Goal: Task Accomplishment & Management: Manage account settings

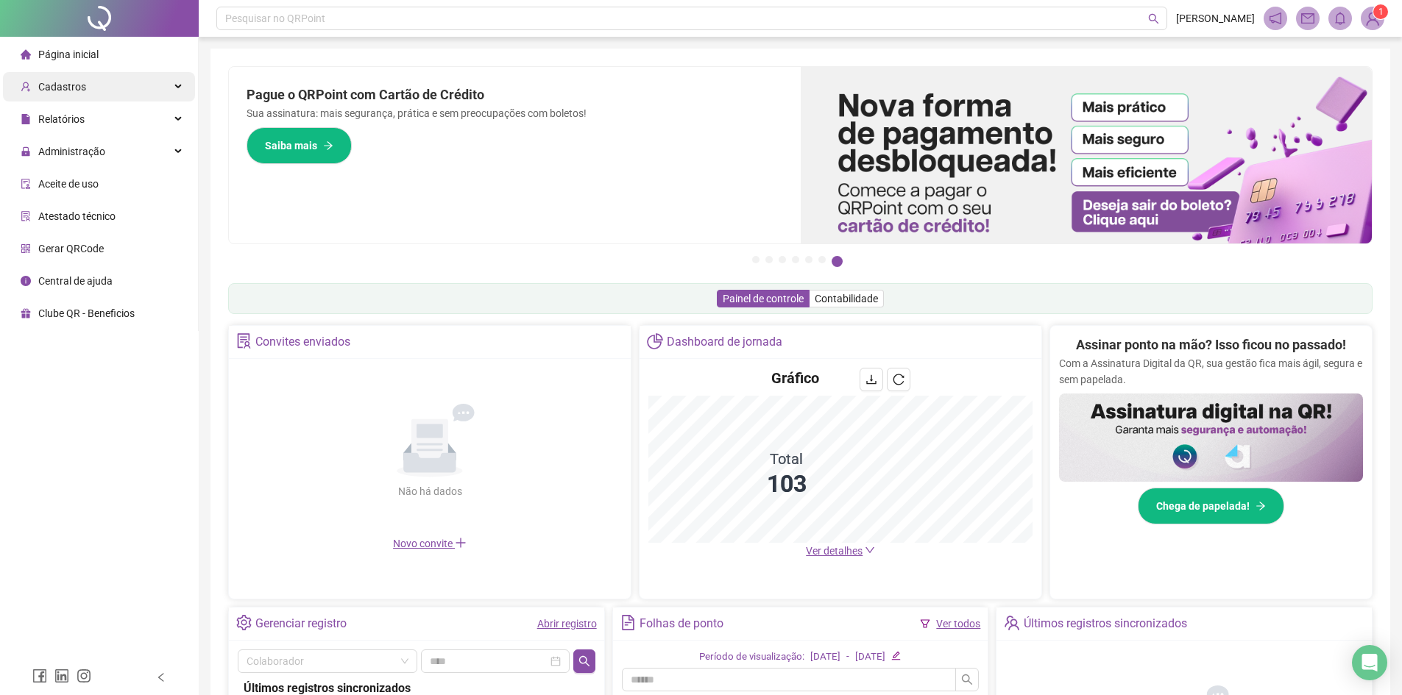
click at [113, 77] on div "Cadastros" at bounding box center [99, 86] width 192 height 29
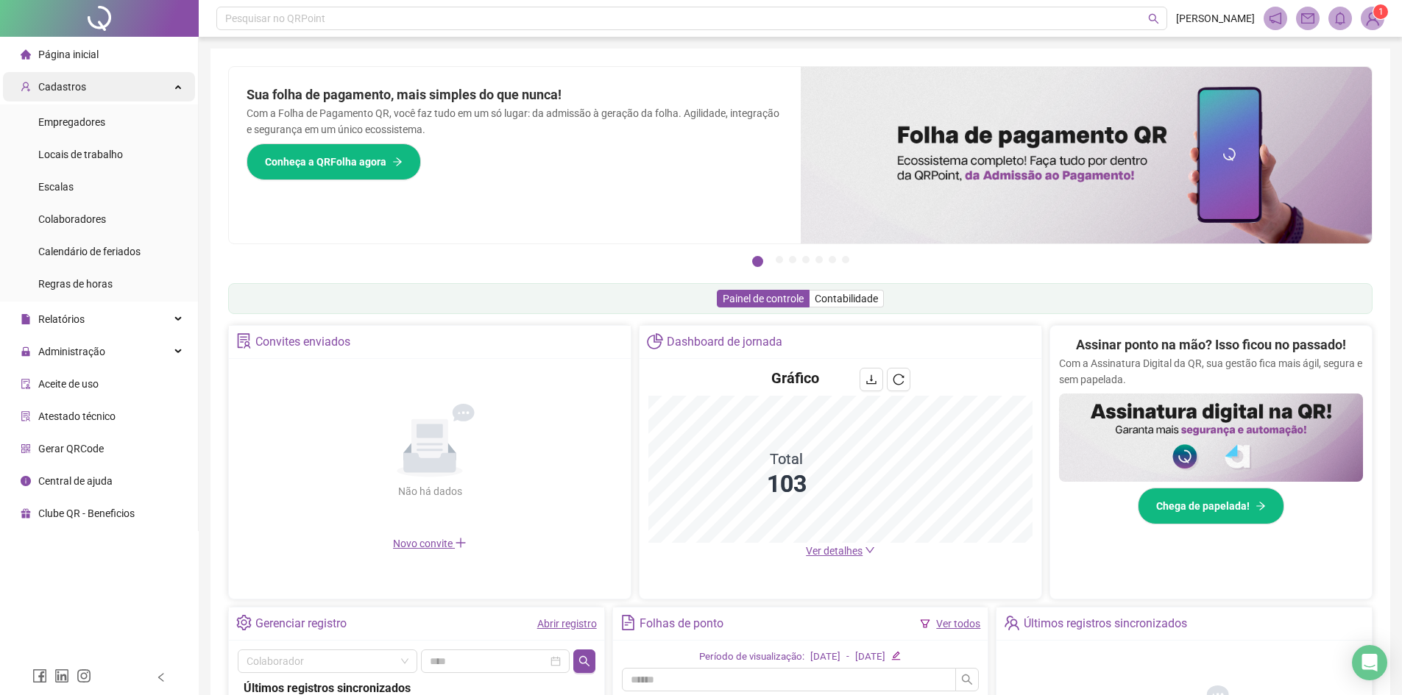
click at [75, 96] on span "Cadastros" at bounding box center [53, 86] width 65 height 29
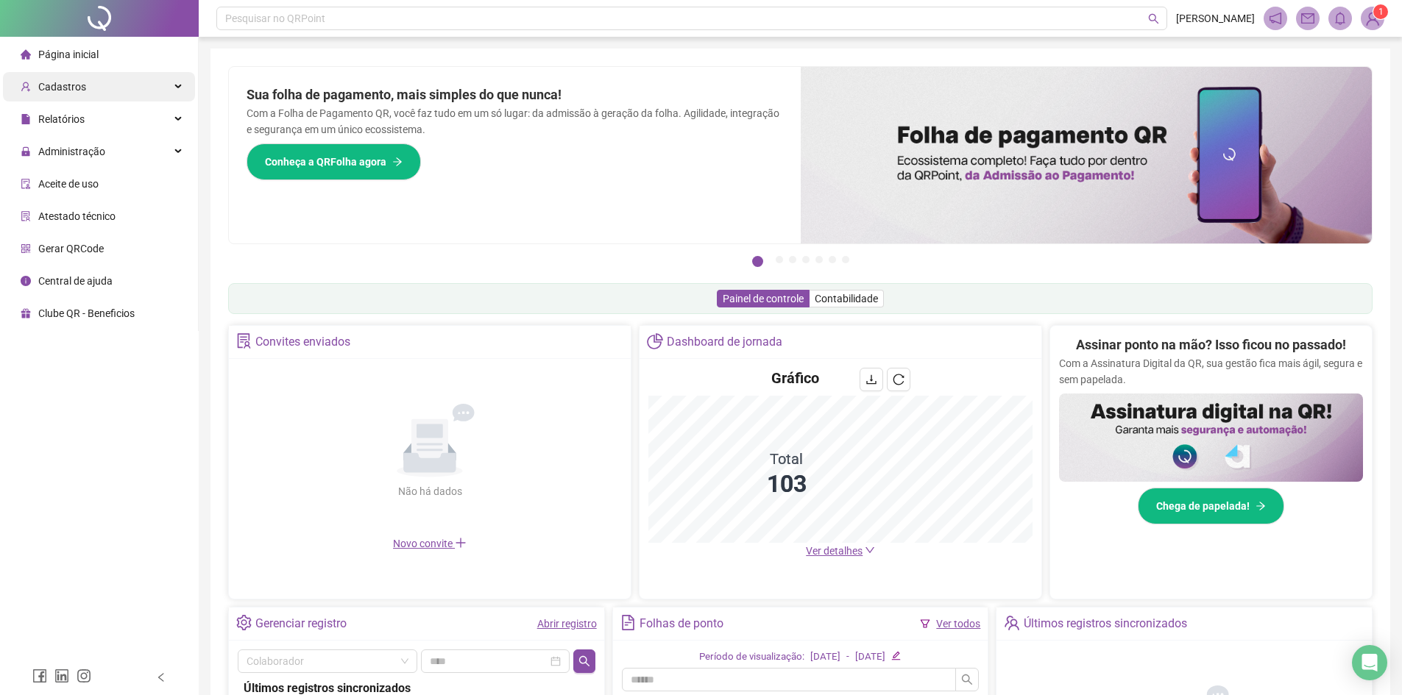
click at [111, 92] on div "Cadastros" at bounding box center [99, 86] width 192 height 29
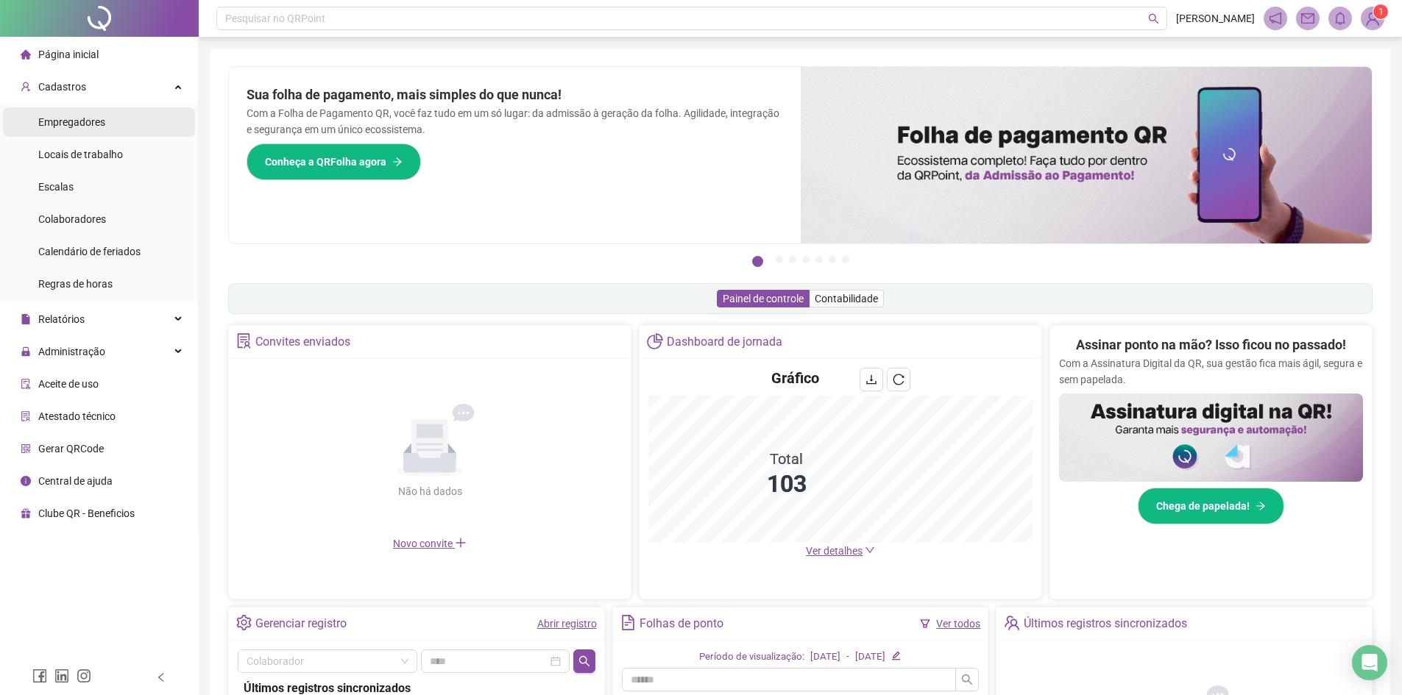
click at [115, 130] on li "Empregadores" at bounding box center [99, 121] width 192 height 29
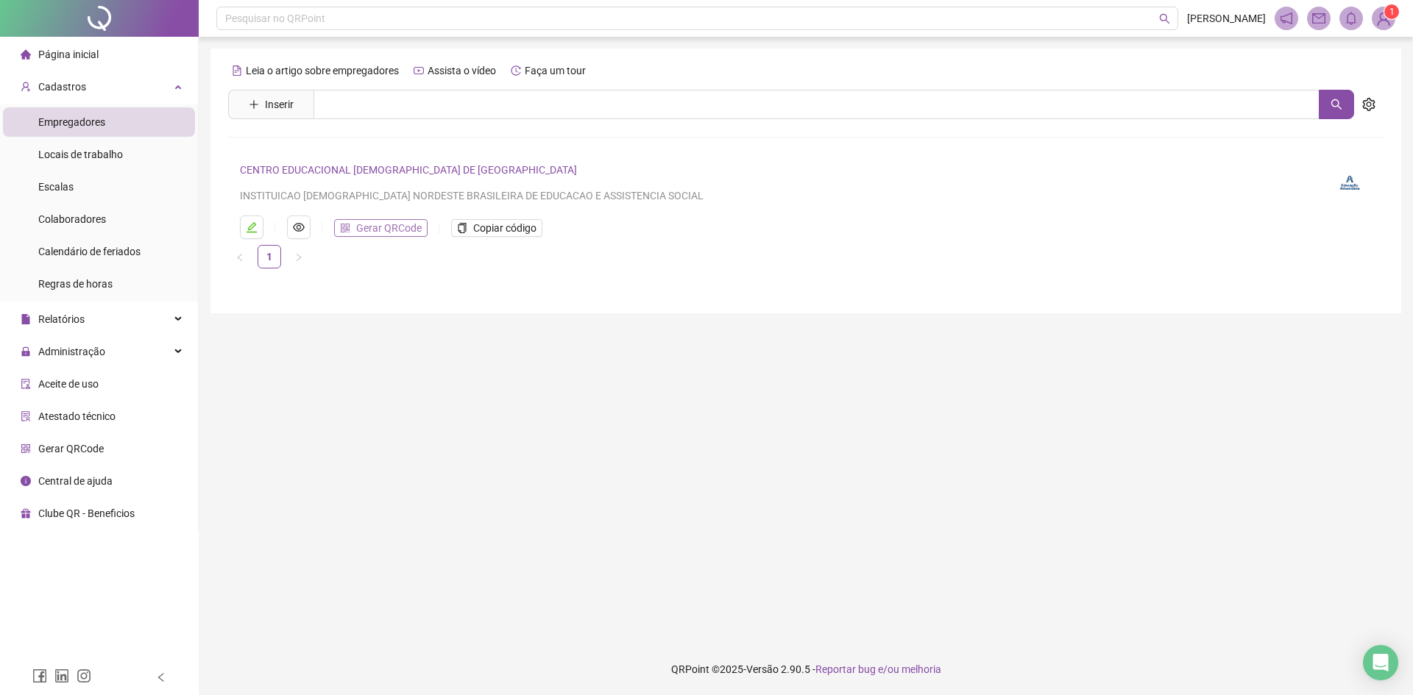
click at [368, 221] on span "Gerar QRCode" at bounding box center [388, 228] width 65 height 16
click at [108, 152] on span "Locais de trabalho" at bounding box center [80, 155] width 85 height 12
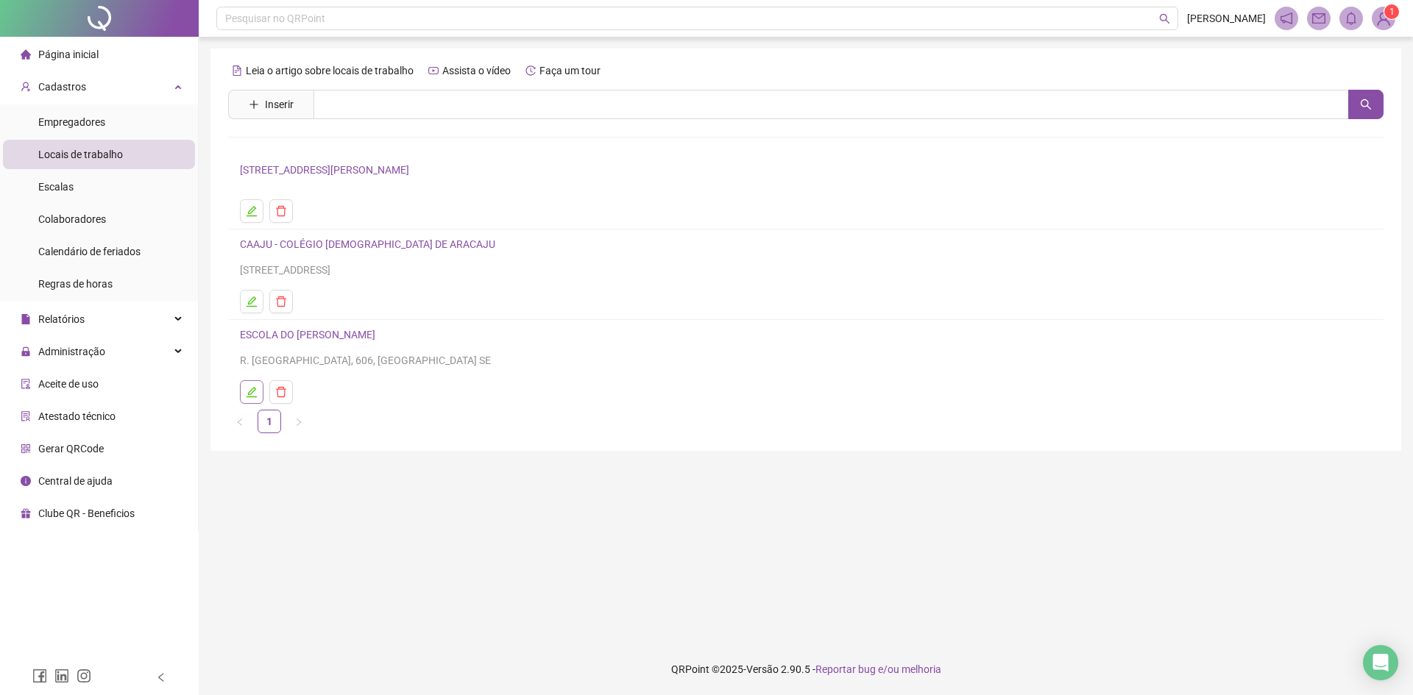
click at [256, 393] on icon "edit" at bounding box center [252, 392] width 12 height 12
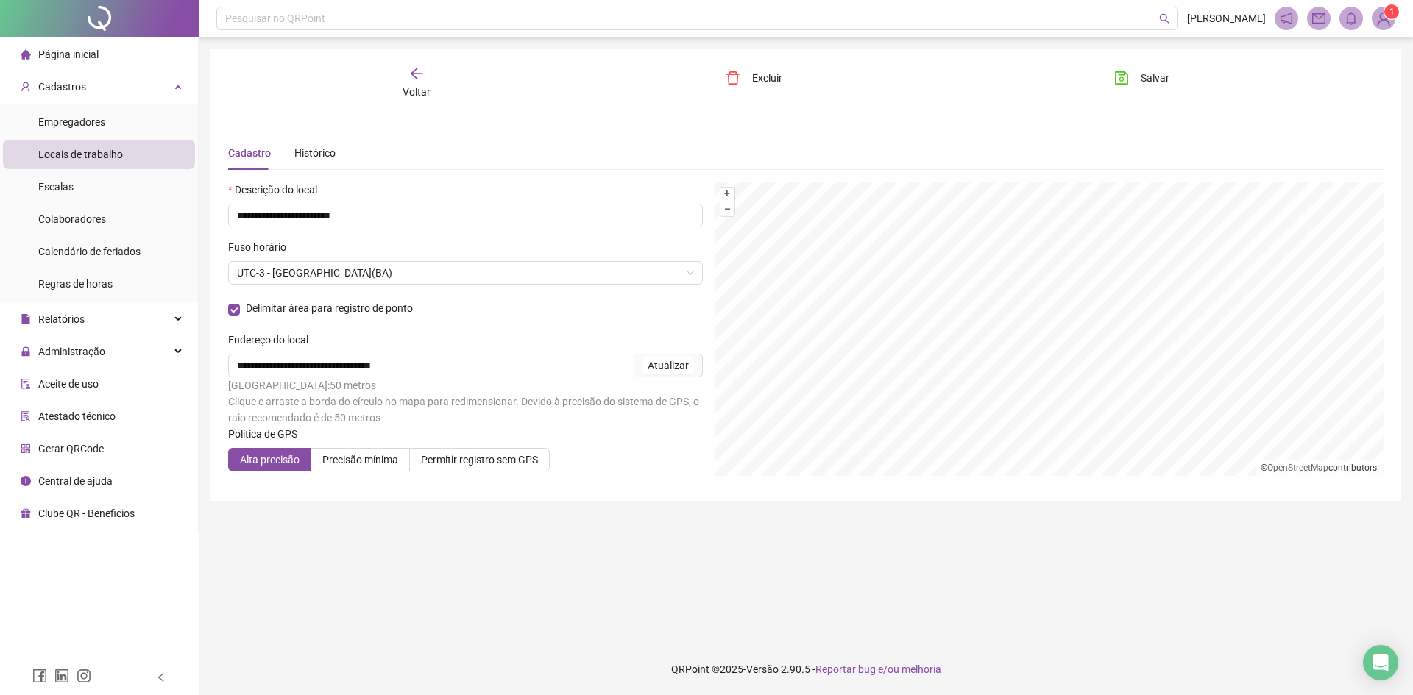
click at [405, 90] on span "Voltar" at bounding box center [417, 92] width 28 height 12
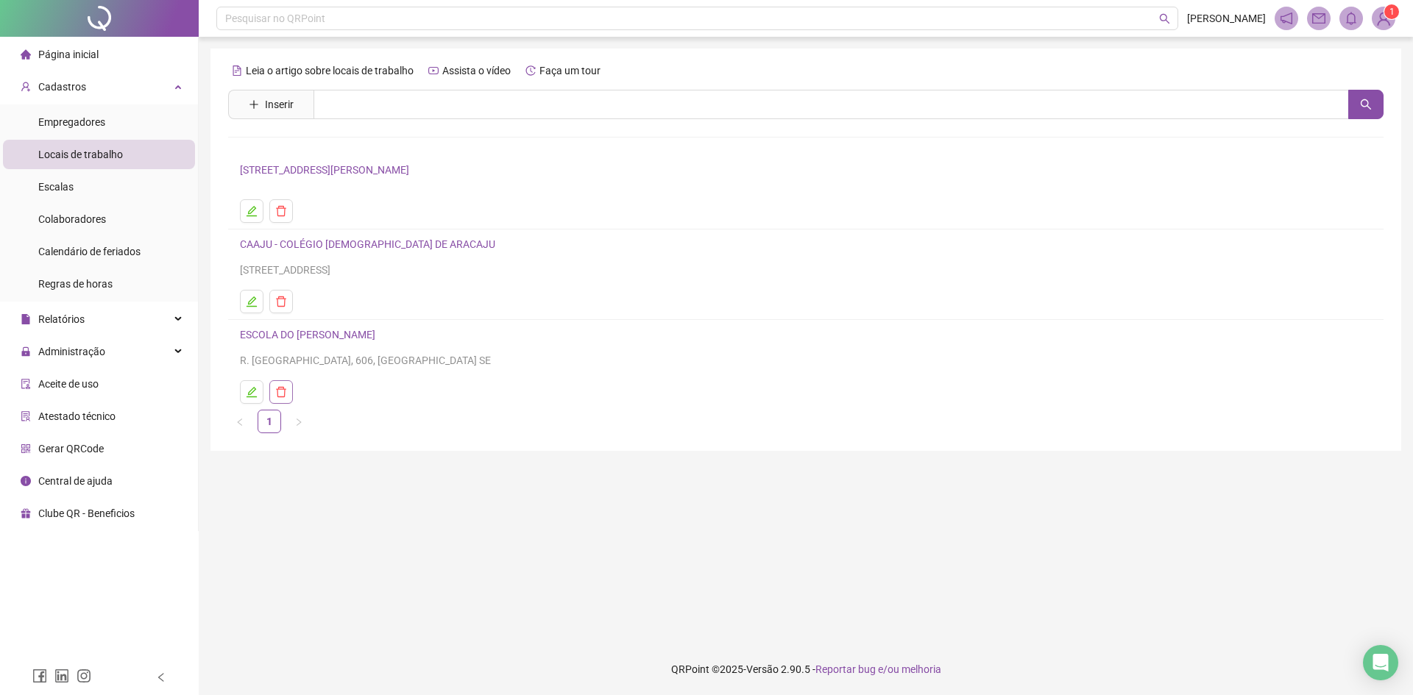
click at [286, 391] on icon "delete" at bounding box center [281, 392] width 12 height 12
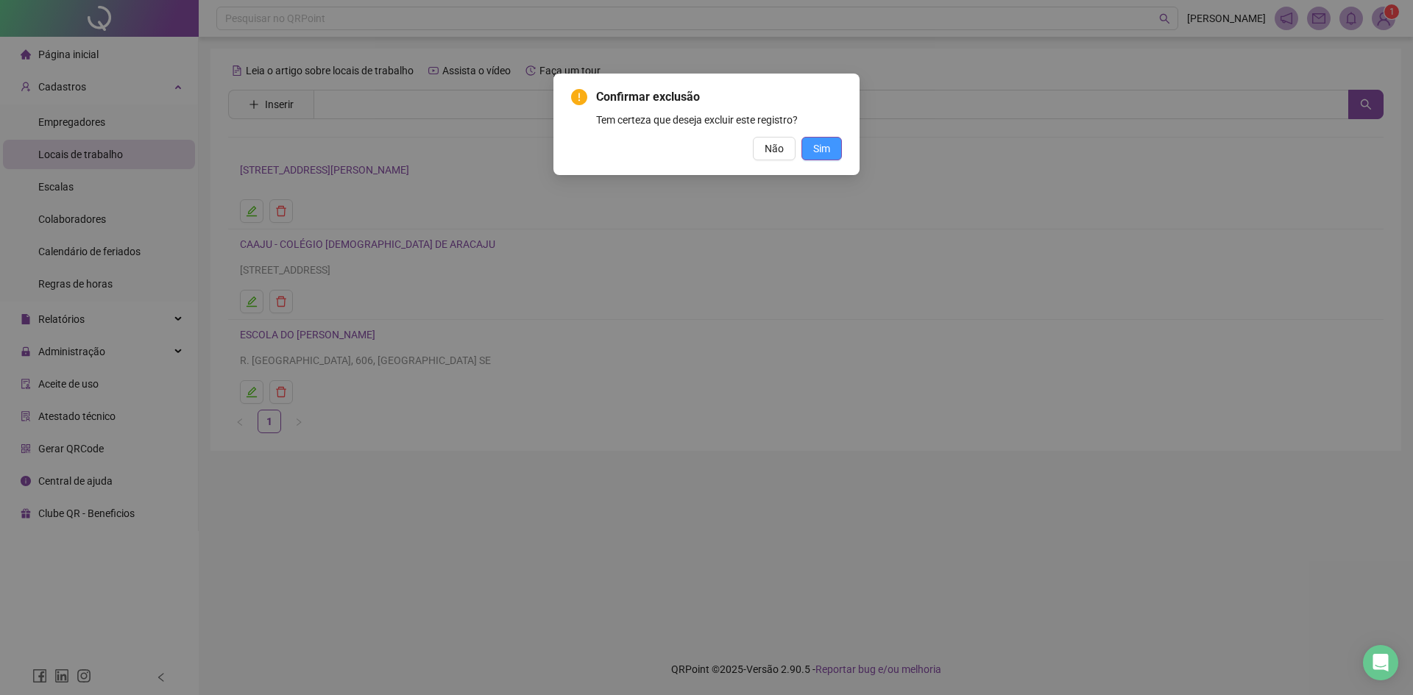
click at [823, 143] on span "Sim" at bounding box center [821, 149] width 17 height 16
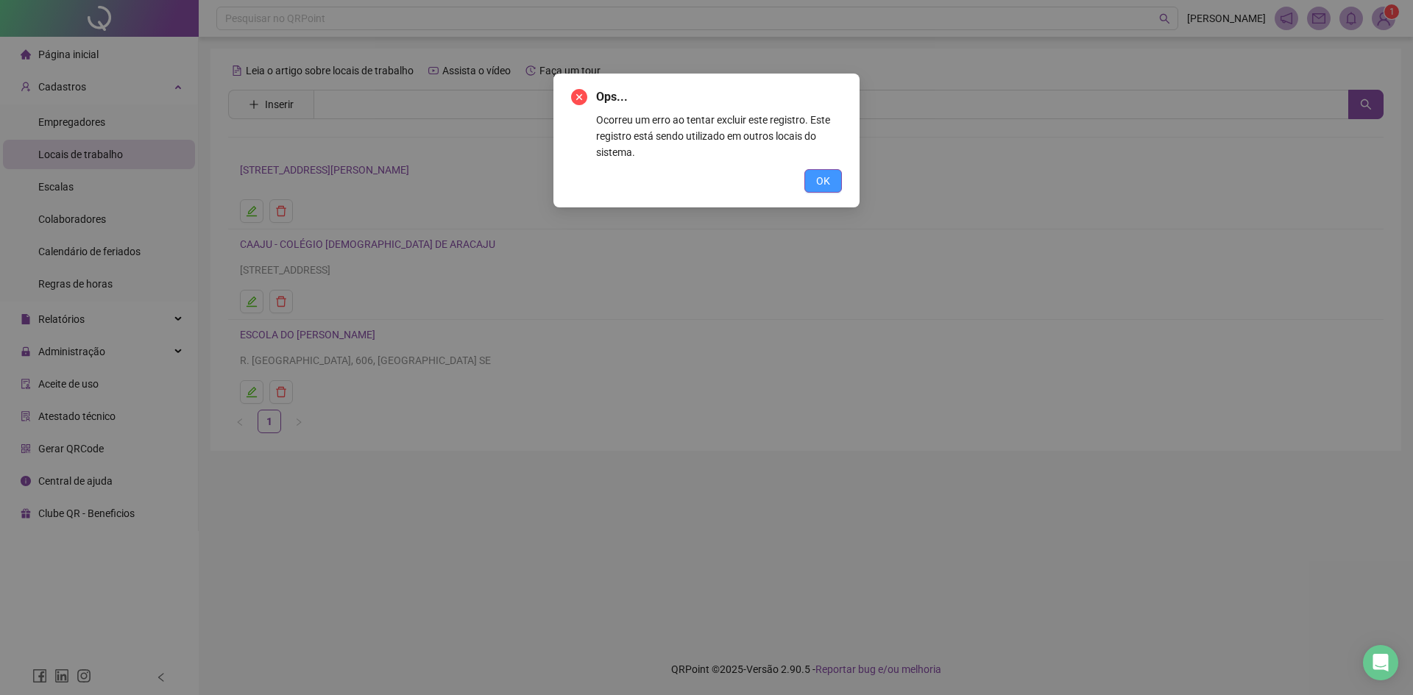
click at [815, 180] on button "OK" at bounding box center [823, 181] width 38 height 24
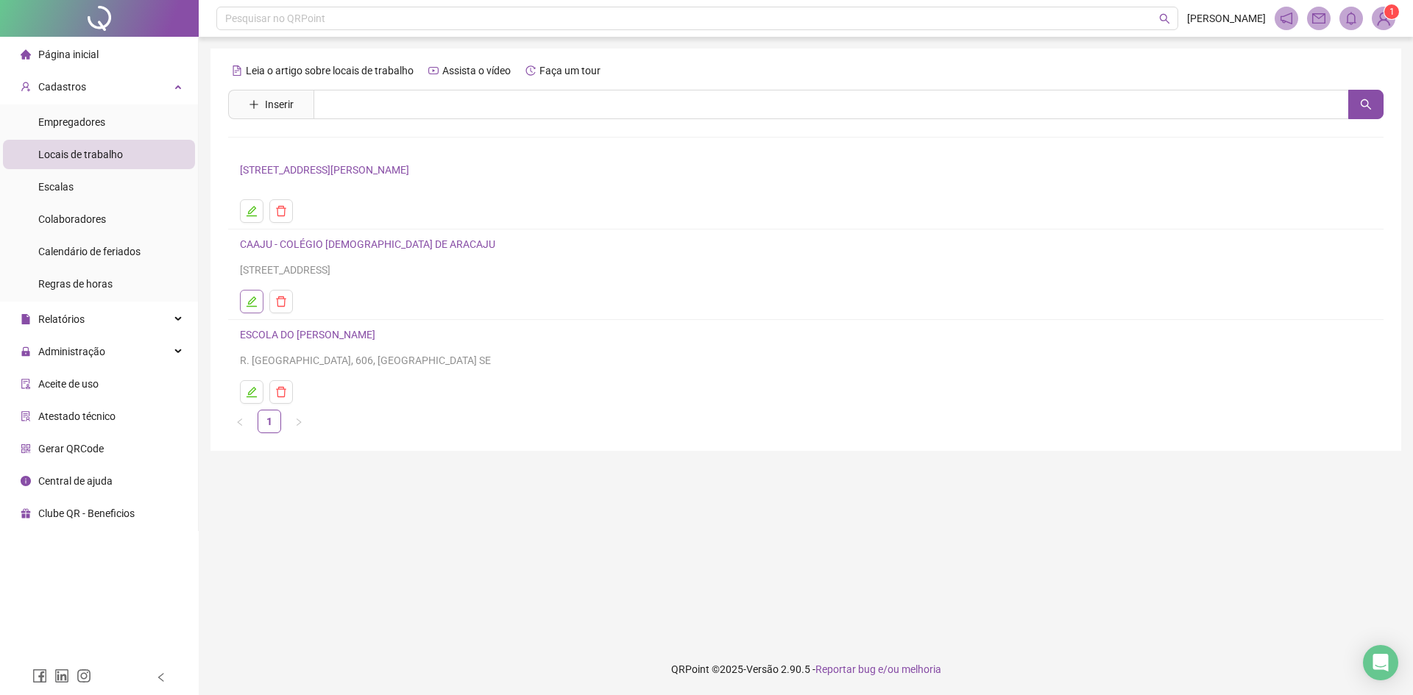
click at [253, 302] on icon "edit" at bounding box center [252, 302] width 12 height 12
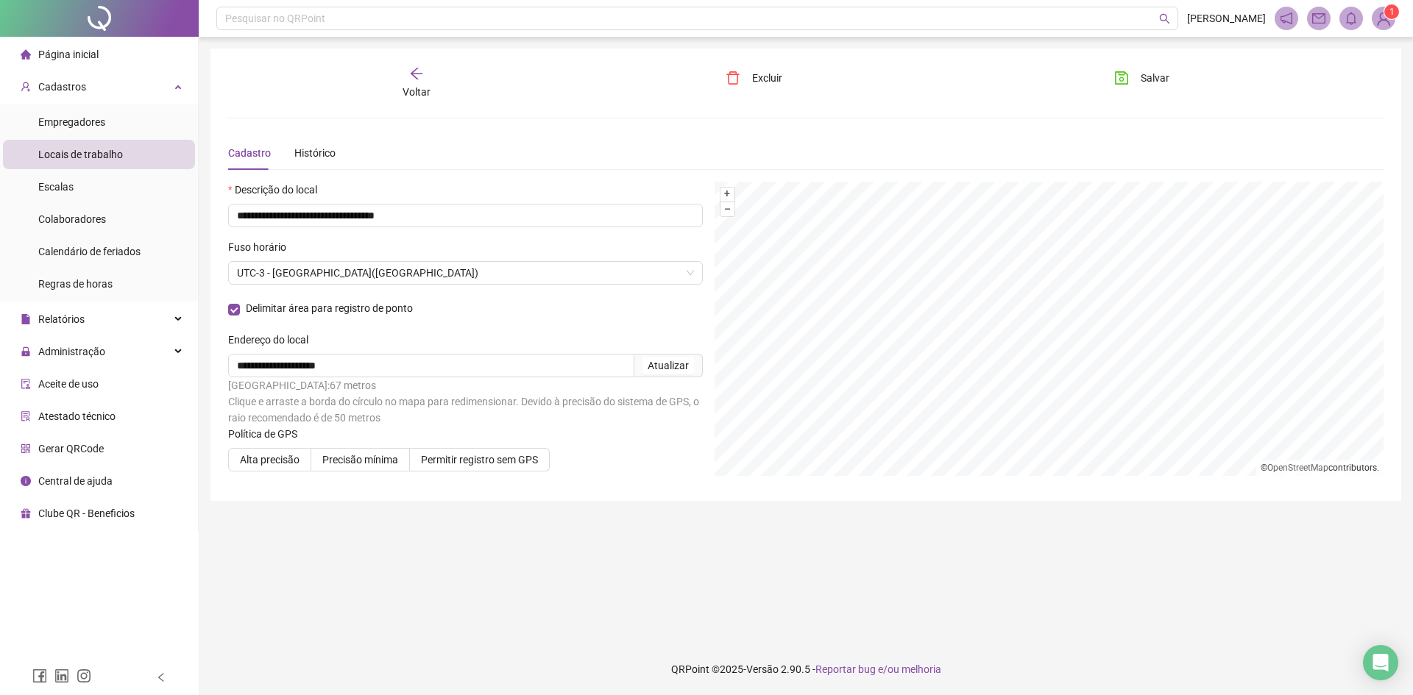
click at [428, 77] on div "Voltar" at bounding box center [416, 83] width 183 height 34
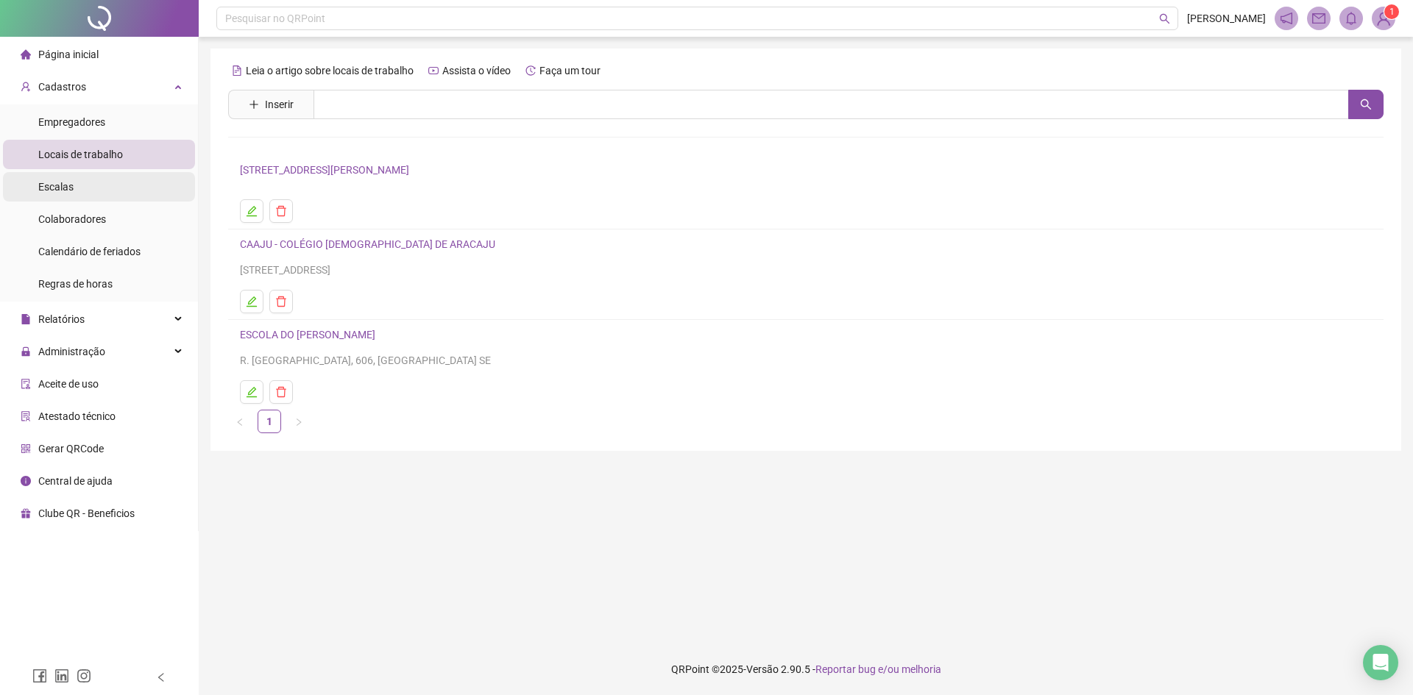
click at [35, 180] on li "Escalas" at bounding box center [99, 186] width 192 height 29
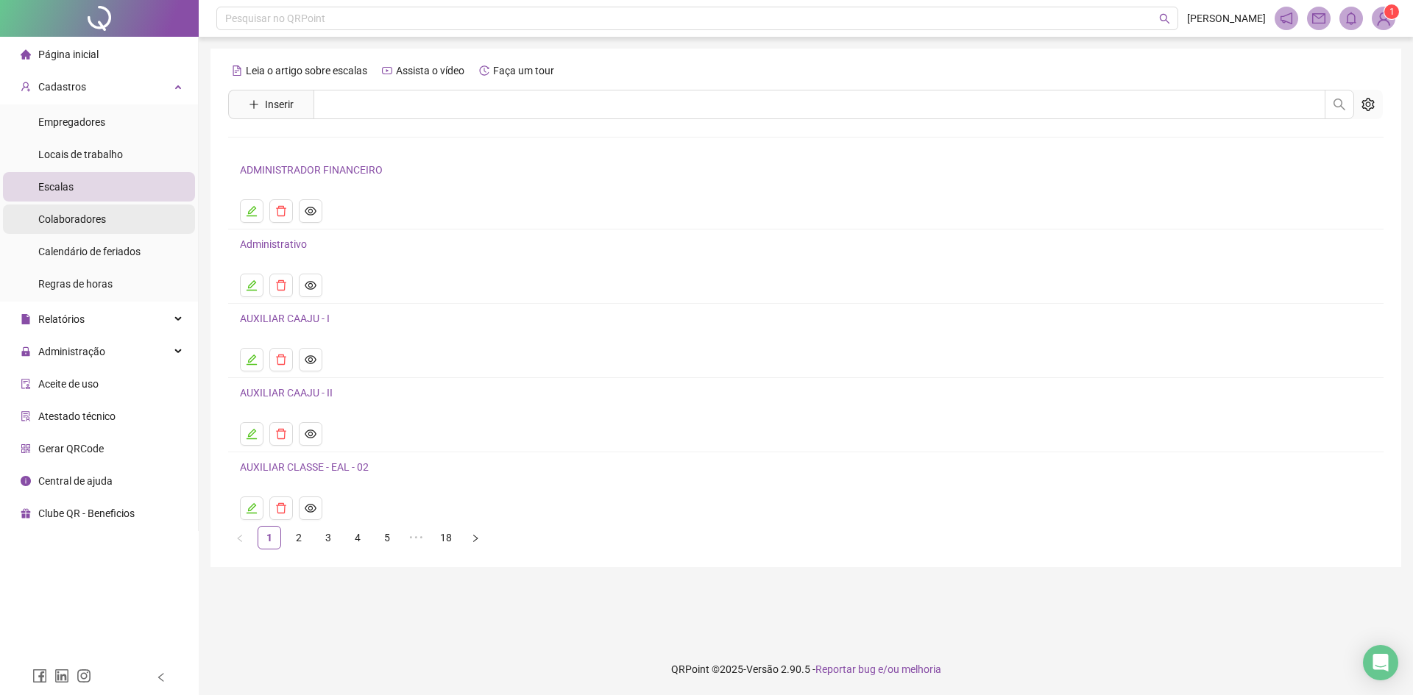
click at [78, 227] on div "Colaboradores" at bounding box center [72, 219] width 68 height 29
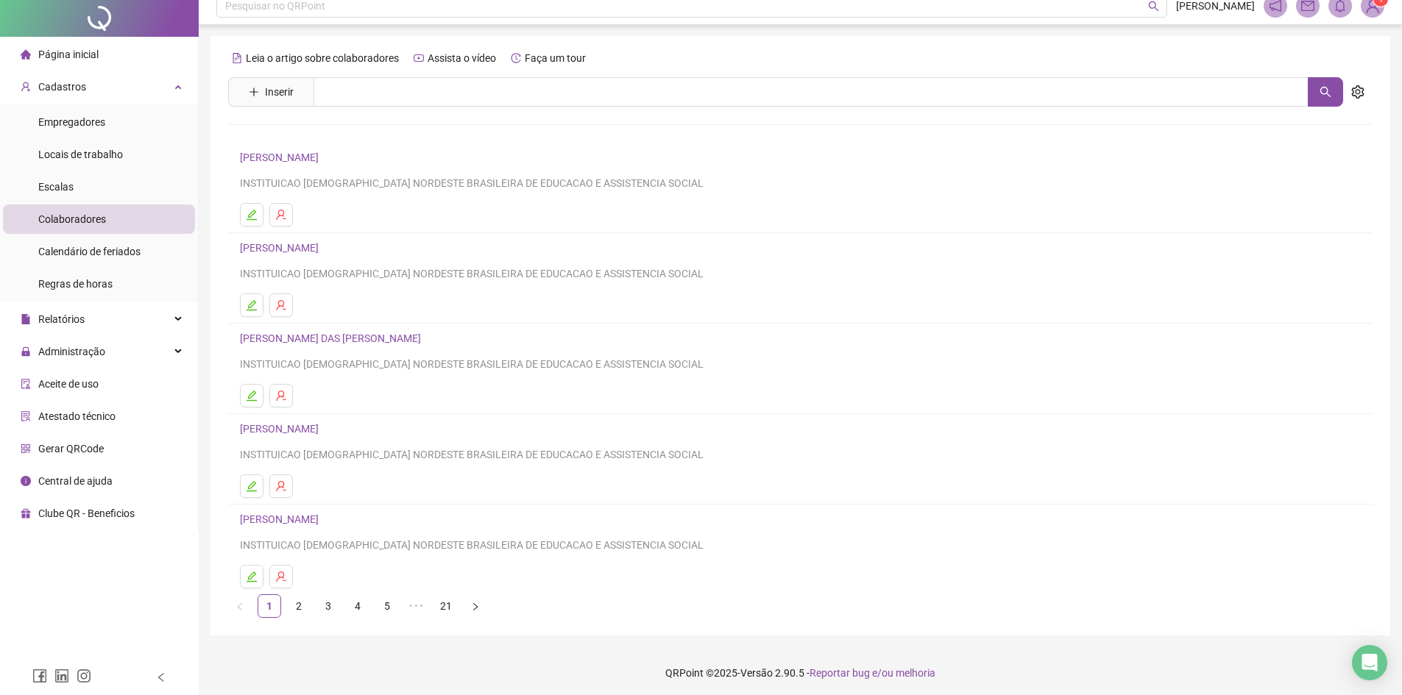
scroll to position [16, 0]
click at [247, 308] on button "button" at bounding box center [252, 302] width 24 height 24
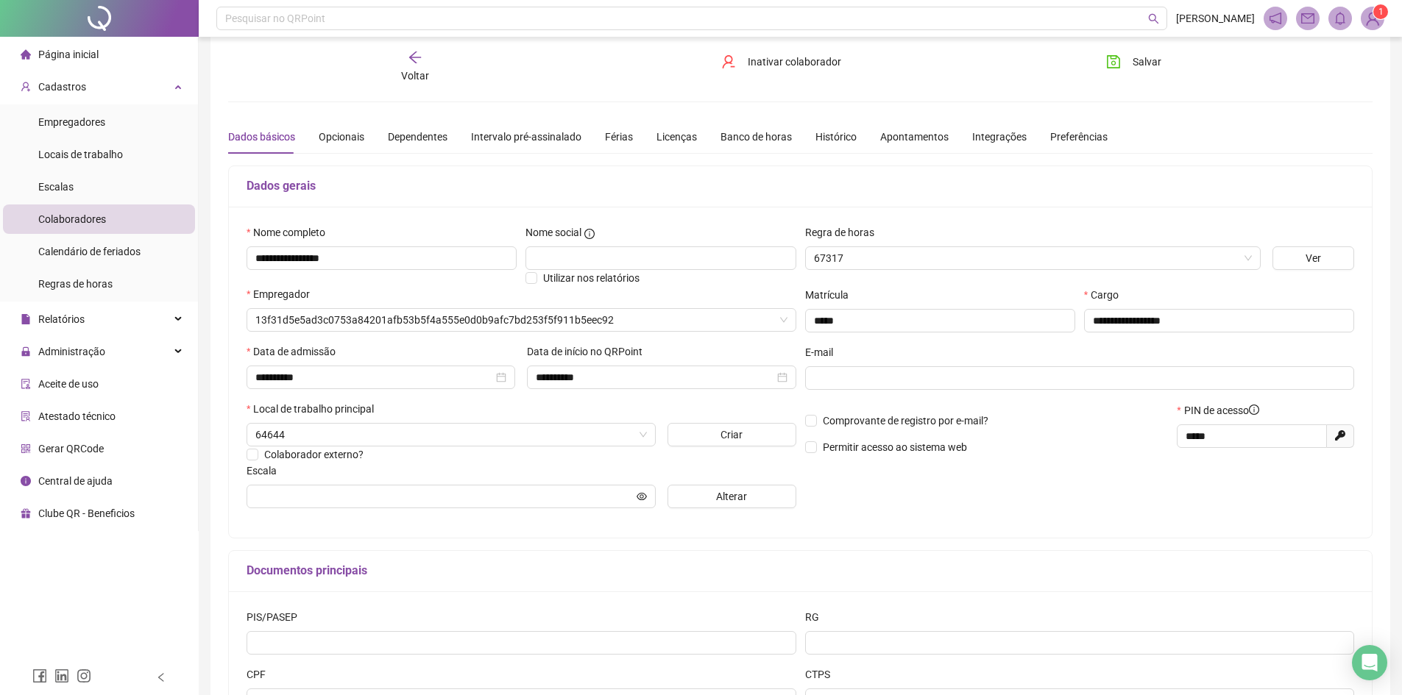
type input "**********"
click at [422, 60] on icon "arrow-left" at bounding box center [415, 57] width 15 height 15
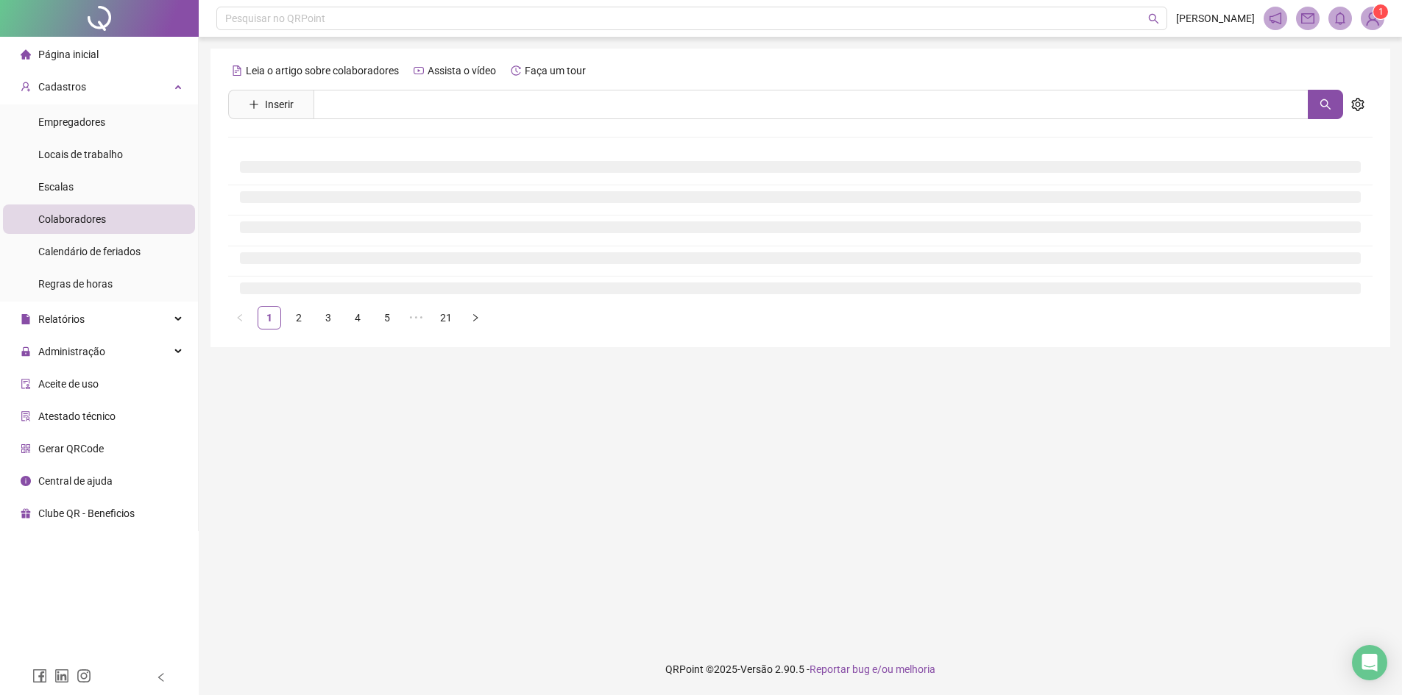
scroll to position [0, 0]
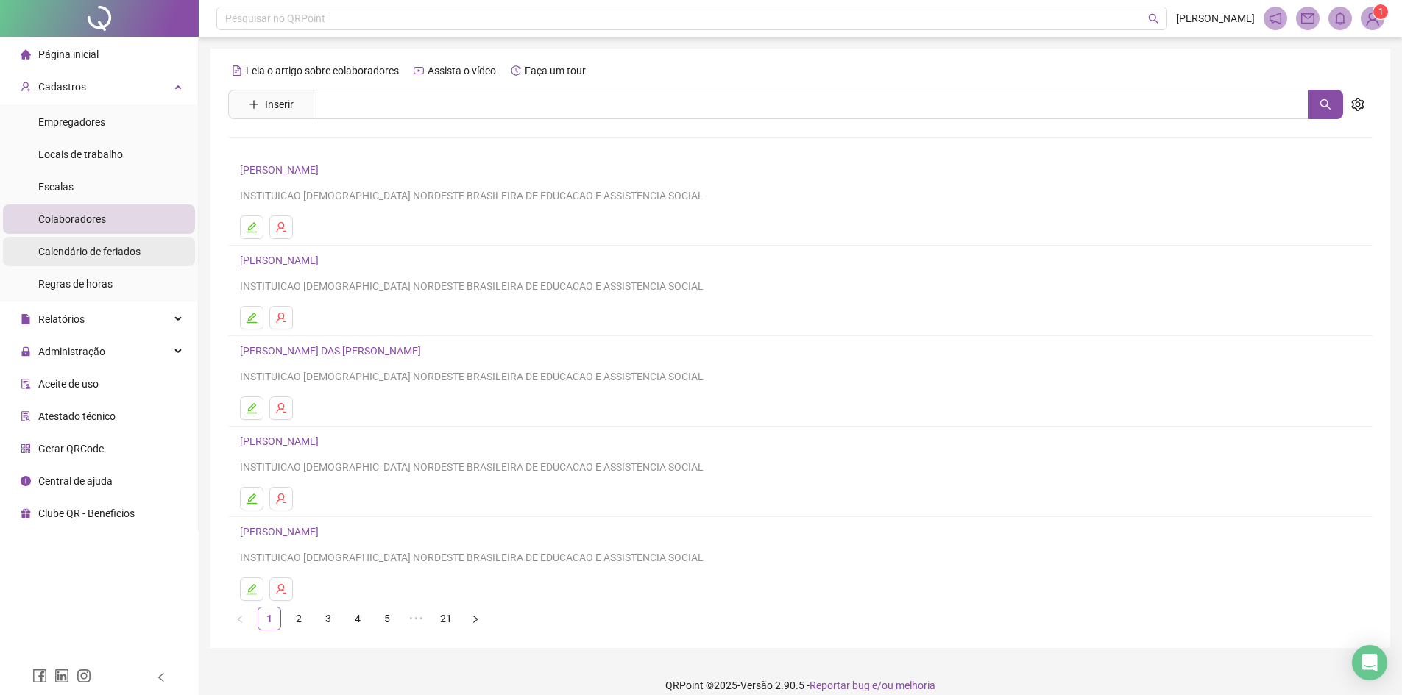
drag, startPoint x: 107, startPoint y: 254, endPoint x: 115, endPoint y: 253, distance: 7.4
click at [113, 253] on span "Calendário de feriados" at bounding box center [89, 252] width 102 height 12
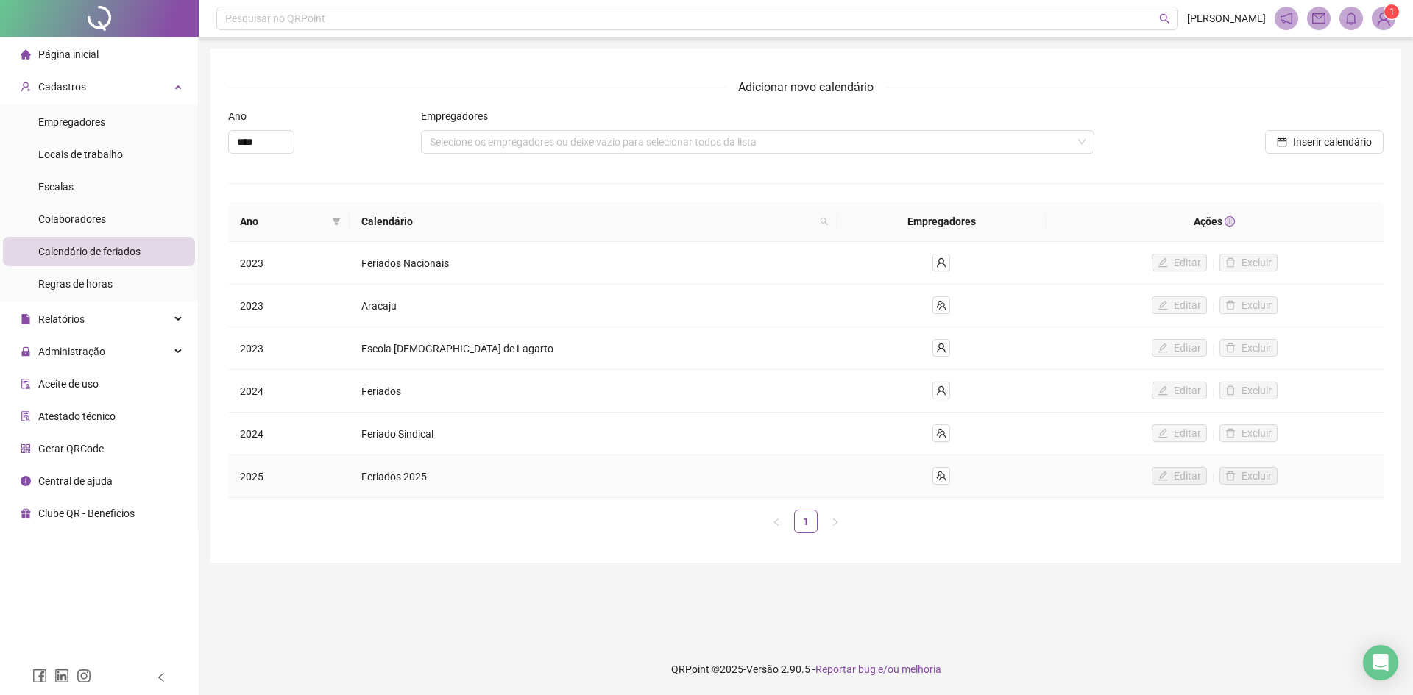
click at [308, 483] on td "2025" at bounding box center [288, 477] width 121 height 43
click at [309, 478] on td "2025" at bounding box center [288, 477] width 121 height 43
click at [350, 469] on td "2025" at bounding box center [288, 477] width 121 height 43
click at [146, 272] on li "Regras de horas" at bounding box center [99, 283] width 192 height 29
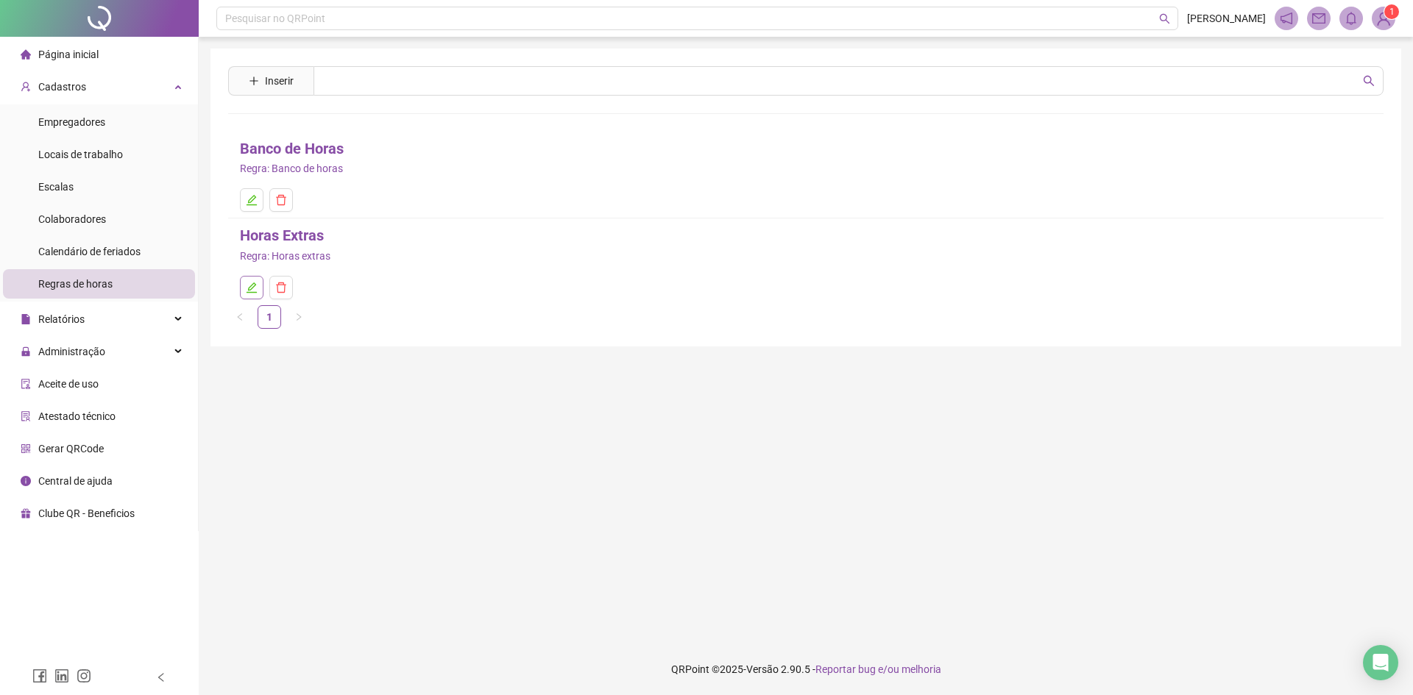
click at [247, 287] on icon "edit" at bounding box center [252, 288] width 12 height 12
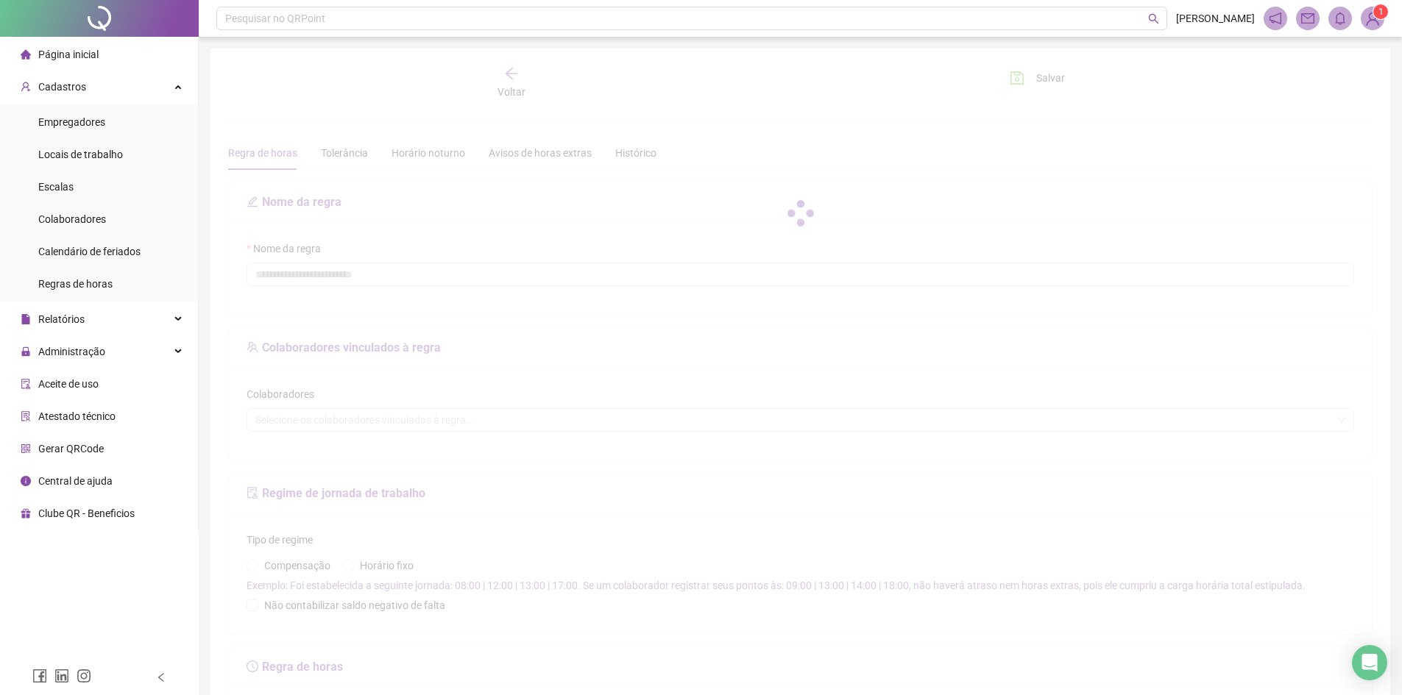
type input "**********"
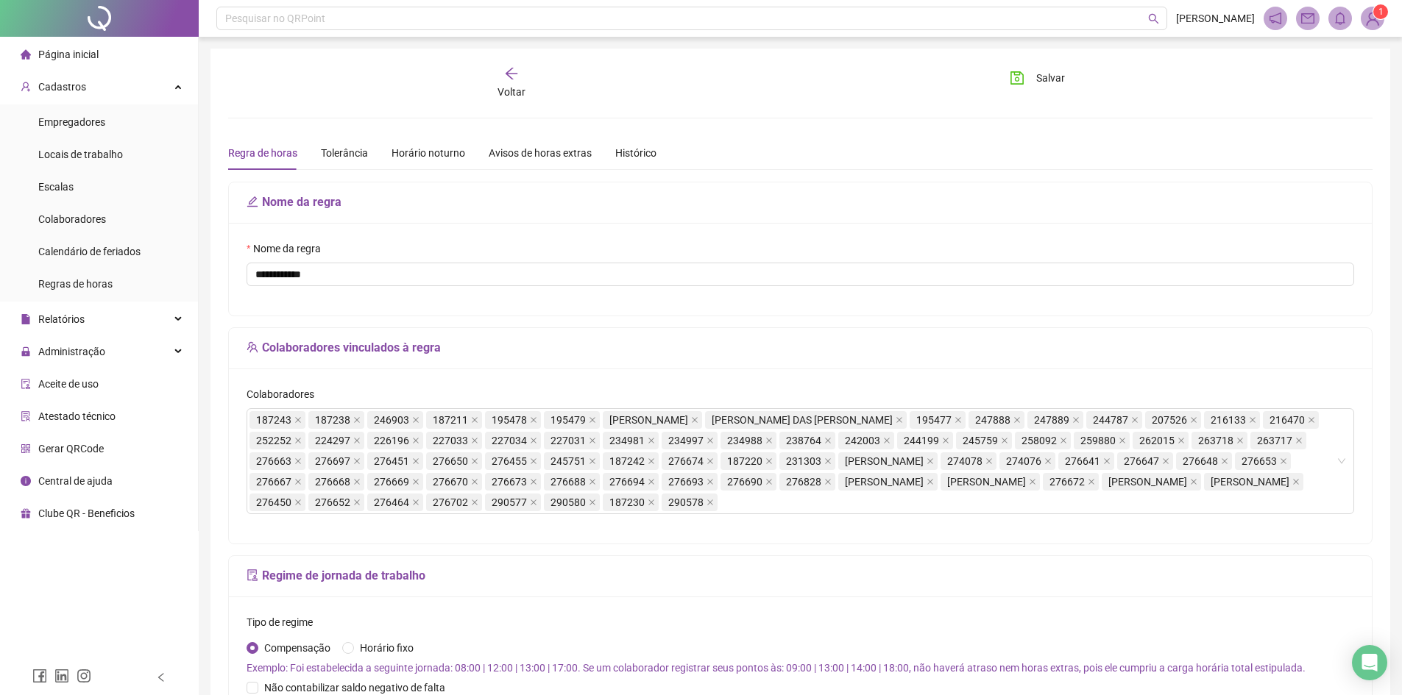
click at [528, 92] on div "Voltar" at bounding box center [511, 83] width 181 height 34
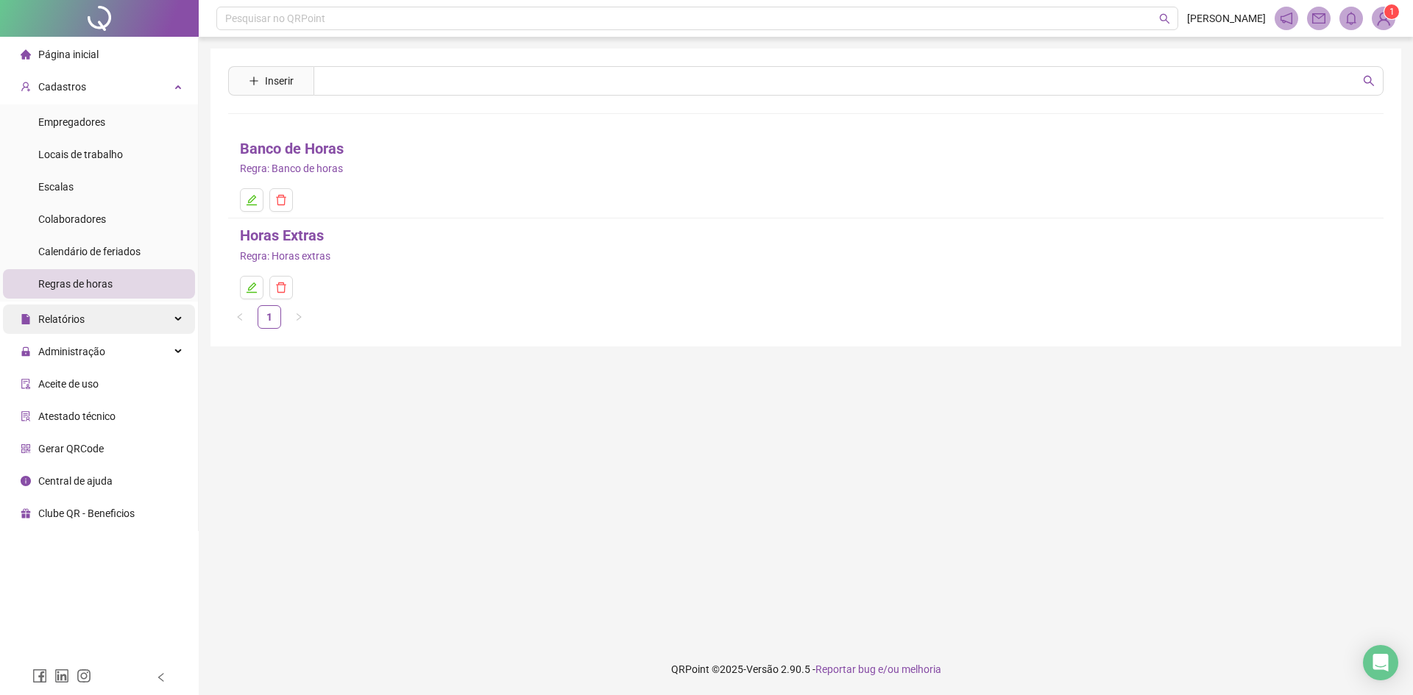
click at [96, 311] on div "Relatórios" at bounding box center [99, 319] width 192 height 29
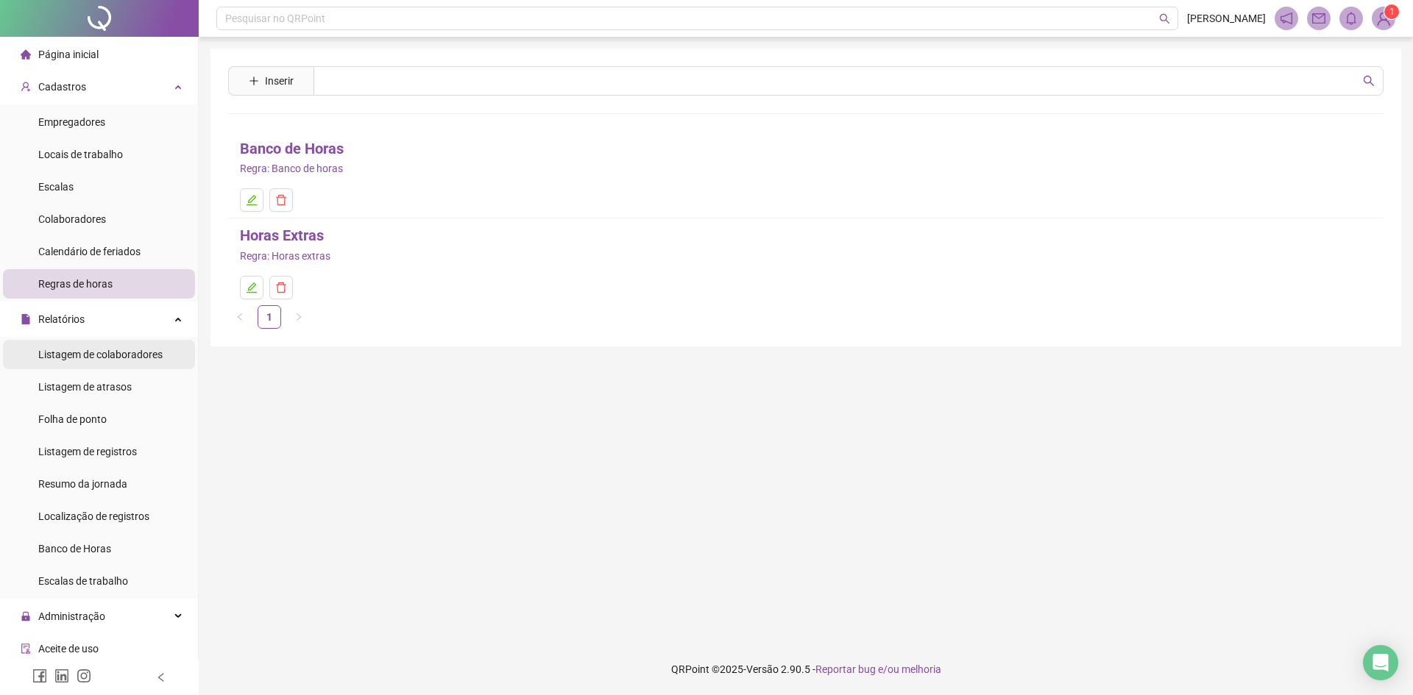
click at [130, 349] on span "Listagem de colaboradores" at bounding box center [100, 355] width 124 height 12
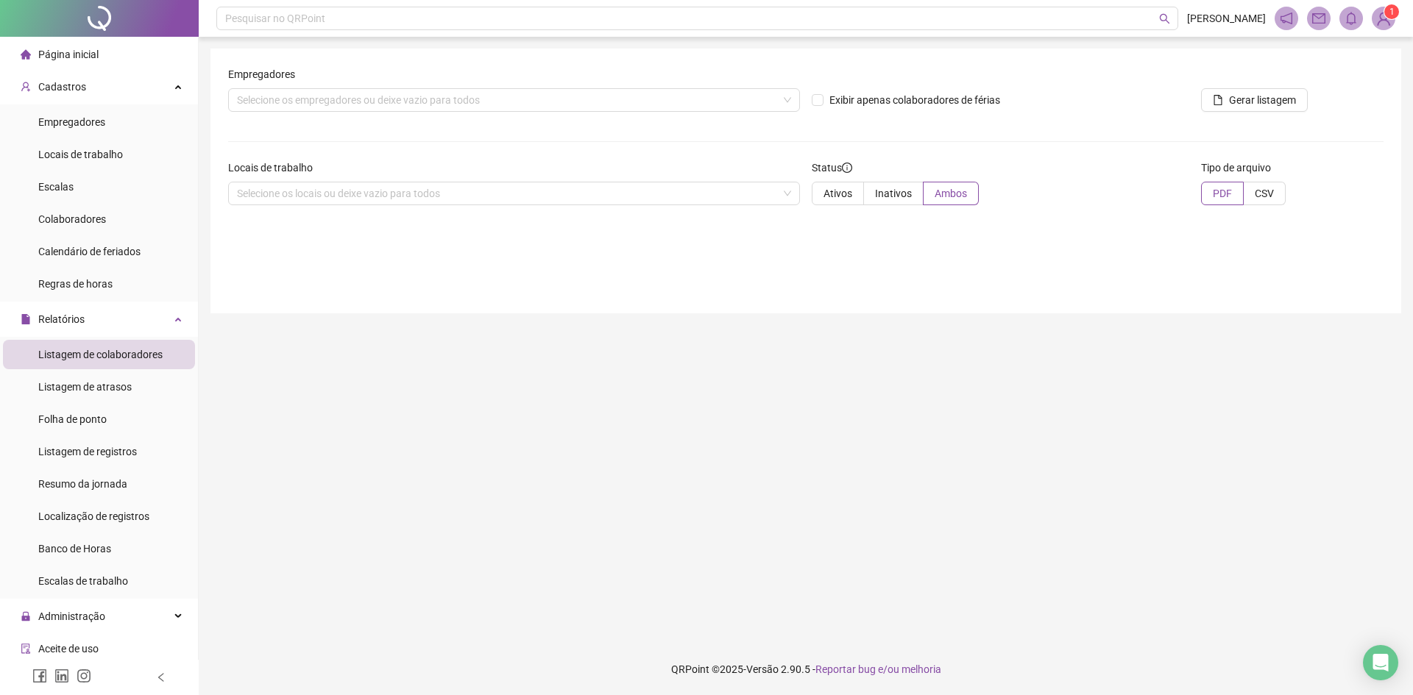
click at [124, 54] on li "Página inicial" at bounding box center [99, 54] width 192 height 29
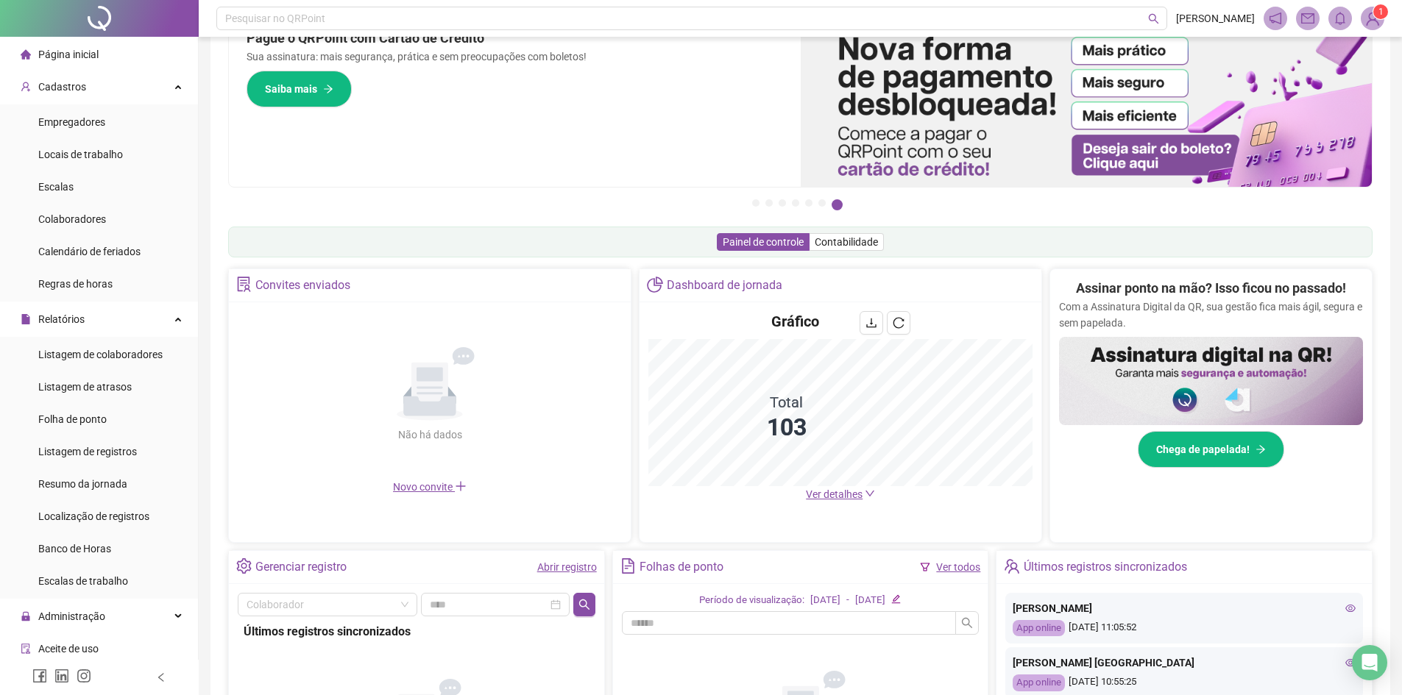
scroll to position [74, 0]
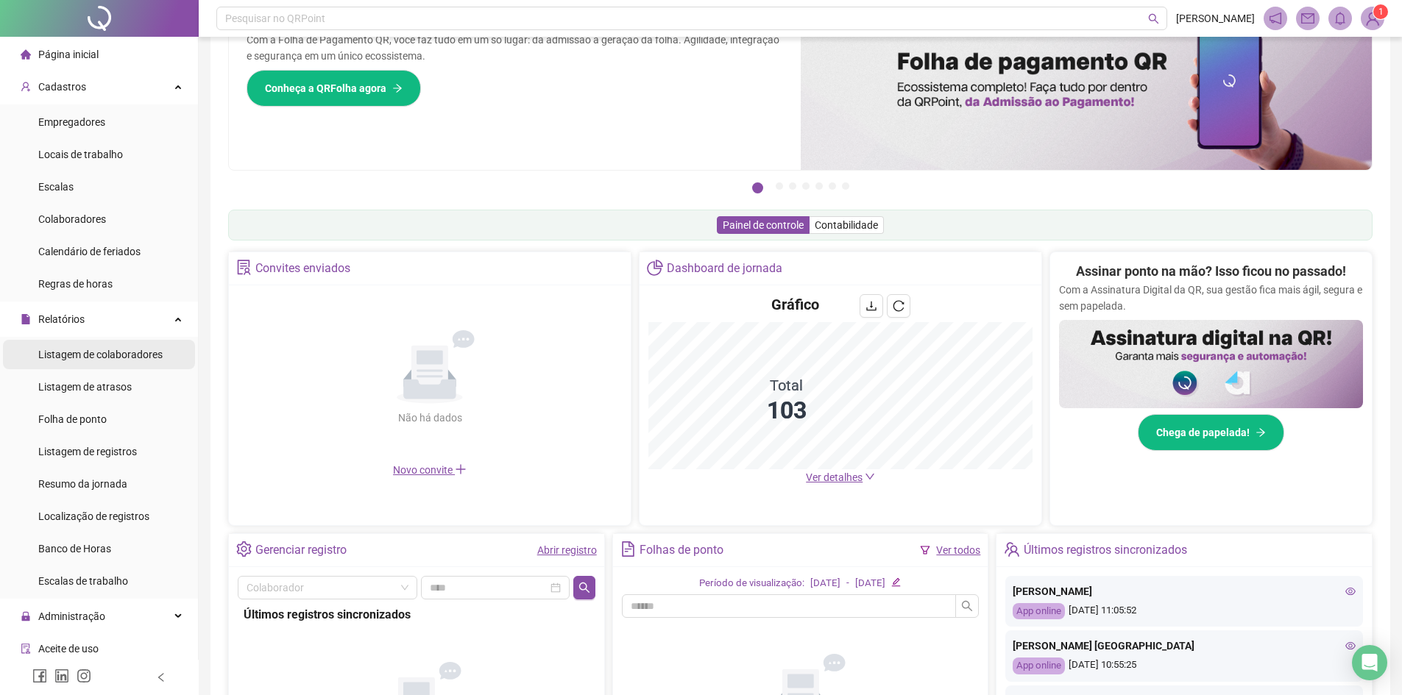
click at [134, 364] on div "Listagem de colaboradores" at bounding box center [100, 354] width 124 height 29
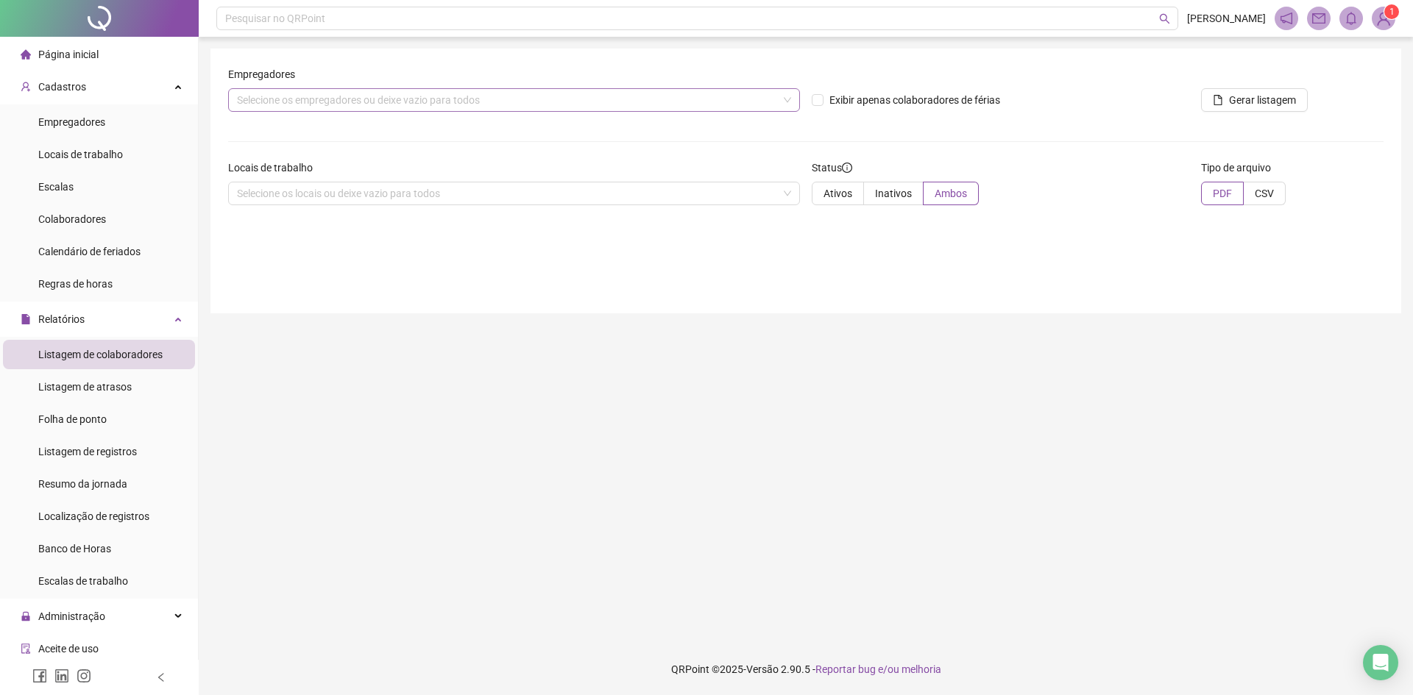
click at [423, 105] on div "Selecione os empregadores ou deixe vazio para todos" at bounding box center [514, 100] width 572 height 24
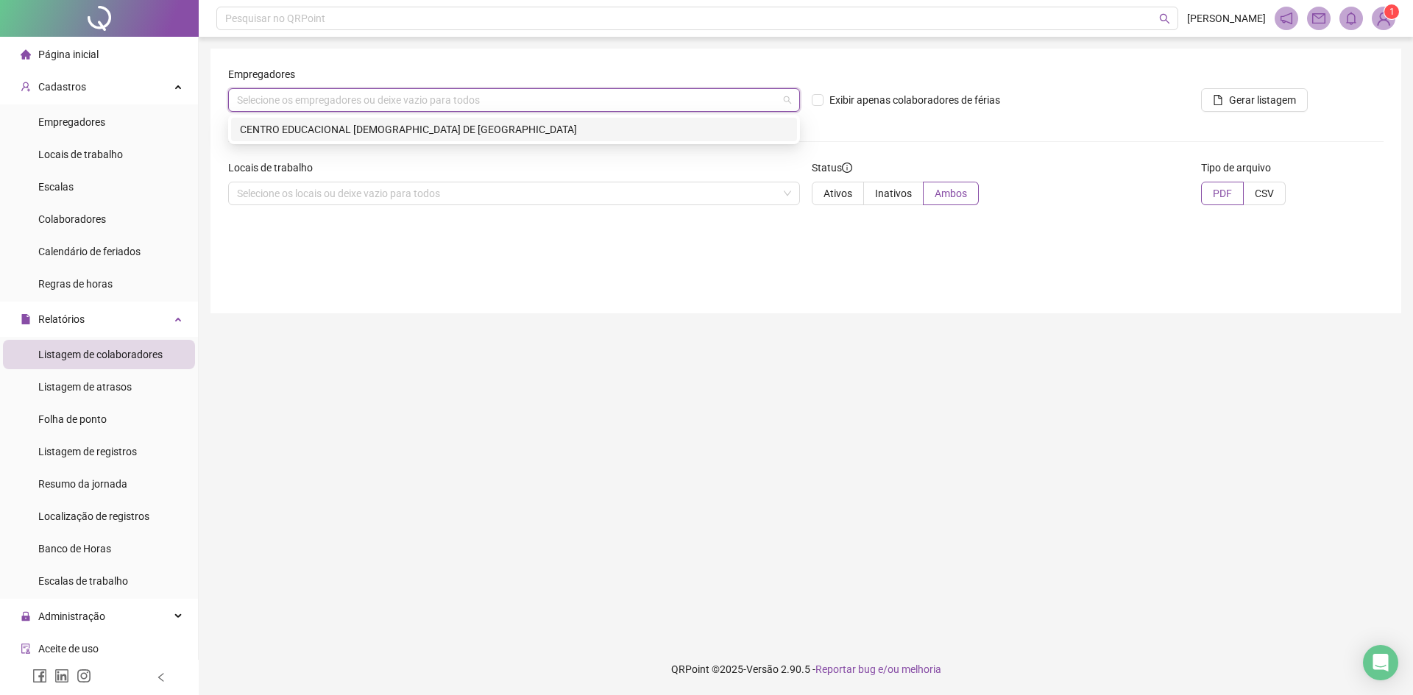
click at [469, 130] on div "CENTRO EDUCACIONAL [DEMOGRAPHIC_DATA] DE [GEOGRAPHIC_DATA]" at bounding box center [514, 129] width 548 height 16
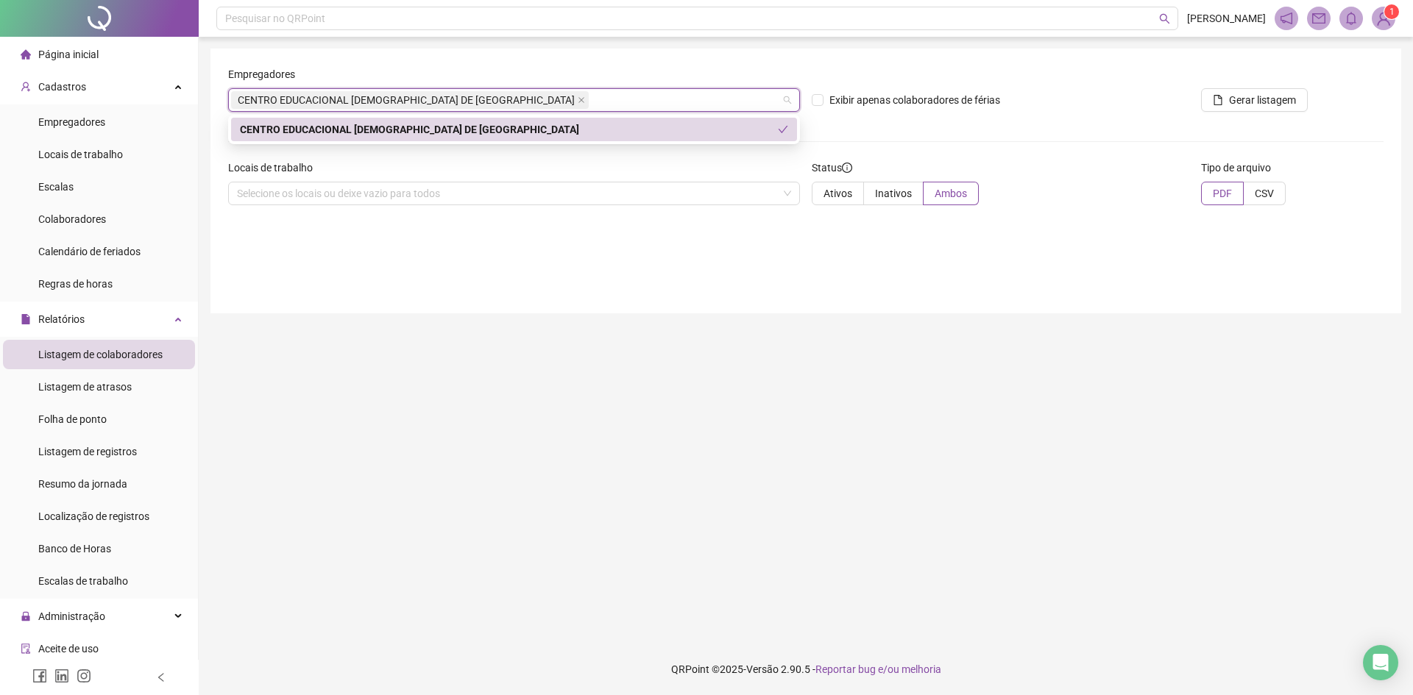
click at [561, 134] on div "CENTRO EDUCACIONAL [DEMOGRAPHIC_DATA] DE [GEOGRAPHIC_DATA]" at bounding box center [509, 129] width 538 height 16
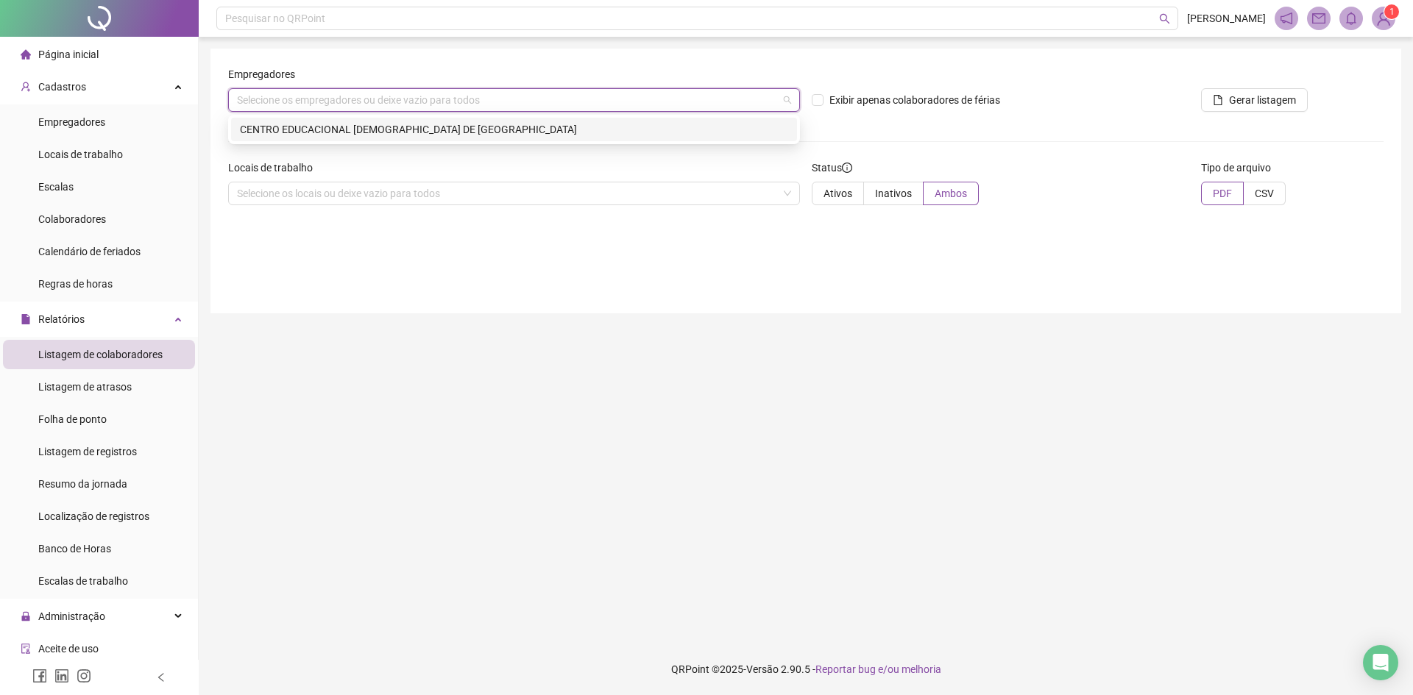
click at [548, 125] on div "CENTRO EDUCACIONAL [DEMOGRAPHIC_DATA] DE [GEOGRAPHIC_DATA]" at bounding box center [514, 129] width 548 height 16
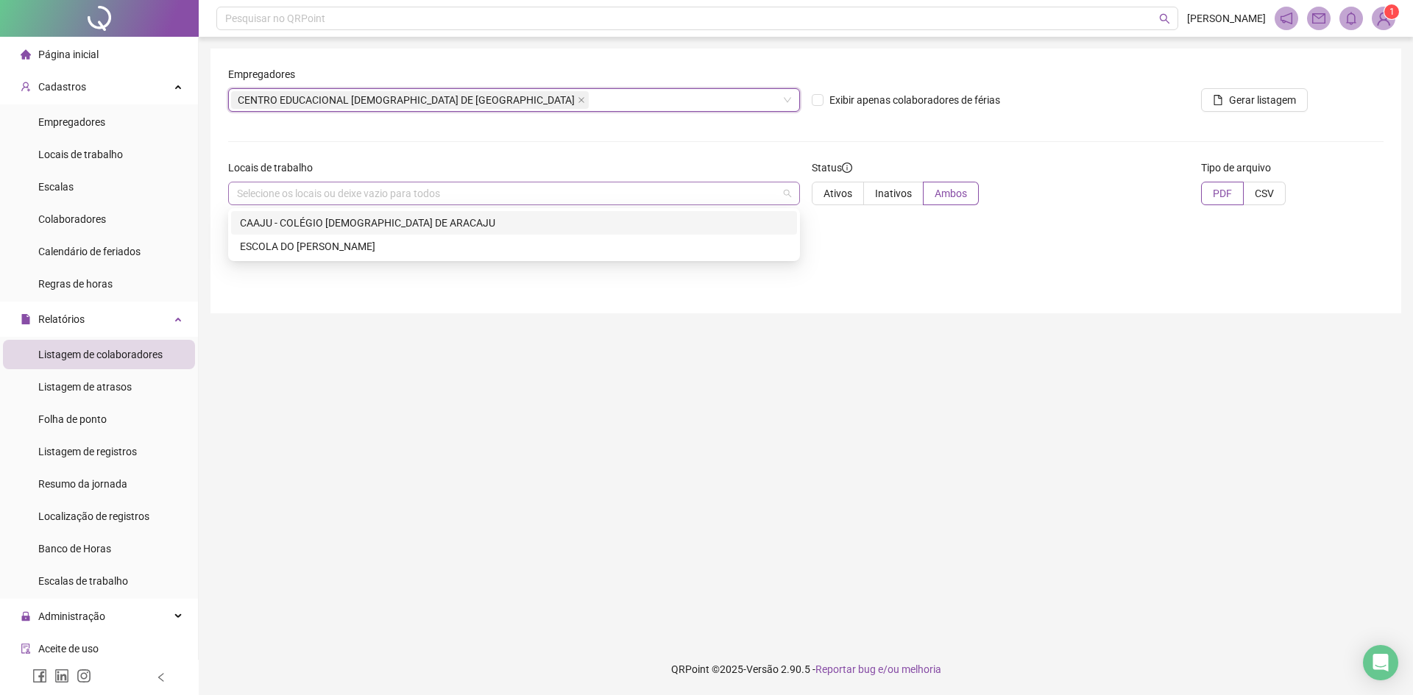
click at [534, 201] on div "Selecione os locais ou deixe vazio para todos" at bounding box center [514, 194] width 572 height 24
click at [487, 219] on div "CAAJU - COLÉGIO [DEMOGRAPHIC_DATA] DE ARACAJU" at bounding box center [514, 223] width 548 height 16
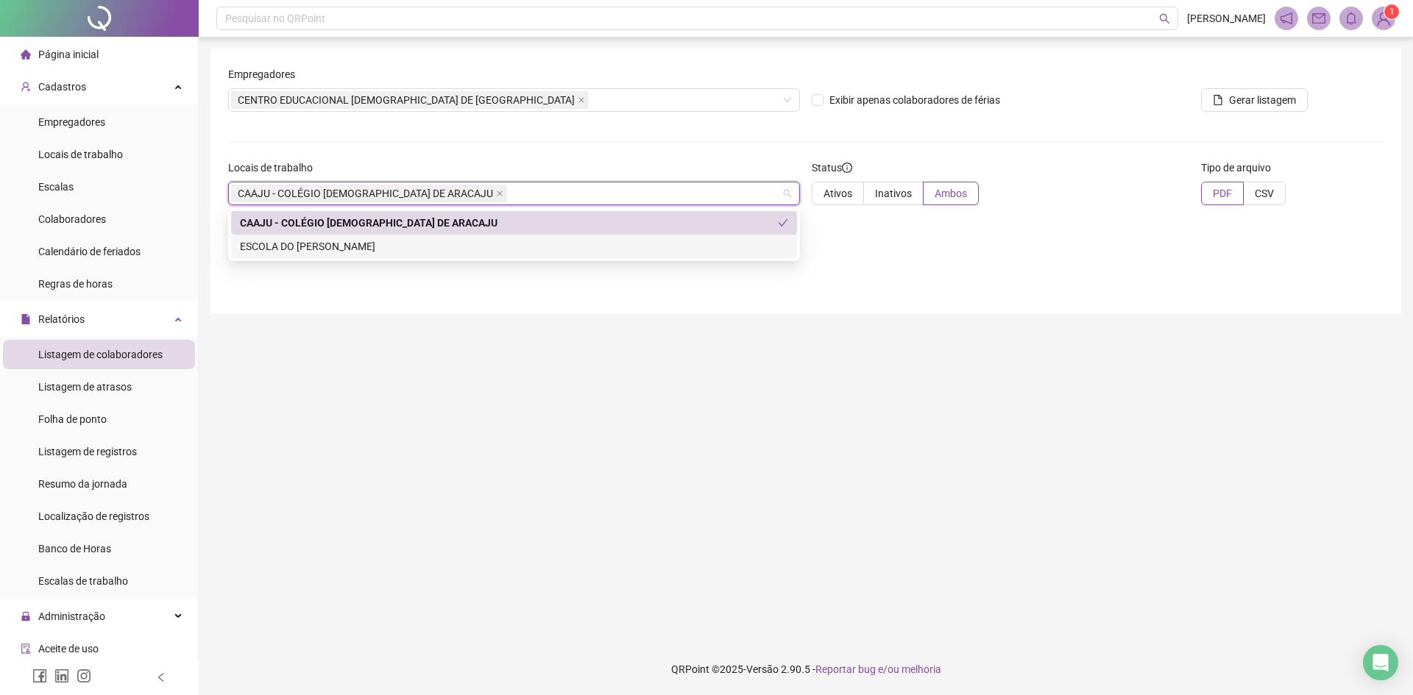
click at [543, 302] on div "Empregadores CENTRO EDUCACIONAL [DEMOGRAPHIC_DATA] DE ARACAJU Exibir apenas col…" at bounding box center [805, 181] width 1191 height 265
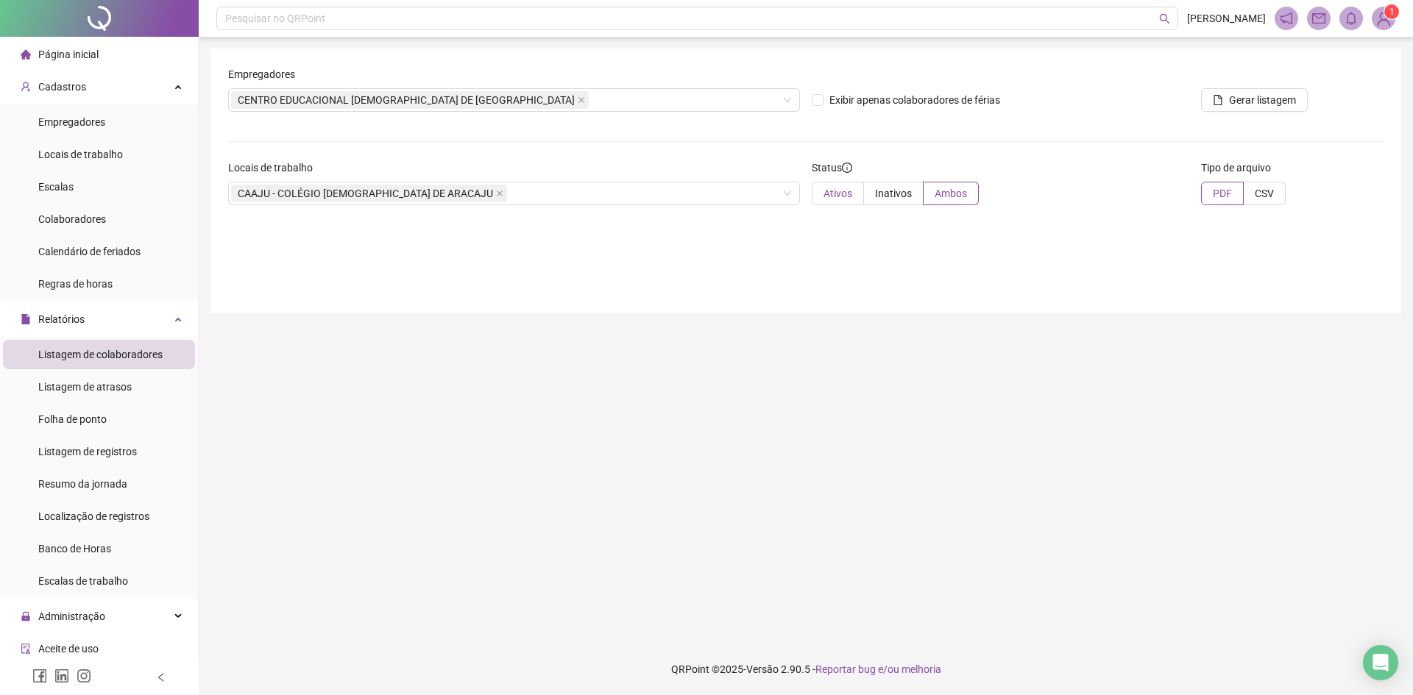
click at [833, 196] on span "Ativos" at bounding box center [837, 194] width 29 height 12
click at [1270, 193] on span "CSV" at bounding box center [1264, 194] width 19 height 12
click at [1220, 188] on span "PDF" at bounding box center [1222, 194] width 19 height 12
click at [1216, 188] on span "PDF" at bounding box center [1222, 194] width 19 height 12
click at [1224, 99] on button "Gerar listagem" at bounding box center [1254, 100] width 107 height 24
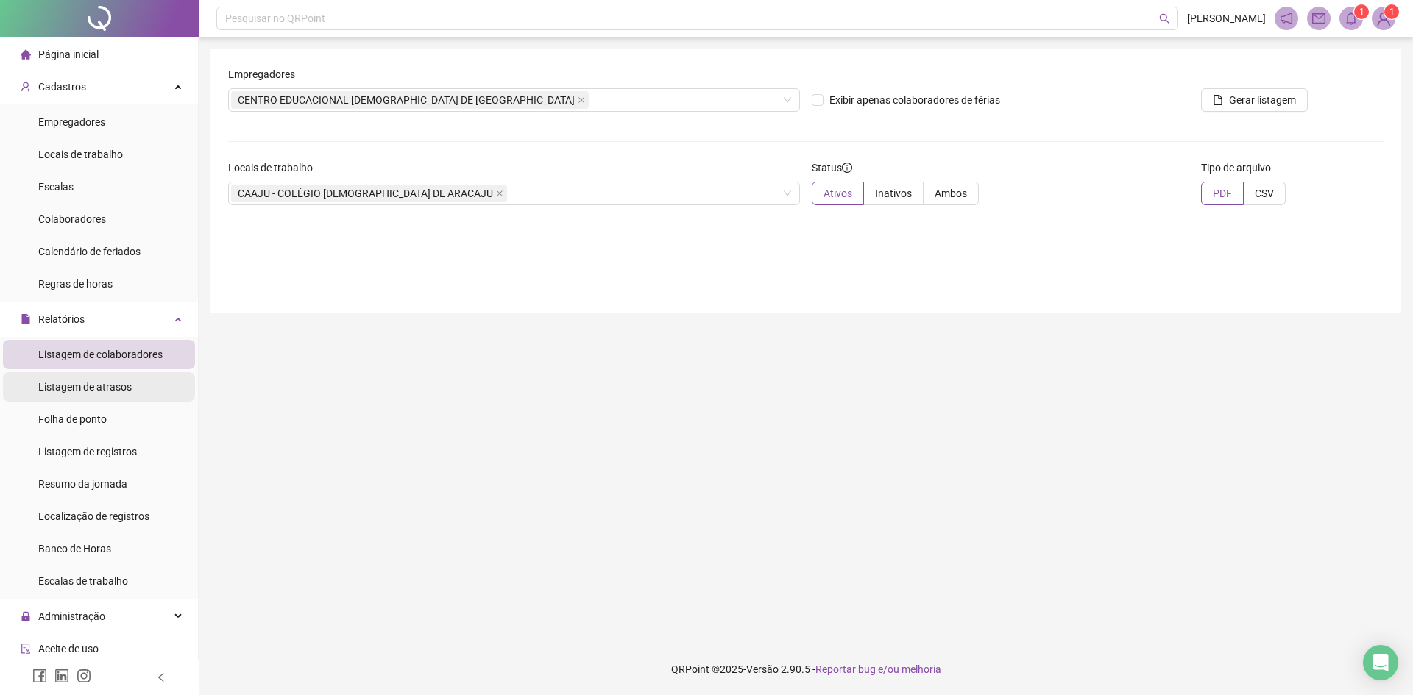
click at [52, 382] on span "Listagem de atrasos" at bounding box center [84, 387] width 93 height 12
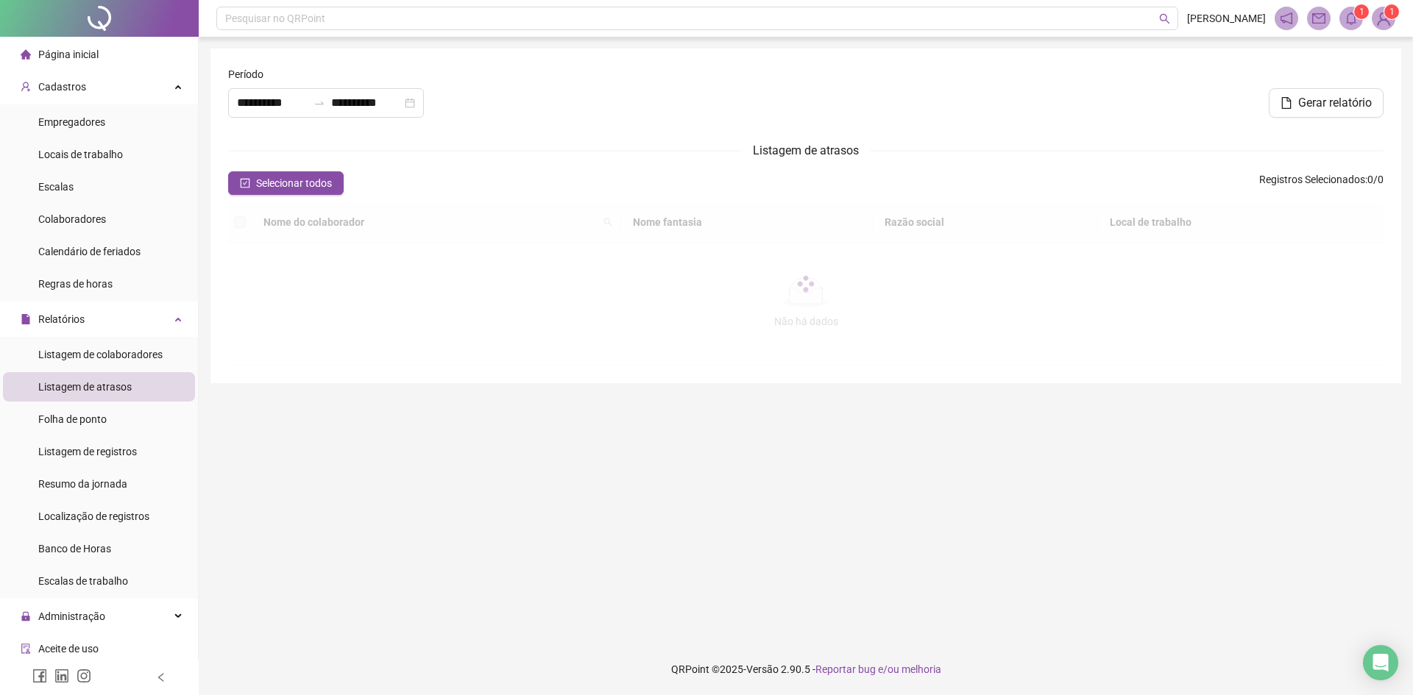
type input "**********"
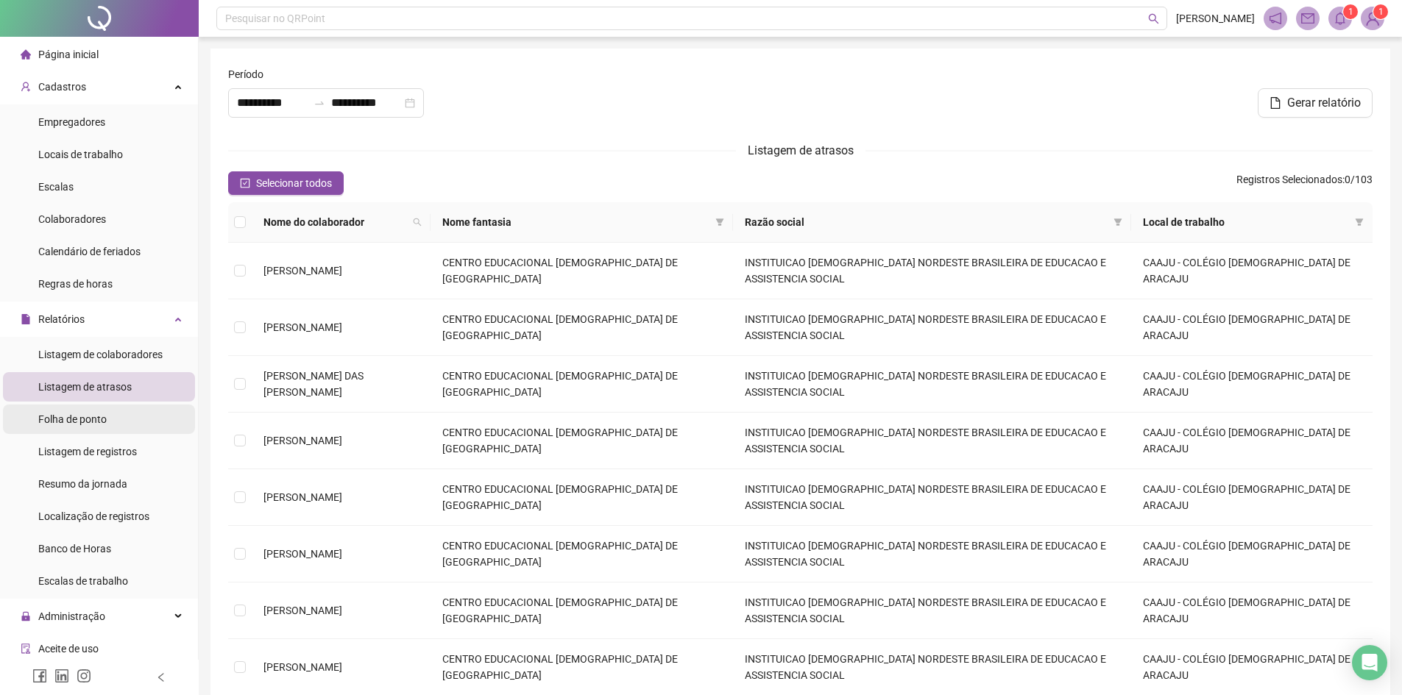
click at [121, 421] on li "Folha de ponto" at bounding box center [99, 419] width 192 height 29
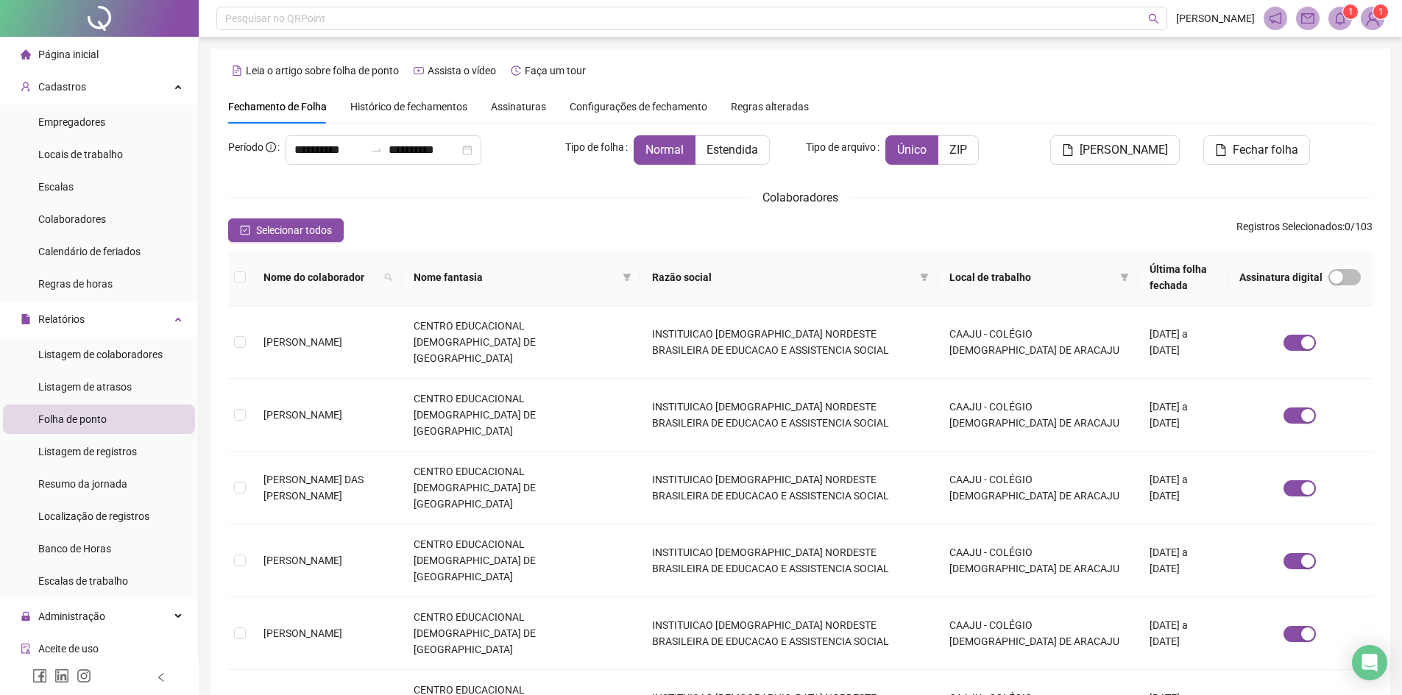
click at [411, 106] on span "Histórico de fechamentos" at bounding box center [408, 107] width 117 height 12
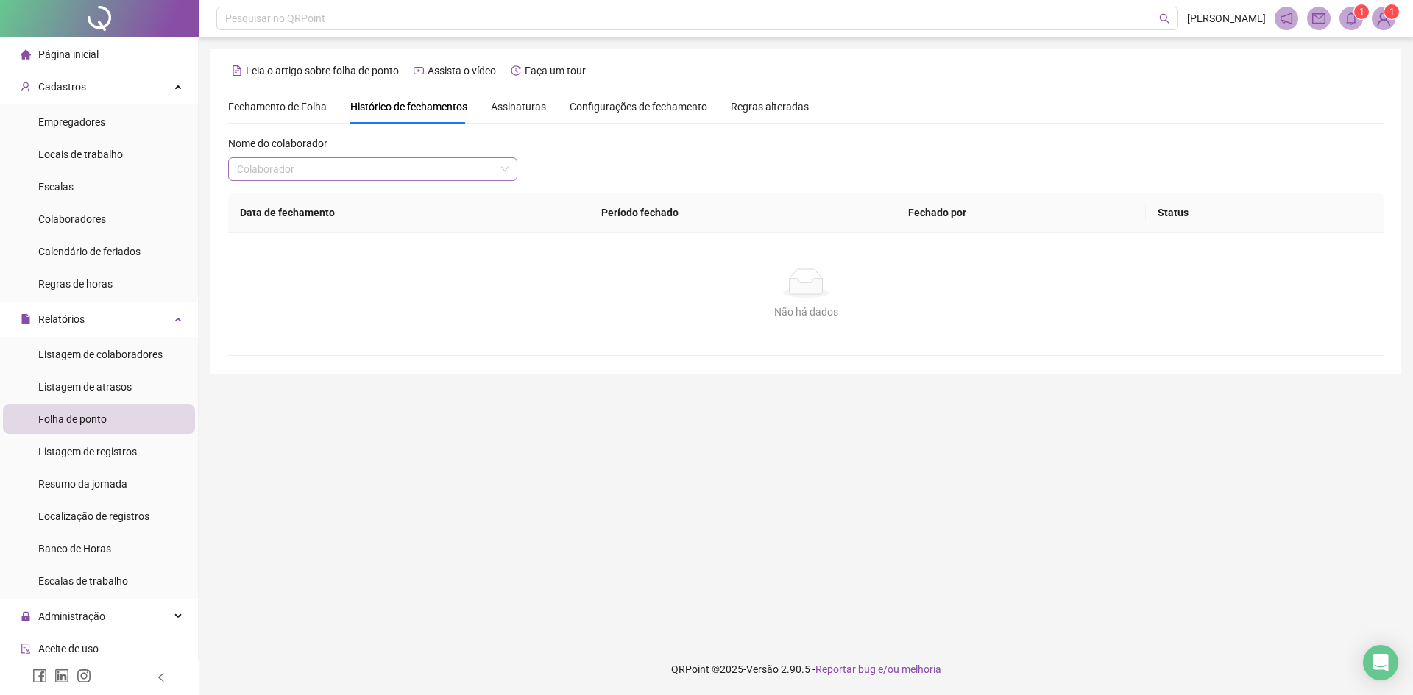
click at [283, 173] on input "search" at bounding box center [366, 169] width 258 height 22
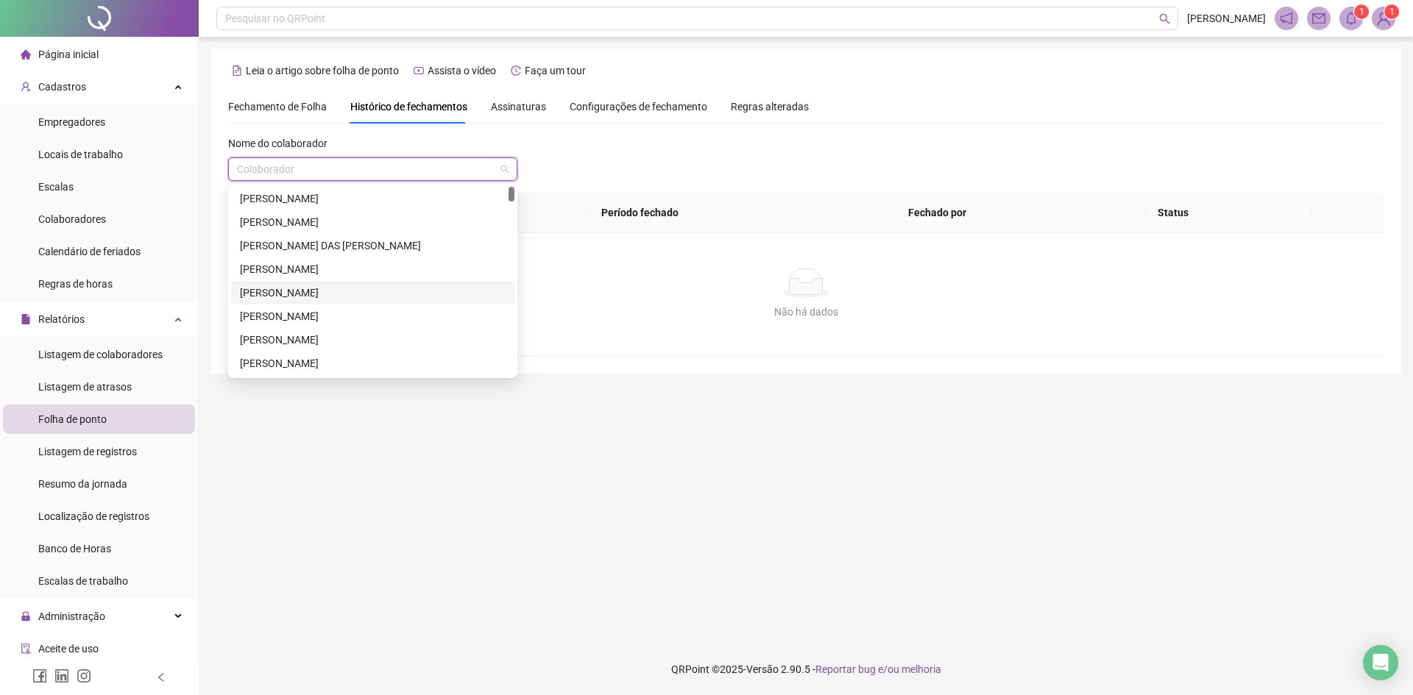
click at [312, 291] on div "[PERSON_NAME]" at bounding box center [373, 293] width 266 height 16
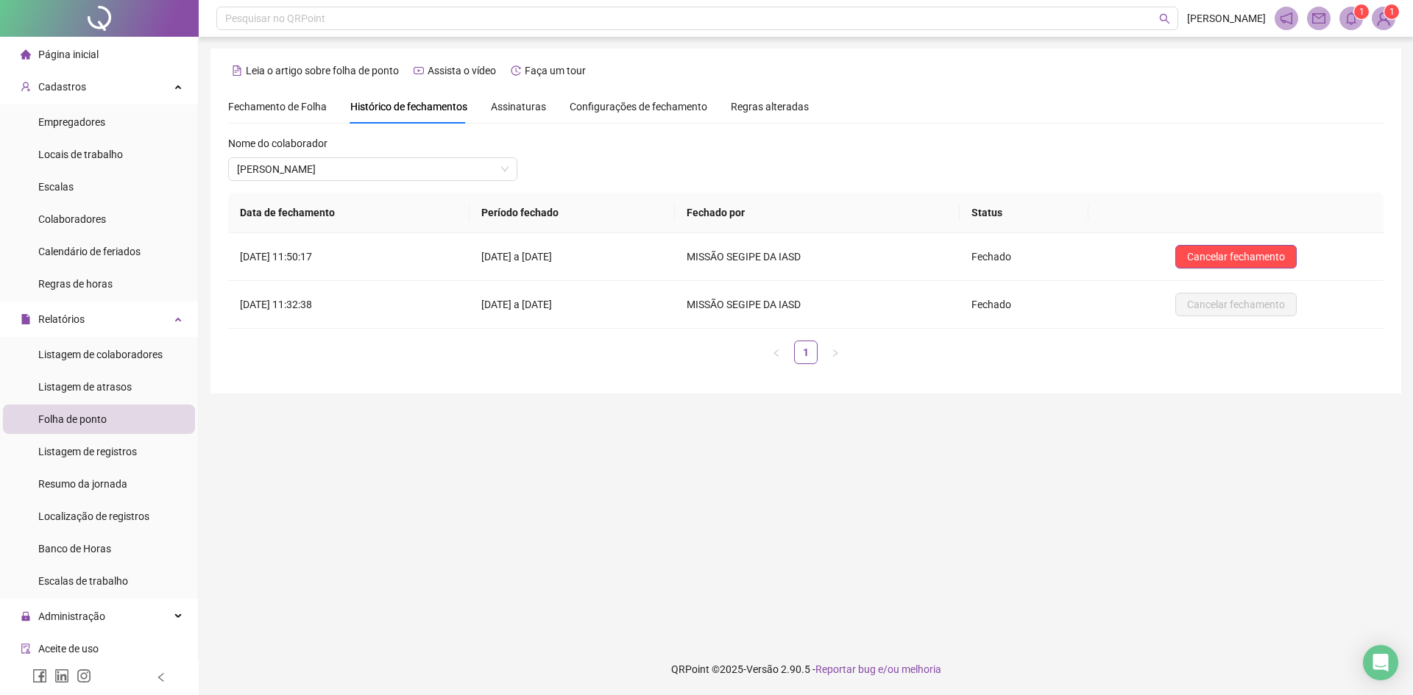
click at [280, 99] on div "Fechamento de Folha" at bounding box center [277, 107] width 99 height 16
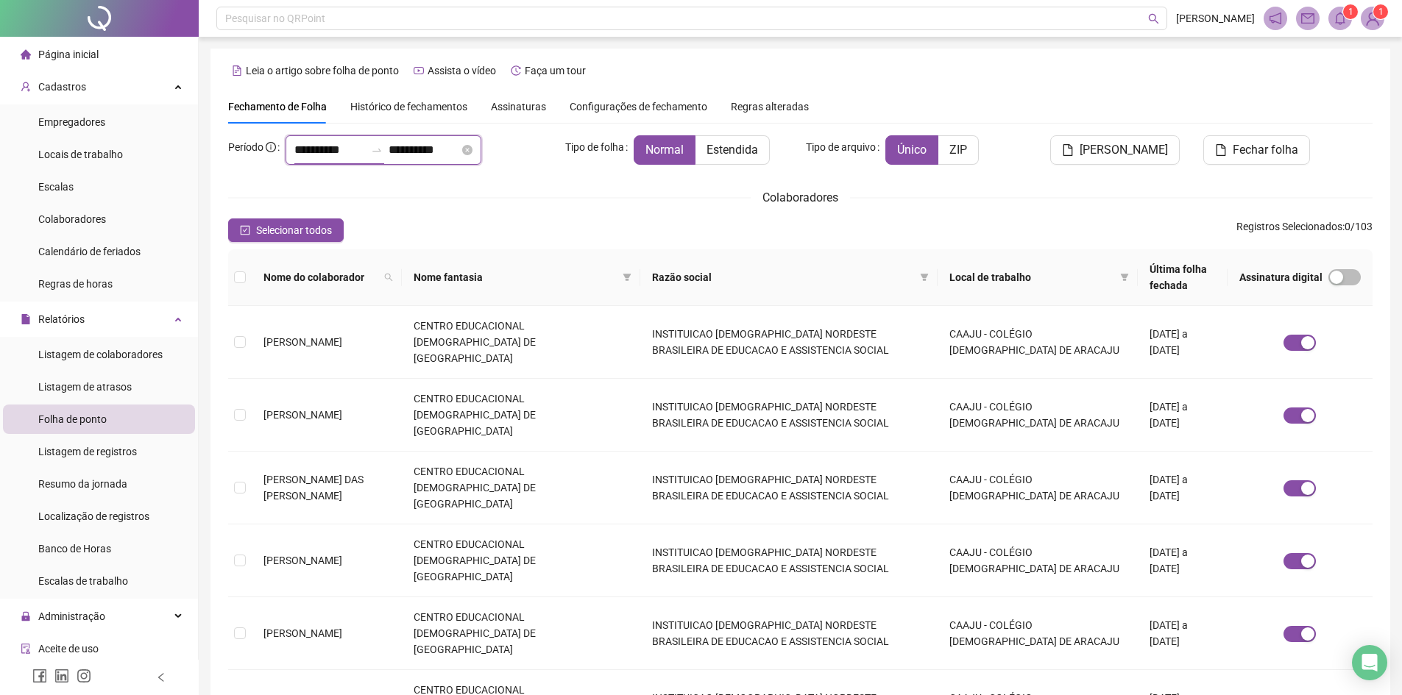
click at [364, 150] on input "**********" at bounding box center [329, 150] width 71 height 18
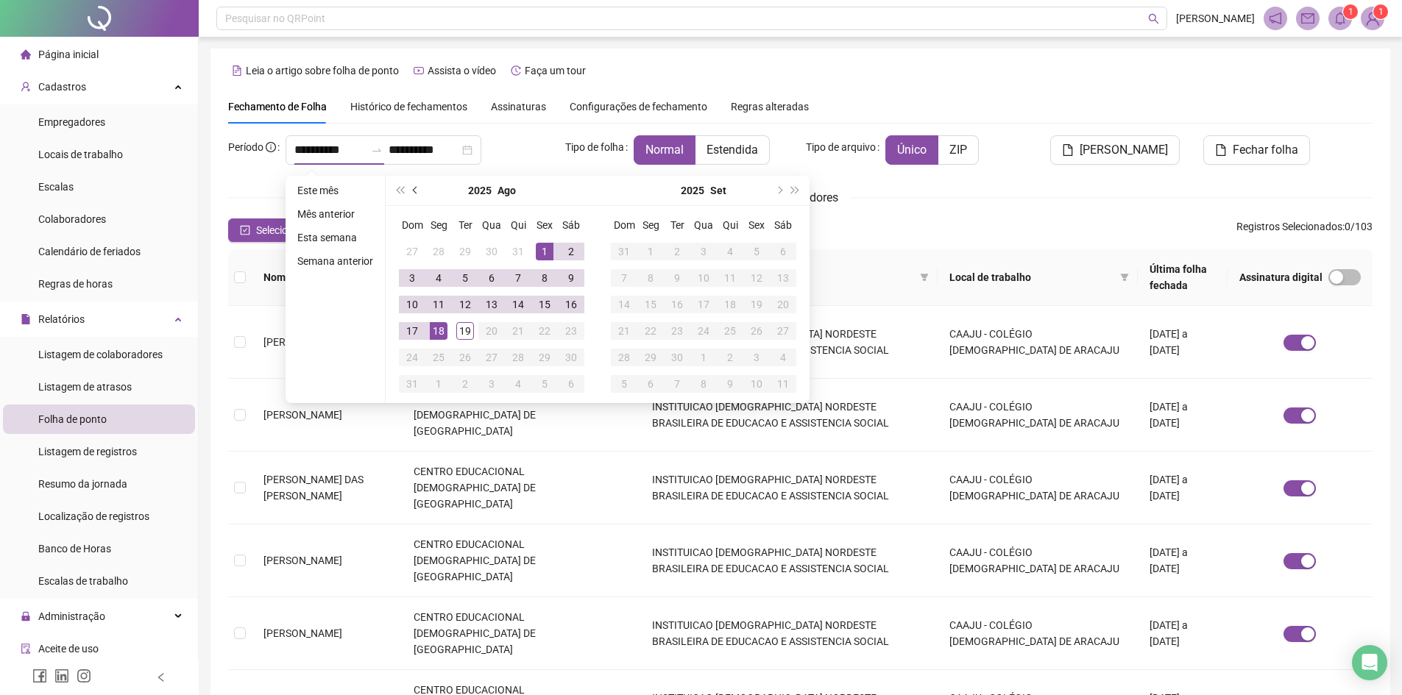
click at [411, 185] on button "prev-year" at bounding box center [416, 190] width 16 height 29
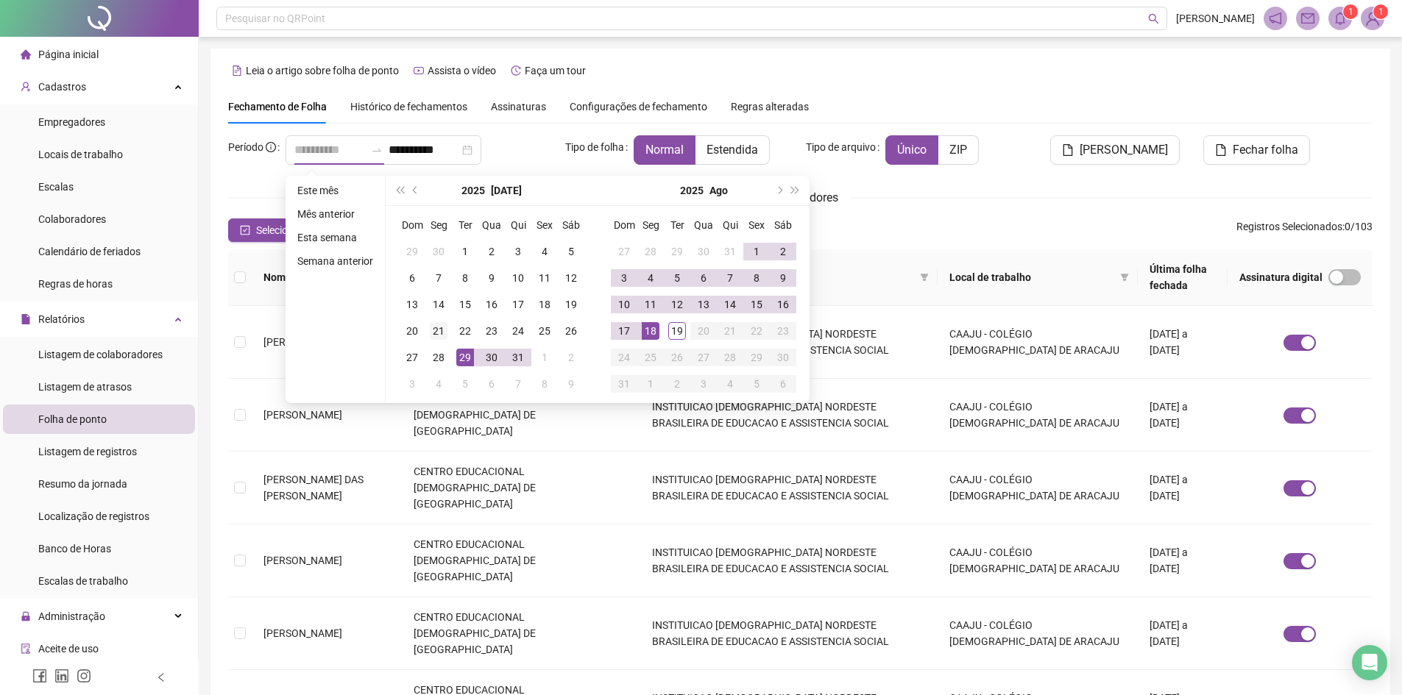
type input "**********"
click at [430, 326] on div "21" at bounding box center [439, 331] width 18 height 18
click at [415, 191] on span "prev-year" at bounding box center [416, 190] width 7 height 7
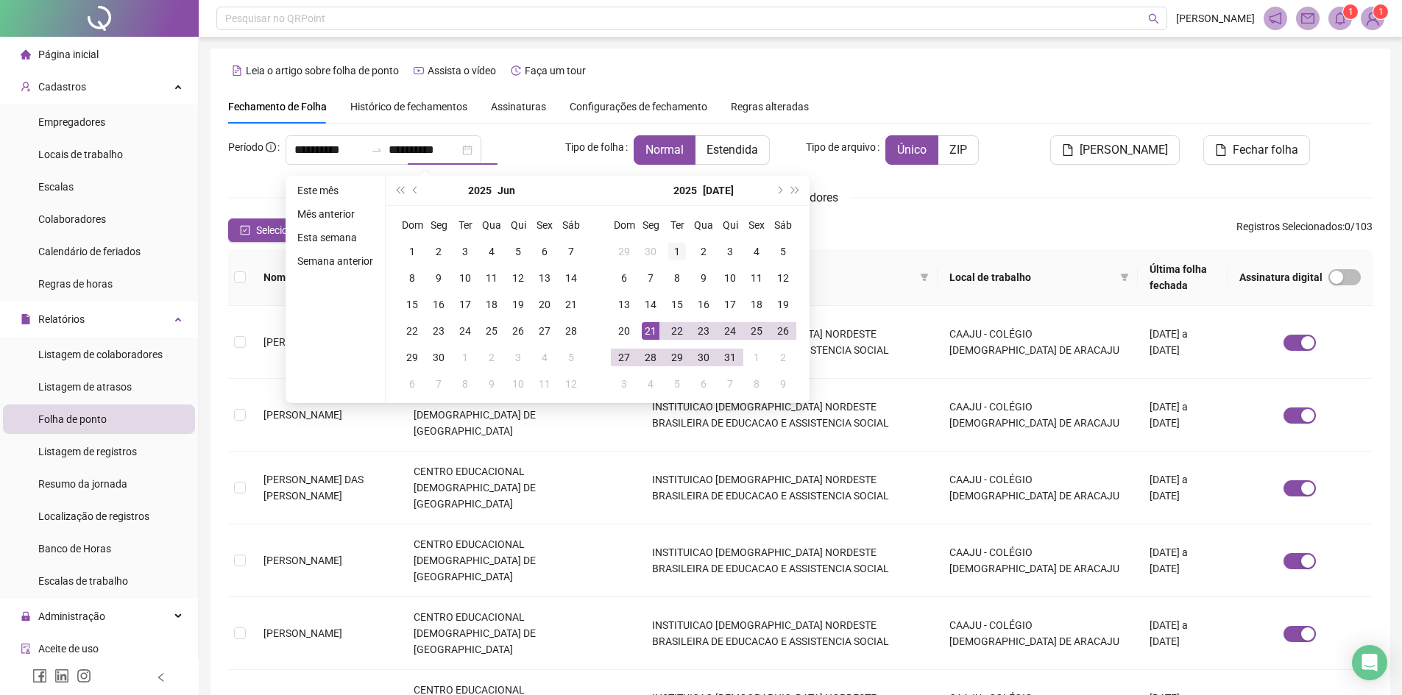
type input "**********"
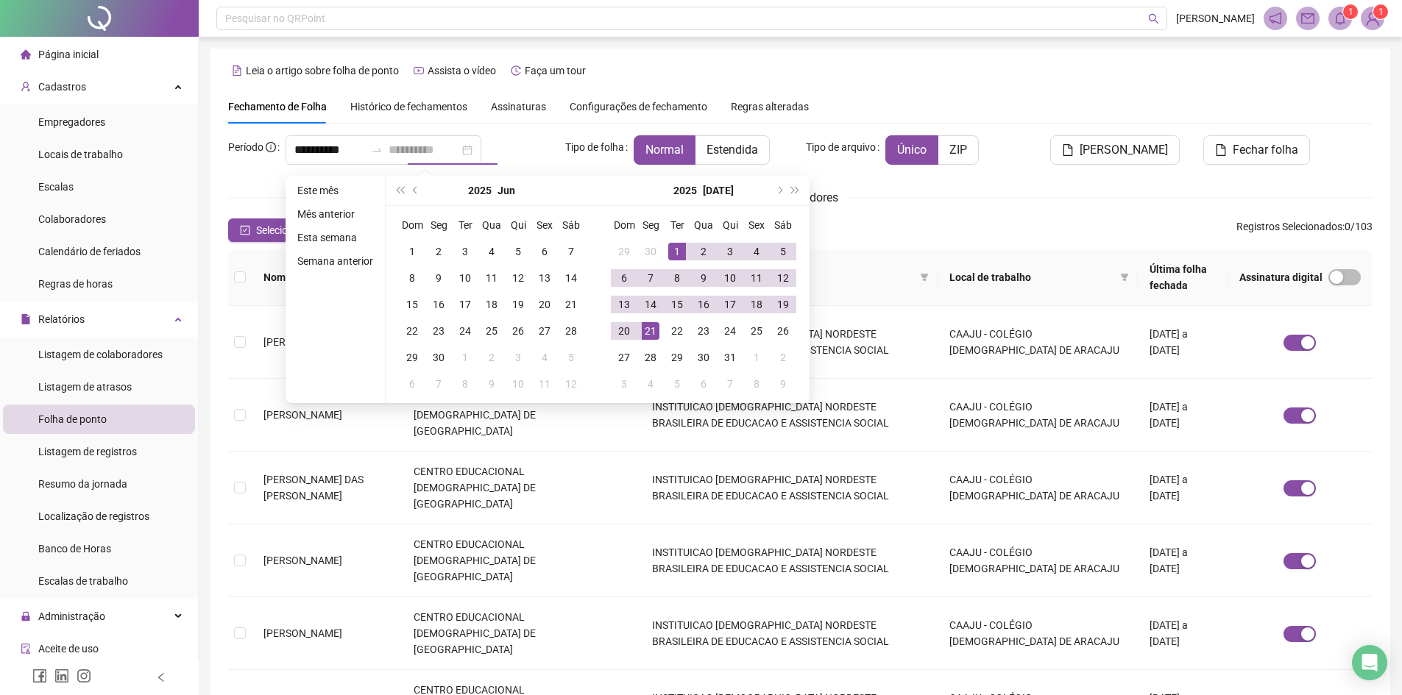
click at [679, 248] on div "1" at bounding box center [677, 252] width 18 height 18
type input "**********"
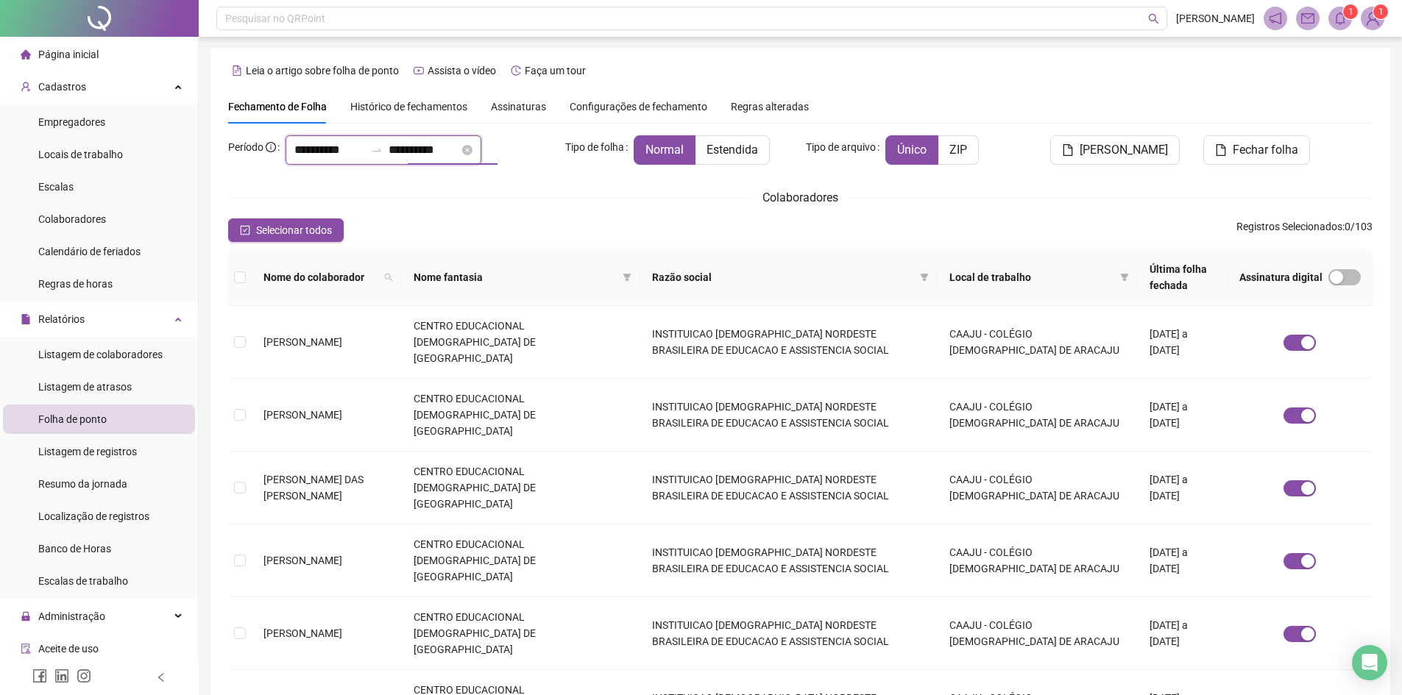
click at [447, 156] on input "**********" at bounding box center [424, 150] width 71 height 18
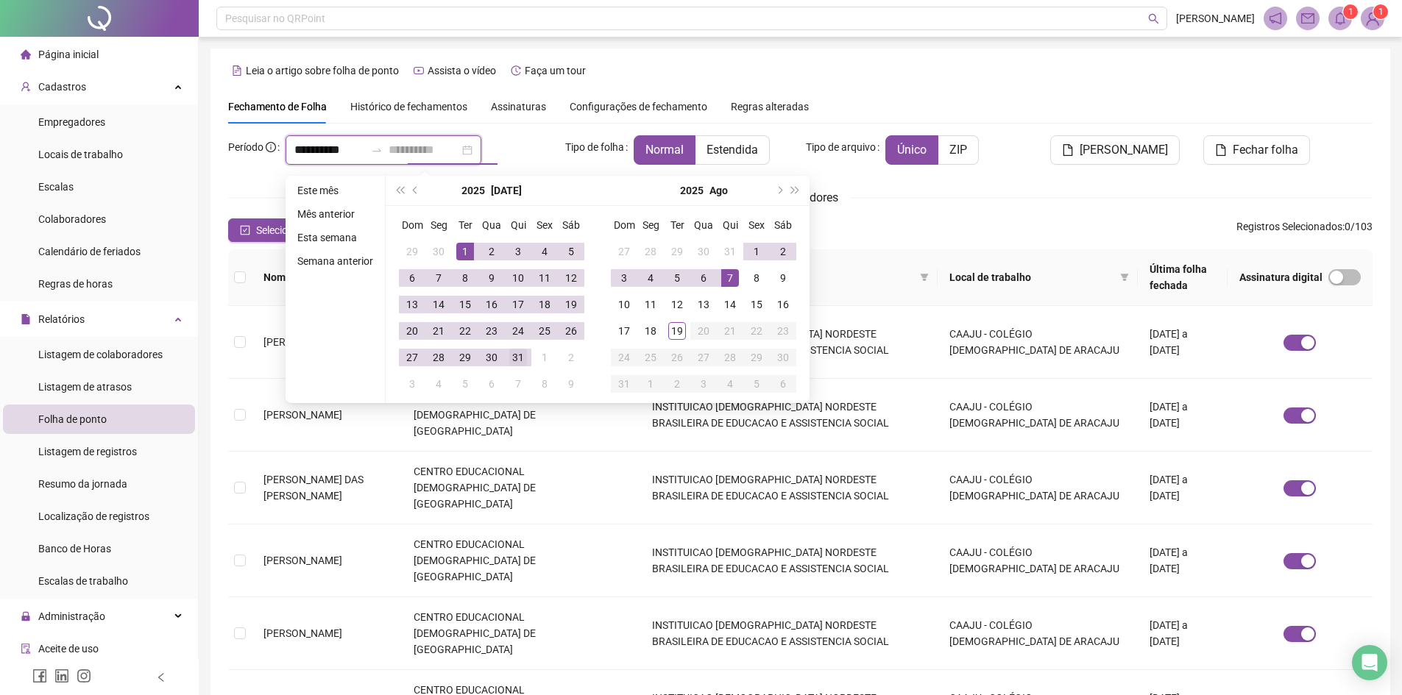
type input "**********"
click at [517, 358] on div "31" at bounding box center [518, 358] width 18 height 18
click at [832, 65] on div "Leia o artigo sobre folha de ponto Assista o vídeo Faça um tour" at bounding box center [800, 71] width 1144 height 24
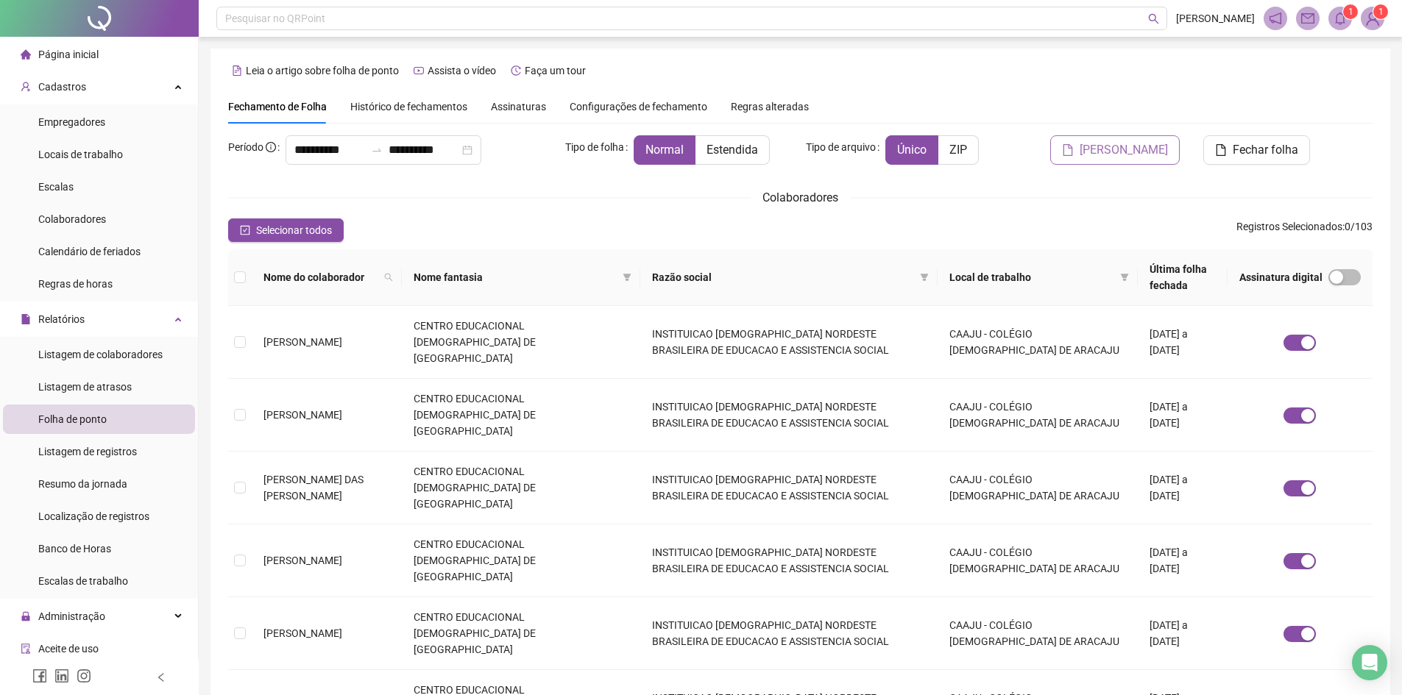
click at [1138, 159] on button "[PERSON_NAME]" at bounding box center [1115, 149] width 130 height 29
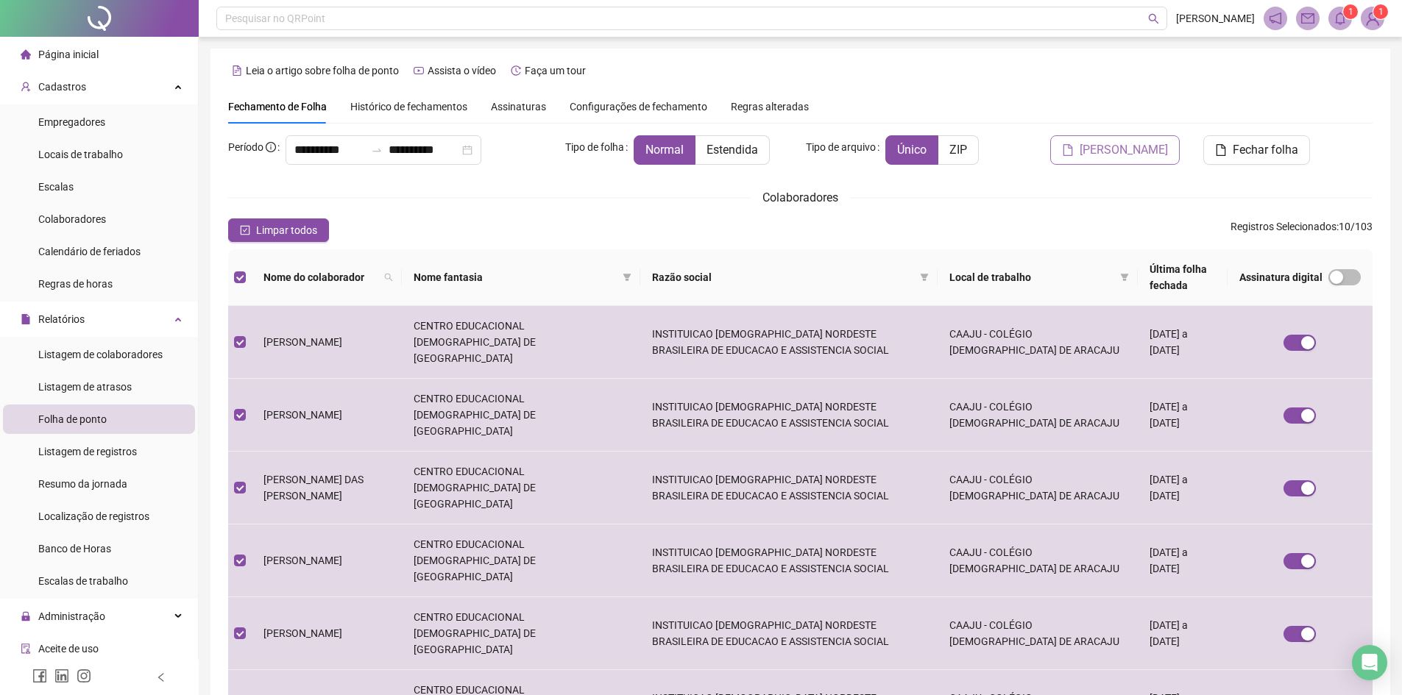
click at [1149, 153] on span "[PERSON_NAME]" at bounding box center [1124, 150] width 88 height 18
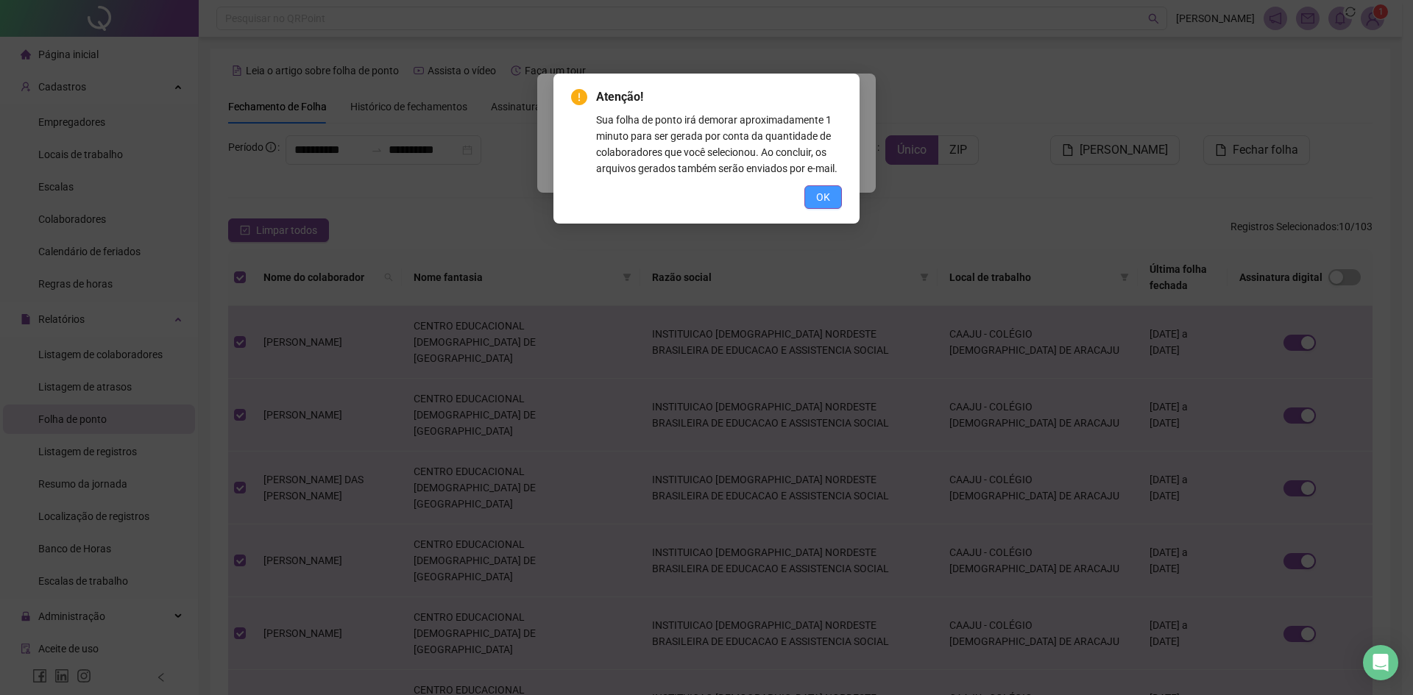
click at [824, 199] on span "OK" at bounding box center [823, 197] width 14 height 16
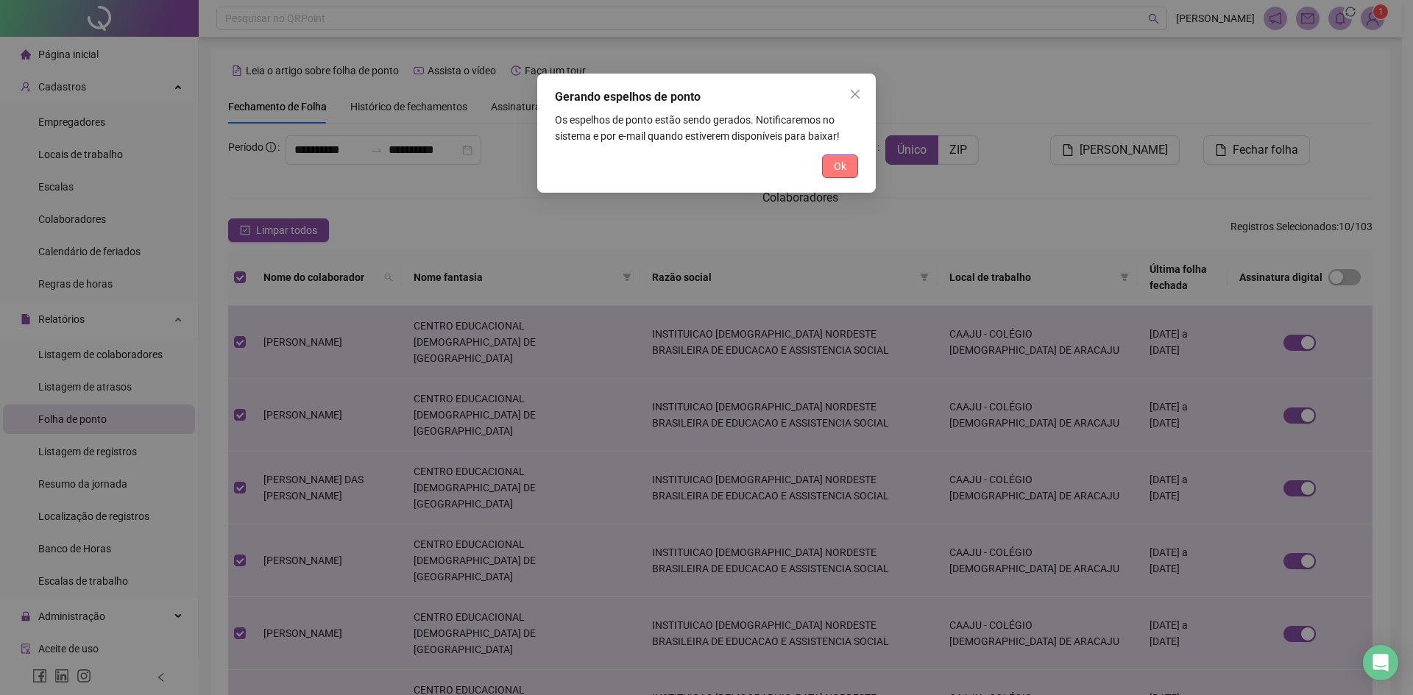
click at [834, 164] on span "Ok" at bounding box center [840, 166] width 13 height 16
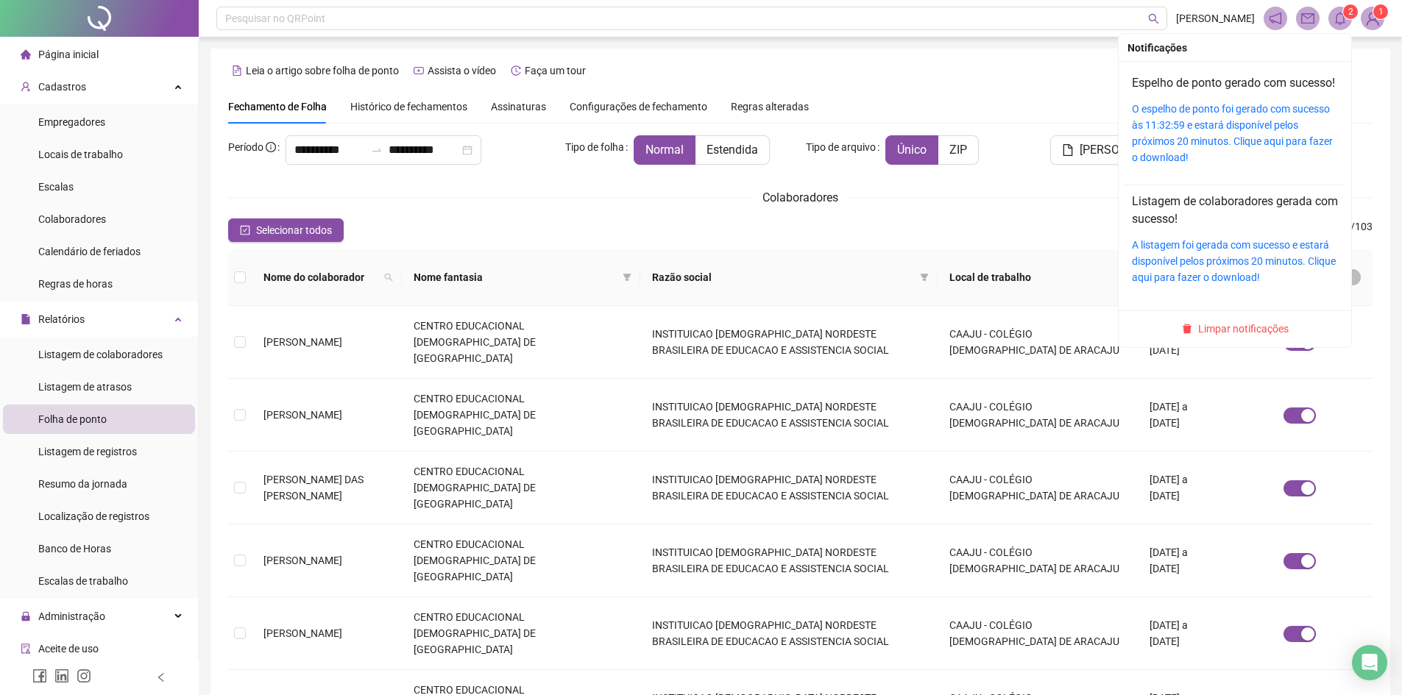
click at [1344, 25] on span at bounding box center [1340, 19] width 24 height 24
click at [1225, 152] on link "O espelho de ponto foi gerado com sucesso às 11:32:59 e estará disponível pelos…" at bounding box center [1232, 133] width 201 height 60
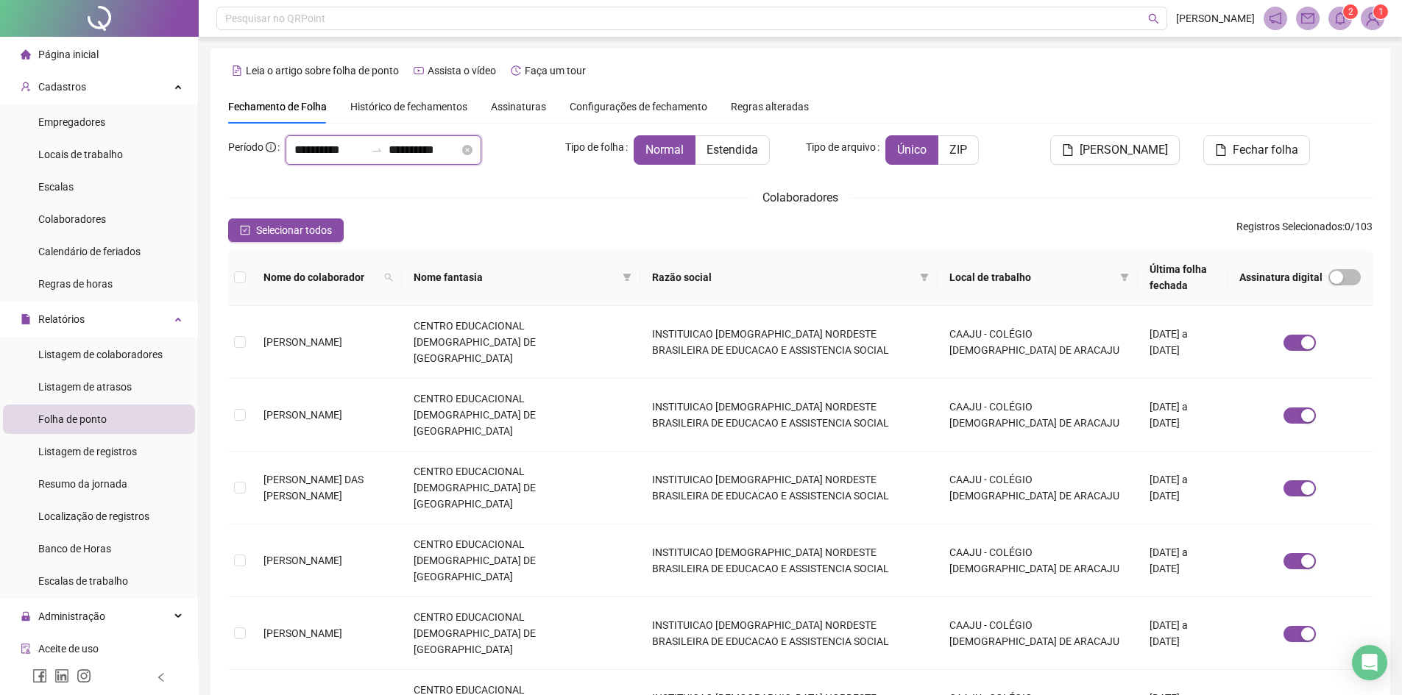
click at [365, 152] on input "**********" at bounding box center [329, 150] width 71 height 18
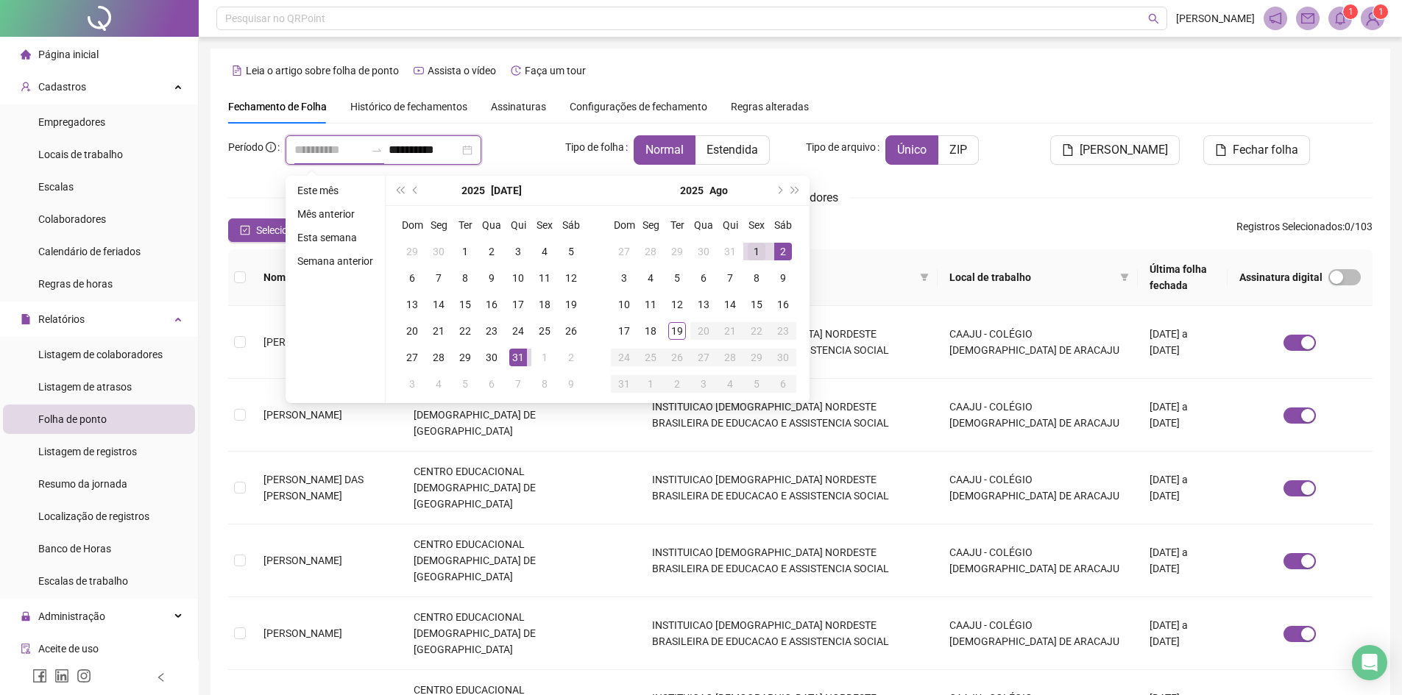
type input "**********"
click at [752, 246] on div "1" at bounding box center [757, 252] width 18 height 18
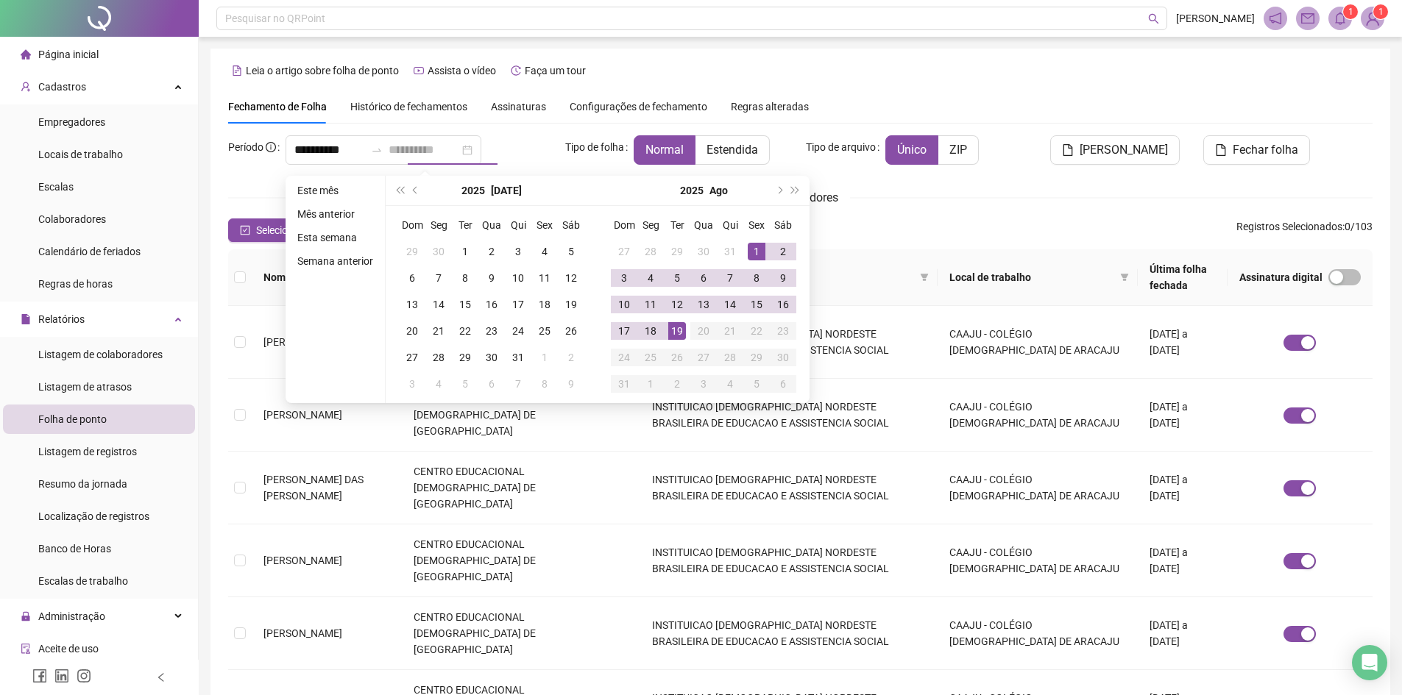
click at [676, 339] on div "19" at bounding box center [677, 331] width 18 height 18
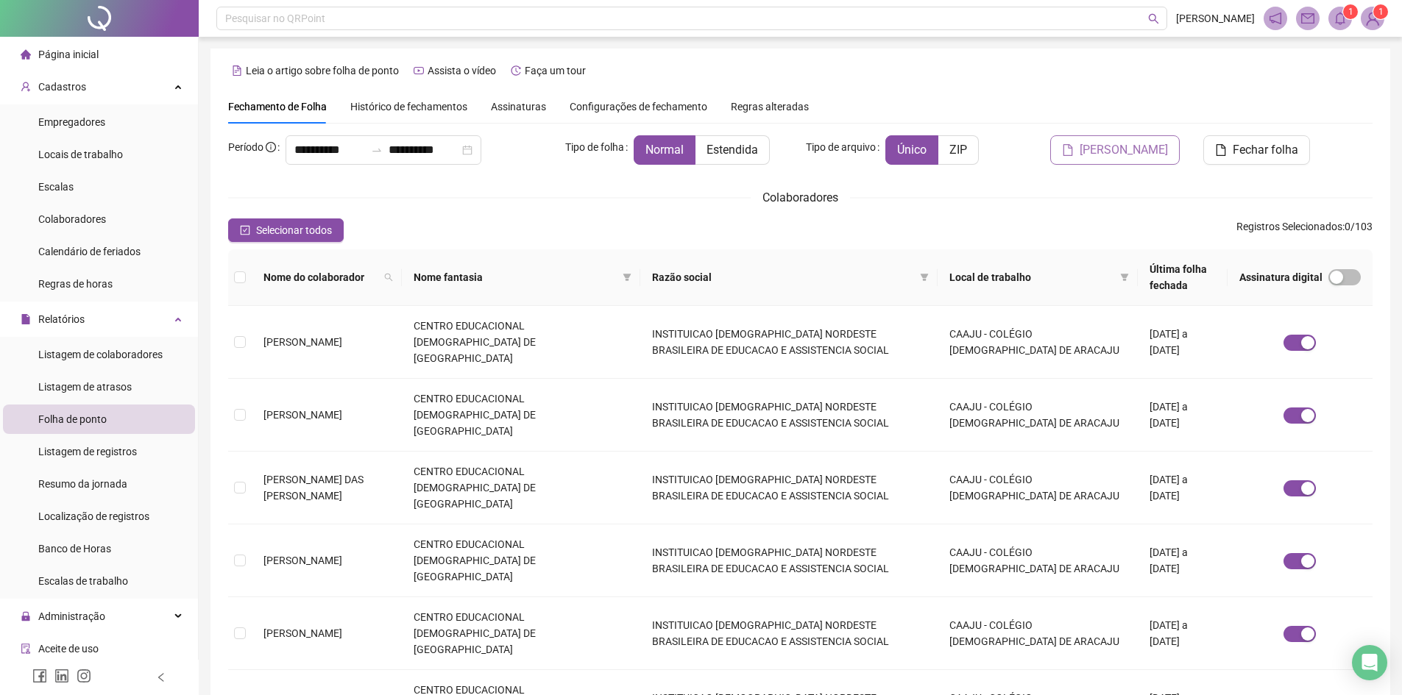
click at [1120, 147] on span "[PERSON_NAME]" at bounding box center [1124, 150] width 88 height 18
click at [453, 144] on input "**********" at bounding box center [424, 150] width 71 height 18
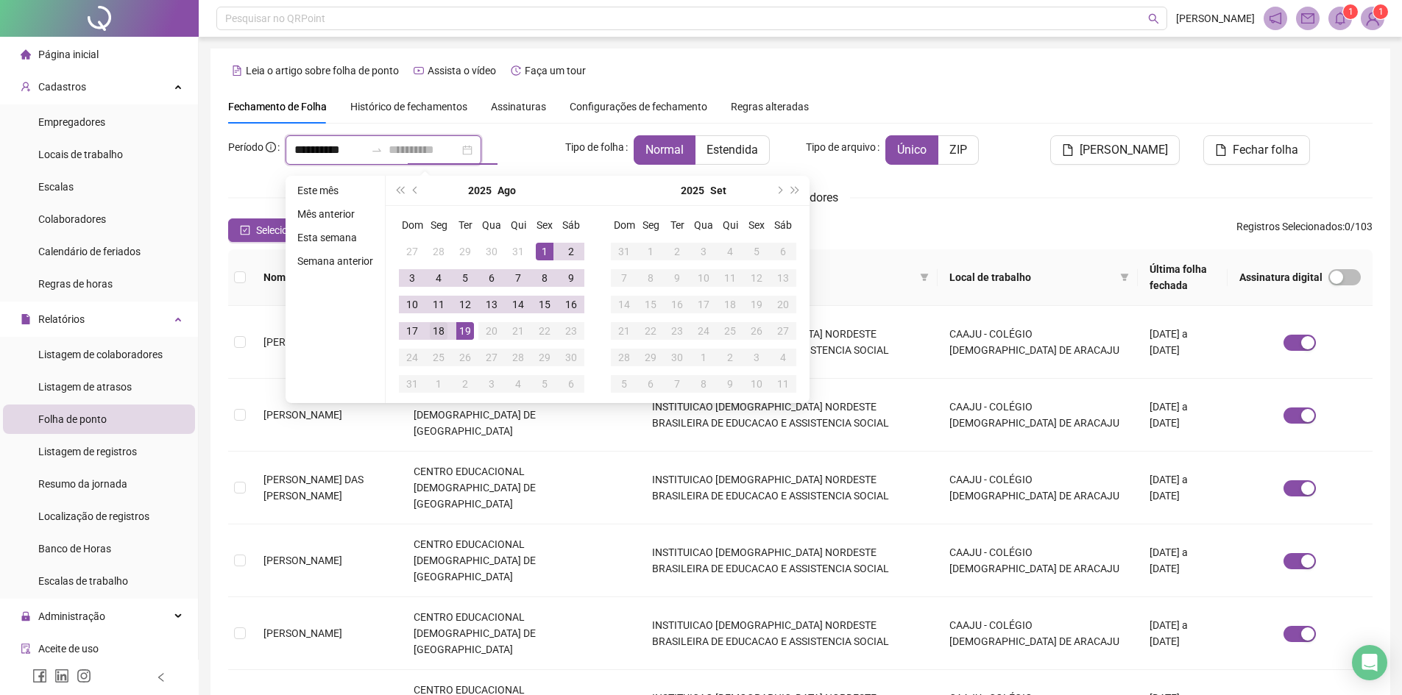
type input "**********"
click at [438, 335] on div "18" at bounding box center [439, 331] width 18 height 18
type input "**********"
click at [204, 185] on div "**********" at bounding box center [800, 581] width 1203 height 1163
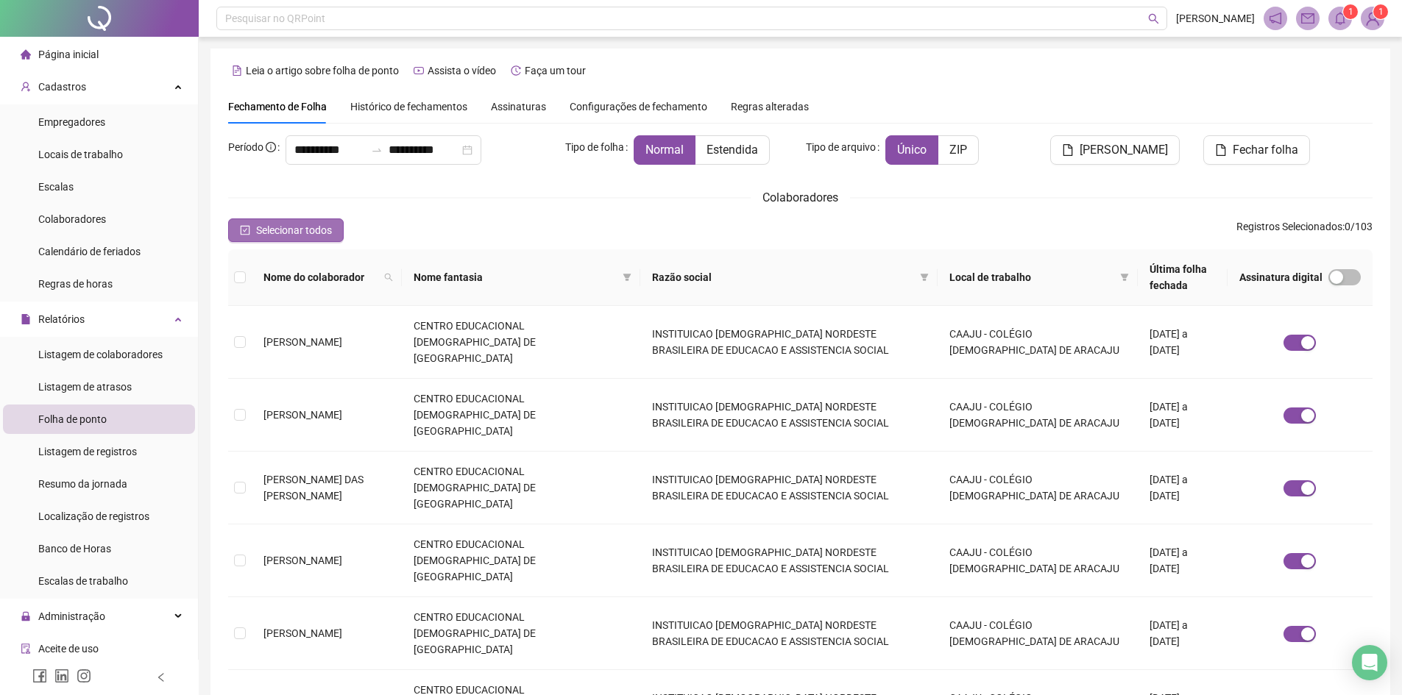
click at [243, 232] on icon "check-square" at bounding box center [245, 230] width 10 height 10
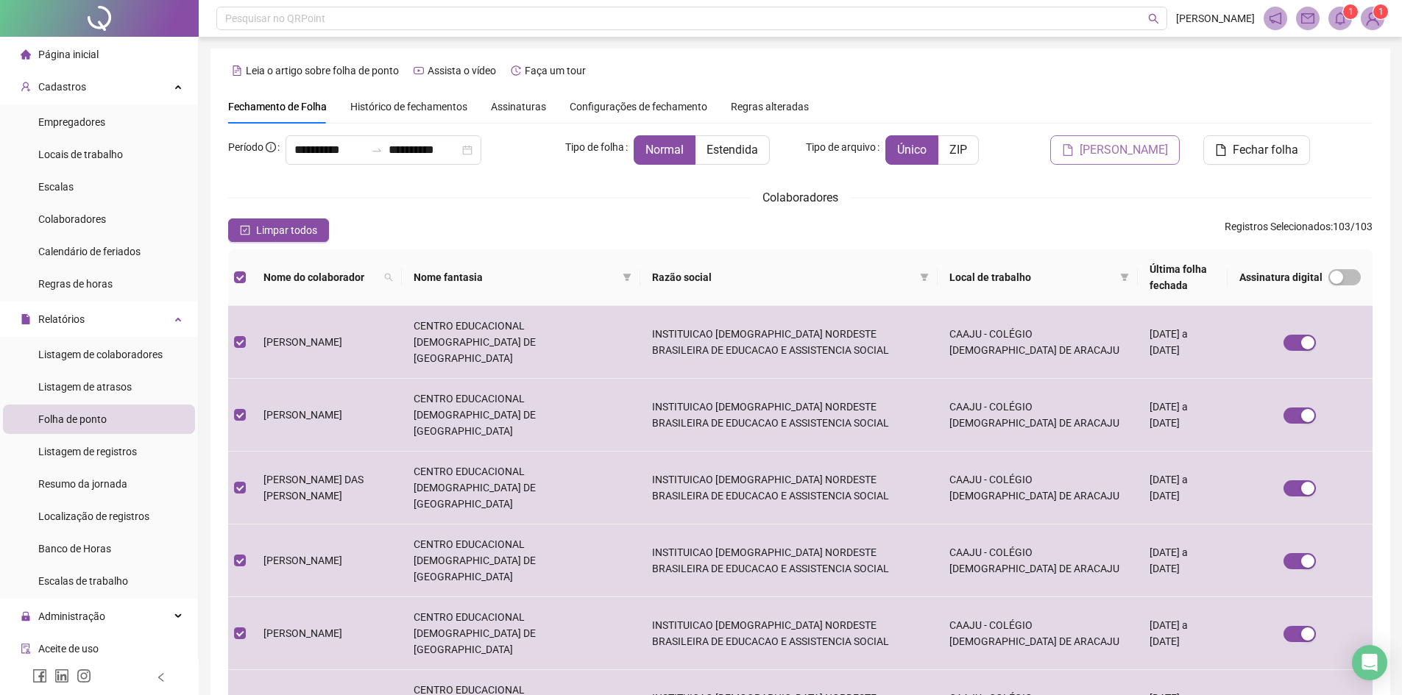
click at [1110, 157] on span "[PERSON_NAME]" at bounding box center [1124, 150] width 88 height 18
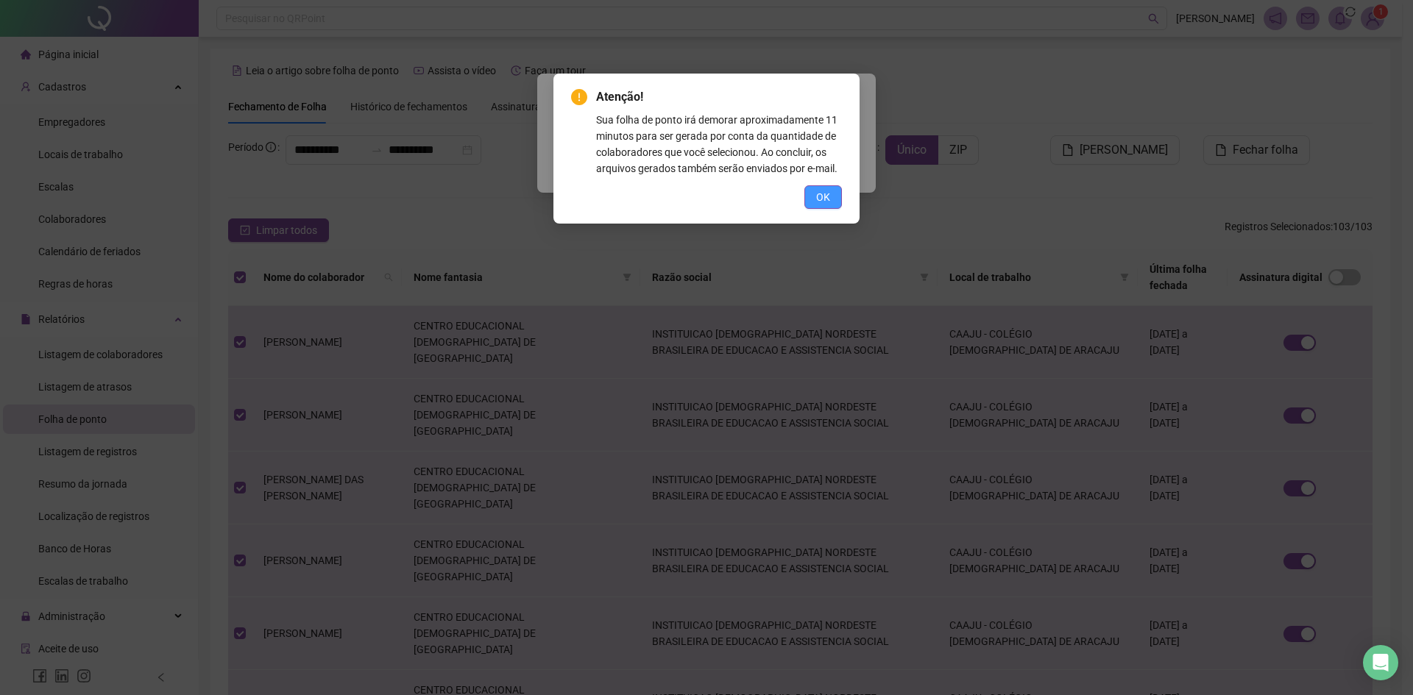
click at [832, 197] on button "OK" at bounding box center [823, 197] width 38 height 24
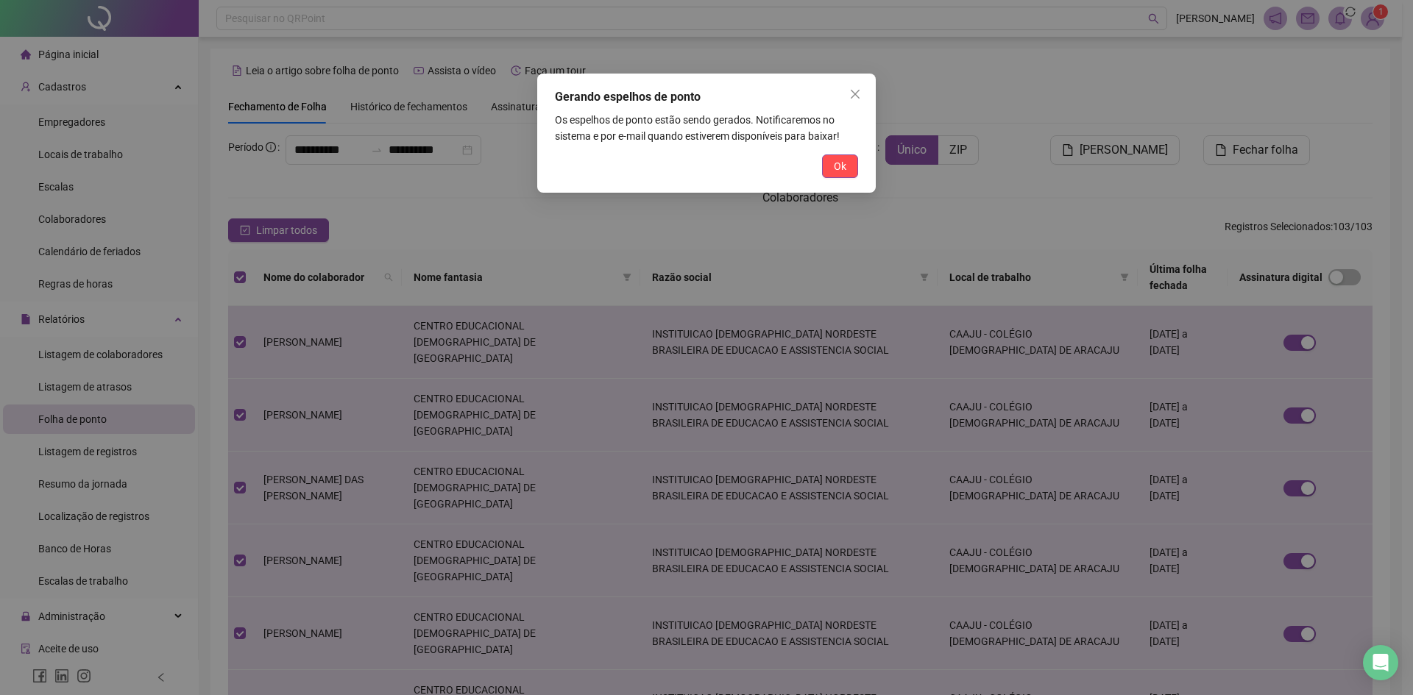
click at [845, 170] on span "Ok" at bounding box center [840, 166] width 13 height 16
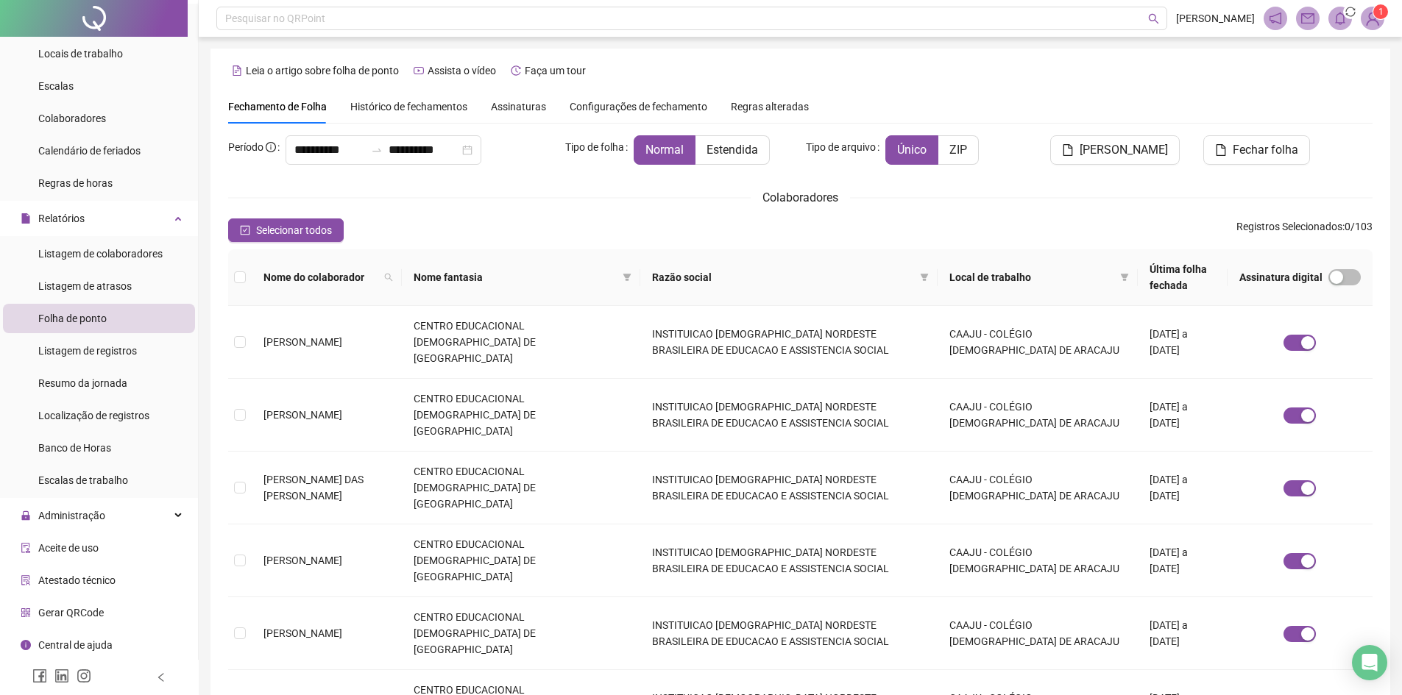
scroll to position [74, 0]
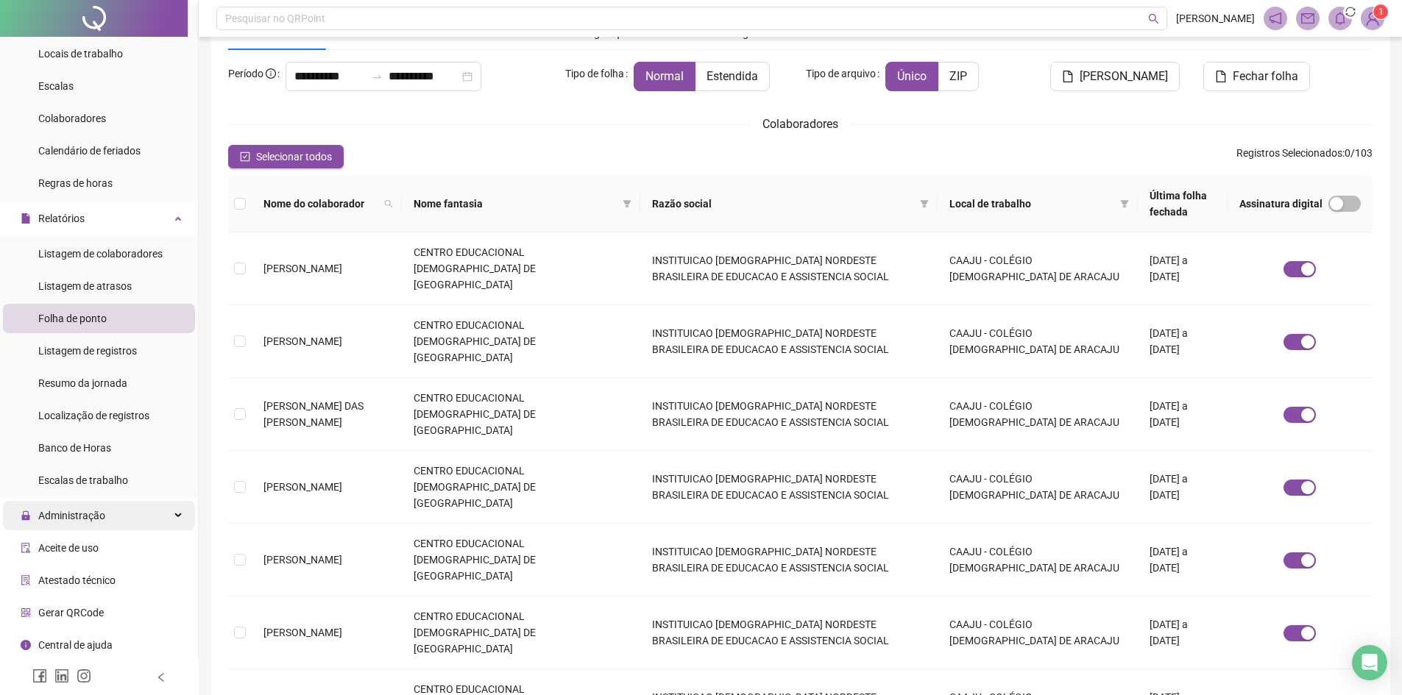
click at [75, 515] on span "Administração" at bounding box center [71, 516] width 67 height 12
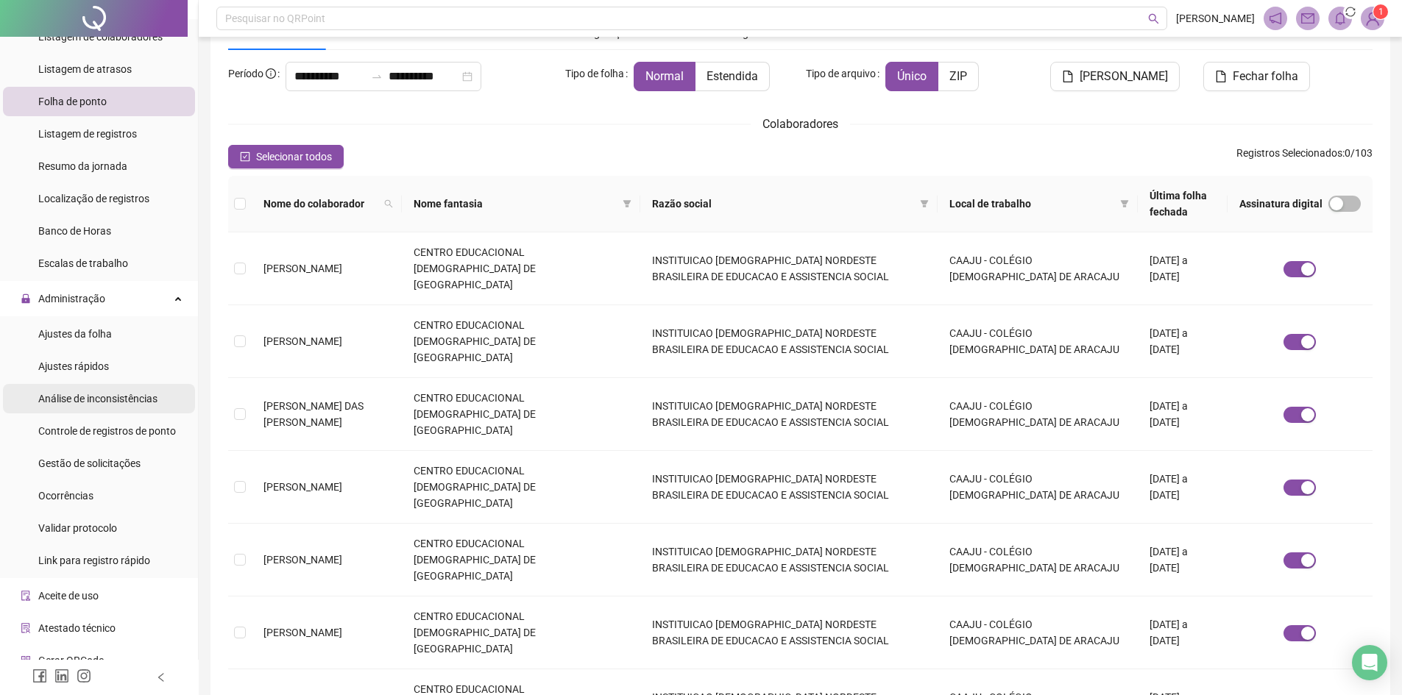
scroll to position [322, 0]
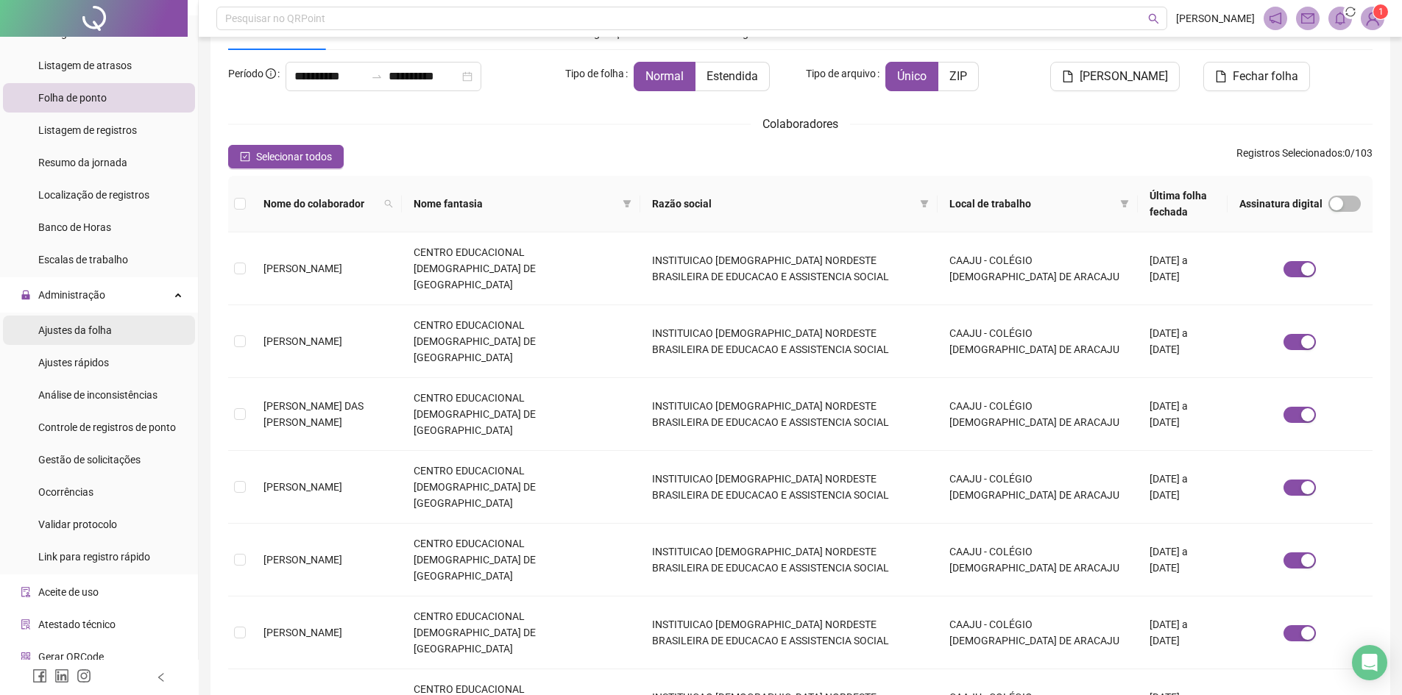
click at [77, 333] on span "Ajustes da folha" at bounding box center [75, 331] width 74 height 12
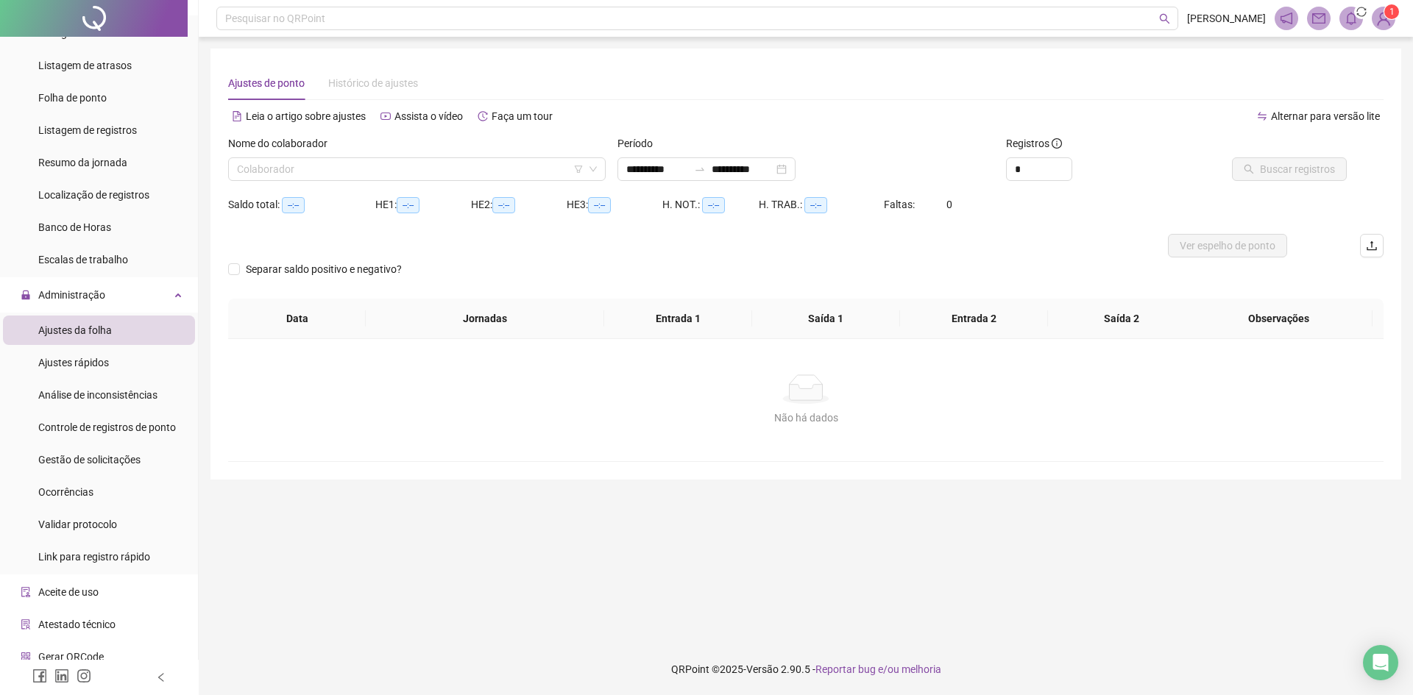
type input "**********"
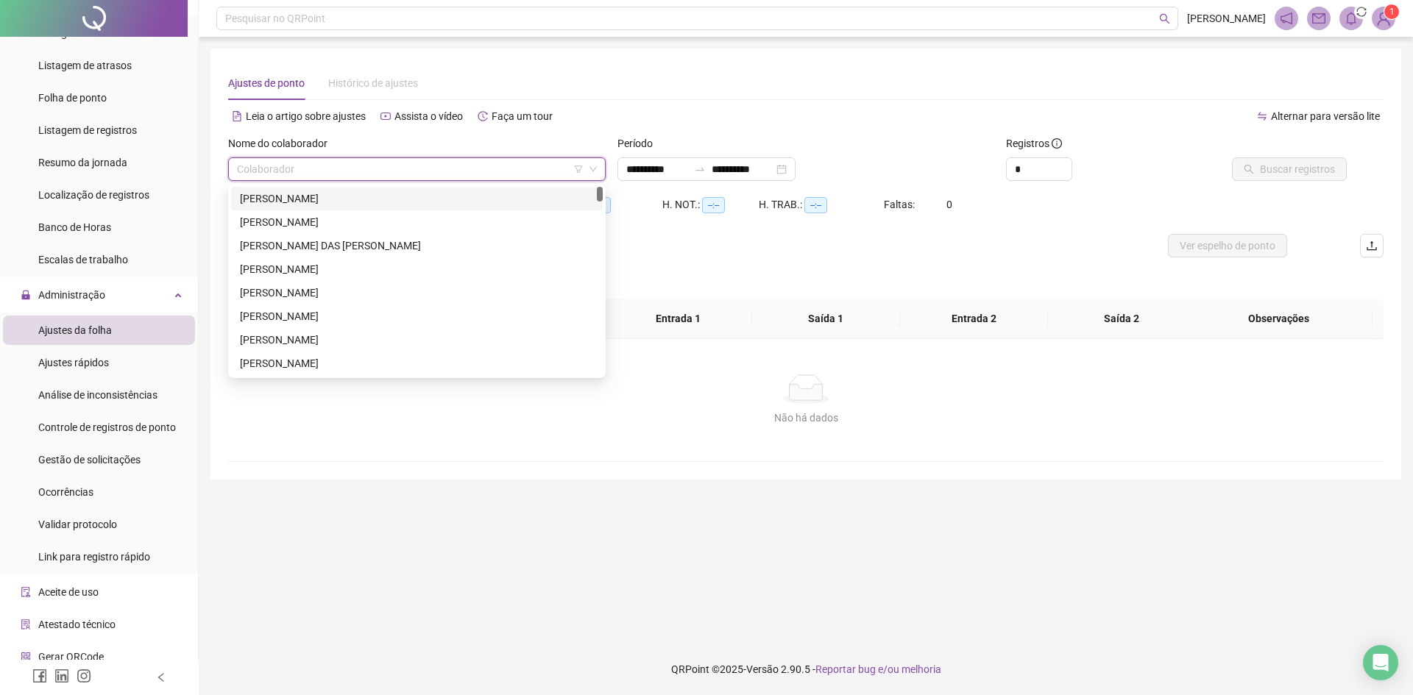
click at [356, 164] on input "search" at bounding box center [410, 169] width 347 height 22
click at [333, 201] on div "[PERSON_NAME]" at bounding box center [417, 199] width 354 height 16
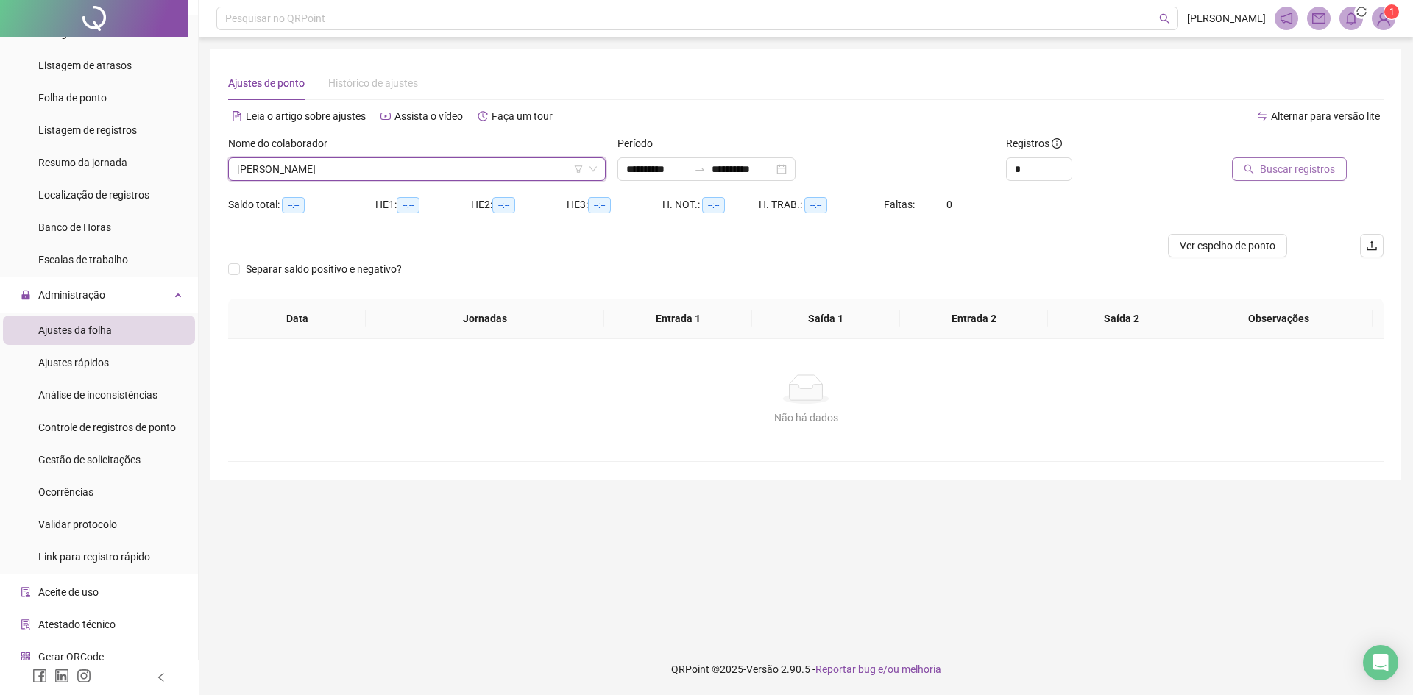
click at [1300, 173] on span "Buscar registros" at bounding box center [1297, 169] width 75 height 16
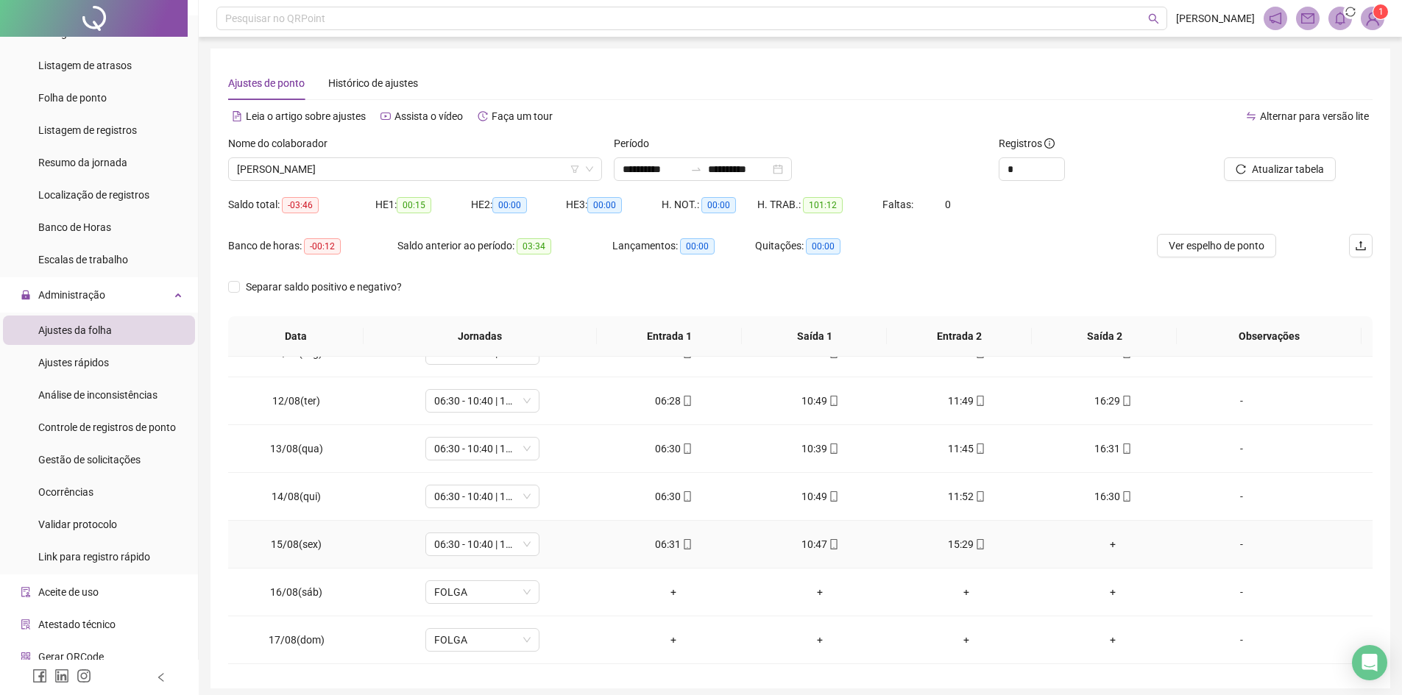
scroll to position [515, 0]
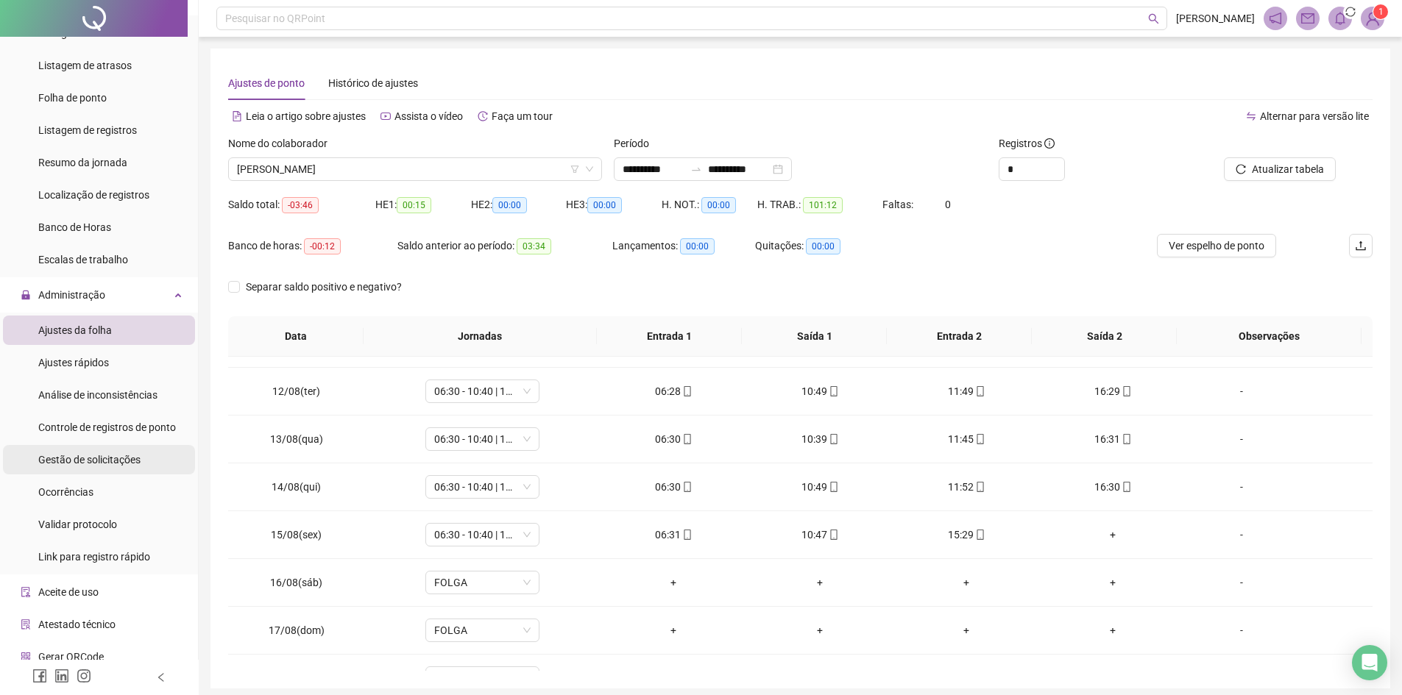
click at [64, 458] on span "Gestão de solicitações" at bounding box center [89, 460] width 102 height 12
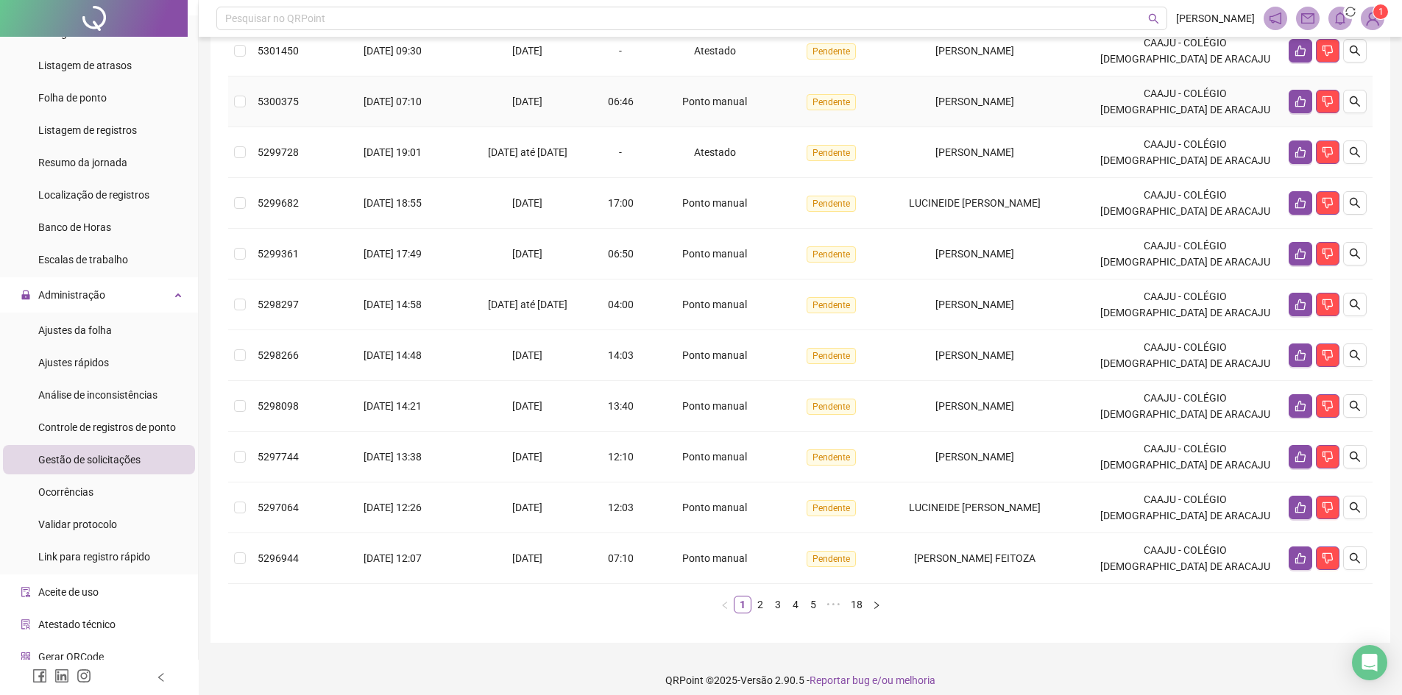
scroll to position [272, 0]
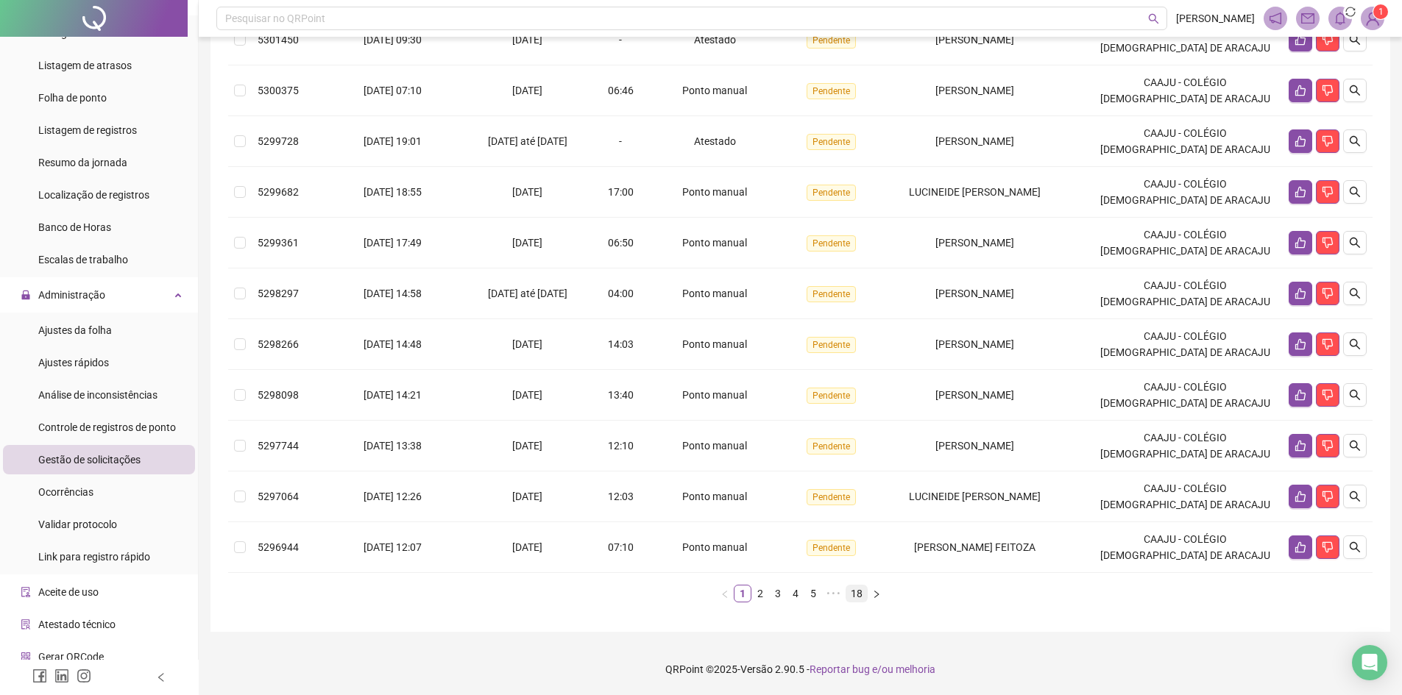
click at [859, 592] on link "18" at bounding box center [856, 594] width 21 height 16
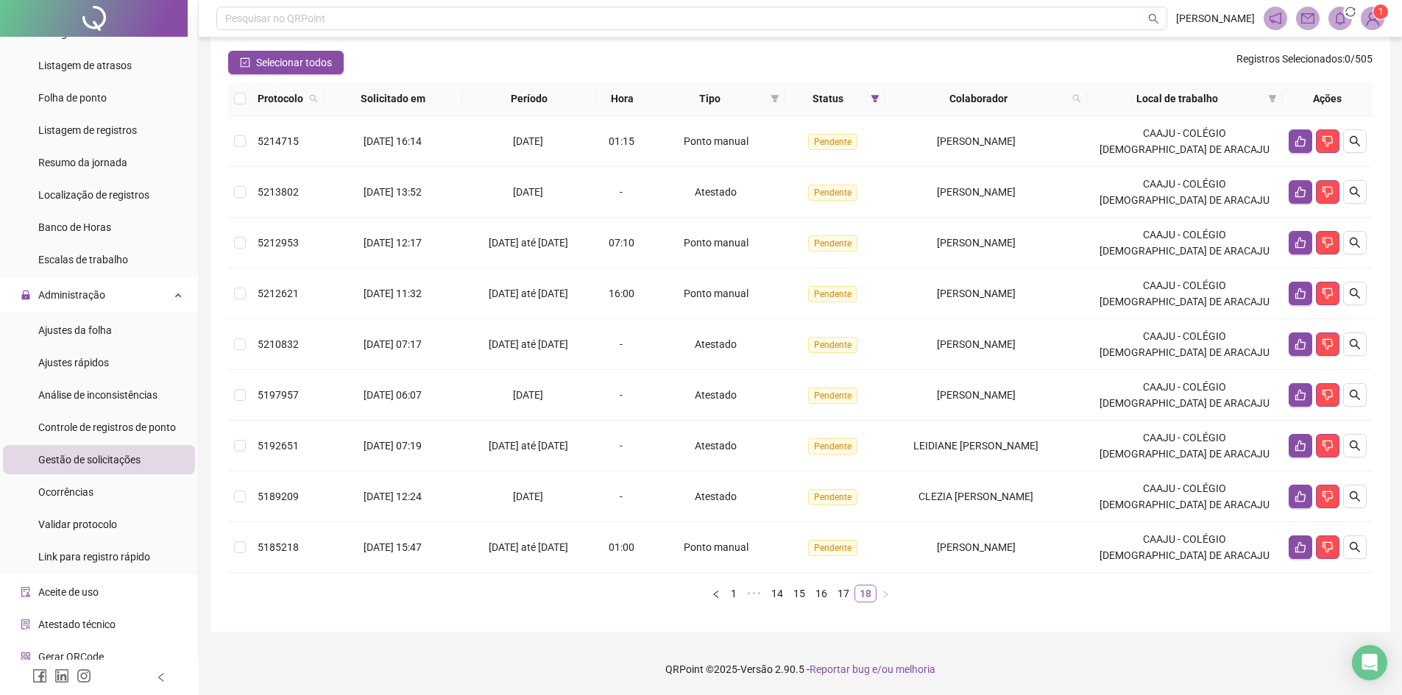
scroll to position [120, 0]
click at [1355, 549] on icon "search" at bounding box center [1355, 547] width 10 height 10
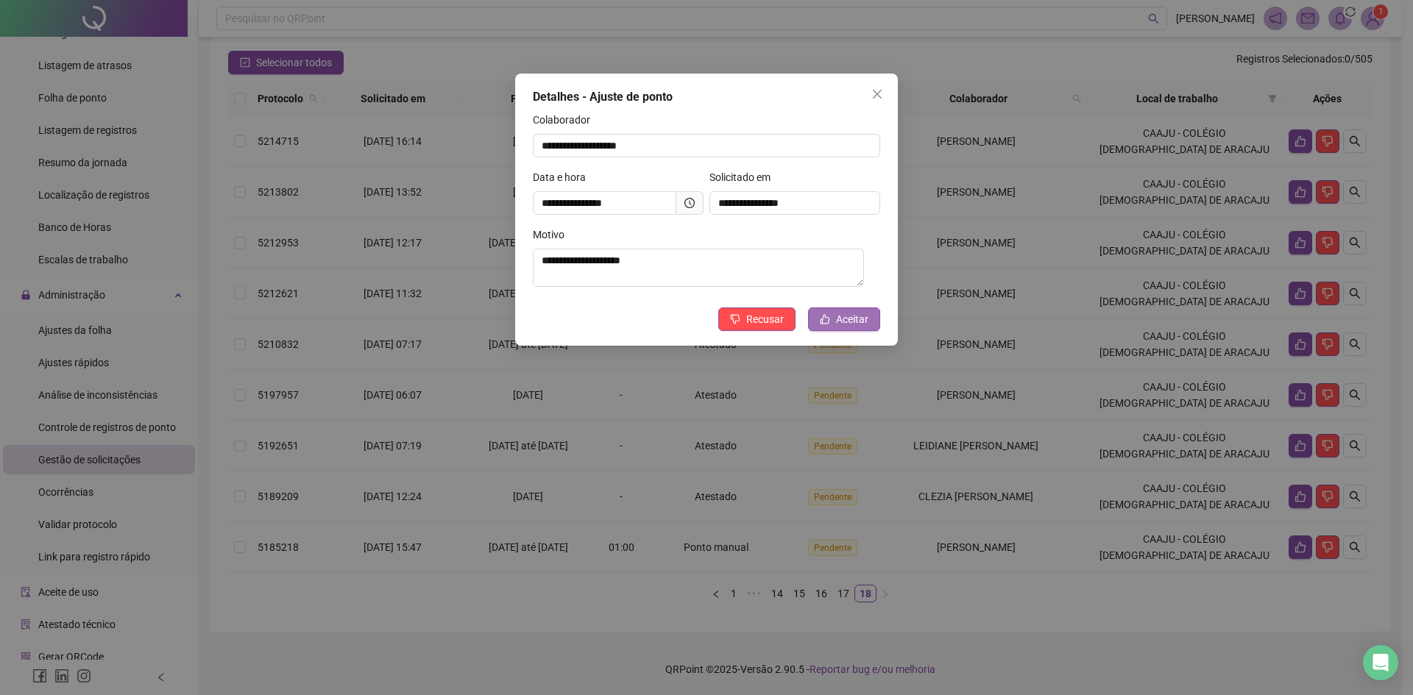
click at [830, 319] on icon "like" at bounding box center [825, 319] width 10 height 10
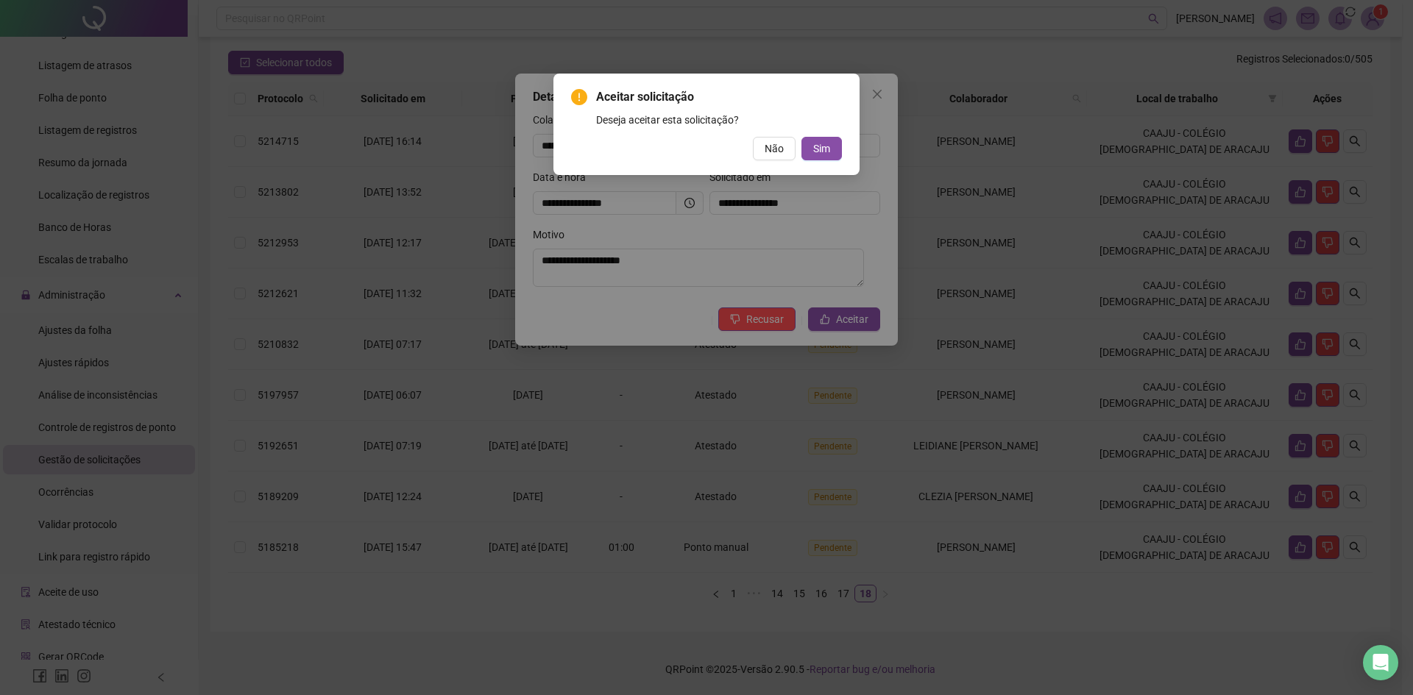
click at [591, 307] on div "Aceitar solicitação Deseja aceitar esta solicitação? Não Sim" at bounding box center [706, 347] width 1413 height 695
click at [777, 156] on span "Não" at bounding box center [774, 149] width 19 height 16
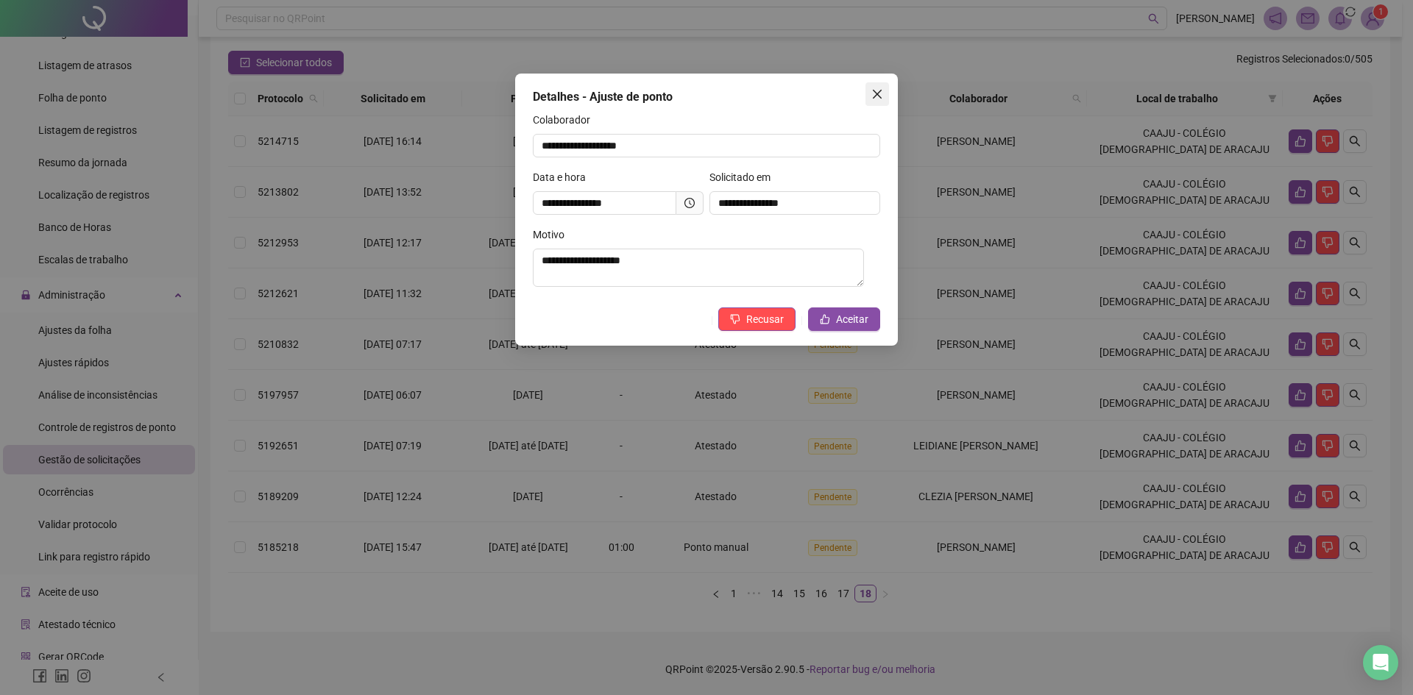
click at [878, 91] on icon "close" at bounding box center [877, 94] width 12 height 12
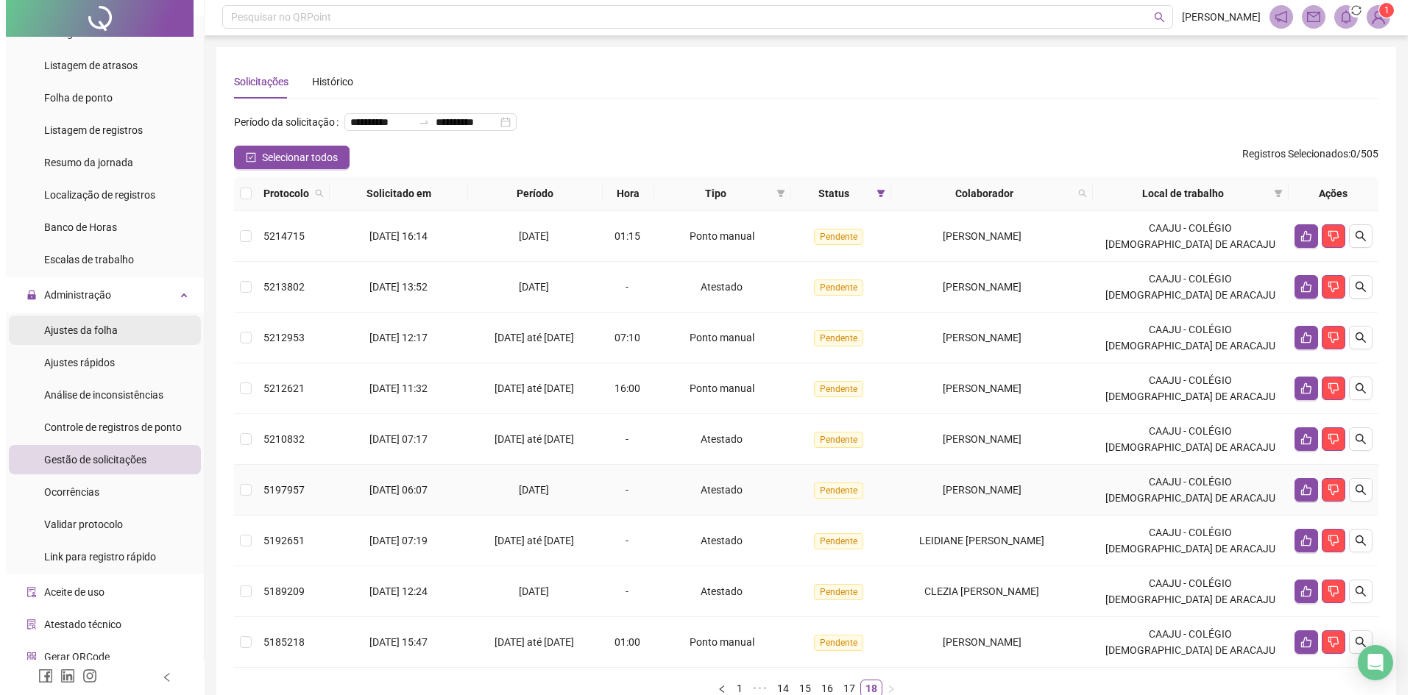
scroll to position [0, 0]
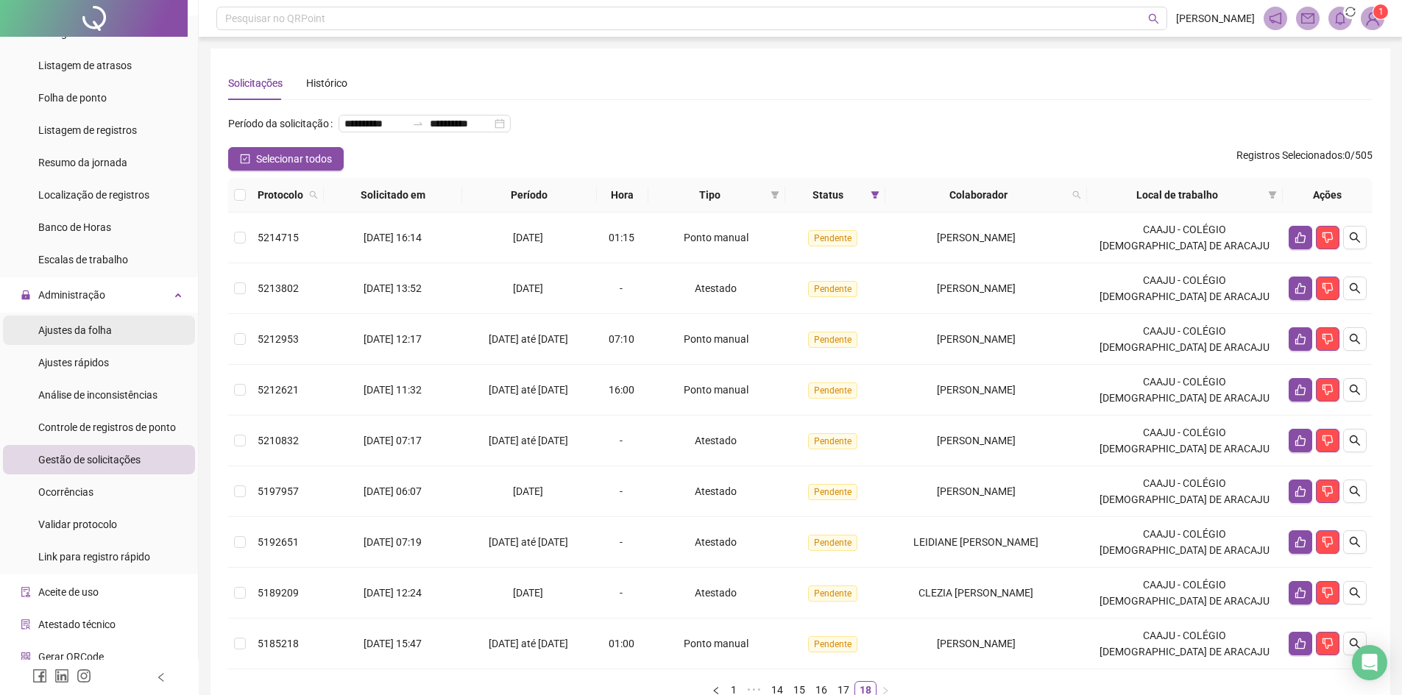
click at [99, 329] on span "Ajustes da folha" at bounding box center [75, 331] width 74 height 12
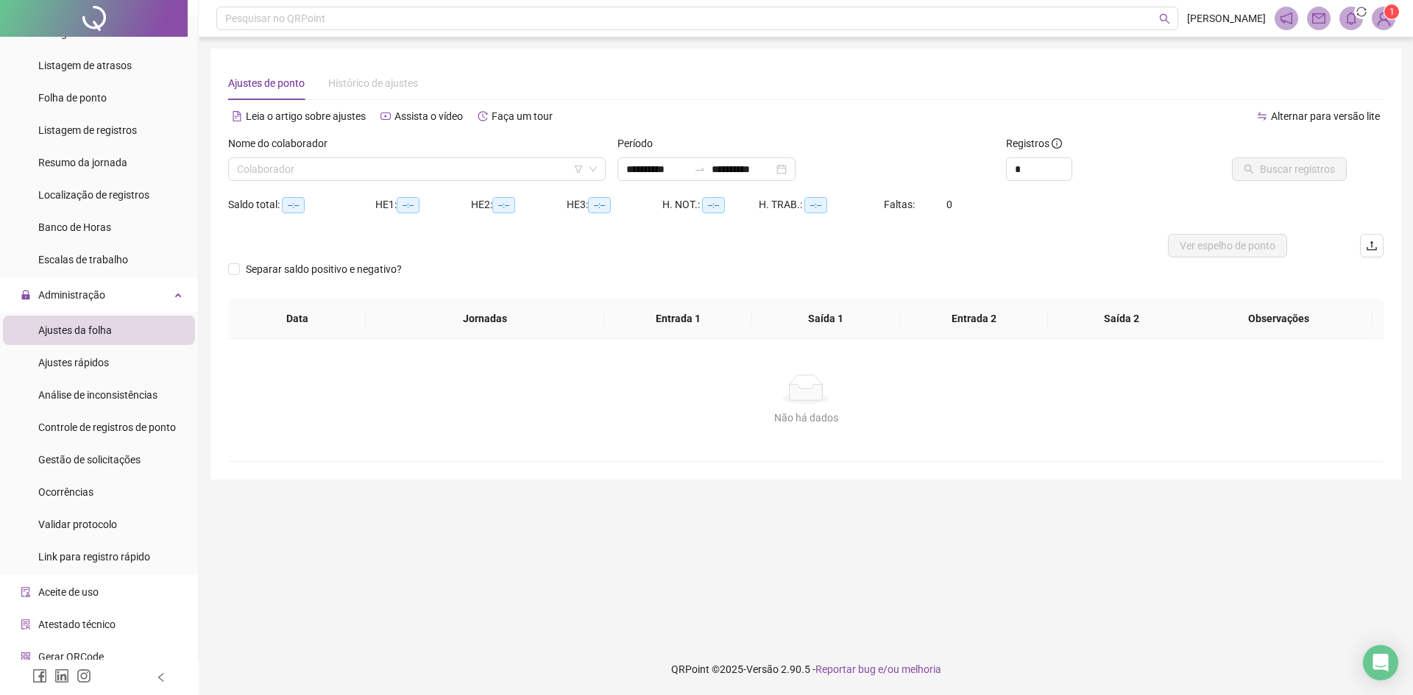
type input "**********"
click at [475, 169] on input "search" at bounding box center [410, 169] width 347 height 22
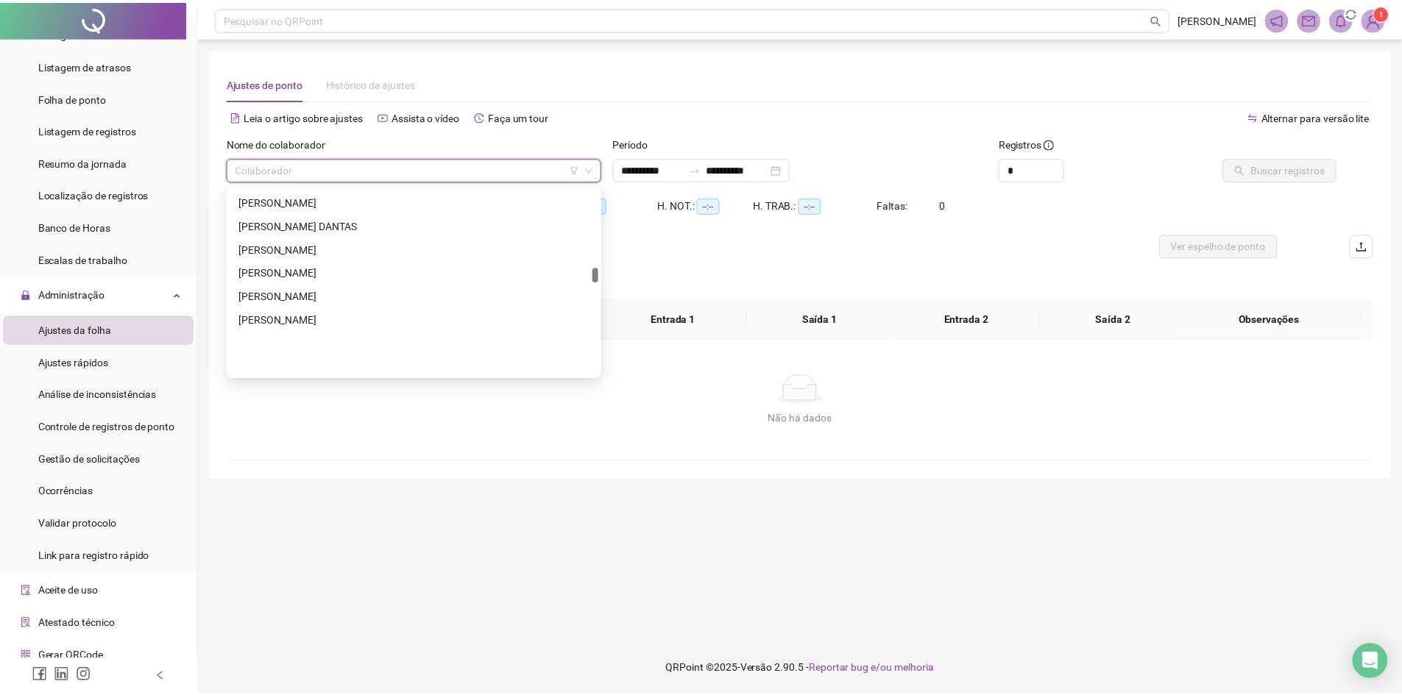
scroll to position [1030, 0]
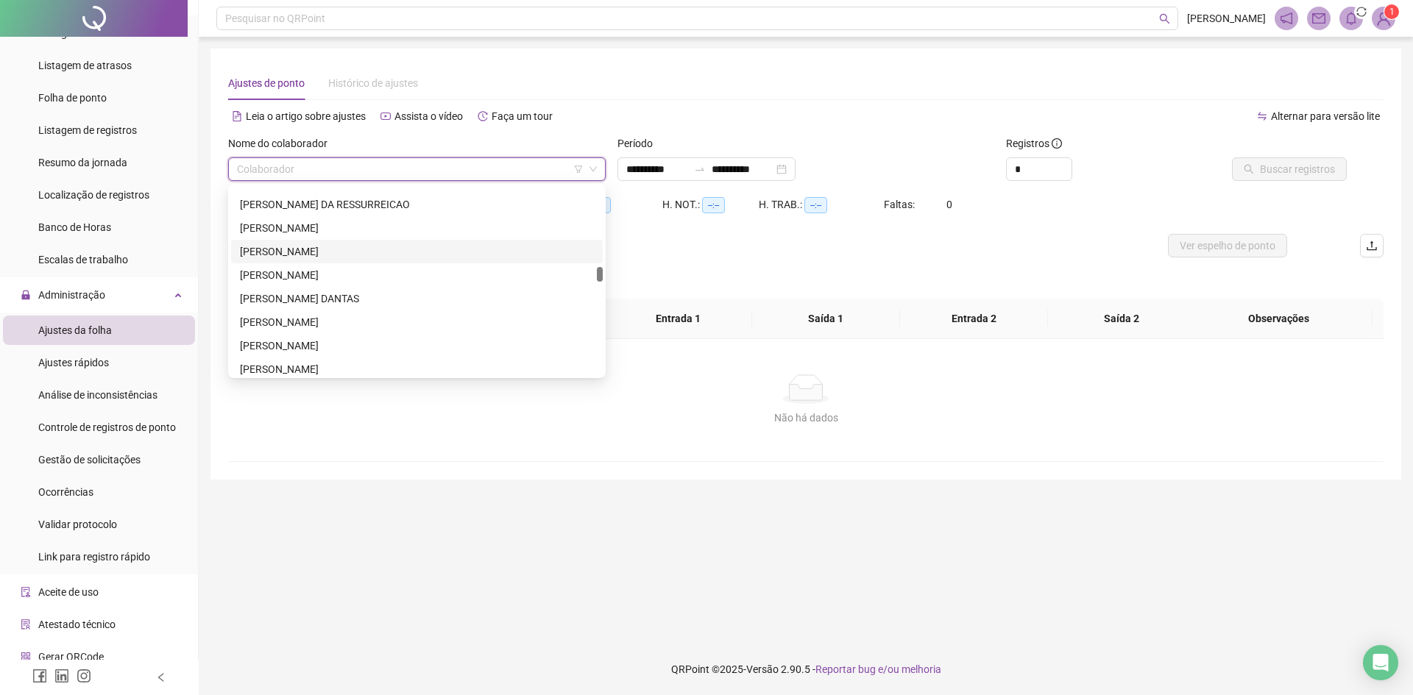
click at [367, 252] on div "[PERSON_NAME]" at bounding box center [417, 252] width 354 height 16
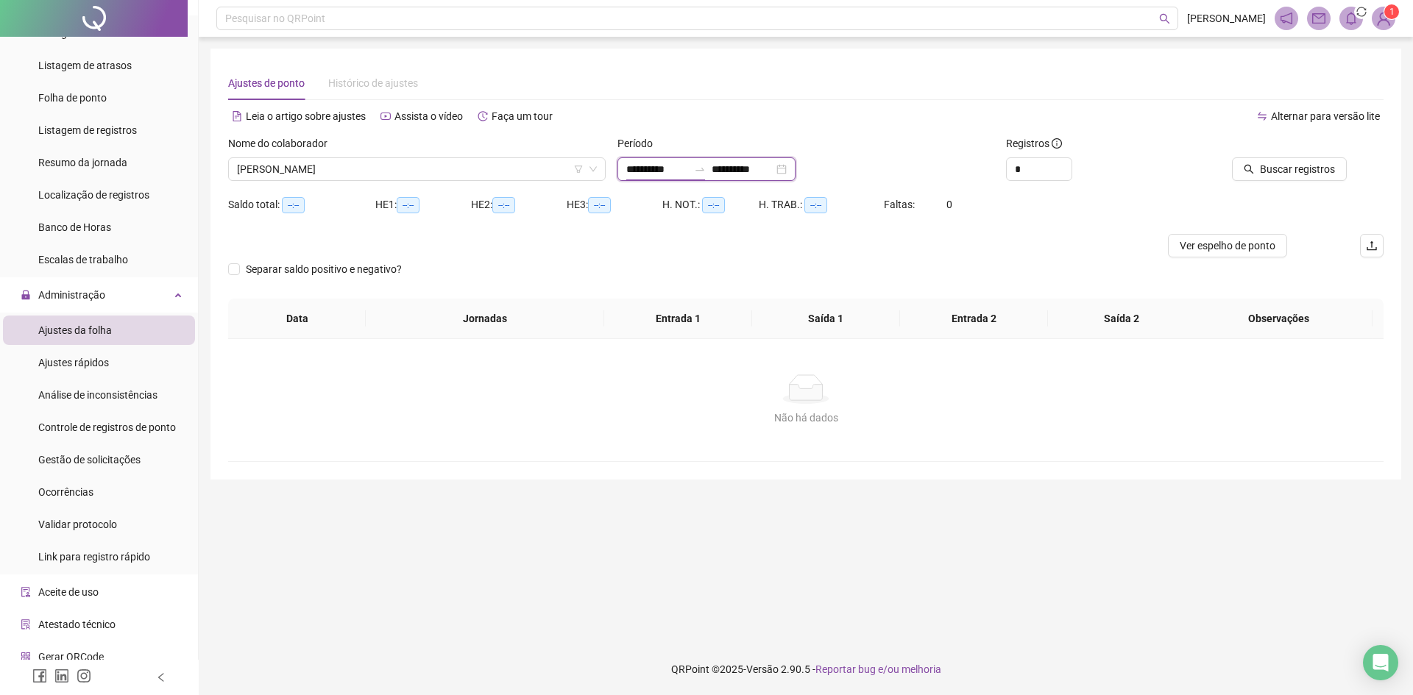
click at [688, 165] on input "**********" at bounding box center [657, 169] width 62 height 16
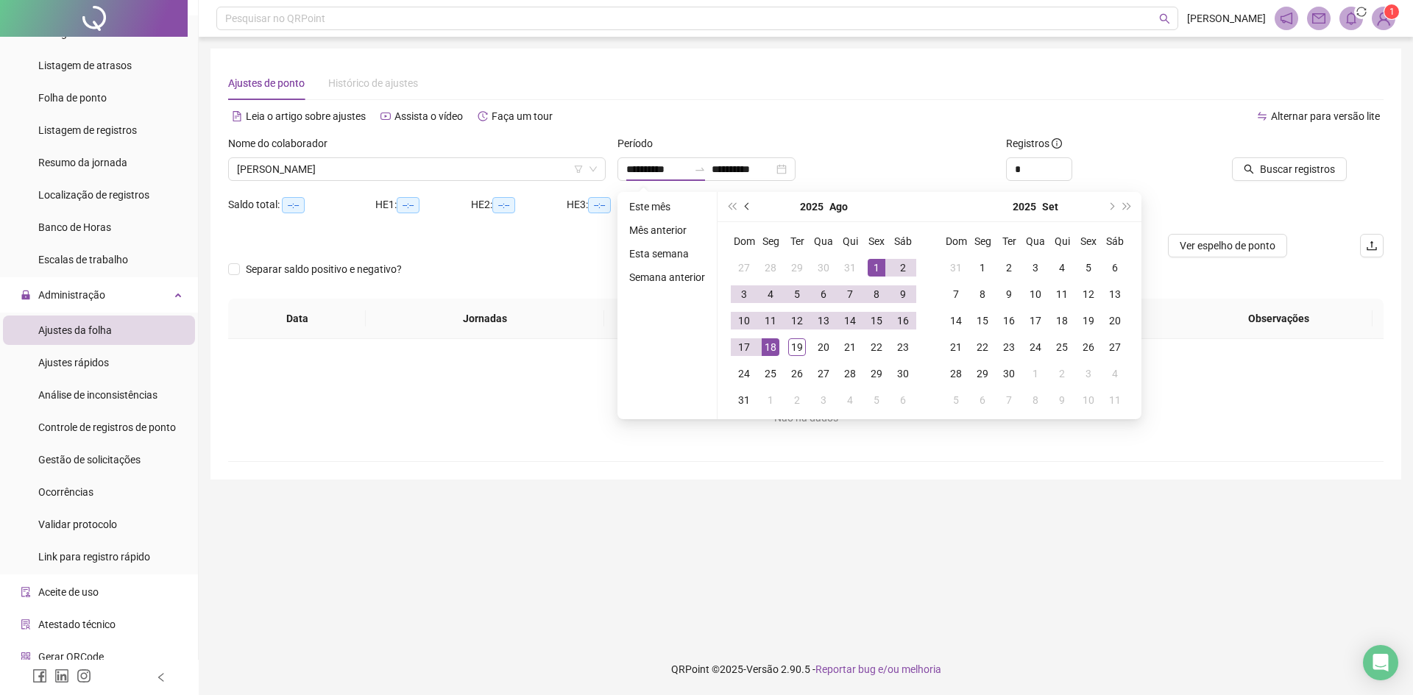
click at [744, 209] on button "prev-year" at bounding box center [748, 206] width 16 height 29
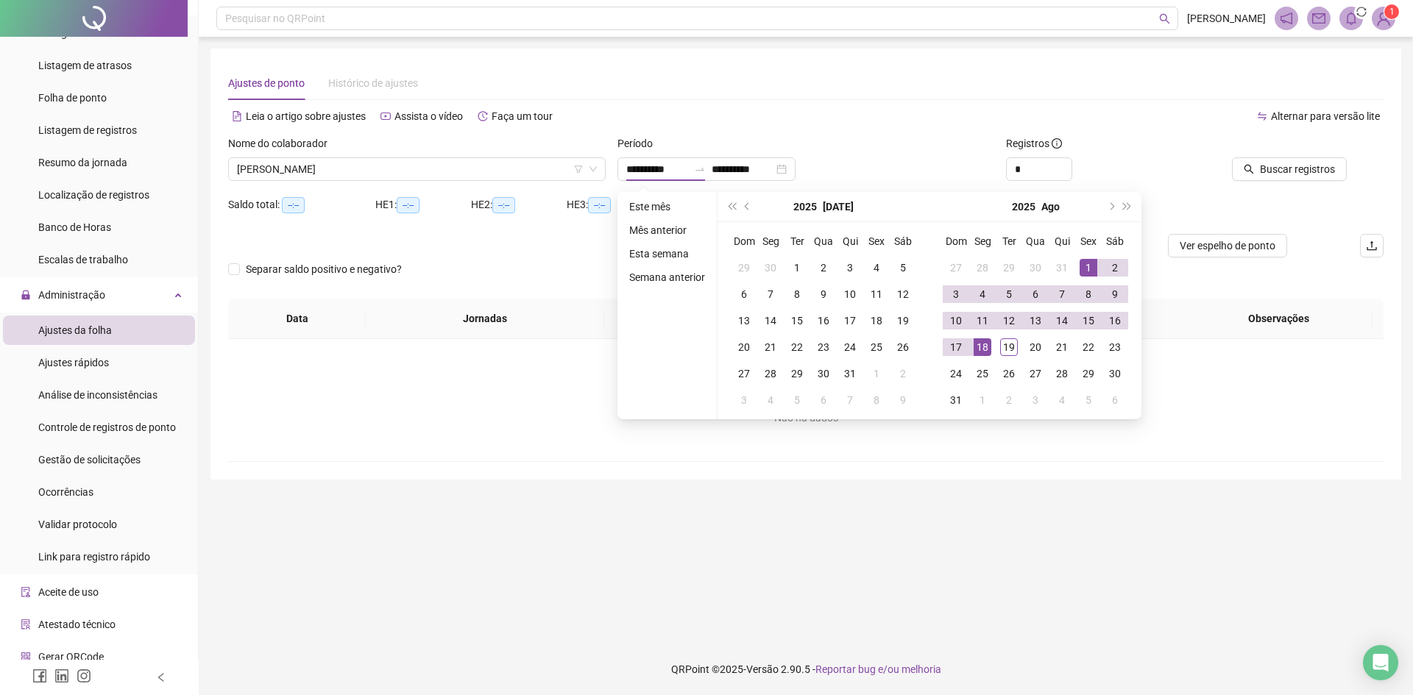
type input "**********"
click at [1081, 271] on div "1" at bounding box center [1089, 268] width 18 height 18
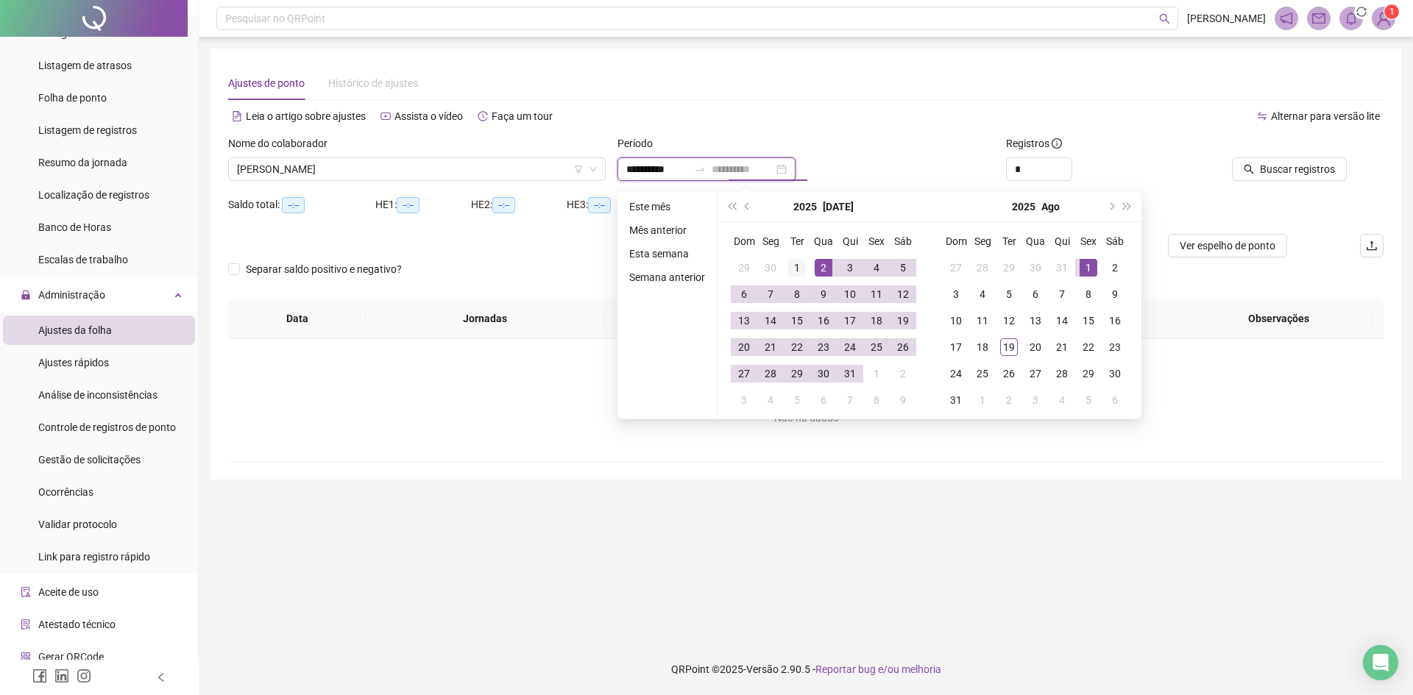
type input "**********"
click at [791, 265] on div "1" at bounding box center [797, 268] width 18 height 18
type input "**********"
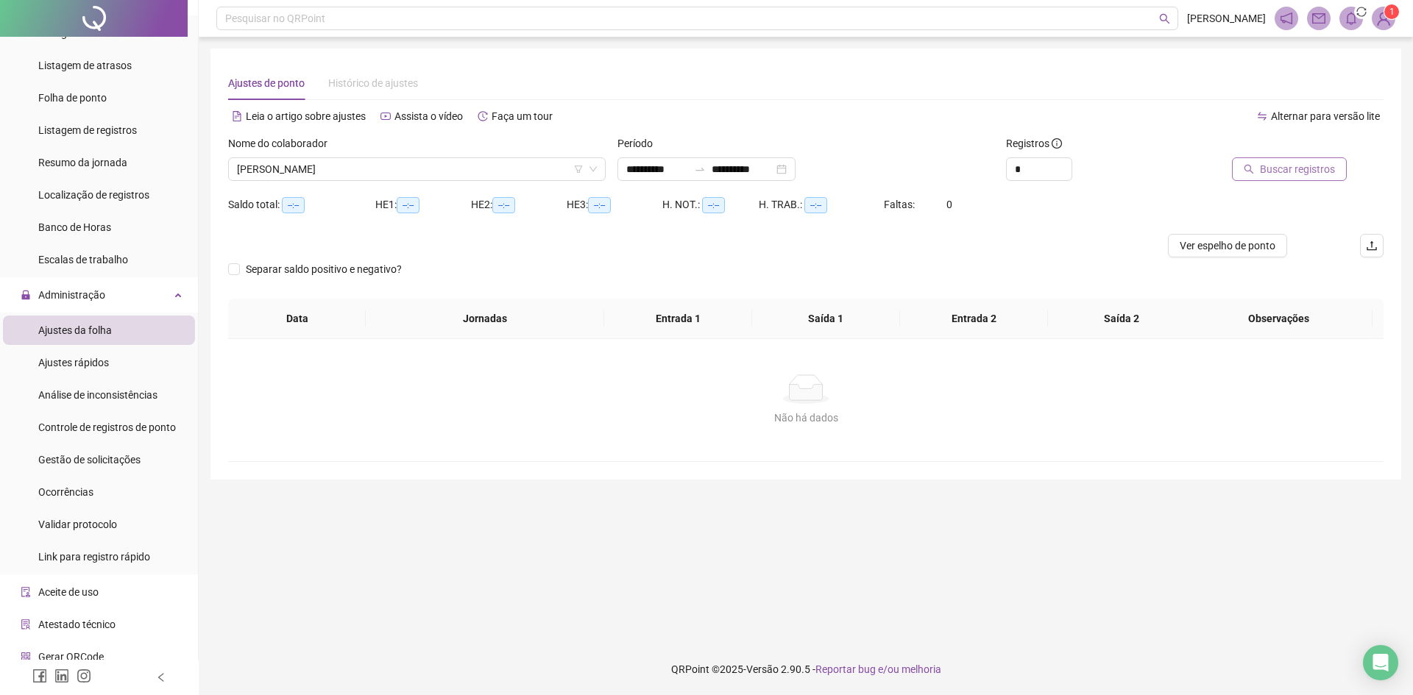
click at [1293, 174] on span "Buscar registros" at bounding box center [1297, 169] width 75 height 16
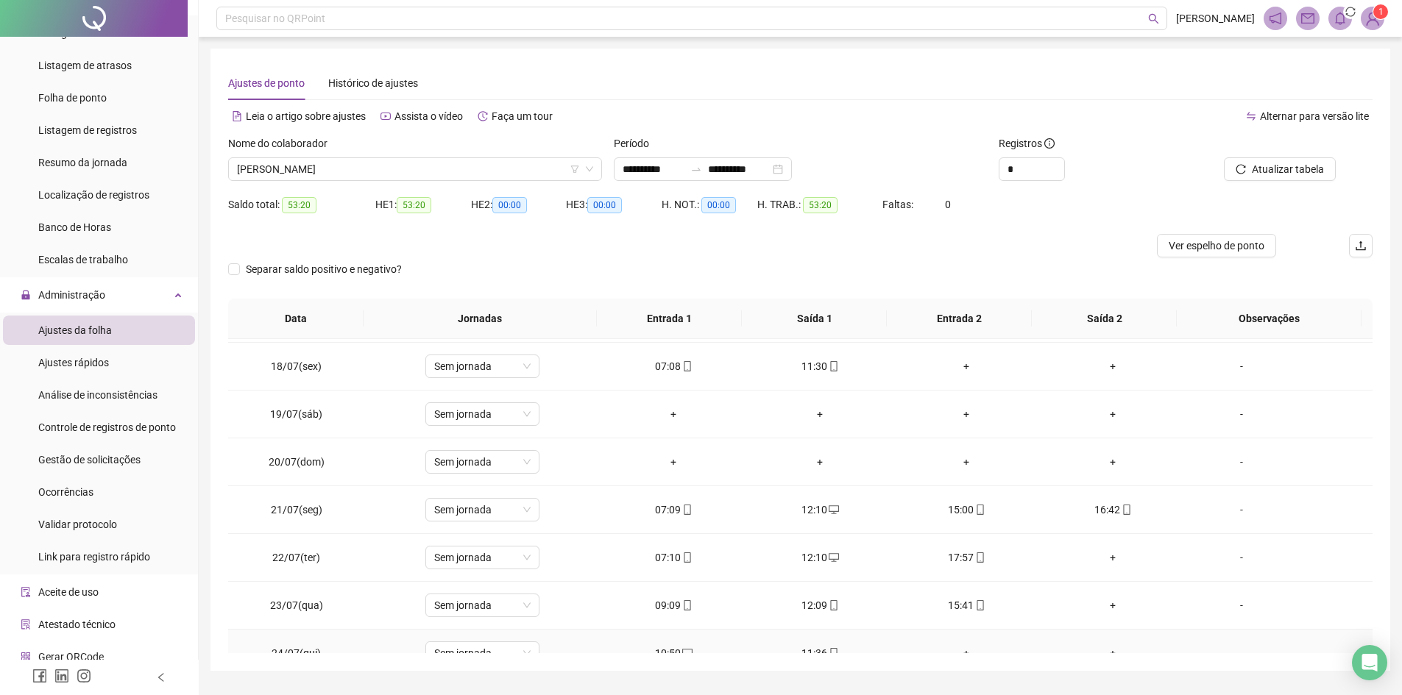
scroll to position [736, 0]
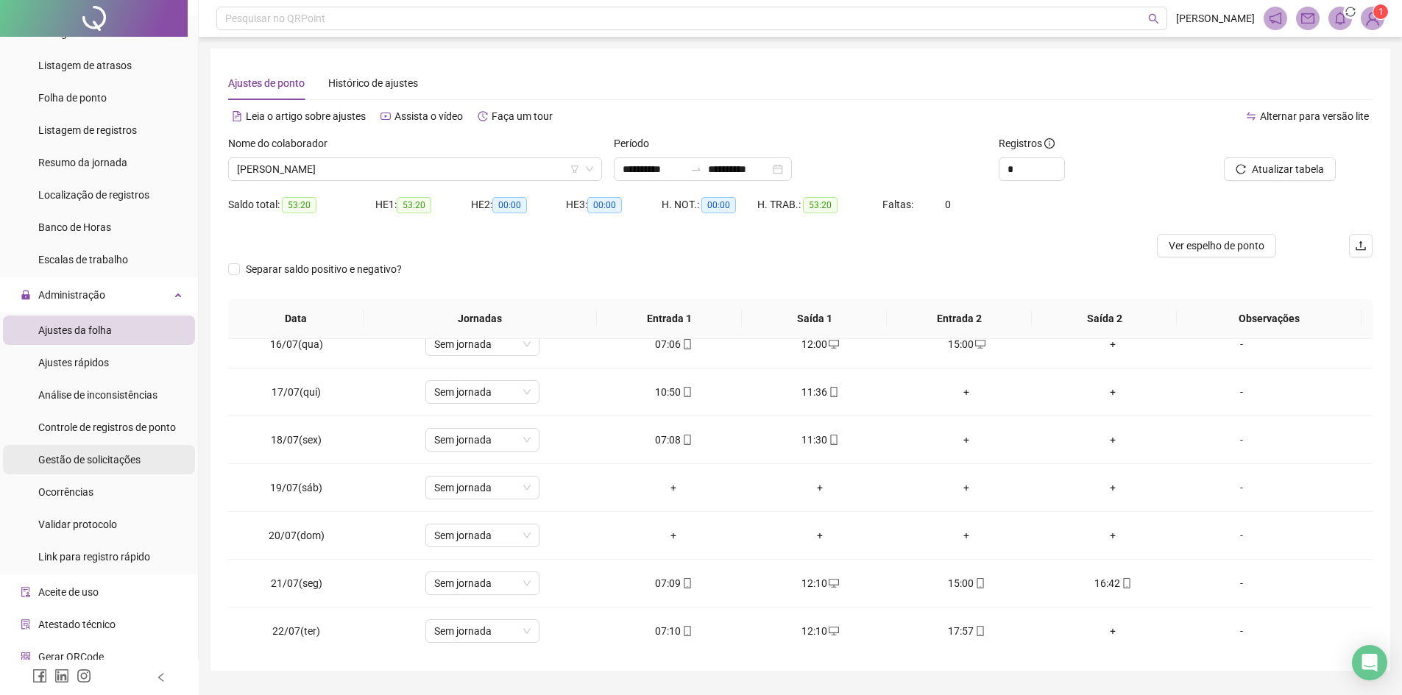
drag, startPoint x: 100, startPoint y: 456, endPoint x: 118, endPoint y: 455, distance: 18.4
click at [101, 455] on span "Gestão de solicitações" at bounding box center [89, 460] width 102 height 12
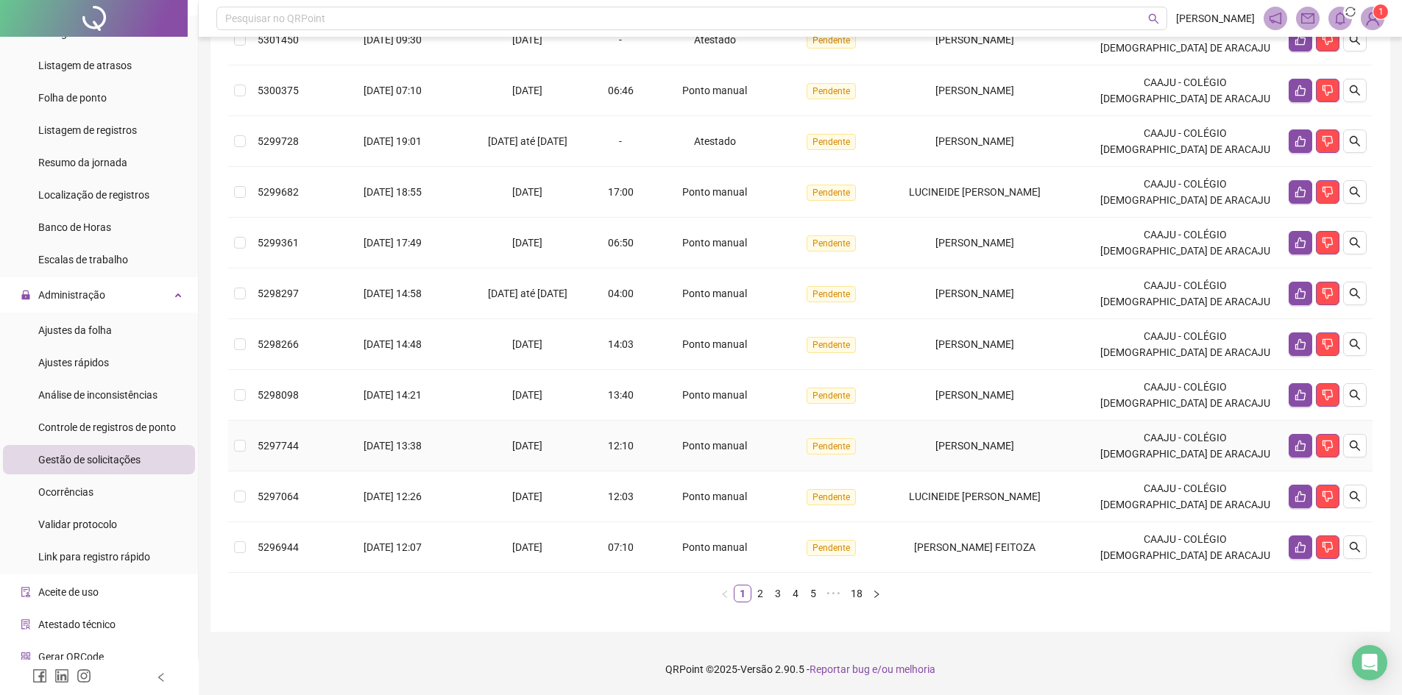
scroll to position [272, 0]
click at [859, 595] on link "18" at bounding box center [856, 594] width 21 height 16
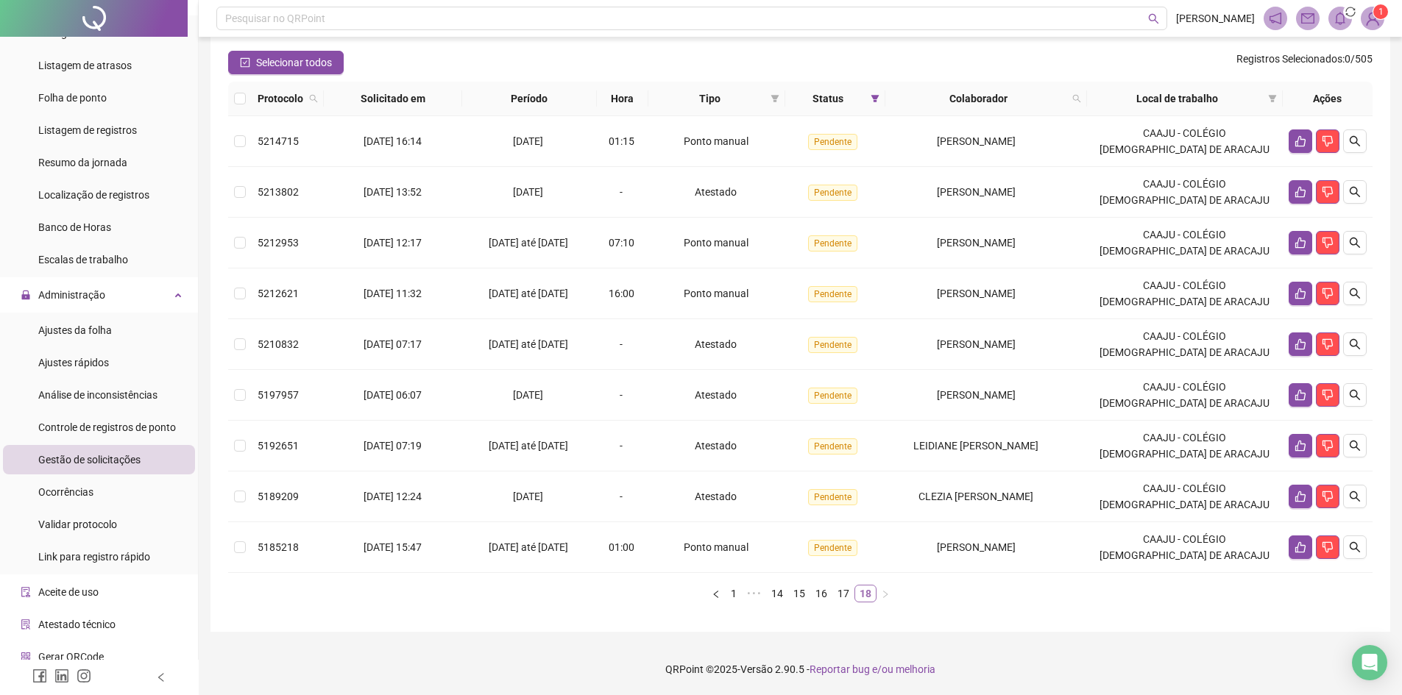
scroll to position [120, 0]
click at [1303, 552] on icon "like" at bounding box center [1300, 548] width 12 height 12
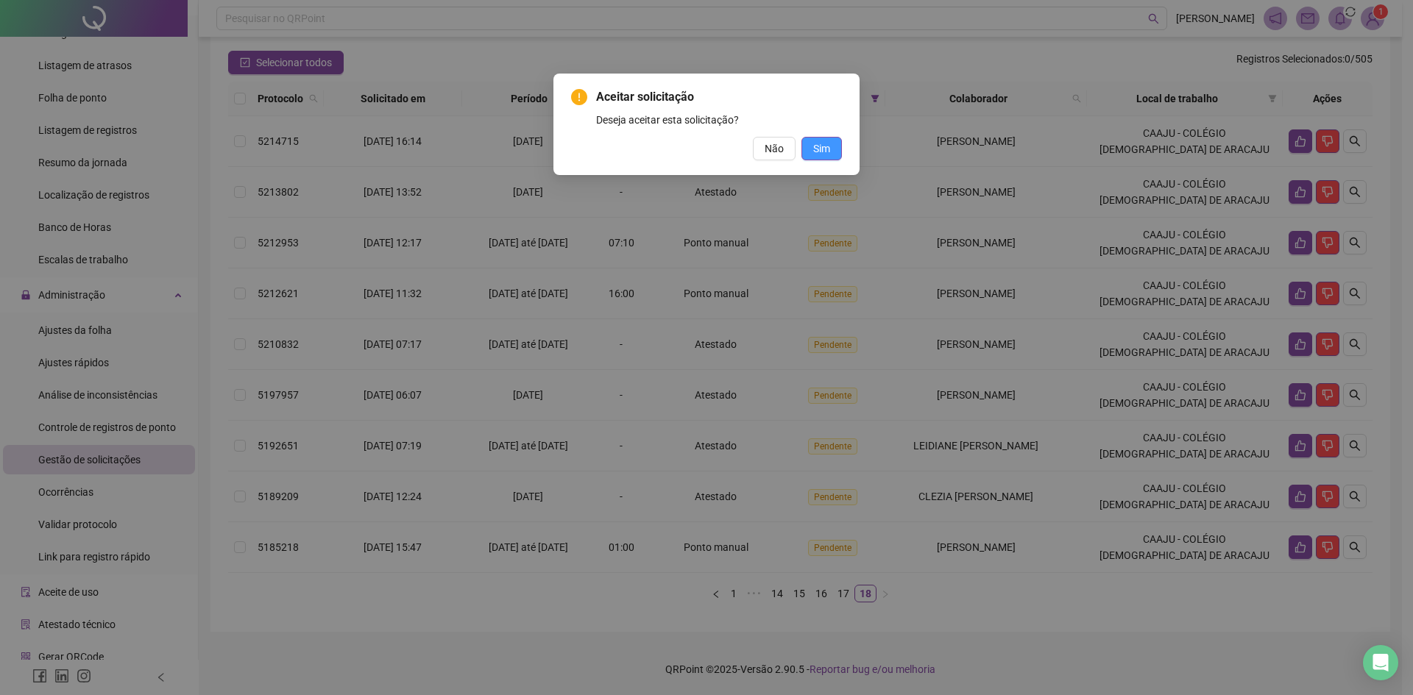
click at [817, 138] on button "Sim" at bounding box center [821, 149] width 40 height 24
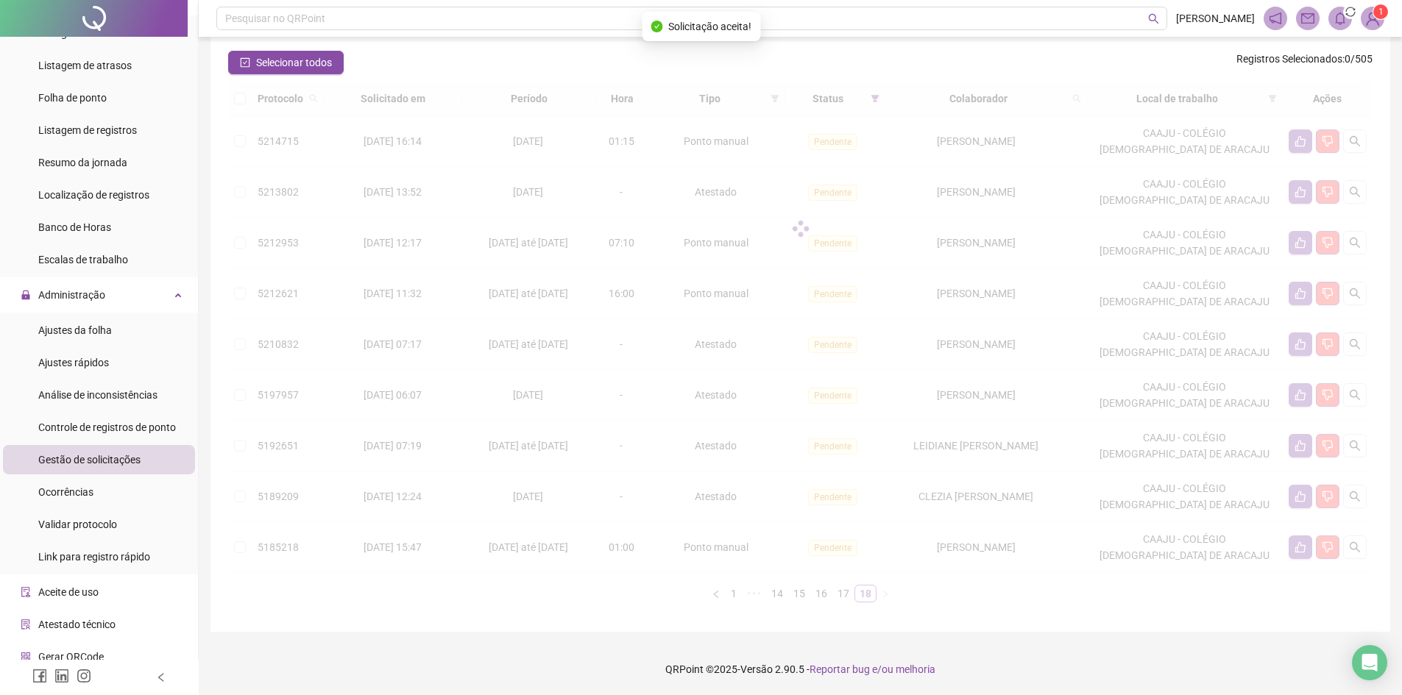
scroll to position [69, 0]
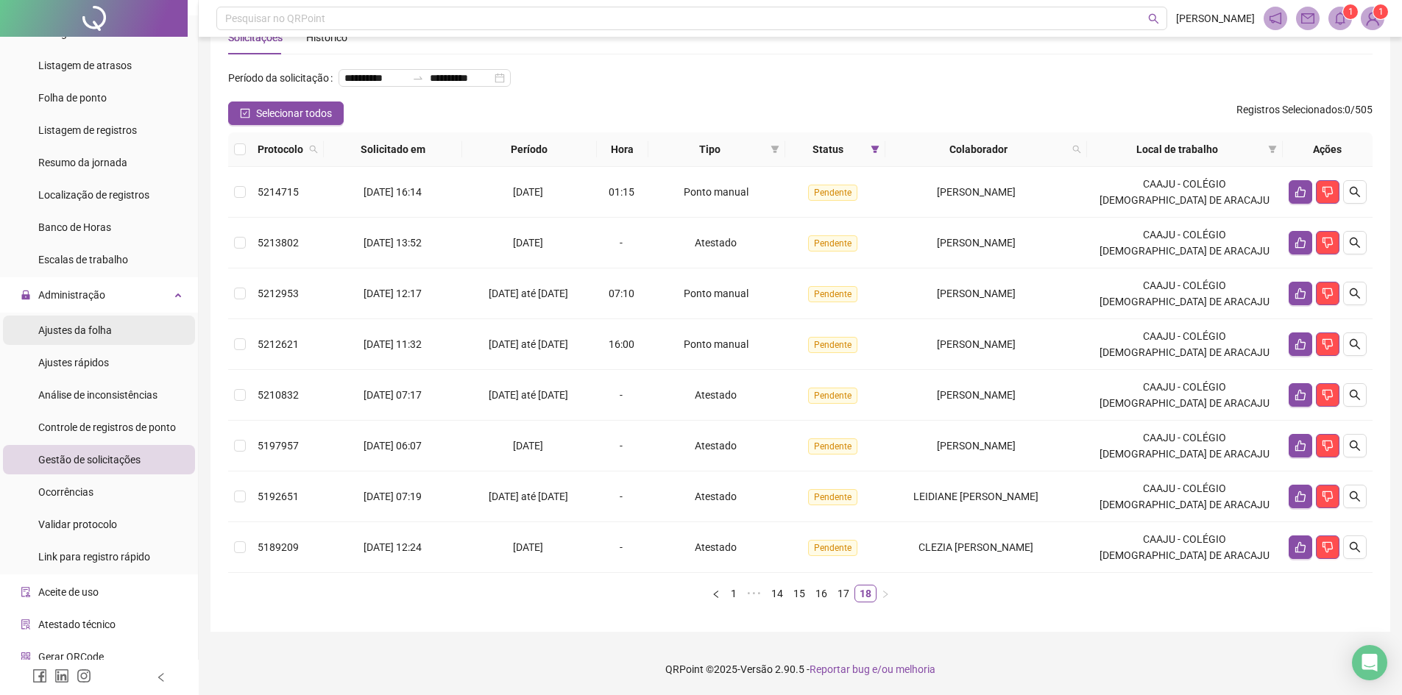
click at [78, 322] on div "Ajustes da folha" at bounding box center [75, 330] width 74 height 29
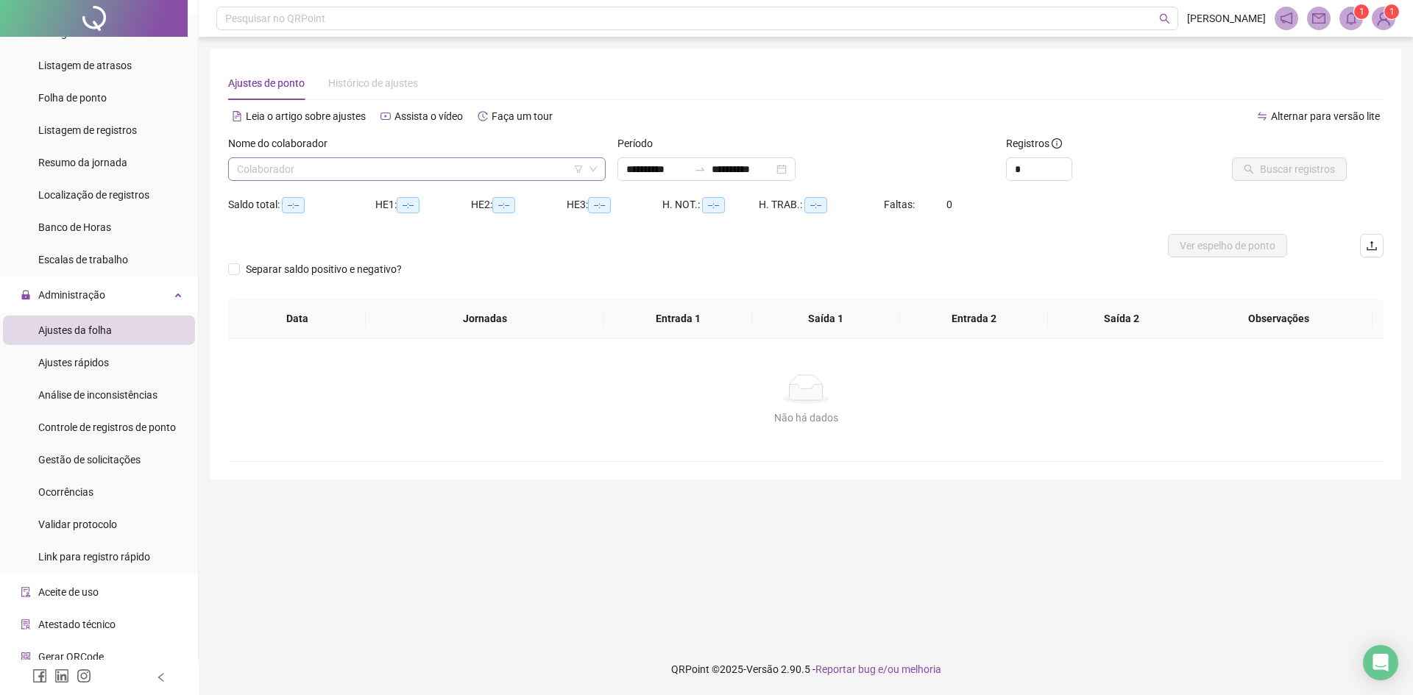
drag, startPoint x: 464, startPoint y: 183, endPoint x: 456, endPoint y: 164, distance: 20.4
click at [463, 180] on div "Nome do colaborador Colaborador" at bounding box center [416, 163] width 389 height 57
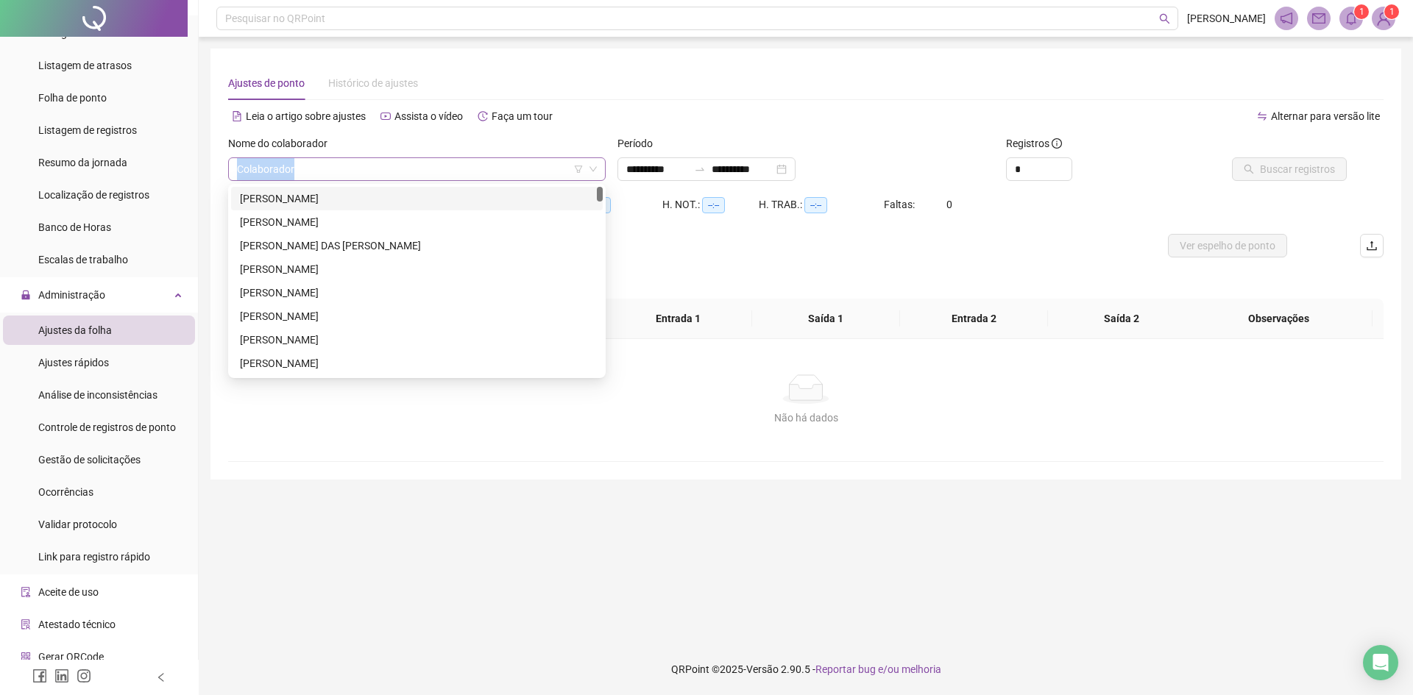
click at [455, 165] on input "search" at bounding box center [410, 169] width 347 height 22
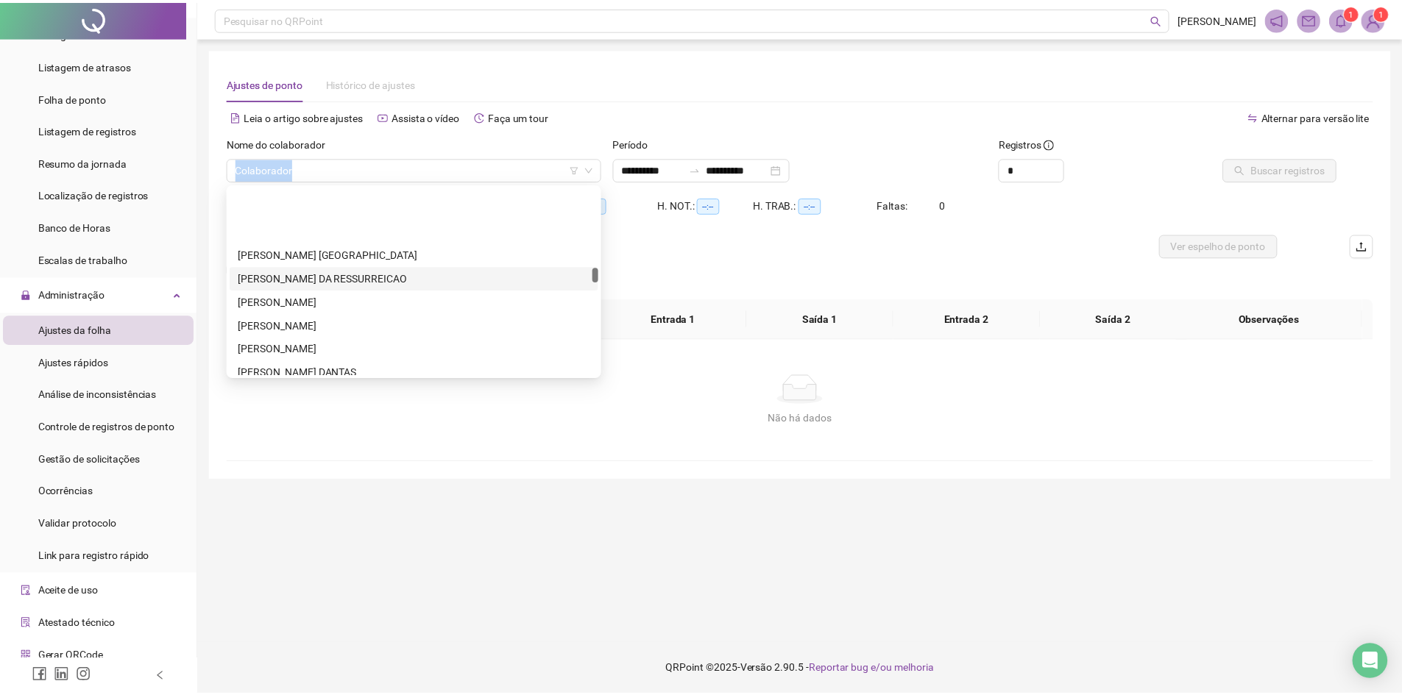
scroll to position [1030, 0]
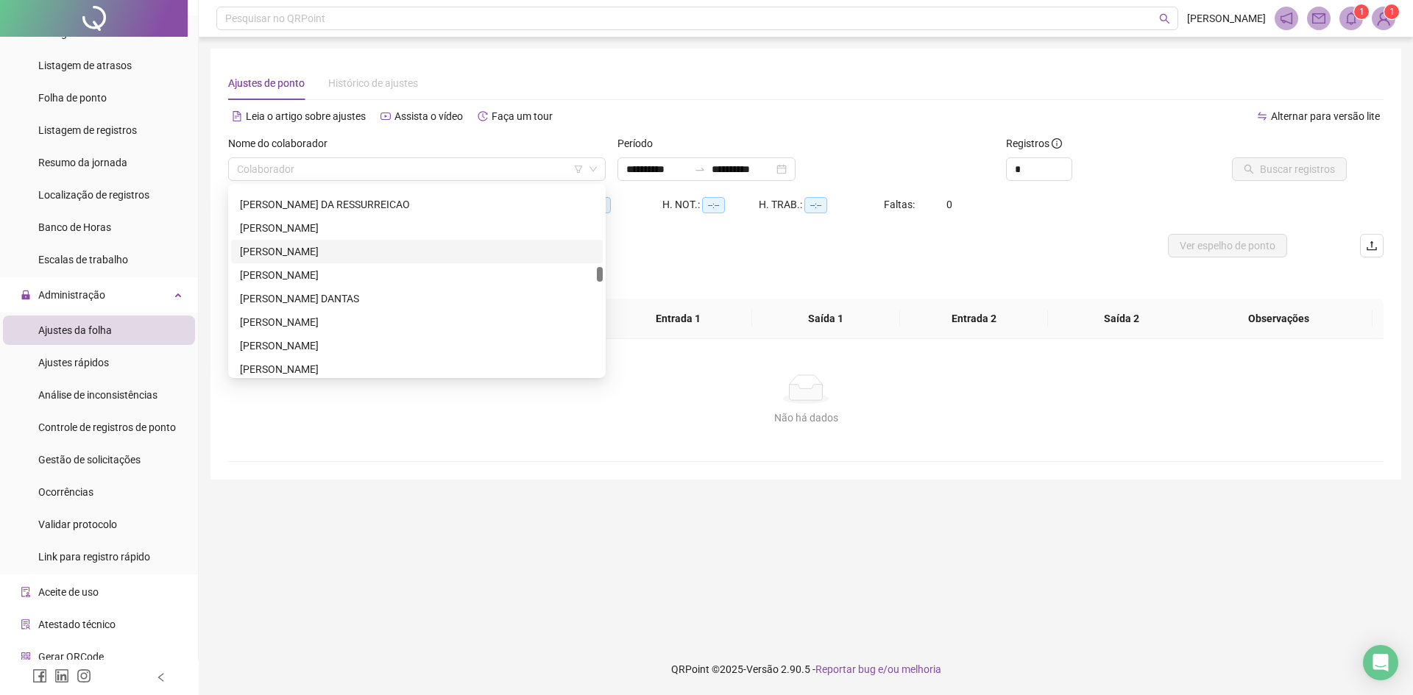
click at [341, 249] on div "[PERSON_NAME]" at bounding box center [417, 252] width 354 height 16
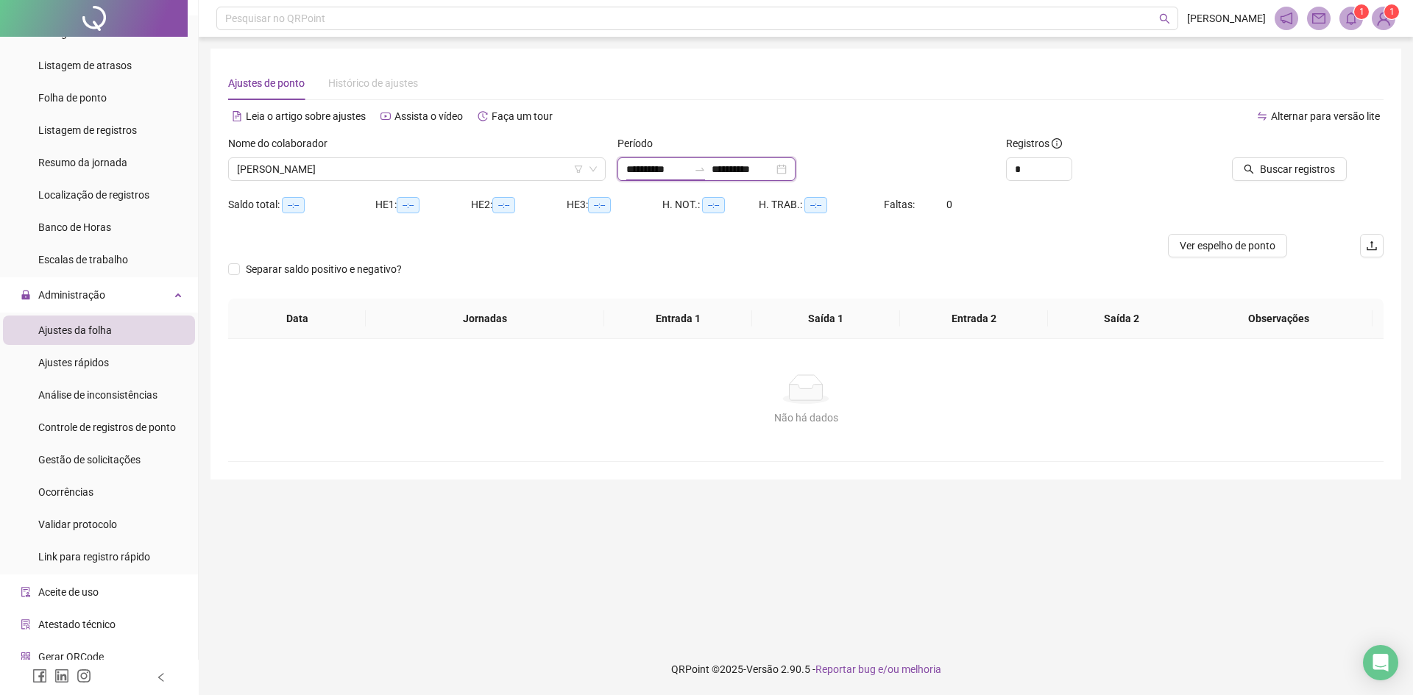
click at [687, 168] on input "**********" at bounding box center [657, 169] width 62 height 16
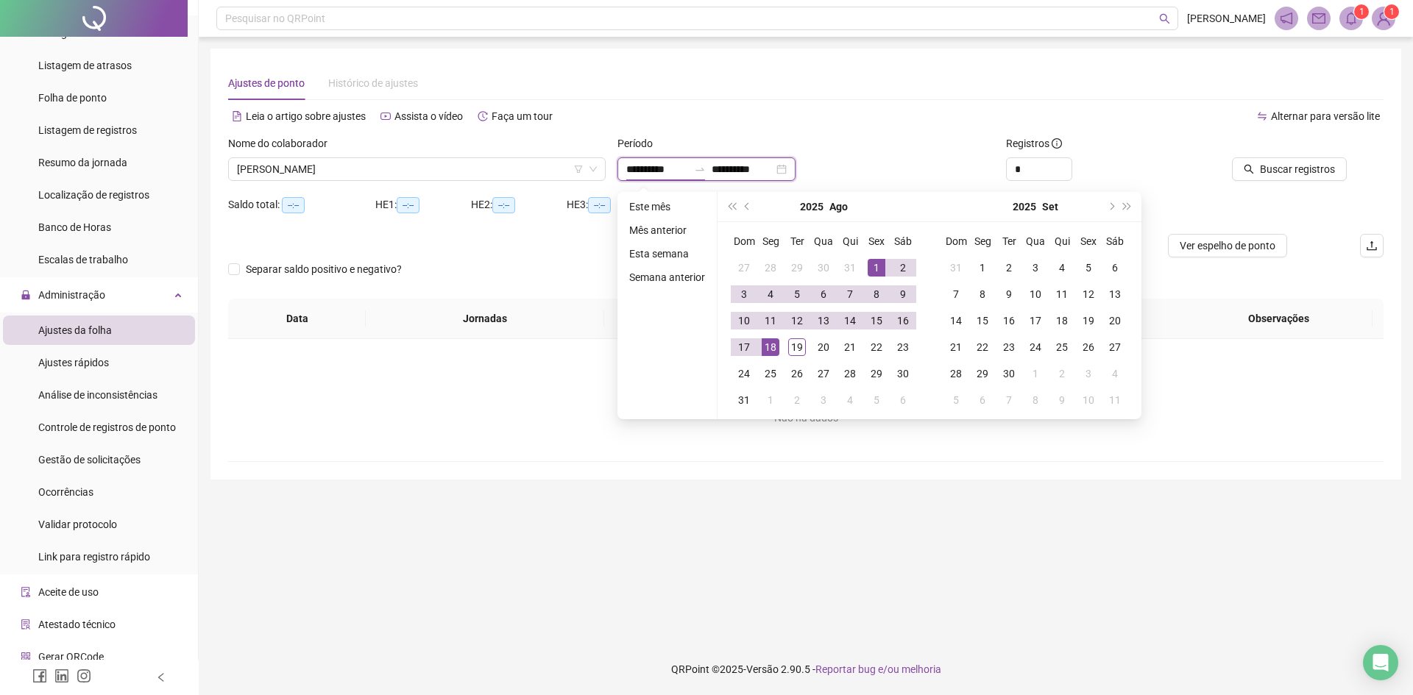
type input "**********"
click at [748, 205] on span "prev-year" at bounding box center [748, 206] width 7 height 7
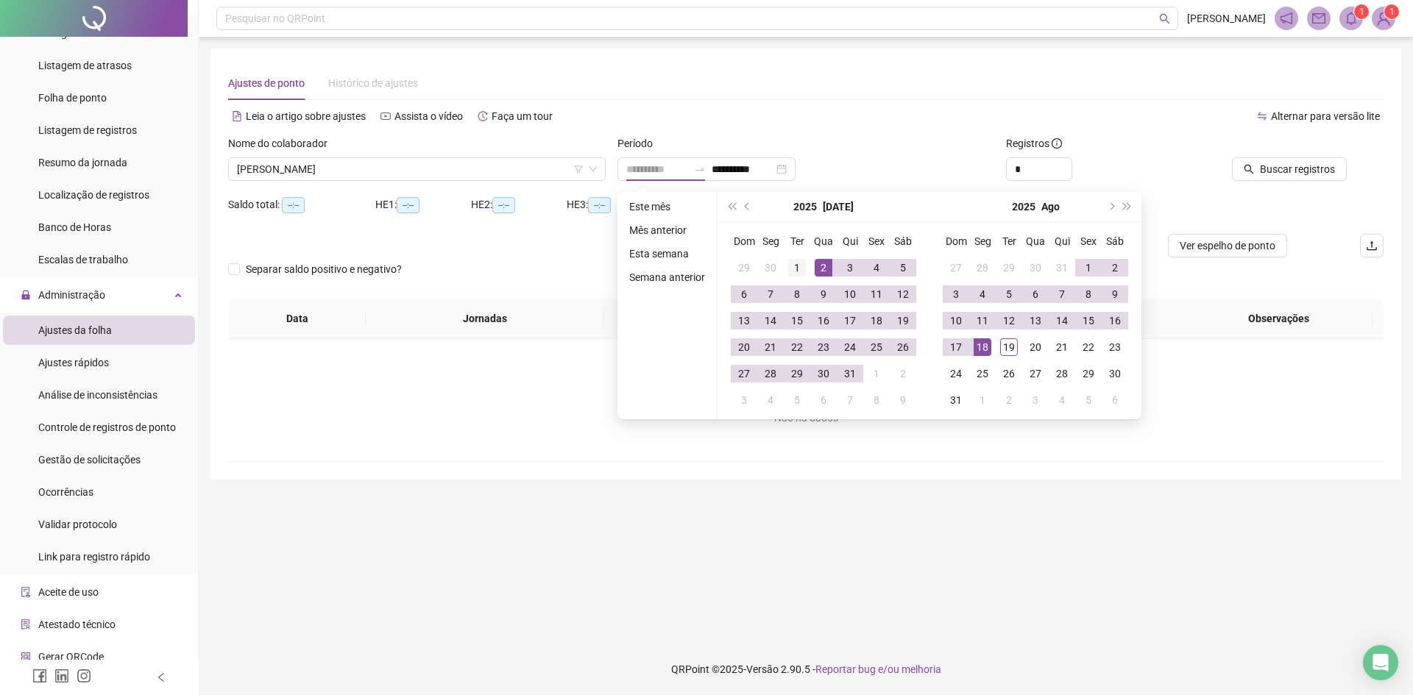
type input "**********"
click at [795, 264] on div "1" at bounding box center [797, 268] width 18 height 18
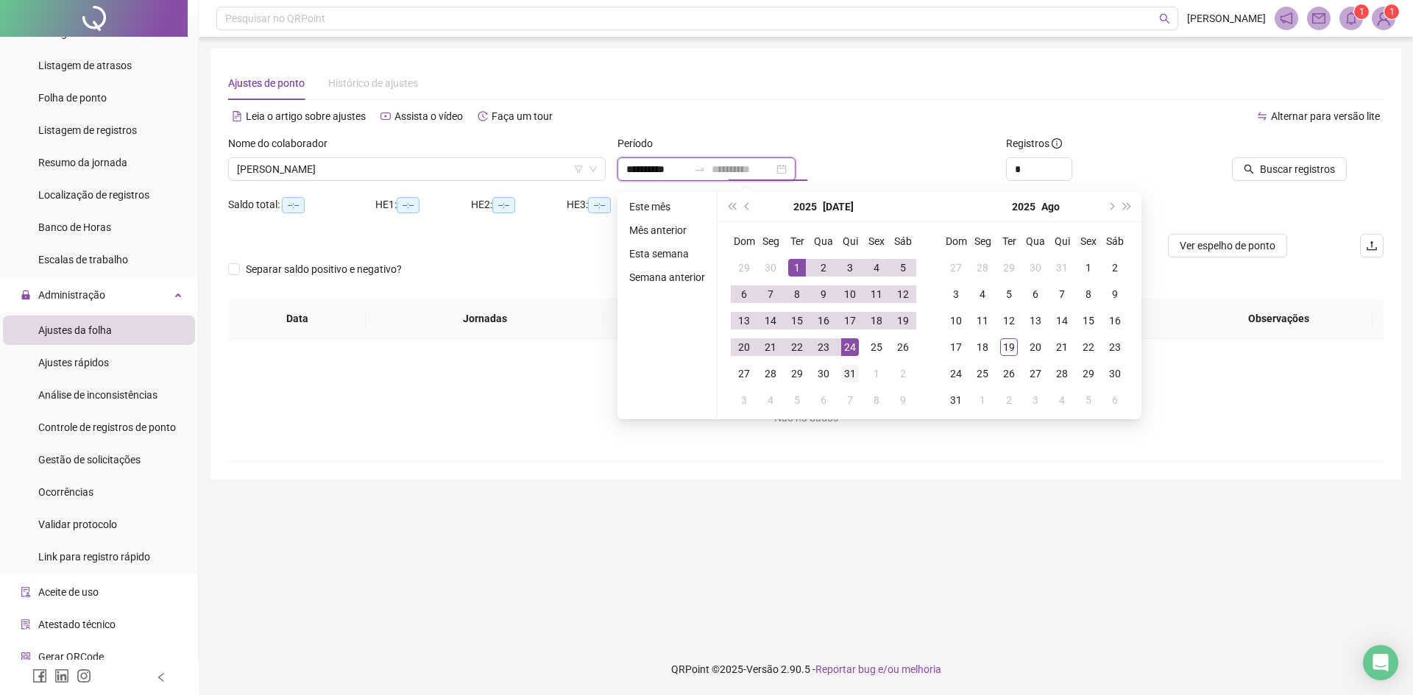
type input "**********"
click at [853, 372] on div "31" at bounding box center [850, 374] width 18 height 18
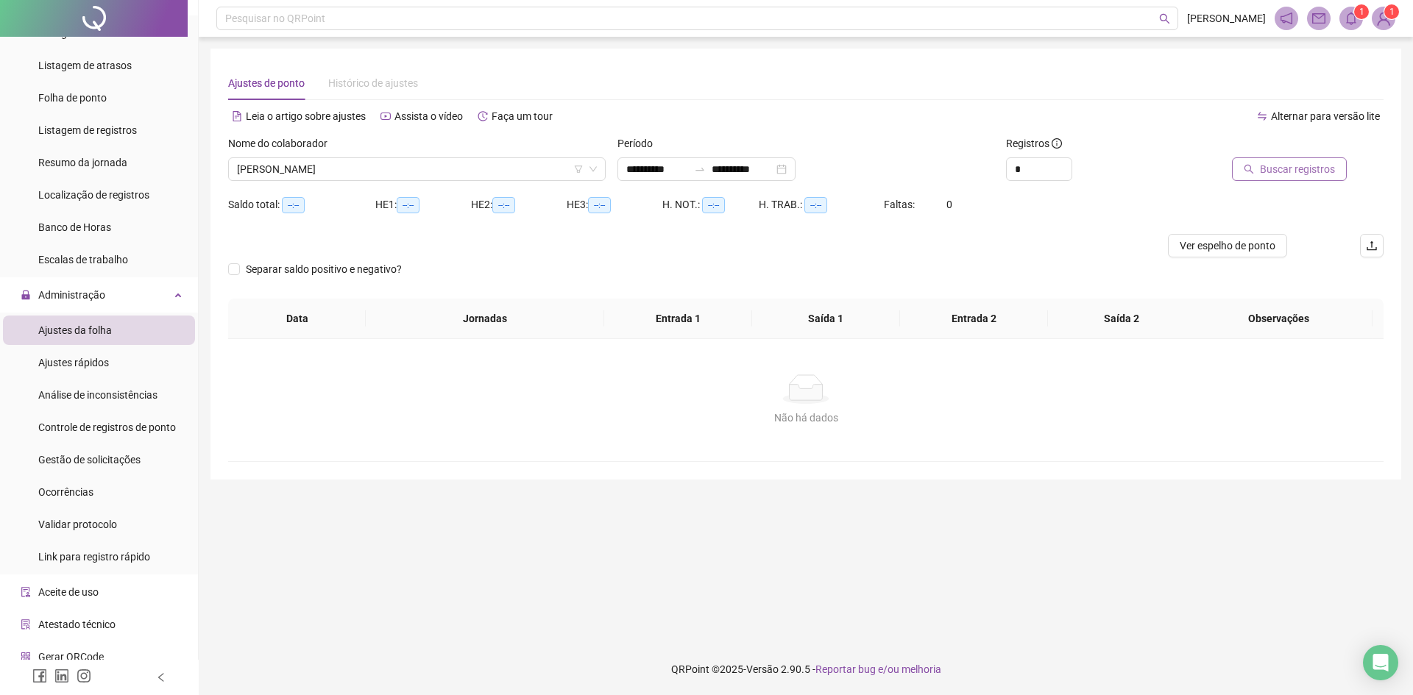
click at [1254, 172] on icon "search" at bounding box center [1249, 169] width 10 height 10
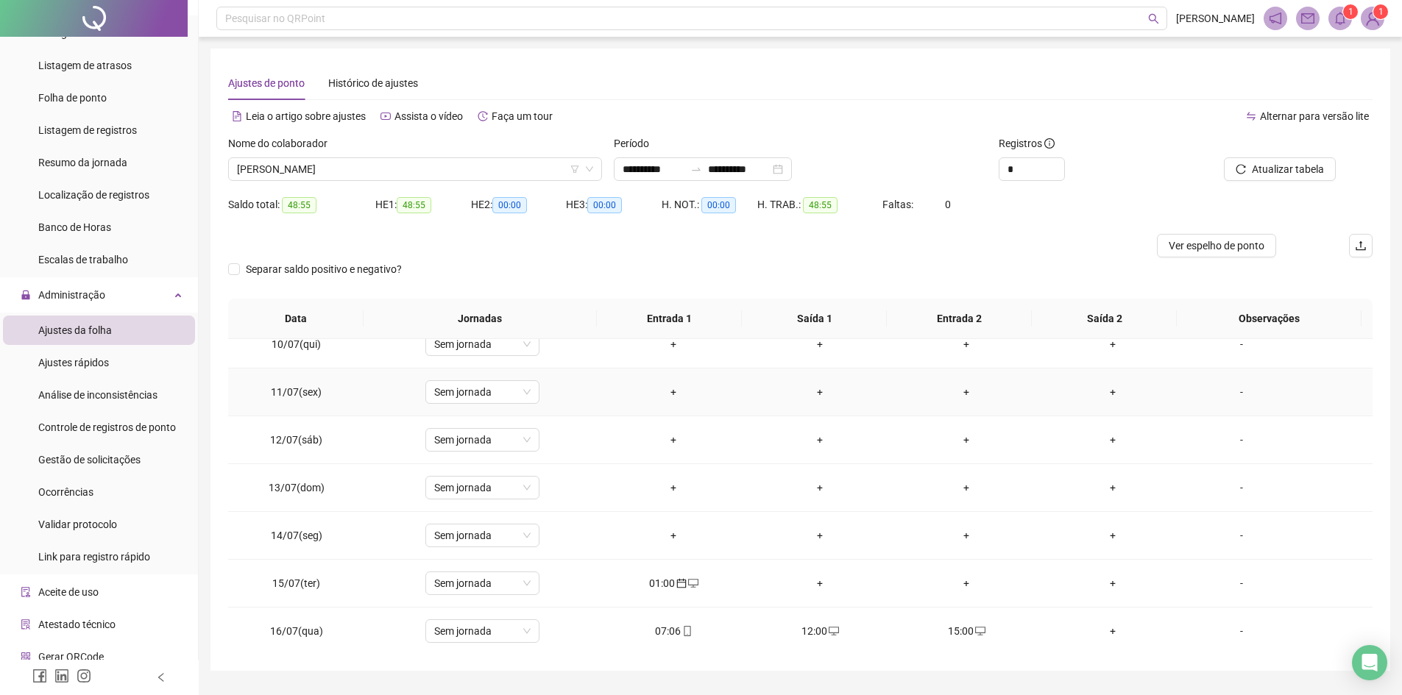
scroll to position [515, 0]
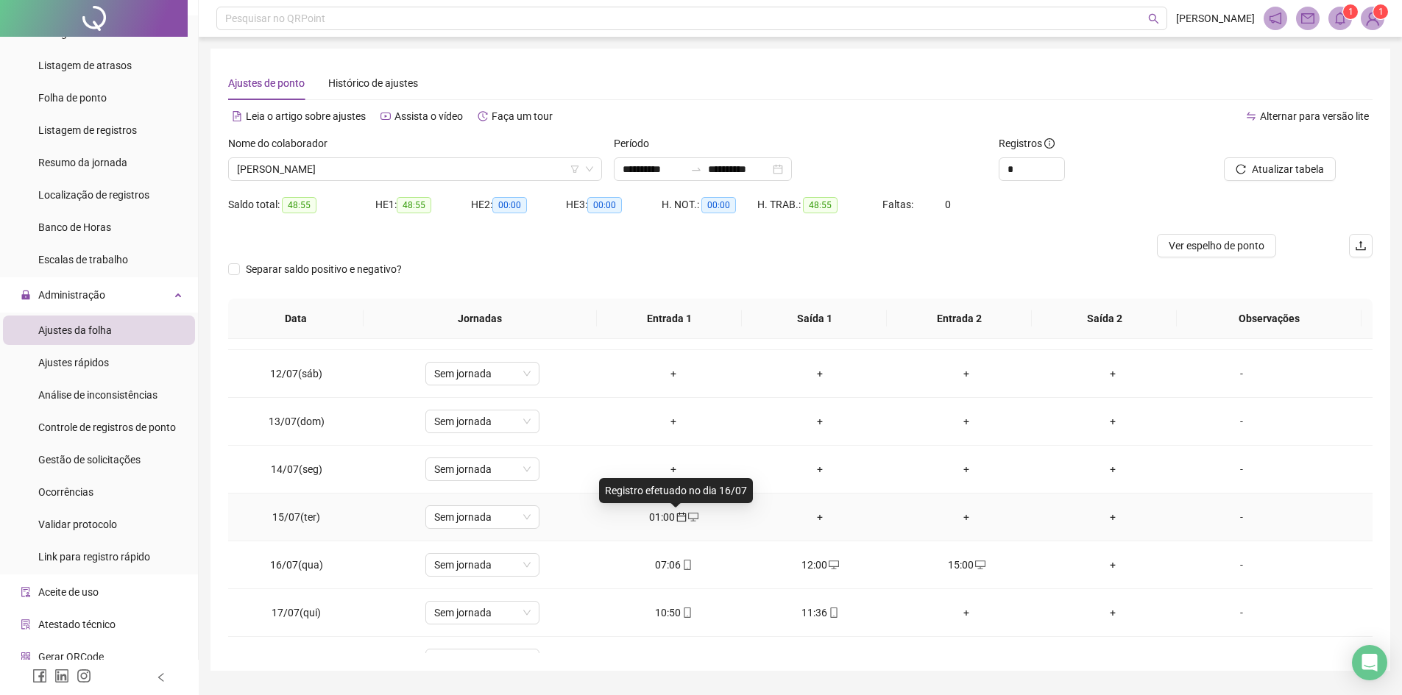
click at [676, 512] on icon "calendar" at bounding box center [681, 517] width 10 height 10
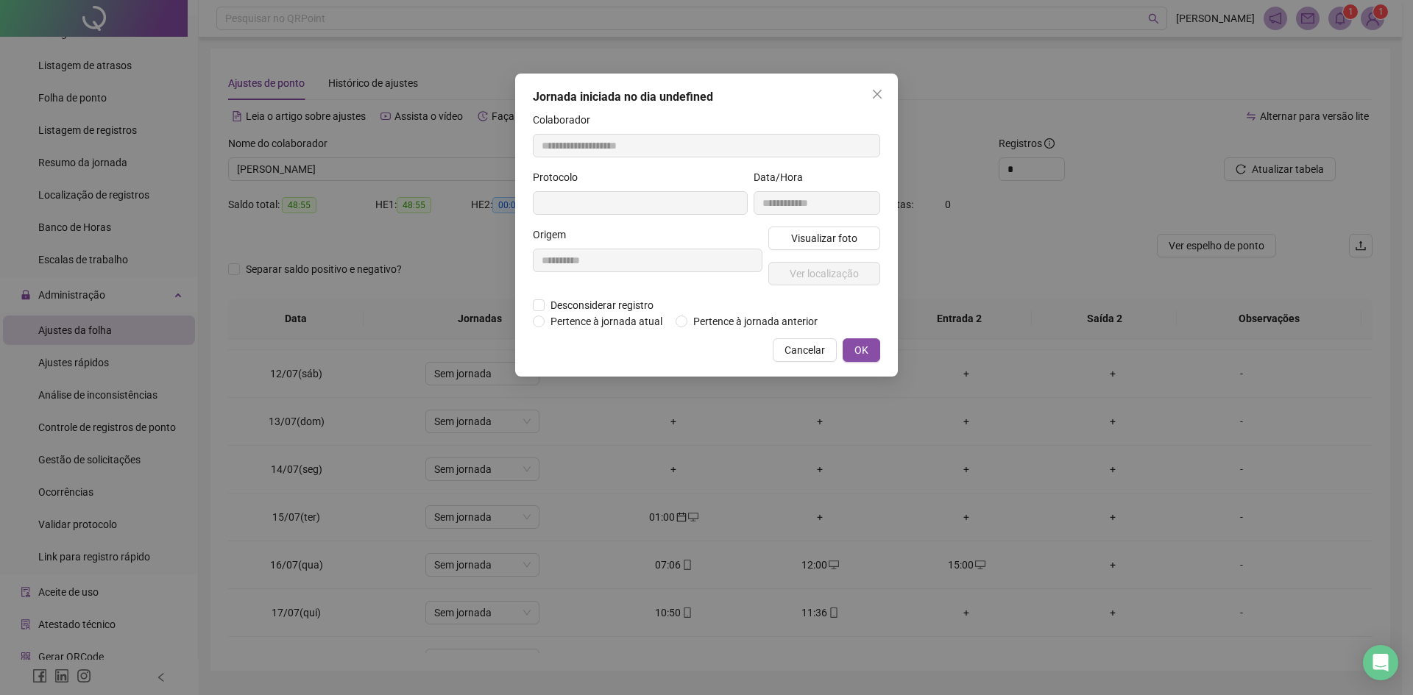
type input "**********"
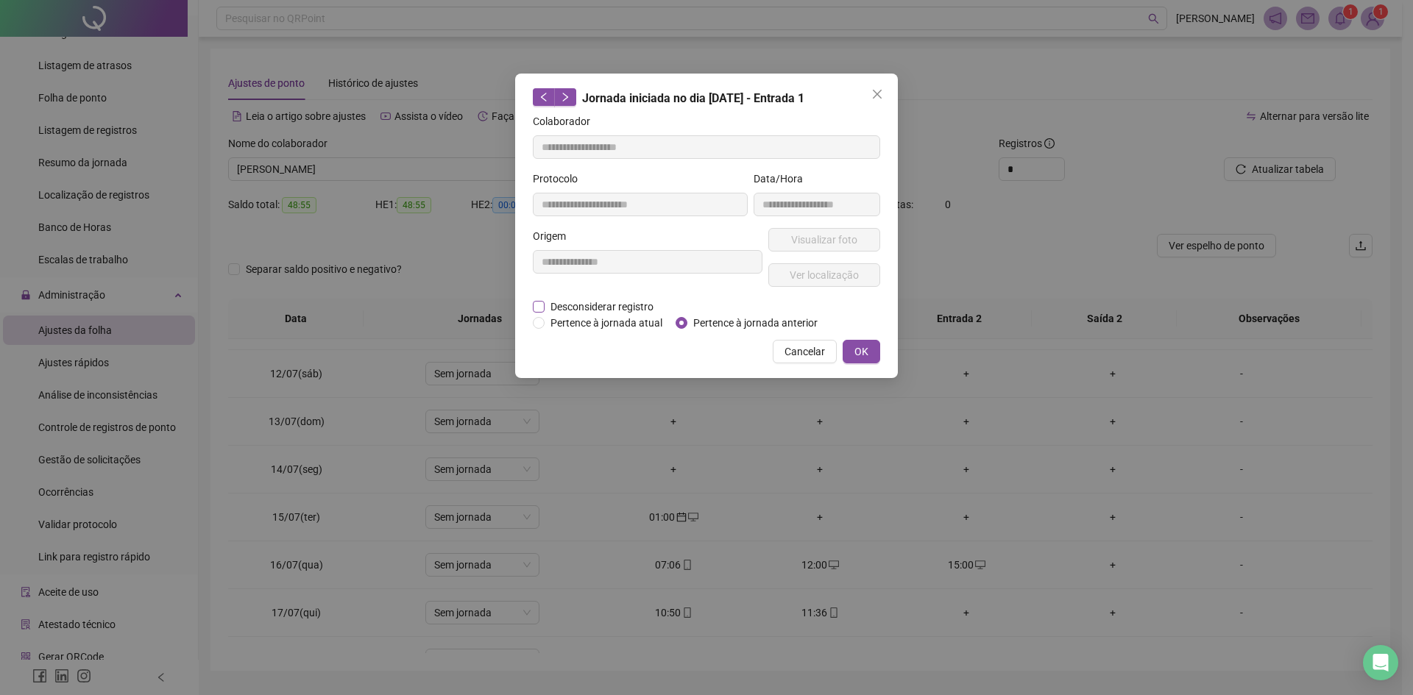
click at [600, 306] on span "Desconsiderar registro" at bounding box center [602, 307] width 115 height 16
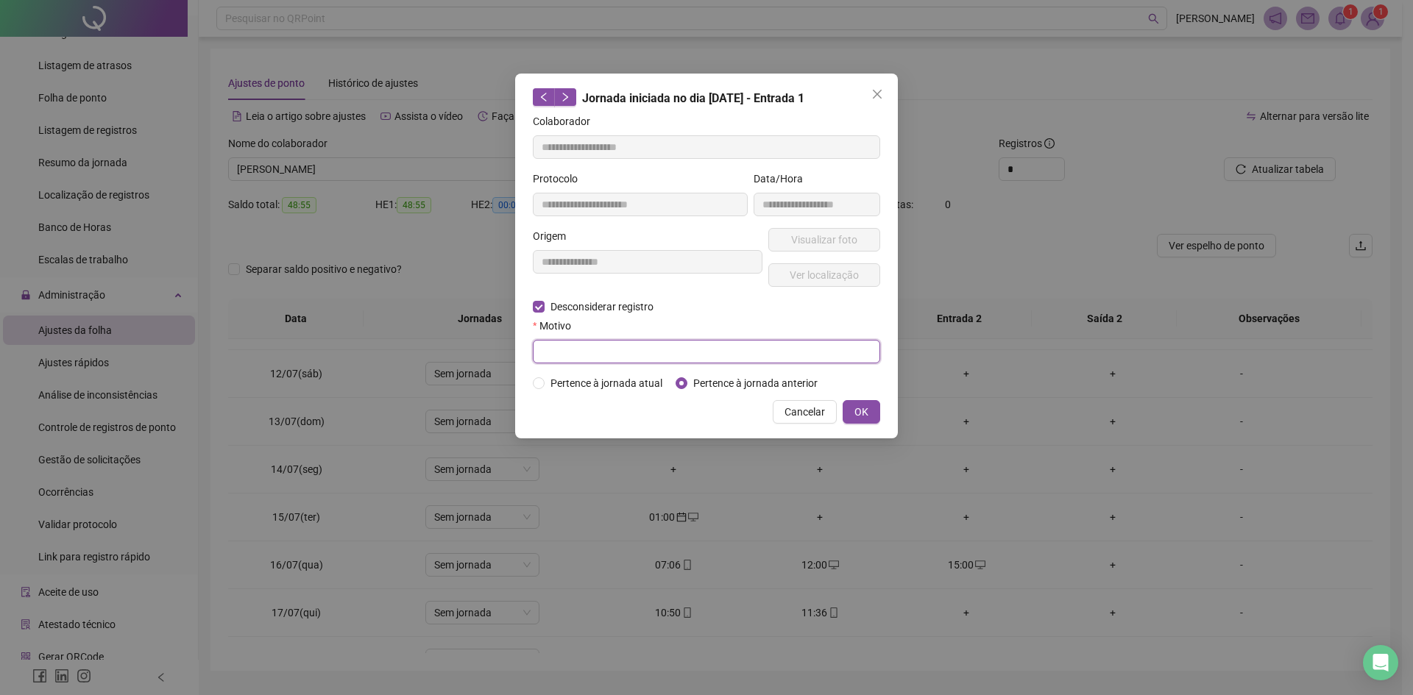
click at [653, 346] on input "text" at bounding box center [706, 352] width 347 height 24
type input "****"
click at [864, 408] on span "OK" at bounding box center [861, 412] width 14 height 16
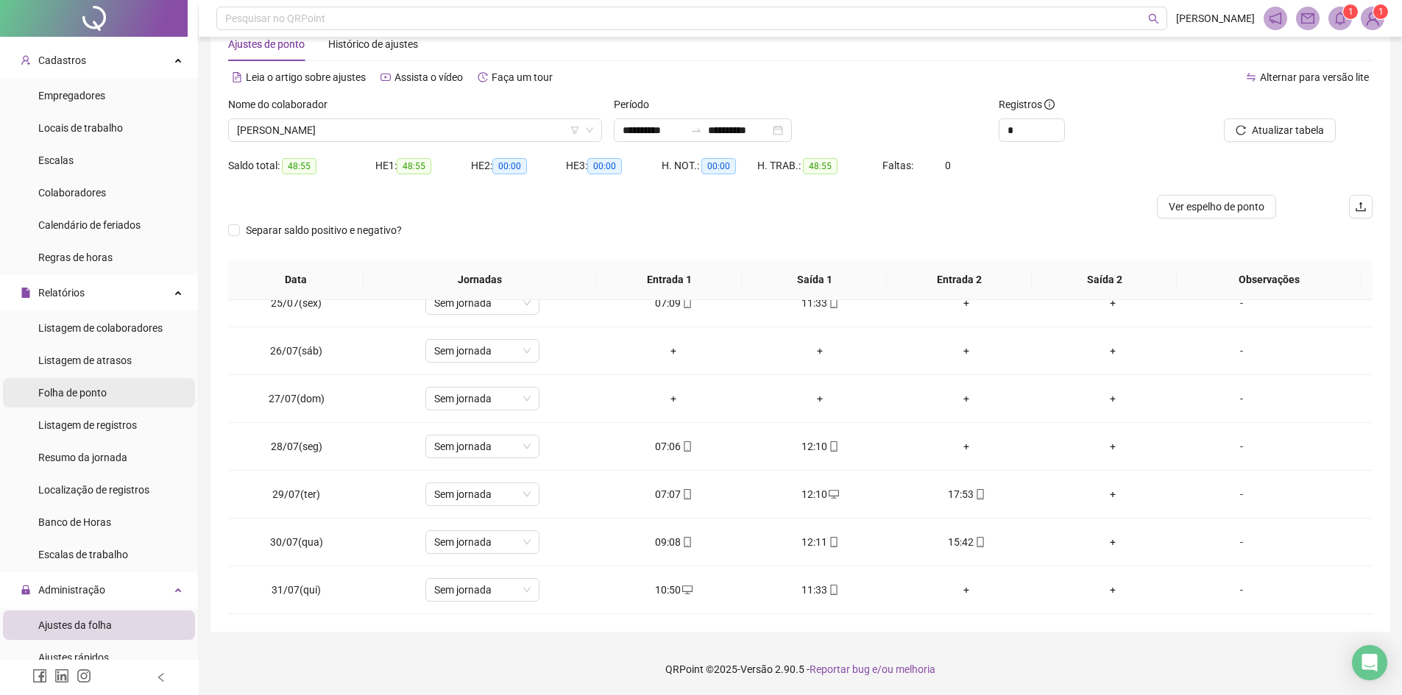
scroll to position [0, 0]
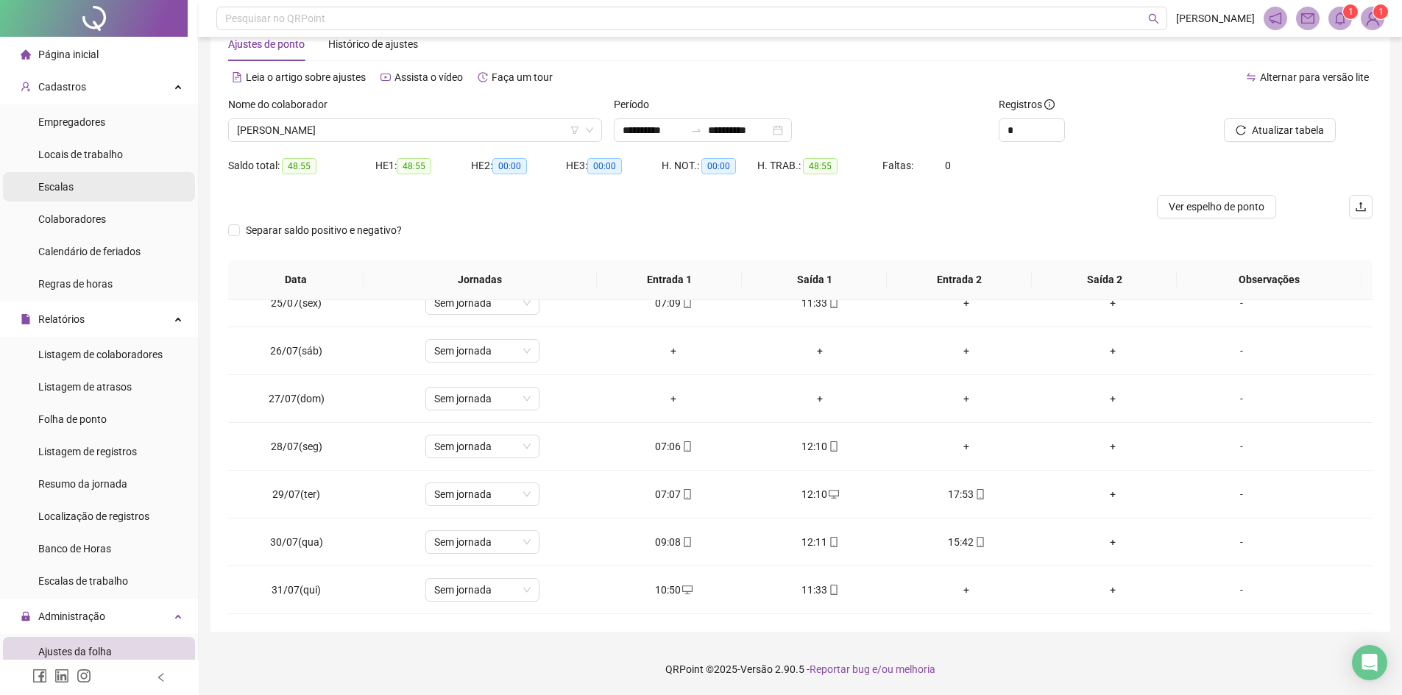
click at [77, 183] on li "Escalas" at bounding box center [99, 186] width 192 height 29
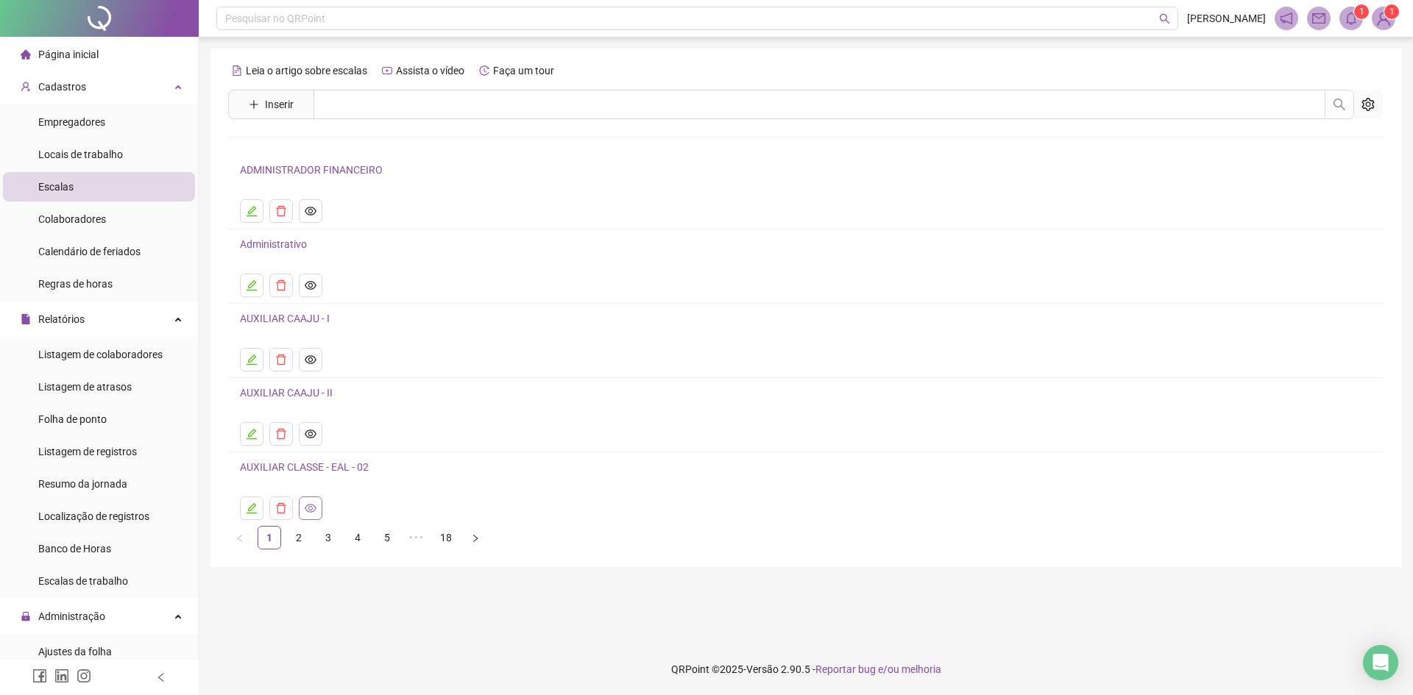
click at [311, 509] on icon "eye" at bounding box center [311, 509] width 12 height 12
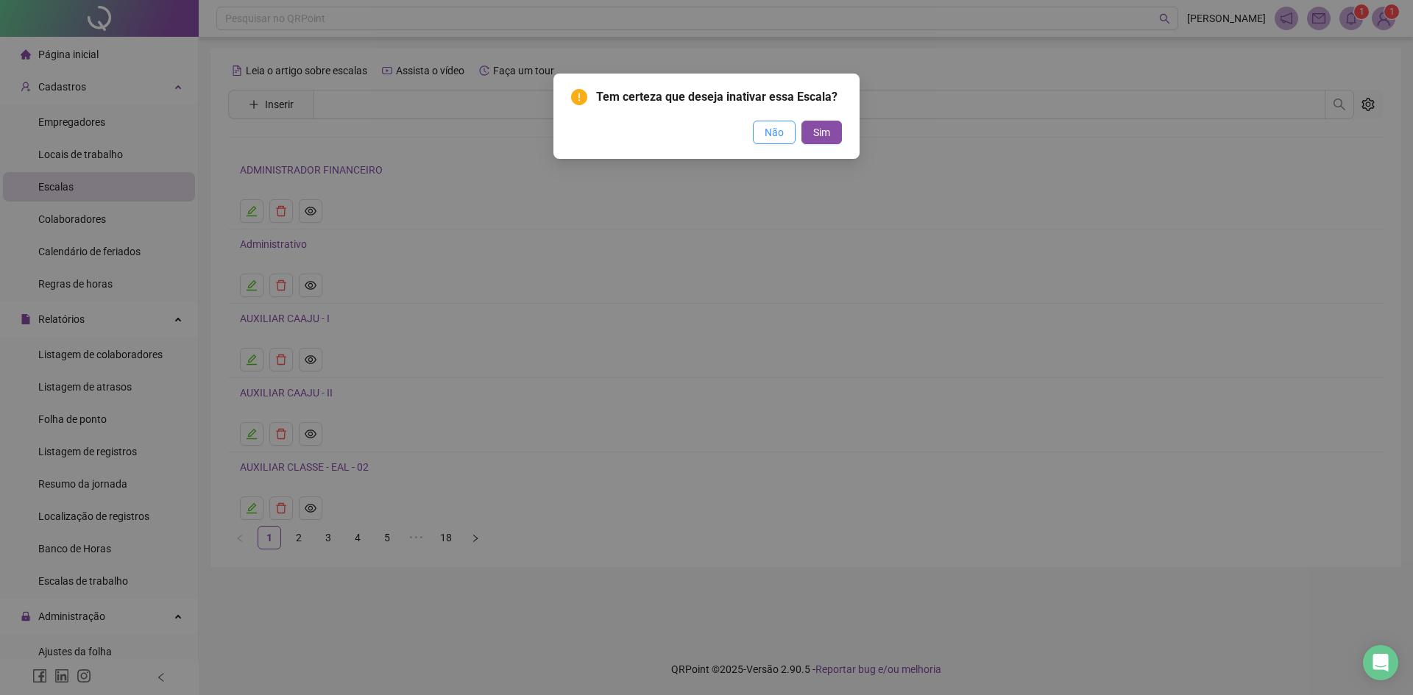
click at [773, 137] on span "Não" at bounding box center [774, 132] width 19 height 16
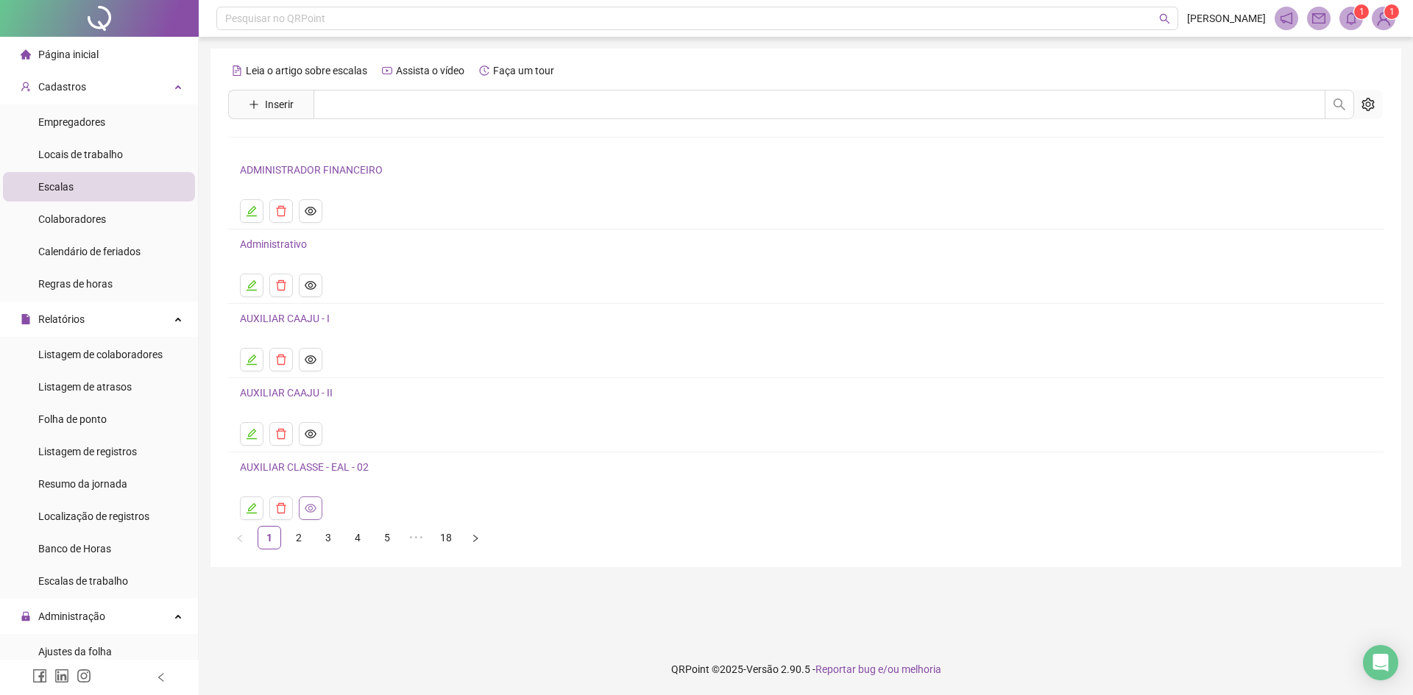
click at [307, 508] on icon "eye" at bounding box center [311, 509] width 12 height 12
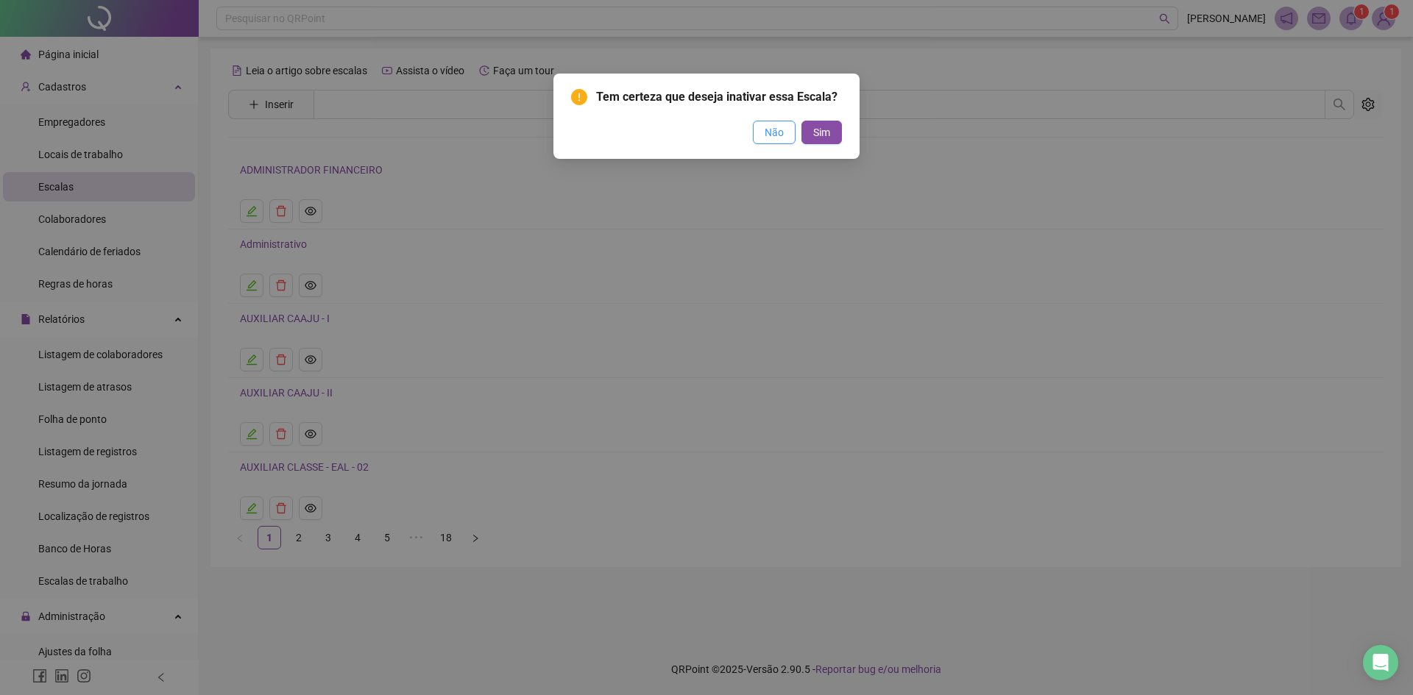
click at [772, 135] on span "Não" at bounding box center [774, 132] width 19 height 16
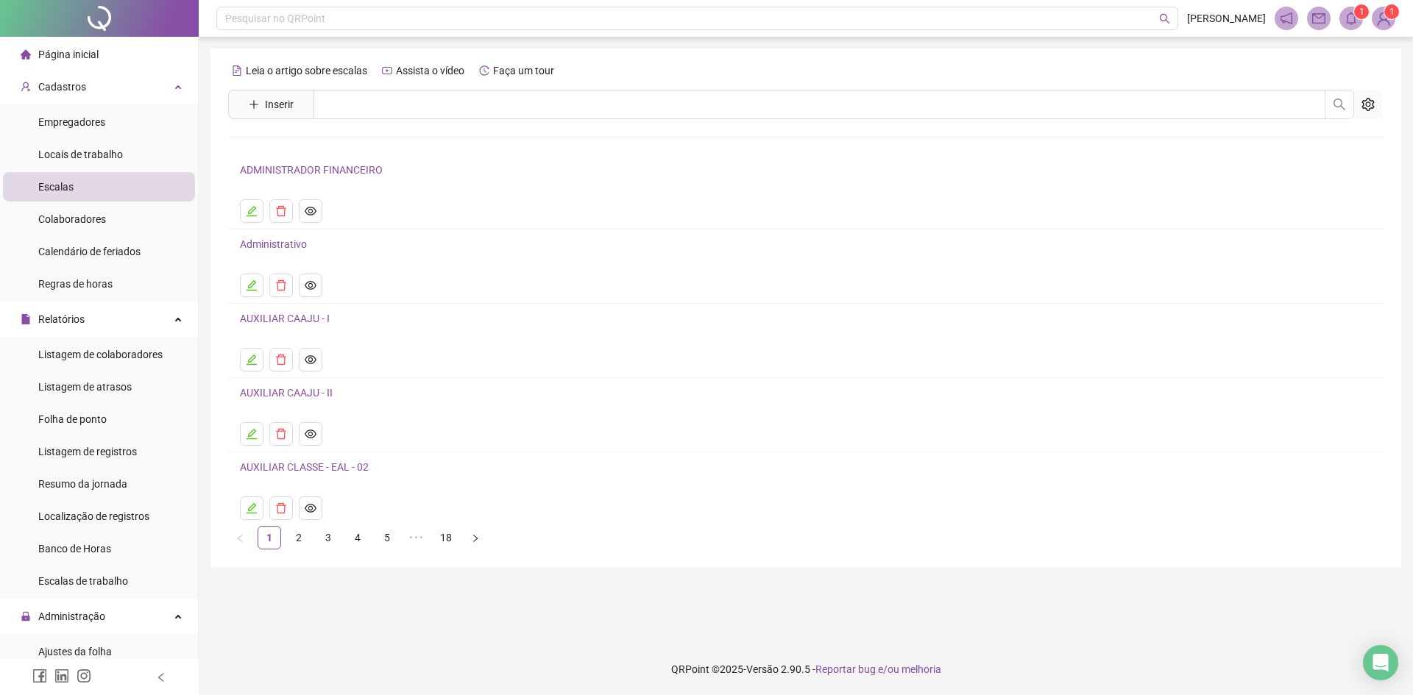
click at [253, 506] on button "button" at bounding box center [252, 509] width 24 height 24
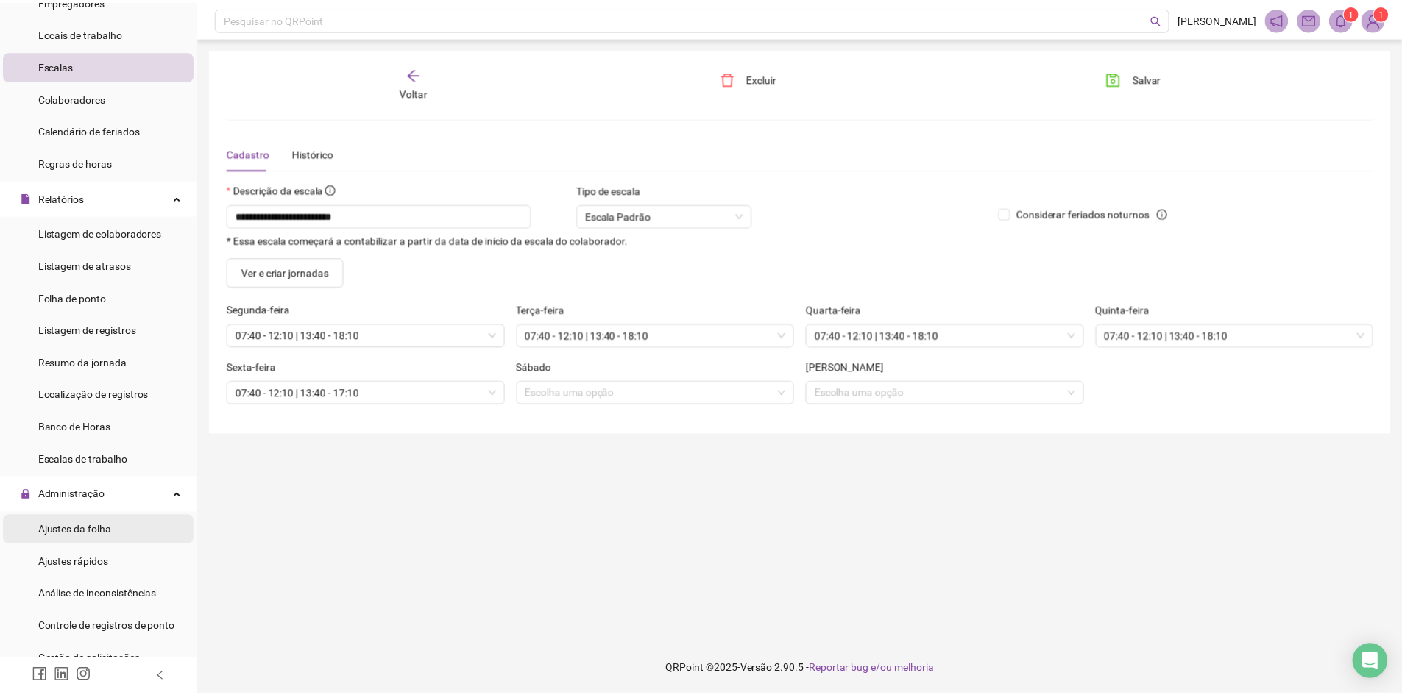
scroll to position [147, 0]
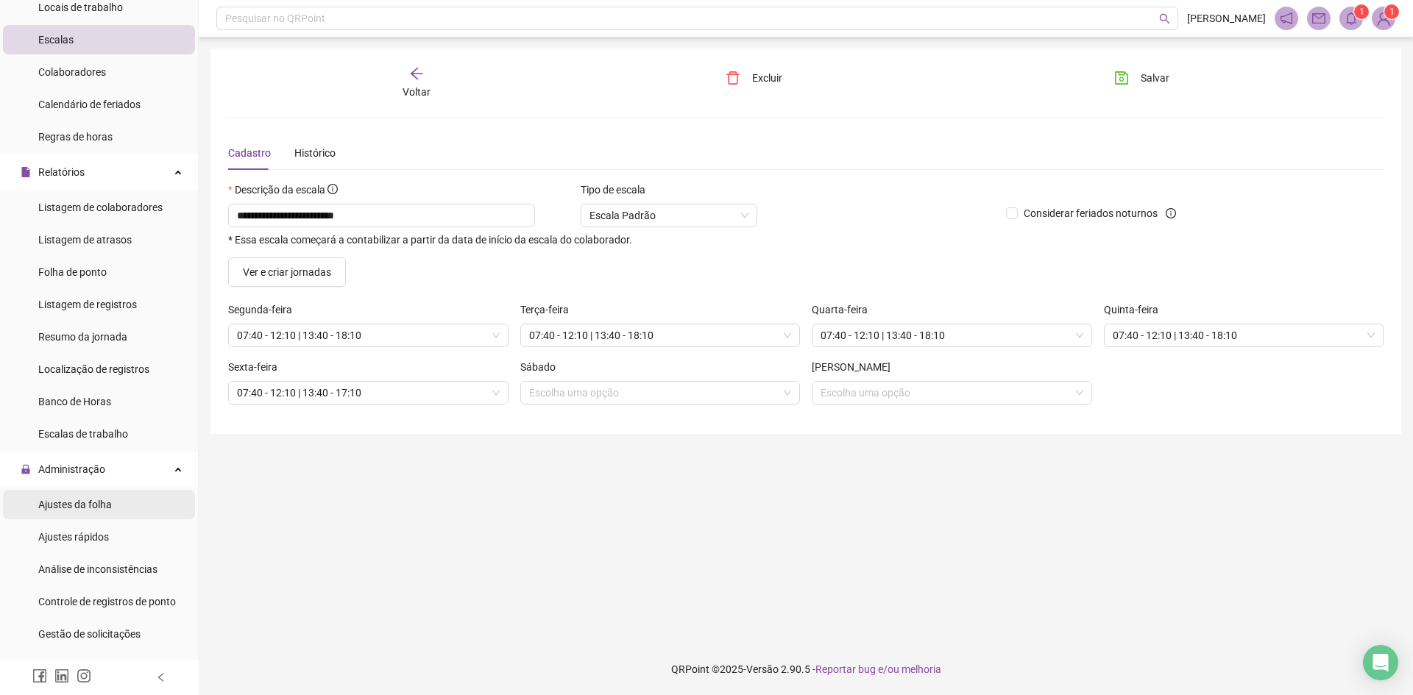
click at [91, 503] on span "Ajustes da folha" at bounding box center [75, 505] width 74 height 12
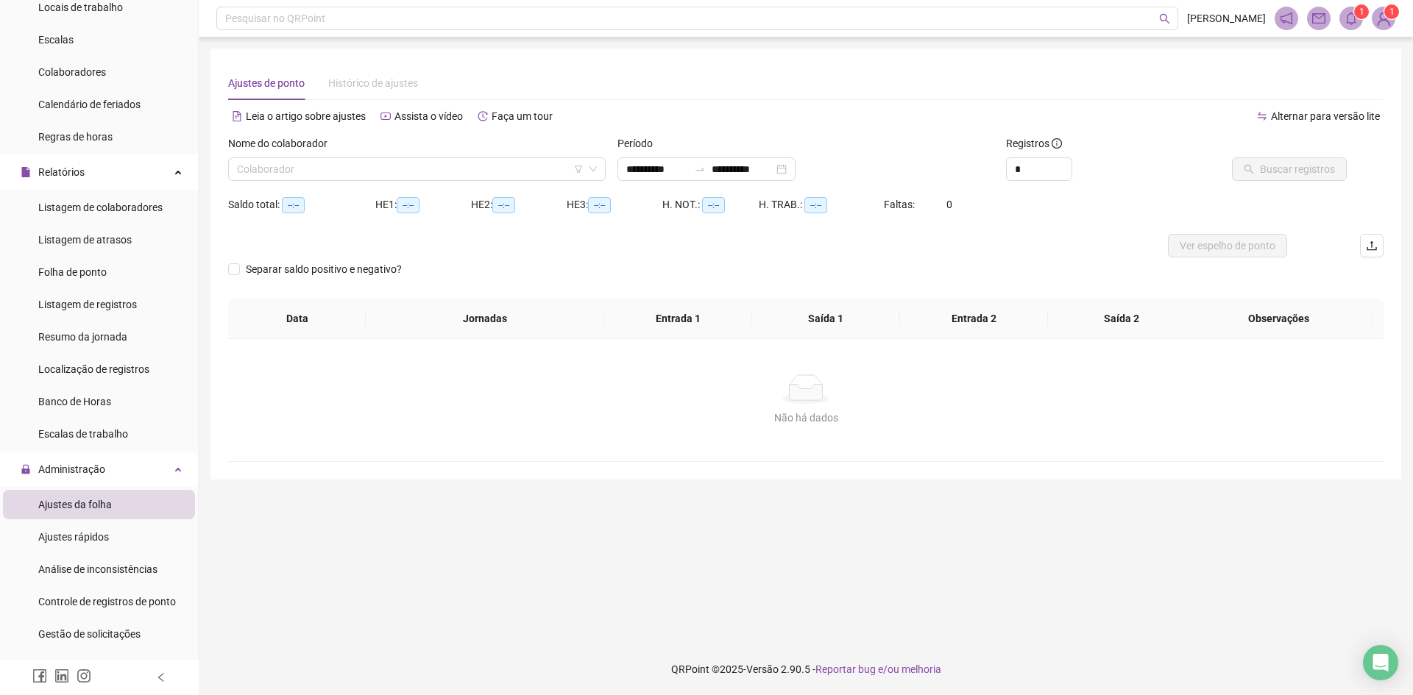
type input "**********"
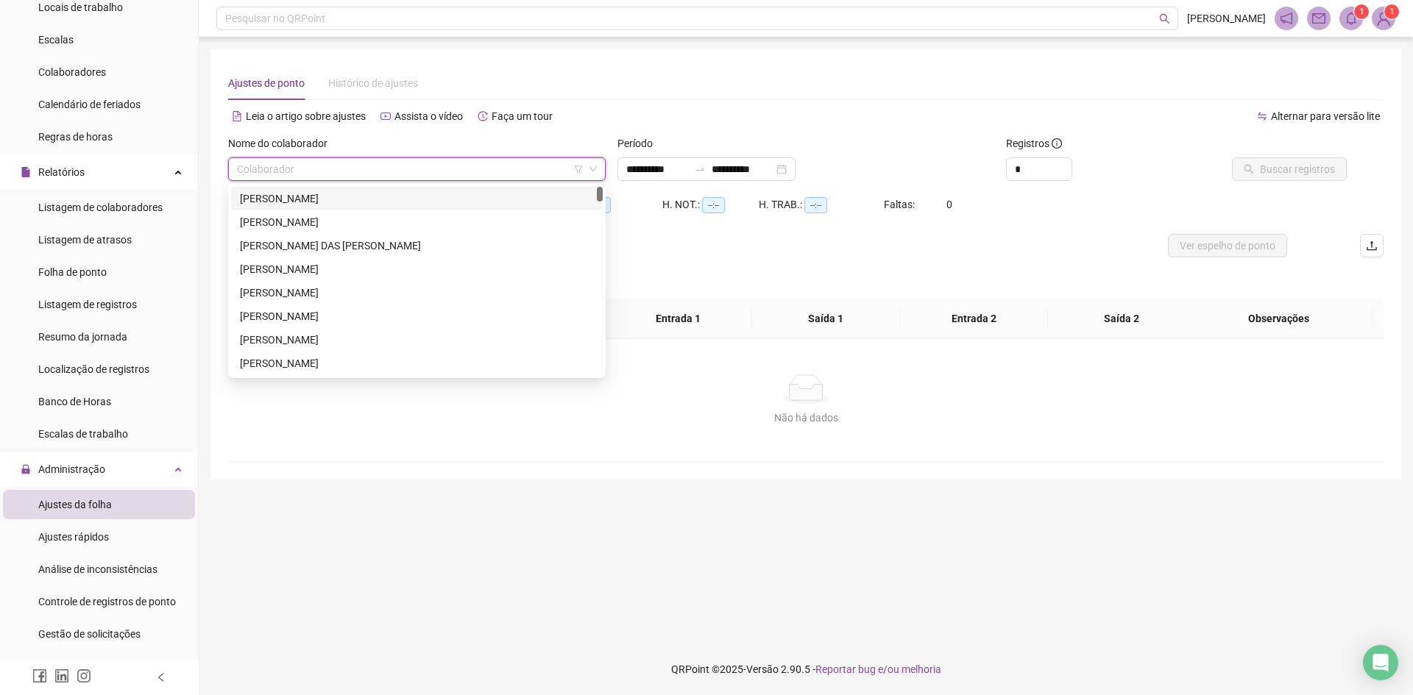
click at [352, 176] on input "search" at bounding box center [410, 169] width 347 height 22
click at [308, 224] on div "[PERSON_NAME]" at bounding box center [417, 222] width 354 height 16
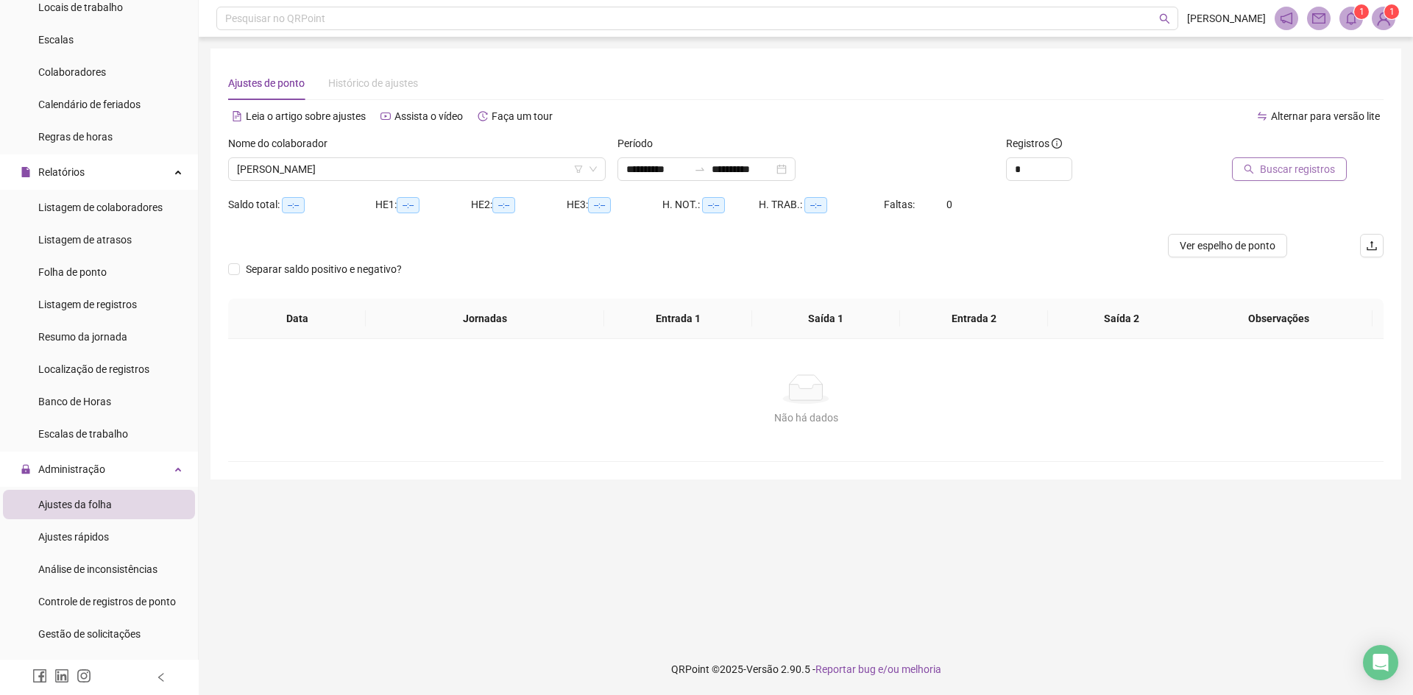
click at [1273, 167] on span "Buscar registros" at bounding box center [1297, 169] width 75 height 16
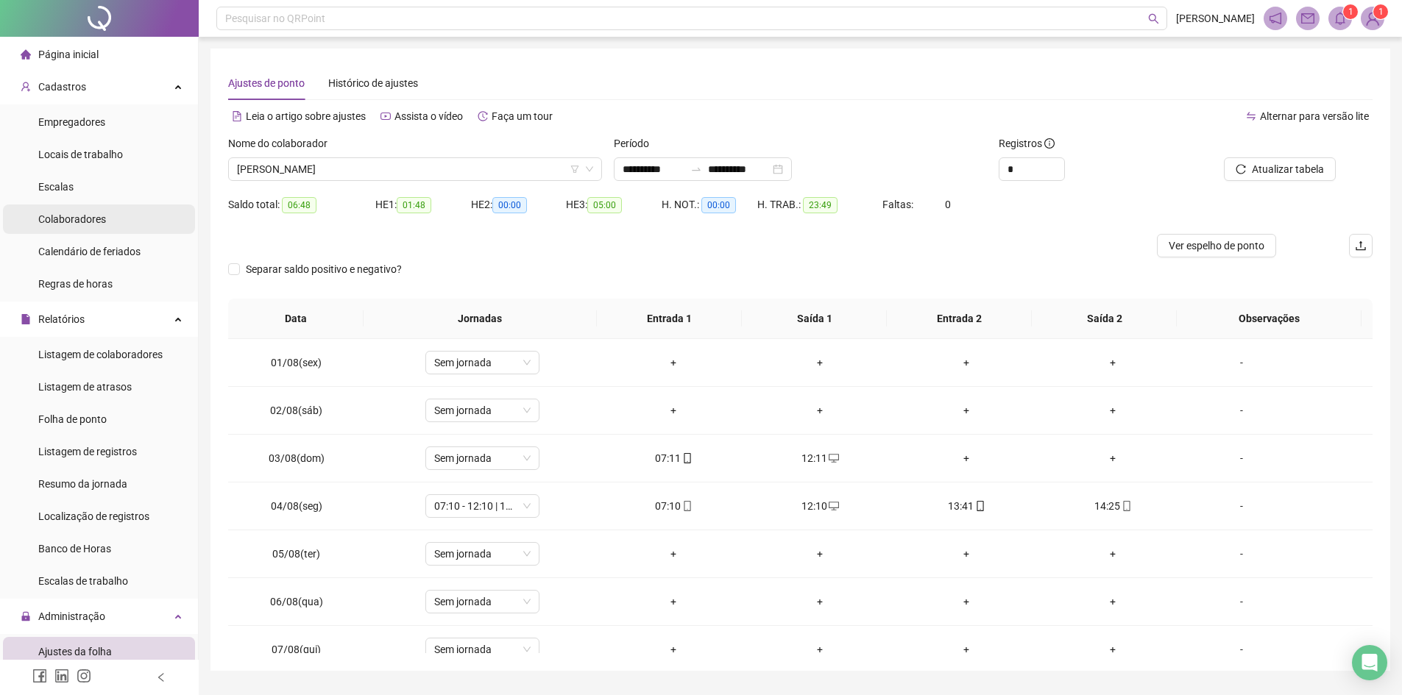
click at [103, 216] on span "Colaboradores" at bounding box center [72, 219] width 68 height 12
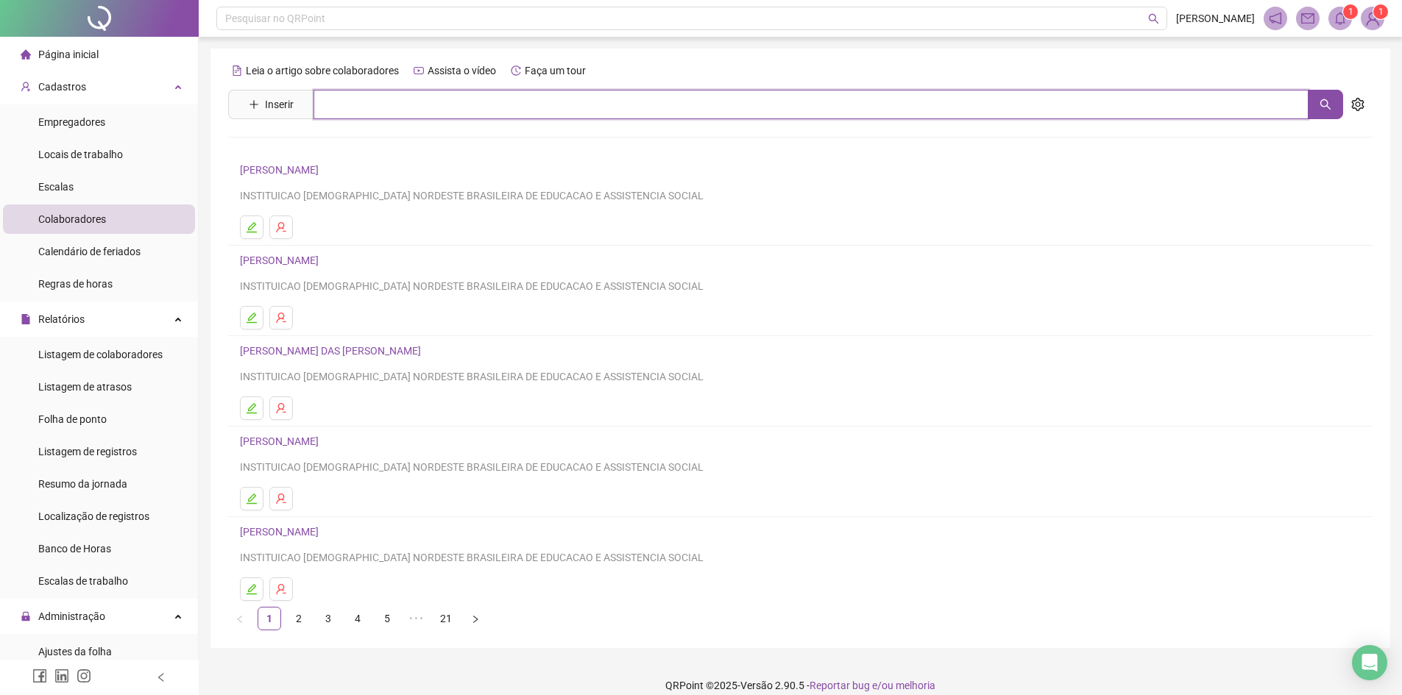
click at [425, 108] on input "text" at bounding box center [810, 104] width 995 height 29
click at [323, 260] on link "[PERSON_NAME]" at bounding box center [281, 261] width 83 height 12
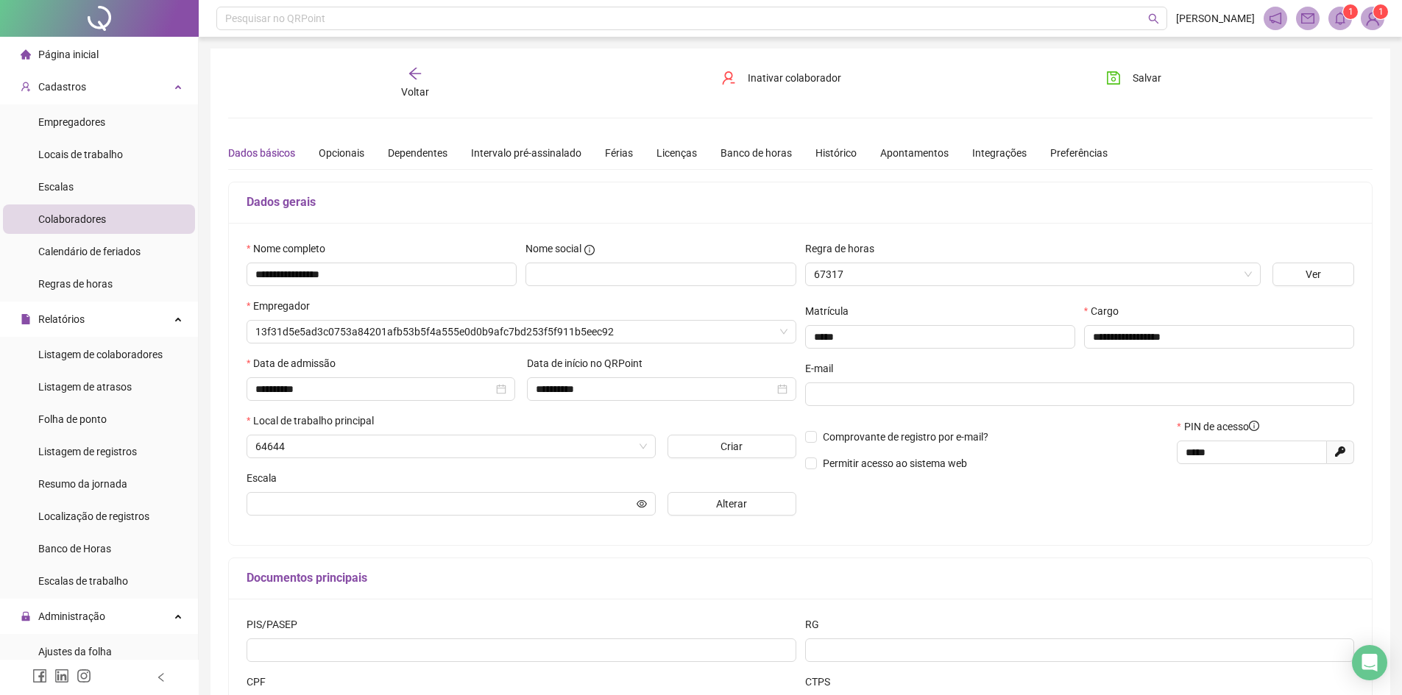
type input "**********"
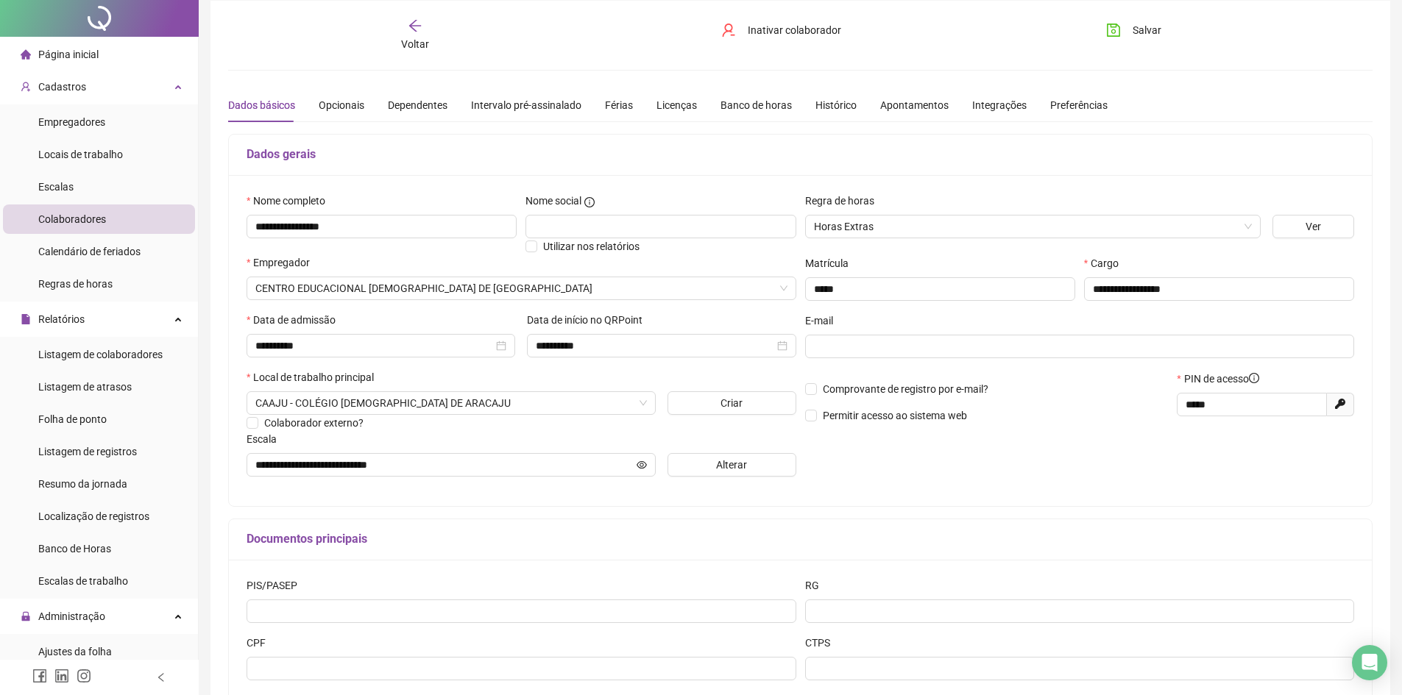
scroll to position [74, 0]
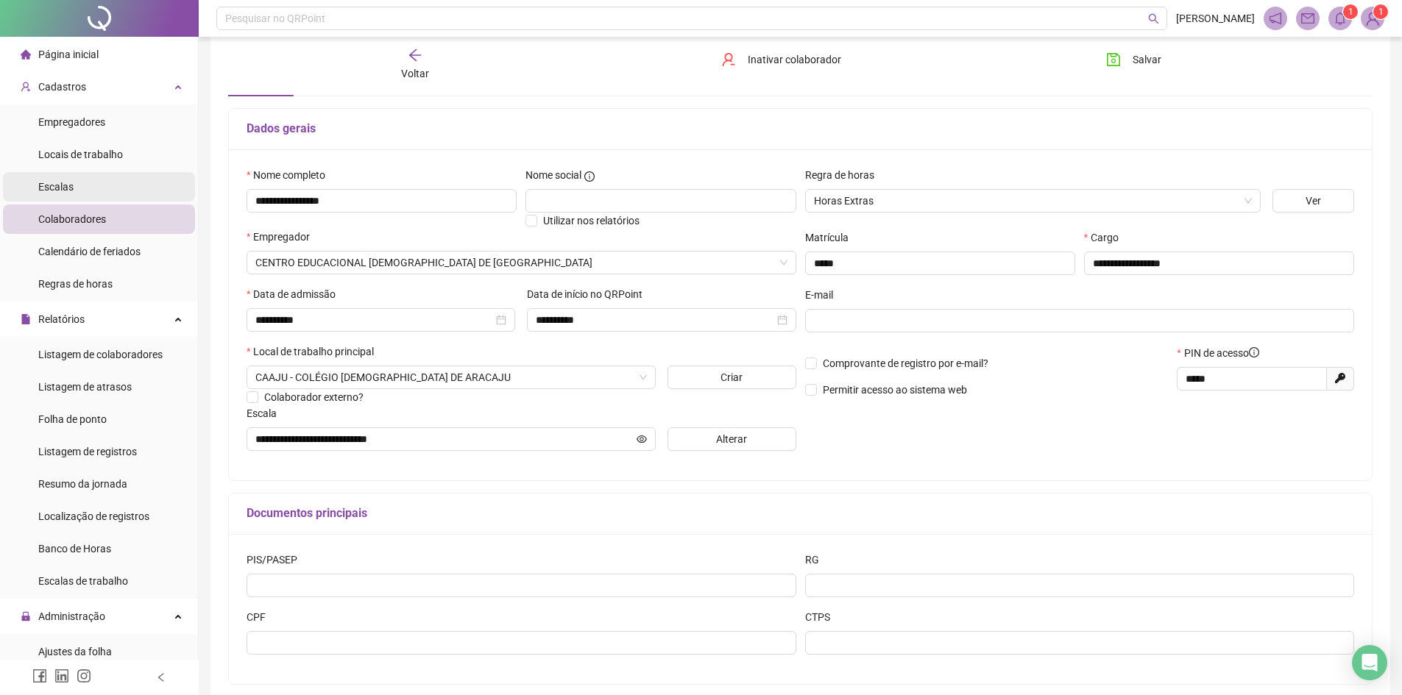
click at [65, 184] on span "Escalas" at bounding box center [55, 187] width 35 height 12
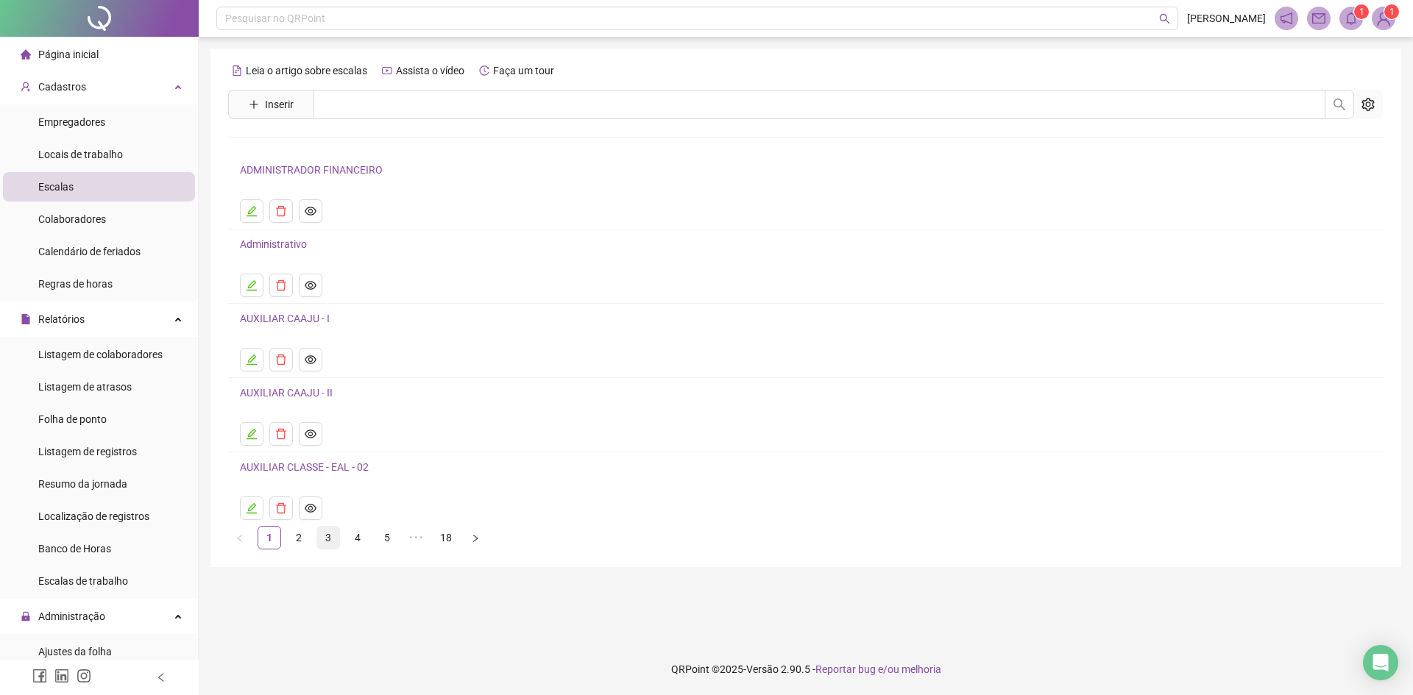
click at [330, 538] on link "3" at bounding box center [328, 538] width 22 height 22
click at [389, 536] on link "5" at bounding box center [387, 538] width 22 height 22
click at [412, 539] on link "6" at bounding box center [416, 538] width 22 height 22
click at [354, 538] on link "5" at bounding box center [358, 538] width 22 height 22
click at [249, 206] on icon "edit" at bounding box center [252, 211] width 12 height 12
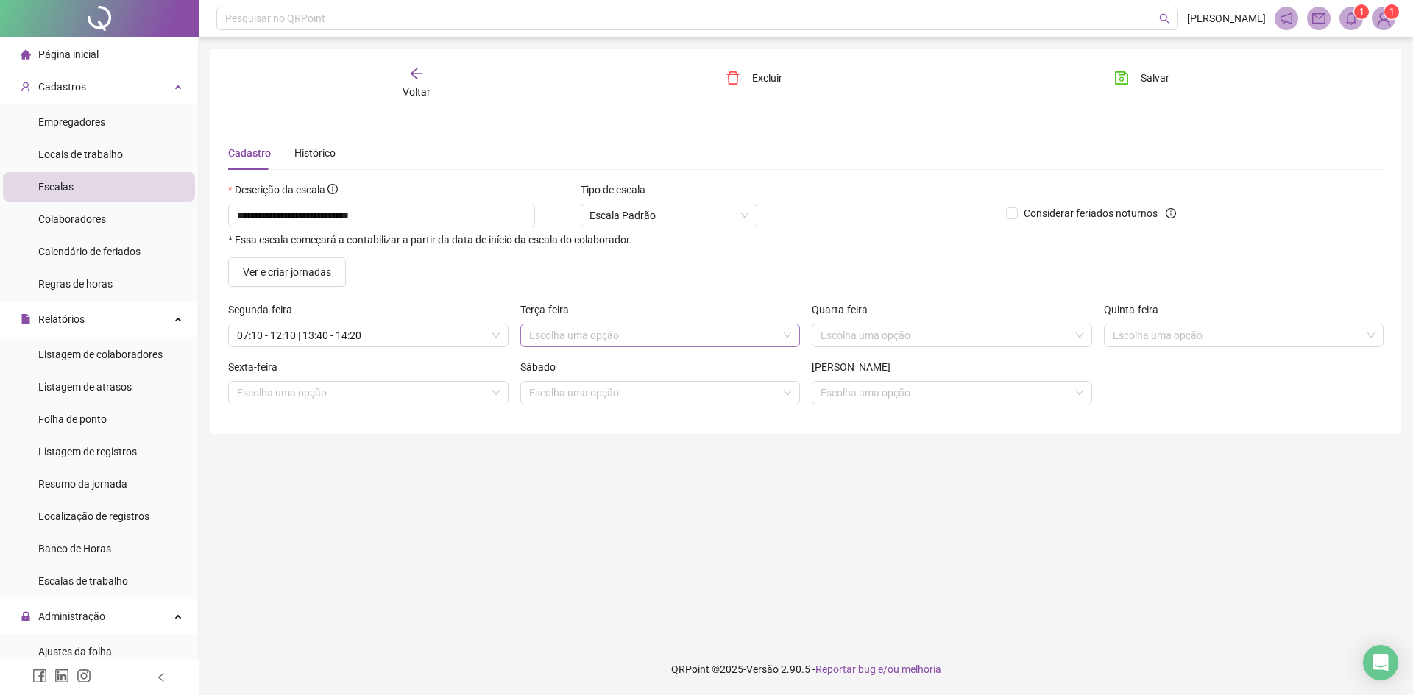
click at [574, 336] on input "search" at bounding box center [653, 336] width 249 height 22
type input "****"
click at [570, 394] on div "Folga" at bounding box center [665, 388] width 248 height 16
click at [909, 339] on input "search" at bounding box center [945, 336] width 249 height 22
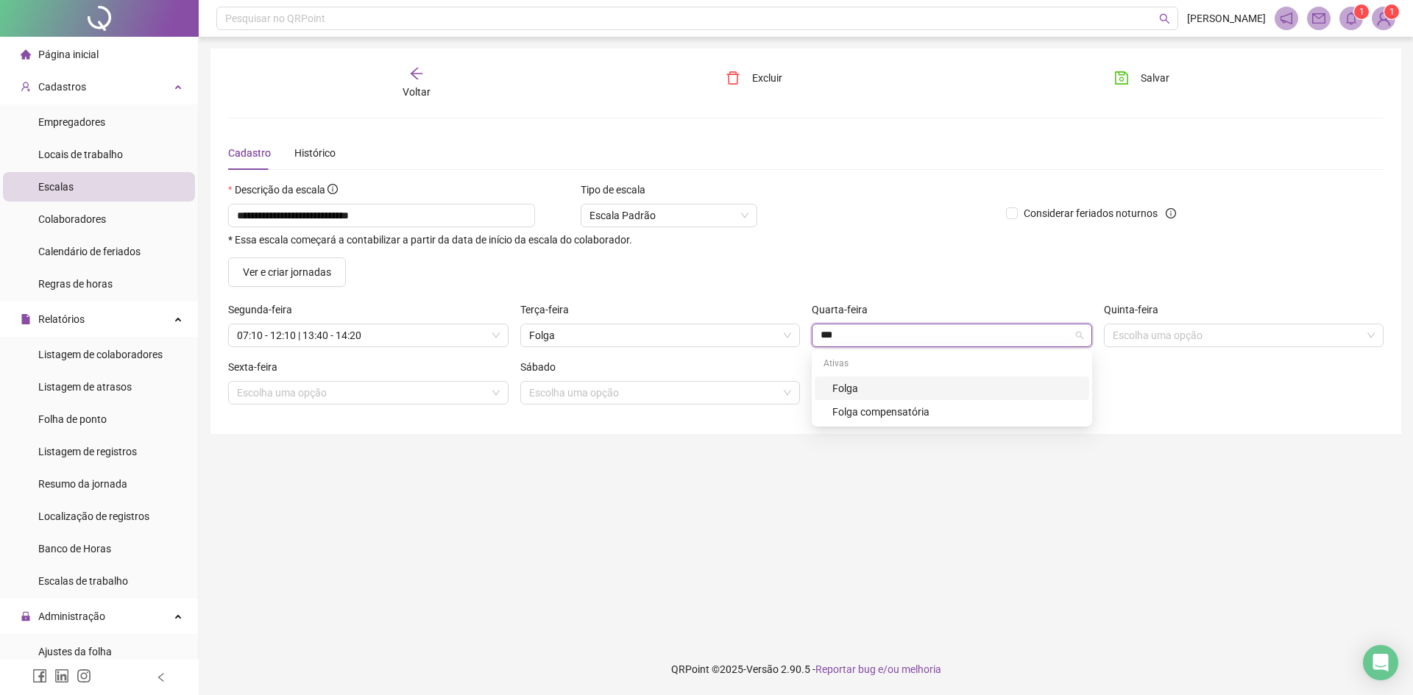
type input "****"
click at [857, 390] on div "Folga" at bounding box center [956, 388] width 248 height 16
click at [1188, 346] on input "search" at bounding box center [1237, 336] width 249 height 22
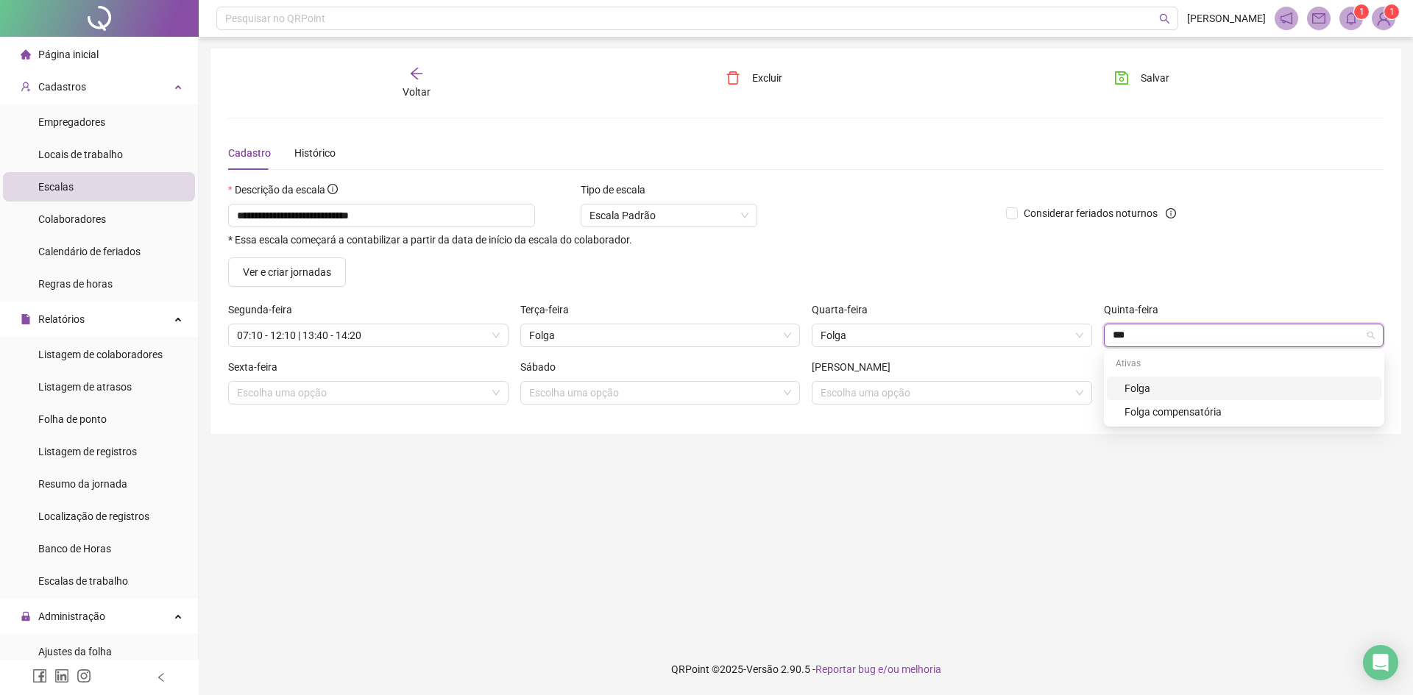
type input "****"
click at [1147, 391] on div "Folga" at bounding box center [1248, 388] width 248 height 16
click at [334, 391] on input "search" at bounding box center [361, 393] width 249 height 22
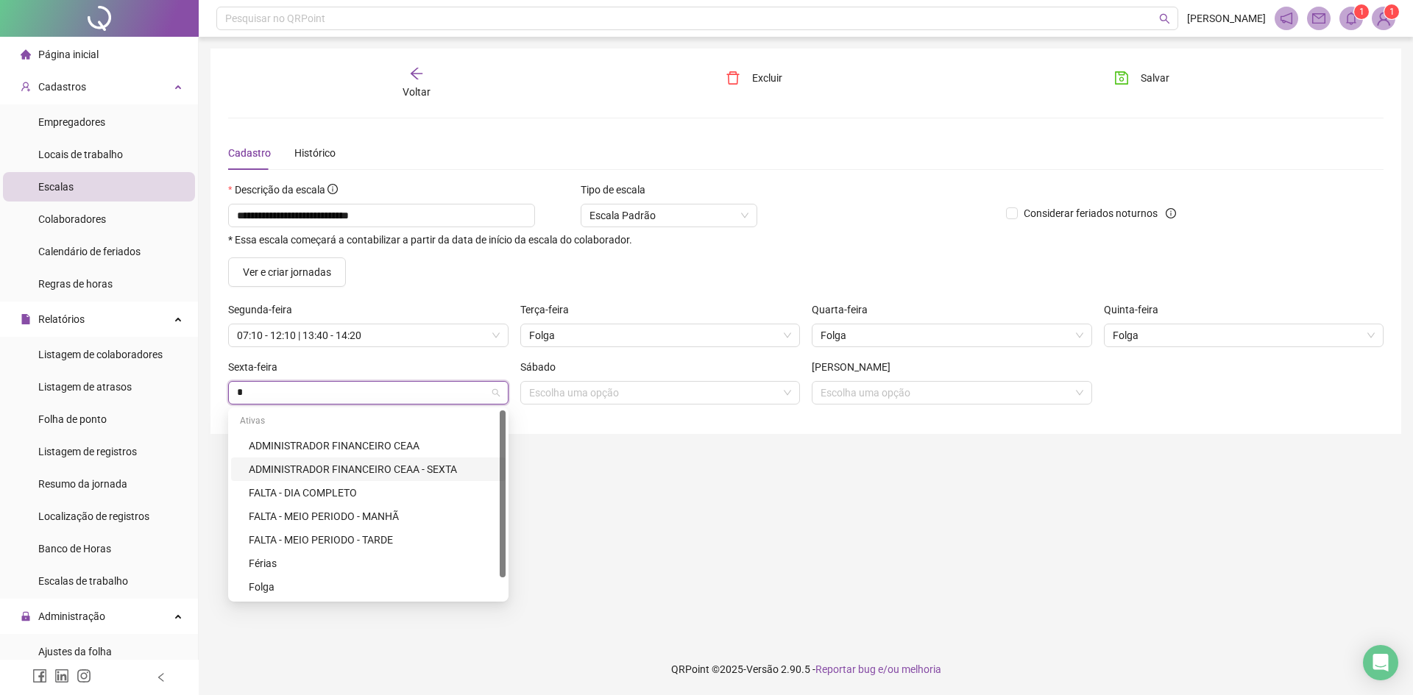
type input "*"
drag, startPoint x: 281, startPoint y: 581, endPoint x: 352, endPoint y: 549, distance: 78.4
click at [287, 581] on div "Folga" at bounding box center [373, 587] width 248 height 16
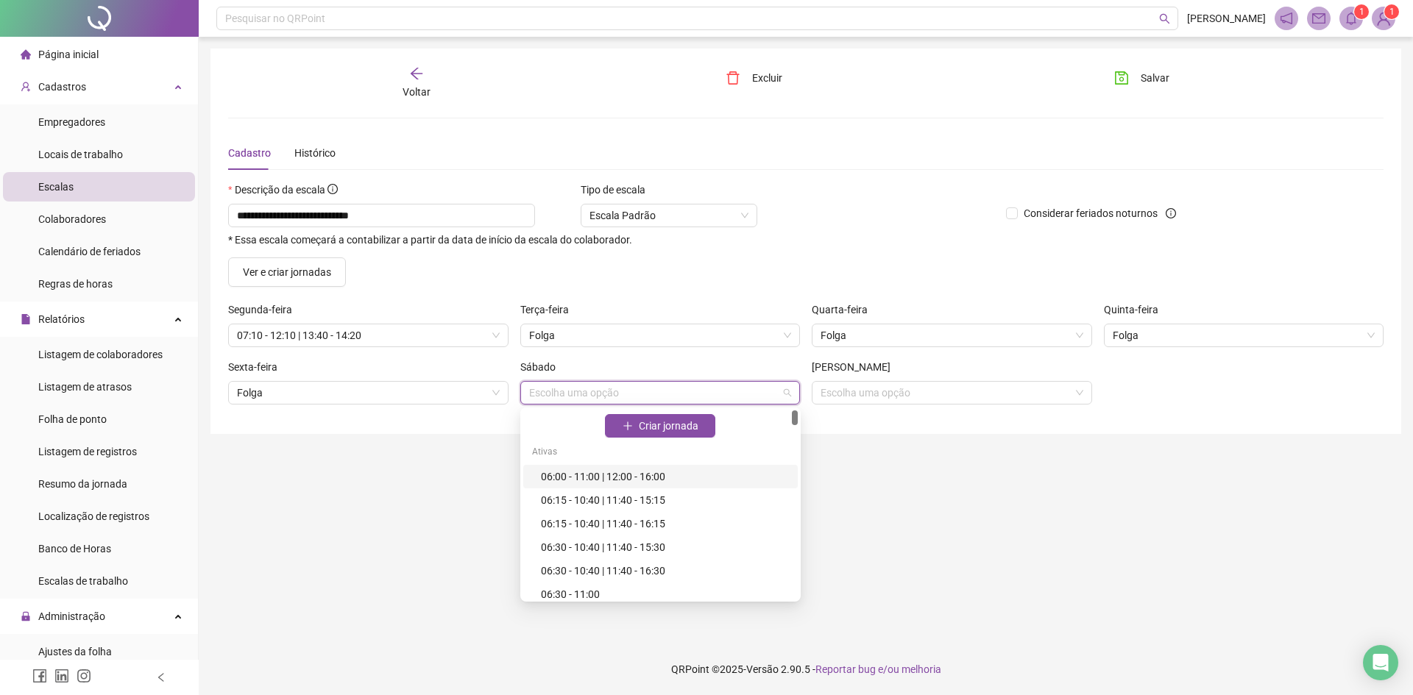
click at [573, 396] on input "search" at bounding box center [653, 393] width 249 height 22
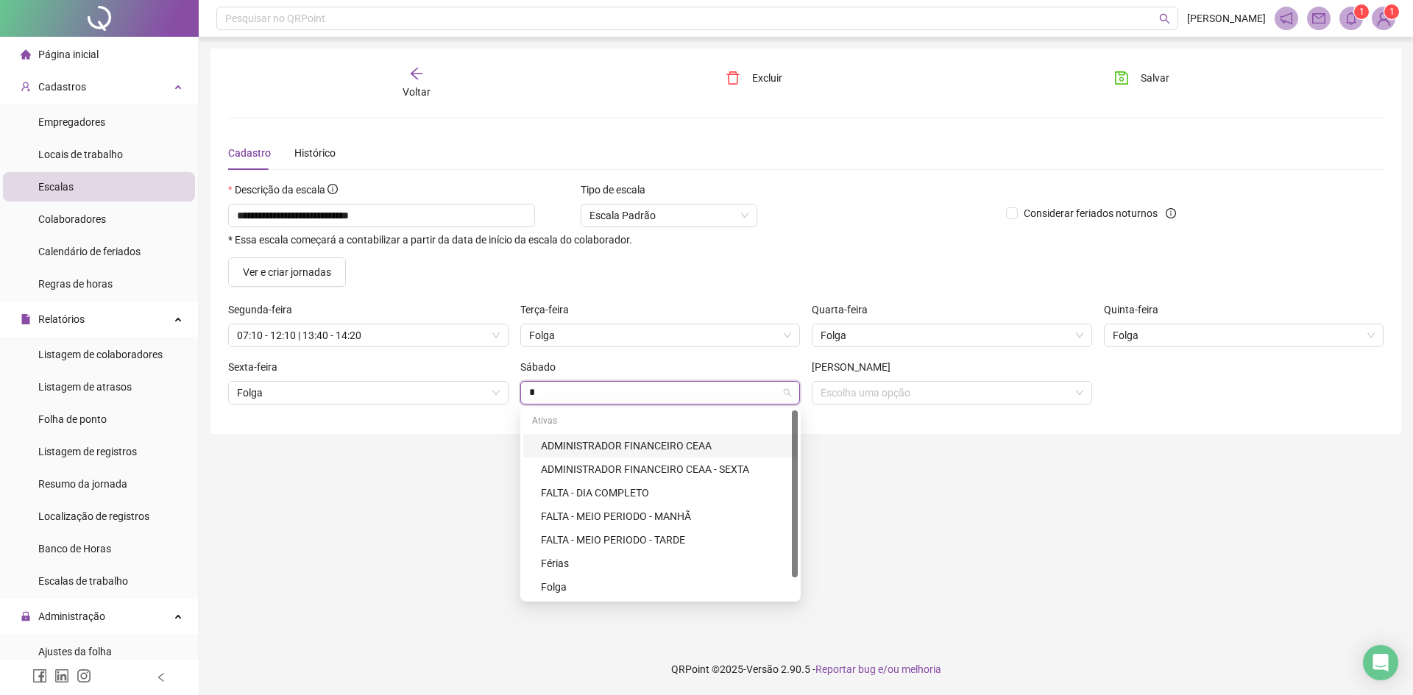
type input "**"
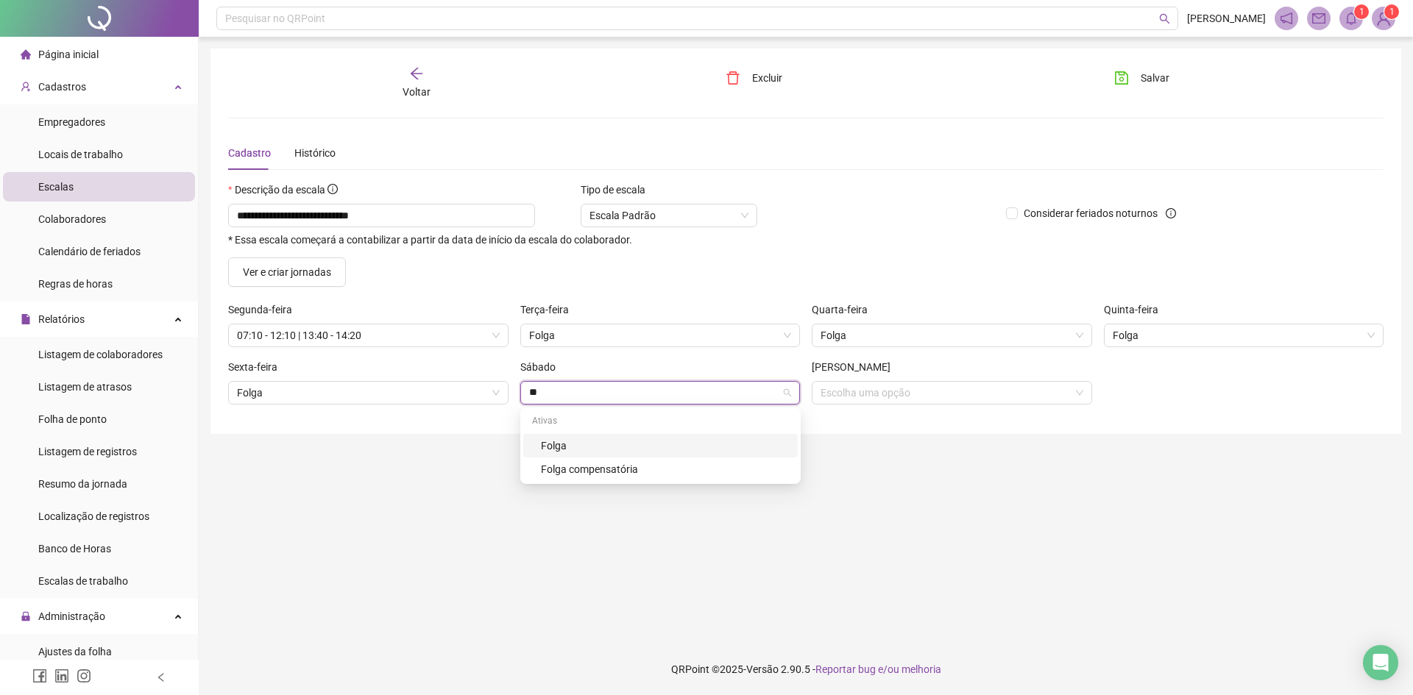
click at [564, 448] on div "Folga" at bounding box center [665, 446] width 248 height 16
click at [868, 396] on input "search" at bounding box center [945, 393] width 249 height 22
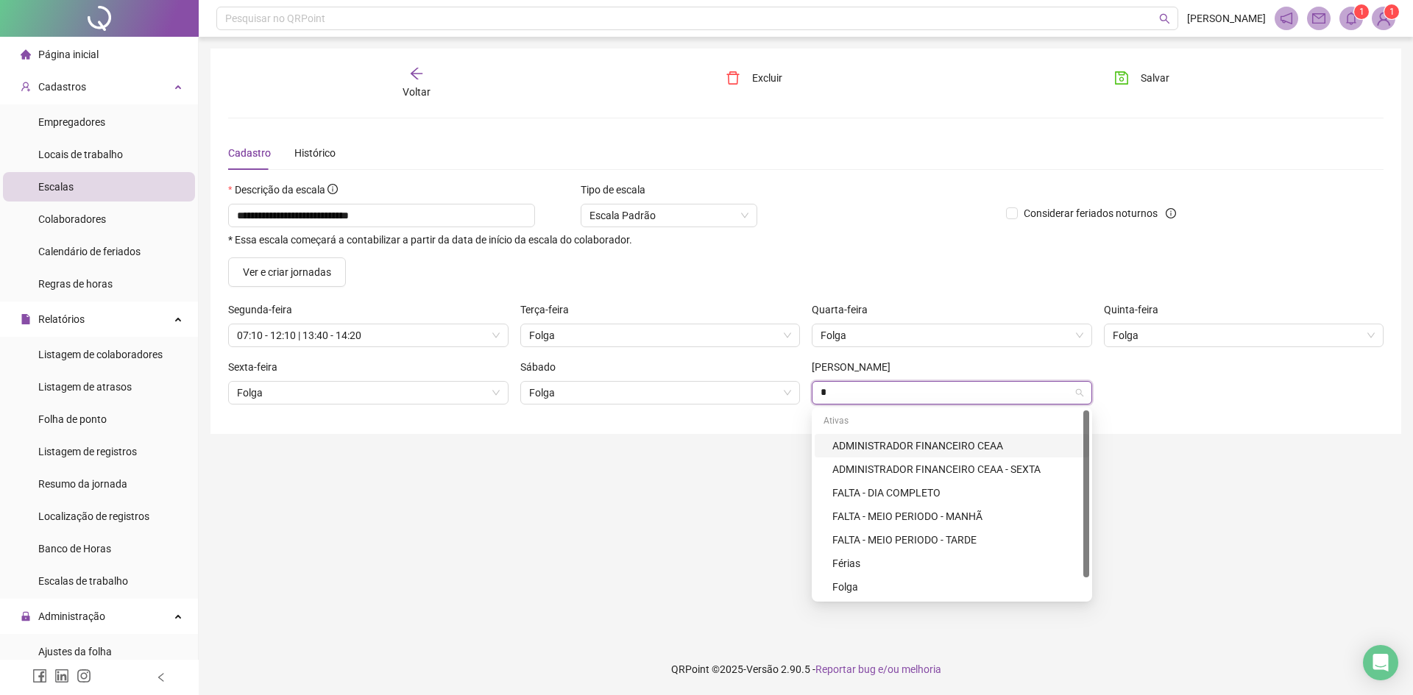
type input "**"
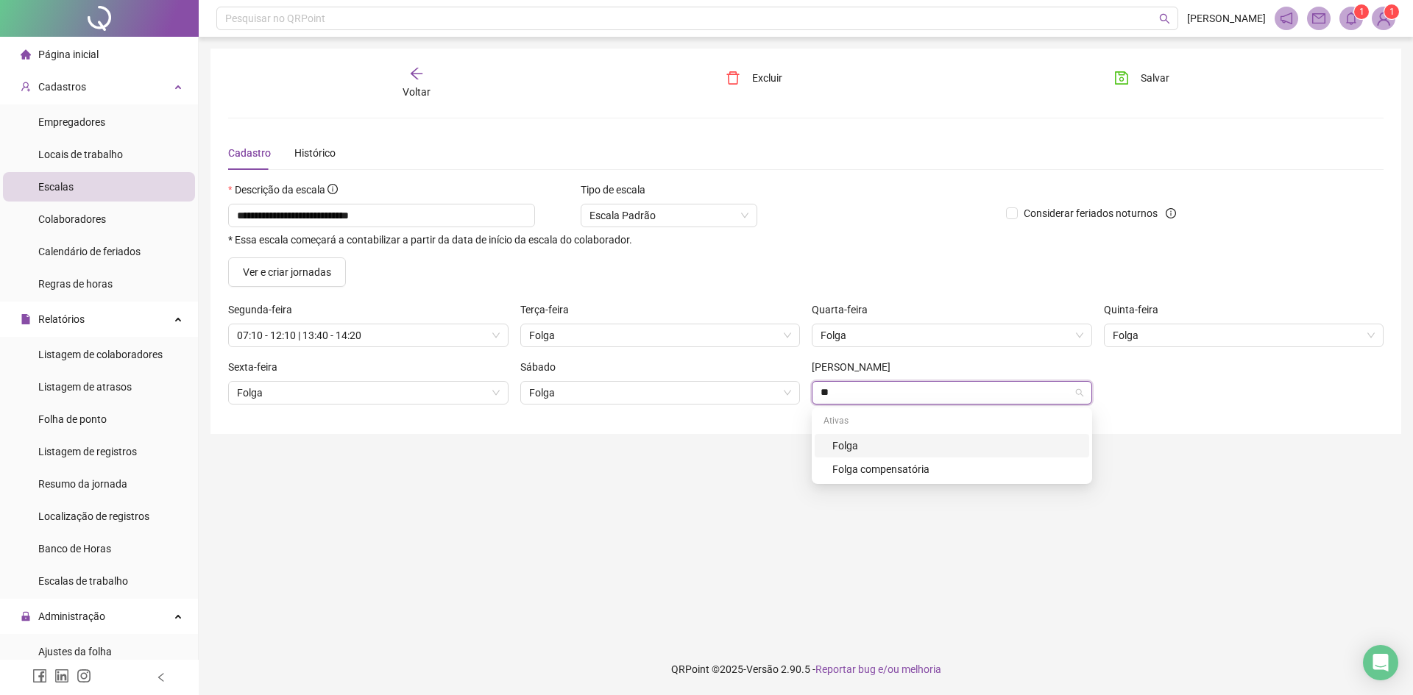
click at [847, 447] on div "Folga" at bounding box center [956, 446] width 248 height 16
click at [1156, 84] on span "Salvar" at bounding box center [1155, 78] width 29 height 16
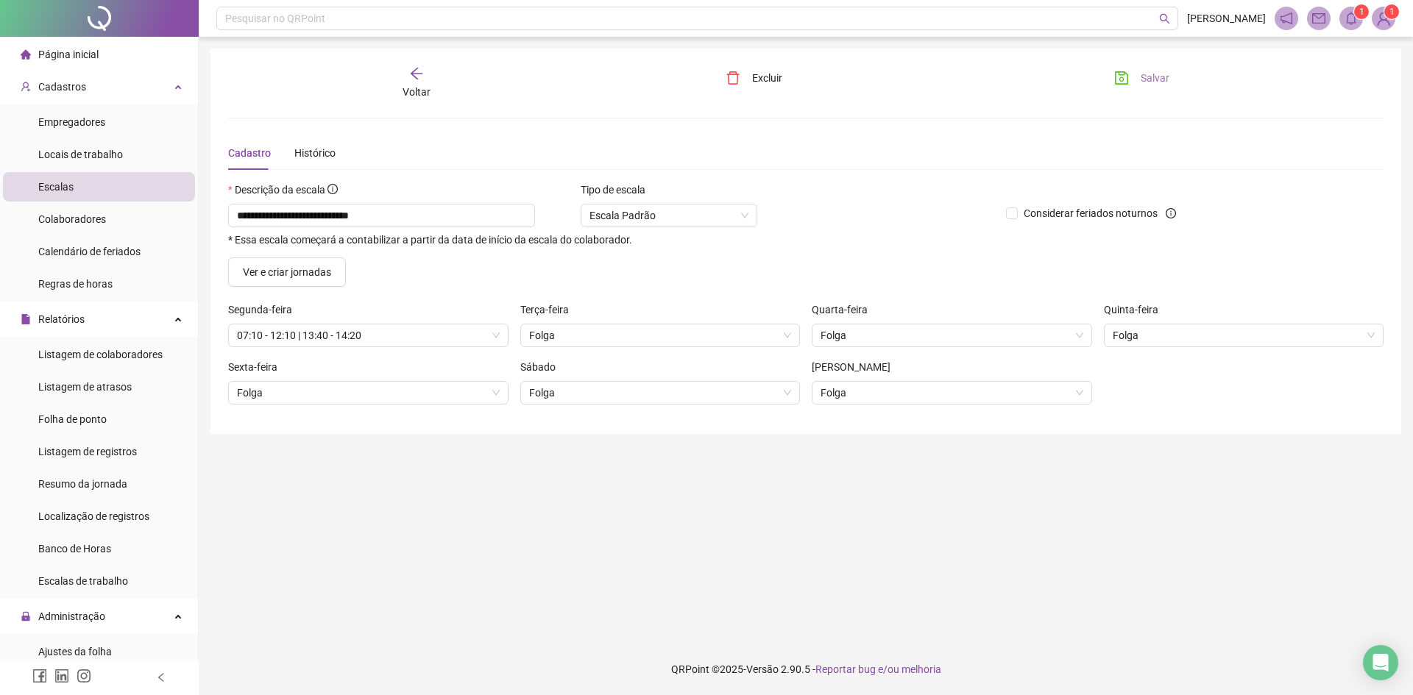
click at [1162, 77] on span "Salvar" at bounding box center [1155, 78] width 29 height 16
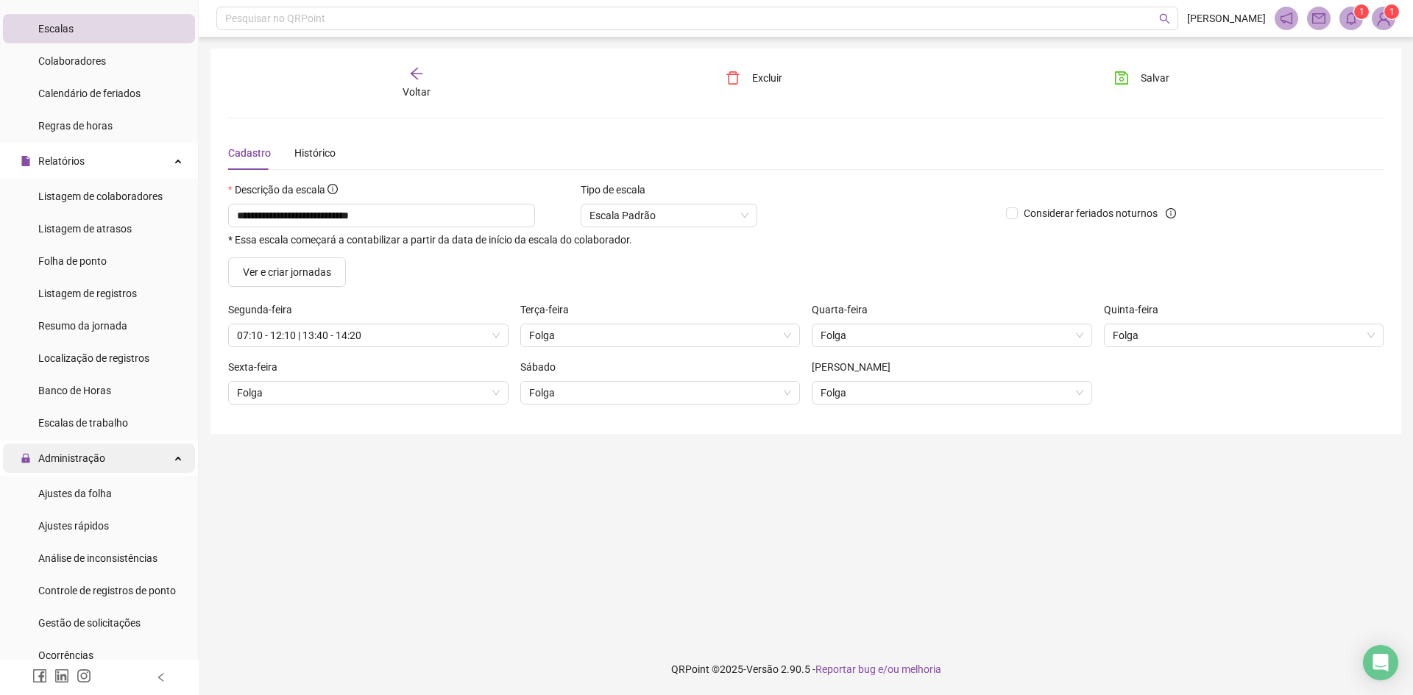
scroll to position [221, 0]
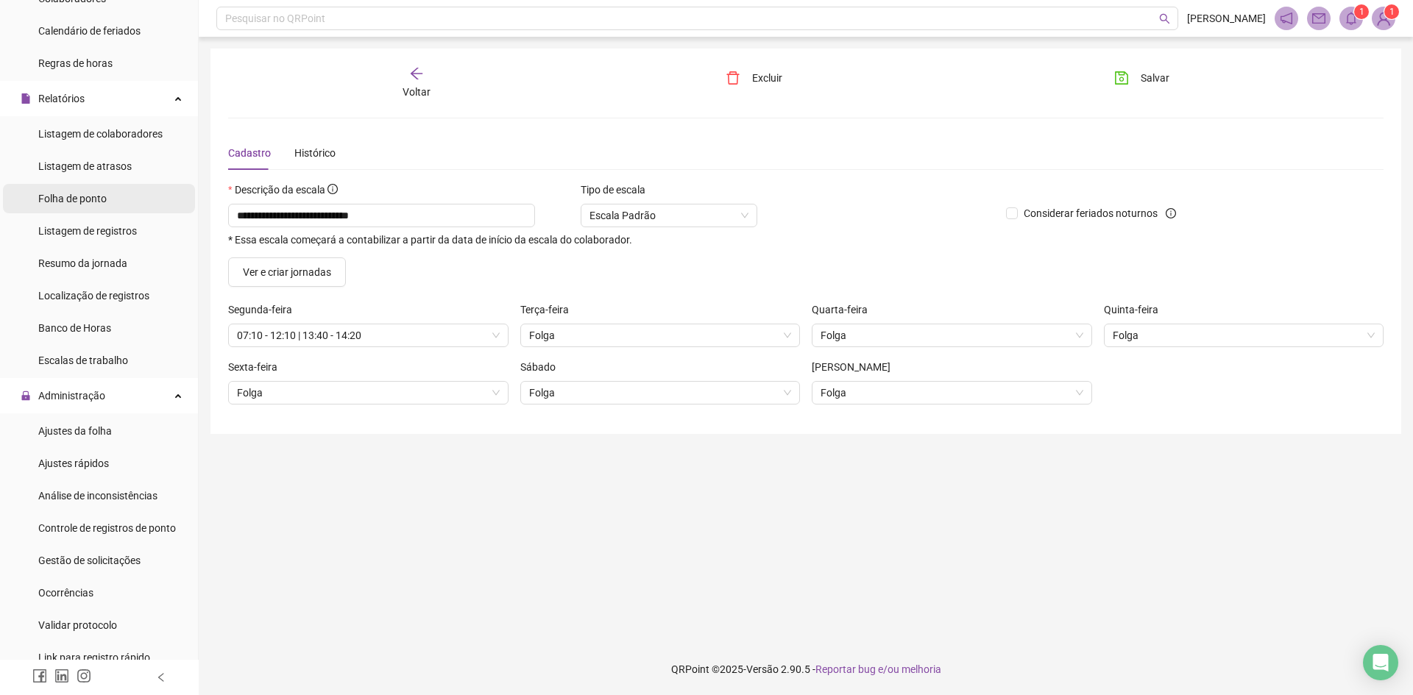
click at [82, 195] on span "Folha de ponto" at bounding box center [72, 199] width 68 height 12
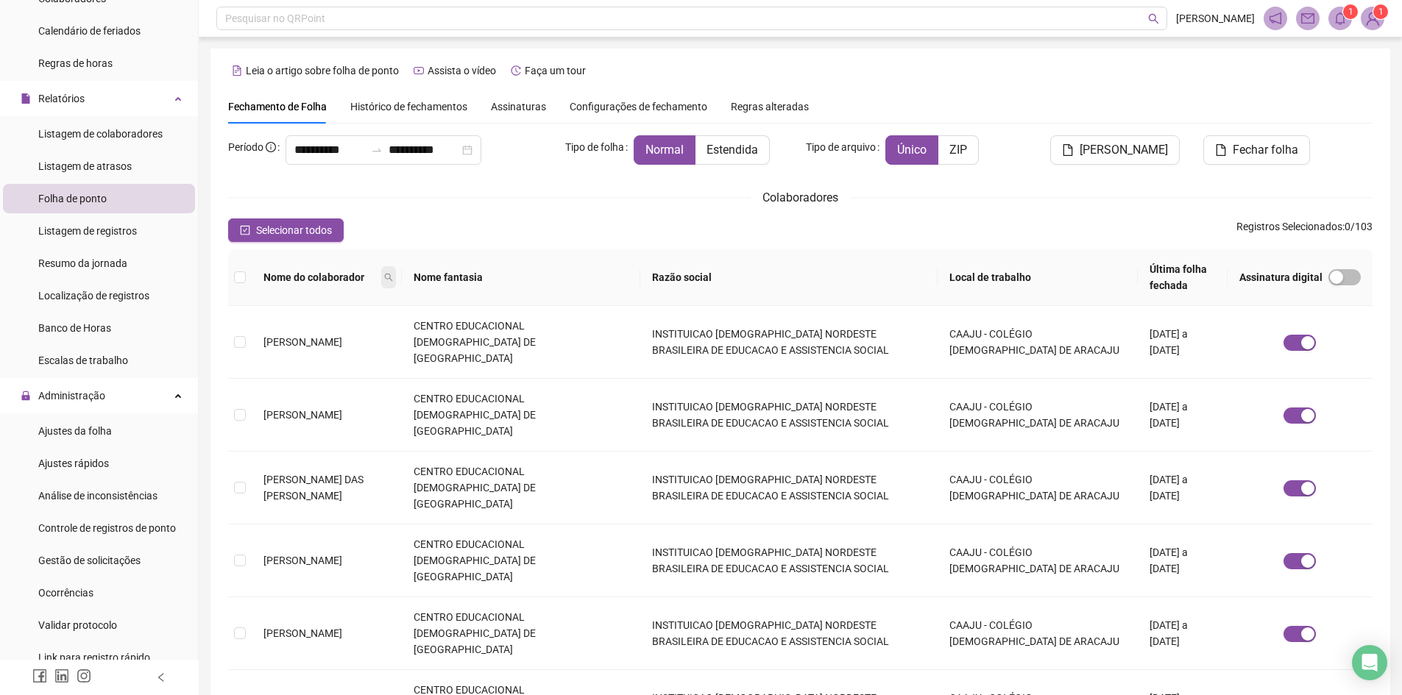
click at [393, 274] on icon "search" at bounding box center [388, 277] width 9 height 9
drag, startPoint x: 291, startPoint y: 399, endPoint x: 298, endPoint y: 394, distance: 8.4
click at [294, 395] on td "[PERSON_NAME]" at bounding box center [327, 415] width 150 height 73
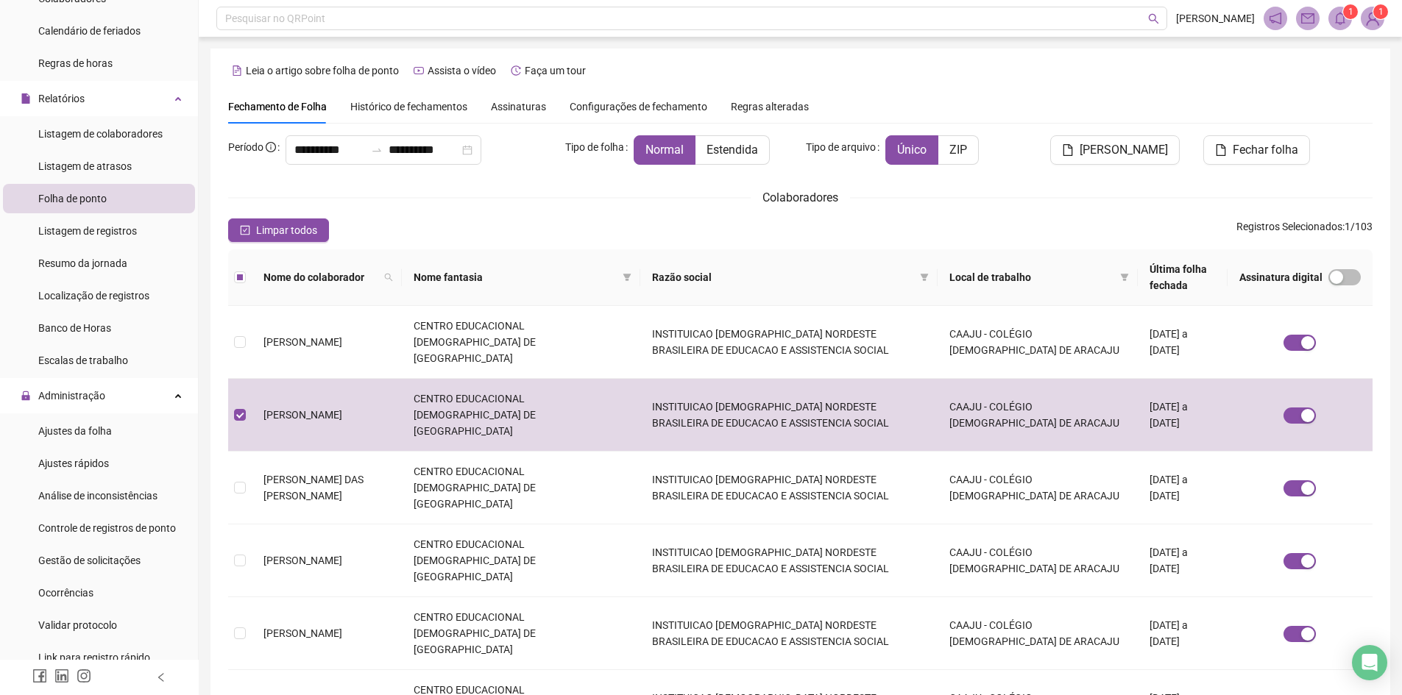
click at [398, 109] on span "Histórico de fechamentos" at bounding box center [408, 107] width 117 height 12
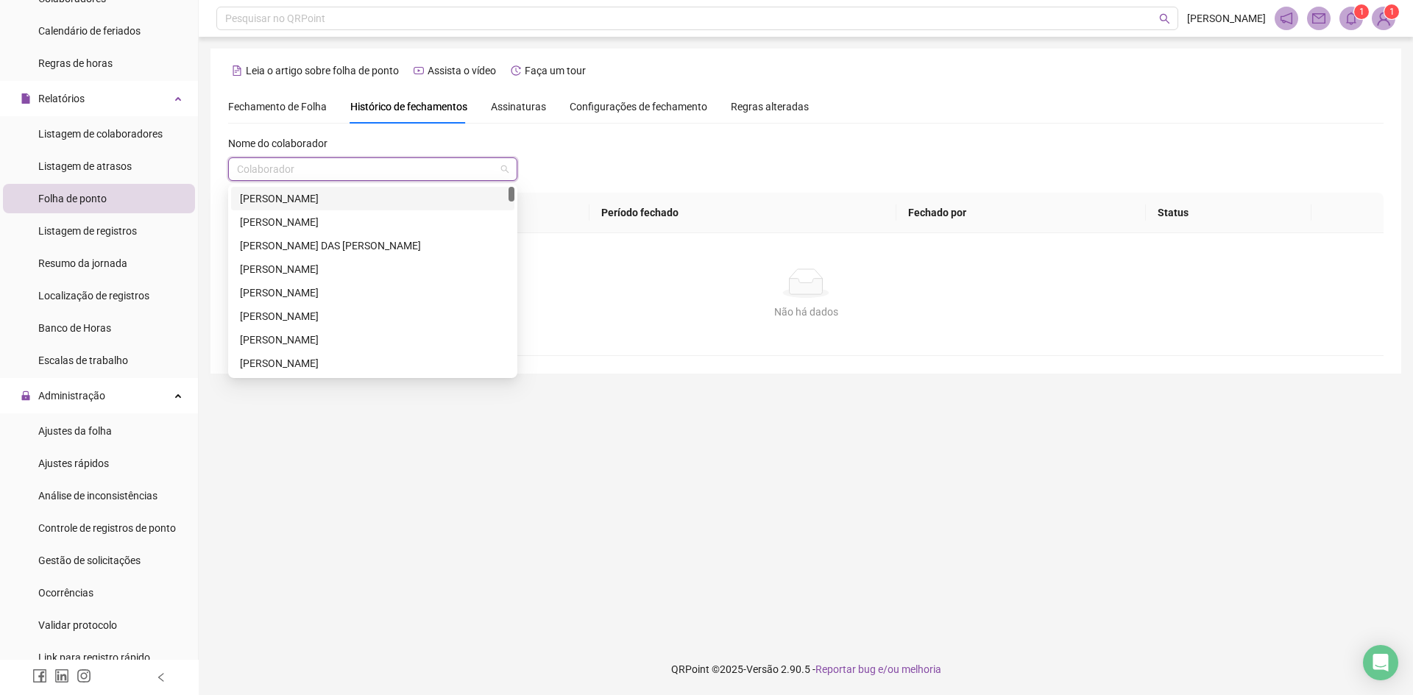
click at [308, 177] on input "search" at bounding box center [366, 169] width 258 height 22
click at [300, 219] on div "[PERSON_NAME]" at bounding box center [373, 222] width 266 height 16
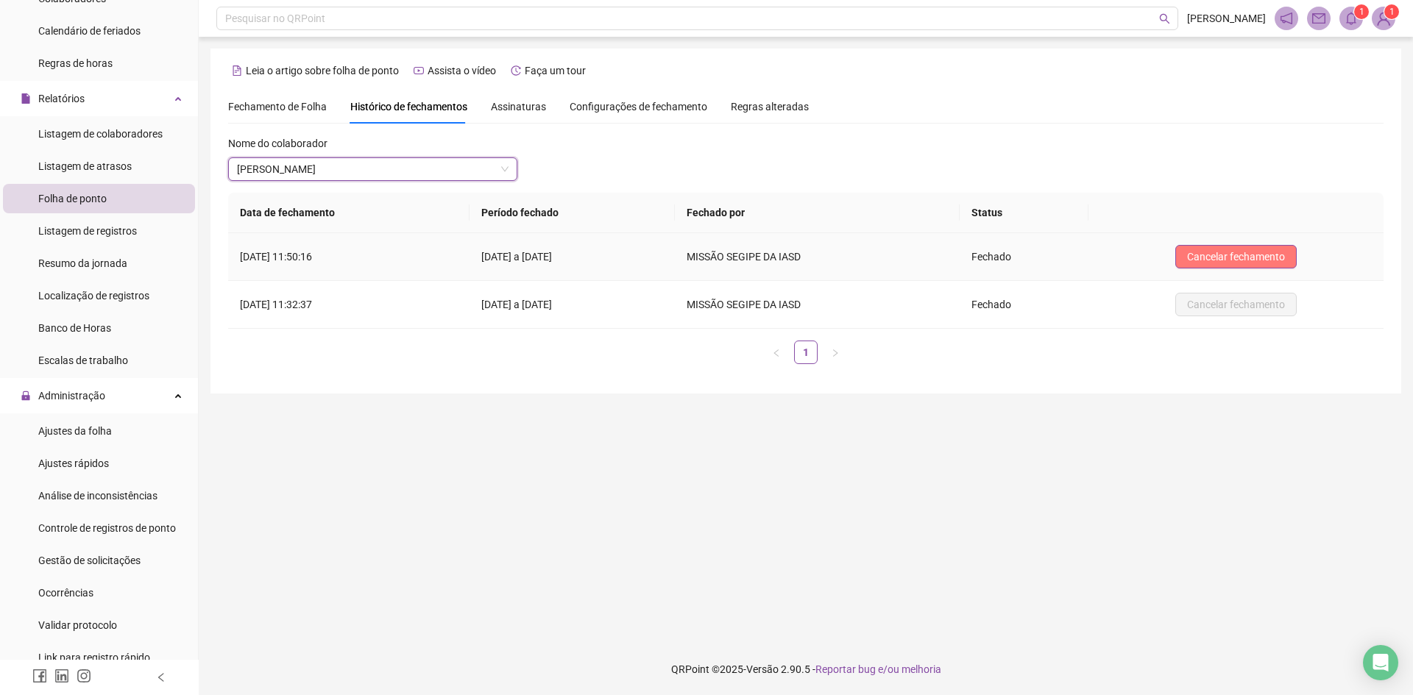
click at [1217, 258] on span "Cancelar fechamento" at bounding box center [1236, 257] width 98 height 16
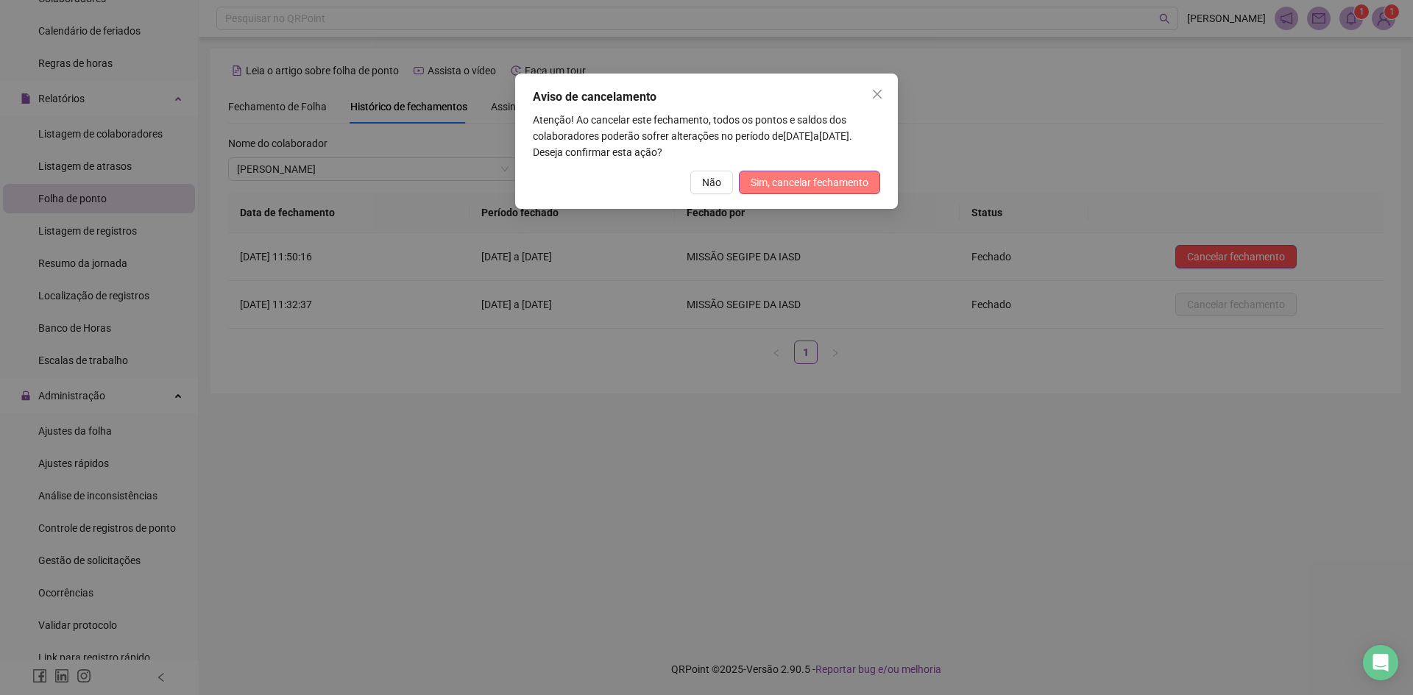
click at [823, 179] on span "Sim, cancelar fechamento" at bounding box center [810, 182] width 118 height 16
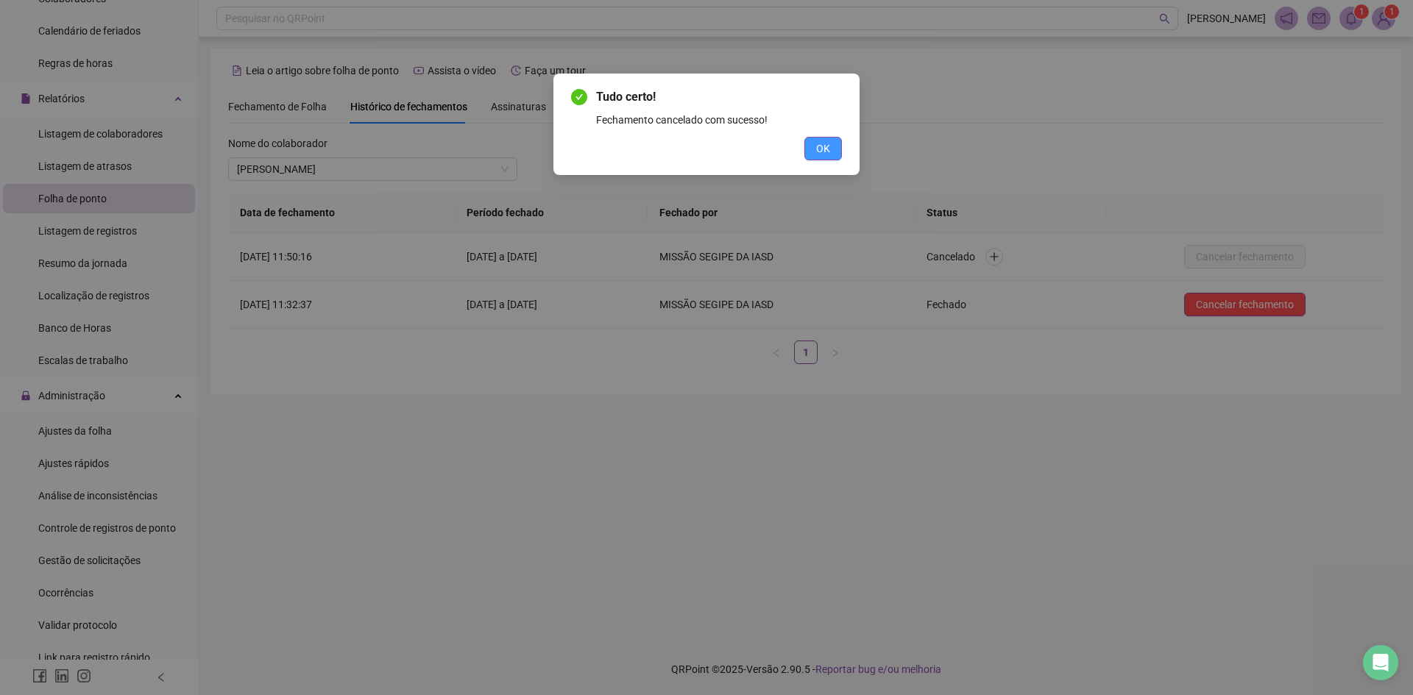
click at [829, 151] on span "OK" at bounding box center [823, 149] width 14 height 16
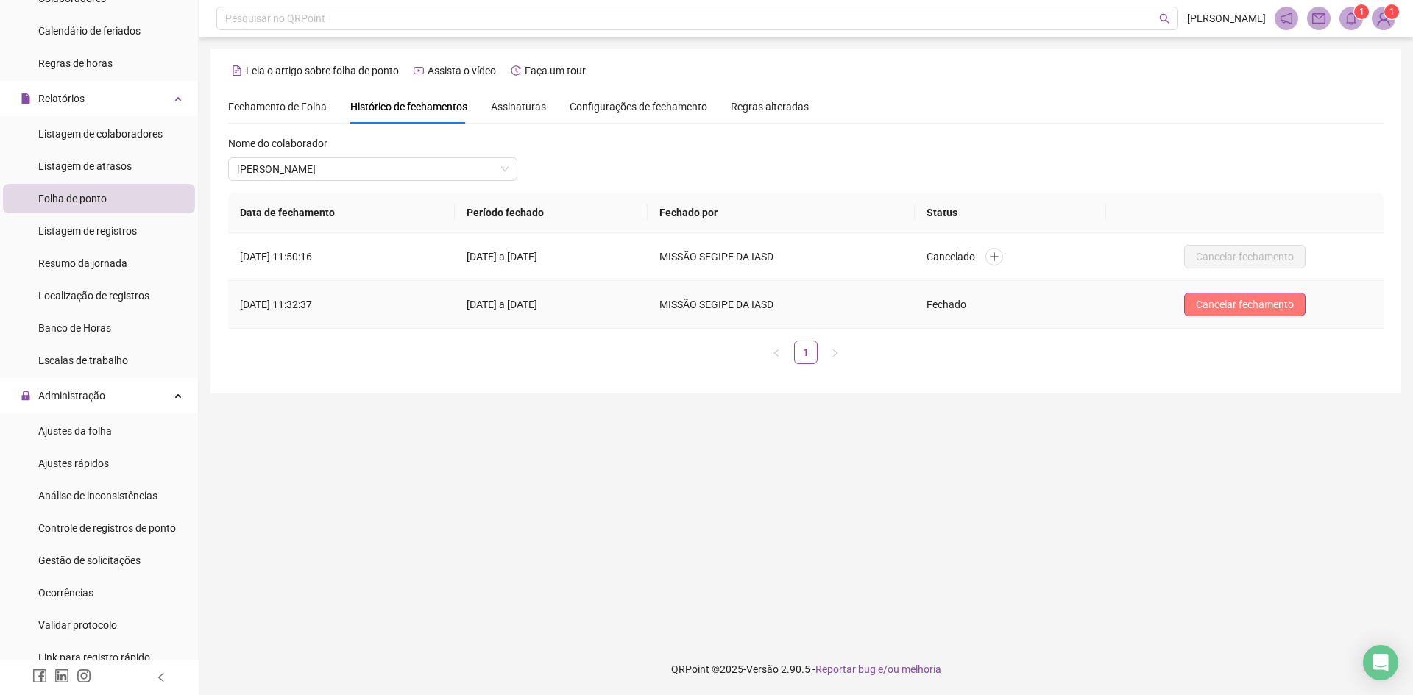
click at [1262, 308] on span "Cancelar fechamento" at bounding box center [1245, 305] width 98 height 16
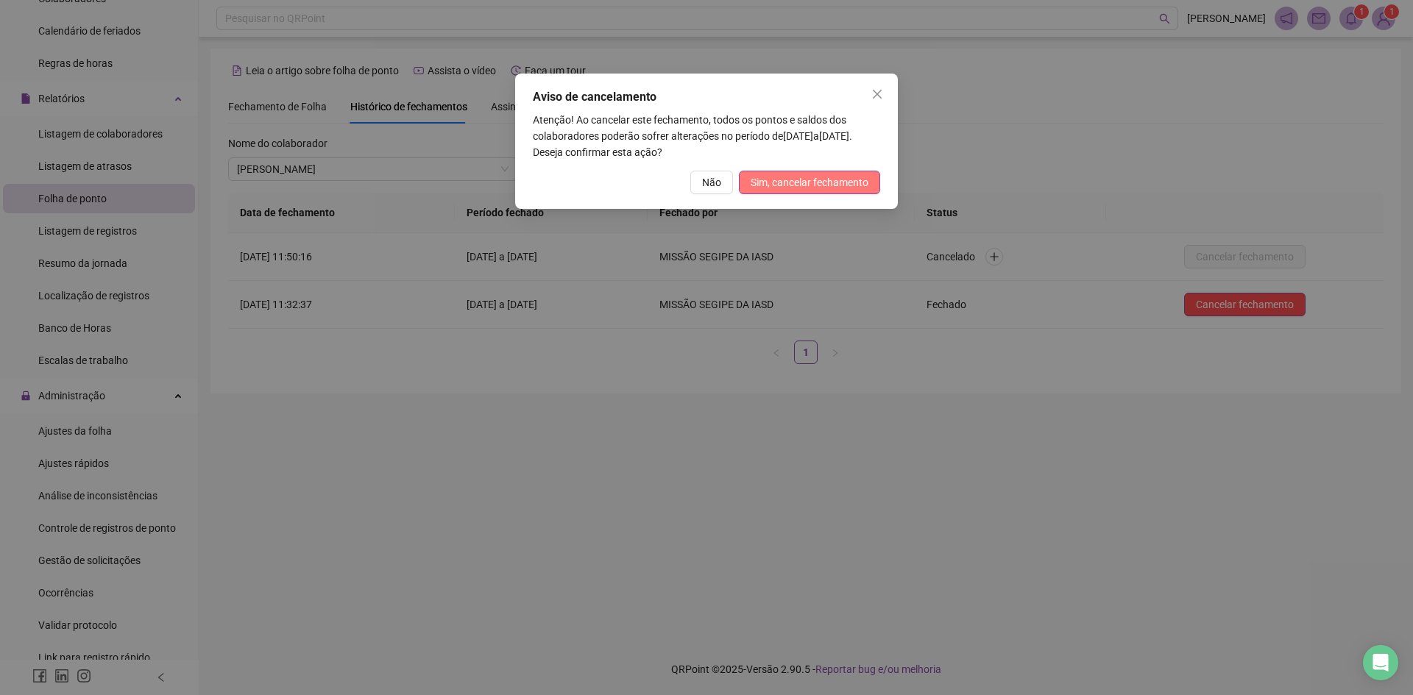
click at [815, 188] on span "Sim, cancelar fechamento" at bounding box center [810, 182] width 118 height 16
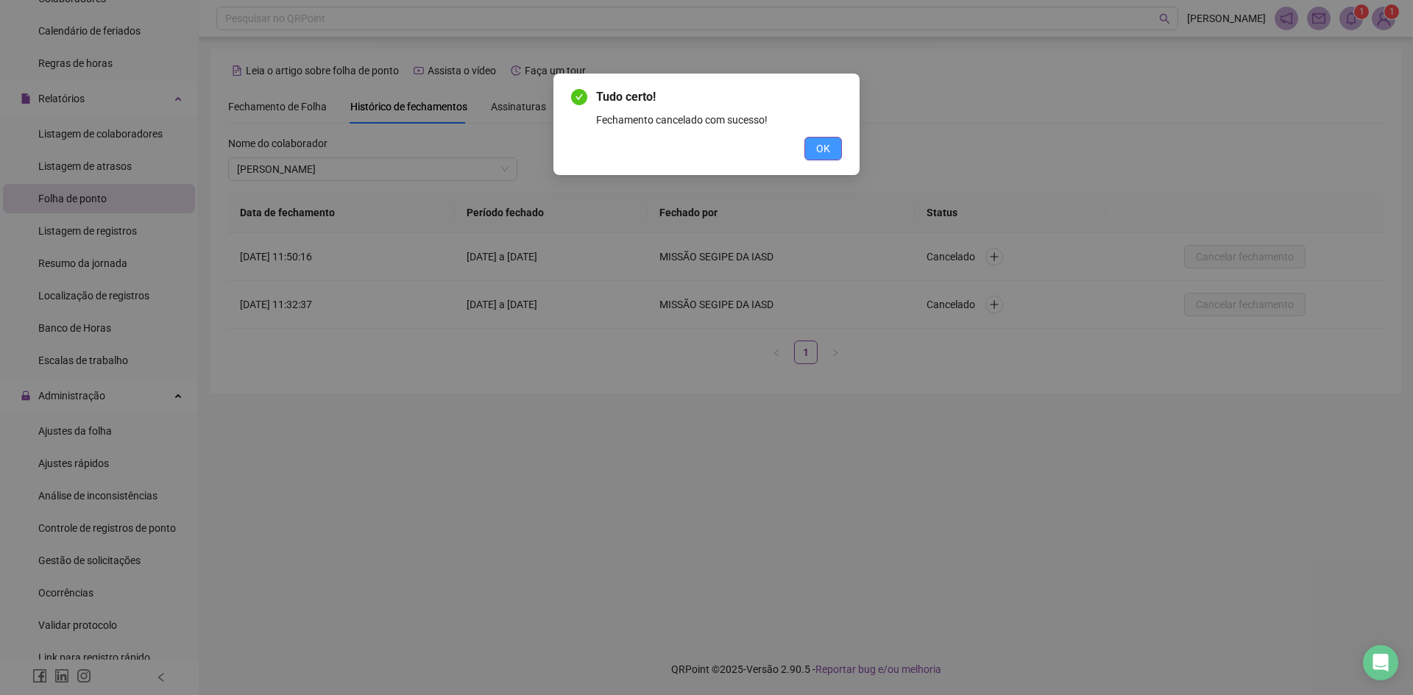
click at [823, 150] on span "OK" at bounding box center [823, 149] width 14 height 16
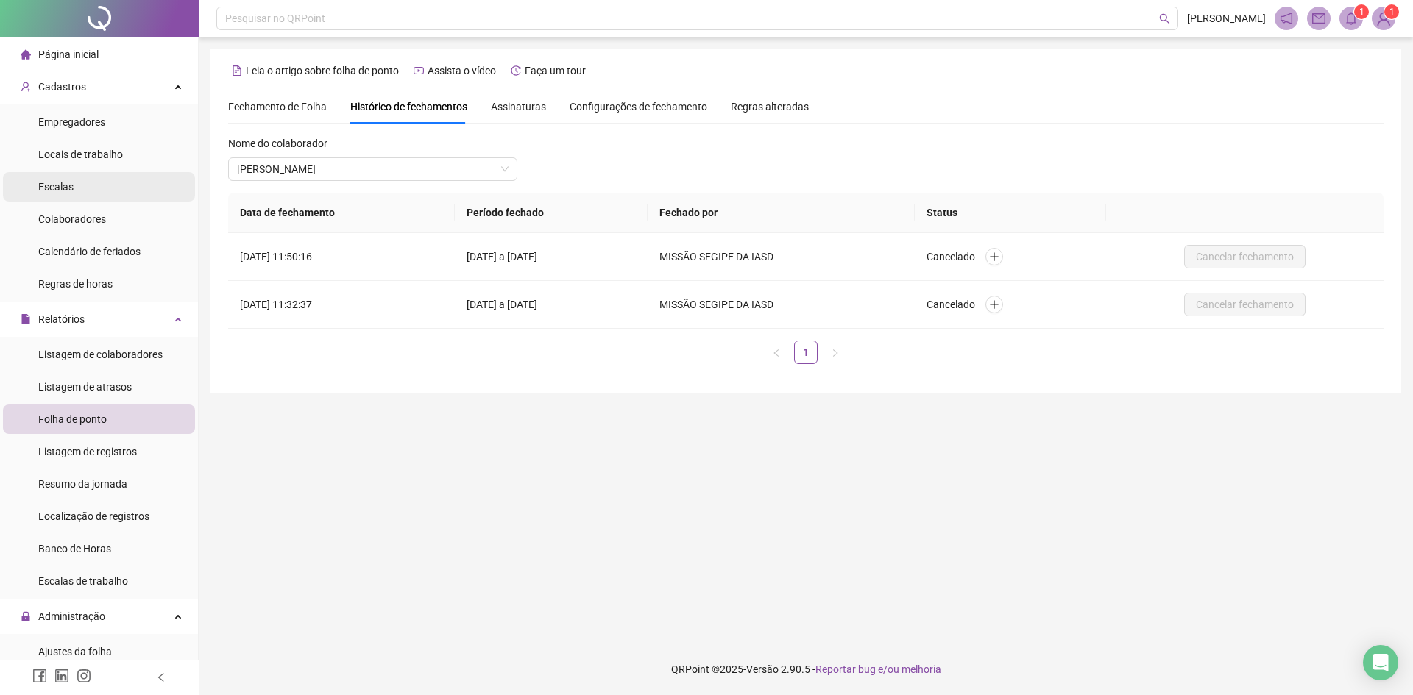
click at [61, 185] on span "Escalas" at bounding box center [55, 187] width 35 height 12
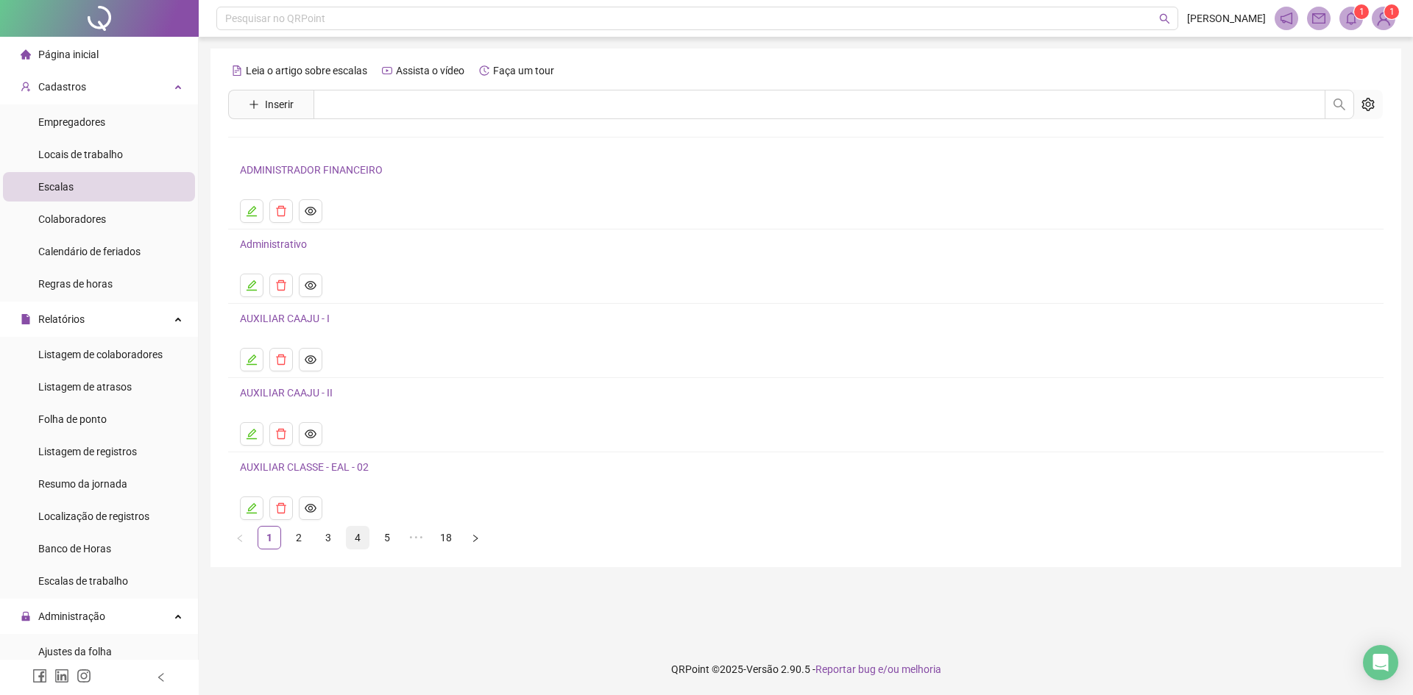
click at [358, 534] on link "4" at bounding box center [358, 538] width 22 height 22
click at [390, 536] on link "5" at bounding box center [387, 538] width 22 height 22
click at [252, 213] on icon "edit" at bounding box center [252, 211] width 12 height 12
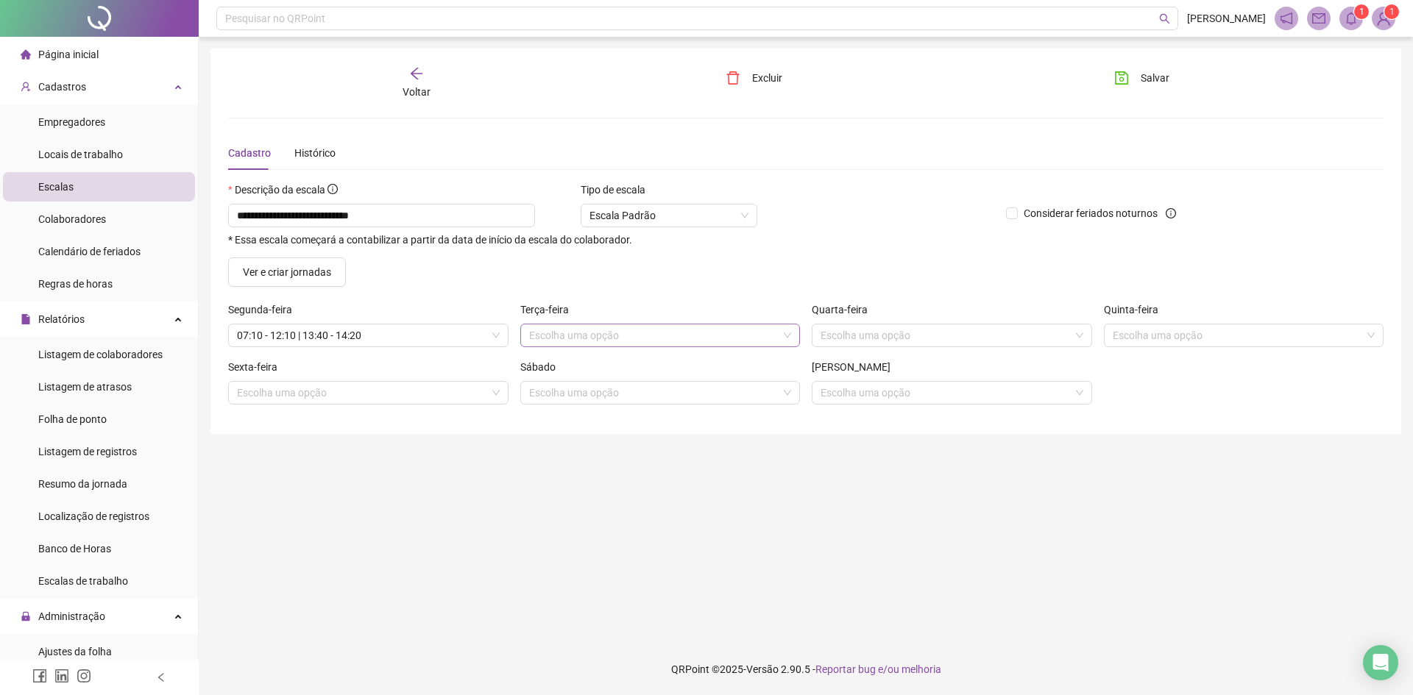
click at [587, 335] on input "search" at bounding box center [653, 336] width 249 height 22
type input "***"
click at [561, 389] on div "Folga" at bounding box center [665, 388] width 248 height 16
click at [872, 338] on input "search" at bounding box center [945, 336] width 249 height 22
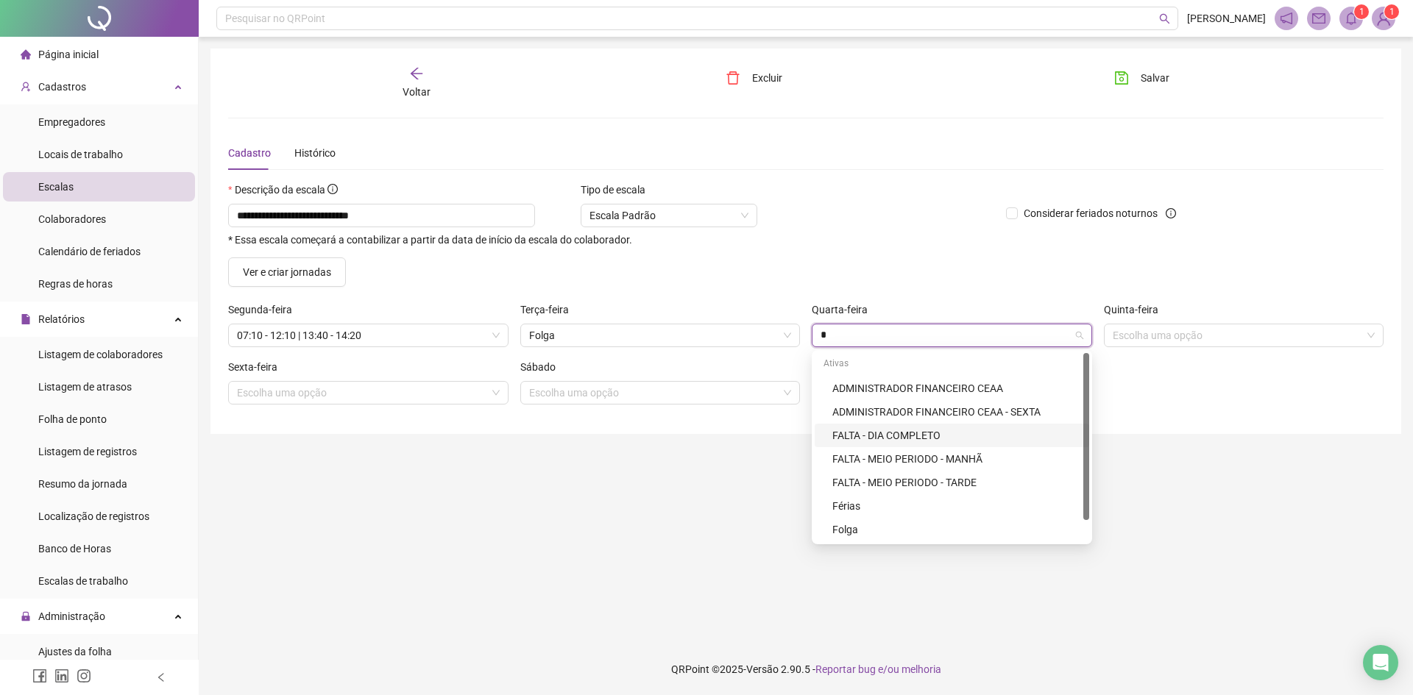
type input "**"
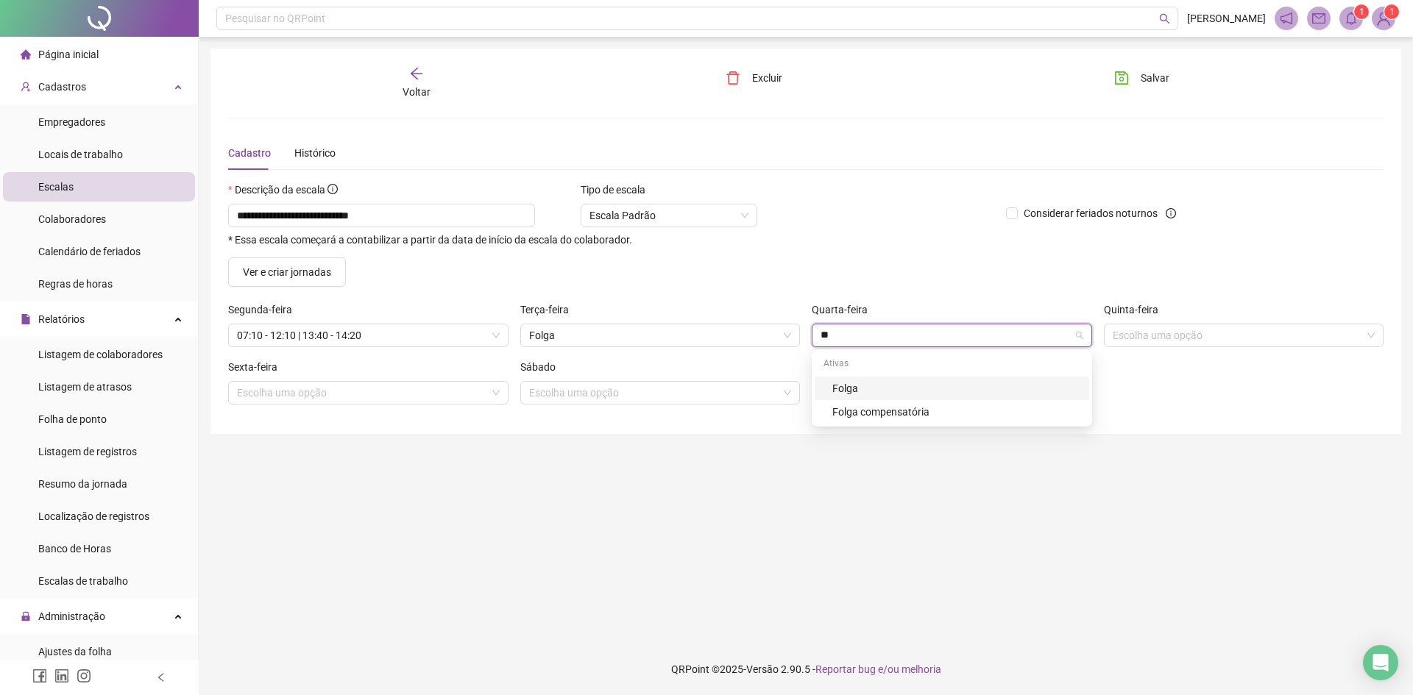
click at [853, 385] on div "Folga" at bounding box center [956, 388] width 248 height 16
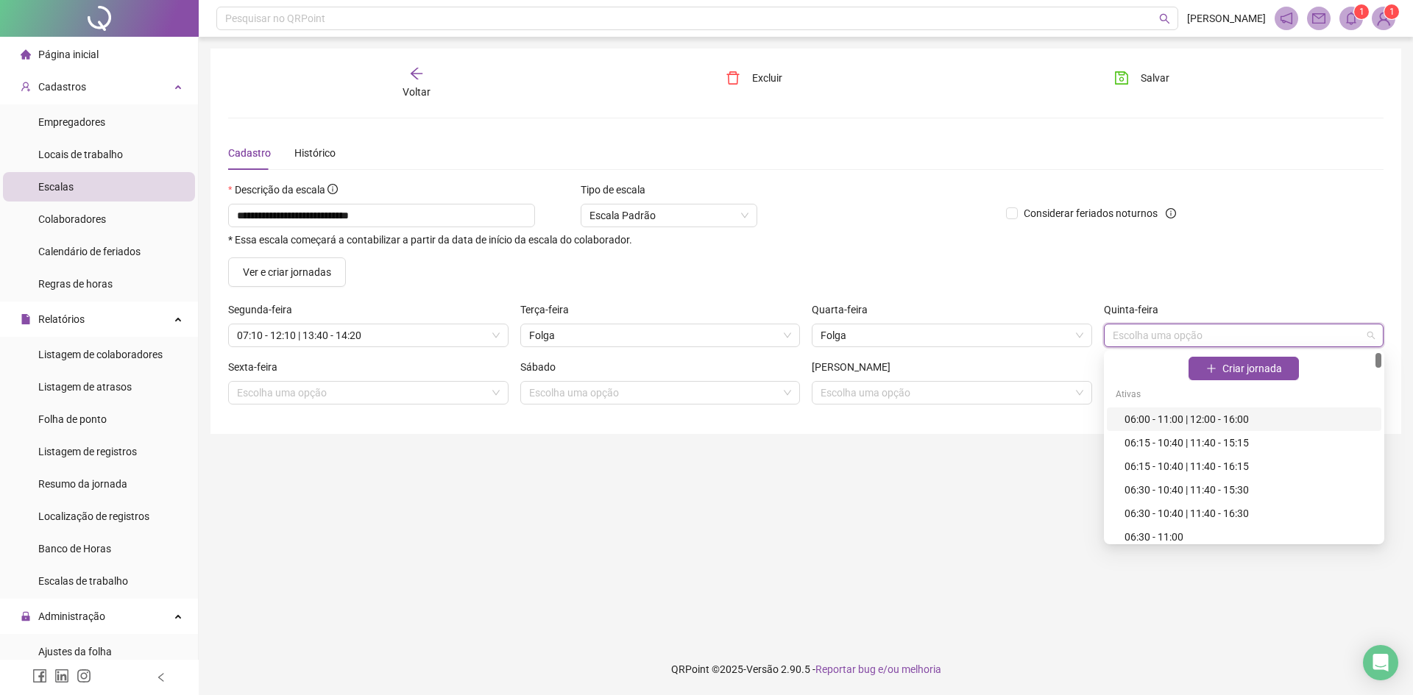
click at [1117, 333] on input "search" at bounding box center [1237, 336] width 249 height 22
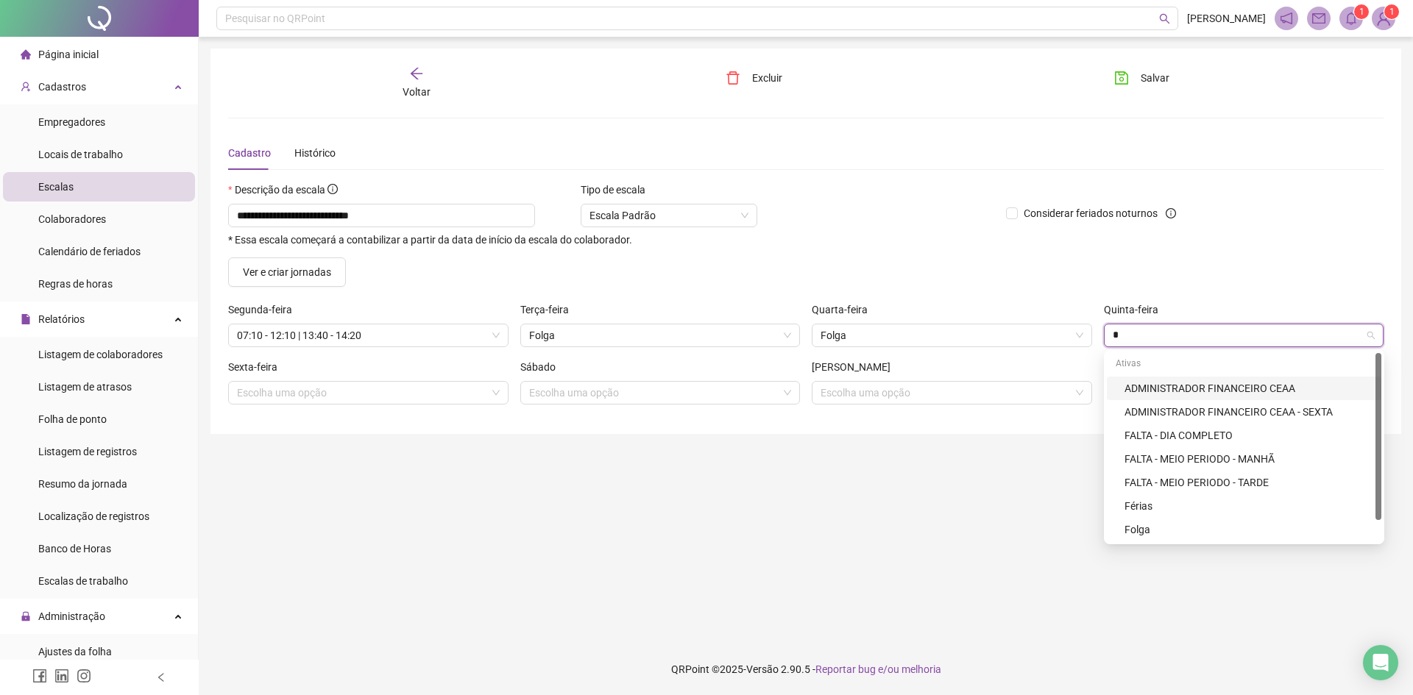
type input "**"
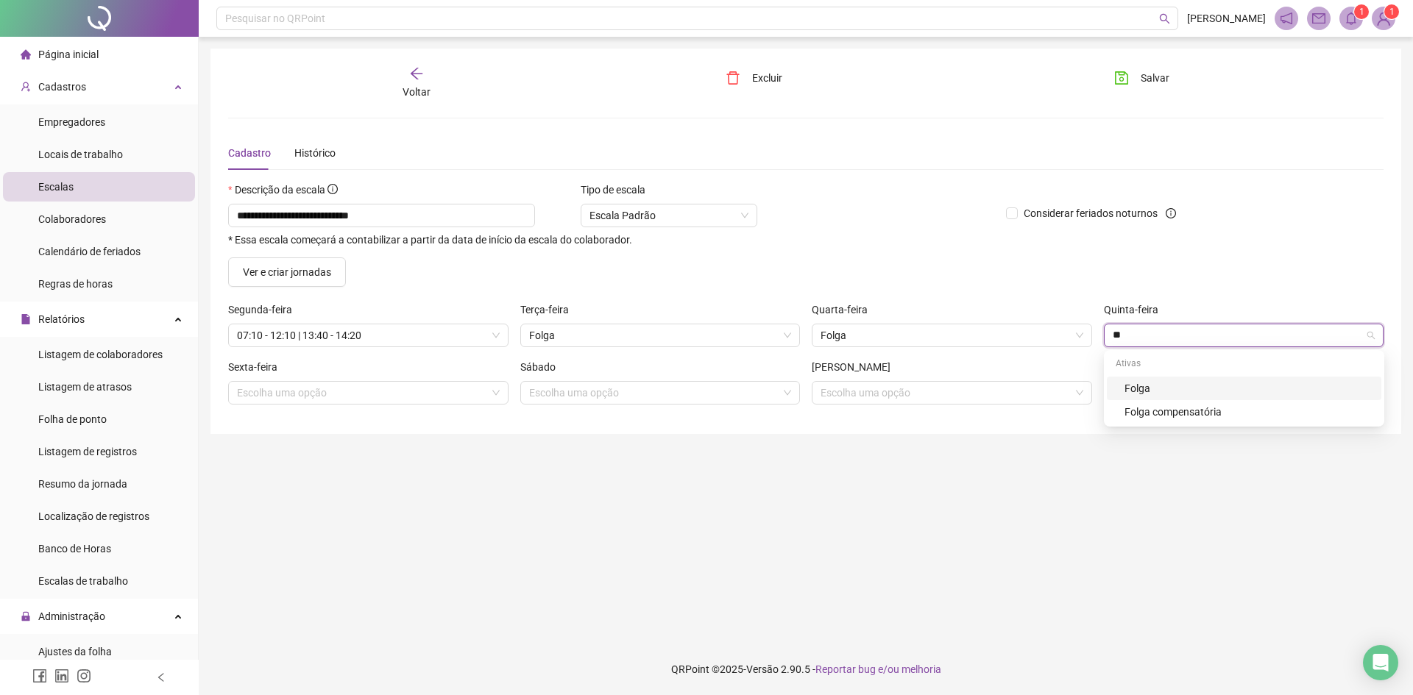
click at [1124, 389] on div "Folga" at bounding box center [1244, 389] width 274 height 24
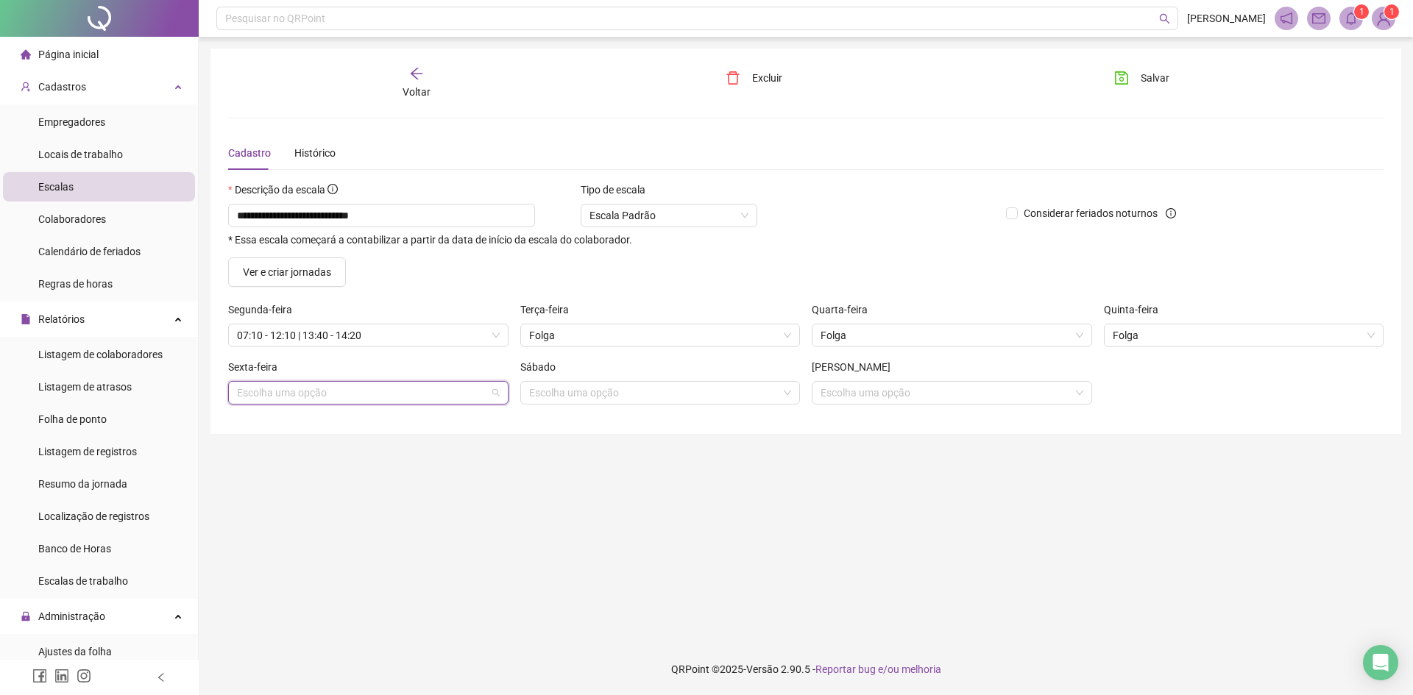
click at [311, 394] on input "search" at bounding box center [361, 393] width 249 height 22
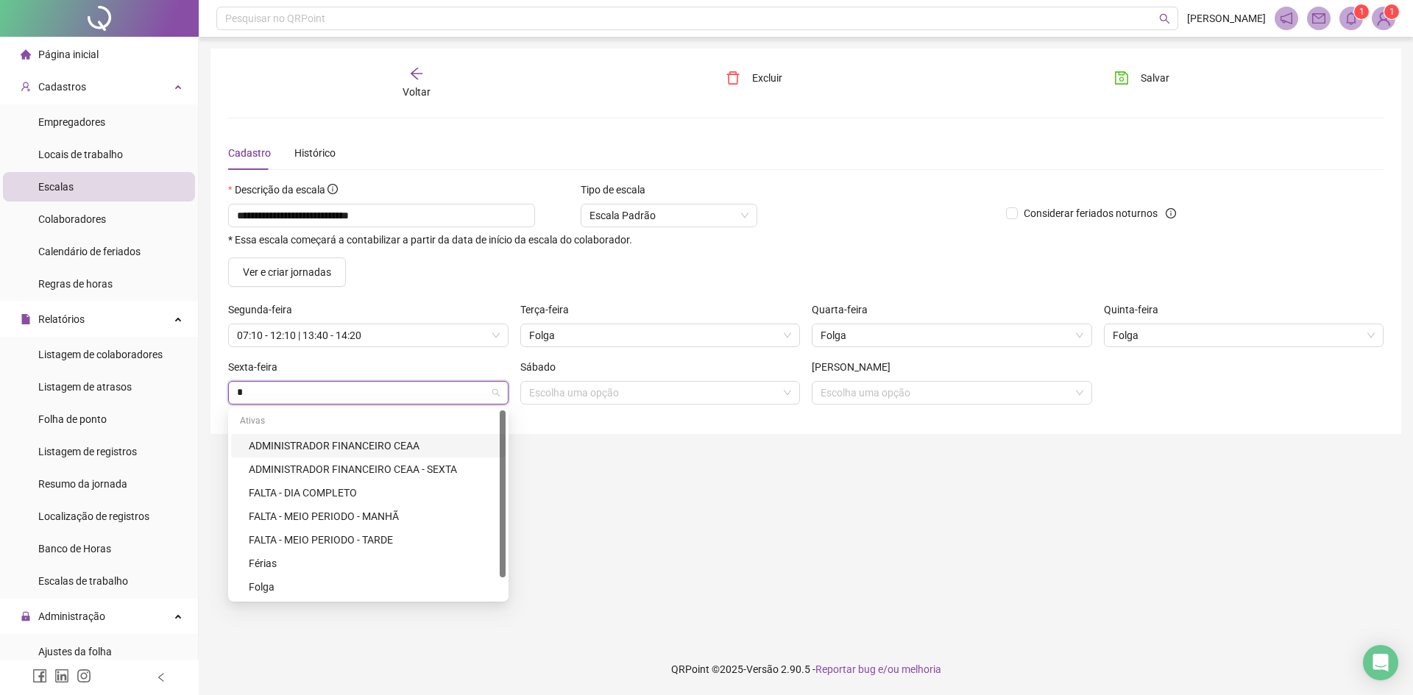
type input "**"
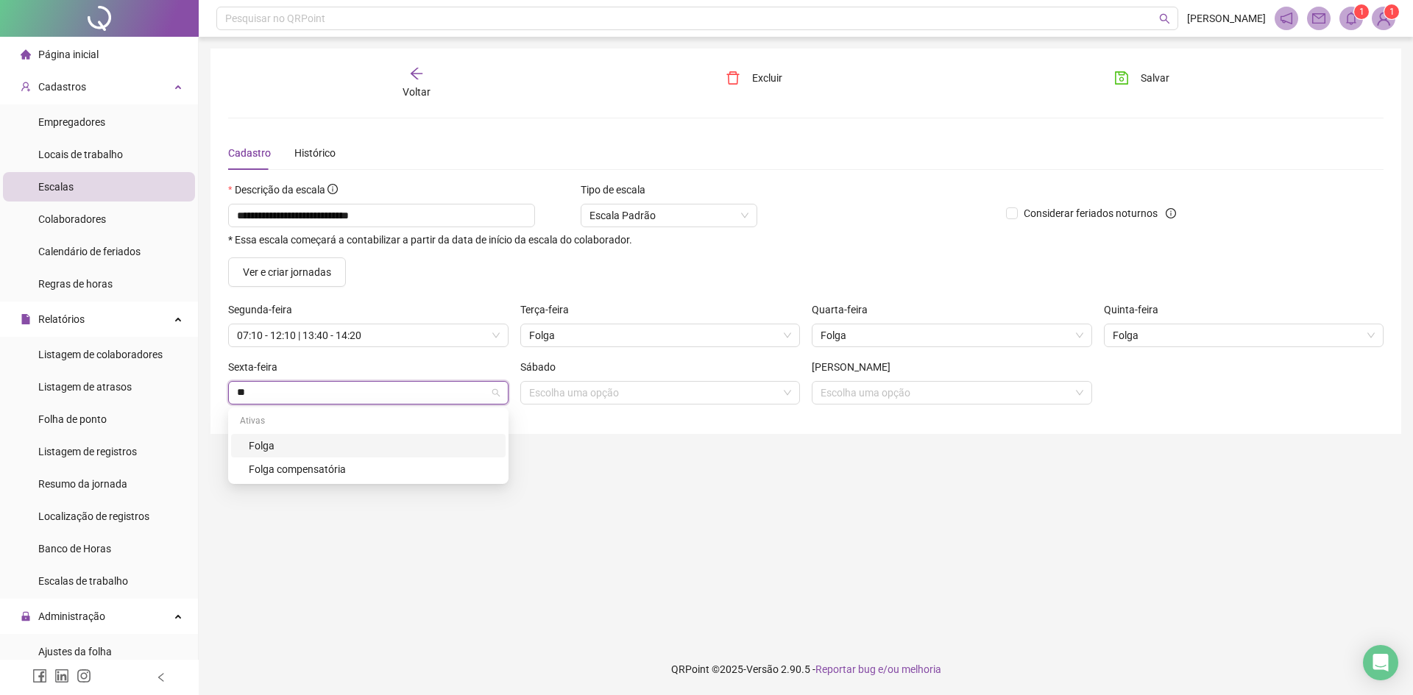
click at [284, 442] on div "Folga" at bounding box center [373, 446] width 248 height 16
click at [564, 394] on input "search" at bounding box center [653, 393] width 249 height 22
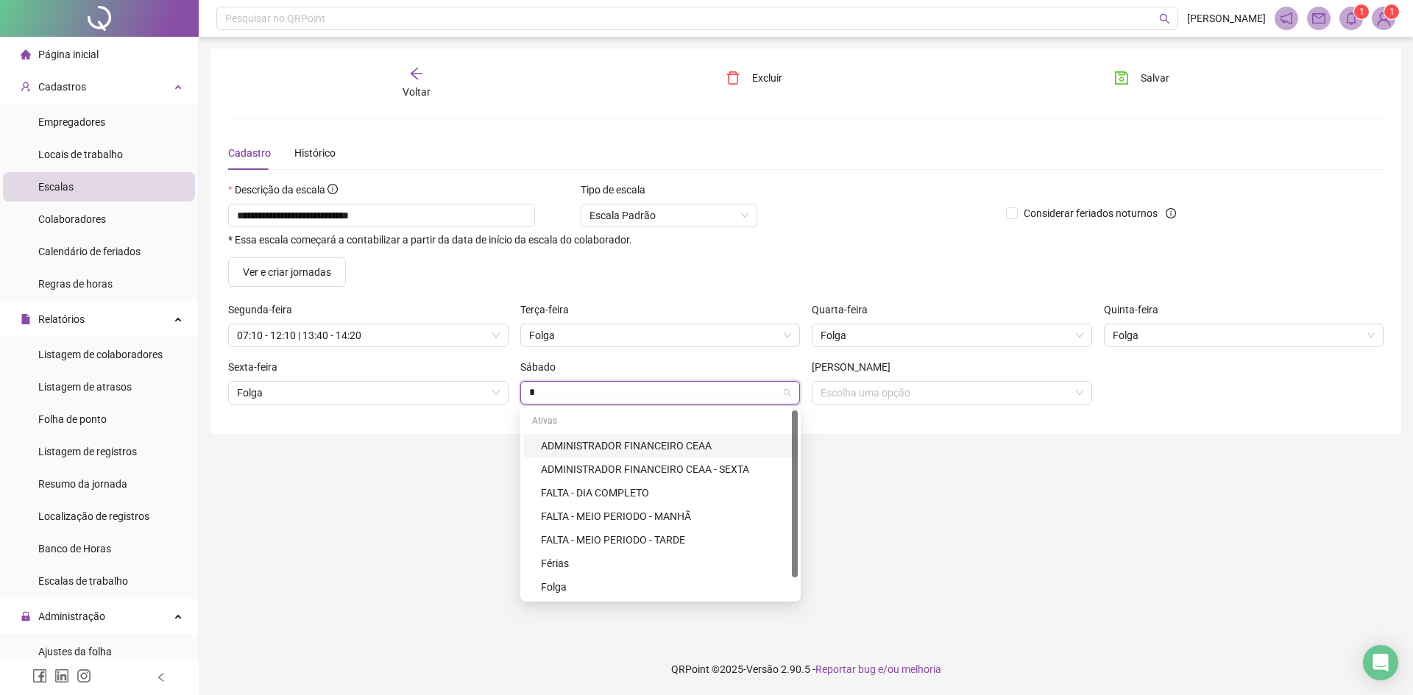
type input "**"
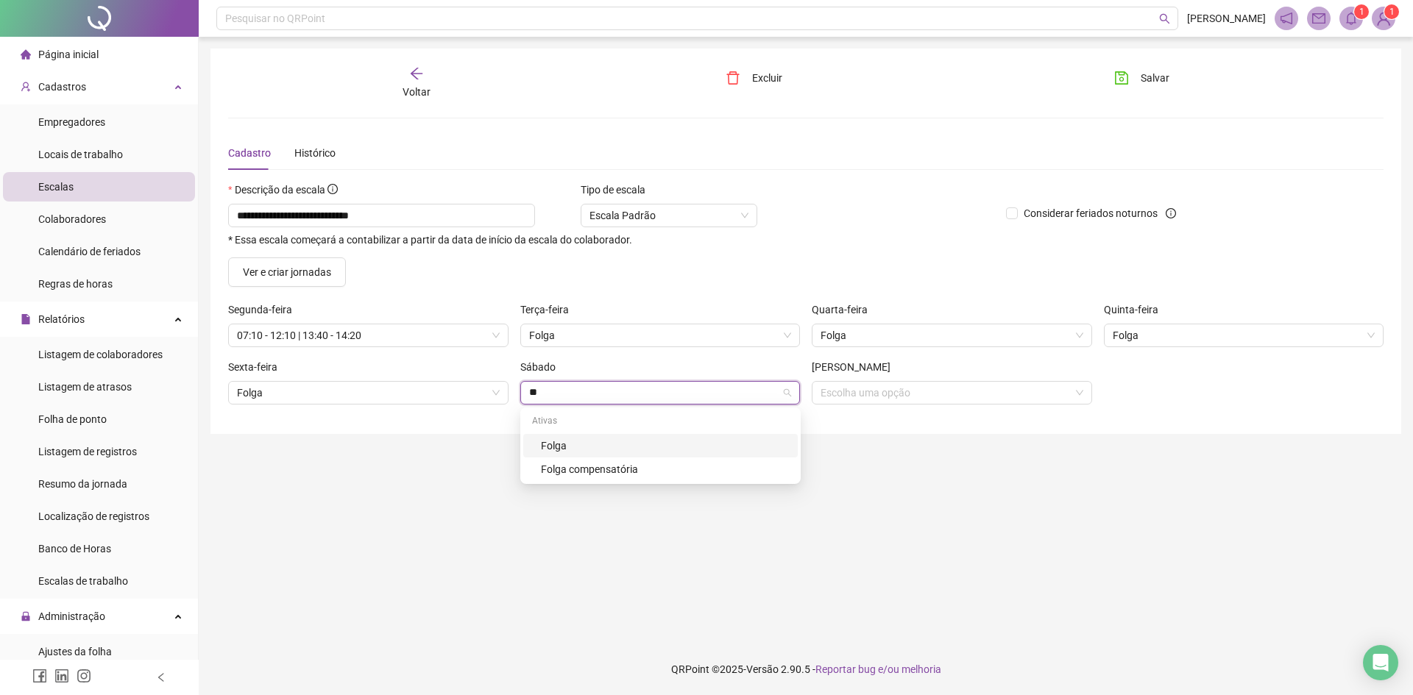
click at [570, 444] on div "Folga" at bounding box center [665, 446] width 248 height 16
click at [830, 400] on input "search" at bounding box center [945, 393] width 249 height 22
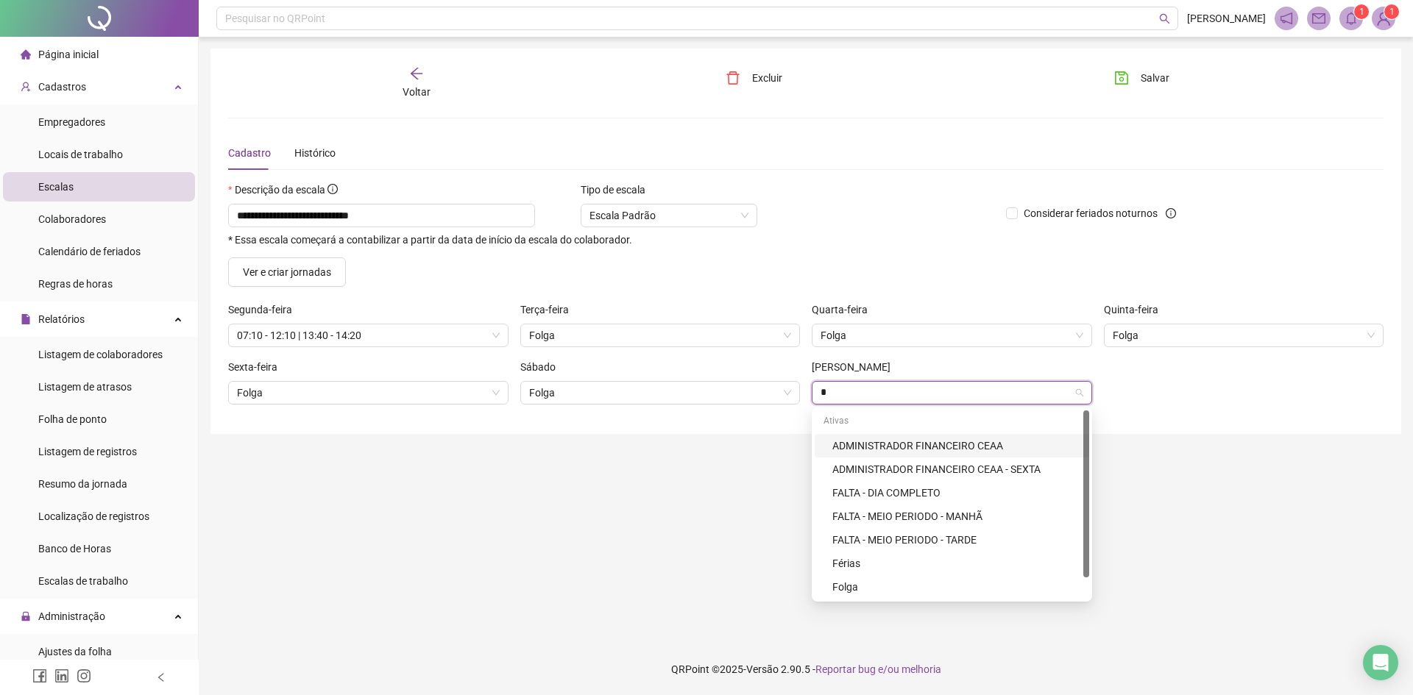
type input "**"
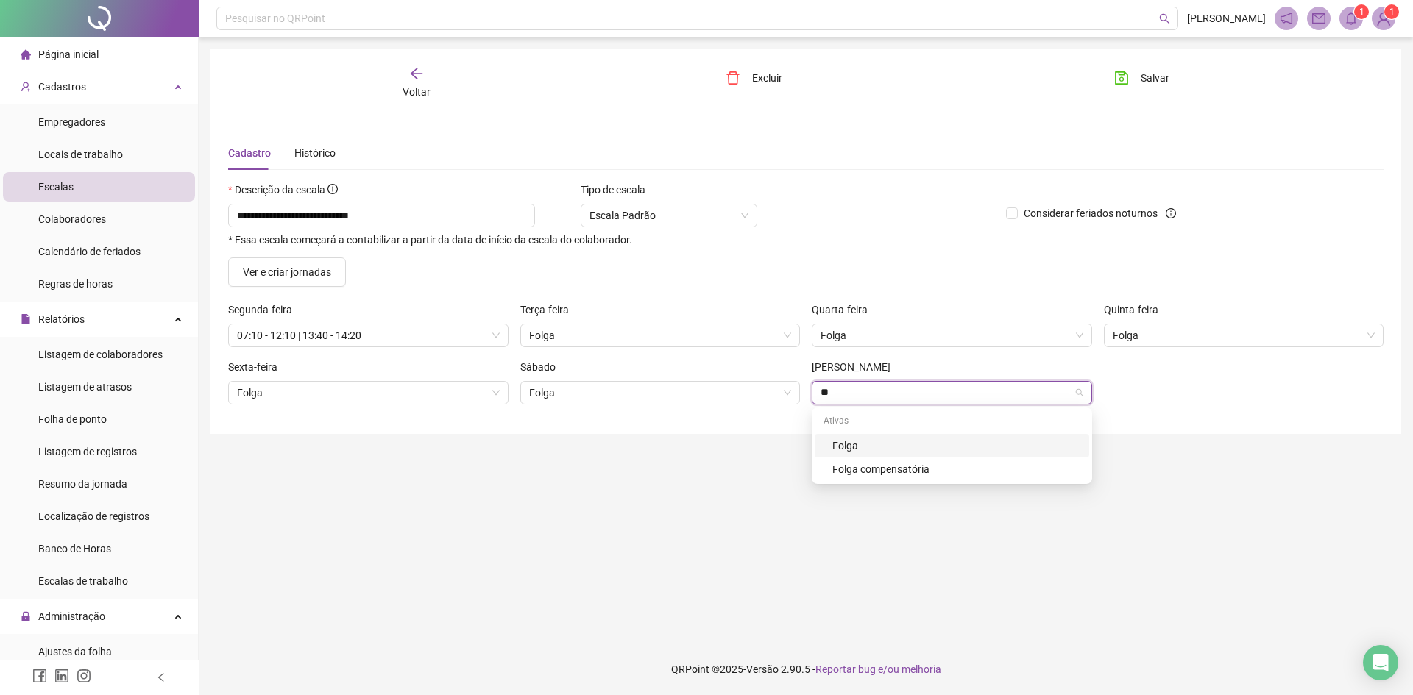
click at [837, 444] on div "Folga" at bounding box center [956, 446] width 248 height 16
click at [1139, 77] on button "Salvar" at bounding box center [1141, 78] width 77 height 24
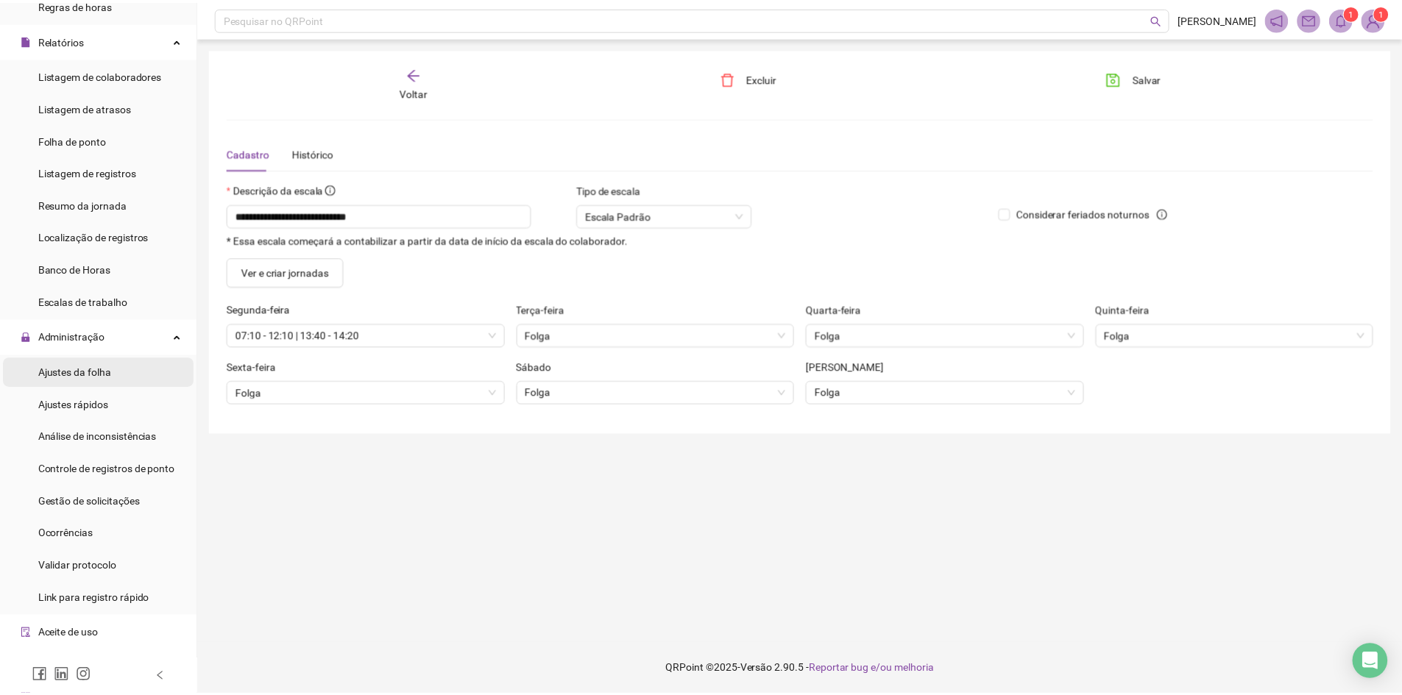
scroll to position [294, 0]
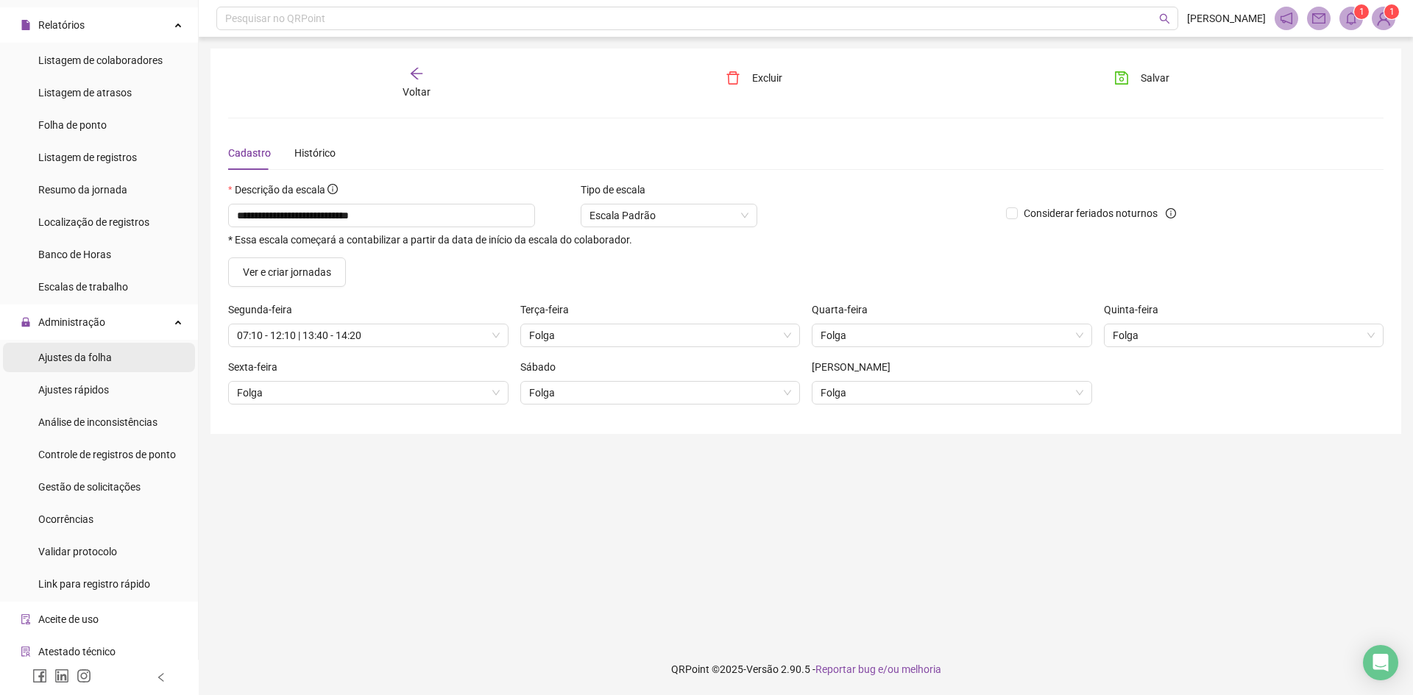
click at [68, 347] on div "Ajustes da folha" at bounding box center [75, 357] width 74 height 29
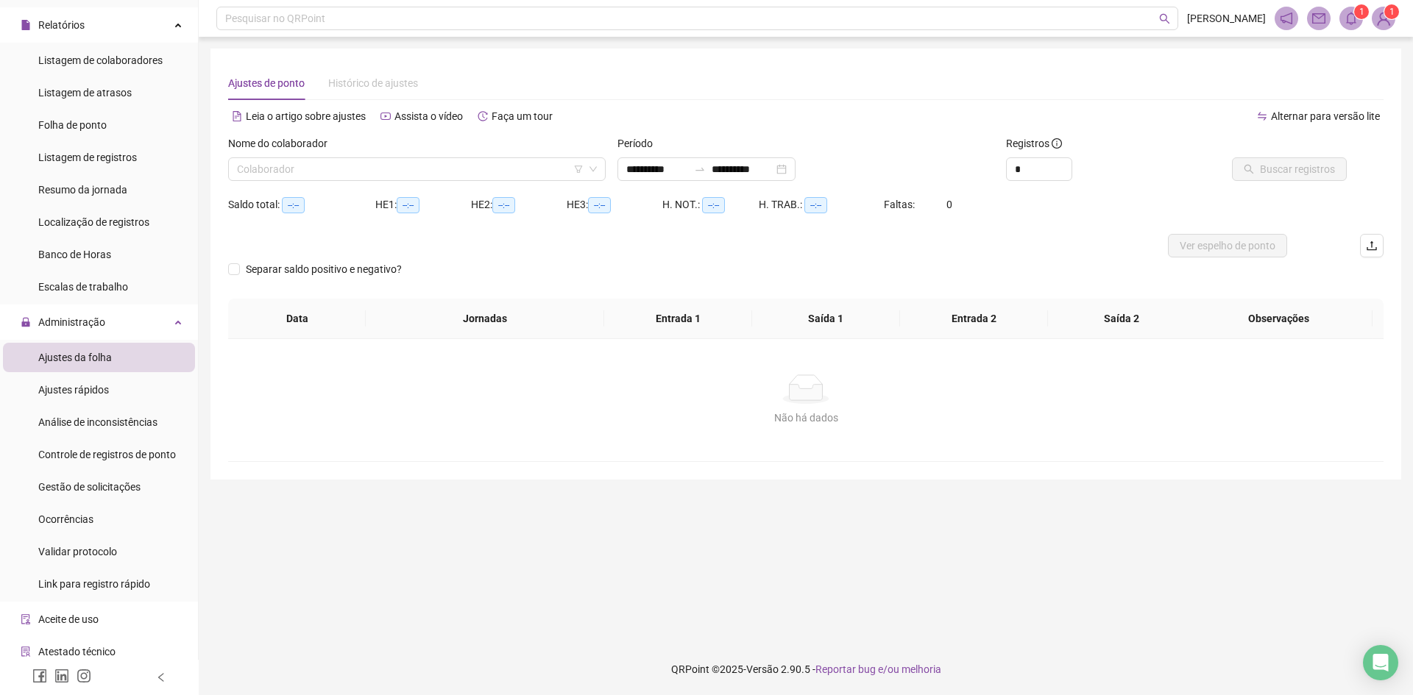
type input "**********"
click at [461, 171] on input "search" at bounding box center [410, 169] width 347 height 22
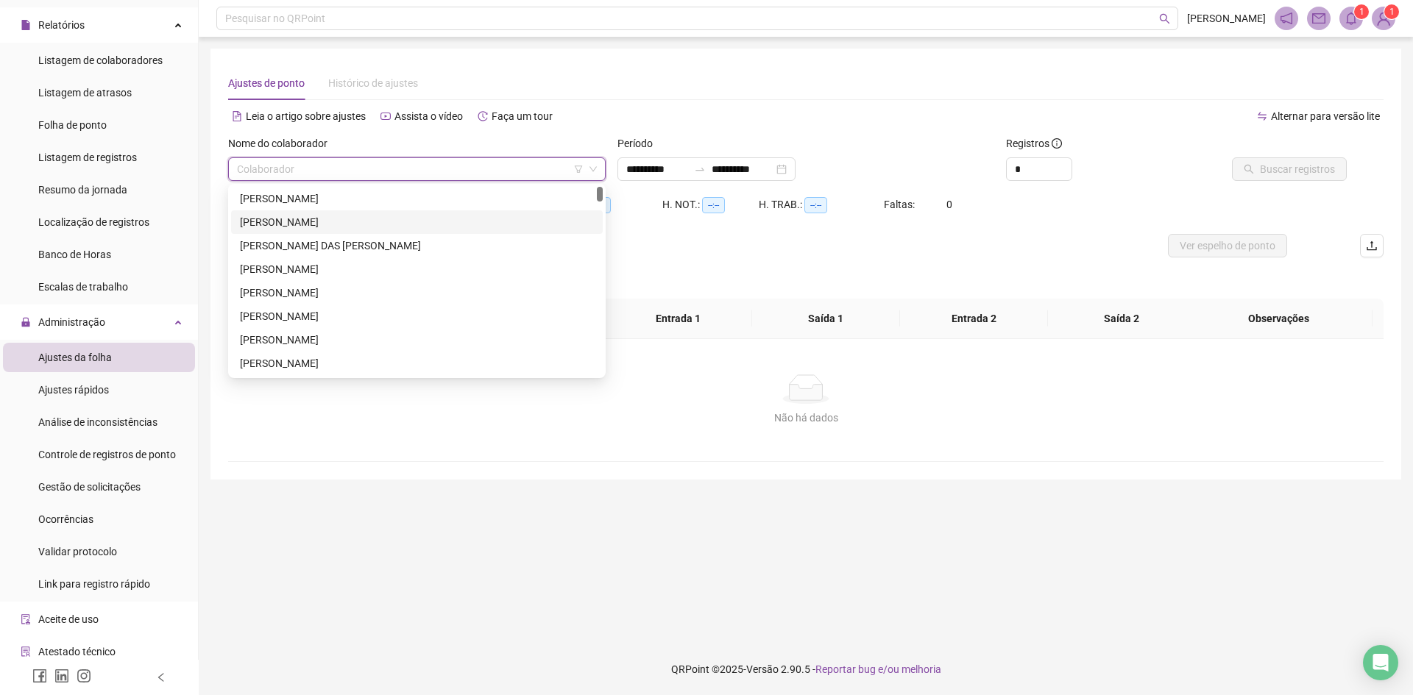
click at [295, 225] on div "[PERSON_NAME]" at bounding box center [417, 222] width 354 height 16
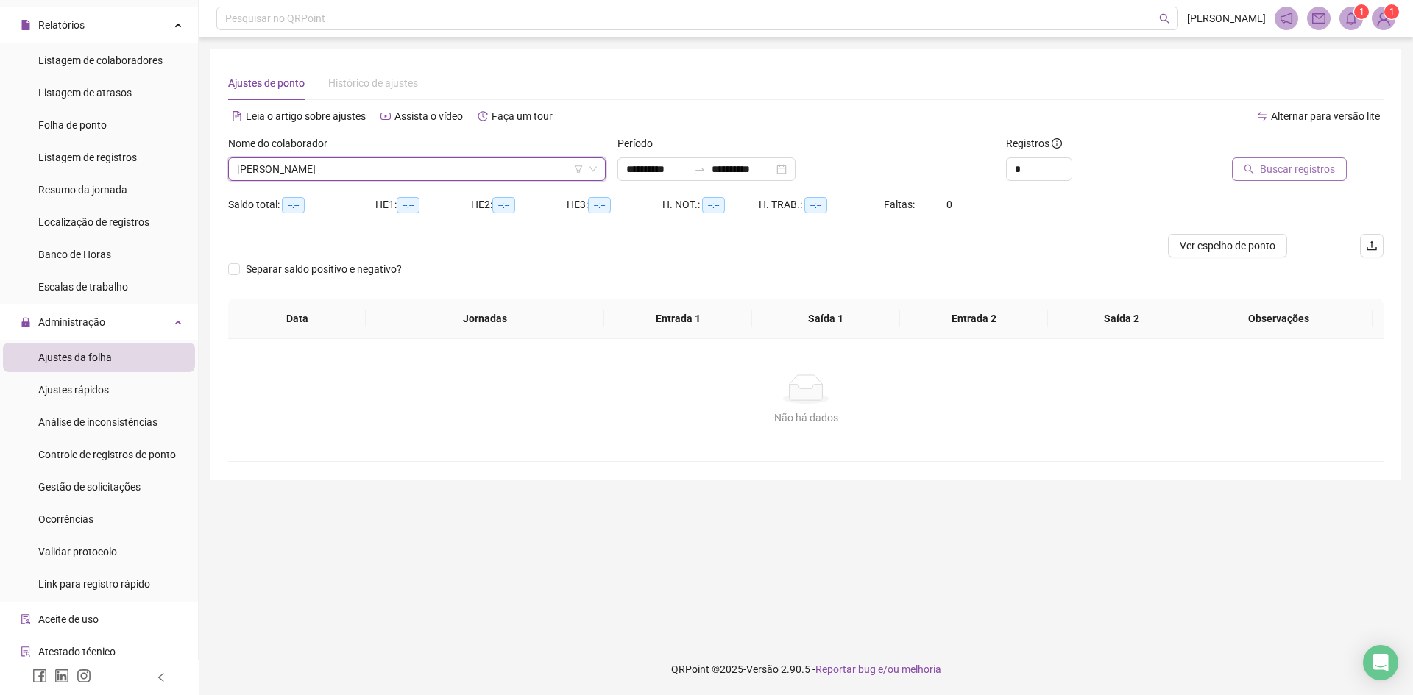
click at [1263, 166] on span "Buscar registros" at bounding box center [1297, 169] width 75 height 16
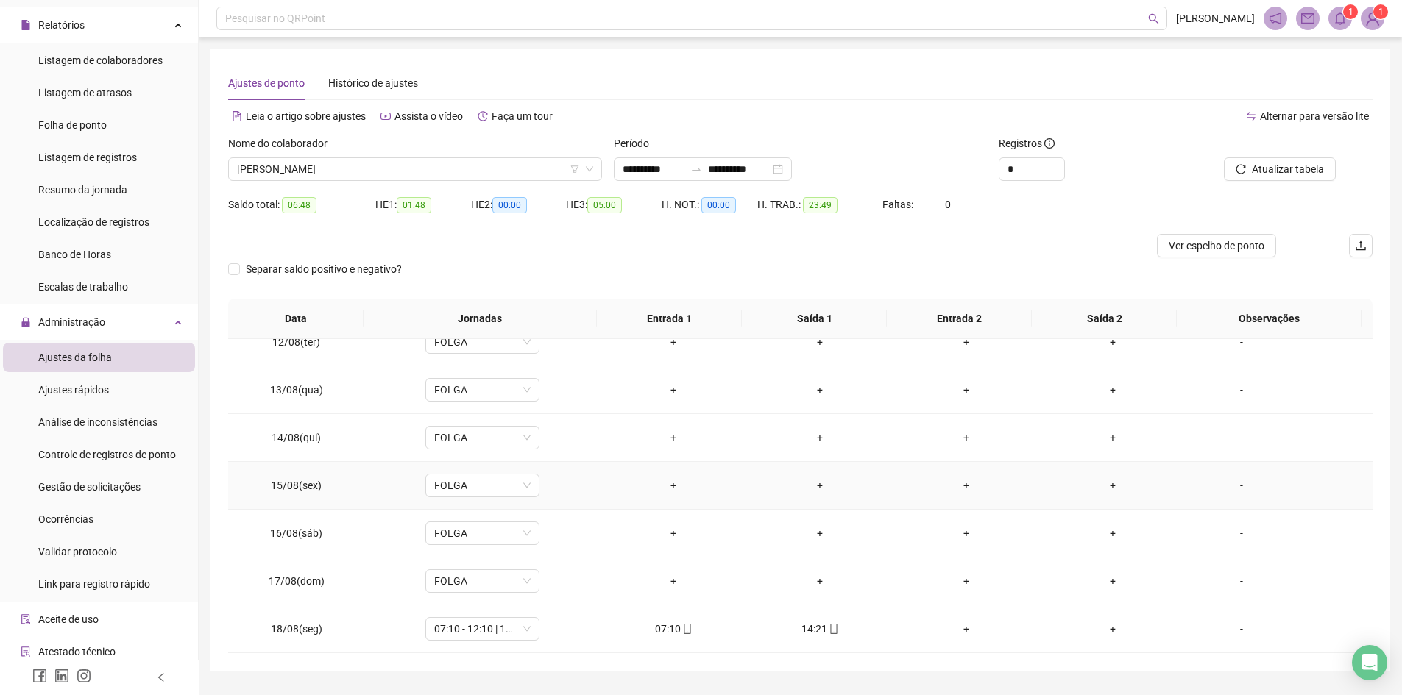
scroll to position [39, 0]
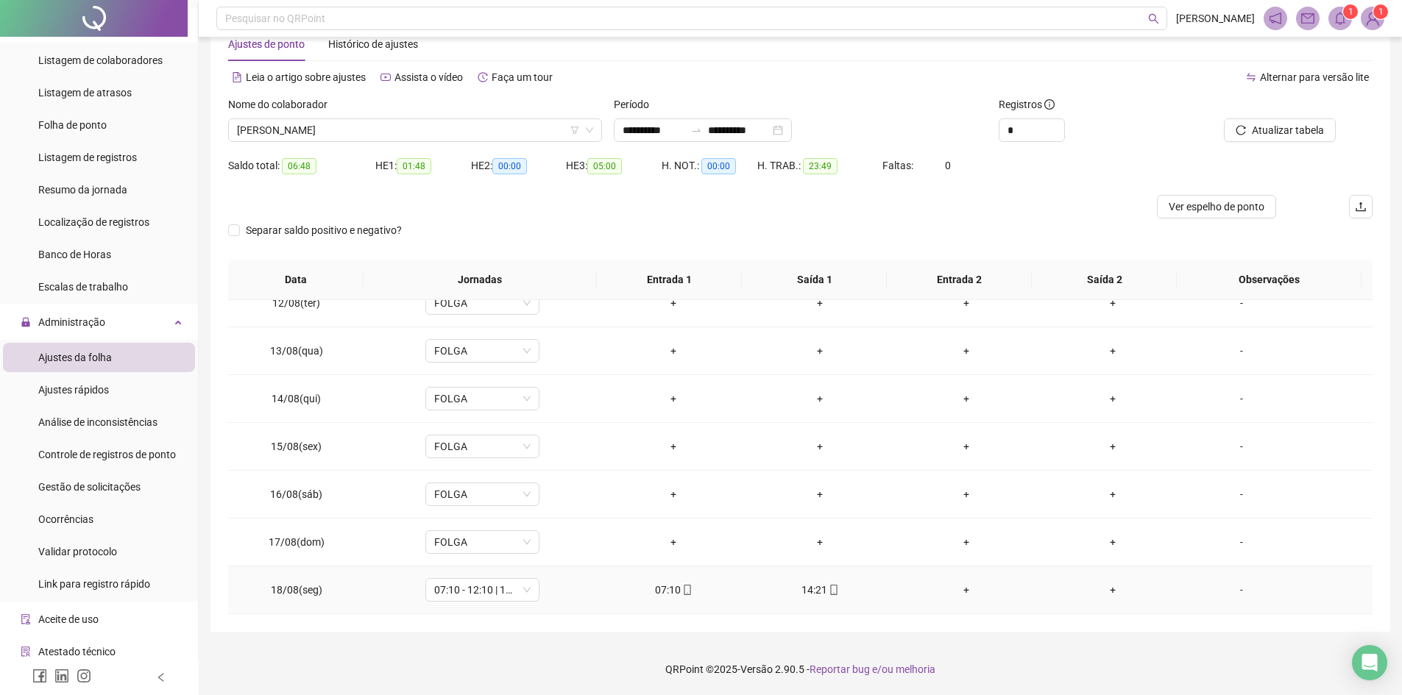
click at [818, 586] on div "14:21" at bounding box center [820, 590] width 123 height 16
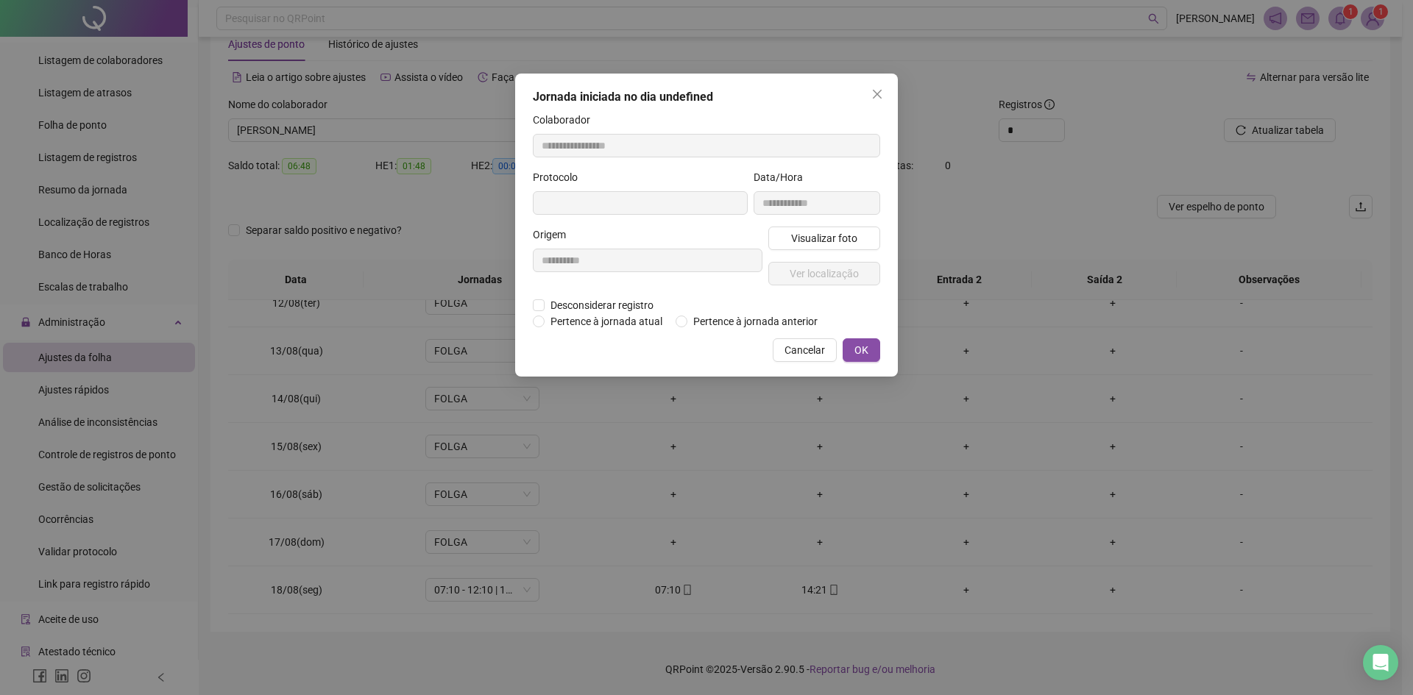
type input "**********"
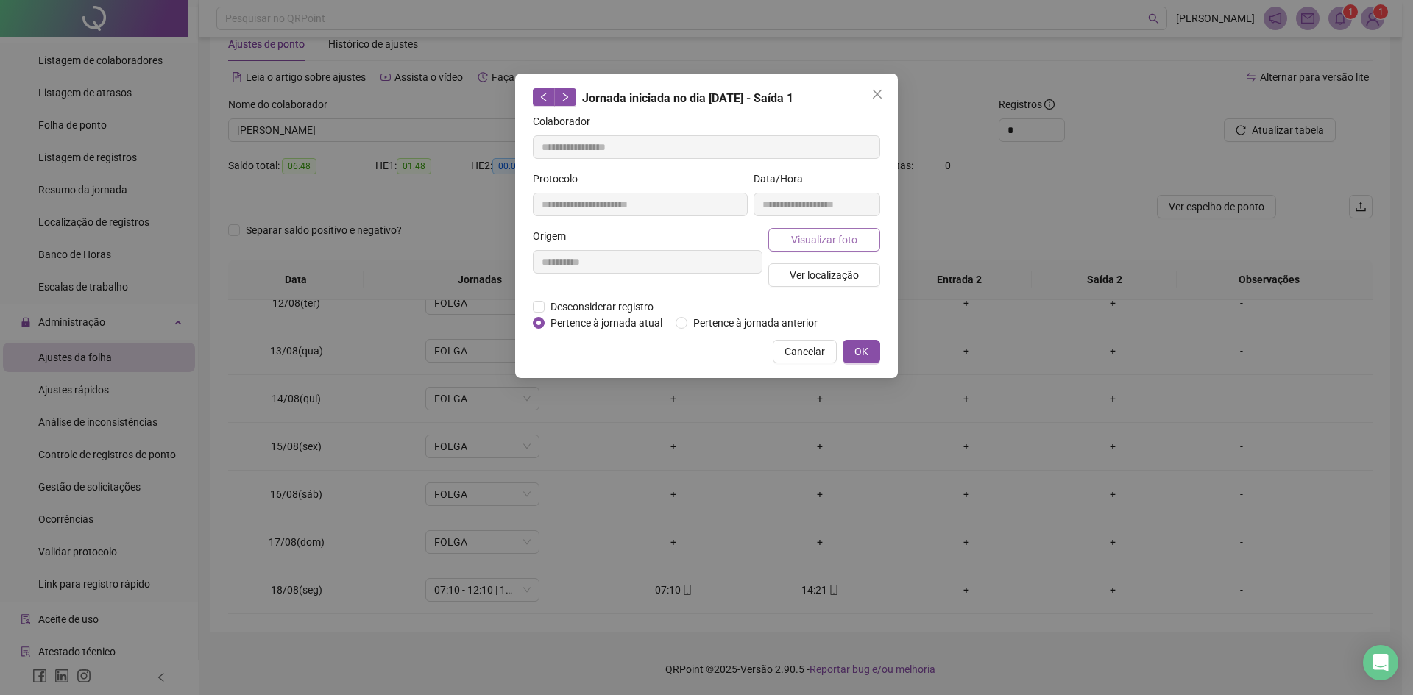
click at [823, 239] on span "Visualizar foto" at bounding box center [824, 240] width 66 height 16
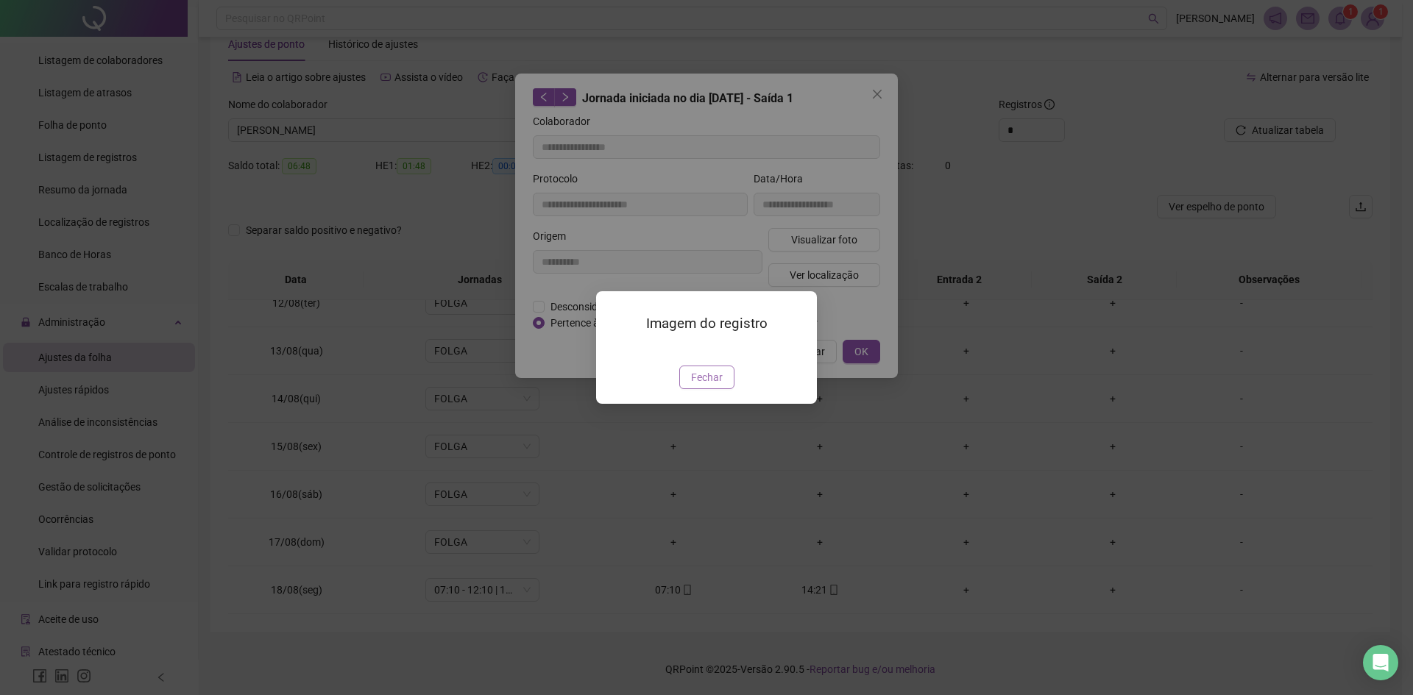
click at [721, 386] on span "Fechar" at bounding box center [707, 377] width 32 height 16
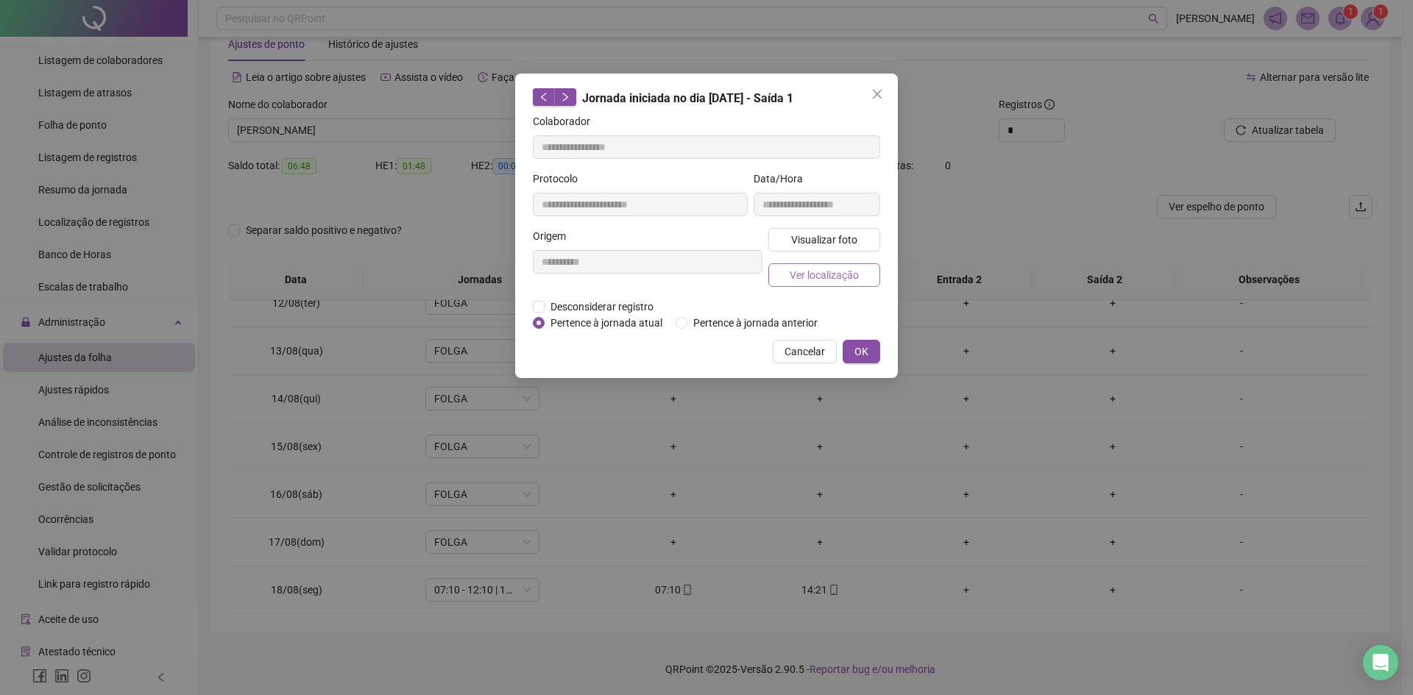
click at [831, 272] on span "Ver localização" at bounding box center [824, 275] width 69 height 16
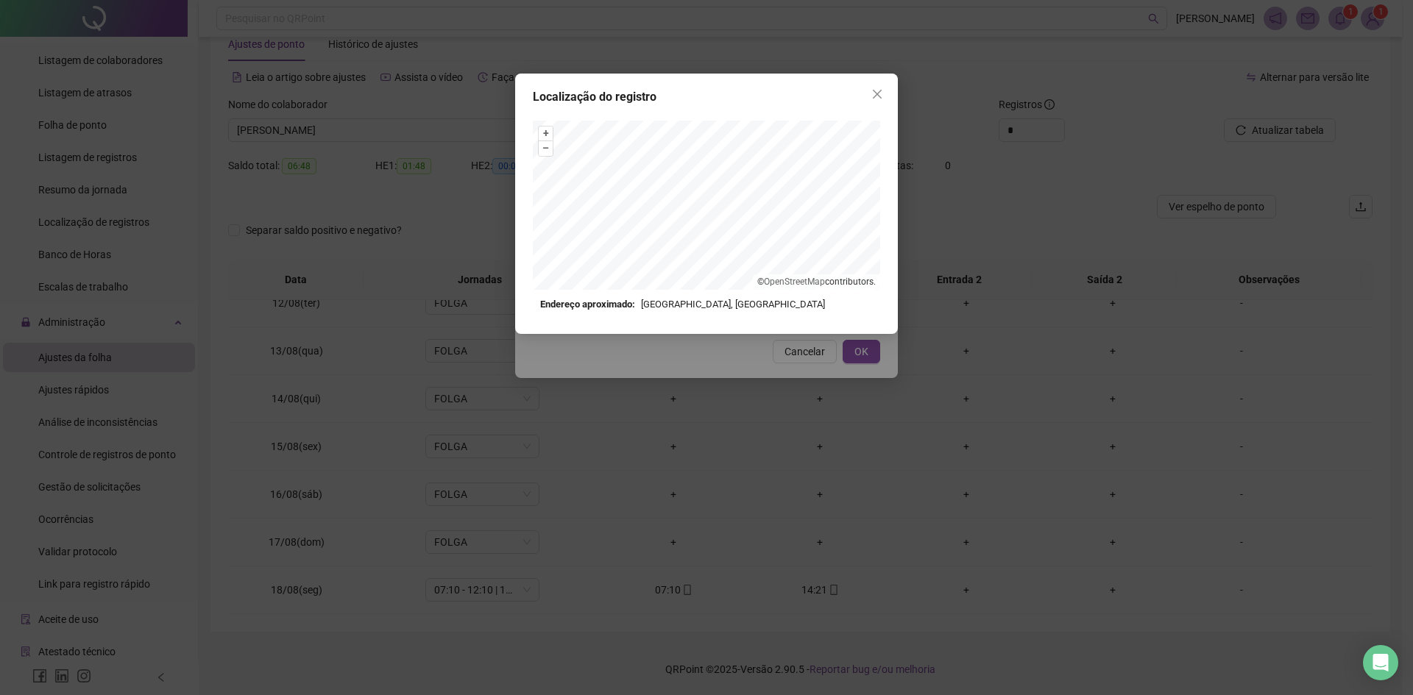
click at [974, 358] on div "Localização do registro + – ⇧ › © OpenStreetMap contributors. Endereço aproxima…" at bounding box center [706, 347] width 1413 height 695
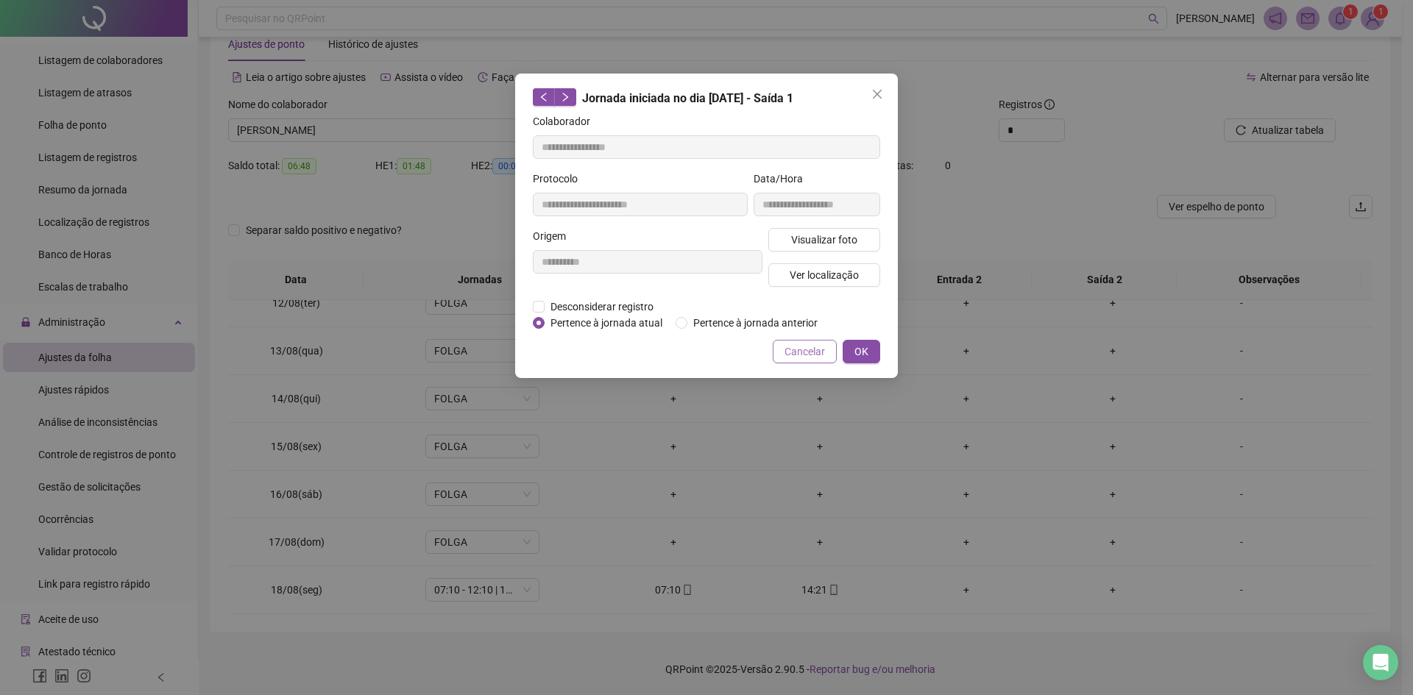
click at [815, 356] on span "Cancelar" at bounding box center [804, 352] width 40 height 16
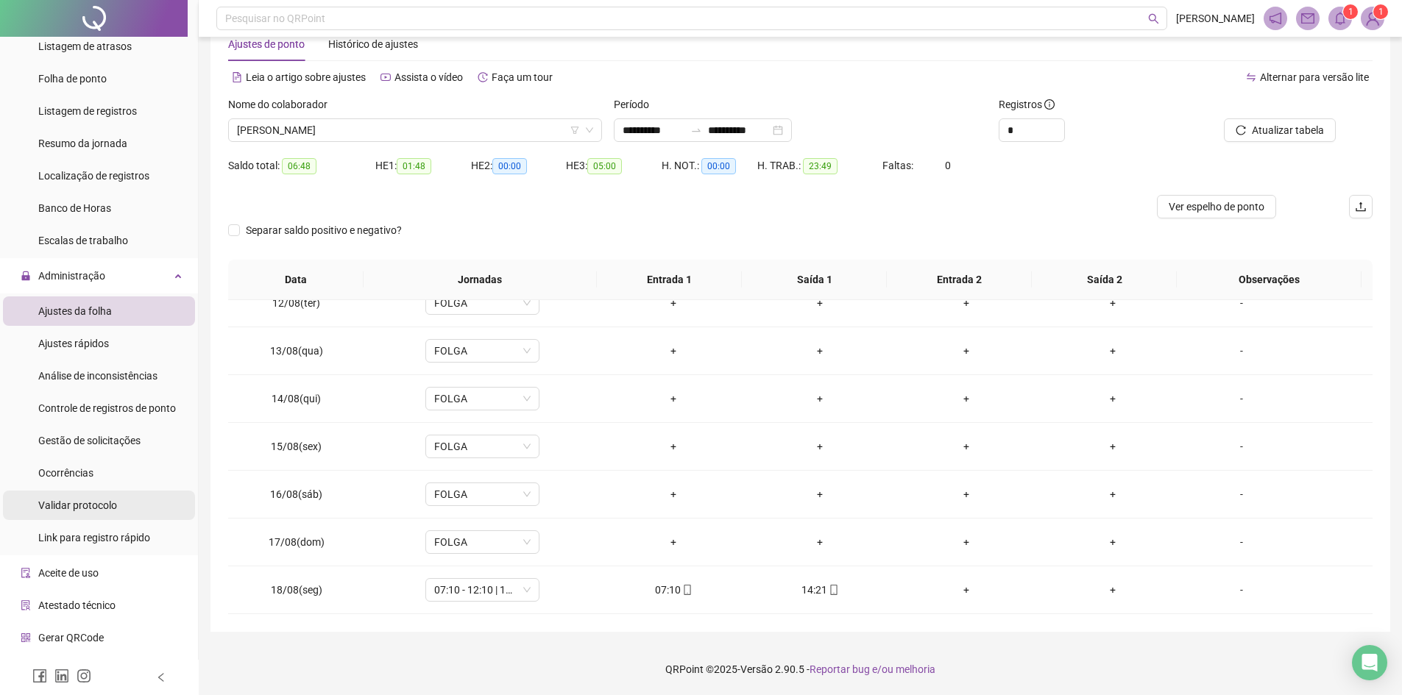
scroll to position [366, 0]
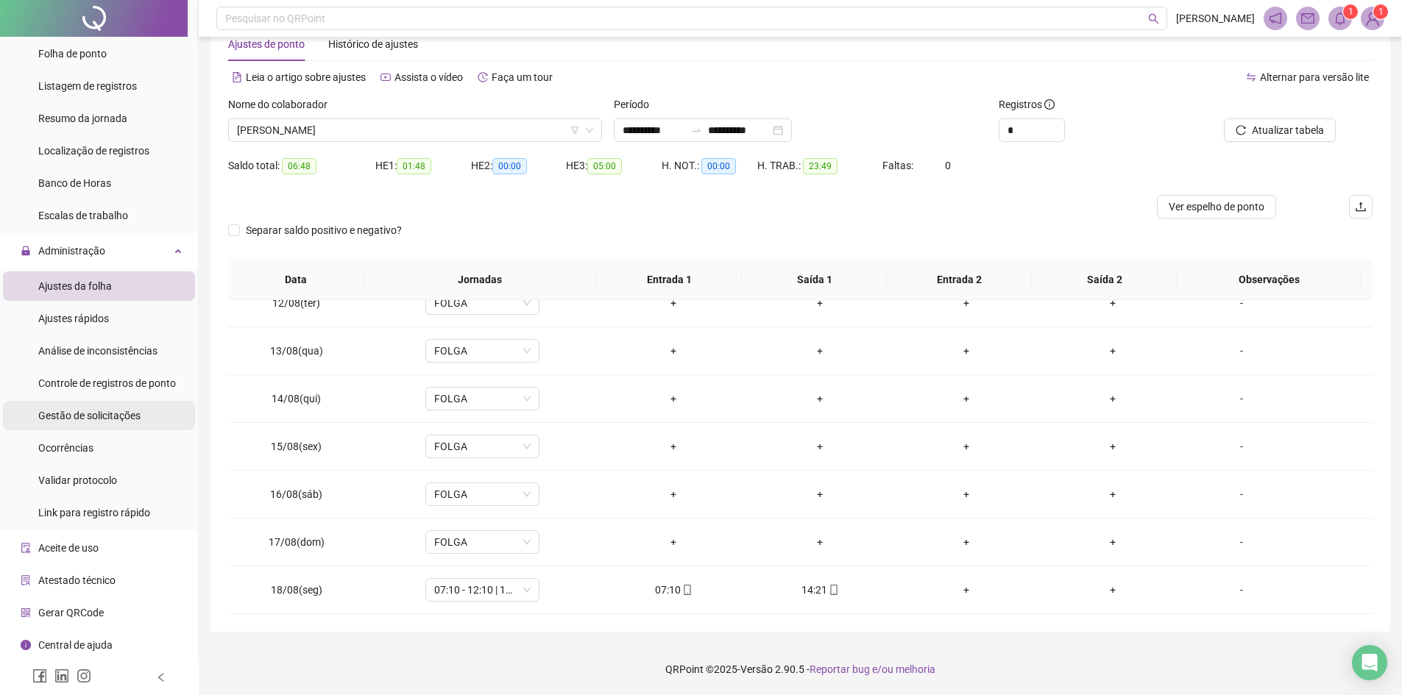
click at [96, 407] on div "Gestão de solicitações" at bounding box center [89, 415] width 102 height 29
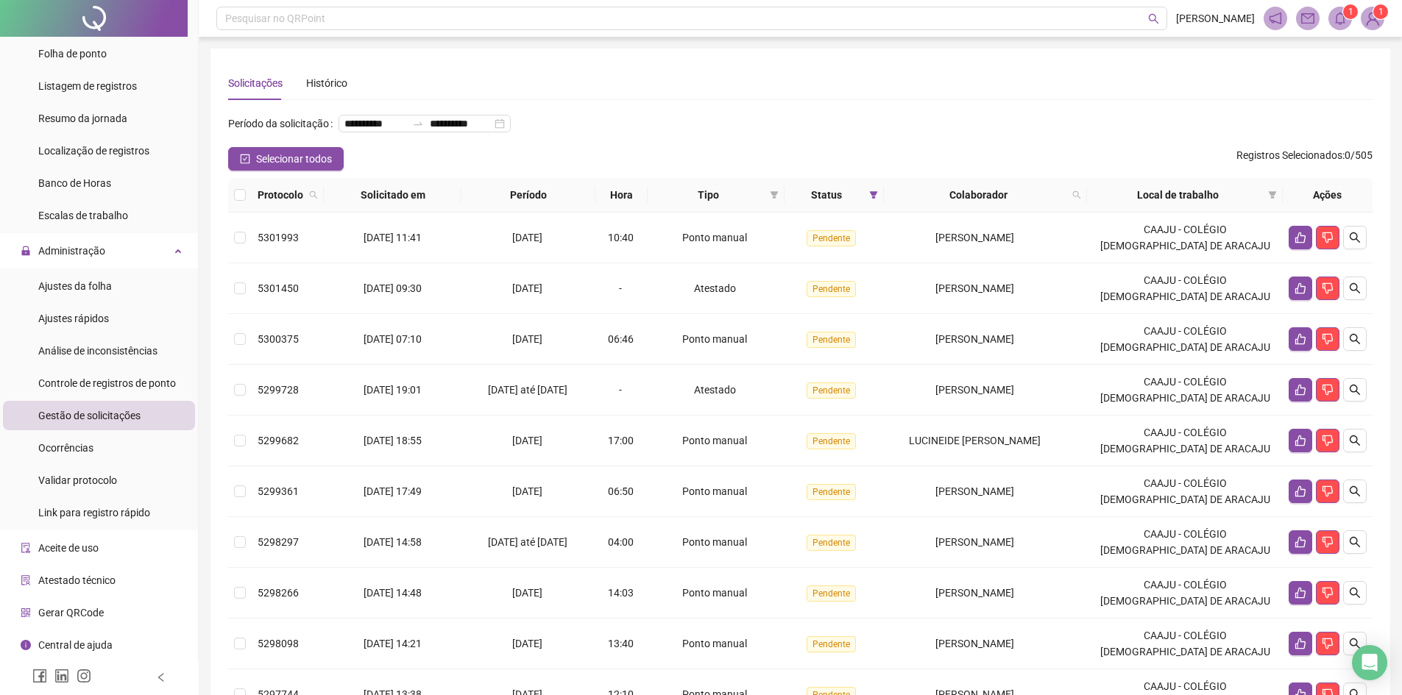
click at [878, 147] on div "**********" at bounding box center [800, 129] width 1144 height 35
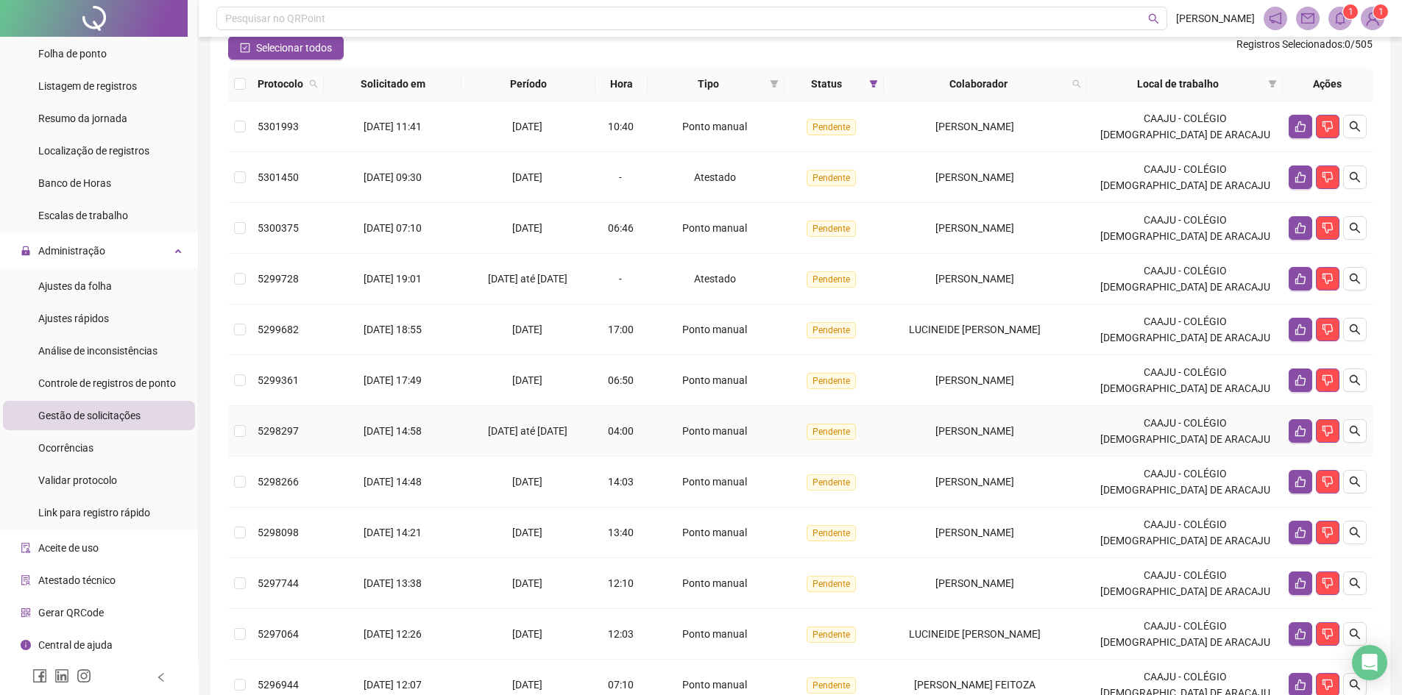
scroll to position [272, 0]
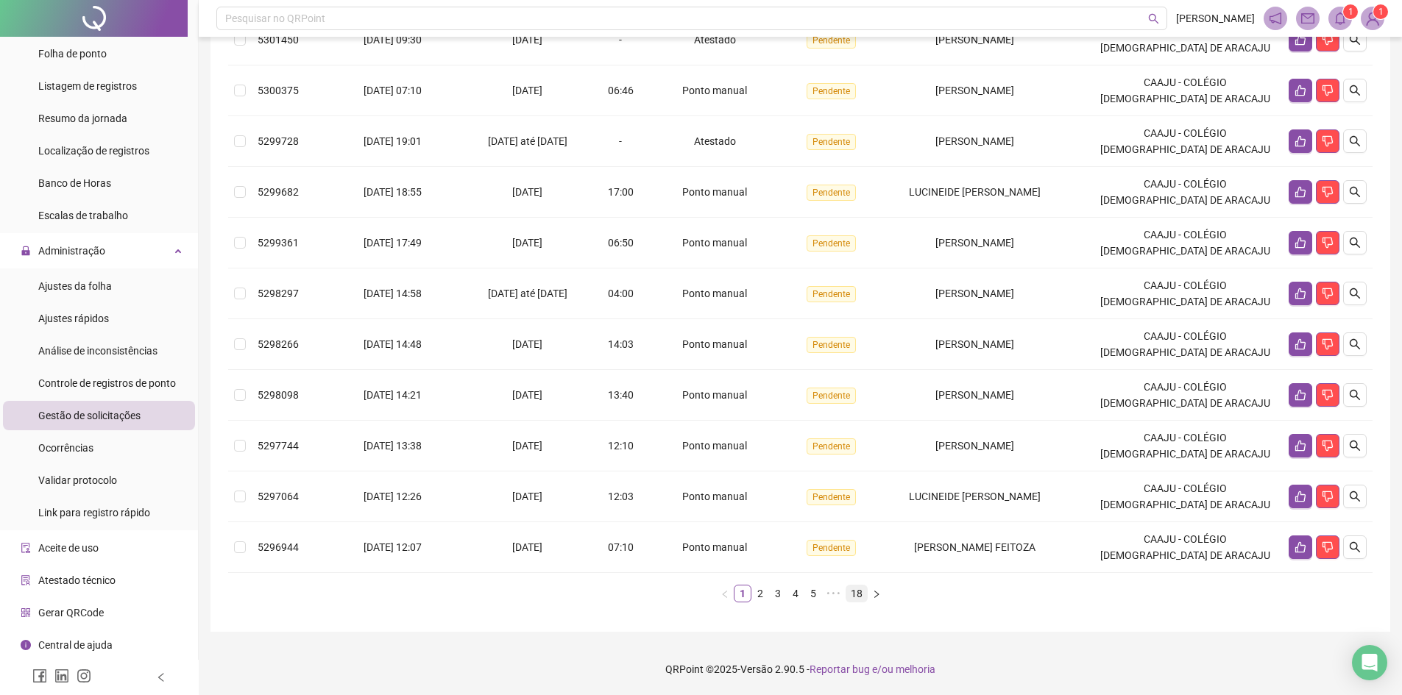
click at [858, 592] on link "18" at bounding box center [856, 594] width 21 height 16
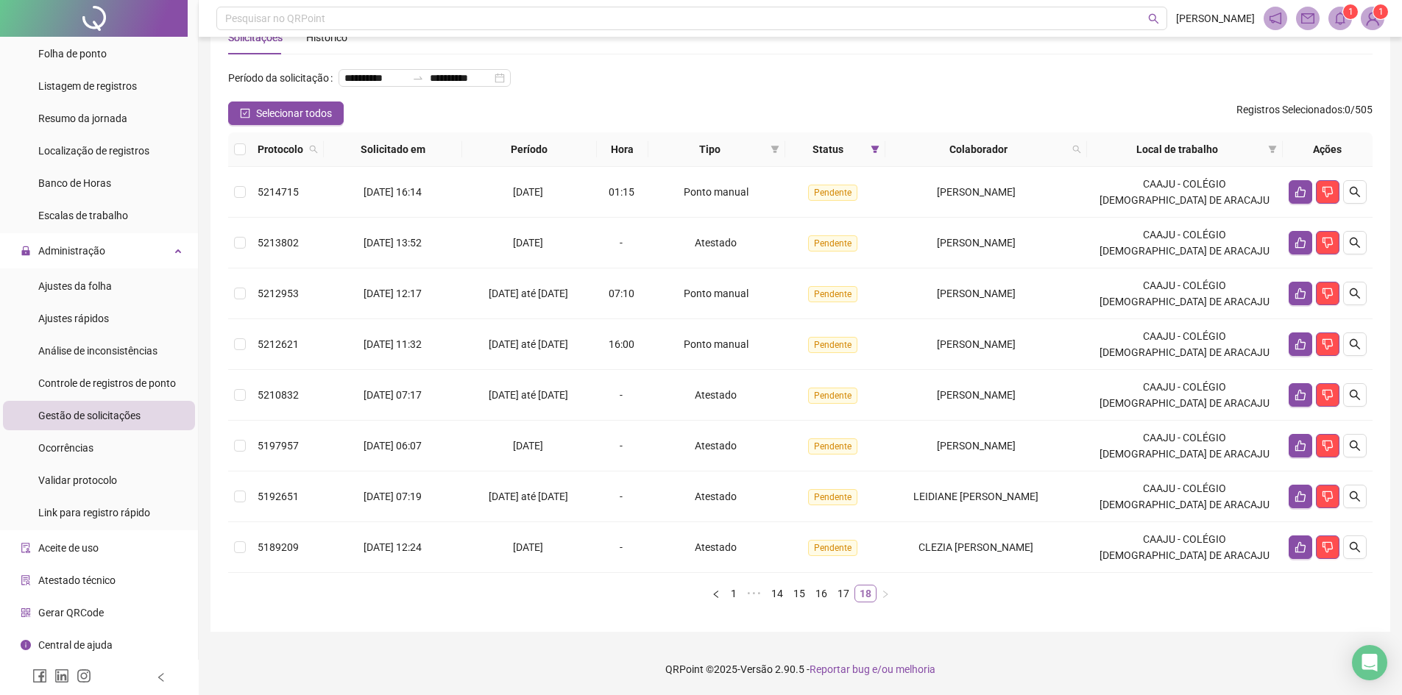
scroll to position [69, 0]
click at [1358, 545] on icon "search" at bounding box center [1355, 548] width 12 height 12
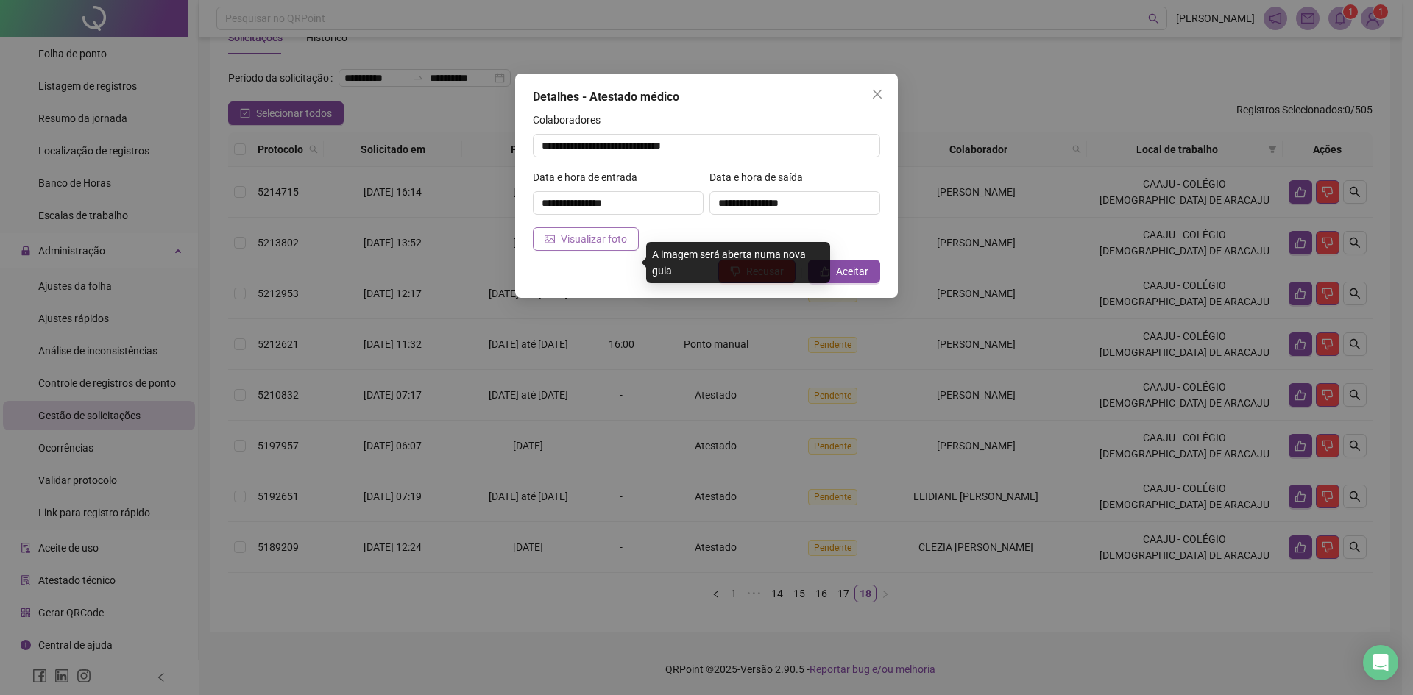
click at [618, 250] on button "Visualizar foto" at bounding box center [586, 239] width 106 height 24
click at [883, 93] on span "Close" at bounding box center [877, 94] width 24 height 12
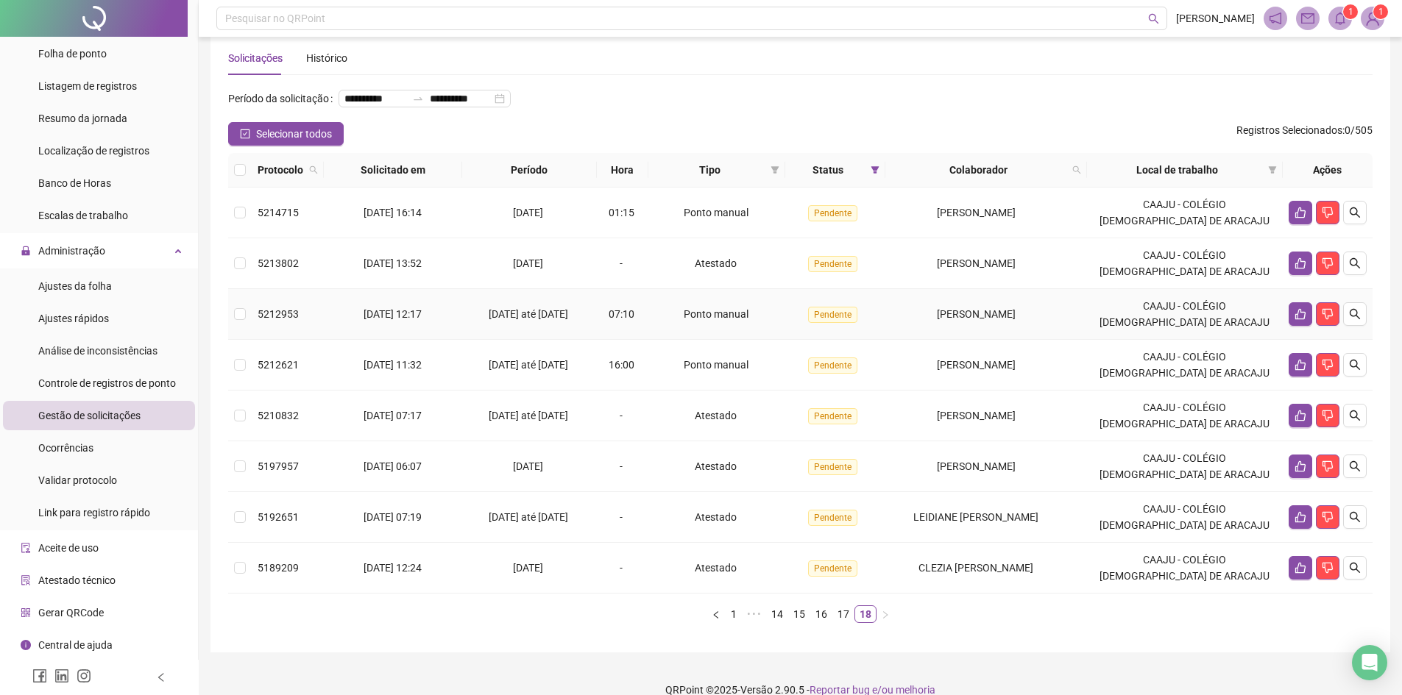
scroll to position [0, 0]
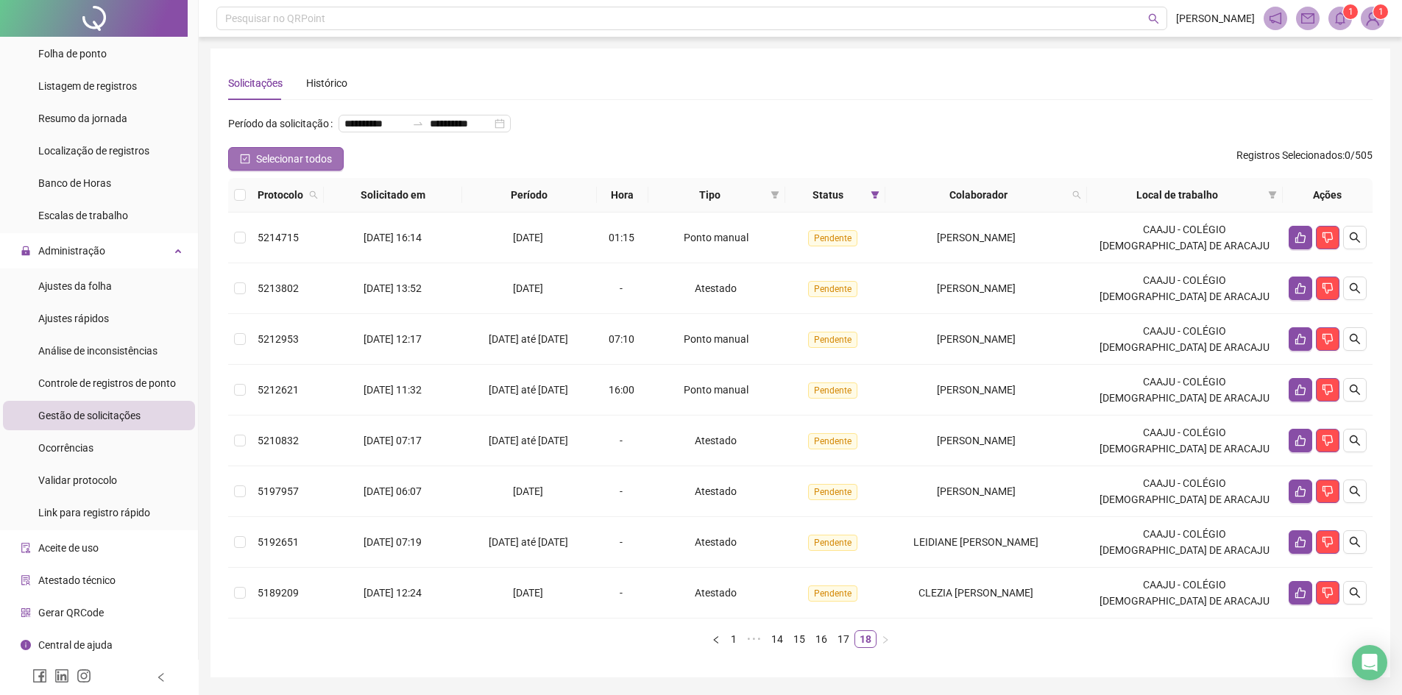
click at [272, 167] on span "Selecionar todos" at bounding box center [294, 159] width 76 height 16
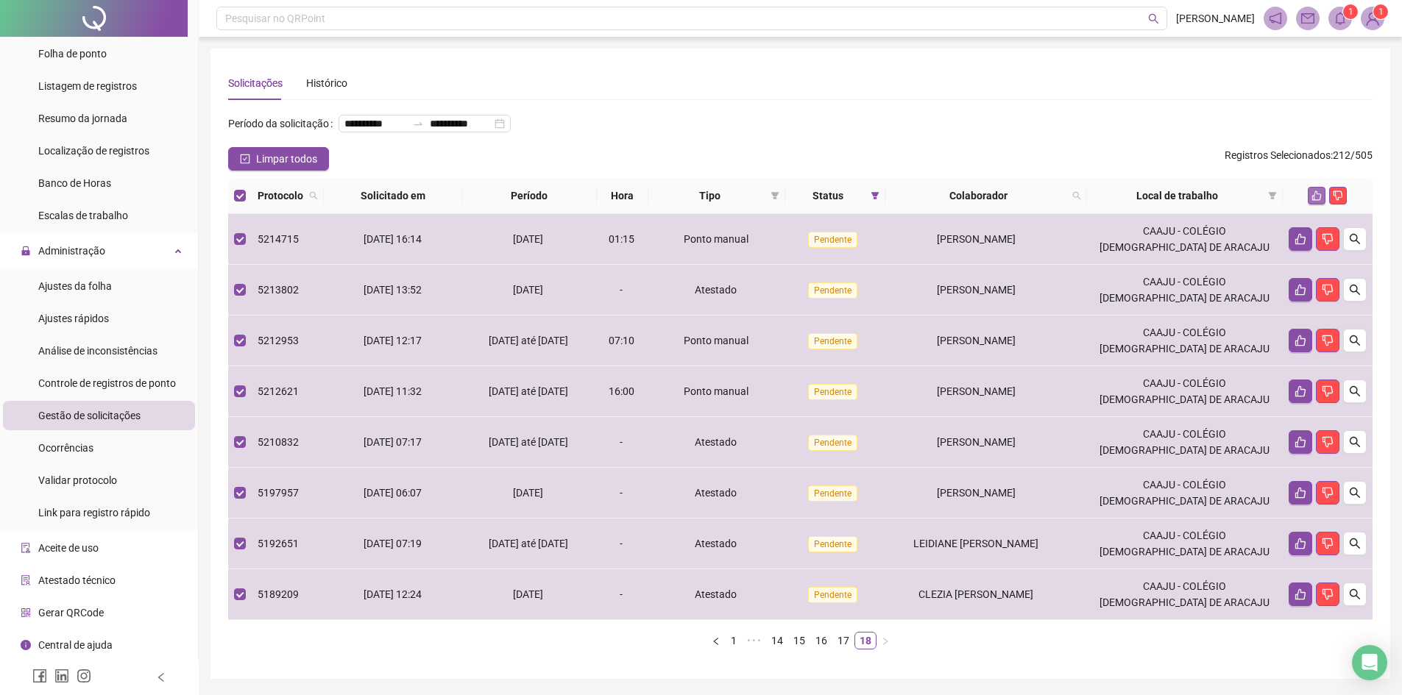
click at [1319, 201] on icon "like" at bounding box center [1317, 196] width 10 height 10
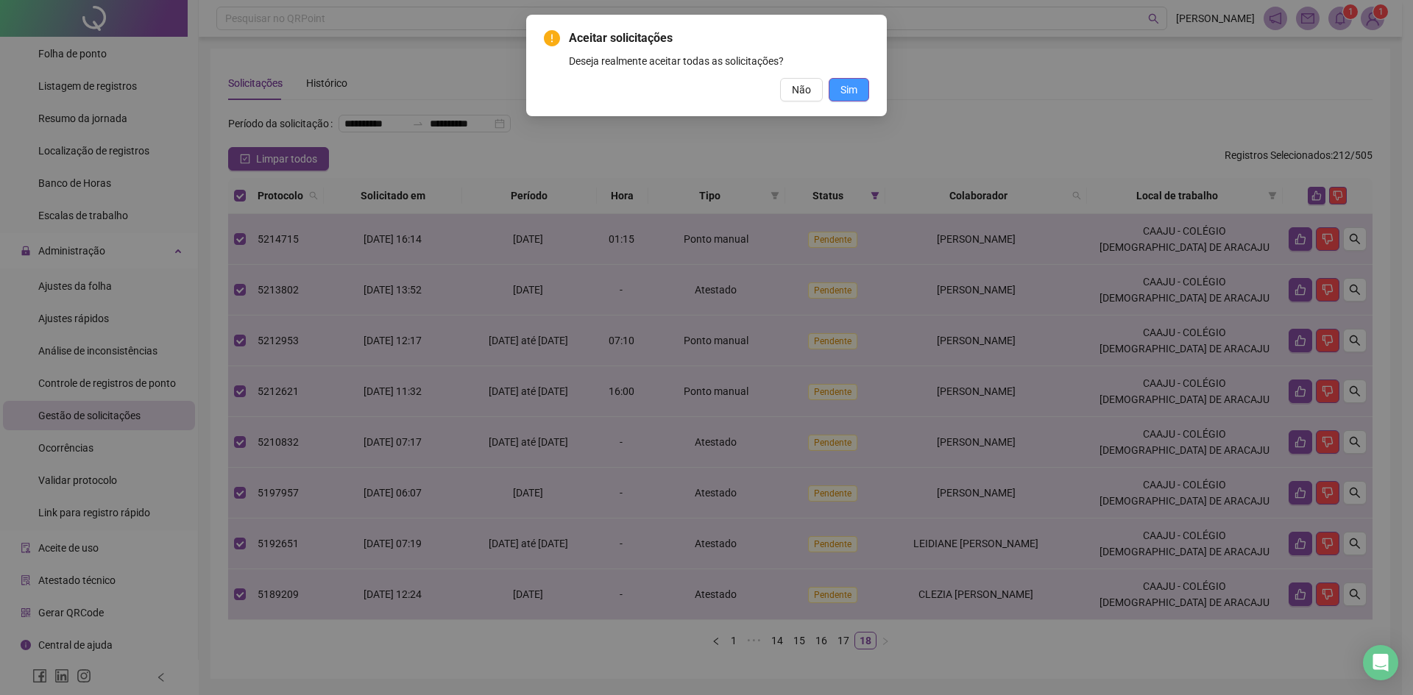
click at [858, 91] on button "Sim" at bounding box center [849, 90] width 40 height 24
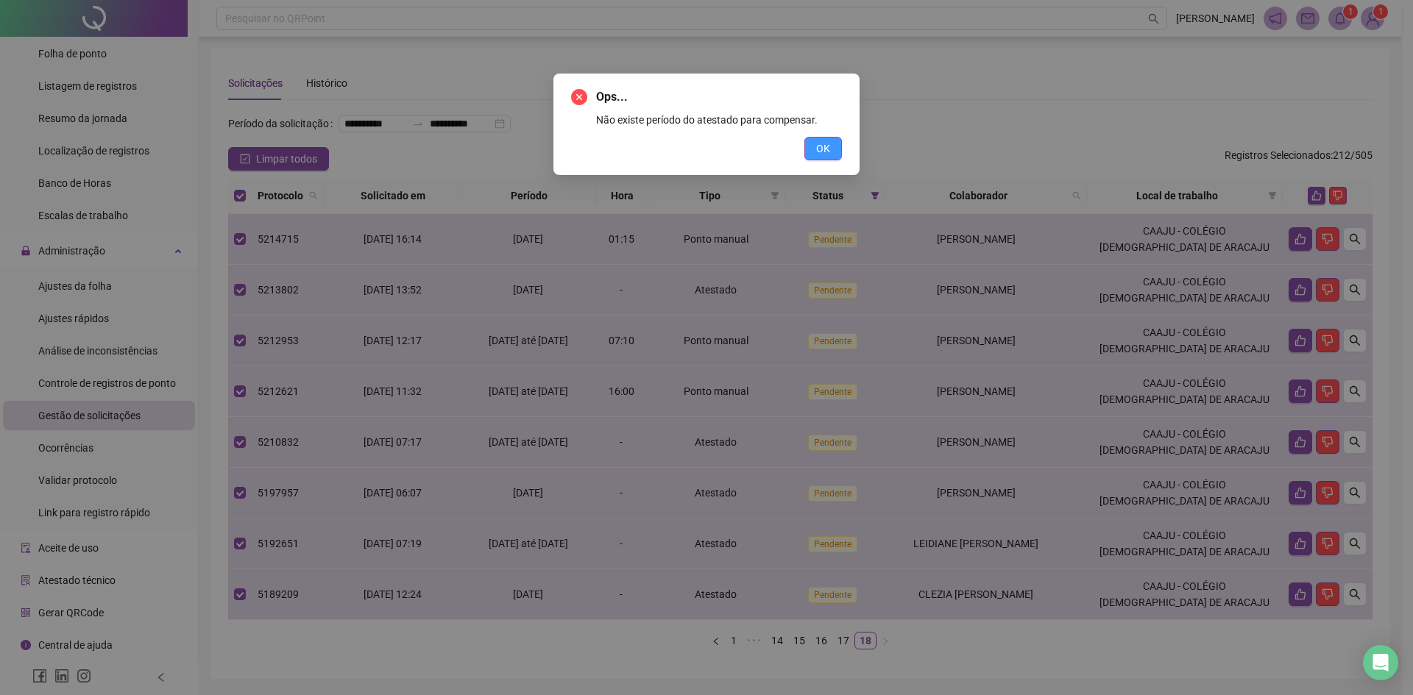
click at [821, 149] on span "OK" at bounding box center [823, 149] width 14 height 16
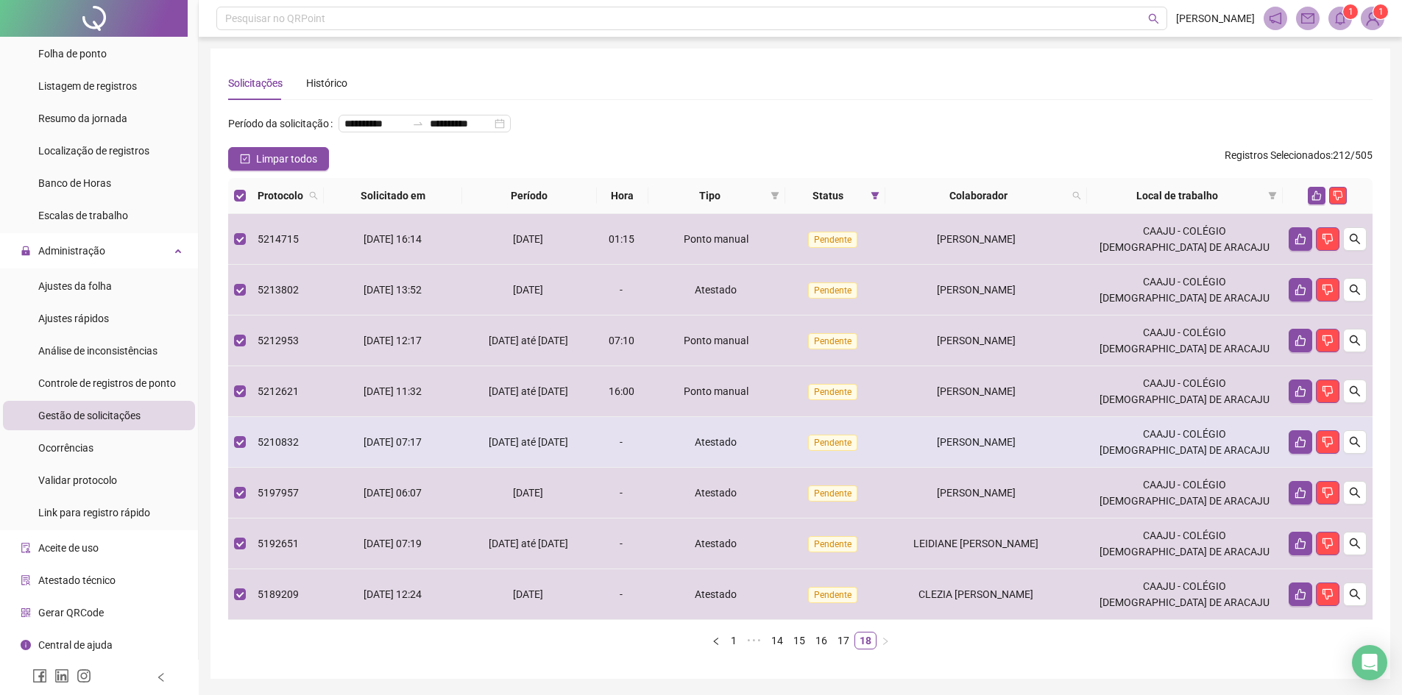
scroll to position [71, 0]
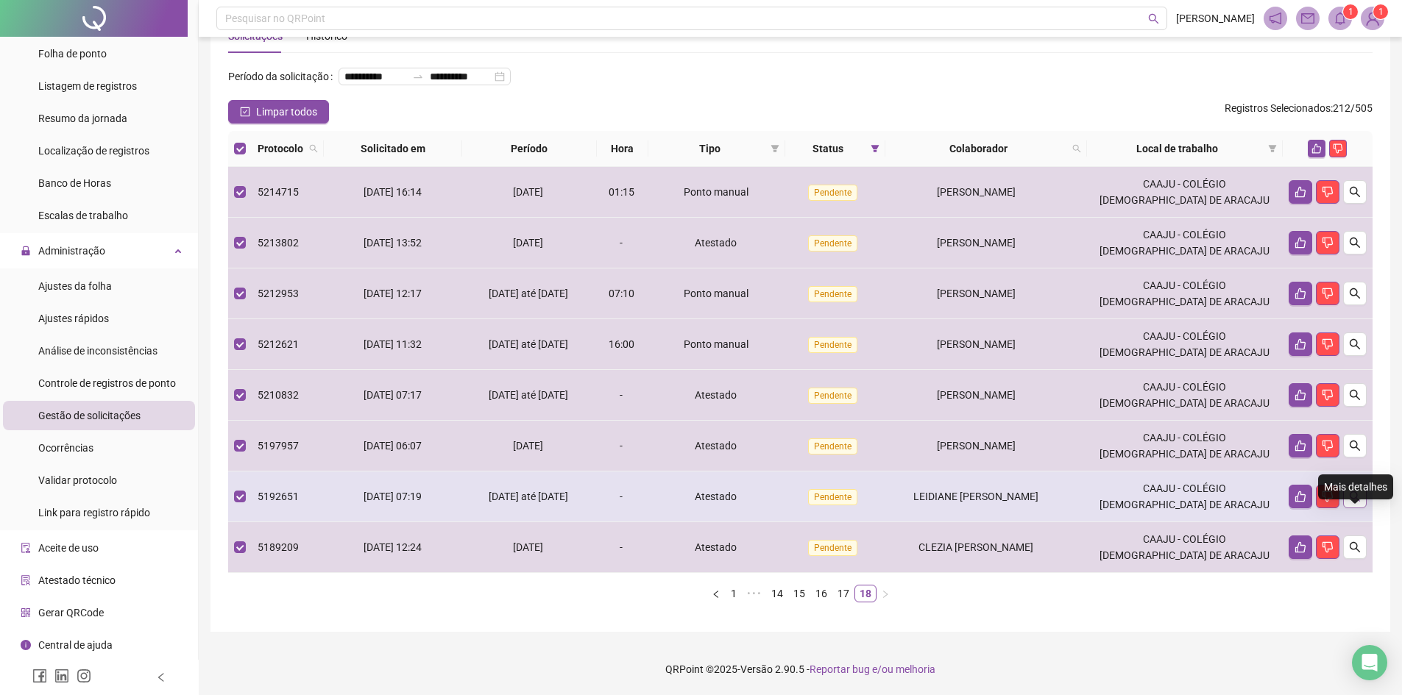
click at [1355, 492] on icon "search" at bounding box center [1355, 497] width 12 height 12
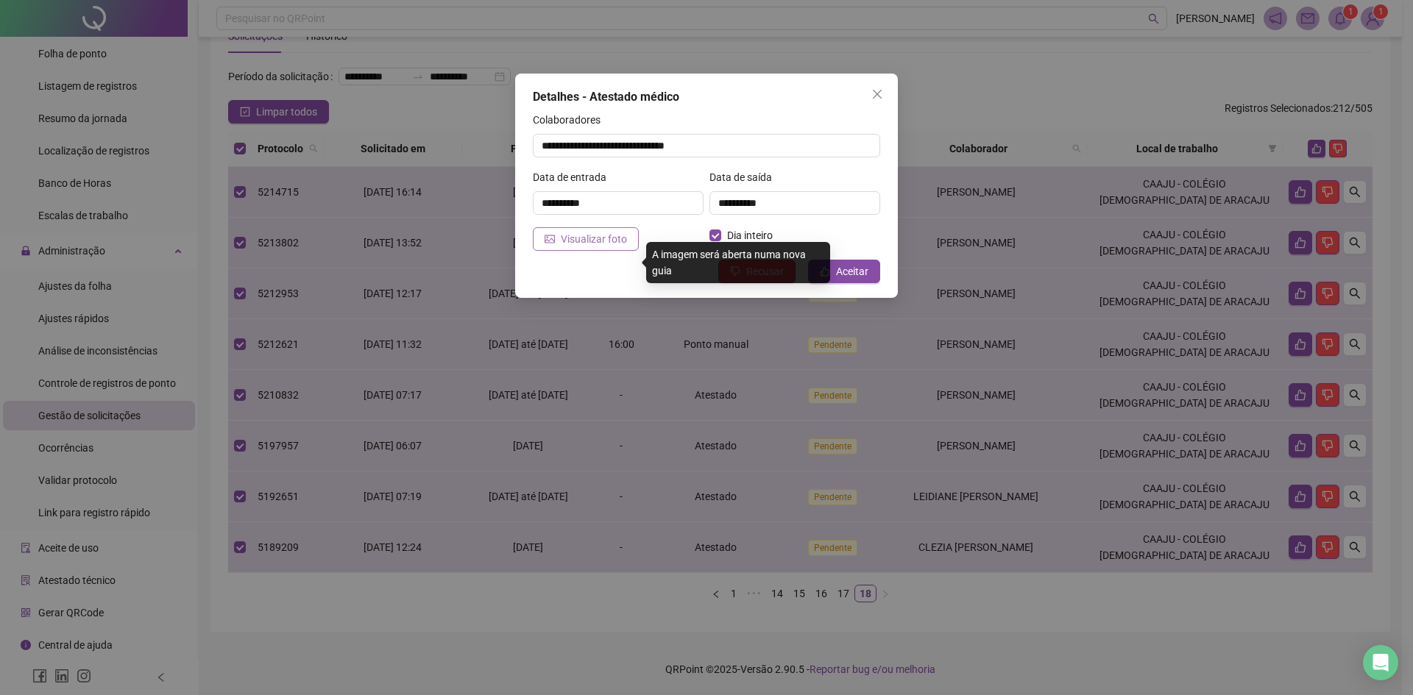
click at [602, 244] on span "Visualizar foto" at bounding box center [594, 239] width 66 height 16
click at [882, 96] on icon "close" at bounding box center [877, 94] width 12 height 12
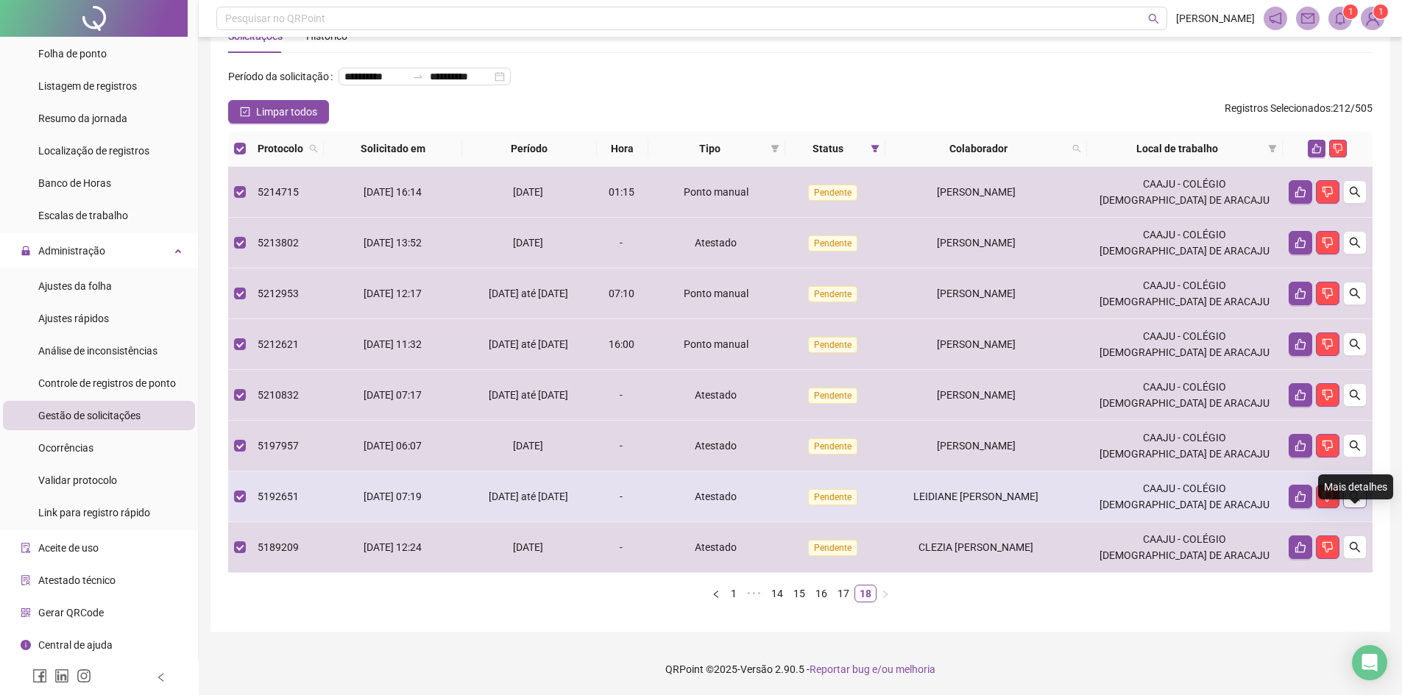
click at [1358, 493] on icon "search" at bounding box center [1355, 497] width 12 height 12
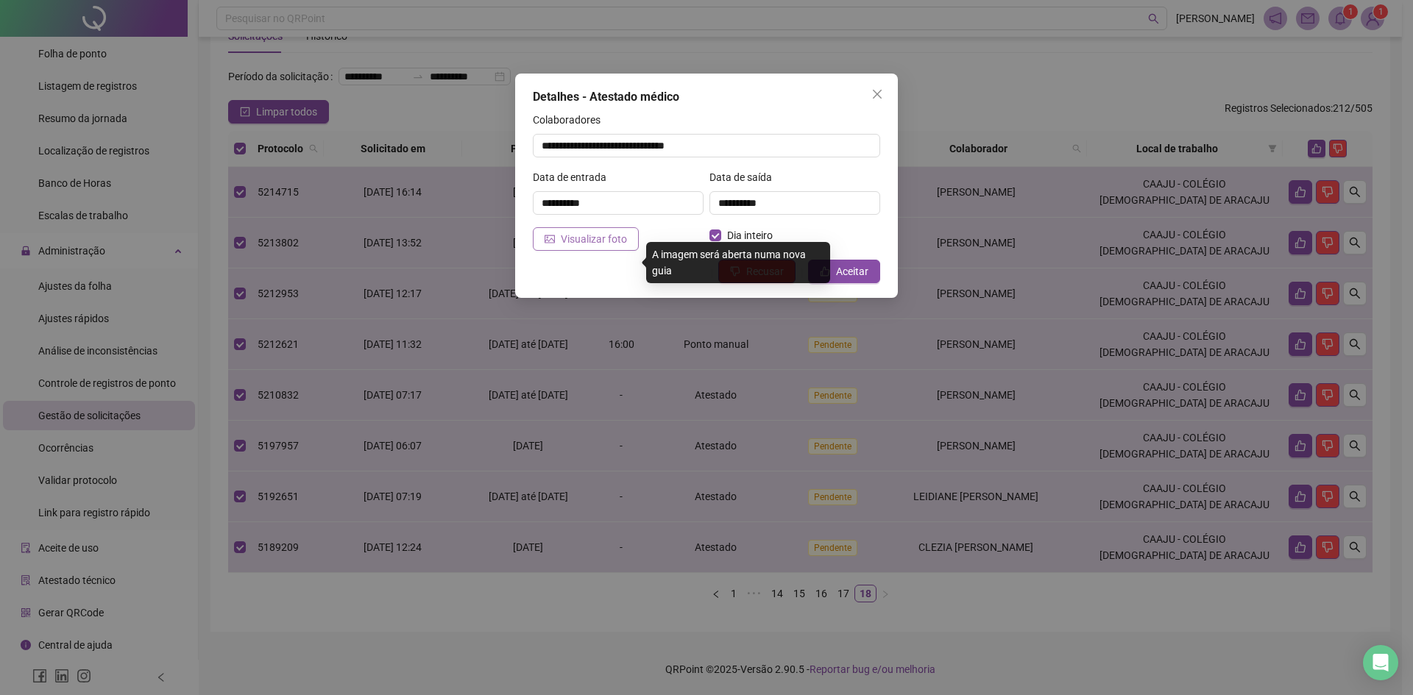
click at [595, 238] on span "Visualizar foto" at bounding box center [594, 239] width 66 height 16
click at [879, 94] on icon "close" at bounding box center [877, 94] width 12 height 12
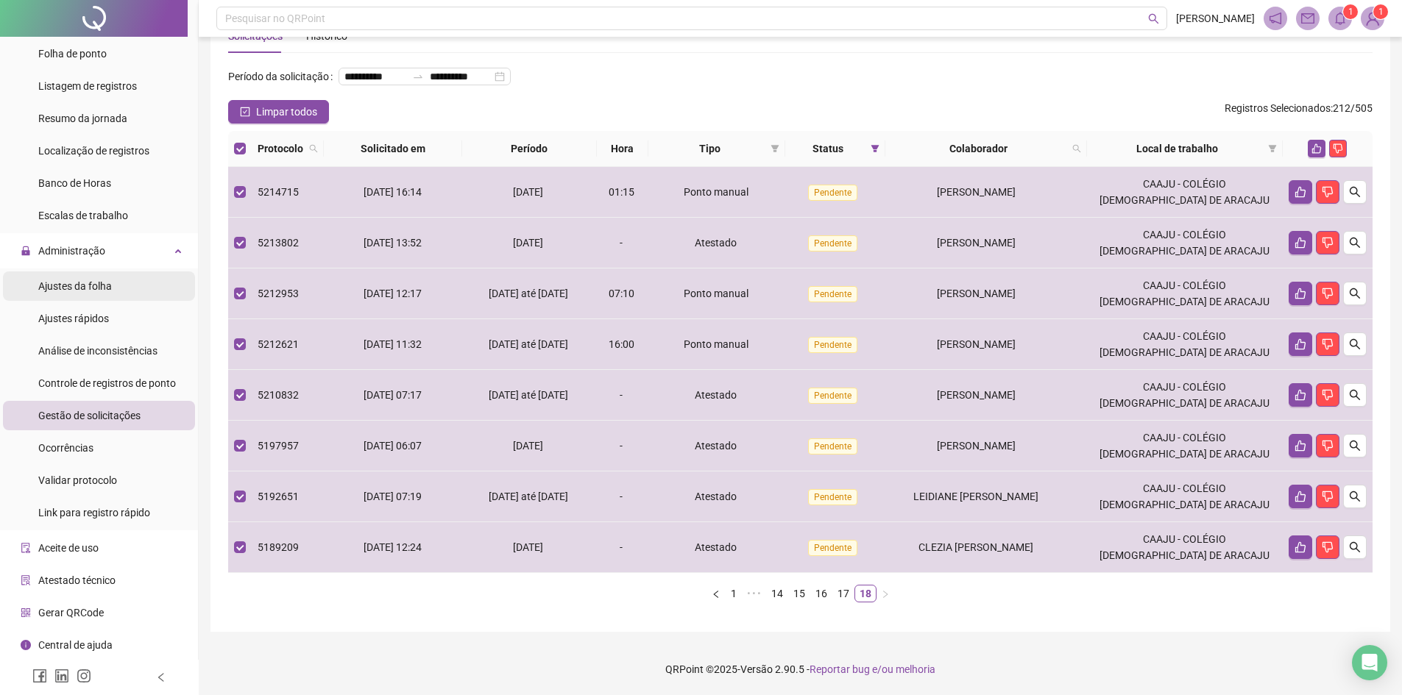
click at [77, 286] on span "Ajustes da folha" at bounding box center [75, 286] width 74 height 12
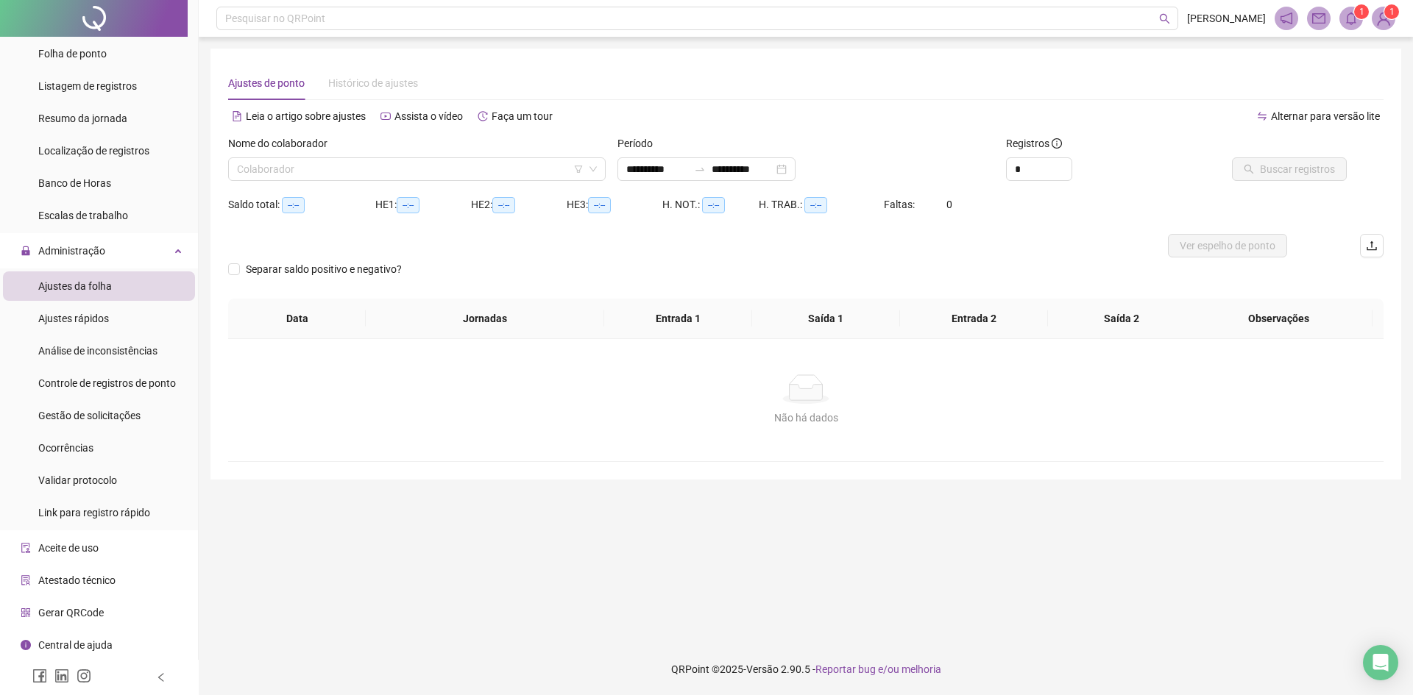
type input "**********"
click at [444, 166] on input "search" at bounding box center [410, 169] width 347 height 22
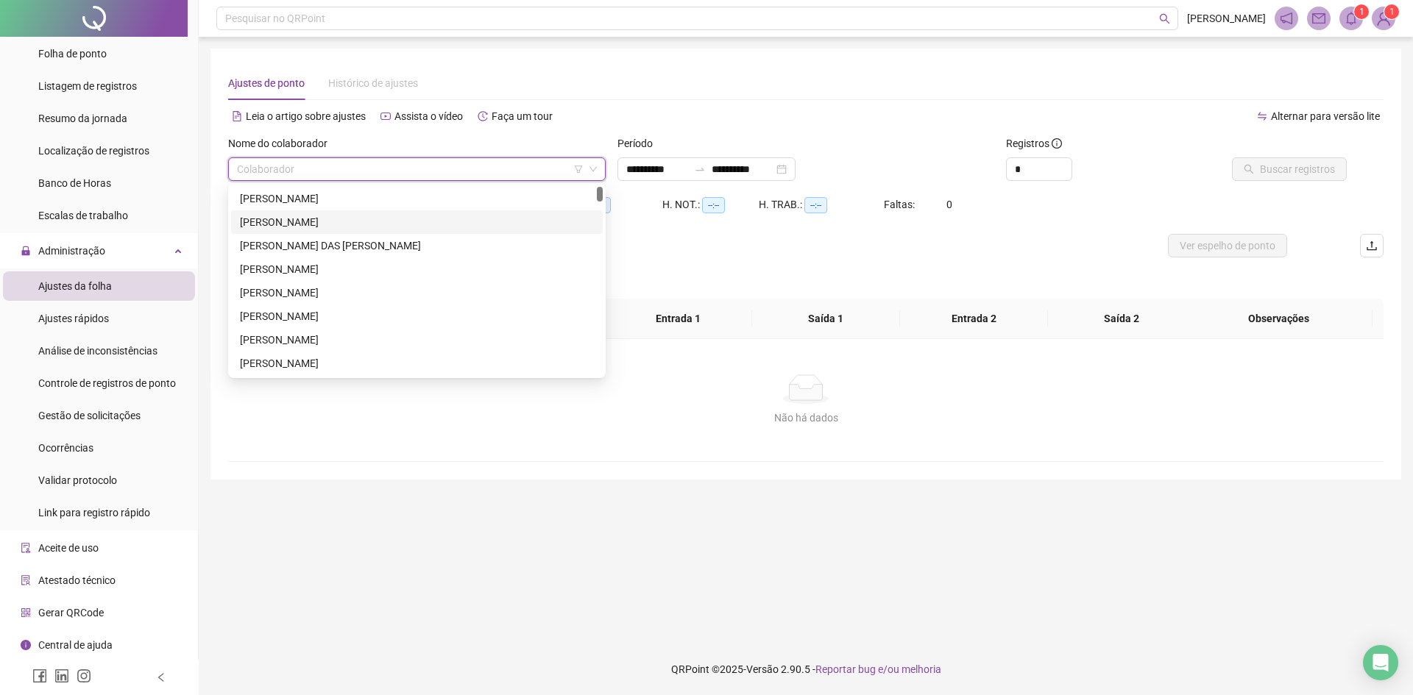
click at [361, 229] on div "[PERSON_NAME]" at bounding box center [417, 222] width 372 height 24
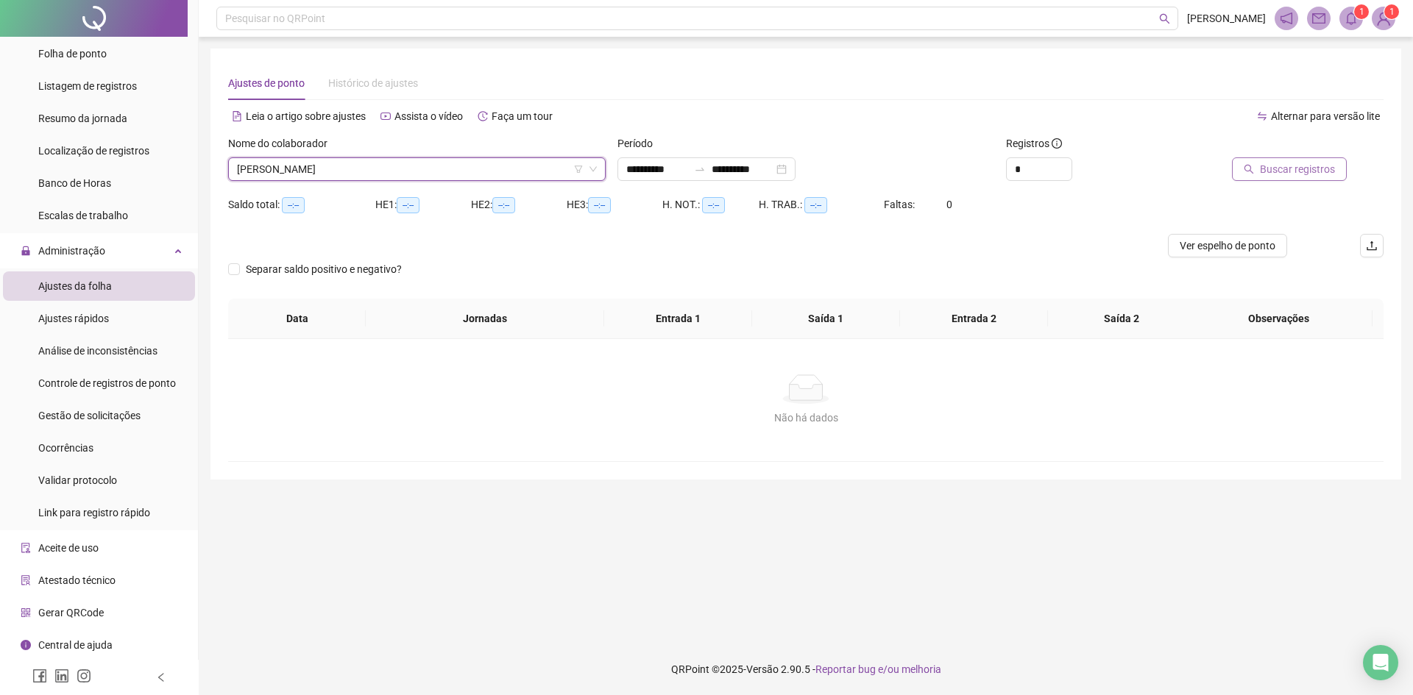
click at [1313, 172] on span "Buscar registros" at bounding box center [1297, 169] width 75 height 16
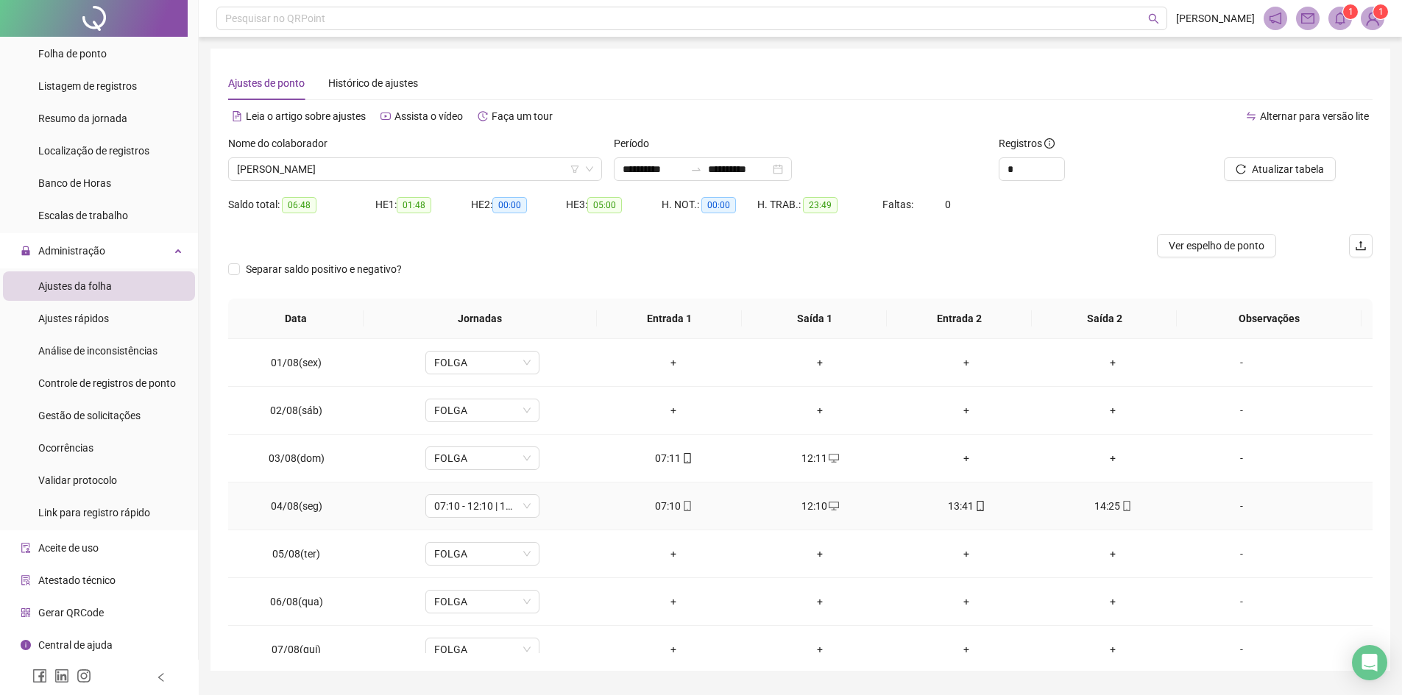
click at [1237, 505] on div "-" at bounding box center [1241, 506] width 87 height 16
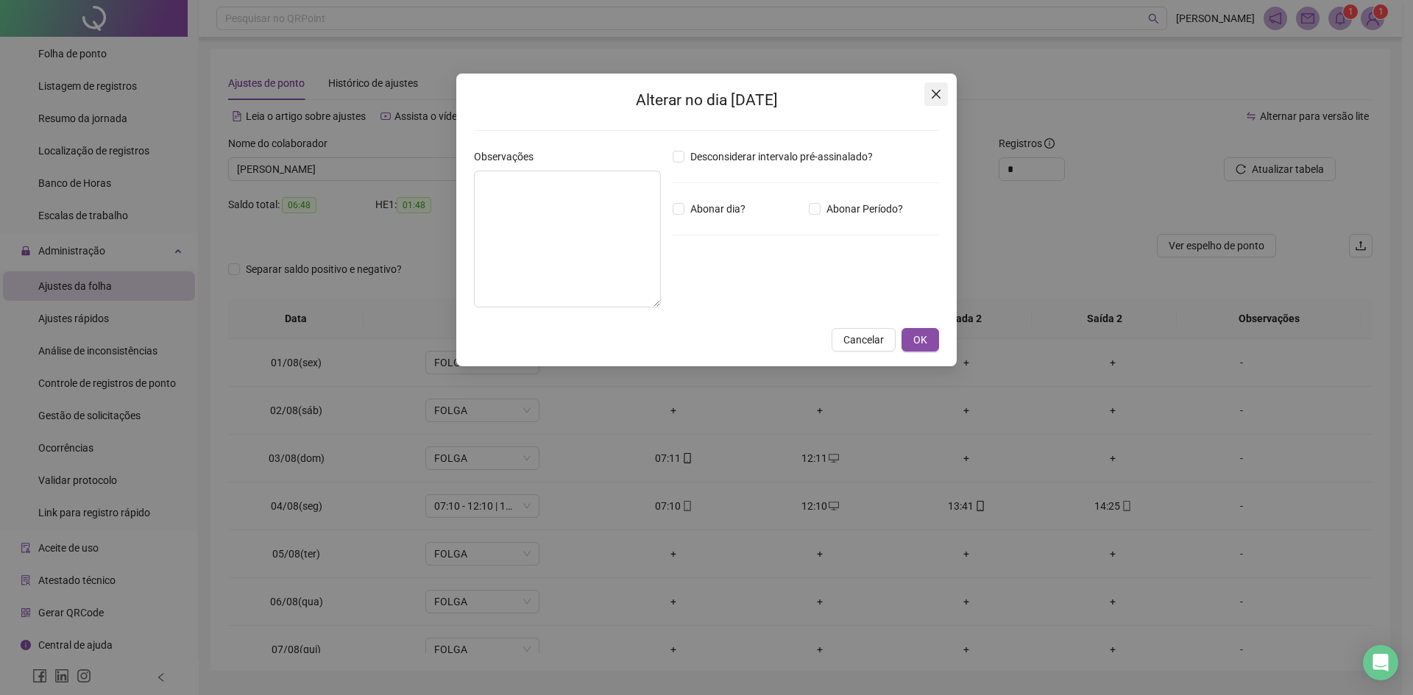
click at [935, 92] on icon "close" at bounding box center [936, 94] width 9 height 9
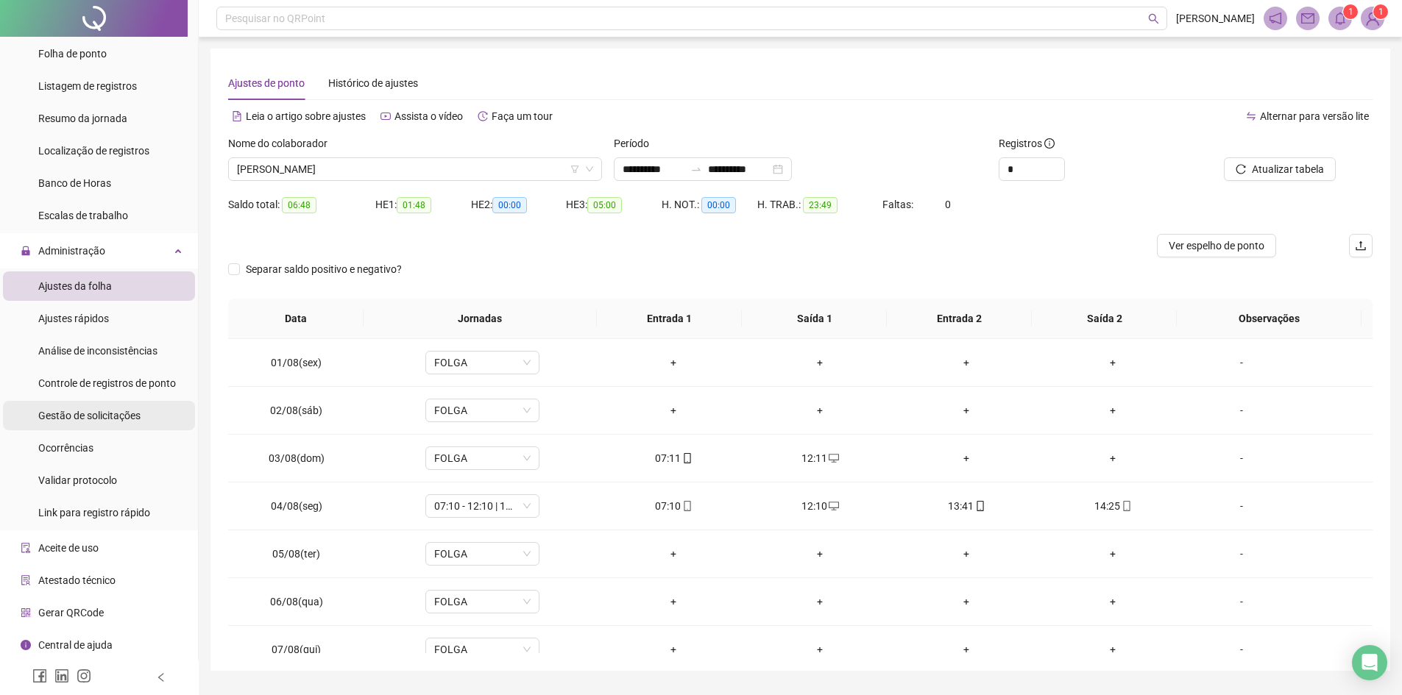
click at [98, 411] on span "Gestão de solicitações" at bounding box center [89, 416] width 102 height 12
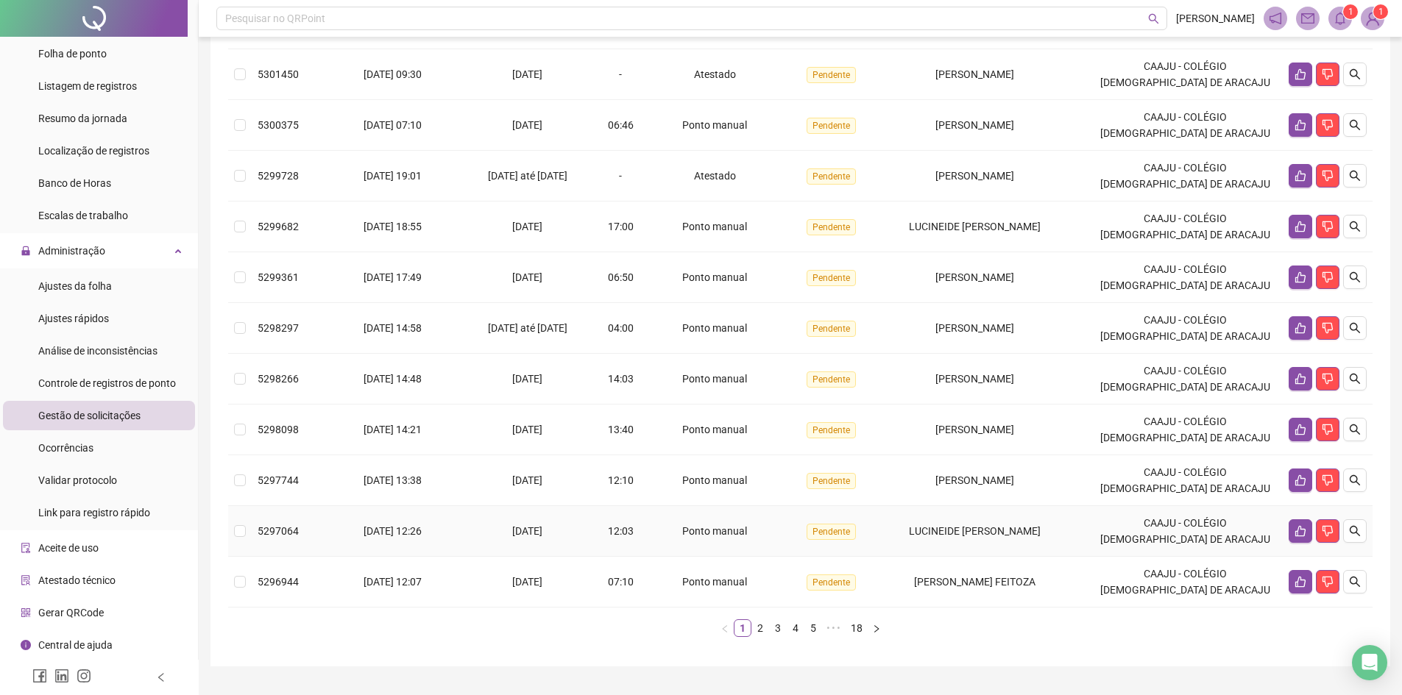
scroll to position [272, 0]
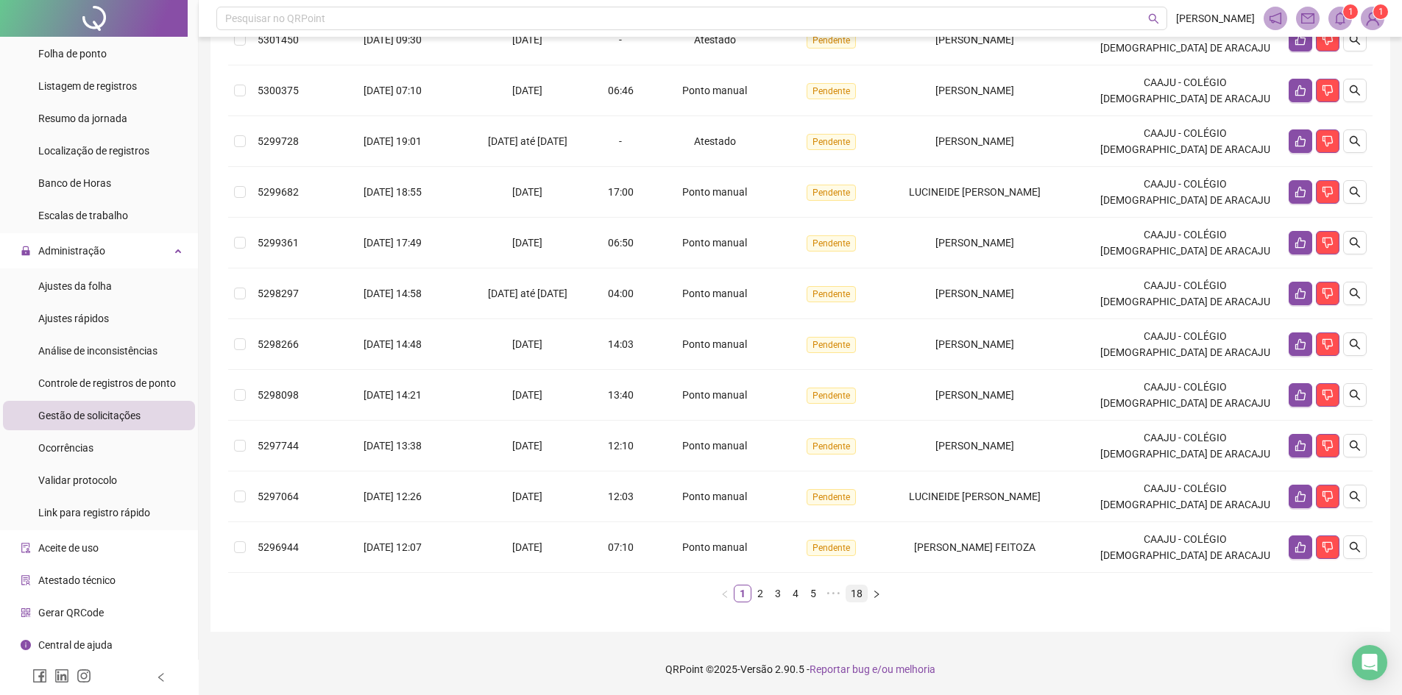
click at [856, 592] on link "18" at bounding box center [856, 594] width 21 height 16
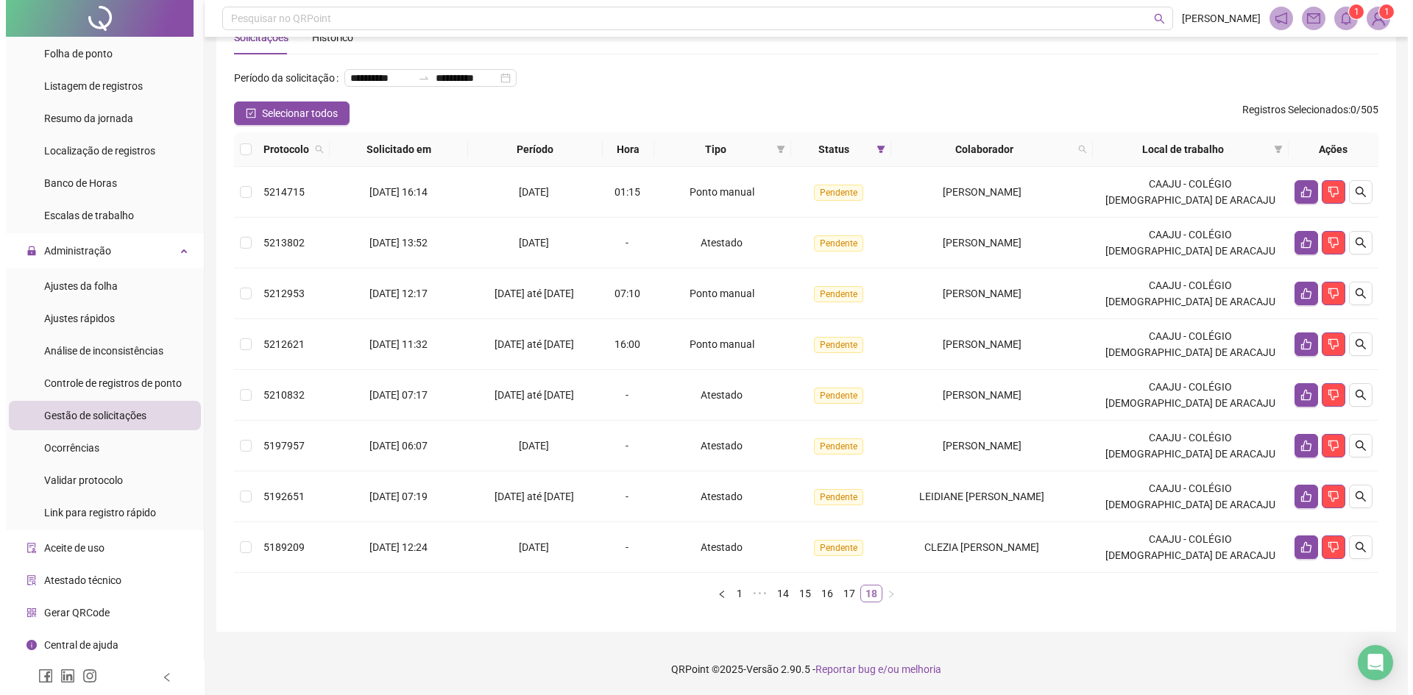
scroll to position [69, 0]
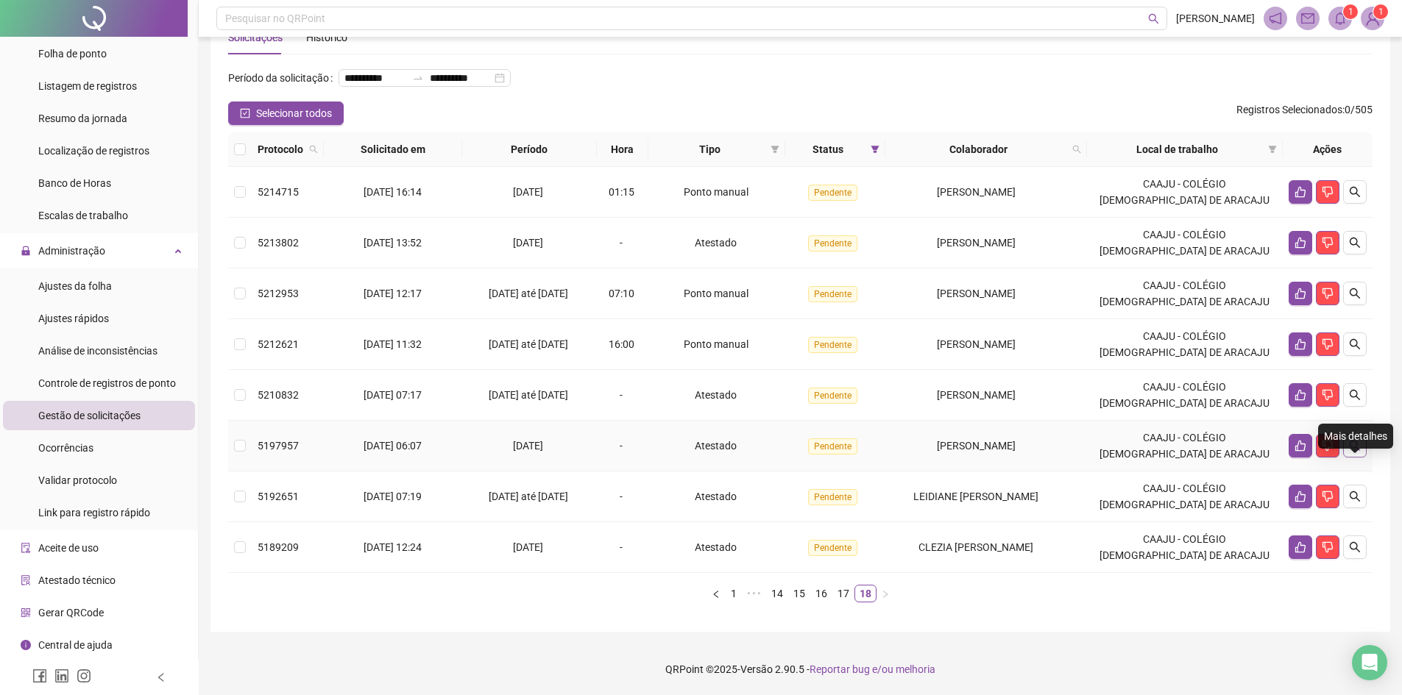
click at [1355, 445] on icon "search" at bounding box center [1355, 446] width 12 height 12
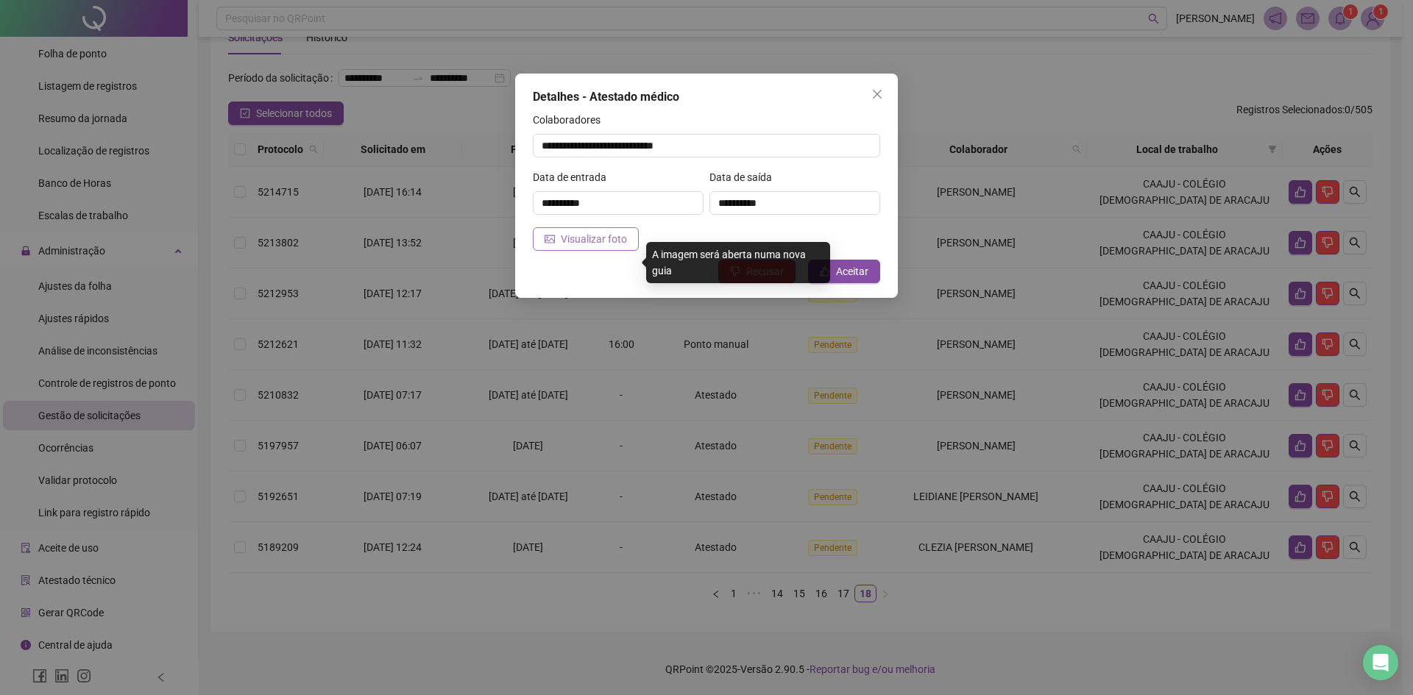
click at [597, 241] on span "Visualizar foto" at bounding box center [594, 239] width 66 height 16
click at [854, 274] on span "Aceitar" at bounding box center [852, 271] width 32 height 16
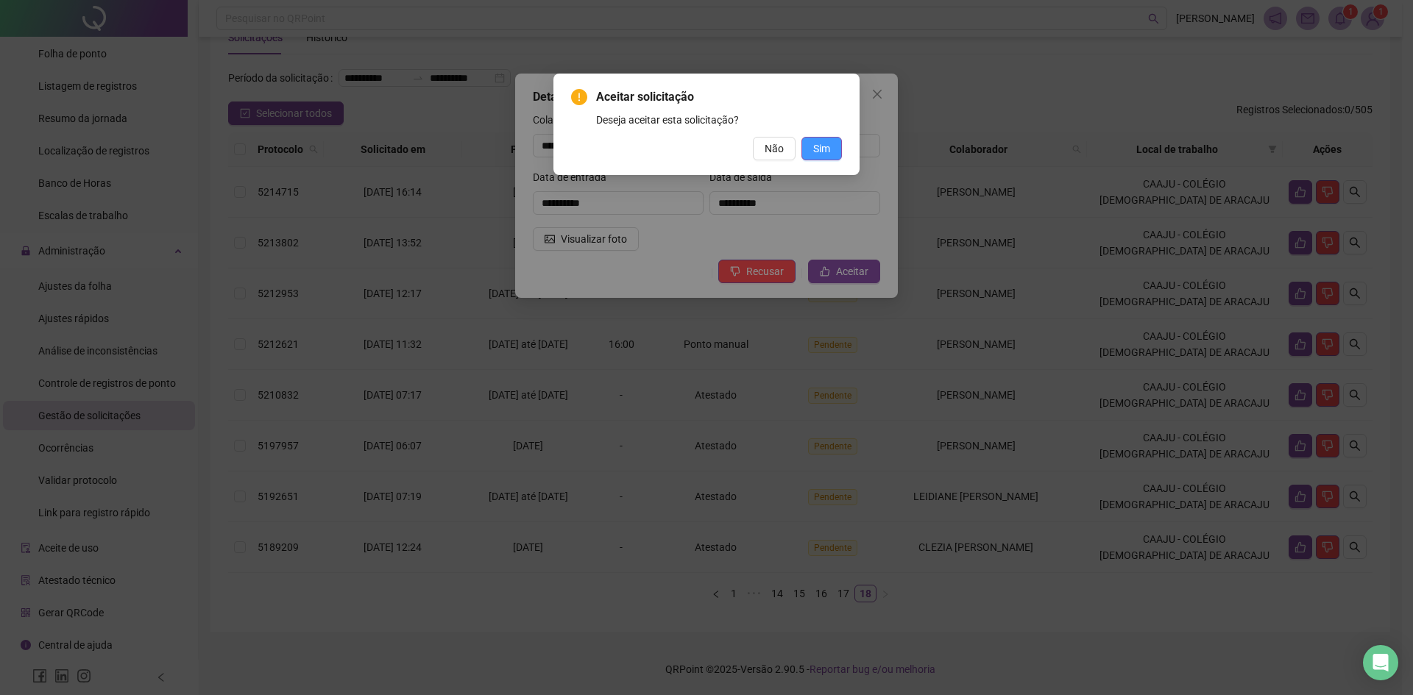
click at [830, 151] on button "Sim" at bounding box center [821, 149] width 40 height 24
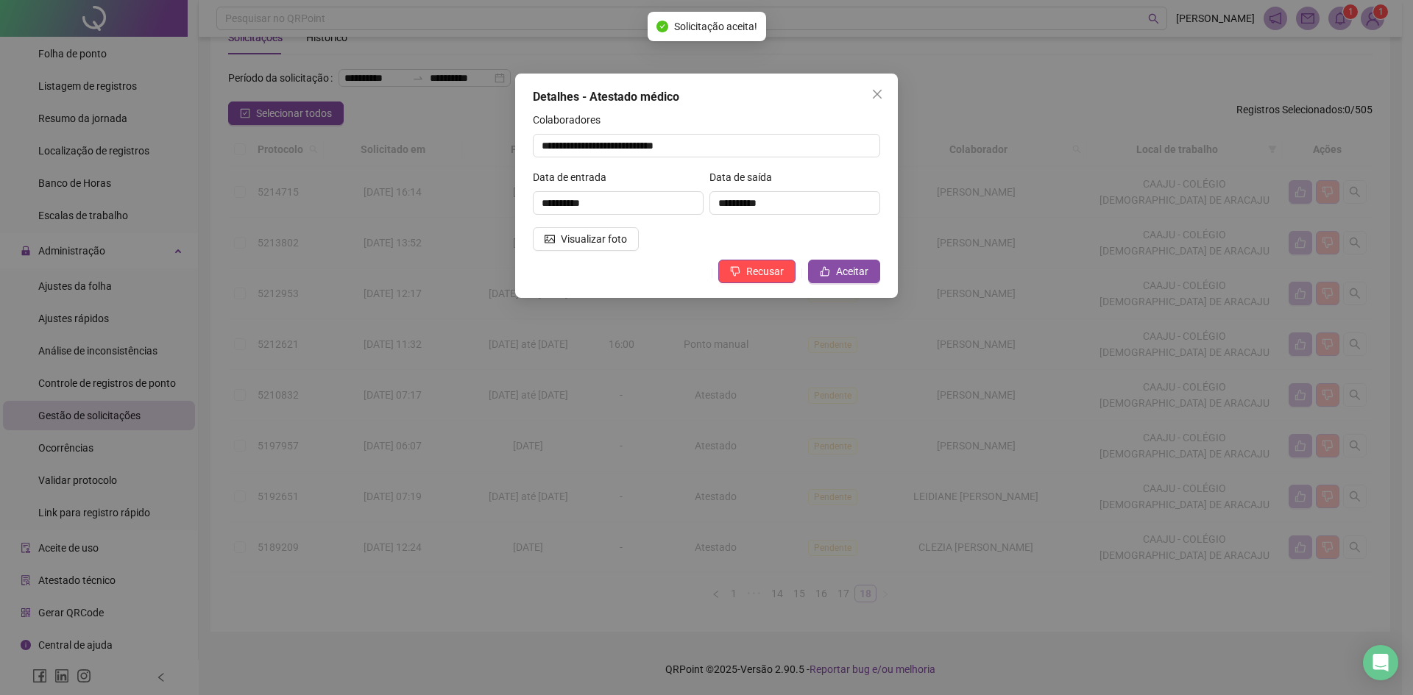
scroll to position [18, 0]
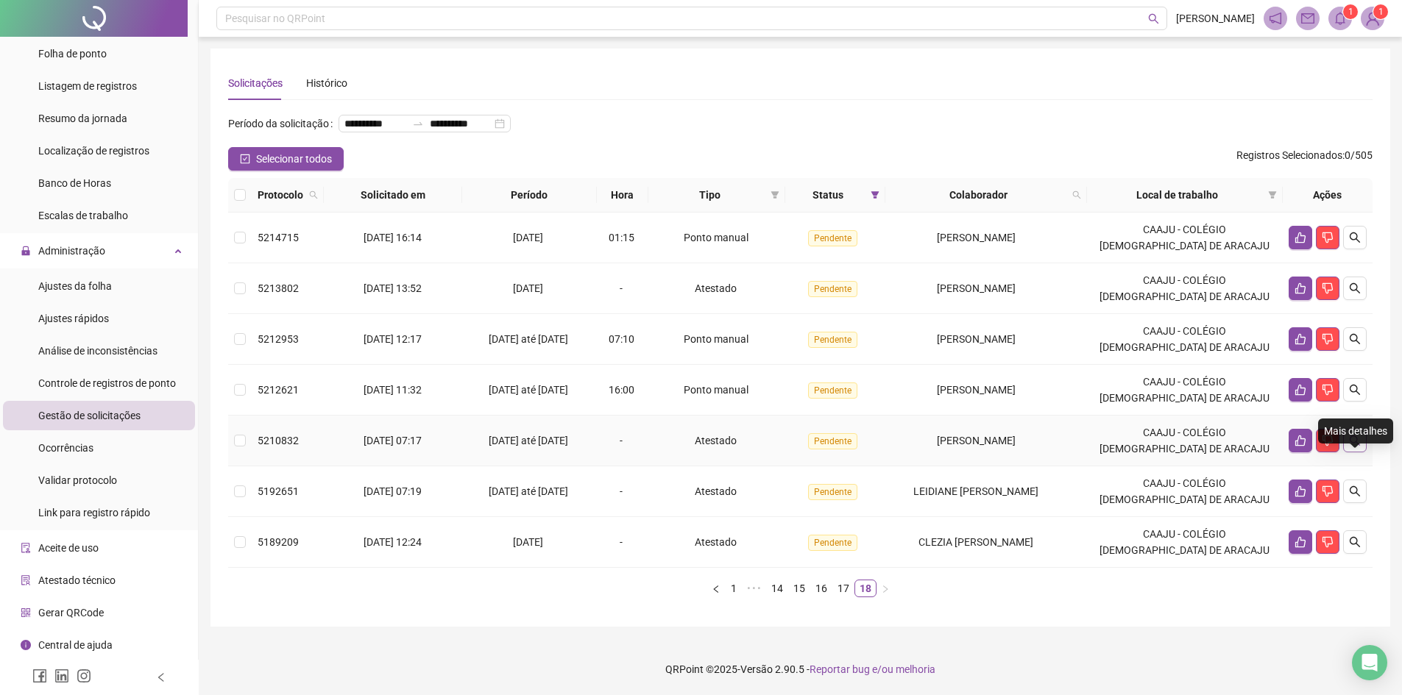
click at [1356, 439] on button "button" at bounding box center [1355, 441] width 24 height 24
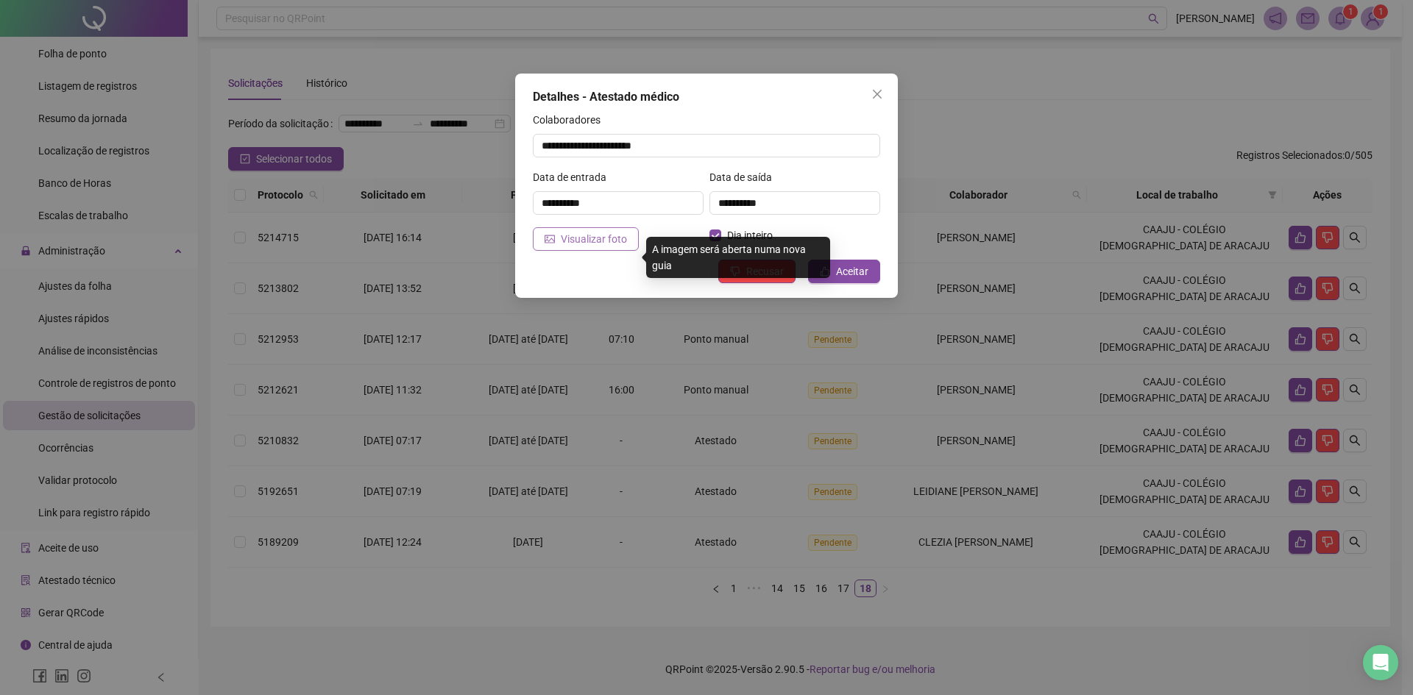
click at [554, 235] on icon "picture" at bounding box center [550, 239] width 10 height 8
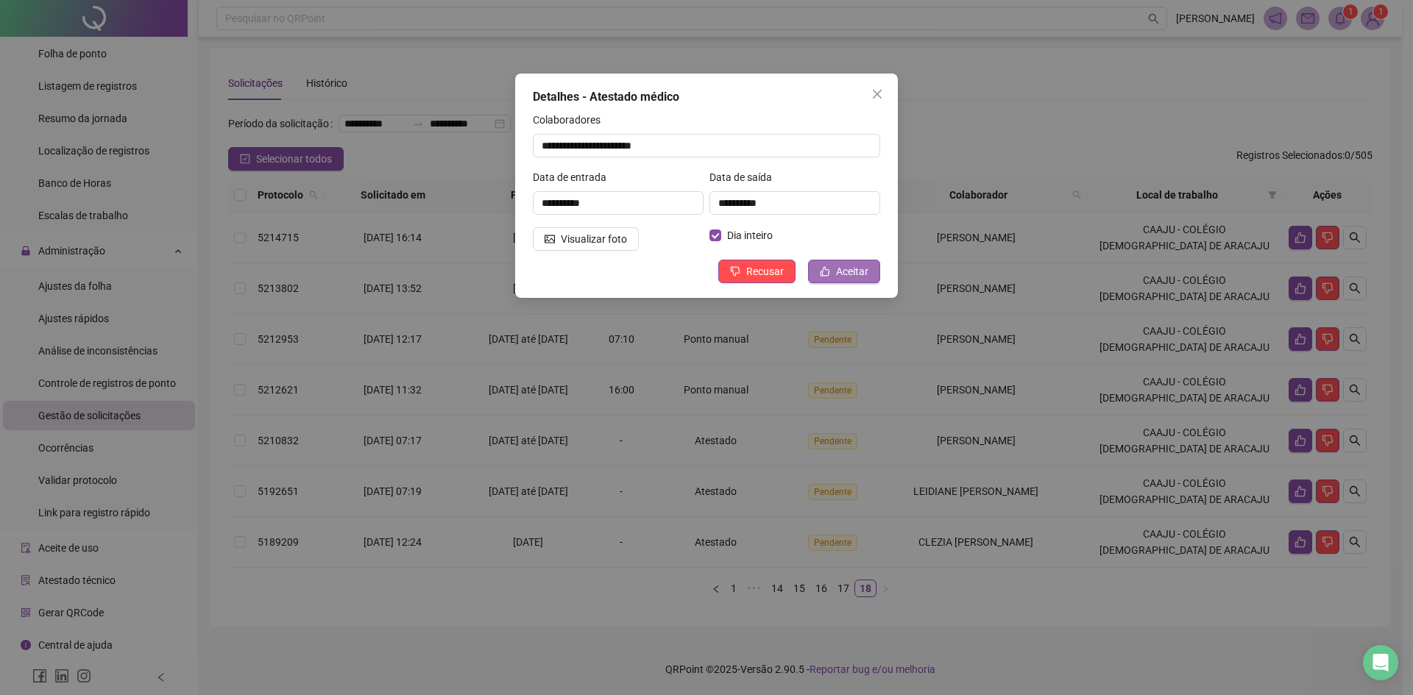
click at [826, 270] on icon "like" at bounding box center [825, 271] width 10 height 10
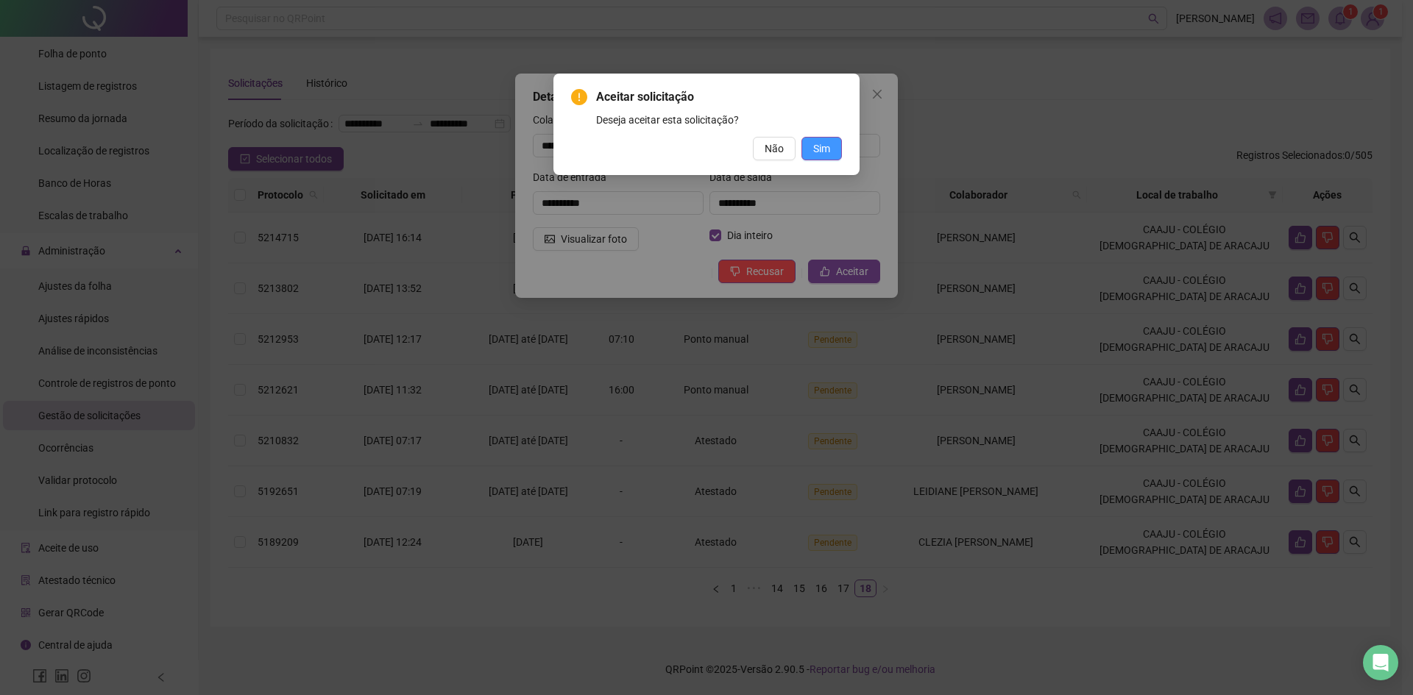
click at [823, 149] on span "Sim" at bounding box center [821, 149] width 17 height 16
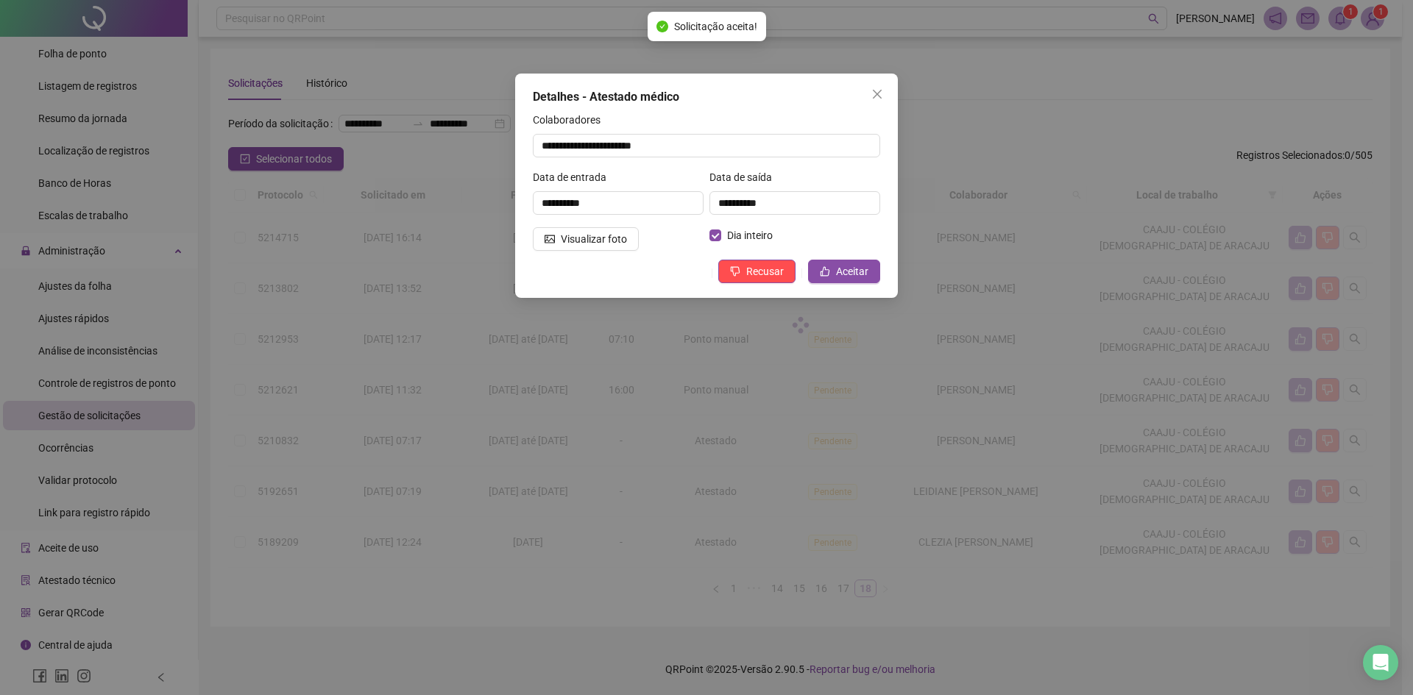
scroll to position [0, 0]
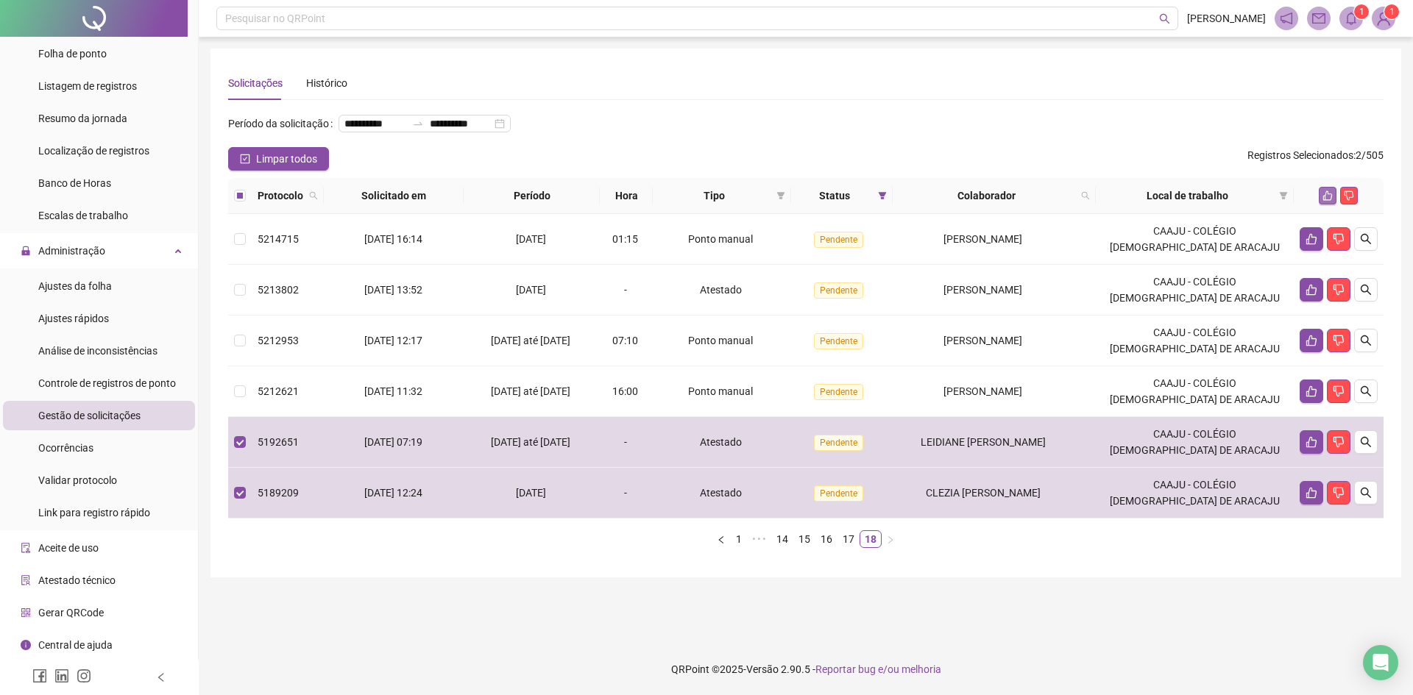
click at [1327, 201] on icon "like" at bounding box center [1327, 196] width 10 height 10
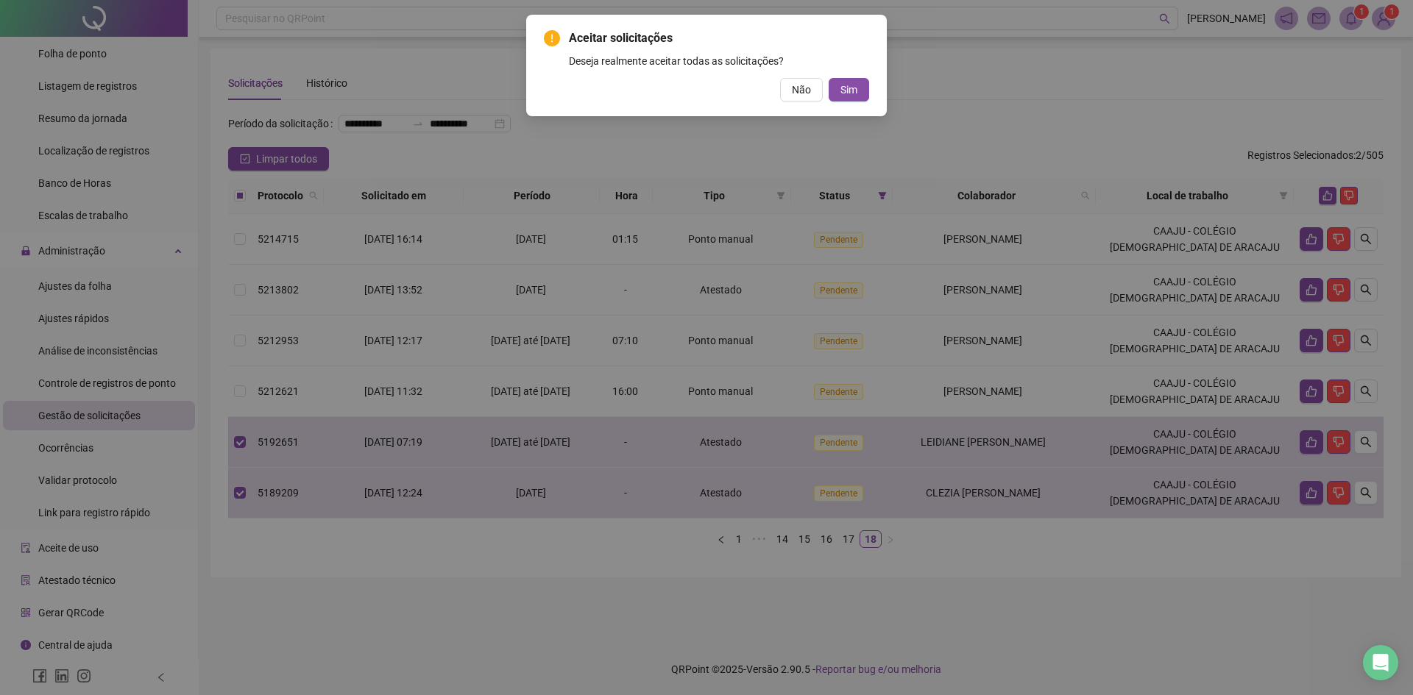
drag, startPoint x: 848, startPoint y: 79, endPoint x: 853, endPoint y: 87, distance: 9.6
click at [850, 83] on button "Sim" at bounding box center [849, 90] width 40 height 24
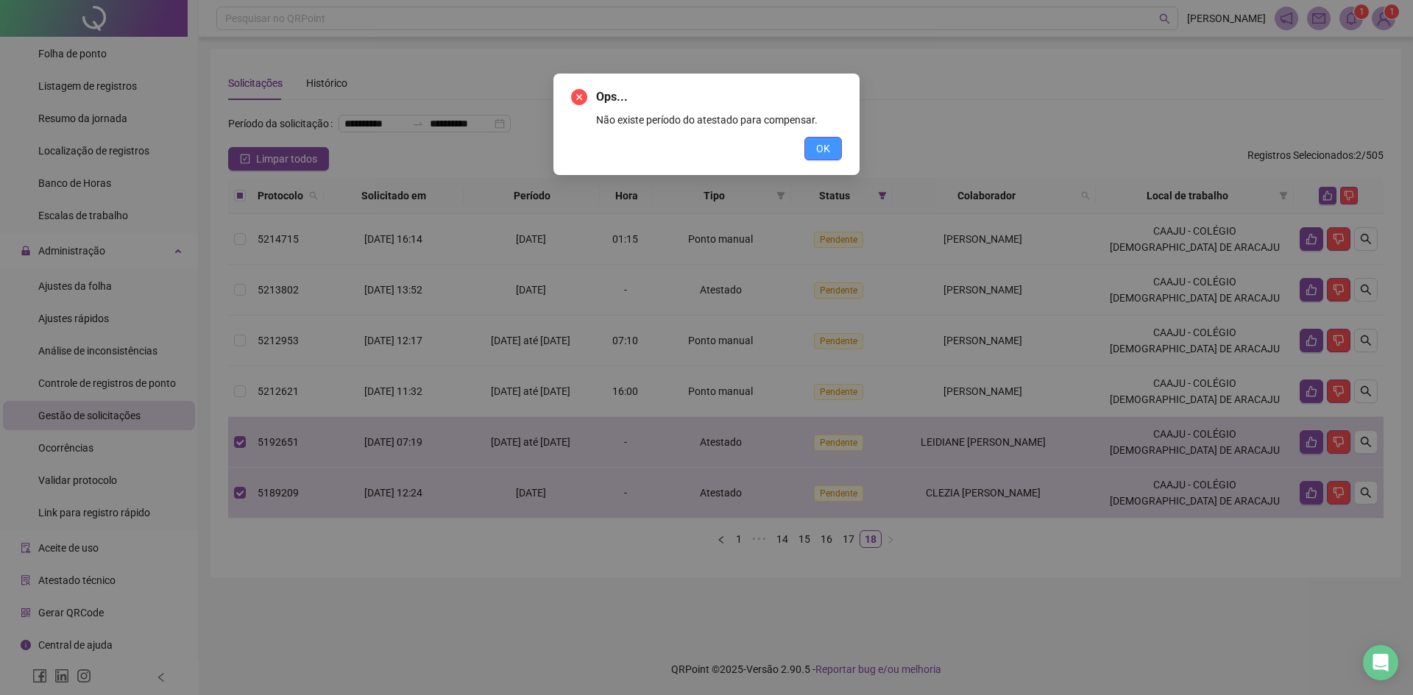
click at [834, 149] on button "OK" at bounding box center [823, 149] width 38 height 24
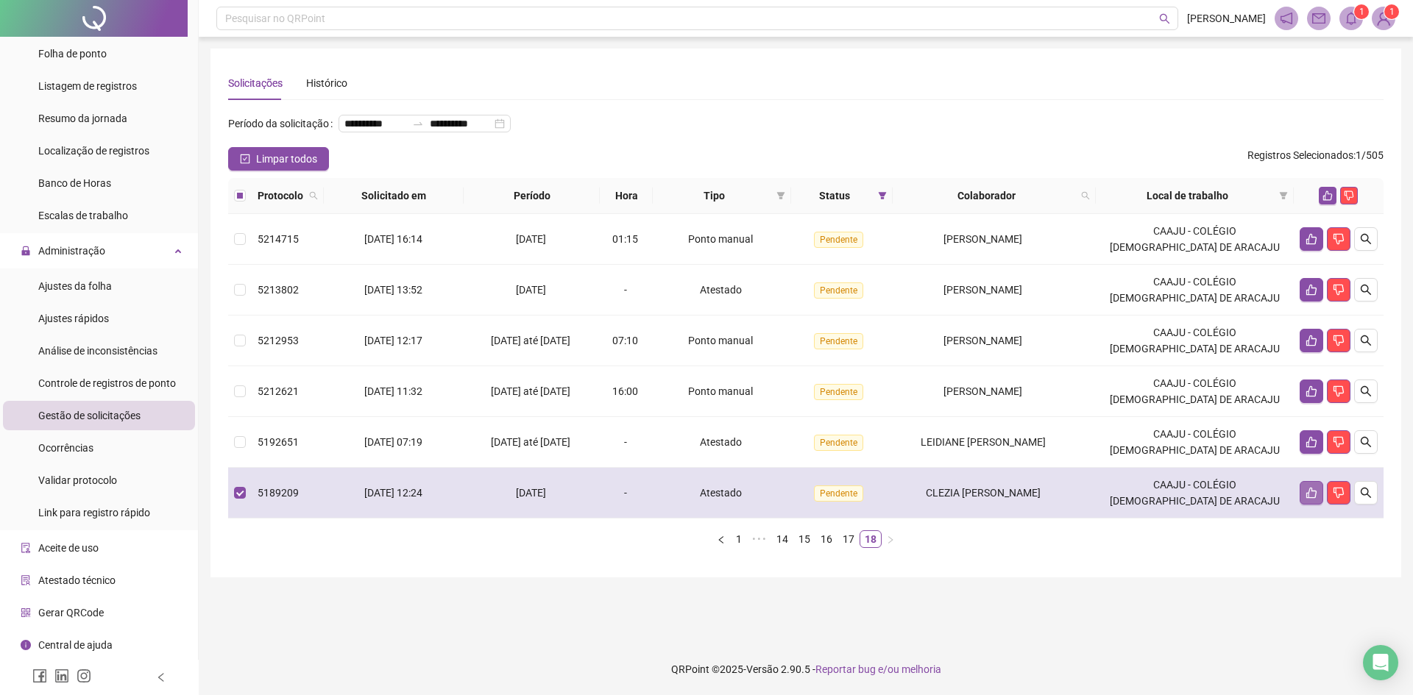
click at [1311, 499] on icon "like" at bounding box center [1311, 493] width 12 height 12
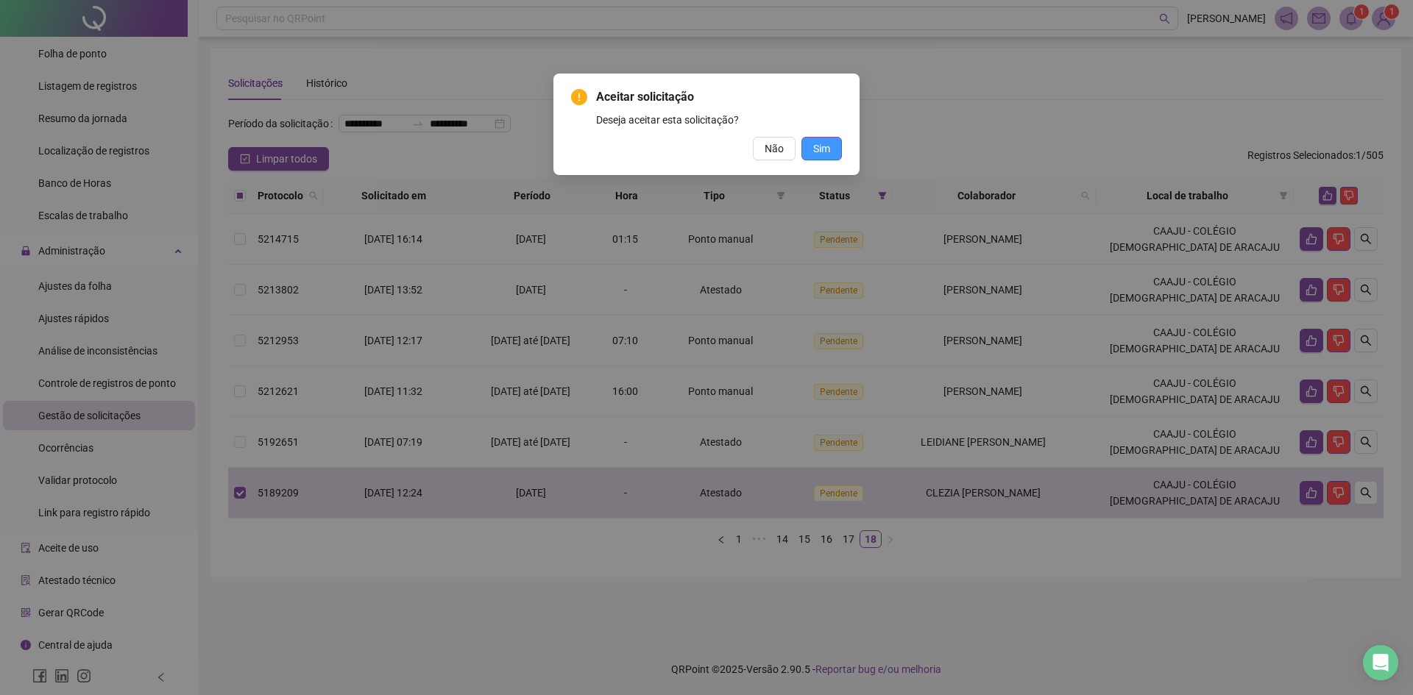
click at [830, 153] on button "Sim" at bounding box center [821, 149] width 40 height 24
drag, startPoint x: 770, startPoint y: 142, endPoint x: 639, endPoint y: 265, distance: 179.1
click at [769, 145] on span "Não" at bounding box center [774, 149] width 19 height 16
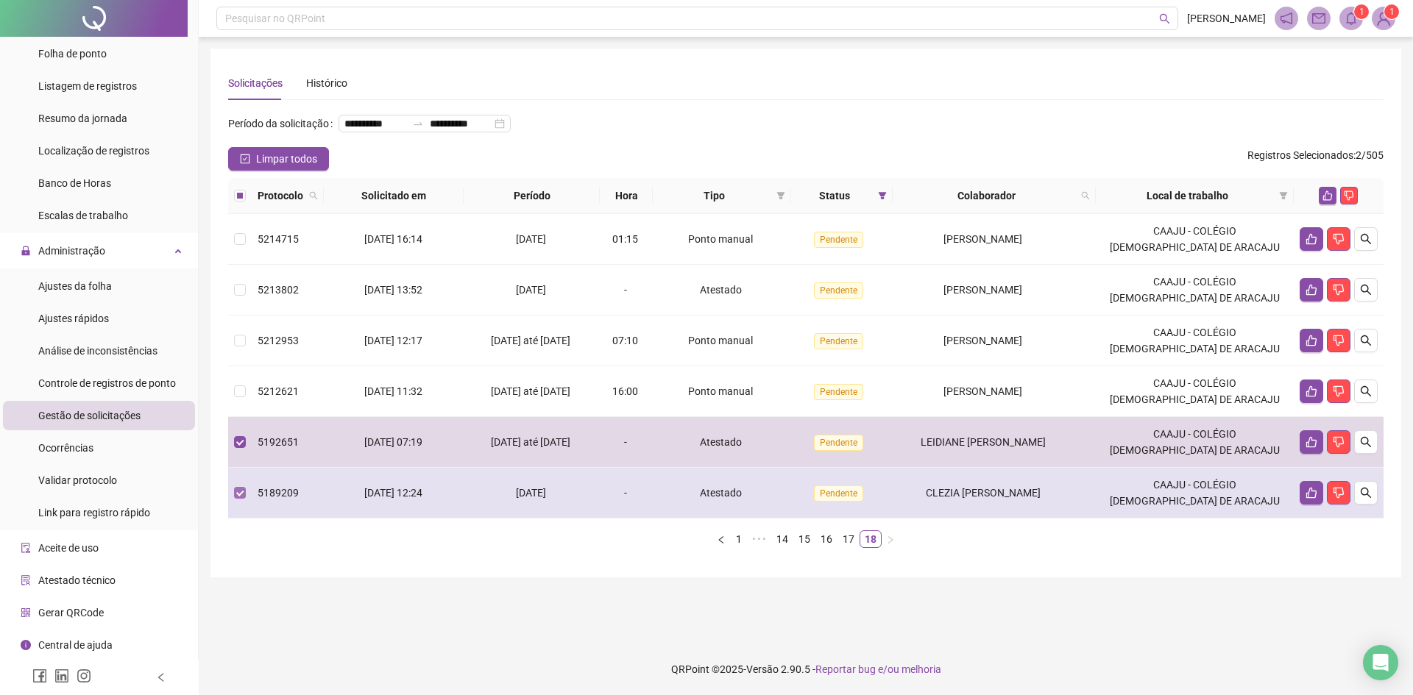
click at [243, 501] on label at bounding box center [240, 493] width 12 height 16
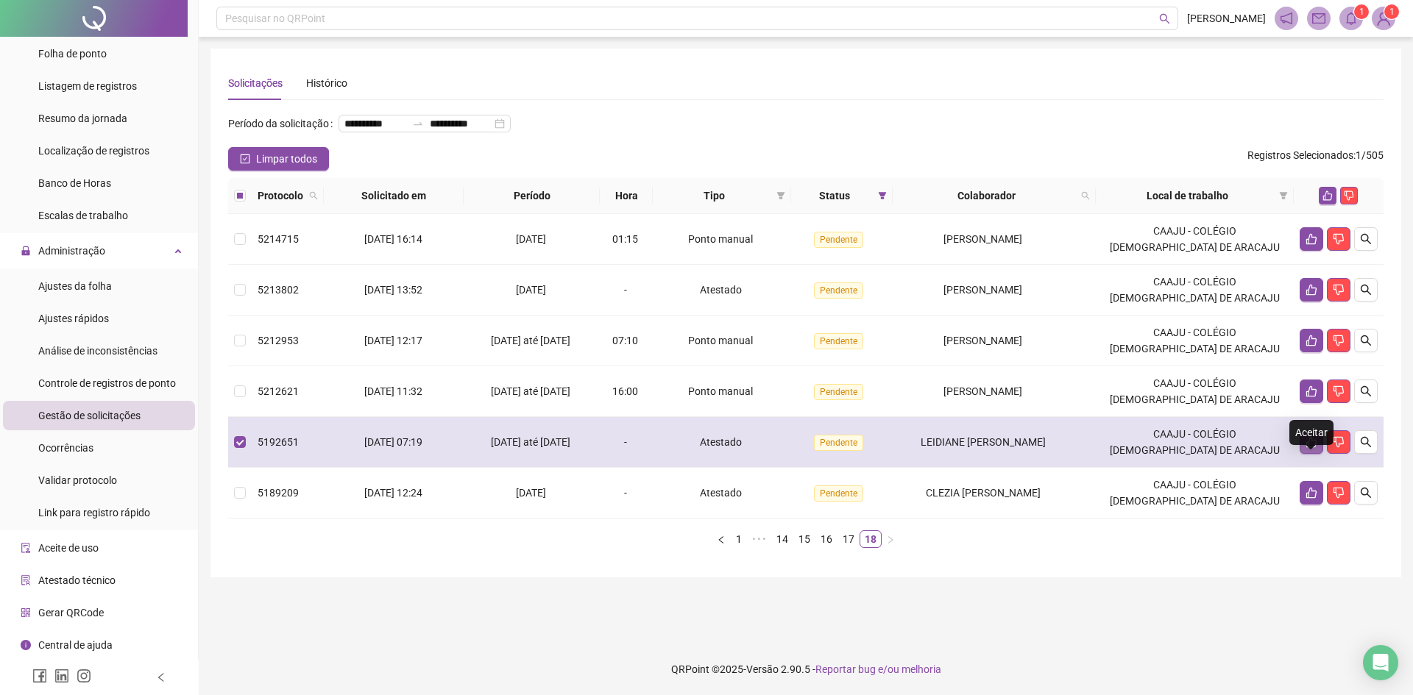
click at [1306, 448] on icon "like" at bounding box center [1311, 442] width 12 height 12
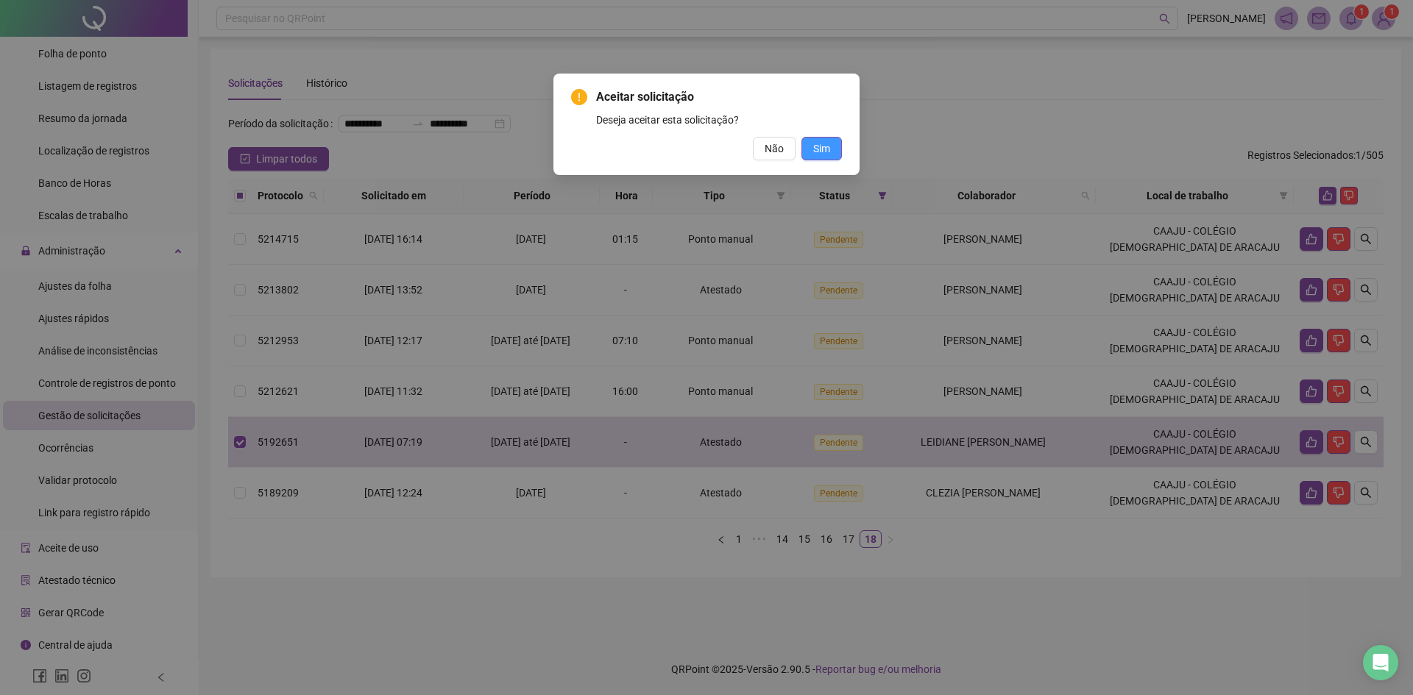
click at [826, 148] on span "Sim" at bounding box center [821, 149] width 17 height 16
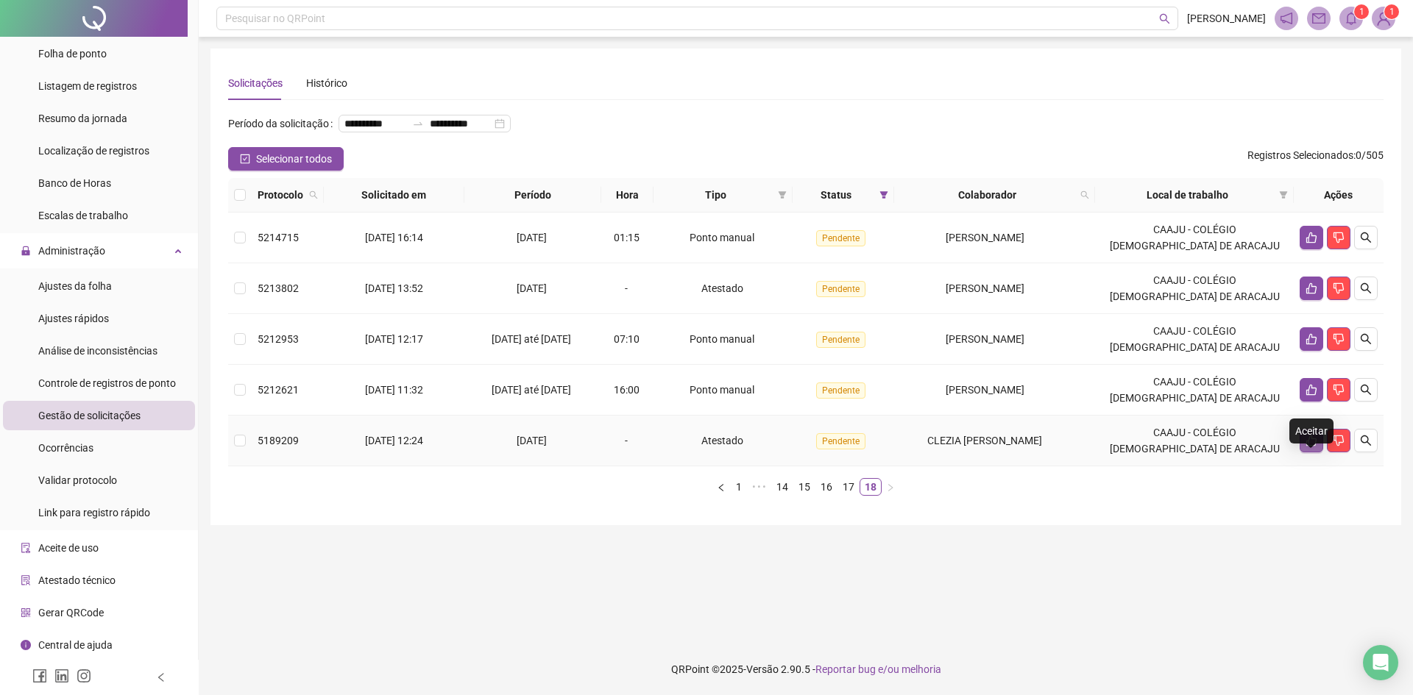
click at [1308, 447] on icon "like" at bounding box center [1311, 441] width 12 height 12
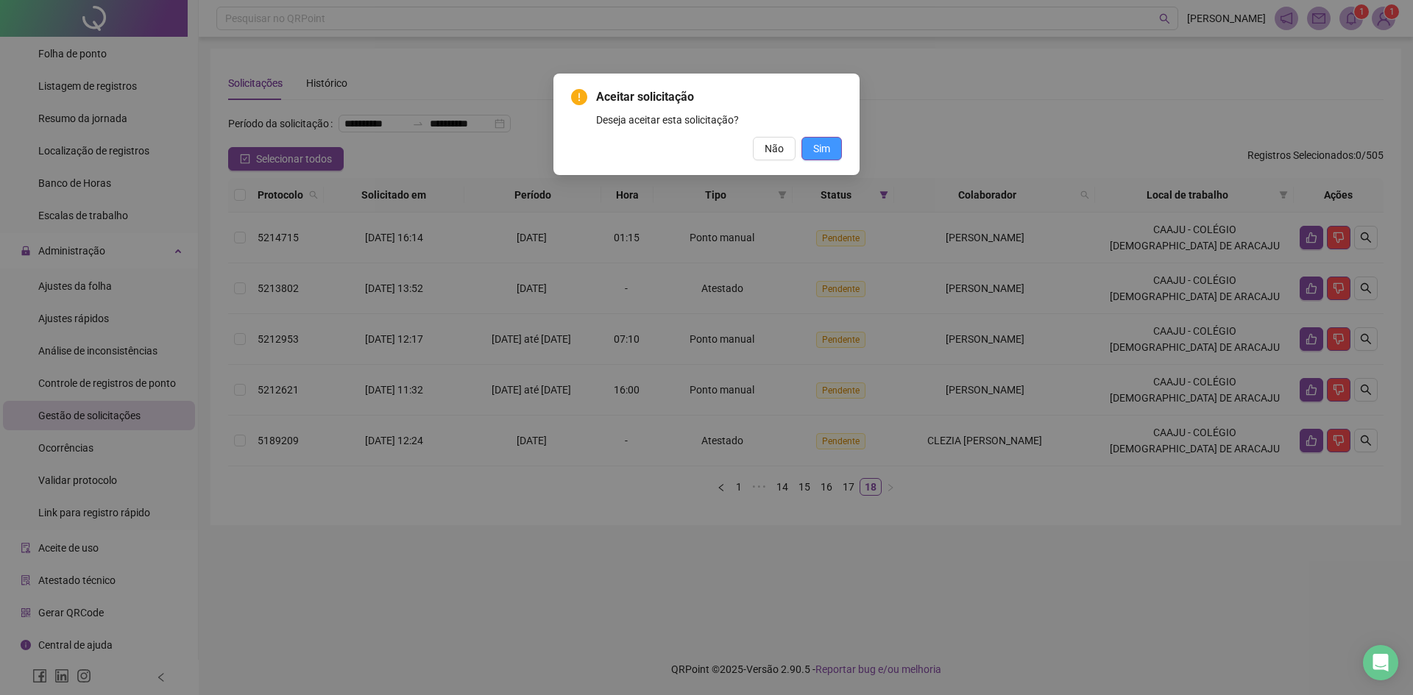
click at [813, 154] on span "Sim" at bounding box center [821, 149] width 17 height 16
click at [815, 146] on span "Sim" at bounding box center [821, 149] width 17 height 16
click at [773, 152] on span "Não" at bounding box center [774, 149] width 19 height 16
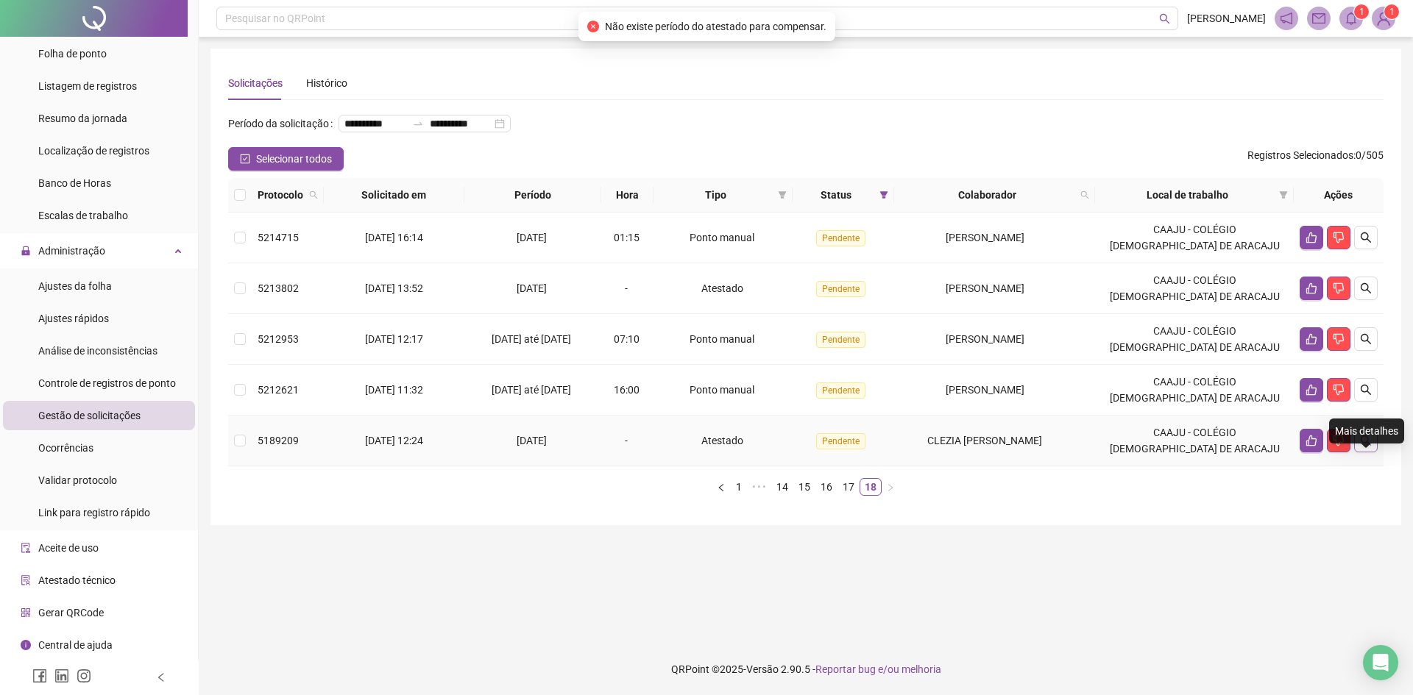
click at [1367, 446] on icon "search" at bounding box center [1366, 441] width 10 height 10
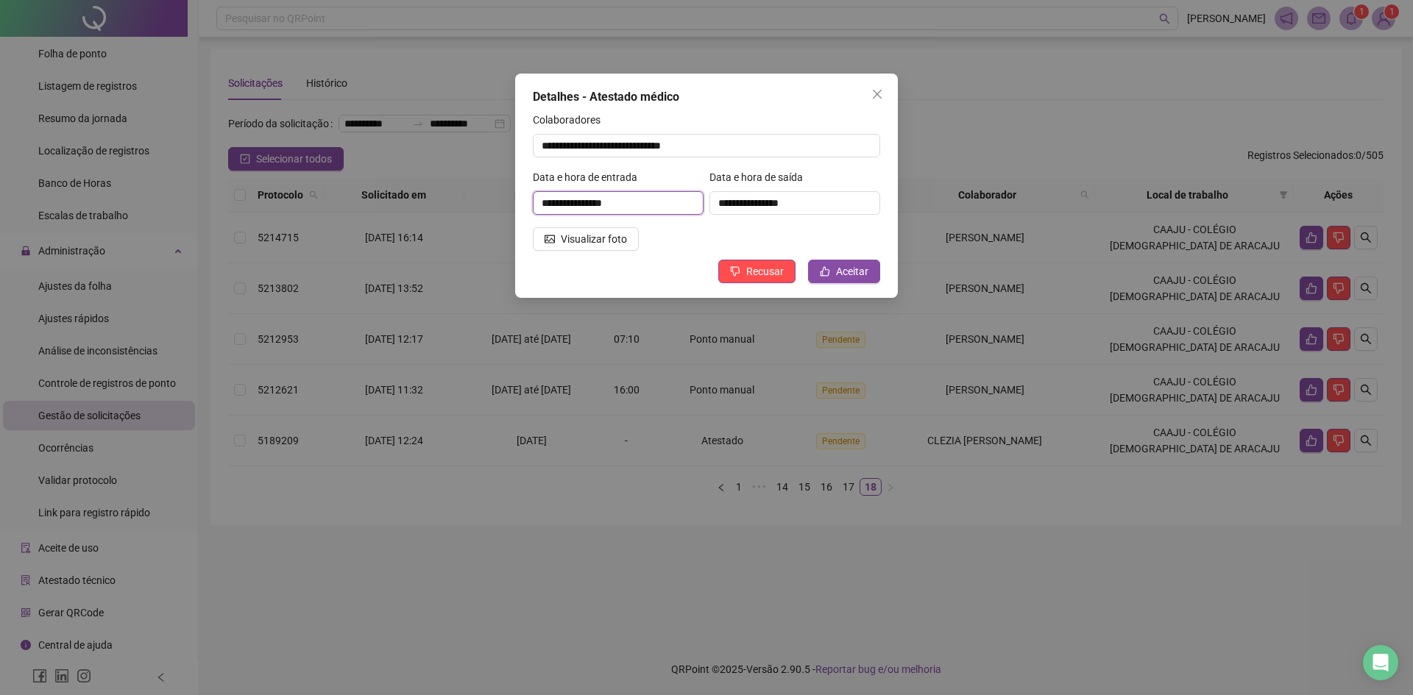
drag, startPoint x: 624, startPoint y: 205, endPoint x: 600, endPoint y: 210, distance: 24.8
click at [600, 209] on input "**********" at bounding box center [618, 203] width 171 height 24
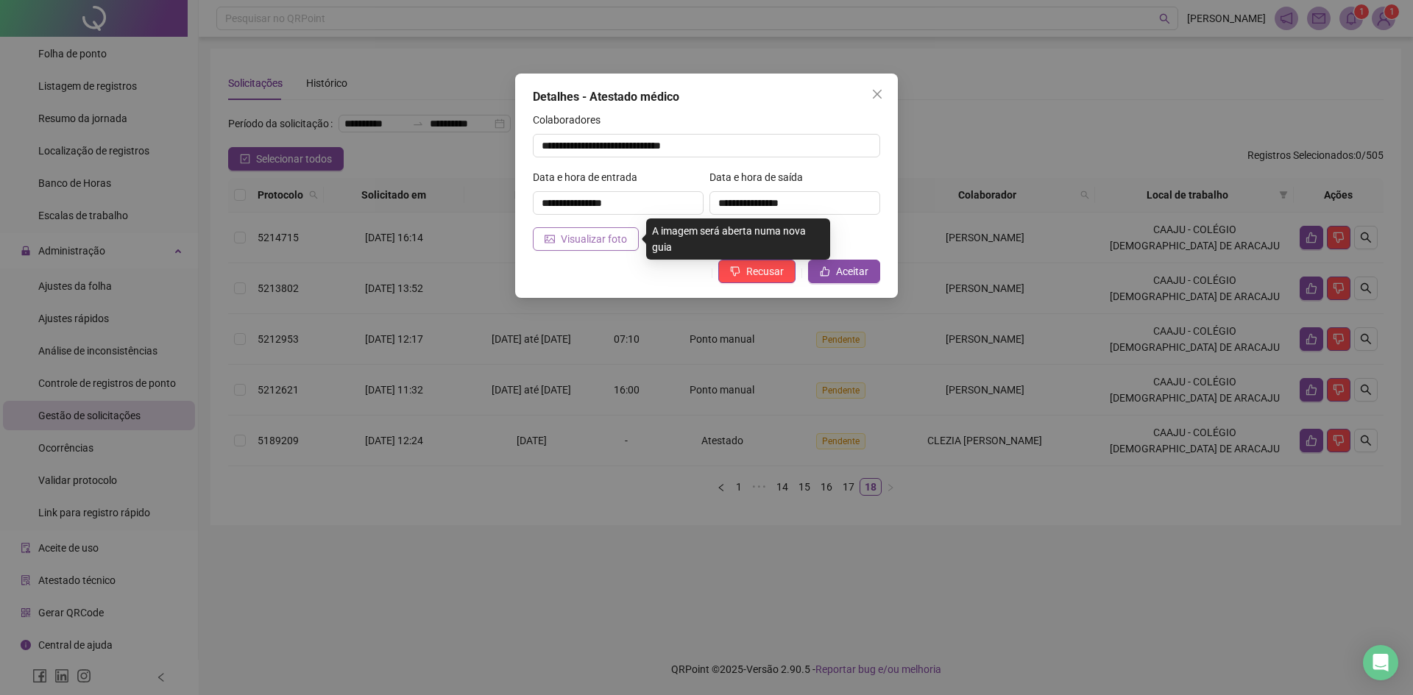
click at [572, 236] on span "Visualizar foto" at bounding box center [594, 239] width 66 height 16
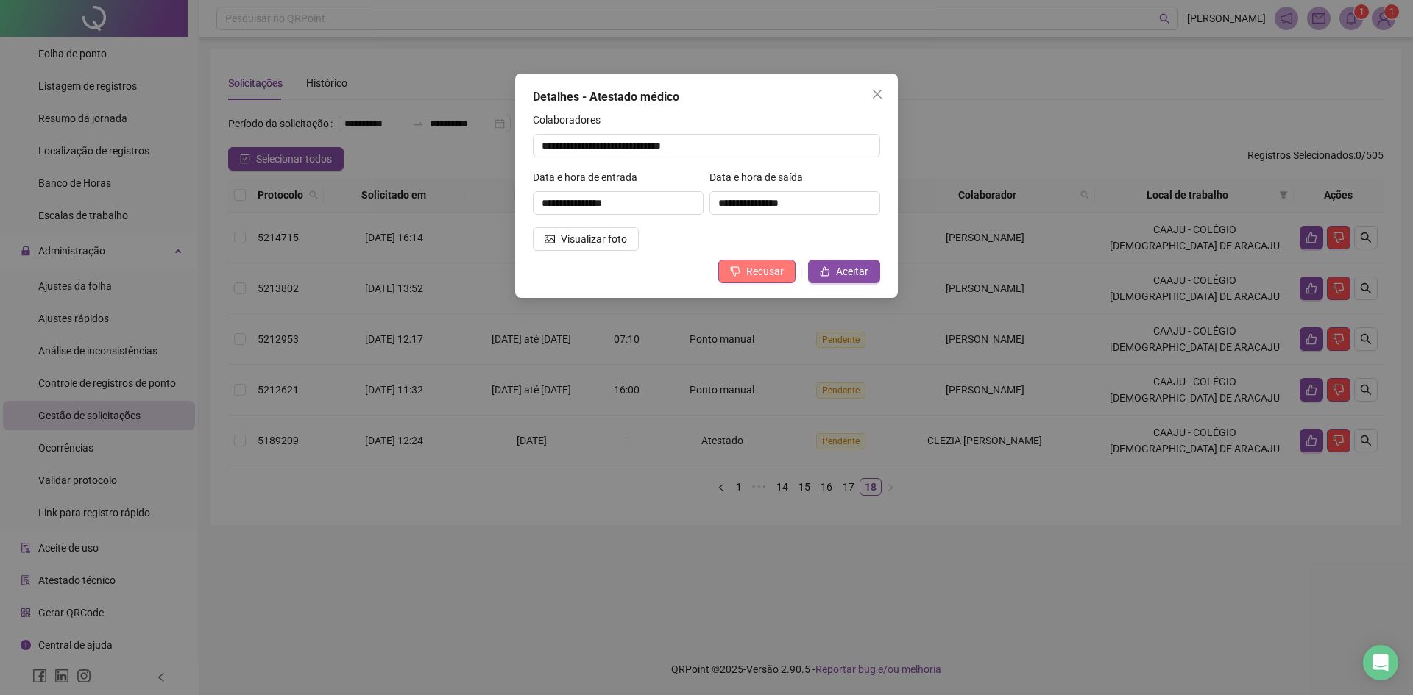
drag, startPoint x: 772, startPoint y: 277, endPoint x: 775, endPoint y: 264, distance: 13.6
click at [774, 264] on span "Recusar" at bounding box center [765, 271] width 38 height 16
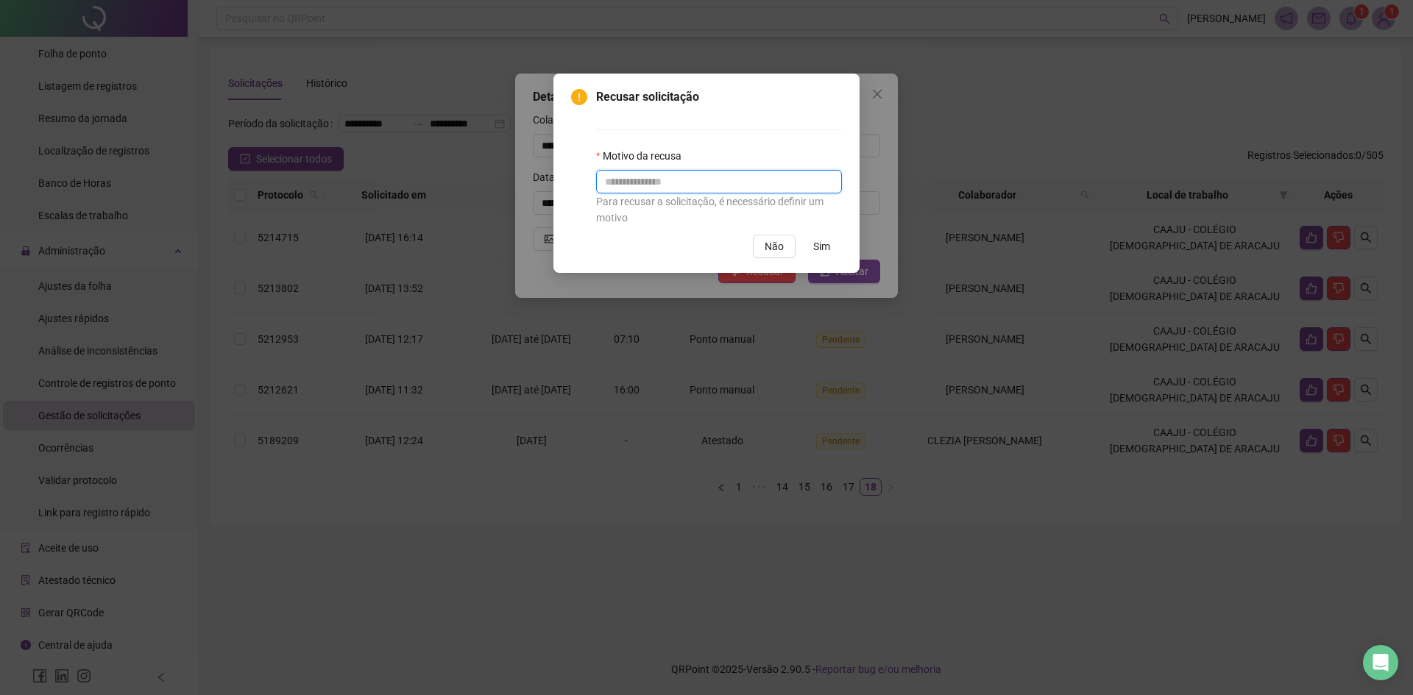
click at [657, 183] on input "text" at bounding box center [719, 182] width 246 height 24
type input "**********"
click at [831, 247] on button "Sim" at bounding box center [821, 247] width 40 height 24
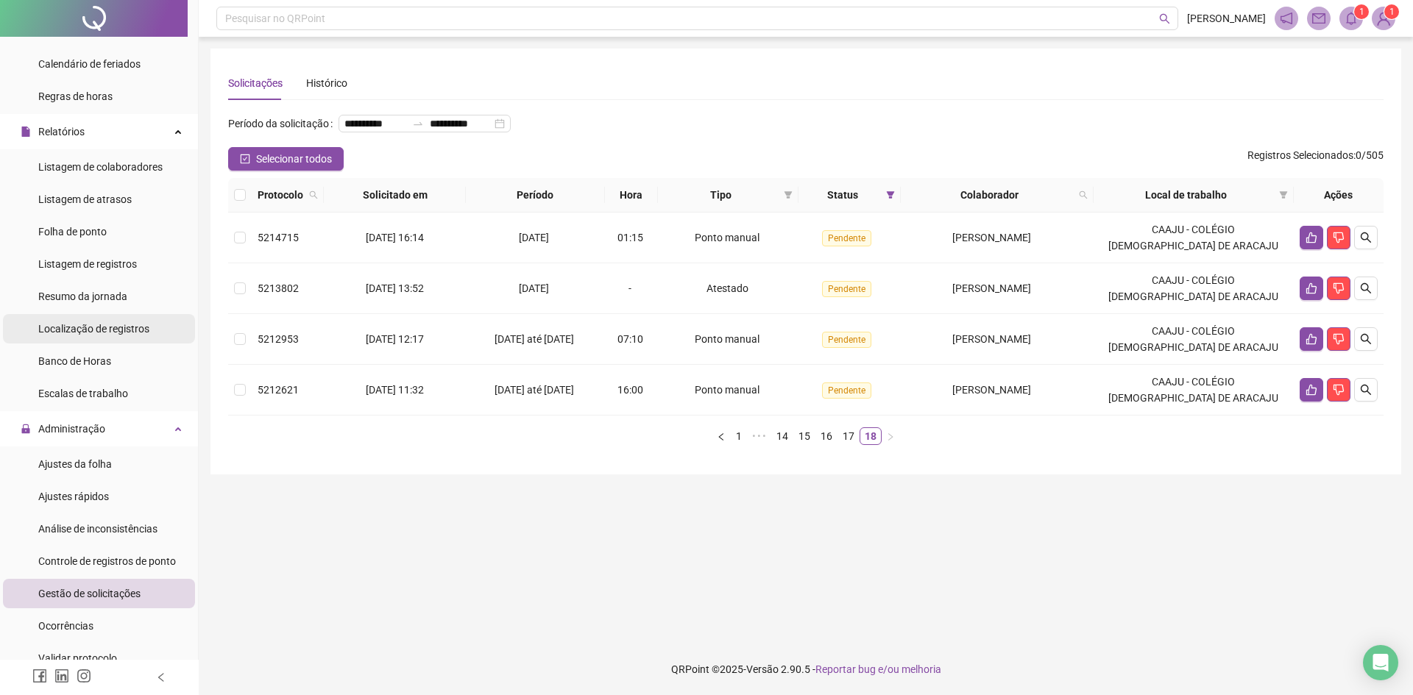
scroll to position [221, 0]
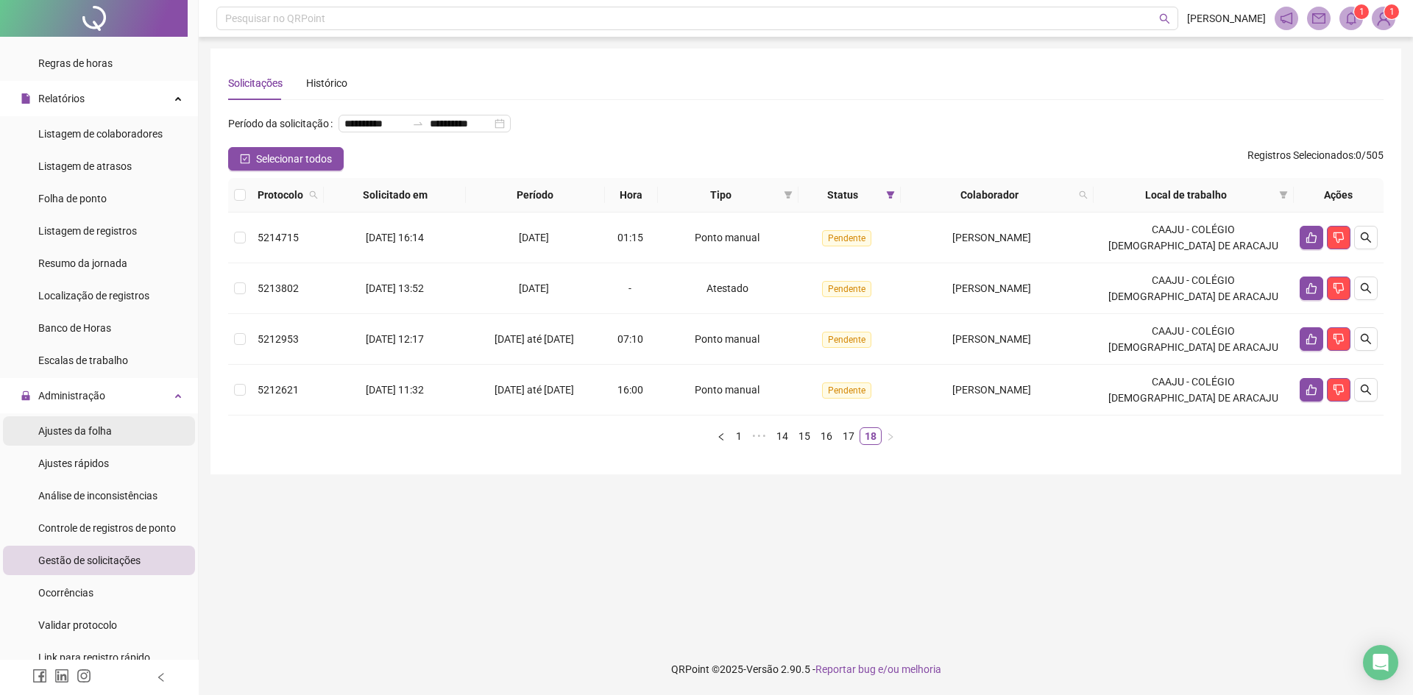
click at [81, 425] on span "Ajustes da folha" at bounding box center [75, 431] width 74 height 12
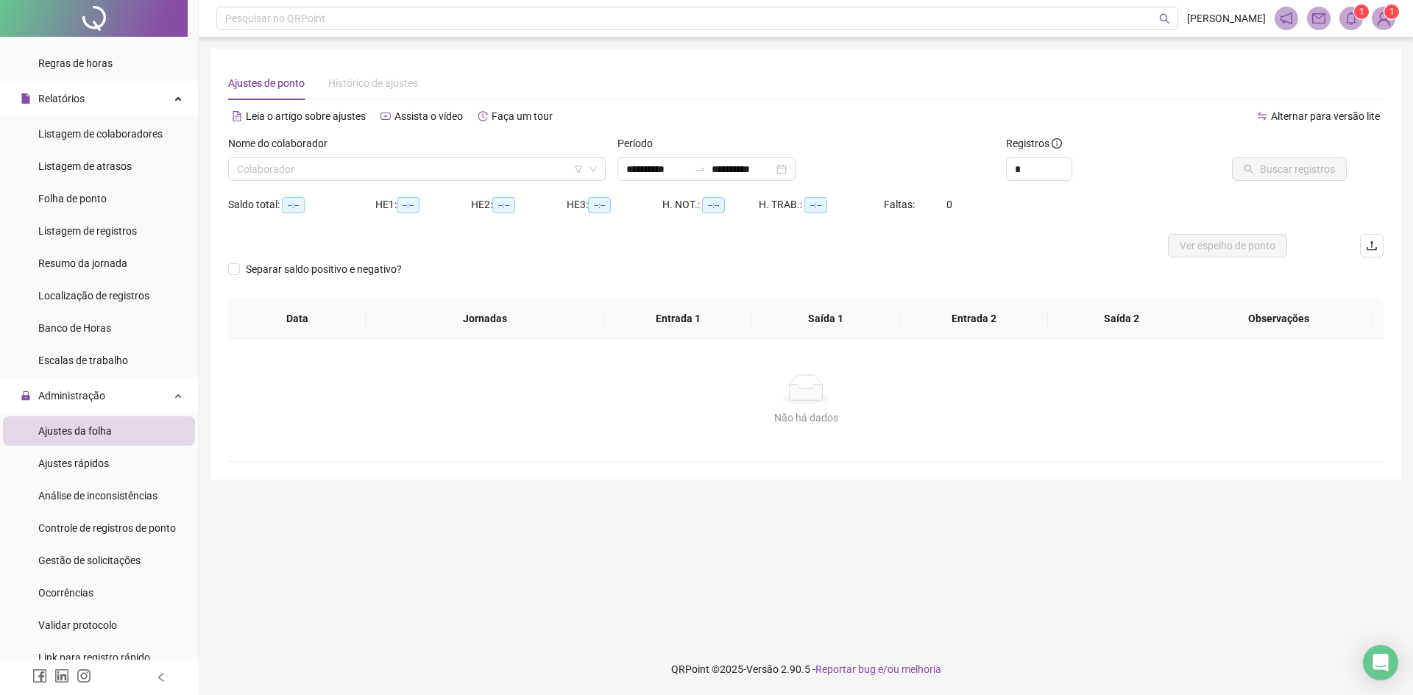
type input "**********"
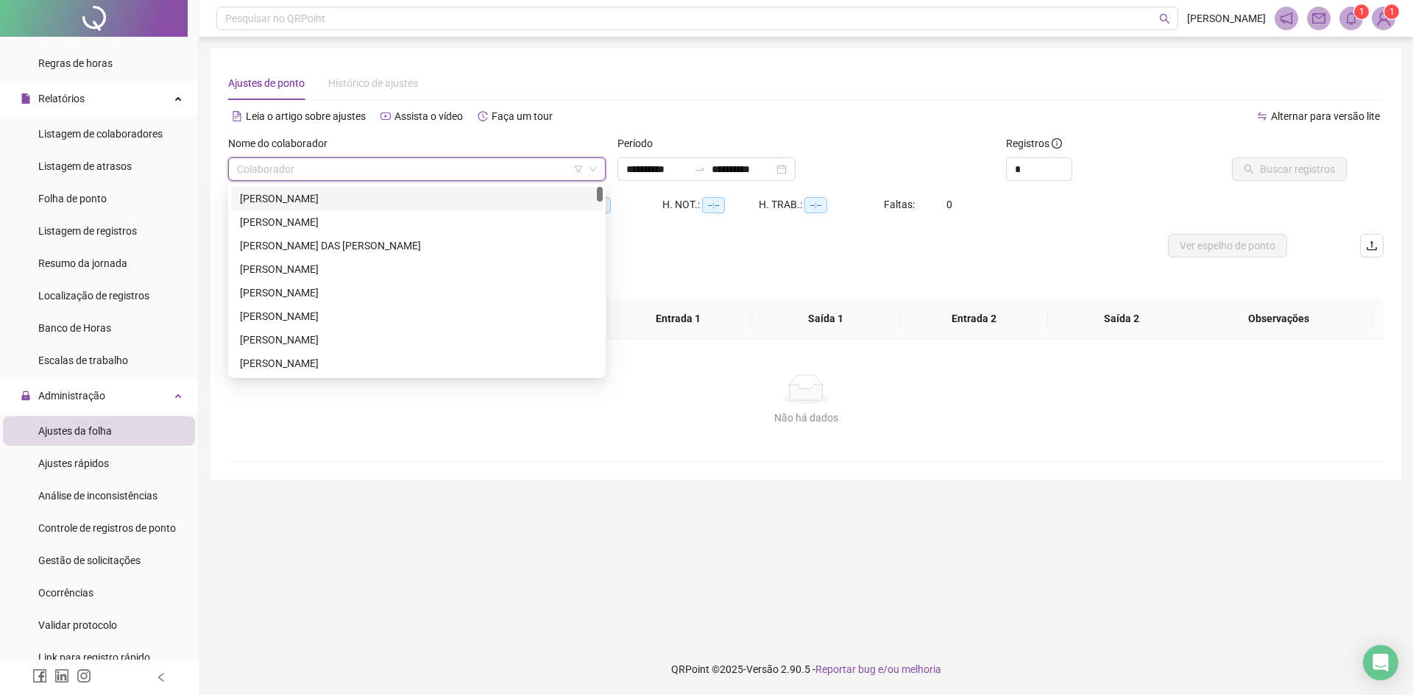
click at [353, 171] on input "search" at bounding box center [410, 169] width 347 height 22
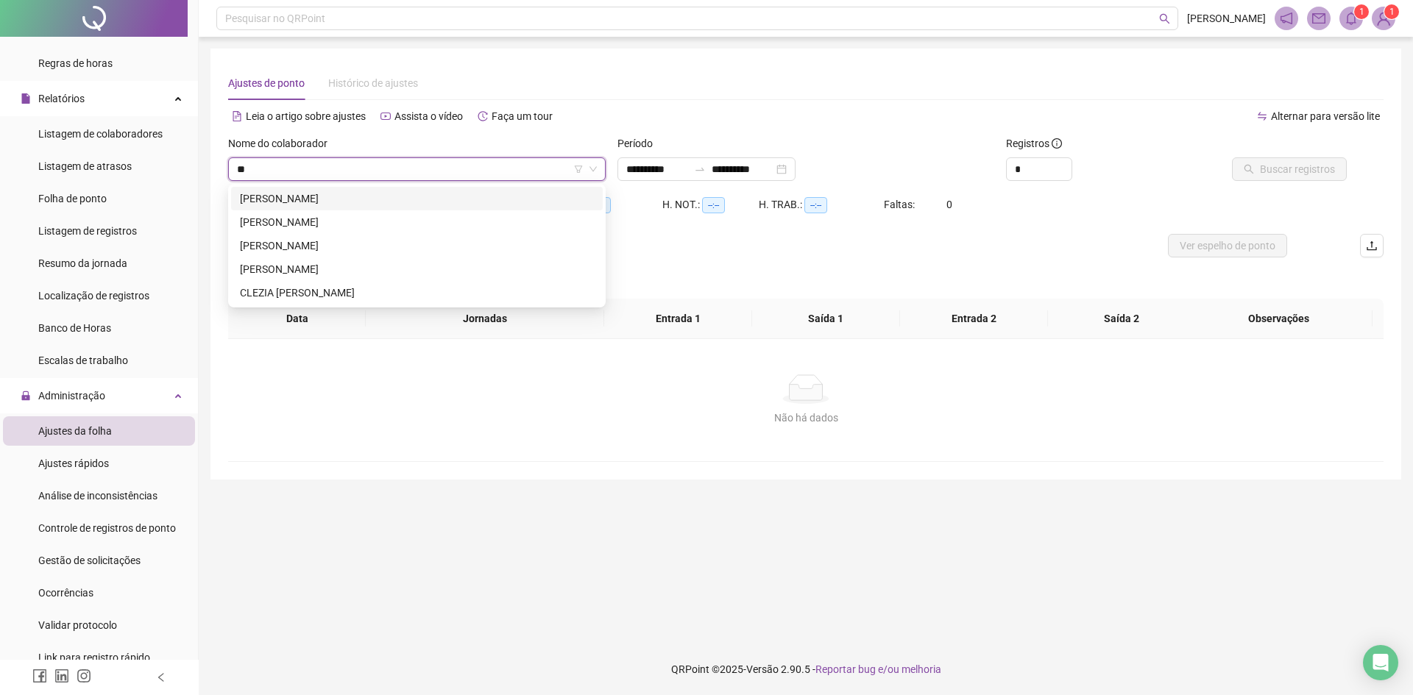
type input "***"
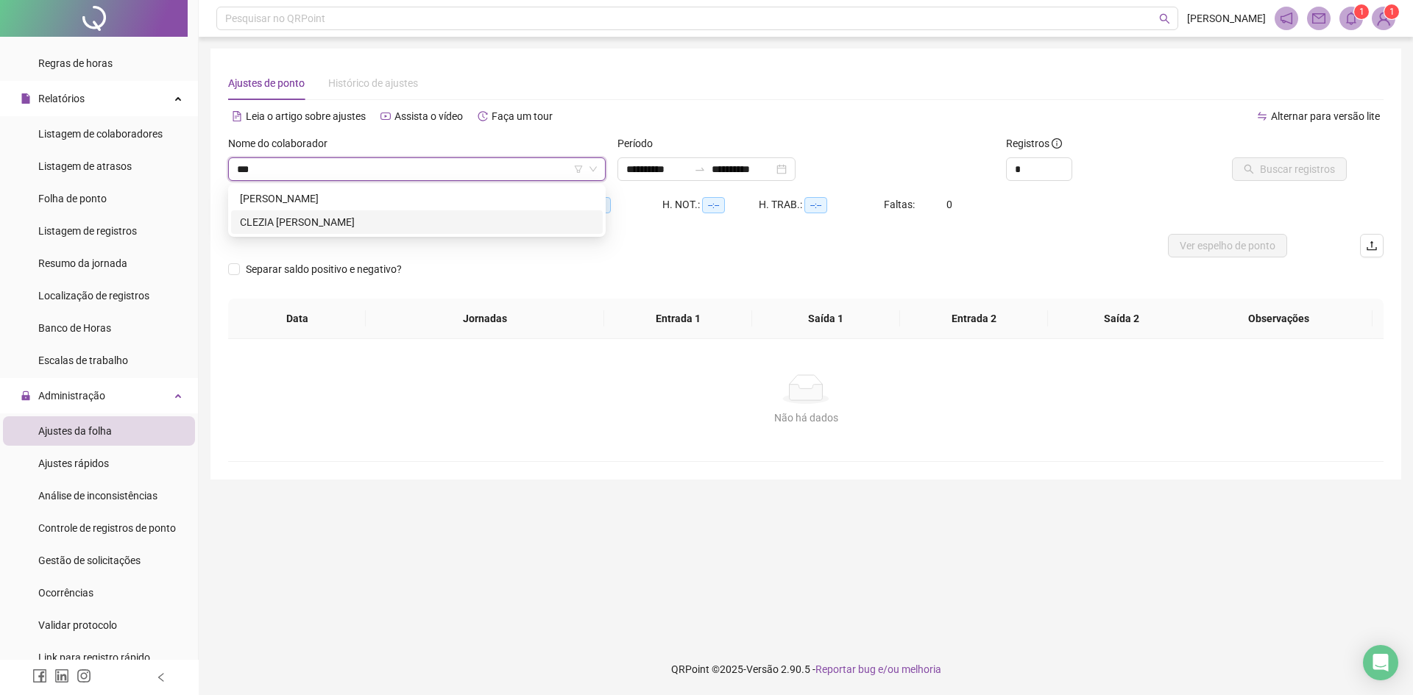
click at [297, 222] on div "CLEZIA [PERSON_NAME]" at bounding box center [417, 222] width 354 height 16
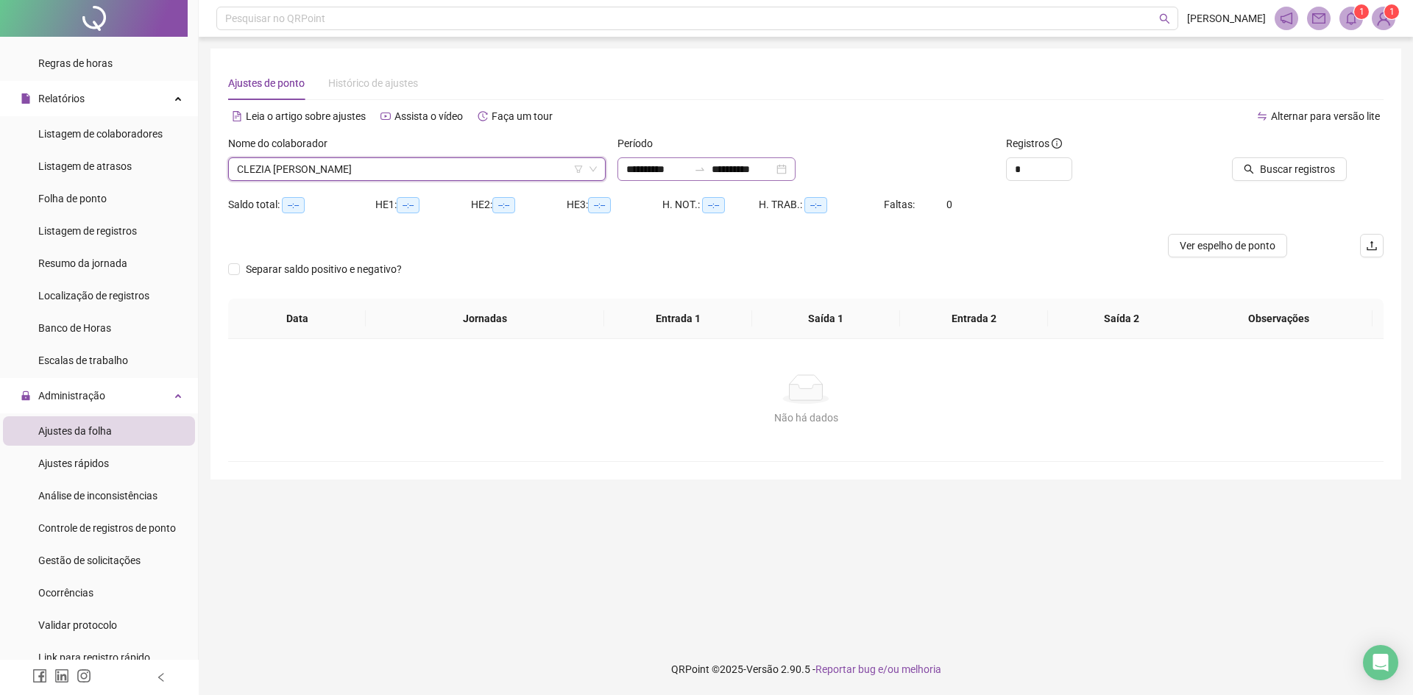
click at [698, 160] on div "**********" at bounding box center [706, 169] width 178 height 24
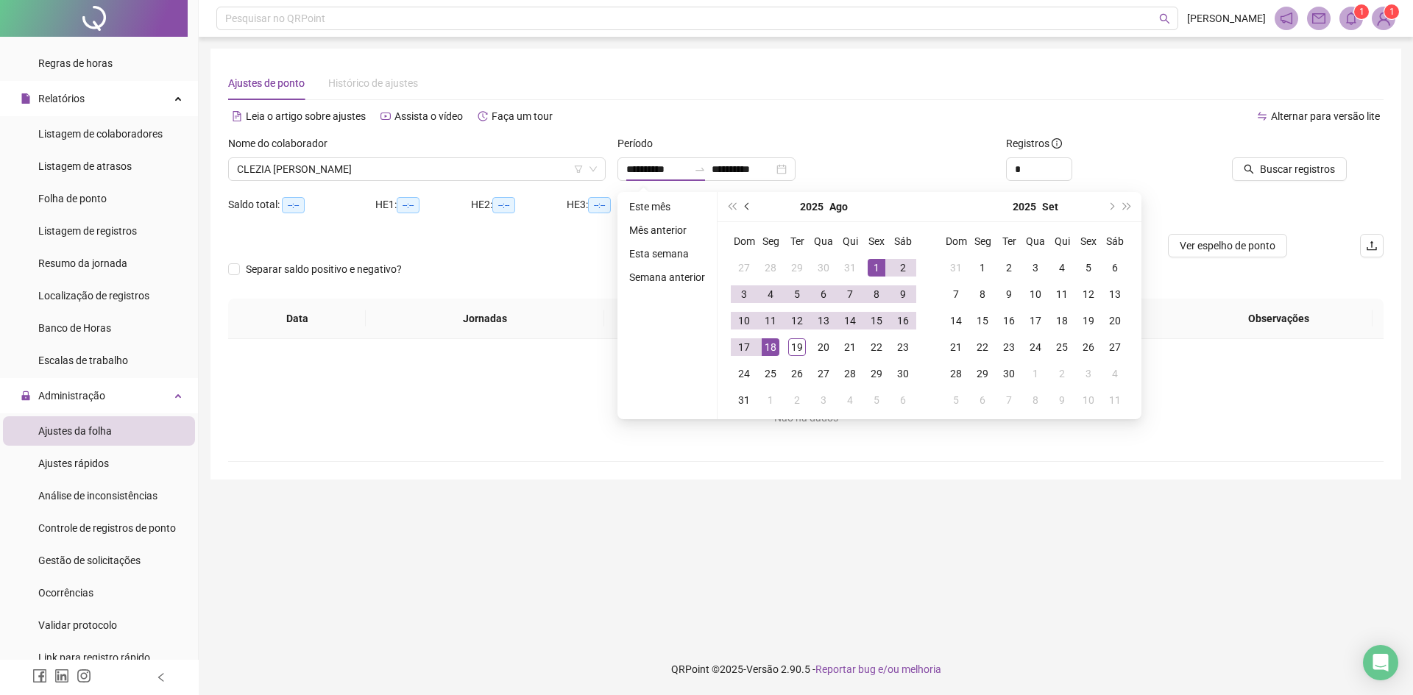
click at [745, 206] on span "prev-year" at bounding box center [748, 206] width 7 height 7
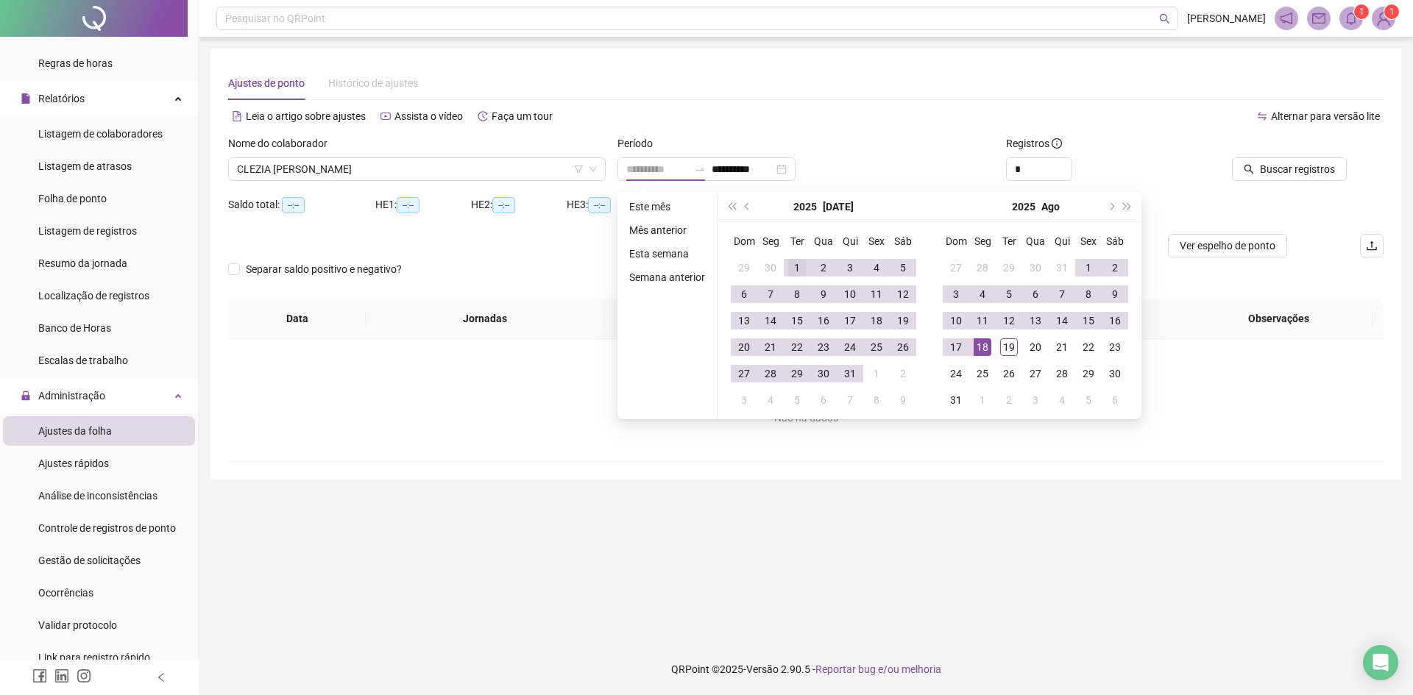
type input "**********"
click at [784, 271] on td "1" at bounding box center [797, 268] width 26 height 26
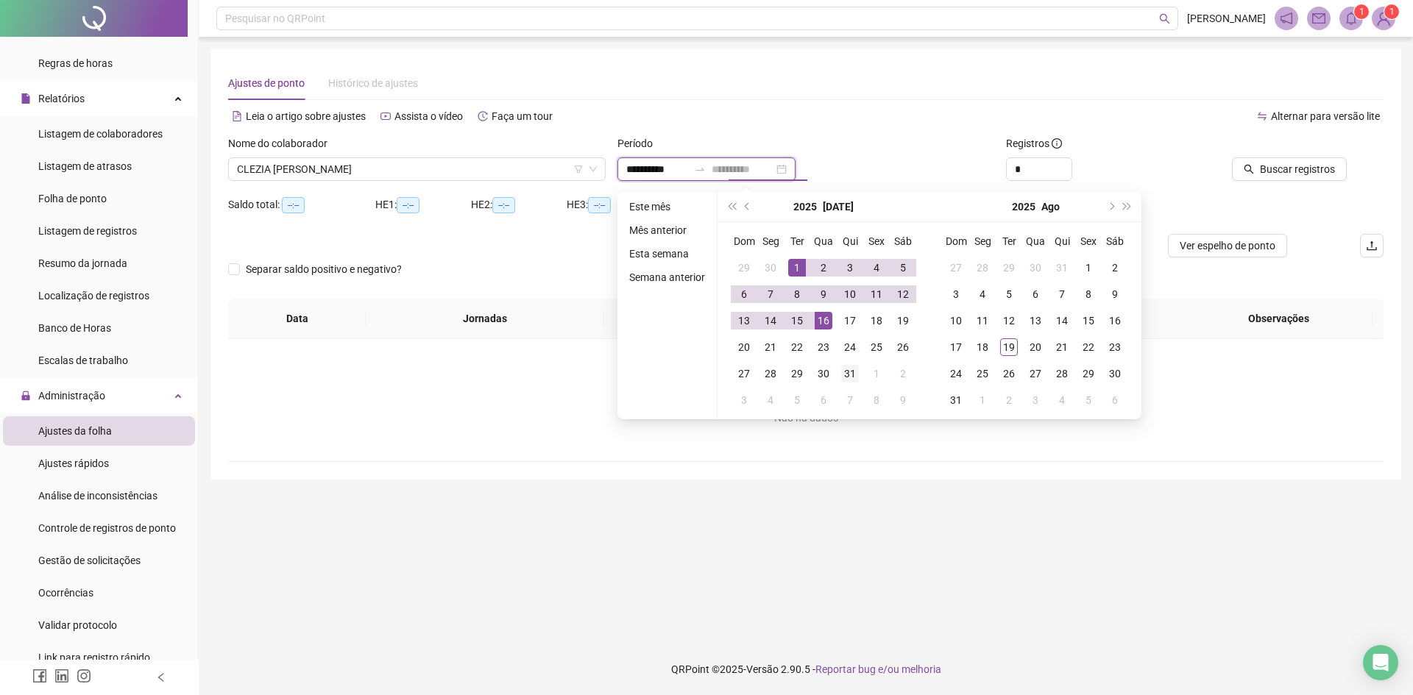
type input "**********"
click at [852, 373] on div "31" at bounding box center [850, 374] width 18 height 18
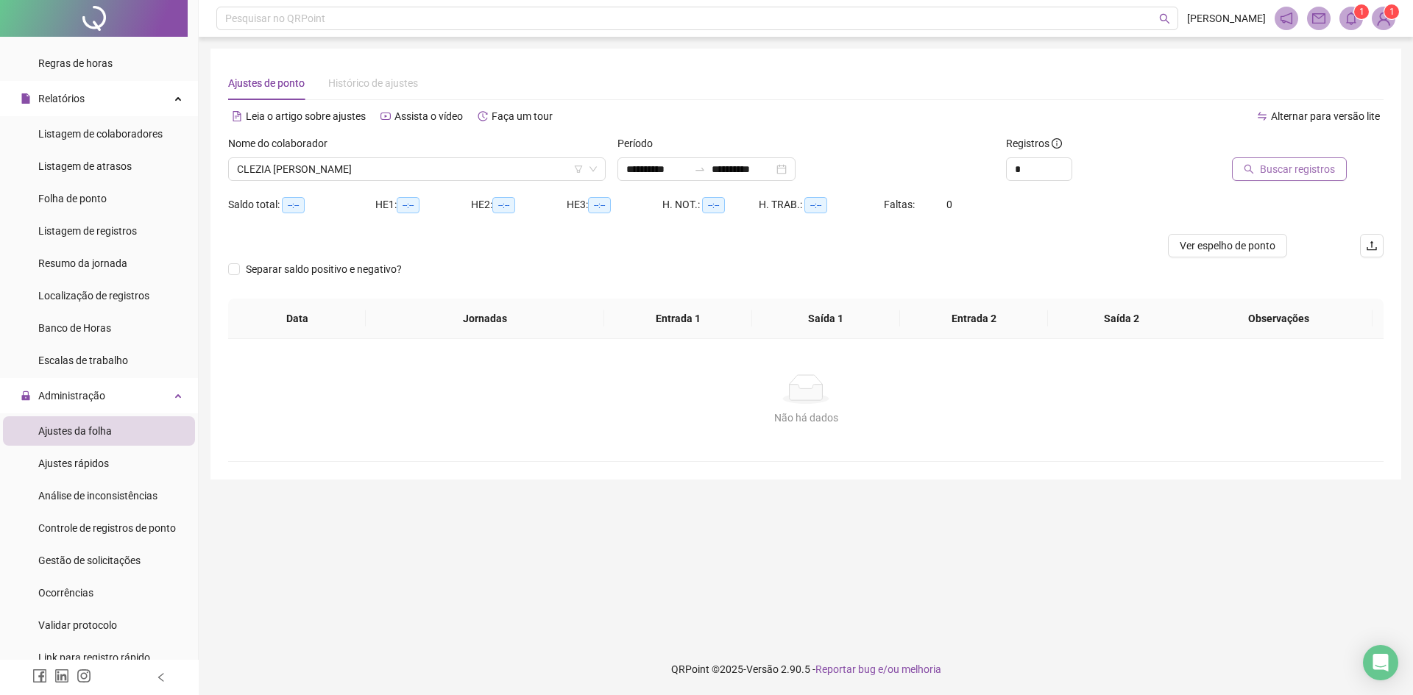
click at [1291, 169] on span "Buscar registros" at bounding box center [1297, 169] width 75 height 16
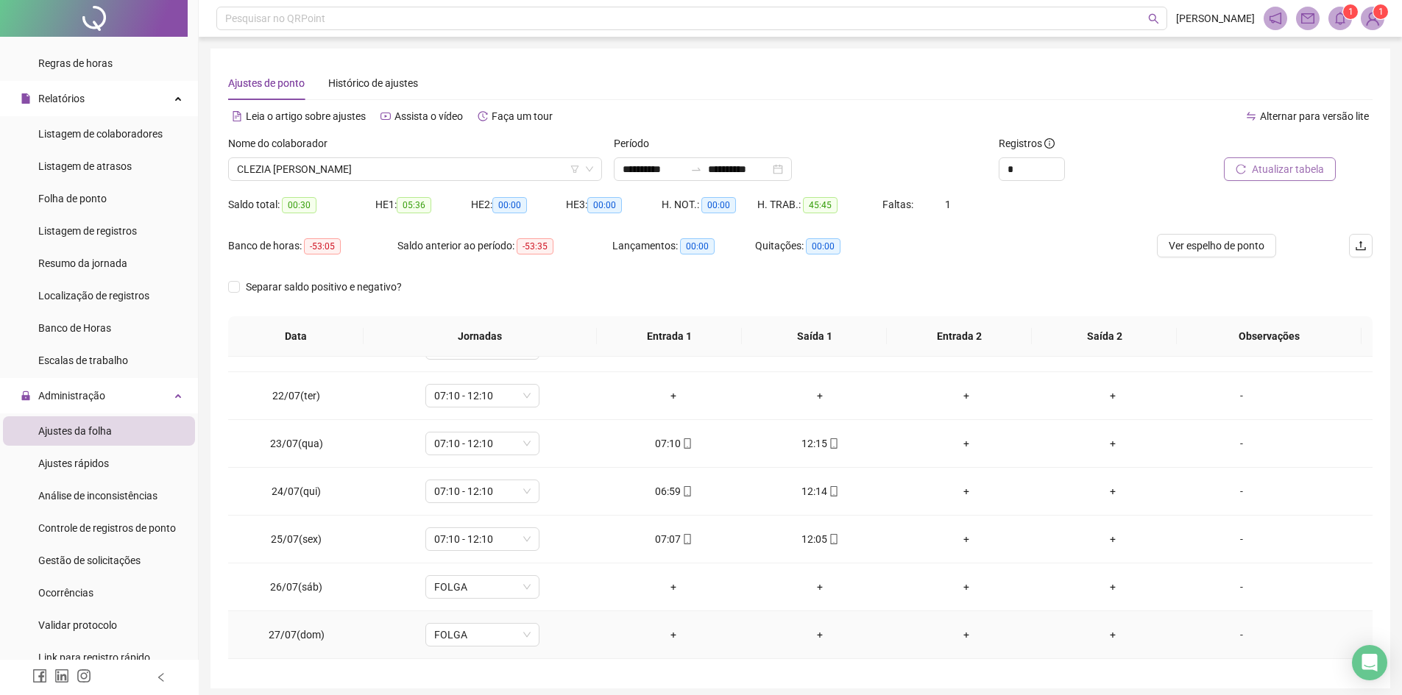
scroll to position [957, 0]
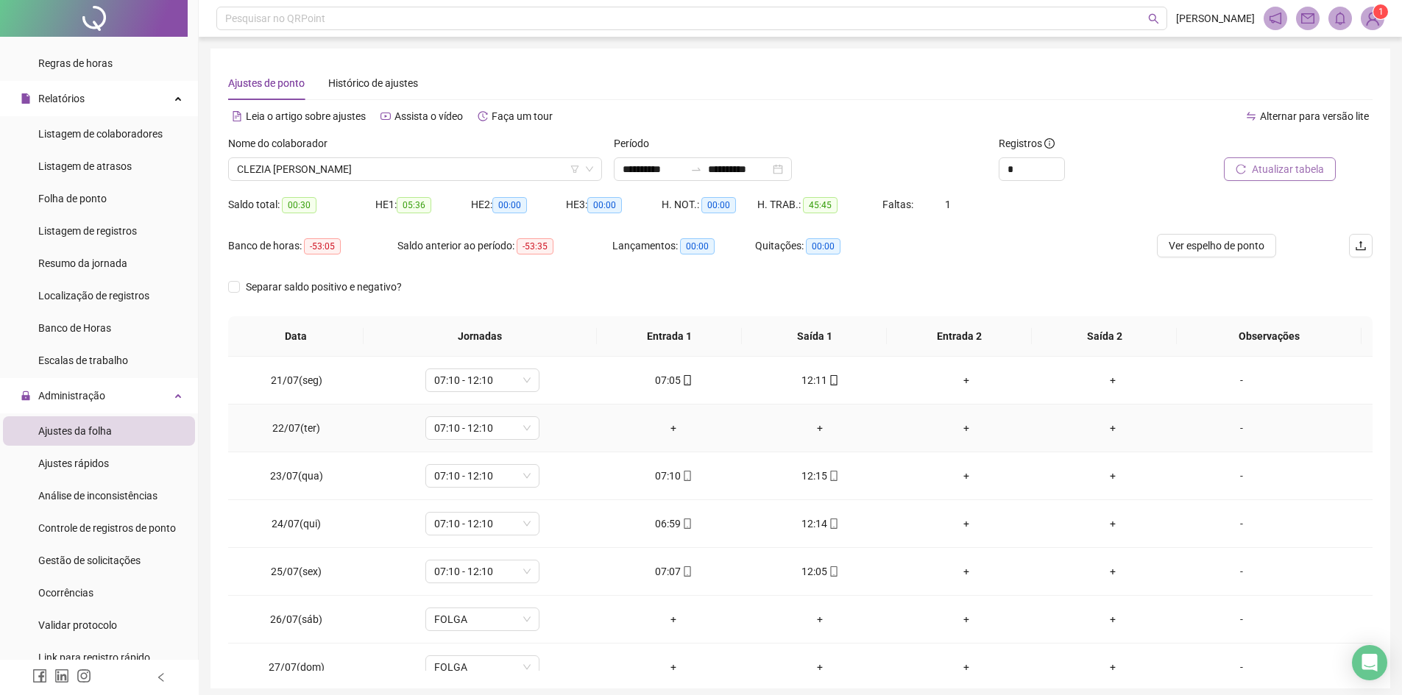
click at [1225, 425] on div "-" at bounding box center [1241, 428] width 87 height 16
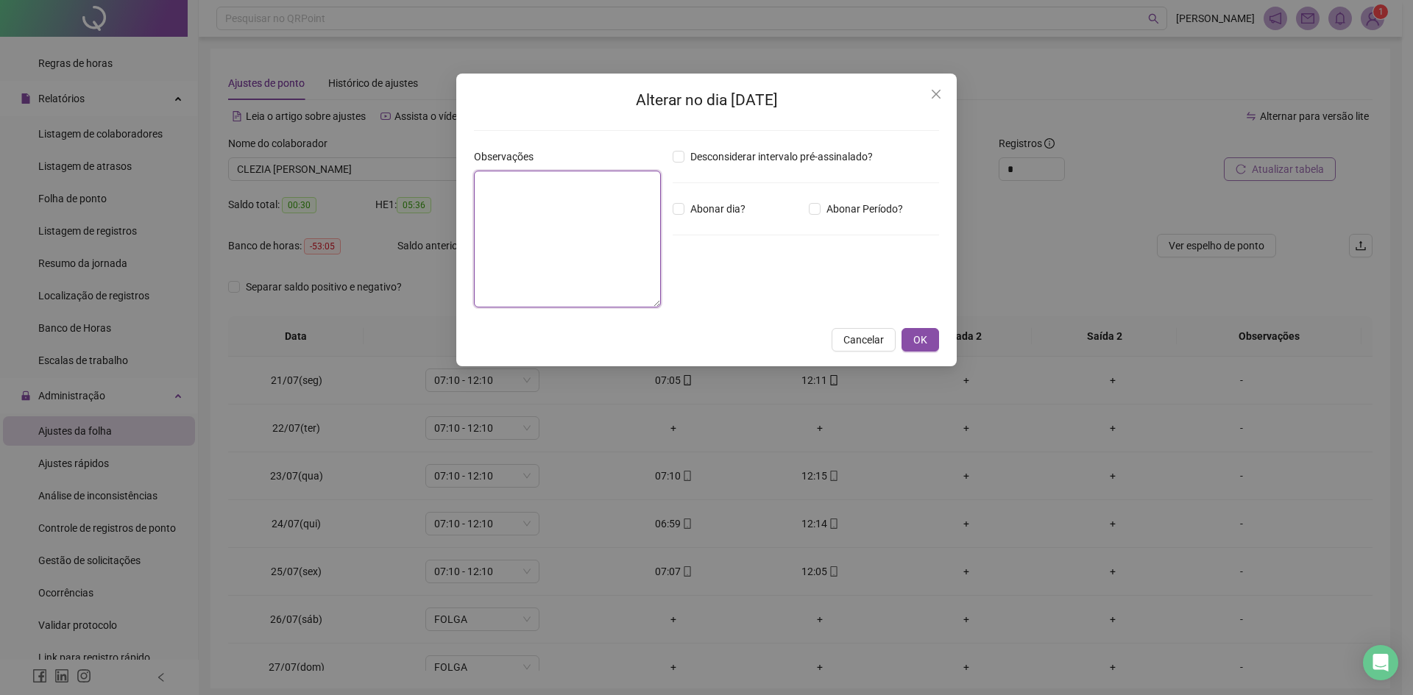
click at [538, 231] on textarea at bounding box center [567, 239] width 187 height 137
type textarea "**********"
click at [922, 337] on span "OK" at bounding box center [920, 340] width 14 height 16
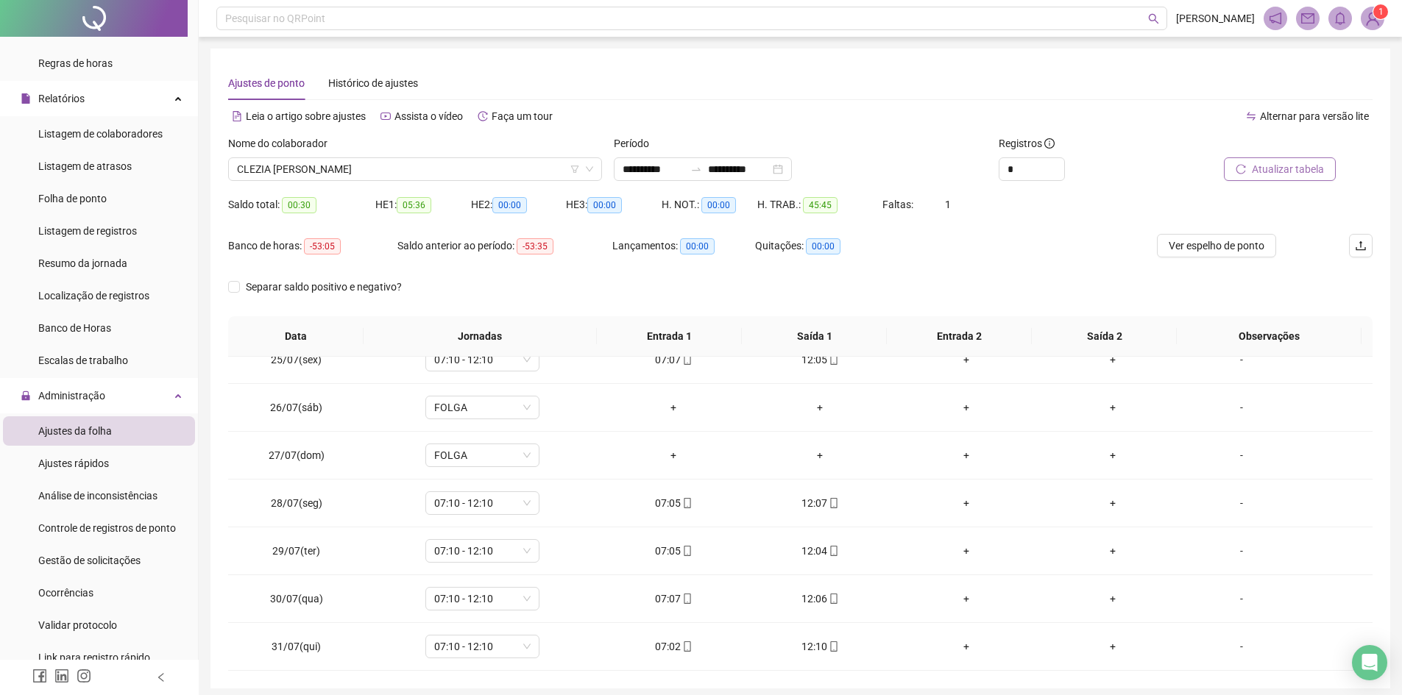
scroll to position [294, 0]
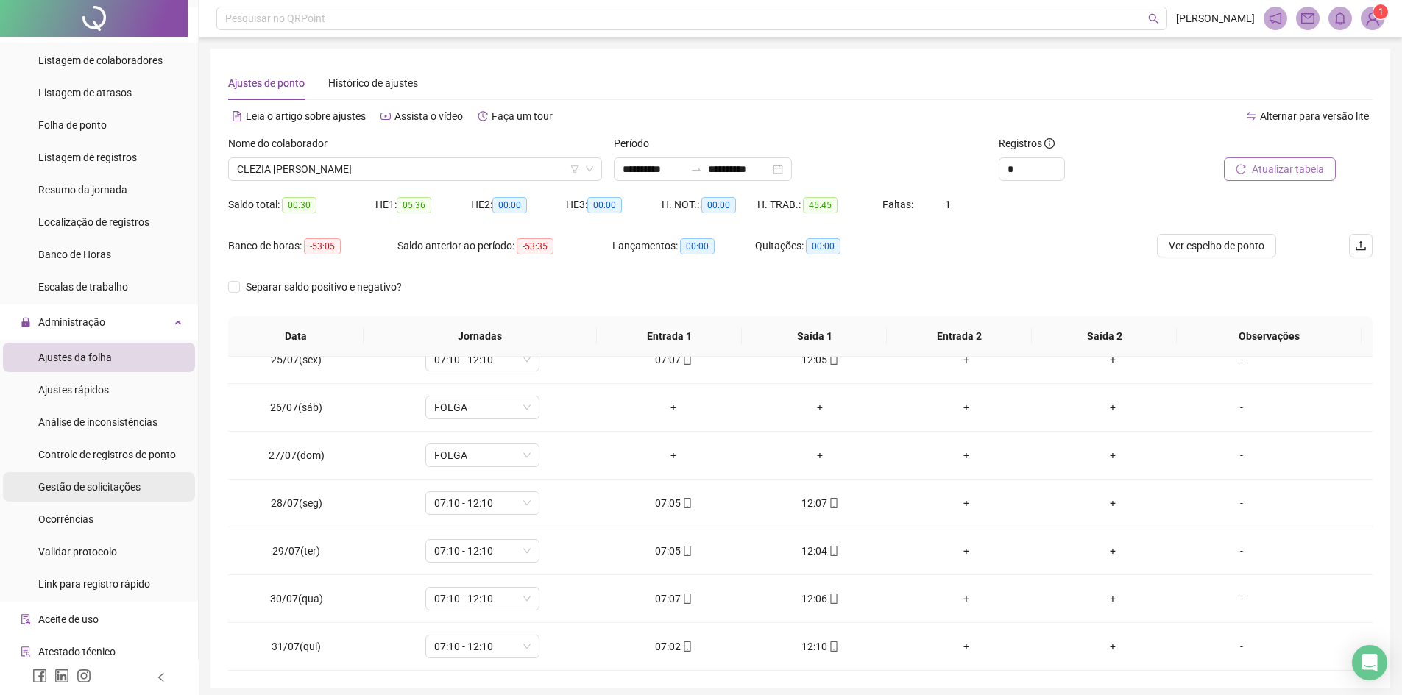
click at [76, 492] on span "Gestão de solicitações" at bounding box center [89, 487] width 102 height 12
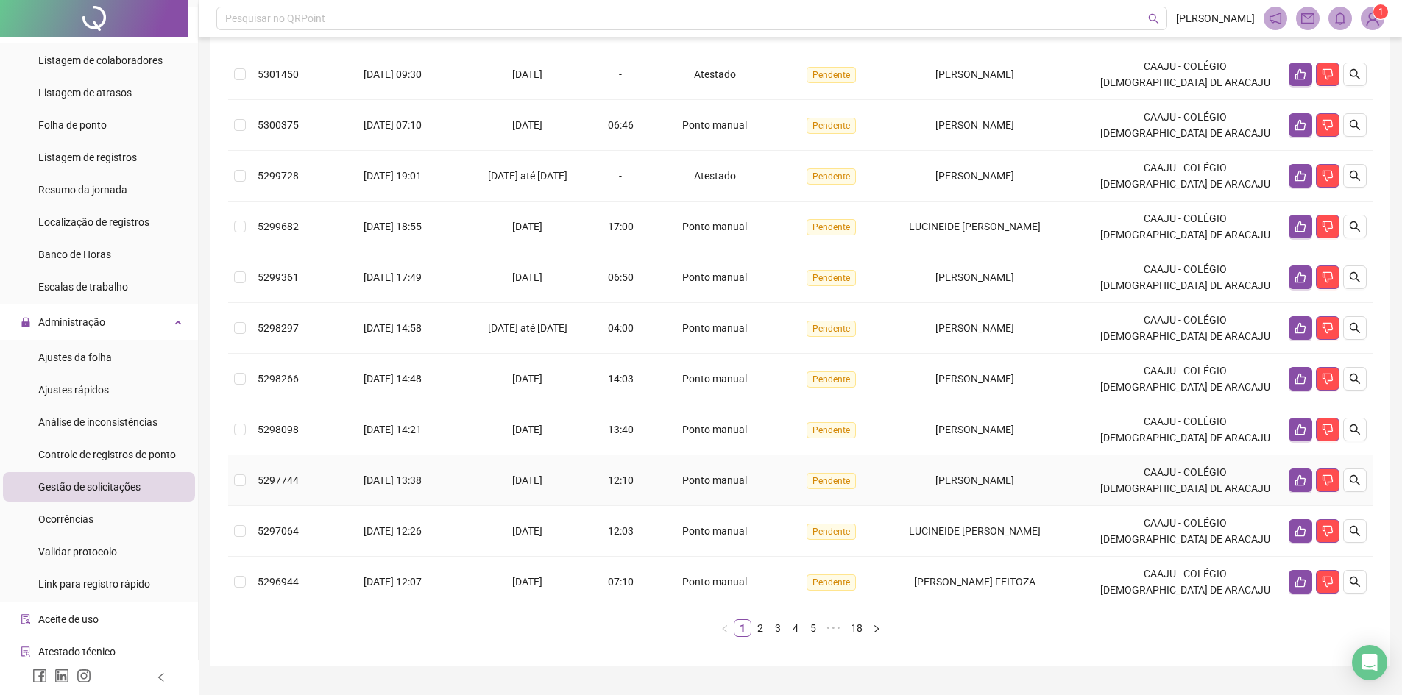
scroll to position [221, 0]
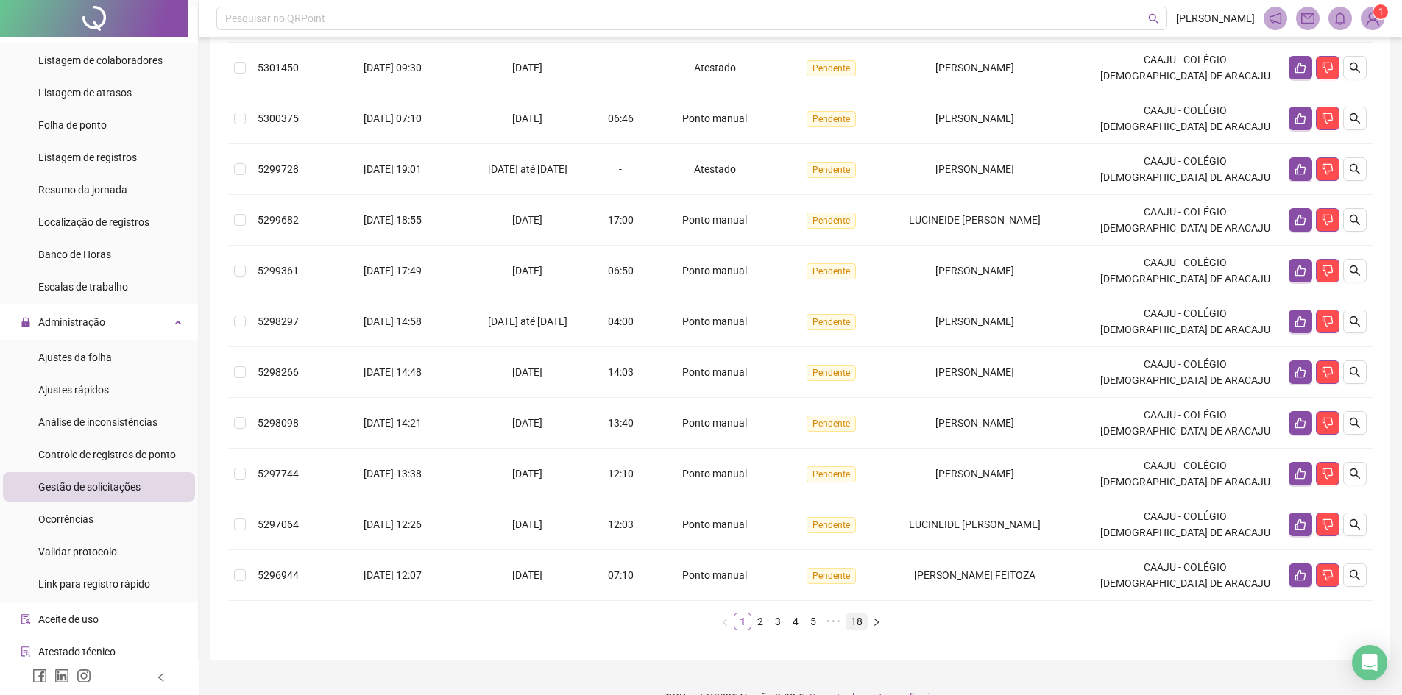
click at [853, 630] on link "18" at bounding box center [856, 622] width 21 height 16
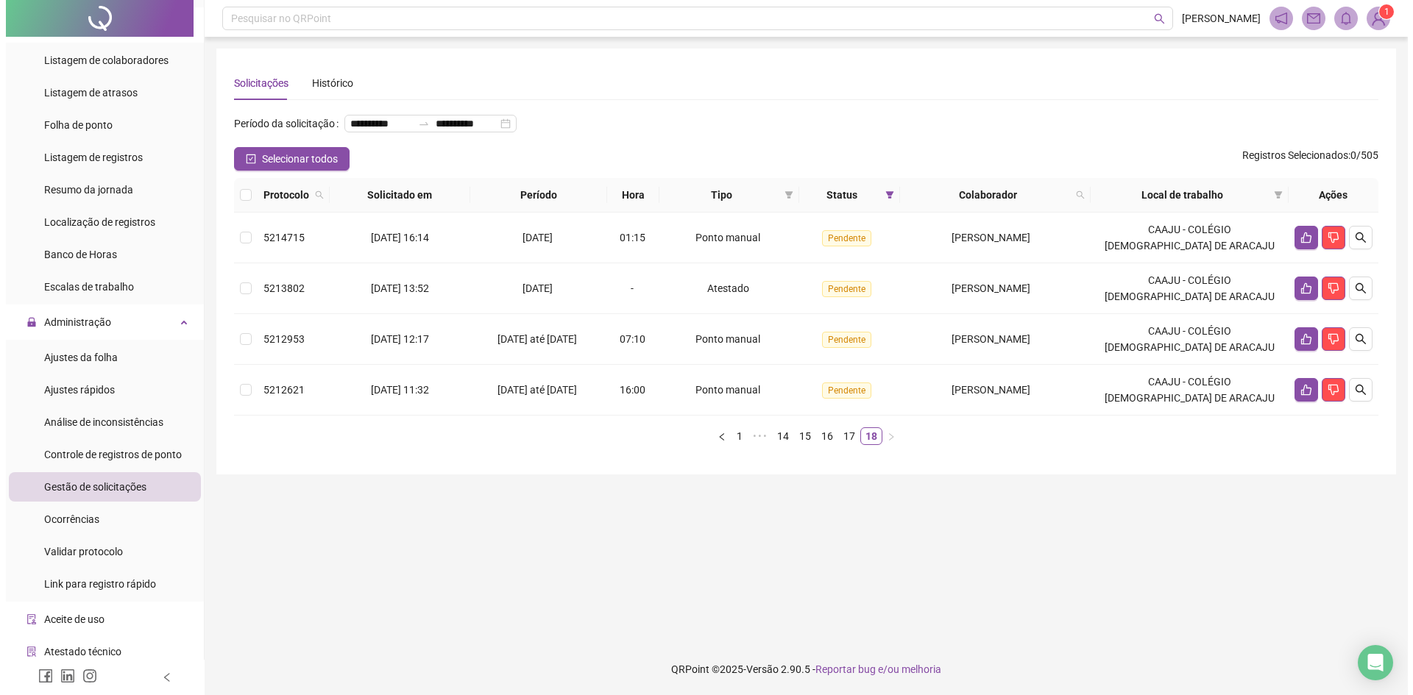
scroll to position [0, 0]
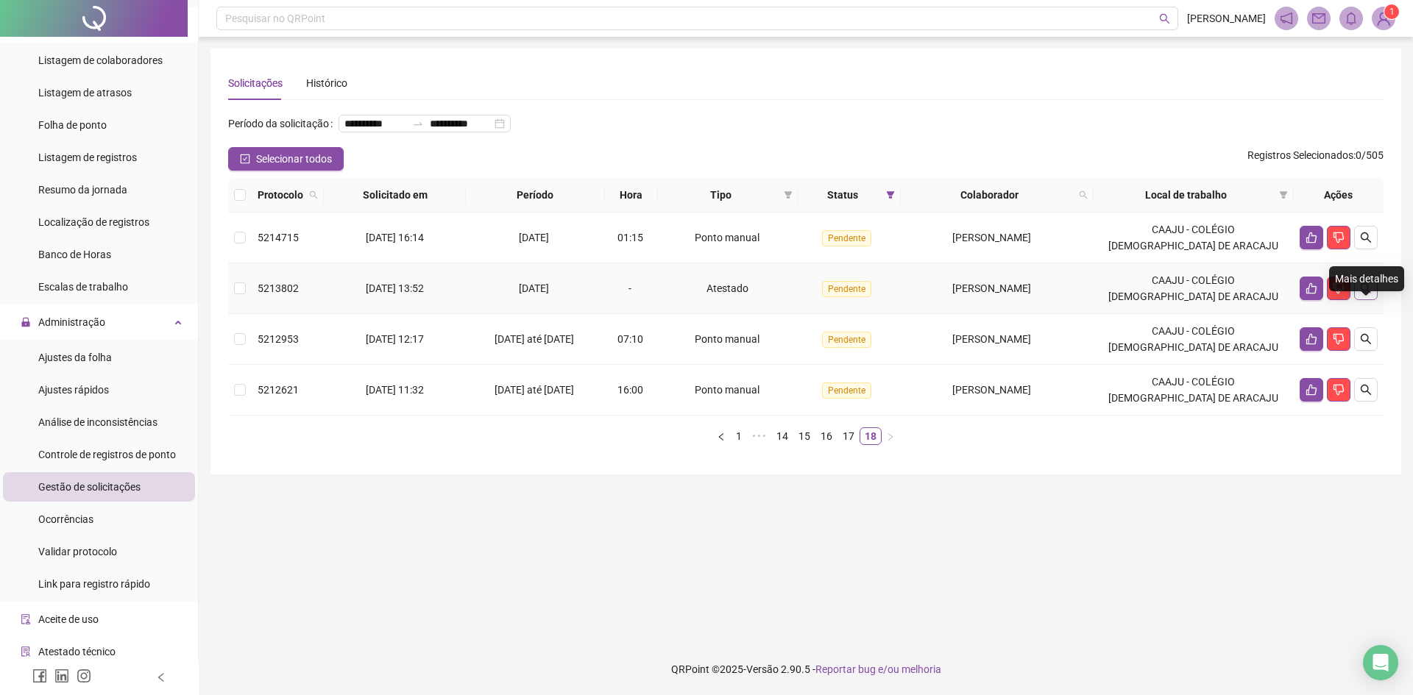
click at [1371, 294] on icon "search" at bounding box center [1366, 289] width 12 height 12
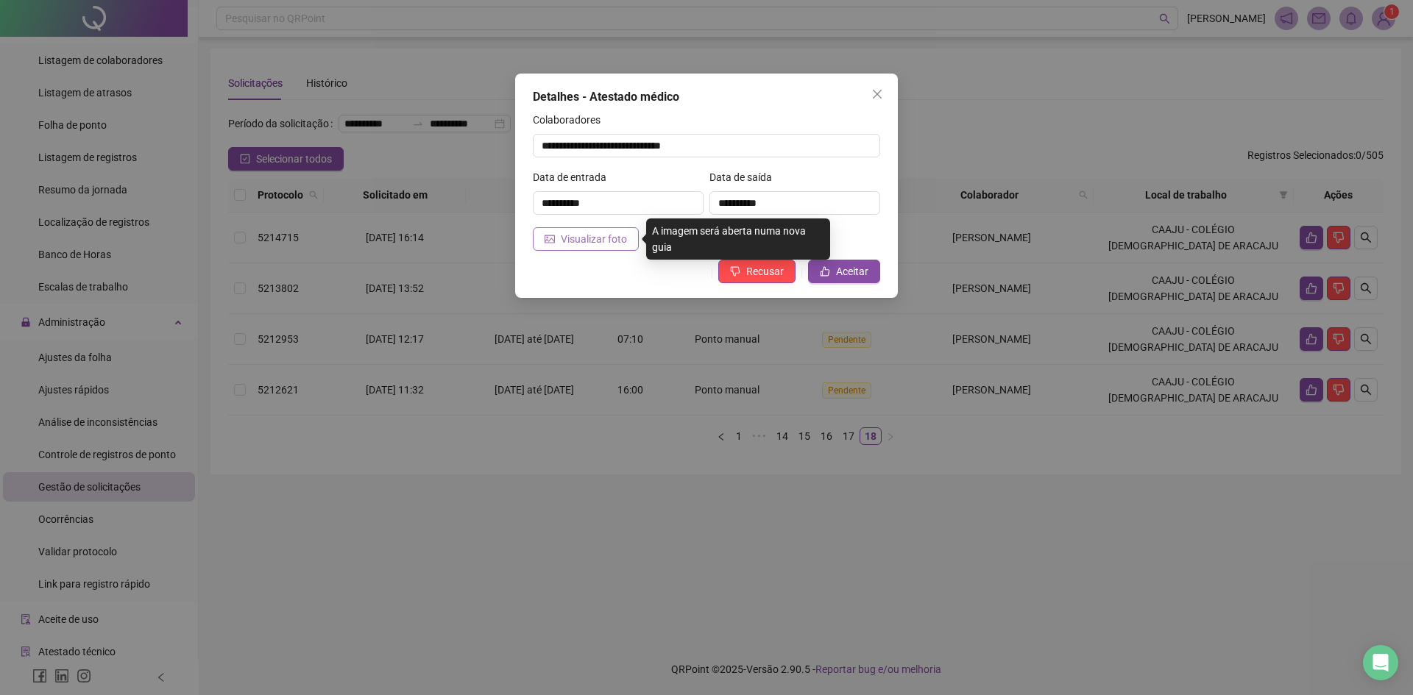
click at [586, 242] on span "Visualizar foto" at bounding box center [594, 239] width 66 height 16
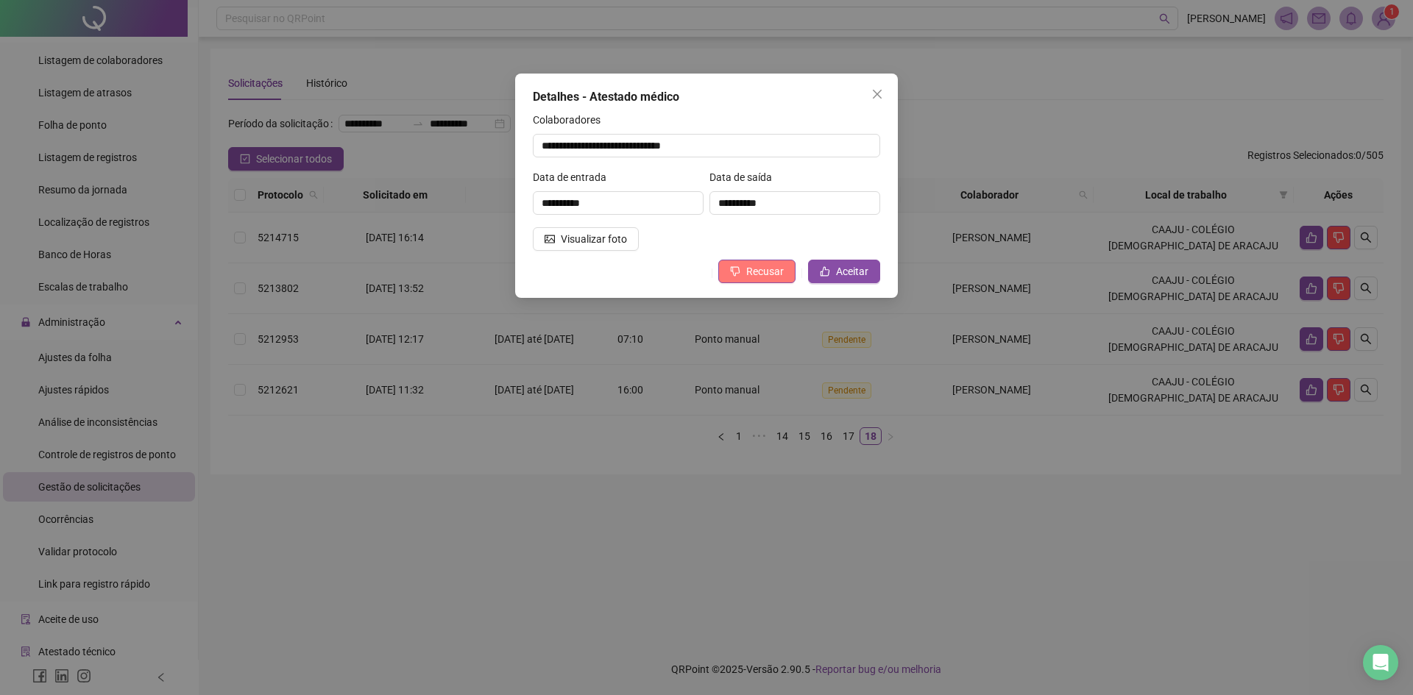
click at [768, 275] on span "Recusar" at bounding box center [765, 271] width 38 height 16
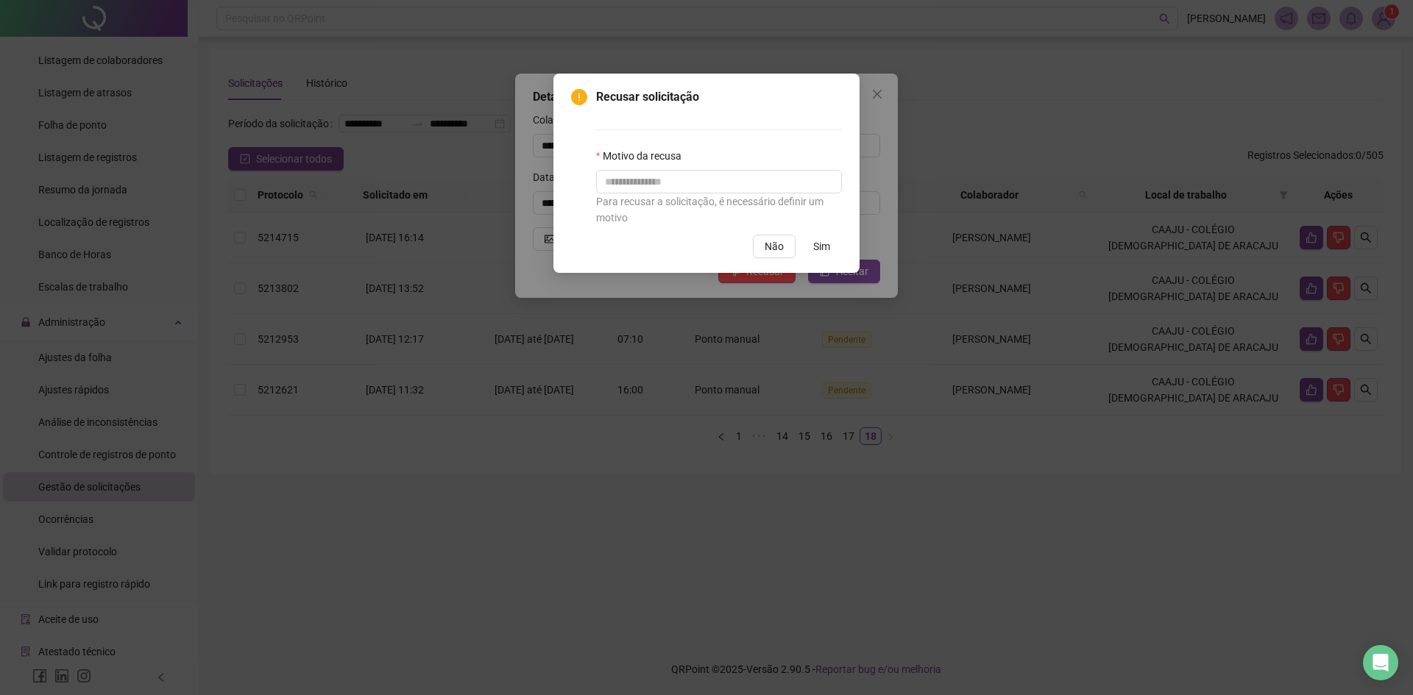
click at [812, 250] on button "Sim" at bounding box center [821, 247] width 40 height 24
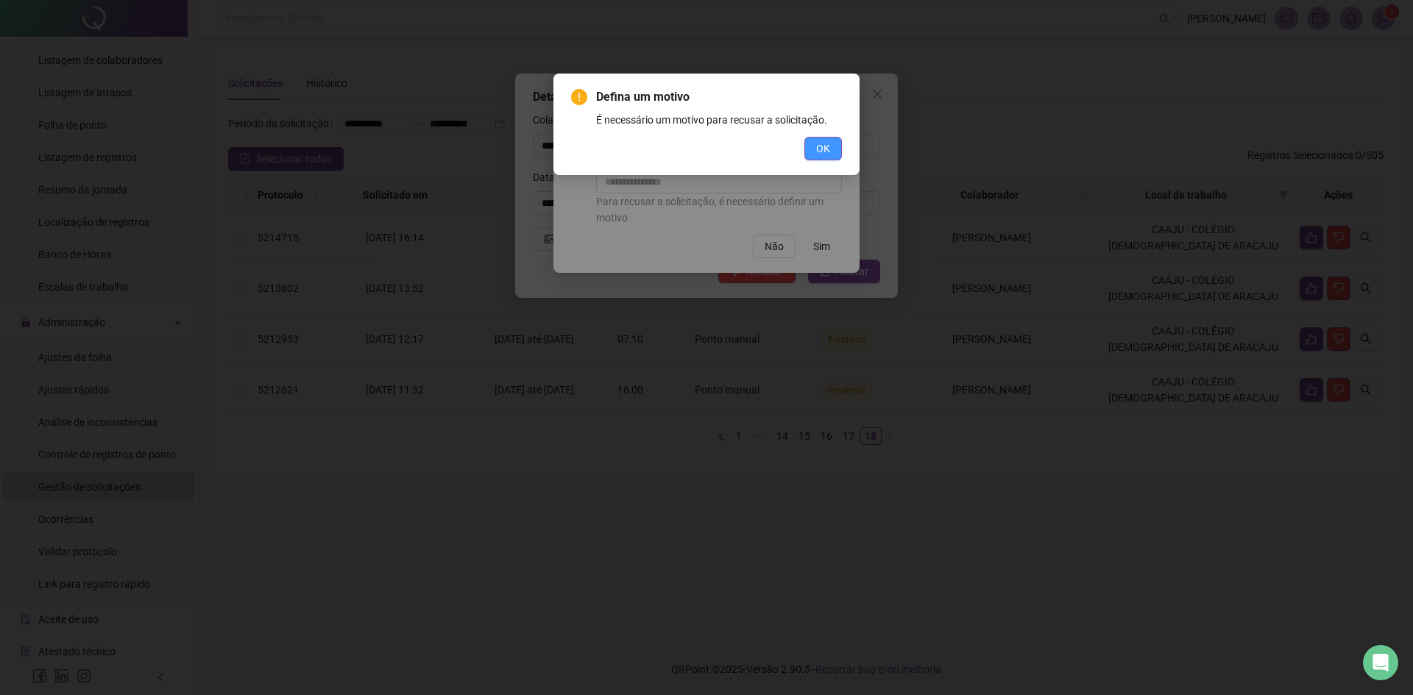
click at [808, 142] on button "OK" at bounding box center [823, 149] width 38 height 24
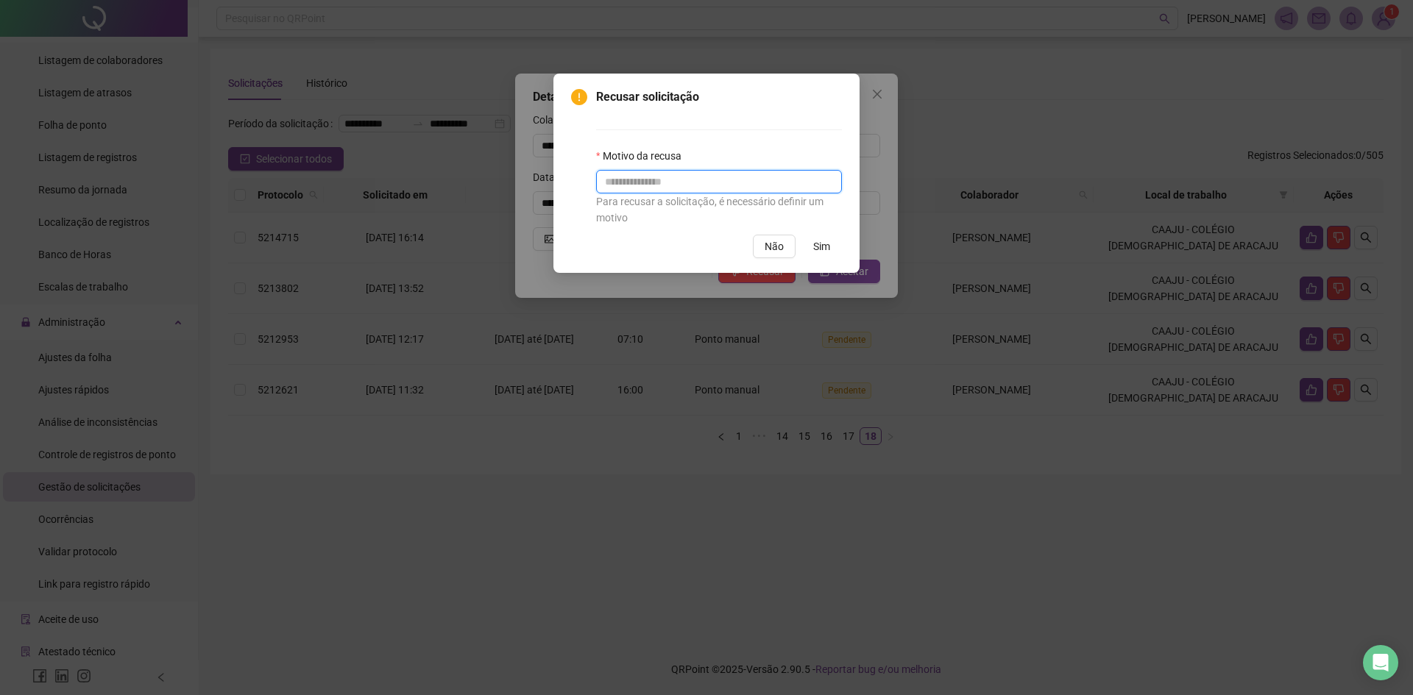
click at [685, 192] on input "text" at bounding box center [719, 182] width 246 height 24
type input "**********"
click at [821, 242] on span "Sim" at bounding box center [821, 246] width 17 height 16
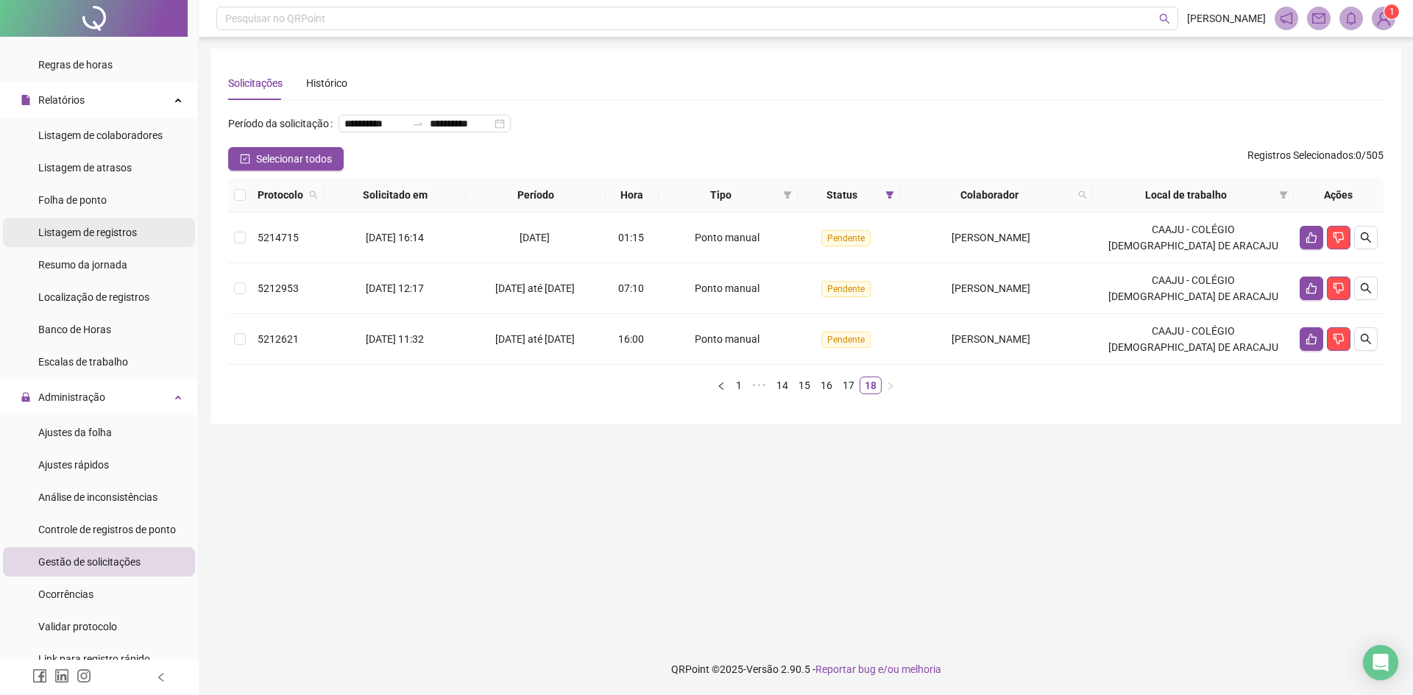
scroll to position [221, 0]
click at [88, 431] on span "Ajustes da folha" at bounding box center [75, 431] width 74 height 12
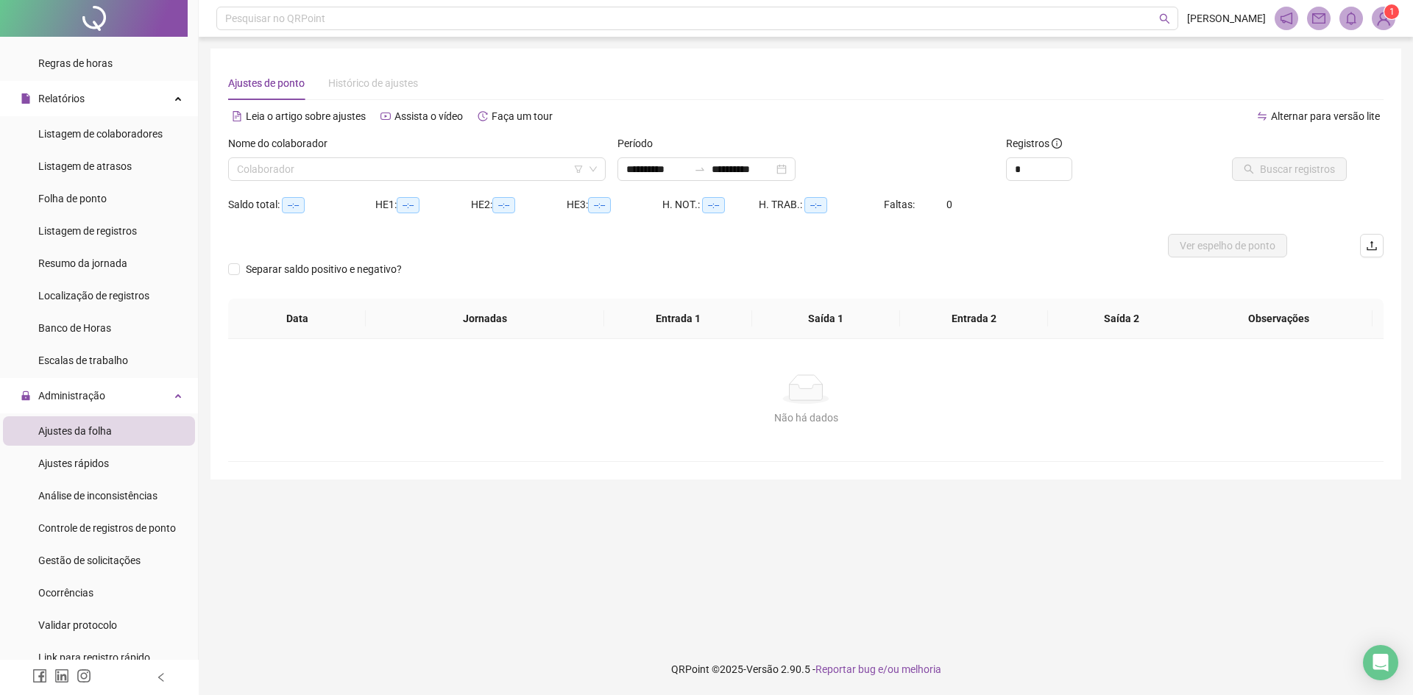
type input "**********"
click at [379, 164] on input "search" at bounding box center [410, 169] width 347 height 22
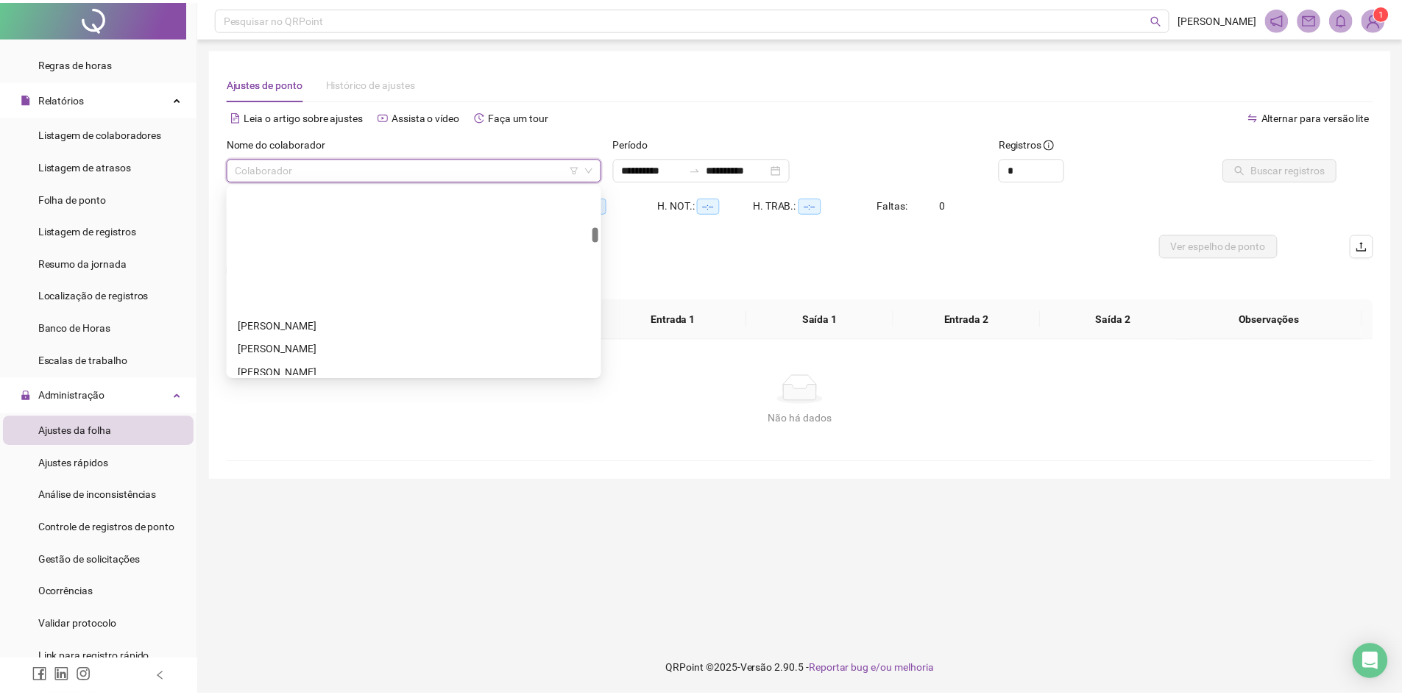
scroll to position [515, 0]
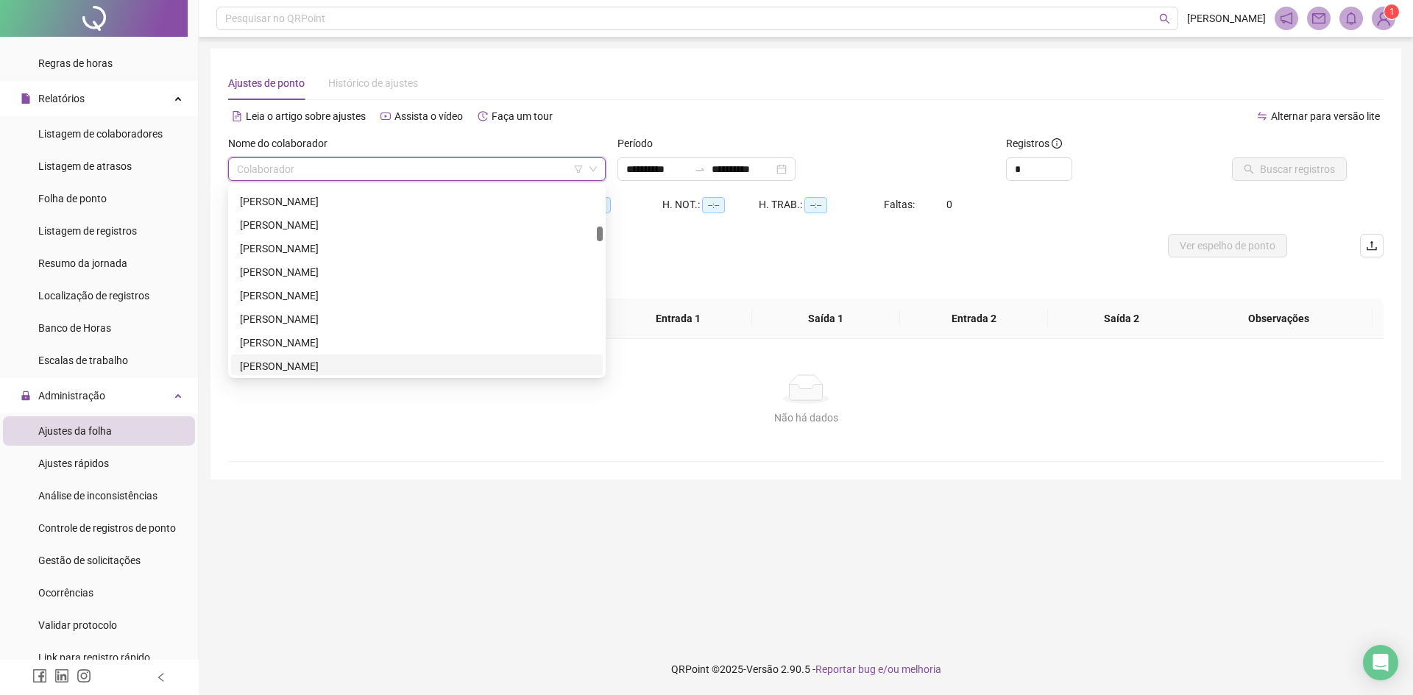
click at [340, 369] on div "[PERSON_NAME]" at bounding box center [417, 366] width 354 height 16
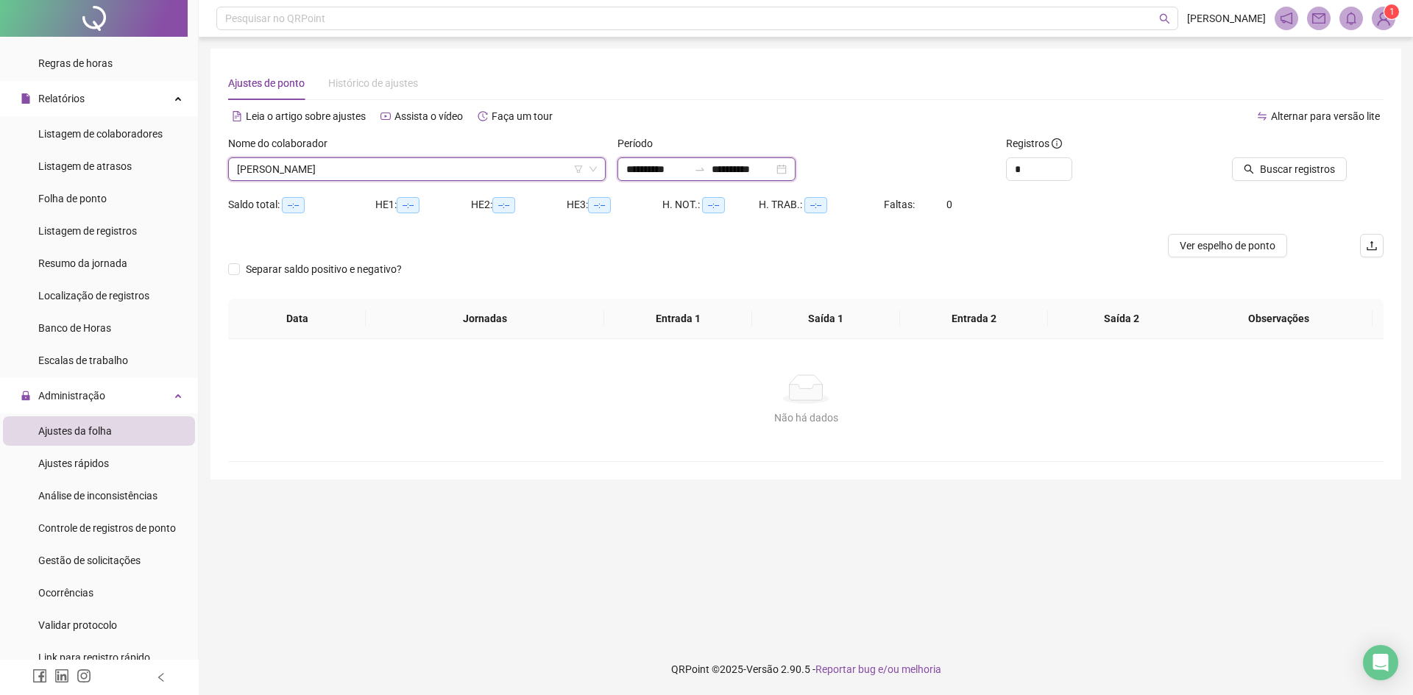
click at [685, 167] on input "**********" at bounding box center [657, 169] width 62 height 16
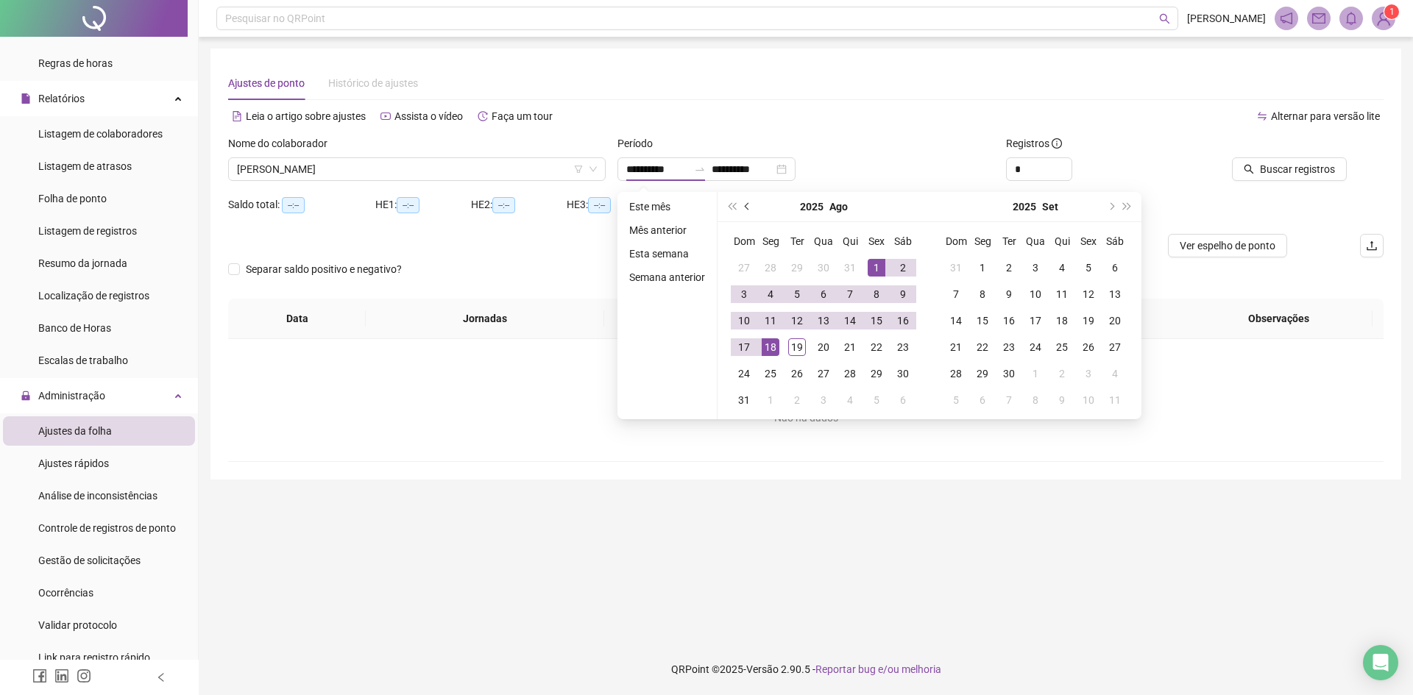
click at [747, 207] on span "prev-year" at bounding box center [748, 206] width 7 height 7
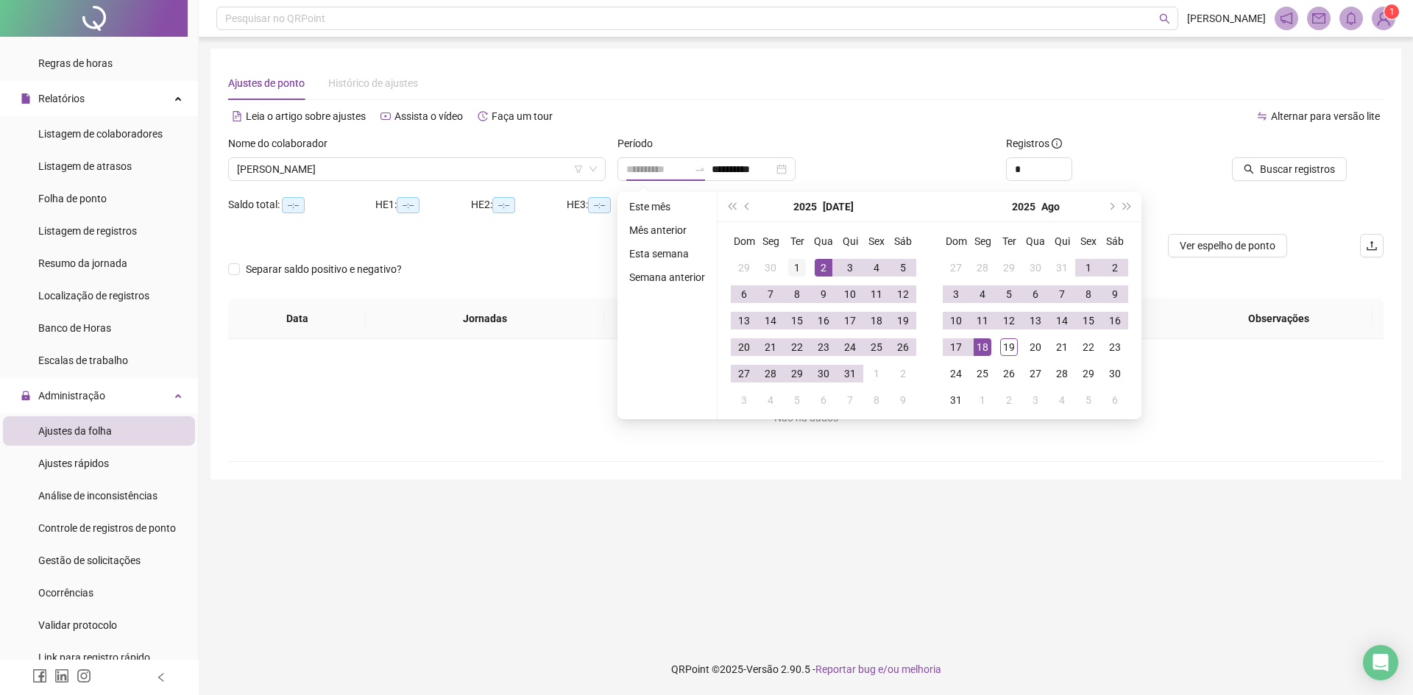
type input "**********"
click at [799, 258] on td "1" at bounding box center [797, 268] width 26 height 26
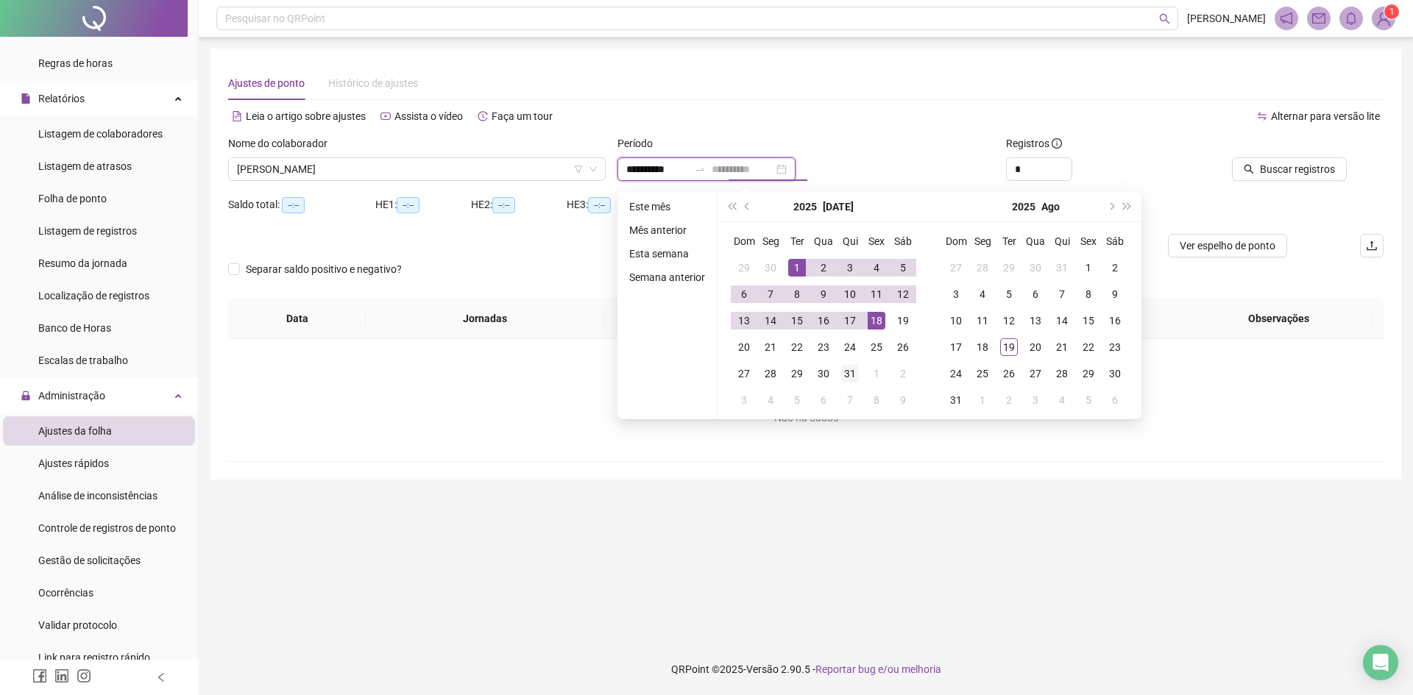
type input "**********"
click at [850, 373] on div "31" at bounding box center [850, 374] width 18 height 18
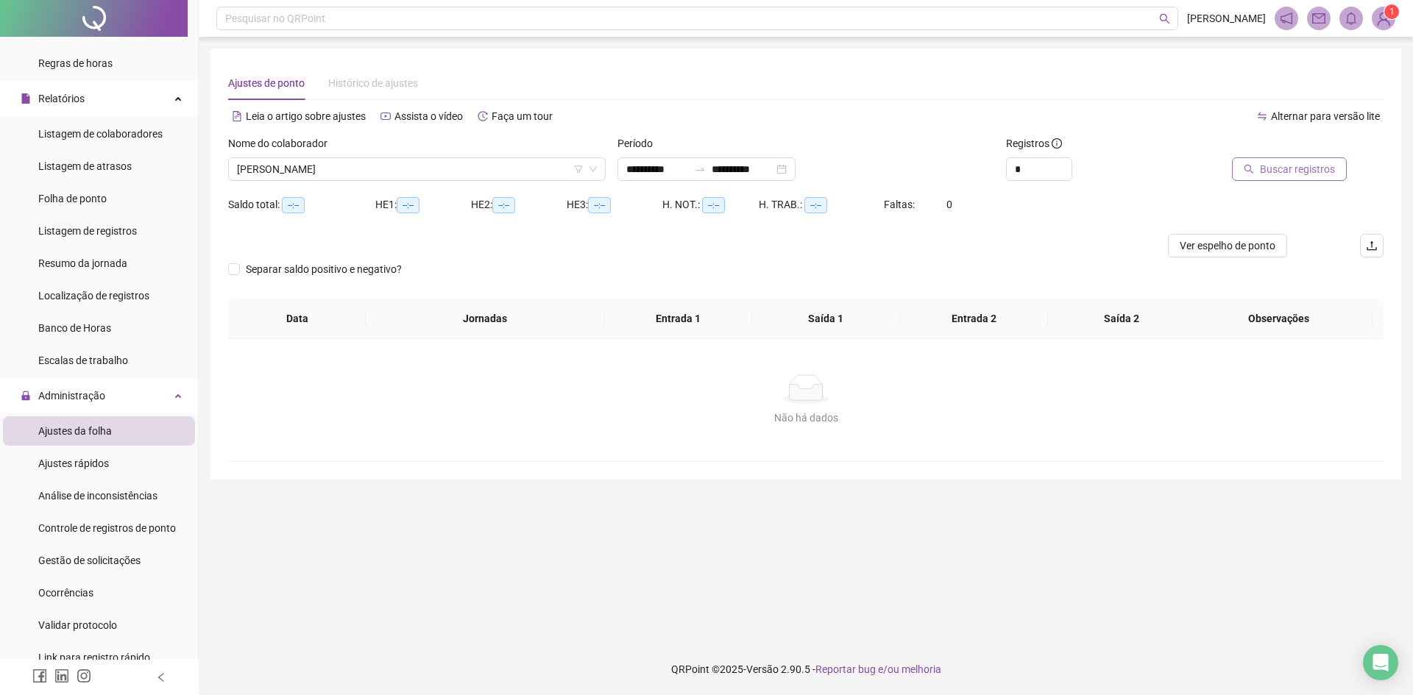
click at [1270, 171] on span "Buscar registros" at bounding box center [1297, 169] width 75 height 16
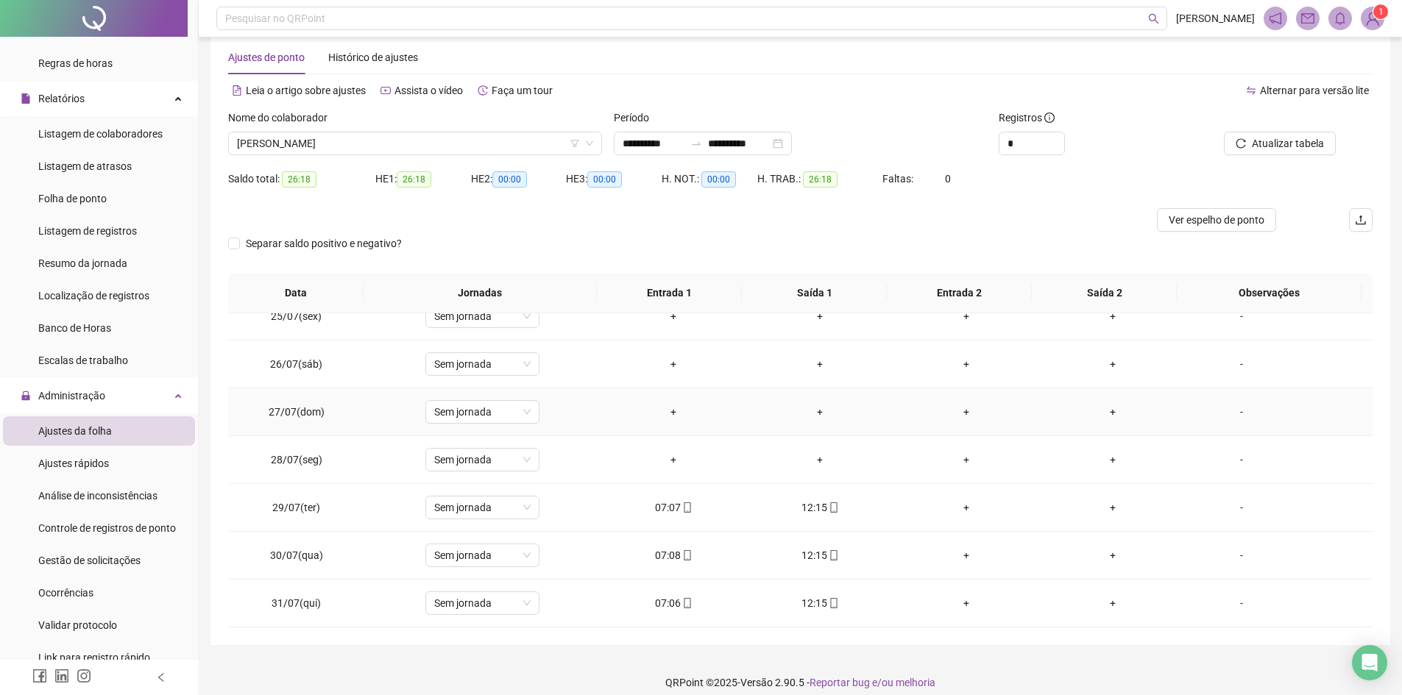
scroll to position [39, 0]
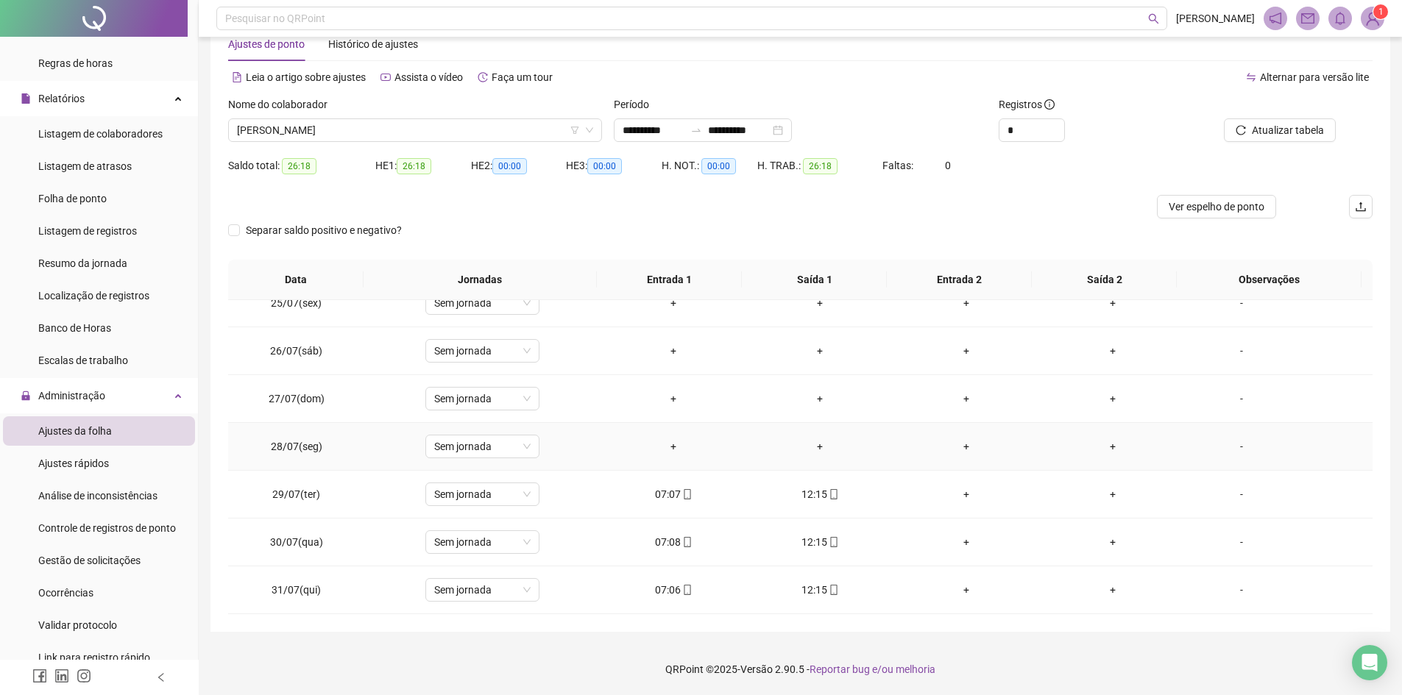
click at [1235, 441] on div "-" at bounding box center [1241, 447] width 87 height 16
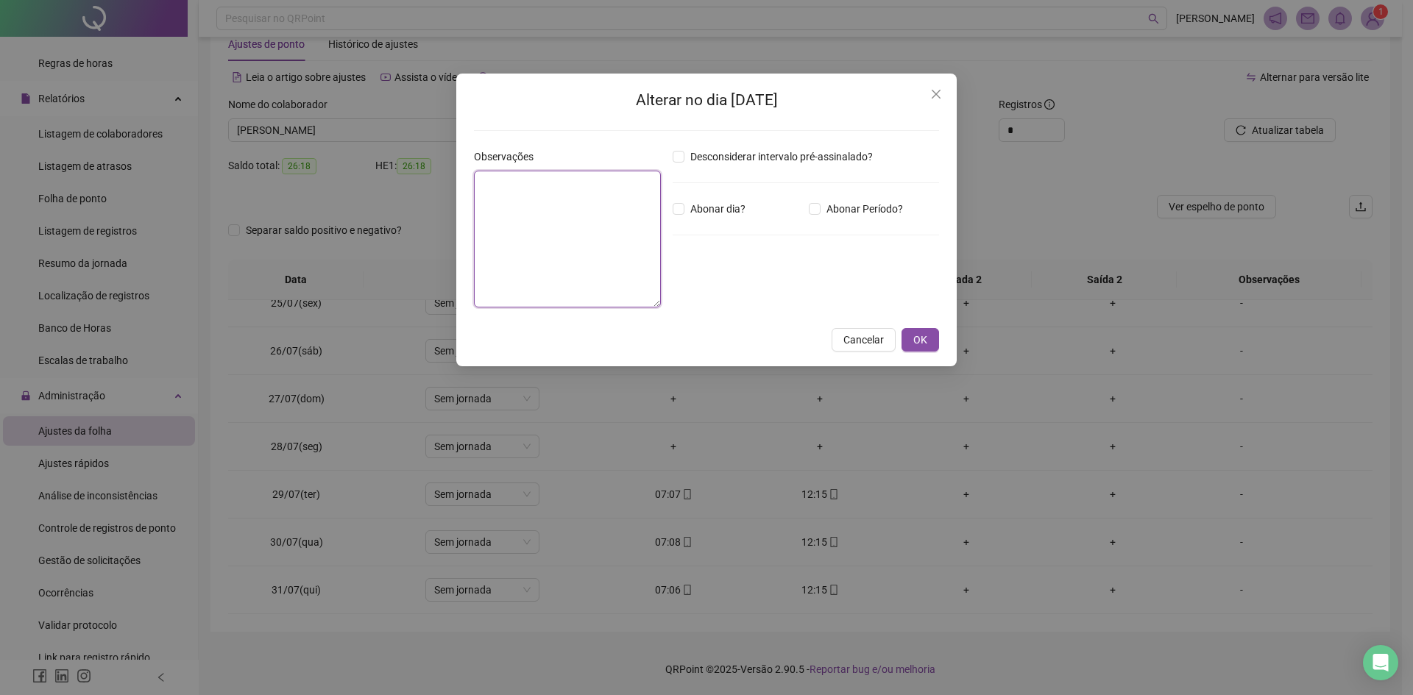
click at [582, 218] on textarea at bounding box center [567, 239] width 187 height 137
type textarea "**********"
click at [935, 341] on button "OK" at bounding box center [920, 340] width 38 height 24
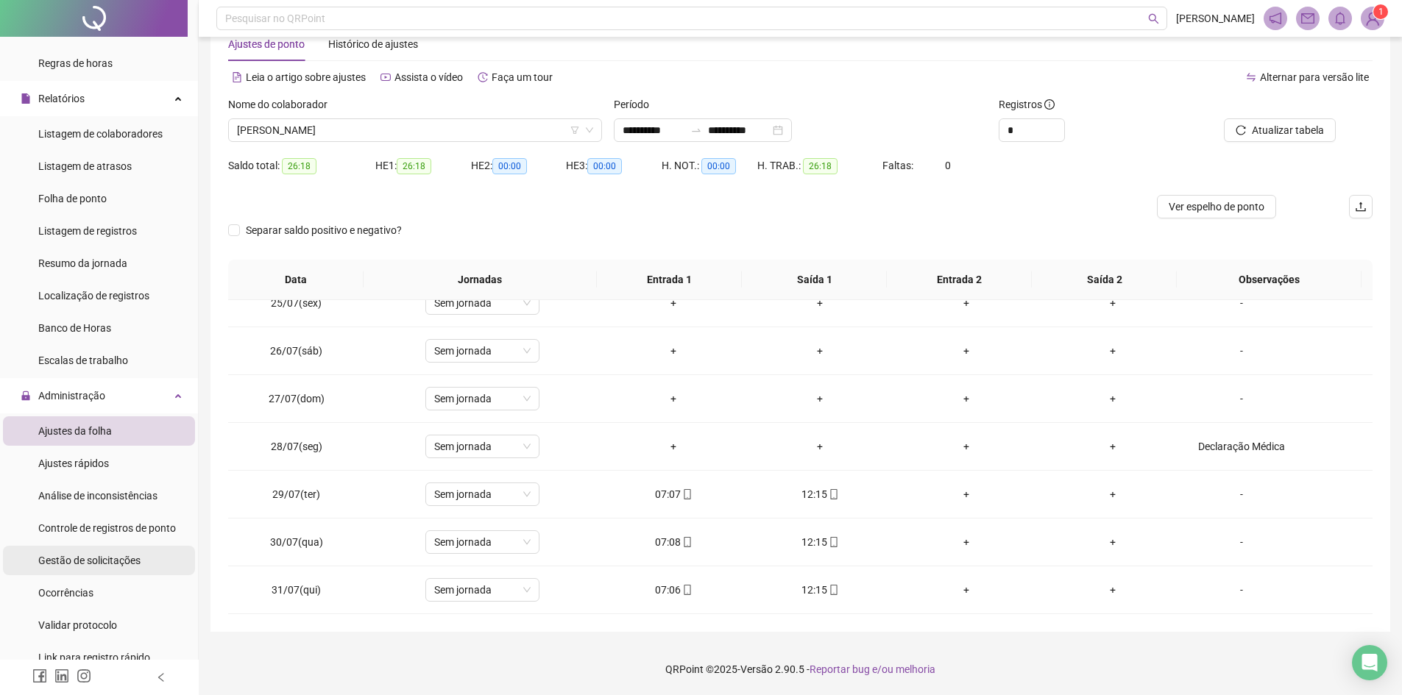
click at [82, 561] on span "Gestão de solicitações" at bounding box center [89, 561] width 102 height 12
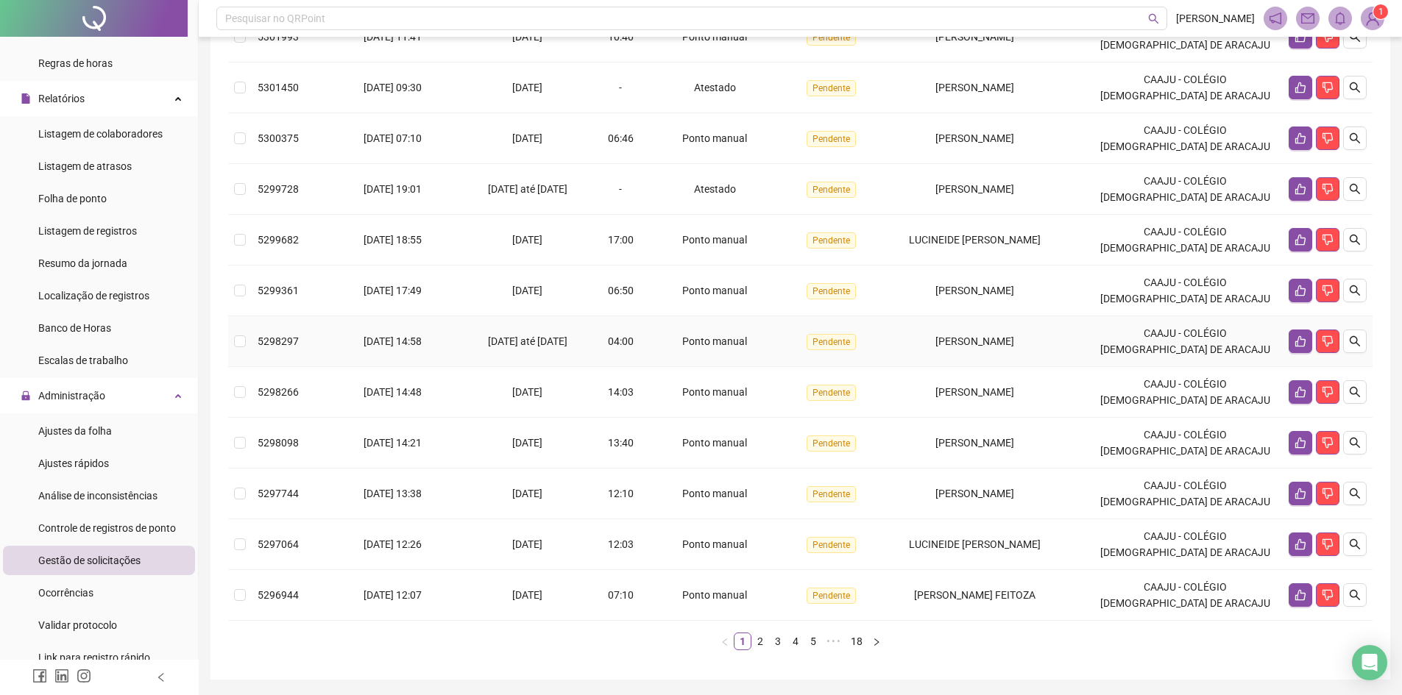
scroll to position [272, 0]
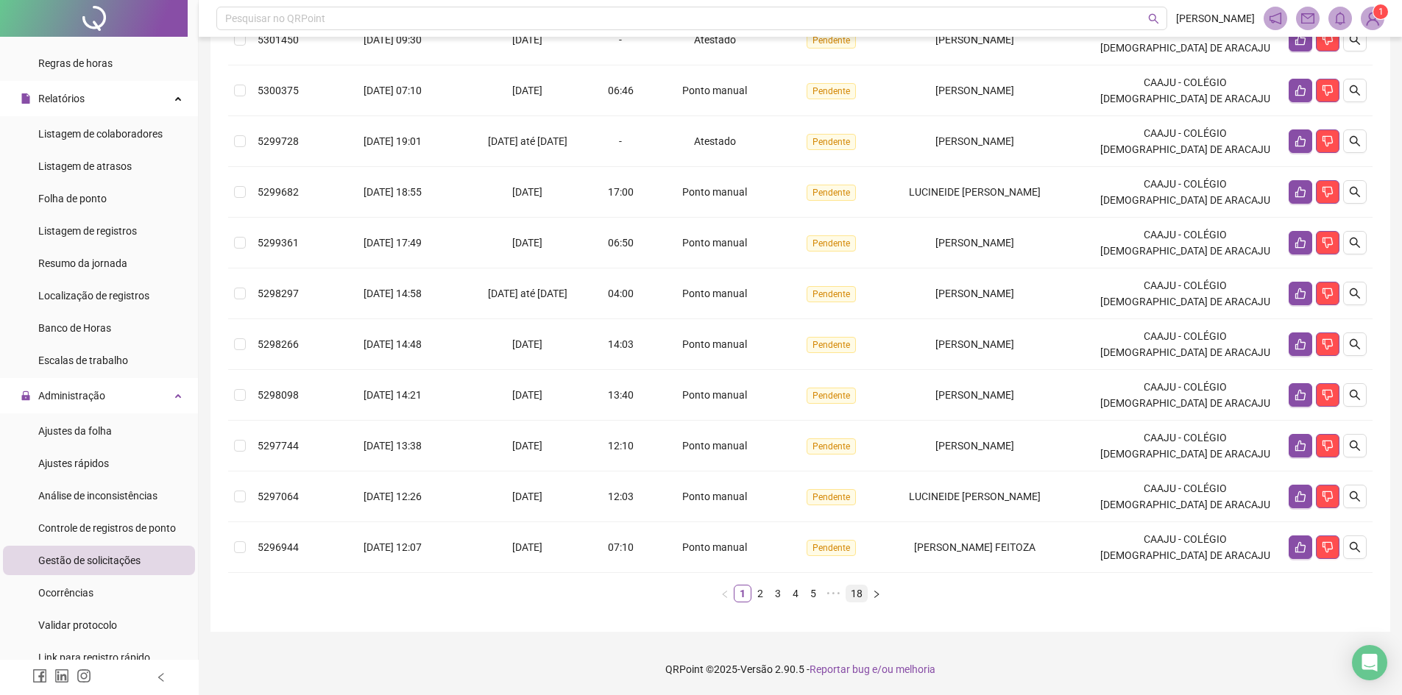
click at [857, 589] on link "18" at bounding box center [856, 594] width 21 height 16
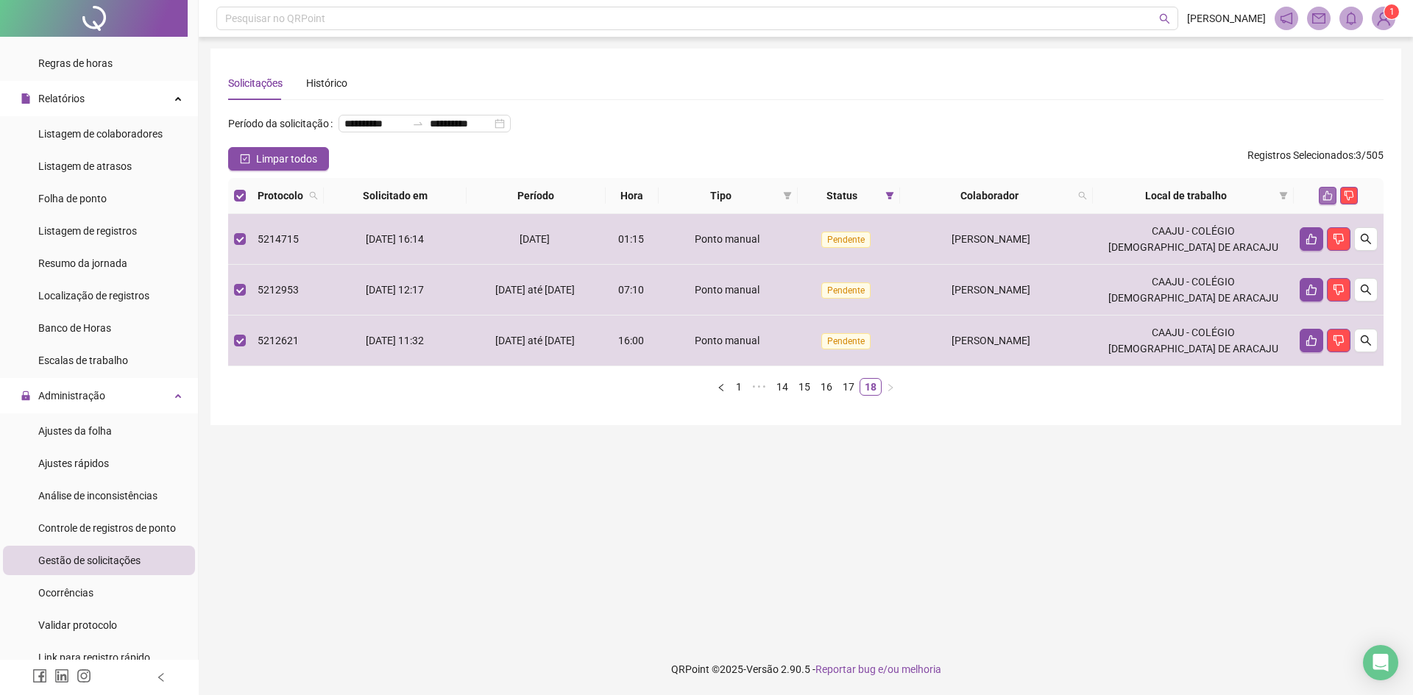
click at [1328, 201] on icon "like" at bounding box center [1327, 196] width 10 height 10
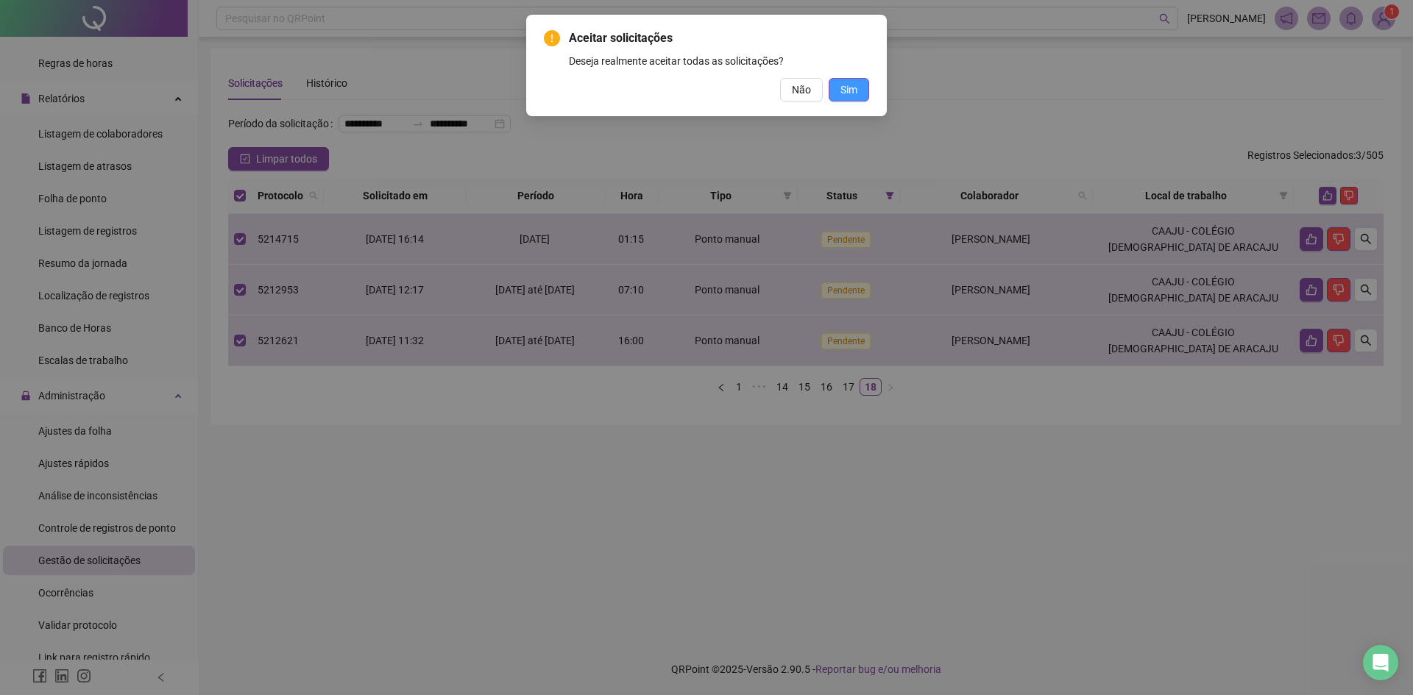
click at [860, 93] on button "Sim" at bounding box center [849, 90] width 40 height 24
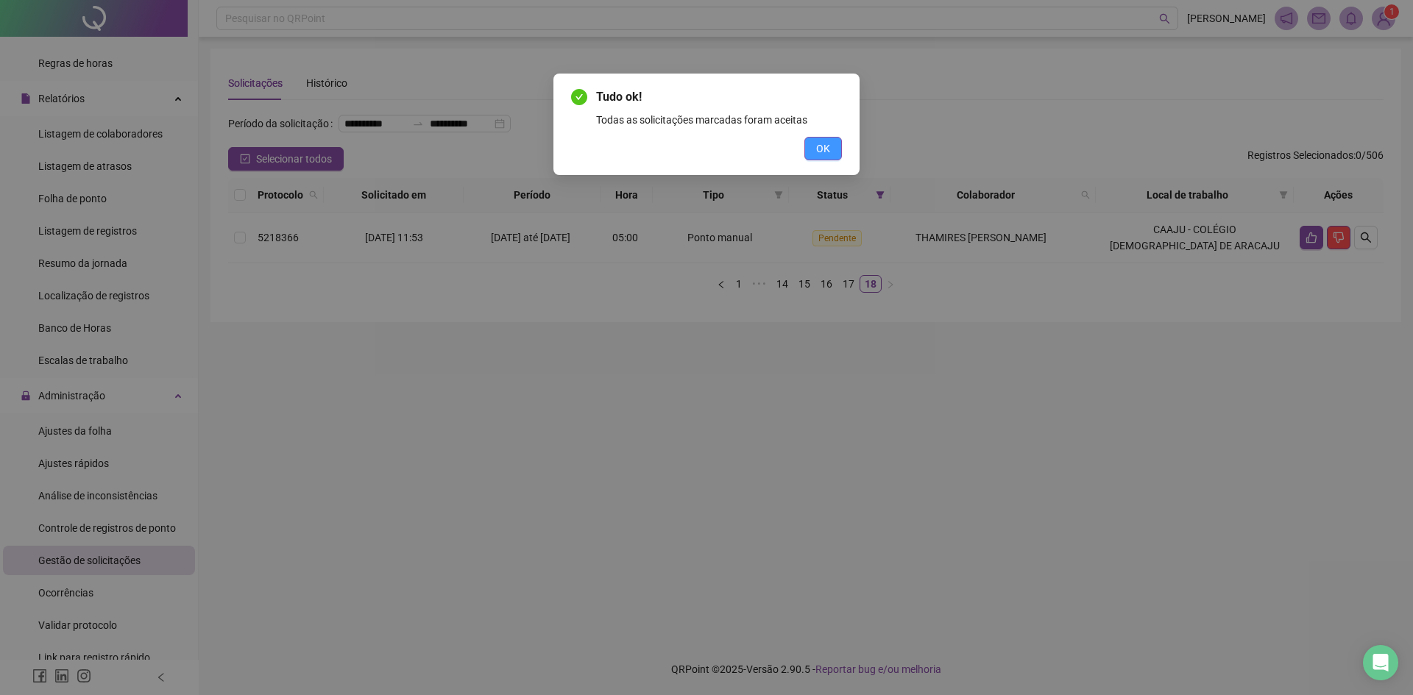
click at [834, 149] on button "OK" at bounding box center [823, 149] width 38 height 24
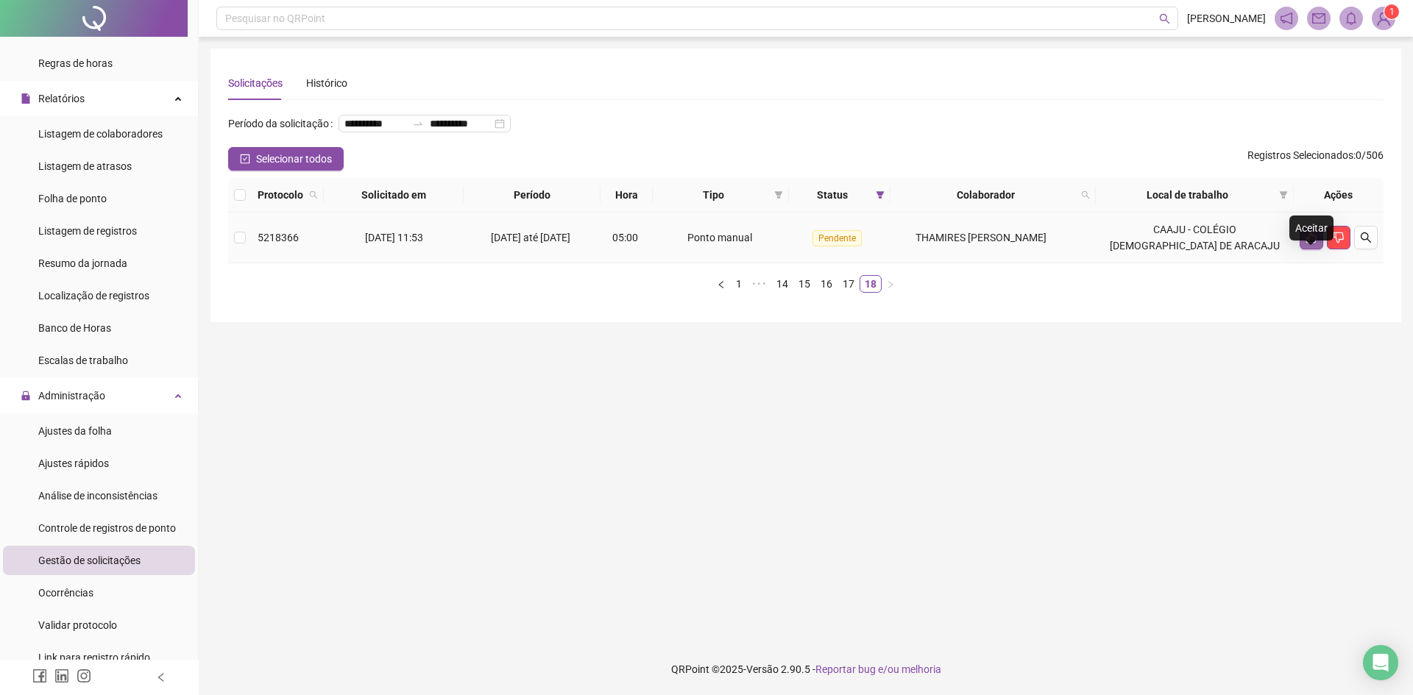
click at [1307, 244] on icon "like" at bounding box center [1311, 238] width 10 height 11
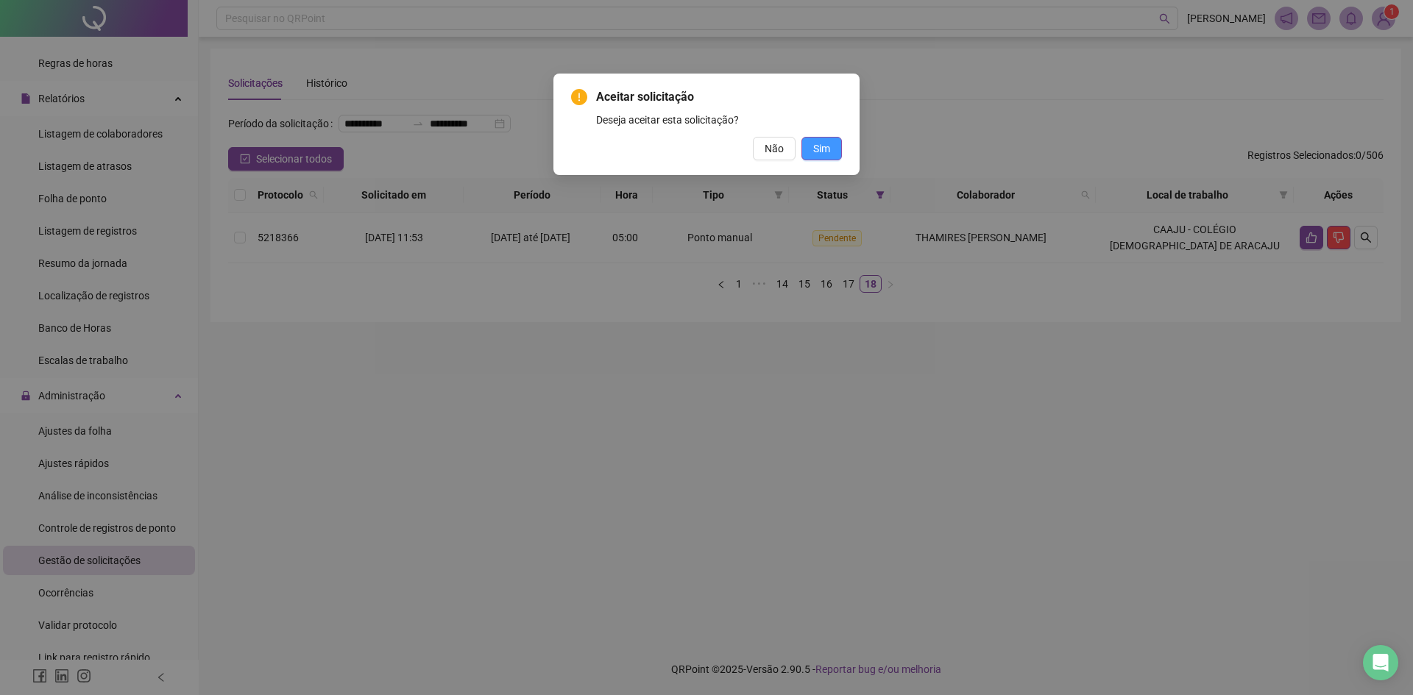
click at [819, 152] on span "Sim" at bounding box center [821, 149] width 17 height 16
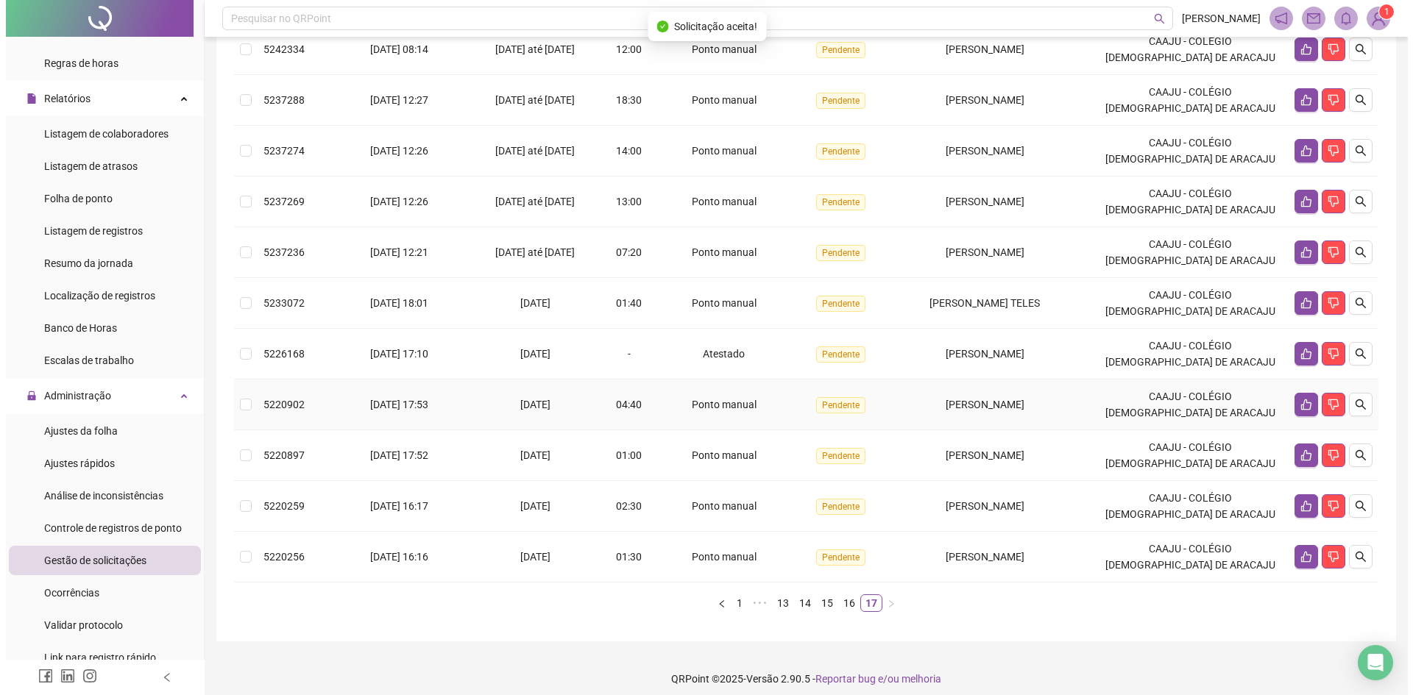
scroll to position [272, 0]
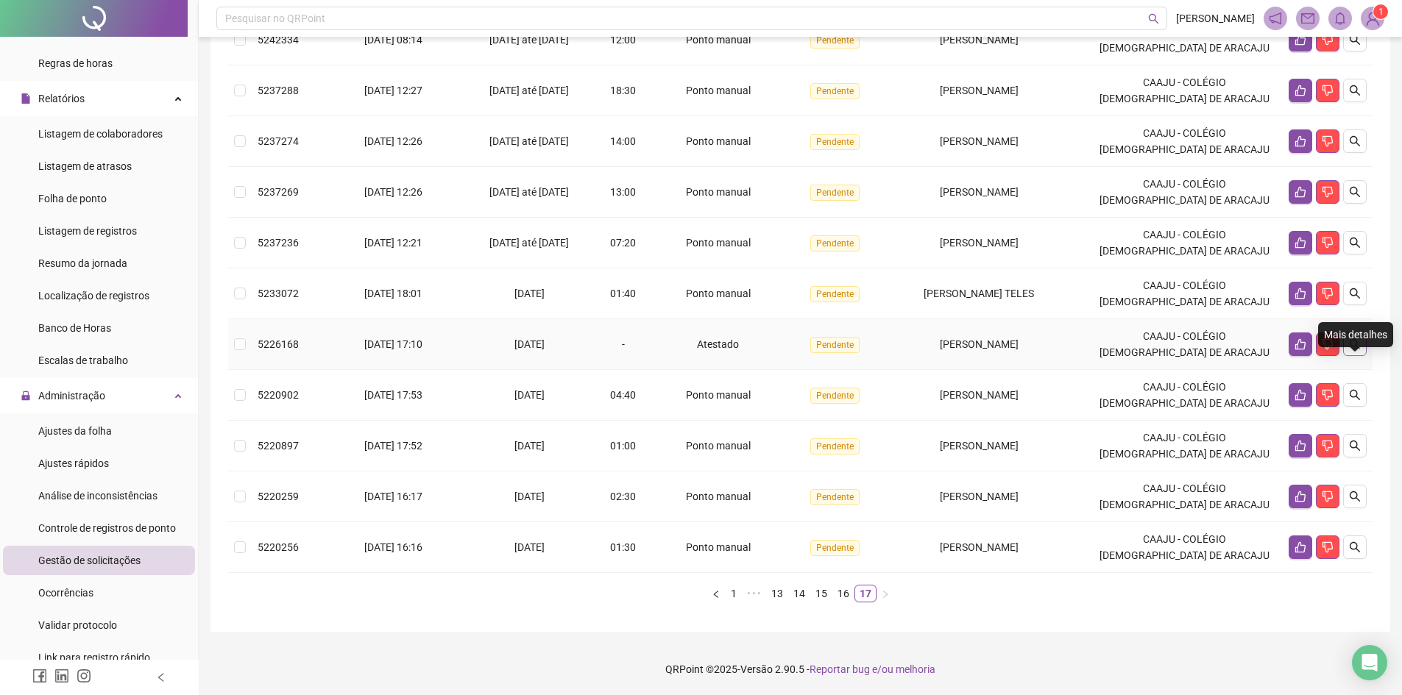
click at [1347, 344] on button "button" at bounding box center [1355, 345] width 24 height 24
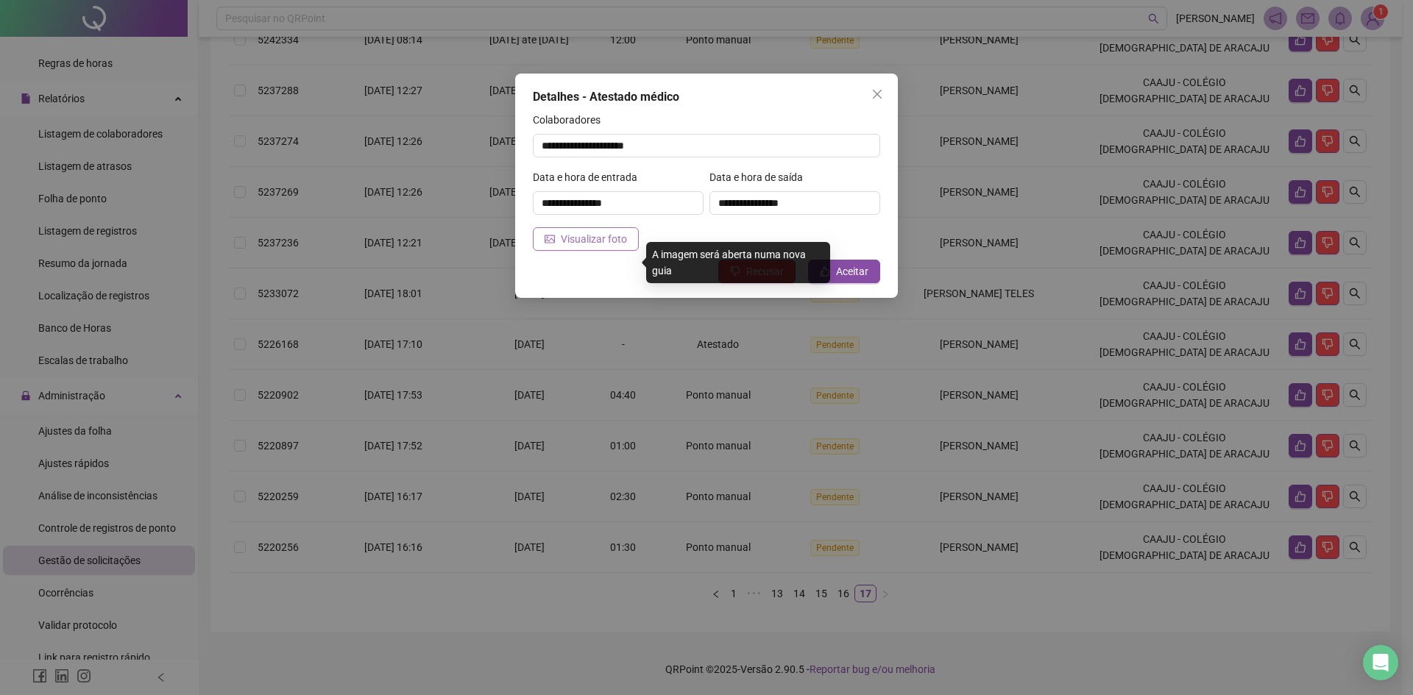
click at [587, 241] on span "Visualizar foto" at bounding box center [594, 239] width 66 height 16
click at [762, 271] on span "Recusar" at bounding box center [765, 271] width 38 height 16
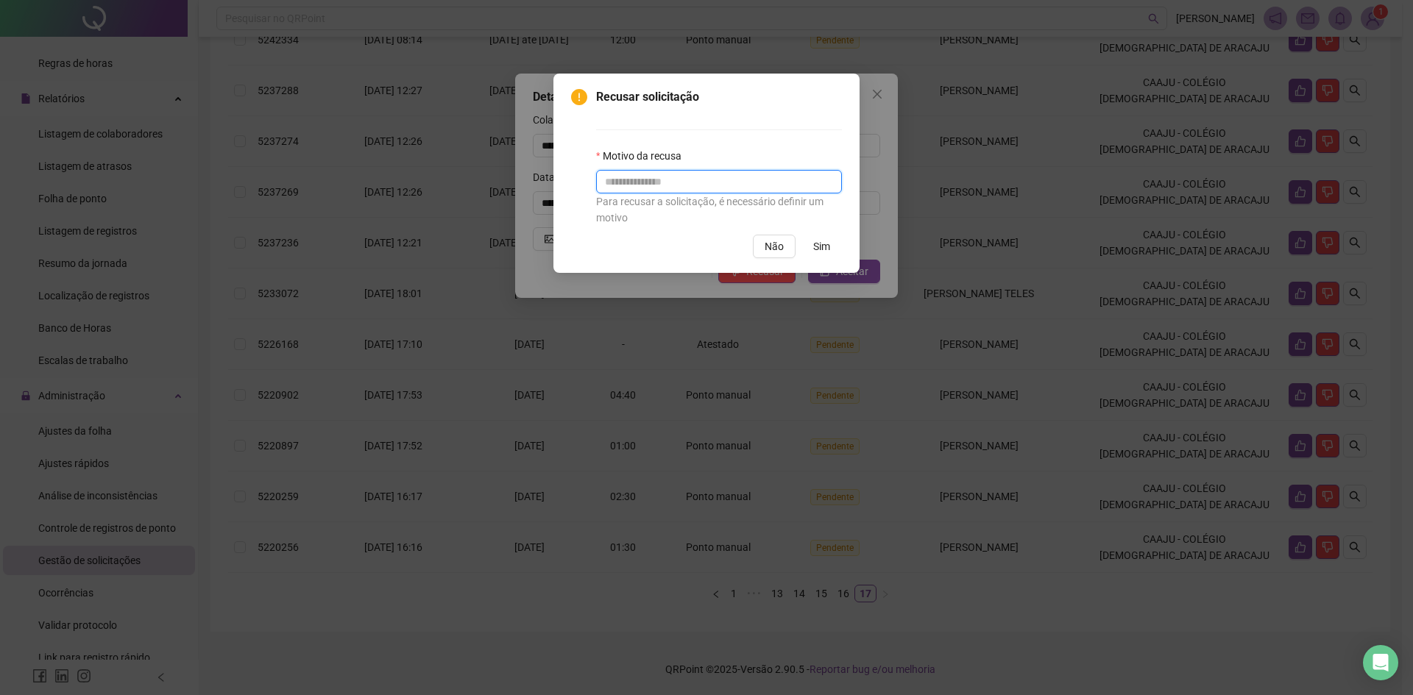
click at [653, 185] on input "text" at bounding box center [719, 182] width 246 height 24
paste input "**********"
type input "**********"
click at [815, 246] on span "Sim" at bounding box center [821, 246] width 17 height 16
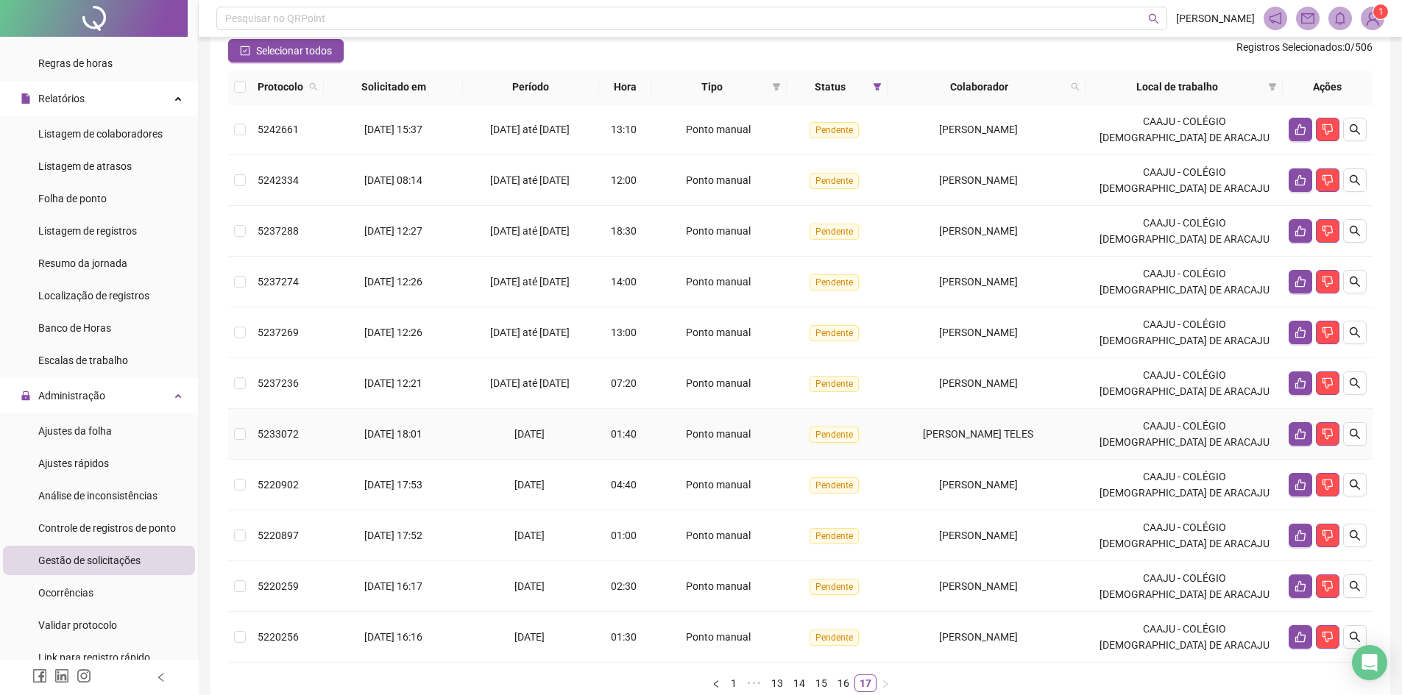
scroll to position [74, 0]
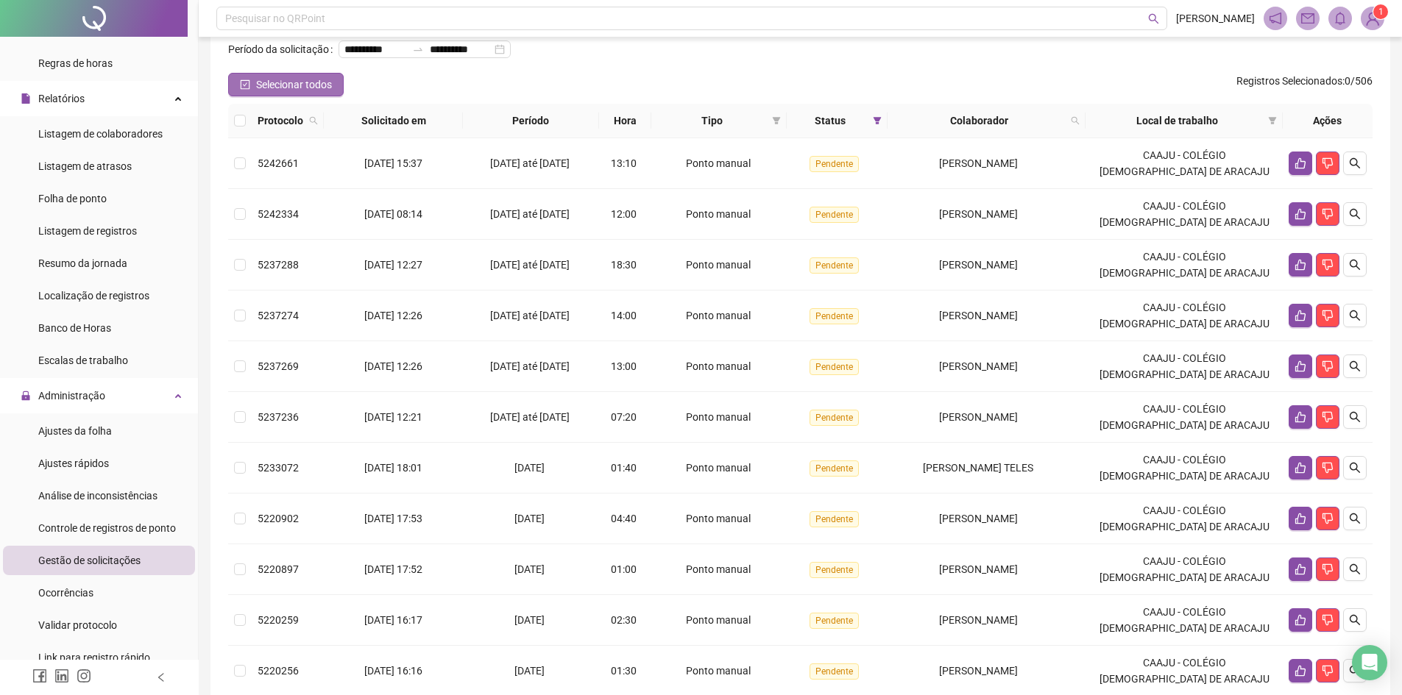
click at [243, 90] on icon "check-square" at bounding box center [245, 84] width 10 height 10
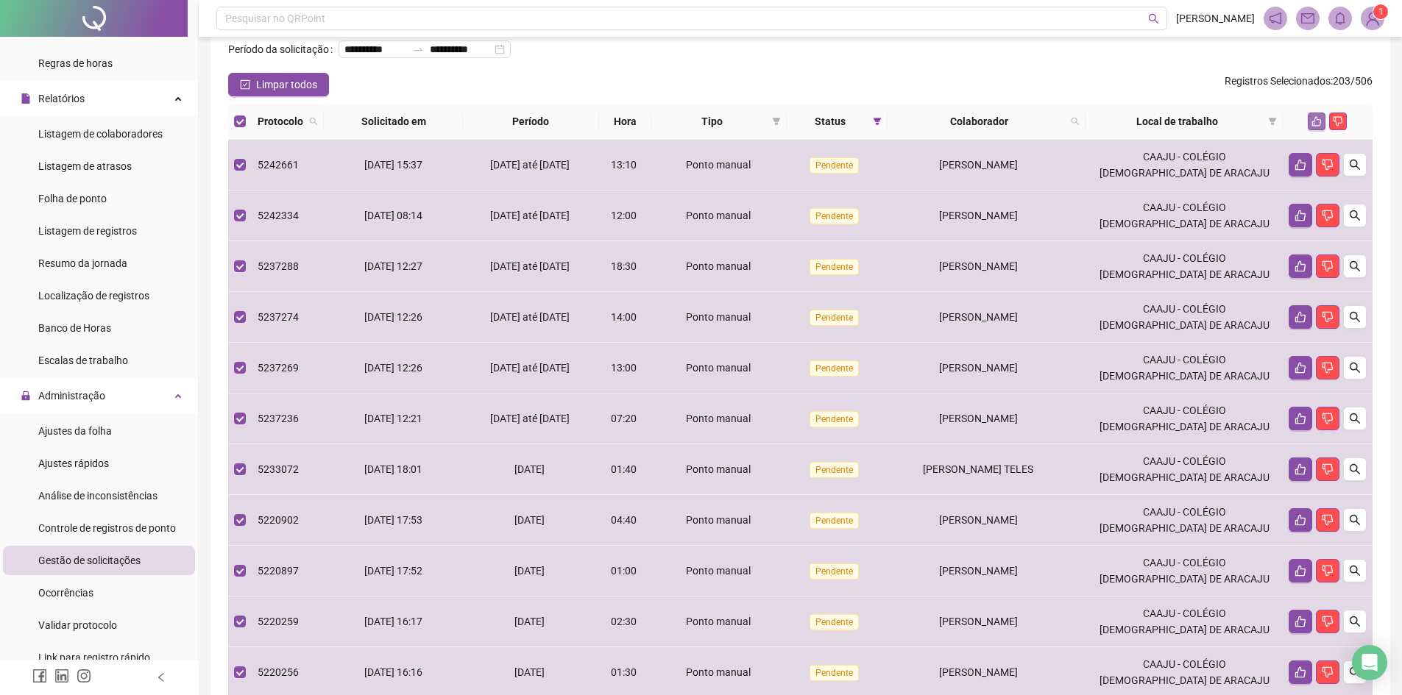
click at [1312, 127] on icon "like" at bounding box center [1316, 121] width 10 height 10
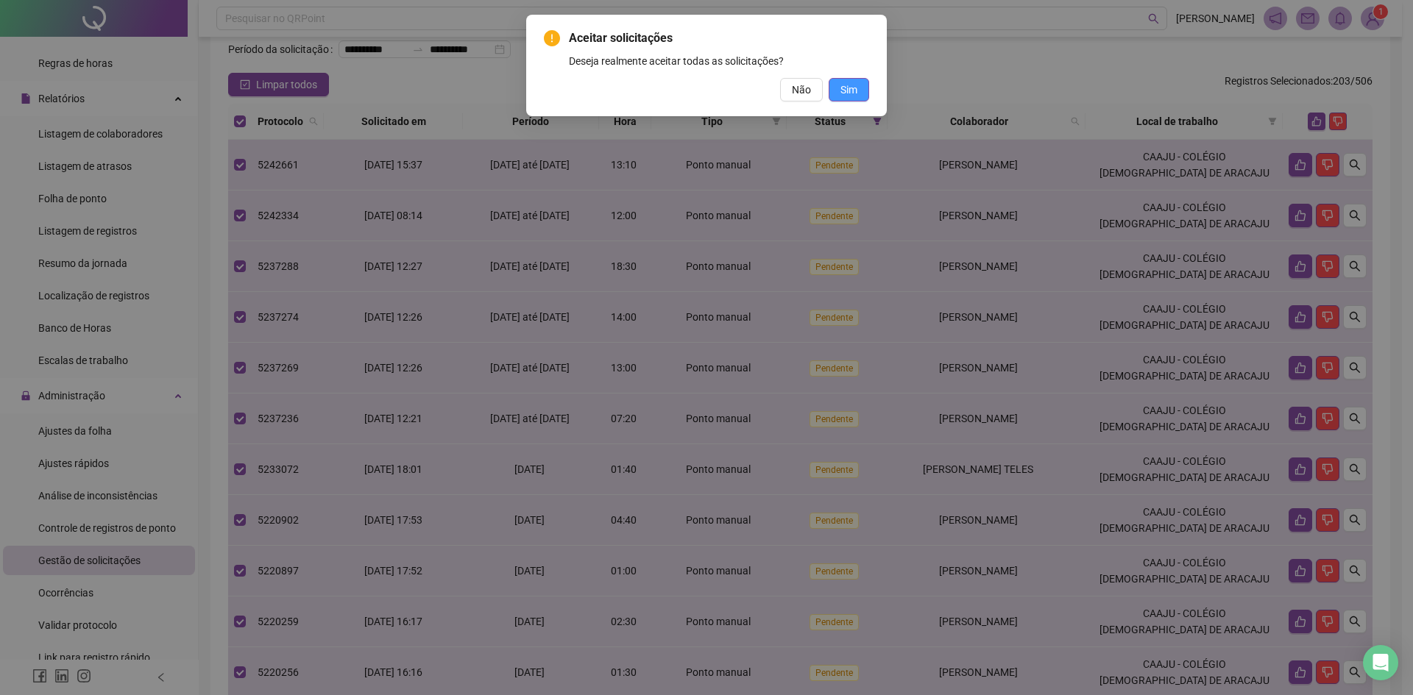
click at [841, 91] on span "Sim" at bounding box center [848, 90] width 17 height 16
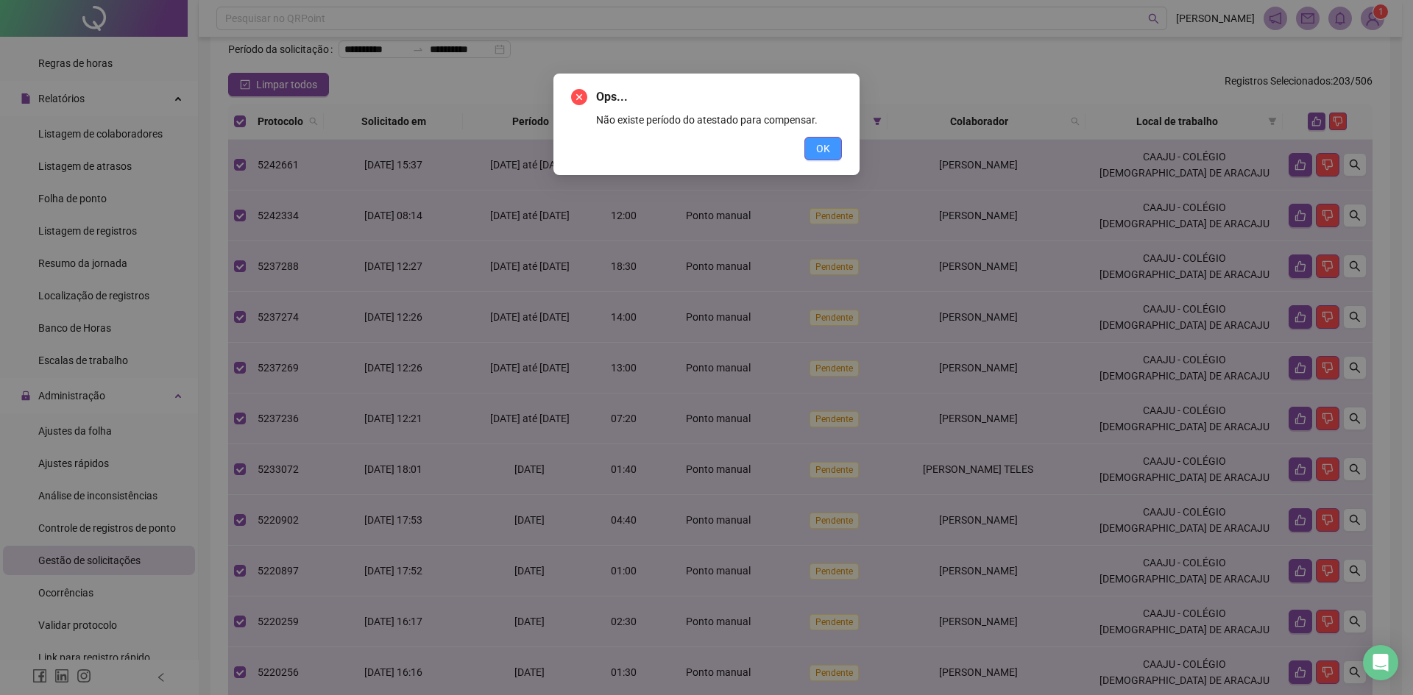
click at [820, 143] on span "OK" at bounding box center [823, 149] width 14 height 16
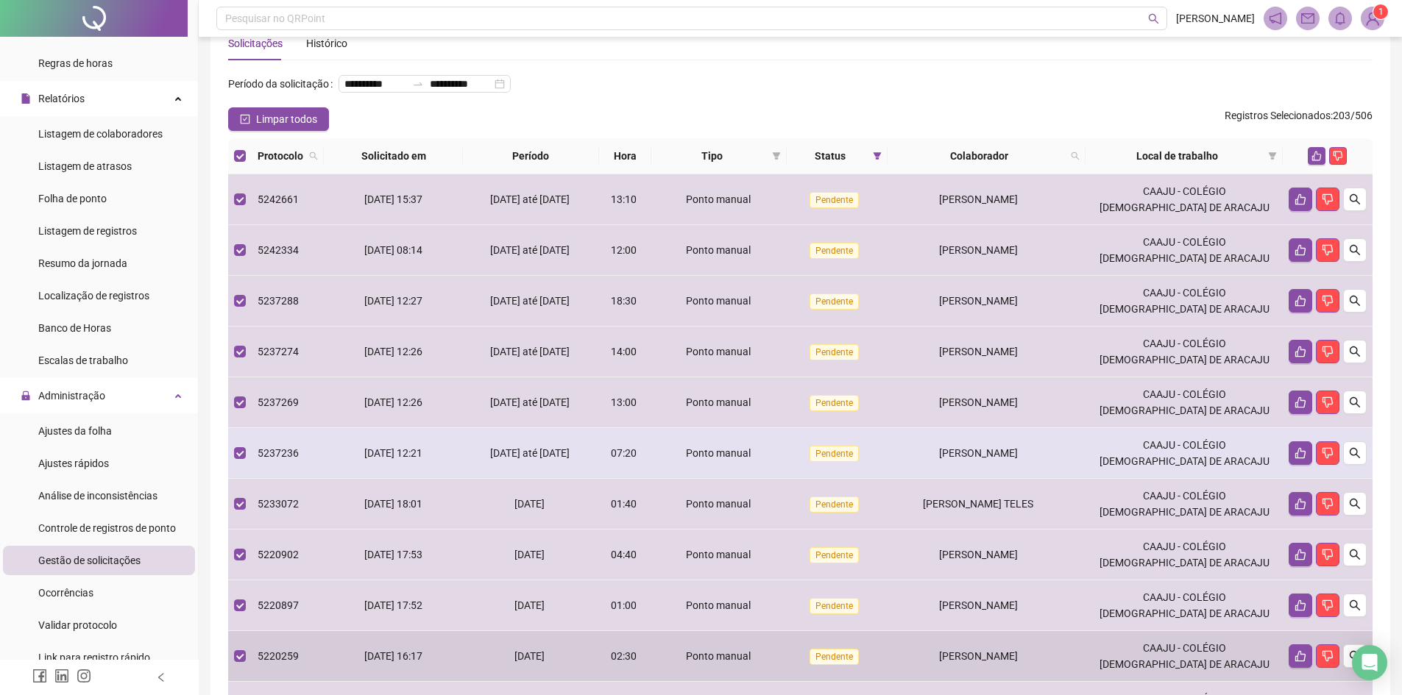
scroll to position [0, 0]
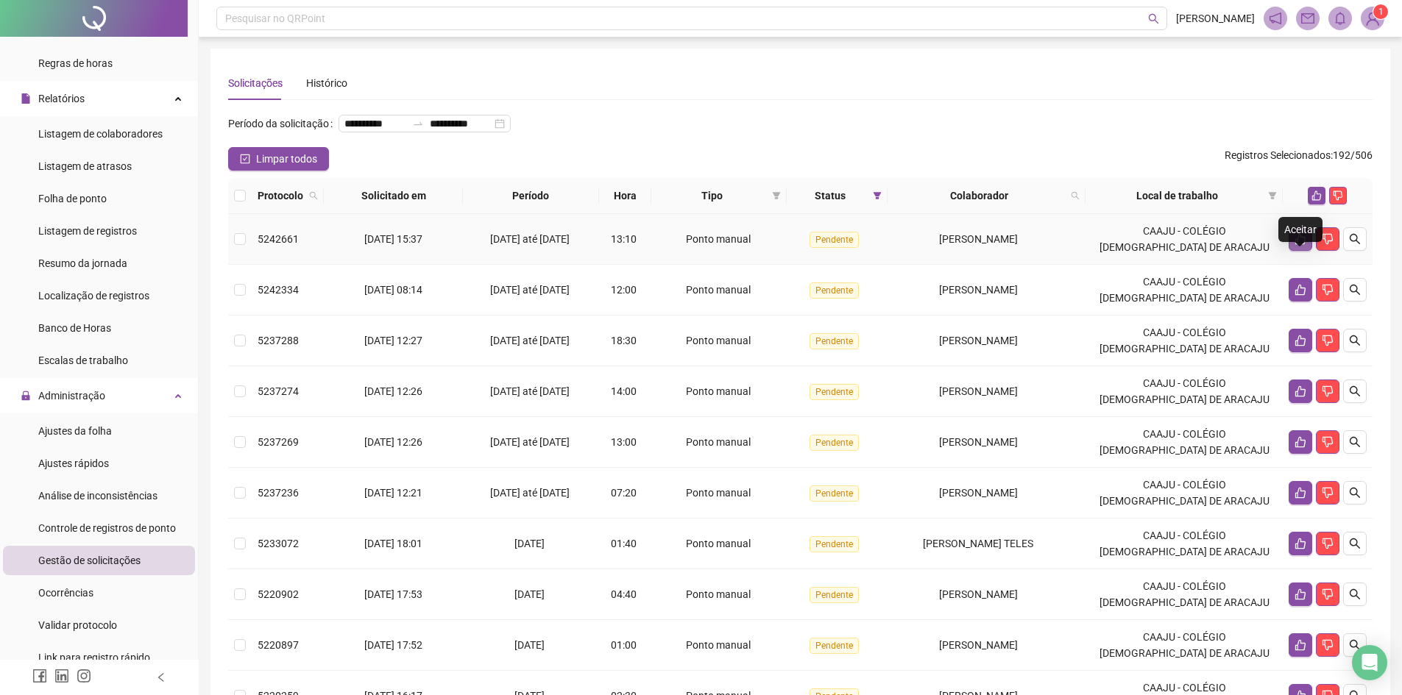
click at [1294, 245] on icon "like" at bounding box center [1300, 239] width 12 height 12
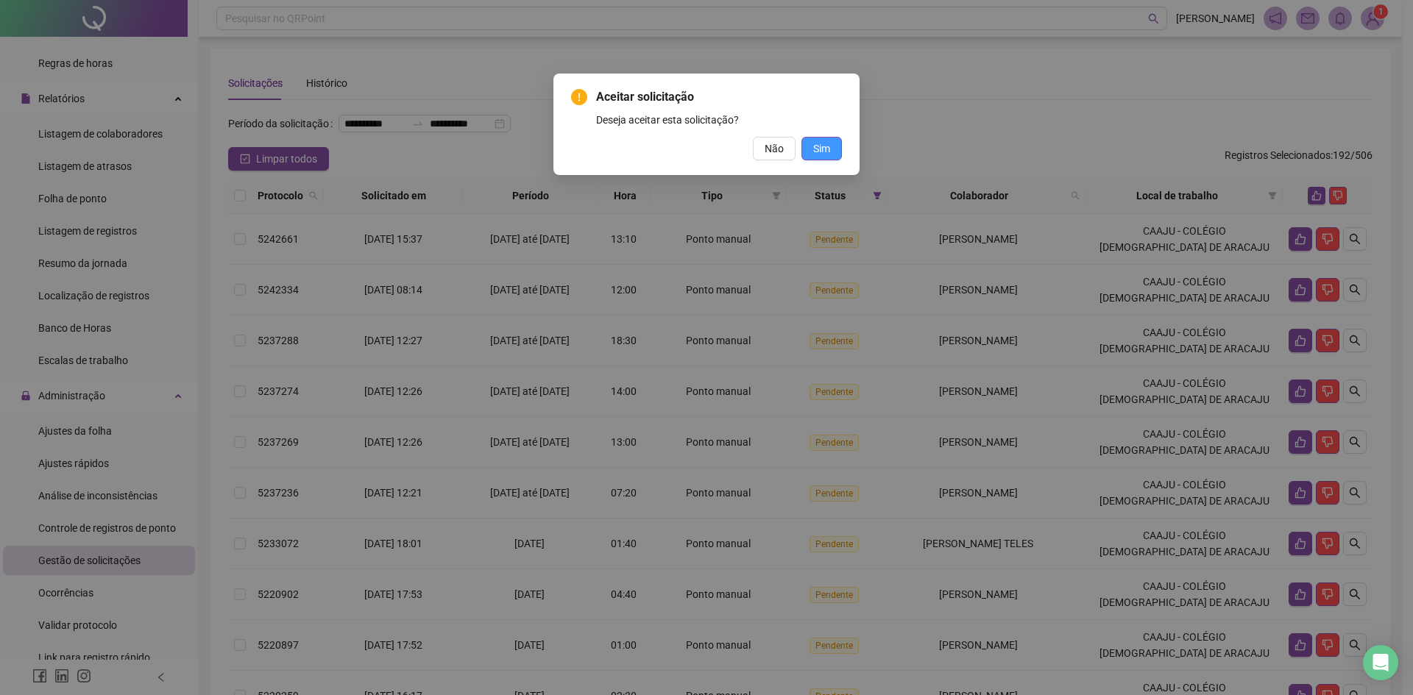
click at [834, 152] on button "Sim" at bounding box center [821, 149] width 40 height 24
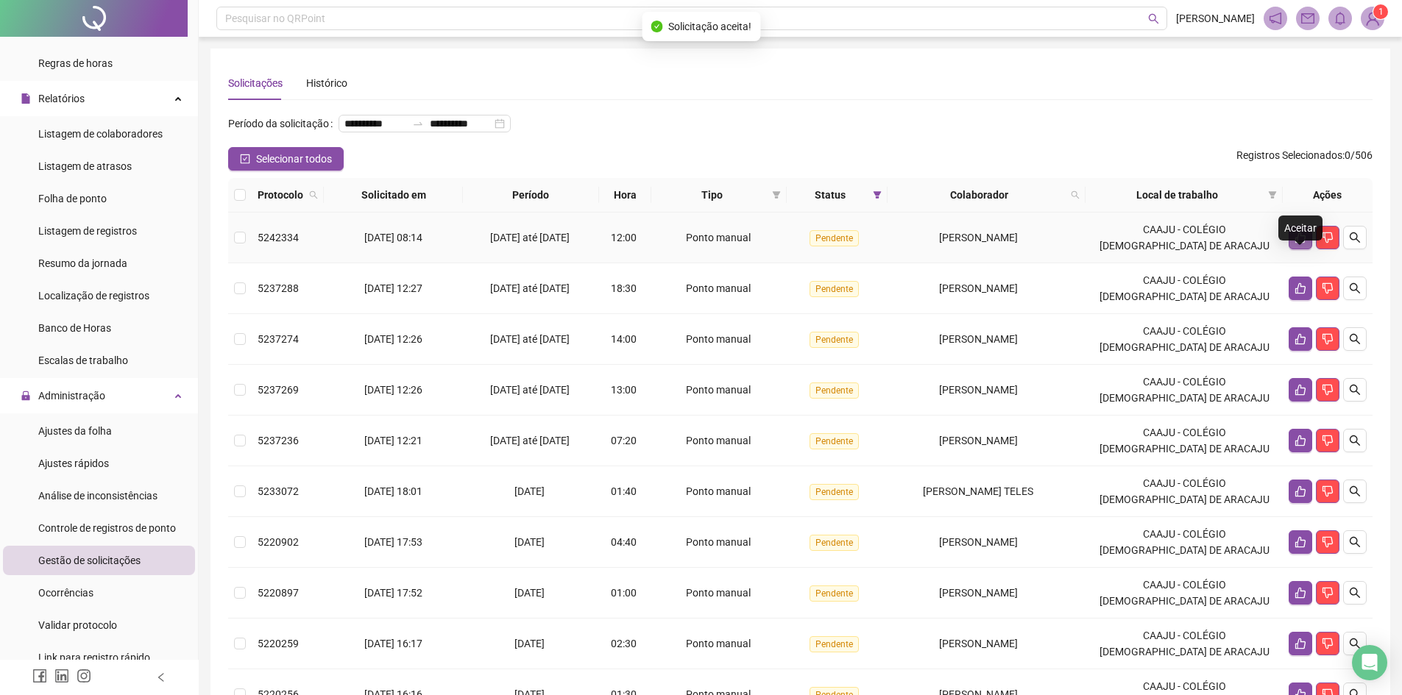
click at [1298, 244] on icon "like" at bounding box center [1300, 238] width 12 height 12
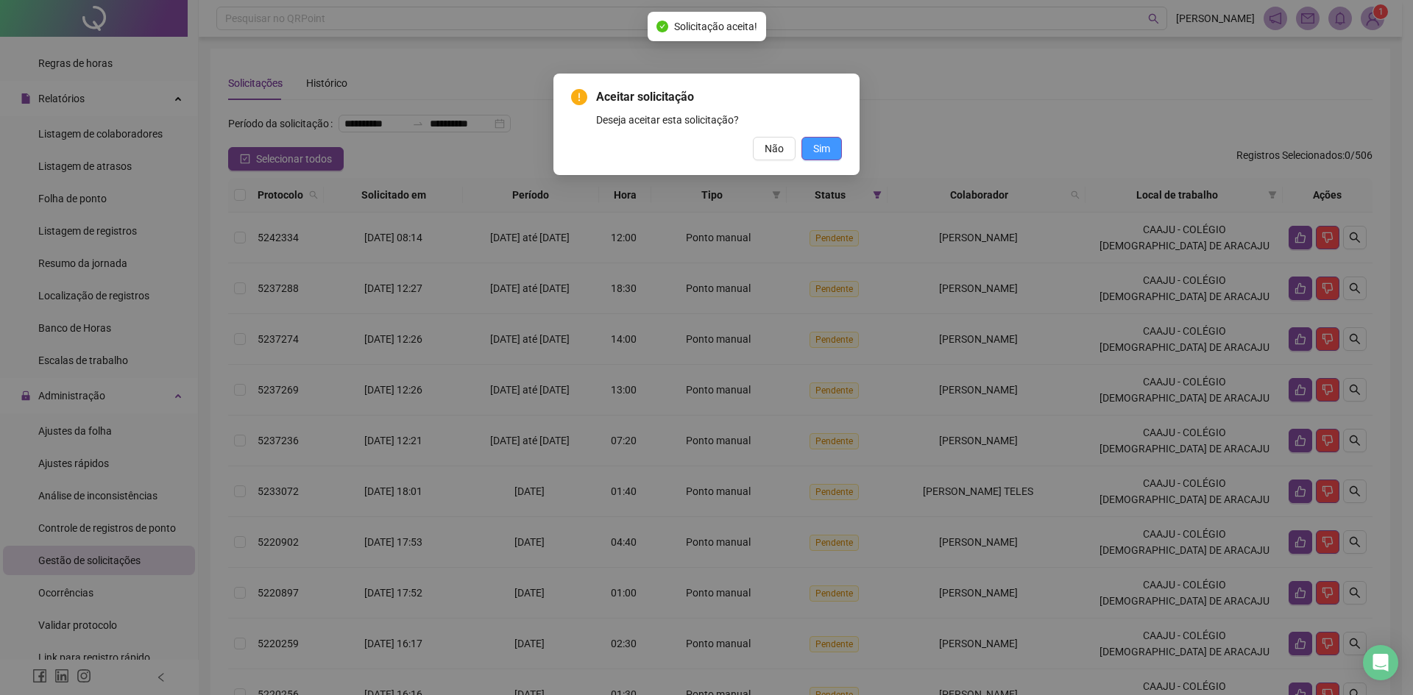
click at [816, 146] on span "Sim" at bounding box center [821, 149] width 17 height 16
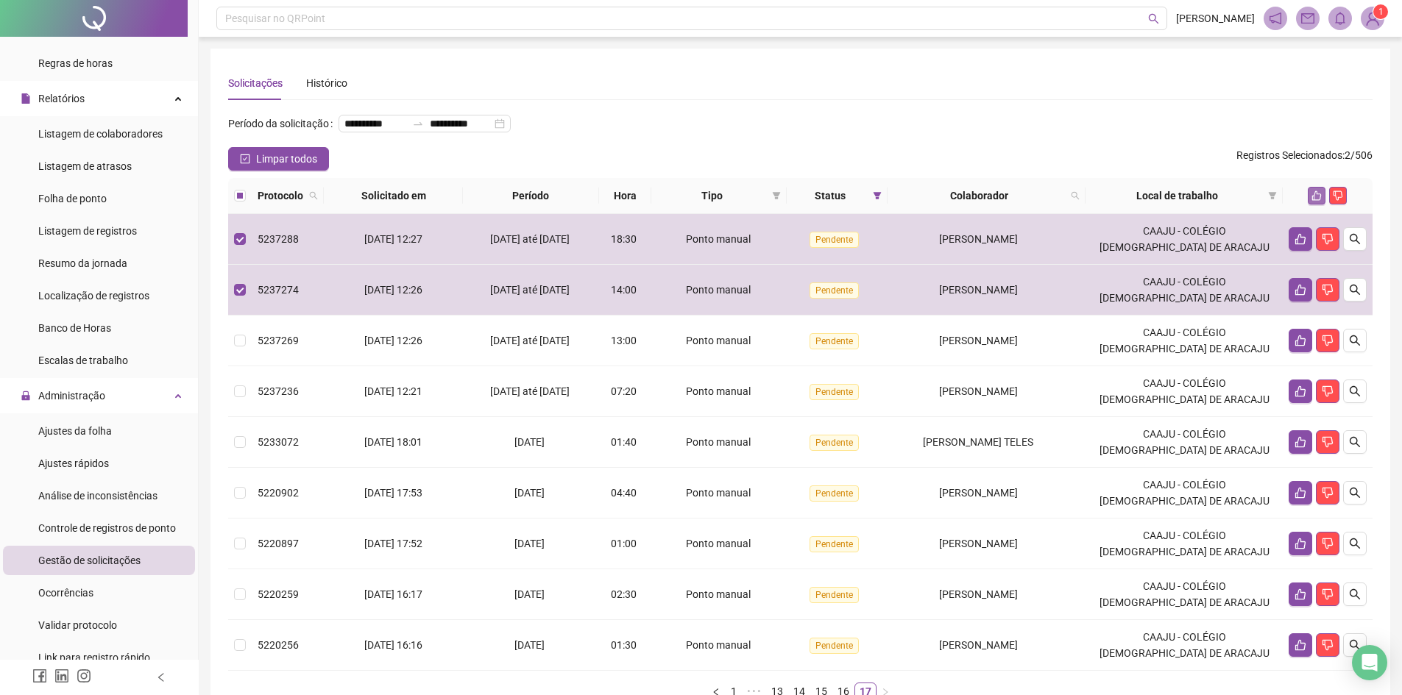
click at [1316, 205] on button "button" at bounding box center [1317, 196] width 18 height 18
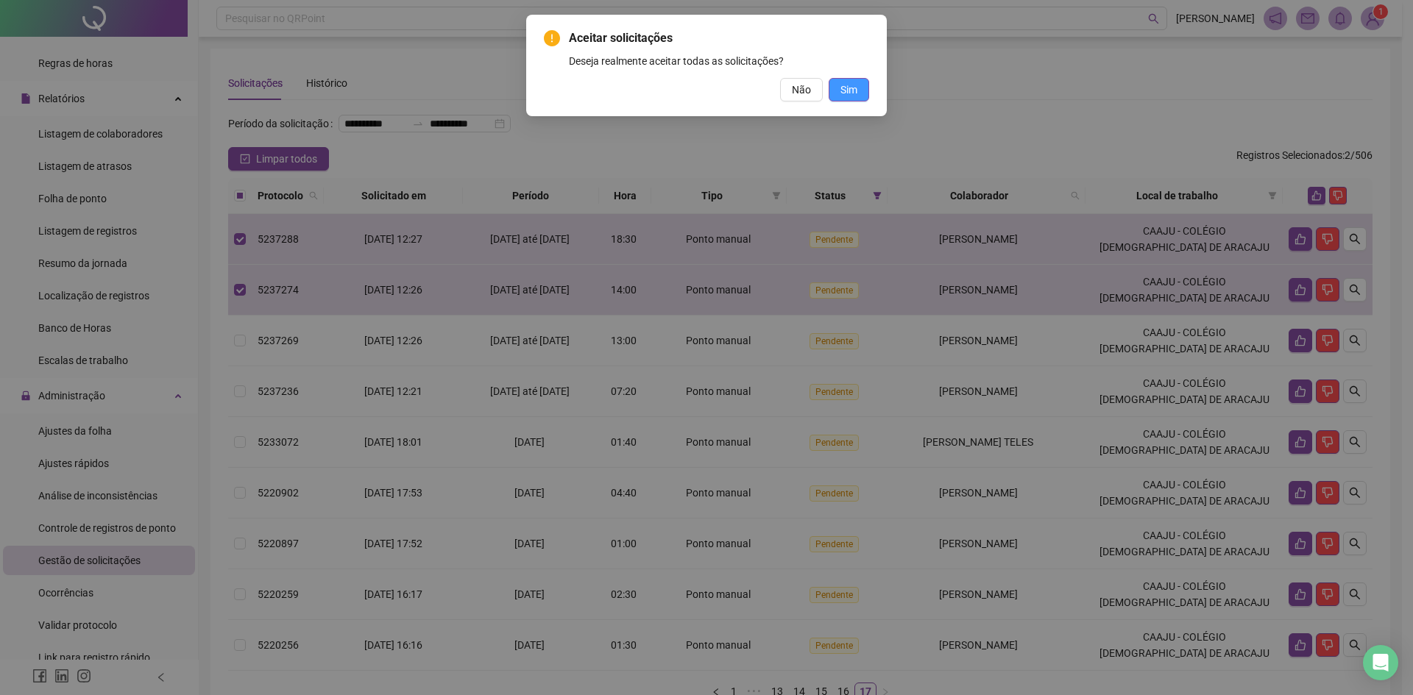
click at [865, 91] on button "Sim" at bounding box center [849, 90] width 40 height 24
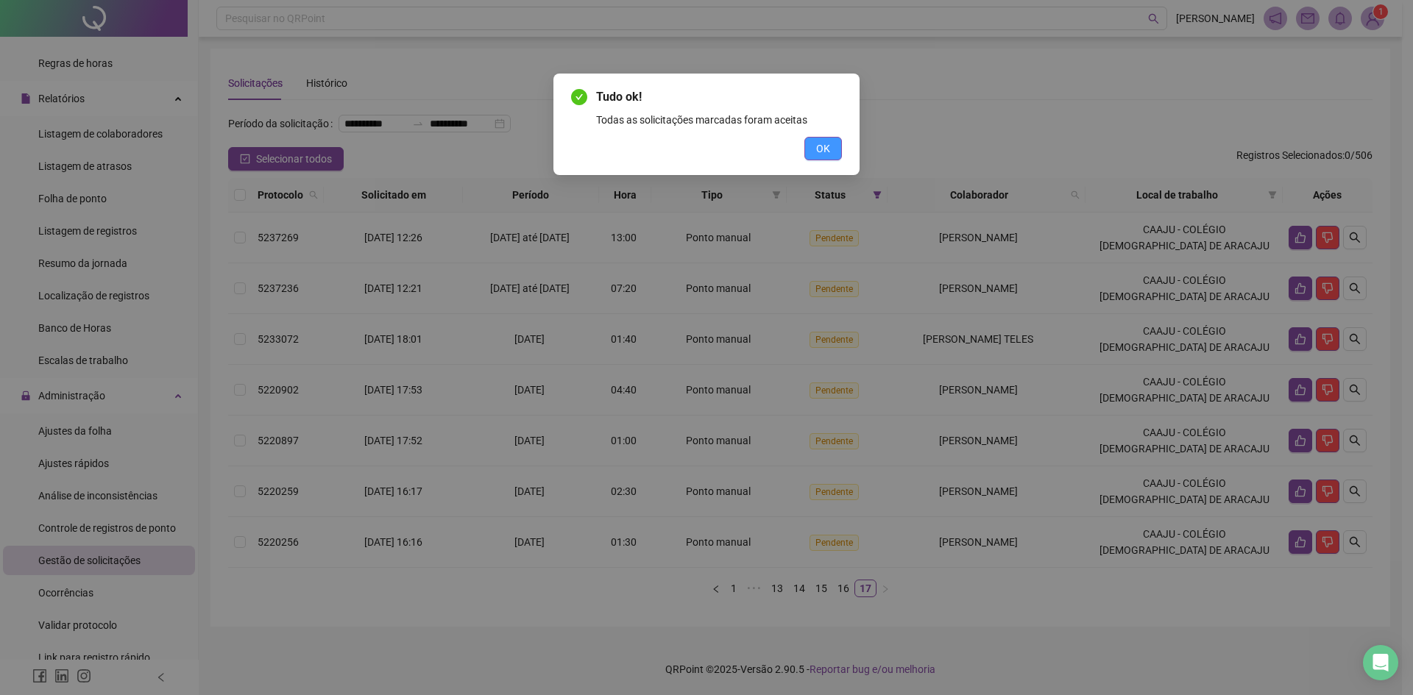
click at [818, 154] on span "OK" at bounding box center [823, 149] width 14 height 16
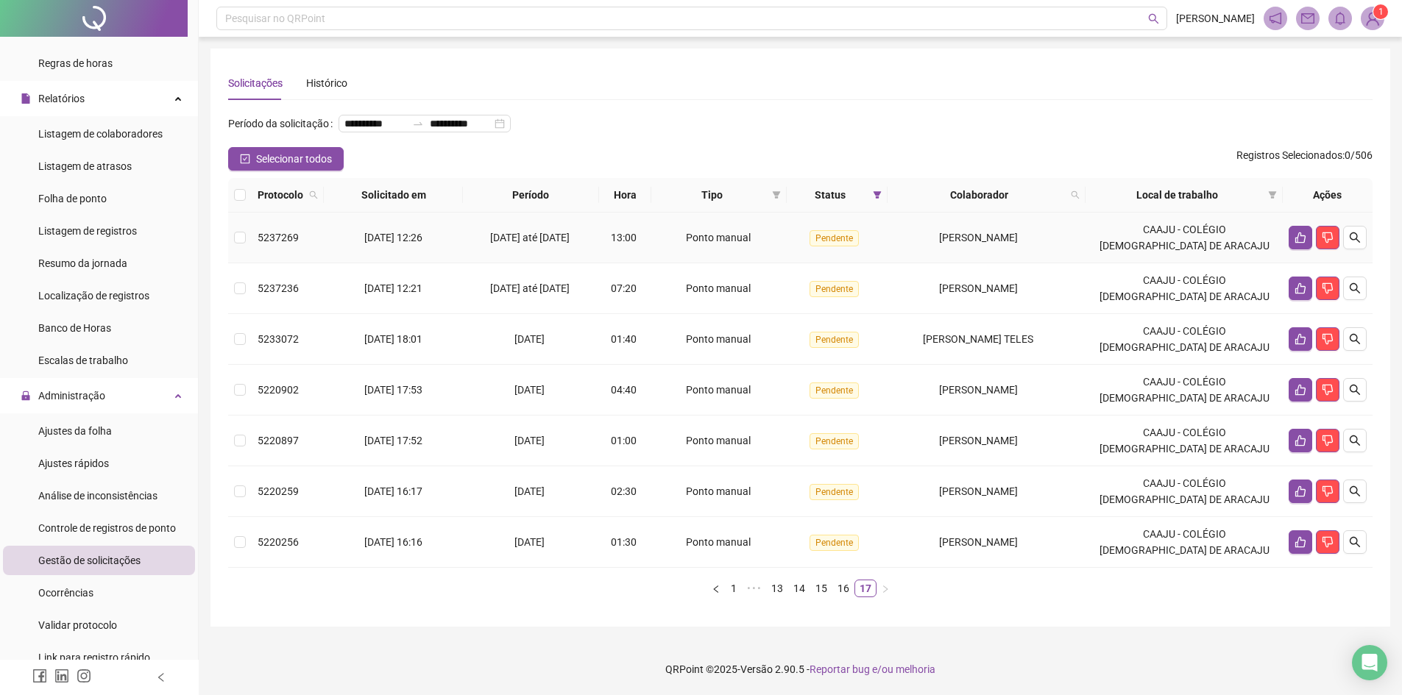
click at [261, 244] on span "5237269" at bounding box center [278, 238] width 41 height 12
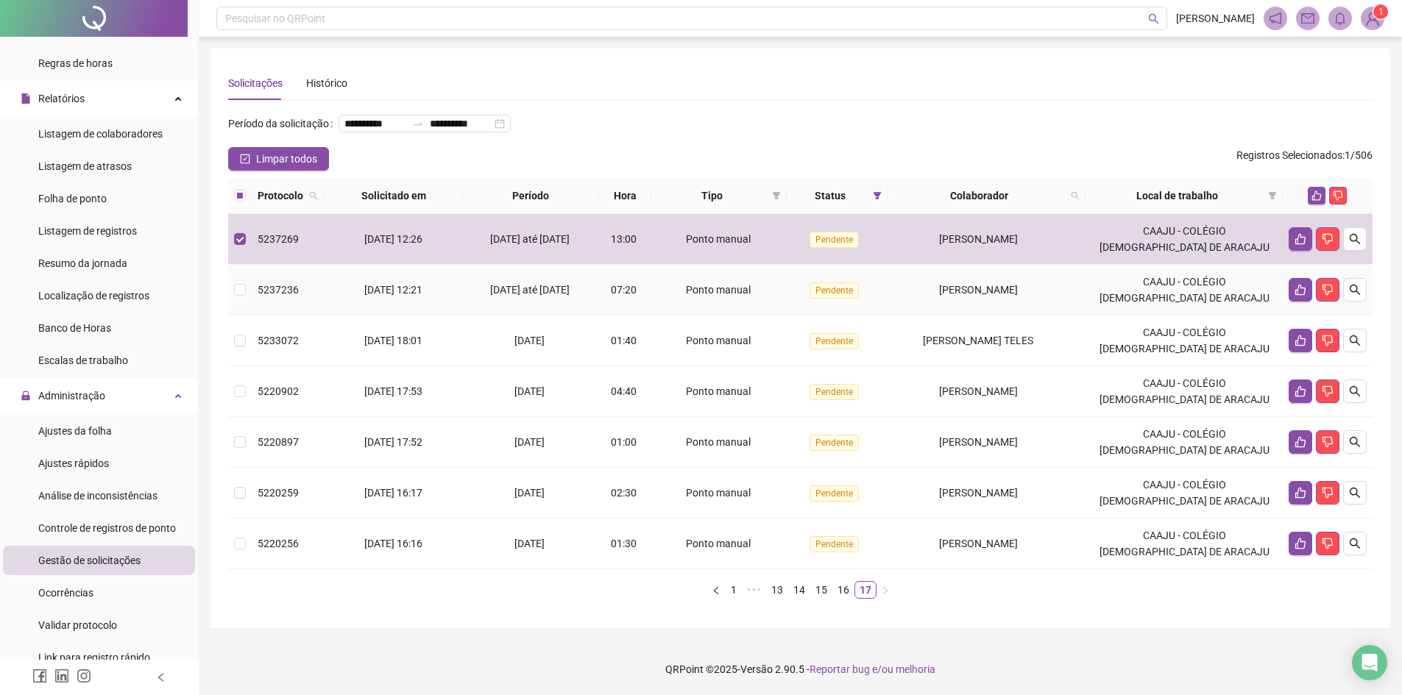
click at [258, 296] on span "5237236" at bounding box center [278, 290] width 41 height 12
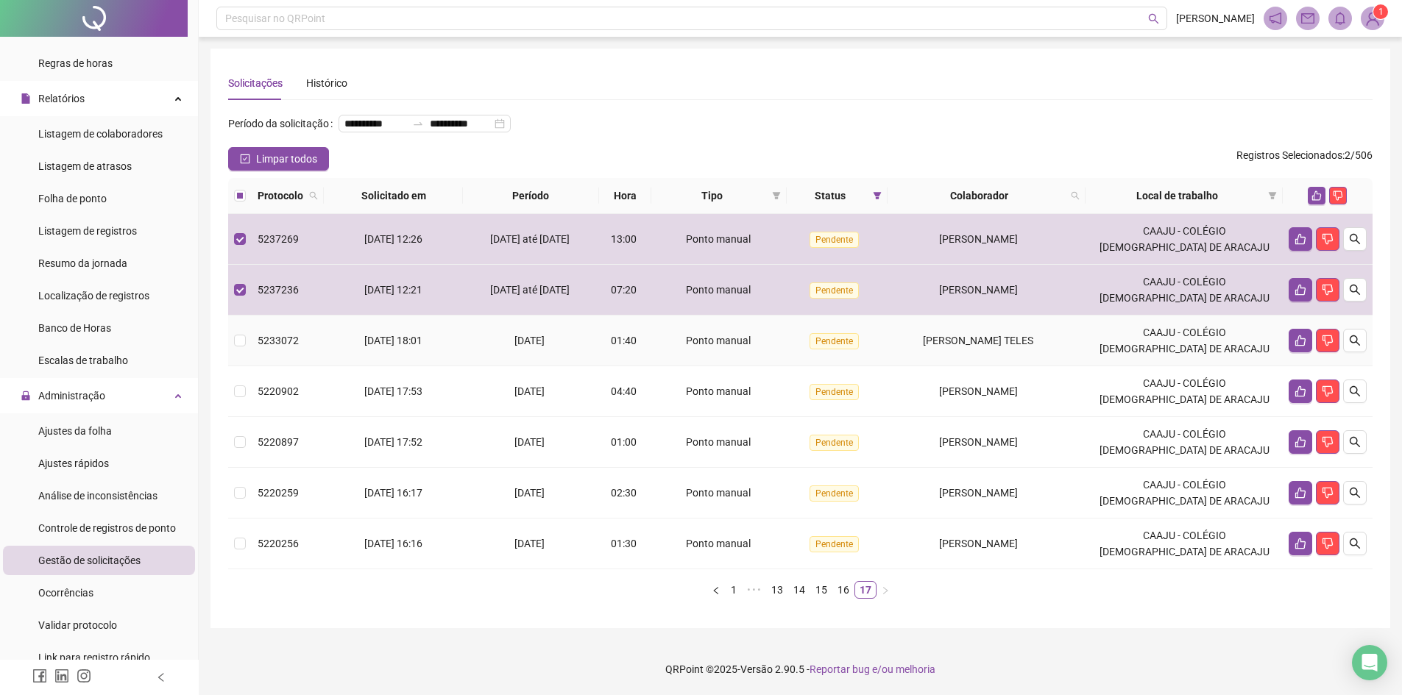
click at [252, 358] on td "5233072" at bounding box center [288, 341] width 72 height 51
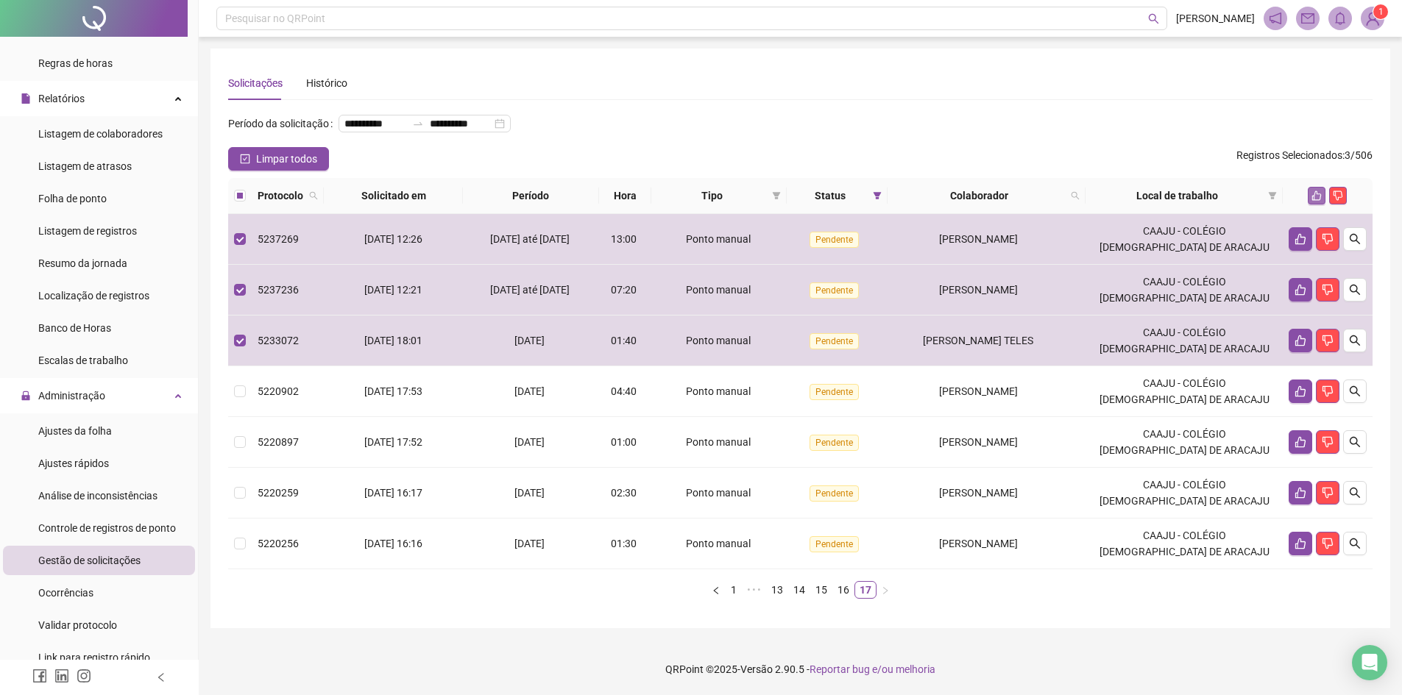
click at [1310, 205] on button "button" at bounding box center [1317, 196] width 18 height 18
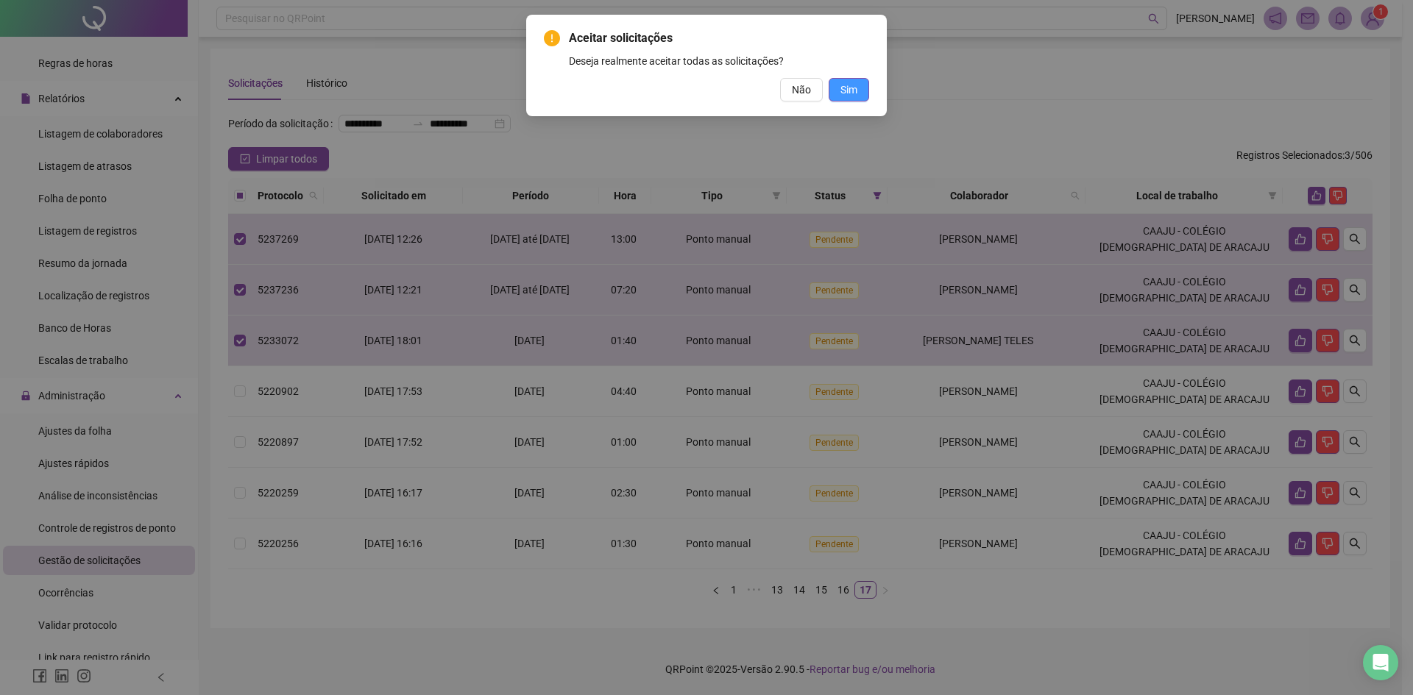
click at [840, 92] on button "Sim" at bounding box center [849, 90] width 40 height 24
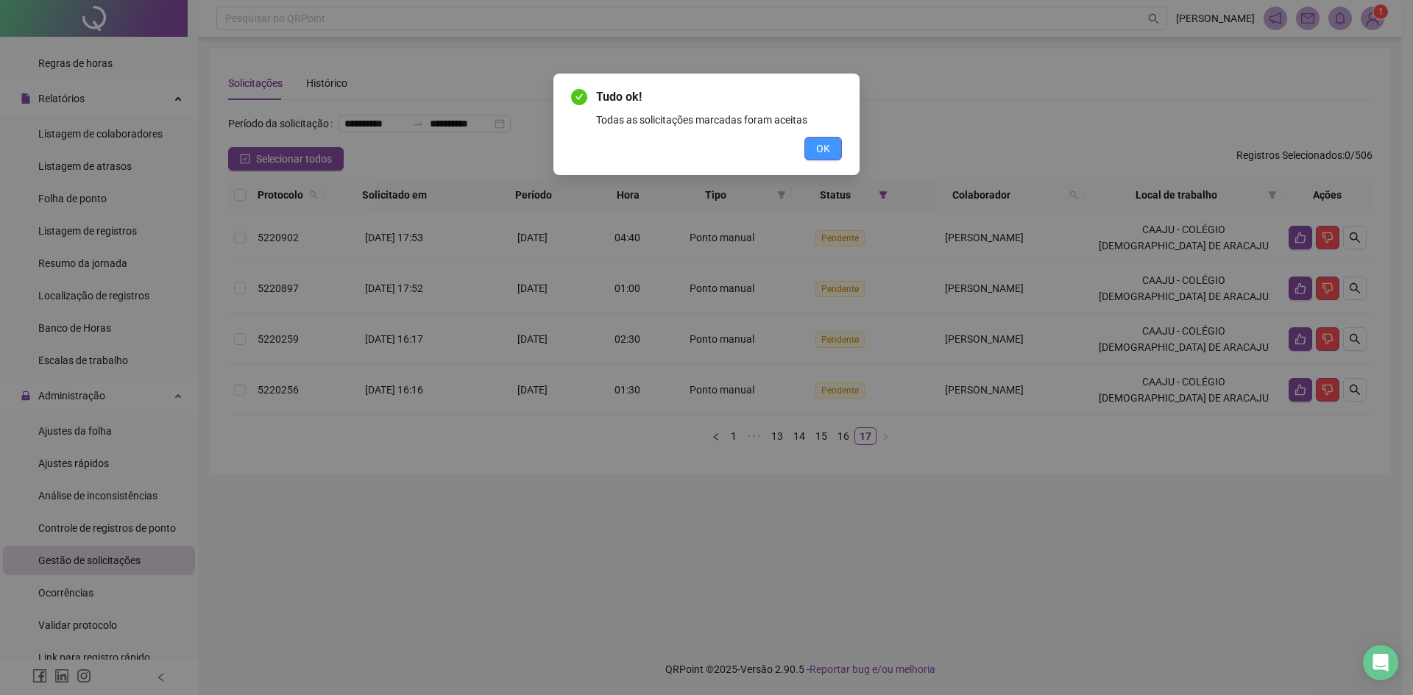
click at [835, 148] on button "OK" at bounding box center [823, 149] width 38 height 24
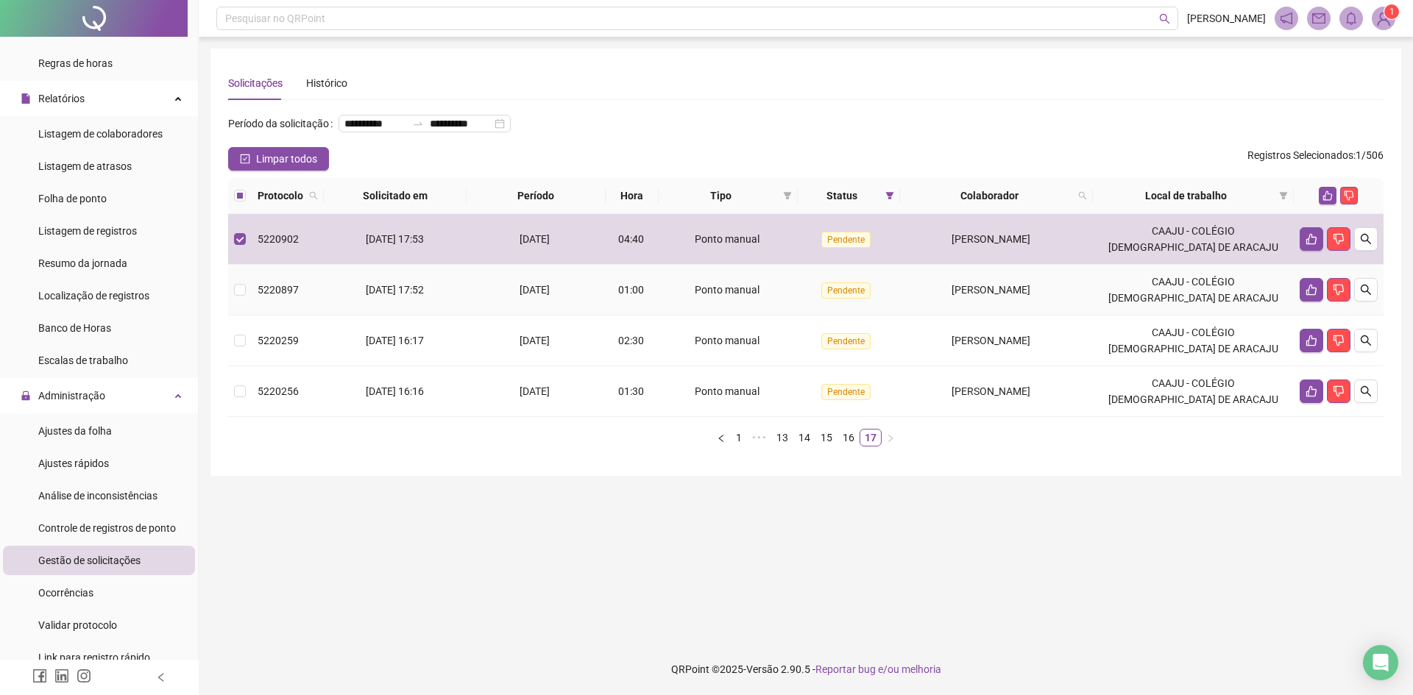
click at [245, 316] on td at bounding box center [240, 290] width 24 height 51
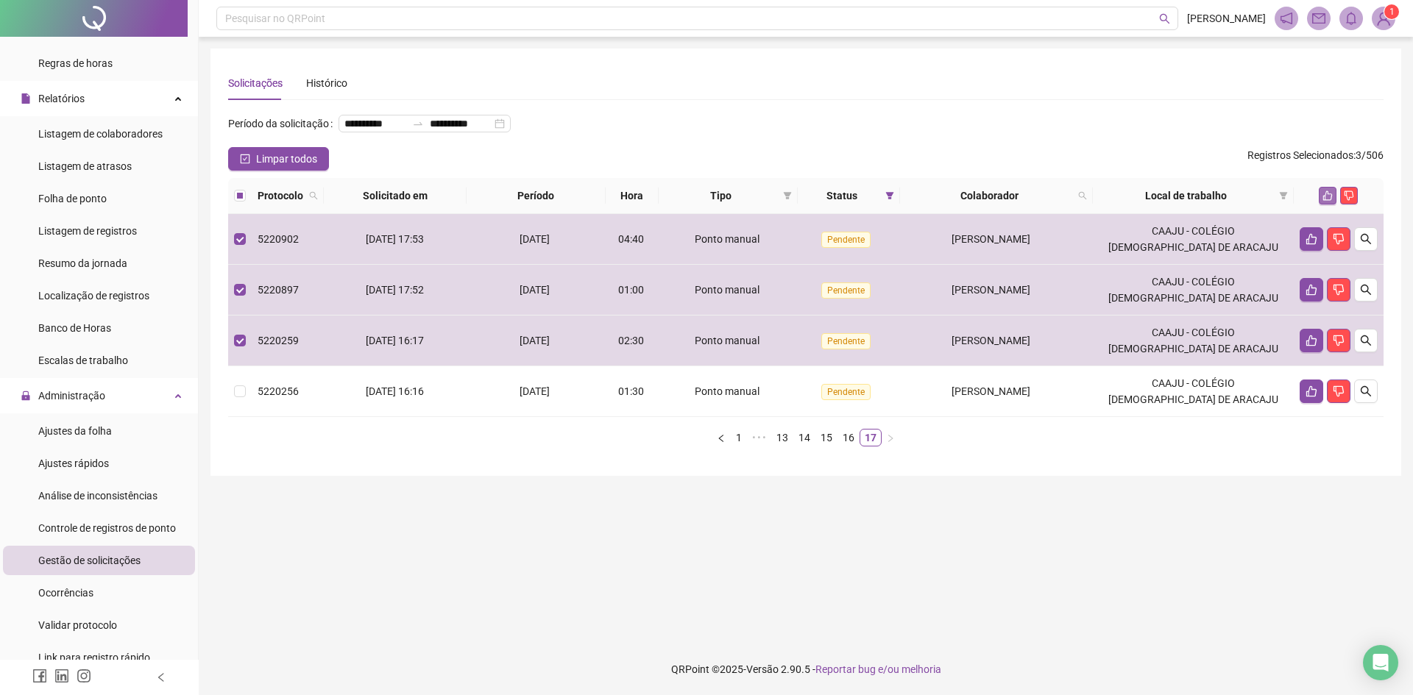
click at [1325, 201] on icon "like" at bounding box center [1328, 196] width 10 height 10
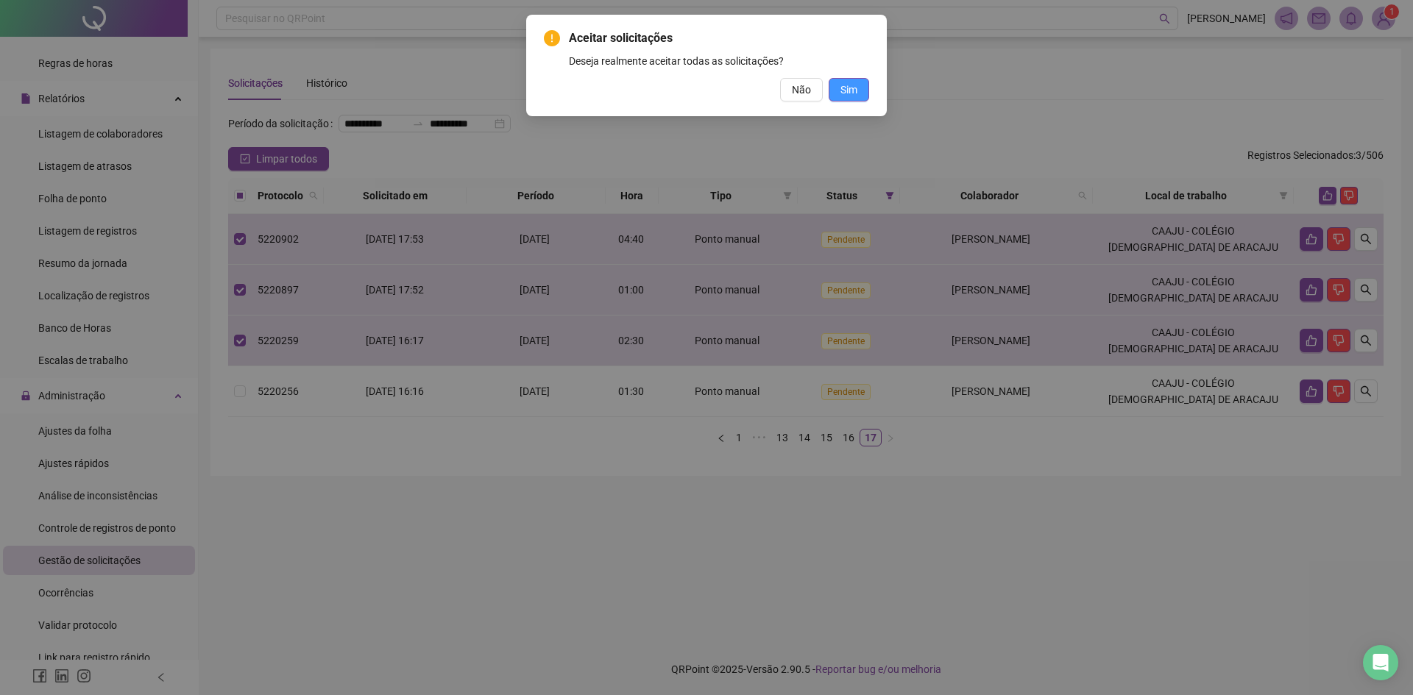
click at [854, 91] on span "Sim" at bounding box center [848, 90] width 17 height 16
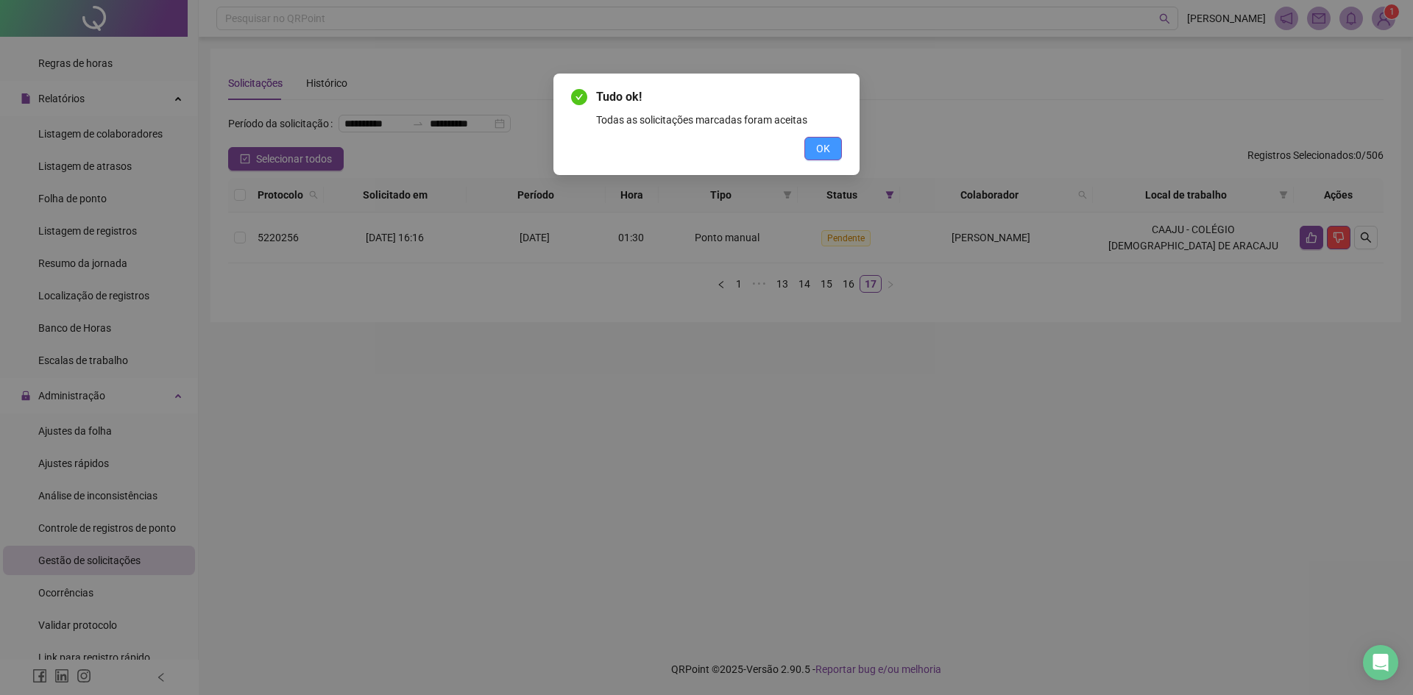
drag, startPoint x: 832, startPoint y: 150, endPoint x: 798, endPoint y: 177, distance: 44.0
click at [833, 149] on button "OK" at bounding box center [823, 149] width 38 height 24
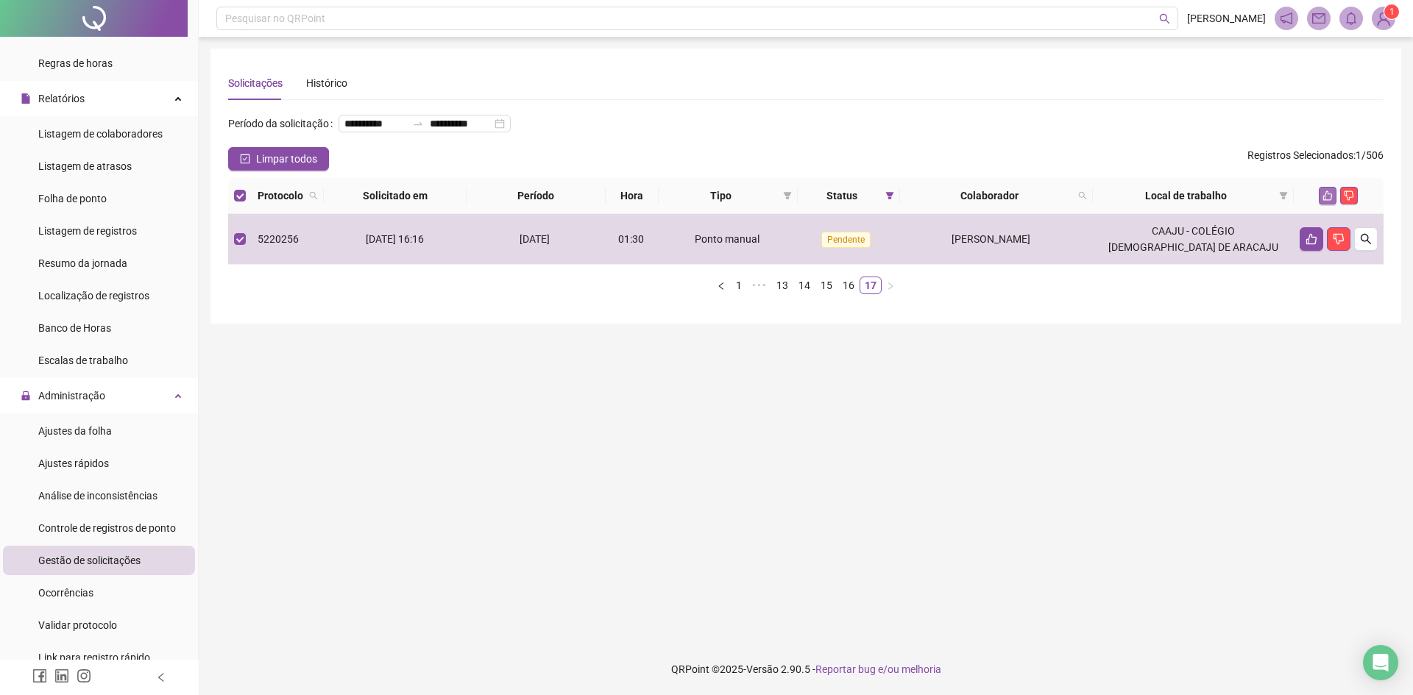
click at [1333, 201] on icon "like" at bounding box center [1327, 196] width 10 height 10
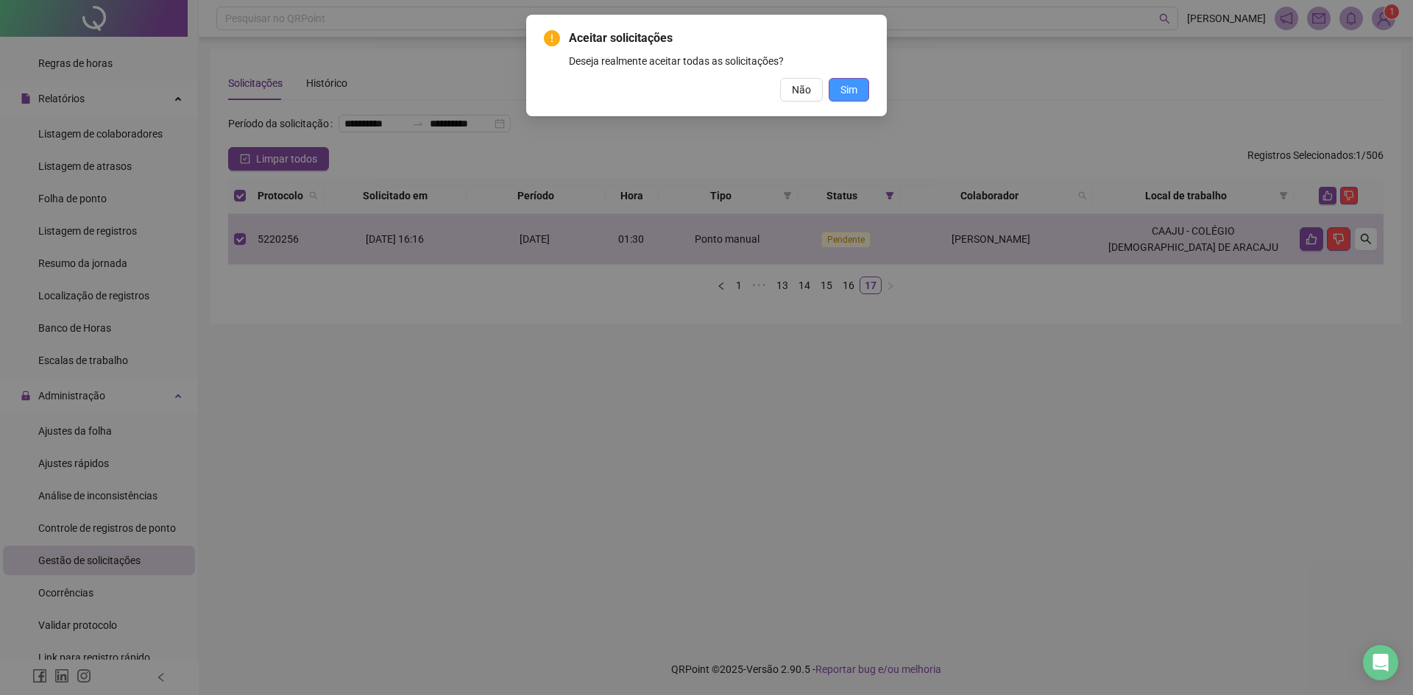
click at [846, 93] on span "Sim" at bounding box center [848, 90] width 17 height 16
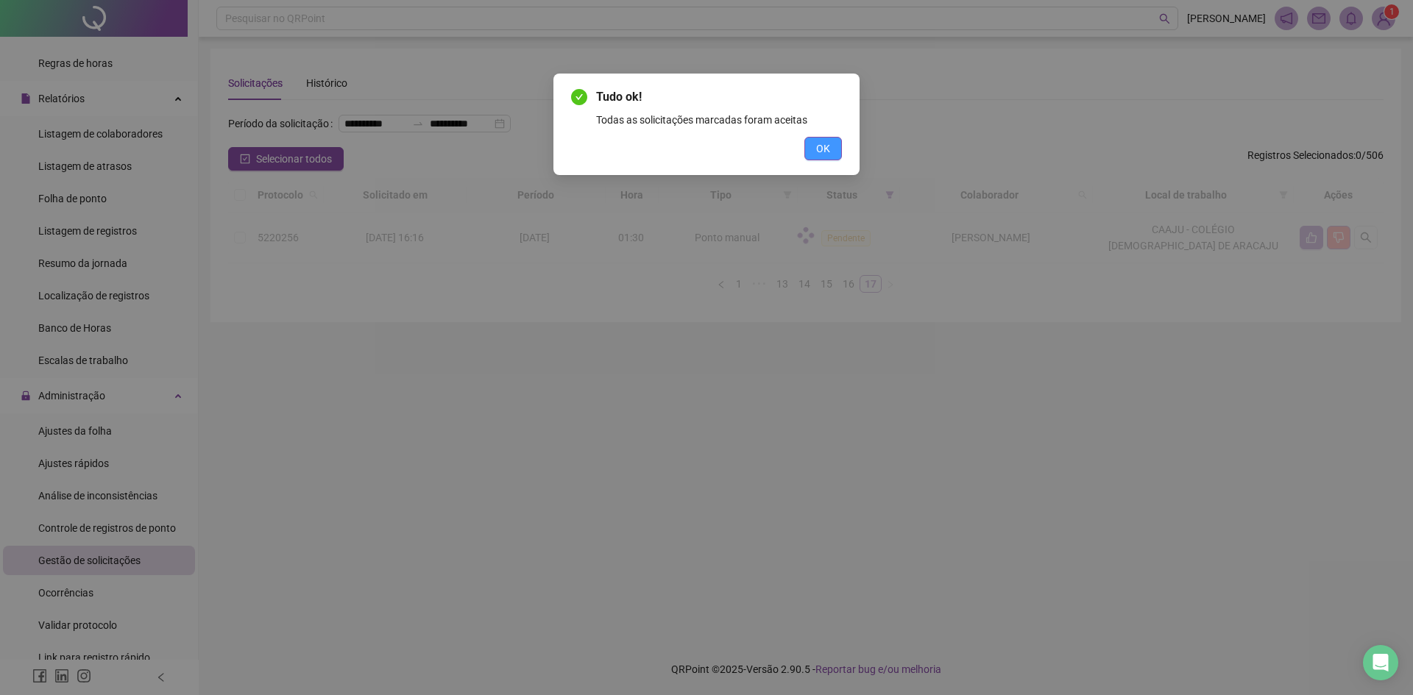
click at [827, 152] on span "OK" at bounding box center [823, 149] width 14 height 16
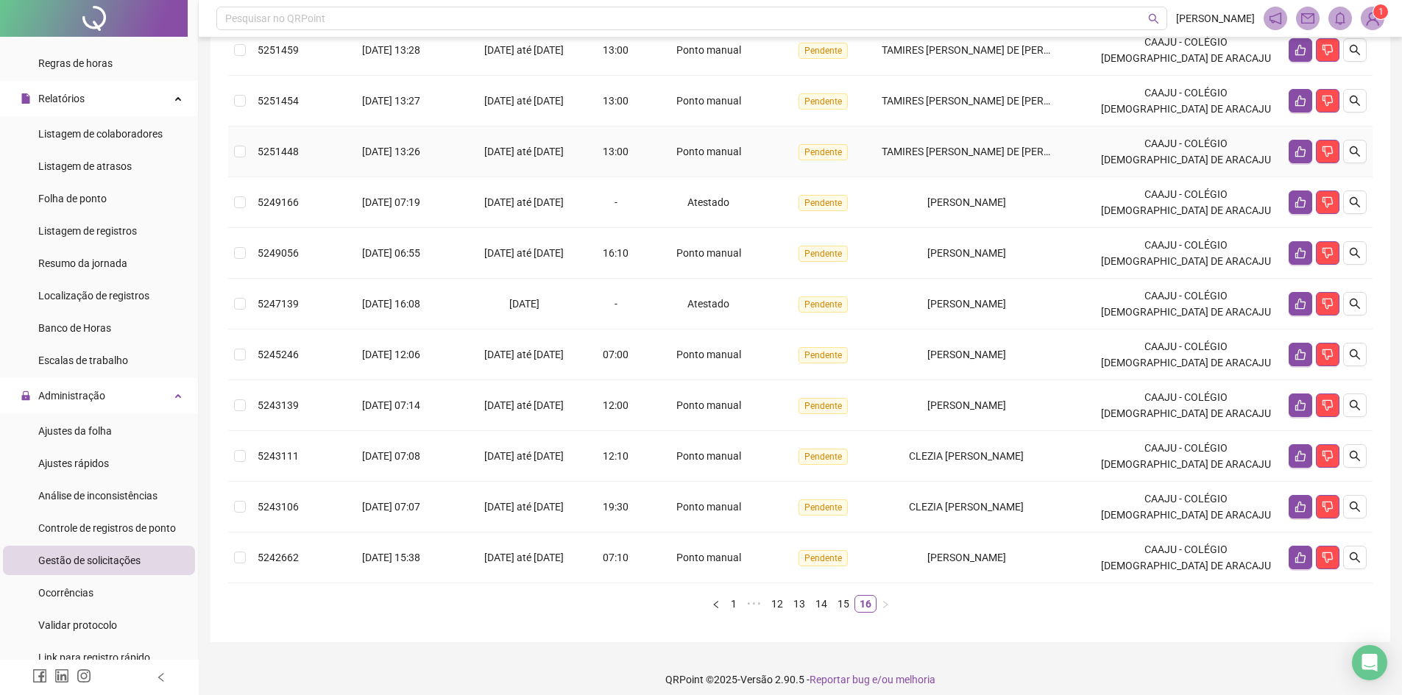
scroll to position [272, 0]
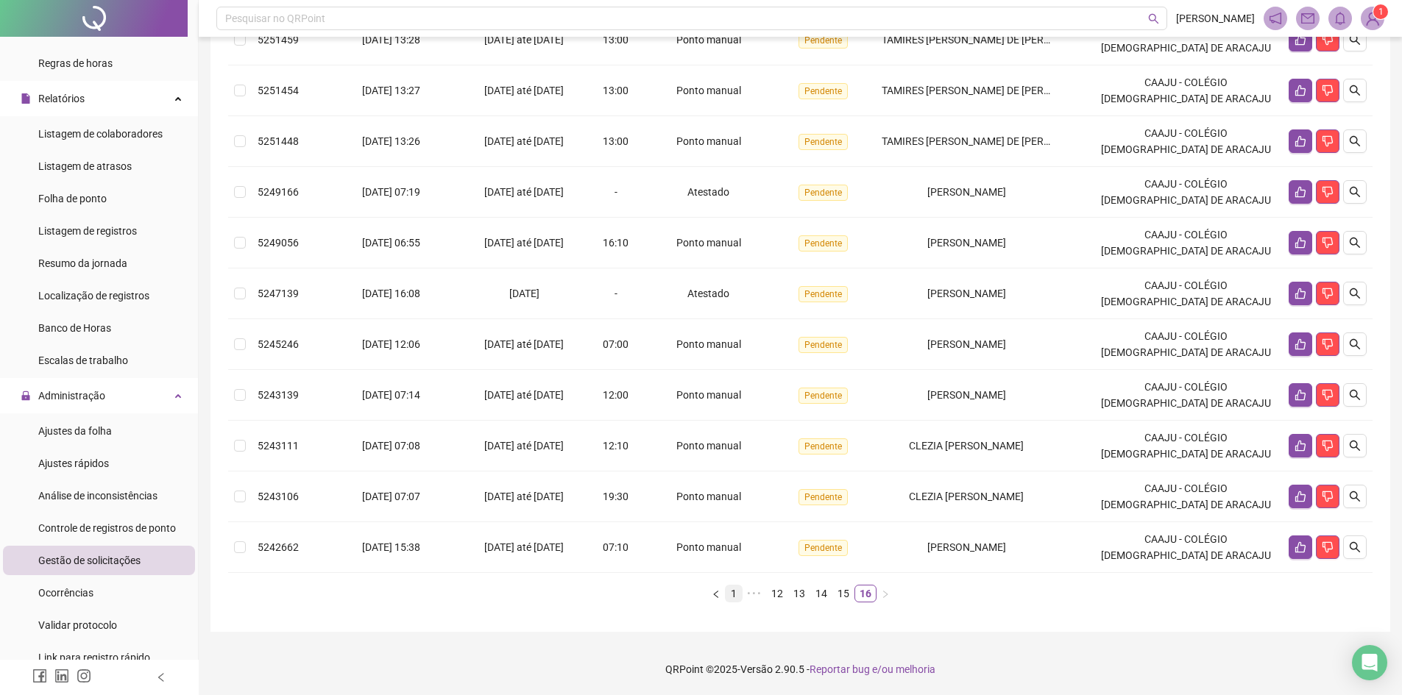
click at [739, 590] on link "1" at bounding box center [734, 594] width 16 height 16
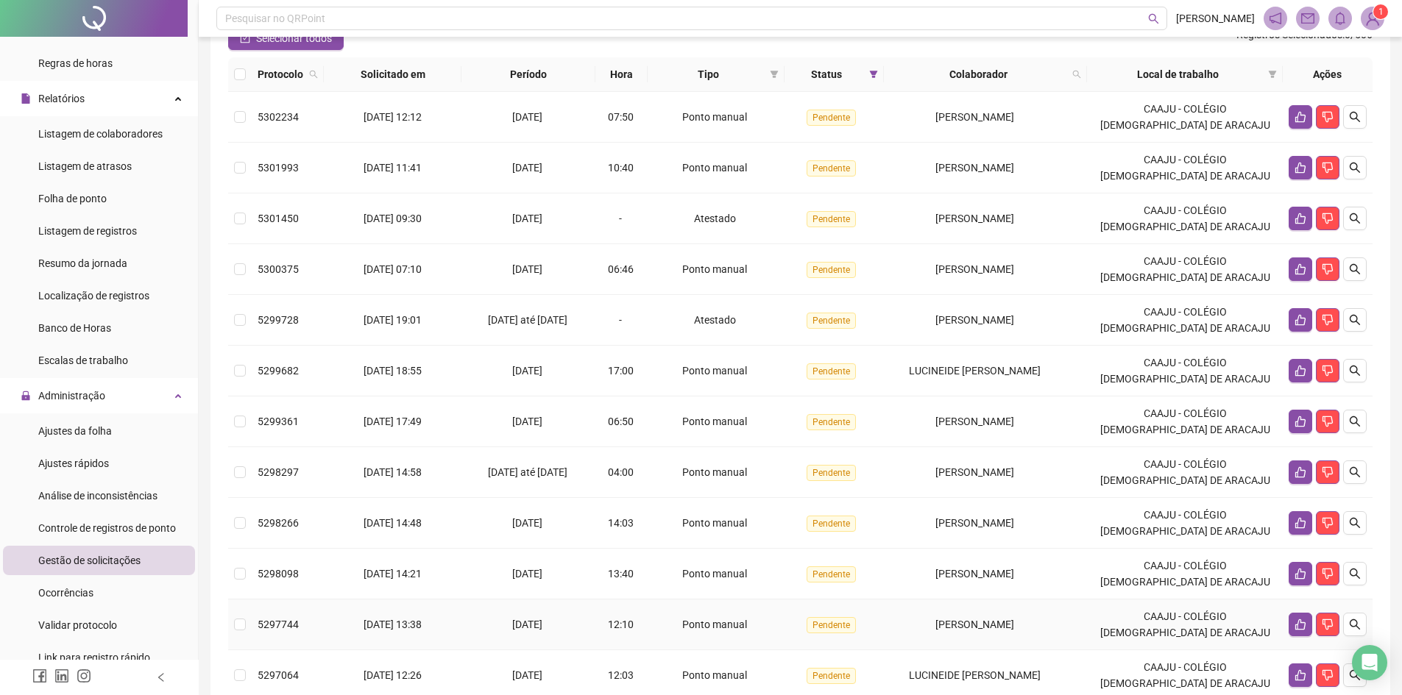
scroll to position [52, 0]
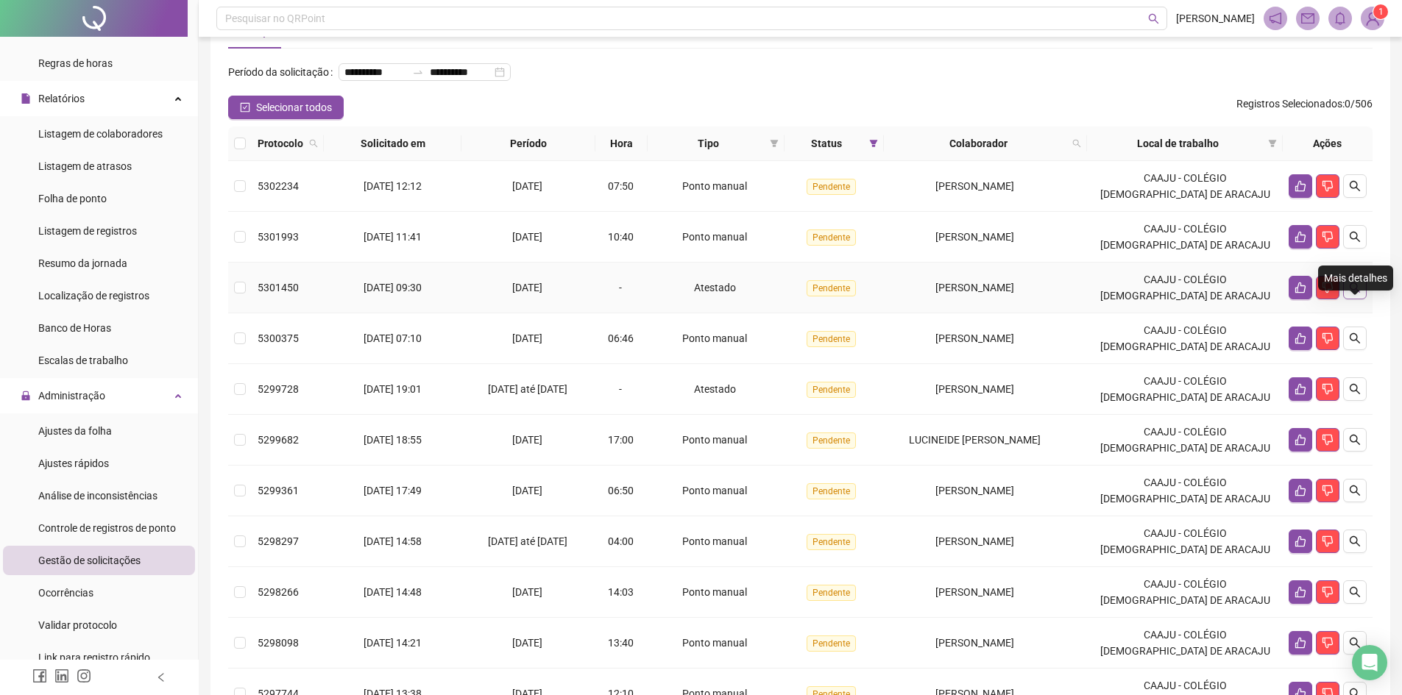
click at [1354, 294] on icon "search" at bounding box center [1355, 288] width 12 height 12
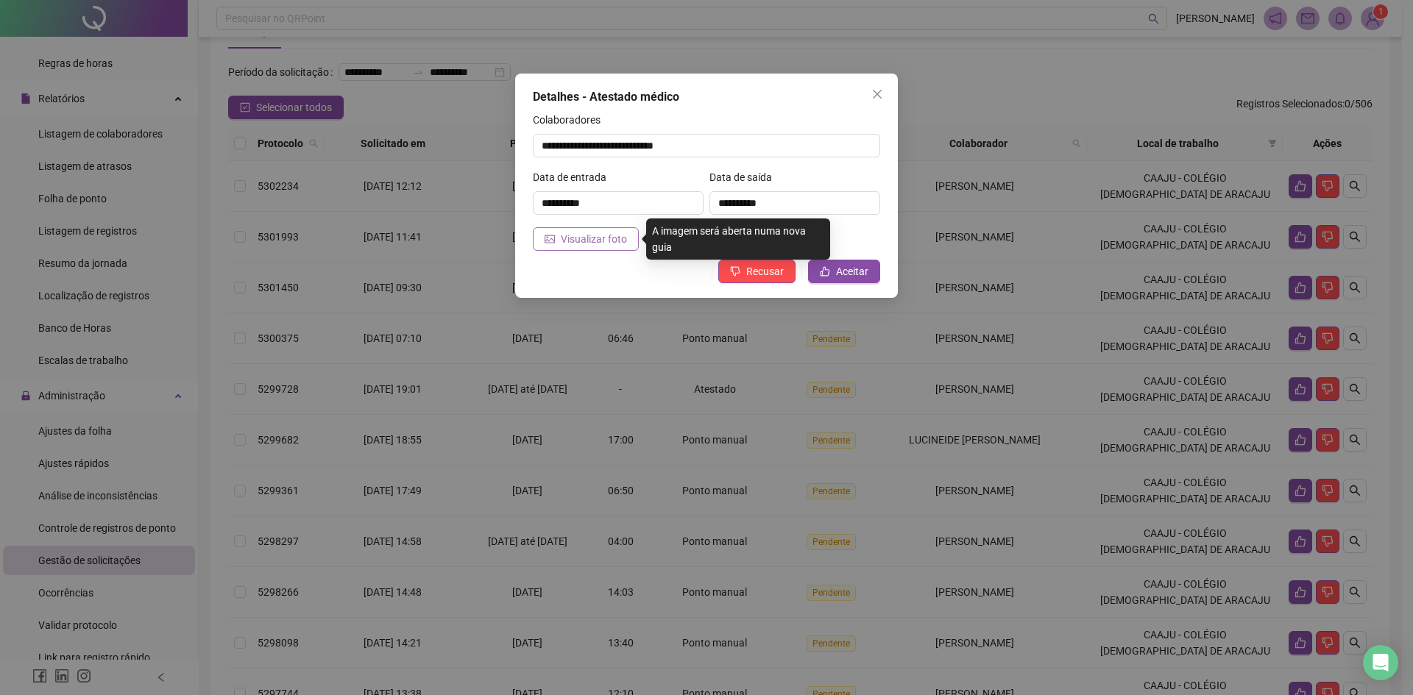
click at [562, 240] on span "Visualizar foto" at bounding box center [594, 239] width 66 height 16
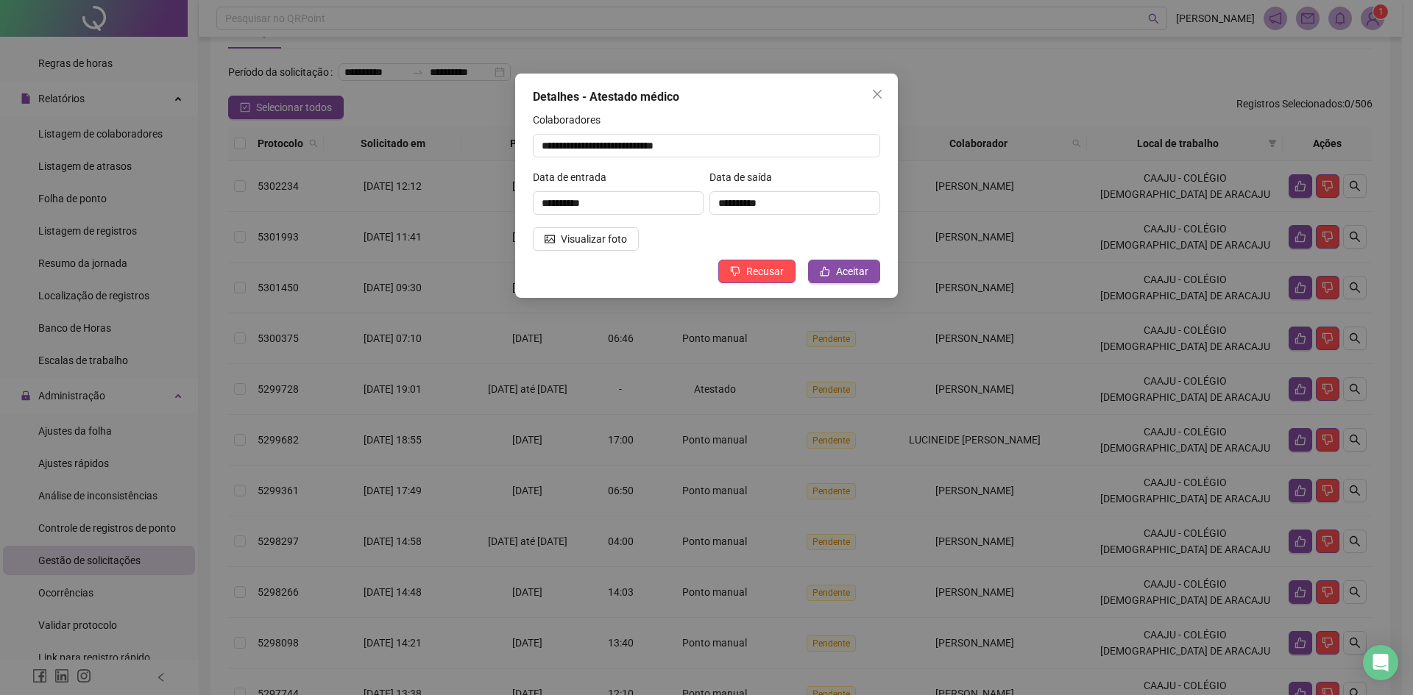
click at [877, 95] on icon "close" at bounding box center [877, 94] width 9 height 9
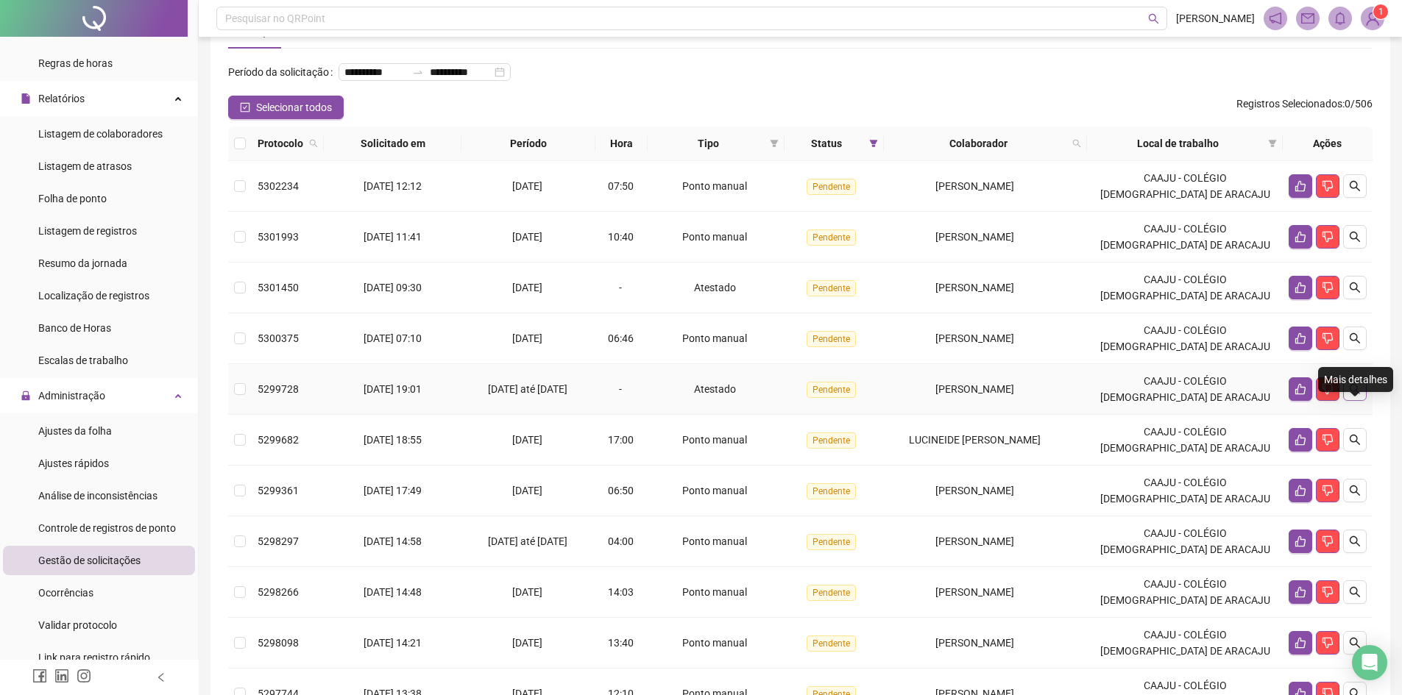
click at [1361, 401] on button "button" at bounding box center [1355, 390] width 24 height 24
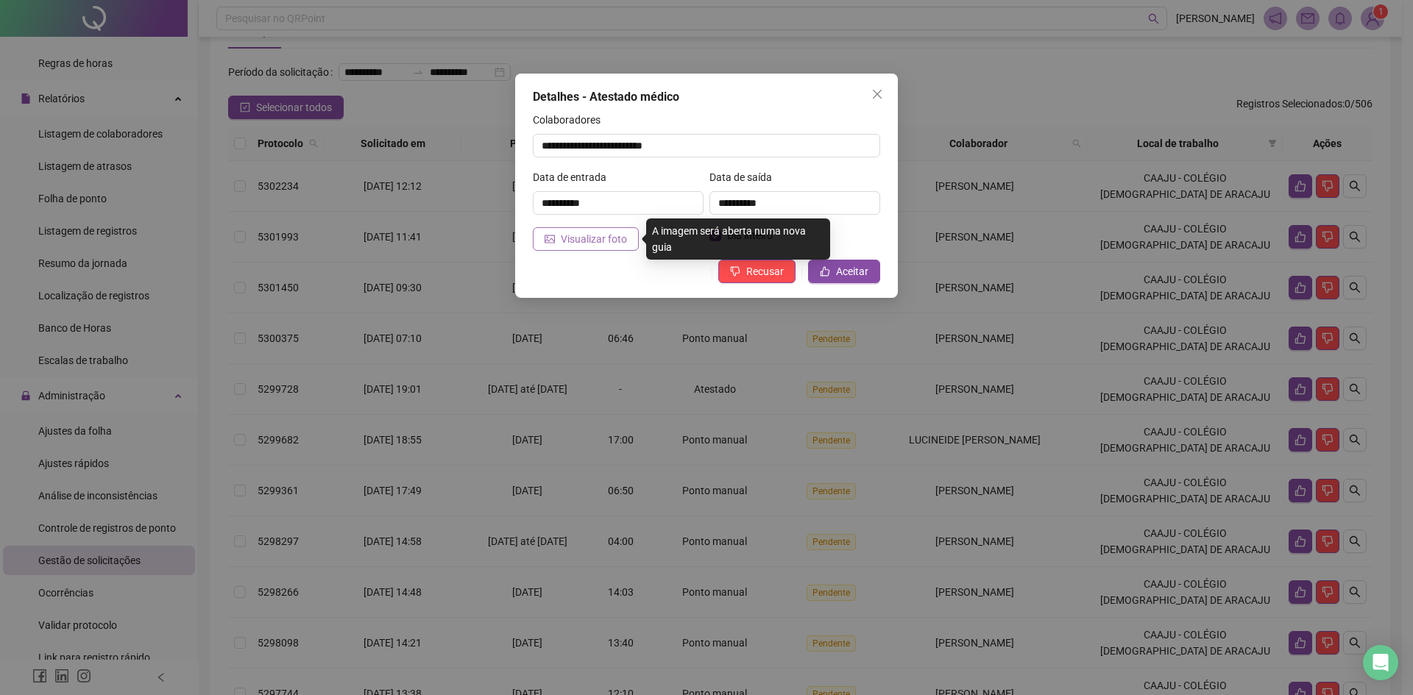
click at [618, 241] on span "Visualizar foto" at bounding box center [594, 239] width 66 height 16
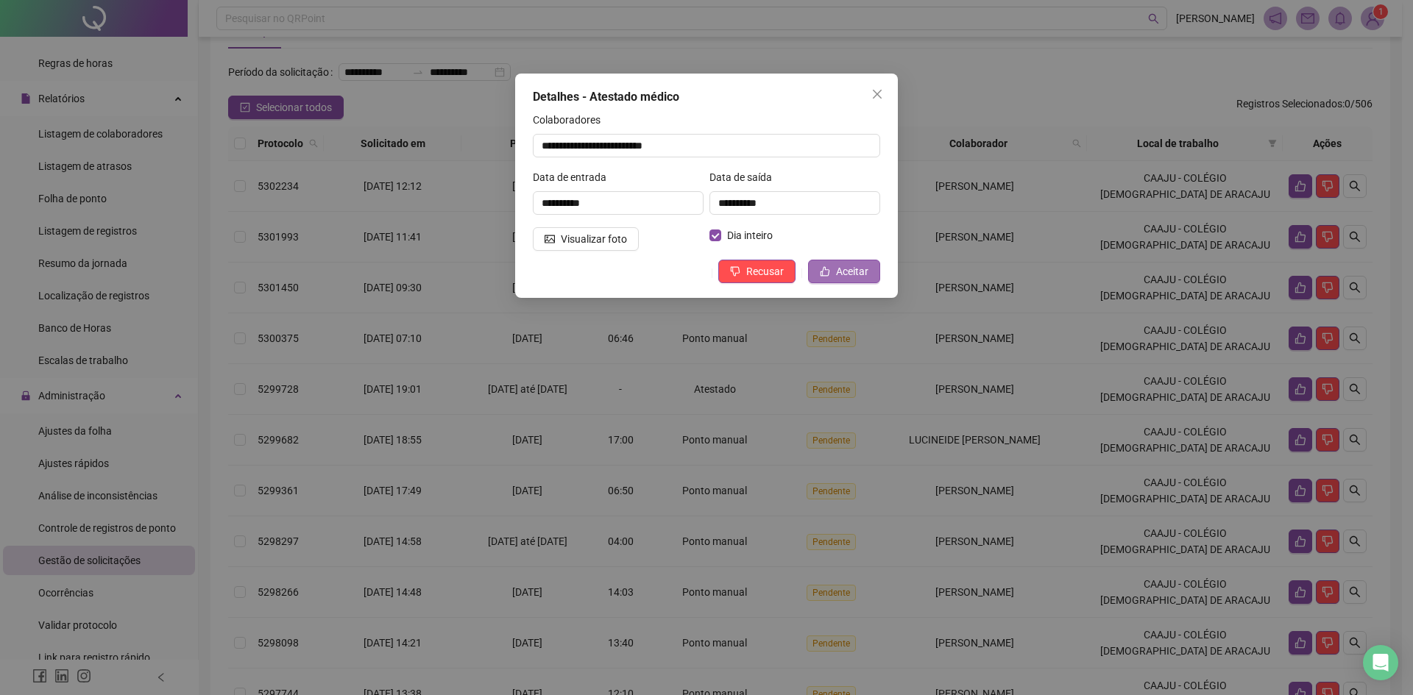
click at [840, 269] on span "Aceitar" at bounding box center [852, 271] width 32 height 16
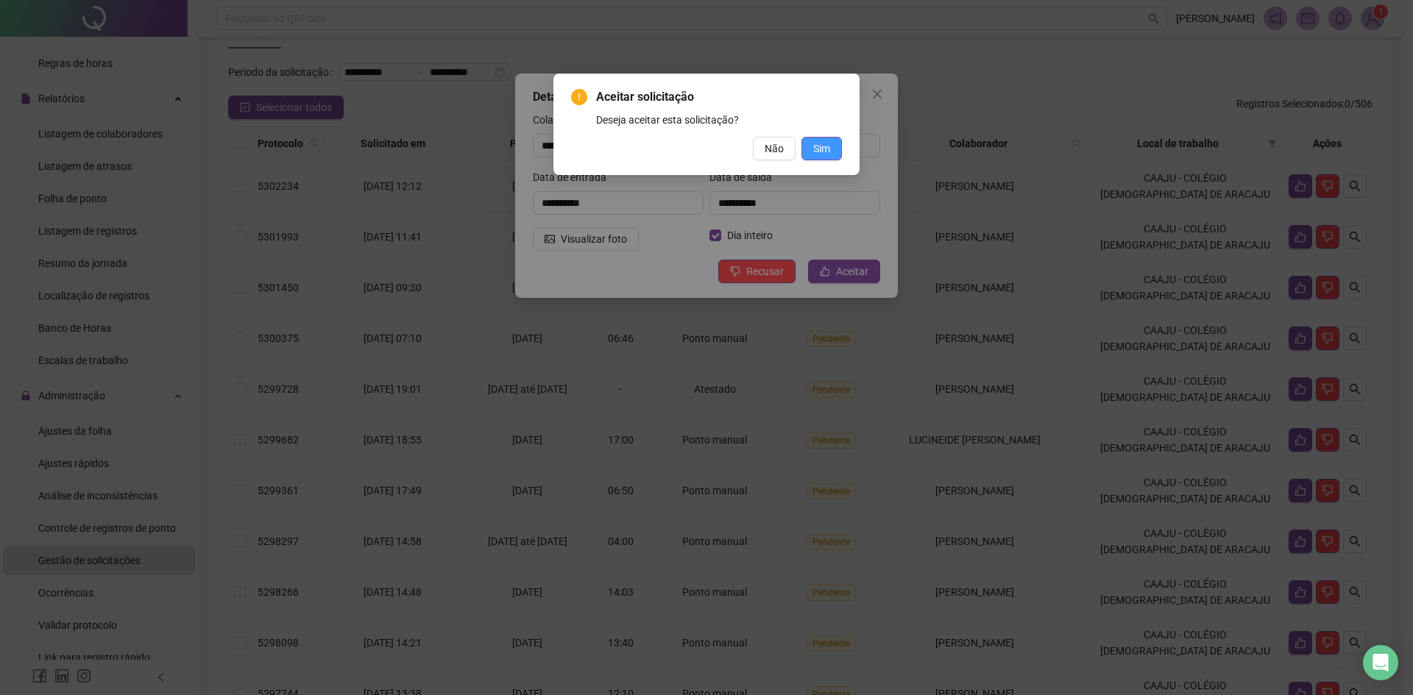
click at [825, 153] on span "Sim" at bounding box center [821, 149] width 17 height 16
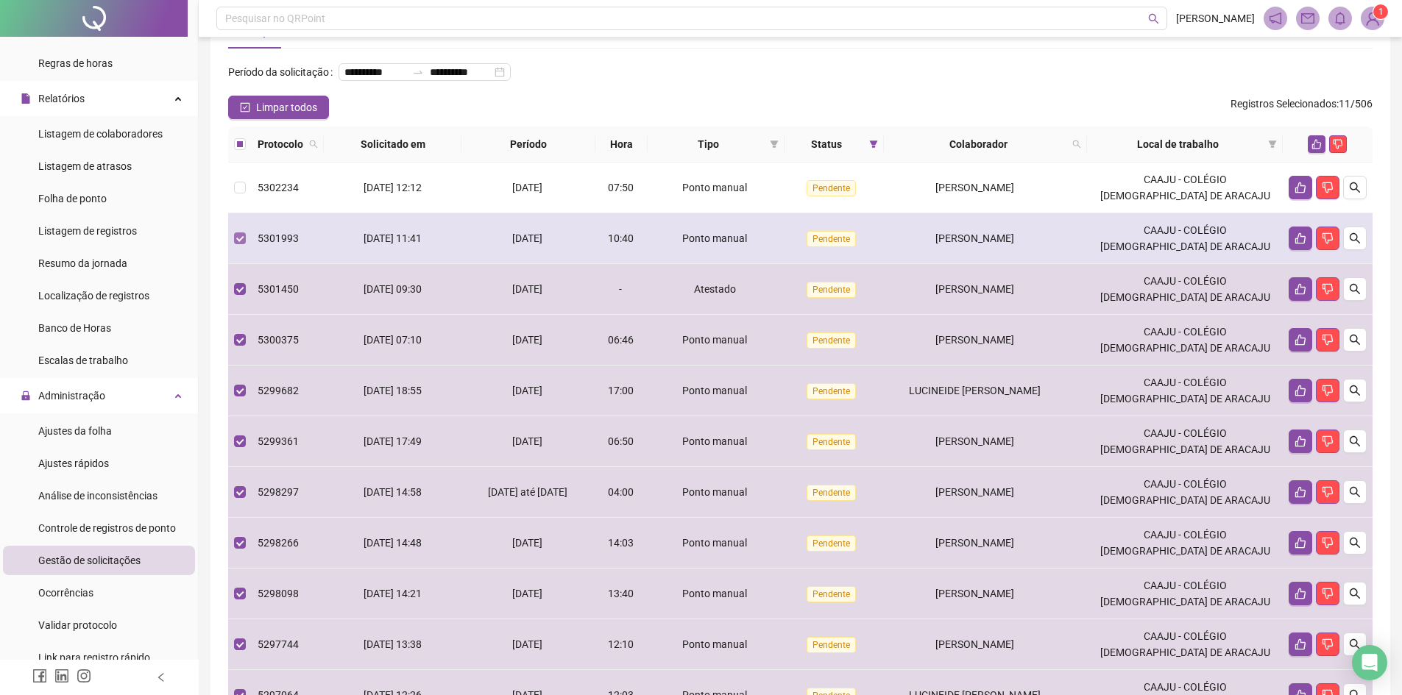
click at [243, 247] on label at bounding box center [240, 238] width 12 height 16
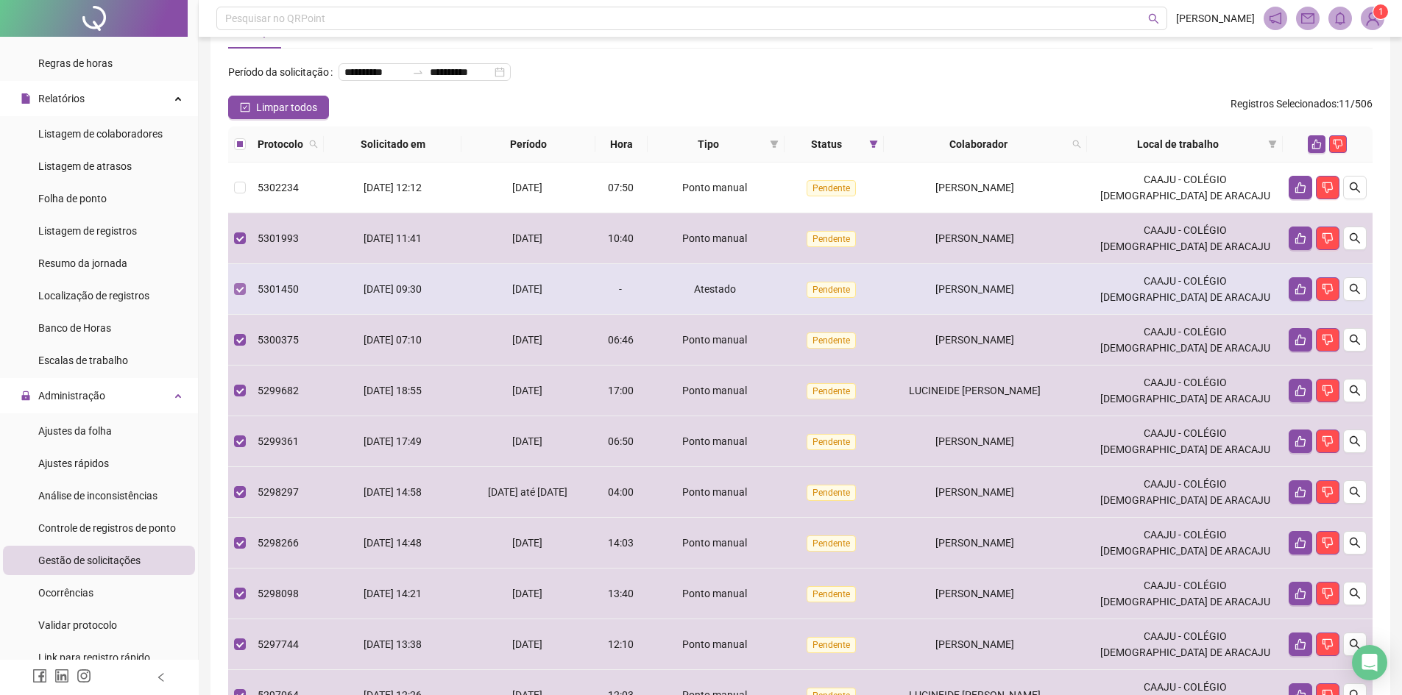
click at [241, 297] on label at bounding box center [240, 289] width 12 height 16
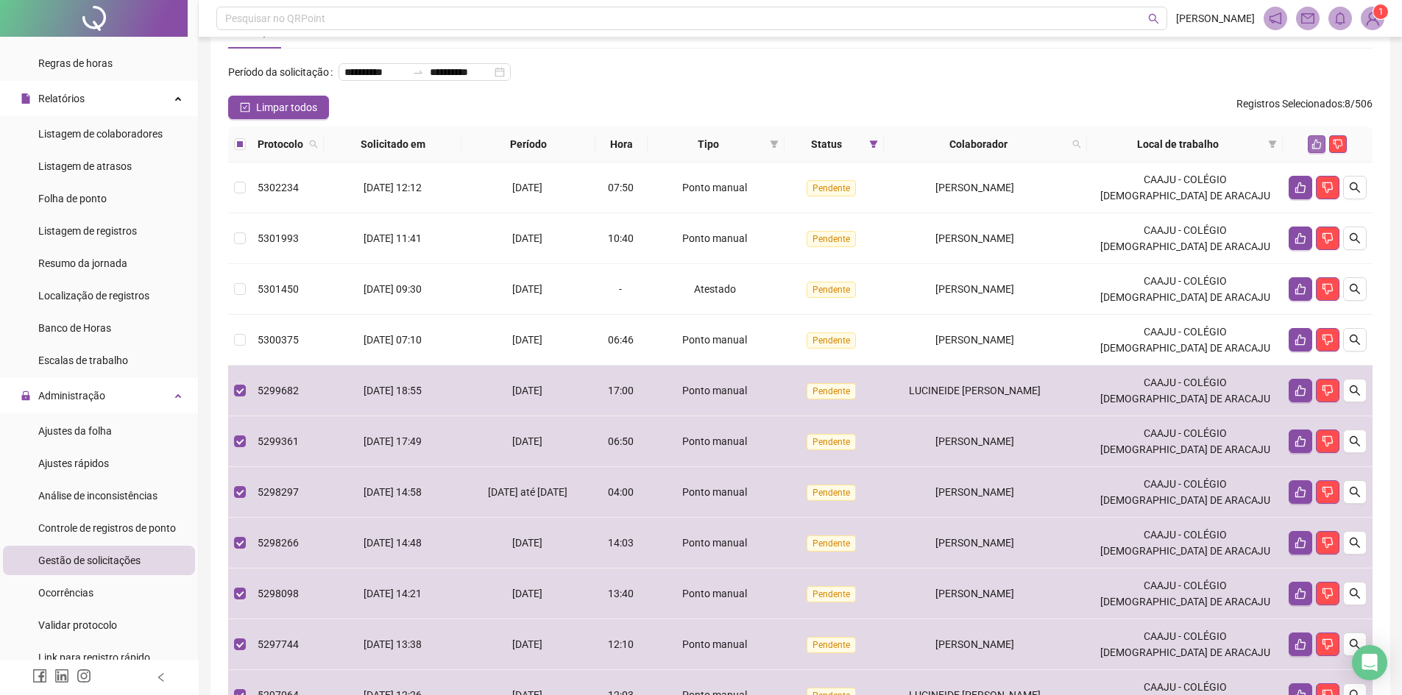
click at [1315, 149] on icon "like" at bounding box center [1316, 144] width 10 height 10
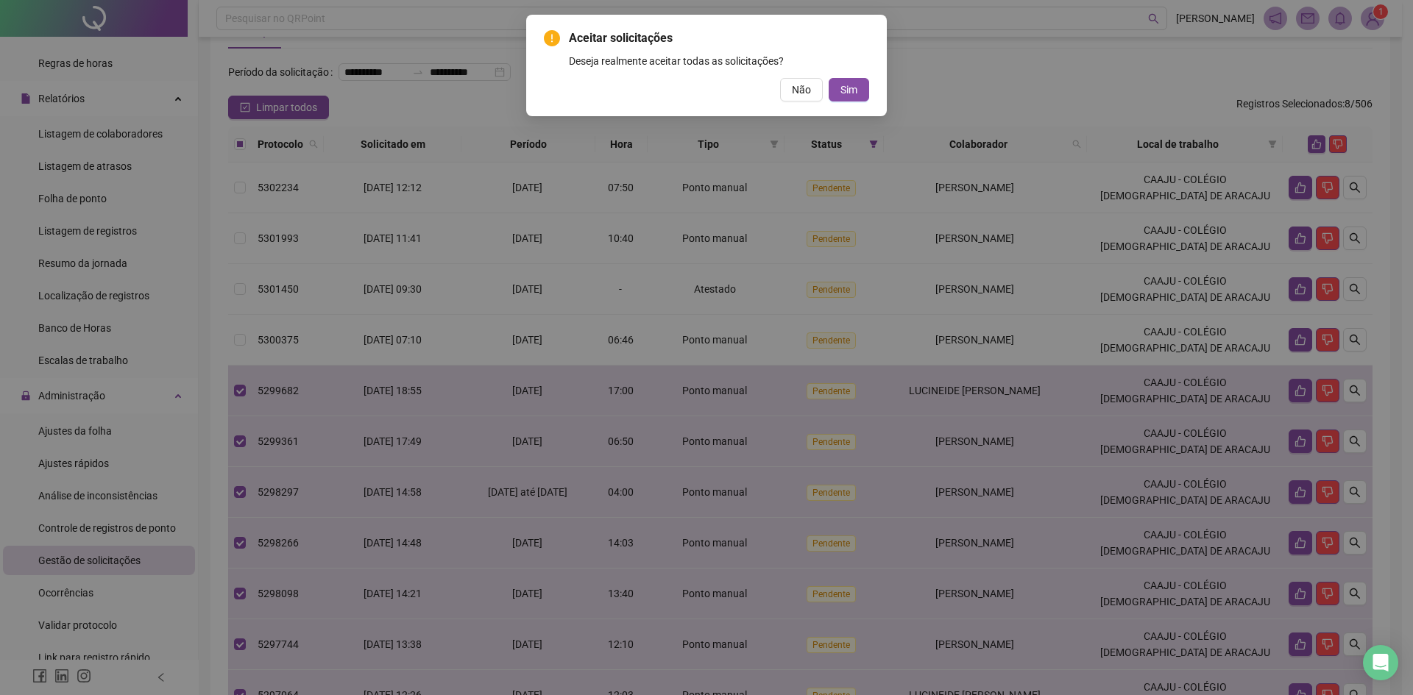
click at [856, 91] on span "Sim" at bounding box center [848, 90] width 17 height 16
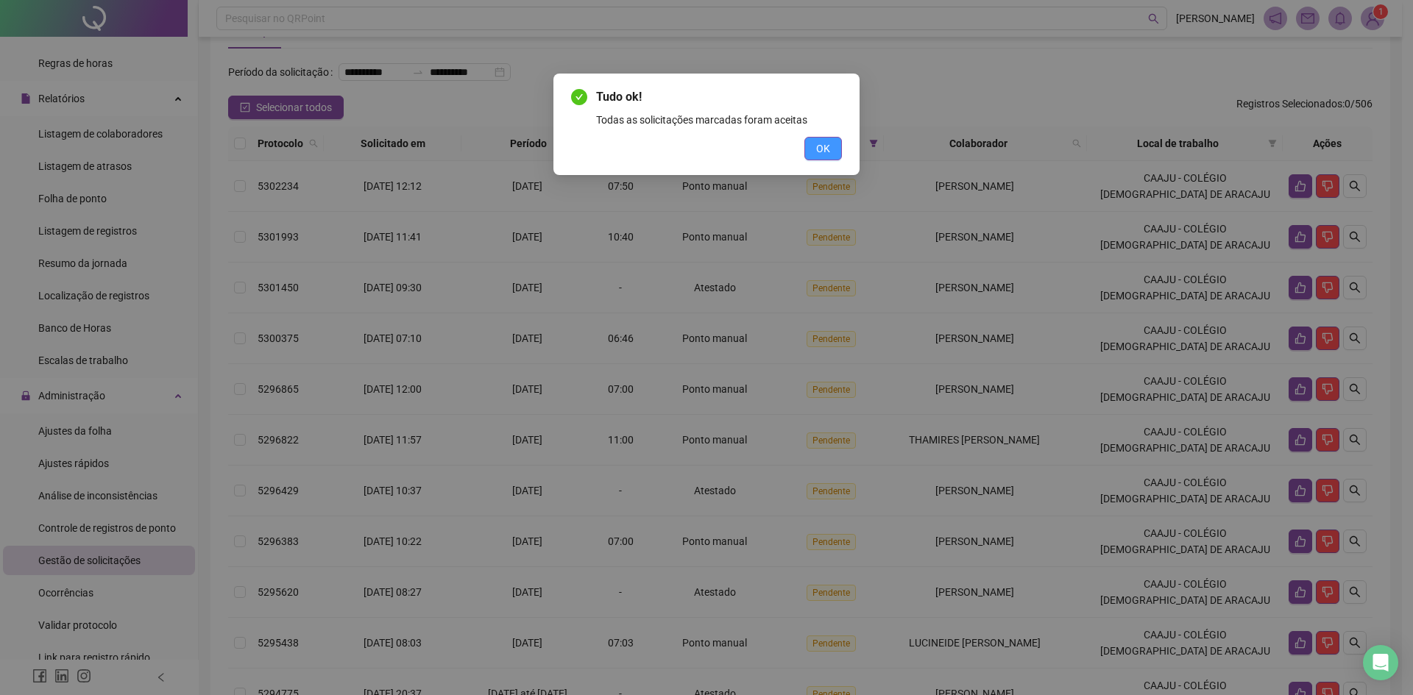
click at [834, 145] on button "OK" at bounding box center [823, 149] width 38 height 24
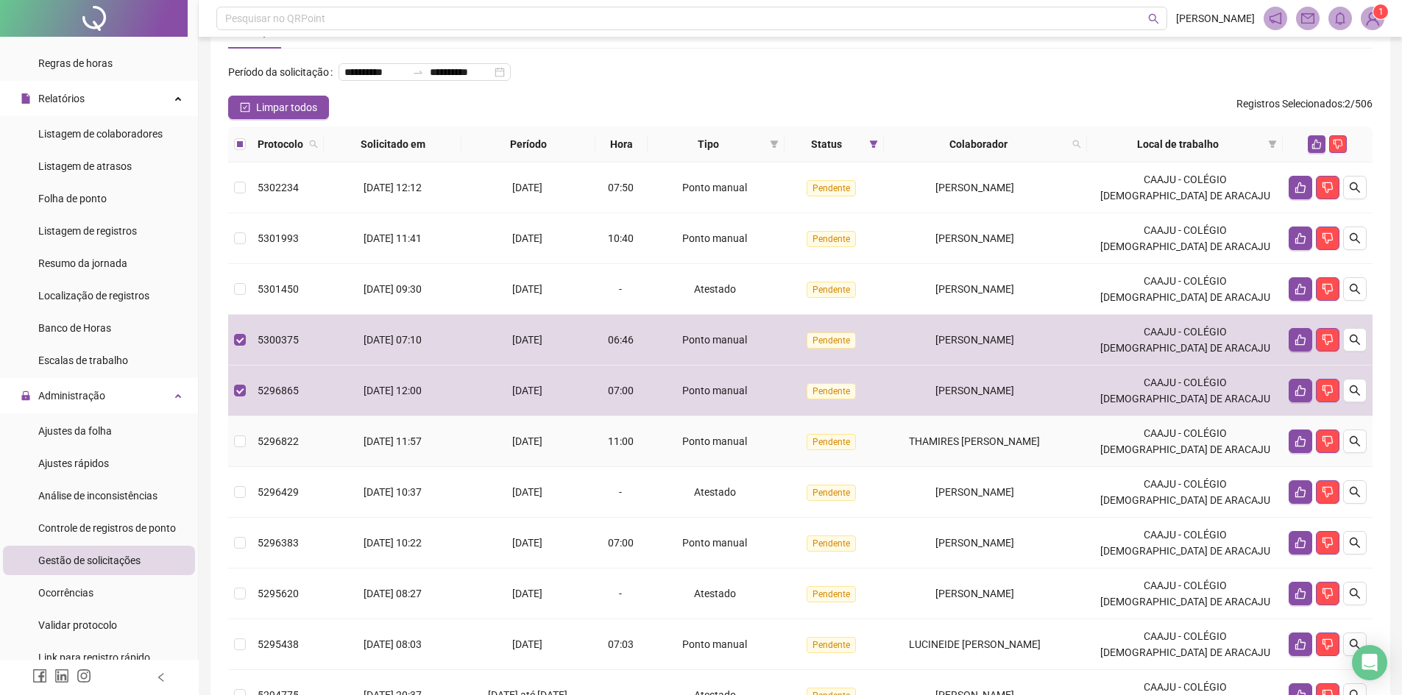
click at [238, 454] on td at bounding box center [240, 442] width 24 height 51
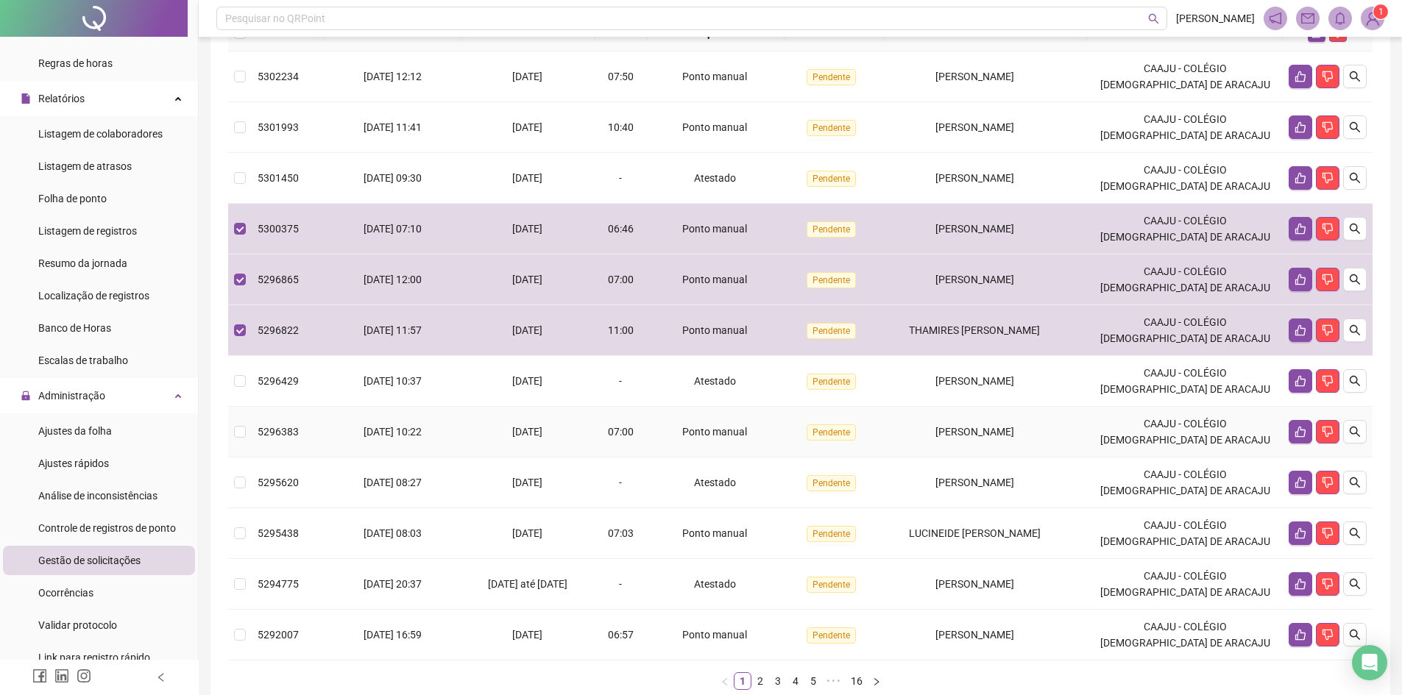
scroll to position [199, 0]
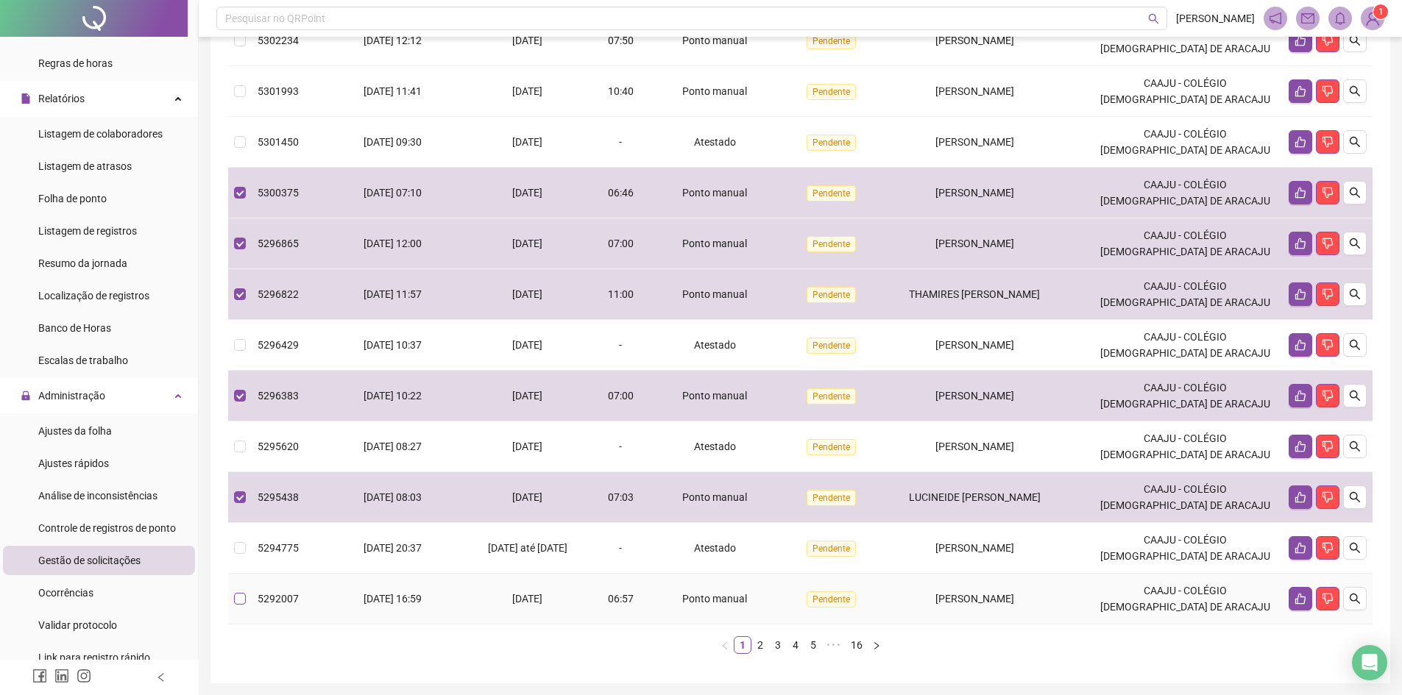
click at [237, 607] on label at bounding box center [240, 599] width 12 height 16
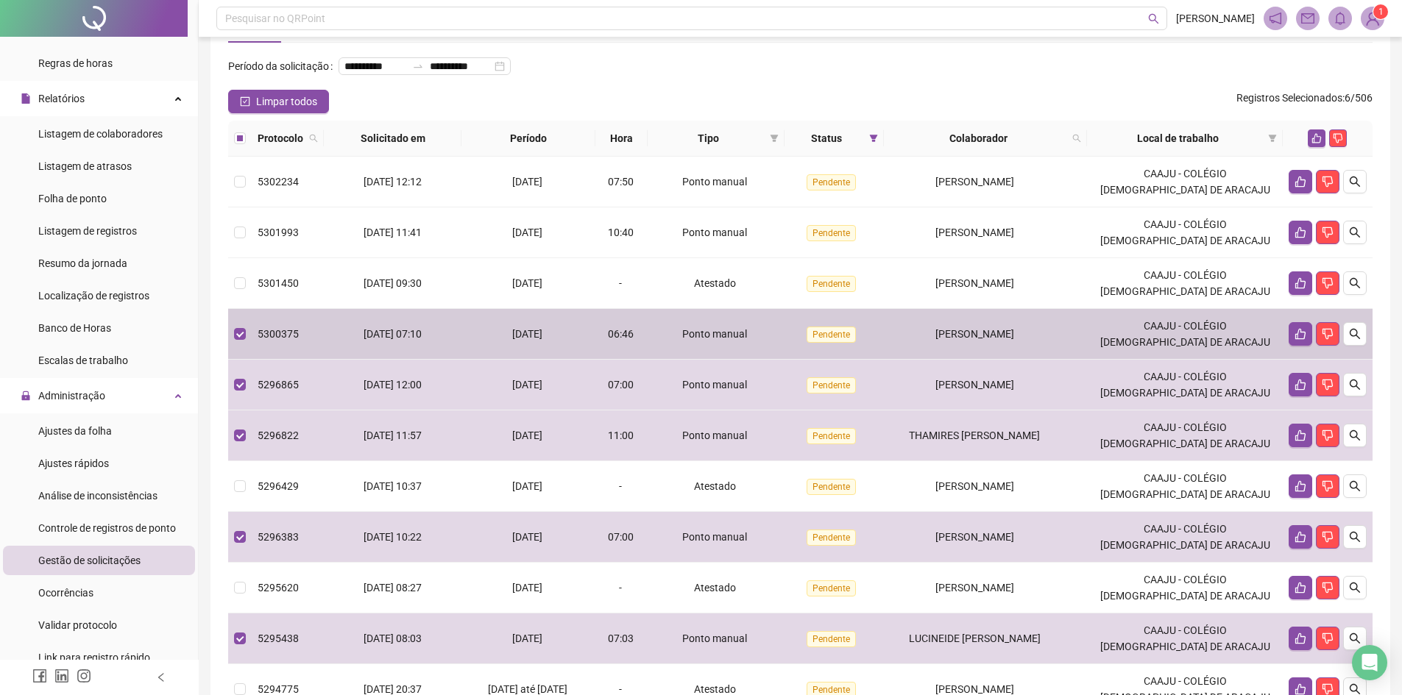
scroll to position [52, 0]
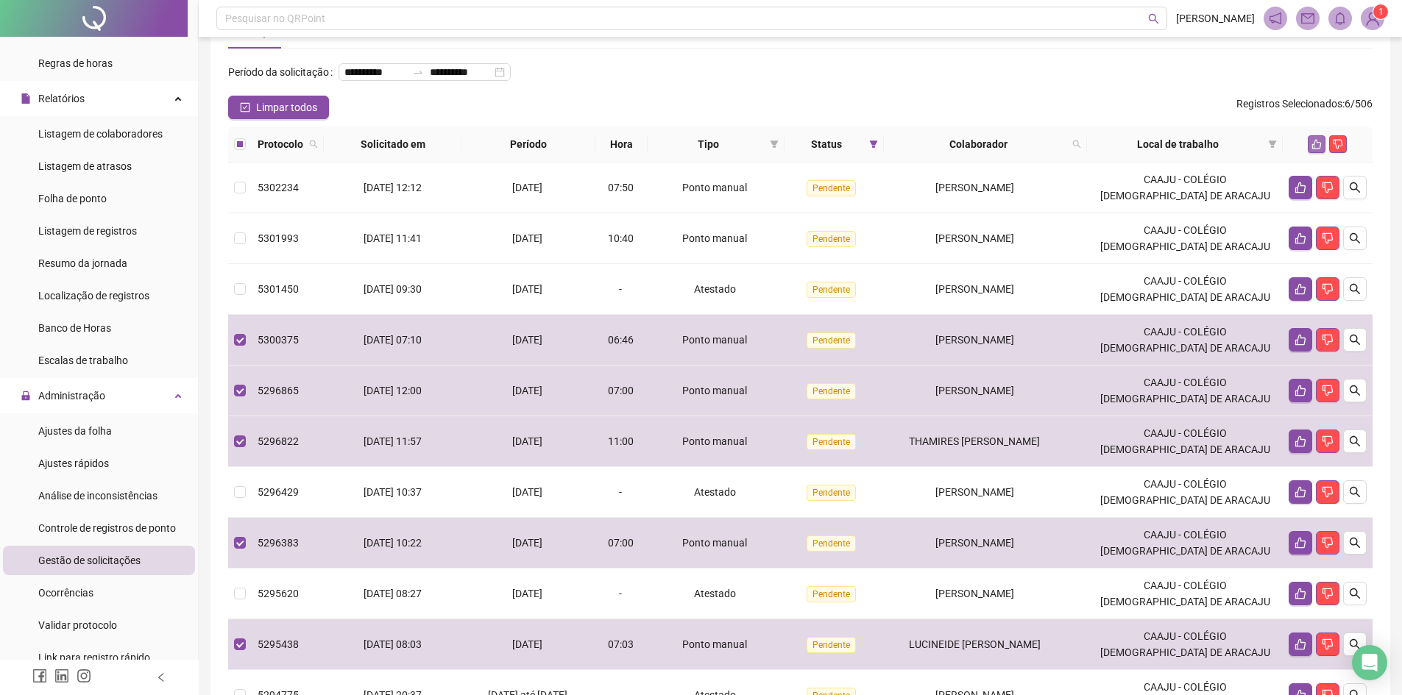
click at [1321, 149] on icon "like" at bounding box center [1316, 144] width 10 height 10
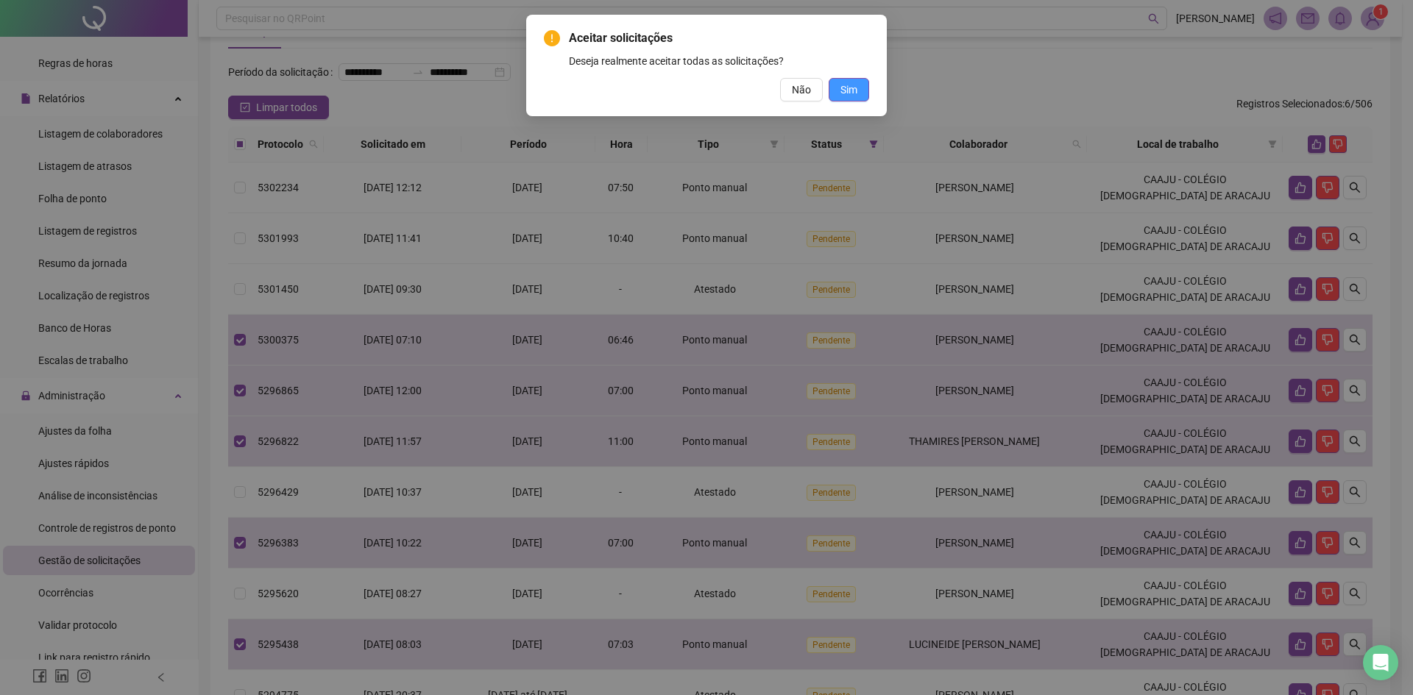
click at [847, 88] on span "Sim" at bounding box center [848, 90] width 17 height 16
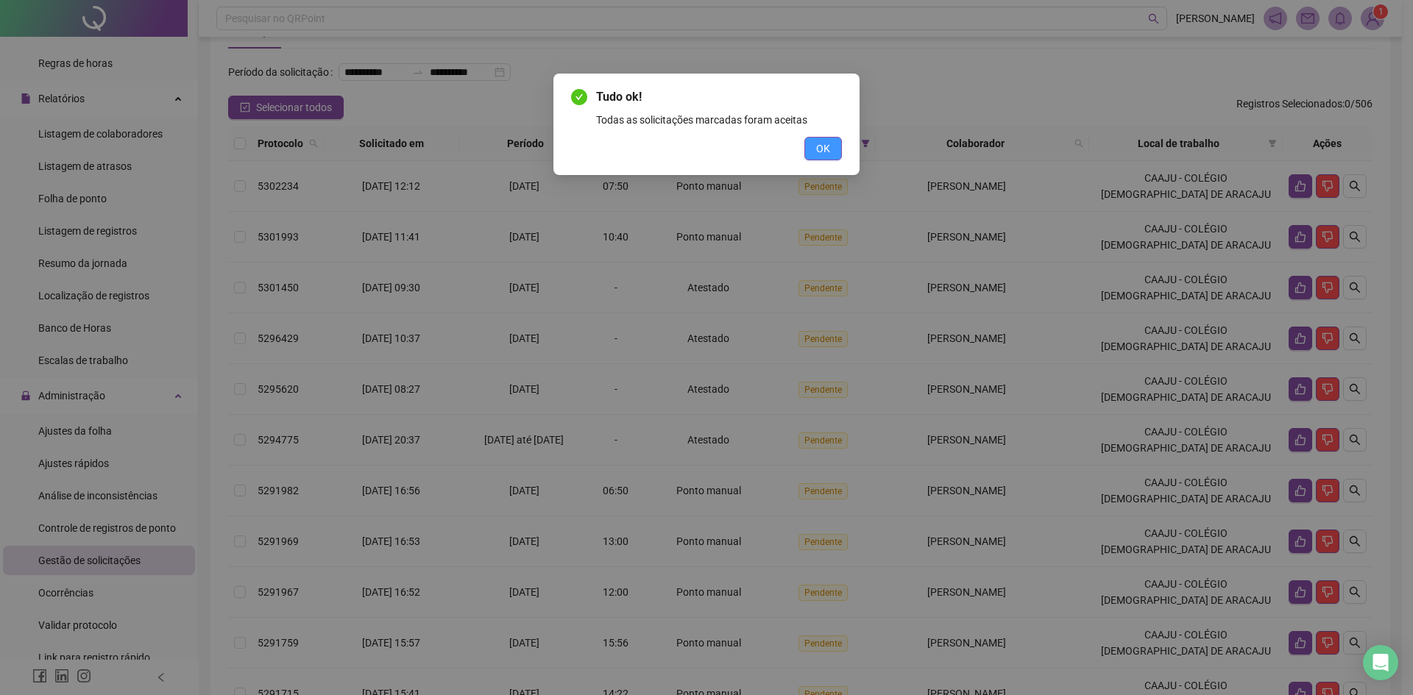
click at [823, 147] on span "OK" at bounding box center [823, 149] width 14 height 16
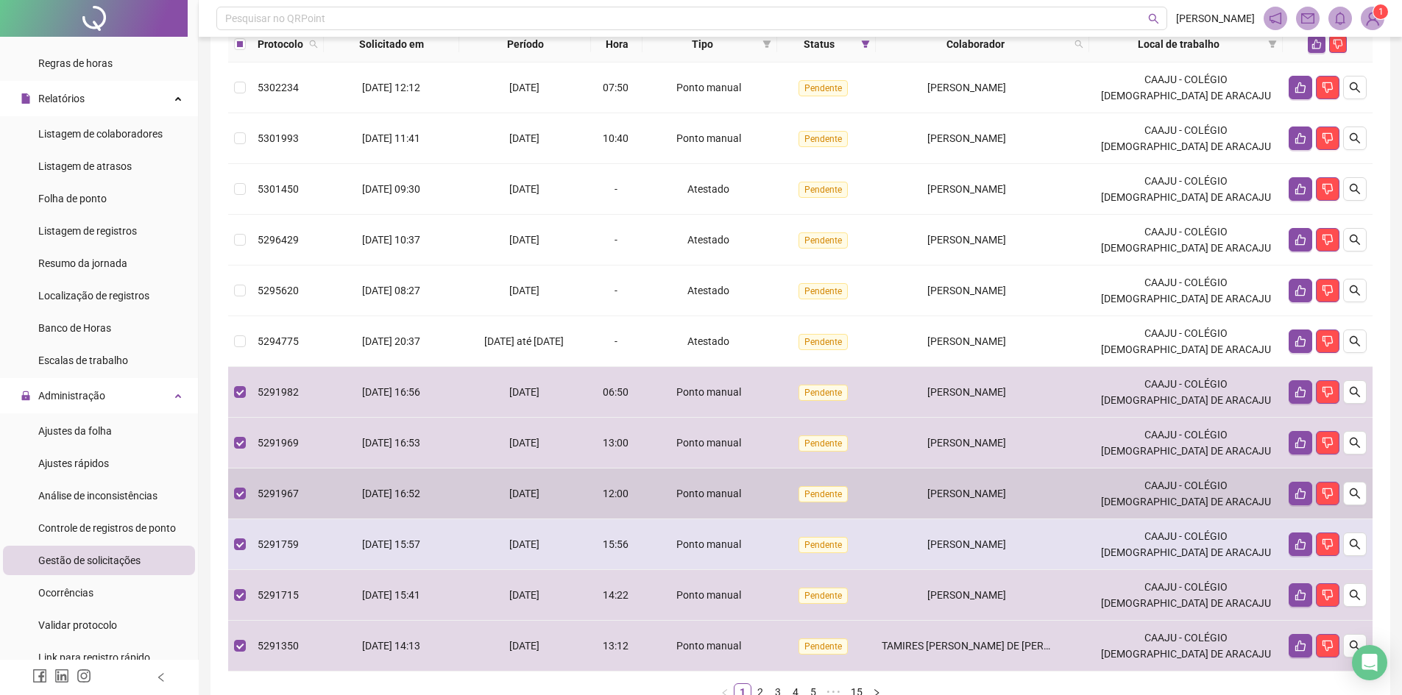
scroll to position [125, 0]
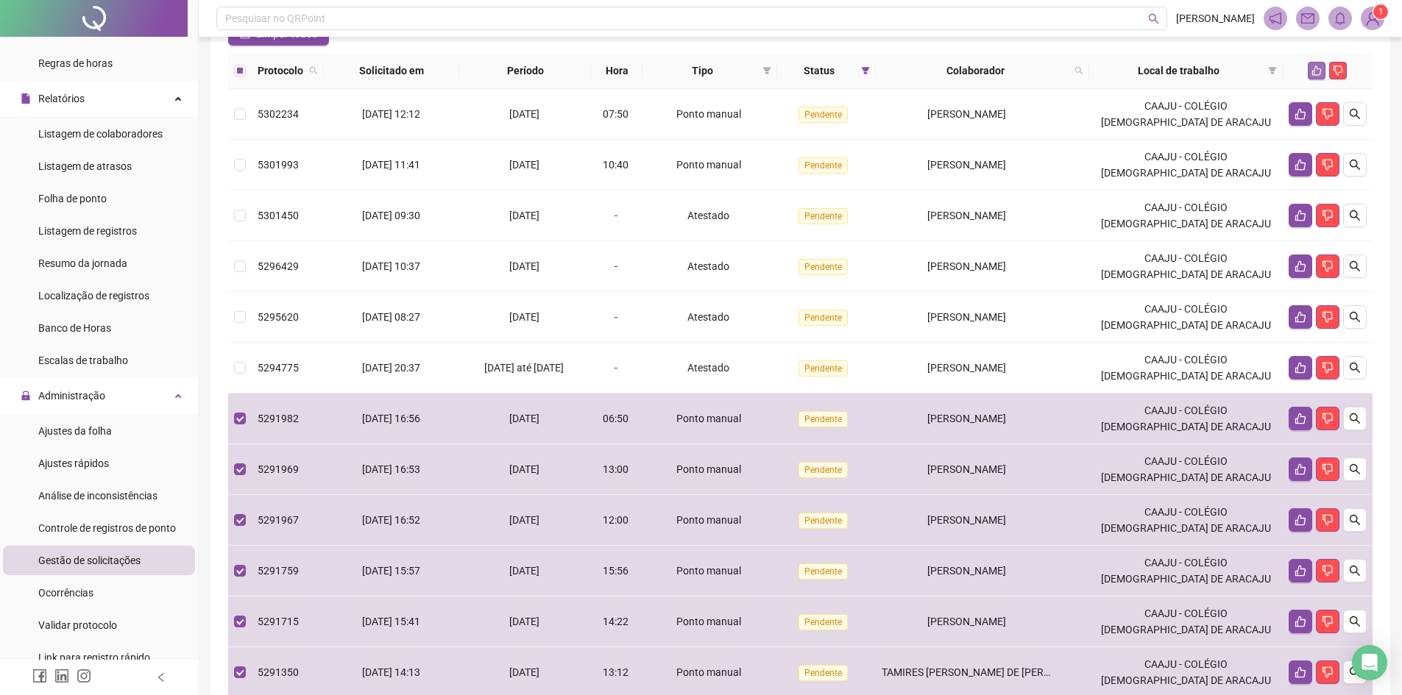
click at [1321, 76] on icon "like" at bounding box center [1317, 71] width 10 height 10
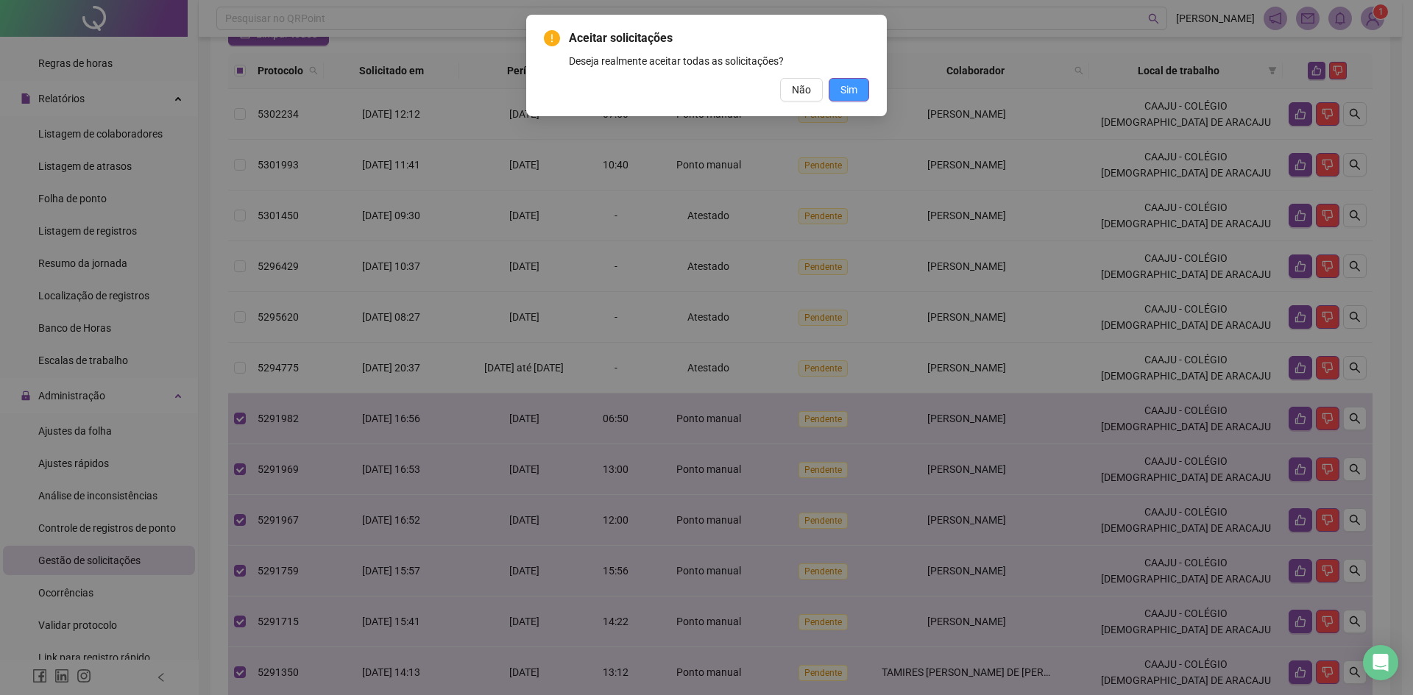
click at [853, 85] on span "Sim" at bounding box center [848, 90] width 17 height 16
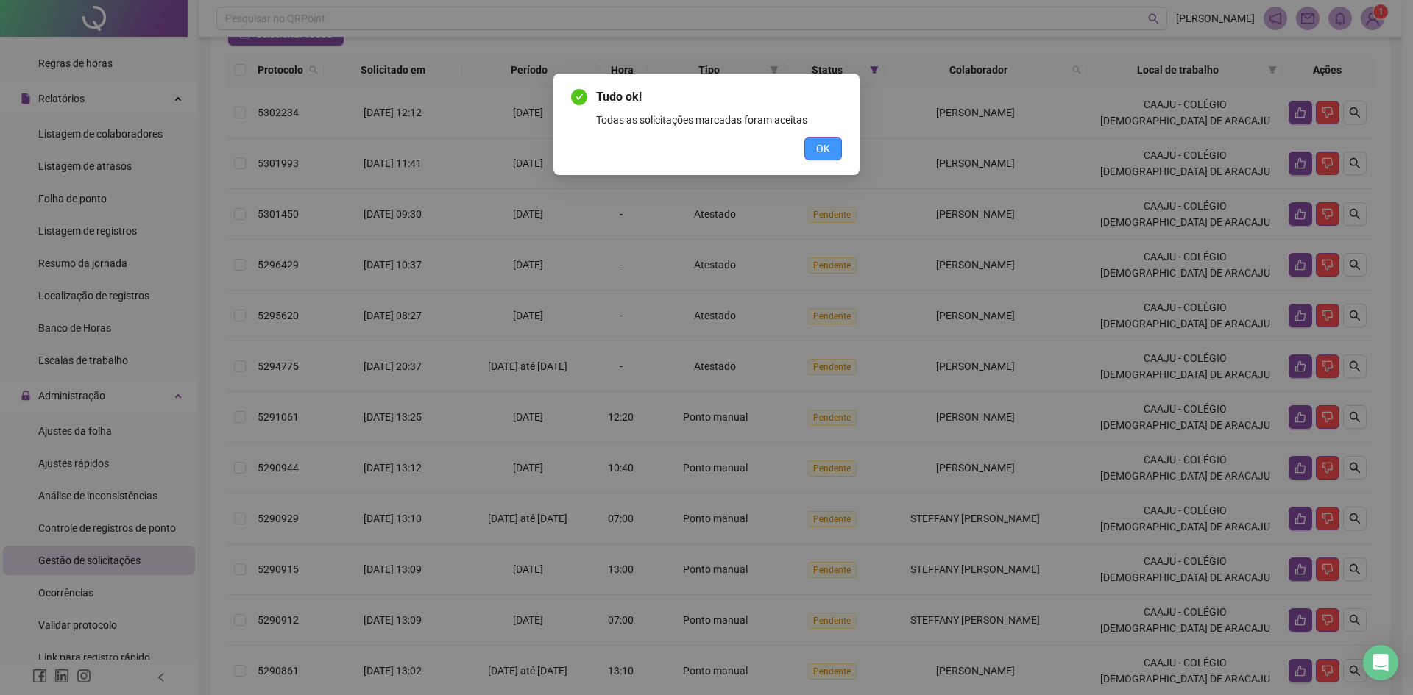
click at [821, 151] on span "OK" at bounding box center [823, 149] width 14 height 16
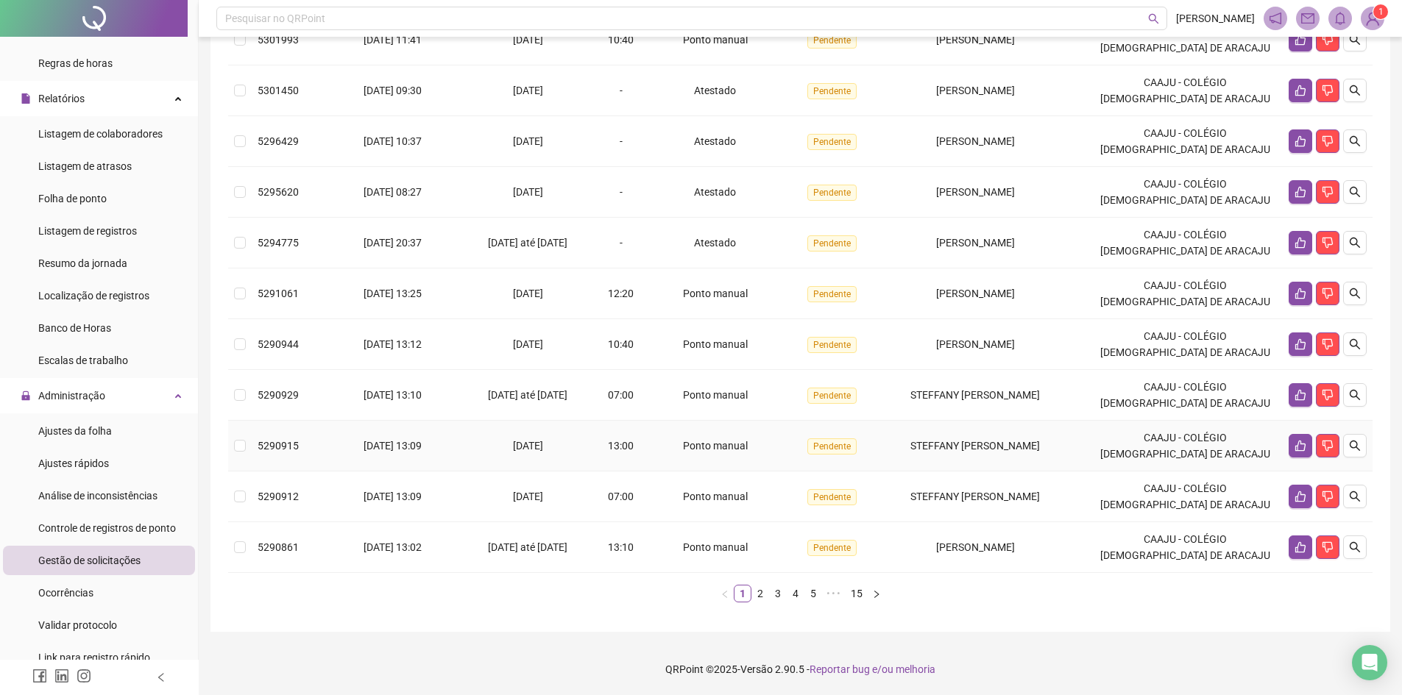
scroll to position [272, 0]
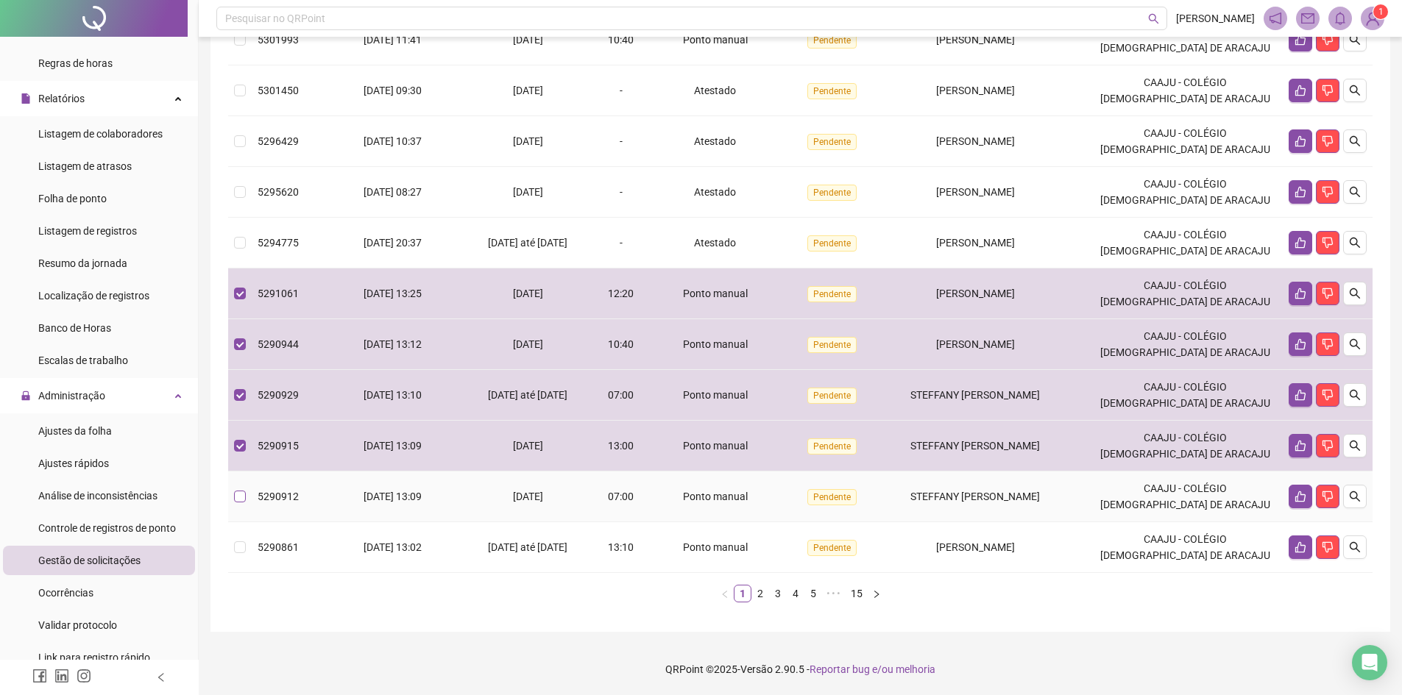
click at [241, 504] on label at bounding box center [240, 497] width 12 height 16
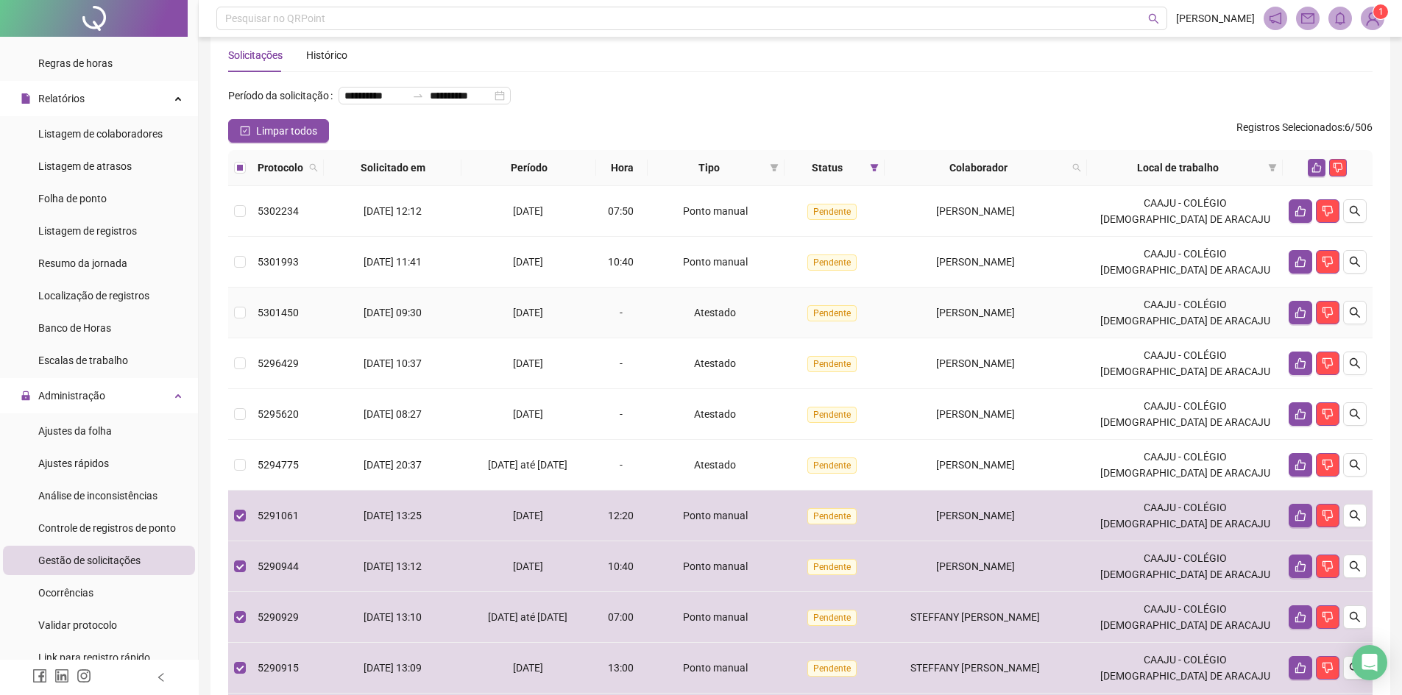
scroll to position [0, 0]
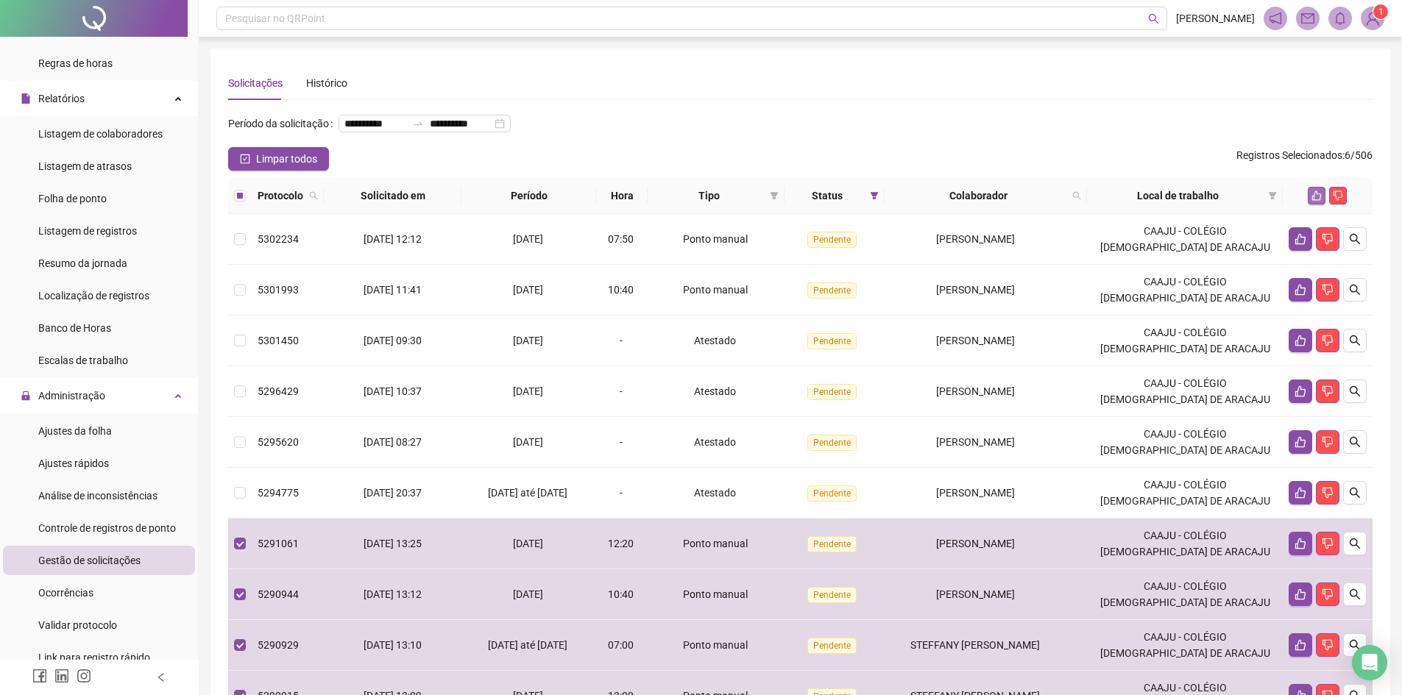
click at [1313, 201] on icon "like" at bounding box center [1316, 196] width 10 height 10
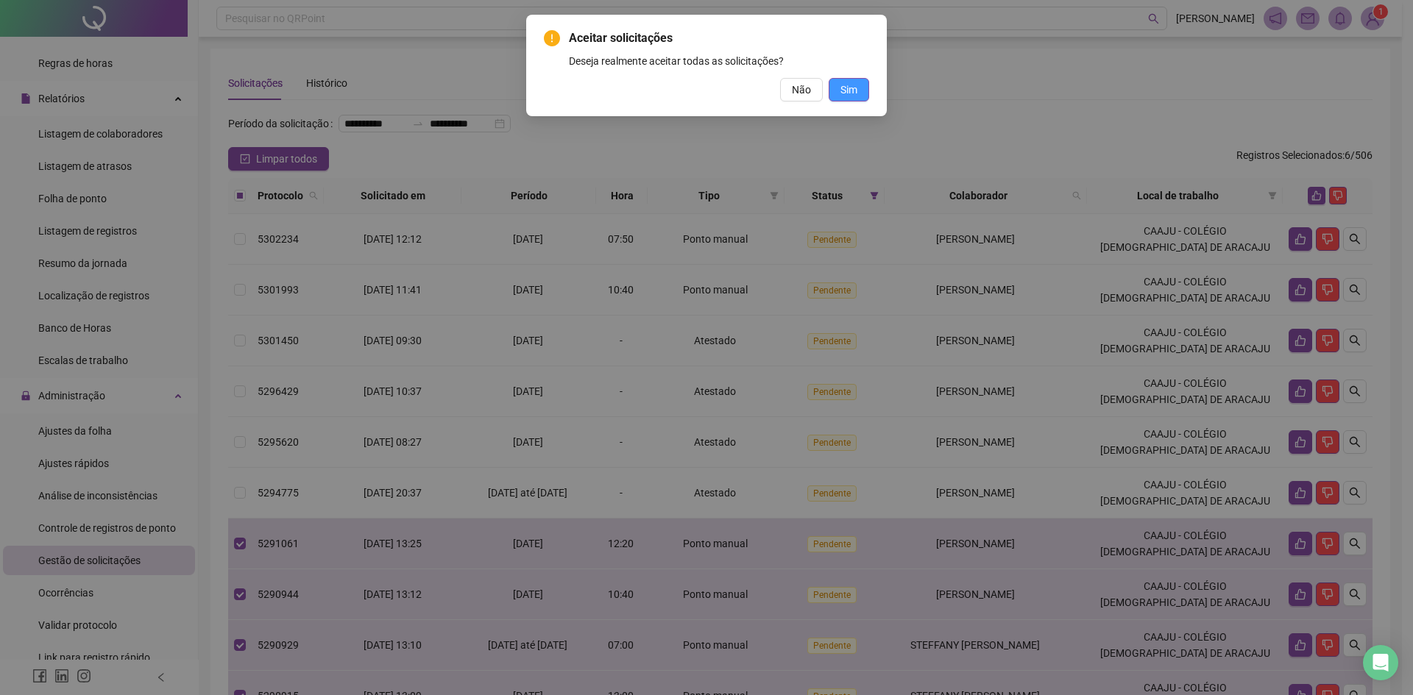
click at [854, 95] on span "Sim" at bounding box center [848, 90] width 17 height 16
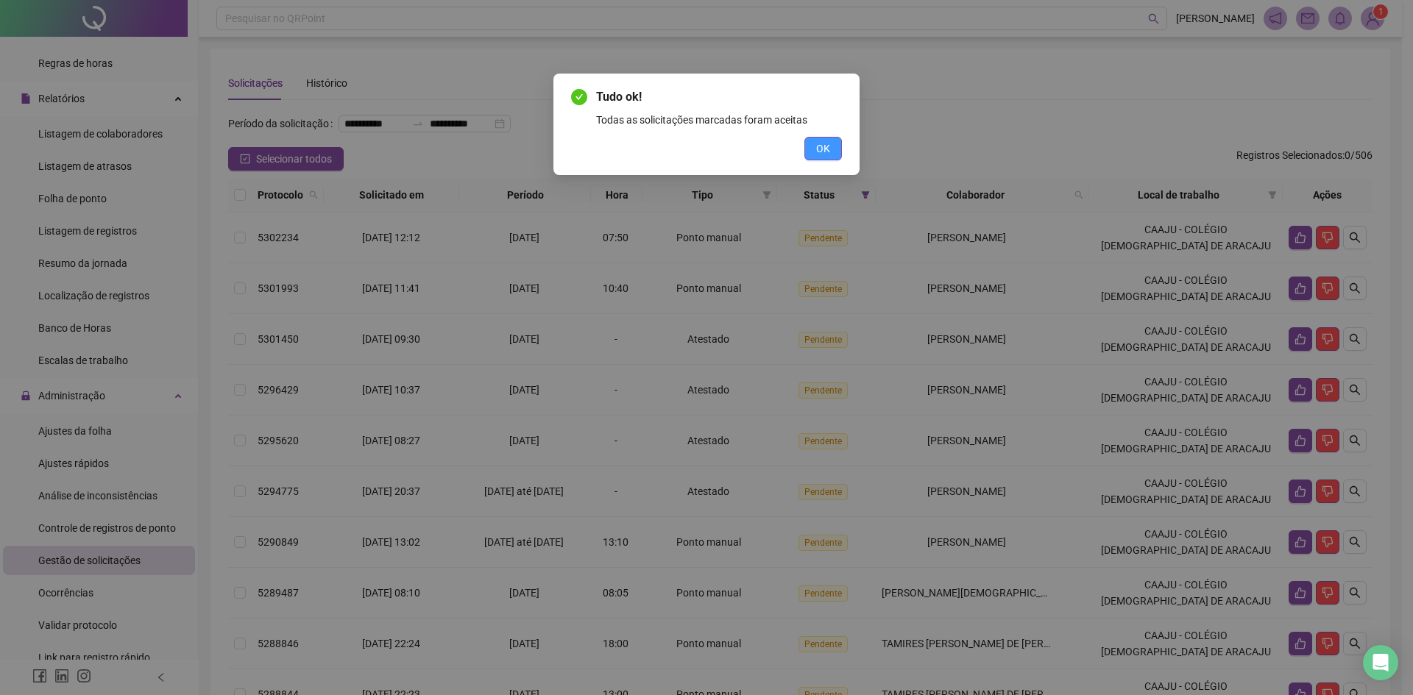
click at [811, 149] on button "OK" at bounding box center [823, 149] width 38 height 24
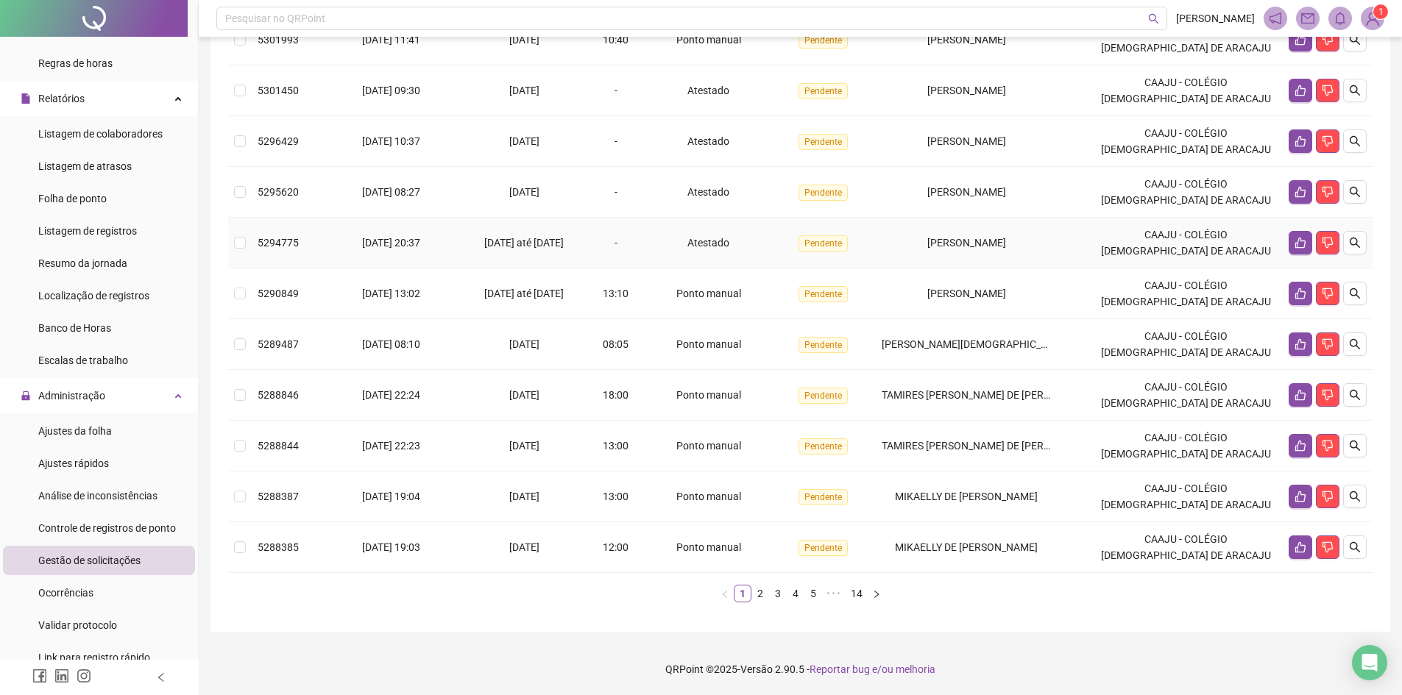
scroll to position [272, 0]
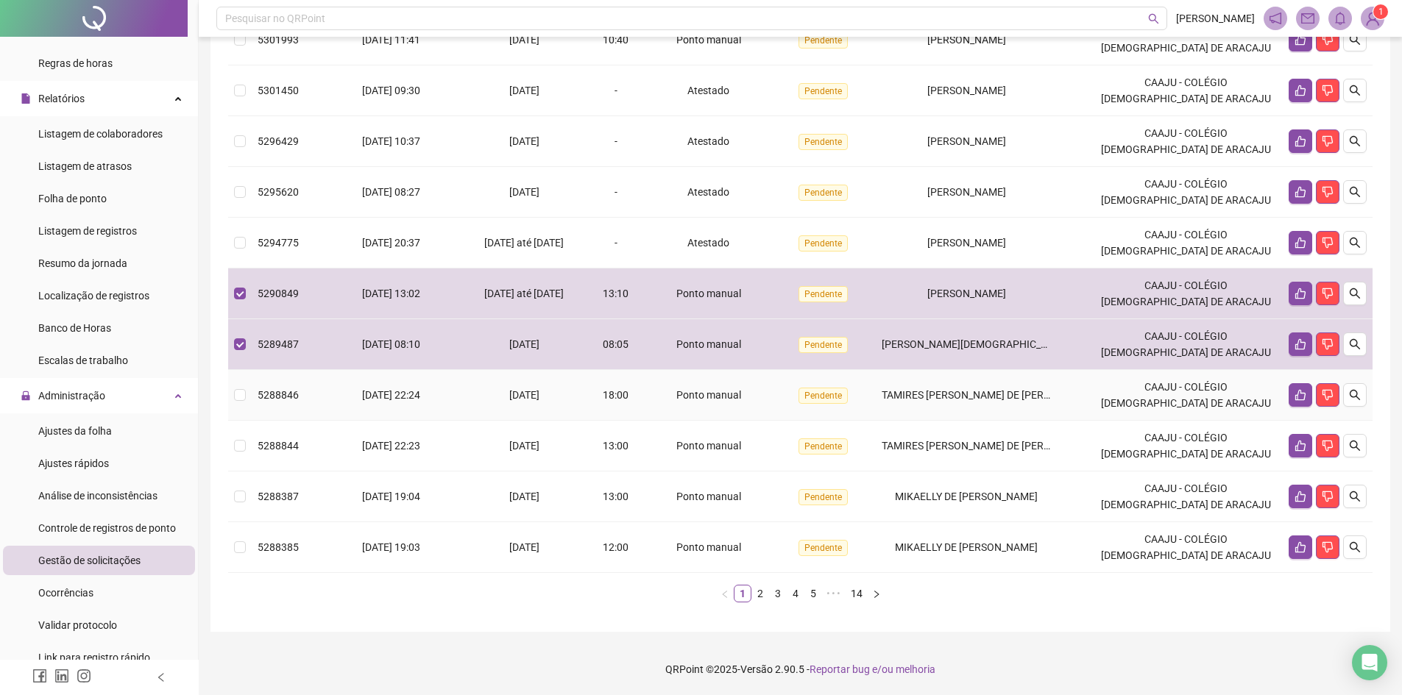
click at [233, 397] on td at bounding box center [240, 395] width 24 height 51
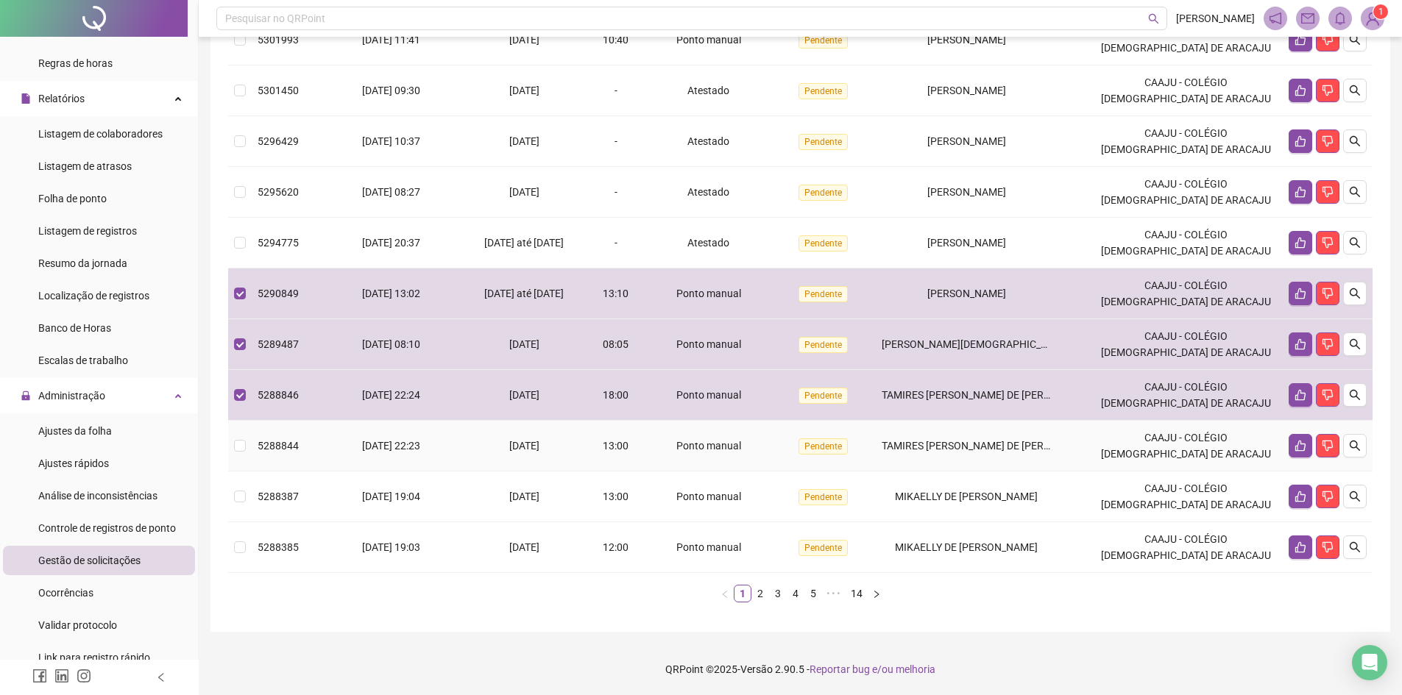
drag, startPoint x: 252, startPoint y: 450, endPoint x: 260, endPoint y: 479, distance: 29.6
click at [252, 455] on td "5288844" at bounding box center [288, 446] width 72 height 51
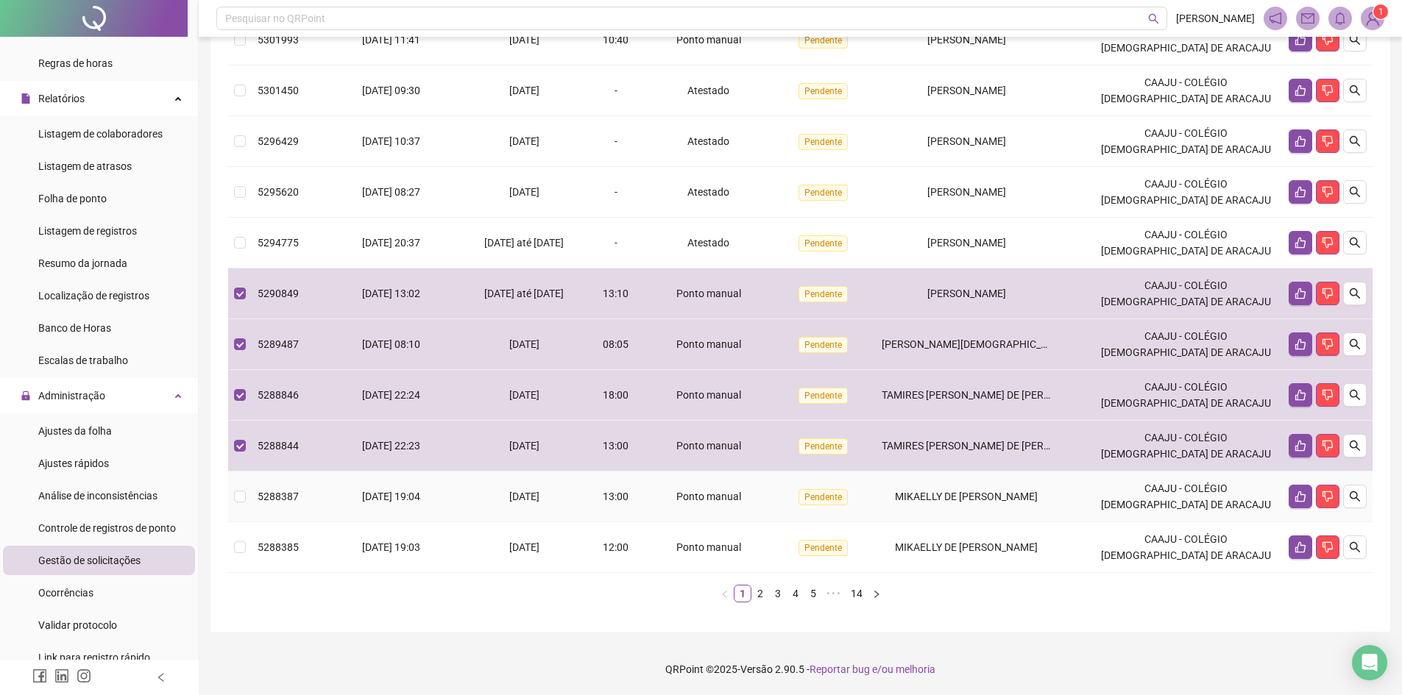
click at [255, 506] on td "5288387" at bounding box center [288, 497] width 72 height 51
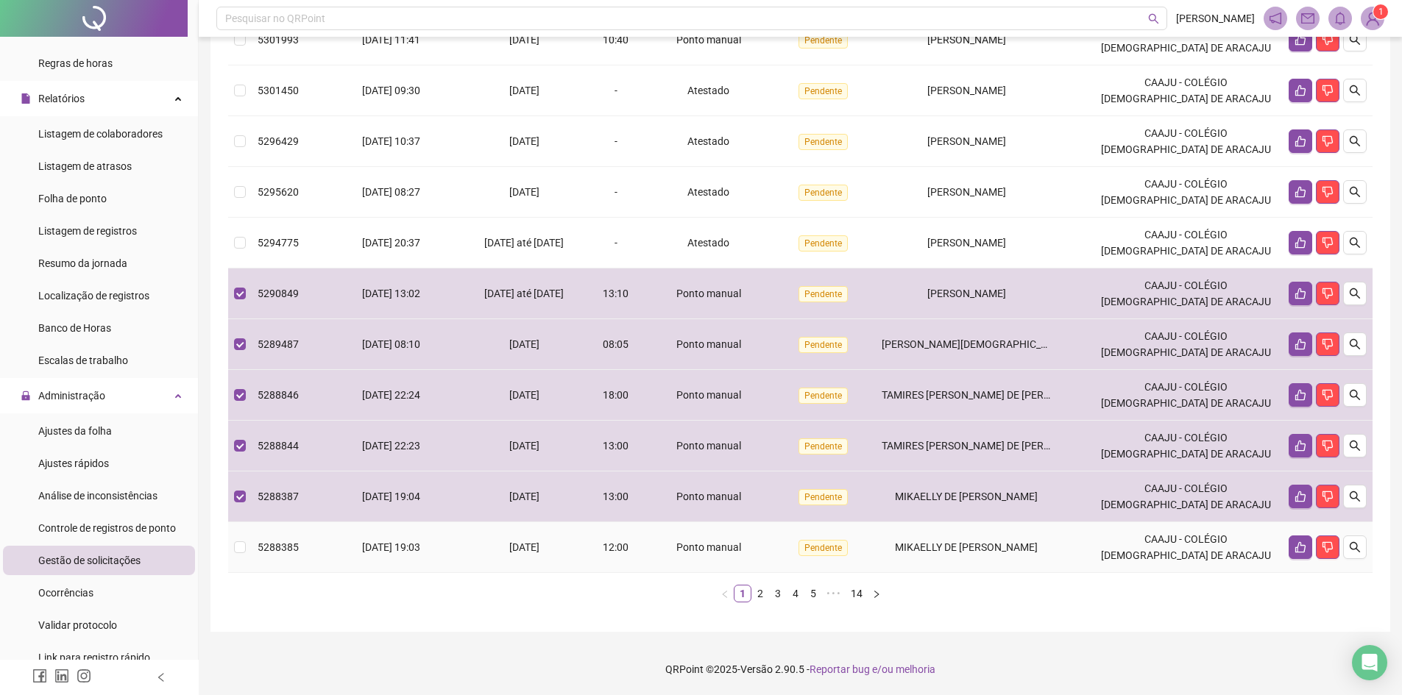
click at [252, 550] on td "5288385" at bounding box center [288, 547] width 72 height 51
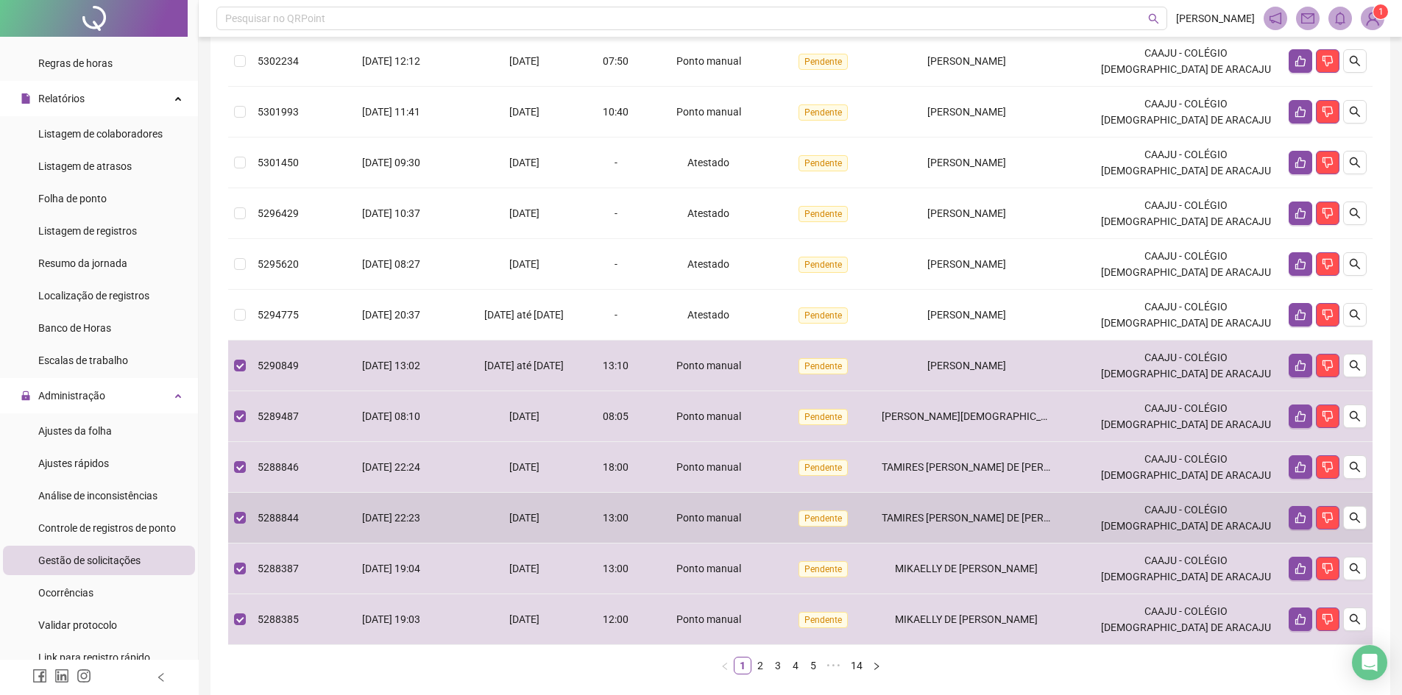
scroll to position [53, 0]
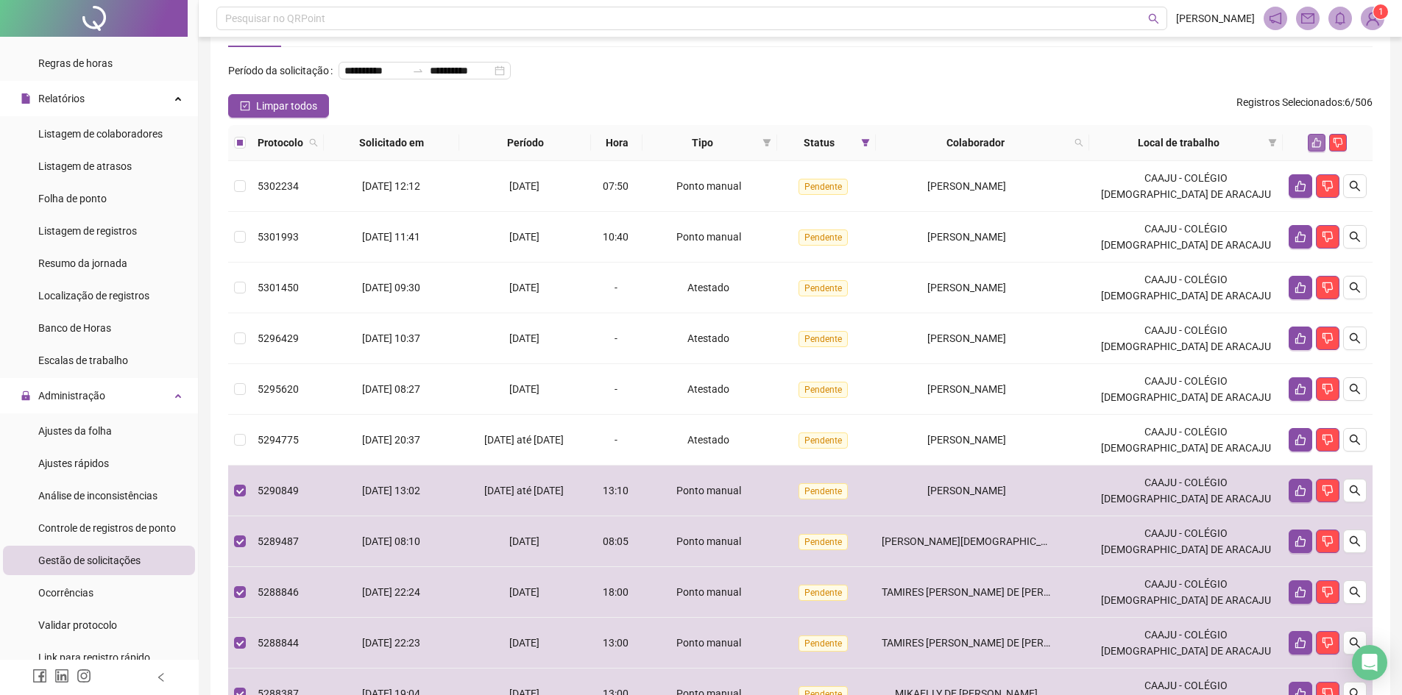
click at [1311, 152] on button "button" at bounding box center [1317, 143] width 18 height 18
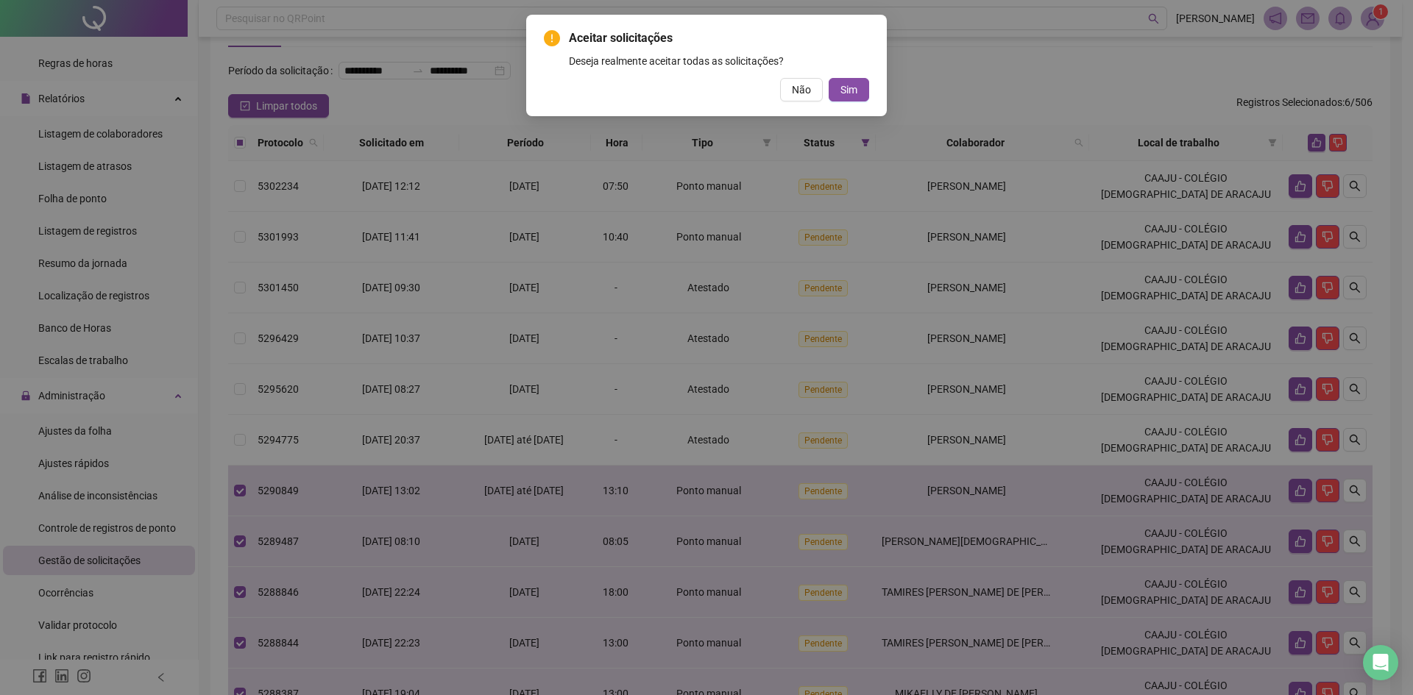
drag, startPoint x: 846, startPoint y: 85, endPoint x: 853, endPoint y: 93, distance: 10.4
click at [846, 88] on span "Sim" at bounding box center [848, 90] width 17 height 16
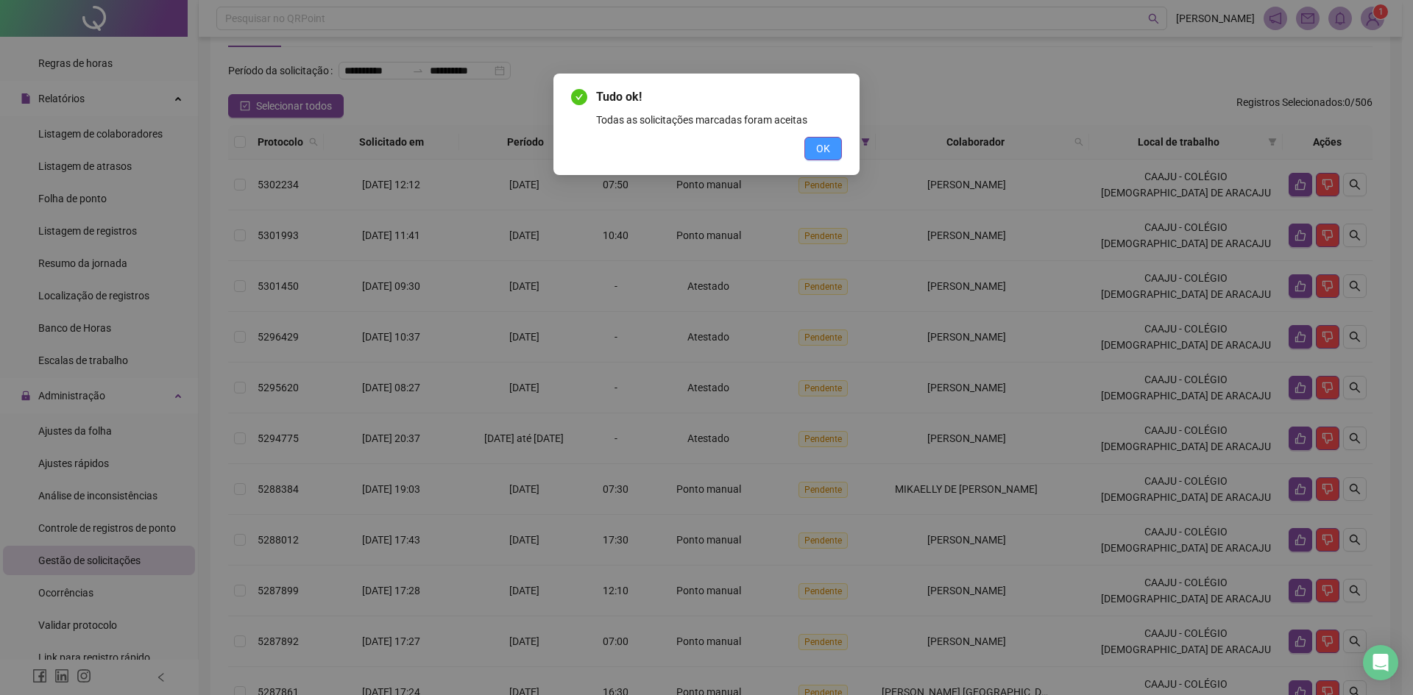
click at [829, 144] on span "OK" at bounding box center [823, 149] width 14 height 16
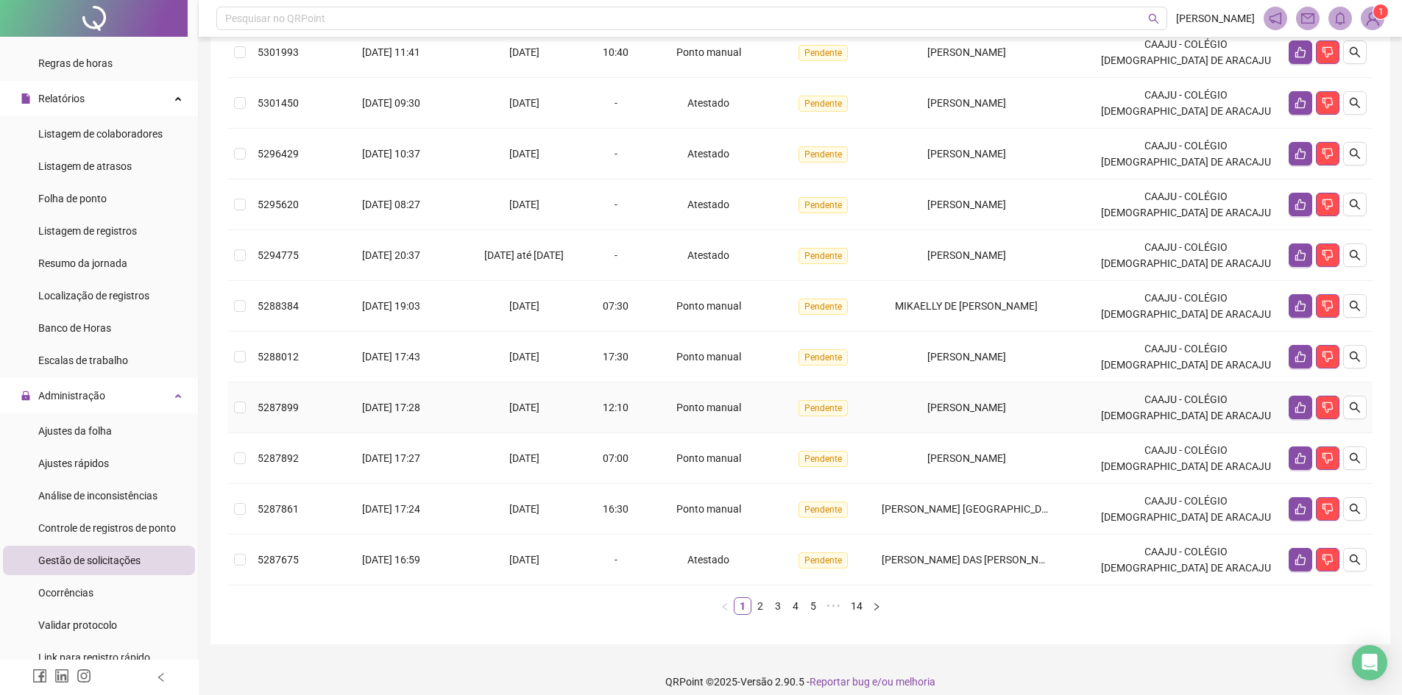
scroll to position [272, 0]
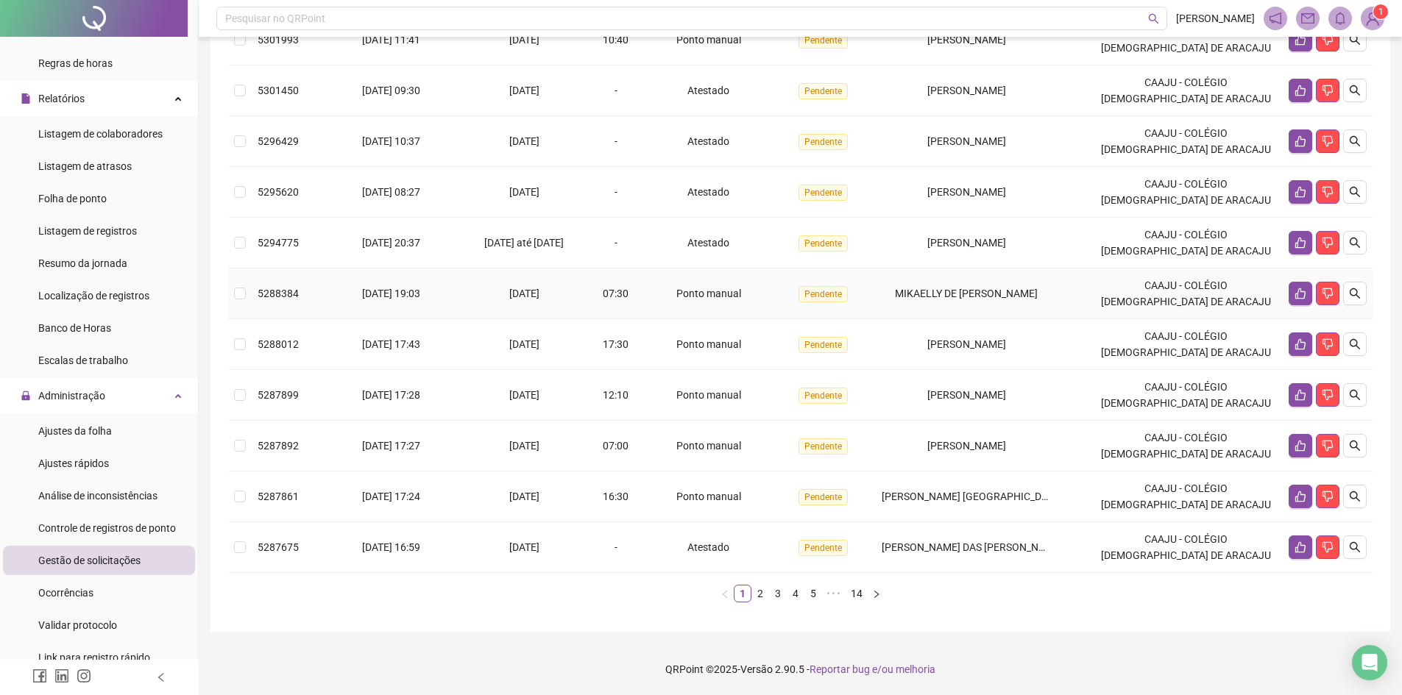
click at [233, 297] on td at bounding box center [240, 294] width 24 height 51
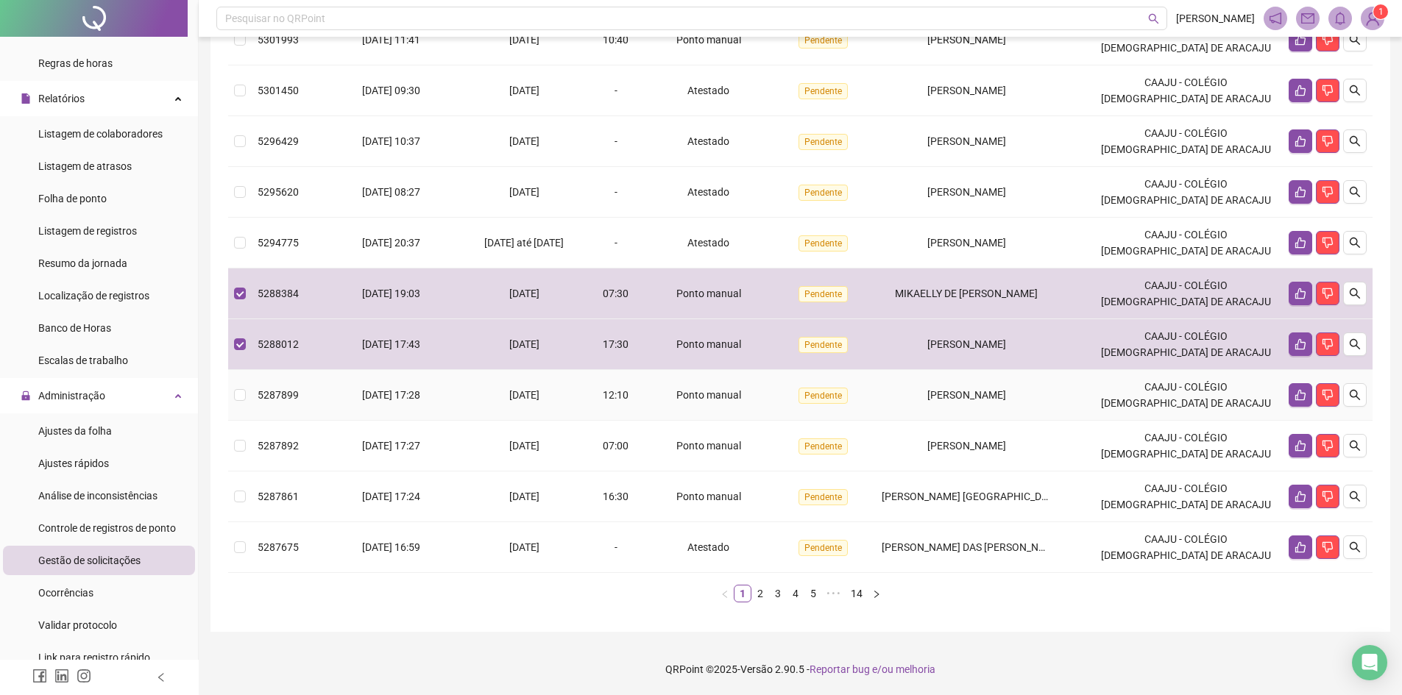
click at [256, 394] on td "5287899" at bounding box center [288, 395] width 72 height 51
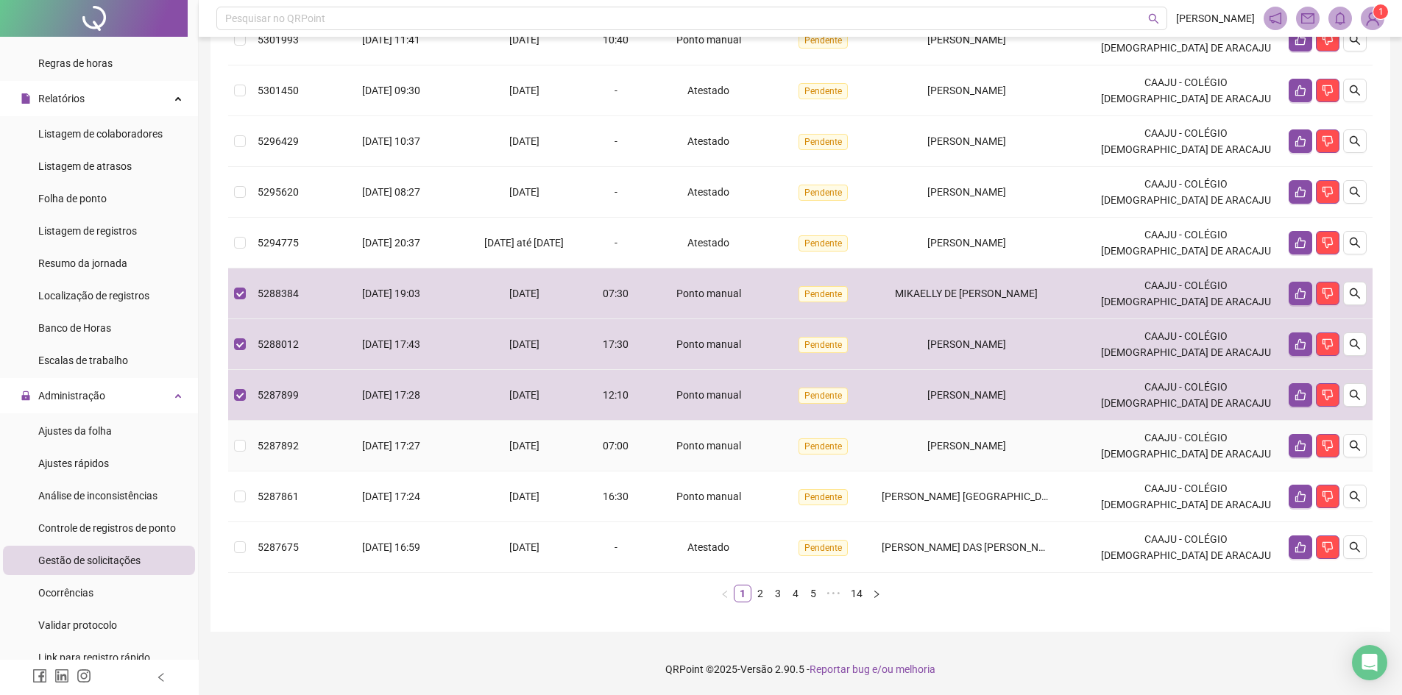
click at [251, 444] on td at bounding box center [240, 446] width 24 height 51
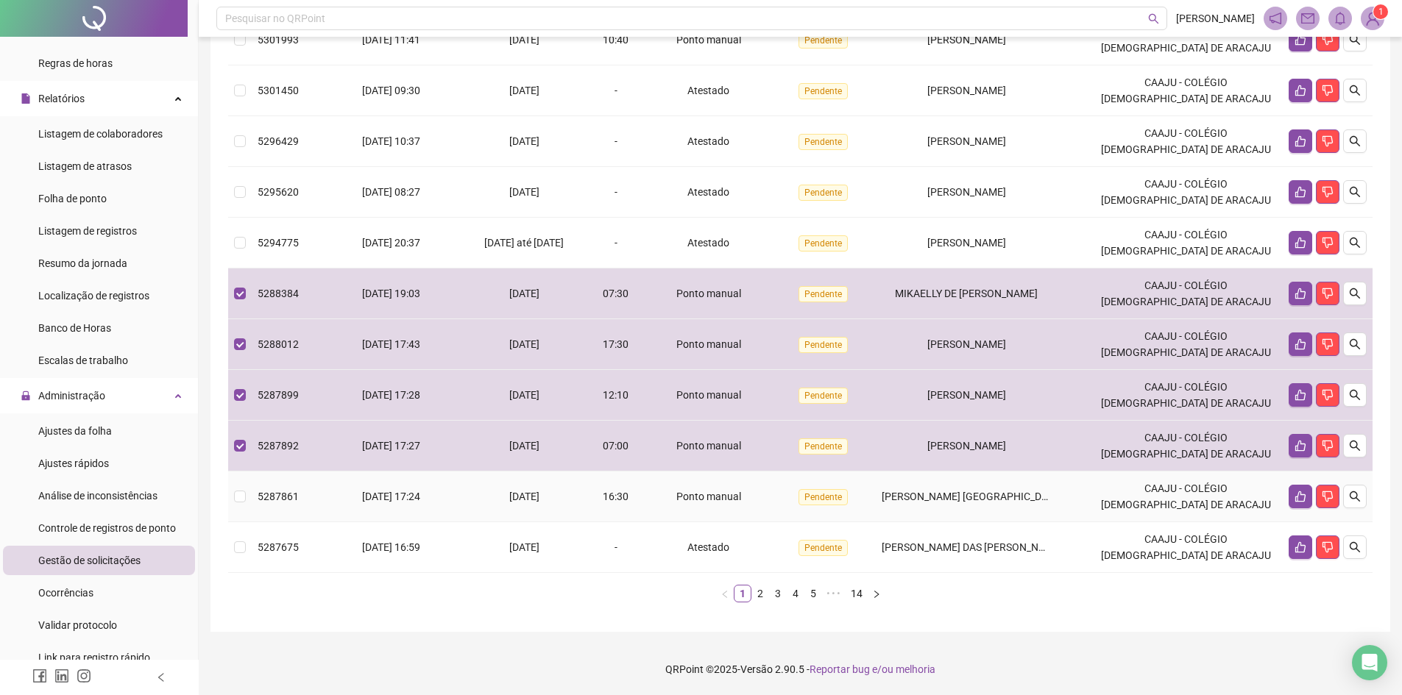
click at [266, 489] on td "5287861" at bounding box center [288, 497] width 72 height 51
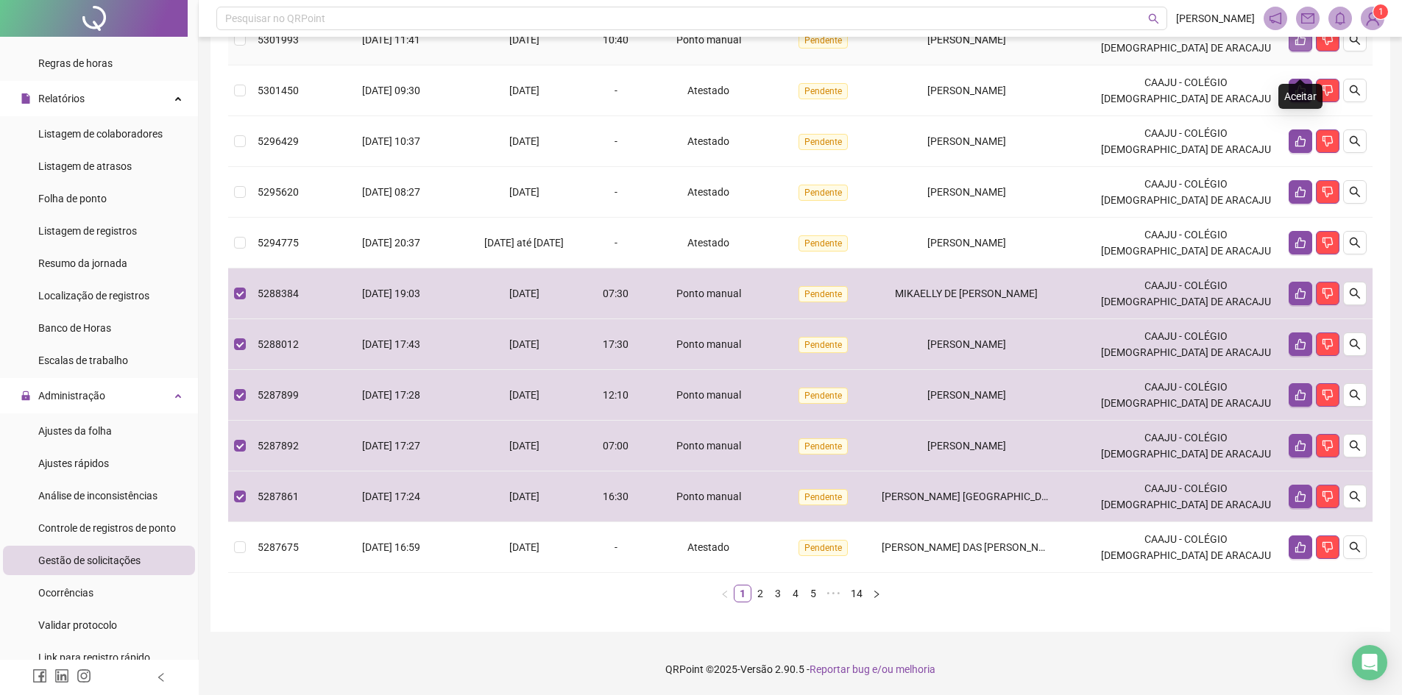
click at [1302, 44] on icon "like" at bounding box center [1300, 40] width 12 height 12
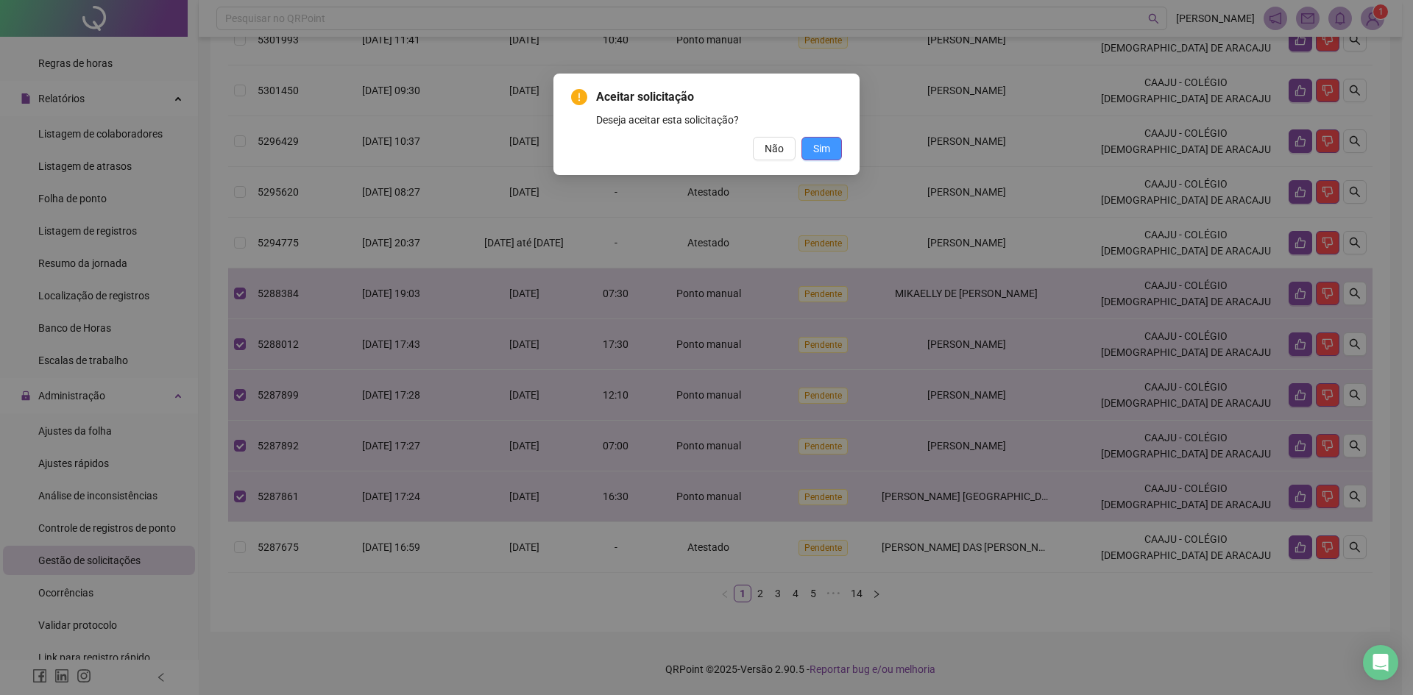
click at [819, 155] on span "Sim" at bounding box center [821, 149] width 17 height 16
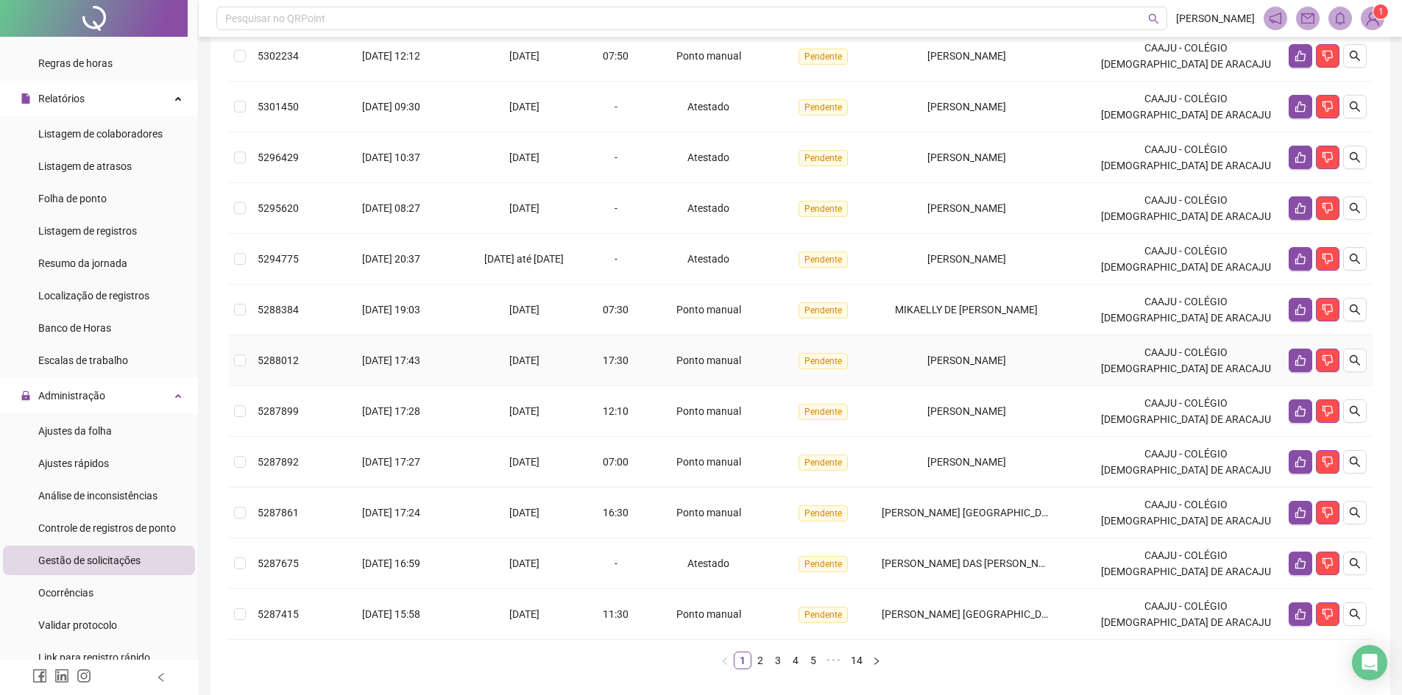
scroll to position [199, 0]
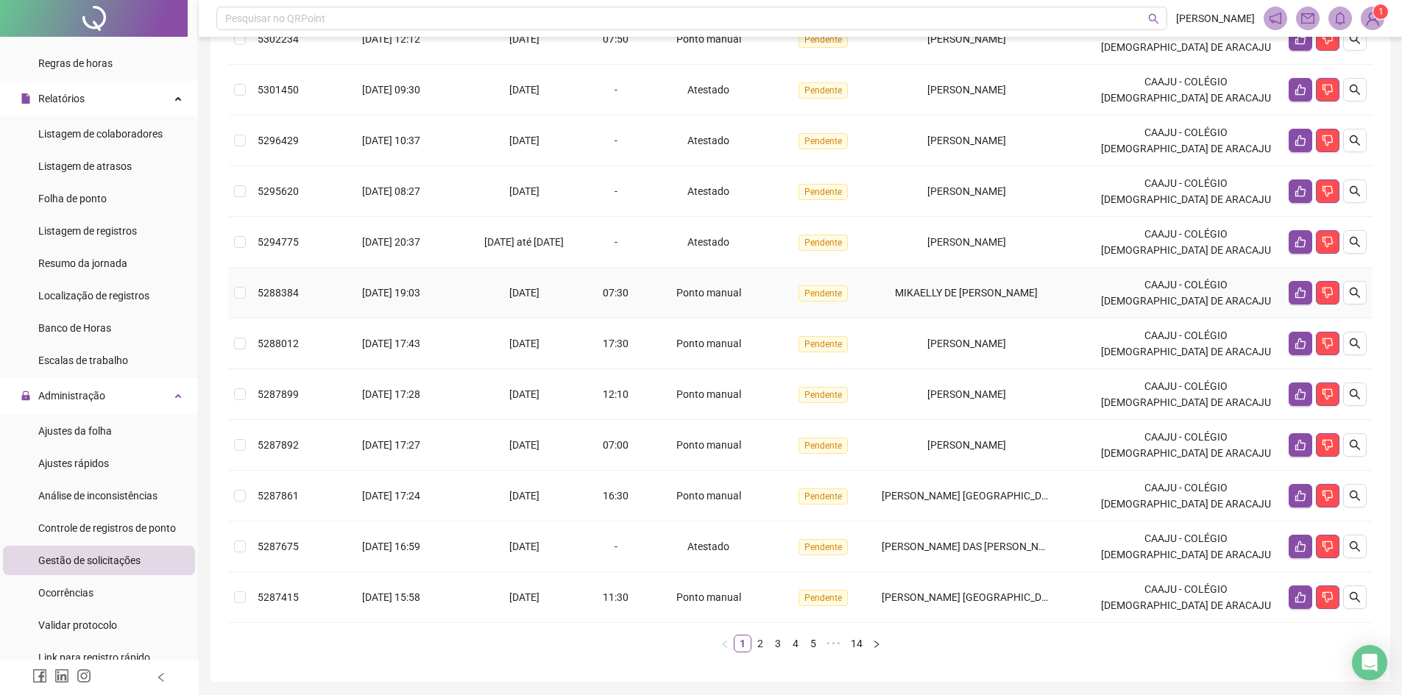
click at [230, 316] on td at bounding box center [240, 293] width 24 height 51
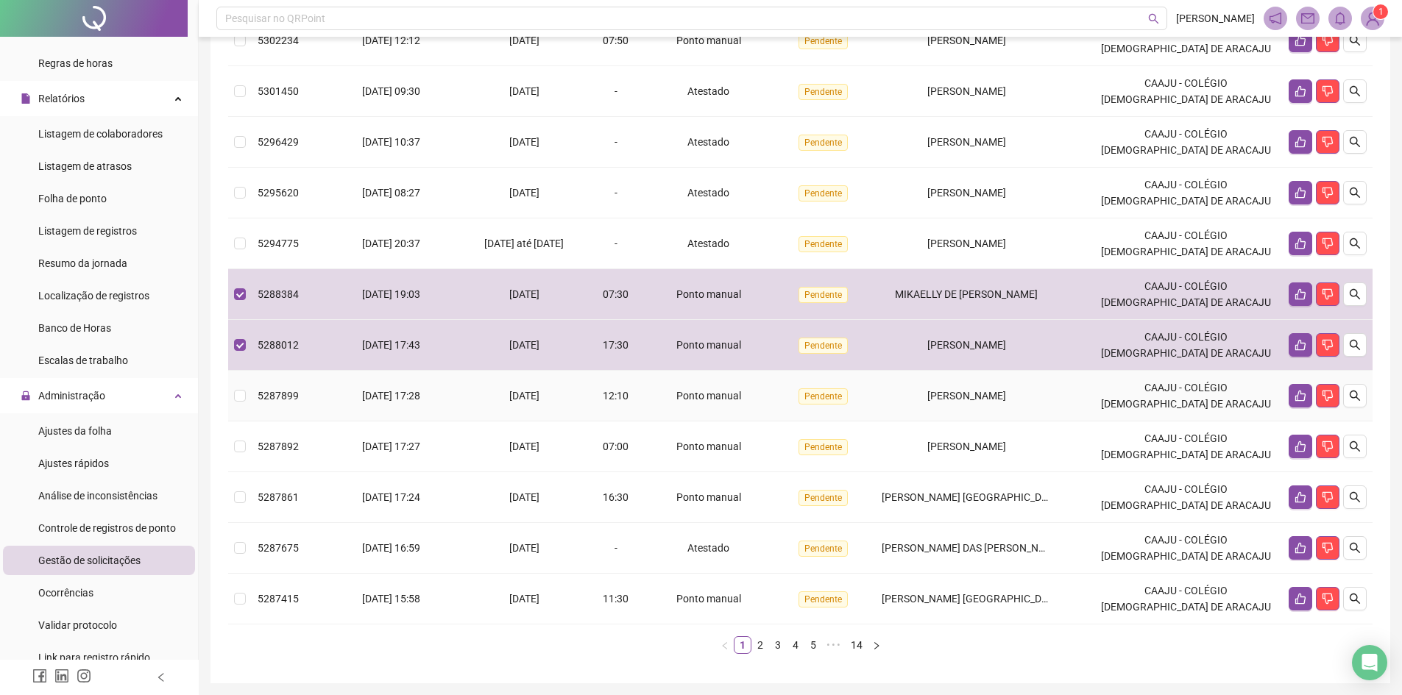
click at [235, 410] on td at bounding box center [240, 396] width 24 height 51
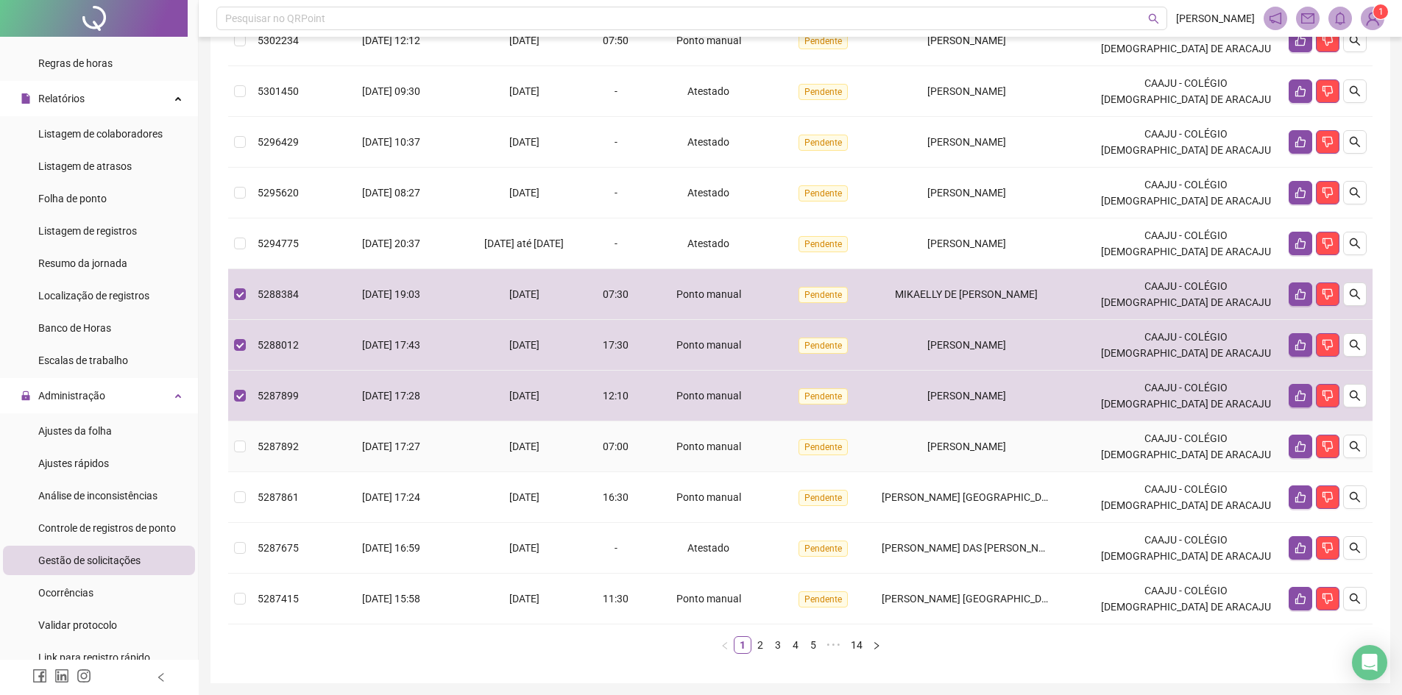
click at [237, 460] on td at bounding box center [240, 447] width 24 height 51
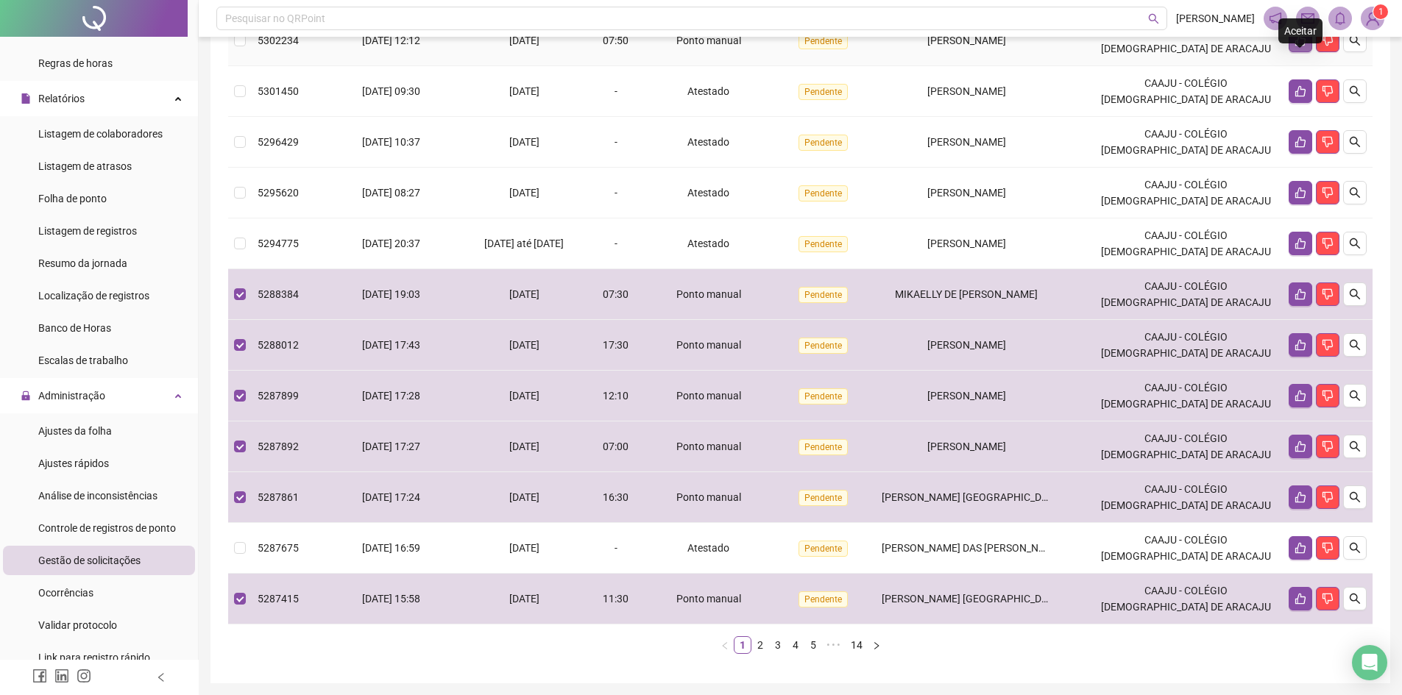
click at [1294, 46] on icon "like" at bounding box center [1300, 41] width 12 height 12
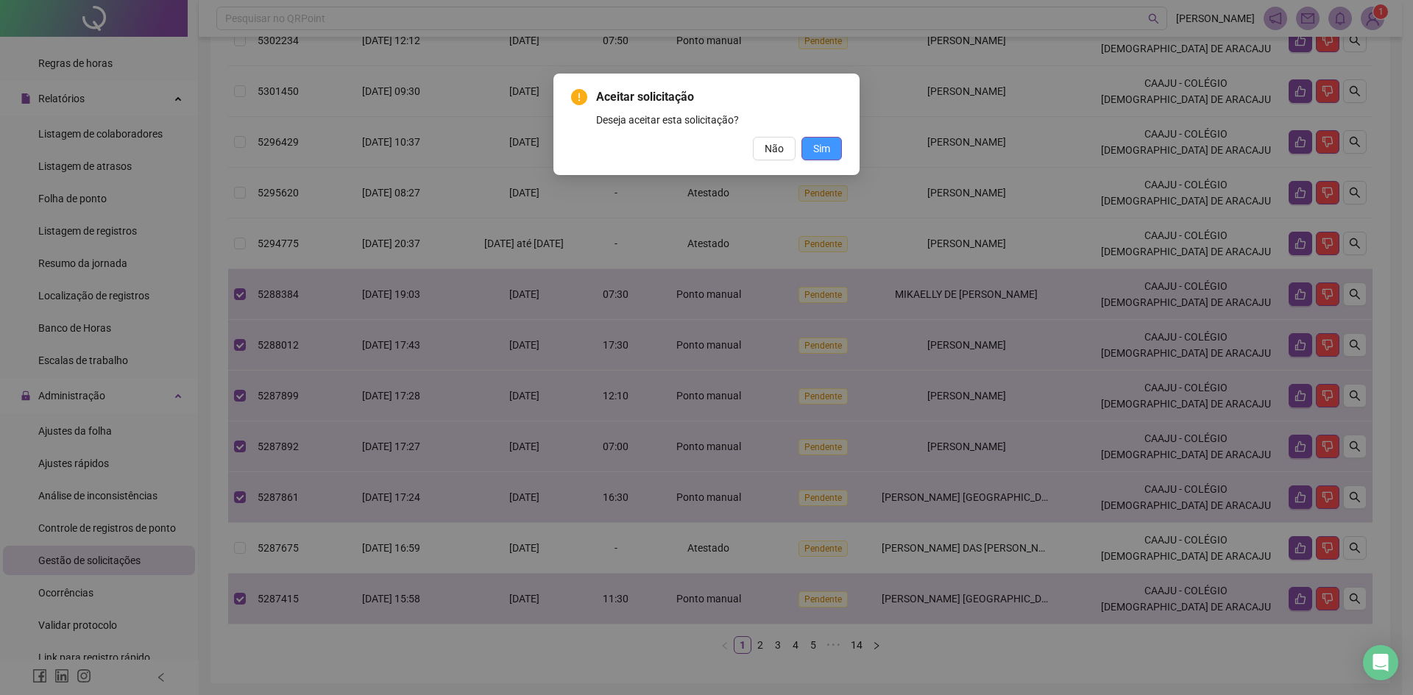
click at [826, 147] on span "Sim" at bounding box center [821, 149] width 17 height 16
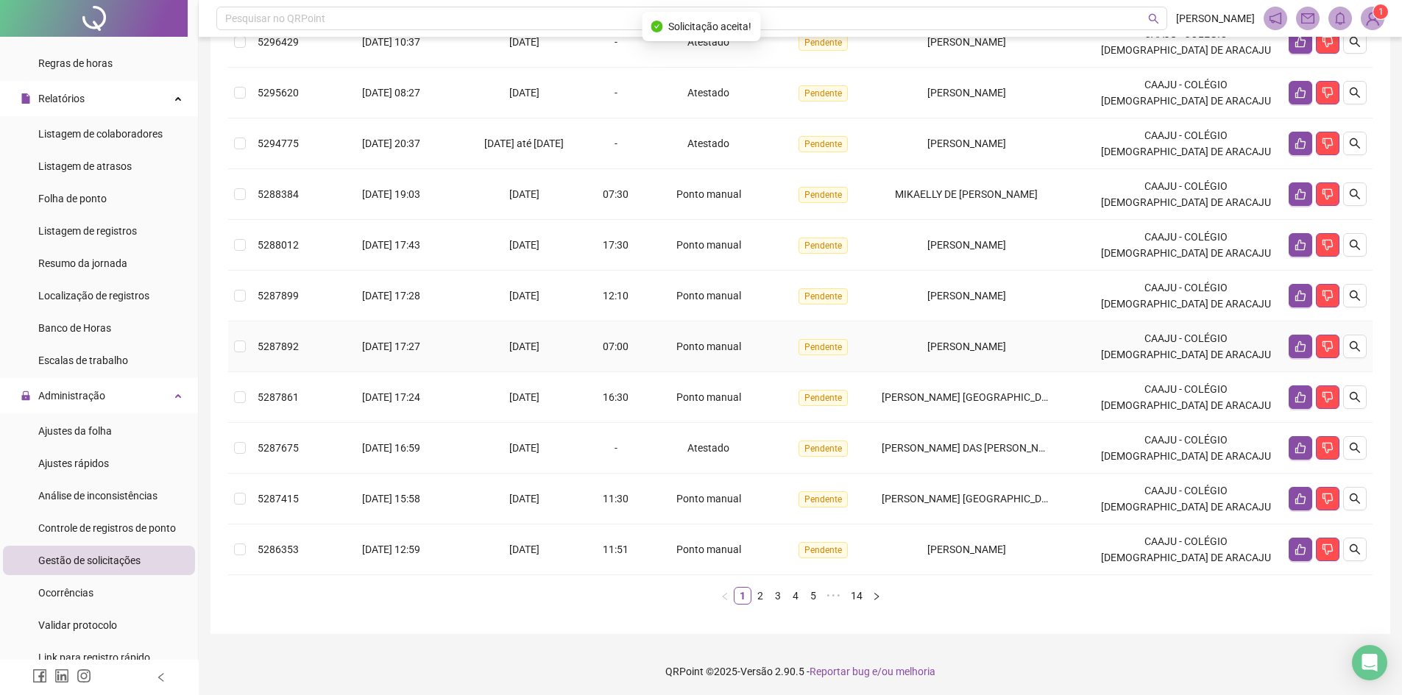
scroll to position [272, 0]
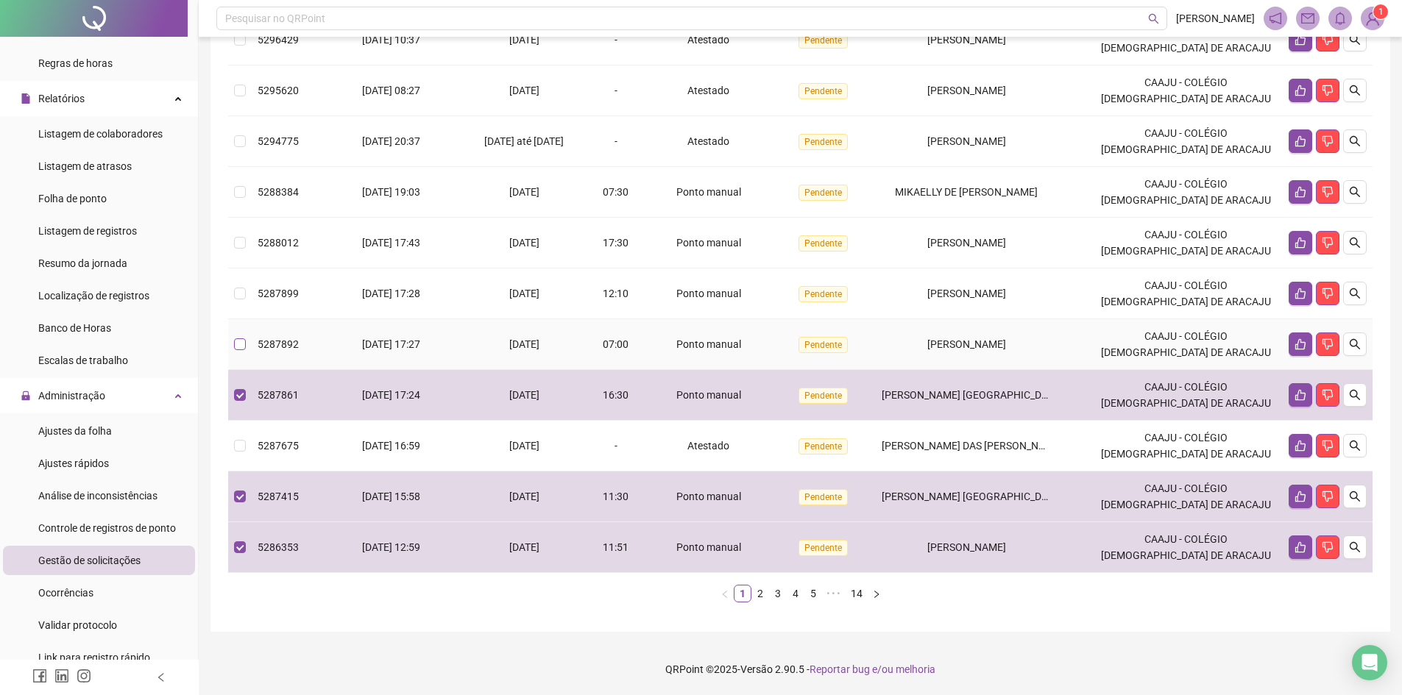
click at [241, 339] on label at bounding box center [240, 344] width 12 height 16
click at [238, 288] on label at bounding box center [240, 294] width 12 height 16
click at [235, 238] on label at bounding box center [240, 243] width 12 height 16
click at [248, 296] on td at bounding box center [240, 294] width 24 height 51
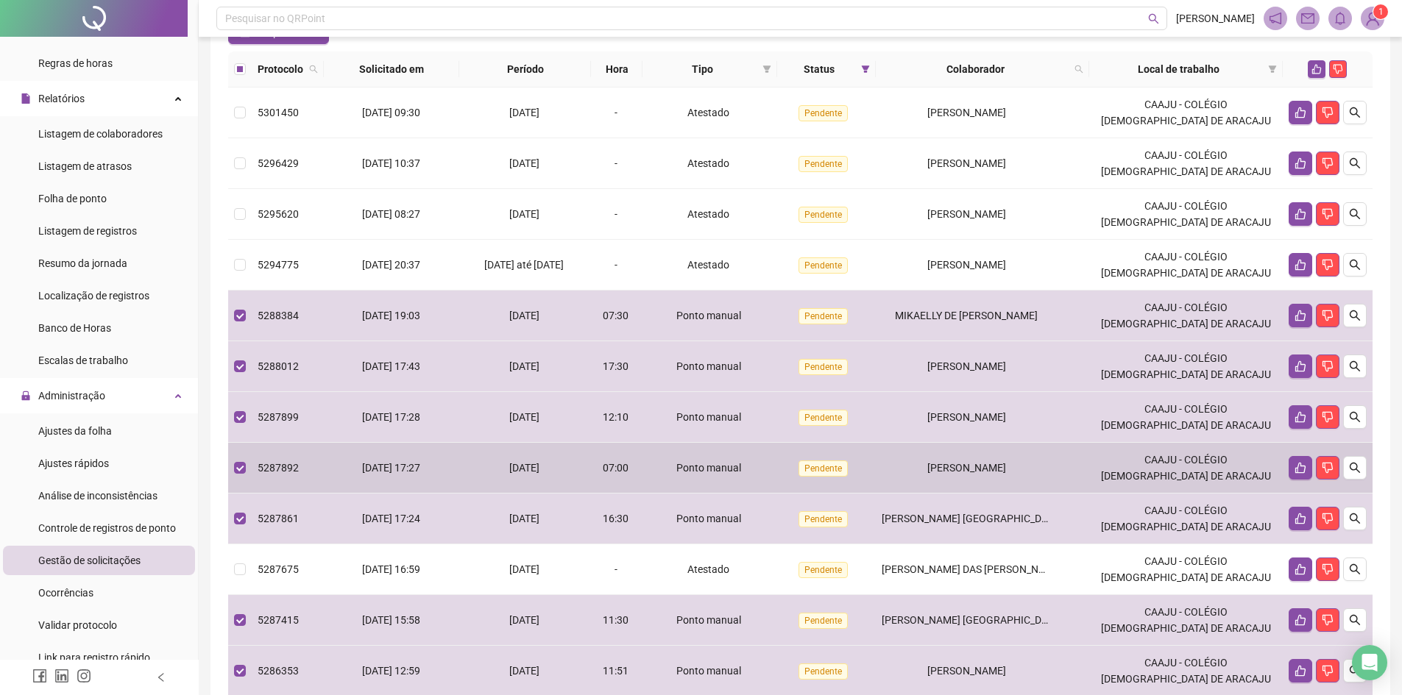
scroll to position [125, 0]
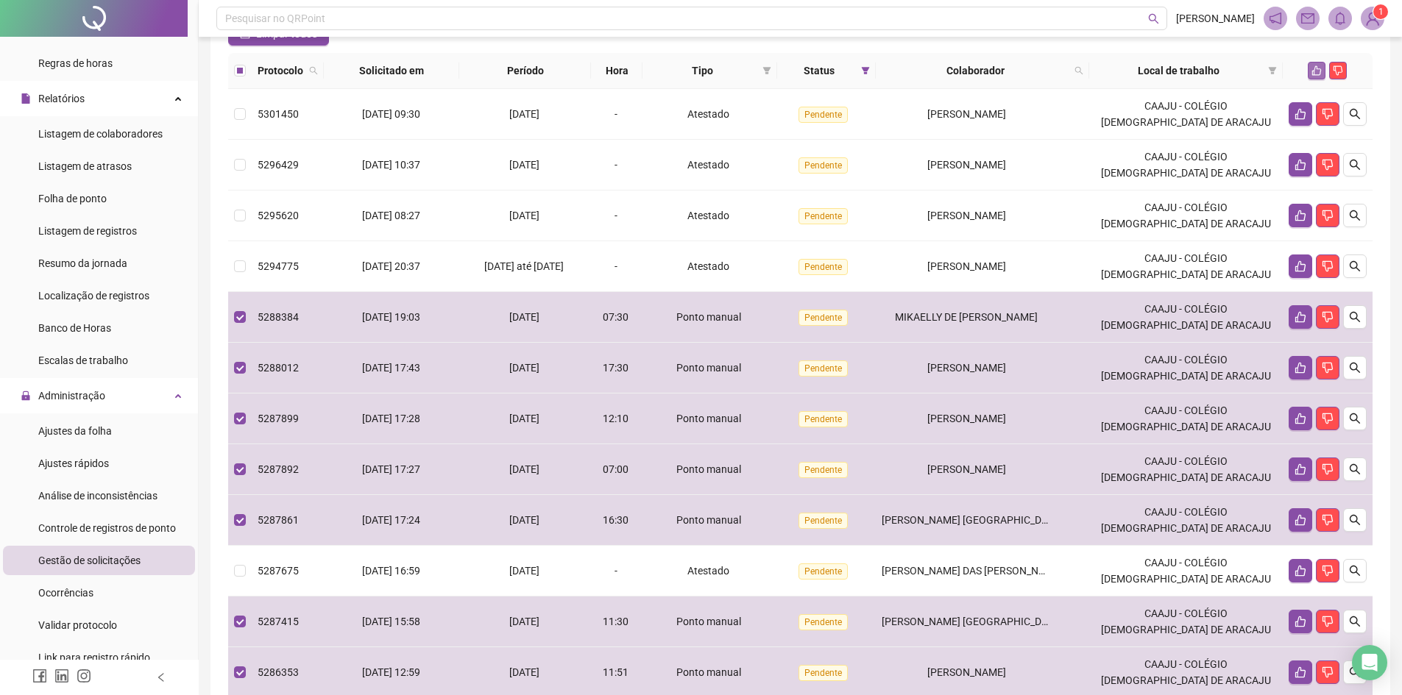
click at [1311, 76] on icon "like" at bounding box center [1316, 70] width 10 height 10
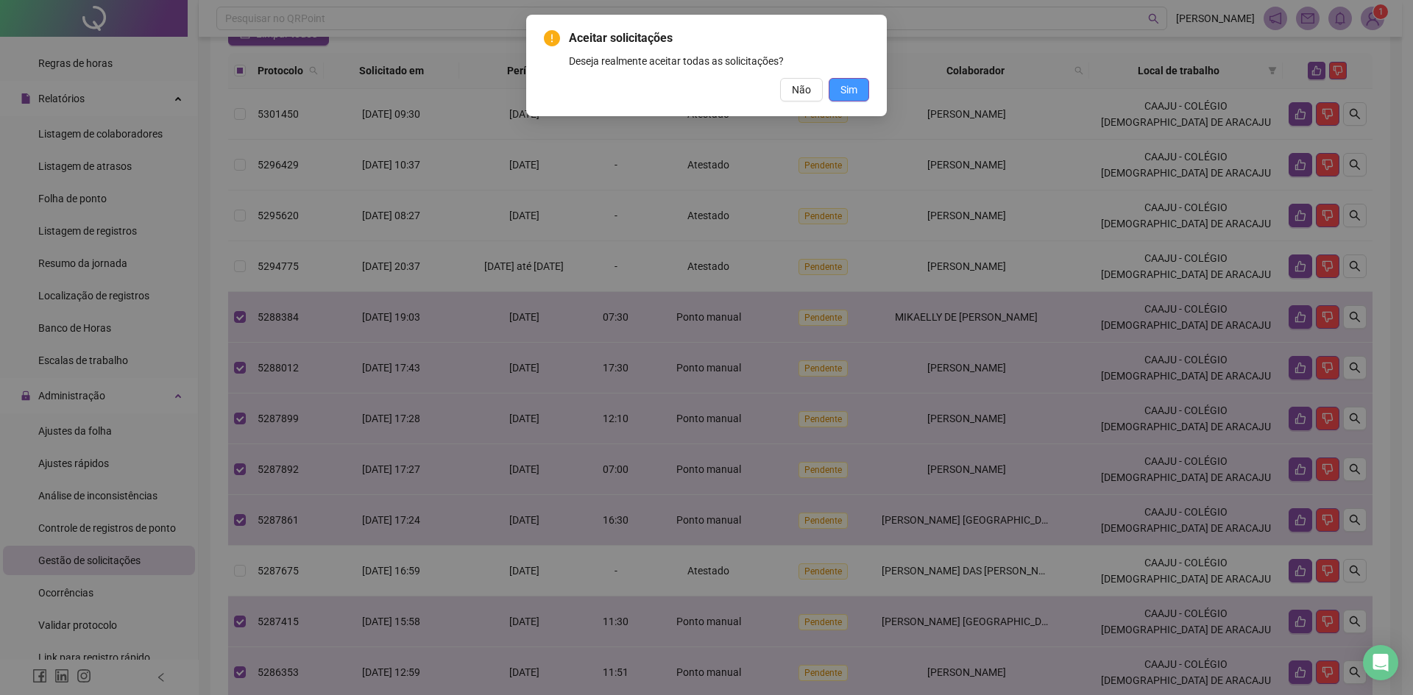
click at [860, 90] on button "Sim" at bounding box center [849, 90] width 40 height 24
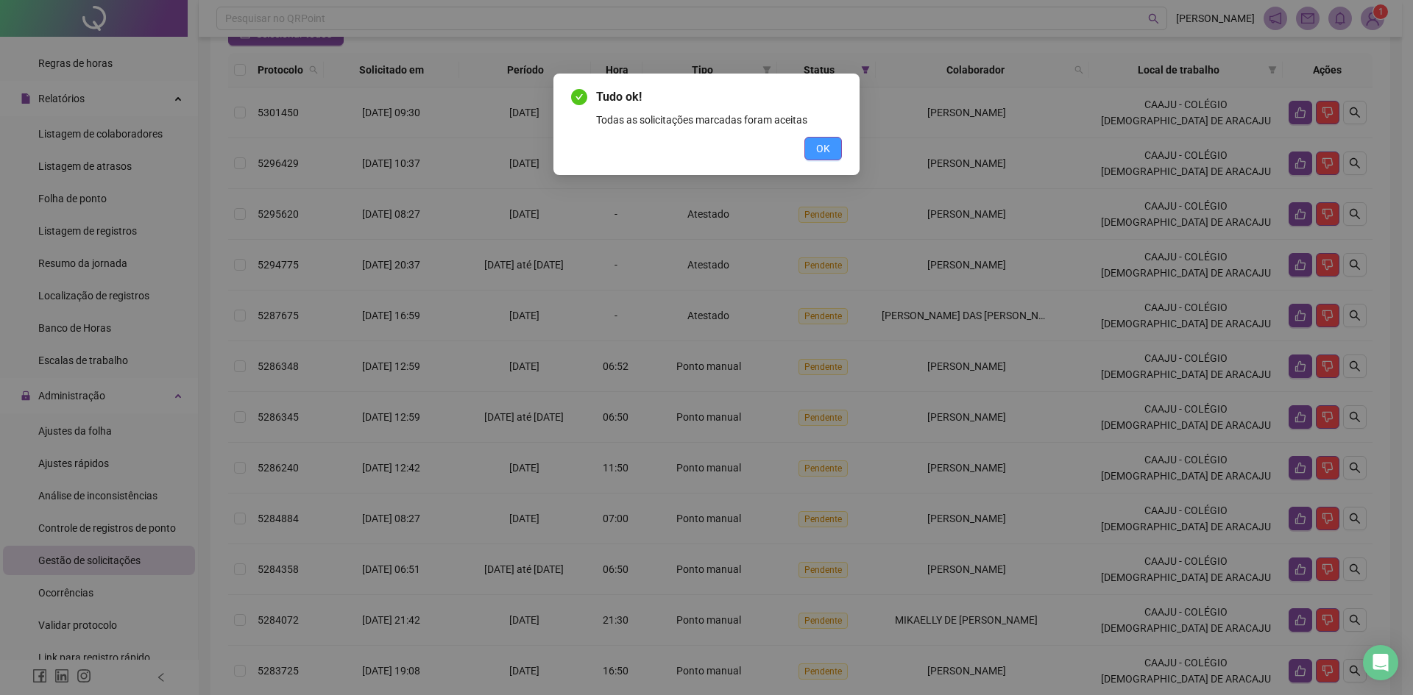
click at [818, 147] on span "OK" at bounding box center [823, 149] width 14 height 16
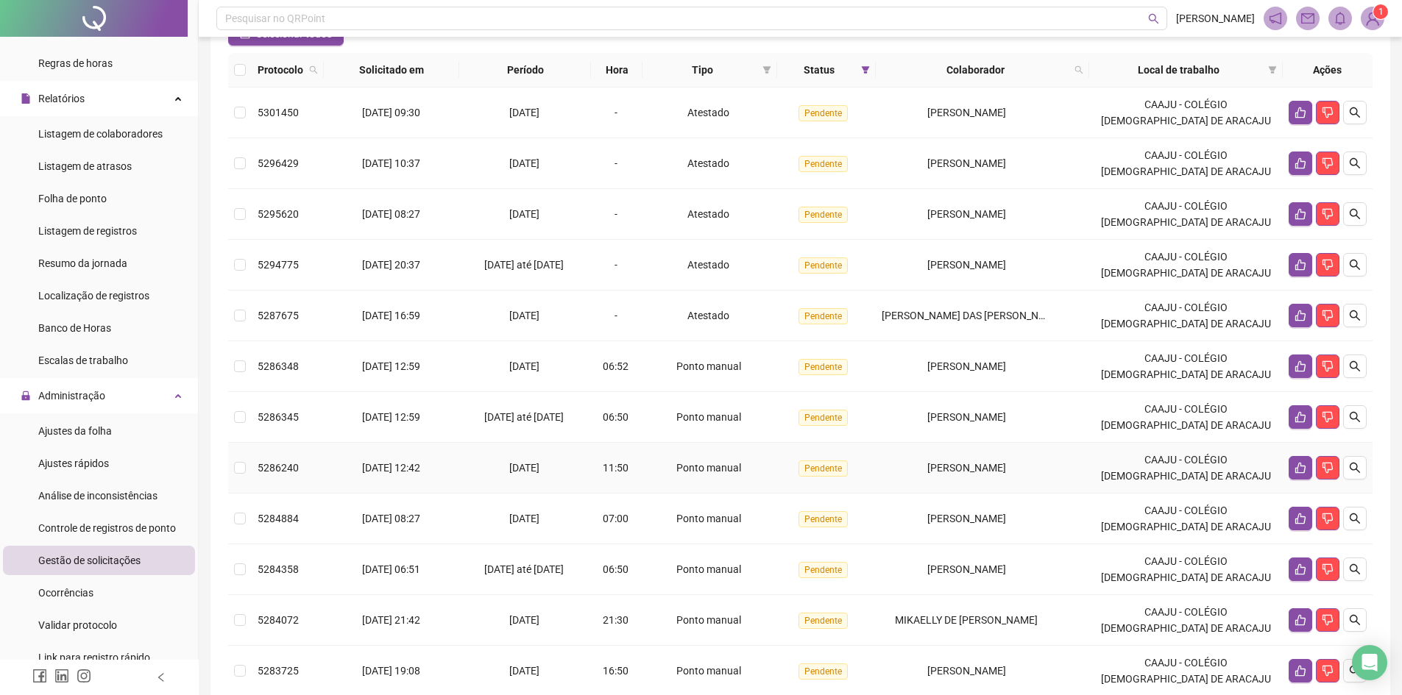
scroll to position [272, 0]
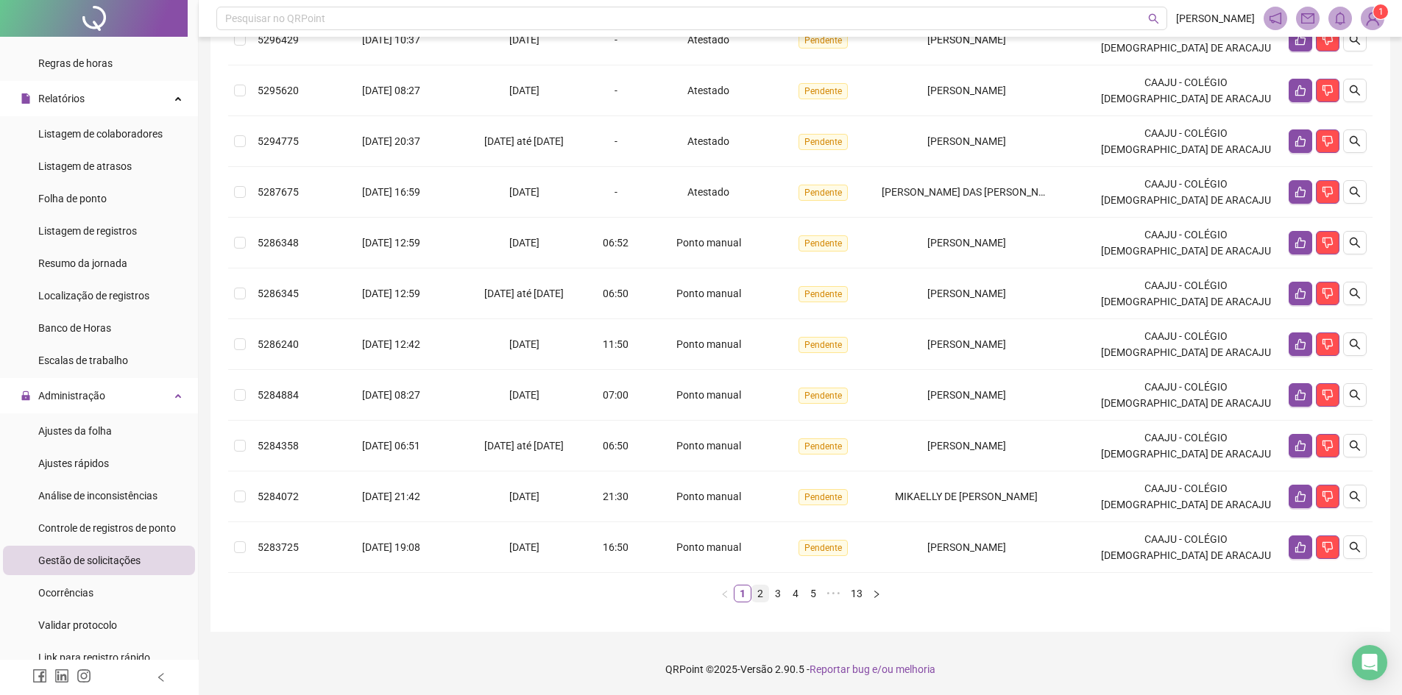
click at [761, 595] on link "2" at bounding box center [760, 594] width 16 height 16
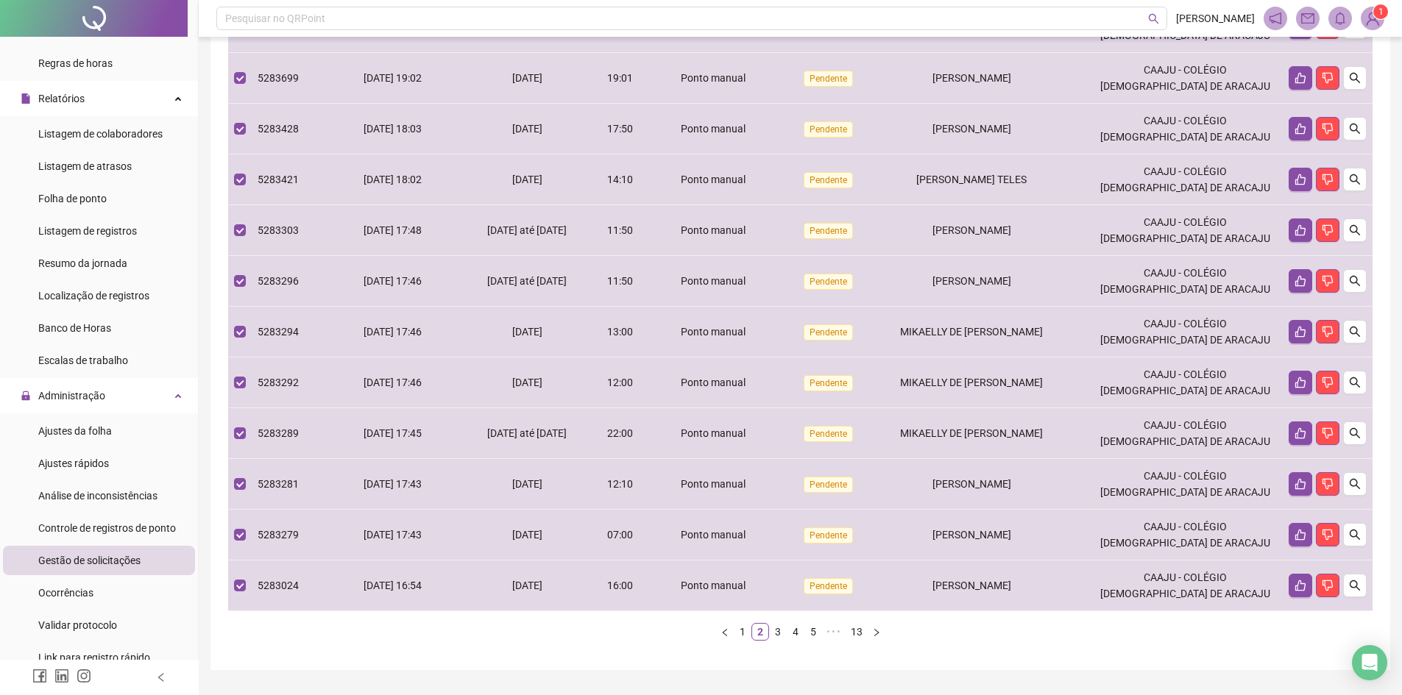
scroll to position [53, 0]
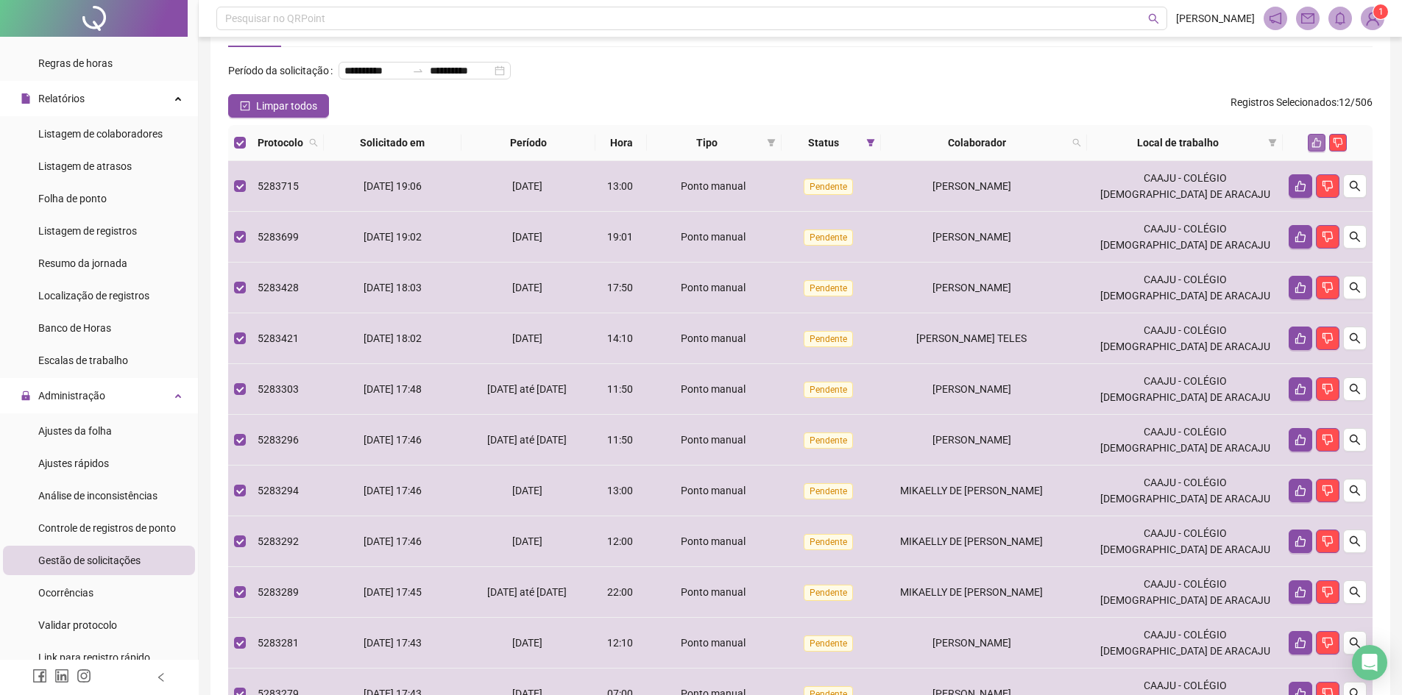
click at [1322, 152] on button "button" at bounding box center [1317, 143] width 18 height 18
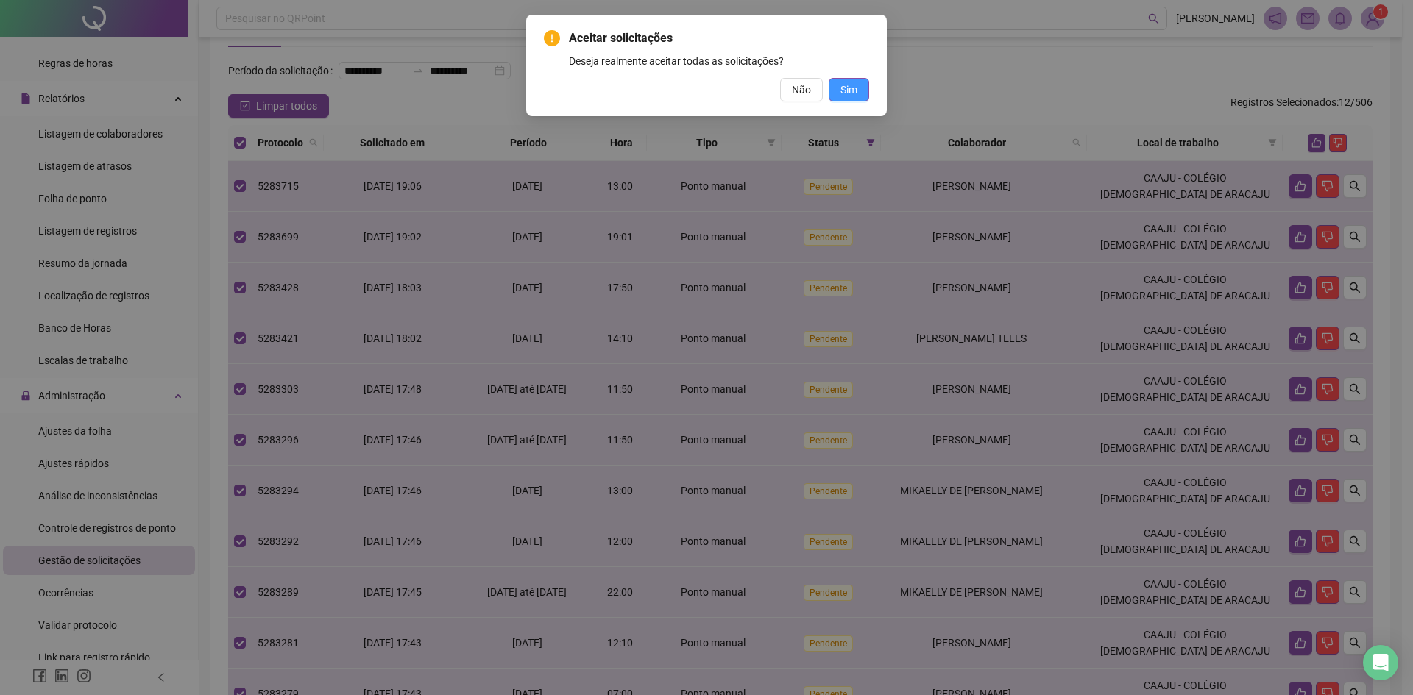
click at [864, 84] on button "Sim" at bounding box center [849, 90] width 40 height 24
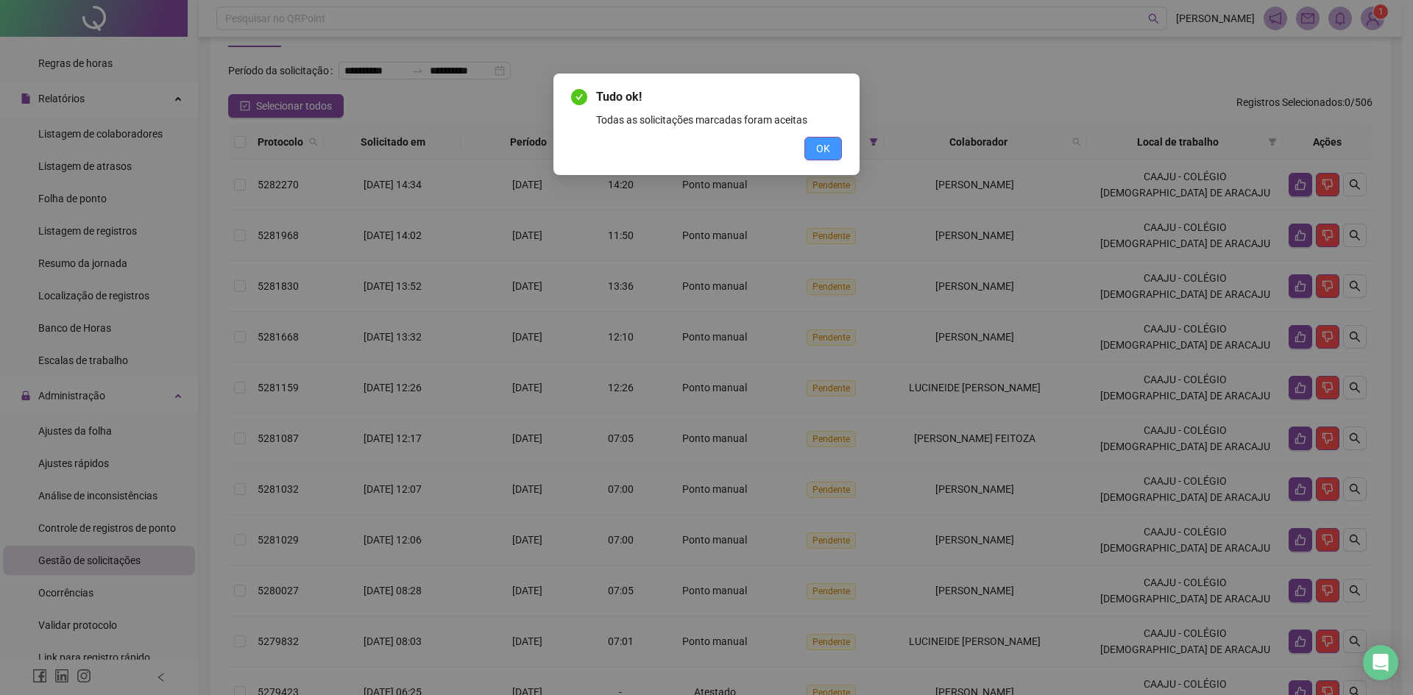
click at [824, 148] on span "OK" at bounding box center [823, 149] width 14 height 16
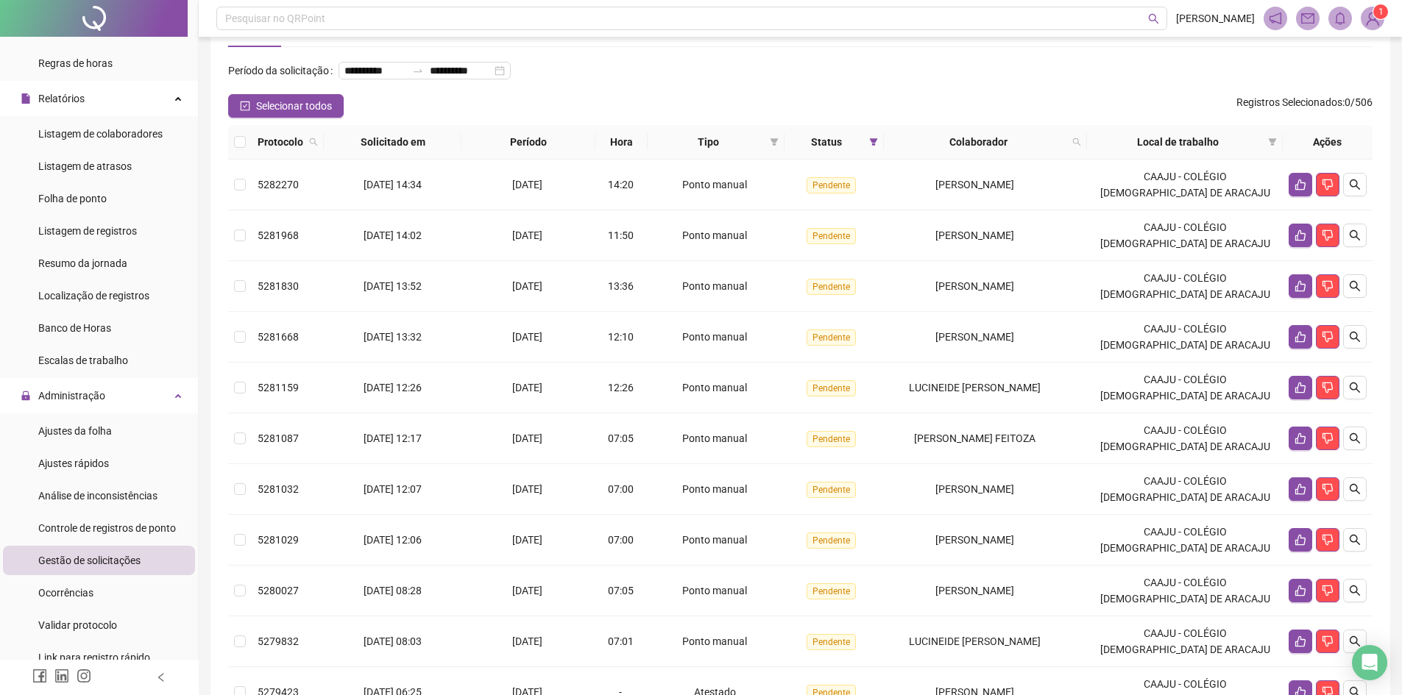
click at [247, 160] on th at bounding box center [240, 142] width 24 height 35
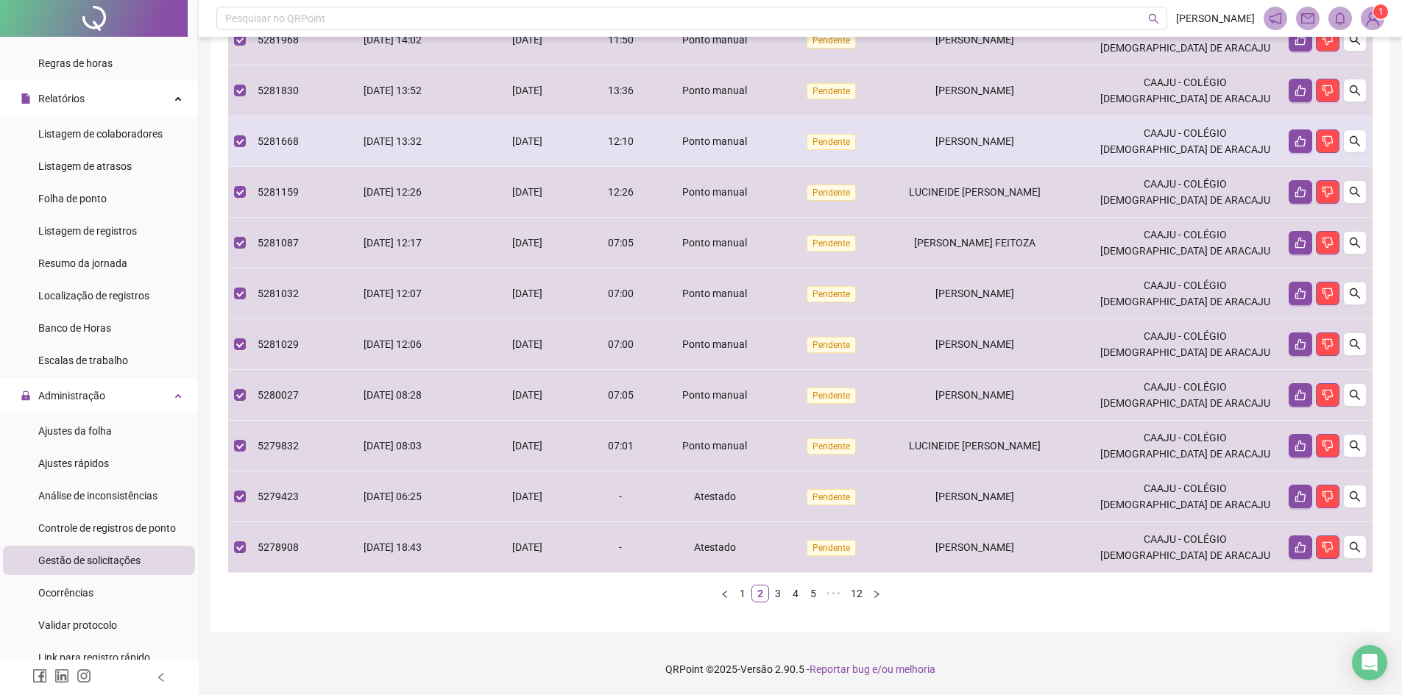
scroll to position [274, 0]
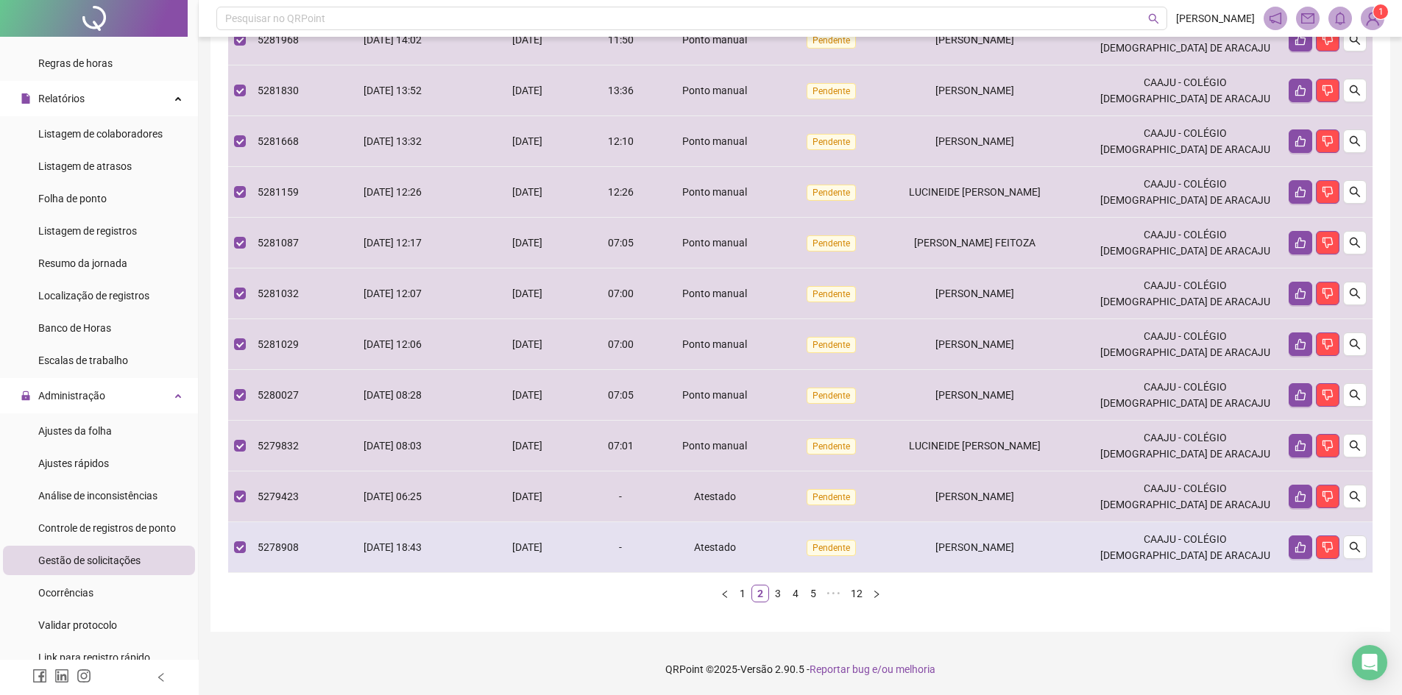
click at [319, 550] on td "5278908" at bounding box center [288, 547] width 72 height 51
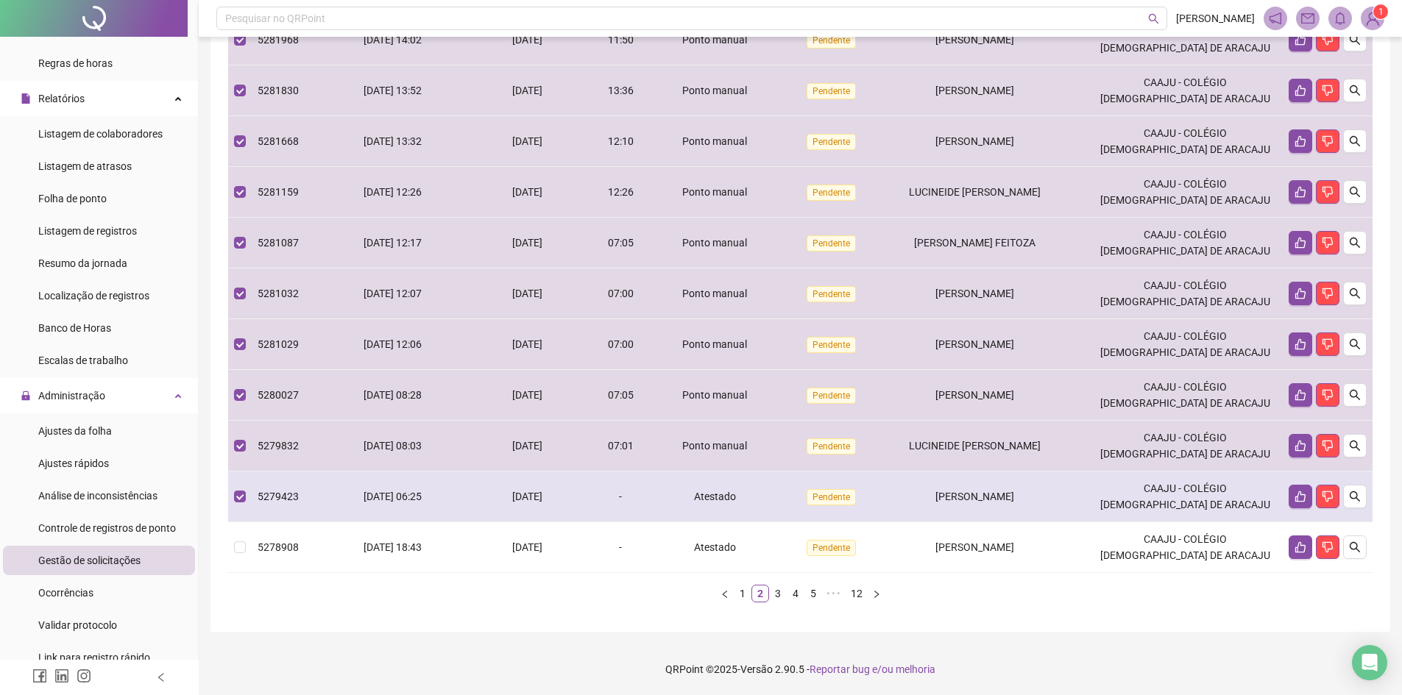
click at [319, 503] on td "5279423" at bounding box center [288, 497] width 72 height 51
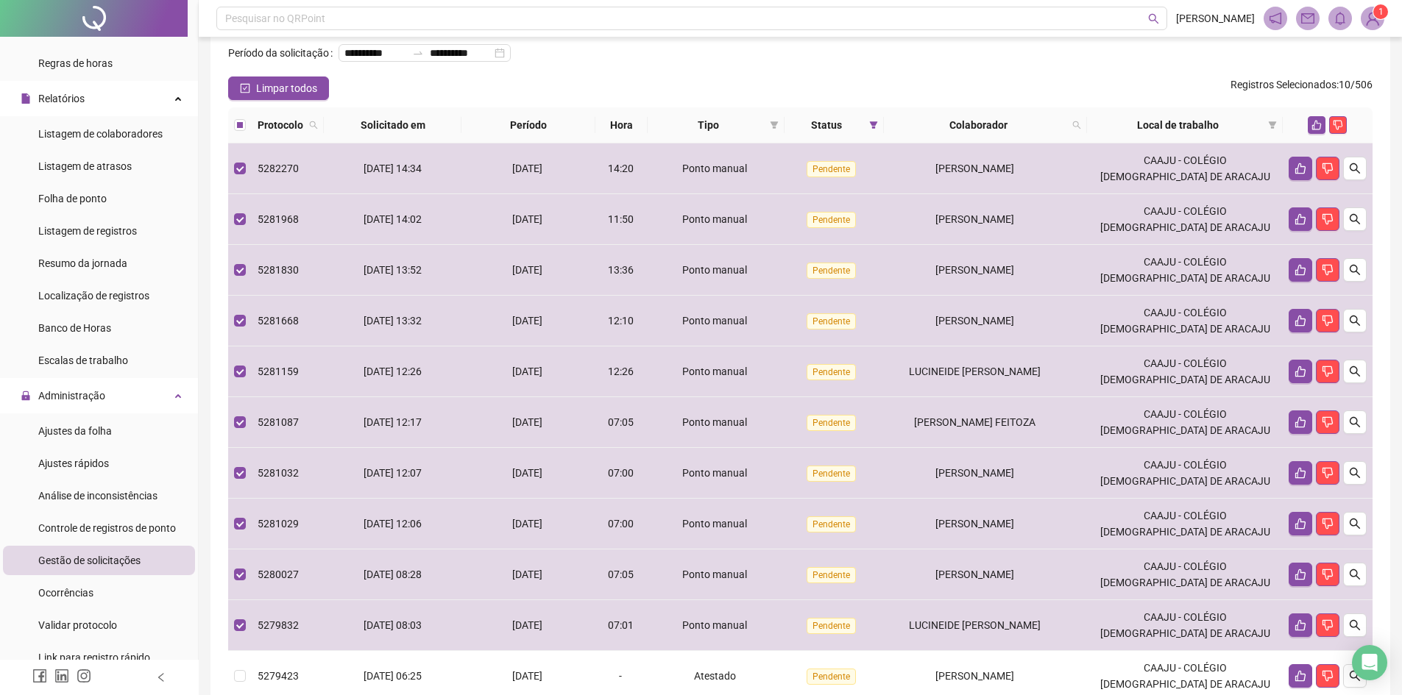
scroll to position [53, 0]
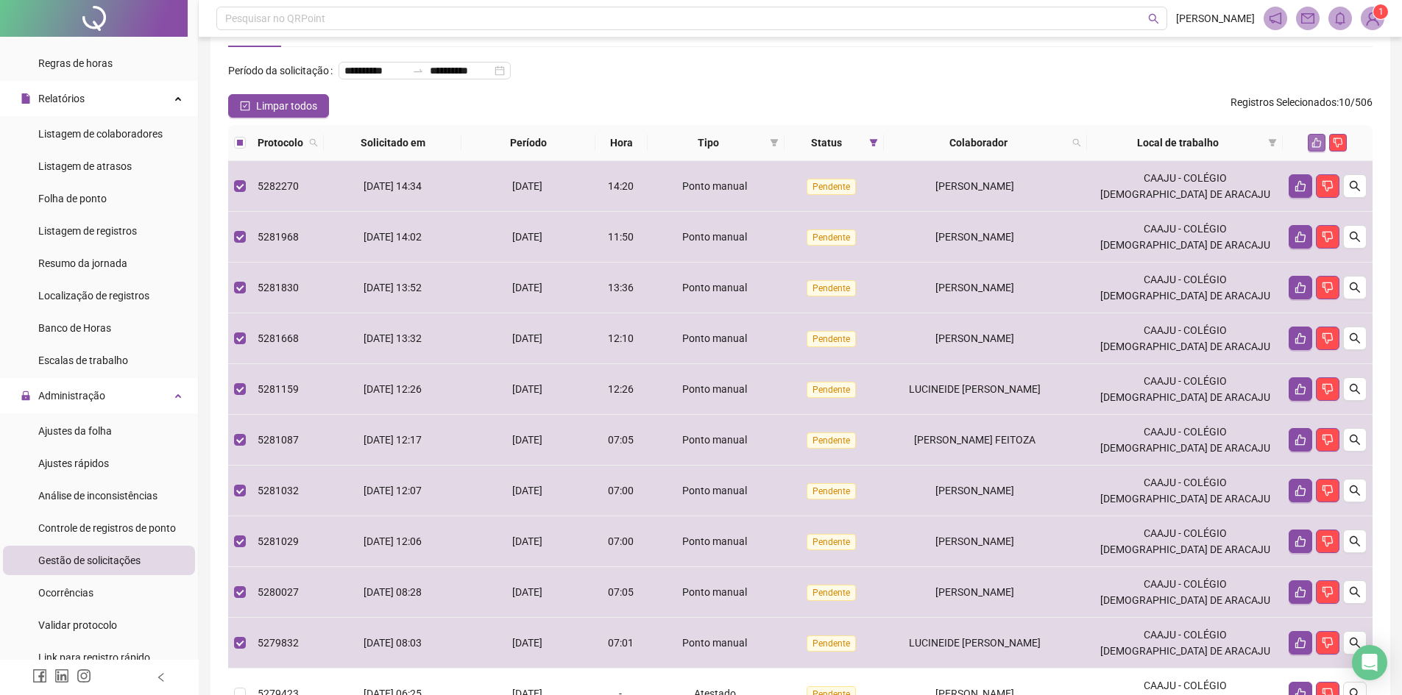
click at [1311, 148] on icon "like" at bounding box center [1316, 143] width 10 height 10
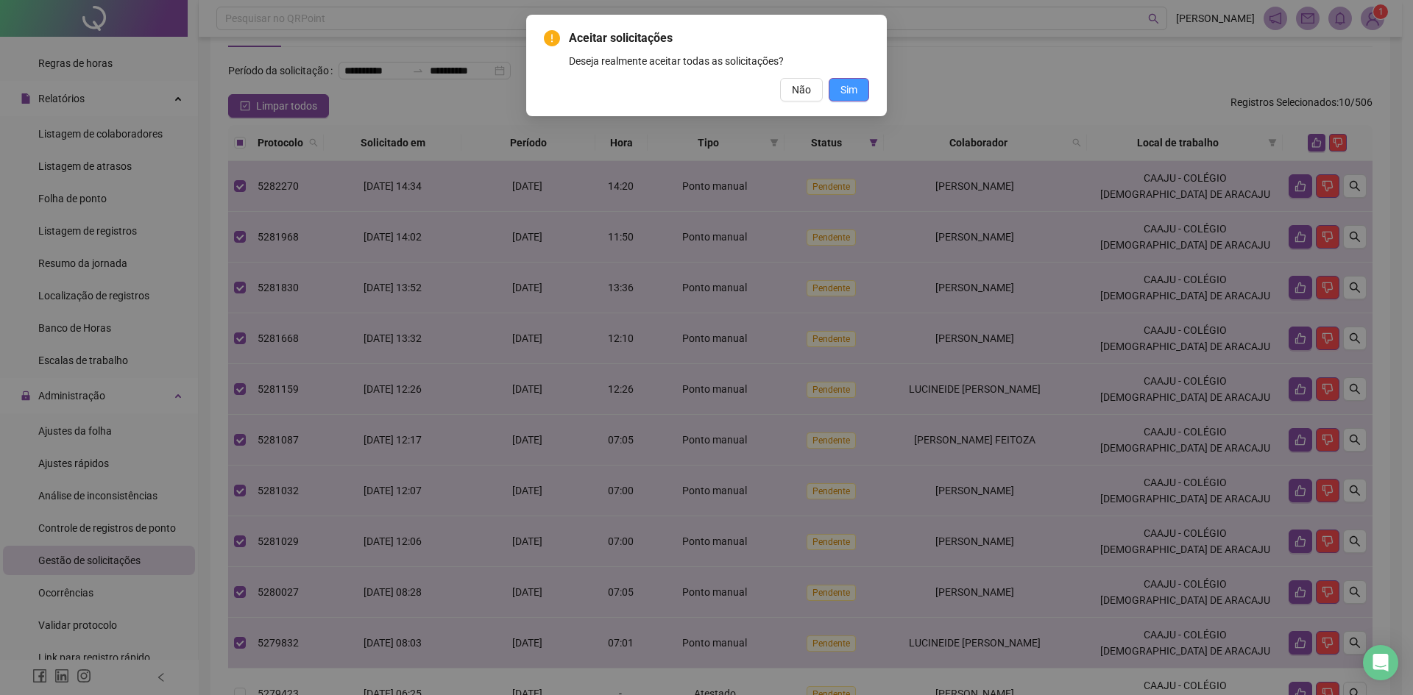
click at [859, 88] on button "Sim" at bounding box center [849, 90] width 40 height 24
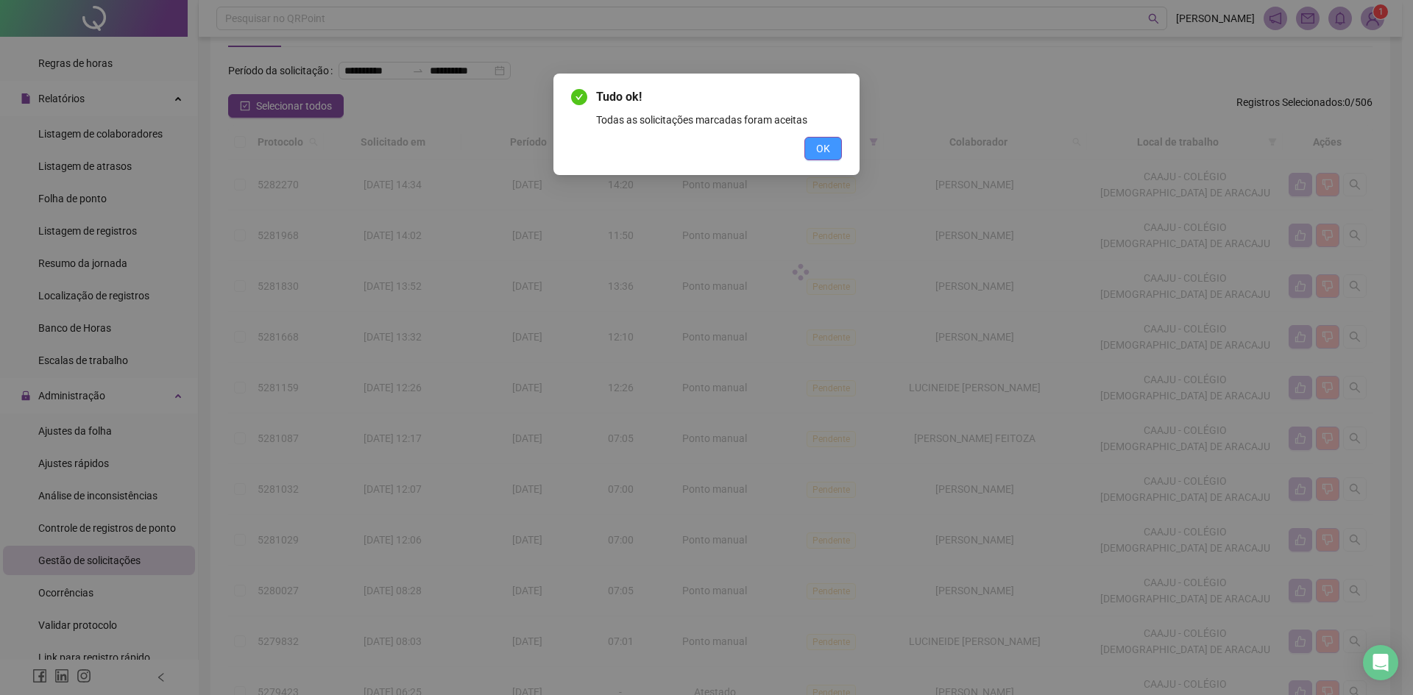
click at [827, 146] on span "OK" at bounding box center [823, 149] width 14 height 16
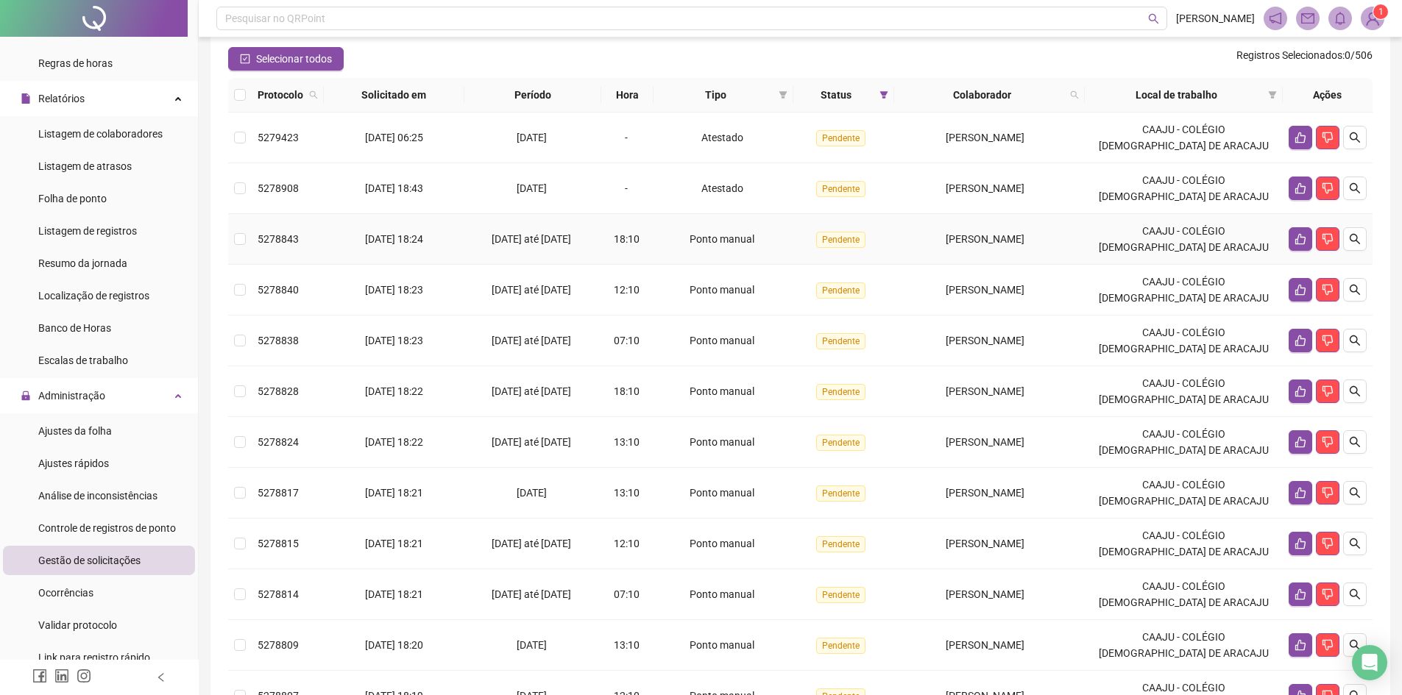
scroll to position [127, 0]
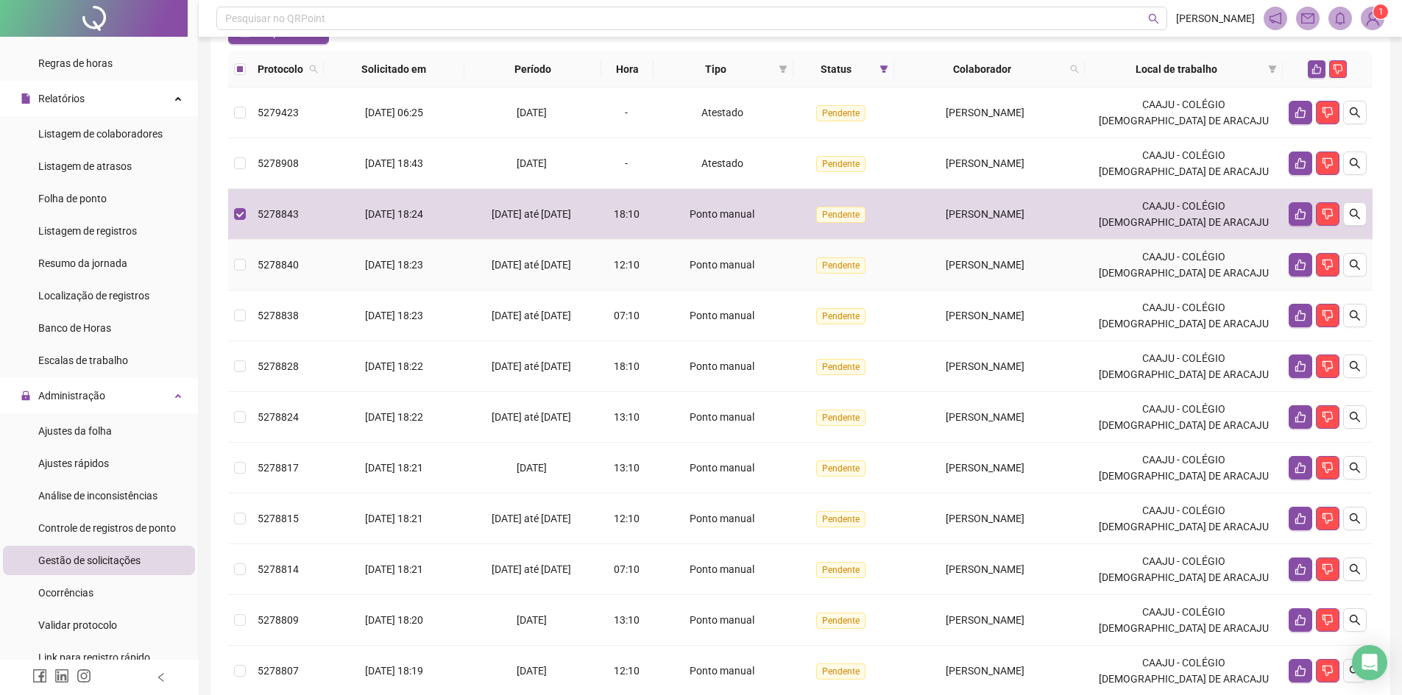
click at [249, 291] on td at bounding box center [240, 265] width 24 height 51
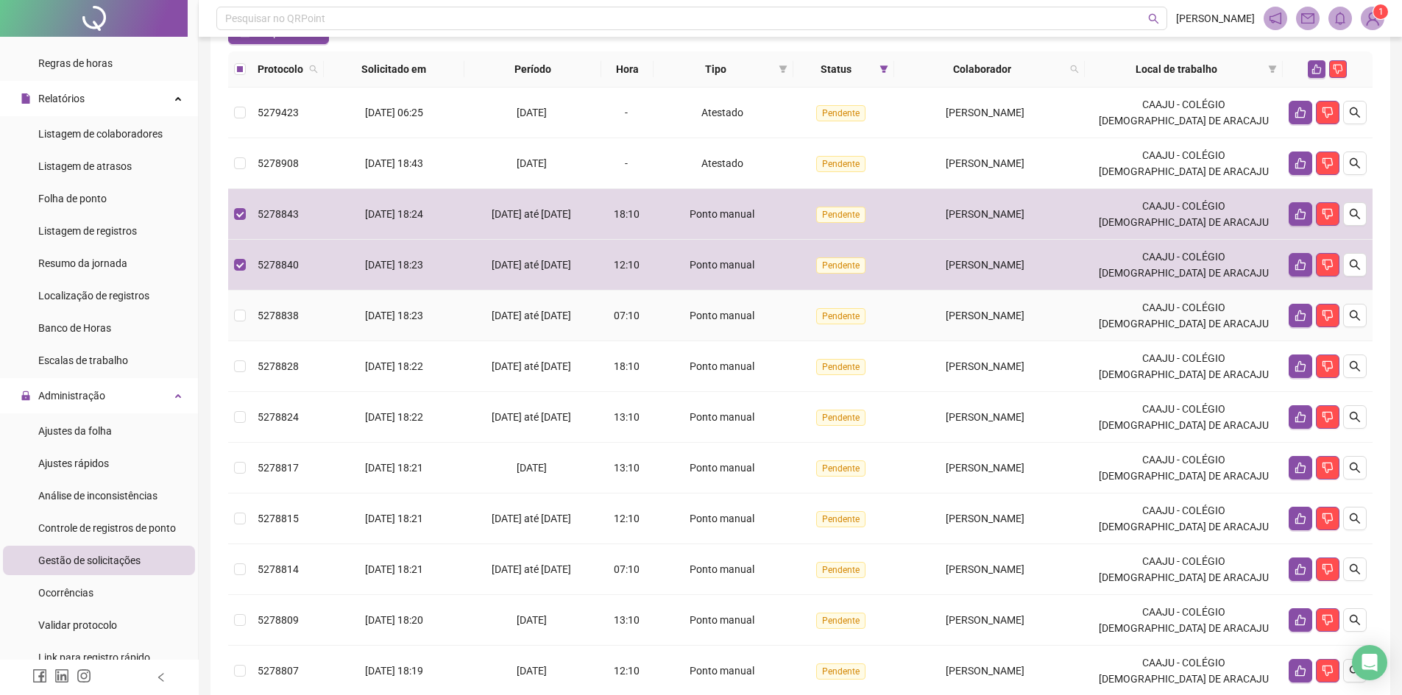
click at [275, 322] on span "5278838" at bounding box center [278, 316] width 41 height 12
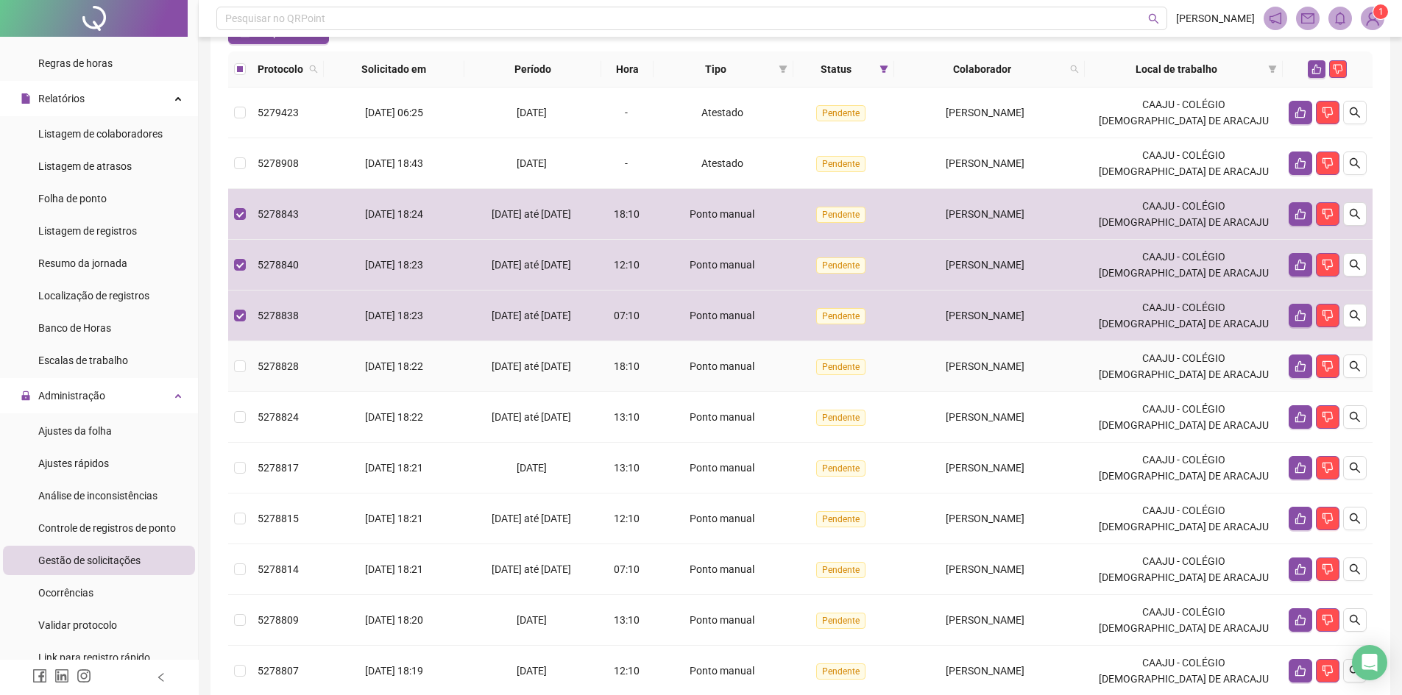
click at [263, 372] on span "5278828" at bounding box center [278, 367] width 41 height 12
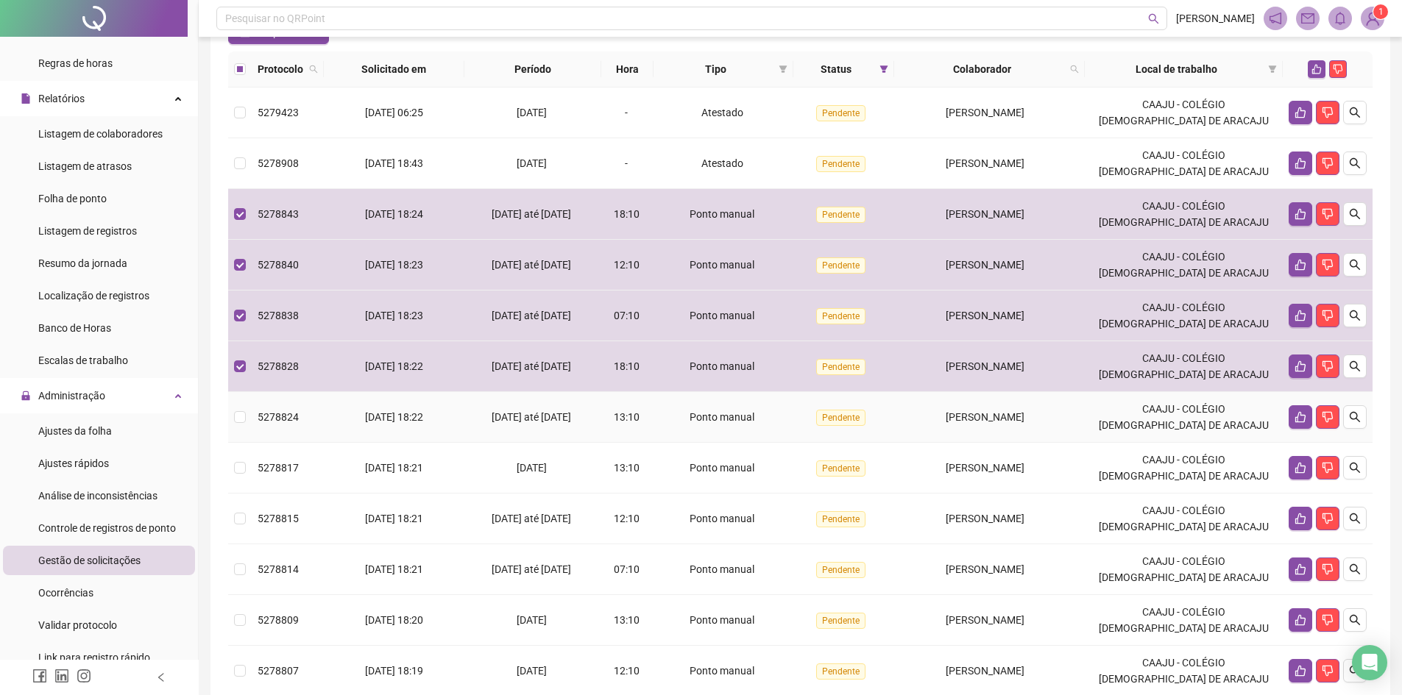
click at [256, 435] on td "5278824" at bounding box center [288, 417] width 72 height 51
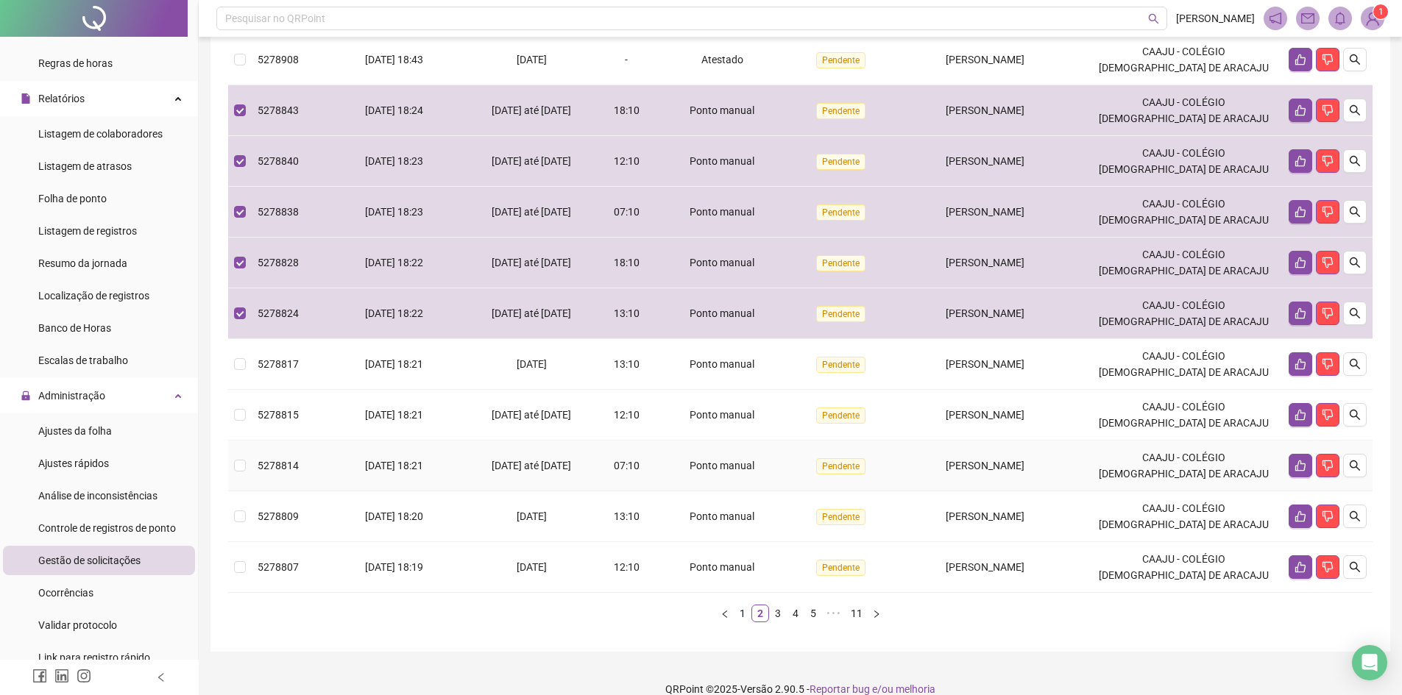
scroll to position [274, 0]
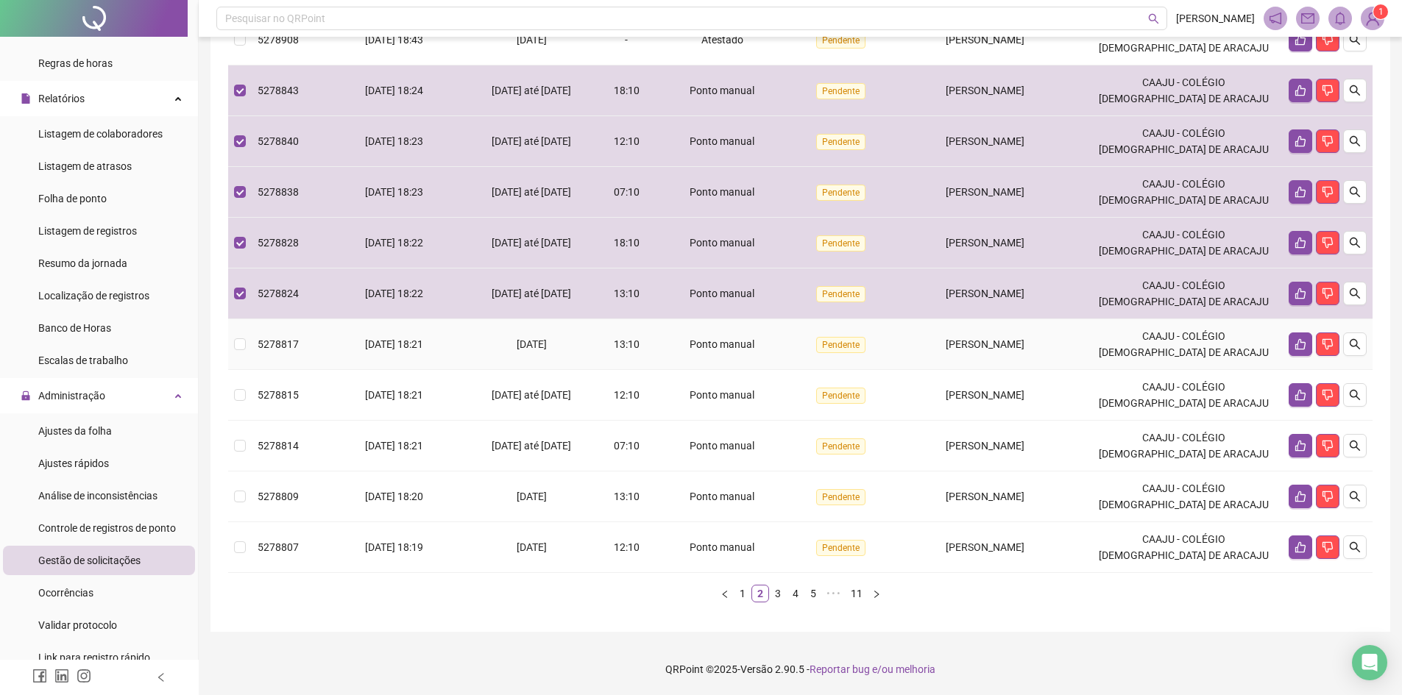
click at [388, 344] on span "[DATE] 18:21" at bounding box center [394, 345] width 58 height 12
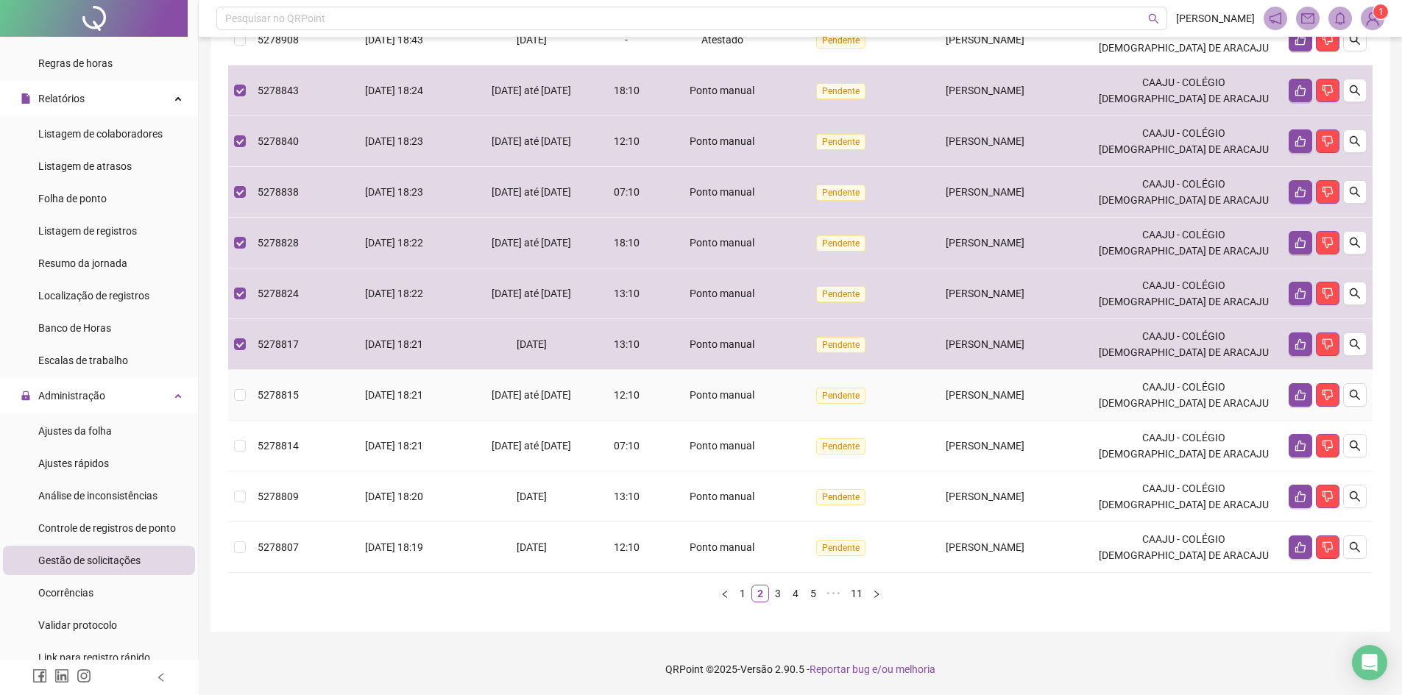
click at [349, 402] on td "[DATE] 18:21" at bounding box center [394, 395] width 141 height 51
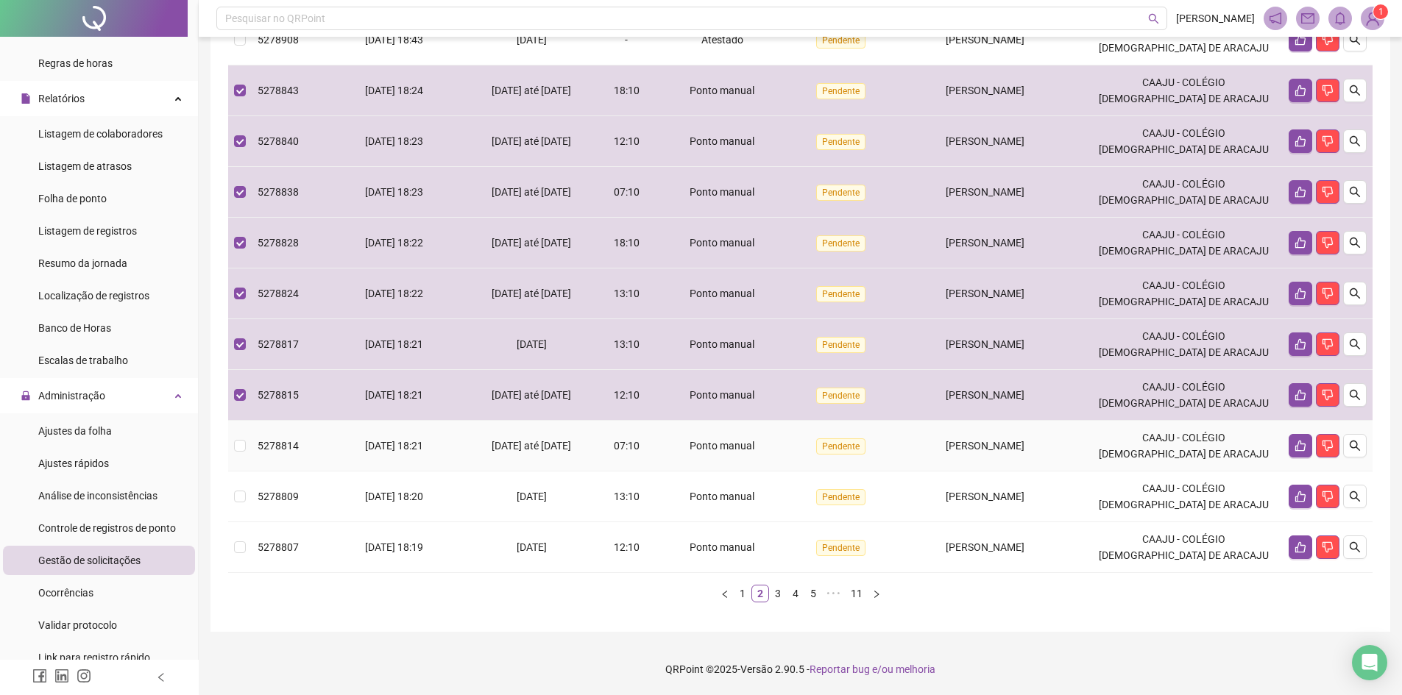
click at [365, 444] on span "[DATE] 18:21" at bounding box center [394, 446] width 58 height 12
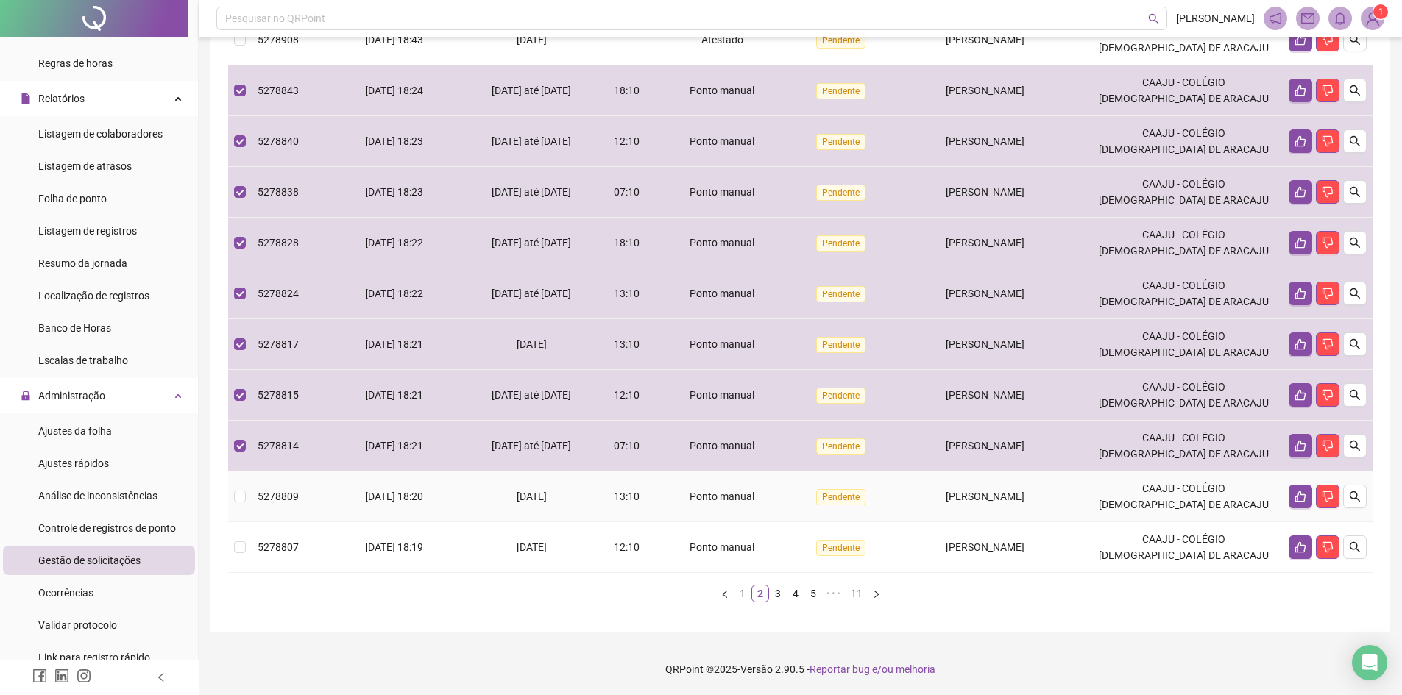
click at [375, 487] on td "[DATE] 18:20" at bounding box center [394, 497] width 141 height 51
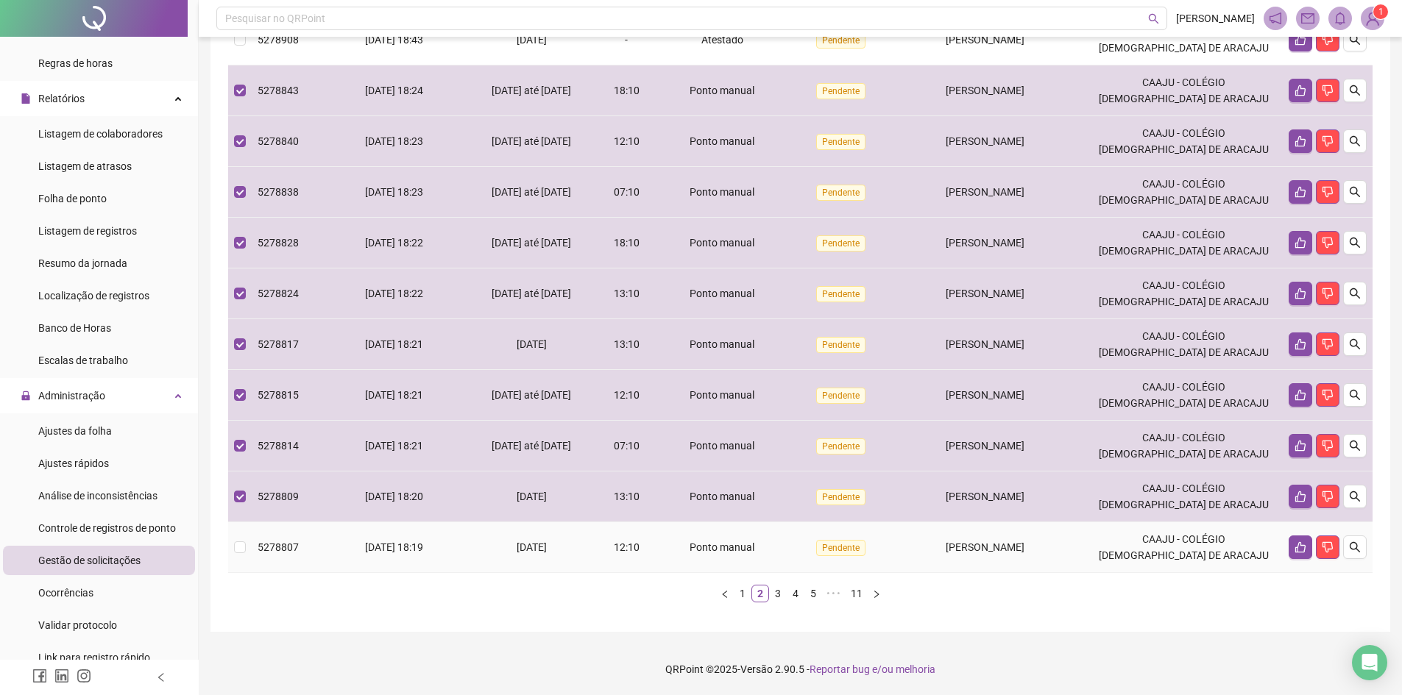
click at [369, 539] on td "[DATE] 18:19" at bounding box center [394, 547] width 141 height 51
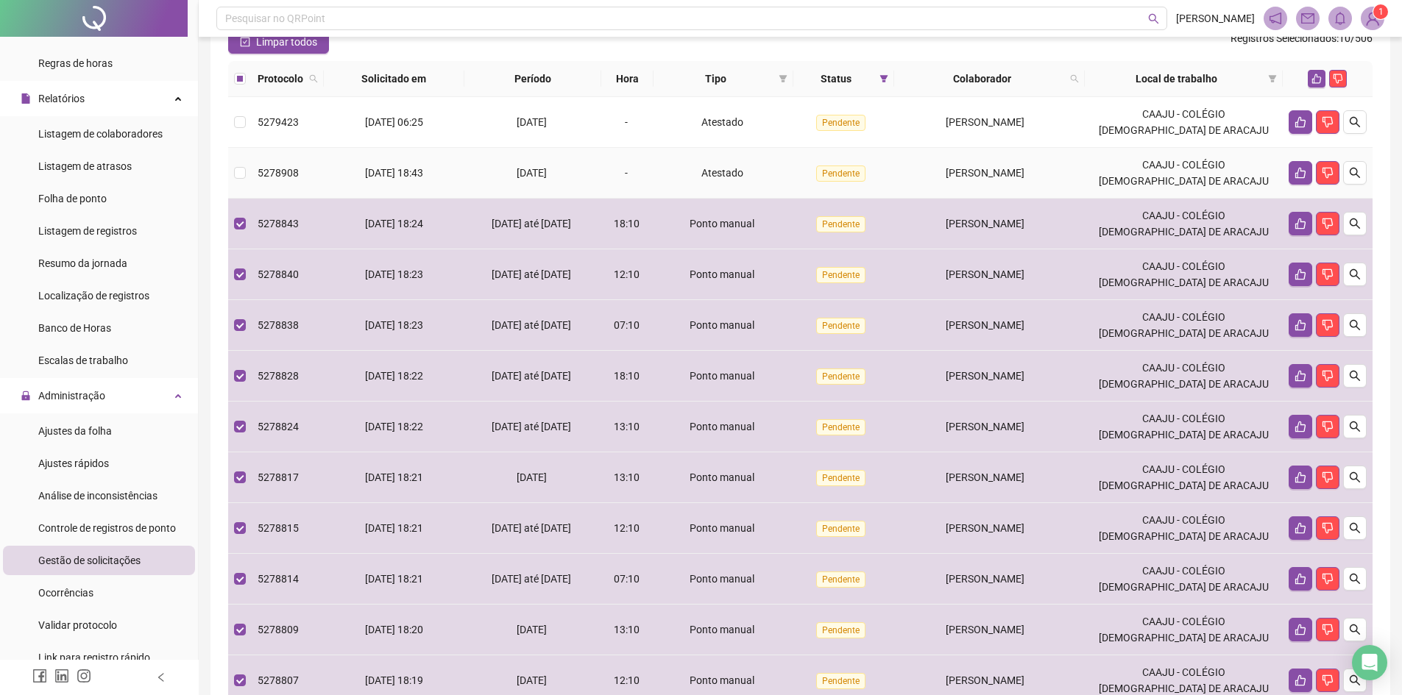
scroll to position [53, 0]
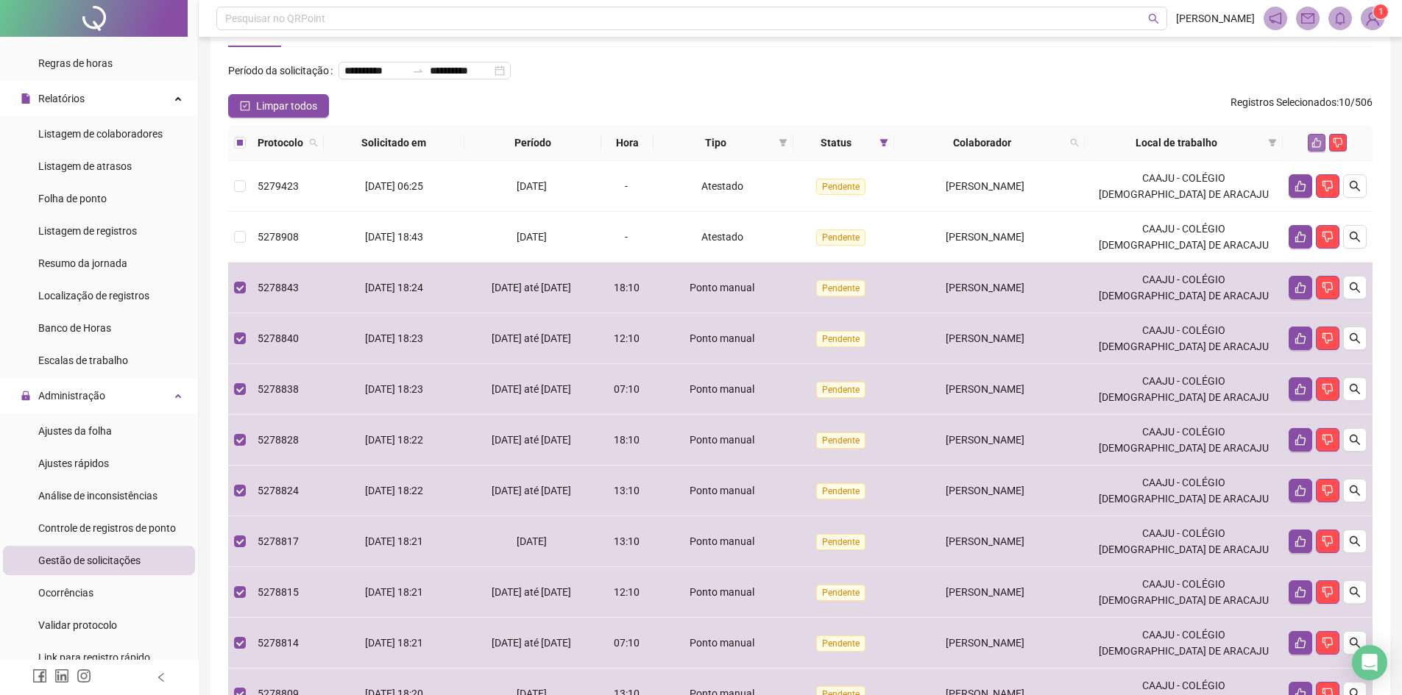
click at [1315, 148] on icon "like" at bounding box center [1316, 143] width 10 height 10
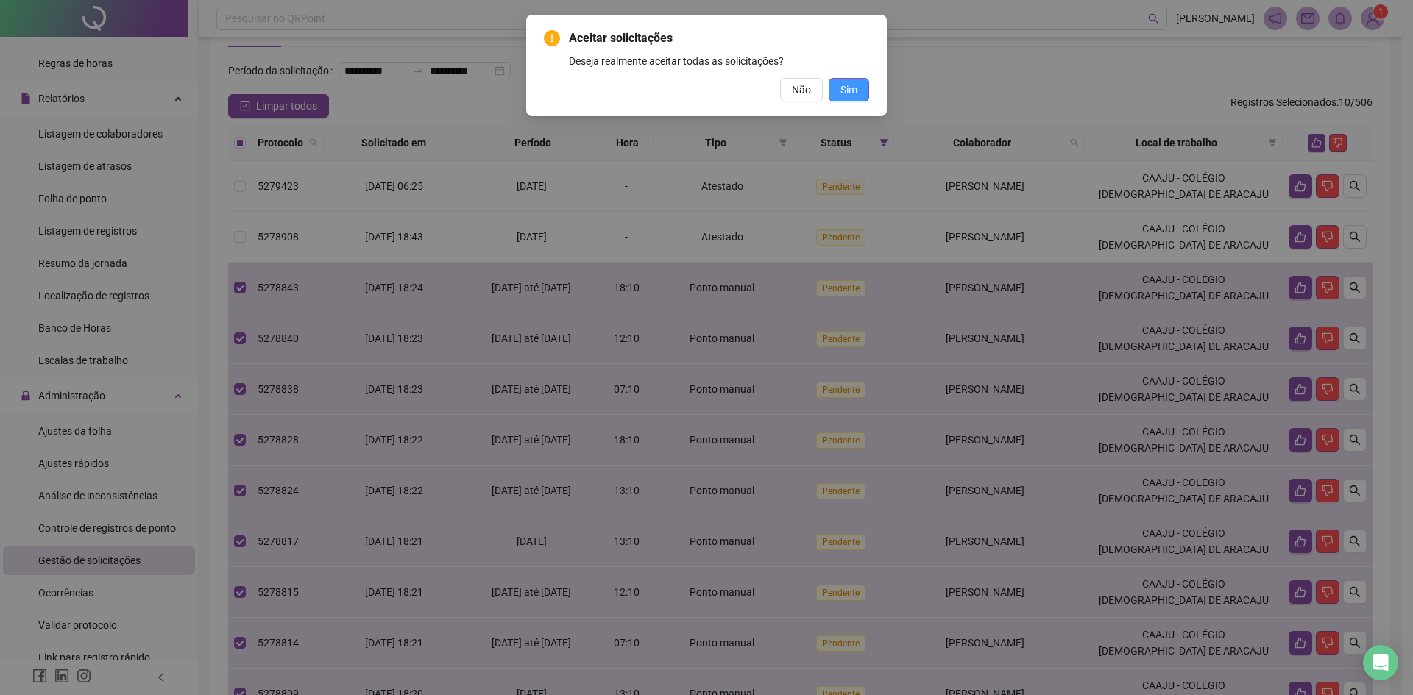
click at [848, 97] on span "Sim" at bounding box center [848, 90] width 17 height 16
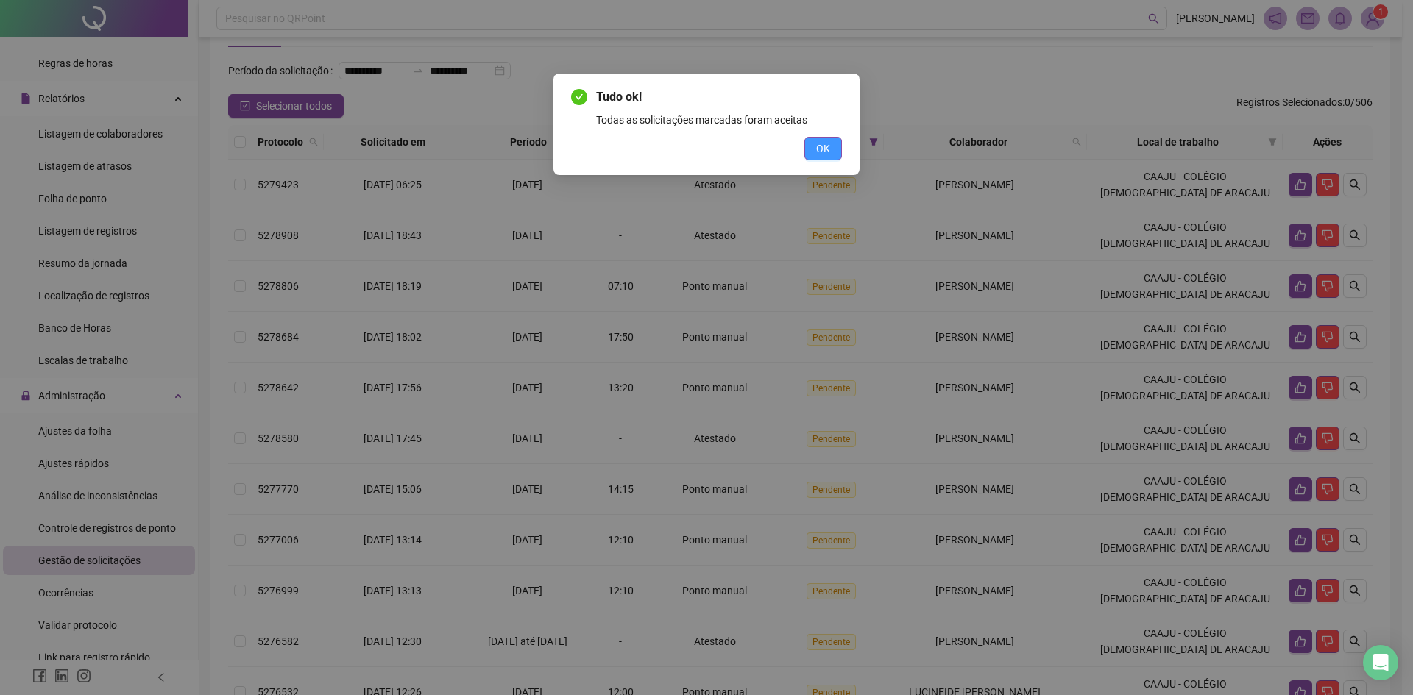
click at [826, 153] on span "OK" at bounding box center [823, 149] width 14 height 16
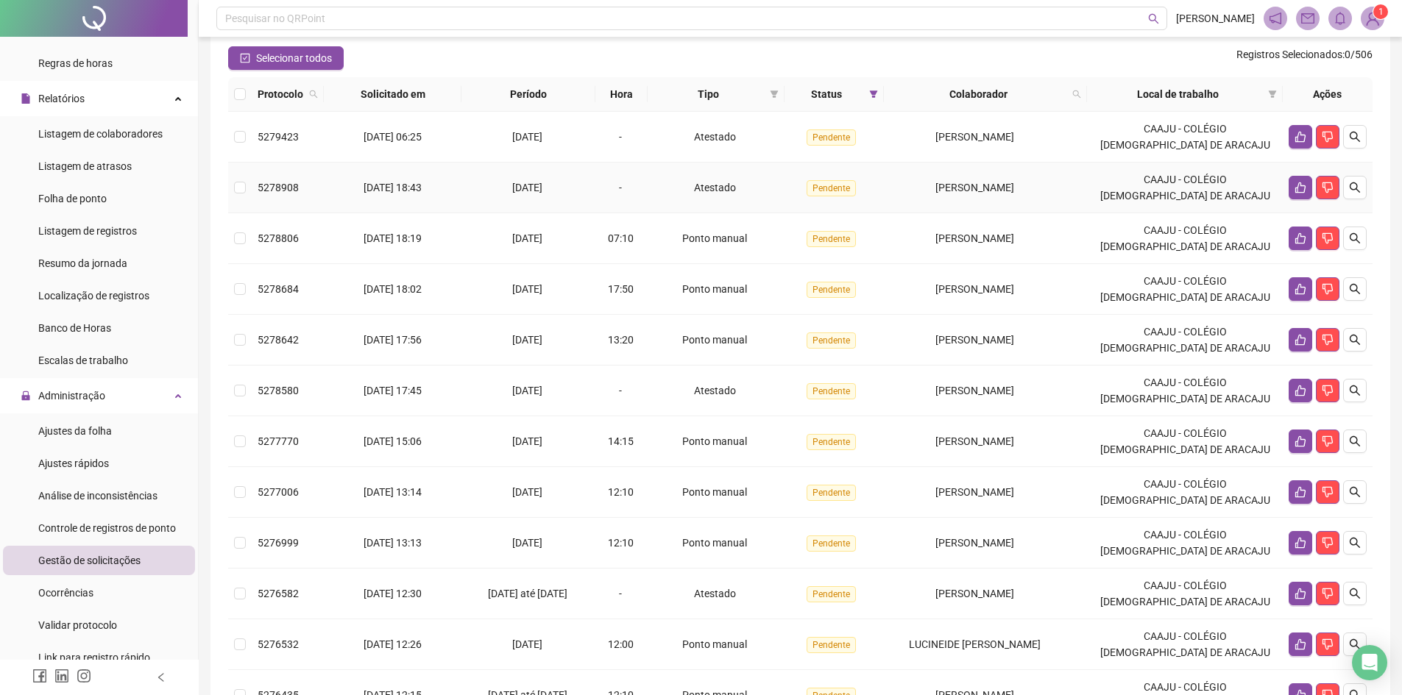
scroll to position [127, 0]
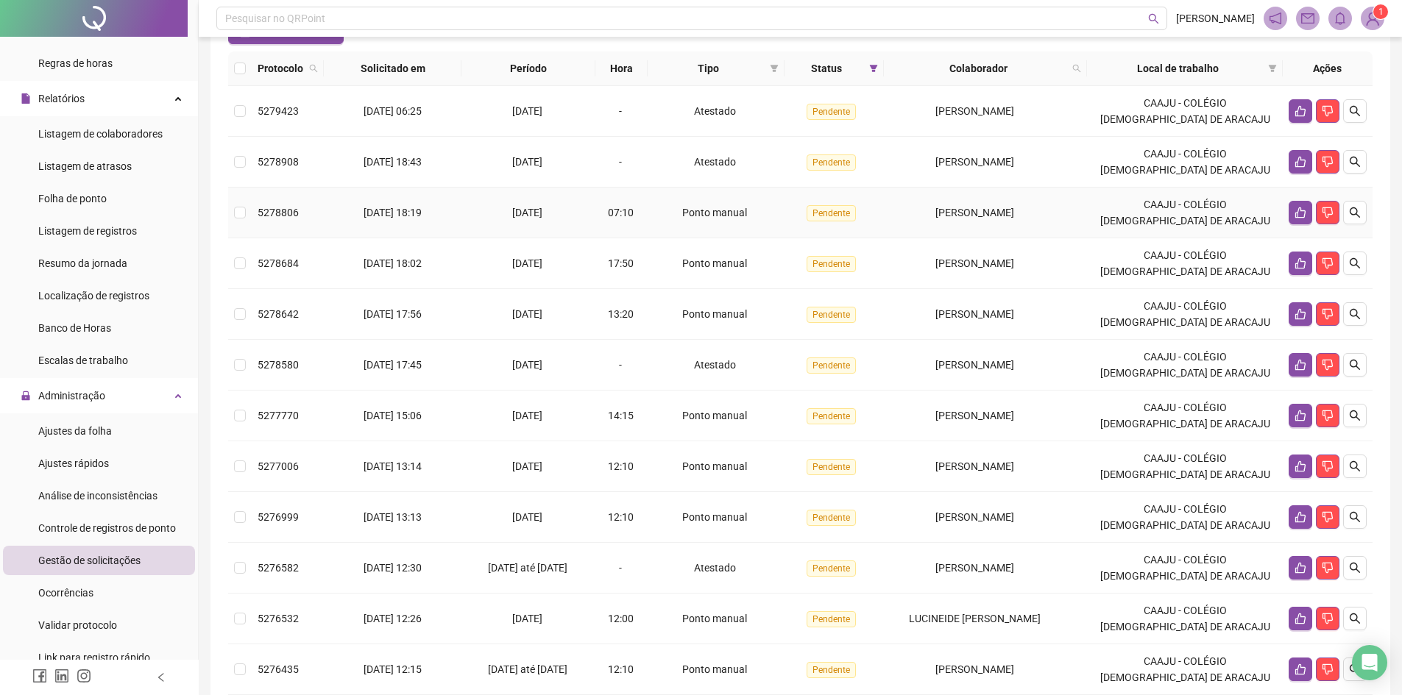
click at [269, 219] on span "5278806" at bounding box center [278, 213] width 41 height 12
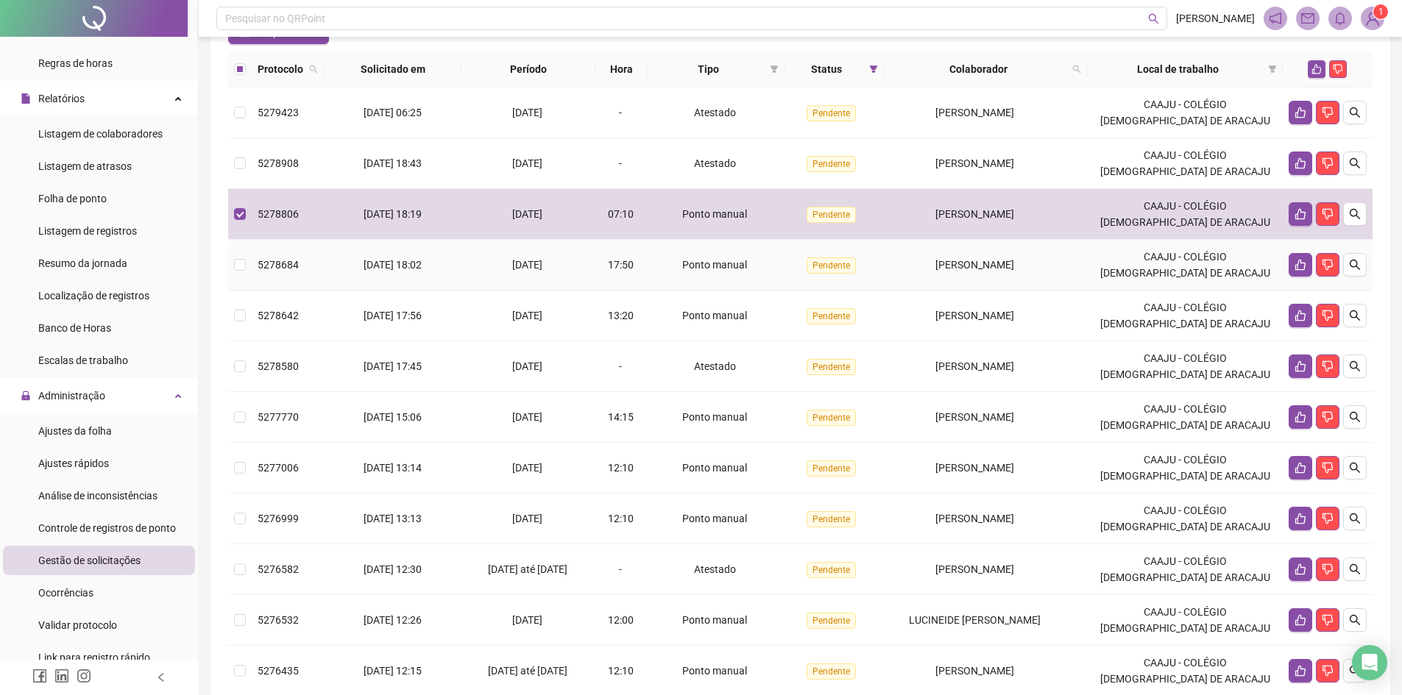
click at [280, 271] on span "5278684" at bounding box center [278, 265] width 41 height 12
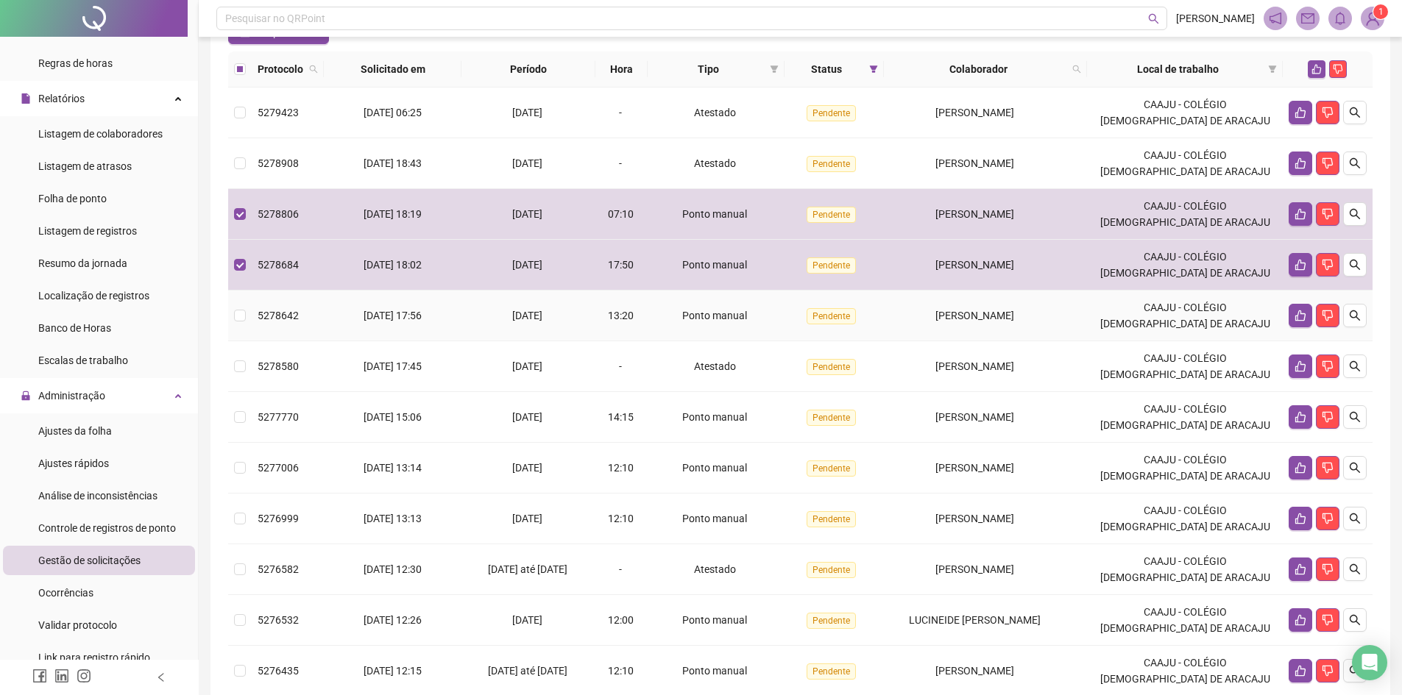
click at [287, 322] on span "5278642" at bounding box center [278, 316] width 41 height 12
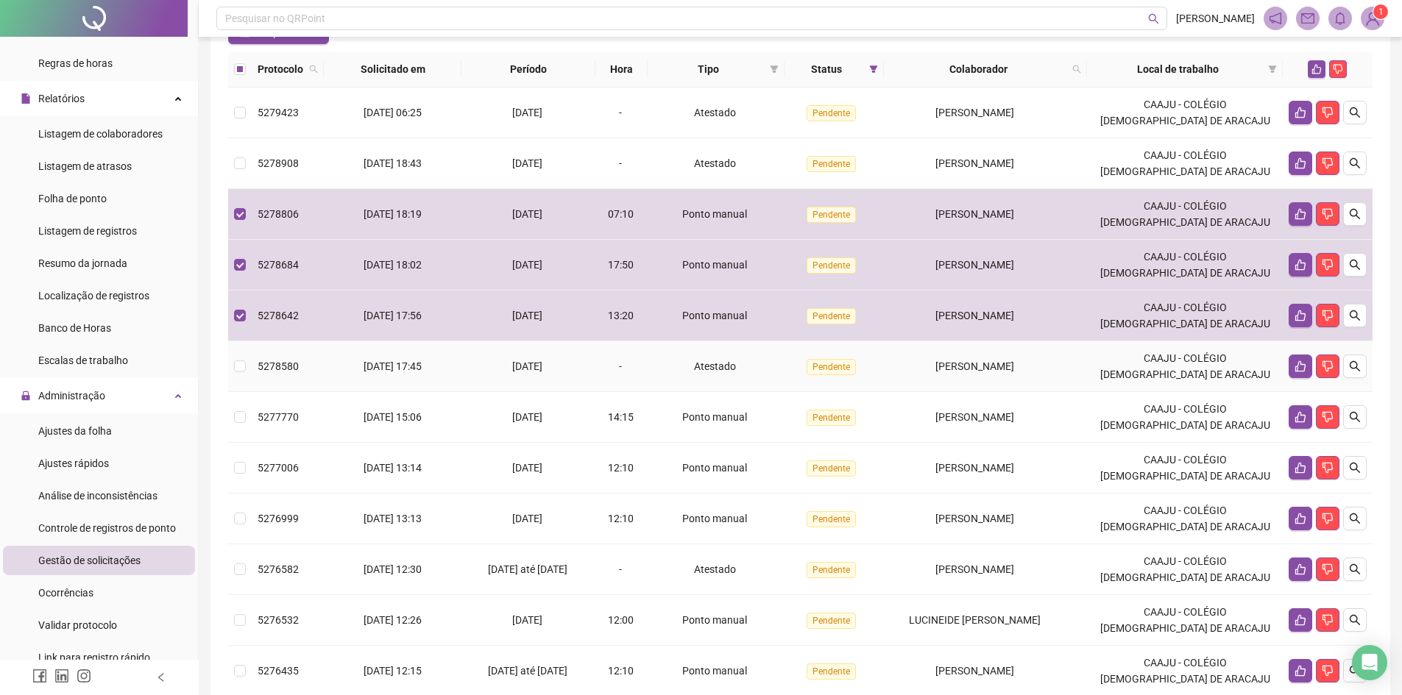
click at [297, 375] on div "5278580" at bounding box center [288, 366] width 60 height 16
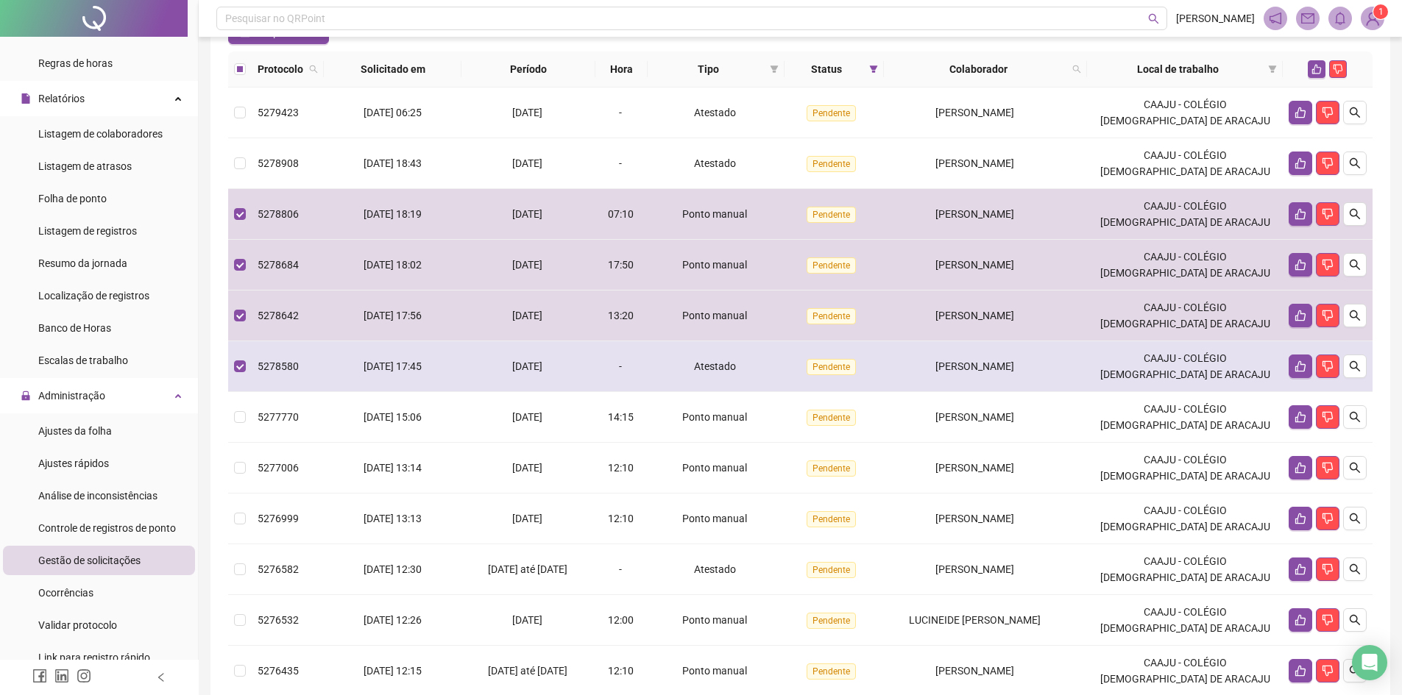
click at [282, 372] on span "5278580" at bounding box center [278, 367] width 41 height 12
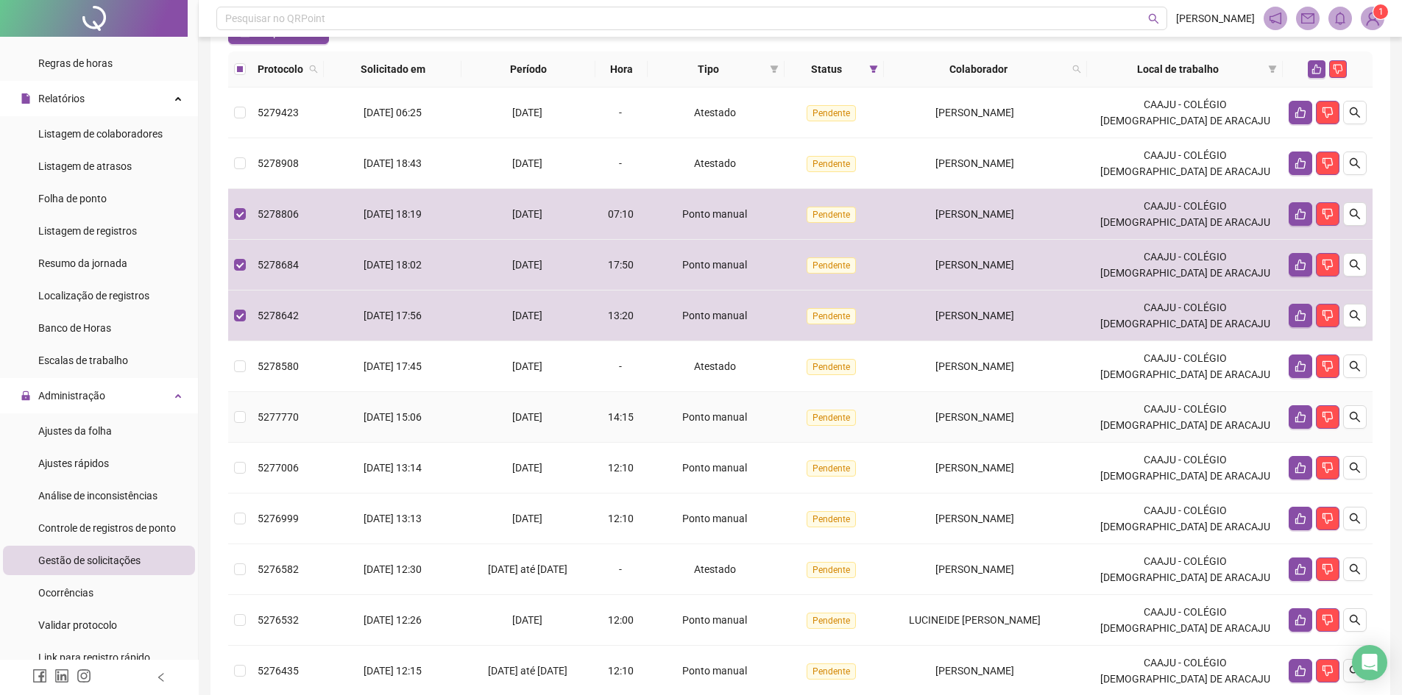
click at [310, 425] on div "5277770" at bounding box center [288, 417] width 60 height 16
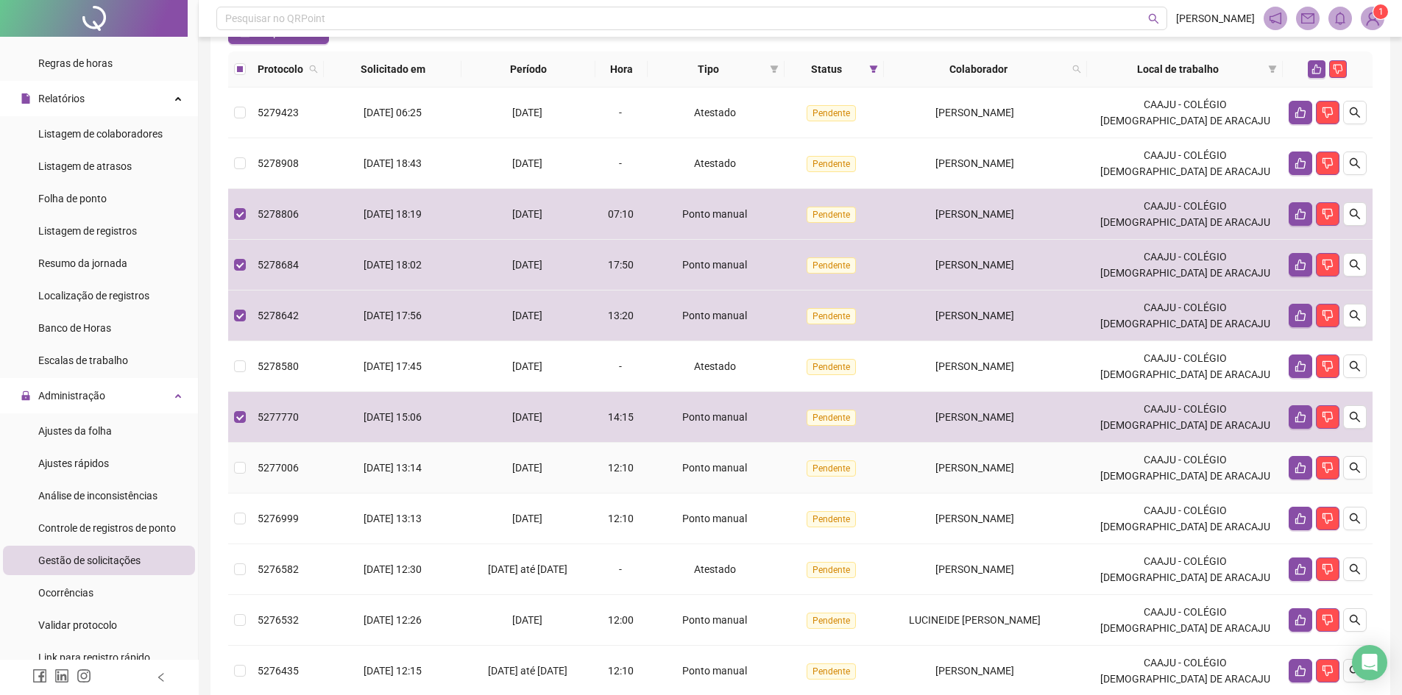
click at [339, 494] on td "[DATE] 13:14" at bounding box center [393, 468] width 138 height 51
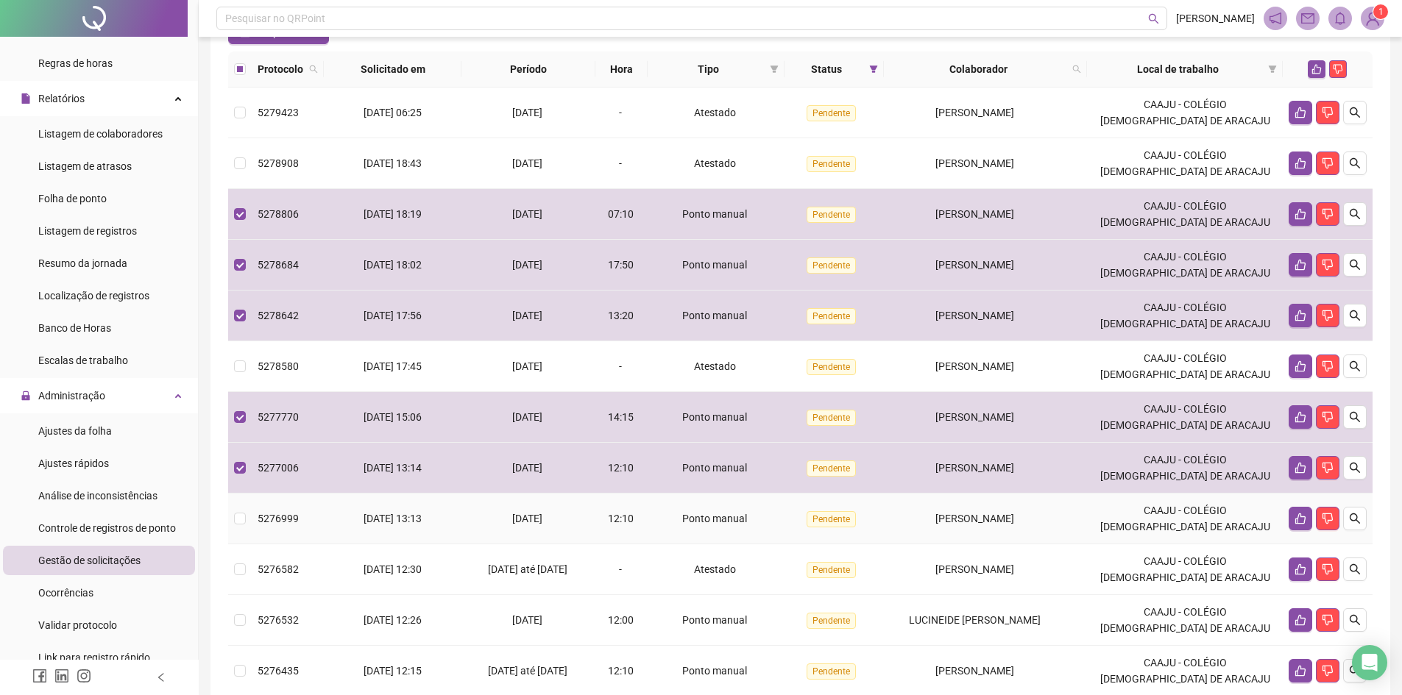
click at [364, 525] on span "[DATE] 13:13" at bounding box center [393, 519] width 58 height 12
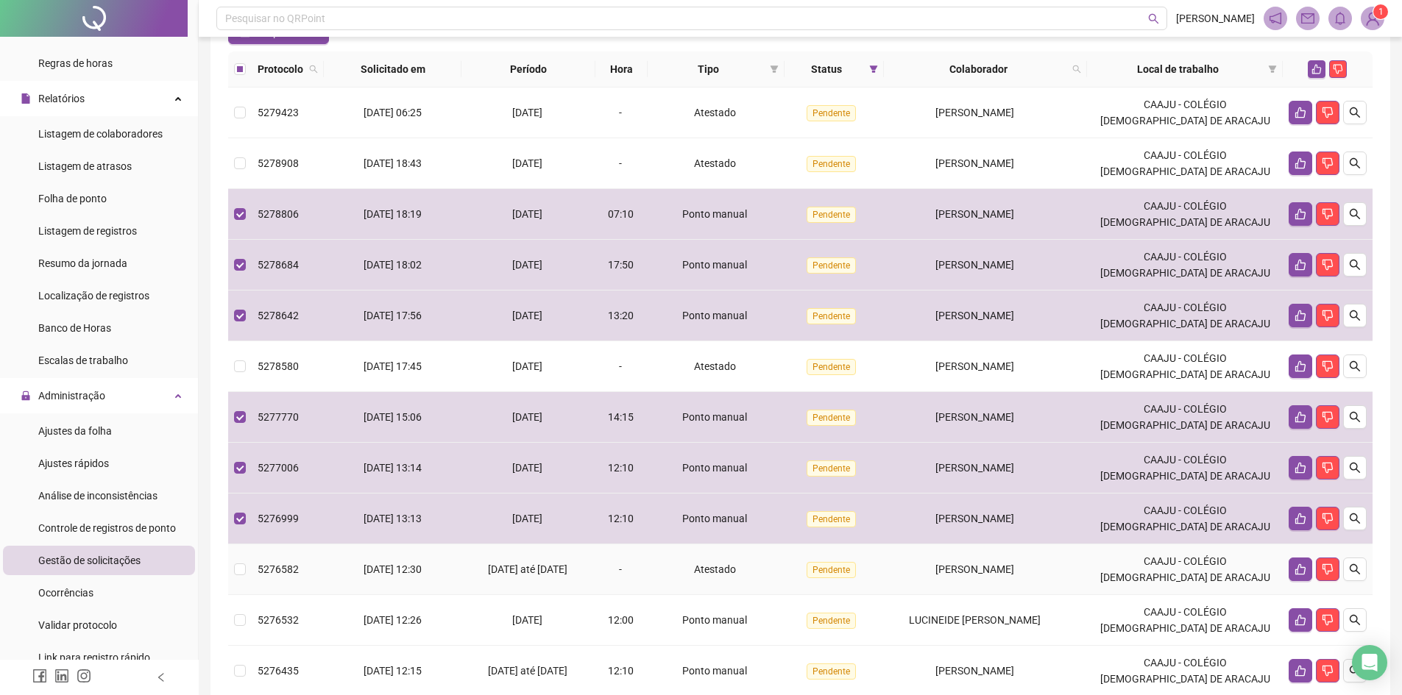
click at [364, 575] on span "[DATE] 12:30" at bounding box center [393, 570] width 58 height 12
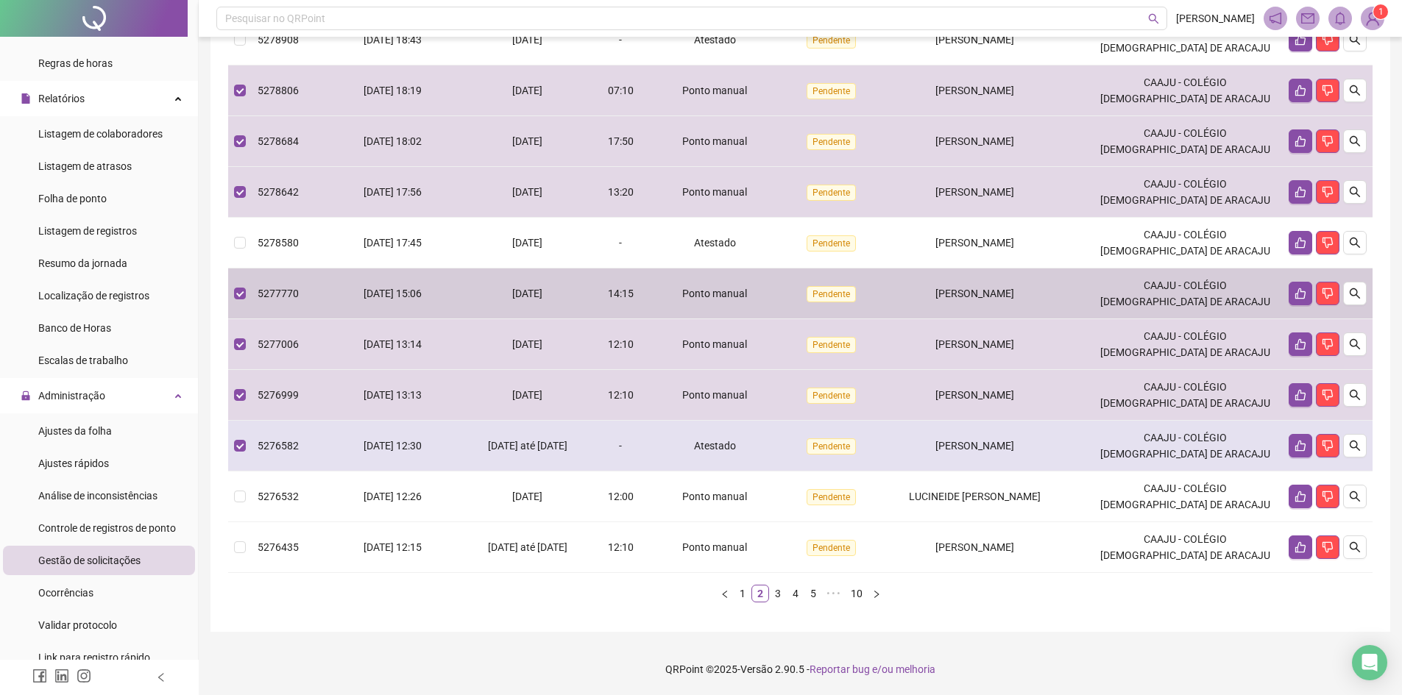
scroll to position [274, 0]
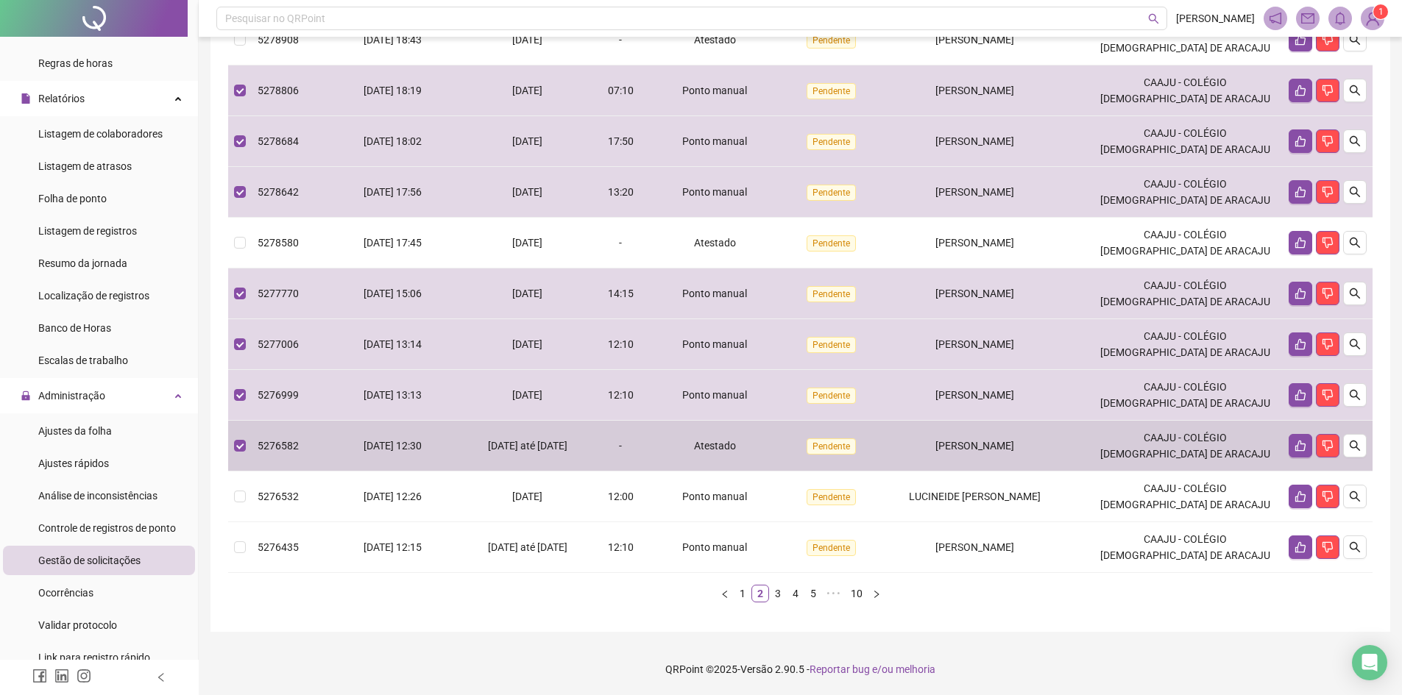
drag, startPoint x: 337, startPoint y: 450, endPoint x: 344, endPoint y: 479, distance: 29.6
click at [336, 450] on td "[DATE] 12:30" at bounding box center [393, 446] width 138 height 51
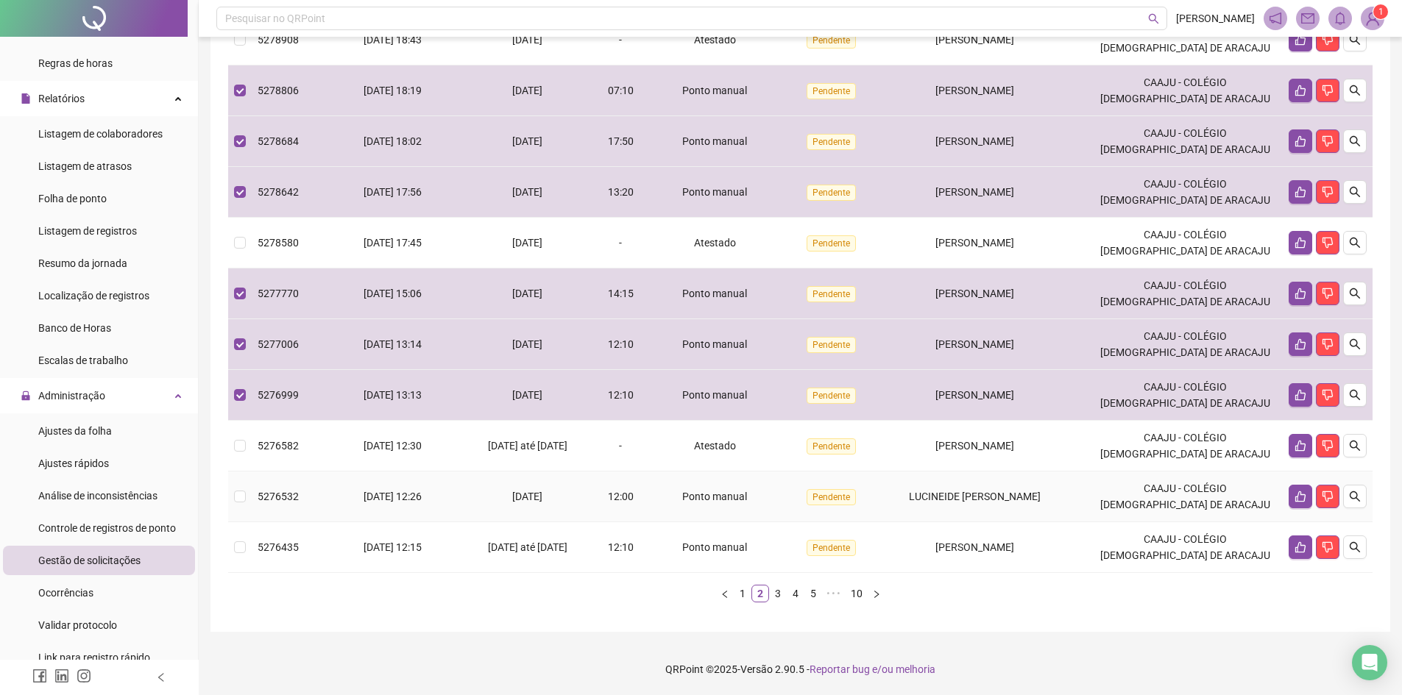
click at [345, 495] on td "[DATE] 12:26" at bounding box center [393, 497] width 138 height 51
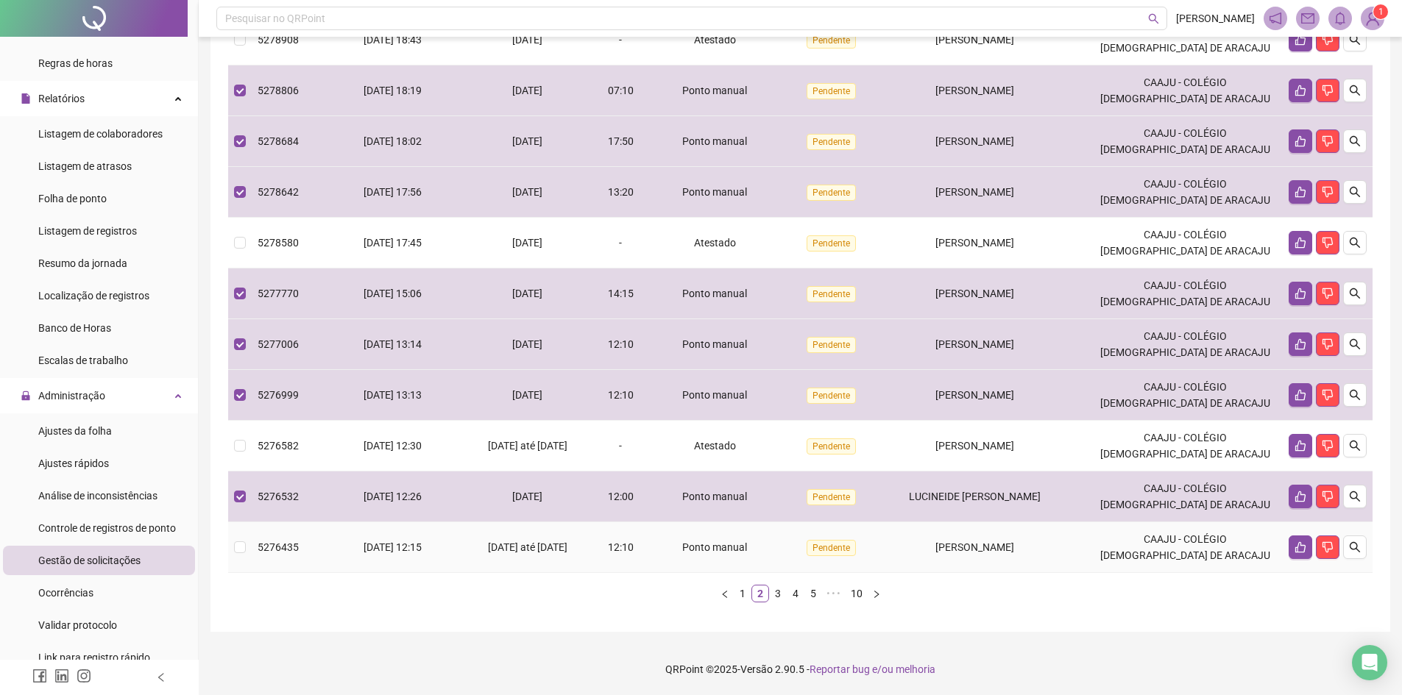
click at [352, 542] on td "[DATE] 12:15" at bounding box center [393, 547] width 138 height 51
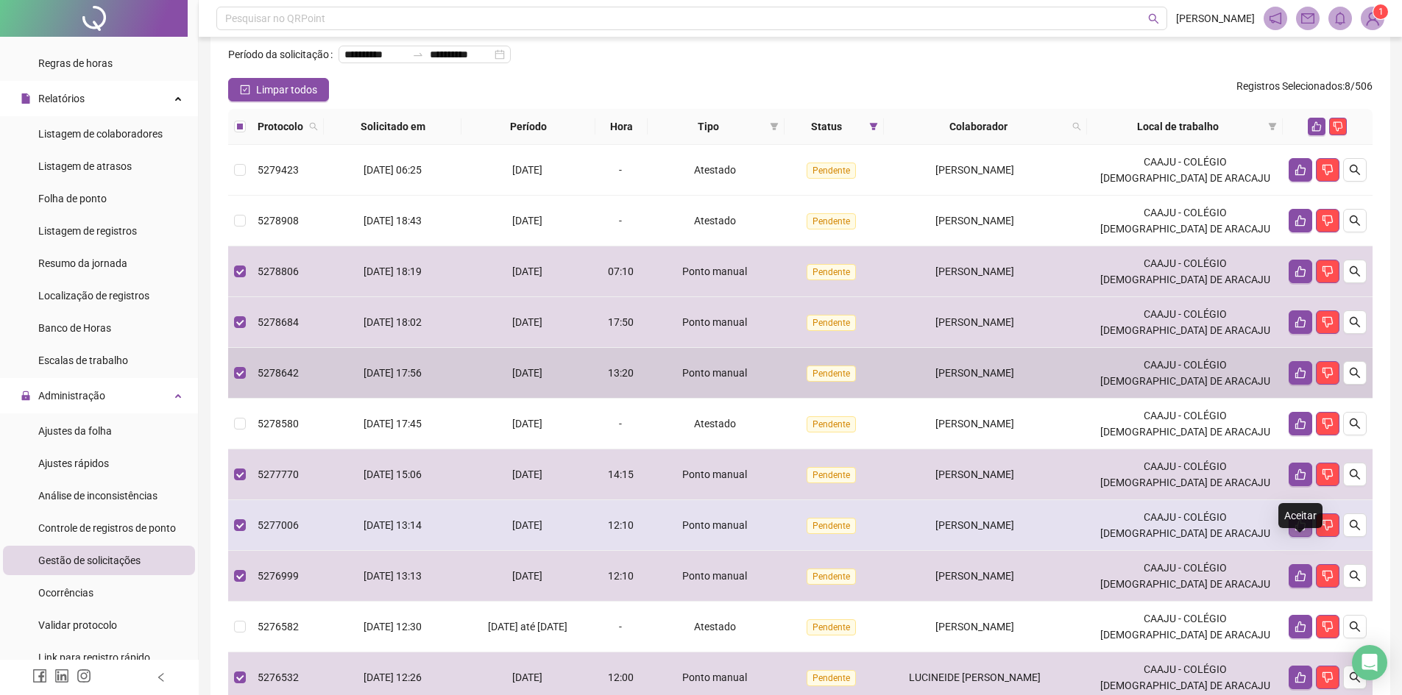
scroll to position [0, 0]
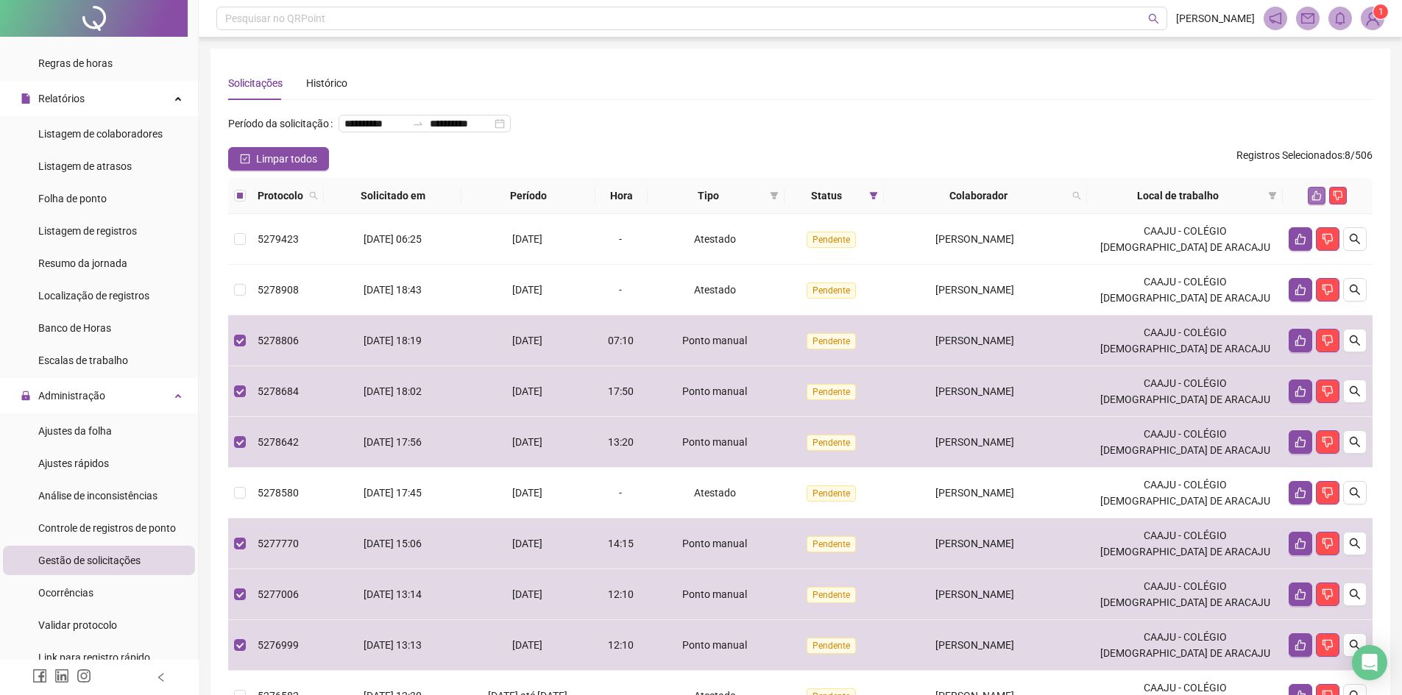
click at [1317, 201] on icon "like" at bounding box center [1316, 196] width 10 height 10
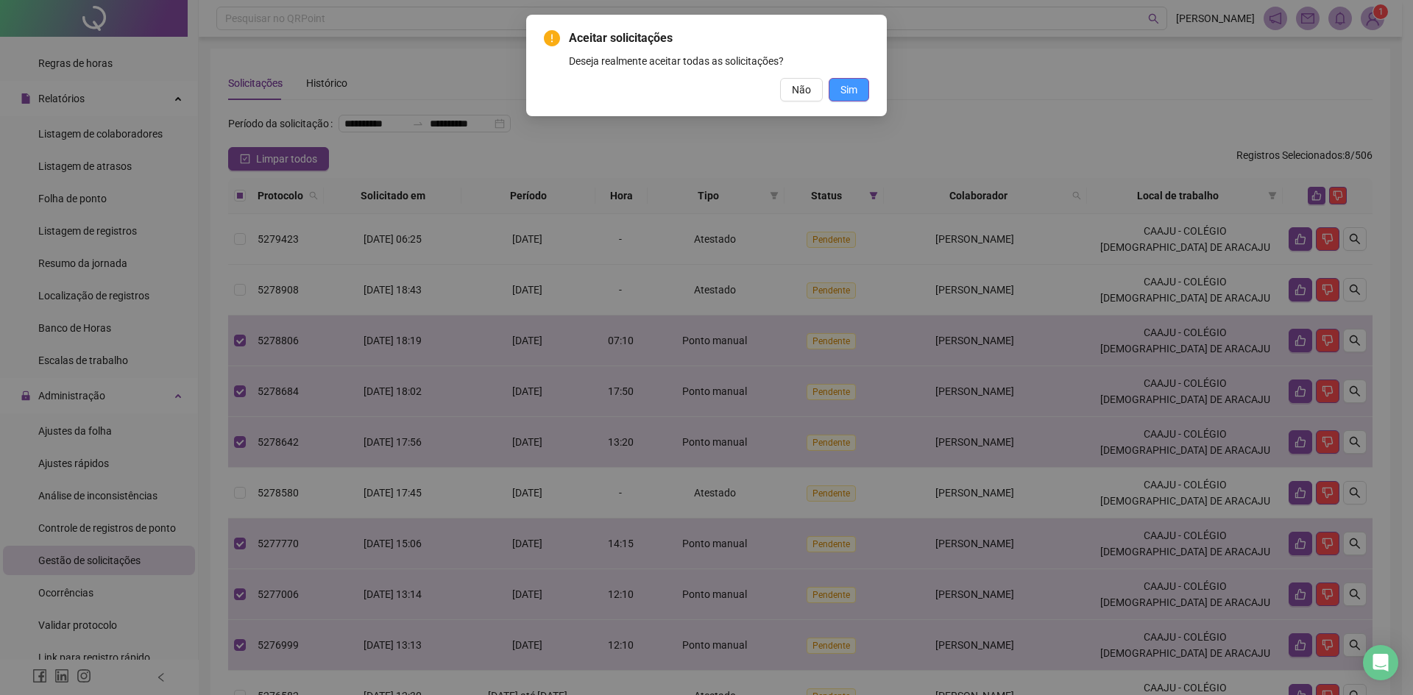
click at [854, 83] on span "Sim" at bounding box center [848, 90] width 17 height 16
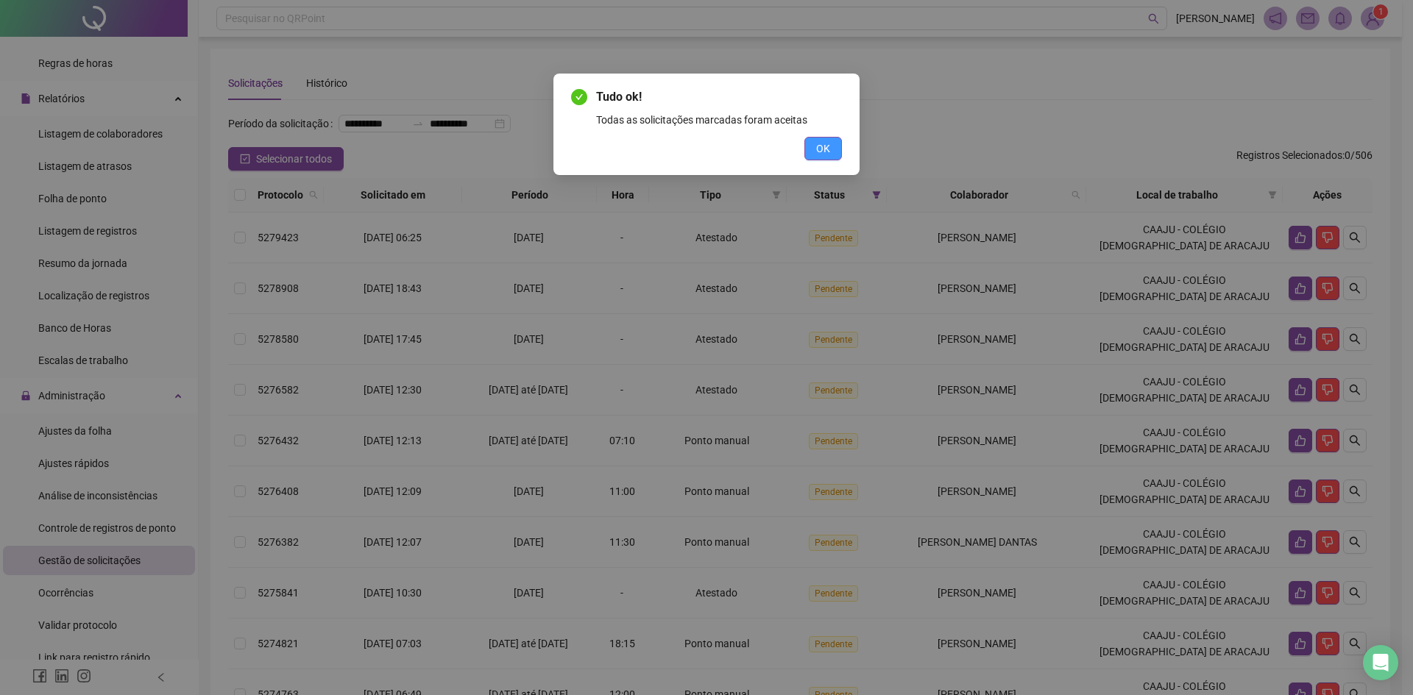
click at [827, 146] on span "OK" at bounding box center [823, 149] width 14 height 16
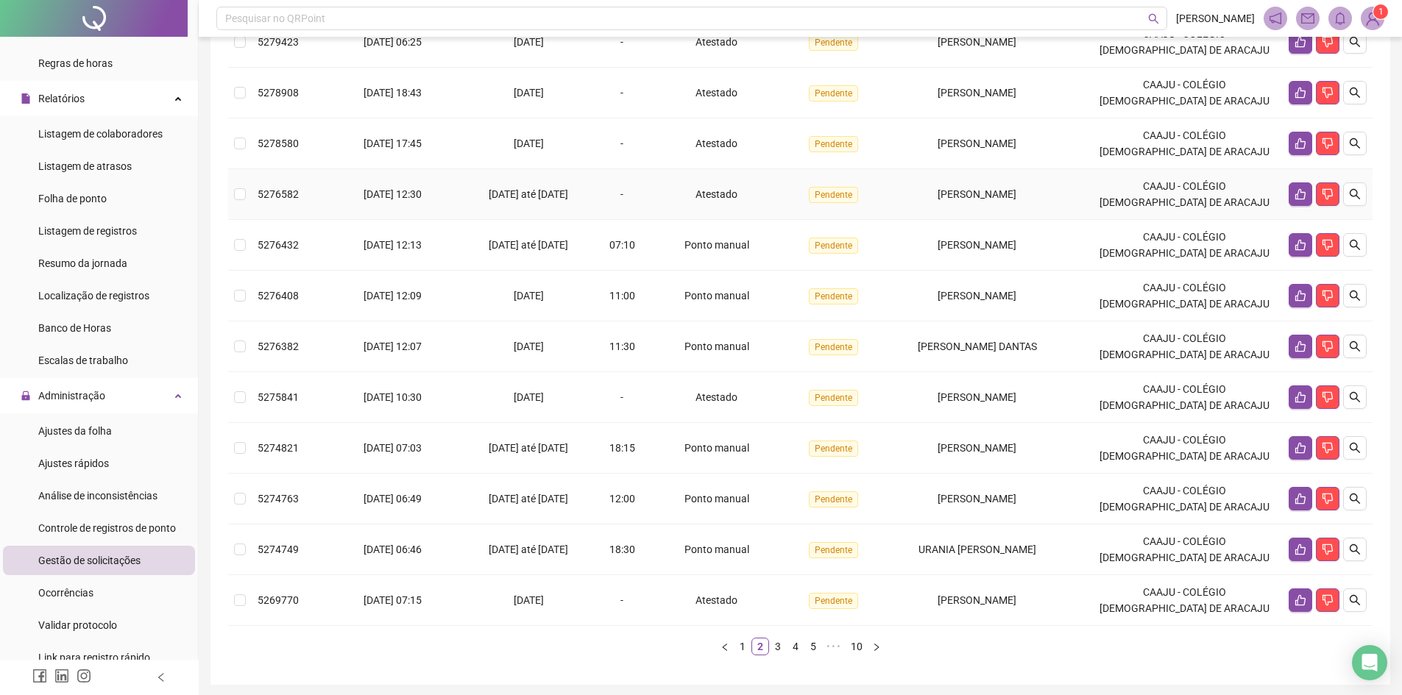
scroll to position [272, 0]
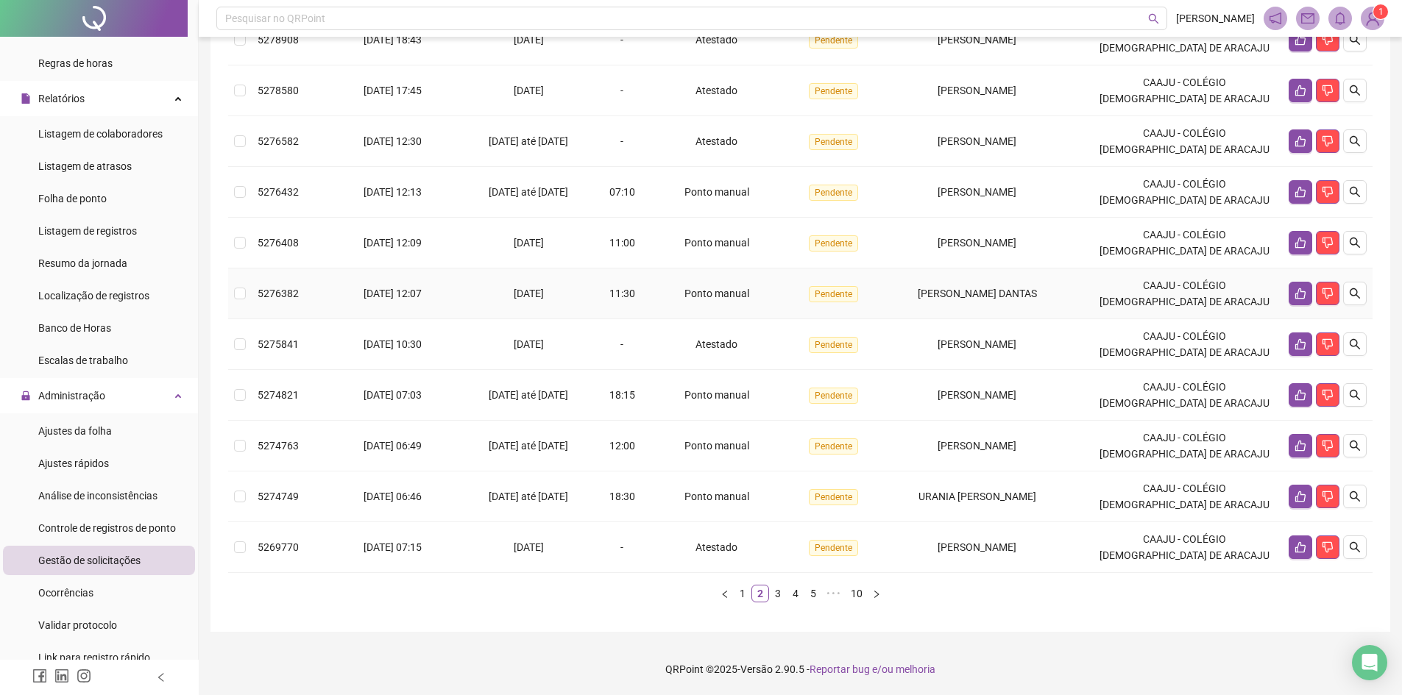
drag, startPoint x: 289, startPoint y: 291, endPoint x: 283, endPoint y: 283, distance: 11.0
click at [289, 291] on span "5276382" at bounding box center [278, 294] width 41 height 12
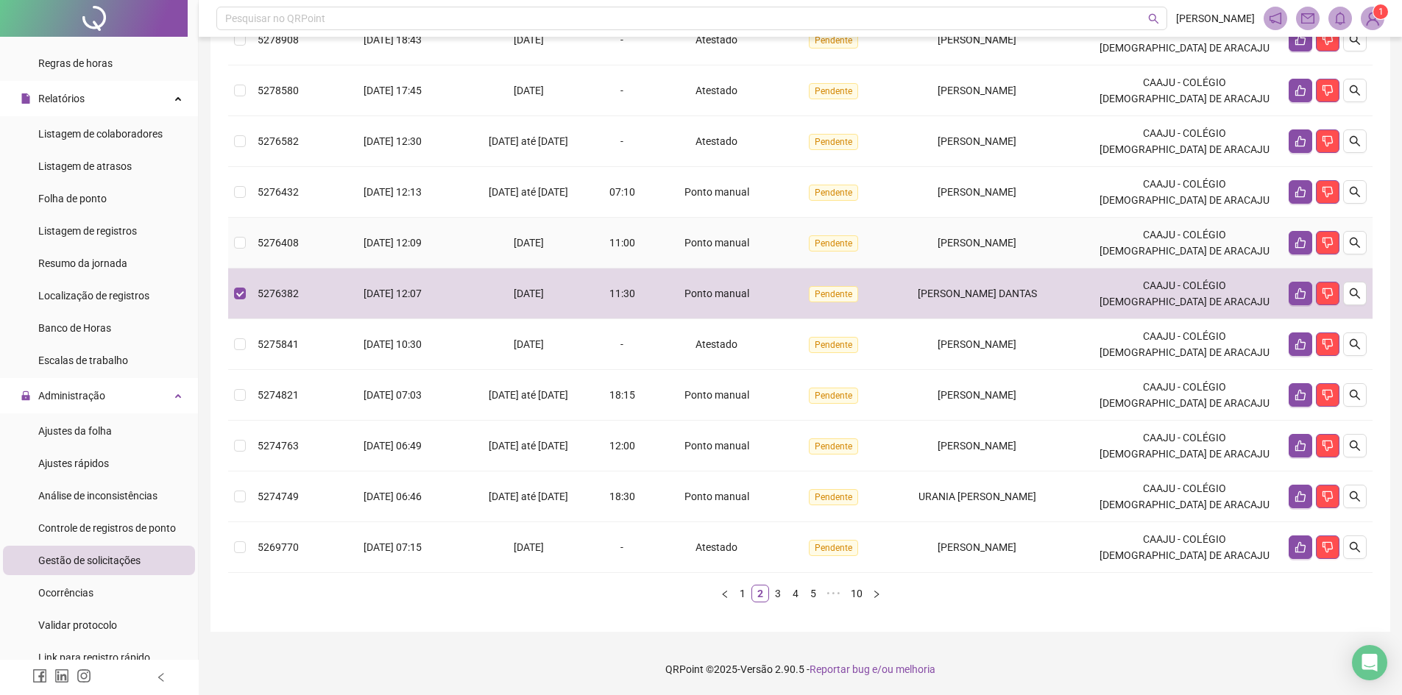
click at [263, 236] on div "5276408" at bounding box center [288, 243] width 60 height 16
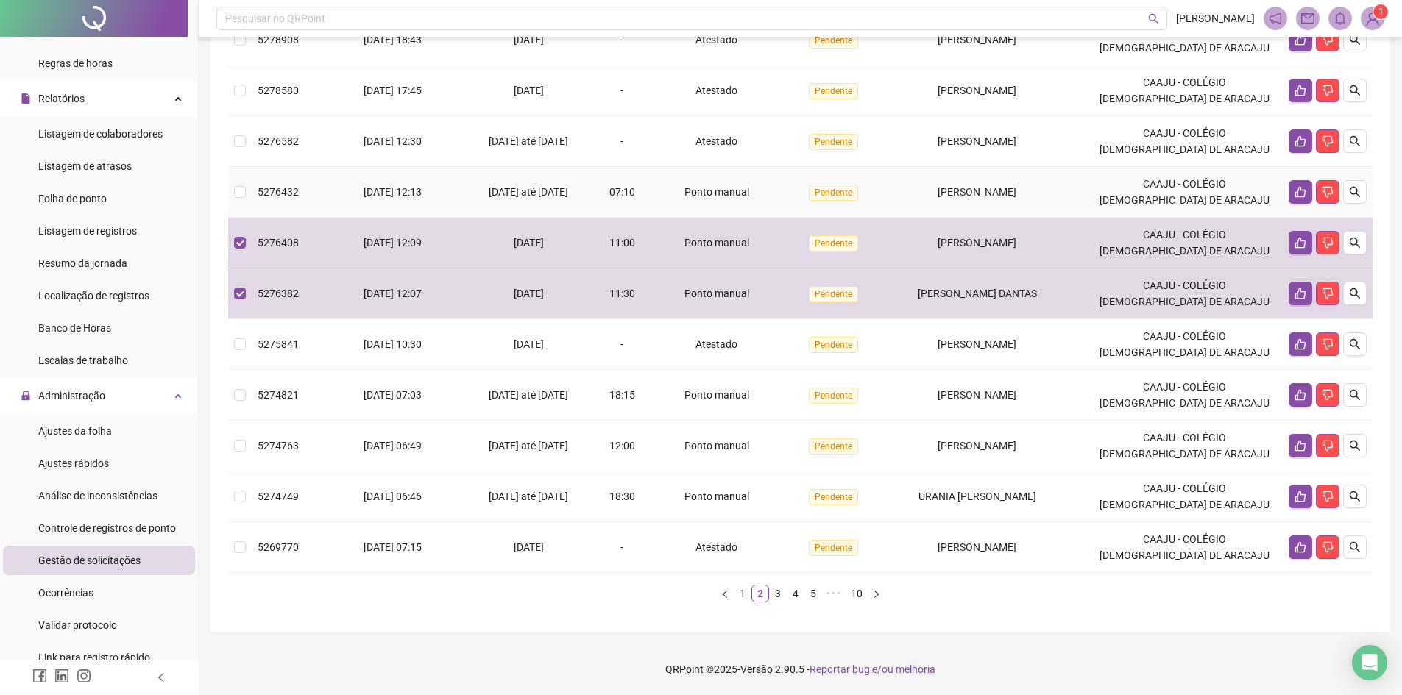
click at [258, 197] on span "5276432" at bounding box center [278, 192] width 41 height 12
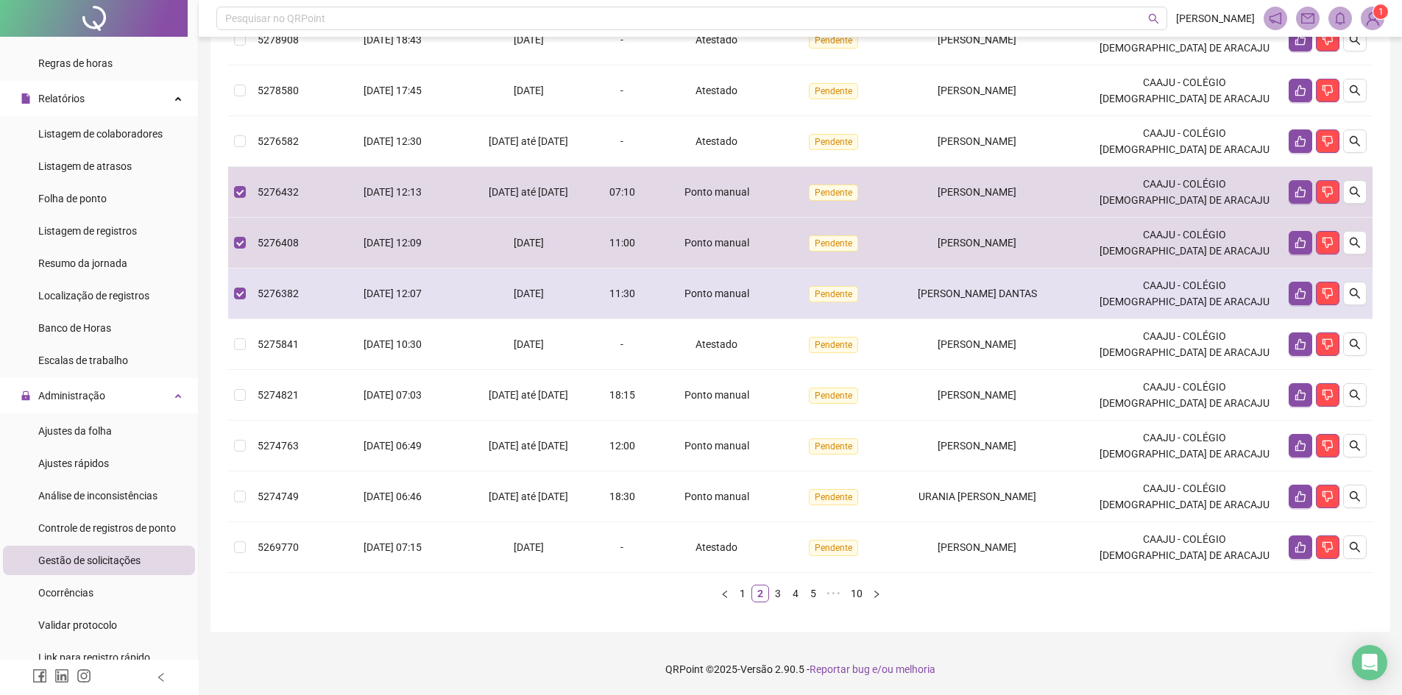
scroll to position [274, 0]
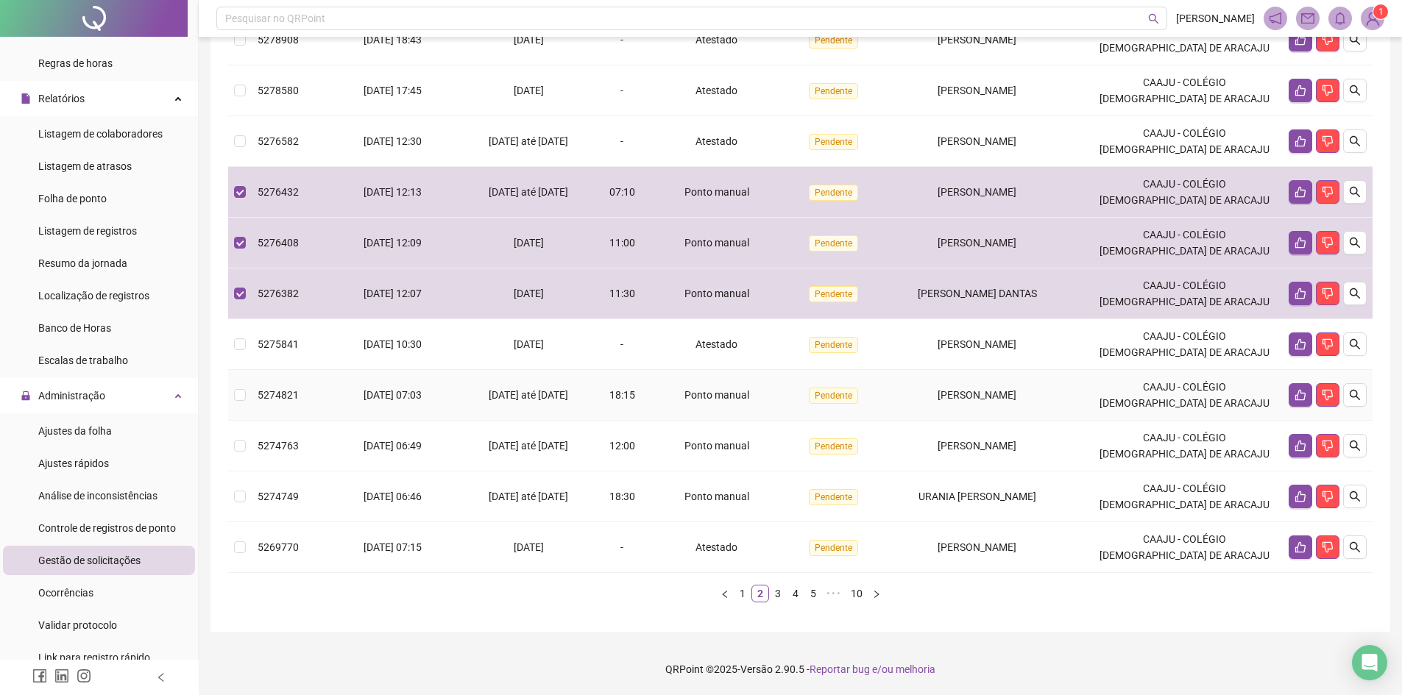
click at [368, 393] on span "[DATE] 07:03" at bounding box center [393, 395] width 58 height 12
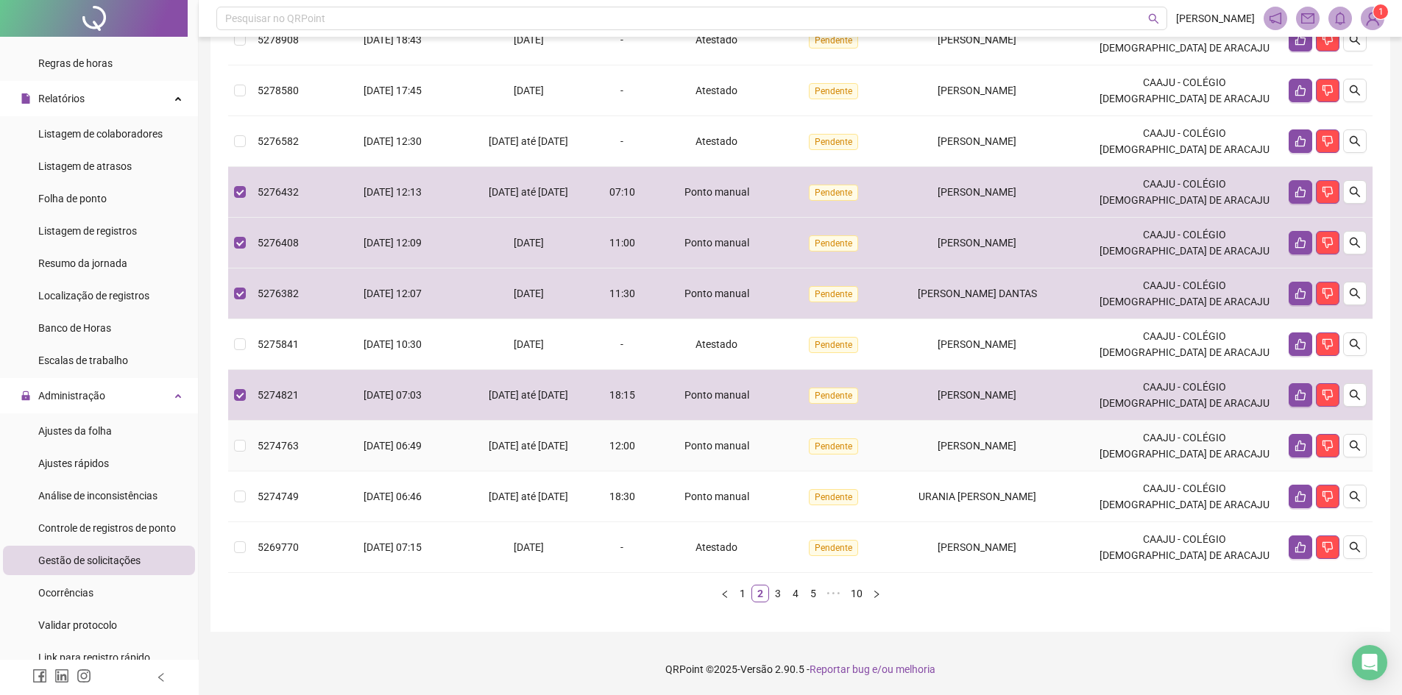
click at [364, 448] on span "[DATE] 06:49" at bounding box center [393, 446] width 58 height 12
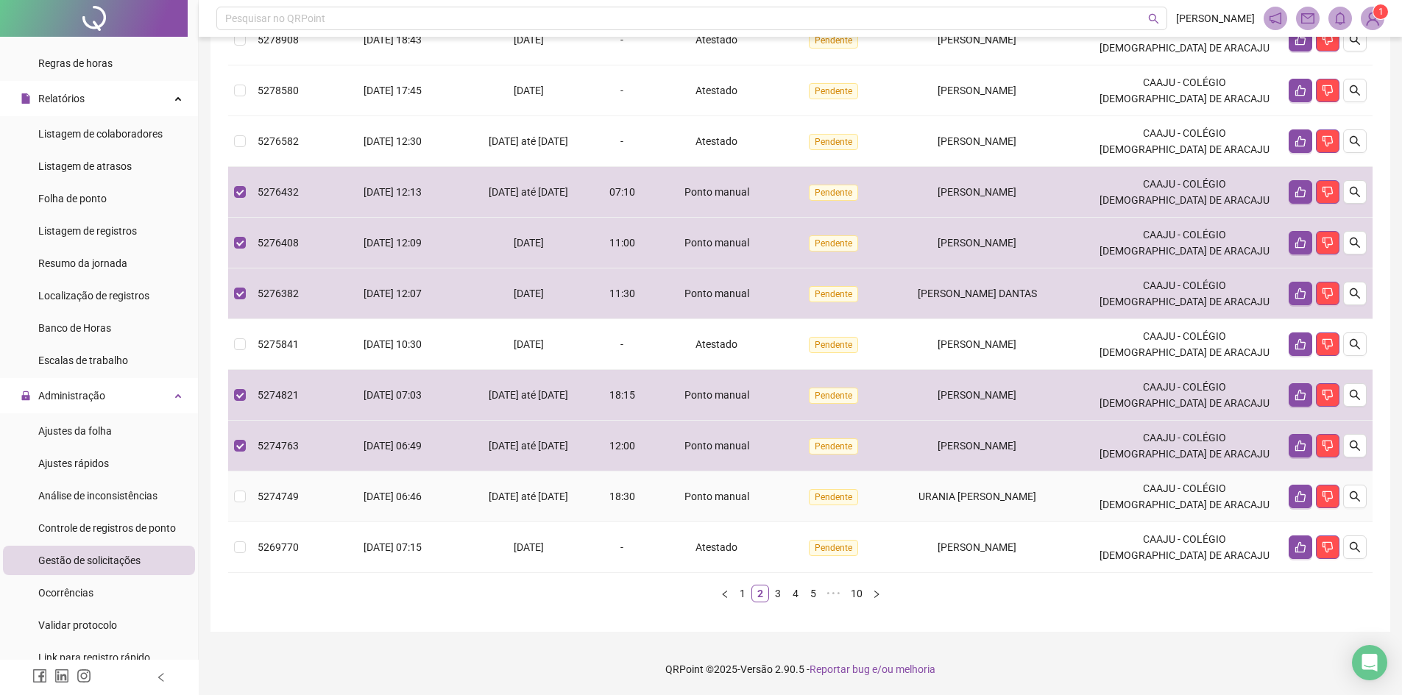
click at [380, 500] on span "[DATE] 06:46" at bounding box center [393, 497] width 58 height 12
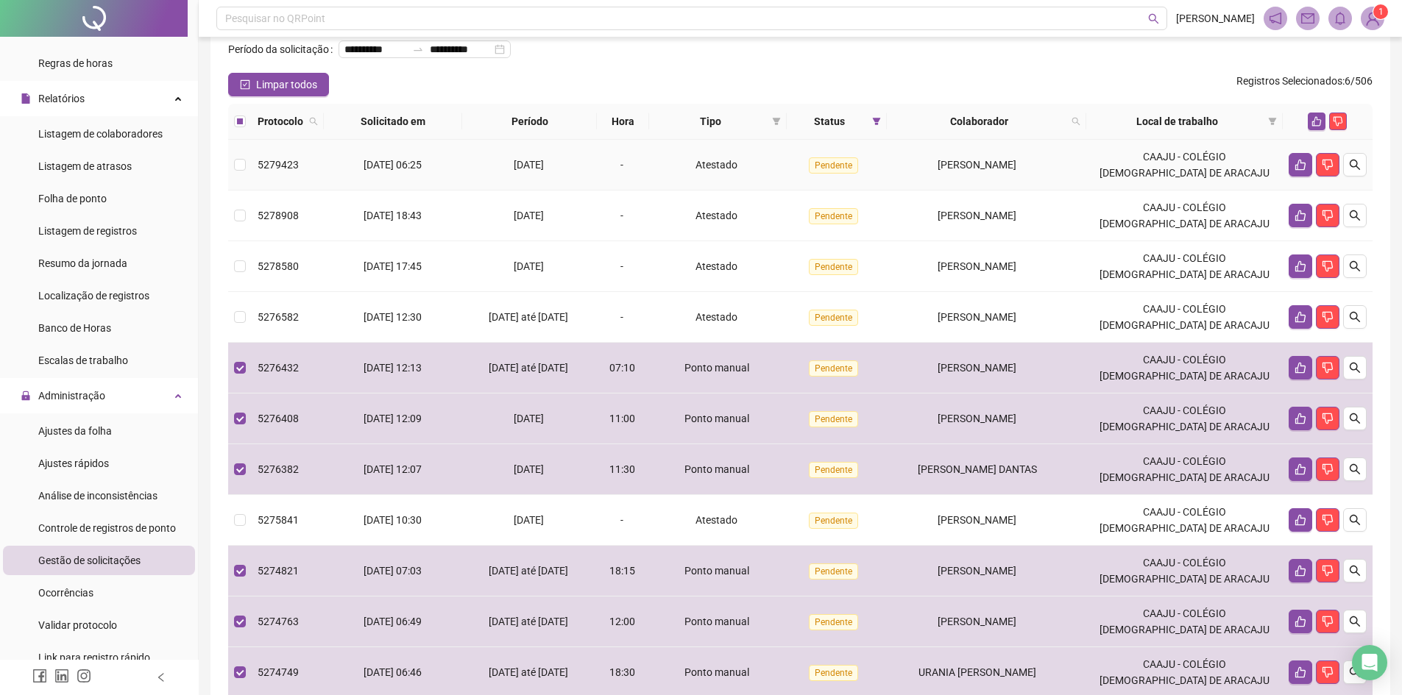
scroll to position [53, 0]
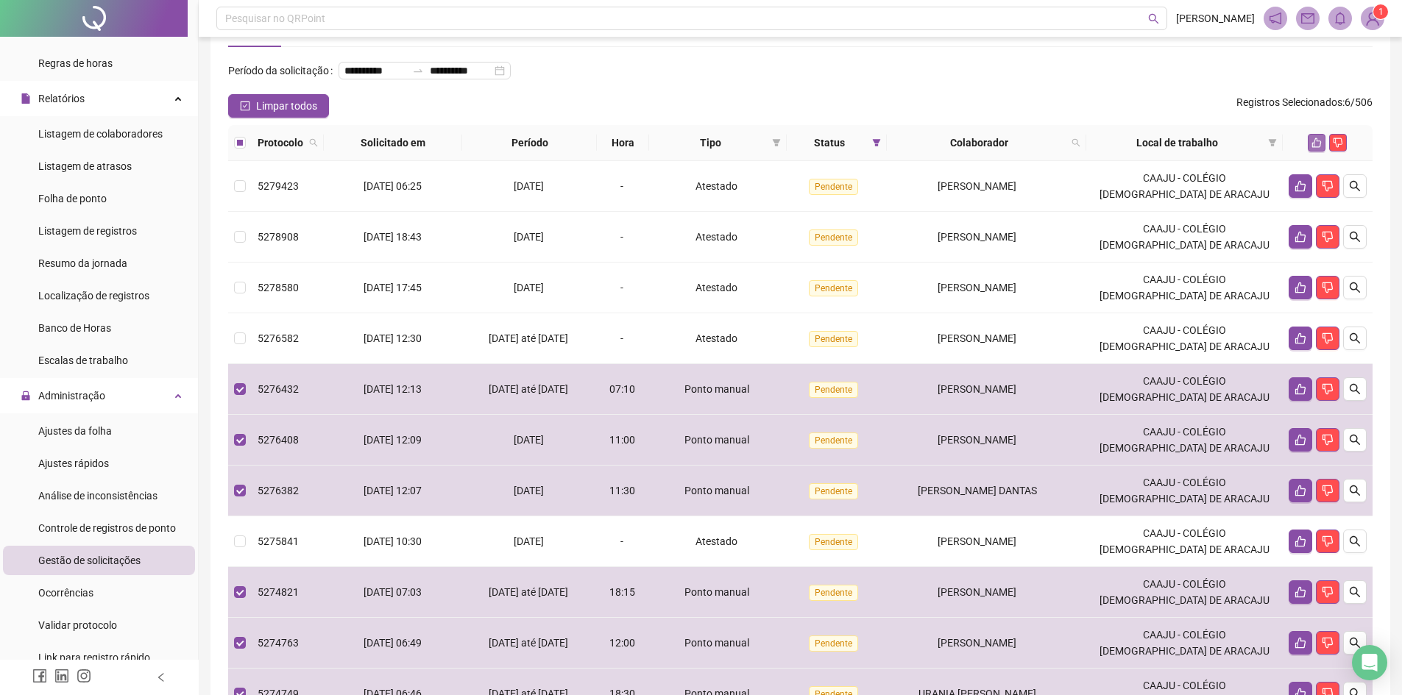
click at [1317, 148] on icon "like" at bounding box center [1316, 143] width 10 height 10
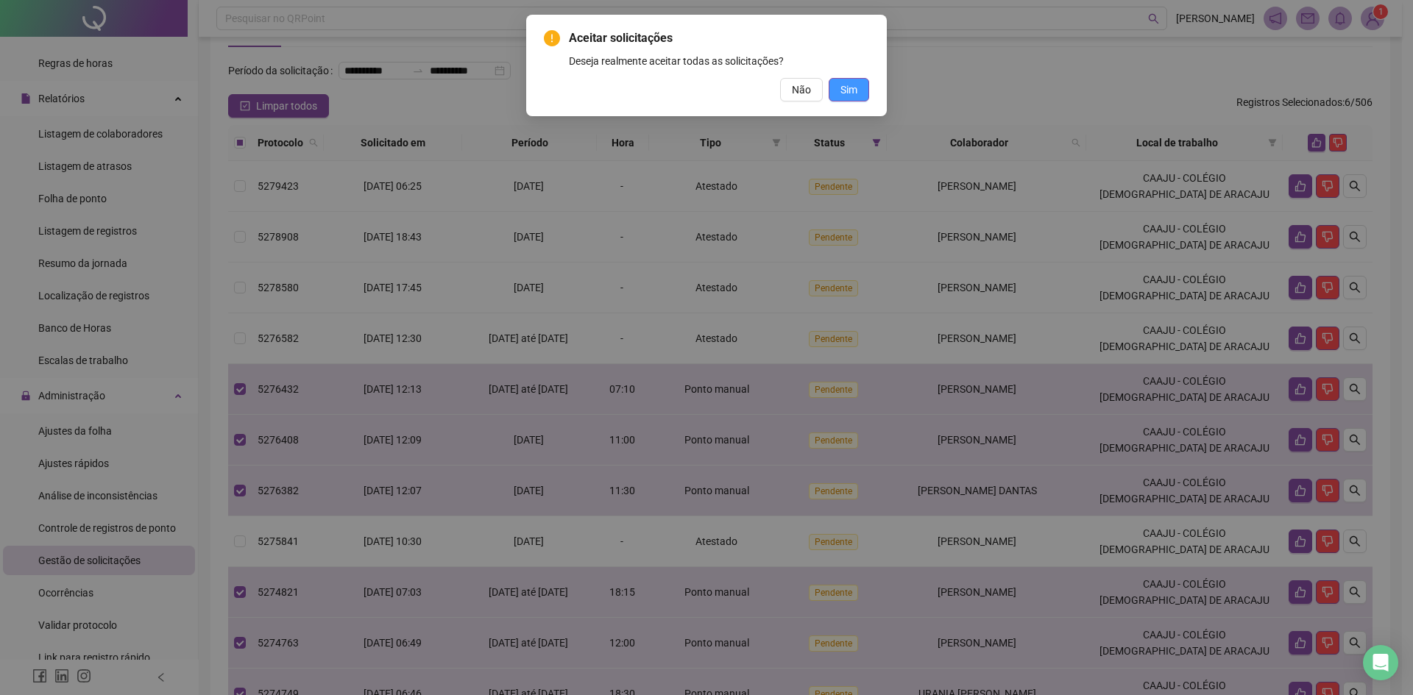
click at [856, 99] on button "Sim" at bounding box center [849, 90] width 40 height 24
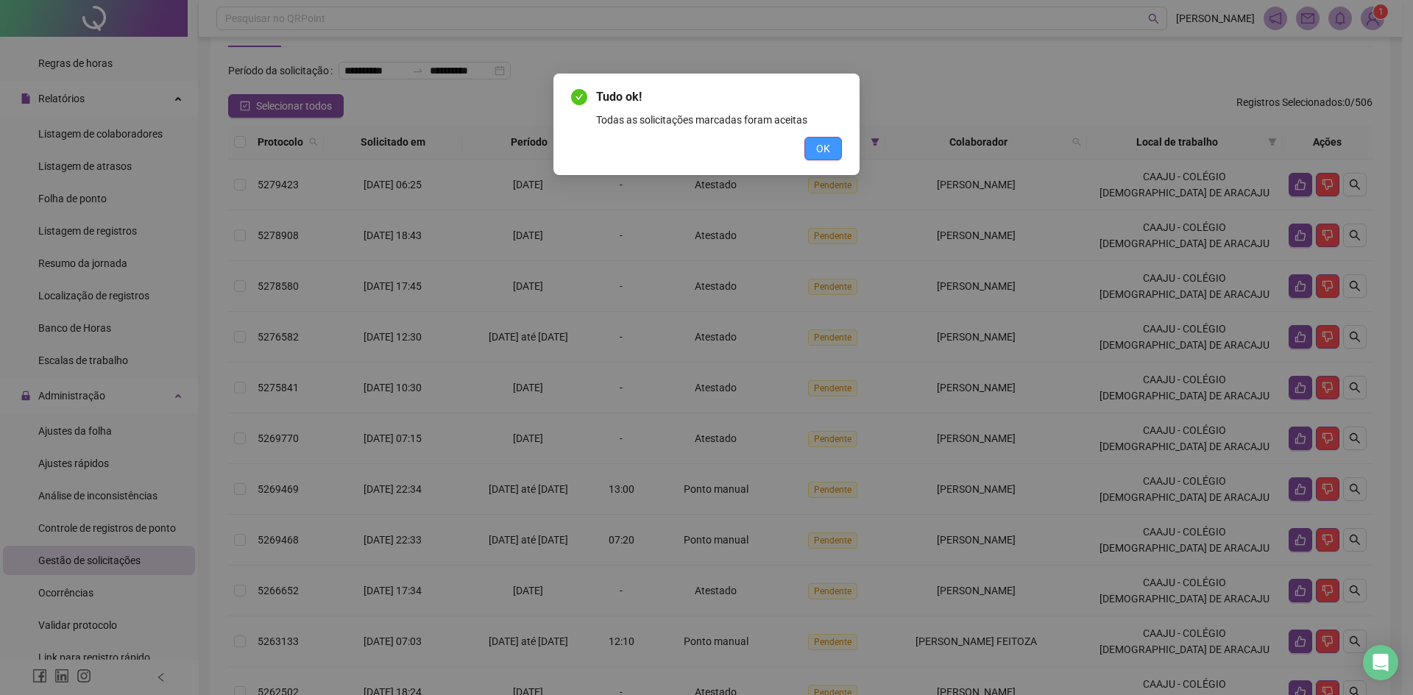
click at [829, 145] on span "OK" at bounding box center [823, 149] width 14 height 16
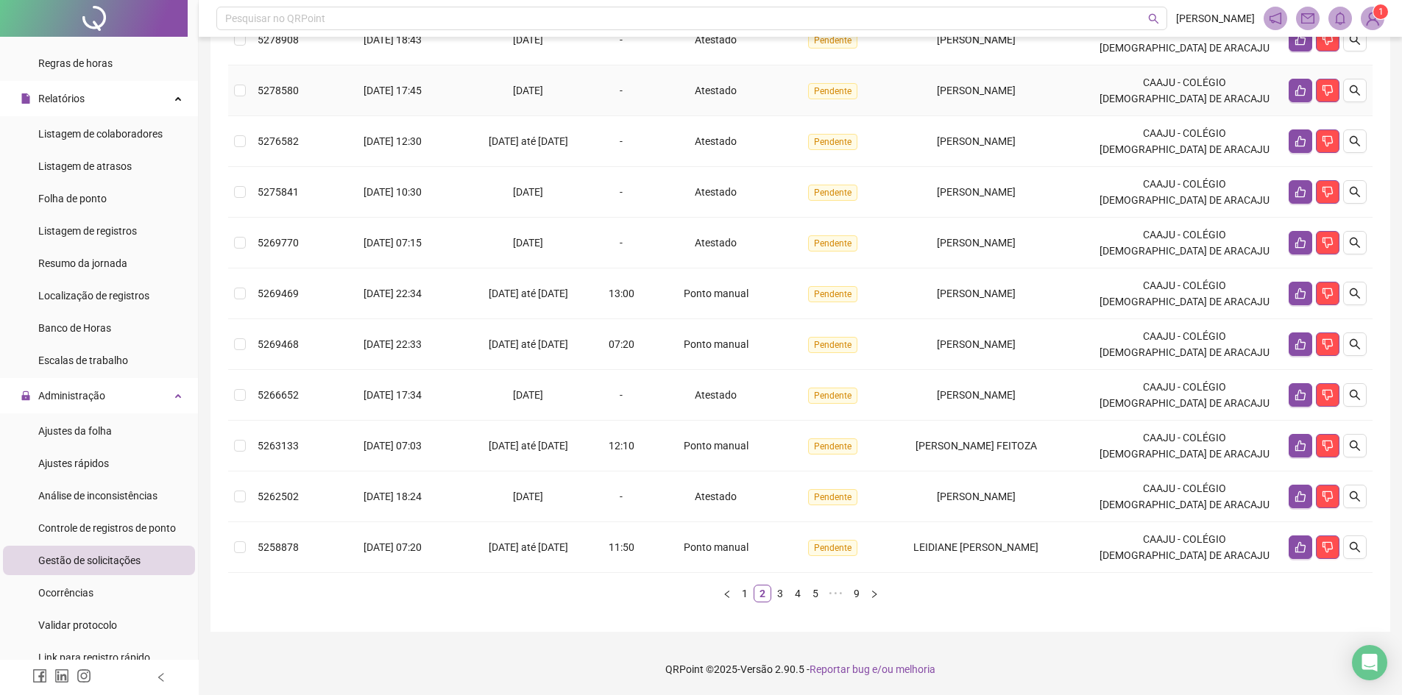
scroll to position [272, 0]
click at [607, 287] on div "13:00" at bounding box center [623, 294] width 40 height 16
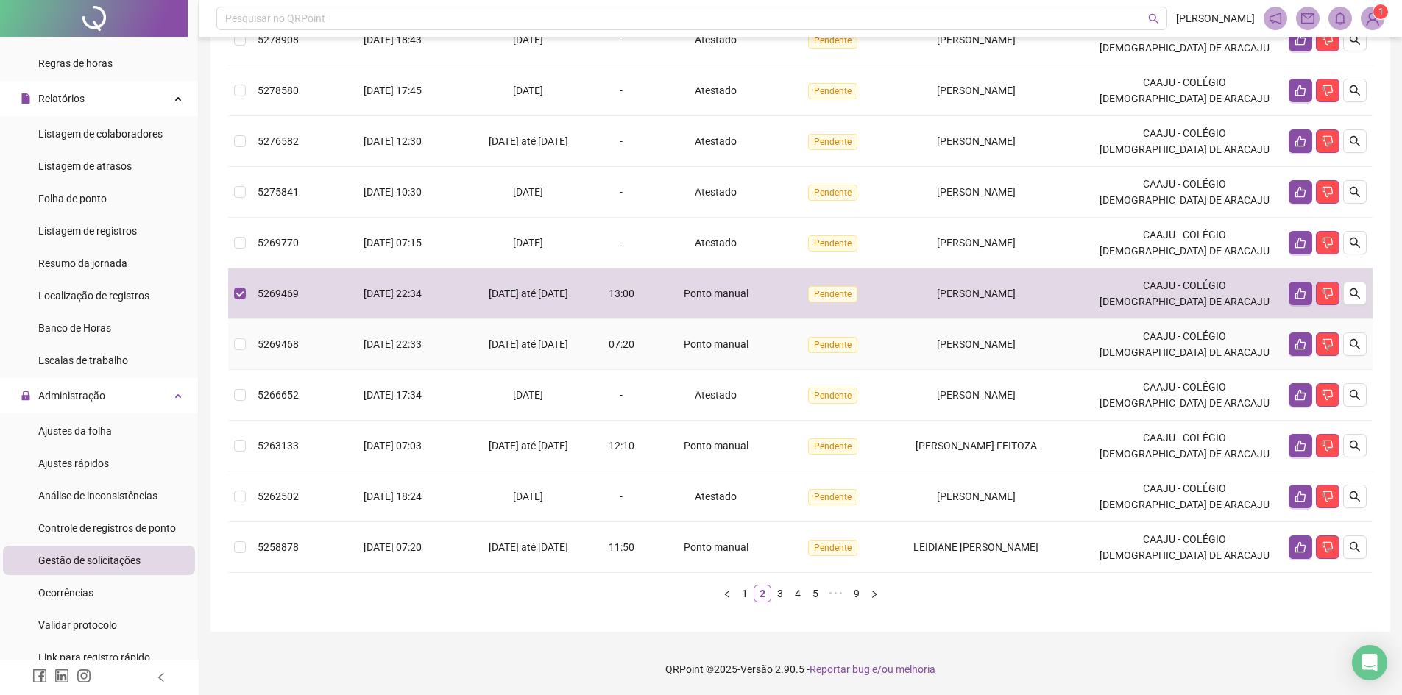
click at [624, 349] on span "07:20" at bounding box center [622, 345] width 26 height 12
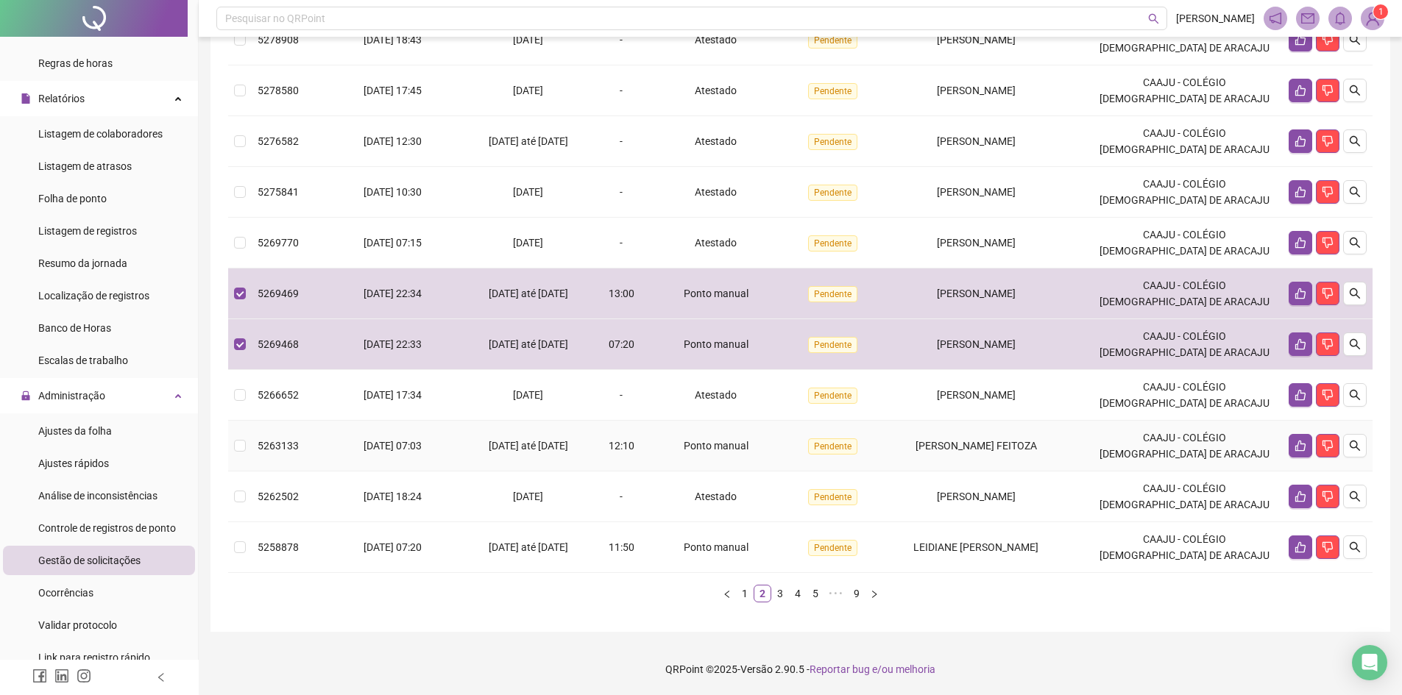
click at [627, 447] on span "12:10" at bounding box center [622, 446] width 26 height 12
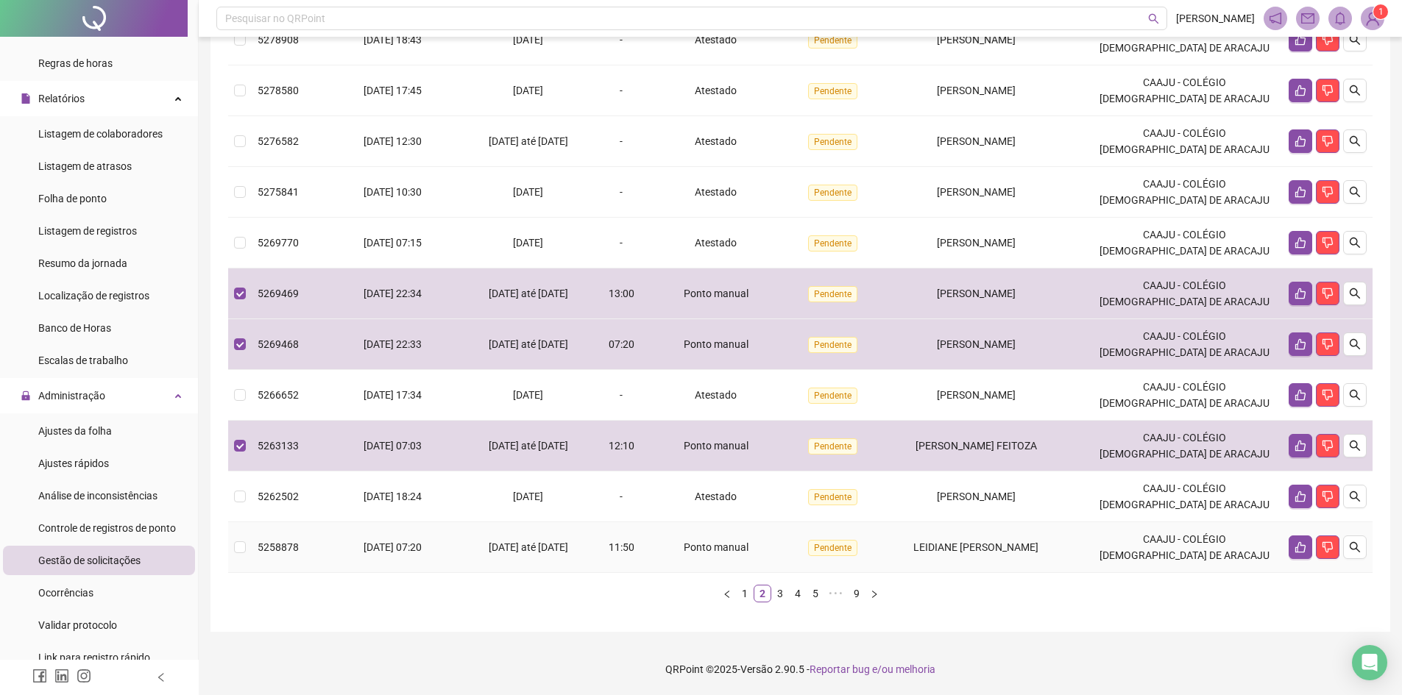
click at [633, 553] on span "11:50" at bounding box center [622, 548] width 26 height 12
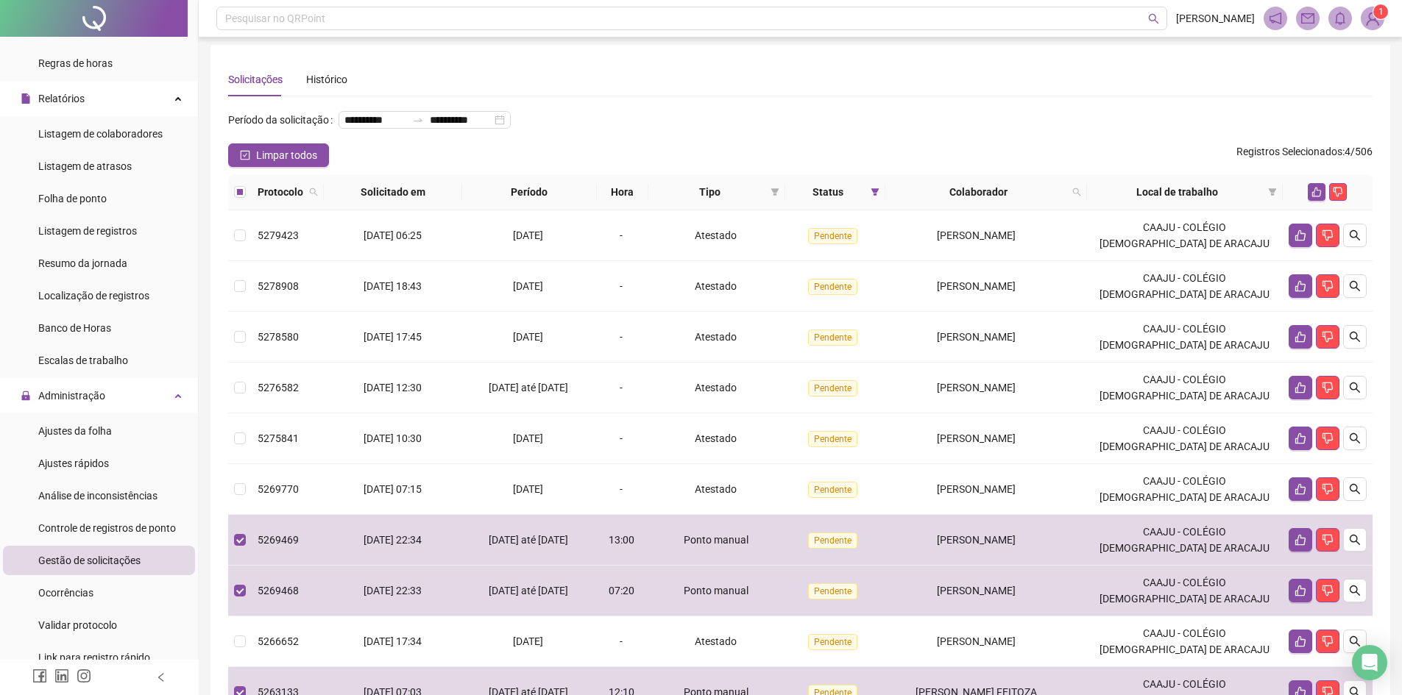
scroll to position [0, 0]
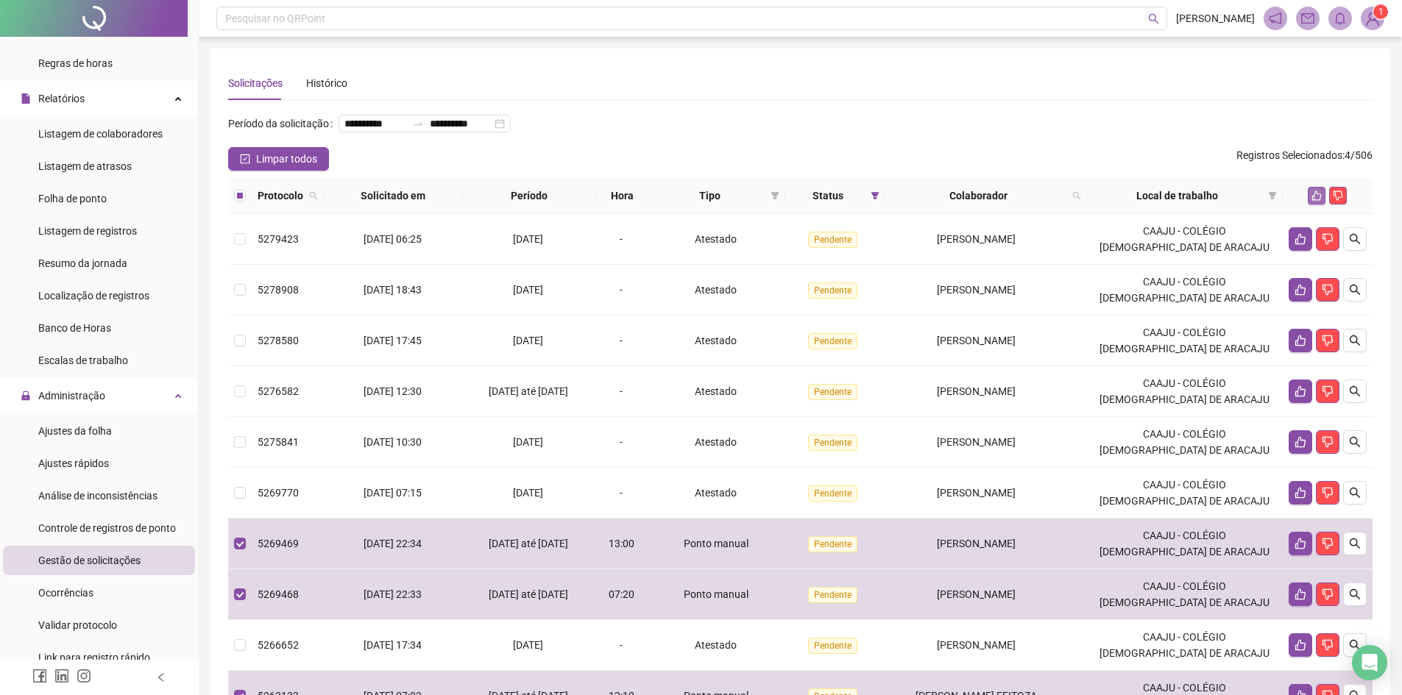
click at [1313, 201] on icon "like" at bounding box center [1317, 196] width 10 height 10
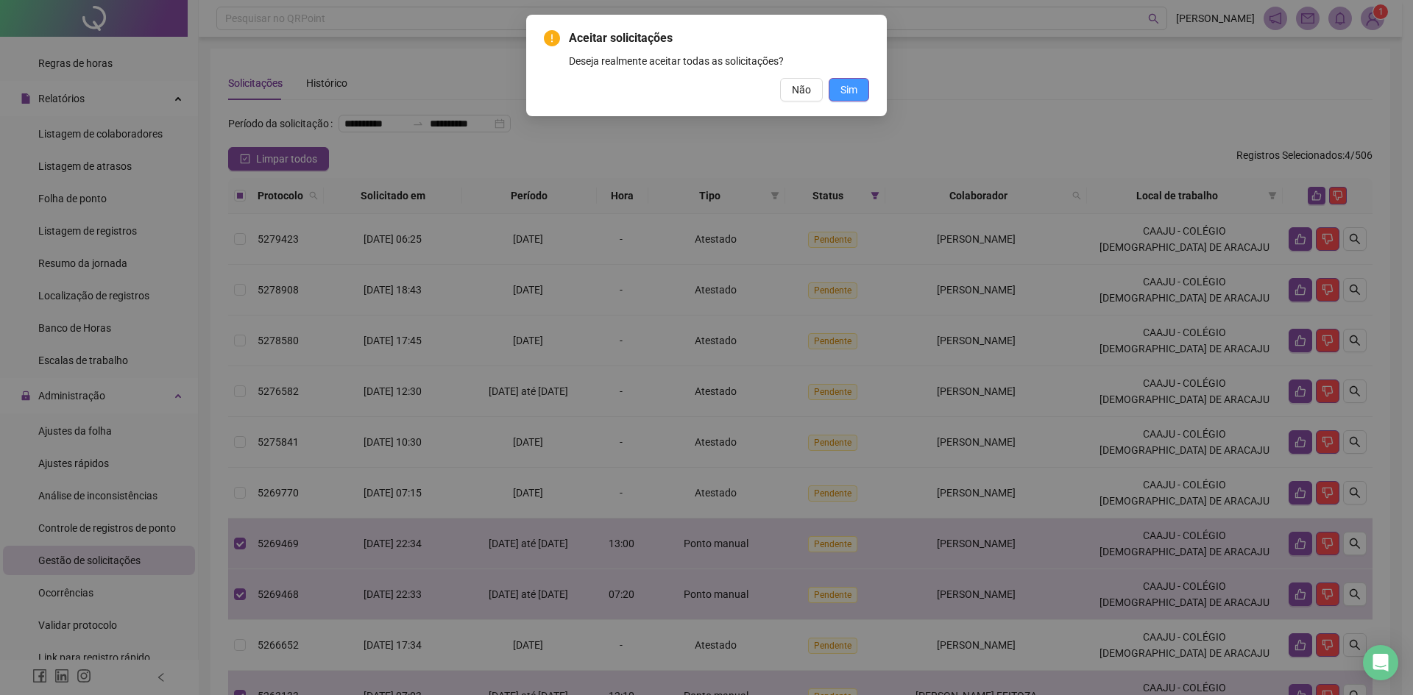
click at [855, 87] on span "Sim" at bounding box center [848, 90] width 17 height 16
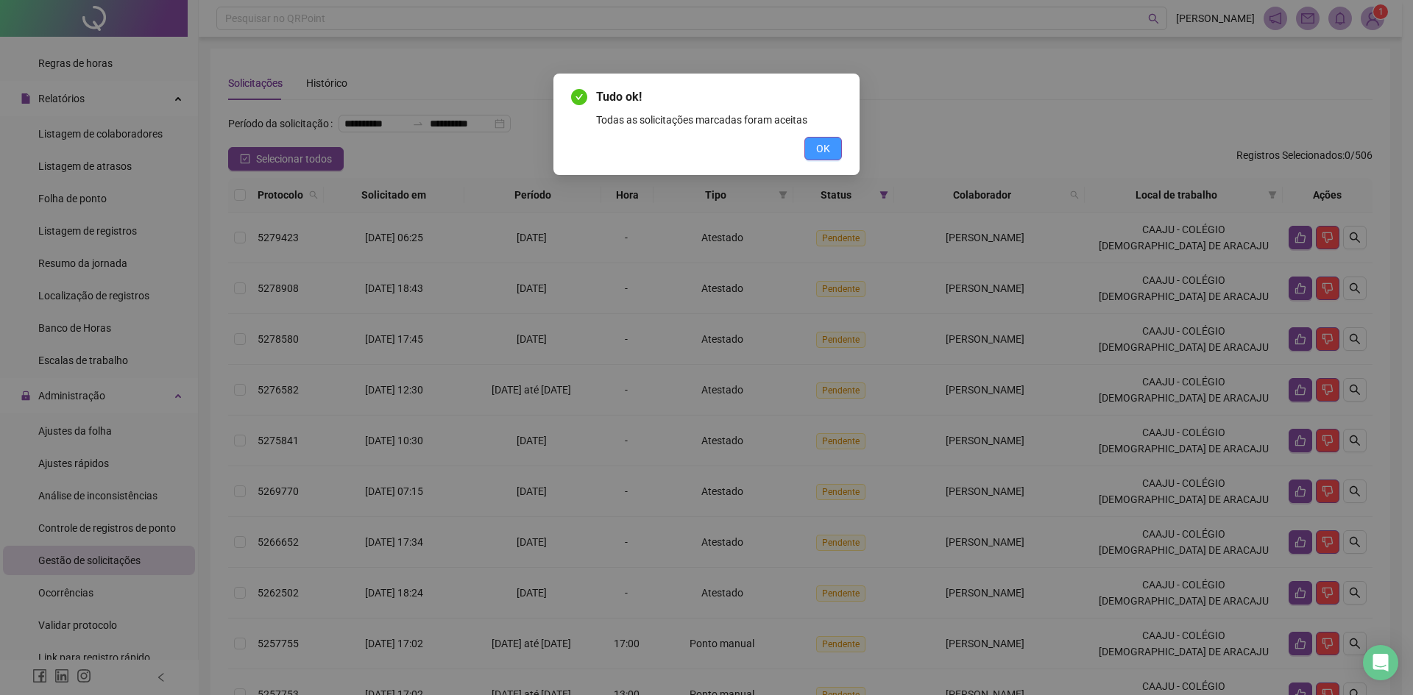
click at [828, 147] on span "OK" at bounding box center [823, 149] width 14 height 16
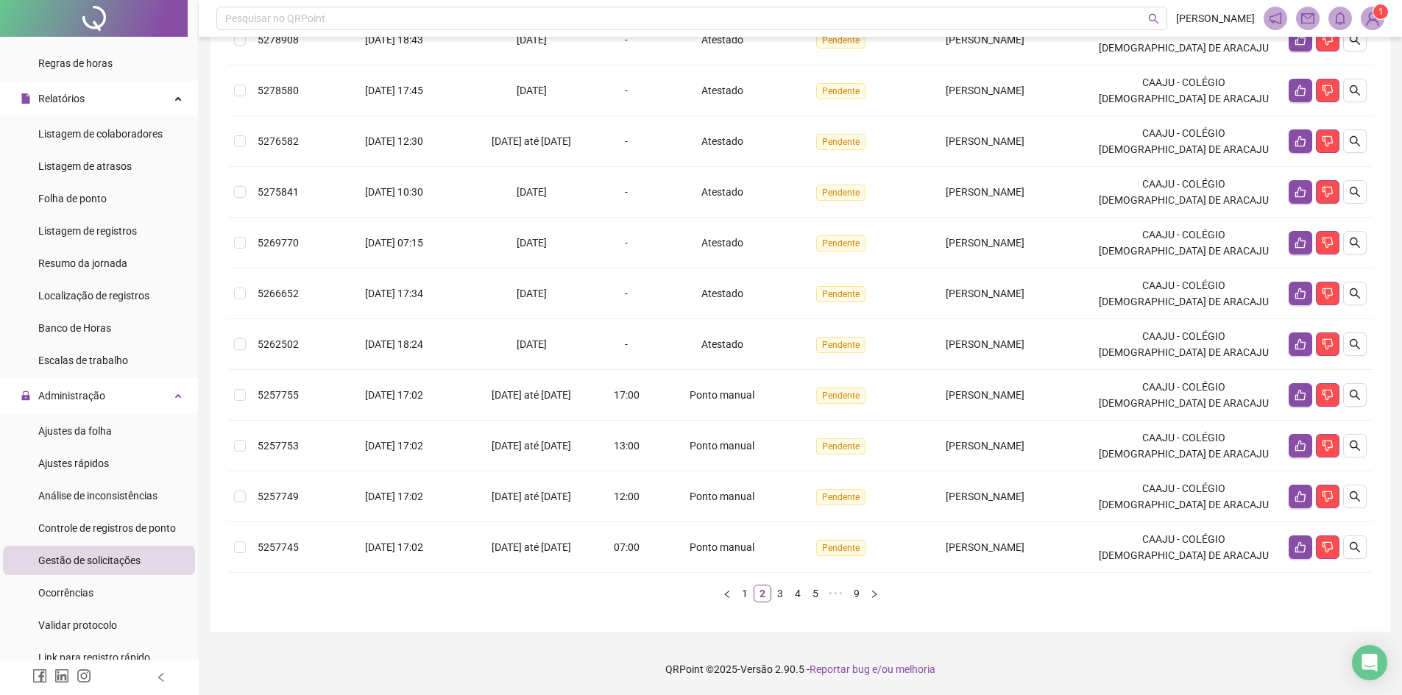
scroll to position [272, 0]
click at [690, 391] on span "Ponto manual" at bounding box center [722, 395] width 65 height 12
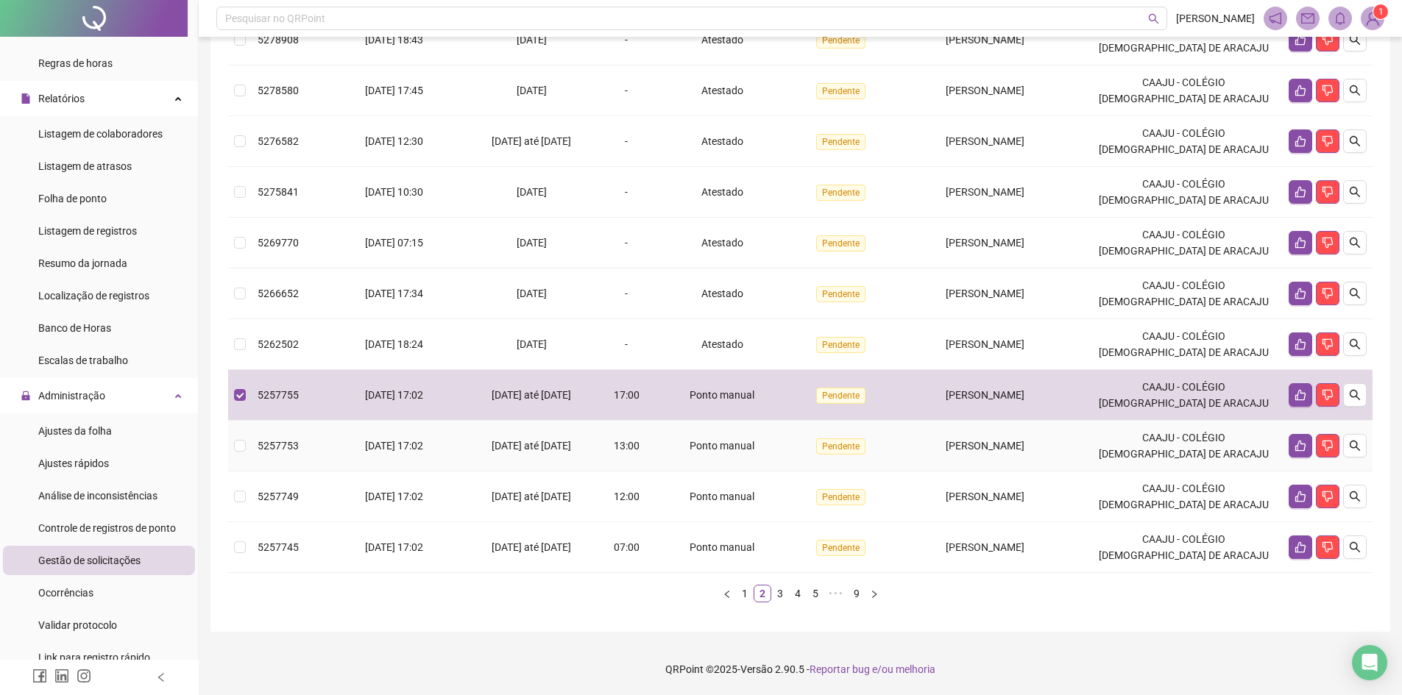
click at [699, 451] on span "Ponto manual" at bounding box center [722, 446] width 65 height 12
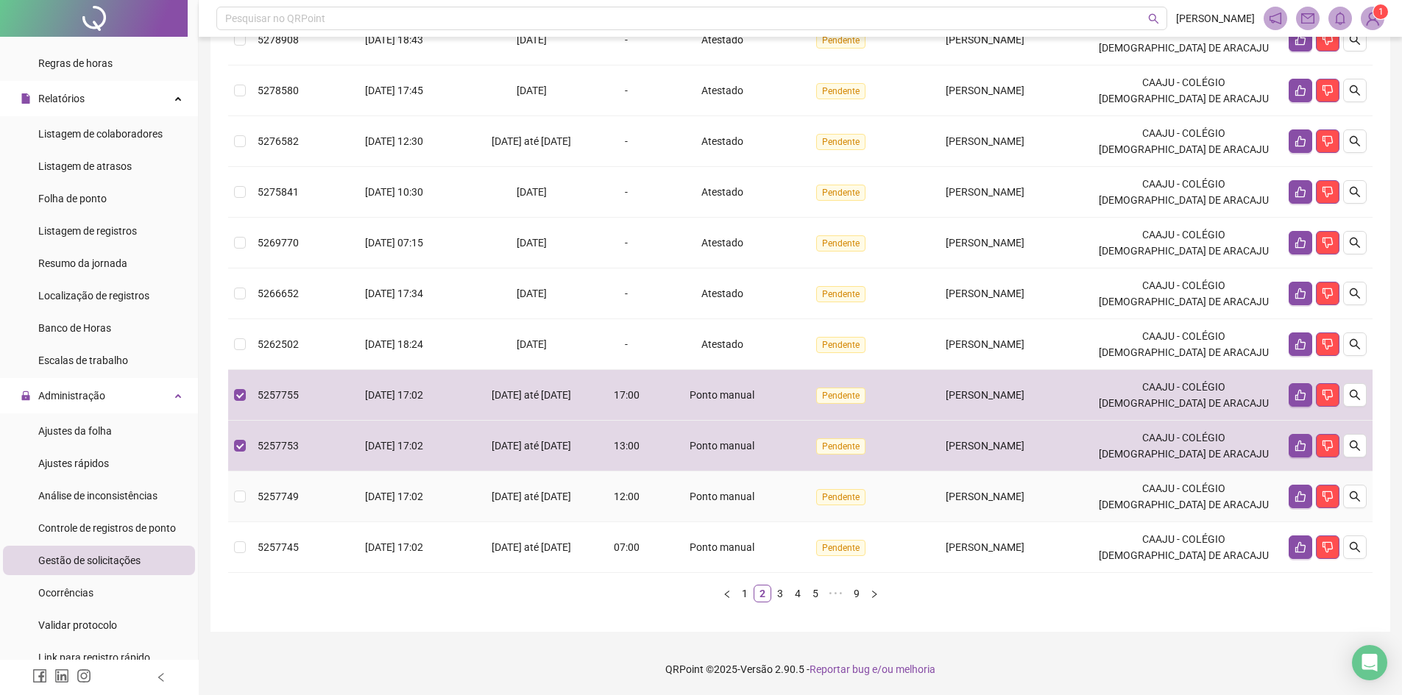
click at [719, 505] on div "Ponto manual" at bounding box center [722, 497] width 127 height 16
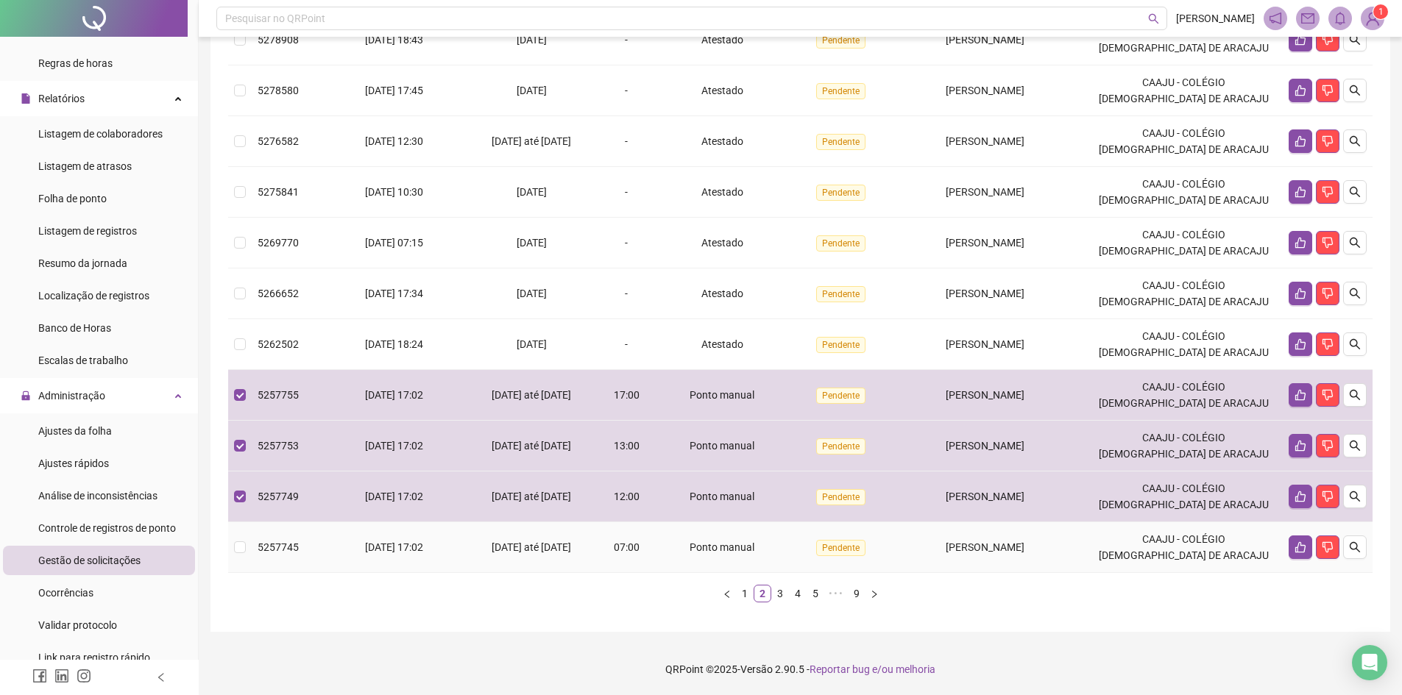
click at [731, 553] on span "Ponto manual" at bounding box center [722, 548] width 65 height 12
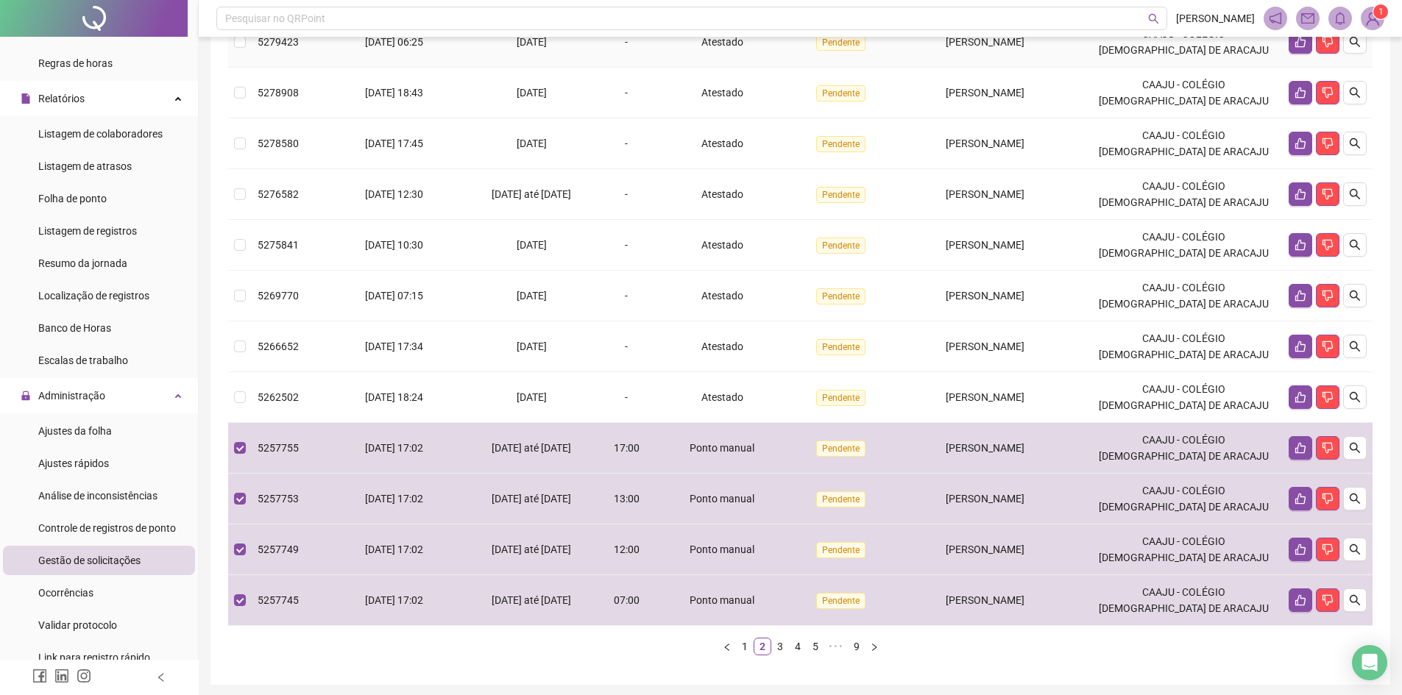
scroll to position [125, 0]
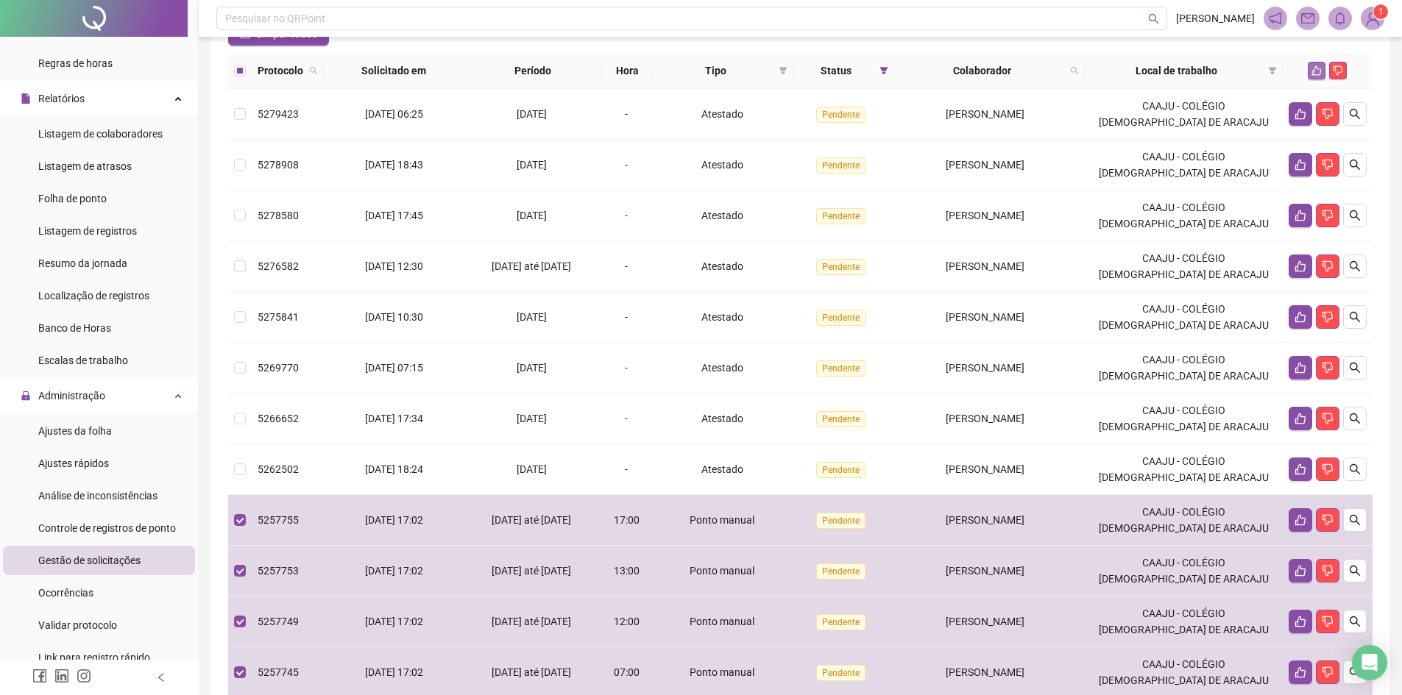
click at [1311, 76] on icon "like" at bounding box center [1316, 70] width 10 height 10
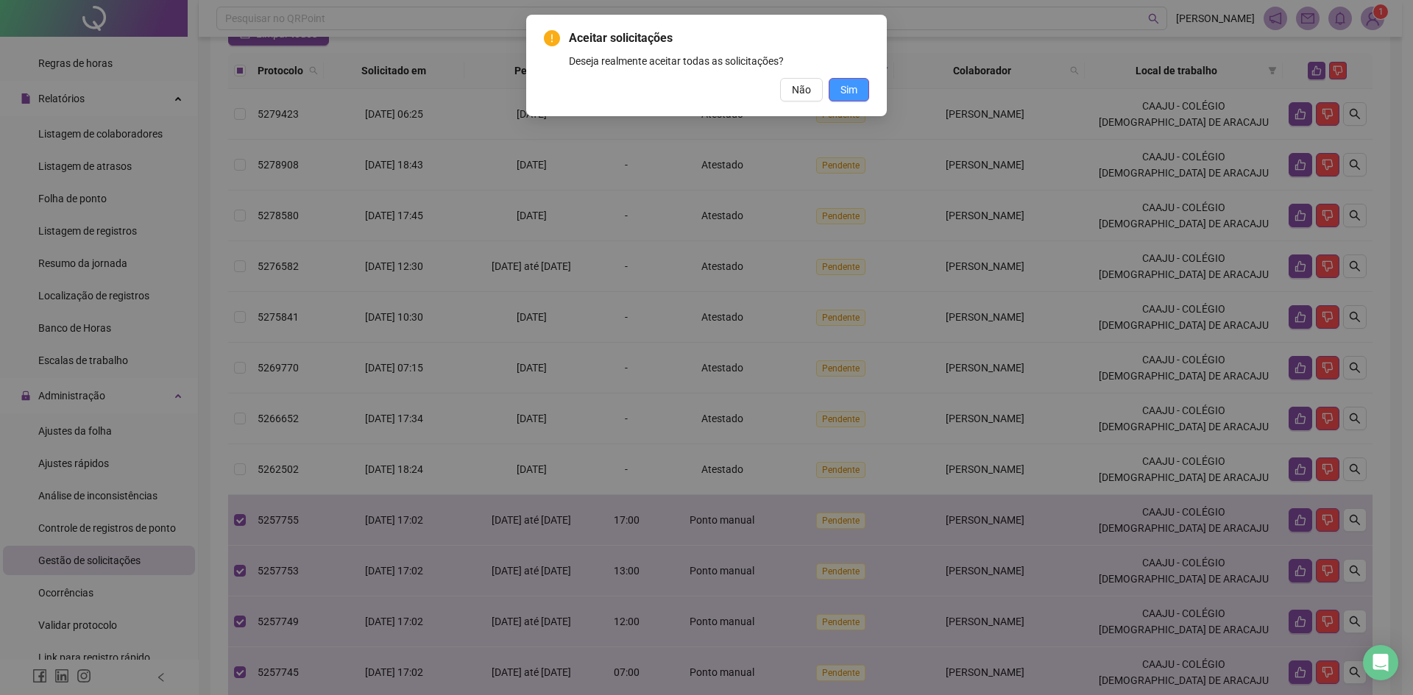
click at [852, 91] on span "Sim" at bounding box center [848, 90] width 17 height 16
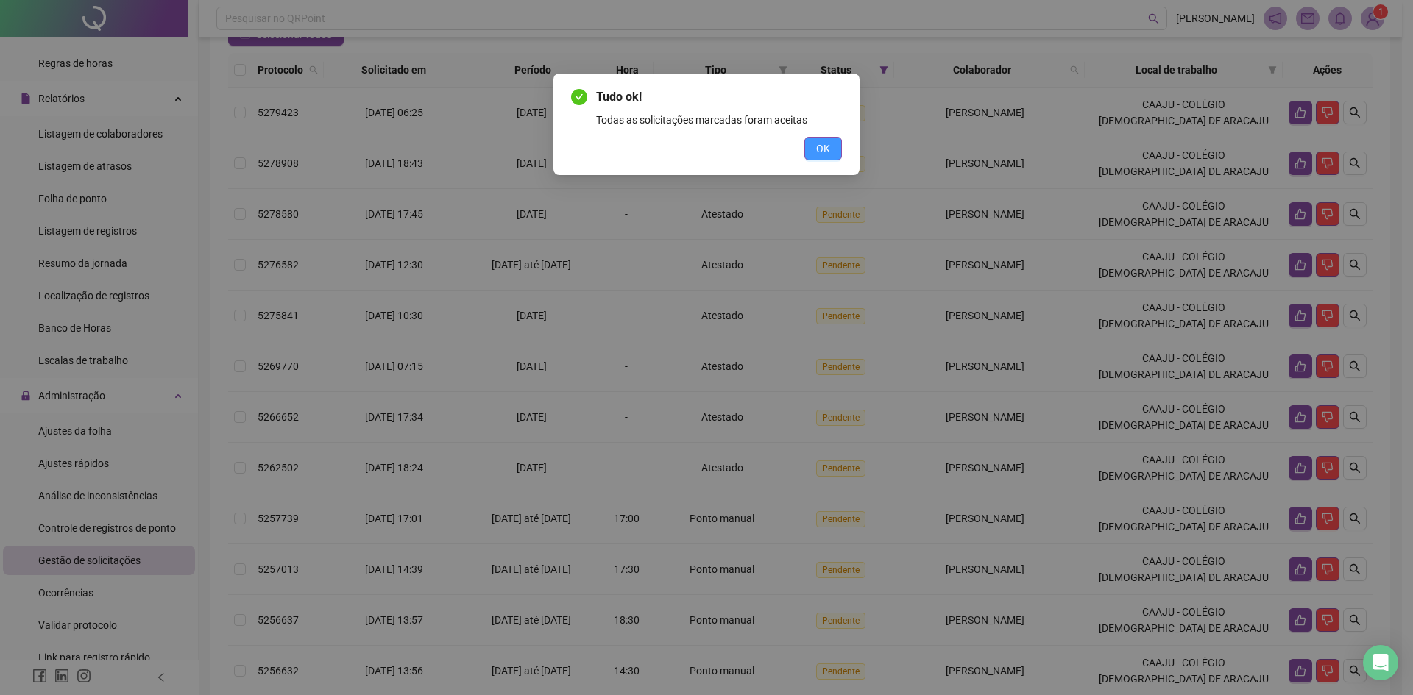
click at [823, 152] on span "OK" at bounding box center [823, 149] width 14 height 16
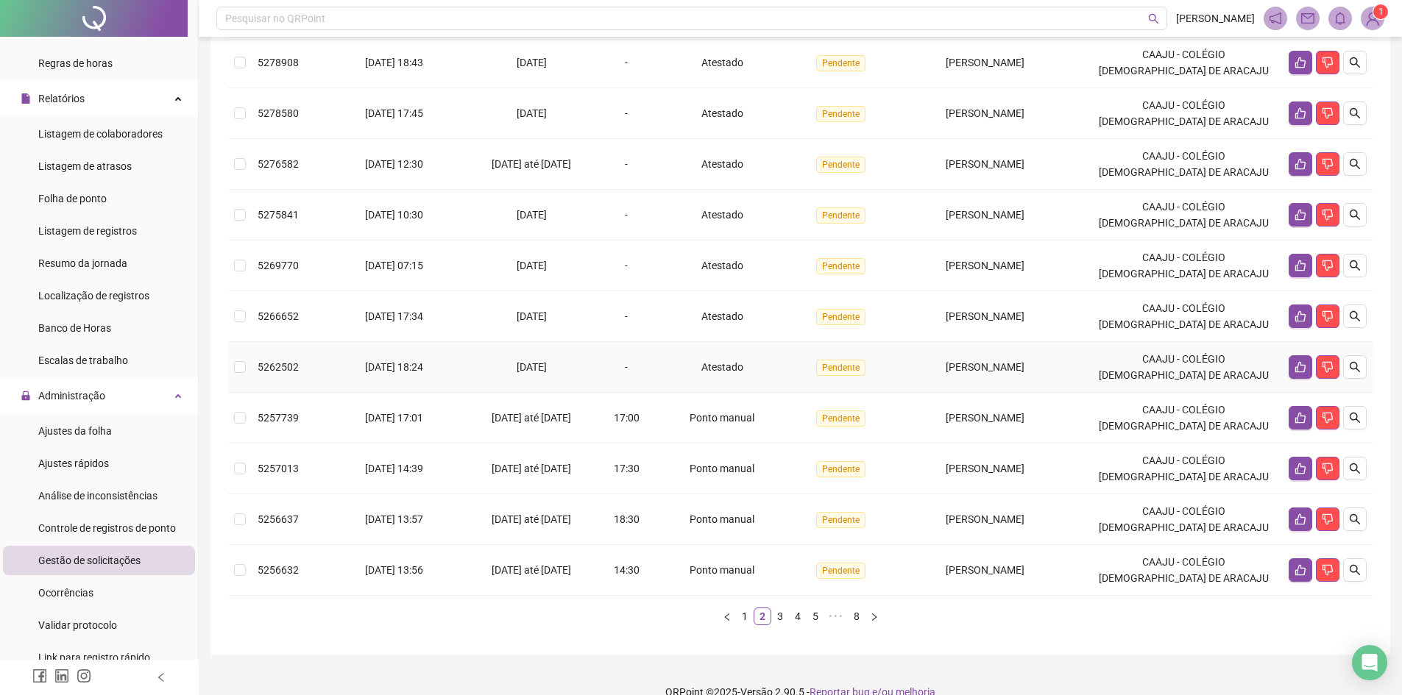
scroll to position [272, 0]
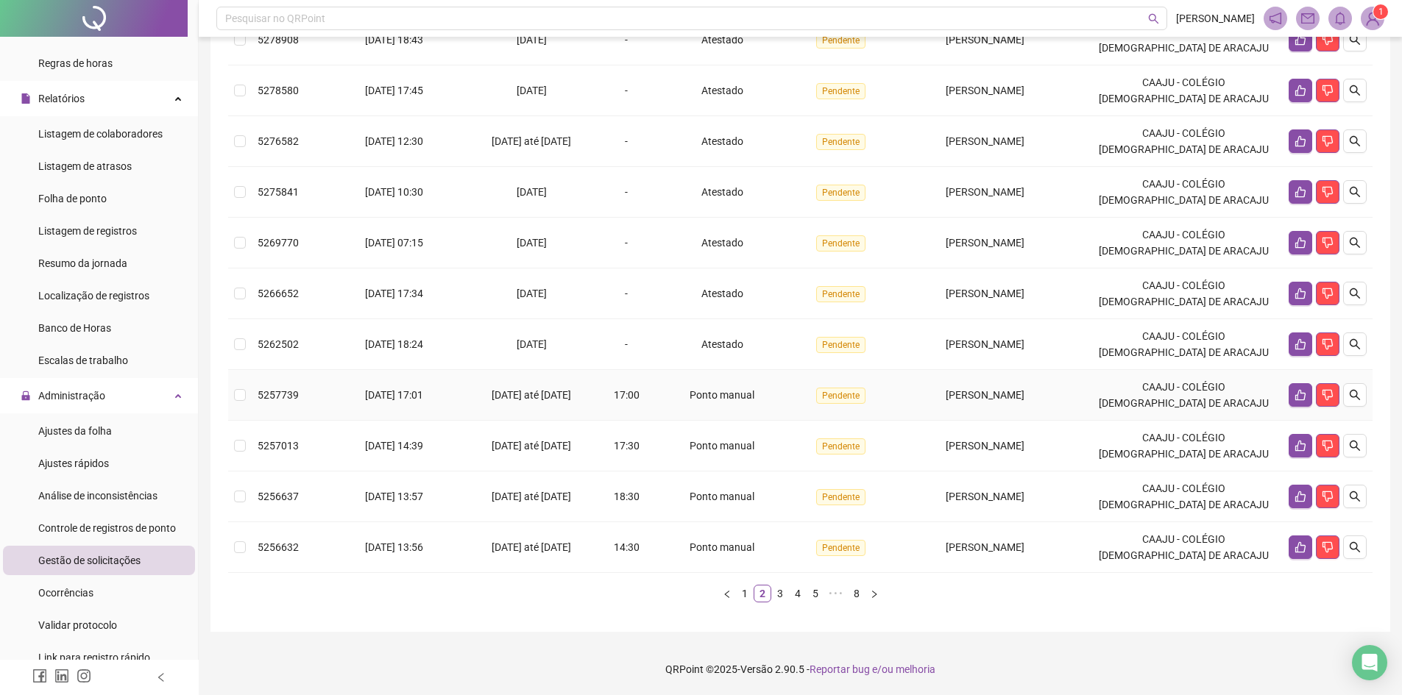
click at [246, 390] on td at bounding box center [240, 395] width 24 height 51
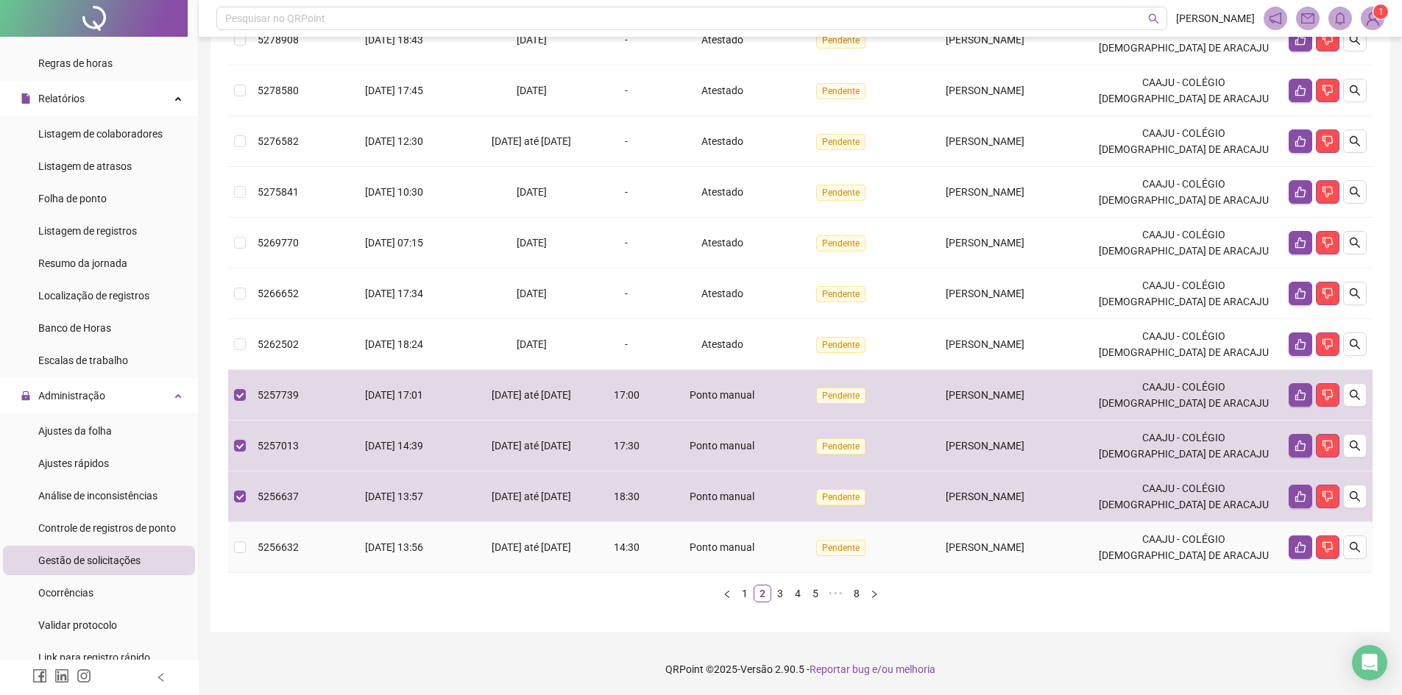
click at [261, 545] on span "5256632" at bounding box center [278, 548] width 41 height 12
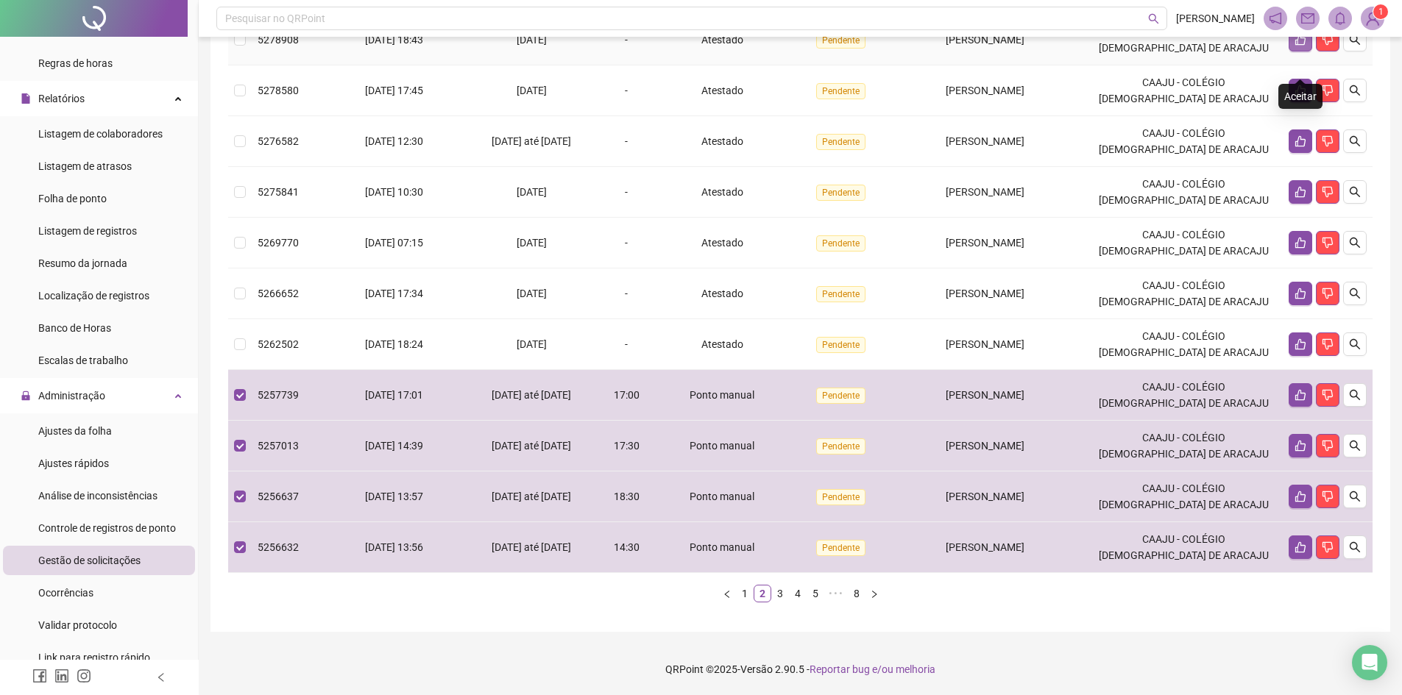
click at [1305, 40] on button "button" at bounding box center [1301, 40] width 24 height 24
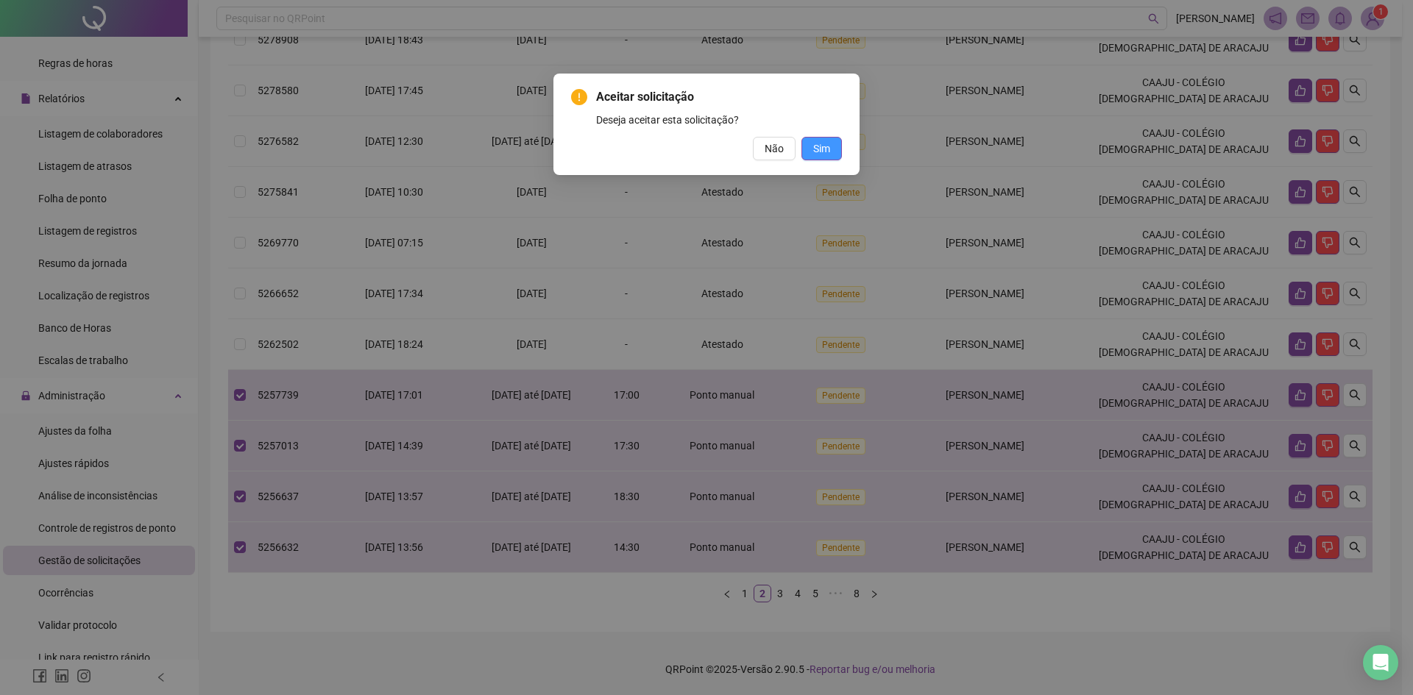
click at [826, 157] on button "Sim" at bounding box center [821, 149] width 40 height 24
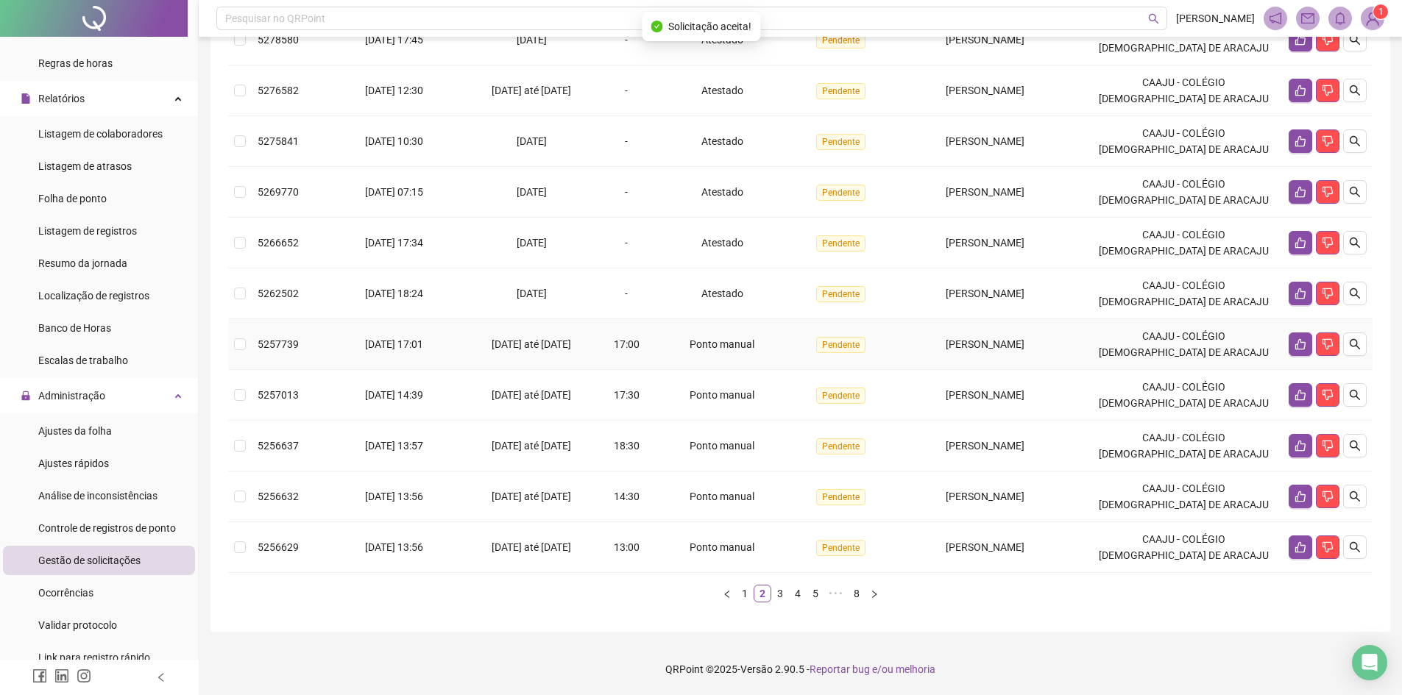
drag, startPoint x: 589, startPoint y: 348, endPoint x: 598, endPoint y: 392, distance: 45.0
click at [571, 348] on span "[DATE] até [DATE]" at bounding box center [531, 345] width 79 height 12
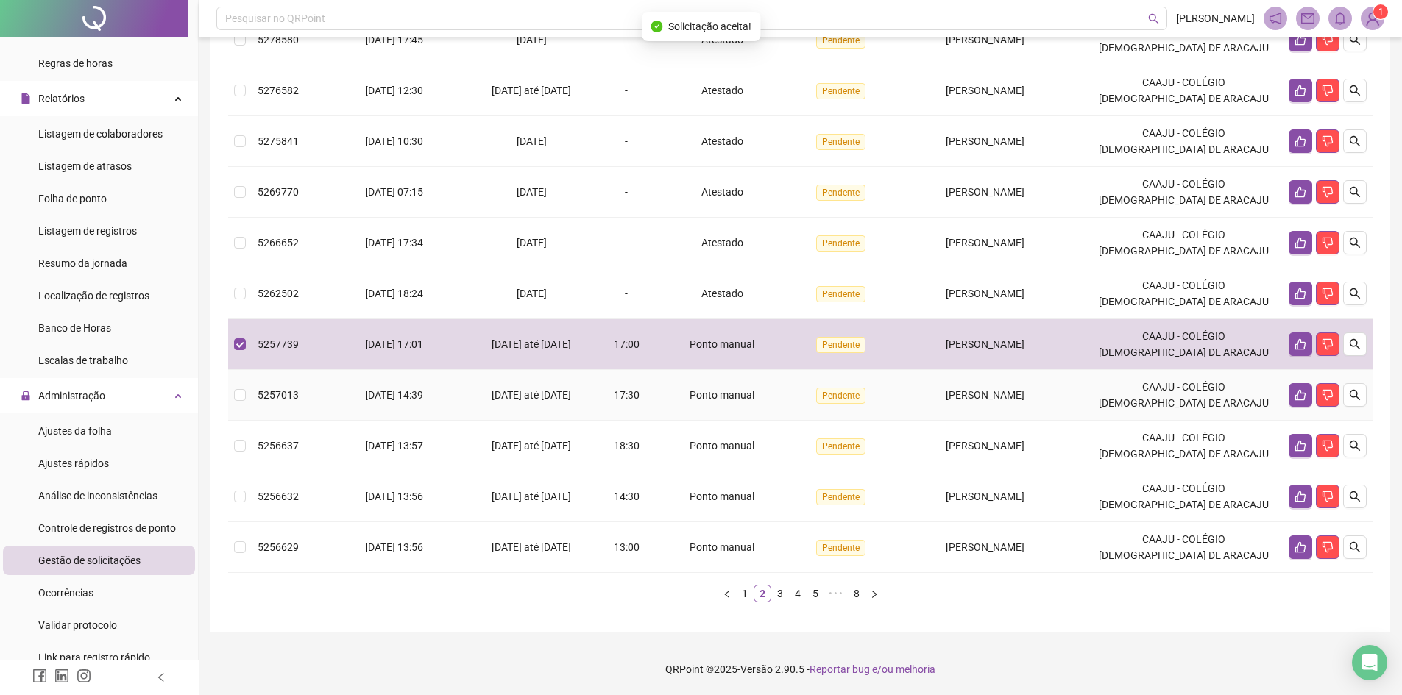
click at [598, 400] on td "[DATE] até [DATE]" at bounding box center [533, 395] width 138 height 51
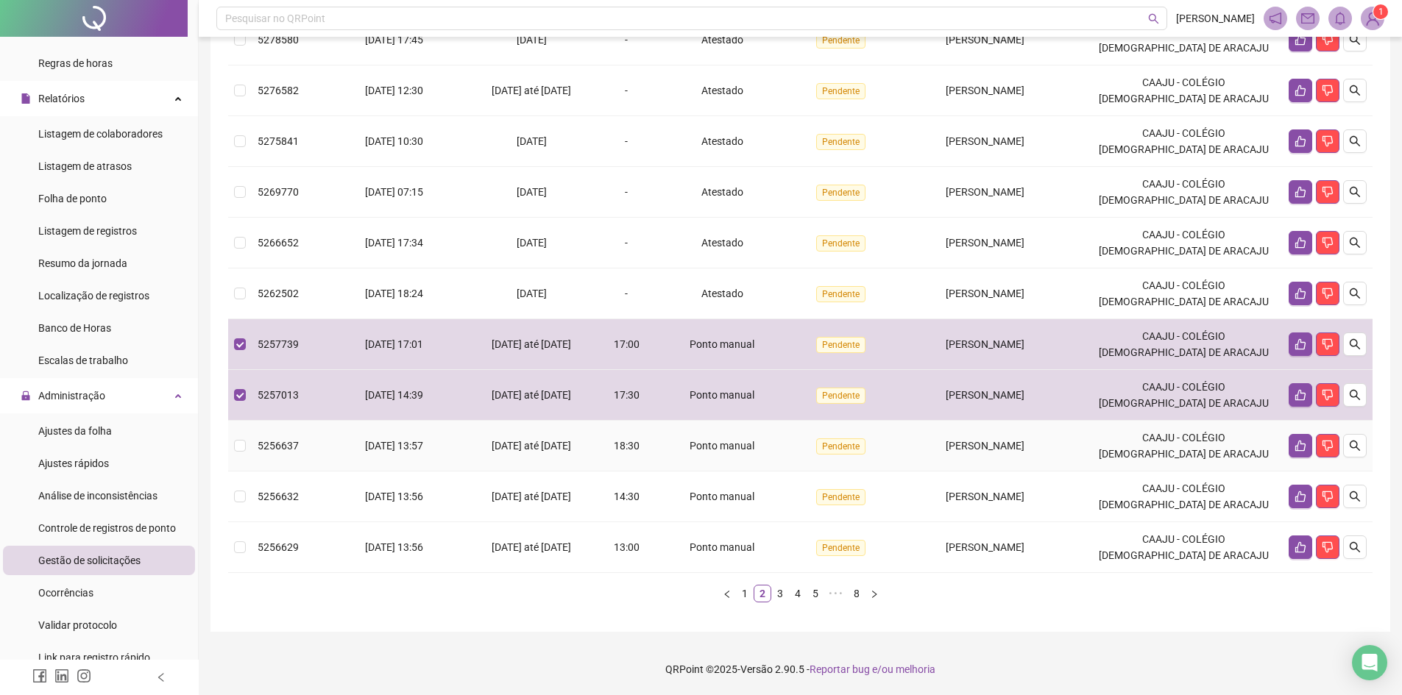
click at [602, 444] on td "18:30" at bounding box center [627, 446] width 52 height 51
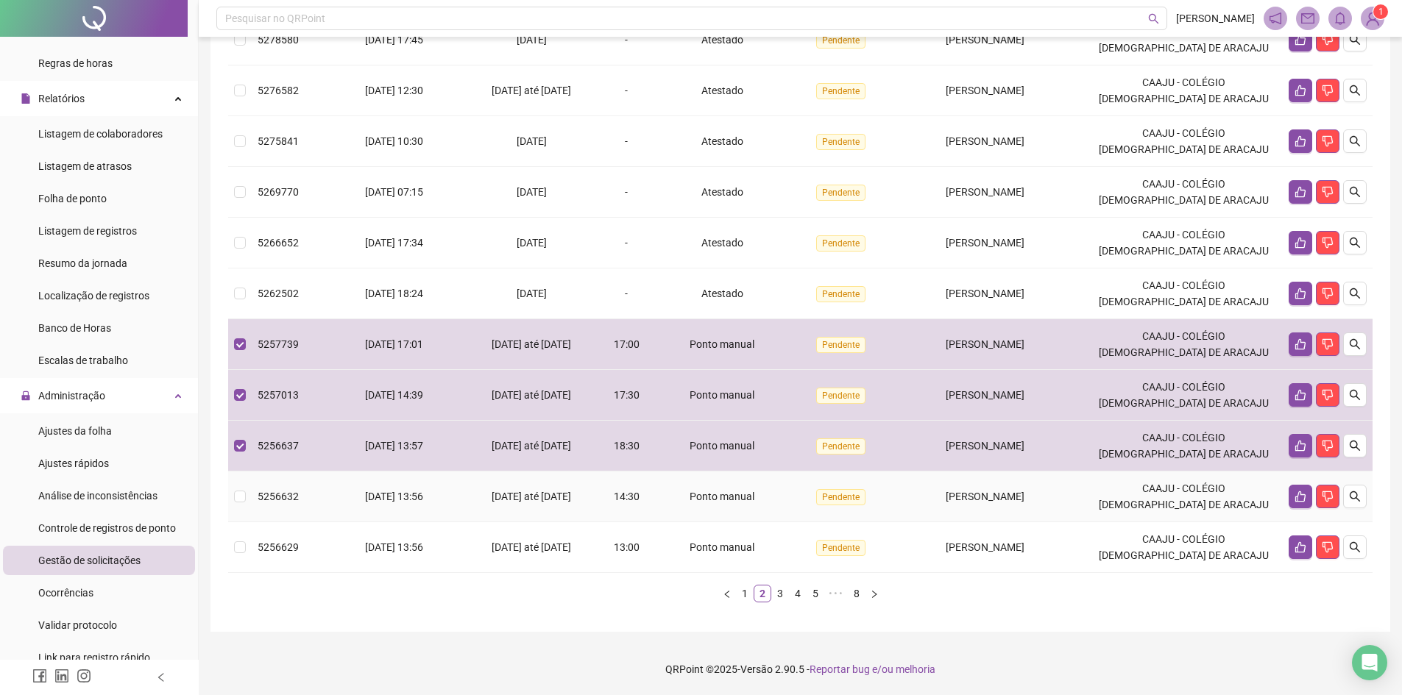
click at [603, 514] on td "14:30" at bounding box center [627, 497] width 52 height 51
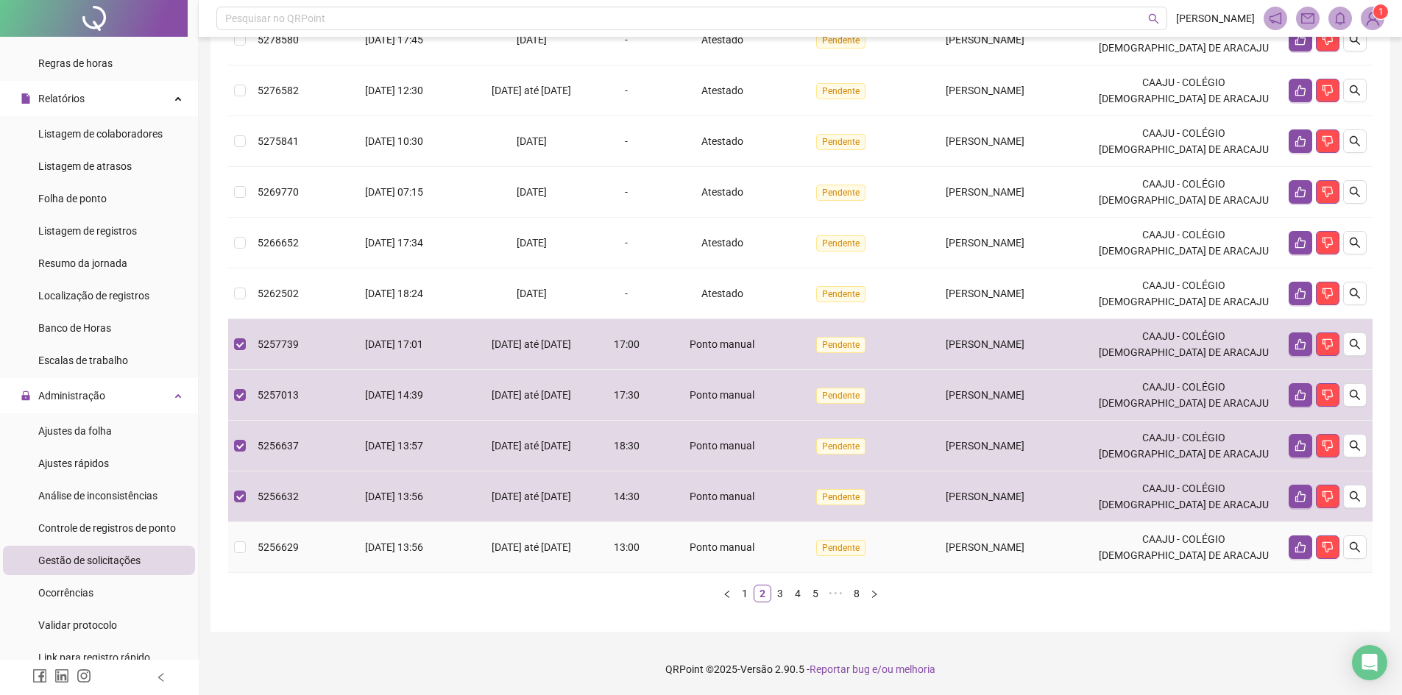
click at [608, 553] on div "13:00" at bounding box center [627, 547] width 40 height 16
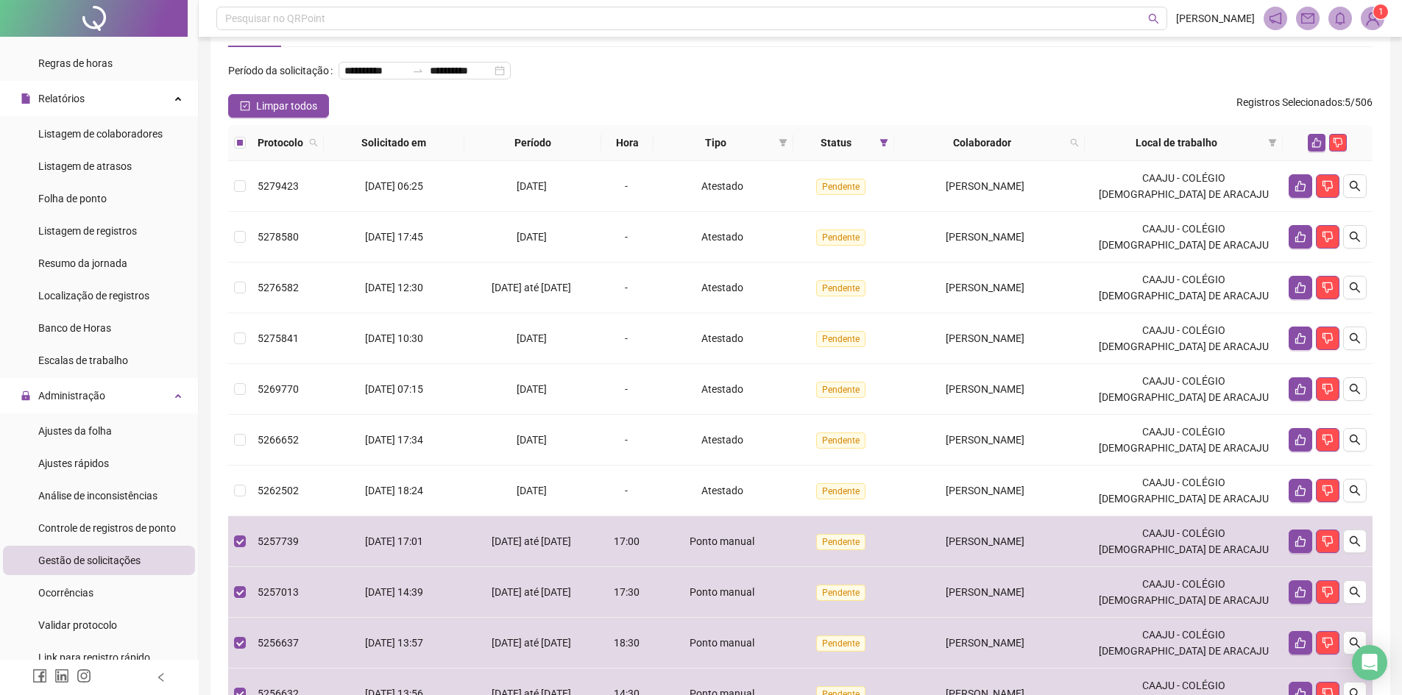
scroll to position [52, 0]
click at [1318, 149] on icon "like" at bounding box center [1316, 144] width 10 height 10
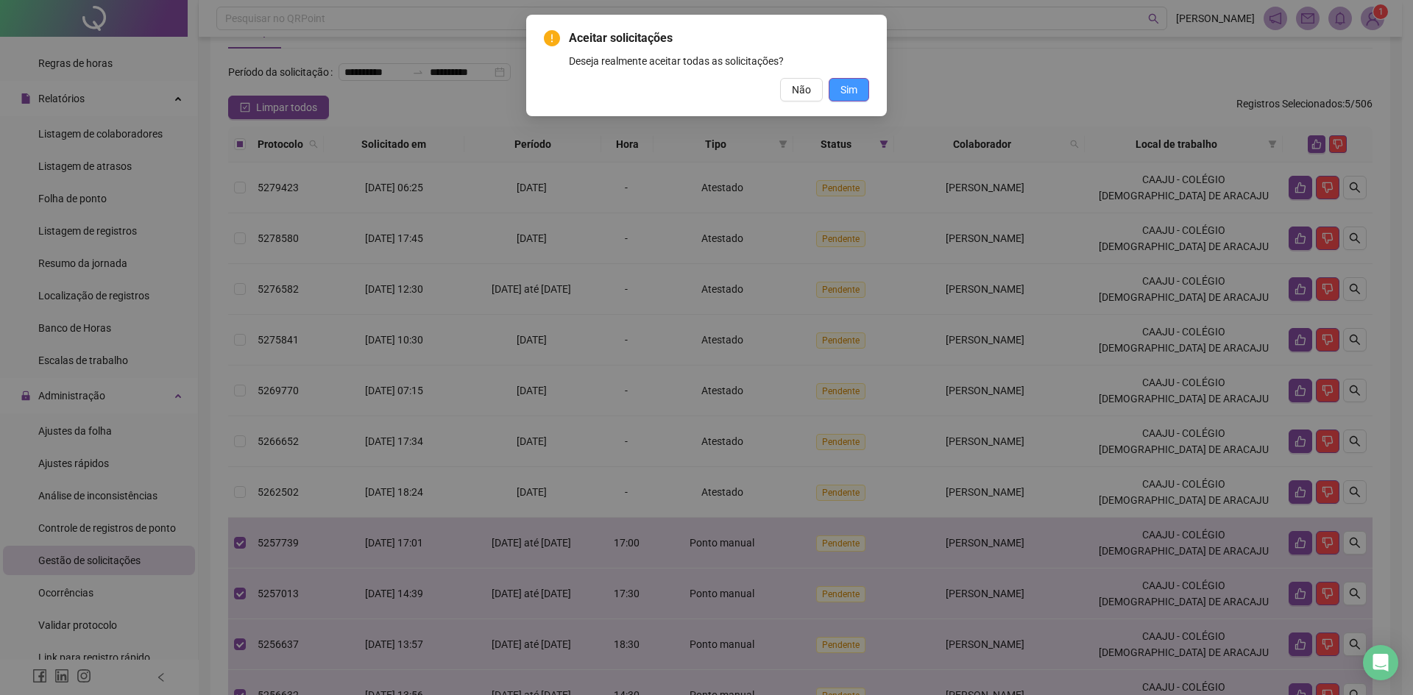
click at [862, 87] on button "Sim" at bounding box center [849, 90] width 40 height 24
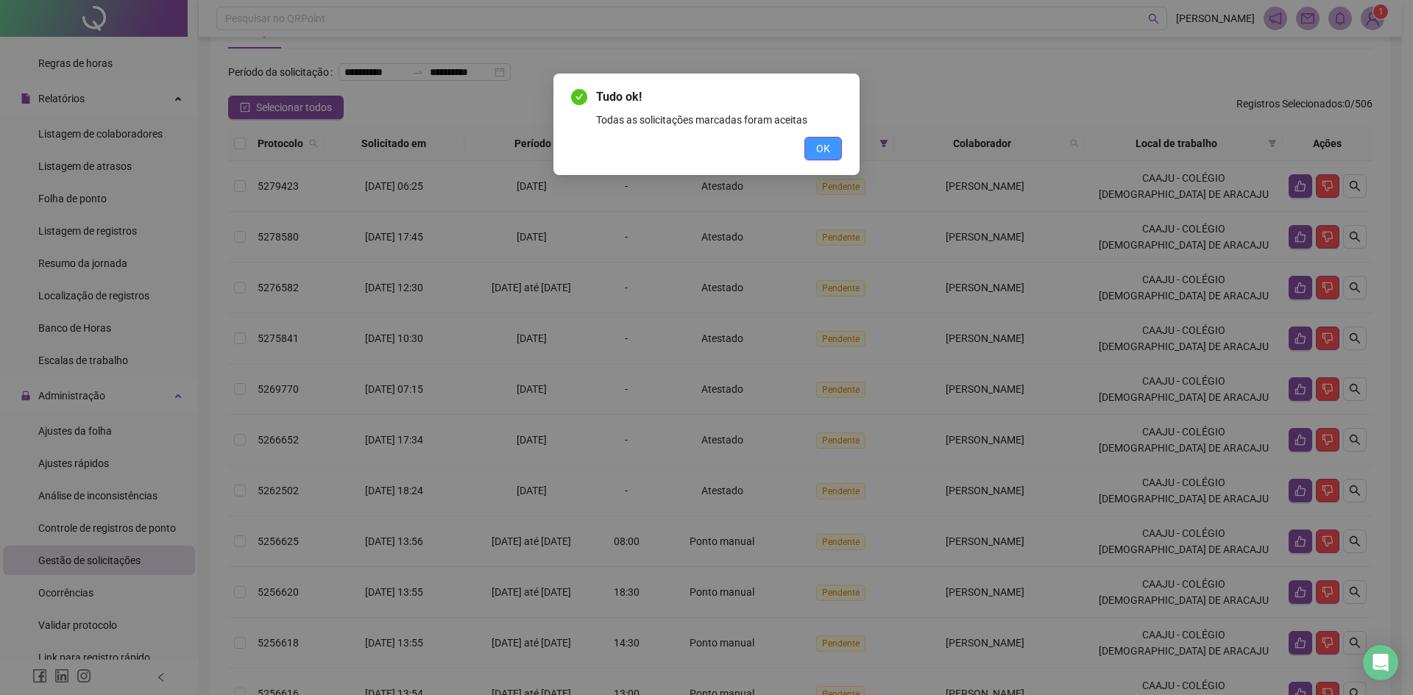
click at [821, 149] on span "OK" at bounding box center [823, 149] width 14 height 16
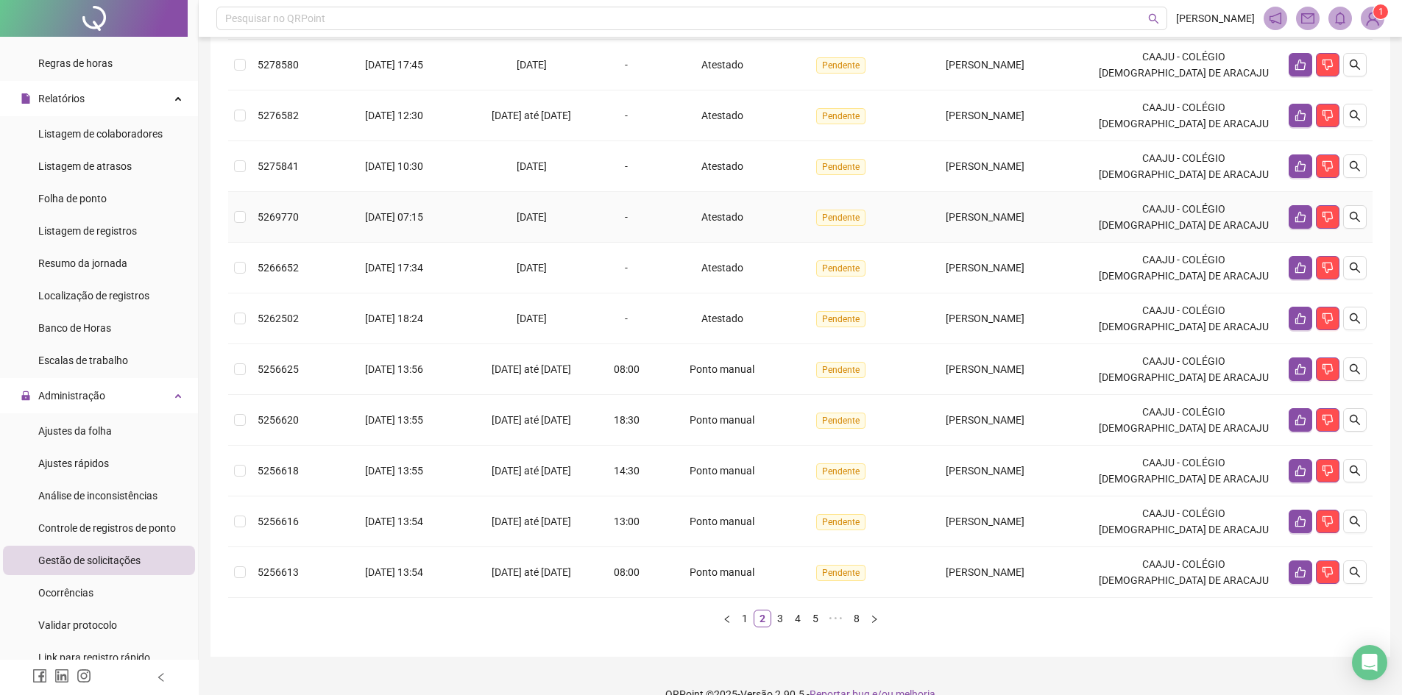
scroll to position [272, 0]
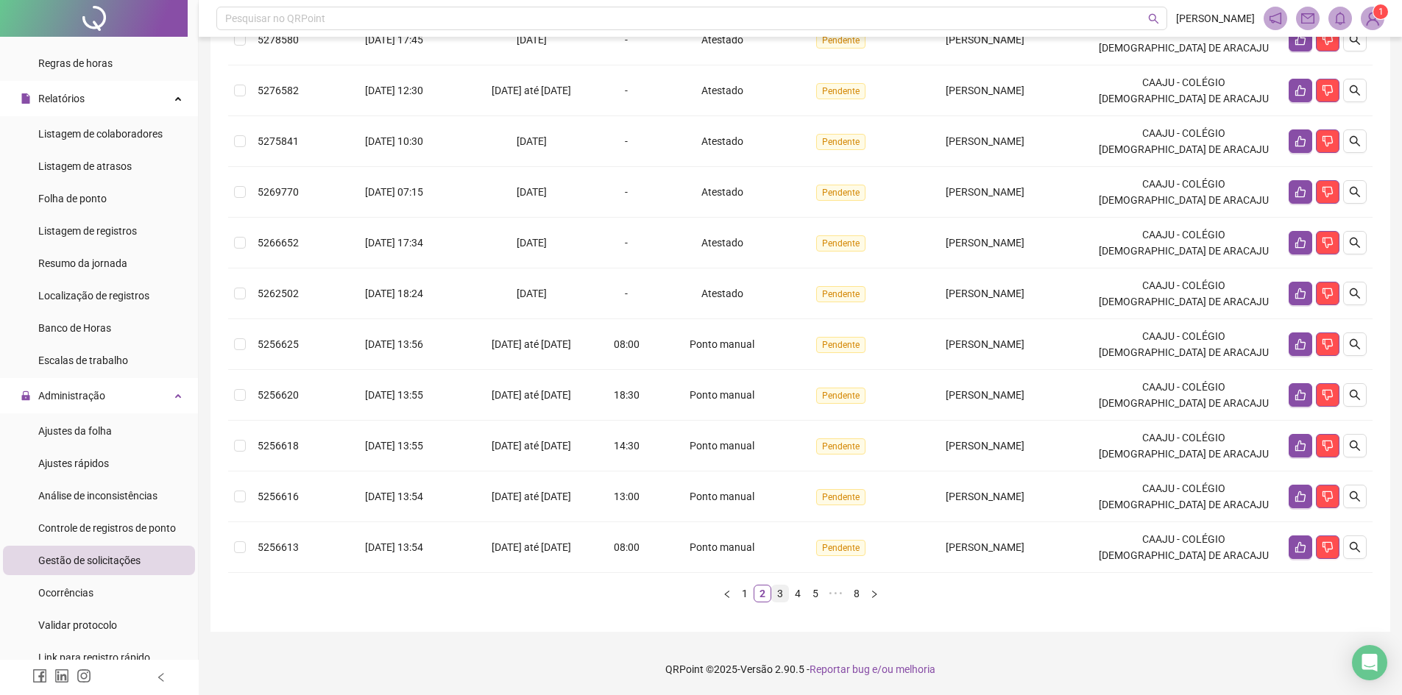
click at [779, 587] on link "3" at bounding box center [780, 594] width 16 height 16
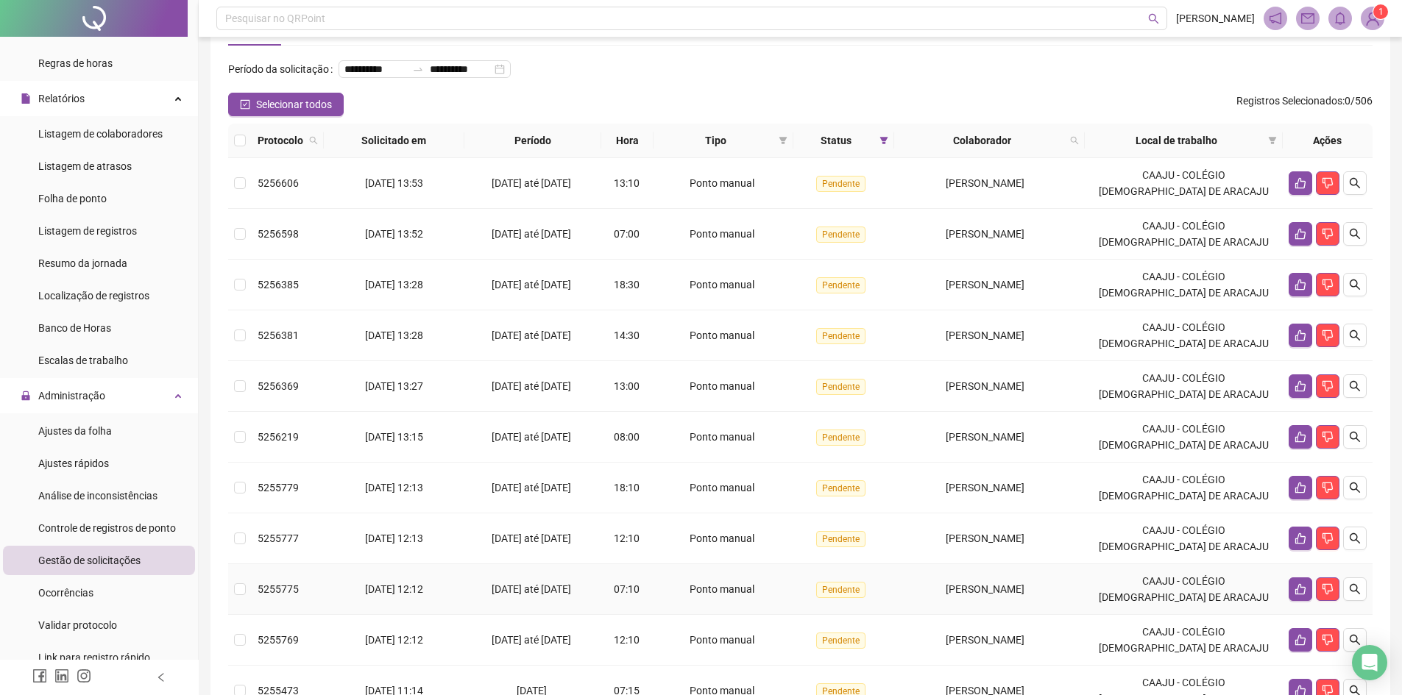
scroll to position [52, 0]
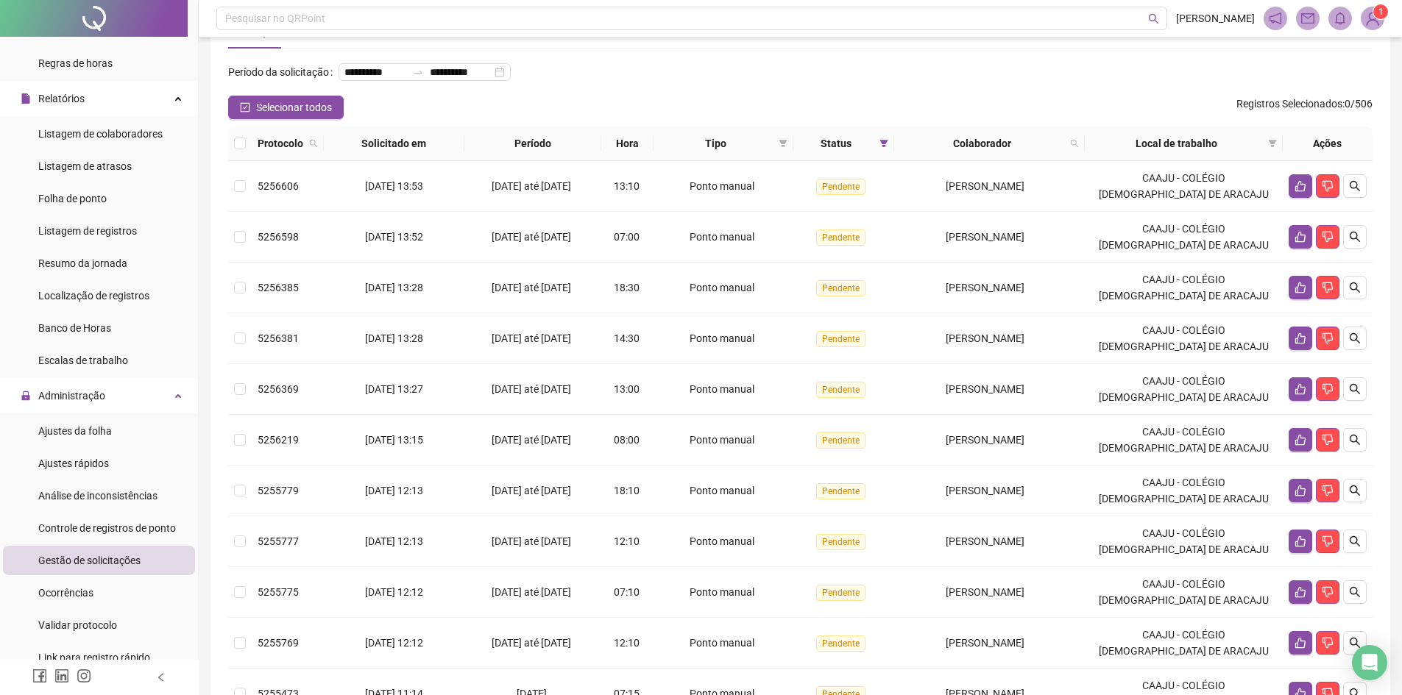
click at [252, 161] on th "Protocolo" at bounding box center [288, 144] width 72 height 35
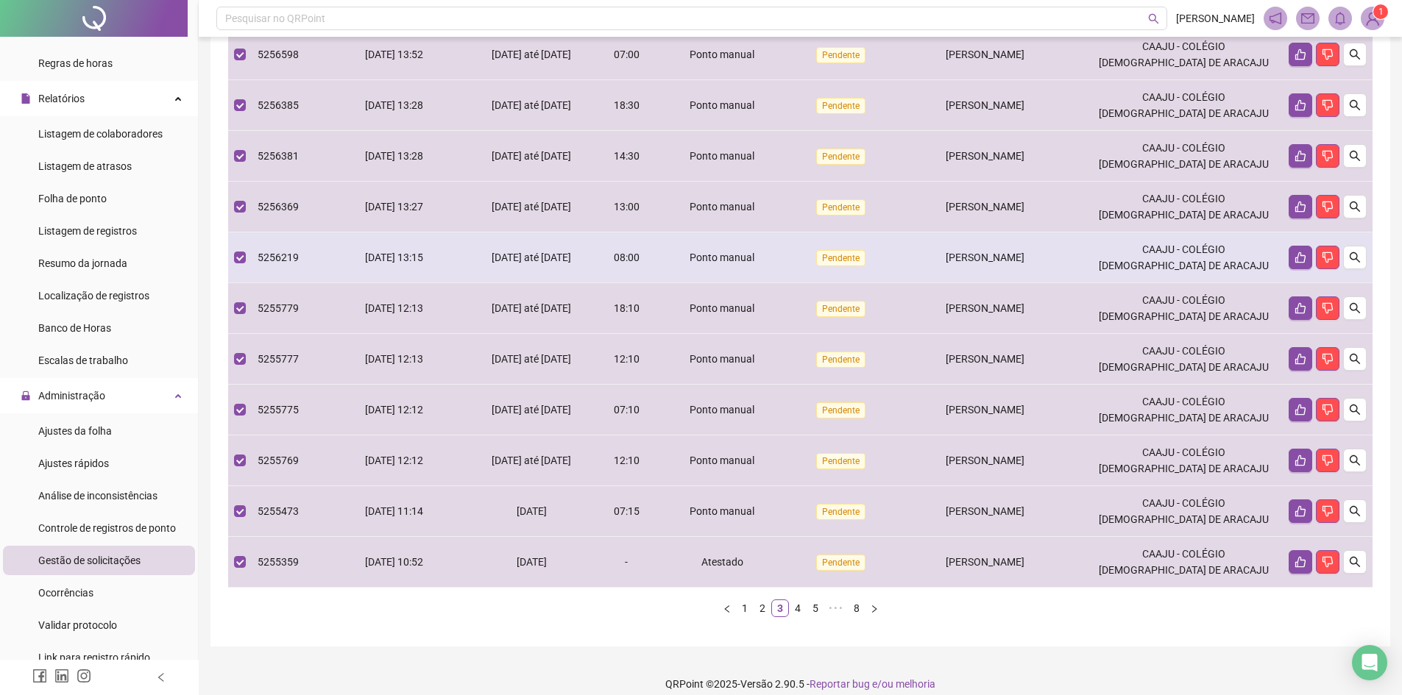
scroll to position [274, 0]
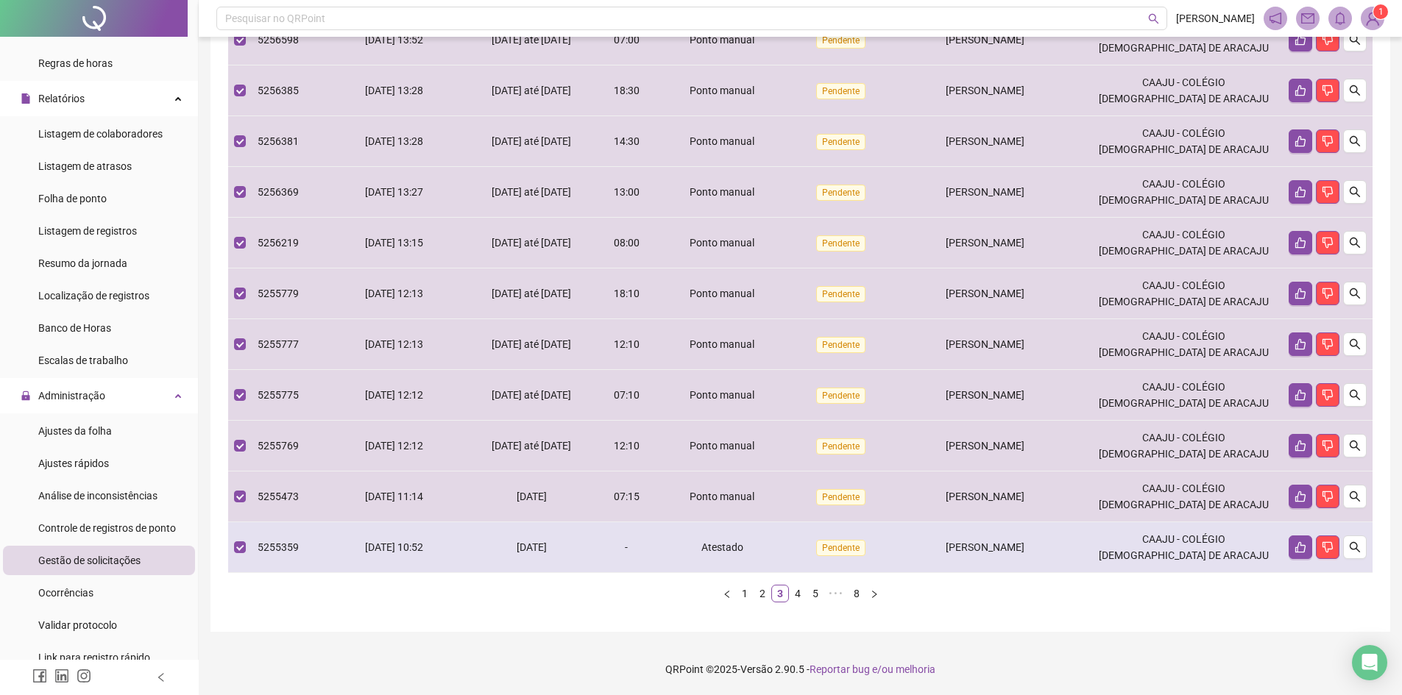
click at [726, 561] on td "Atestado" at bounding box center [722, 547] width 139 height 51
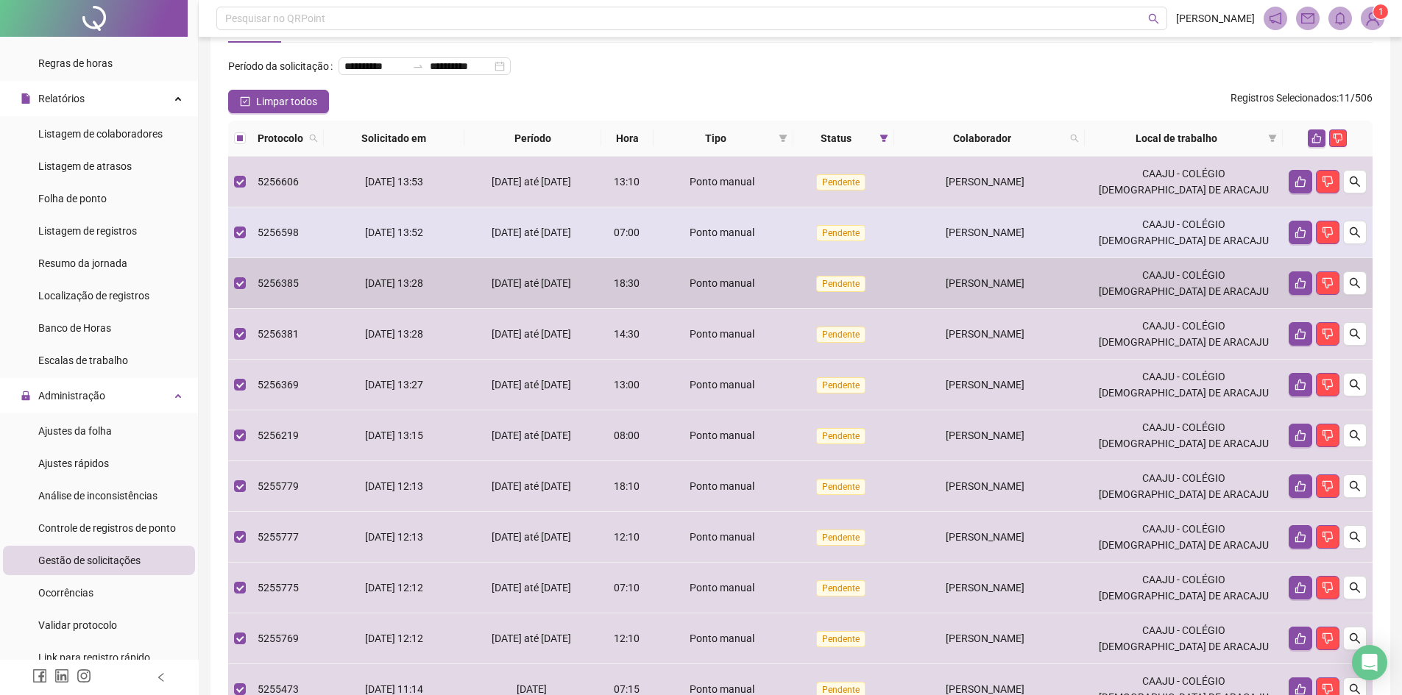
scroll to position [53, 0]
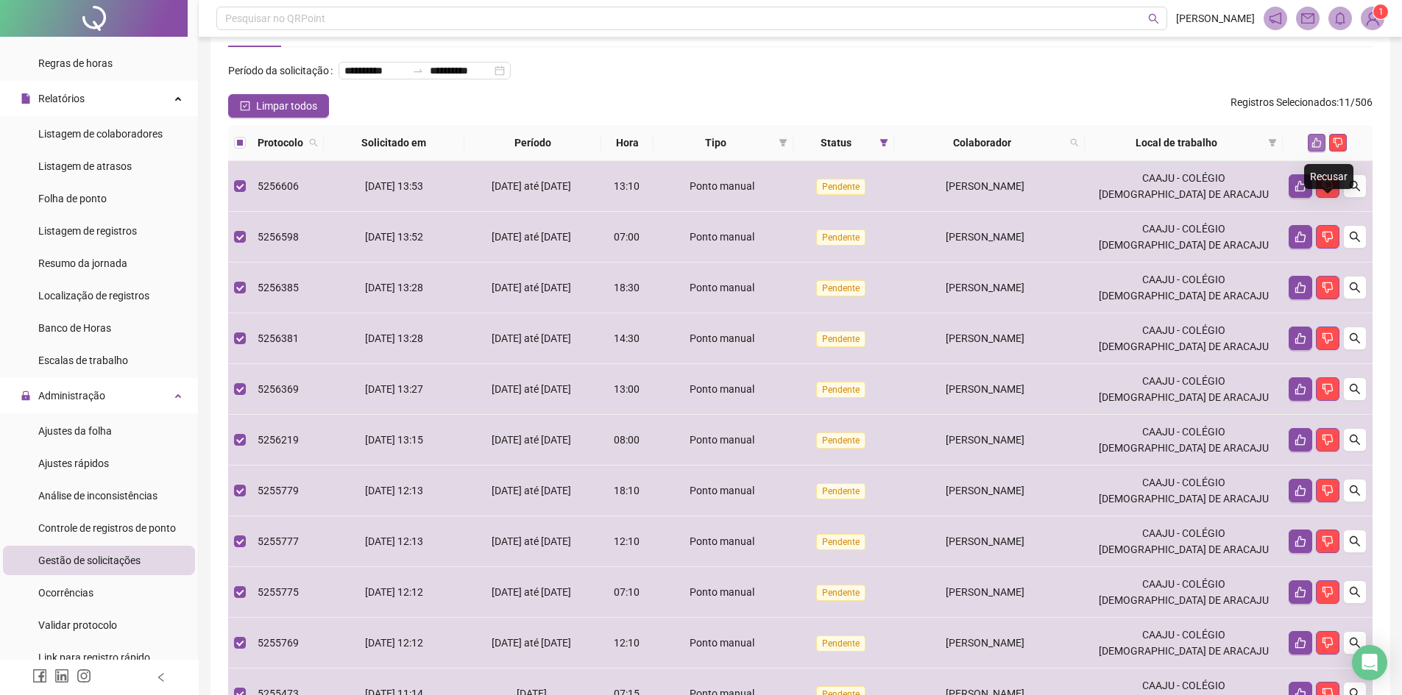
click at [1314, 152] on button "button" at bounding box center [1317, 143] width 18 height 18
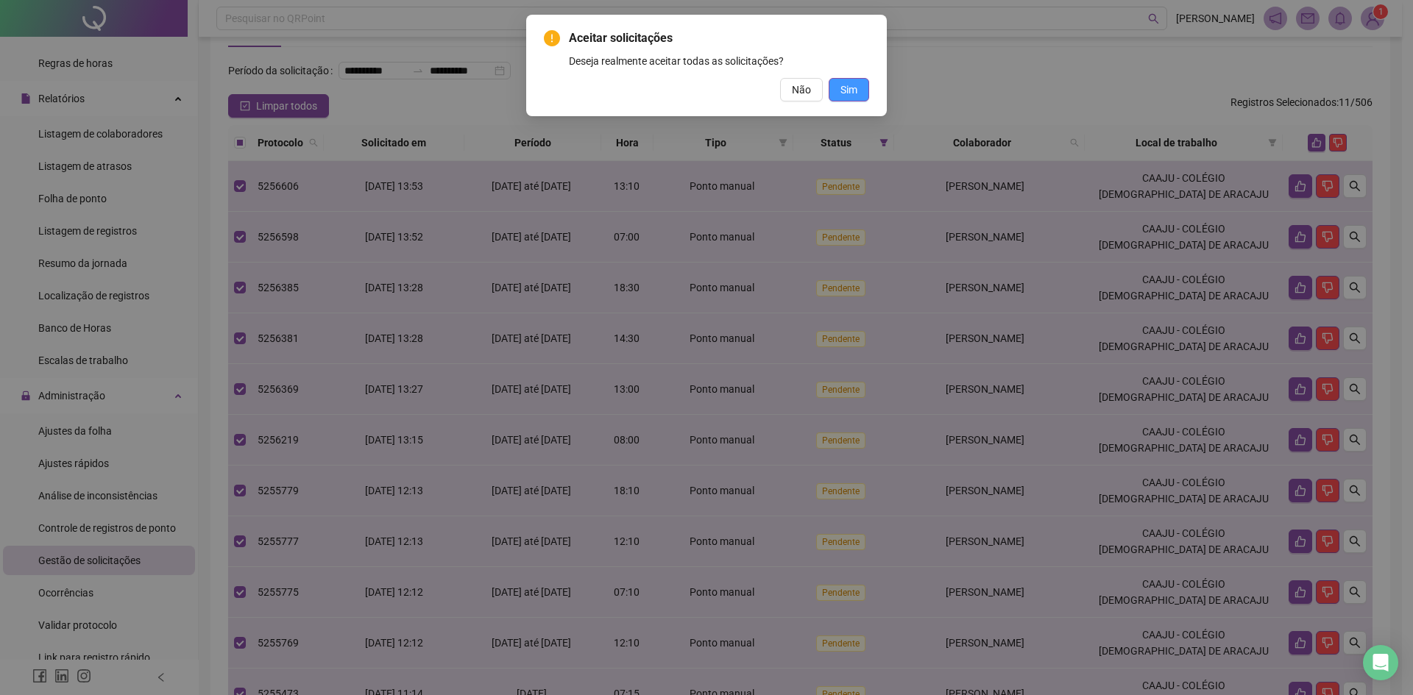
drag, startPoint x: 856, startPoint y: 85, endPoint x: 843, endPoint y: 85, distance: 13.2
click at [851, 85] on span "Sim" at bounding box center [848, 90] width 17 height 16
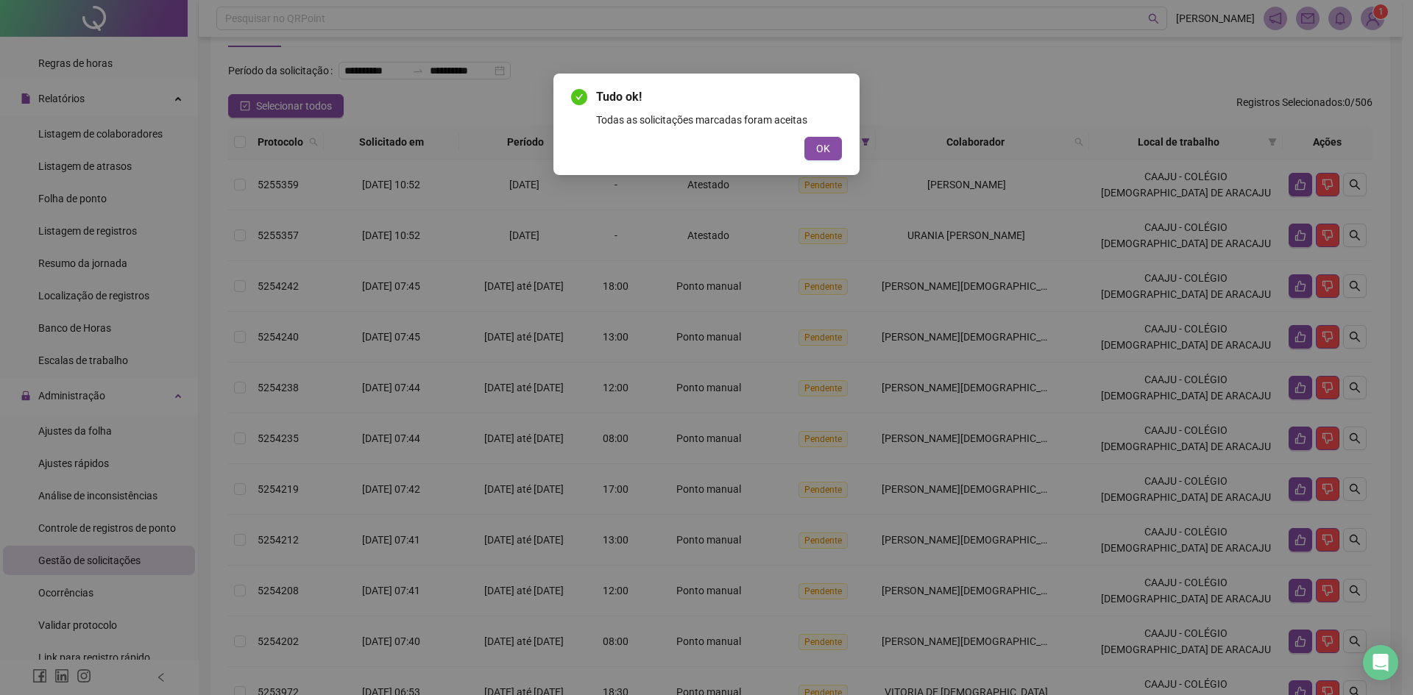
click at [820, 151] on span "OK" at bounding box center [823, 149] width 14 height 16
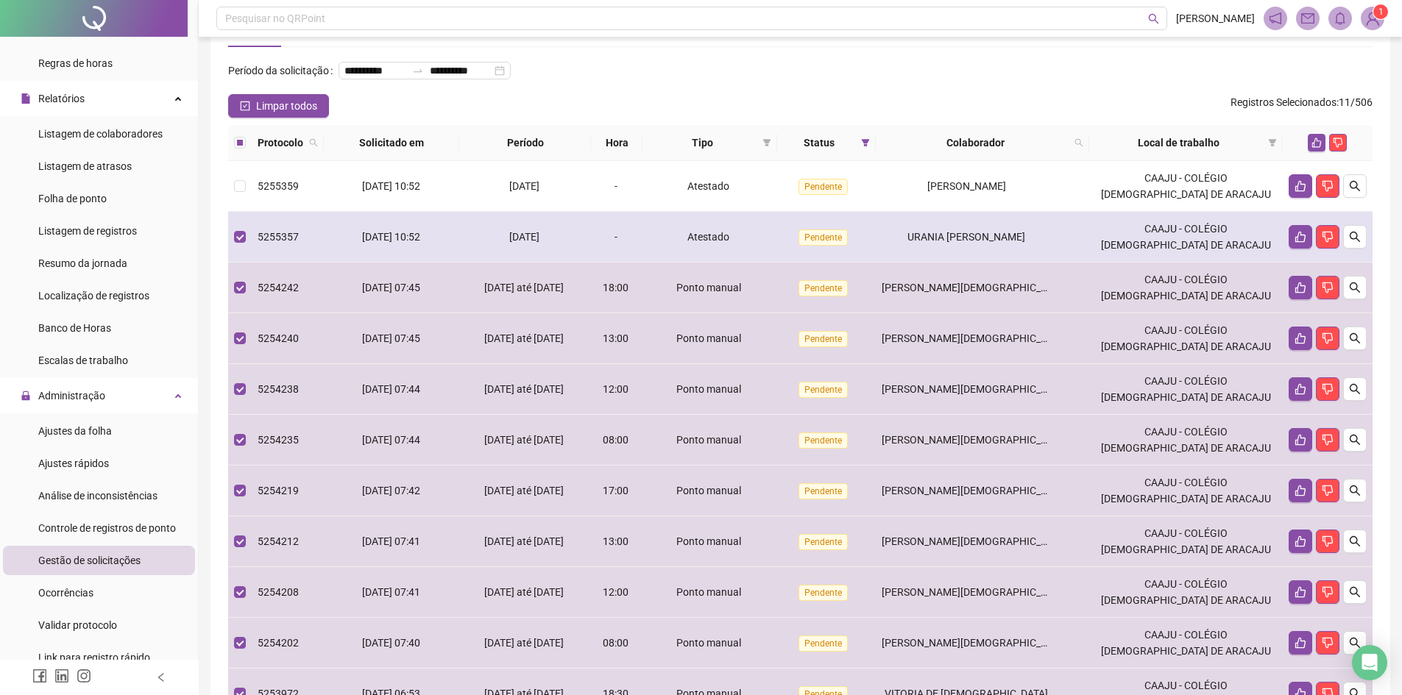
click at [255, 262] on td "5255357" at bounding box center [288, 237] width 72 height 51
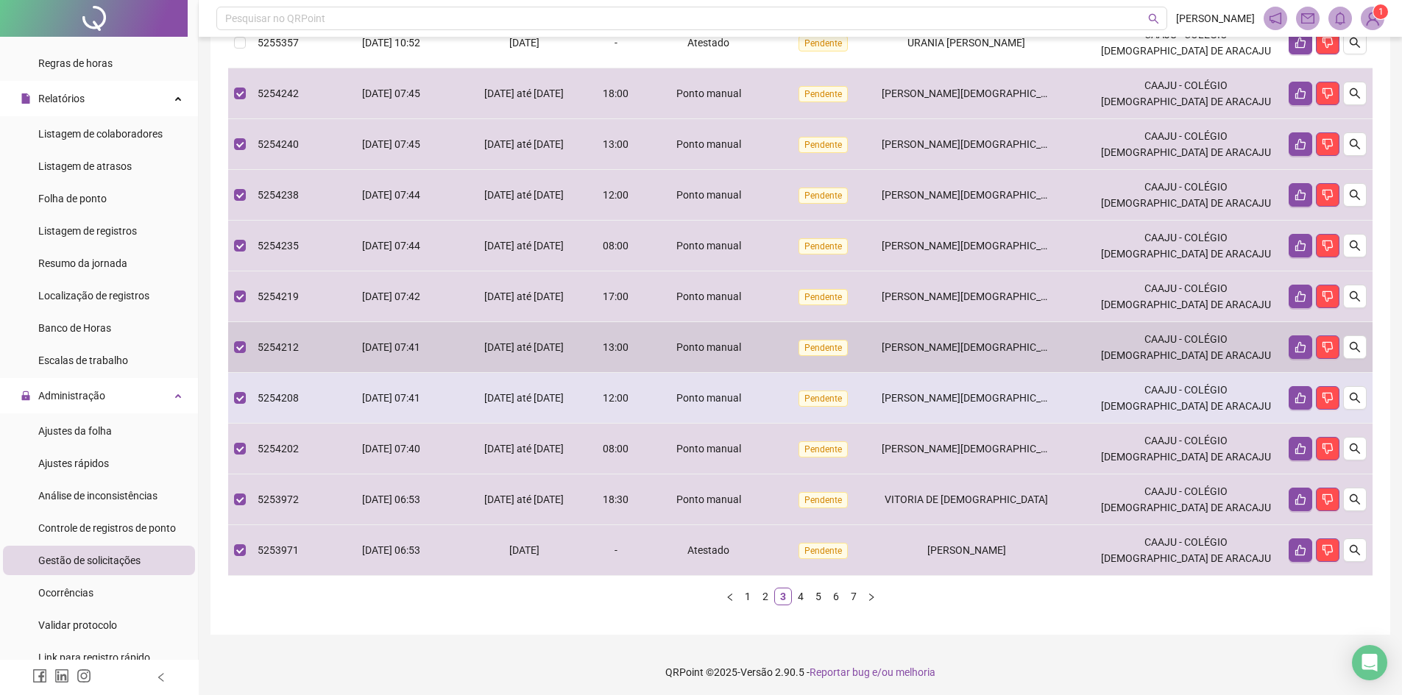
scroll to position [274, 0]
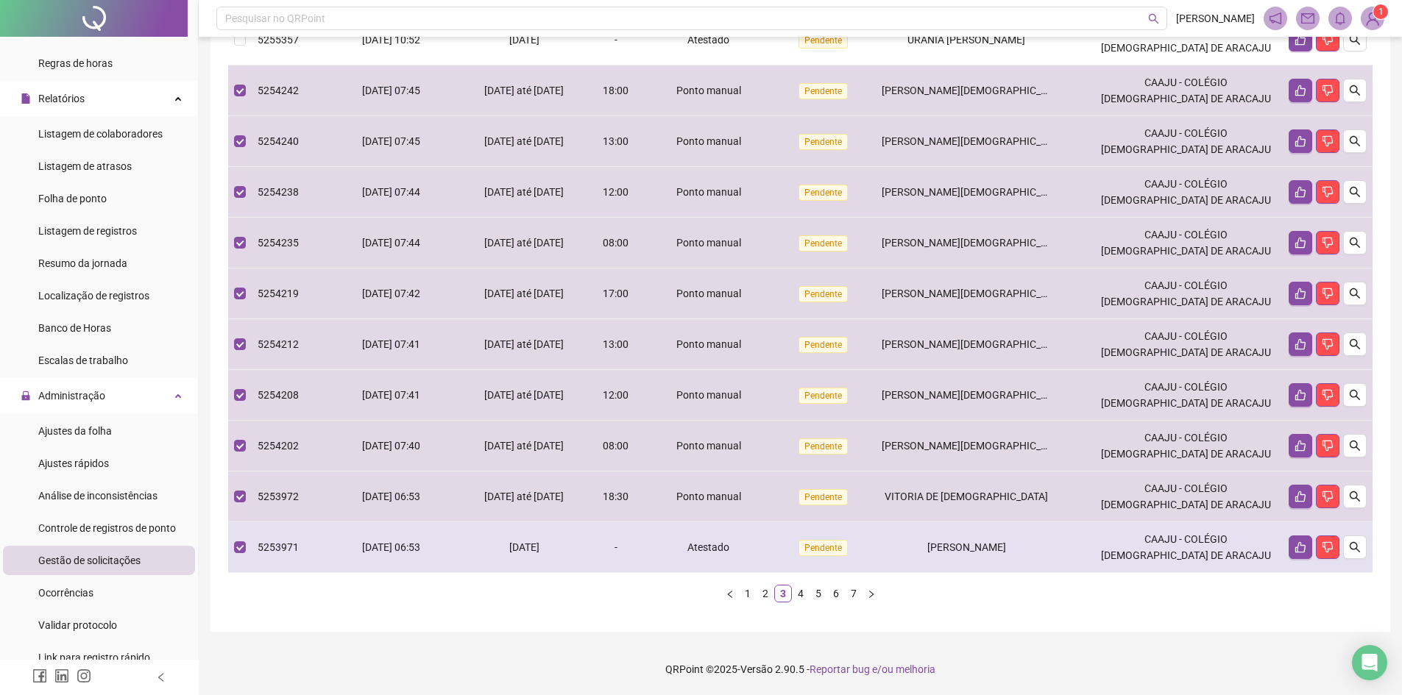
click at [296, 545] on span "5253971" at bounding box center [278, 548] width 41 height 12
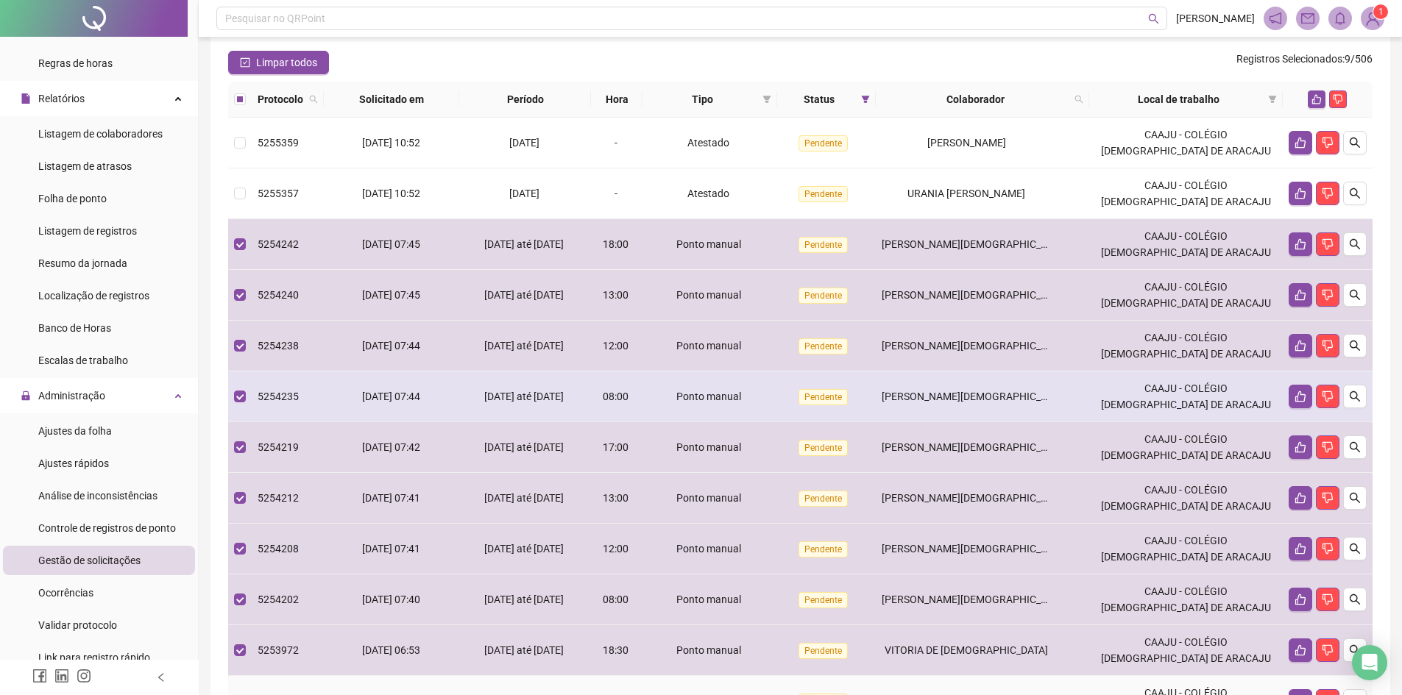
scroll to position [53, 0]
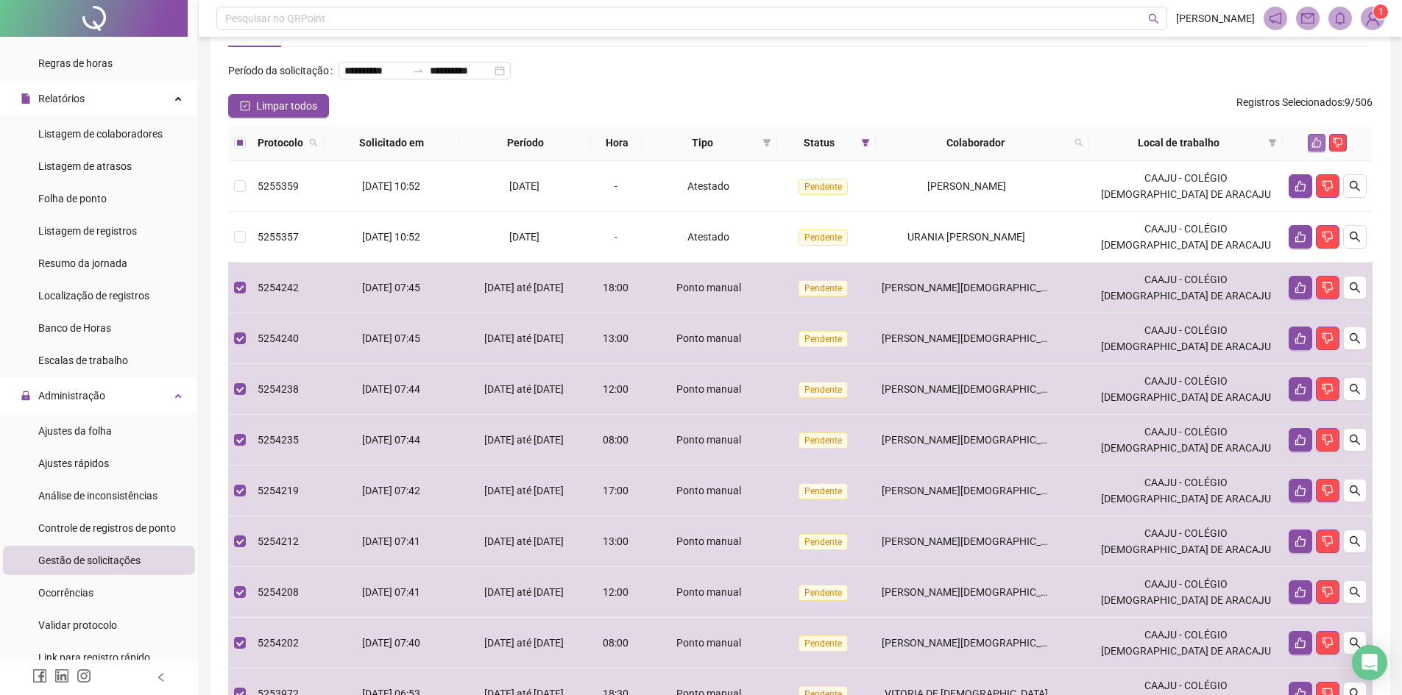
click at [1314, 148] on icon "like" at bounding box center [1317, 143] width 10 height 10
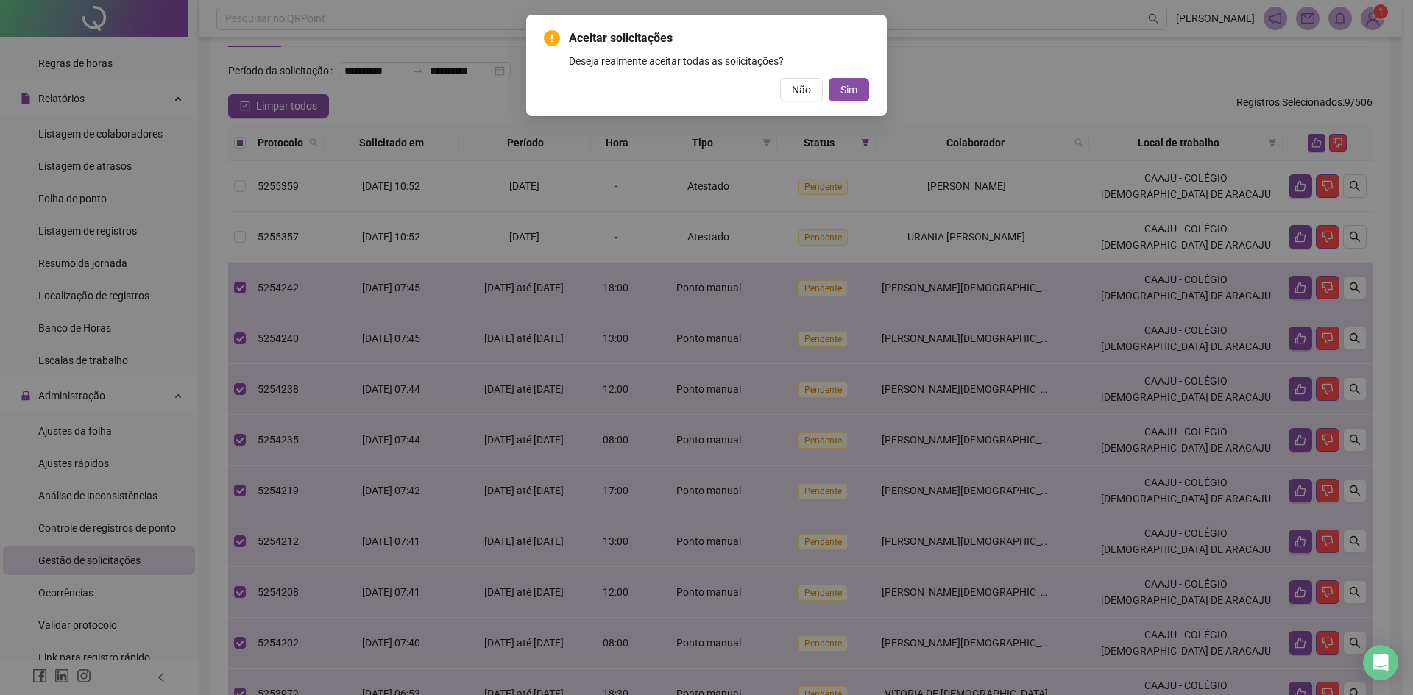
click at [857, 77] on div "Aceitar solicitações Deseja realmente aceitar todas as solicitações? Não Sim" at bounding box center [706, 65] width 325 height 72
click at [856, 91] on span "Sim" at bounding box center [848, 90] width 17 height 16
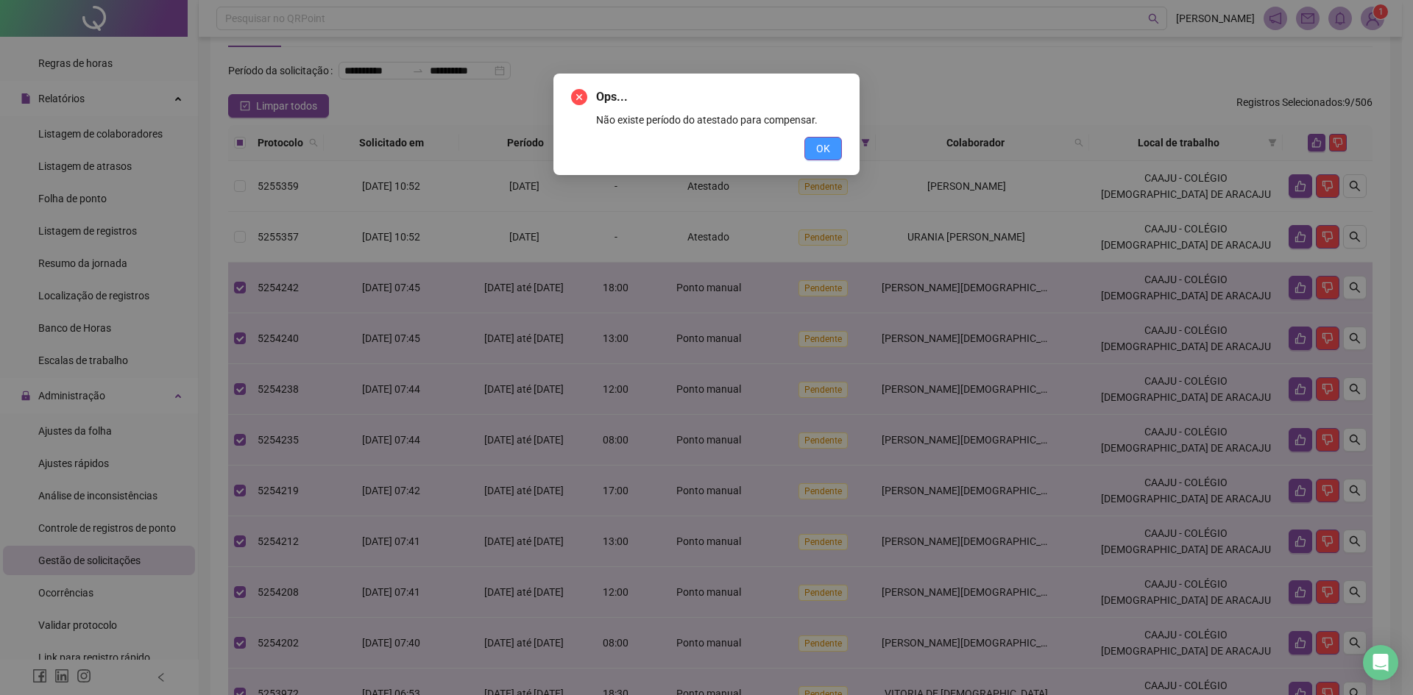
click at [831, 154] on button "OK" at bounding box center [823, 149] width 38 height 24
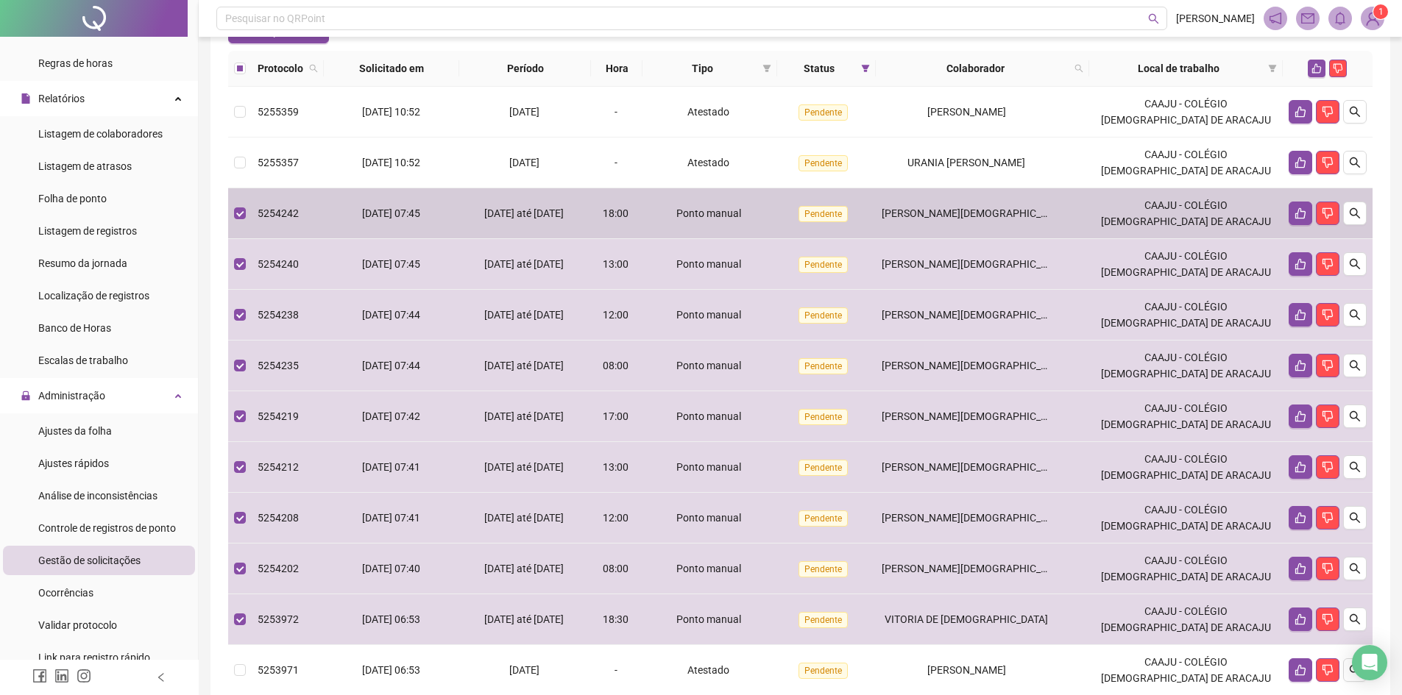
scroll to position [127, 0]
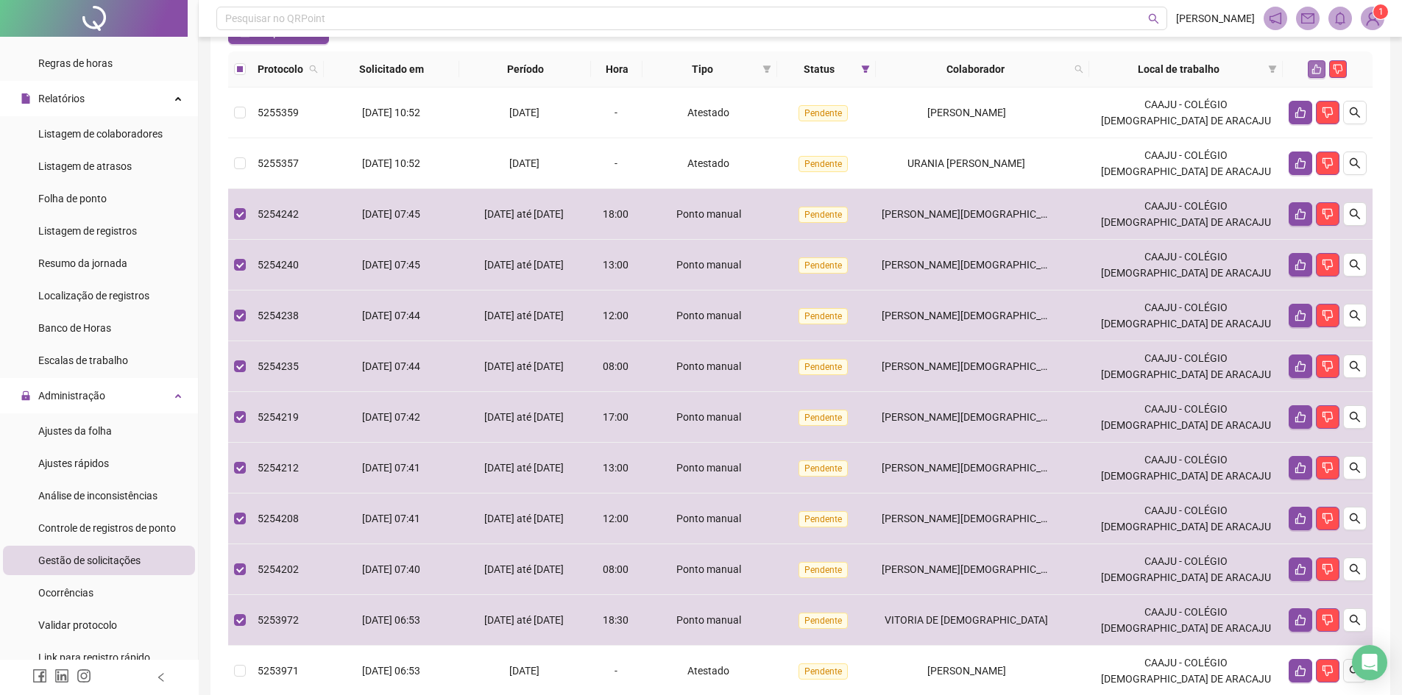
click at [1311, 74] on icon "like" at bounding box center [1316, 69] width 10 height 10
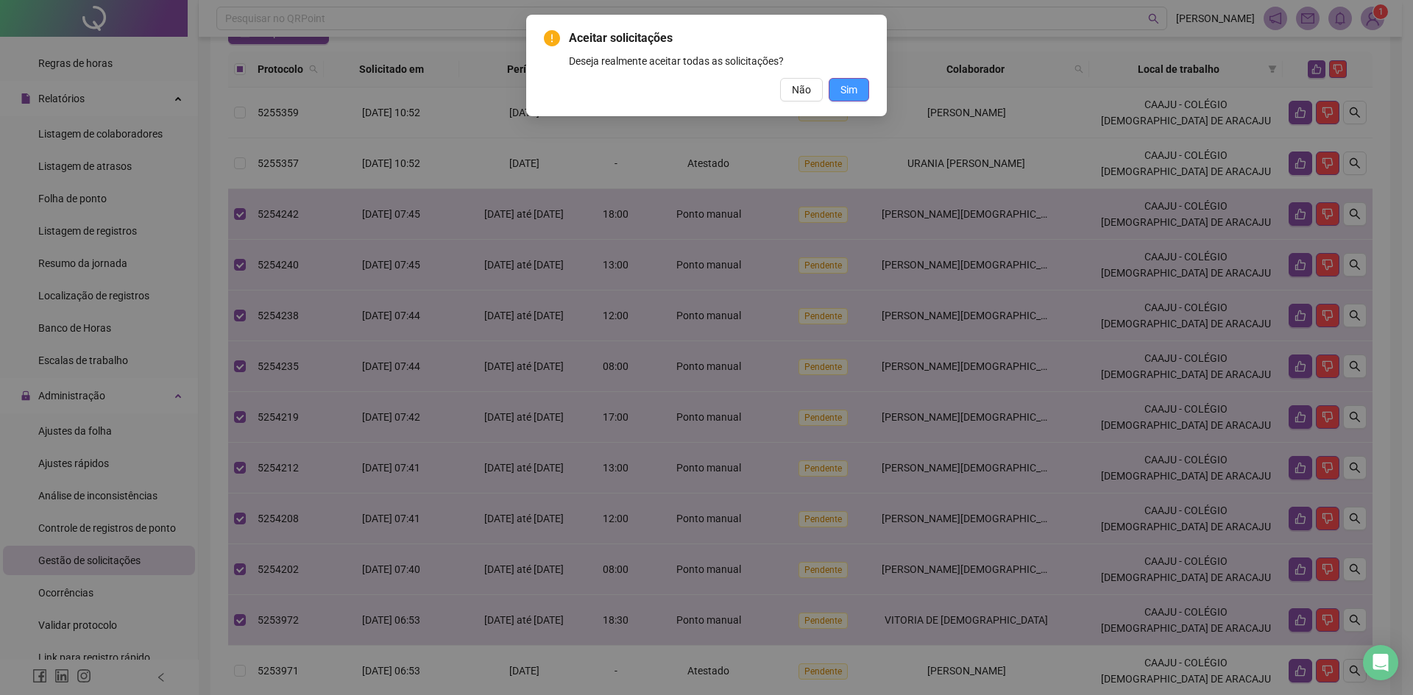
click at [854, 86] on span "Sim" at bounding box center [848, 90] width 17 height 16
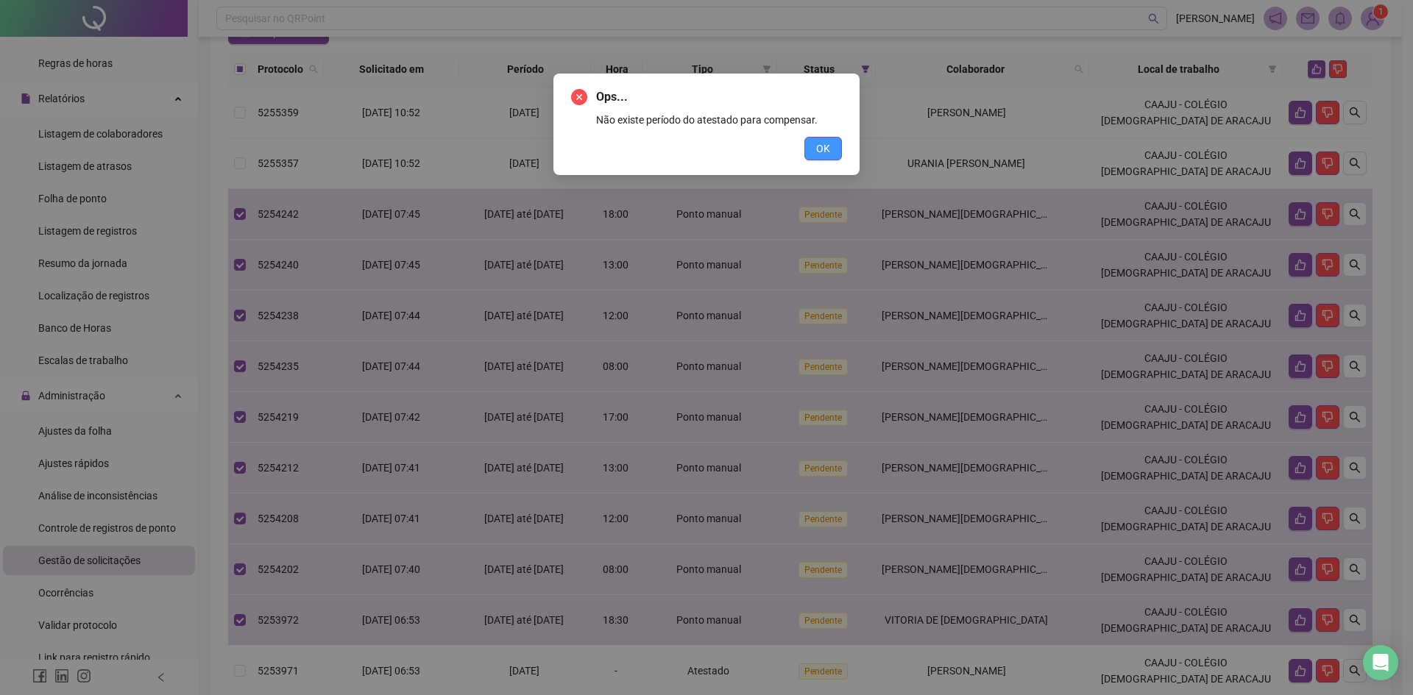
click at [817, 144] on span "OK" at bounding box center [823, 149] width 14 height 16
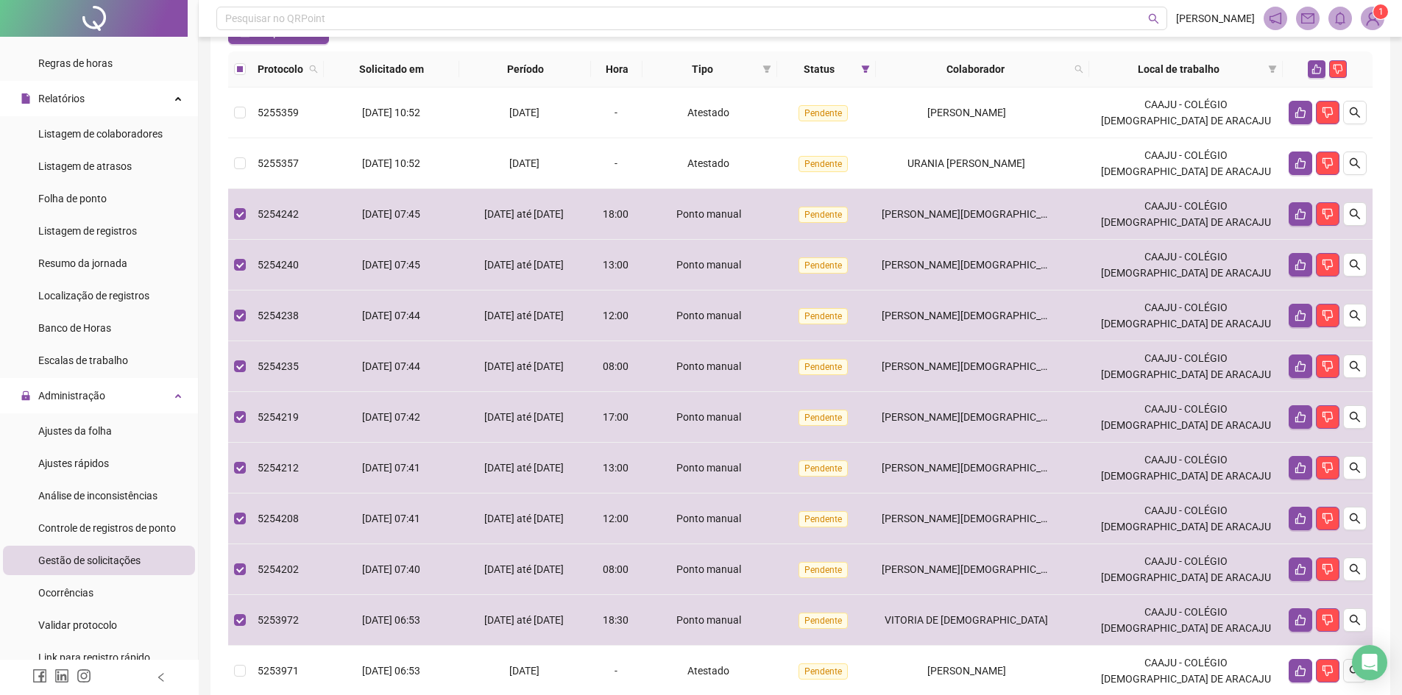
click at [251, 88] on th at bounding box center [240, 70] width 24 height 36
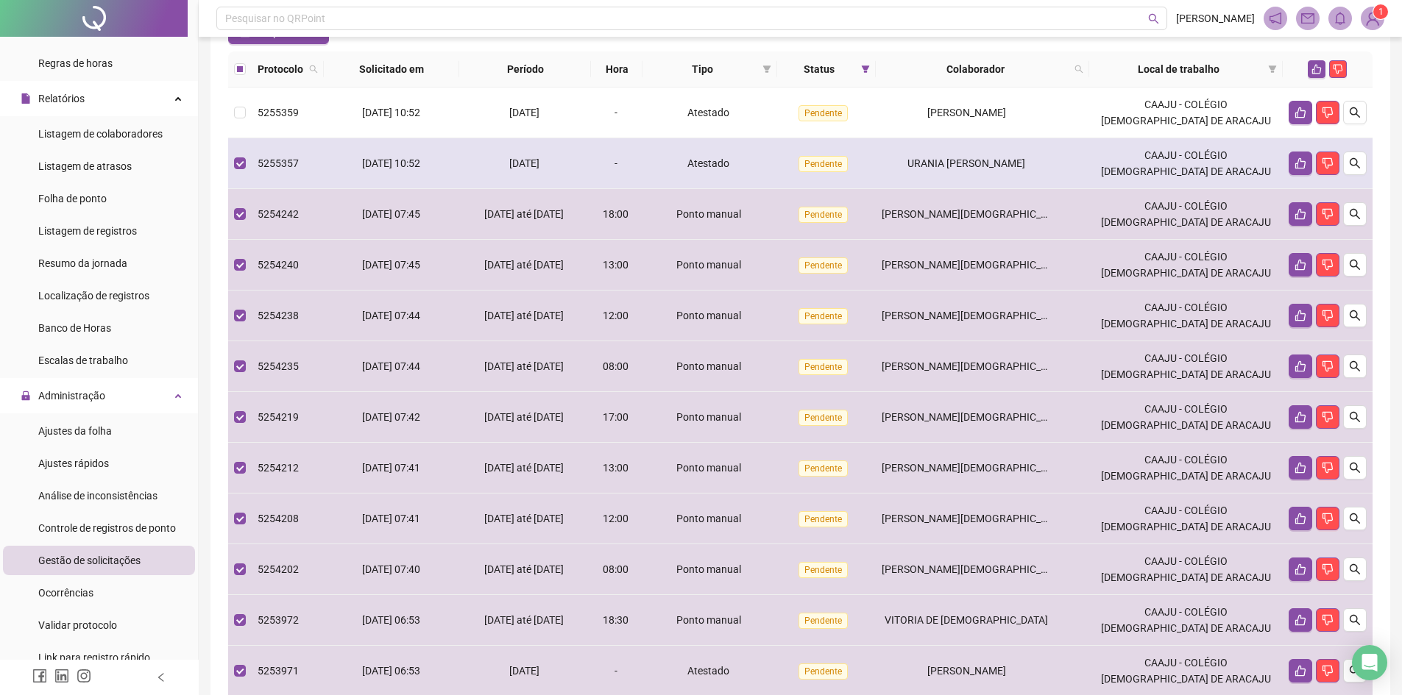
click at [247, 189] on td at bounding box center [240, 163] width 24 height 51
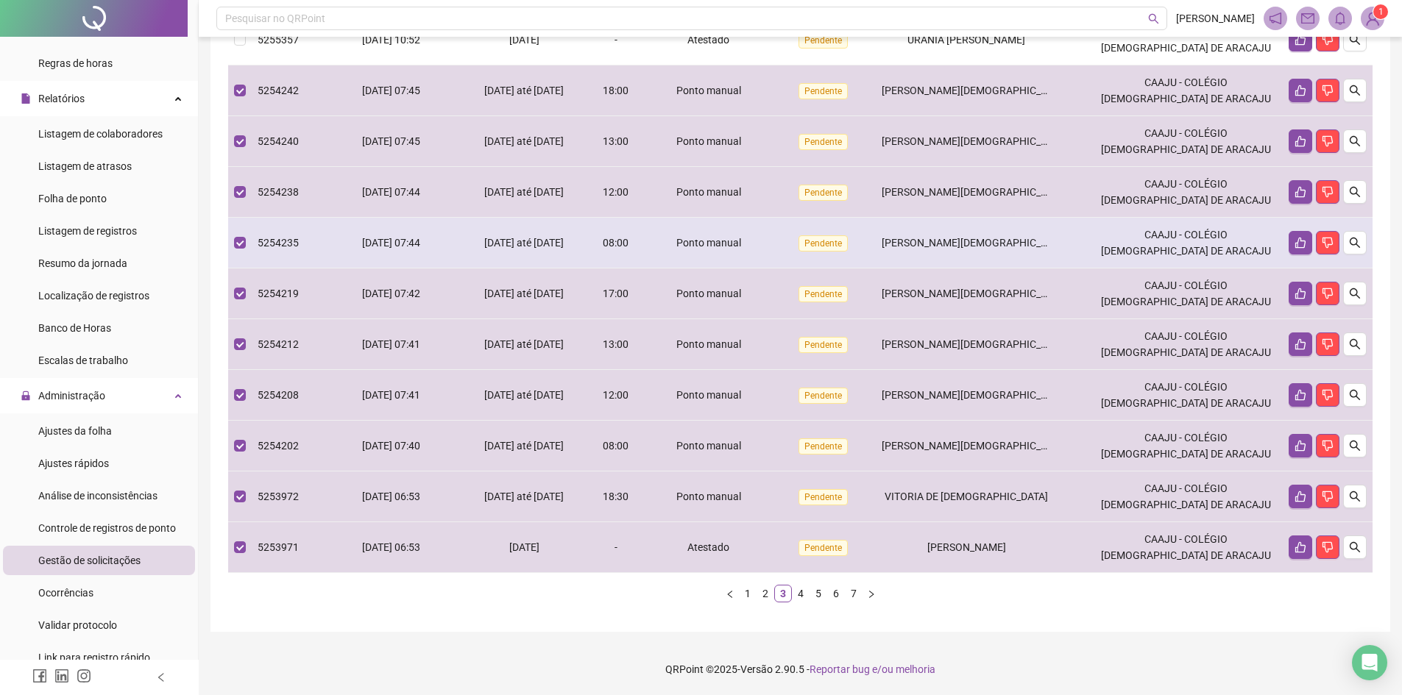
scroll to position [274, 0]
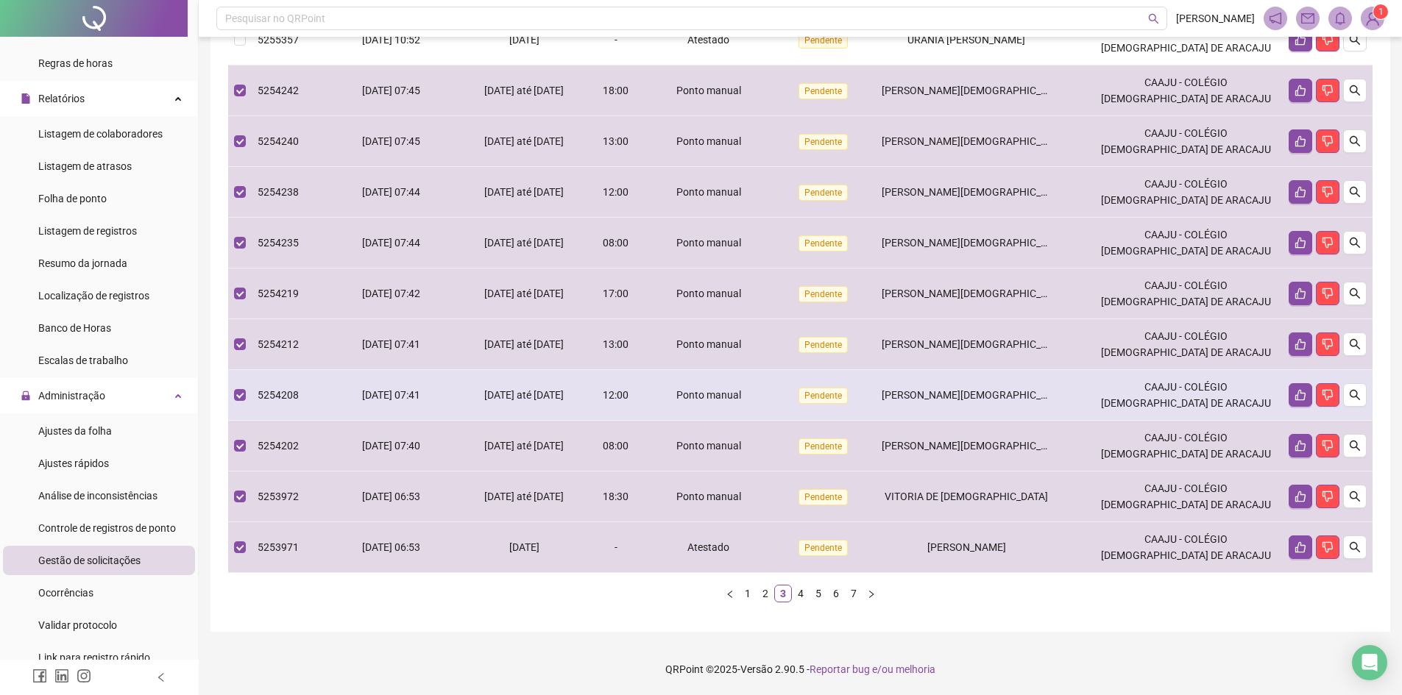
click at [476, 410] on td "[DATE] até [DATE]" at bounding box center [525, 395] width 132 height 51
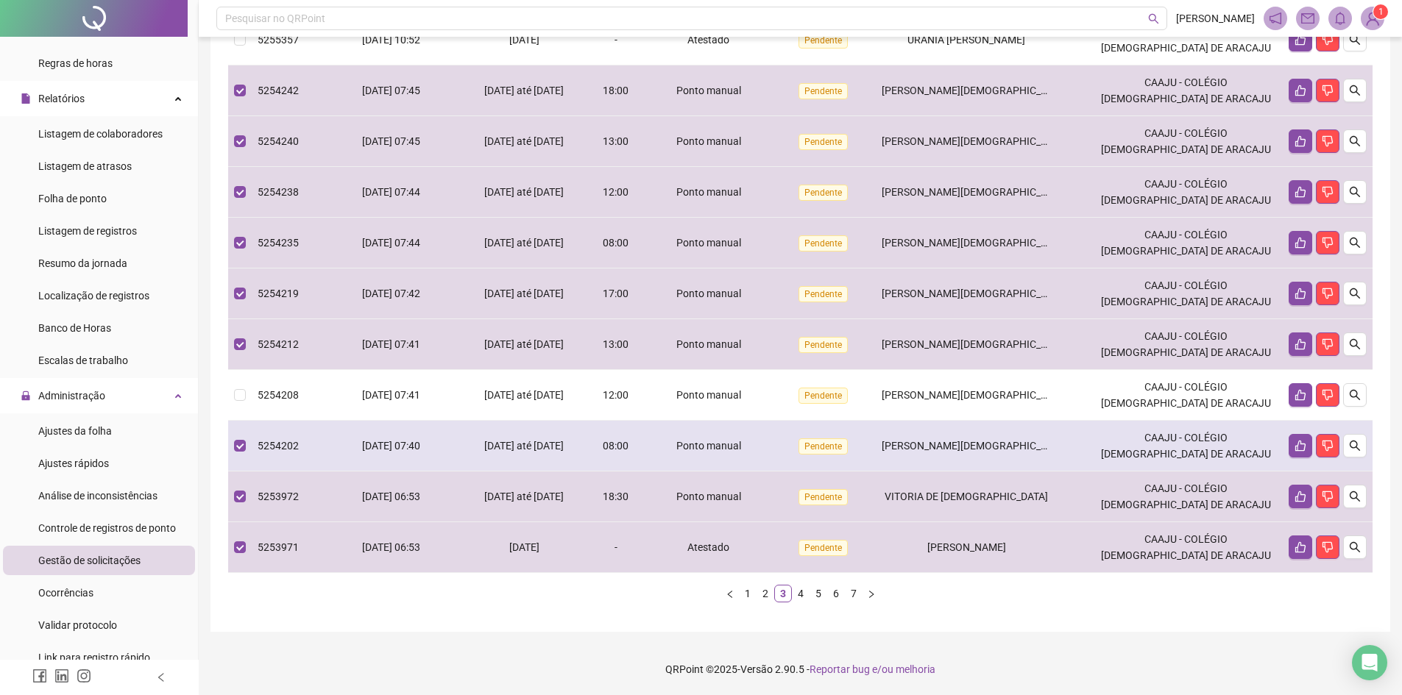
click at [491, 444] on span "[DATE] até [DATE]" at bounding box center [523, 446] width 79 height 12
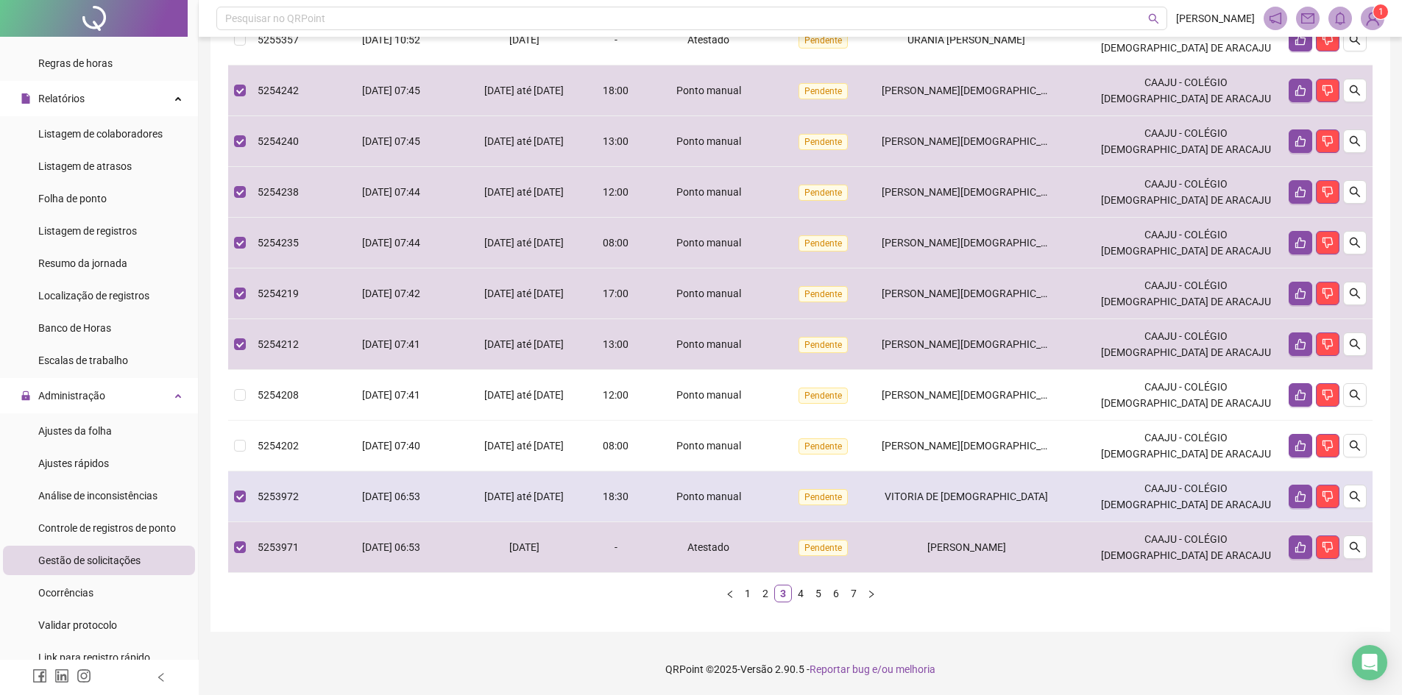
click at [477, 479] on td "[DATE] até [DATE]" at bounding box center [525, 497] width 132 height 51
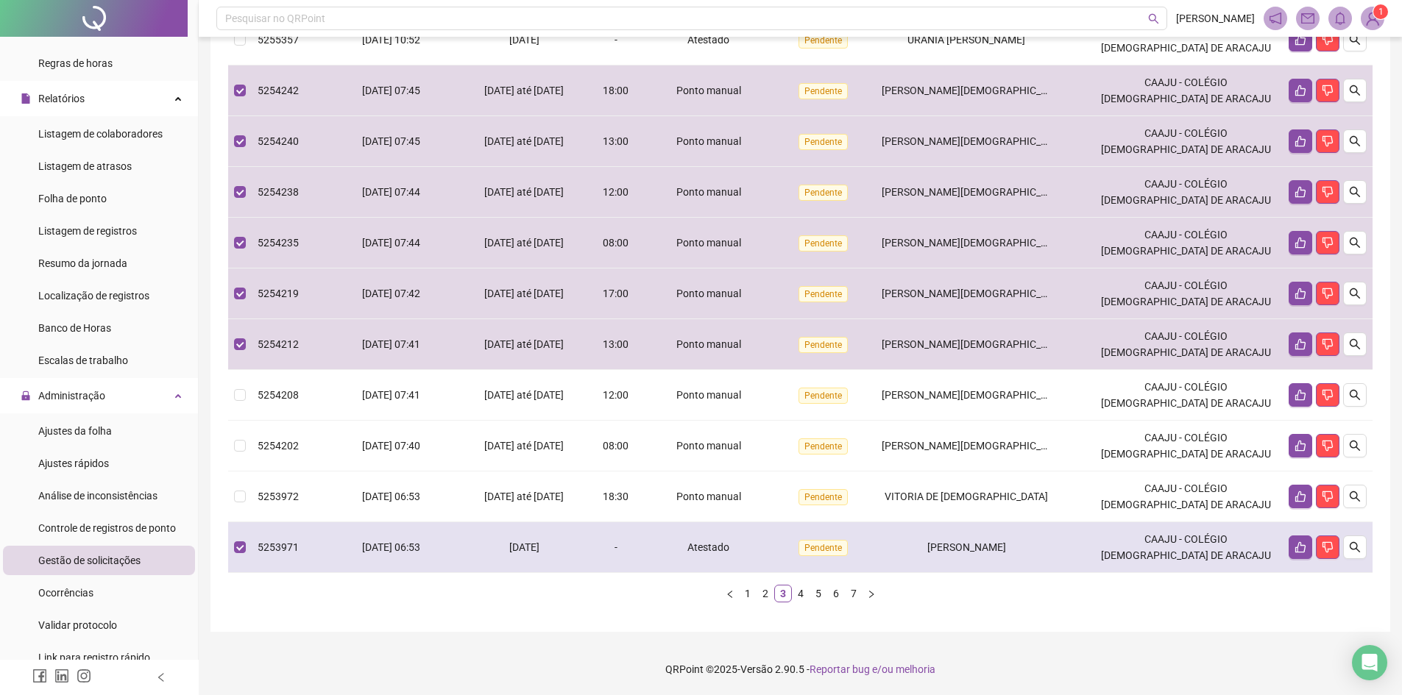
click at [483, 546] on div "[DATE]" at bounding box center [525, 547] width 120 height 16
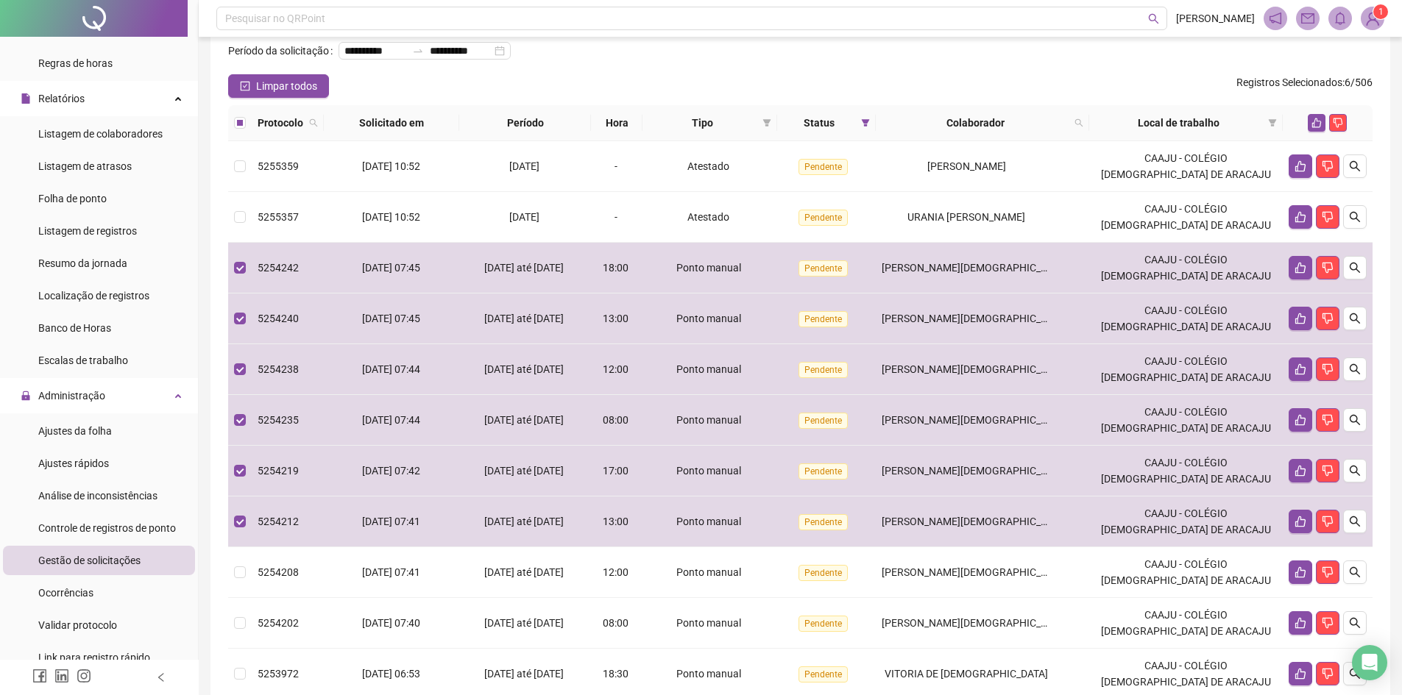
scroll to position [0, 0]
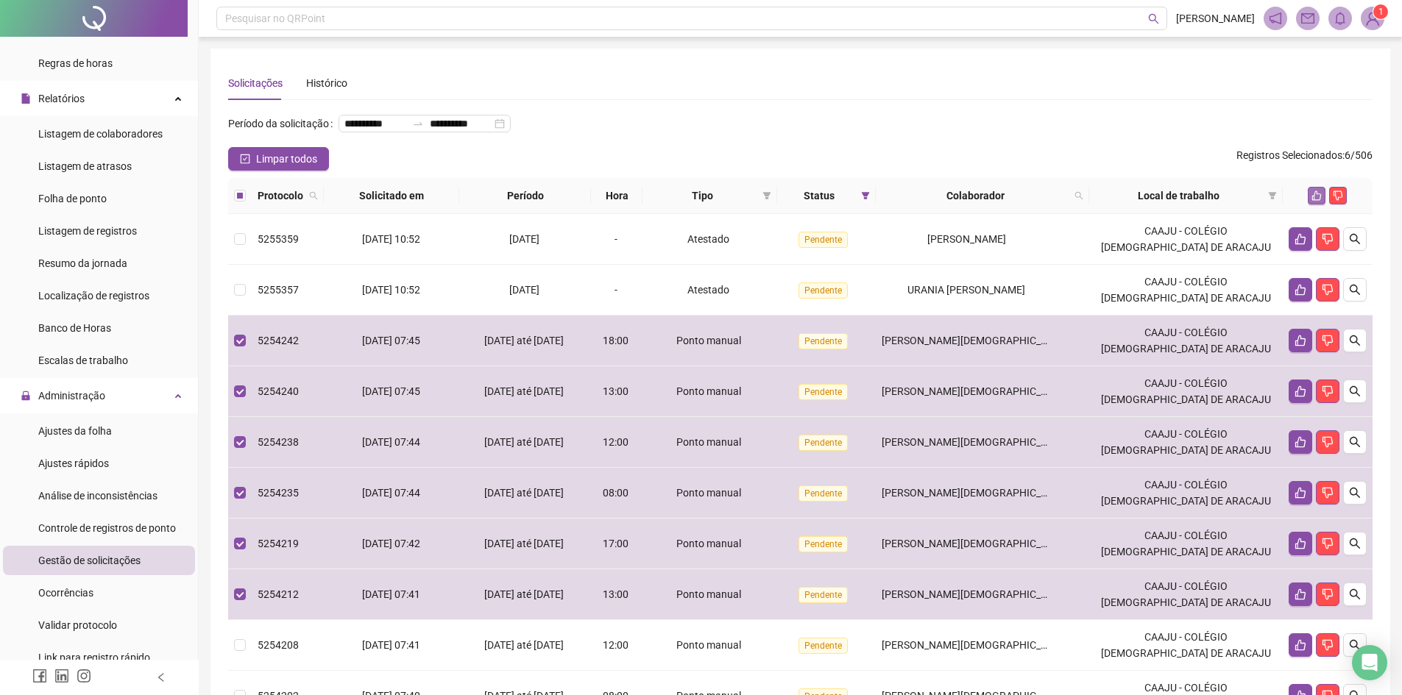
click at [1311, 201] on icon "like" at bounding box center [1316, 196] width 10 height 10
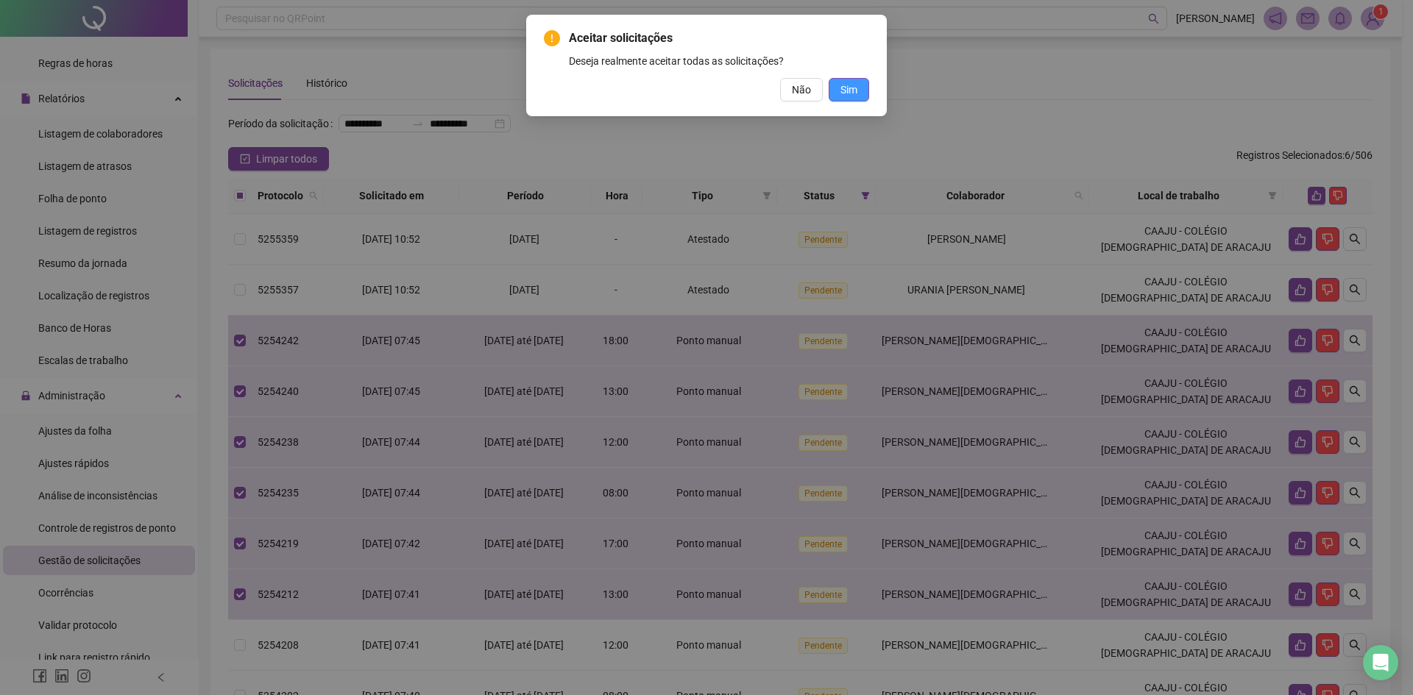
click at [860, 90] on button "Sim" at bounding box center [849, 90] width 40 height 24
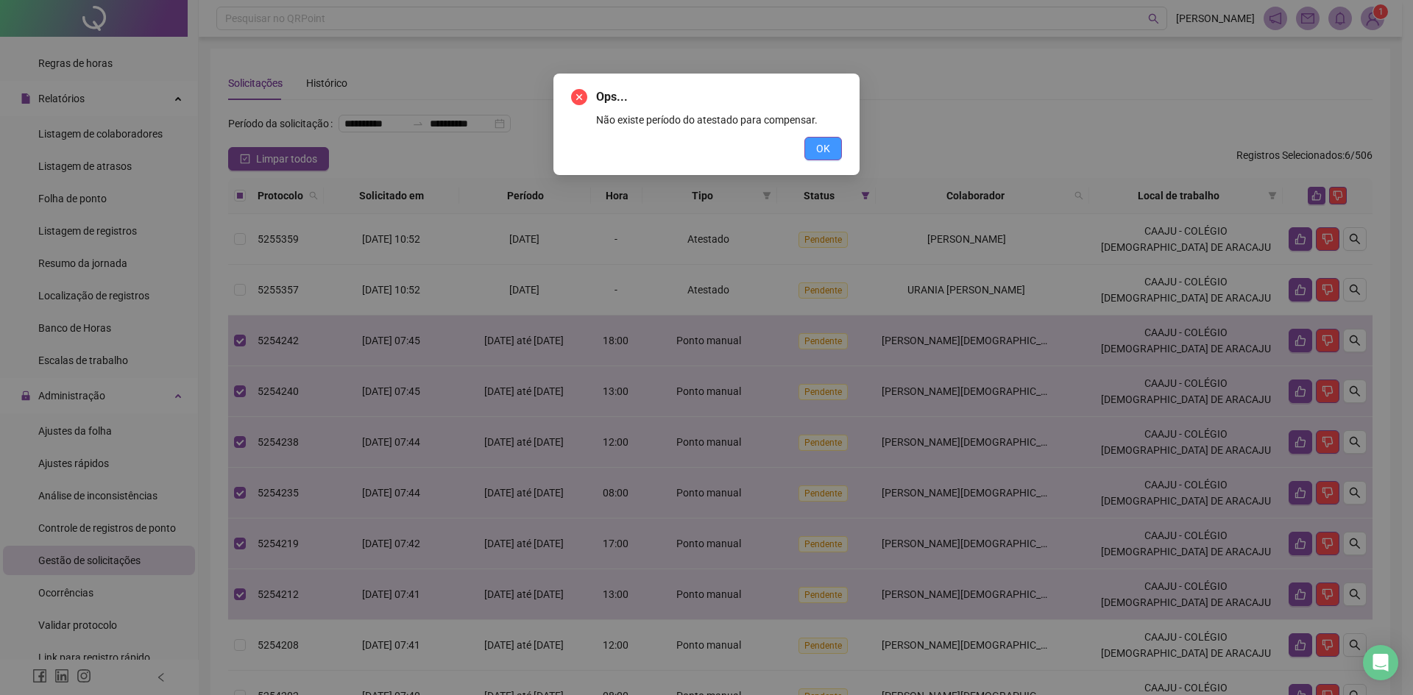
click at [815, 150] on button "OK" at bounding box center [823, 149] width 38 height 24
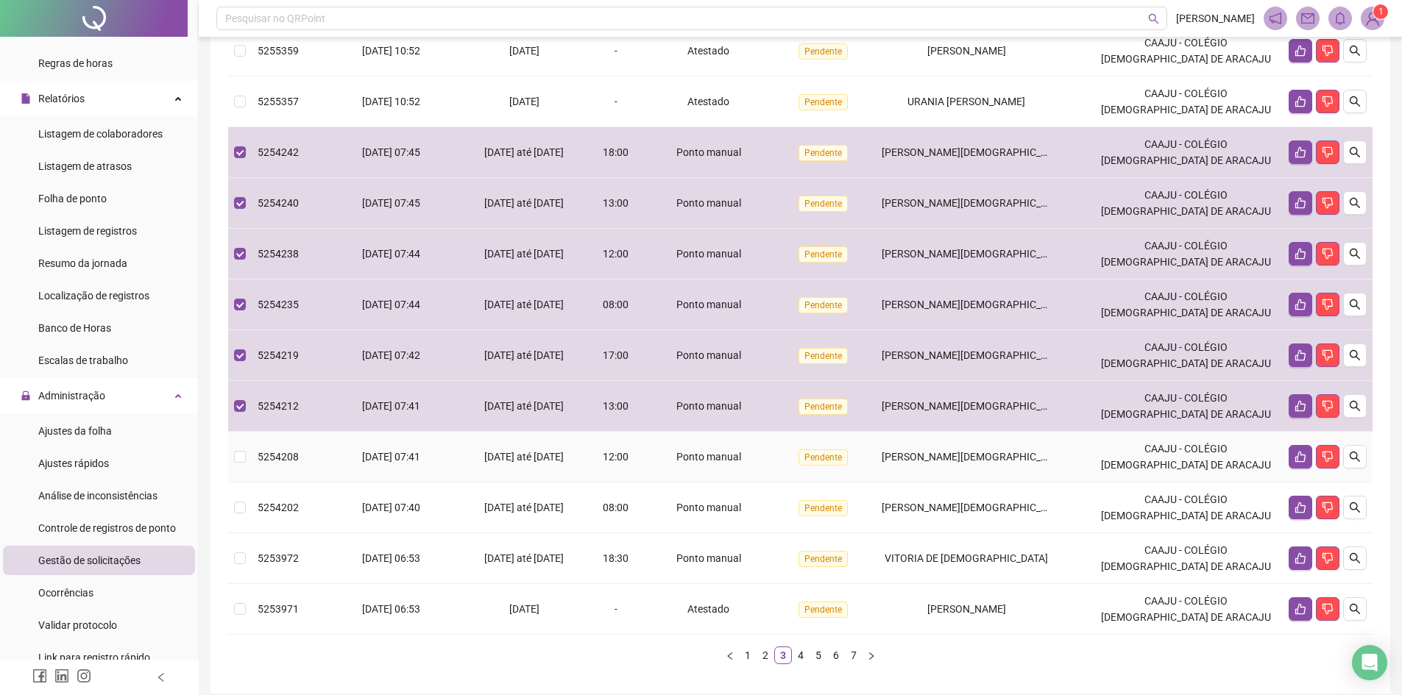
scroll to position [221, 0]
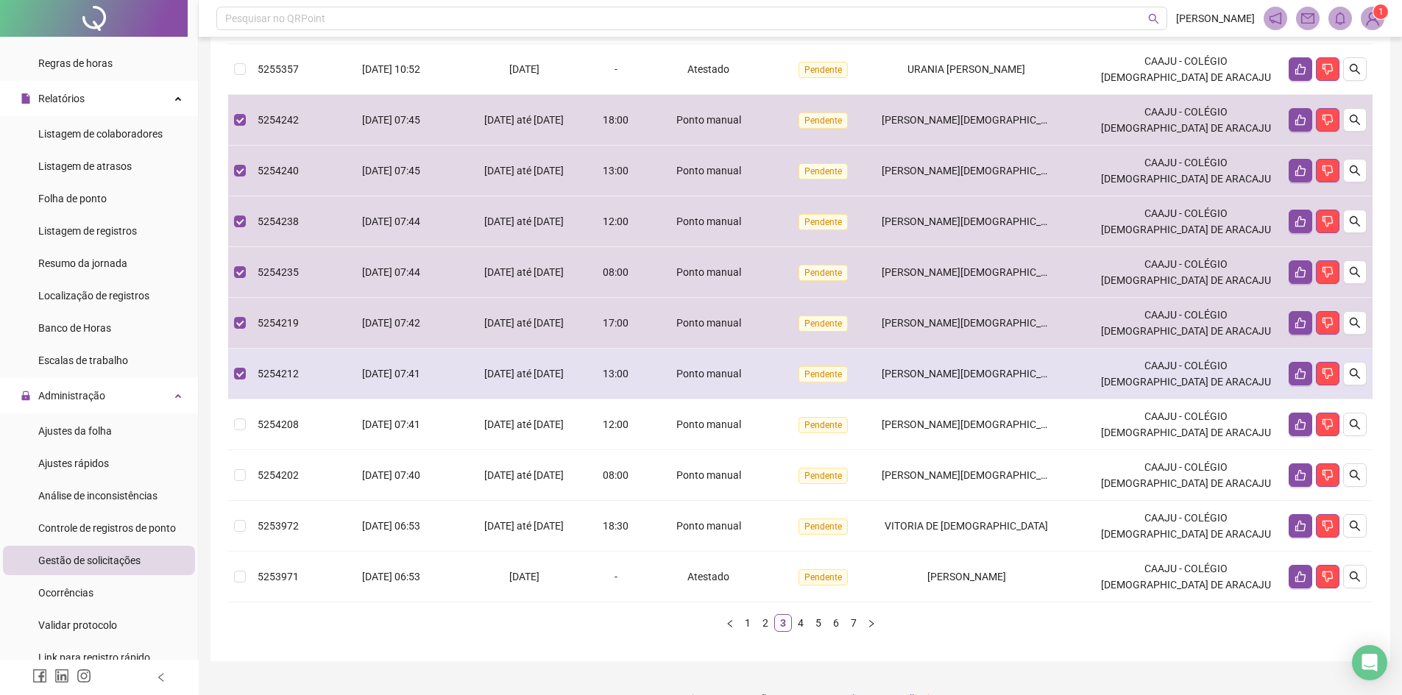
click at [261, 380] on span "5254212" at bounding box center [278, 374] width 41 height 12
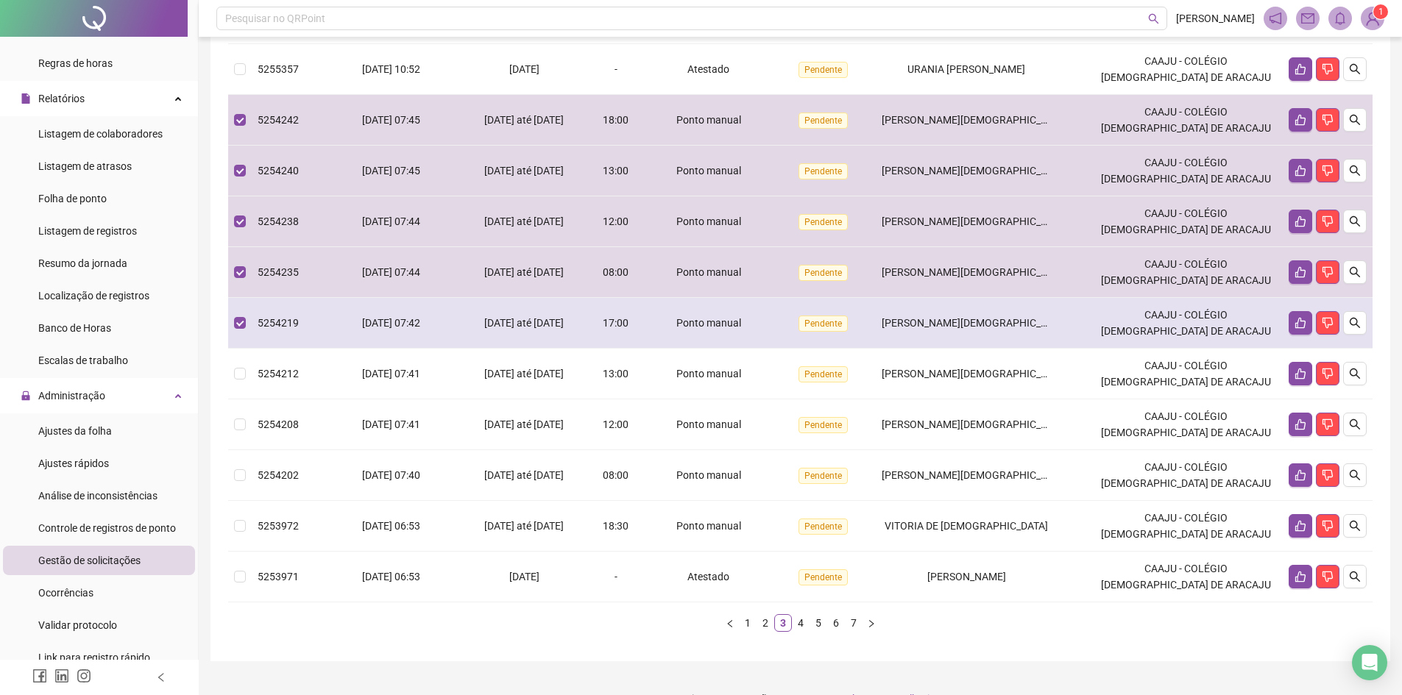
click at [263, 329] on span "5254219" at bounding box center [278, 323] width 41 height 12
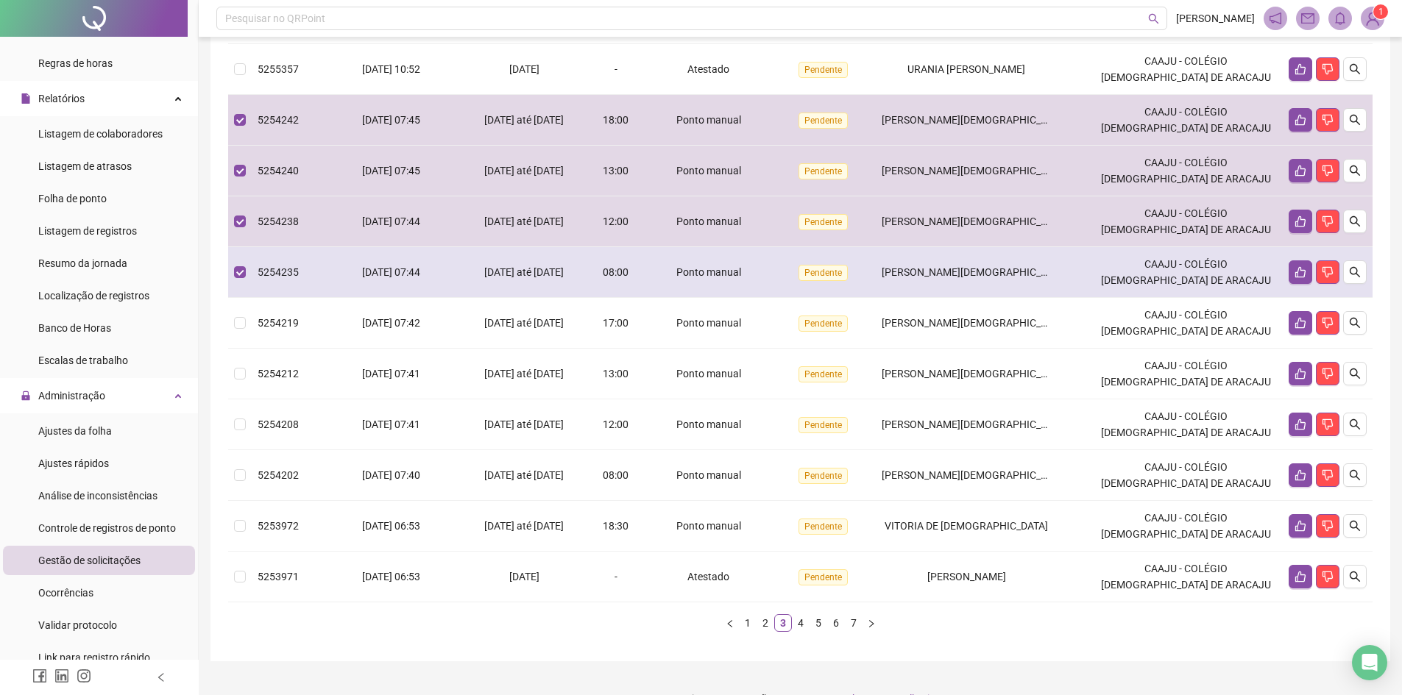
click at [265, 281] on td "5254235" at bounding box center [288, 272] width 72 height 51
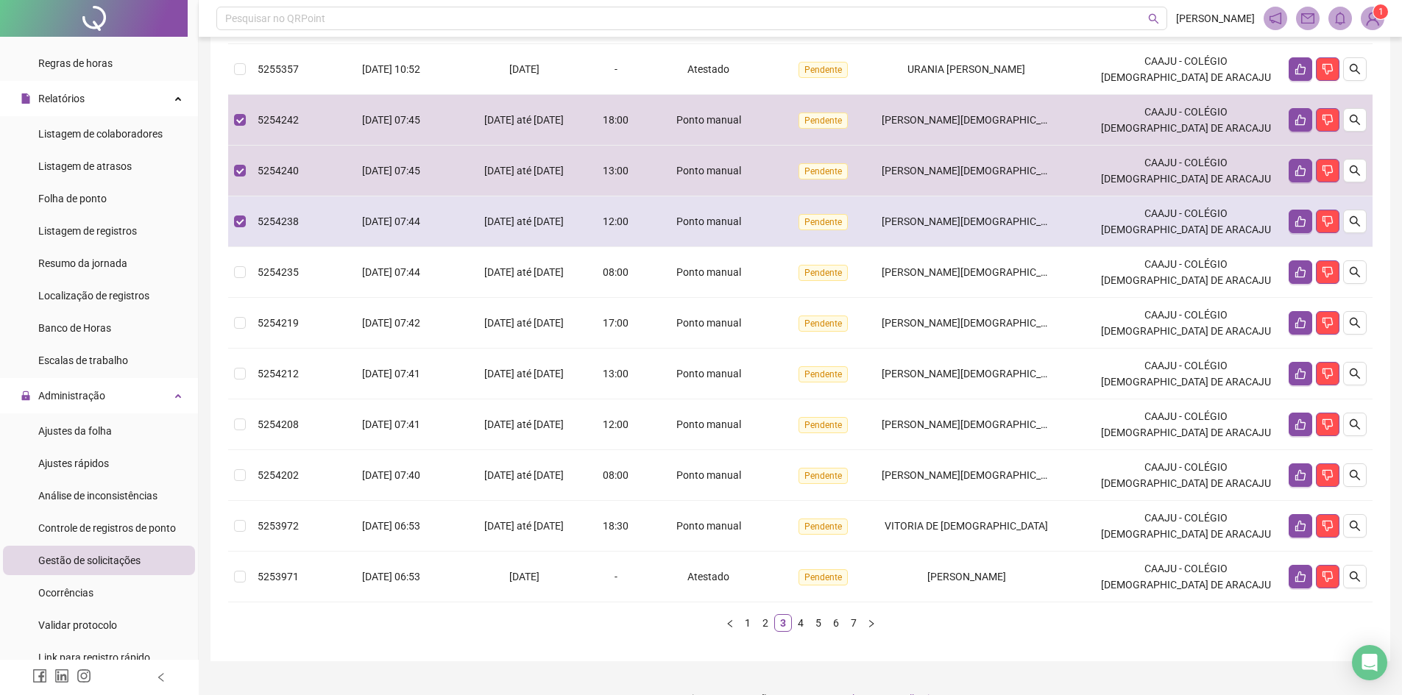
click at [269, 230] on div "5254238" at bounding box center [288, 221] width 60 height 16
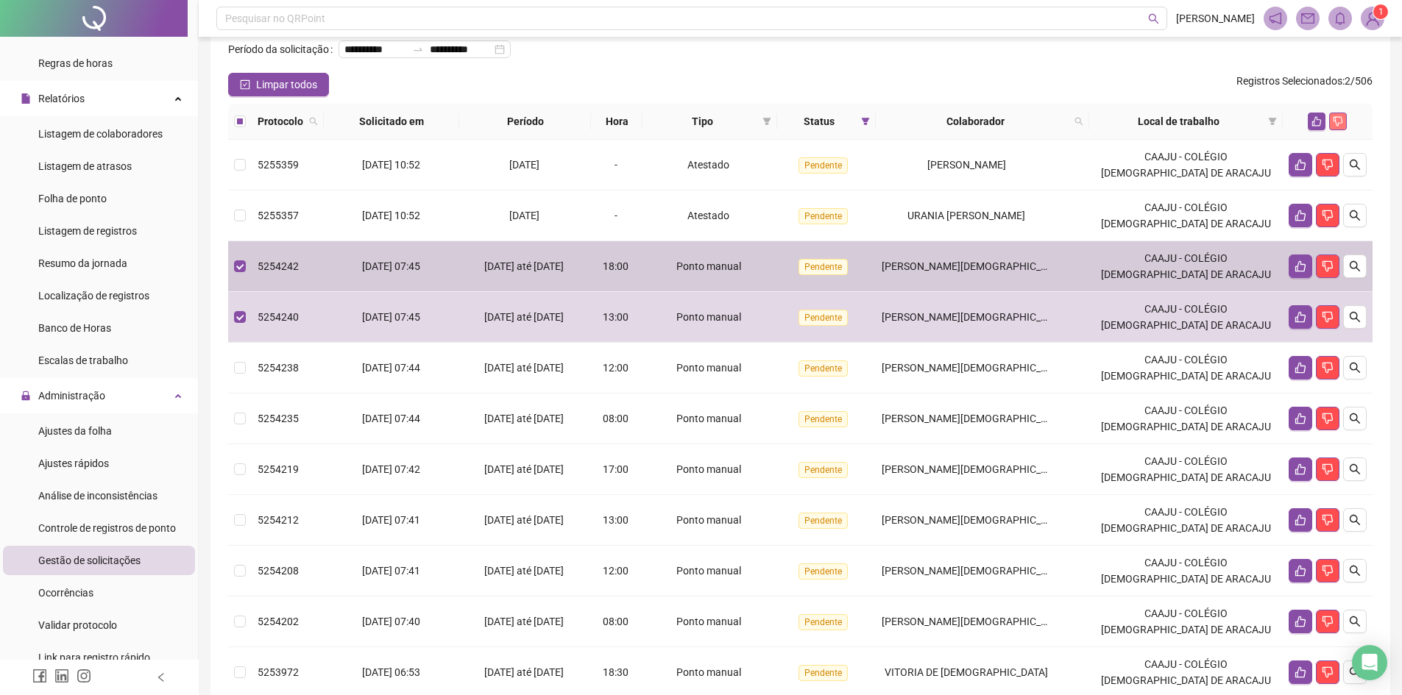
scroll to position [74, 0]
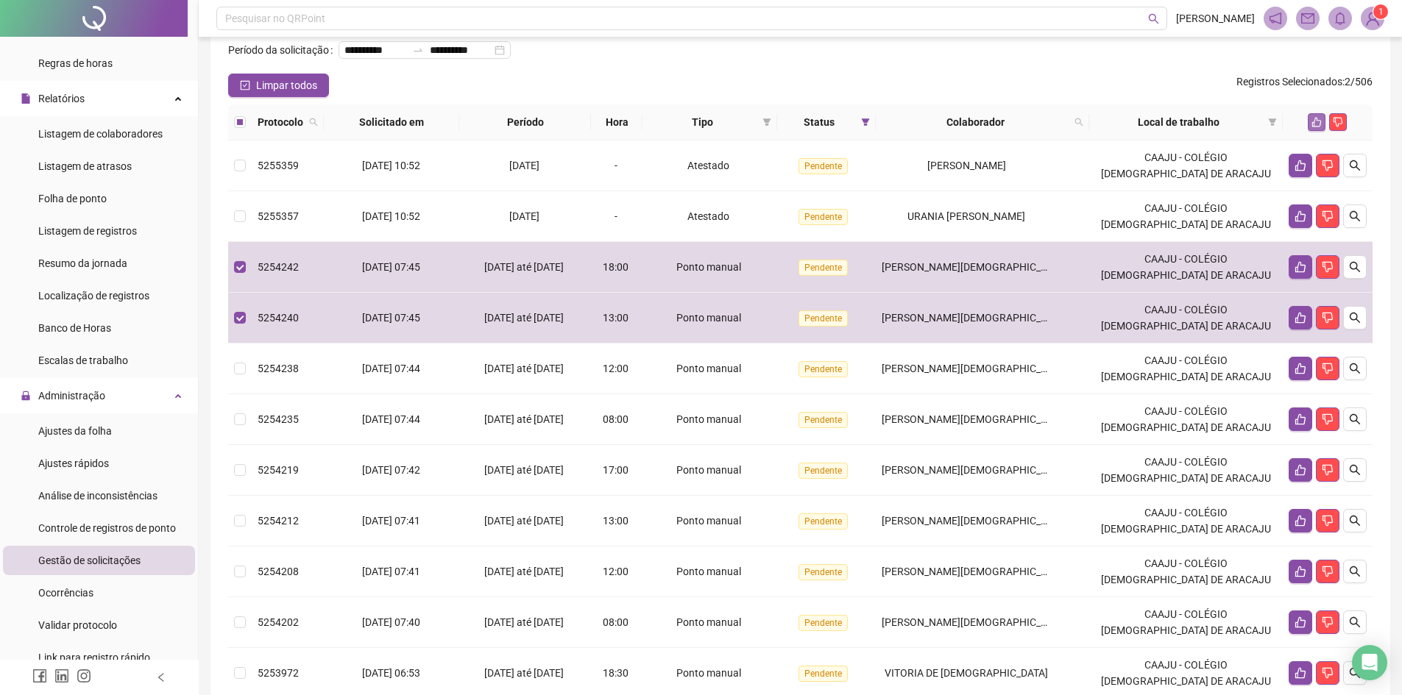
click at [1323, 131] on button "button" at bounding box center [1317, 122] width 18 height 18
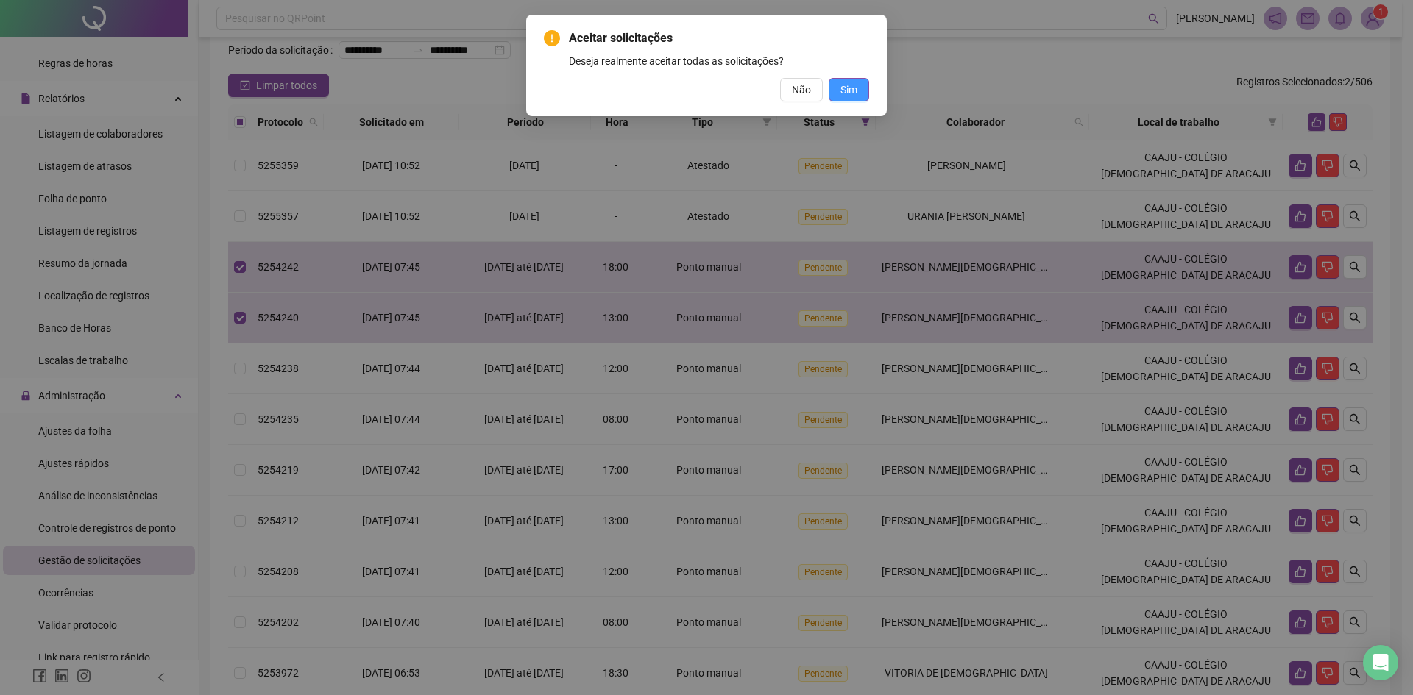
click at [861, 88] on button "Sim" at bounding box center [849, 90] width 40 height 24
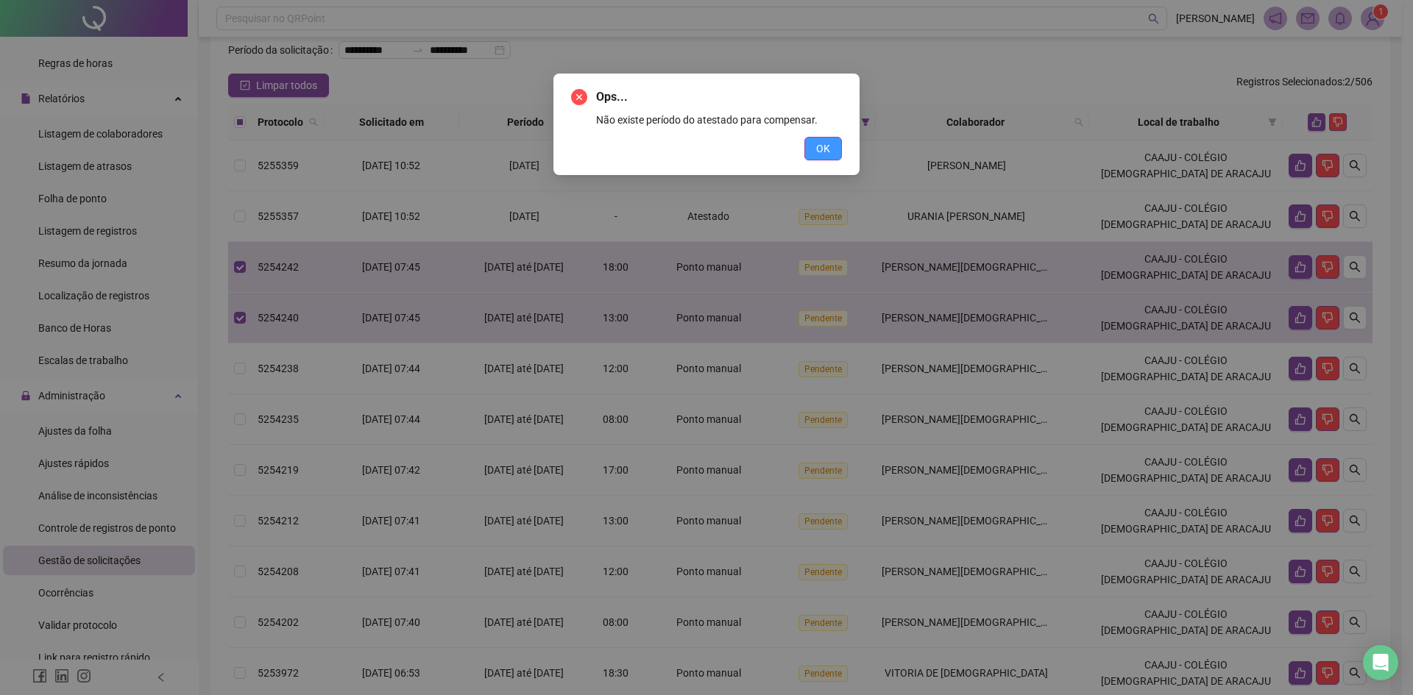
click at [820, 152] on span "OK" at bounding box center [823, 149] width 14 height 16
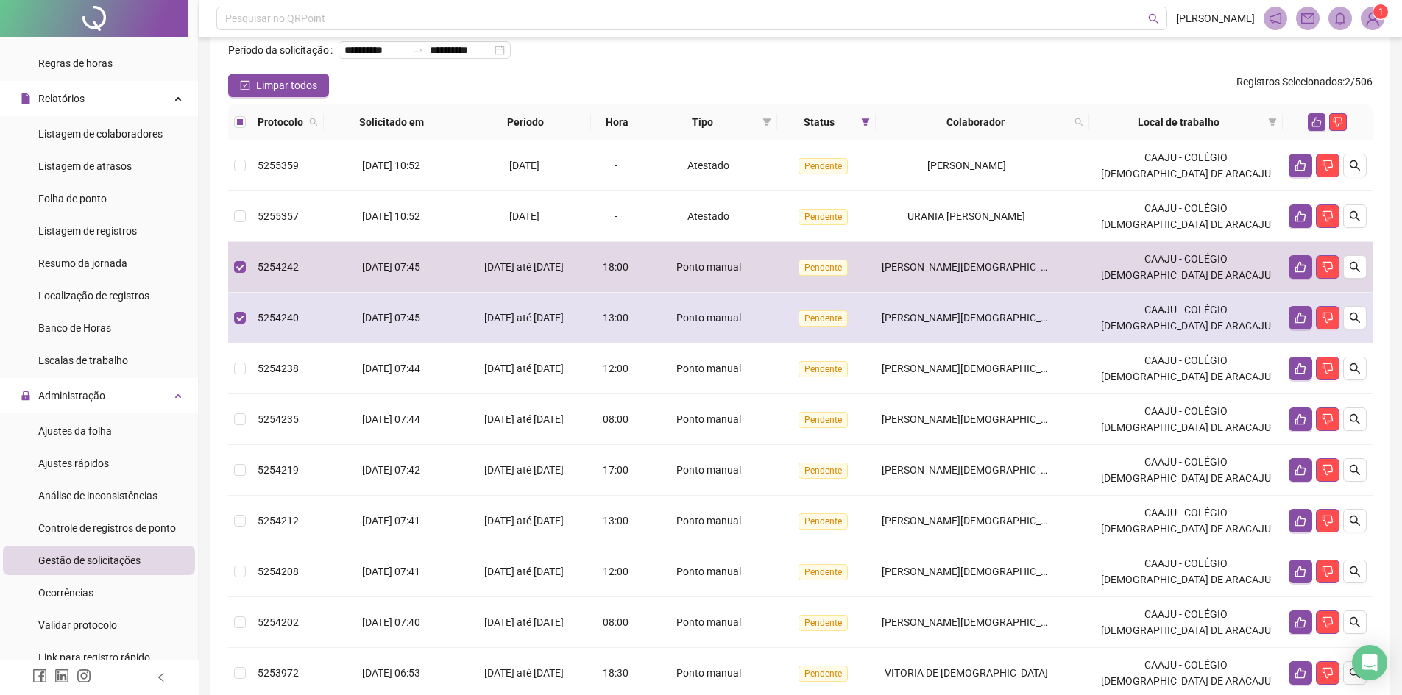
drag, startPoint x: 263, startPoint y: 350, endPoint x: 324, endPoint y: 345, distance: 61.3
click at [263, 344] on td "5254240" at bounding box center [288, 318] width 72 height 51
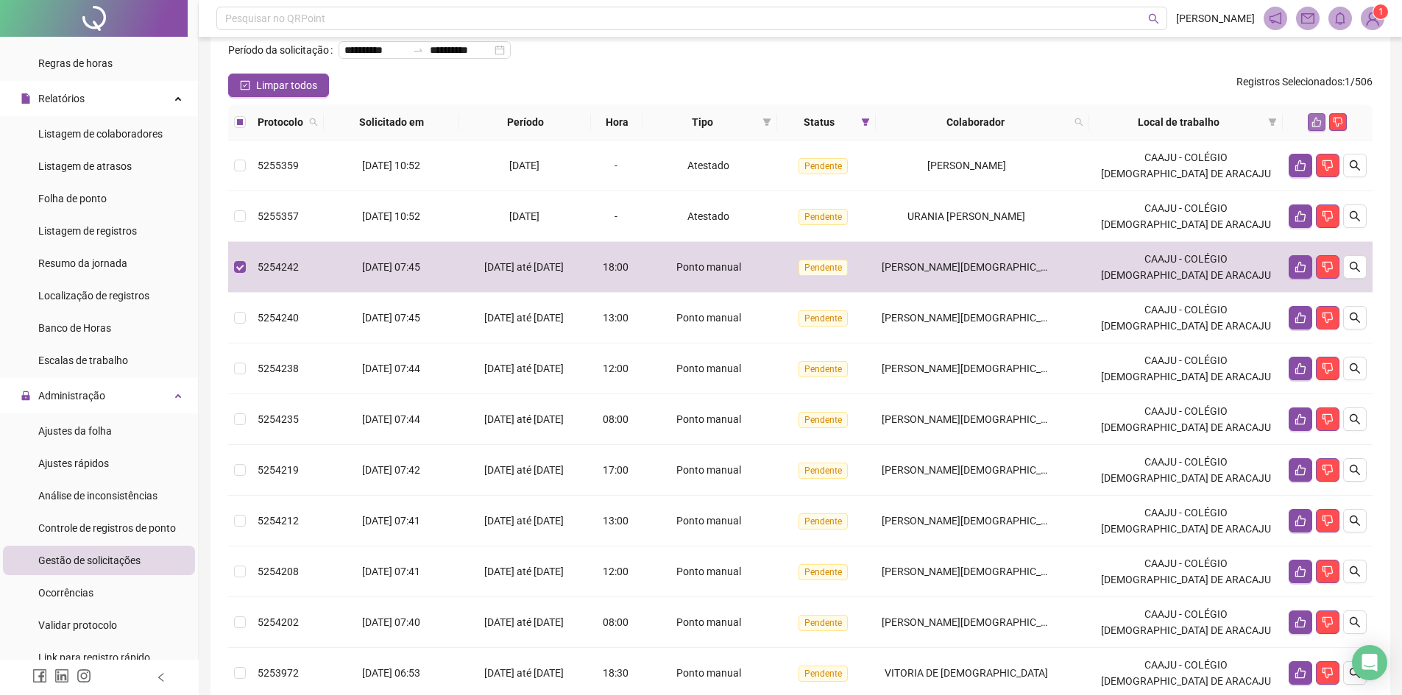
click at [1314, 131] on button "button" at bounding box center [1317, 122] width 18 height 18
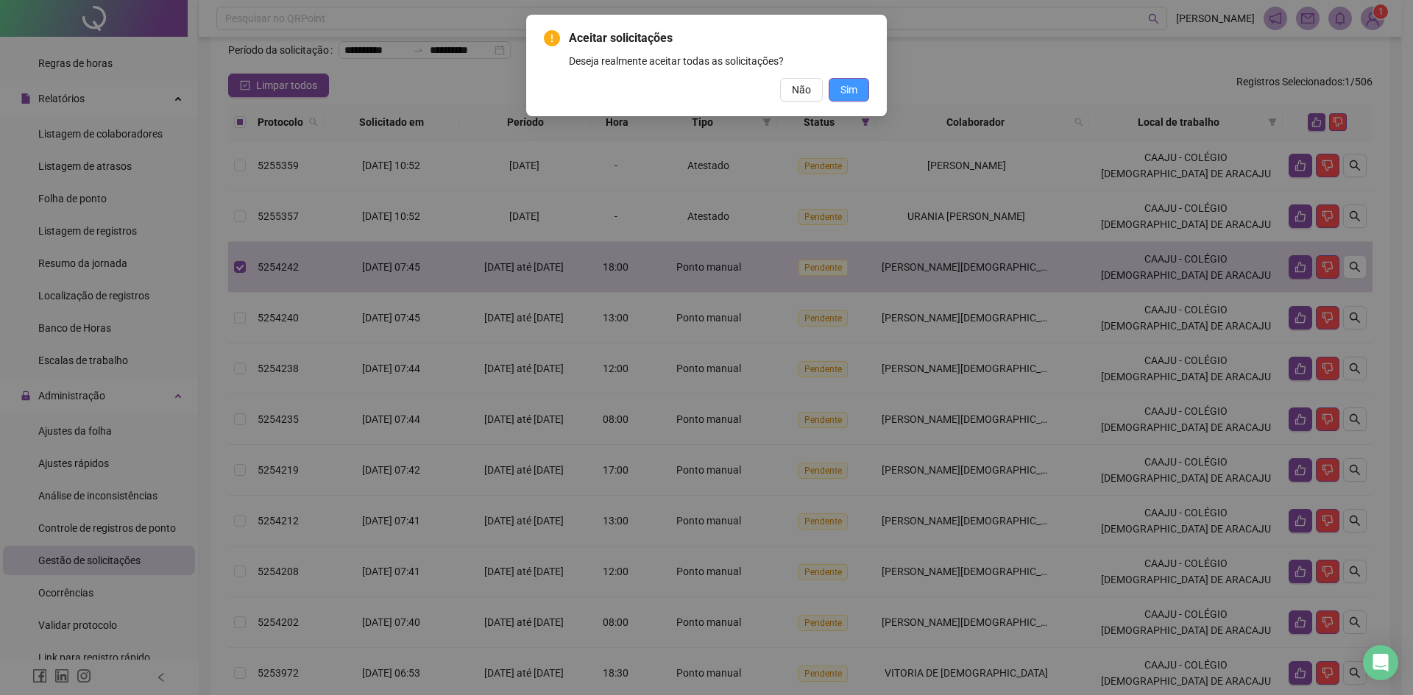
click at [850, 94] on span "Sim" at bounding box center [848, 90] width 17 height 16
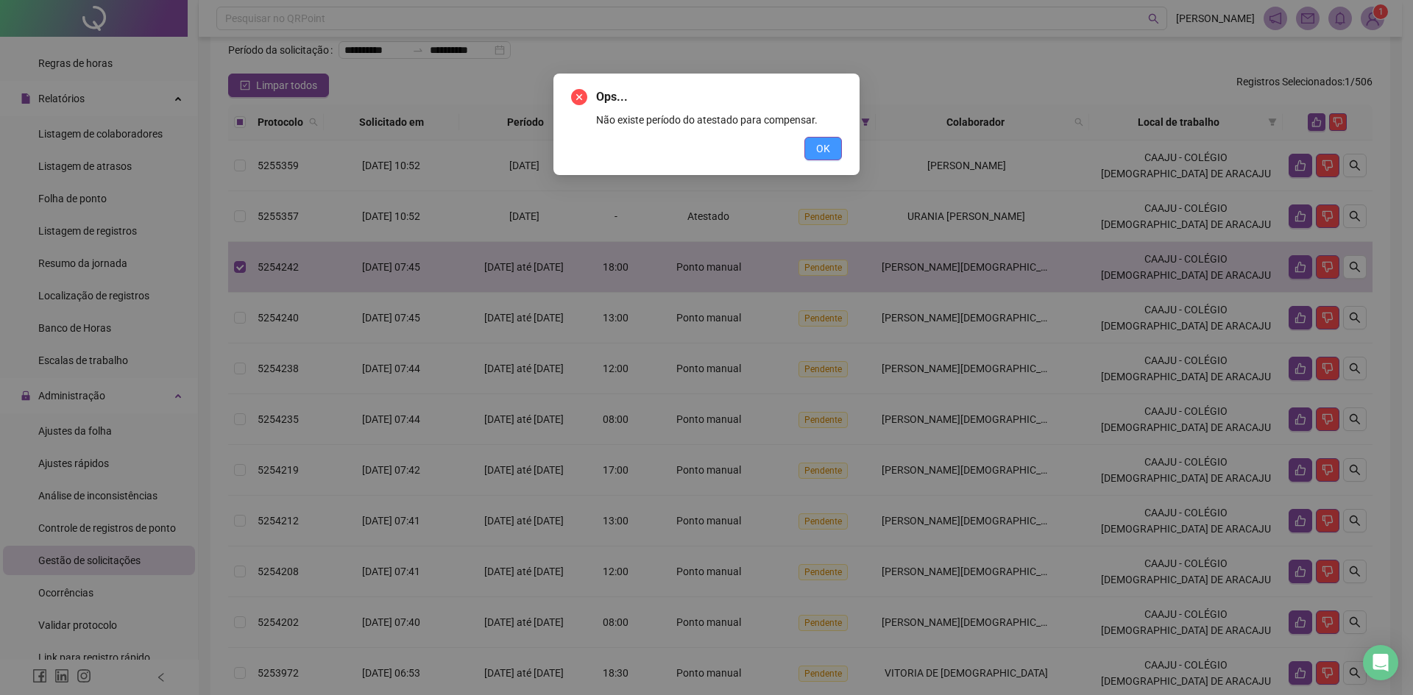
click at [832, 154] on button "OK" at bounding box center [823, 149] width 38 height 24
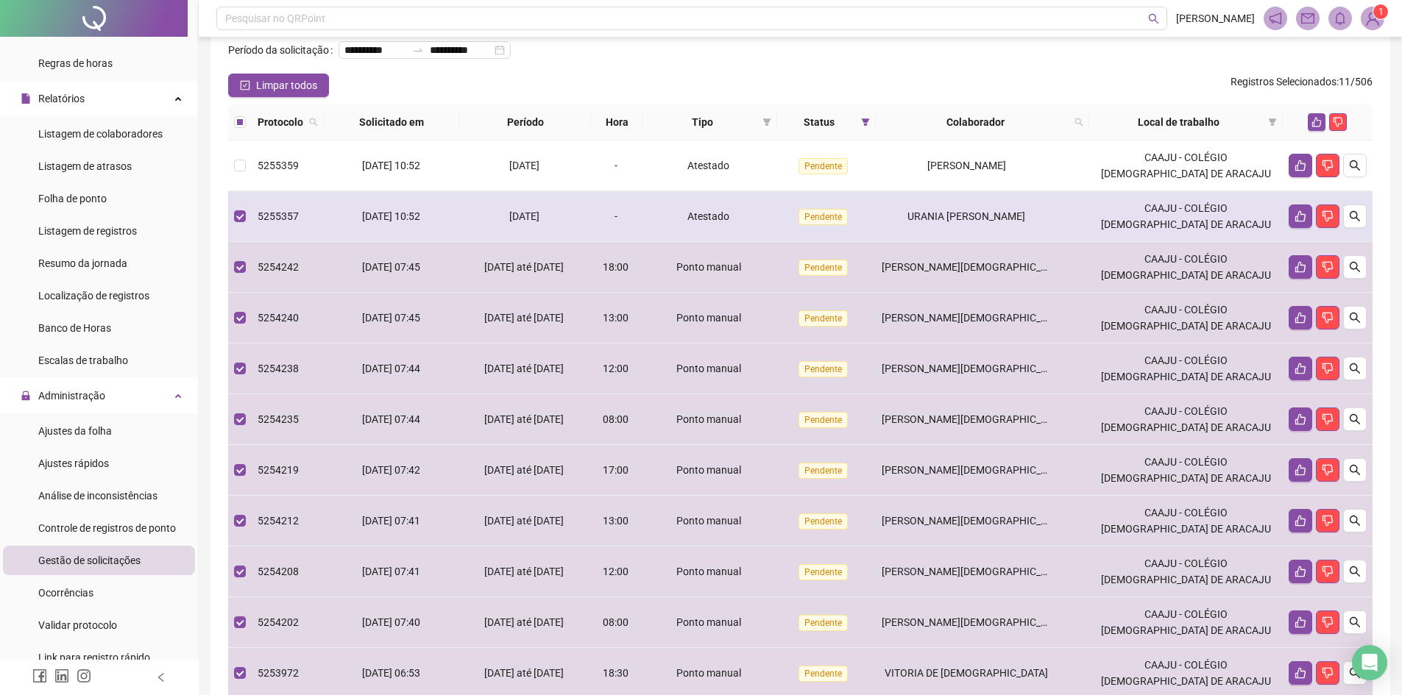
click at [250, 232] on td at bounding box center [240, 216] width 24 height 51
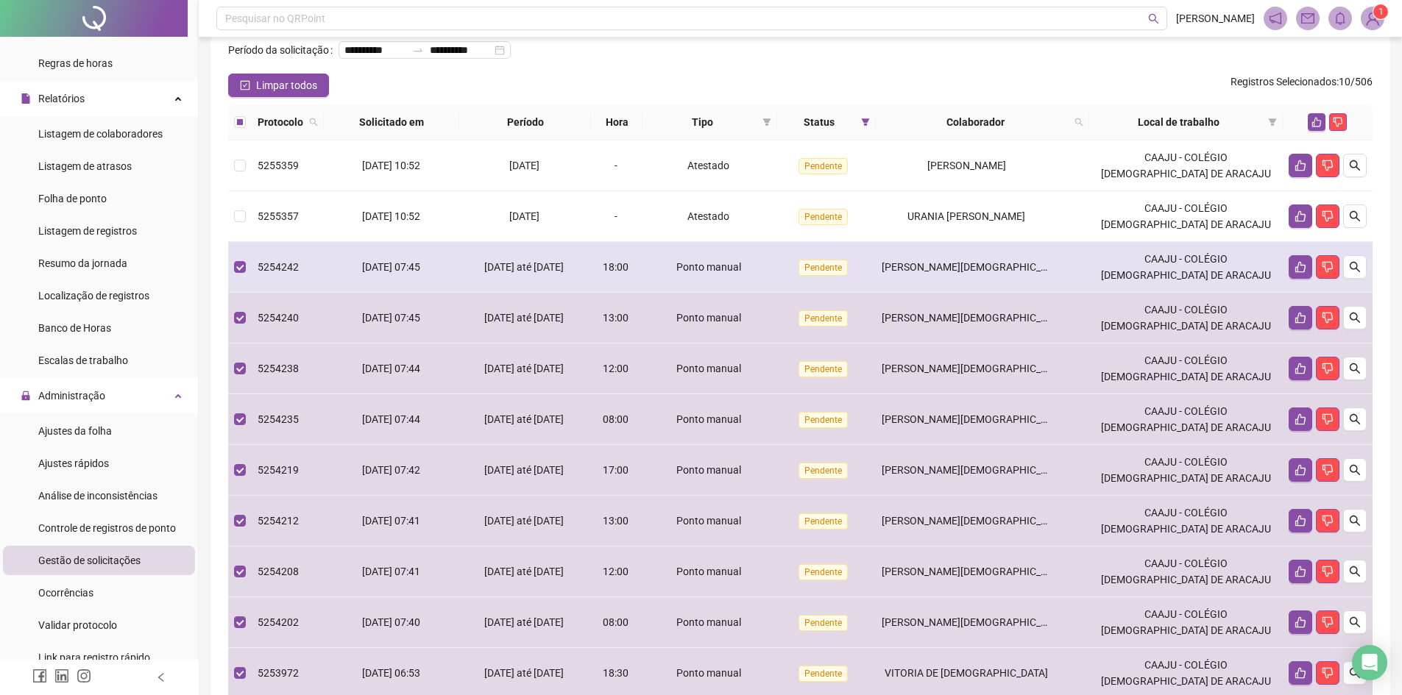
click at [258, 280] on td "5254242" at bounding box center [288, 267] width 72 height 51
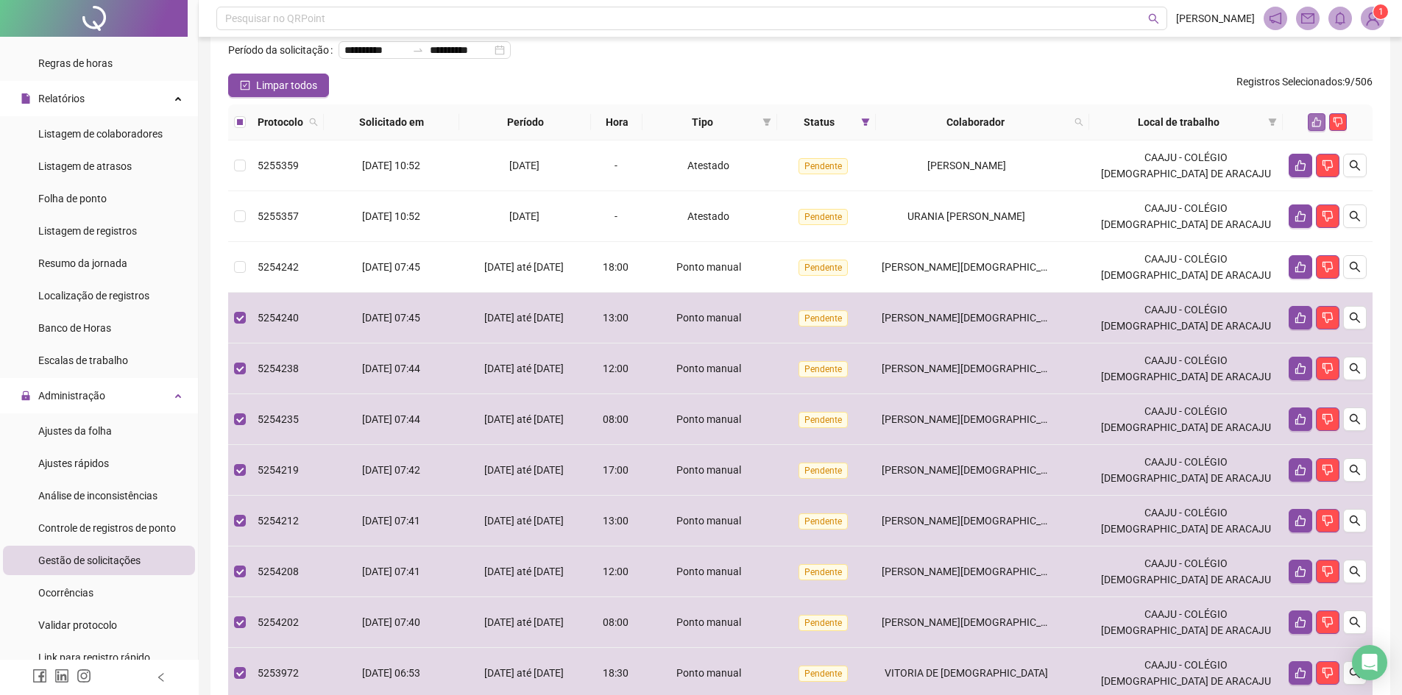
click at [1314, 127] on icon "like" at bounding box center [1317, 123] width 10 height 10
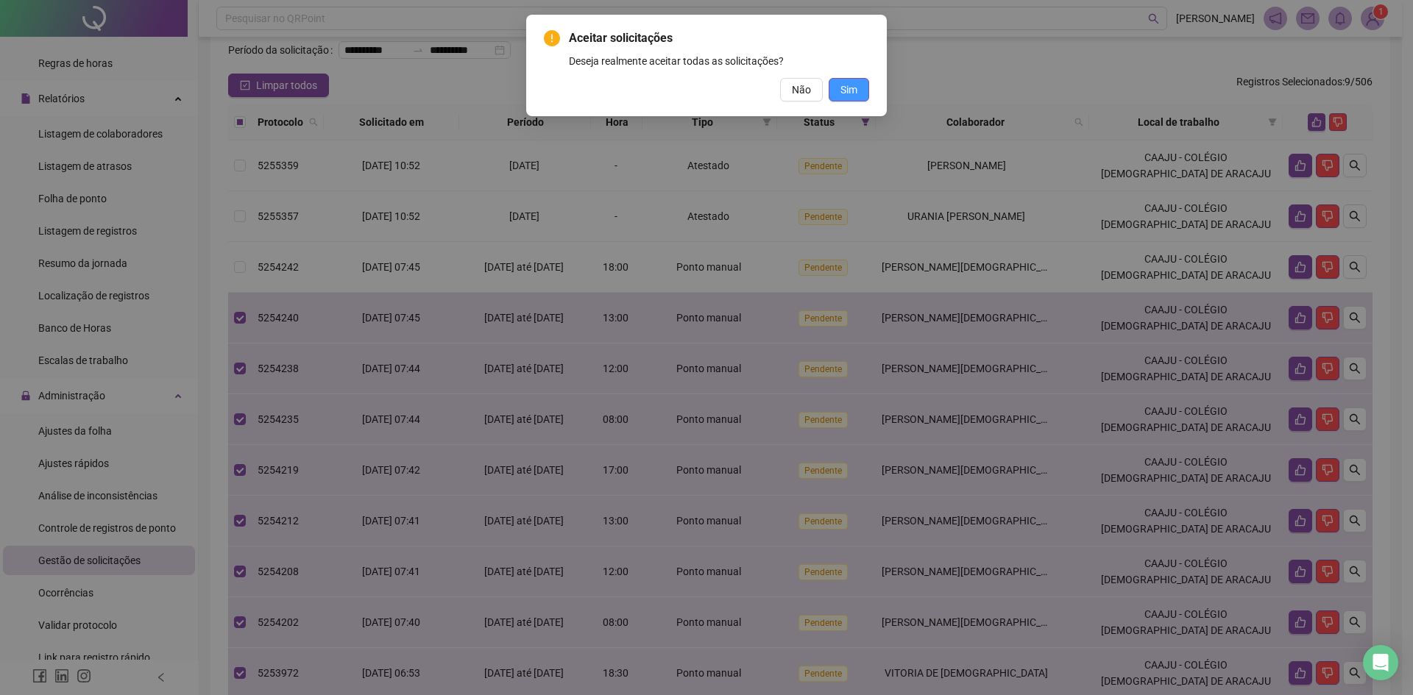
click at [848, 85] on span "Sim" at bounding box center [848, 90] width 17 height 16
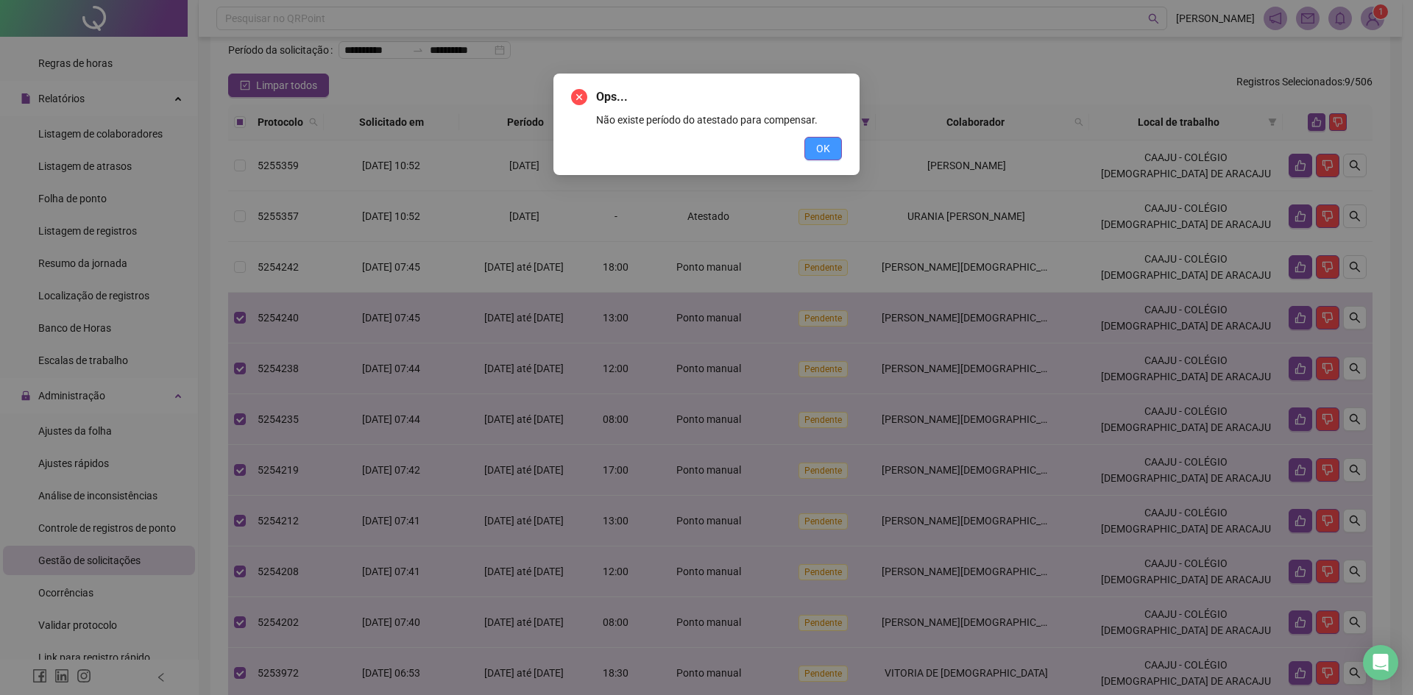
click at [841, 150] on button "OK" at bounding box center [823, 149] width 38 height 24
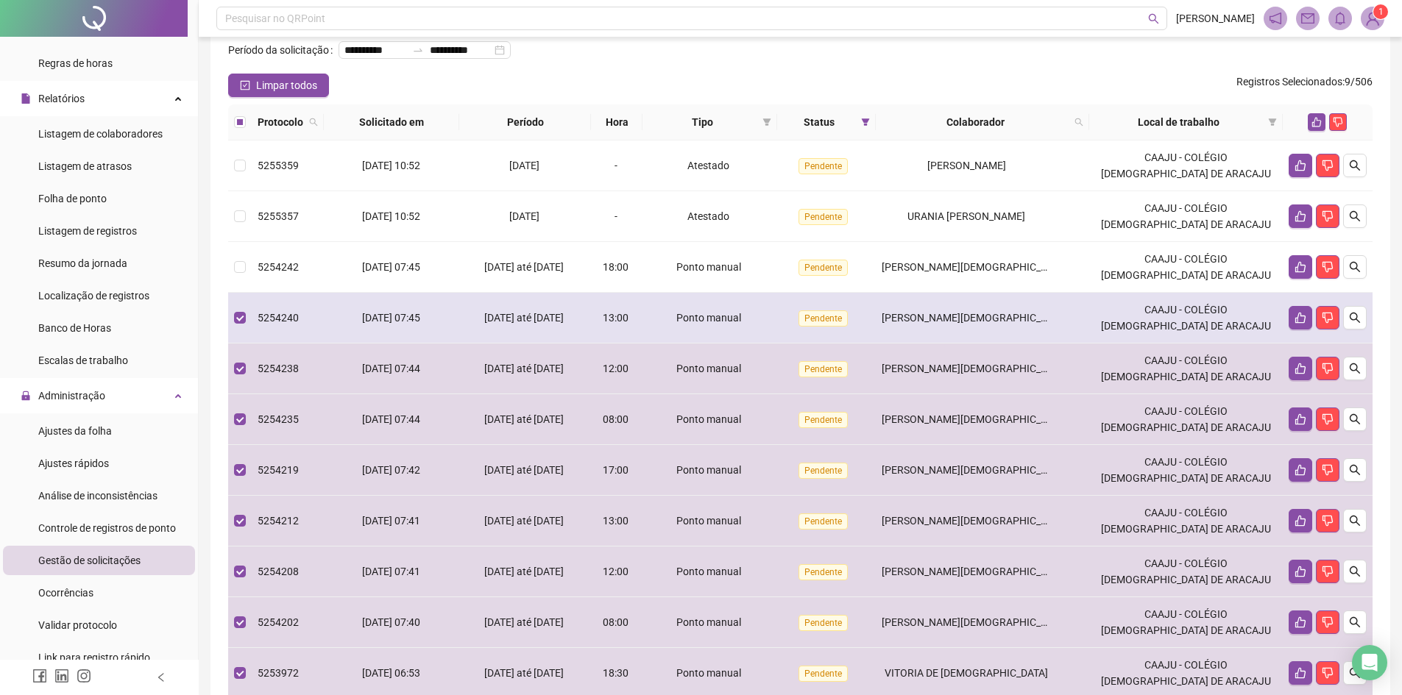
click at [319, 344] on td "5254240" at bounding box center [288, 318] width 72 height 51
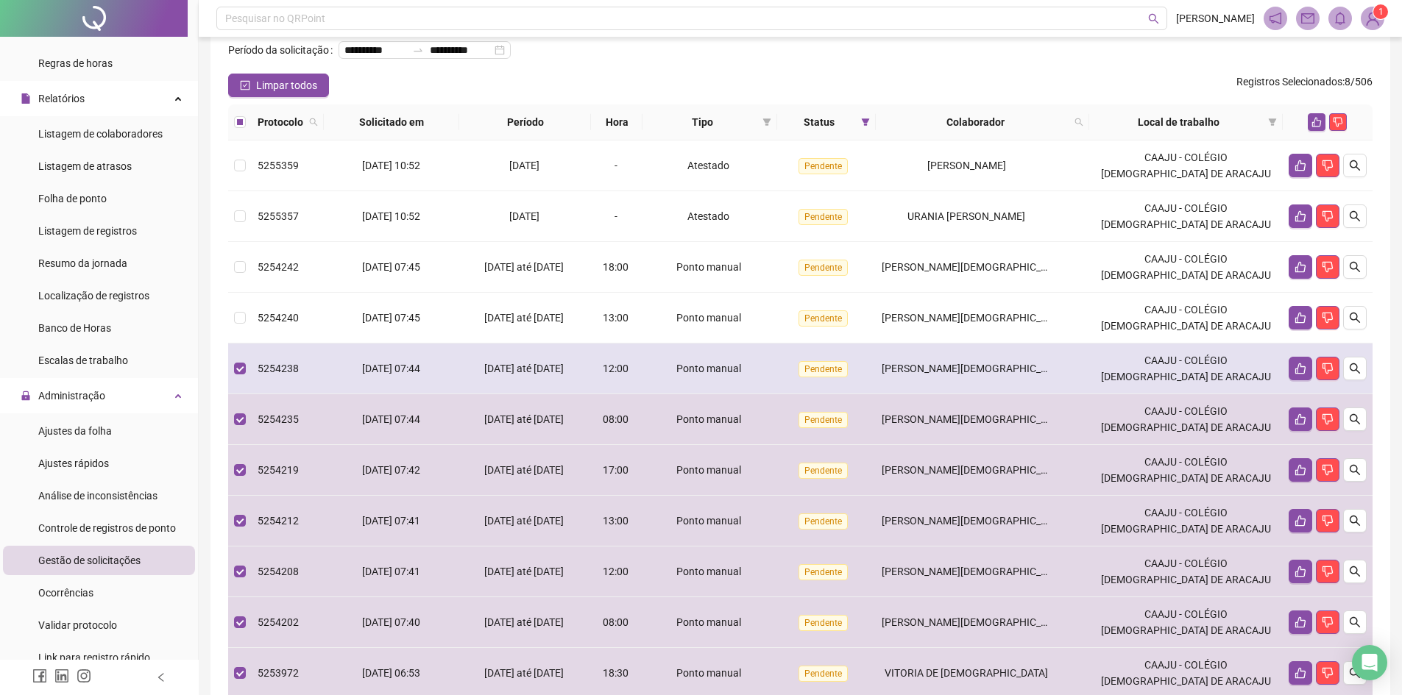
click at [340, 394] on td "[DATE] 07:44" at bounding box center [391, 369] width 135 height 51
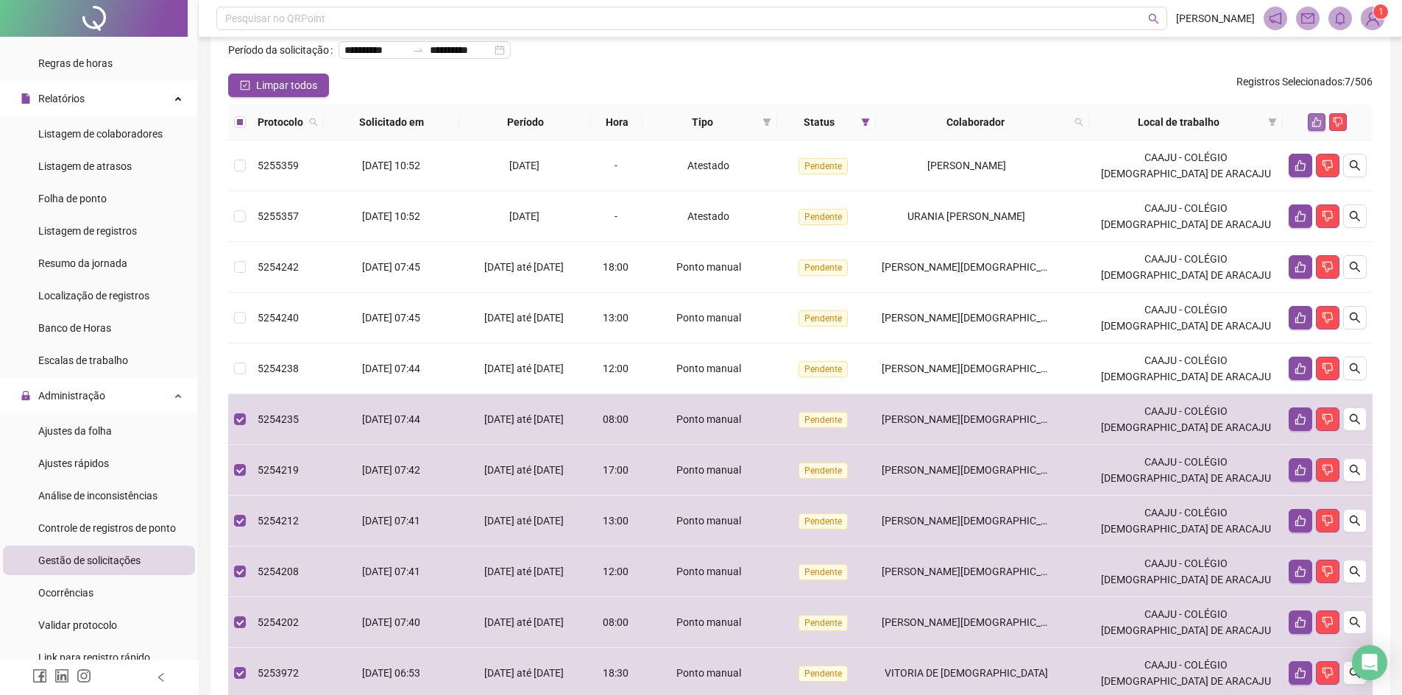
click at [1318, 127] on icon "like" at bounding box center [1317, 123] width 10 height 10
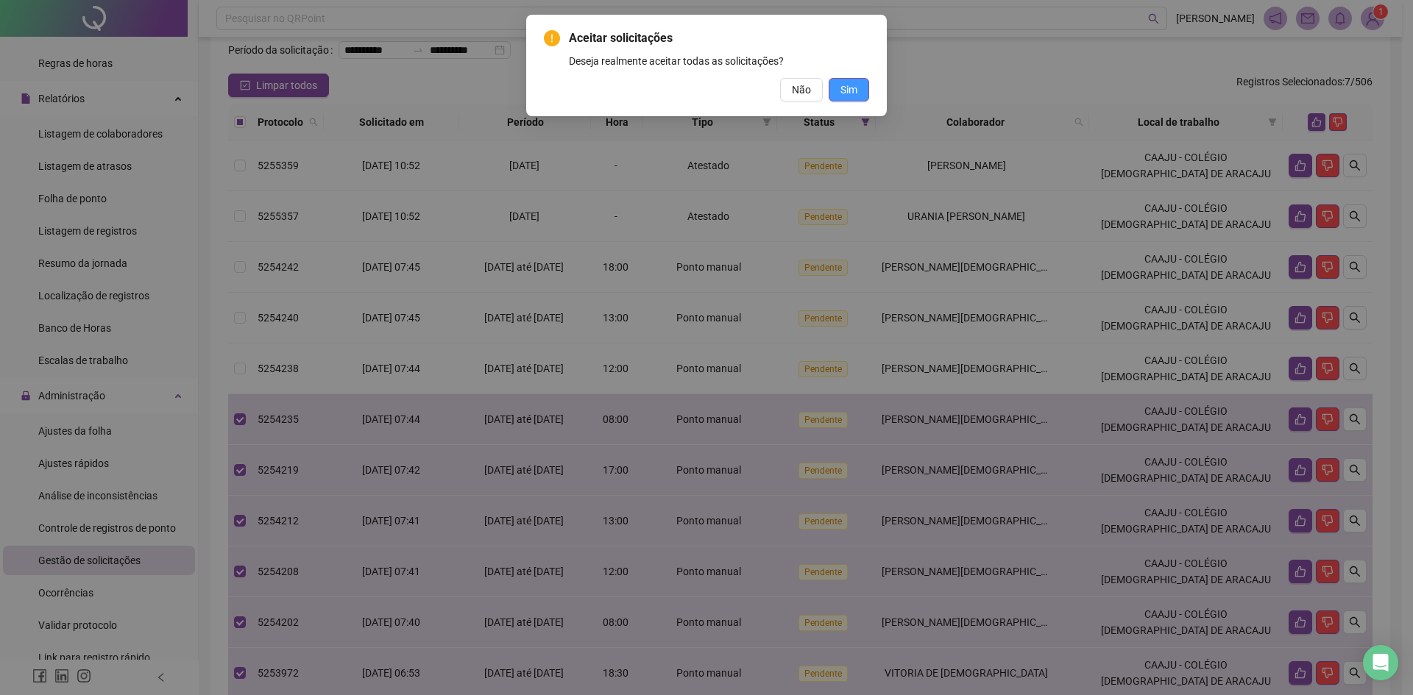
click at [863, 93] on button "Sim" at bounding box center [849, 90] width 40 height 24
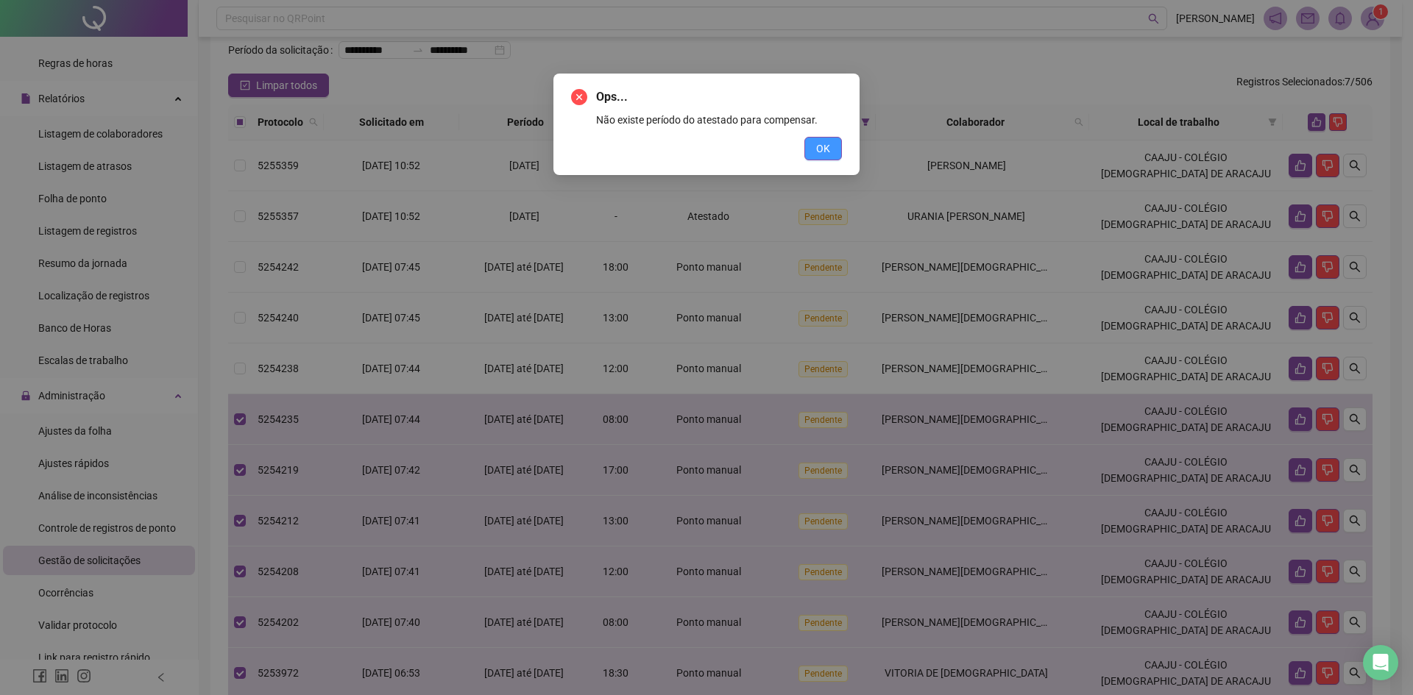
click at [826, 155] on span "OK" at bounding box center [823, 149] width 14 height 16
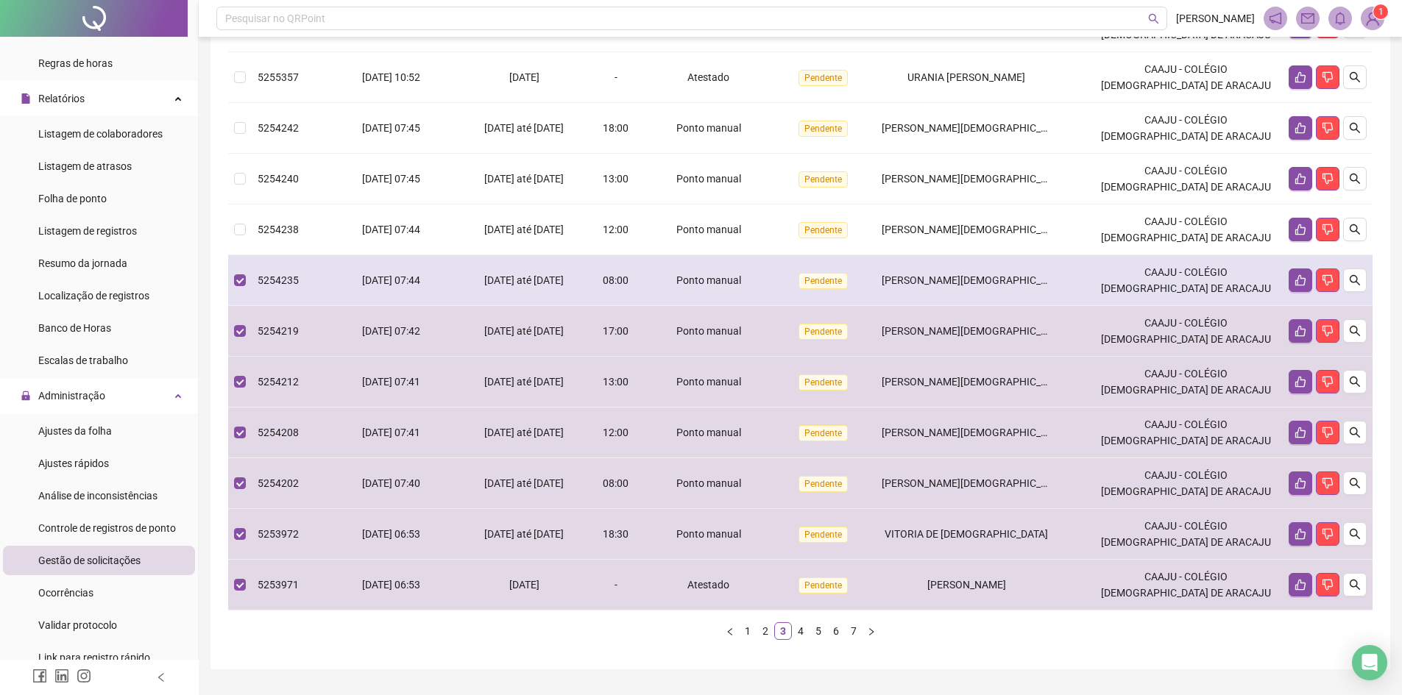
scroll to position [221, 0]
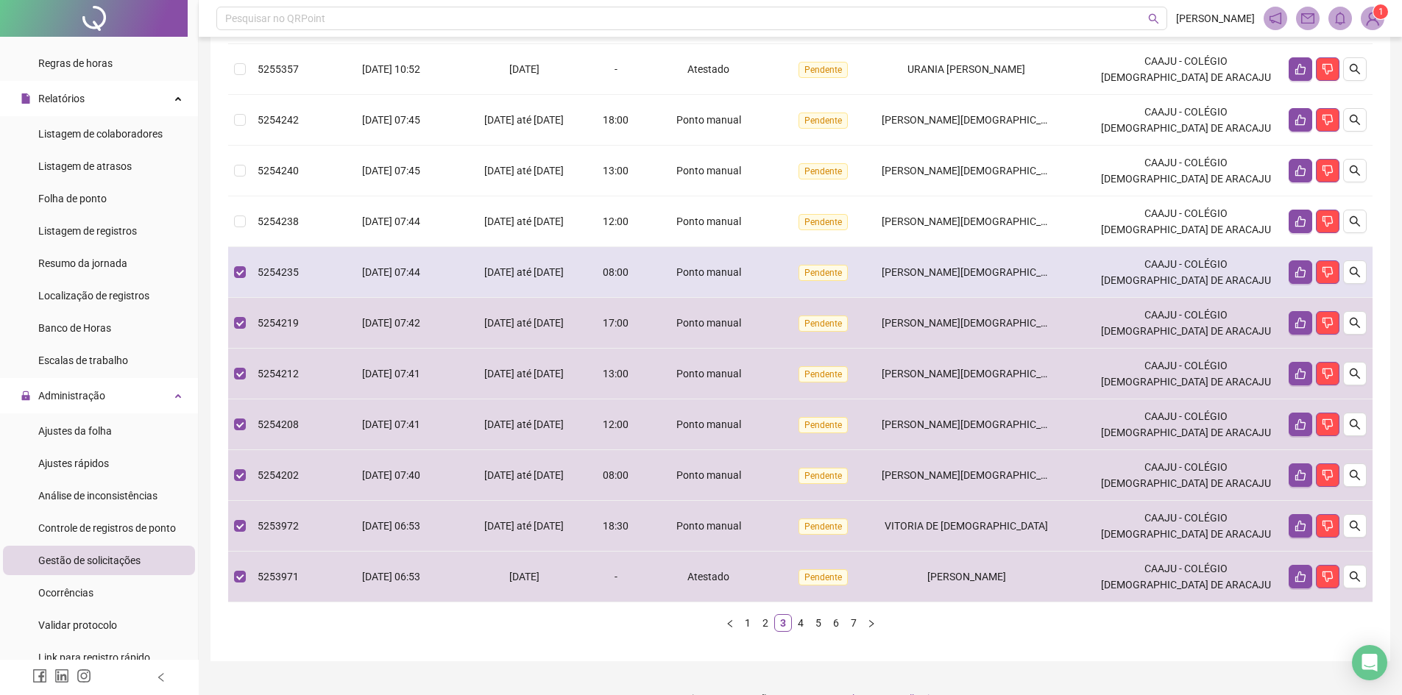
click at [332, 288] on td "[DATE] 07:44" at bounding box center [391, 272] width 135 height 51
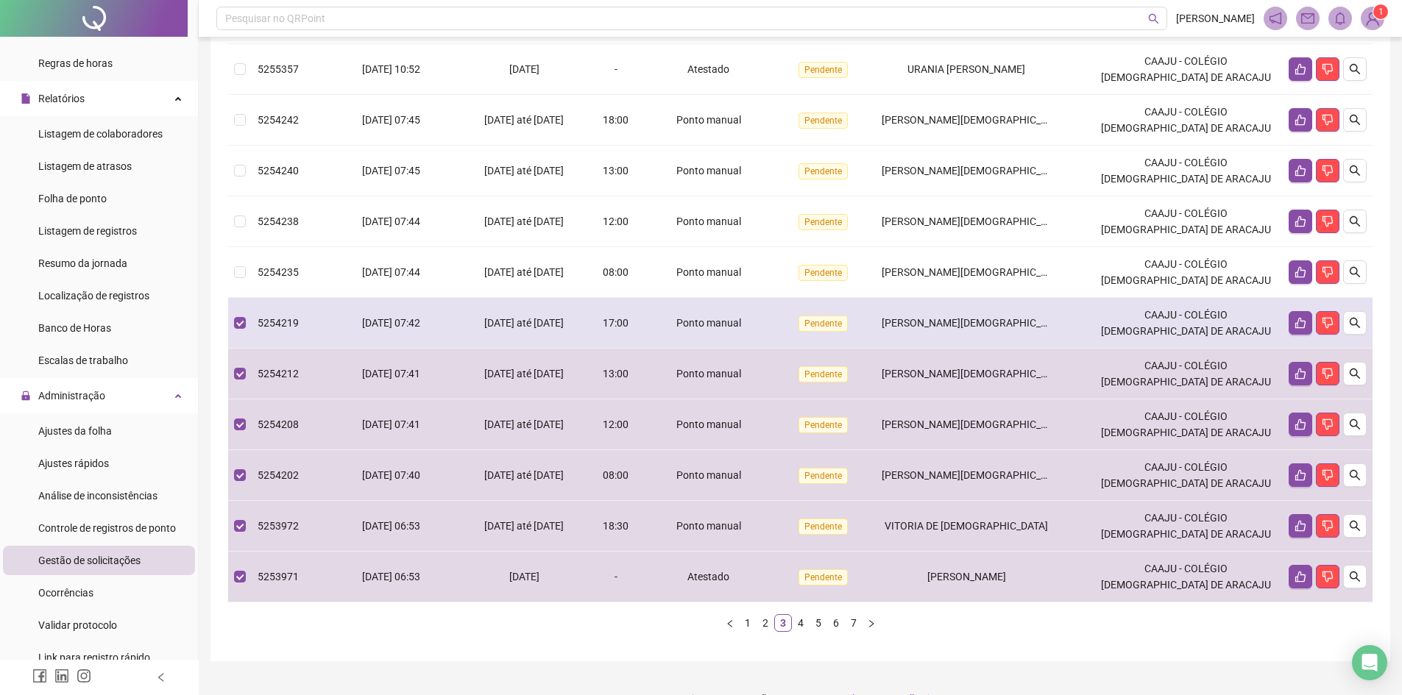
click at [336, 342] on td "[DATE] 07:42" at bounding box center [391, 323] width 135 height 51
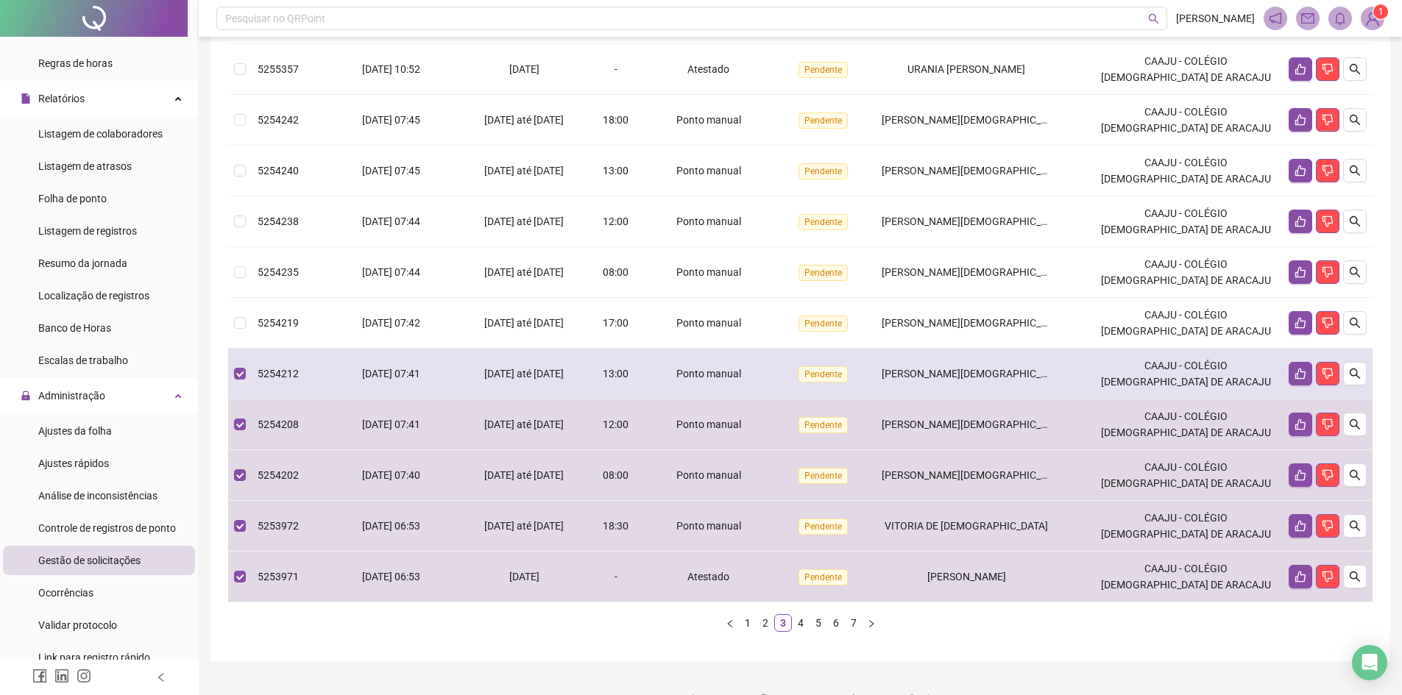
drag, startPoint x: 520, startPoint y: 392, endPoint x: 522, endPoint y: 430, distance: 37.6
click at [520, 380] on span "[DATE] até [DATE]" at bounding box center [523, 374] width 79 height 12
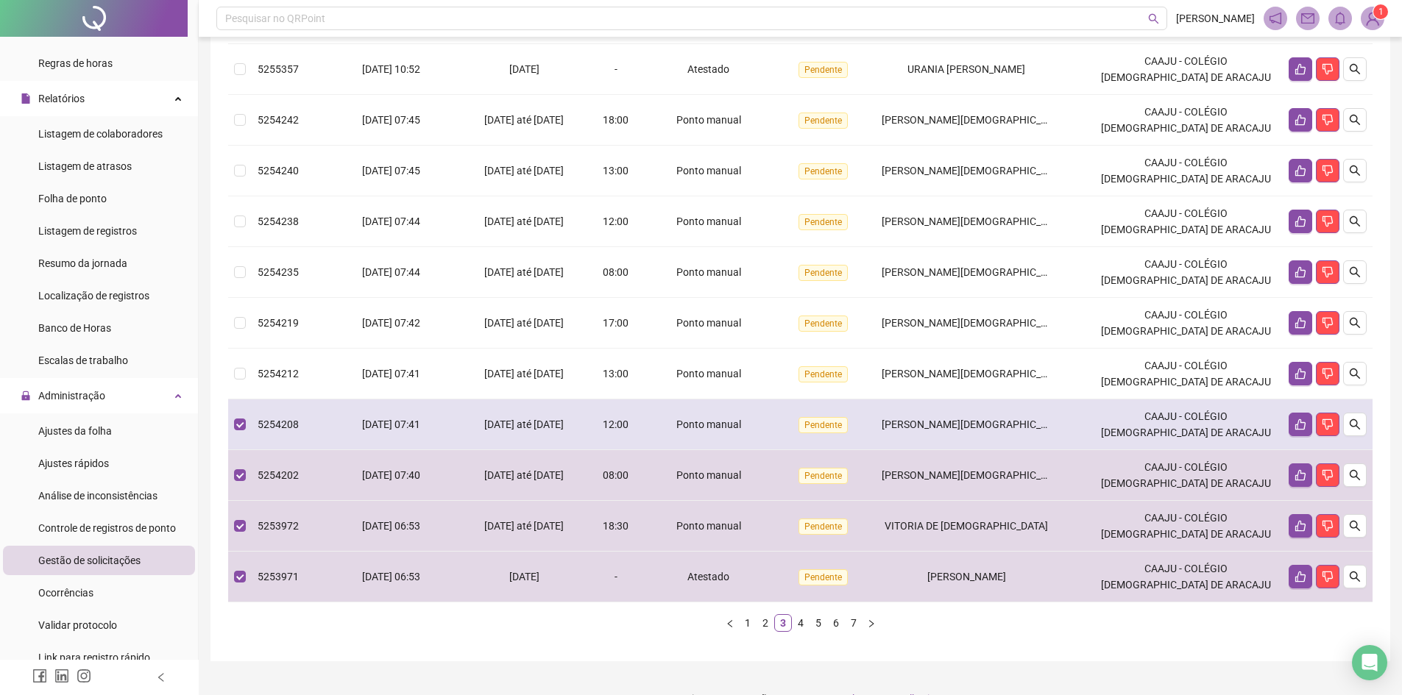
click at [518, 430] on span "[DATE] até [DATE]" at bounding box center [523, 425] width 79 height 12
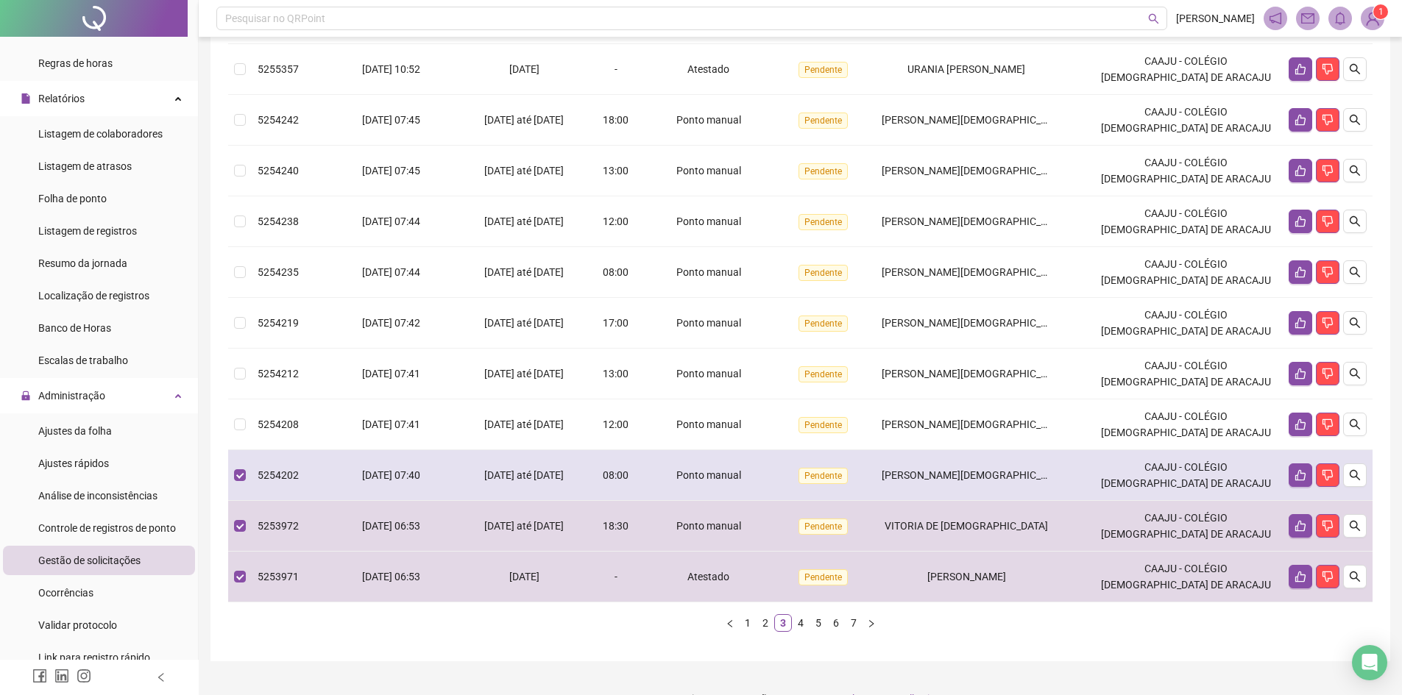
click at [508, 501] on td "[DATE] até [DATE]" at bounding box center [525, 475] width 132 height 51
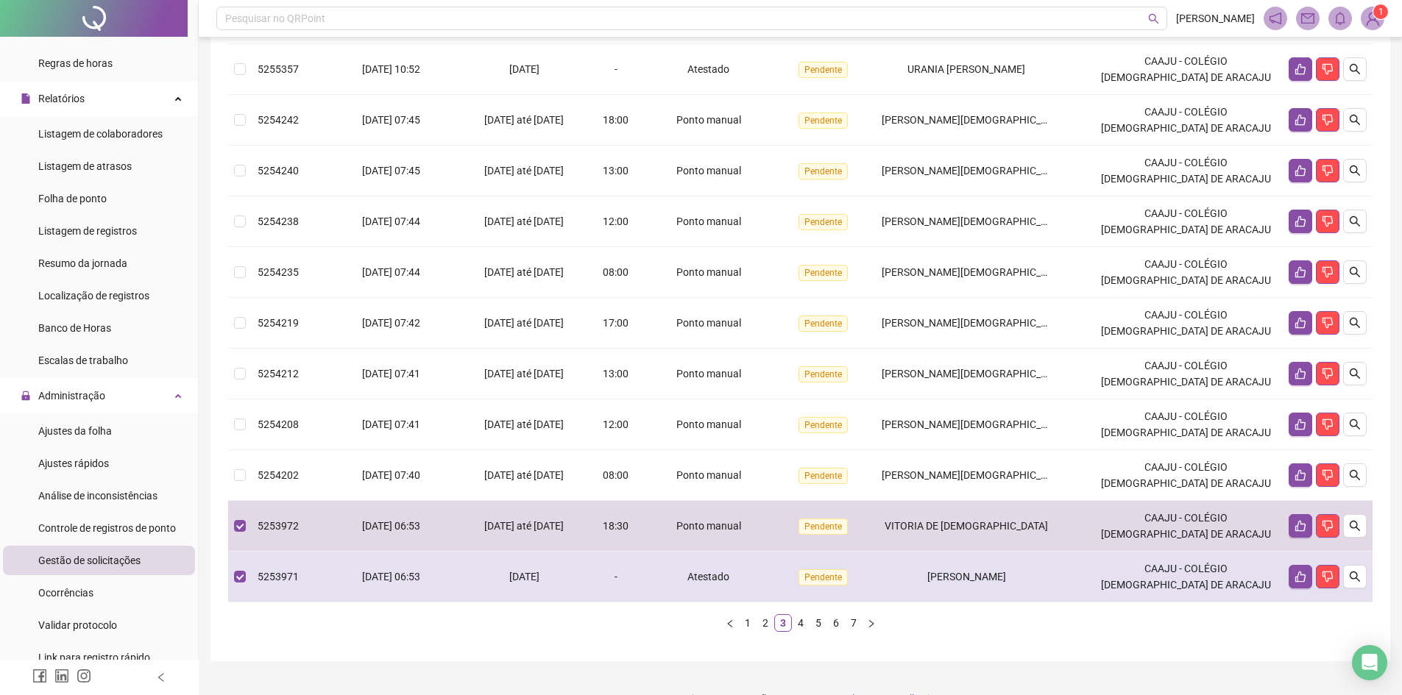
click at [266, 583] on span "5253971" at bounding box center [278, 577] width 41 height 12
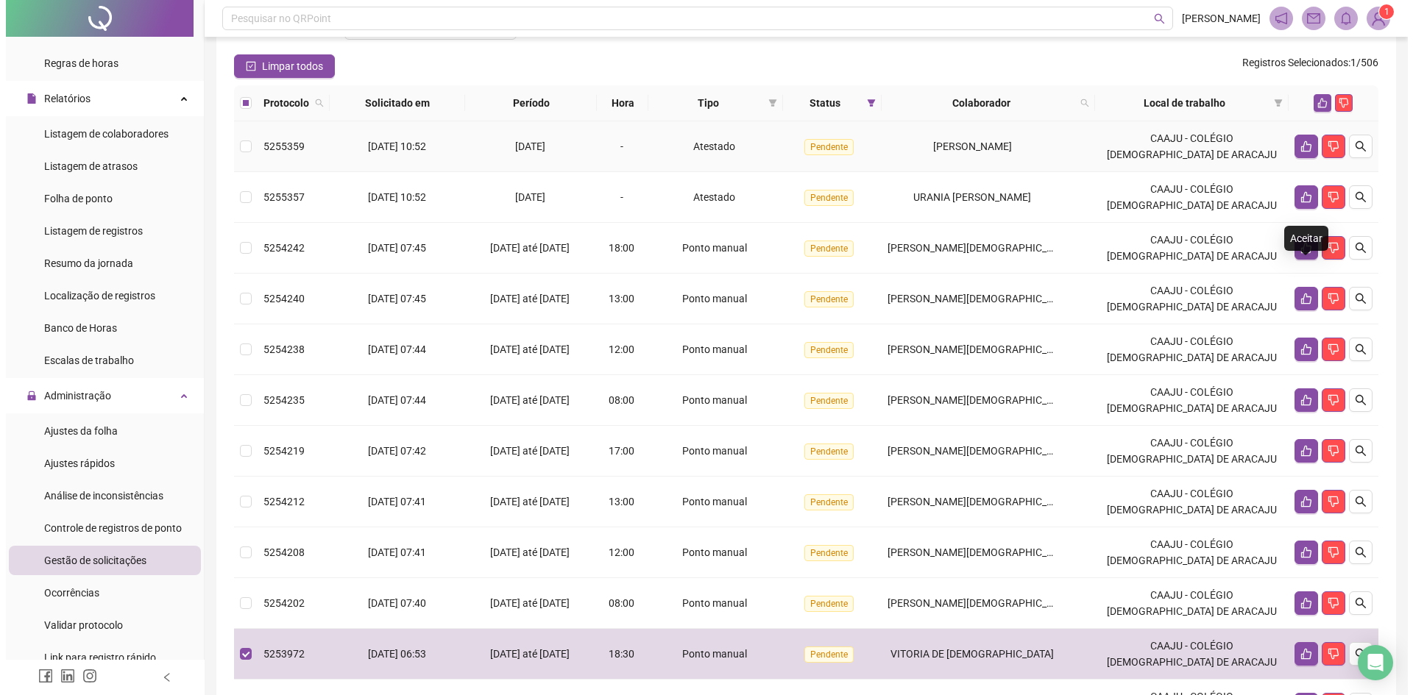
scroll to position [74, 0]
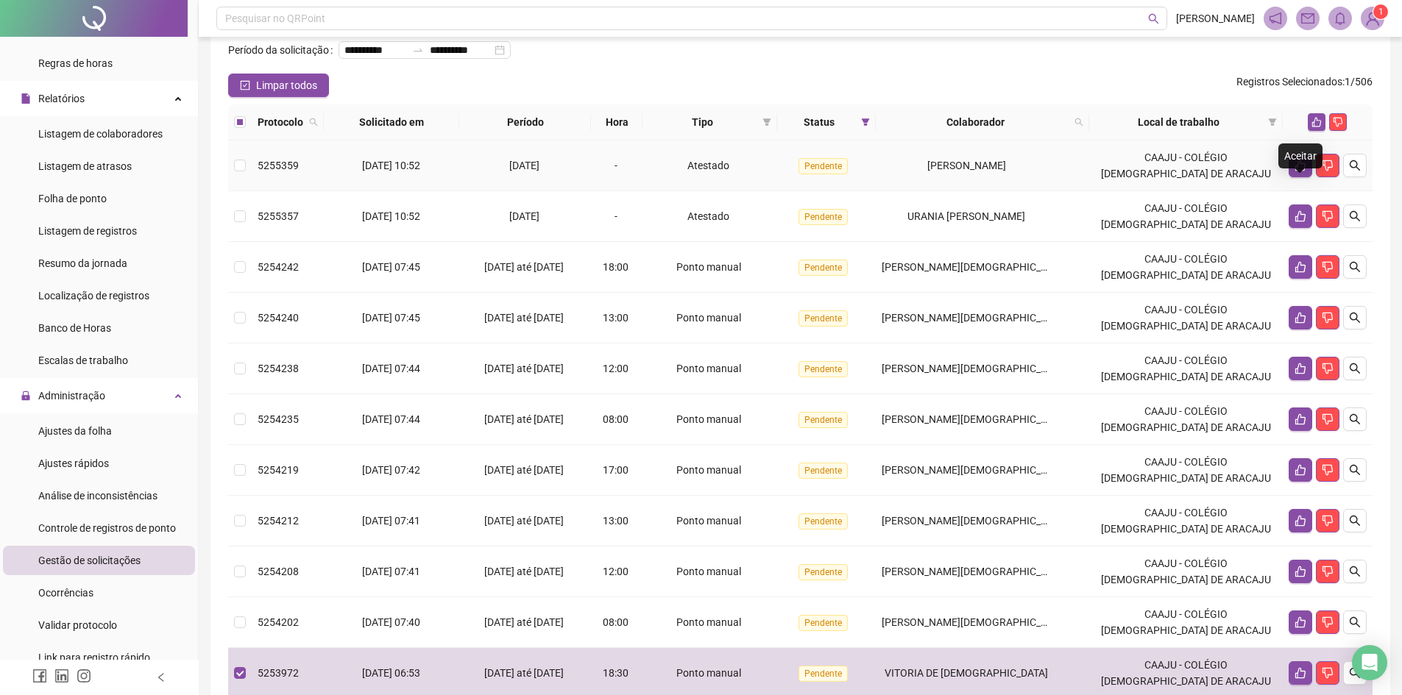
click at [1318, 145] on div "Aceitar" at bounding box center [1300, 155] width 44 height 25
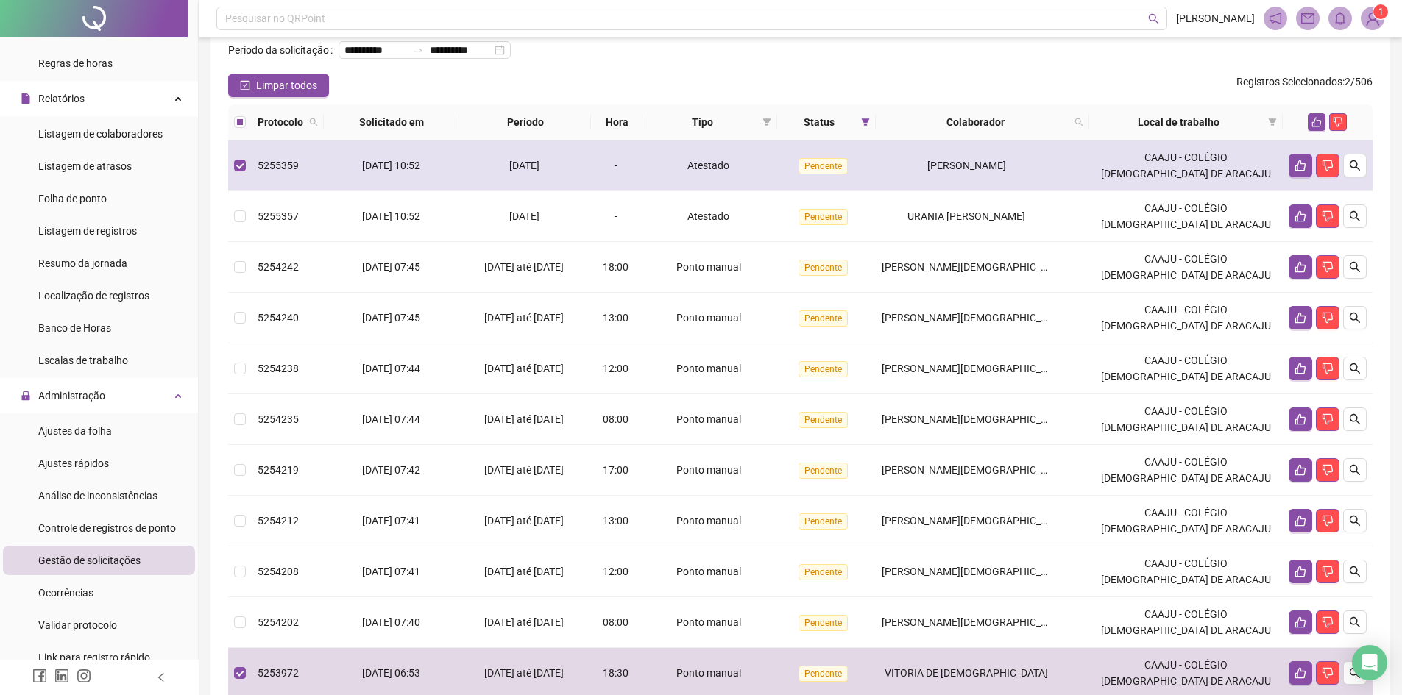
click at [247, 189] on td at bounding box center [240, 166] width 24 height 51
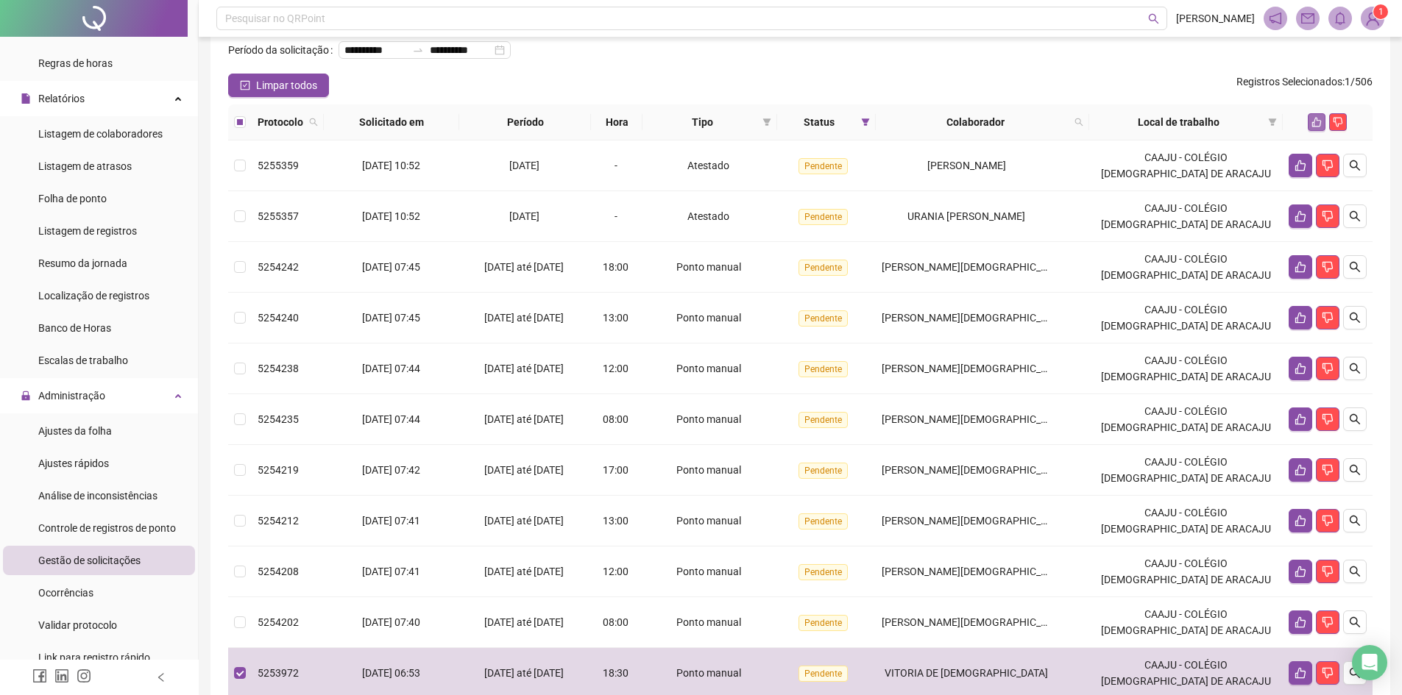
click at [1317, 127] on icon "like" at bounding box center [1316, 122] width 10 height 10
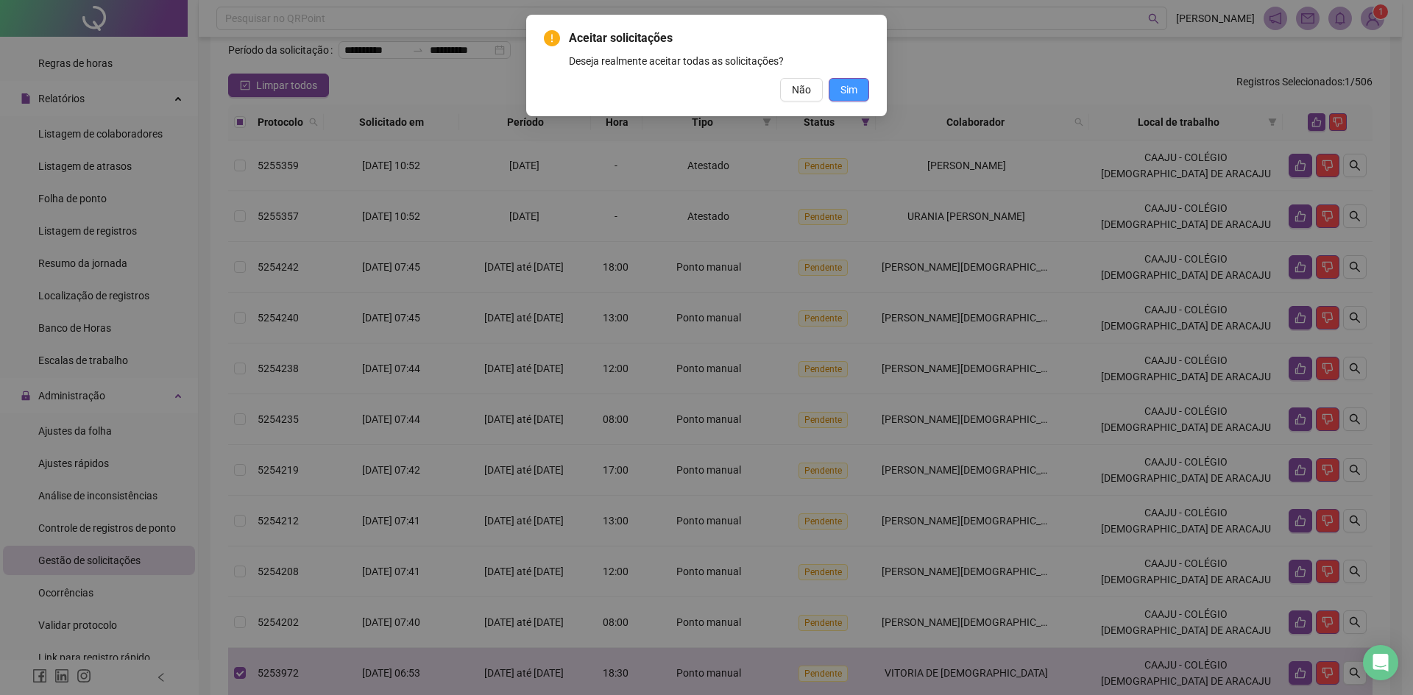
click at [853, 91] on span "Sim" at bounding box center [848, 90] width 17 height 16
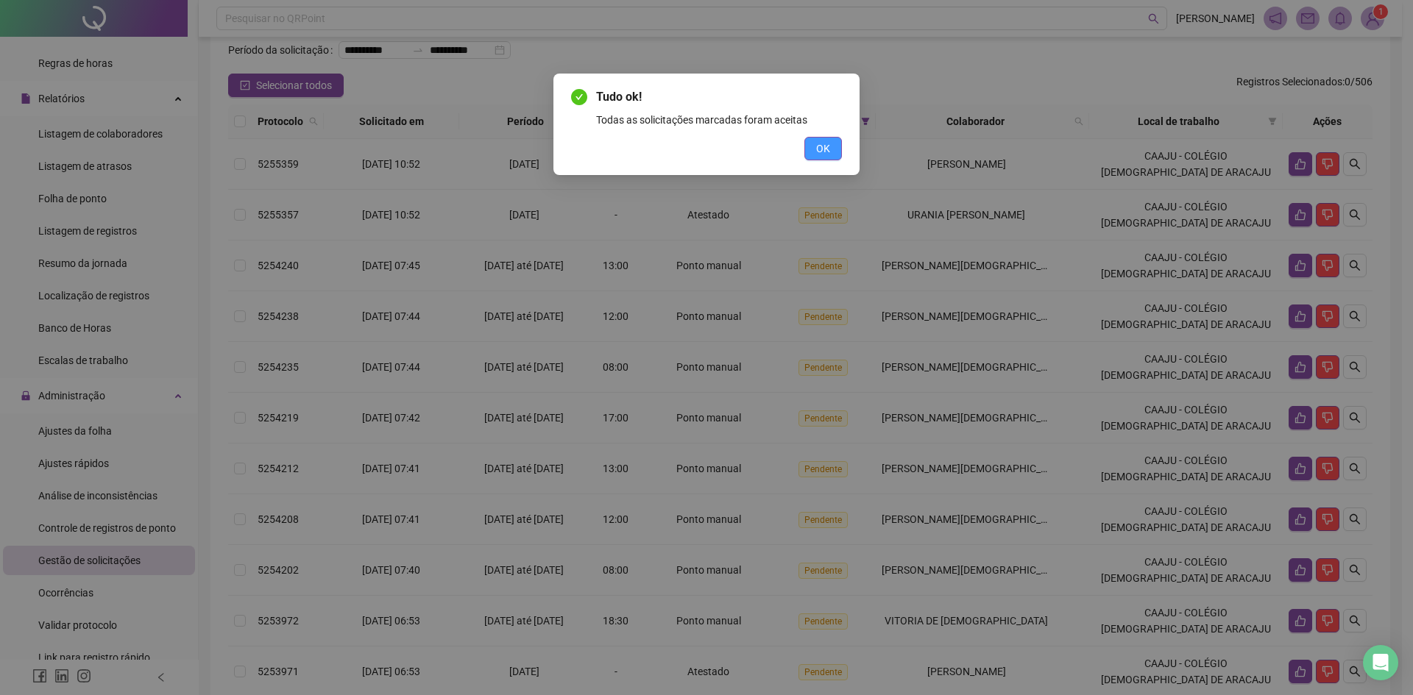
click at [830, 147] on button "OK" at bounding box center [823, 149] width 38 height 24
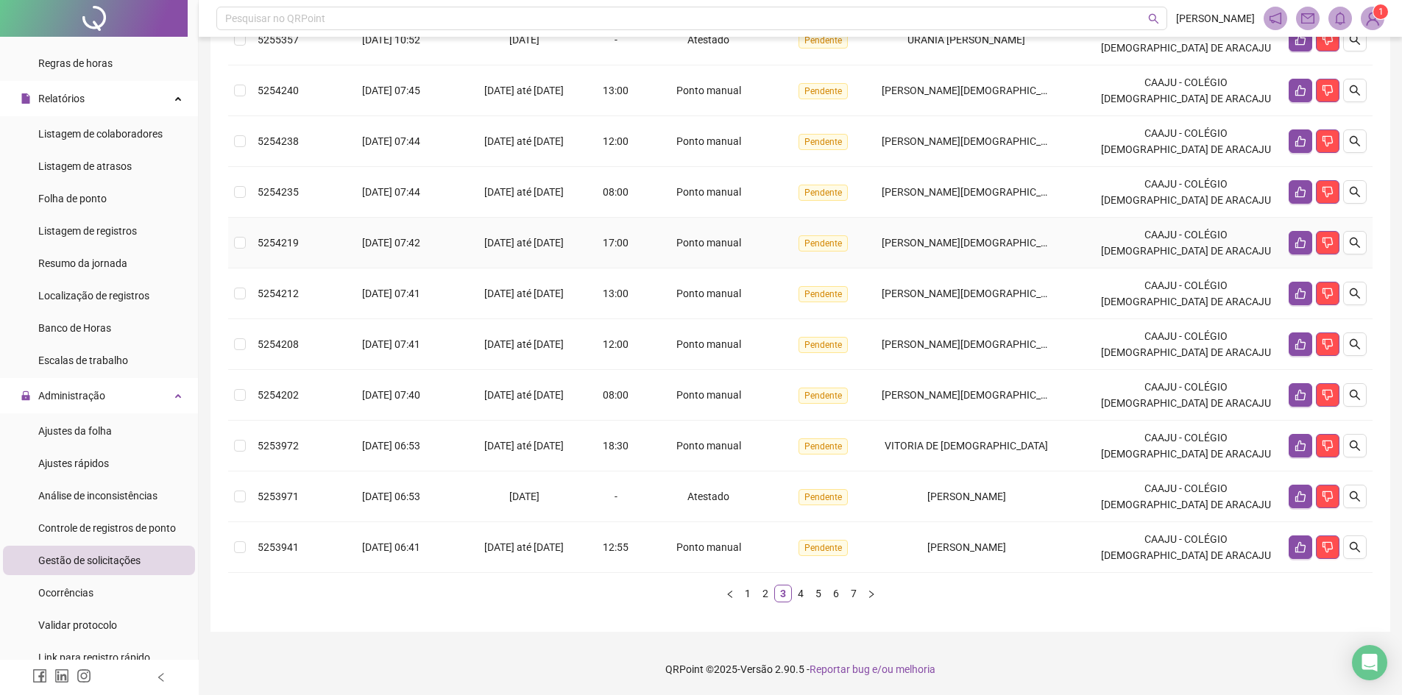
scroll to position [272, 0]
click at [247, 545] on td at bounding box center [240, 547] width 24 height 51
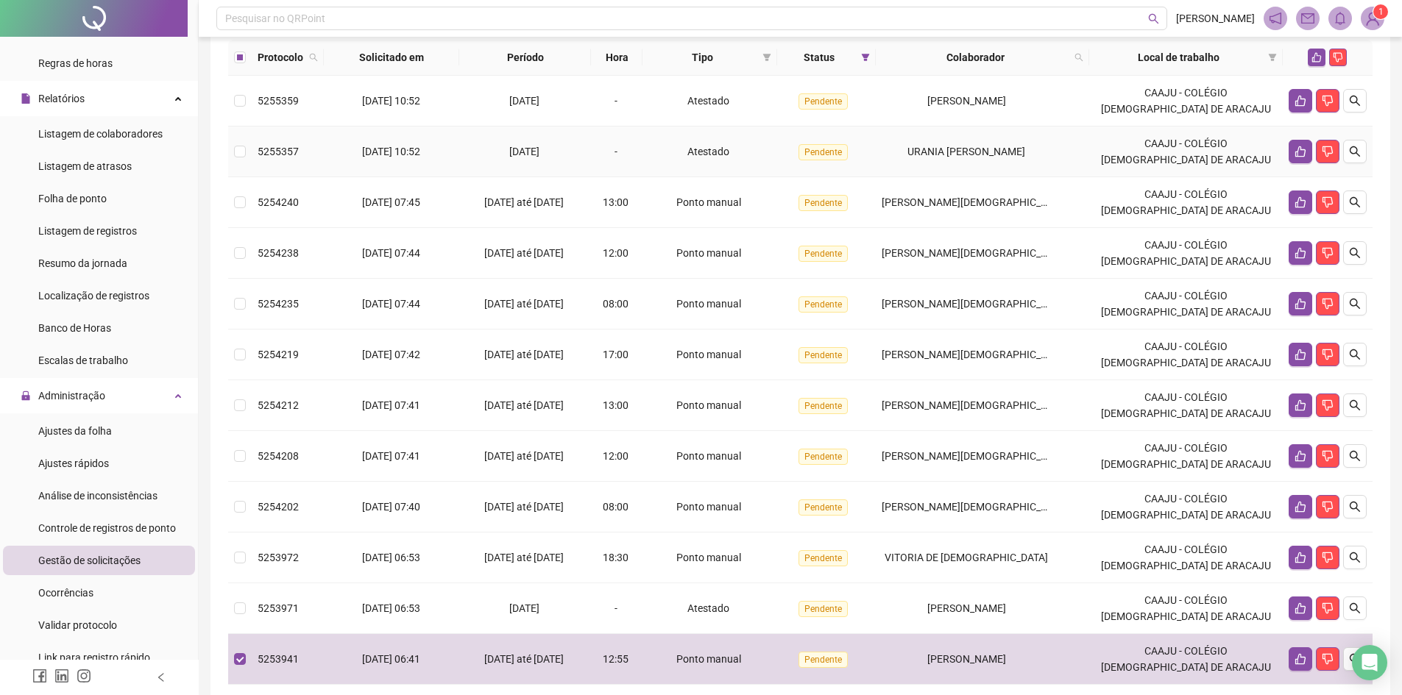
scroll to position [125, 0]
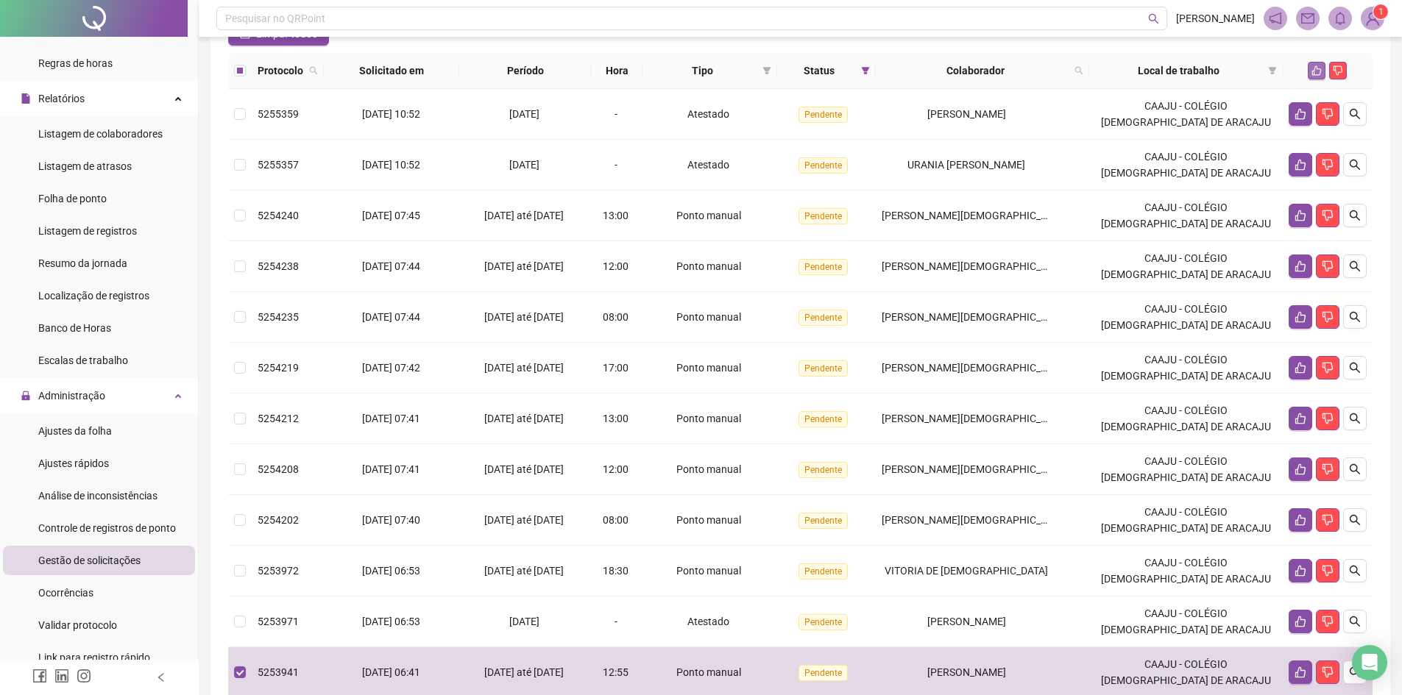
click at [1315, 76] on icon "like" at bounding box center [1316, 70] width 10 height 10
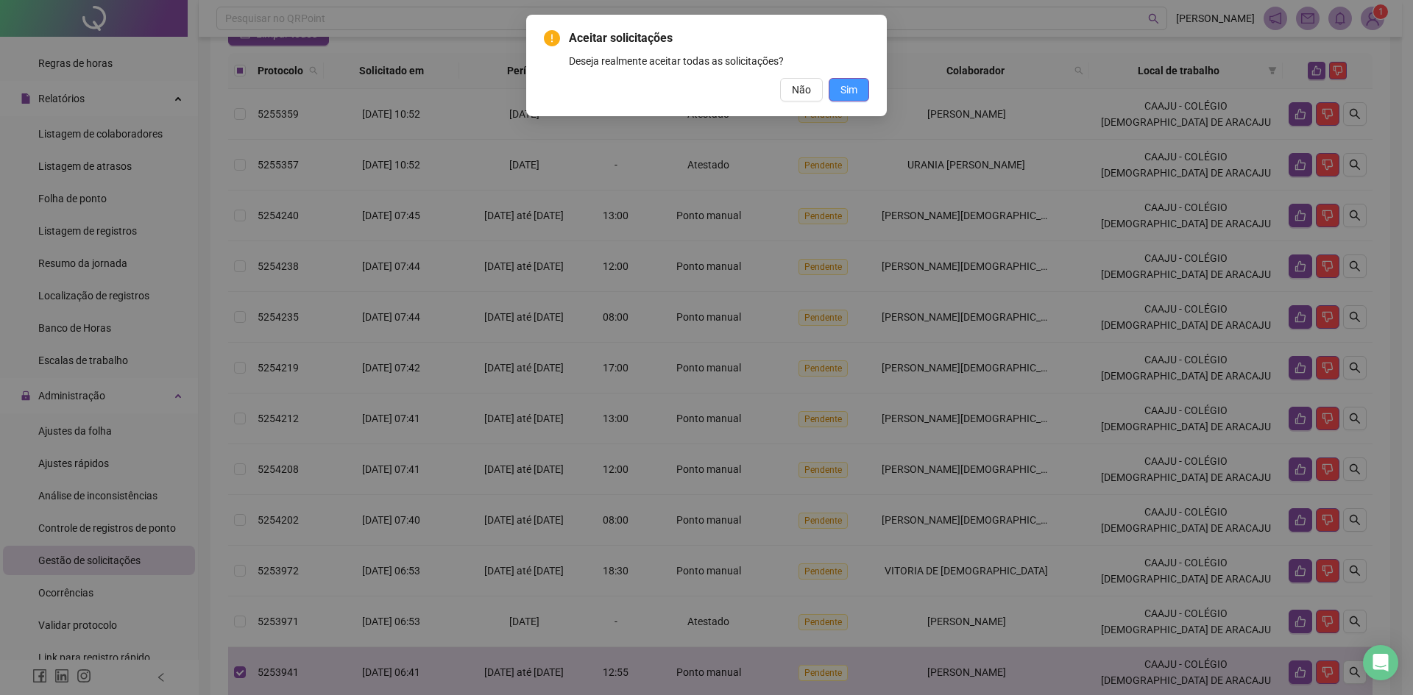
click at [852, 84] on span "Sim" at bounding box center [848, 90] width 17 height 16
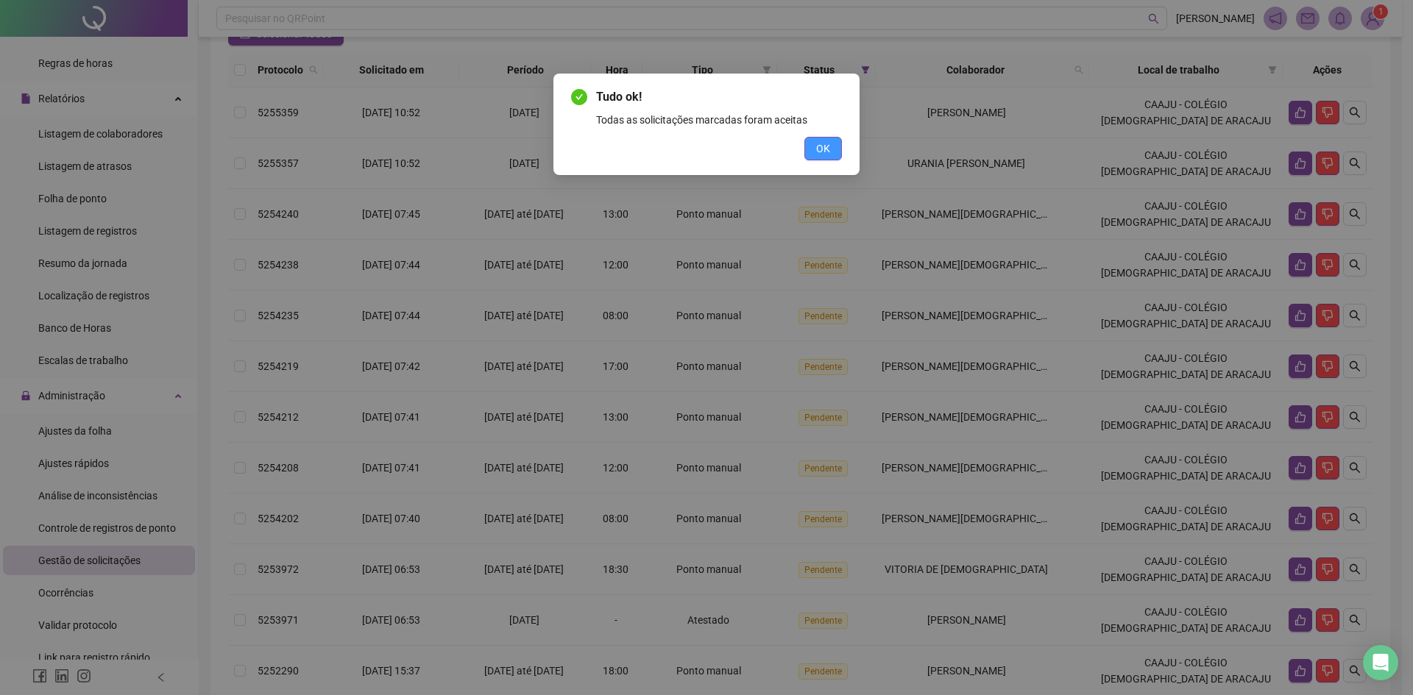
click at [826, 152] on span "OK" at bounding box center [823, 149] width 14 height 16
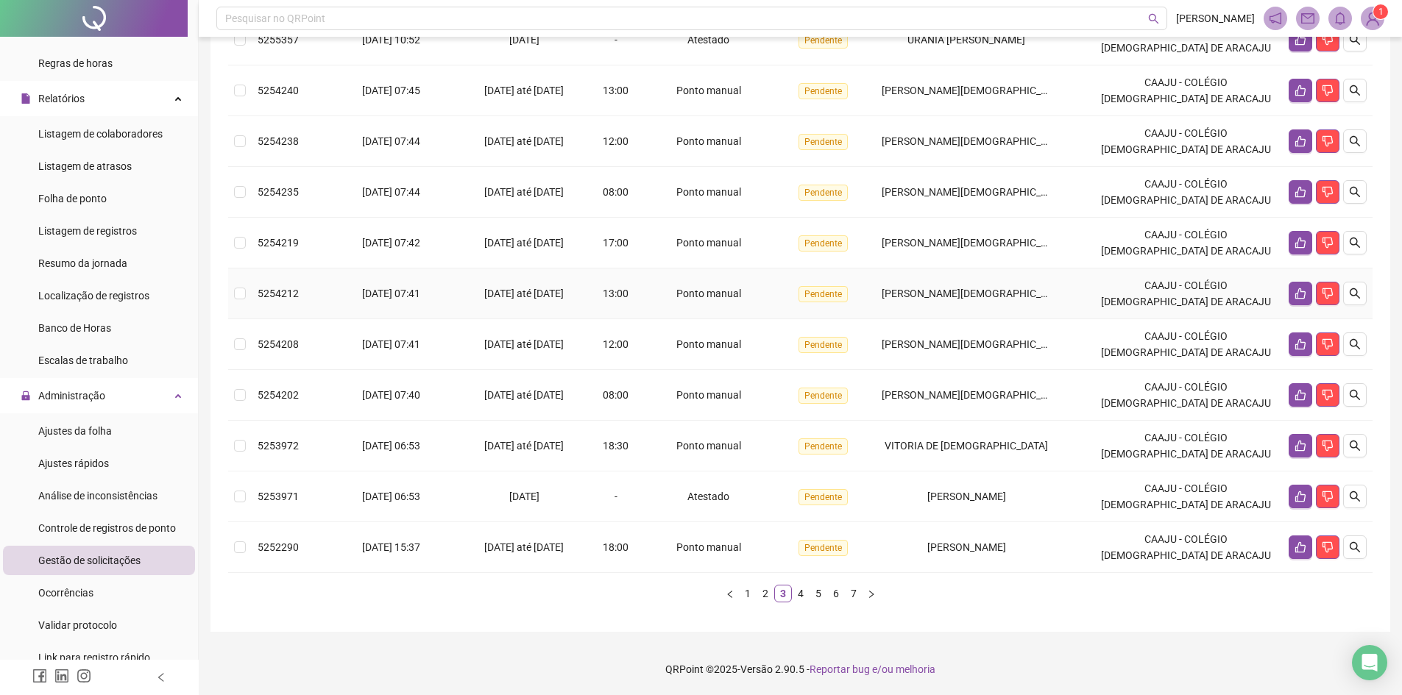
scroll to position [272, 0]
click at [805, 592] on link "4" at bounding box center [801, 594] width 16 height 16
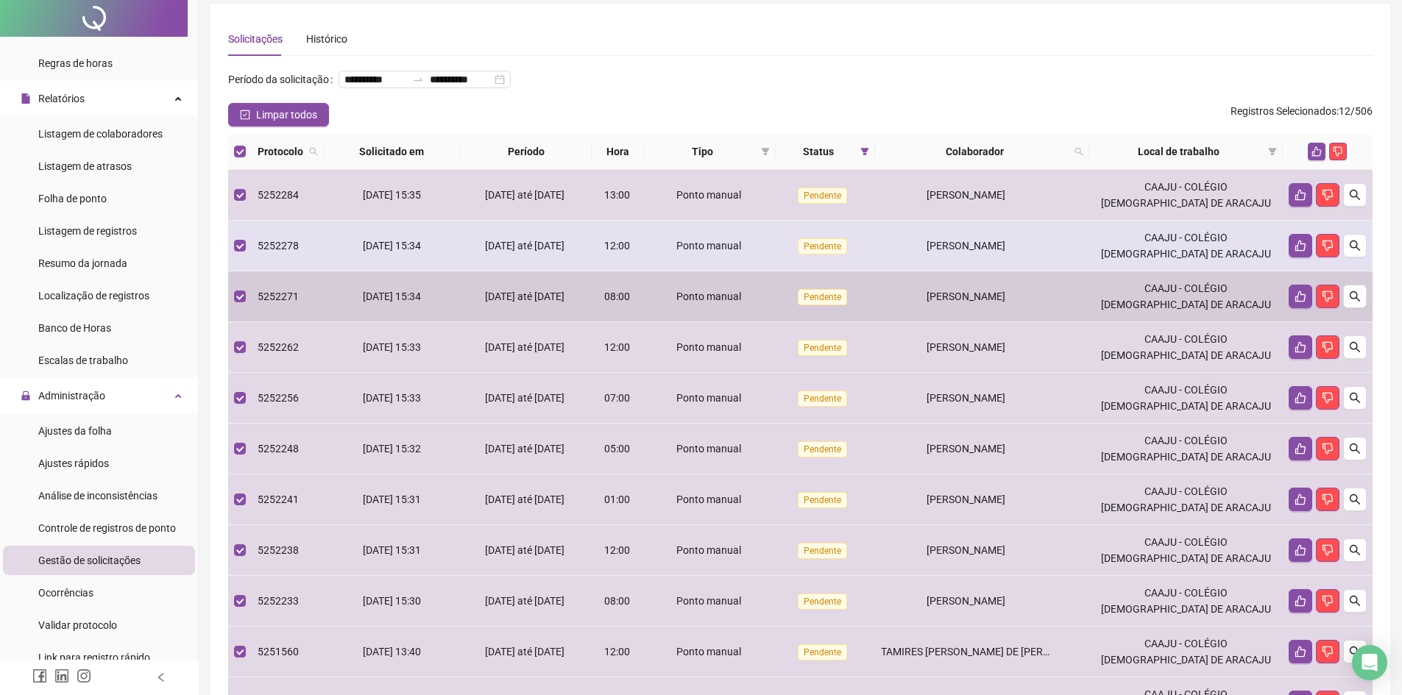
scroll to position [0, 0]
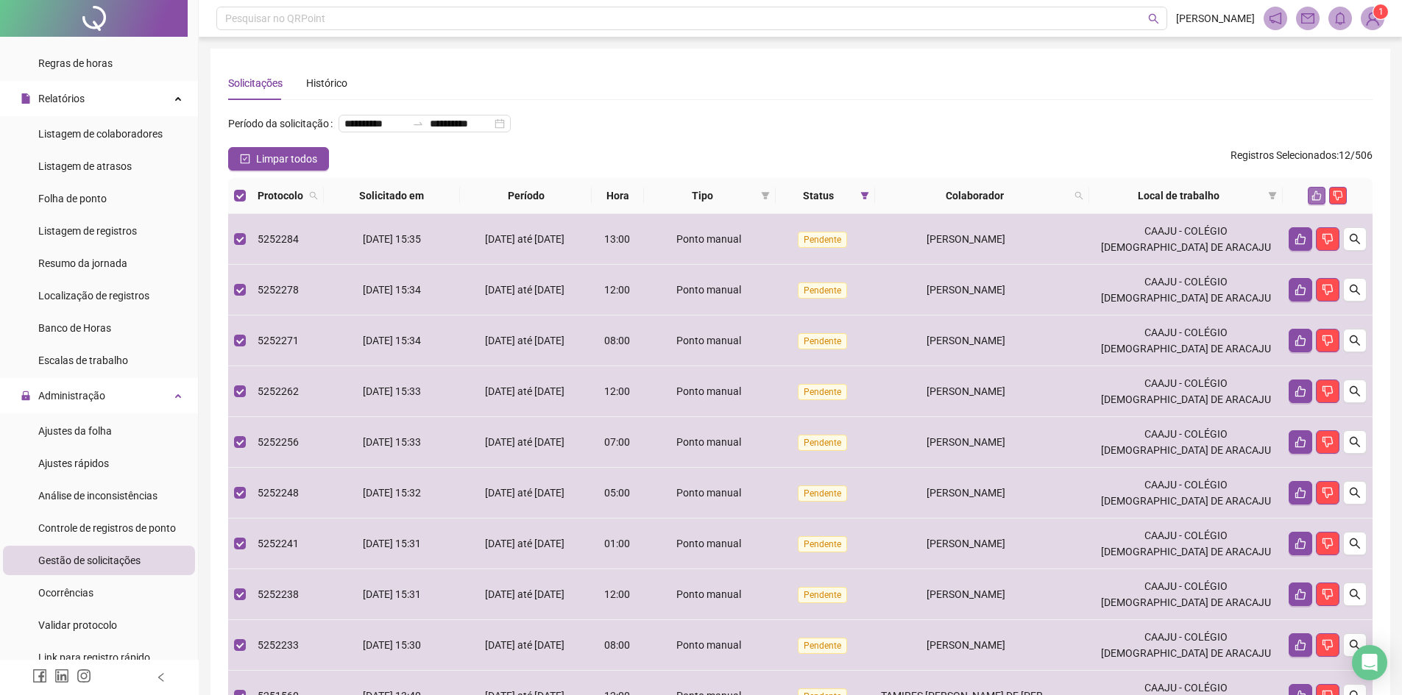
click at [1308, 205] on button "button" at bounding box center [1317, 196] width 18 height 18
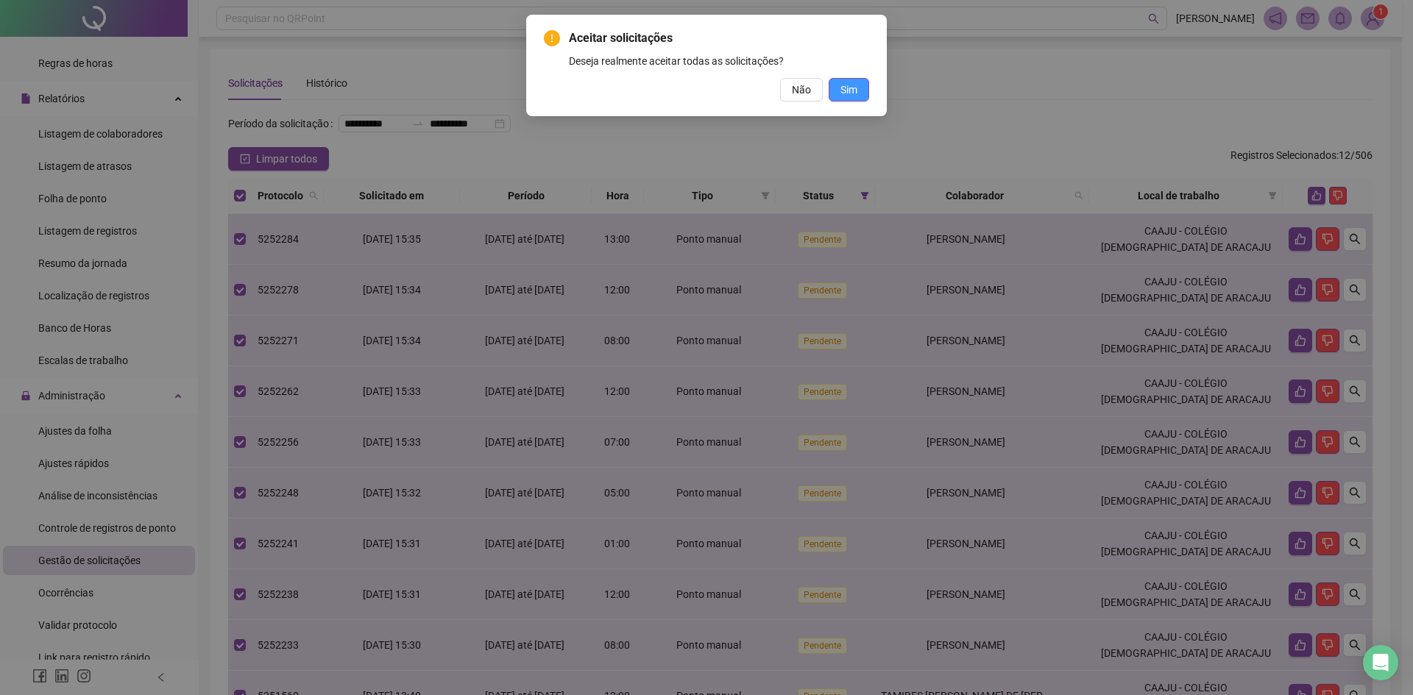
click at [858, 85] on button "Sim" at bounding box center [849, 90] width 40 height 24
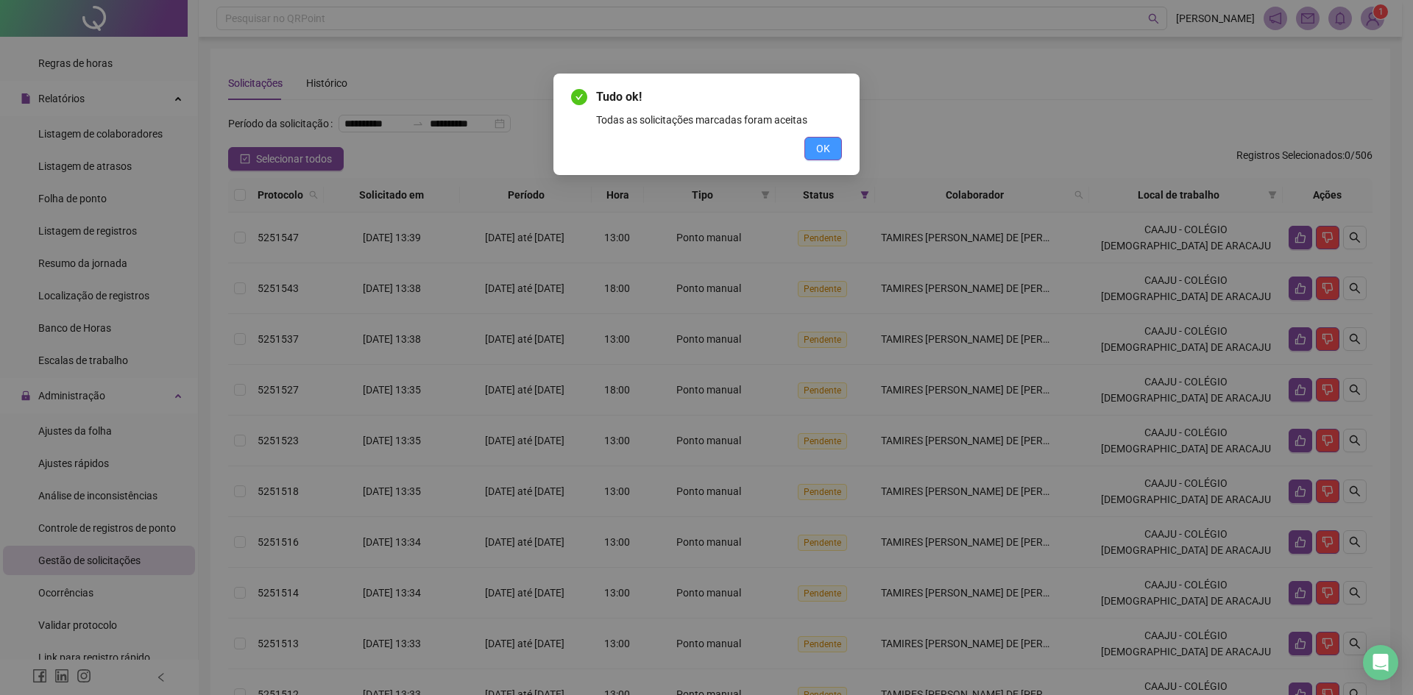
click at [821, 155] on span "OK" at bounding box center [823, 149] width 14 height 16
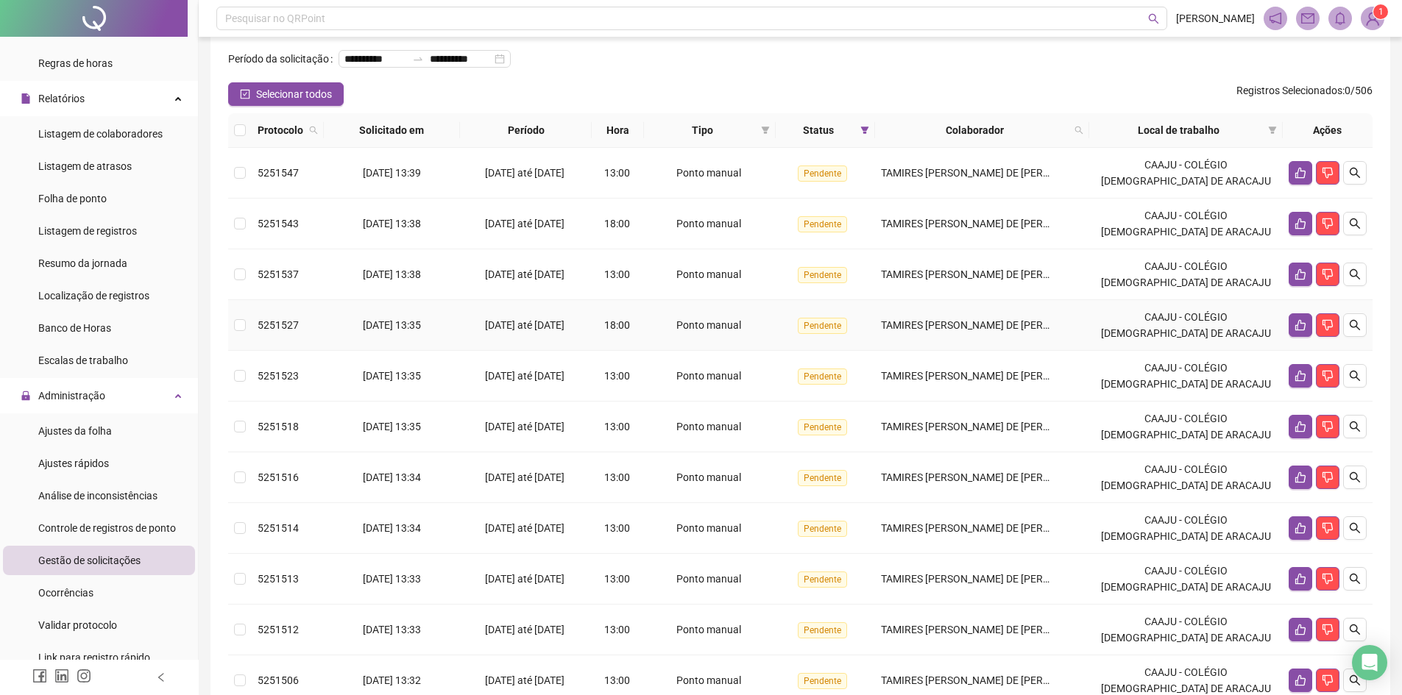
scroll to position [52, 0]
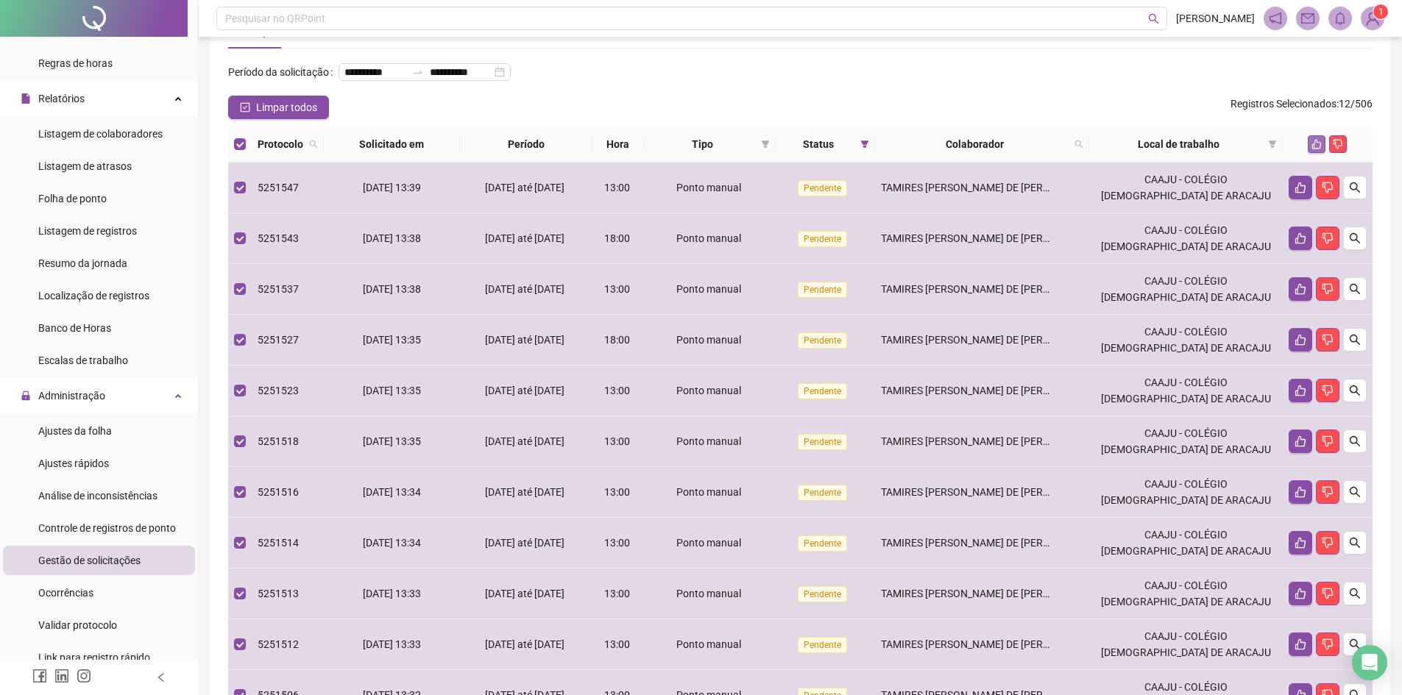
click at [1321, 153] on button "button" at bounding box center [1317, 144] width 18 height 18
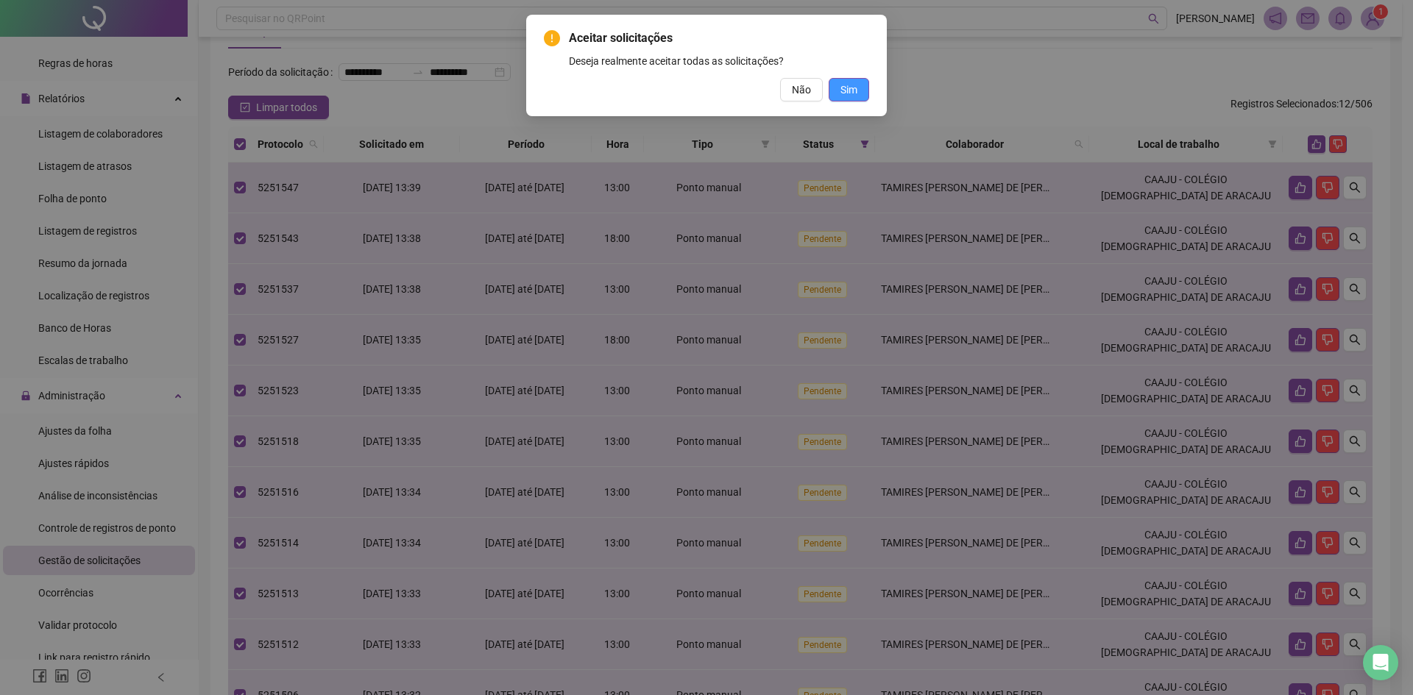
click at [862, 96] on button "Sim" at bounding box center [849, 90] width 40 height 24
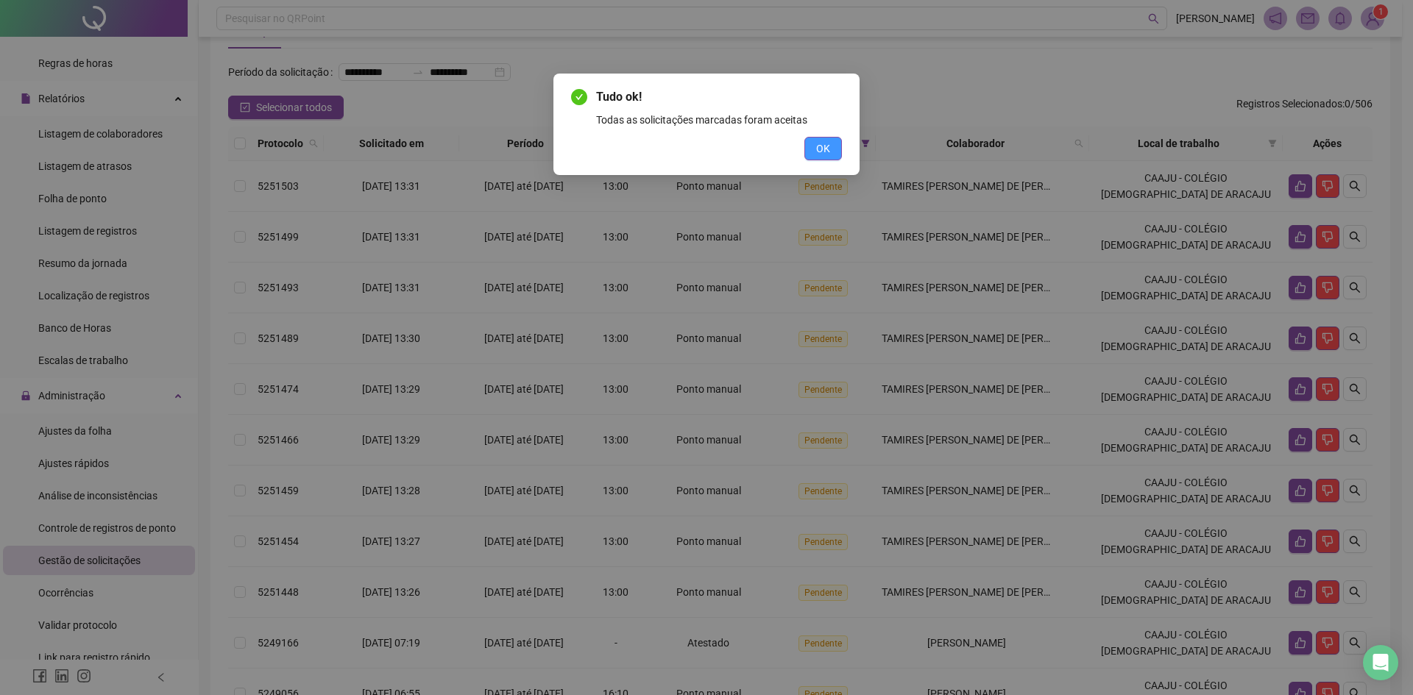
click at [832, 149] on button "OK" at bounding box center [823, 149] width 38 height 24
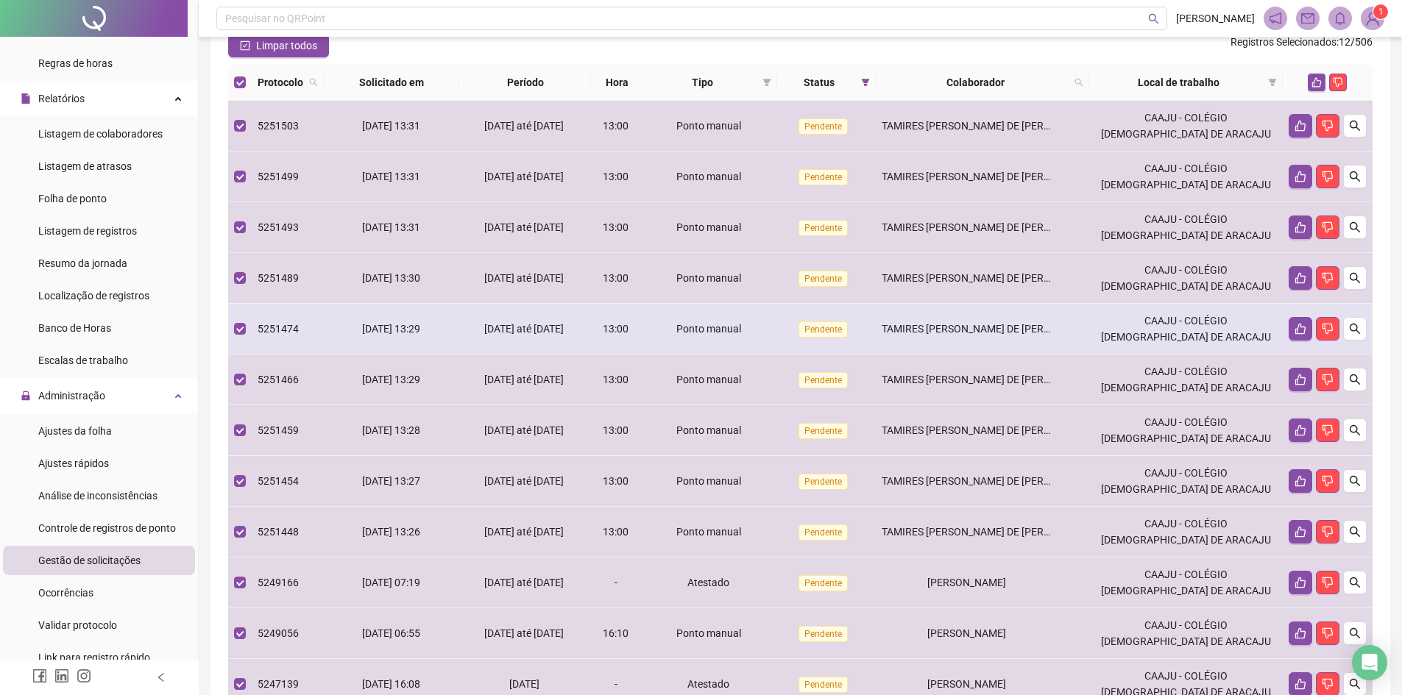
scroll to position [274, 0]
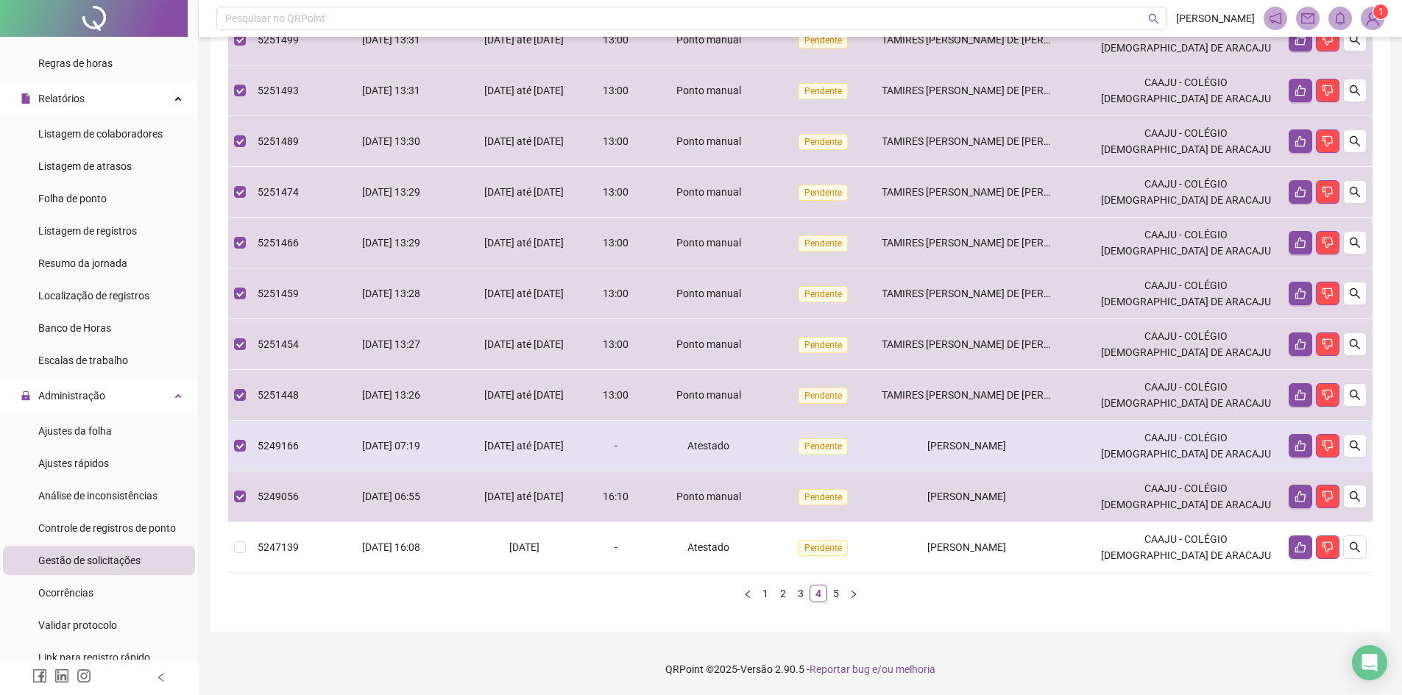
click at [524, 428] on td "[DATE] até [DATE]" at bounding box center [525, 446] width 132 height 51
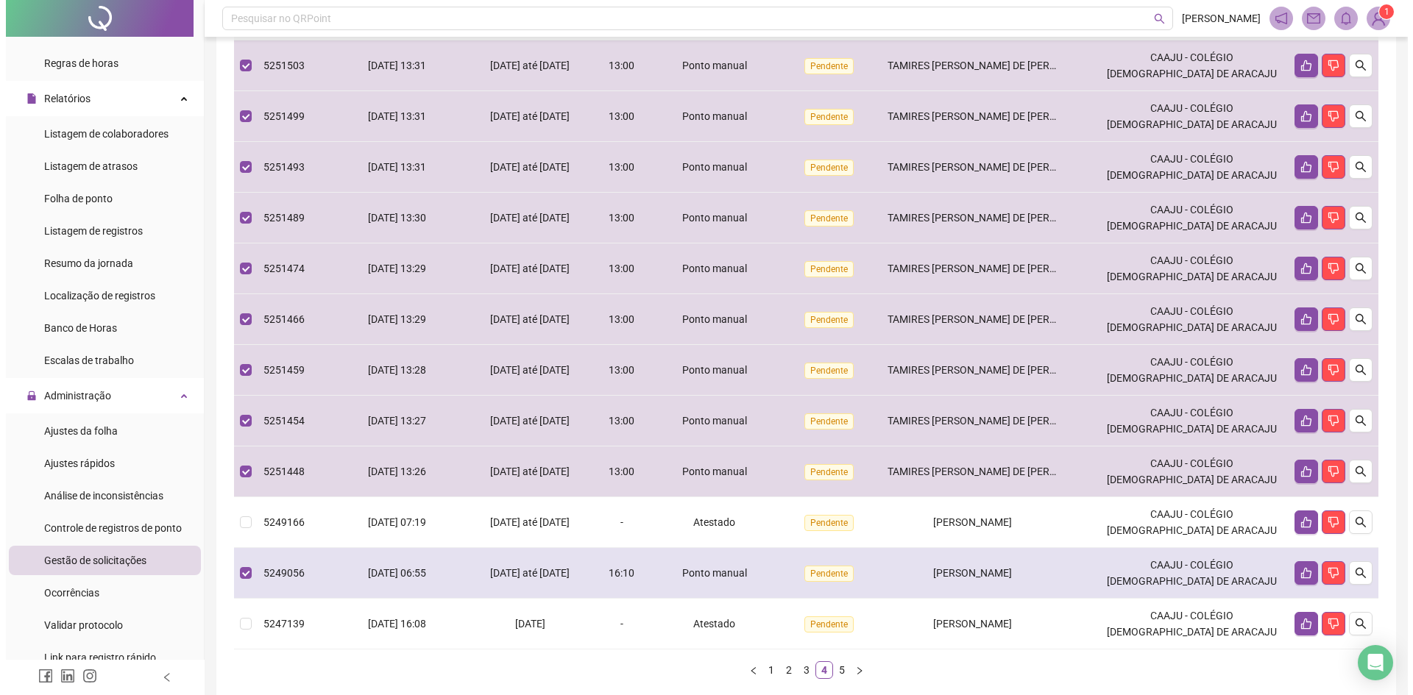
scroll to position [127, 0]
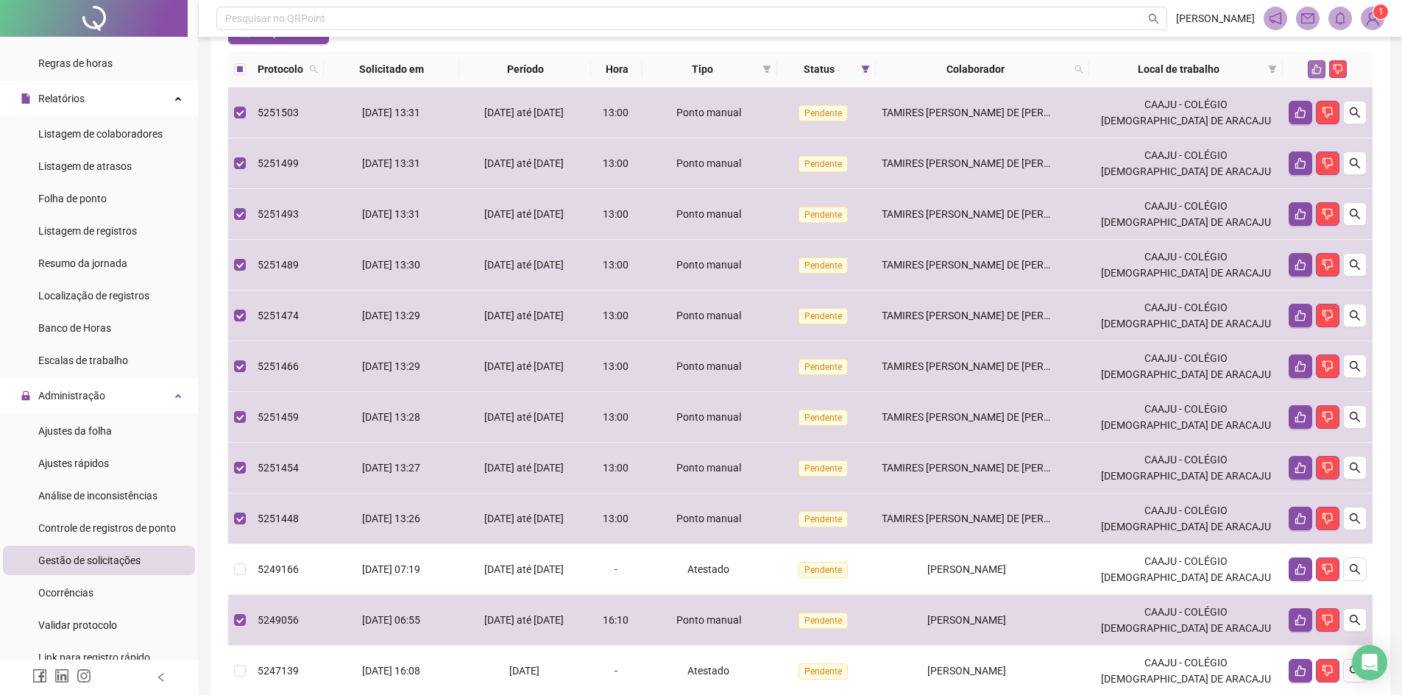
click at [1311, 74] on icon "like" at bounding box center [1316, 69] width 10 height 10
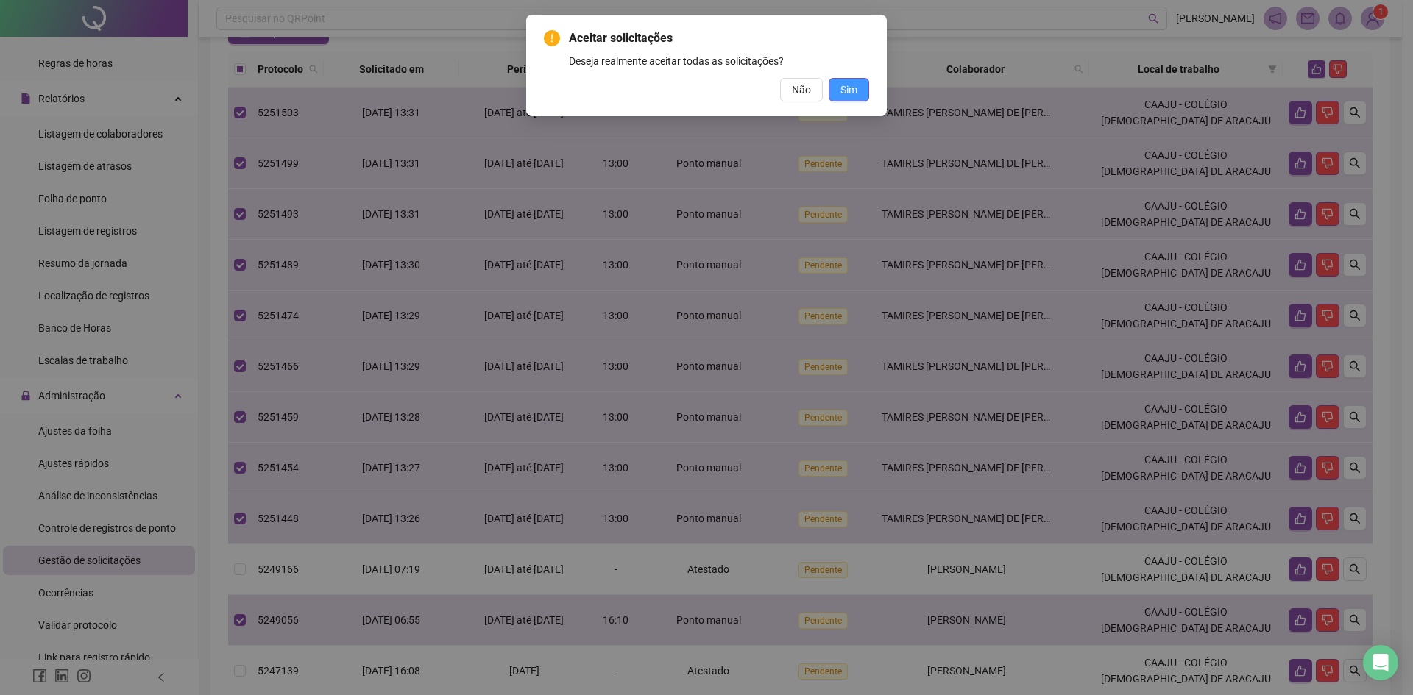
click at [856, 88] on span "Sim" at bounding box center [848, 90] width 17 height 16
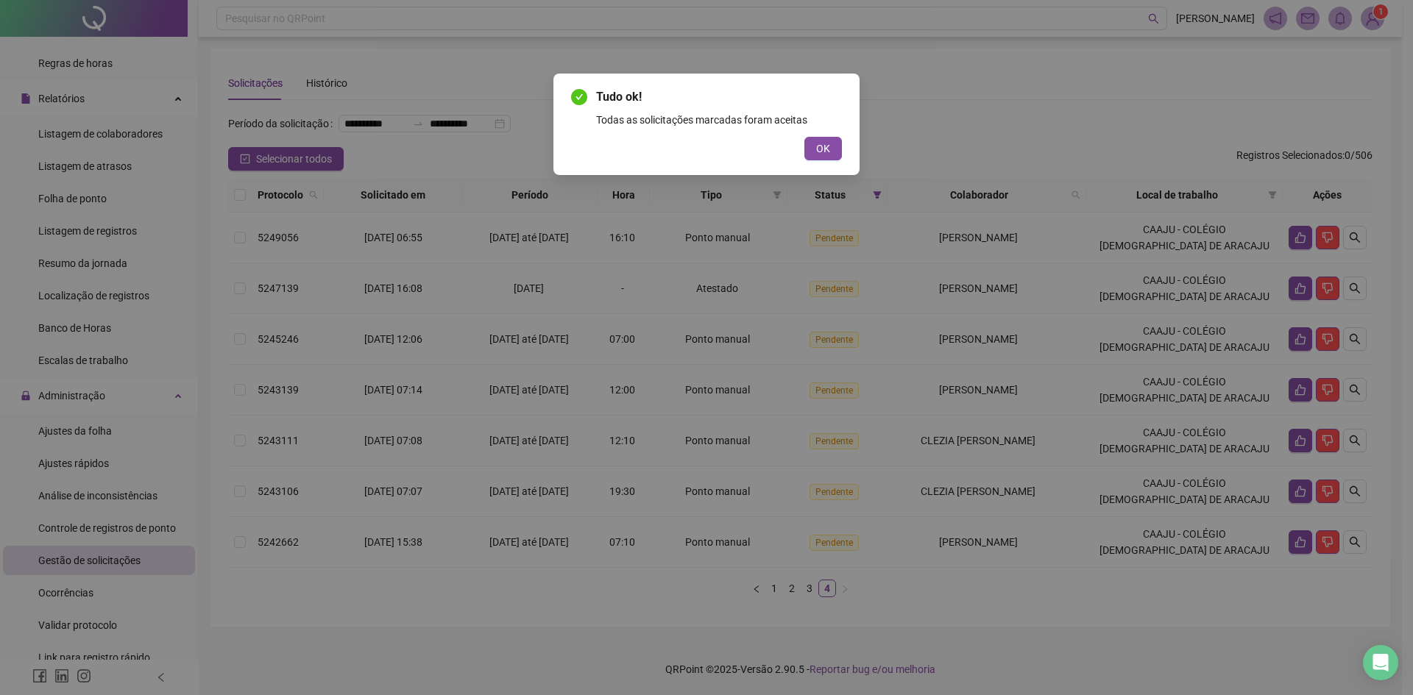
scroll to position [18, 0]
click at [831, 150] on button "OK" at bounding box center [823, 149] width 38 height 24
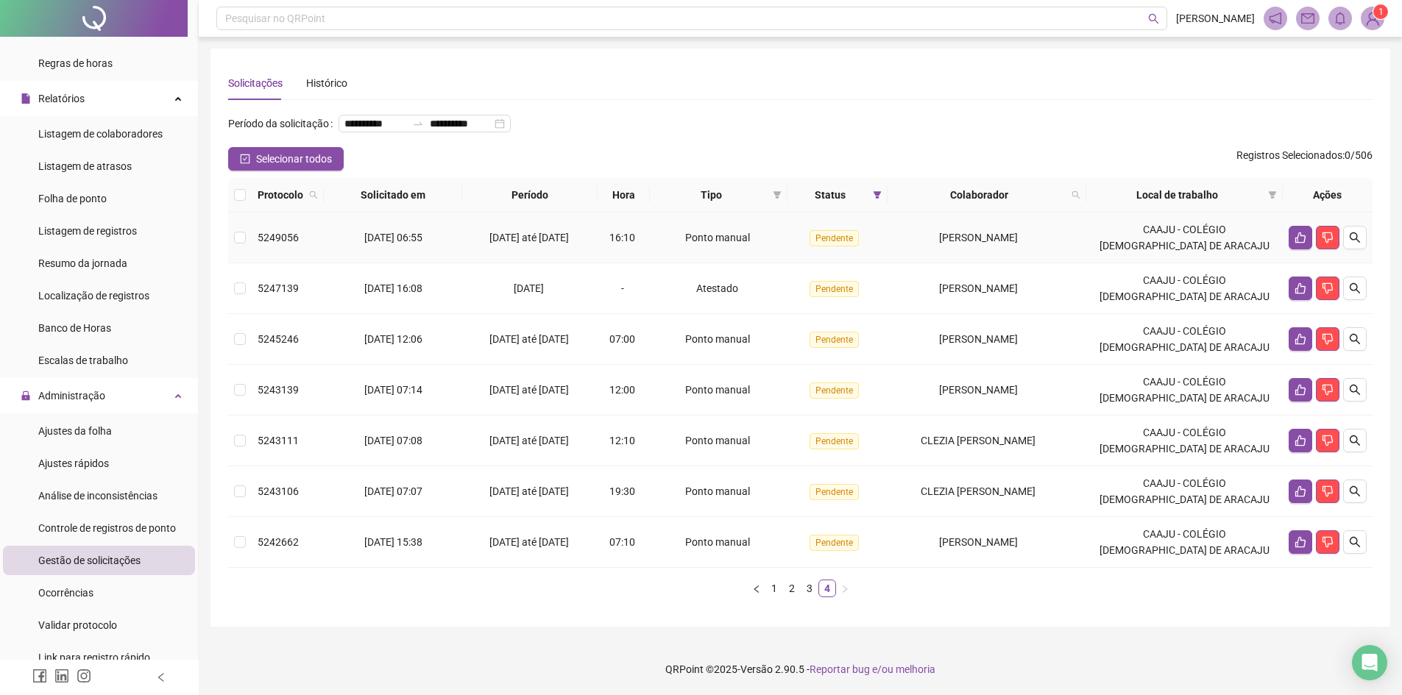
click at [252, 241] on td "5249056" at bounding box center [288, 238] width 72 height 51
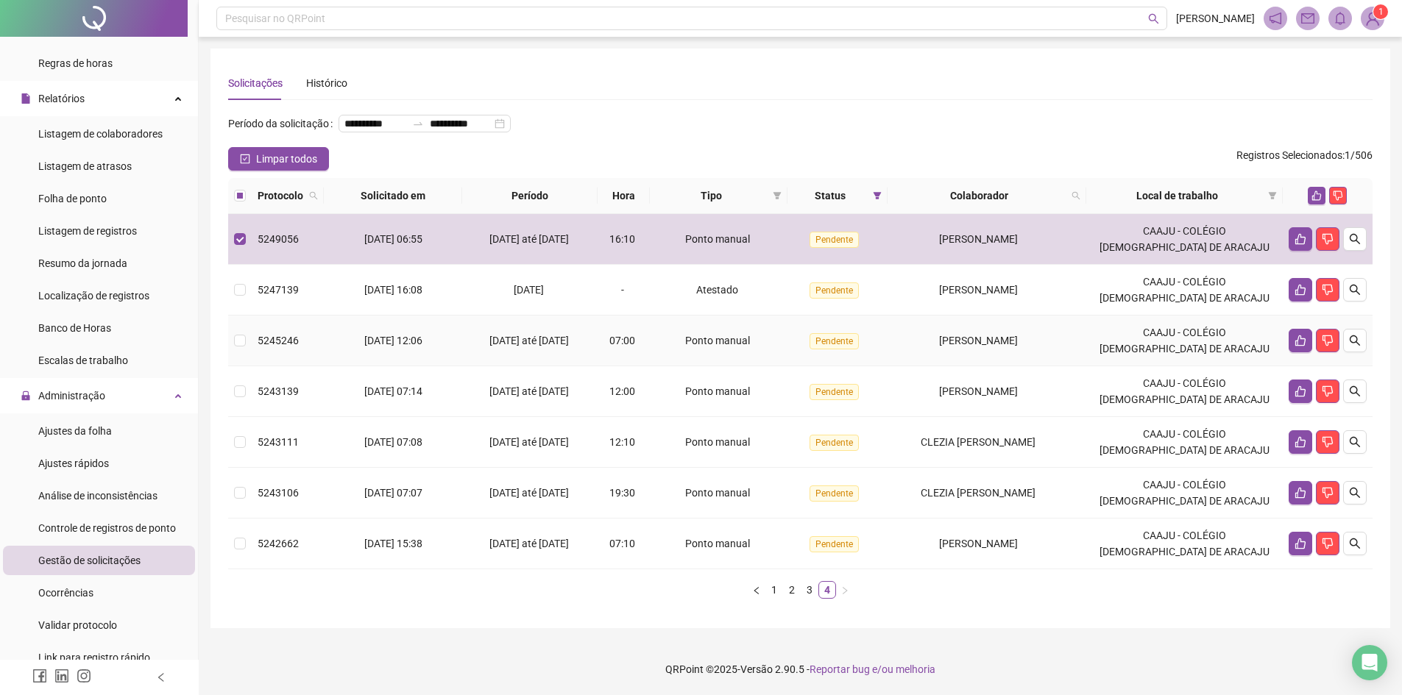
click at [293, 346] on span "5245246" at bounding box center [278, 341] width 41 height 12
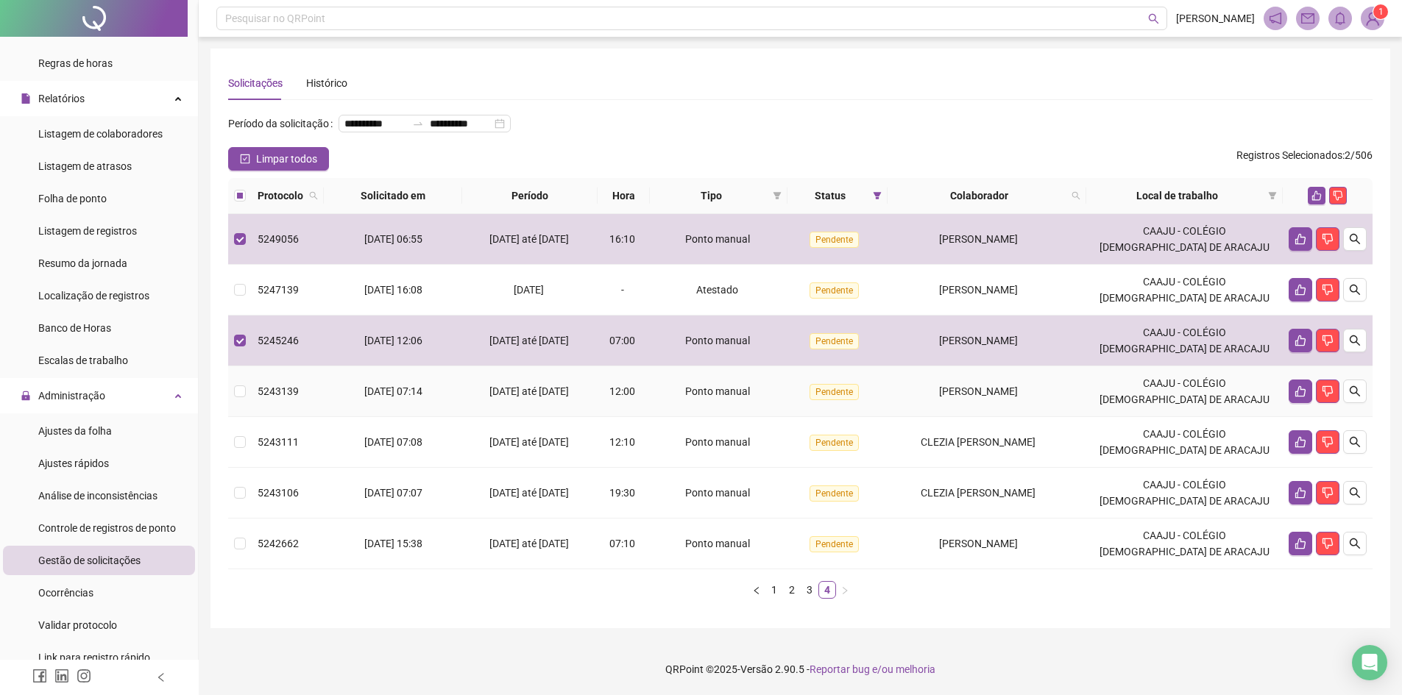
click at [294, 388] on td "5243139" at bounding box center [288, 391] width 72 height 51
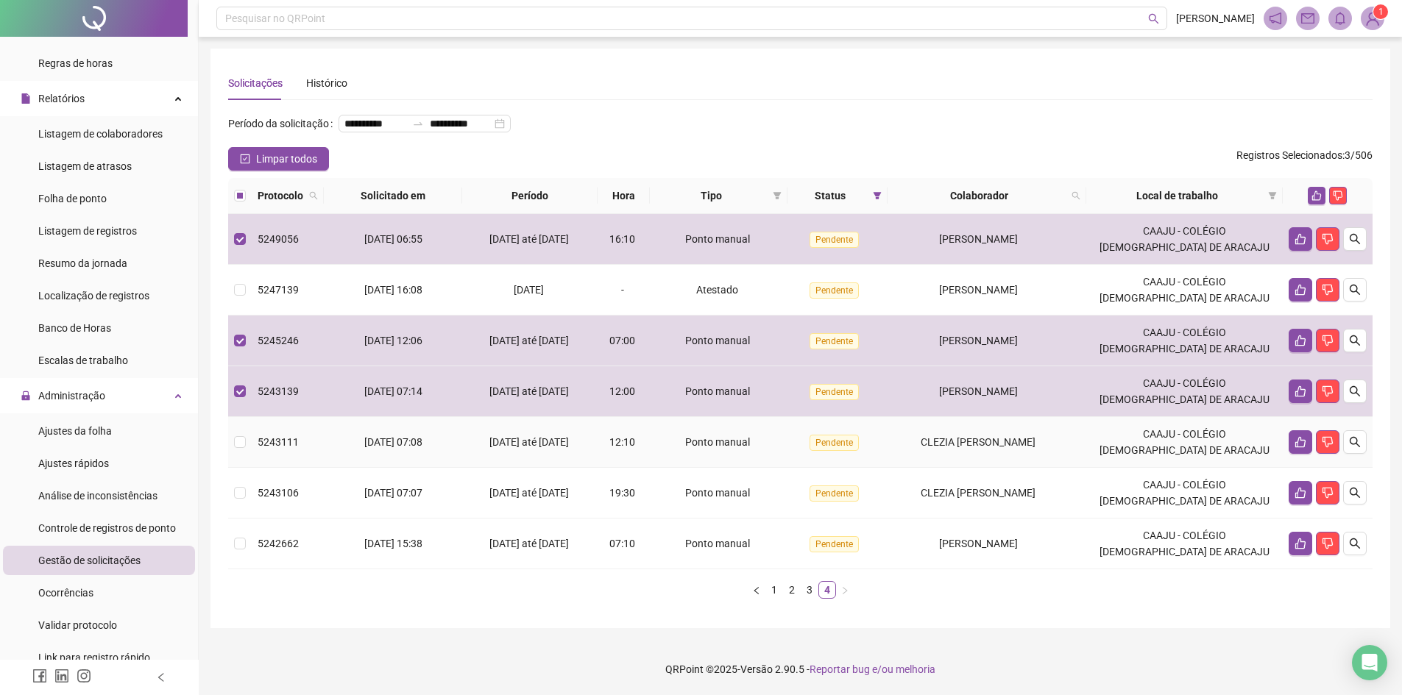
click at [286, 431] on td "5243111" at bounding box center [288, 442] width 72 height 51
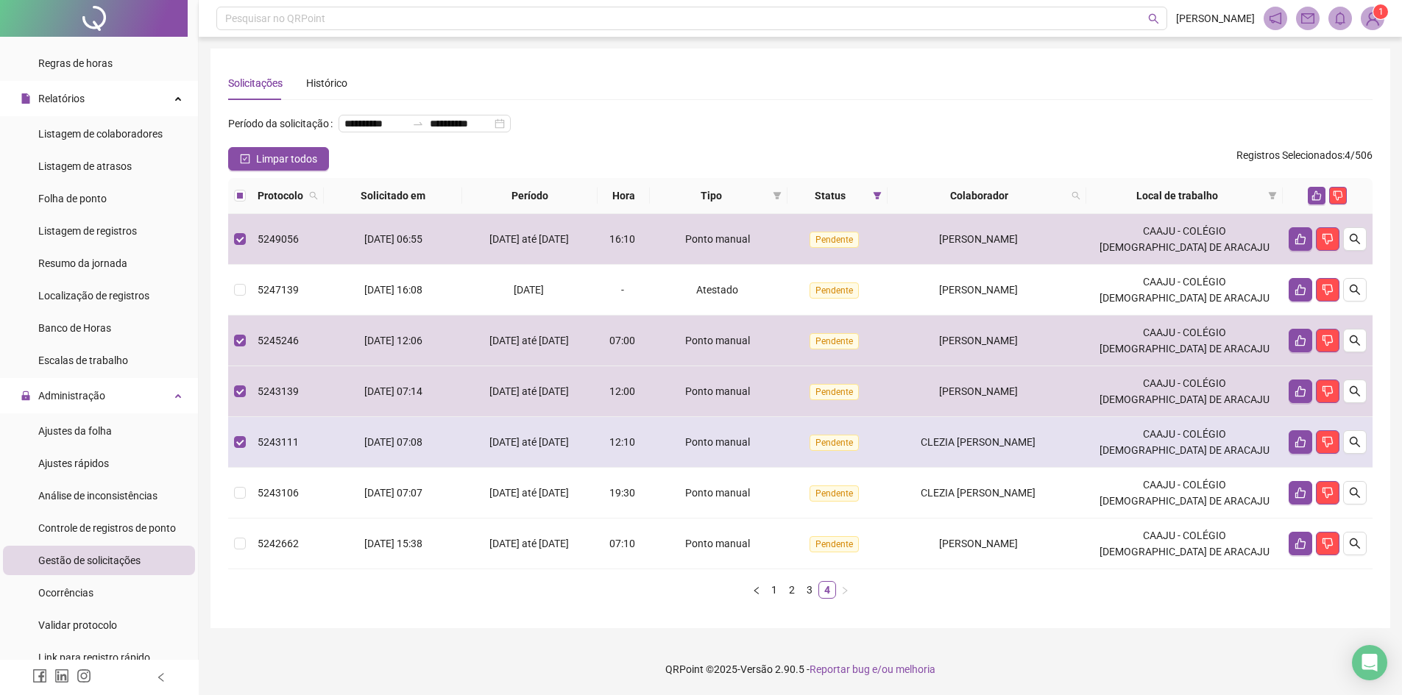
click at [293, 466] on td "5243111" at bounding box center [288, 442] width 72 height 51
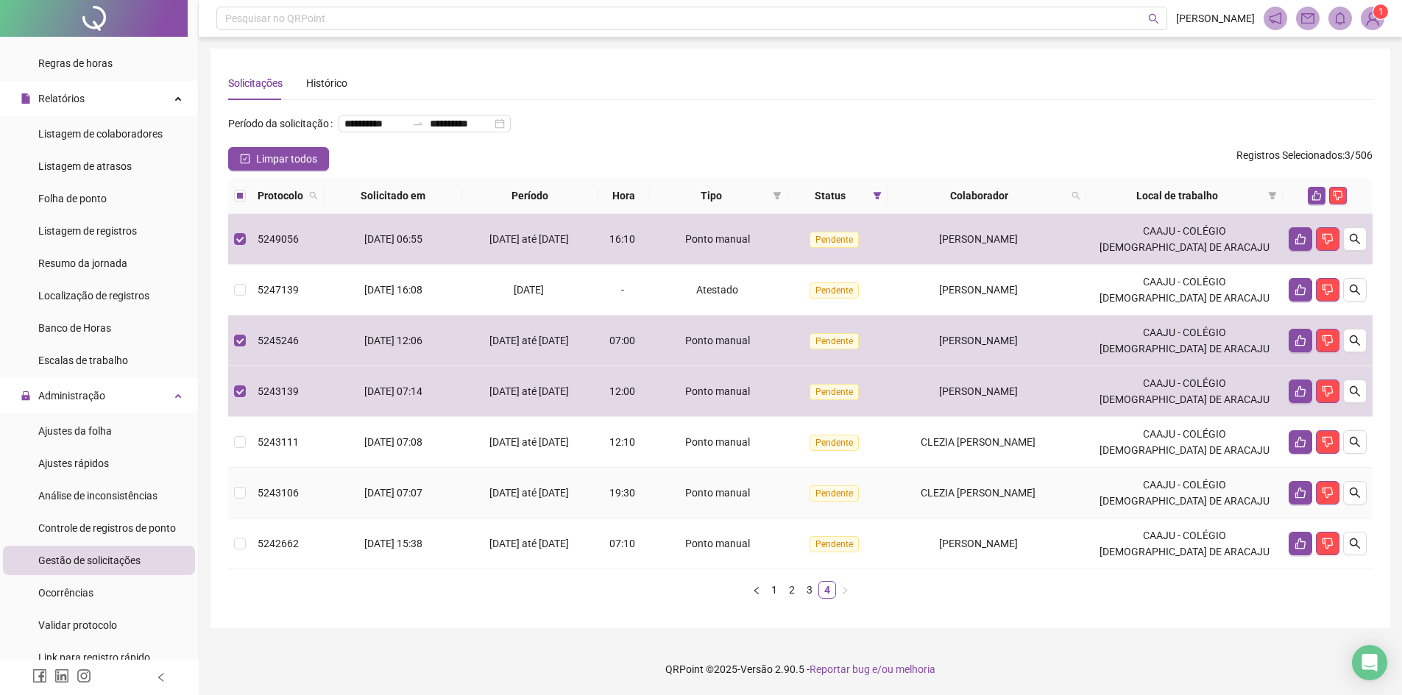
click at [274, 487] on td "5243106" at bounding box center [288, 493] width 72 height 51
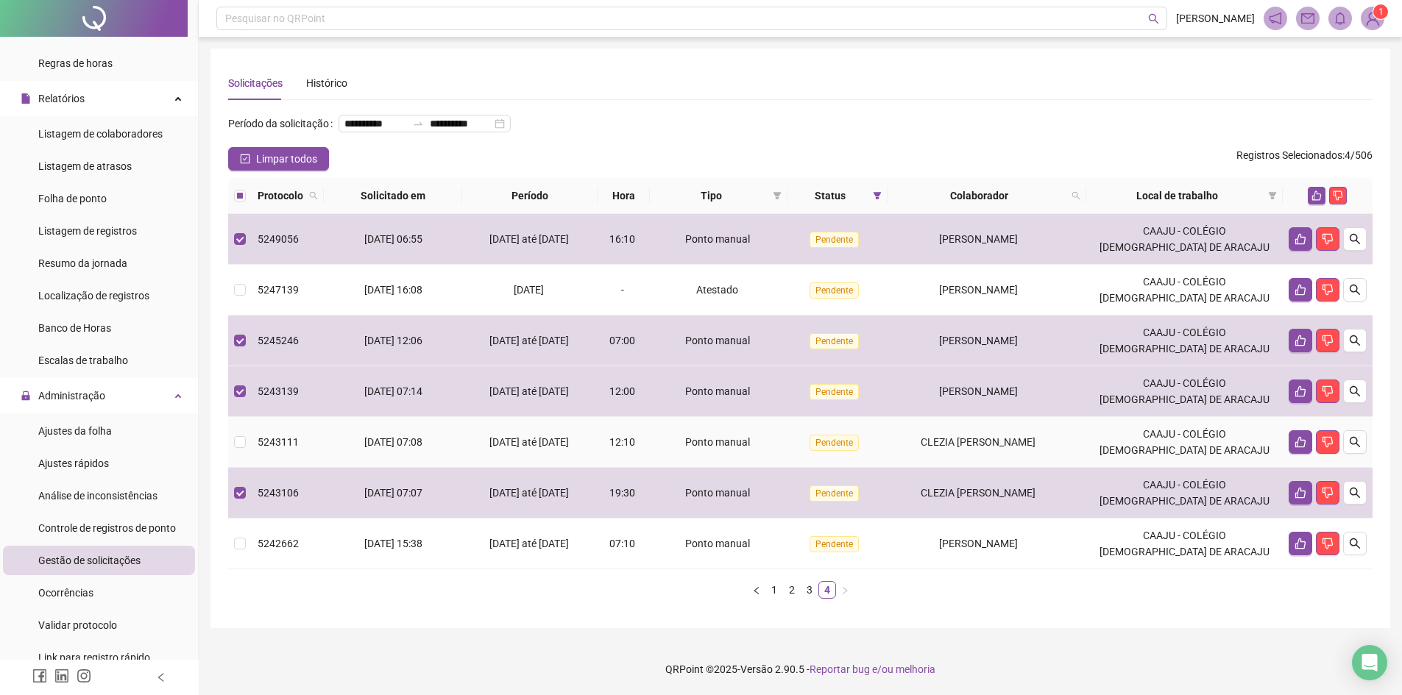
click at [277, 456] on td "5243111" at bounding box center [288, 442] width 72 height 51
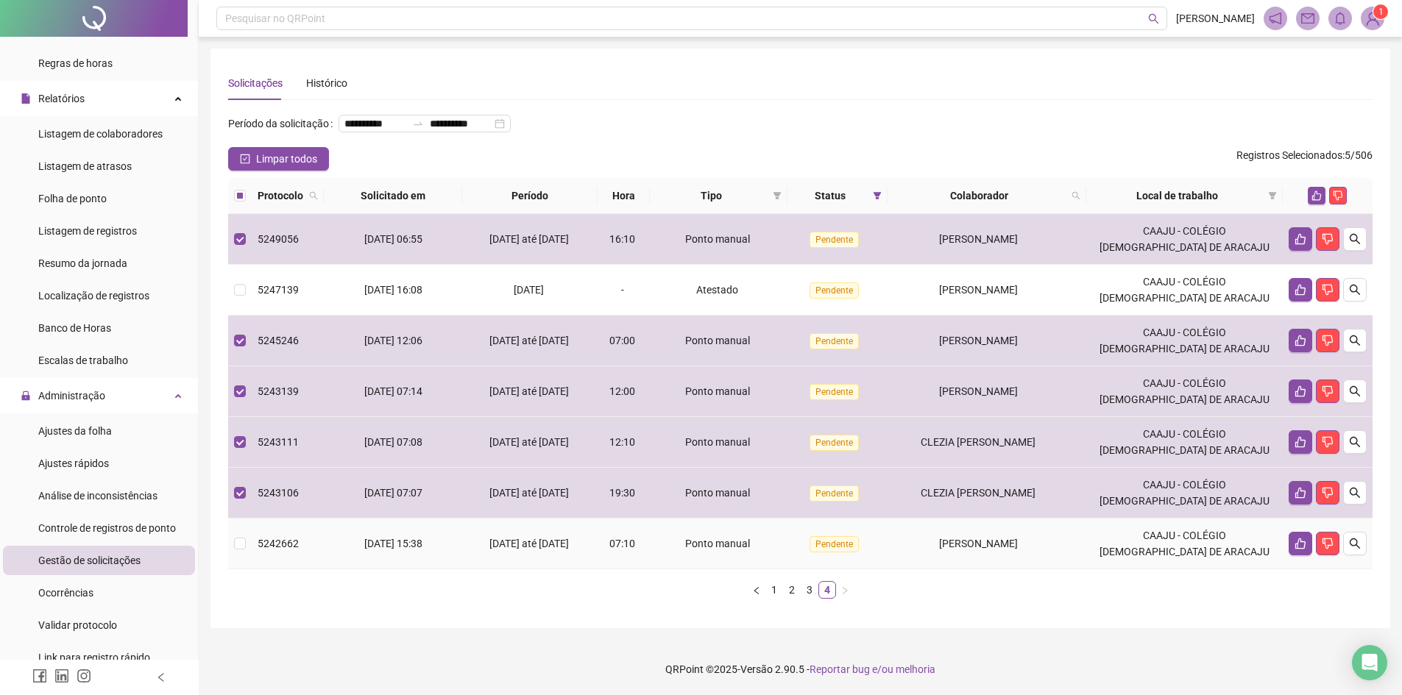
drag, startPoint x: 291, startPoint y: 549, endPoint x: 297, endPoint y: 543, distance: 8.3
click at [291, 548] on span "5242662" at bounding box center [278, 544] width 41 height 12
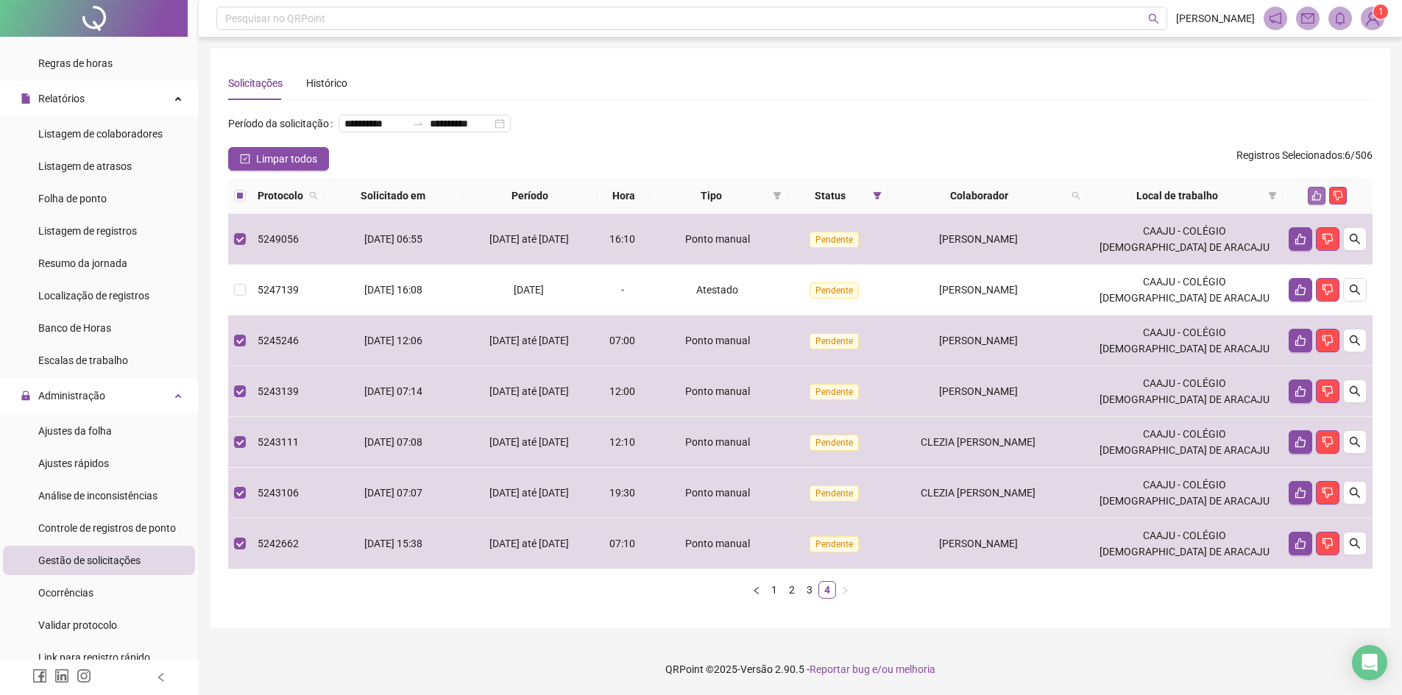
click at [1317, 199] on icon "like" at bounding box center [1316, 196] width 10 height 10
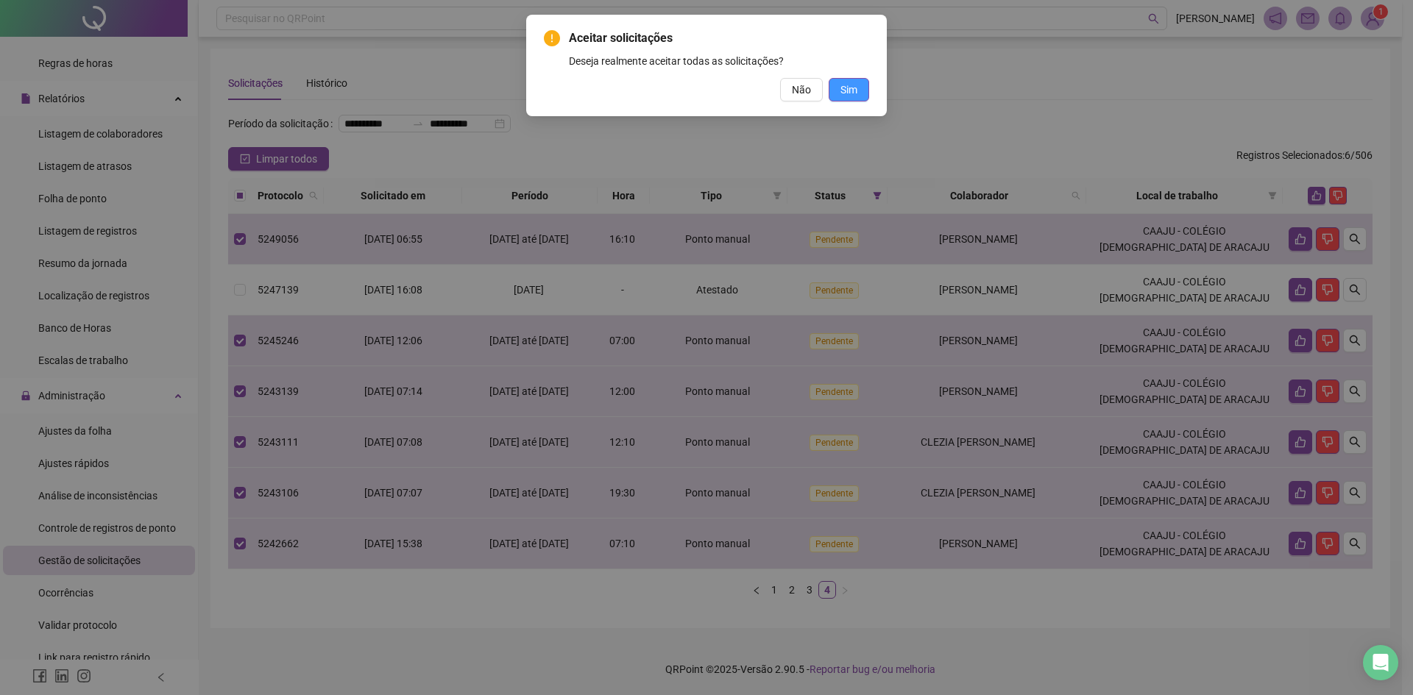
click at [837, 92] on button "Sim" at bounding box center [849, 90] width 40 height 24
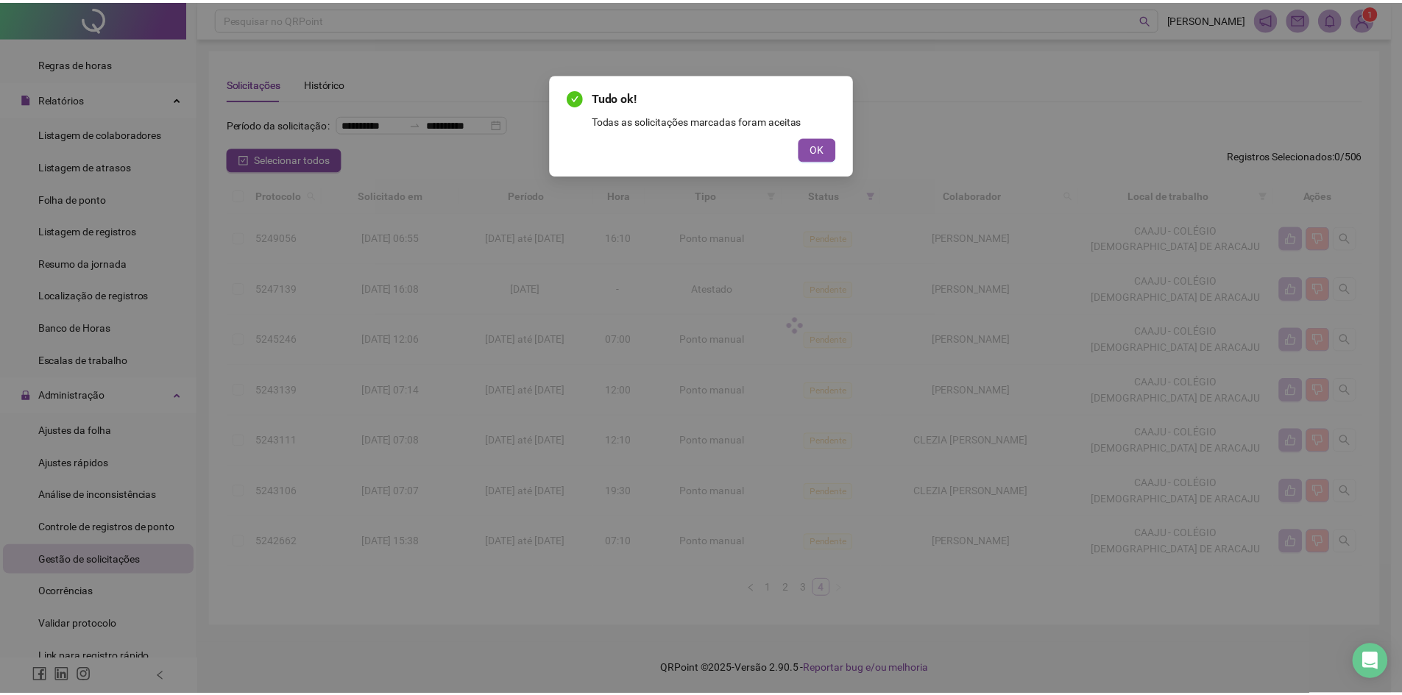
scroll to position [0, 0]
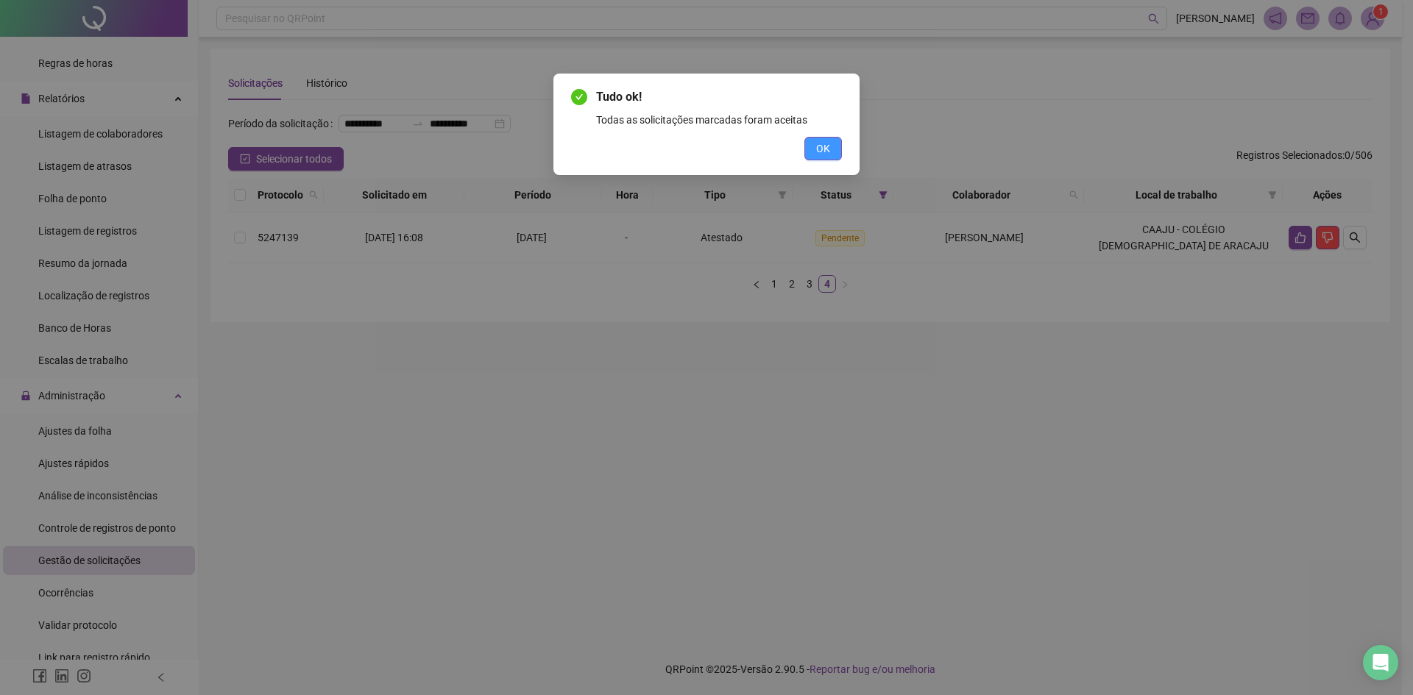
click at [828, 147] on span "OK" at bounding box center [823, 149] width 14 height 16
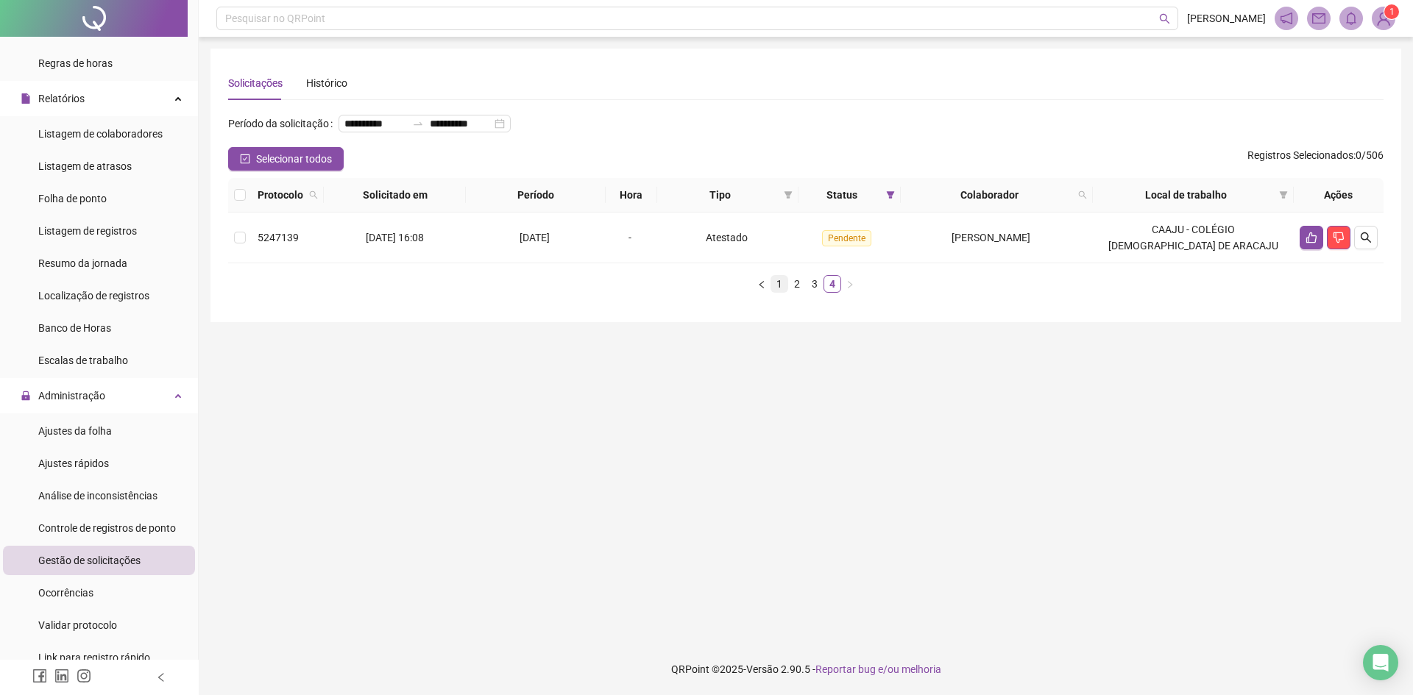
click at [779, 292] on link "1" at bounding box center [779, 284] width 16 height 16
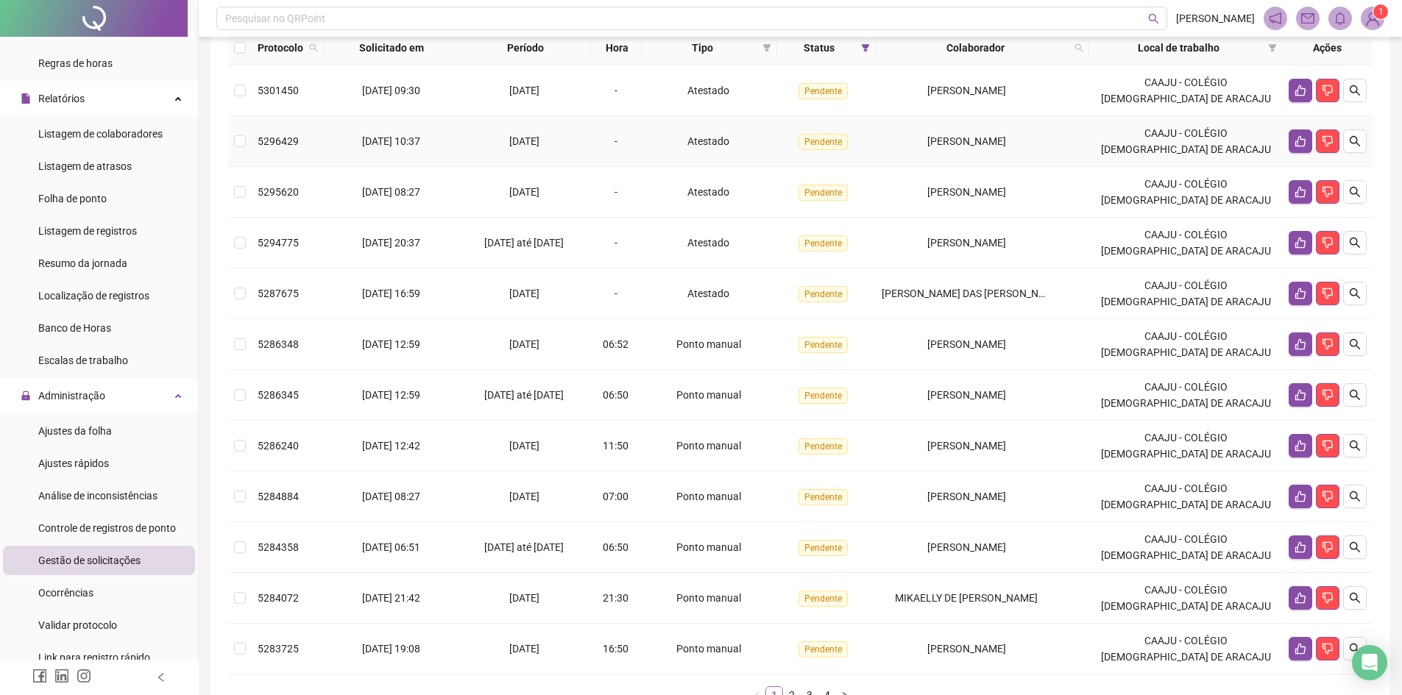
scroll to position [221, 0]
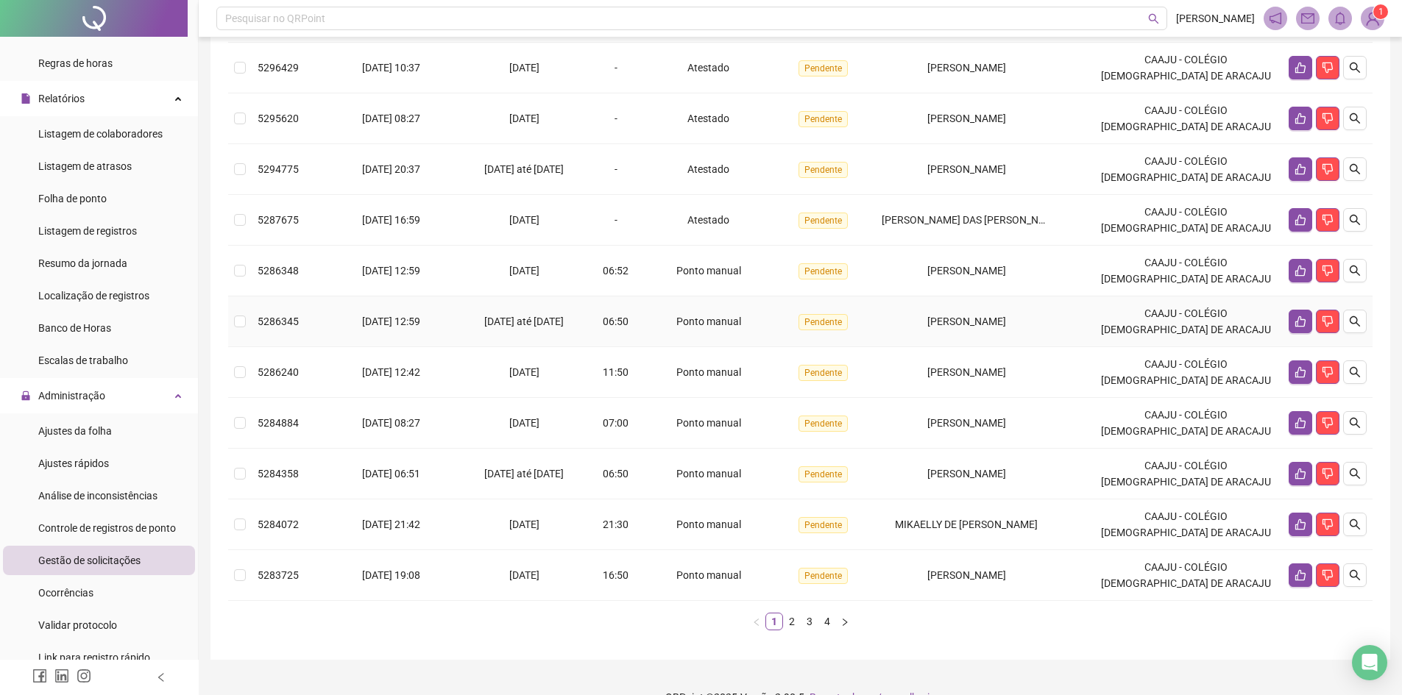
click at [561, 327] on span "[DATE] até [DATE]" at bounding box center [523, 322] width 79 height 12
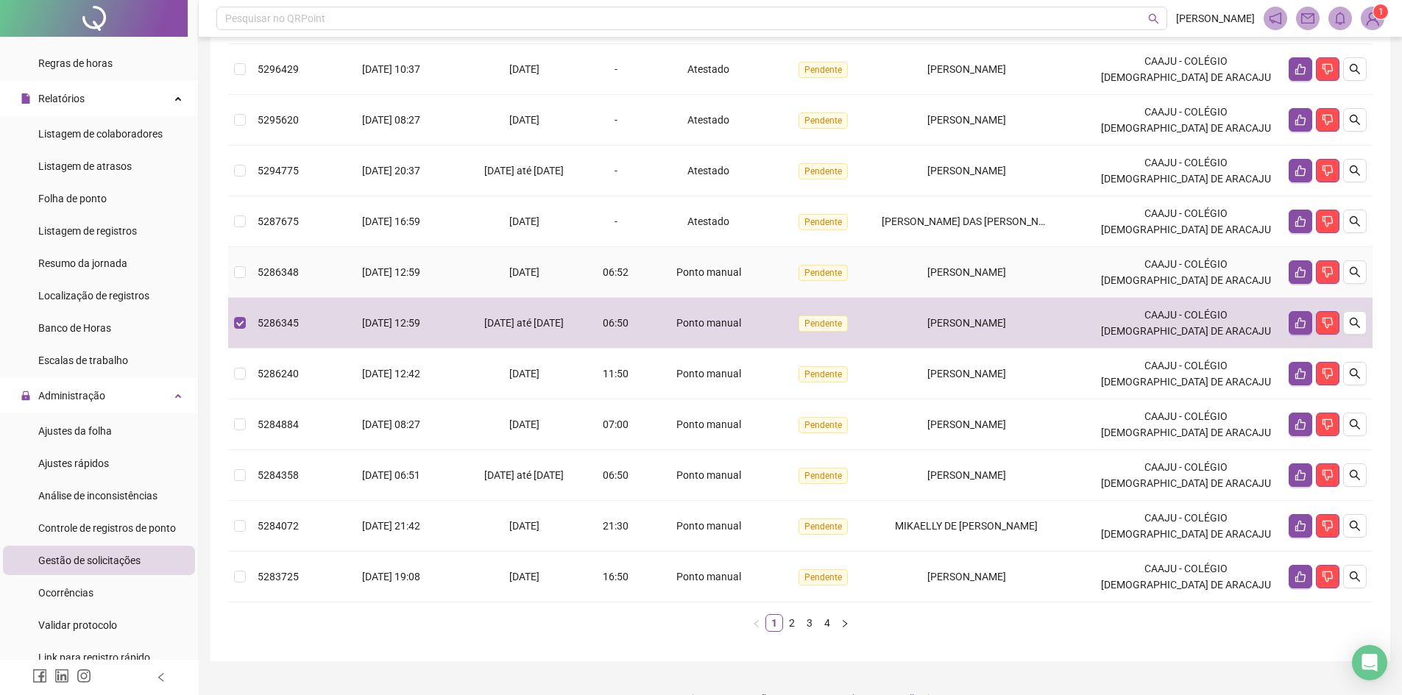
click at [538, 278] on span "[DATE]" at bounding box center [524, 272] width 30 height 12
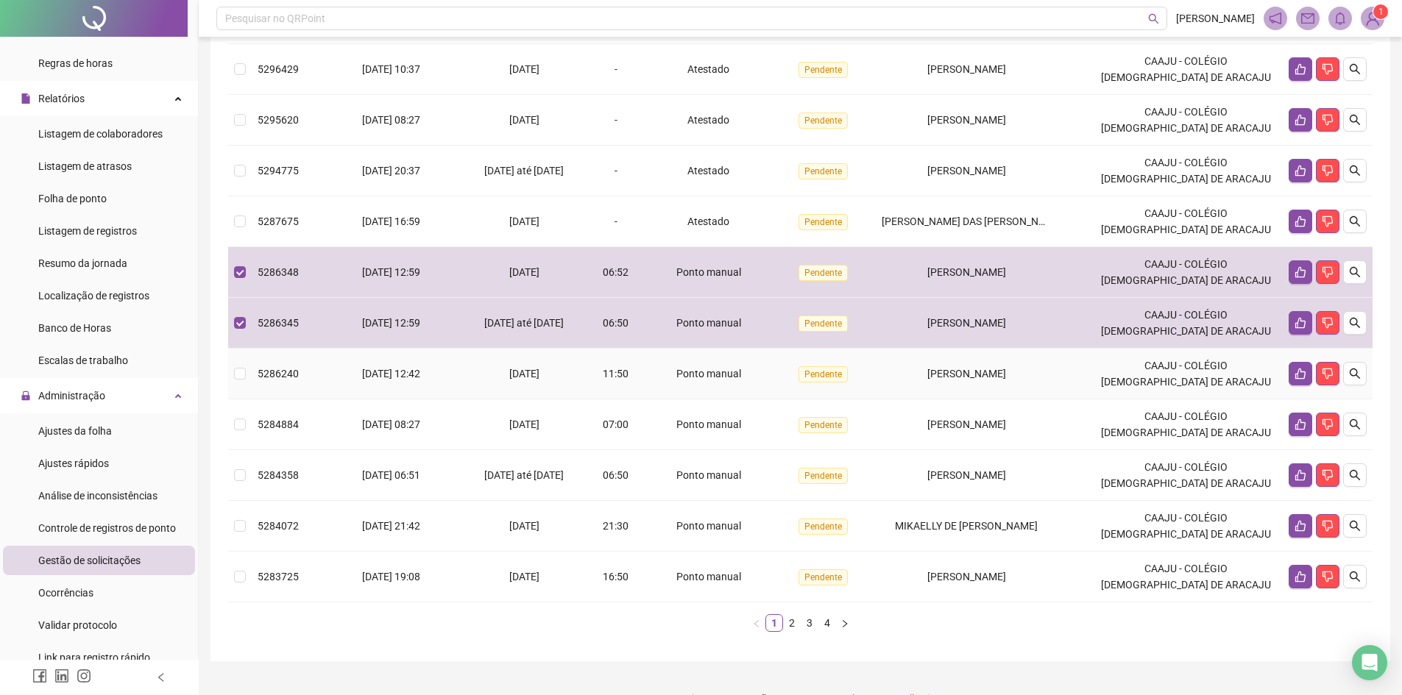
click at [690, 380] on span "Ponto manual" at bounding box center [708, 374] width 65 height 12
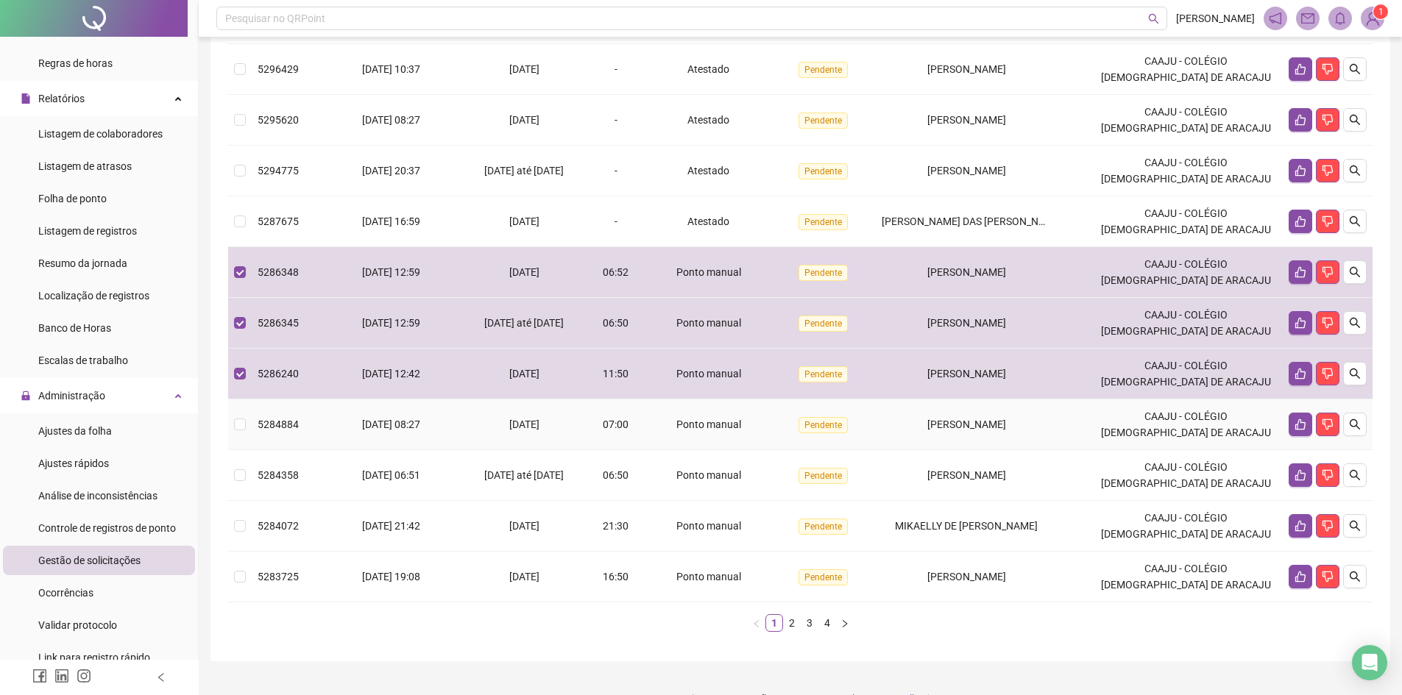
click at [685, 433] on div "Ponto manual" at bounding box center [709, 425] width 122 height 16
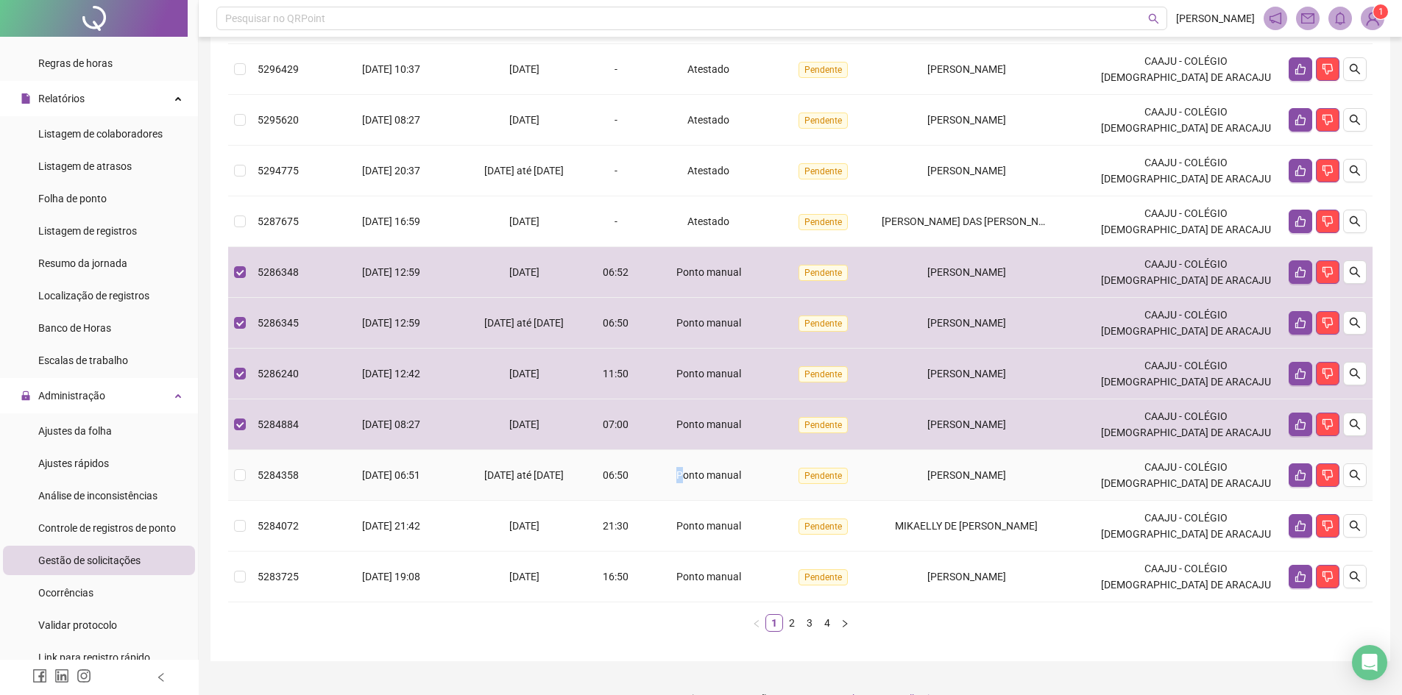
click at [691, 481] on span "Ponto manual" at bounding box center [708, 475] width 65 height 12
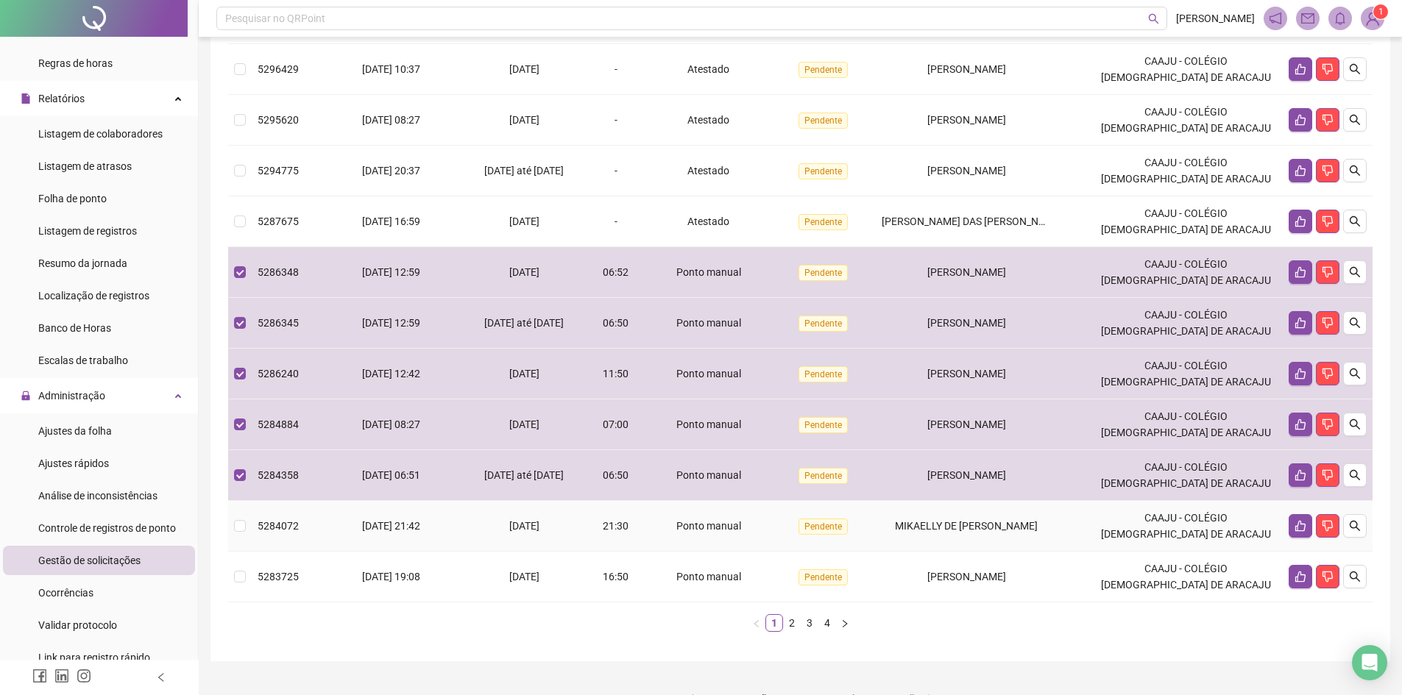
click at [706, 532] on span "Ponto manual" at bounding box center [708, 526] width 65 height 12
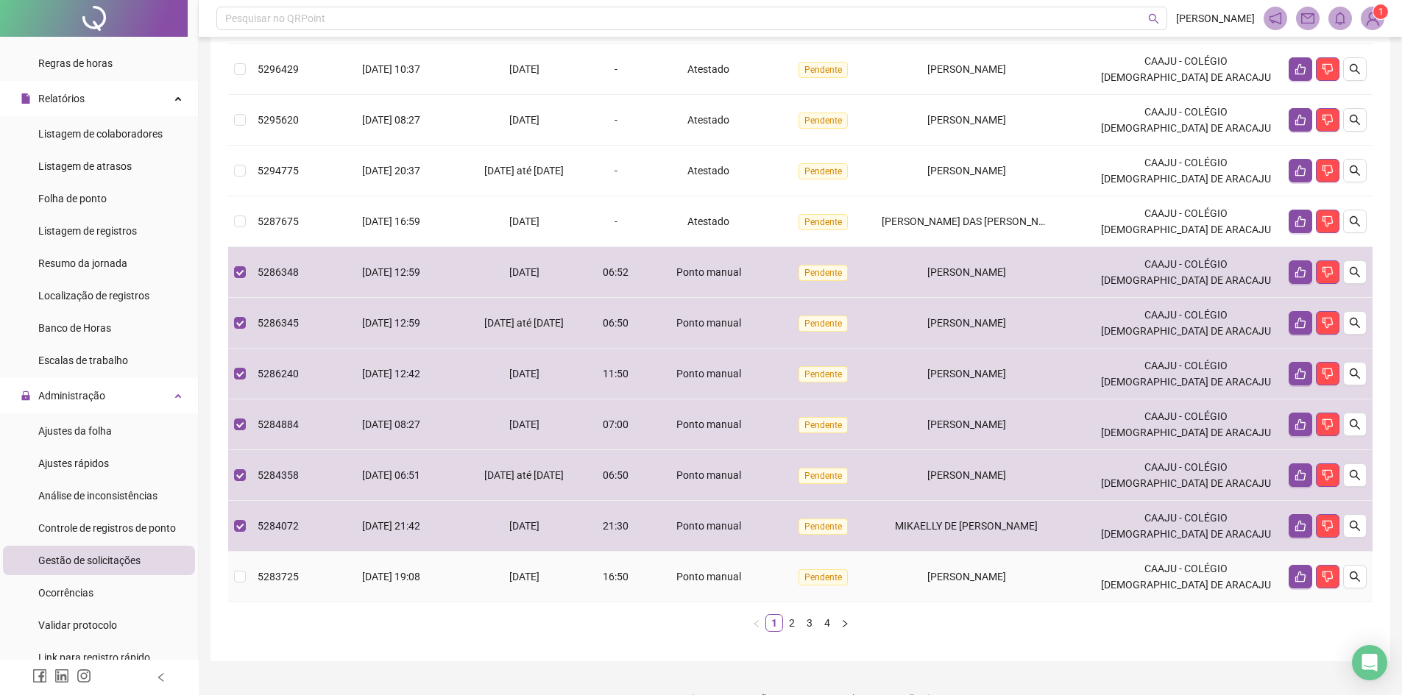
click at [720, 583] on span "Ponto manual" at bounding box center [708, 577] width 65 height 12
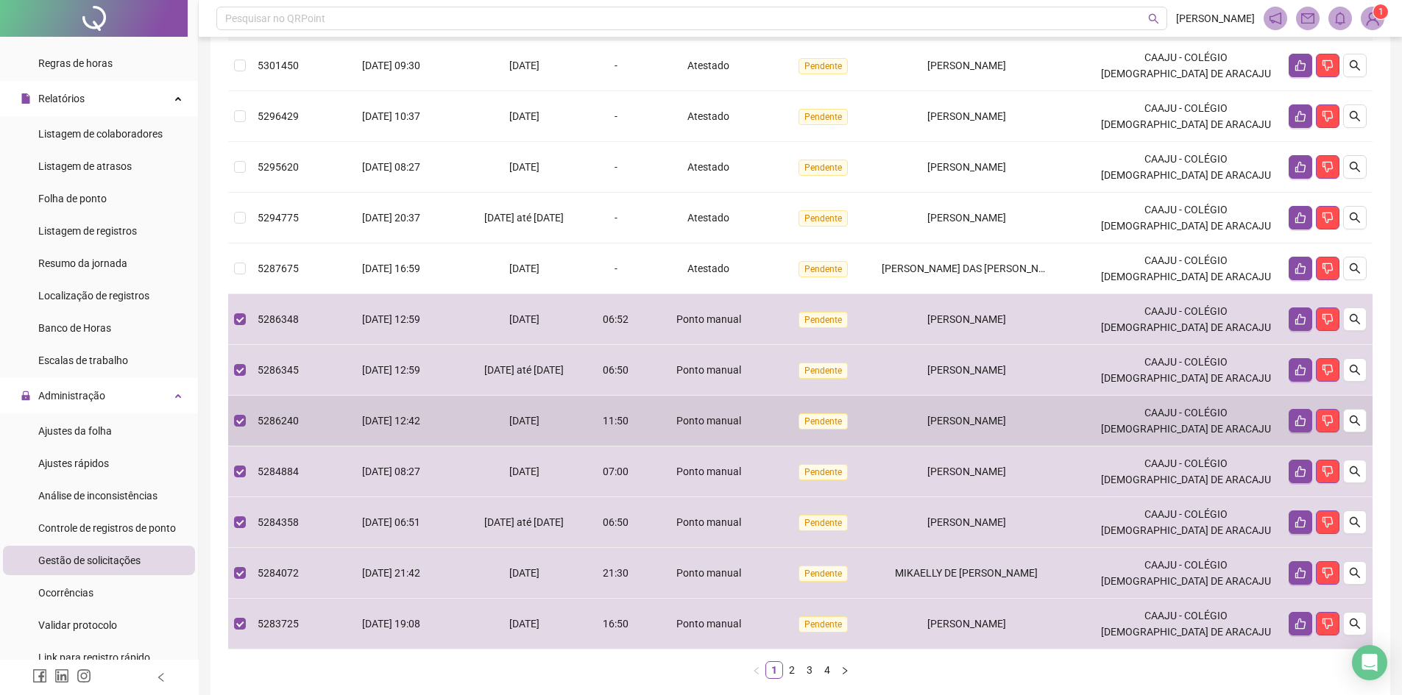
scroll to position [147, 0]
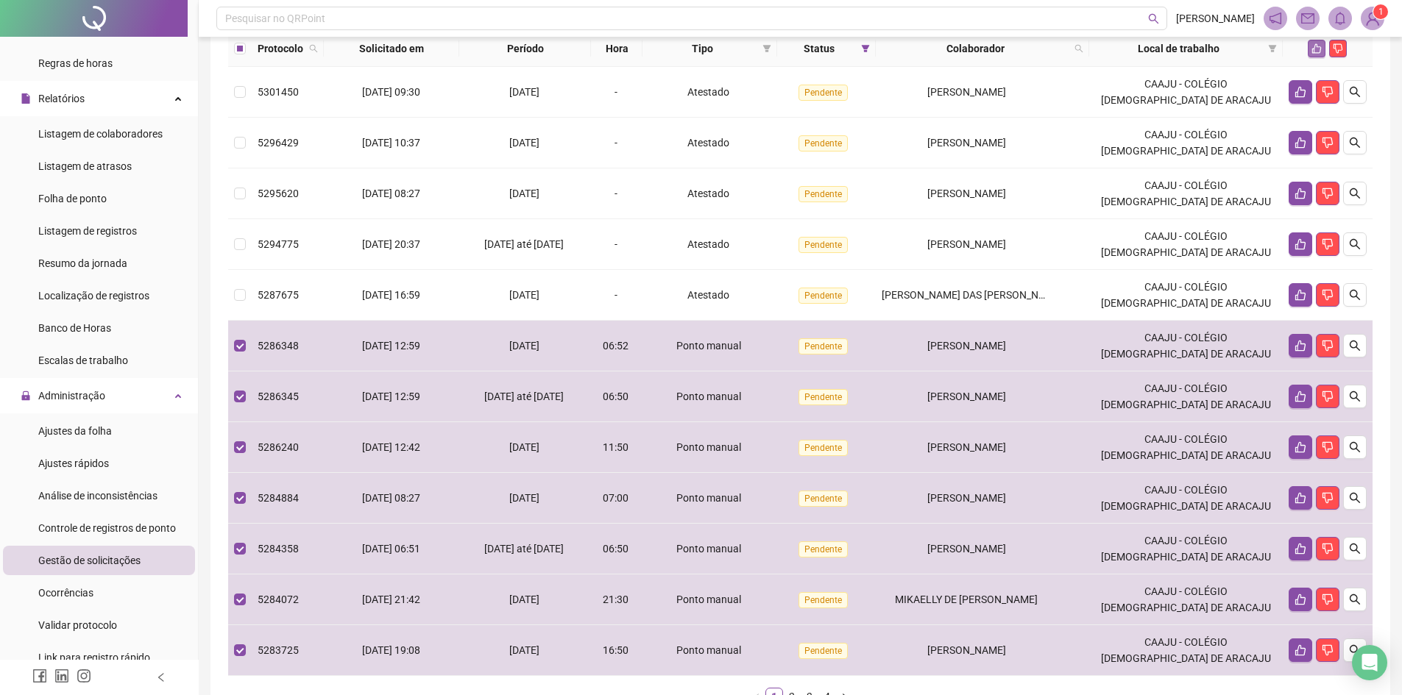
click at [1321, 54] on icon "like" at bounding box center [1317, 49] width 10 height 10
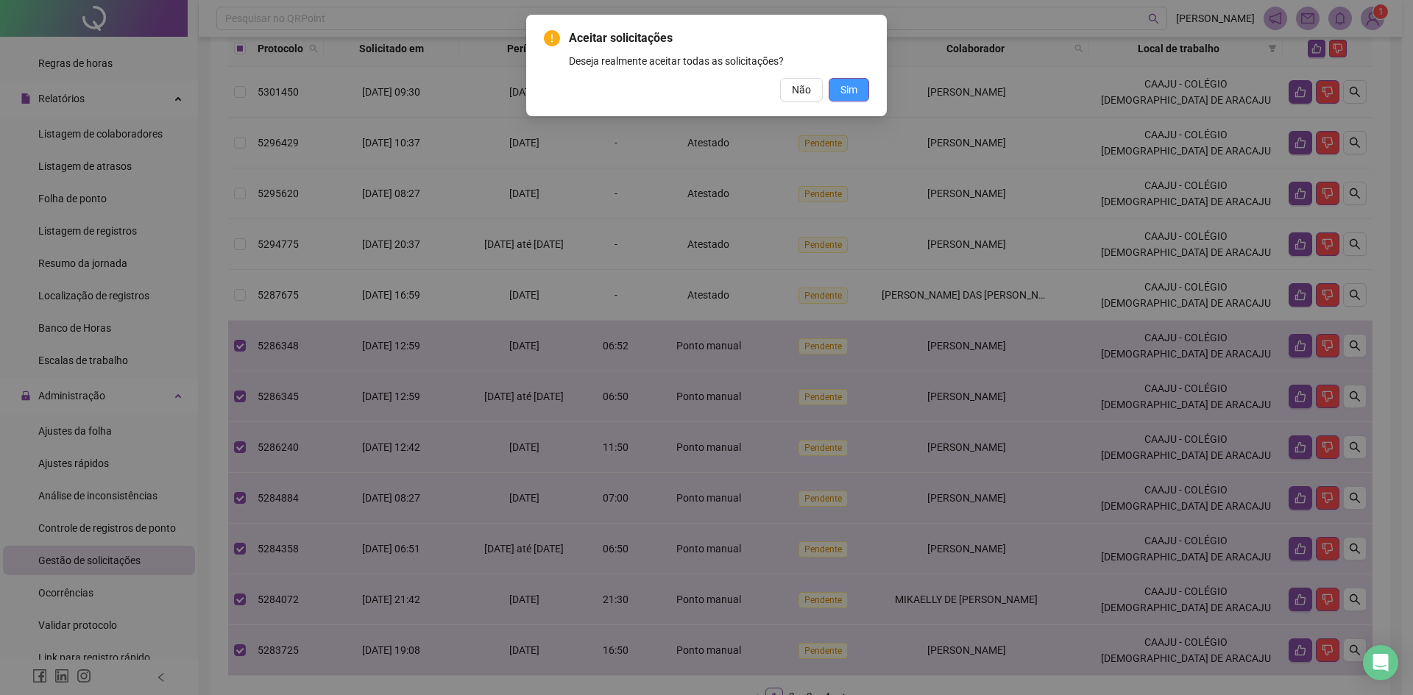
click at [851, 85] on span "Sim" at bounding box center [848, 90] width 17 height 16
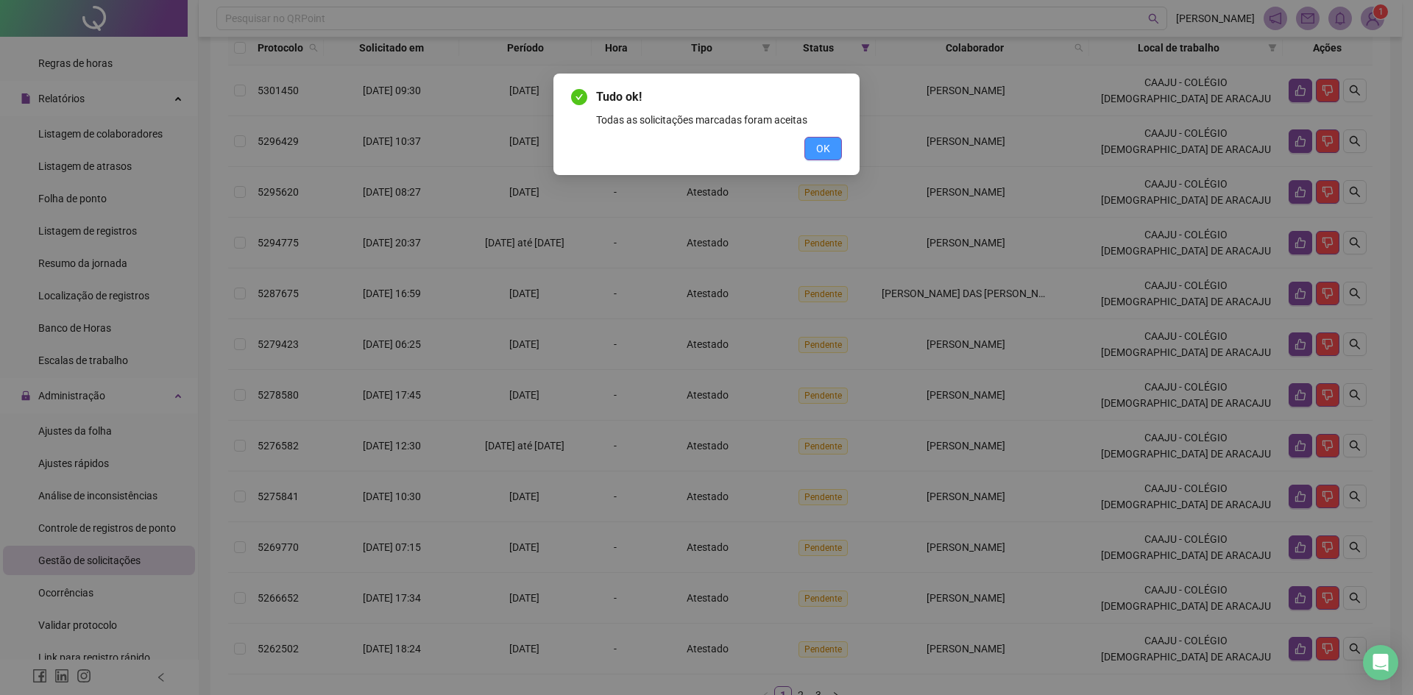
click at [827, 146] on span "OK" at bounding box center [823, 149] width 14 height 16
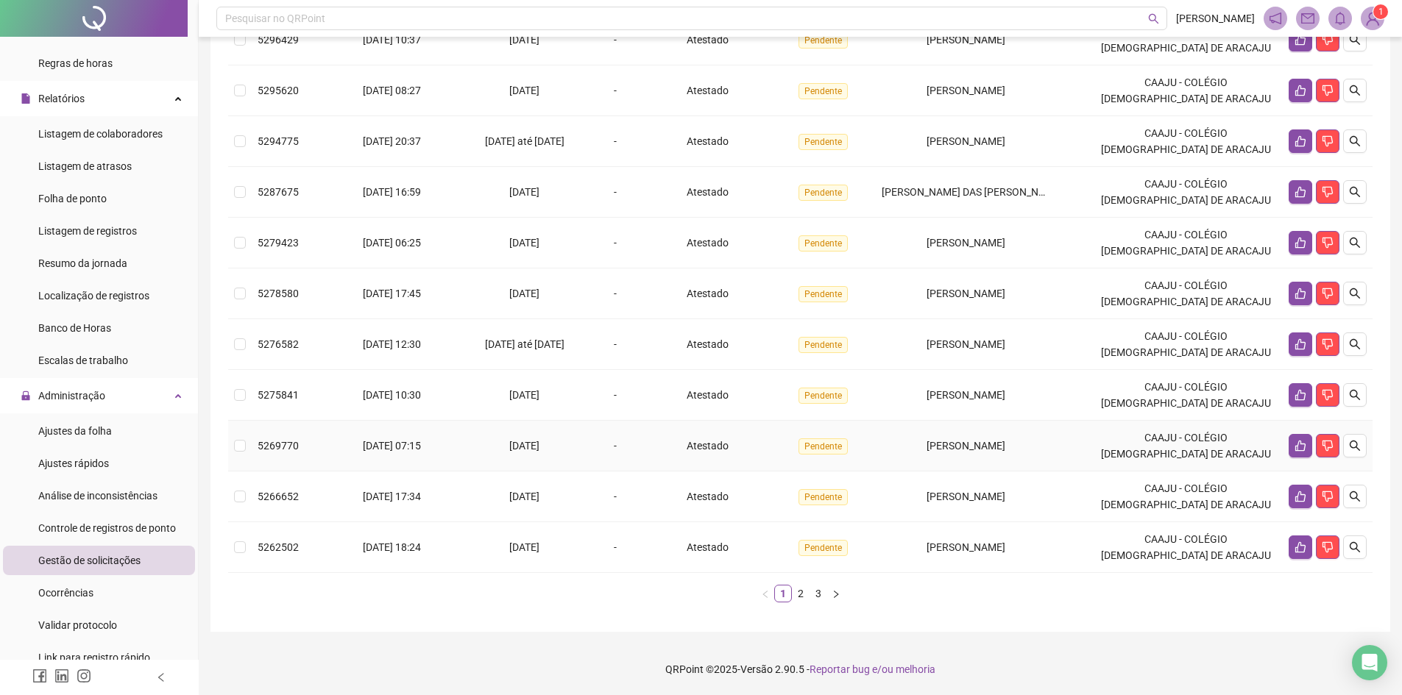
scroll to position [272, 0]
click at [801, 592] on link "2" at bounding box center [801, 594] width 16 height 16
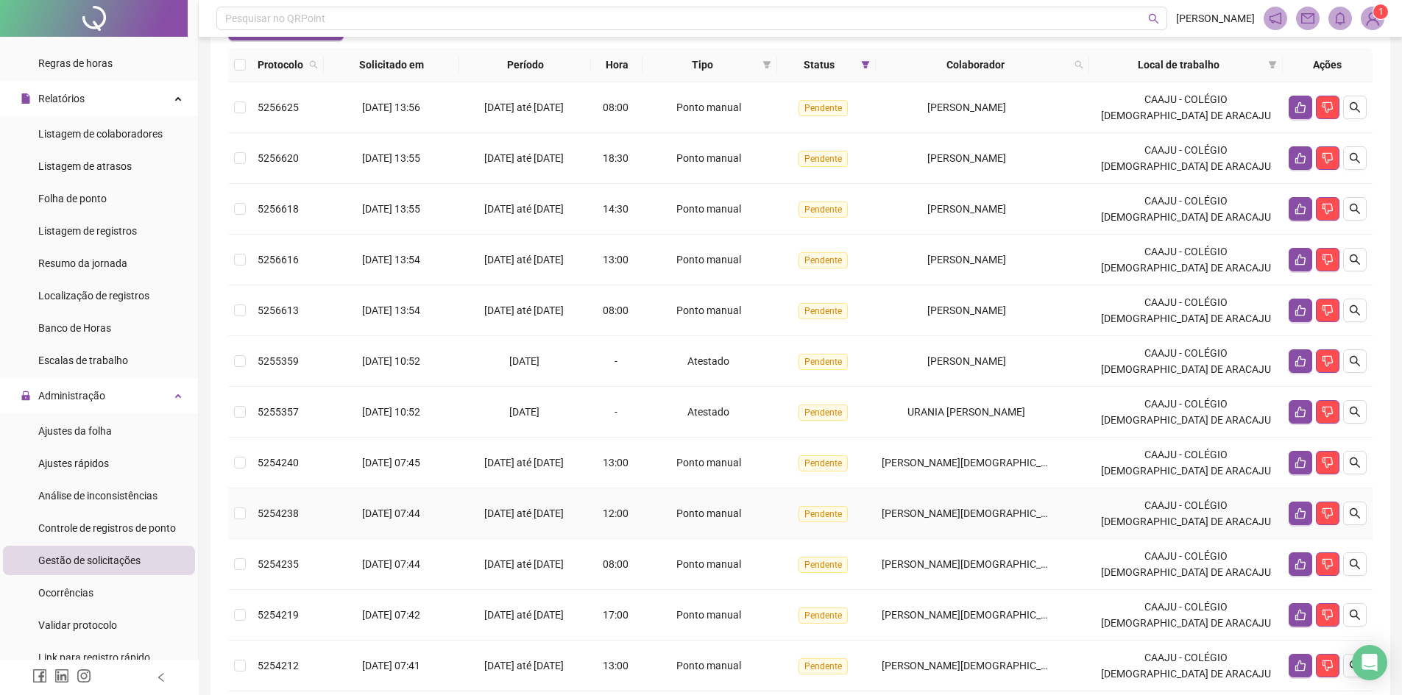
scroll to position [125, 0]
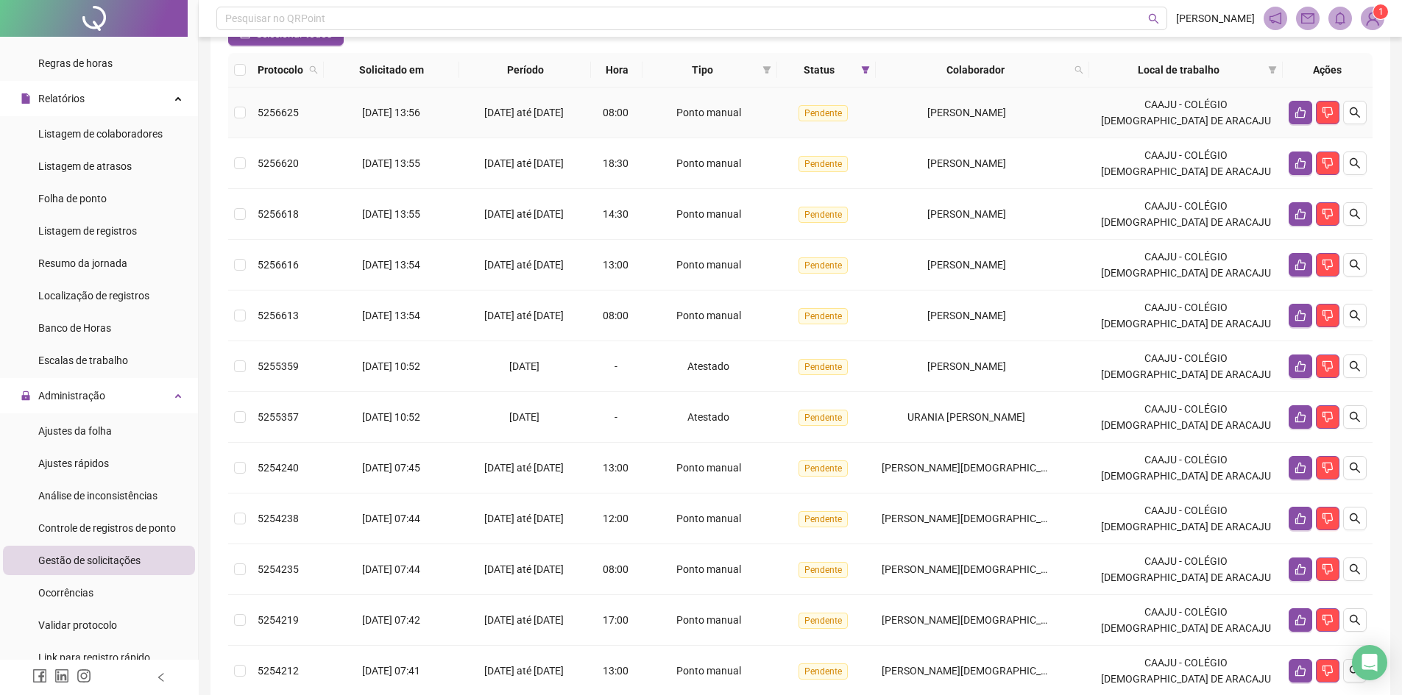
click at [275, 118] on span "5256625" at bounding box center [278, 113] width 41 height 12
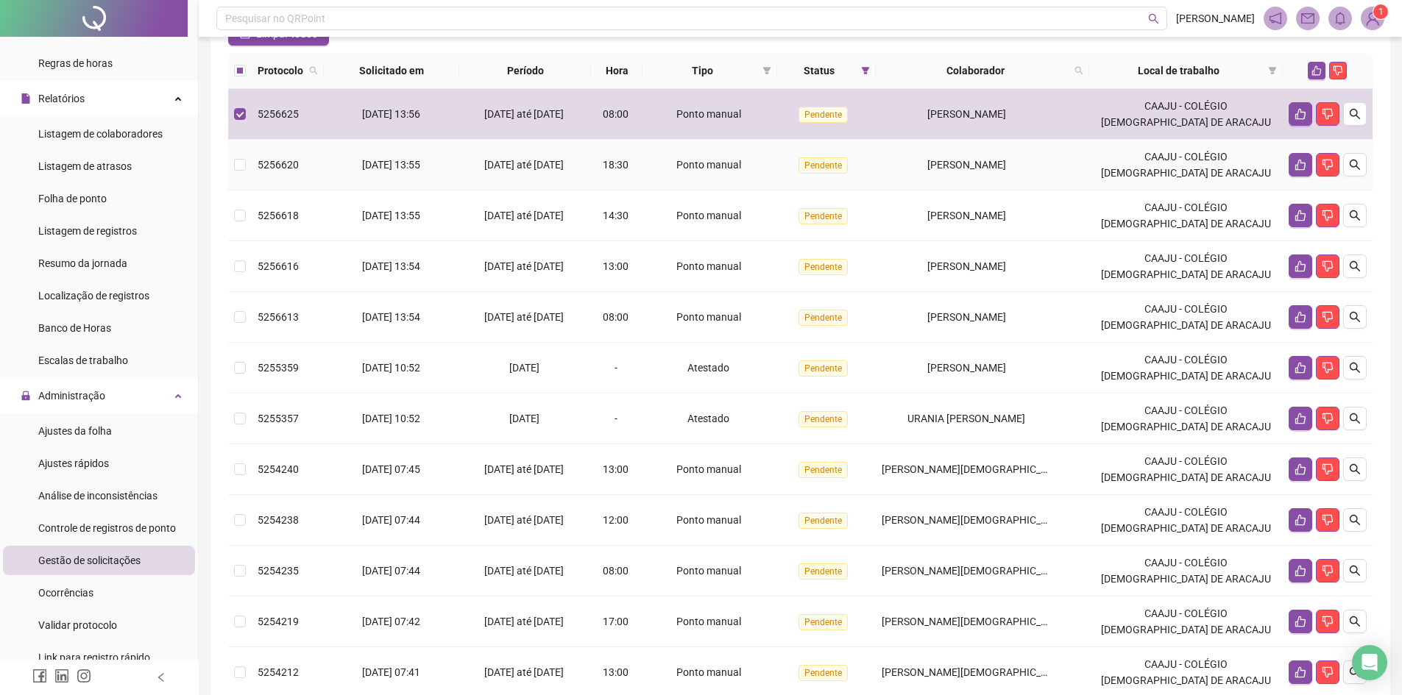
click at [283, 171] on span "5256620" at bounding box center [278, 165] width 41 height 12
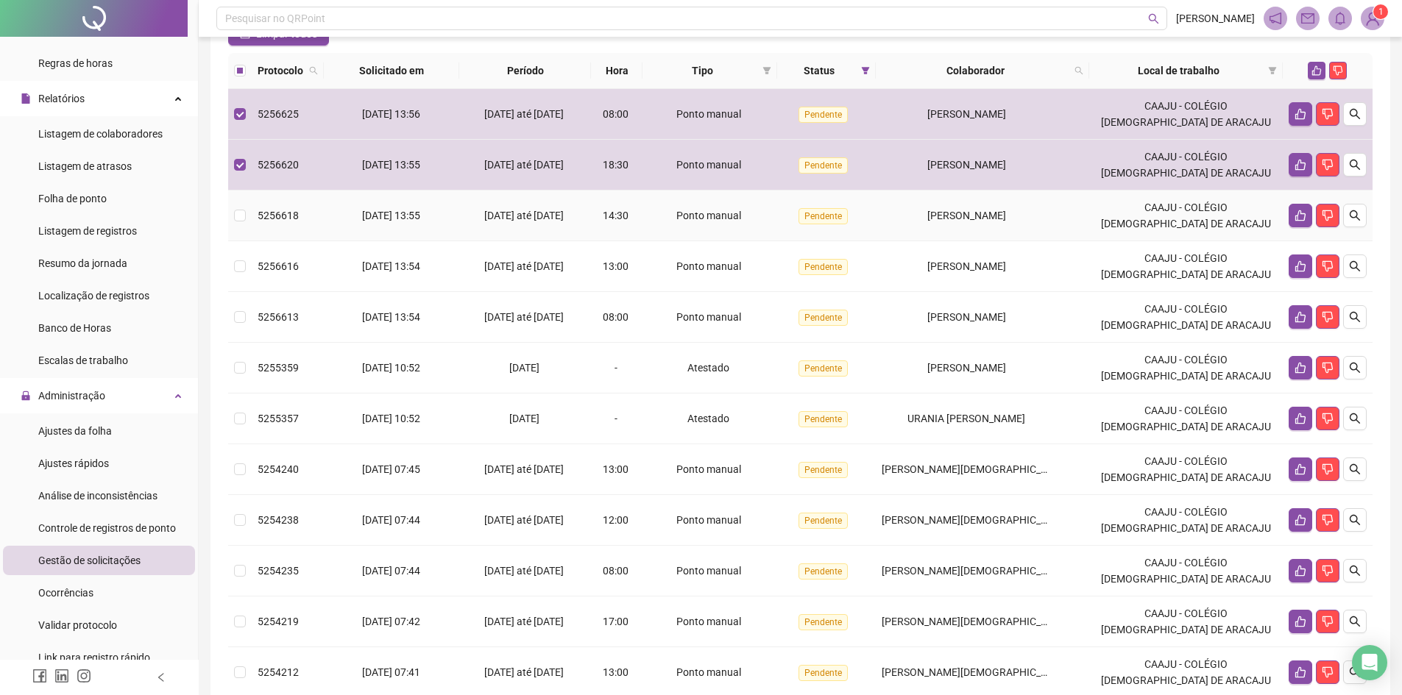
click at [293, 222] on span "5256618" at bounding box center [278, 216] width 41 height 12
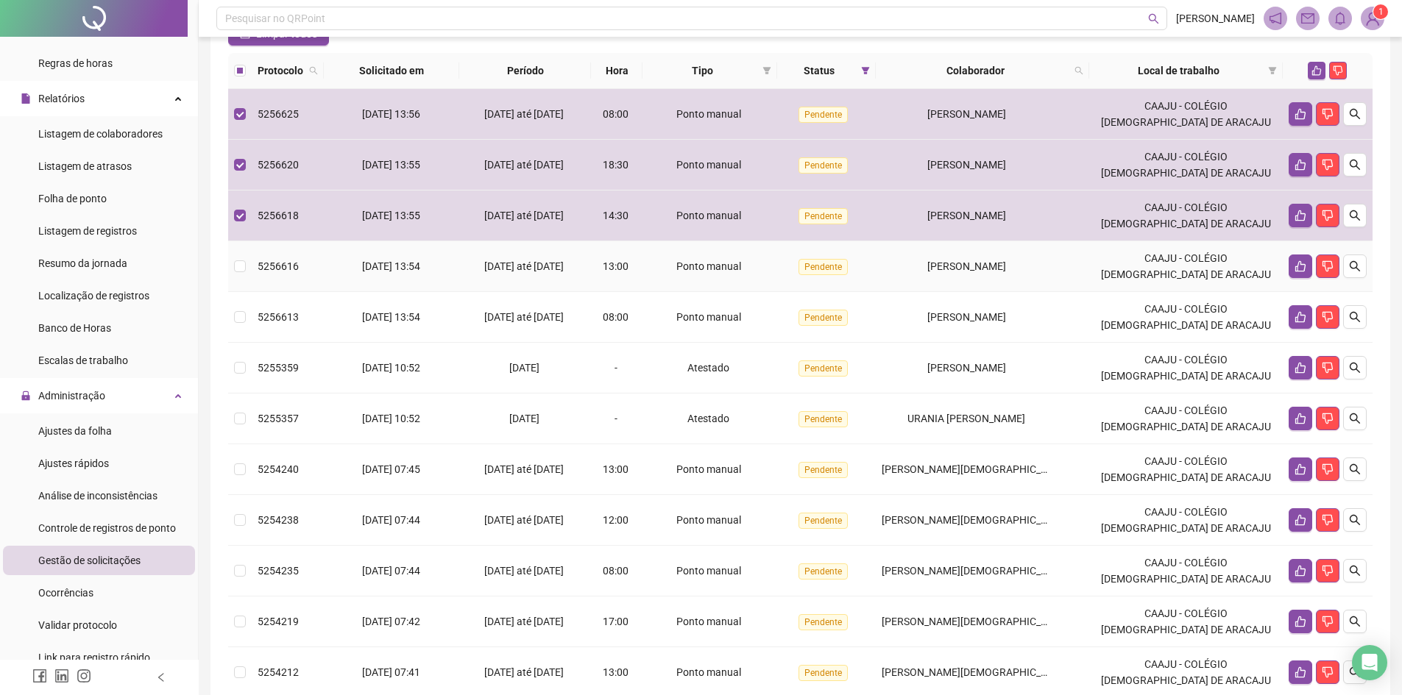
click at [292, 272] on span "5256616" at bounding box center [278, 267] width 41 height 12
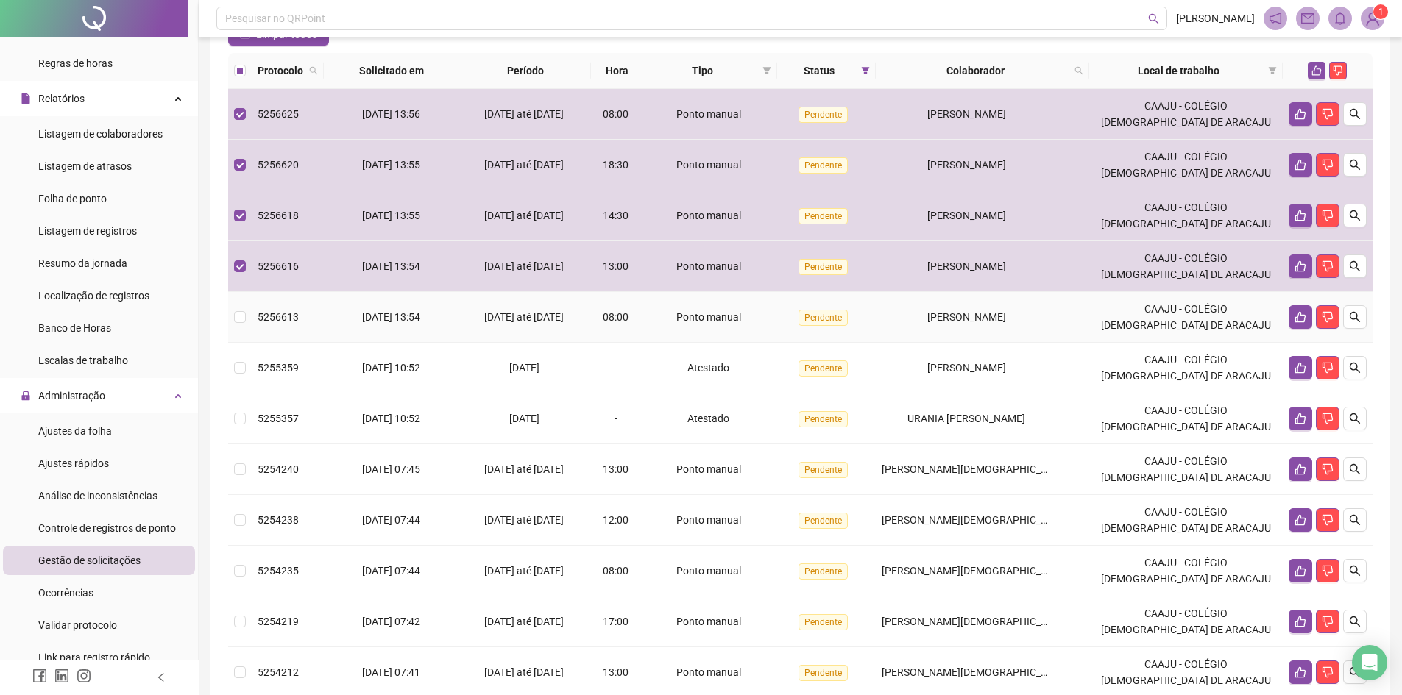
click at [292, 317] on td "5256613" at bounding box center [288, 317] width 72 height 51
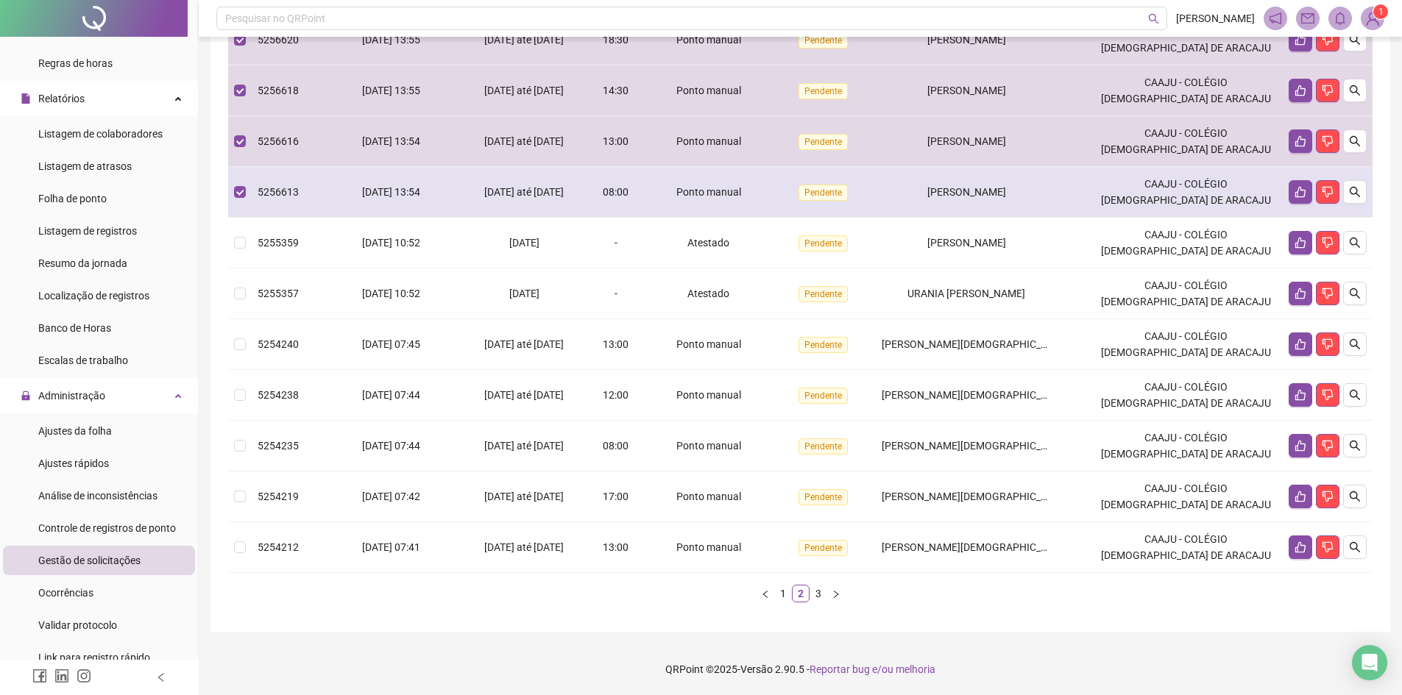
scroll to position [274, 0]
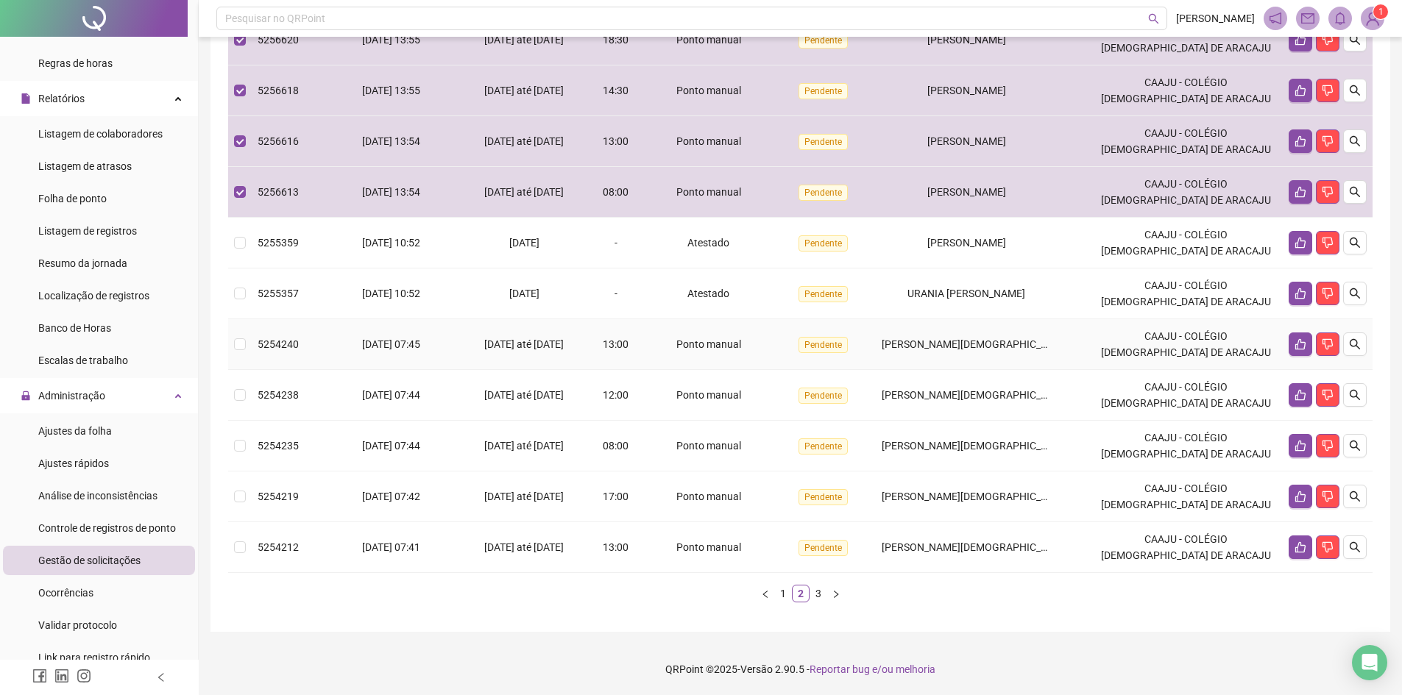
click at [352, 339] on td "[DATE] 07:45" at bounding box center [391, 344] width 135 height 51
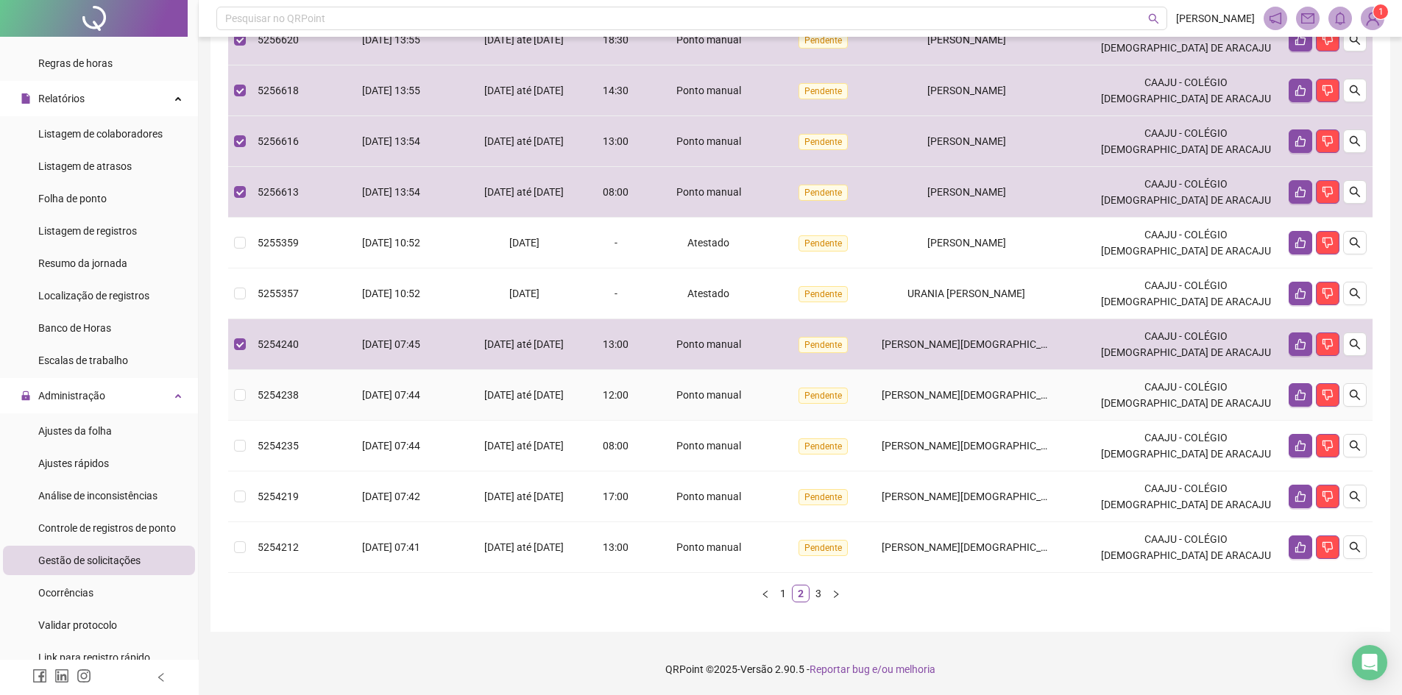
click at [368, 381] on td "[DATE] 07:44" at bounding box center [391, 395] width 135 height 51
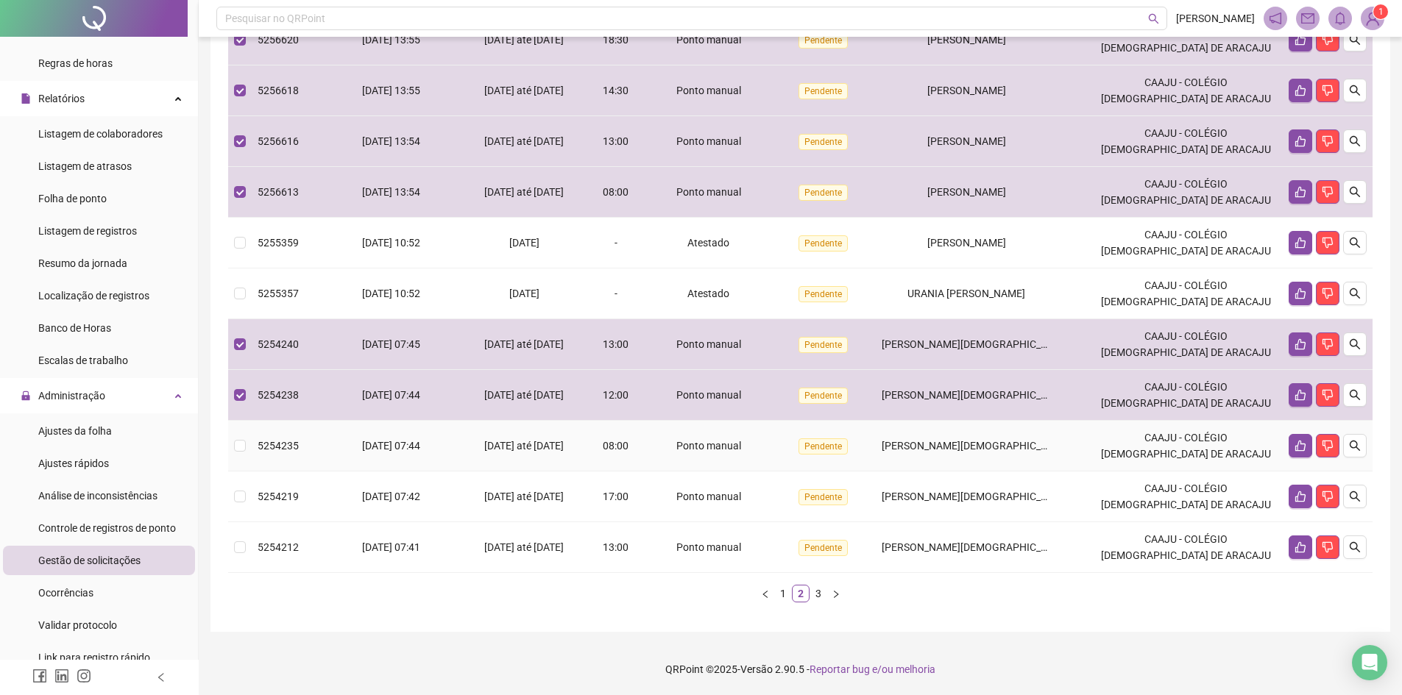
click at [378, 422] on td "[DATE] 07:44" at bounding box center [391, 446] width 135 height 51
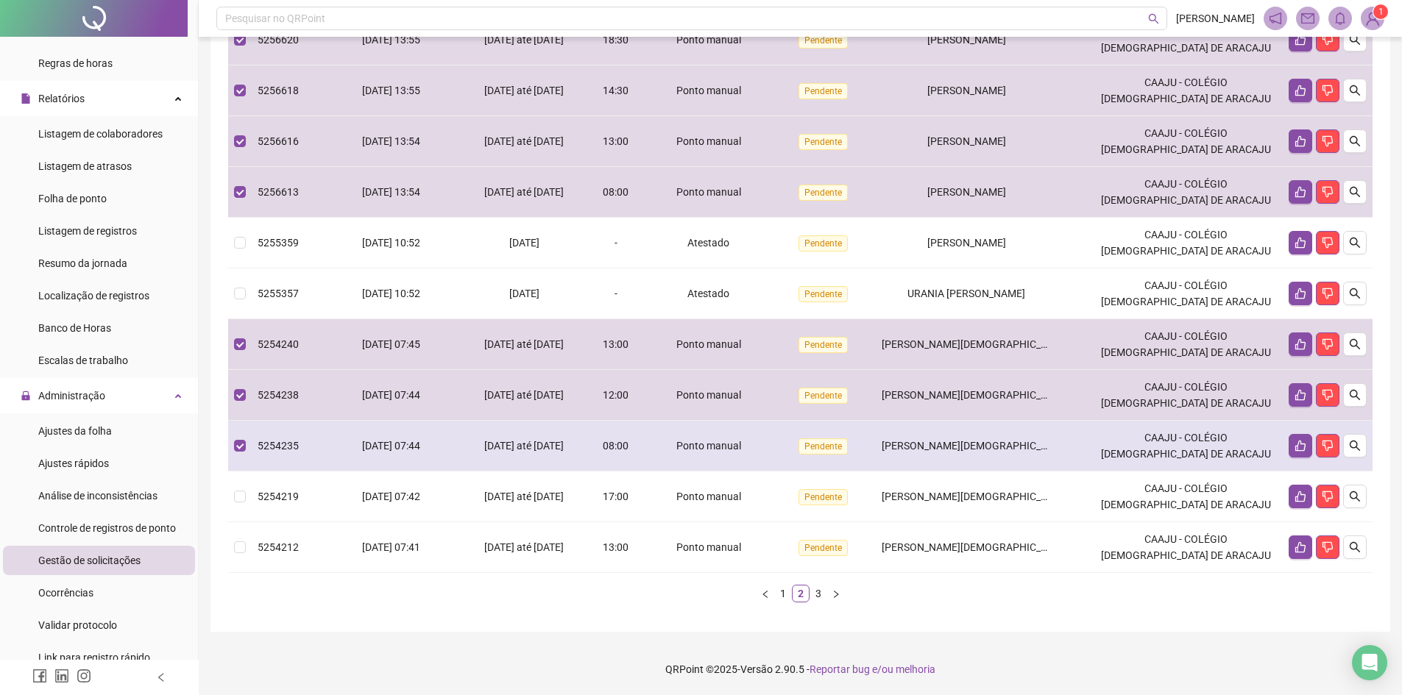
click at [380, 467] on td "[DATE] 07:44" at bounding box center [391, 446] width 135 height 51
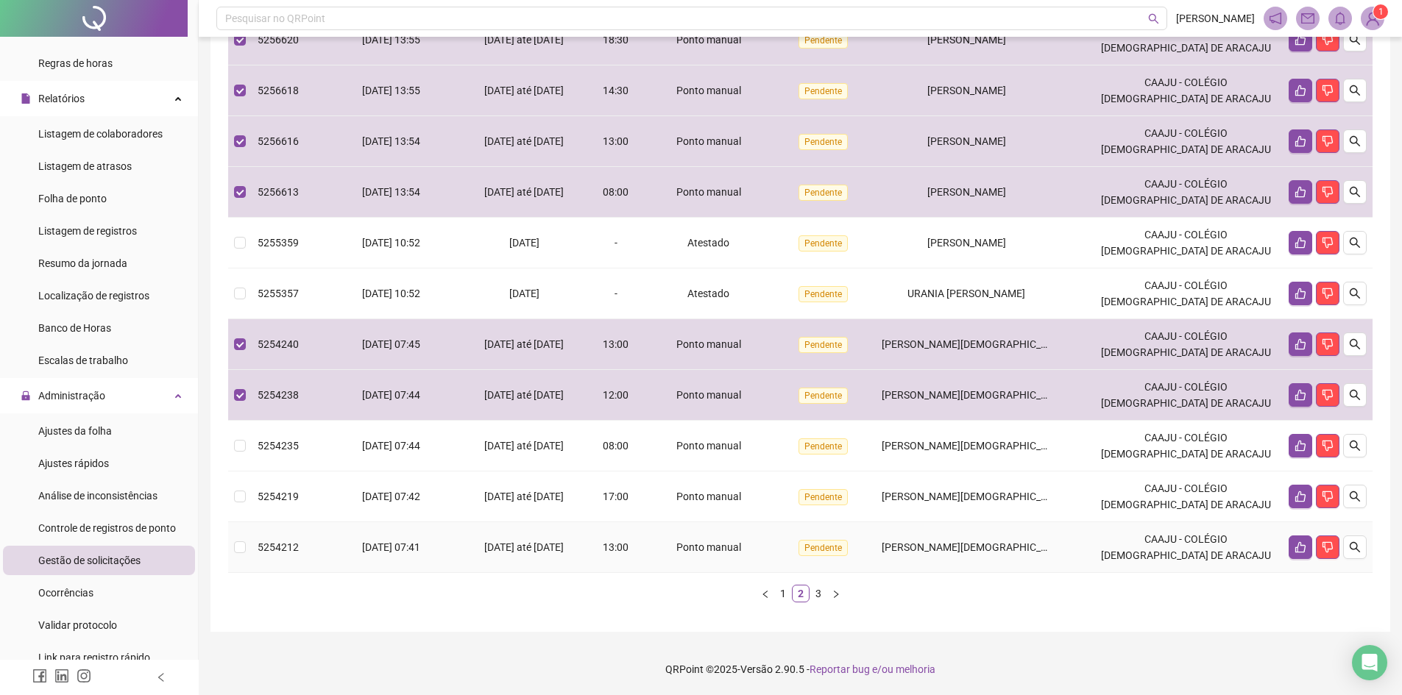
drag, startPoint x: 392, startPoint y: 531, endPoint x: 376, endPoint y: 487, distance: 47.0
click at [391, 528] on td "[DATE] 07:41" at bounding box center [391, 547] width 135 height 51
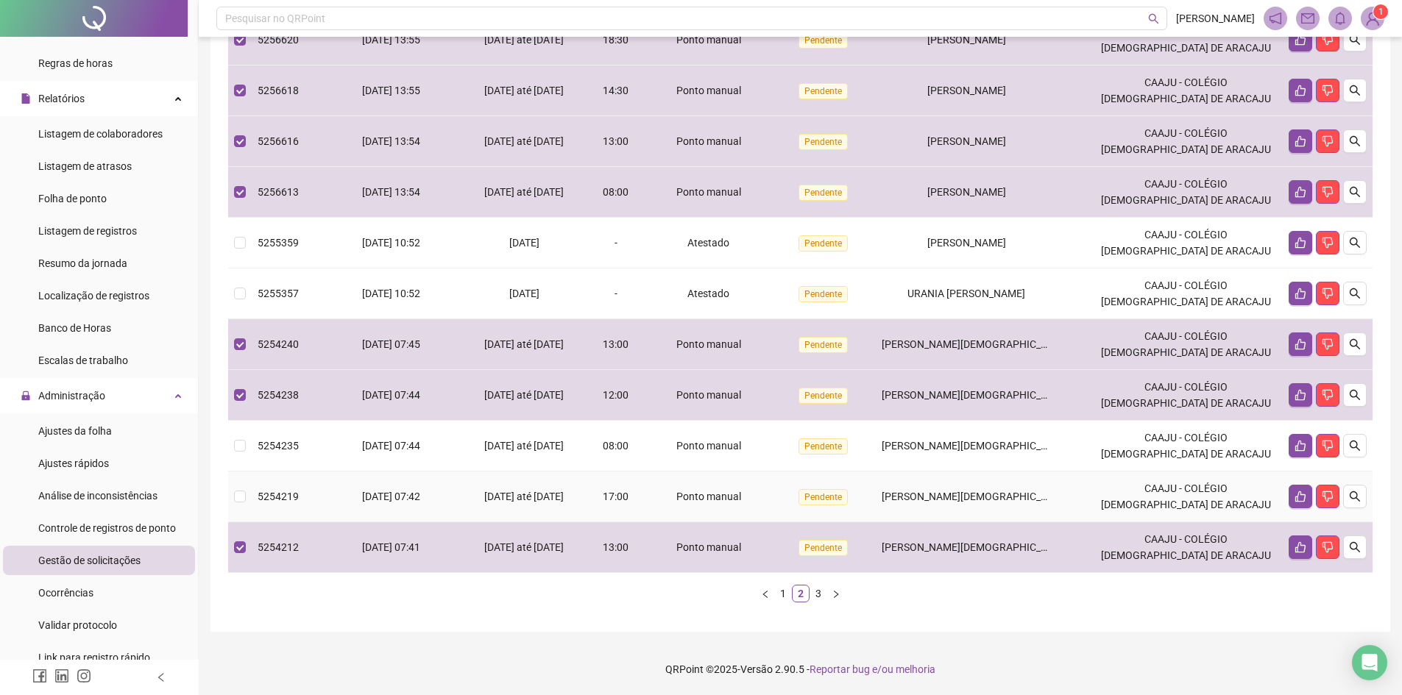
click at [375, 484] on td "[DATE] 07:42" at bounding box center [391, 497] width 135 height 51
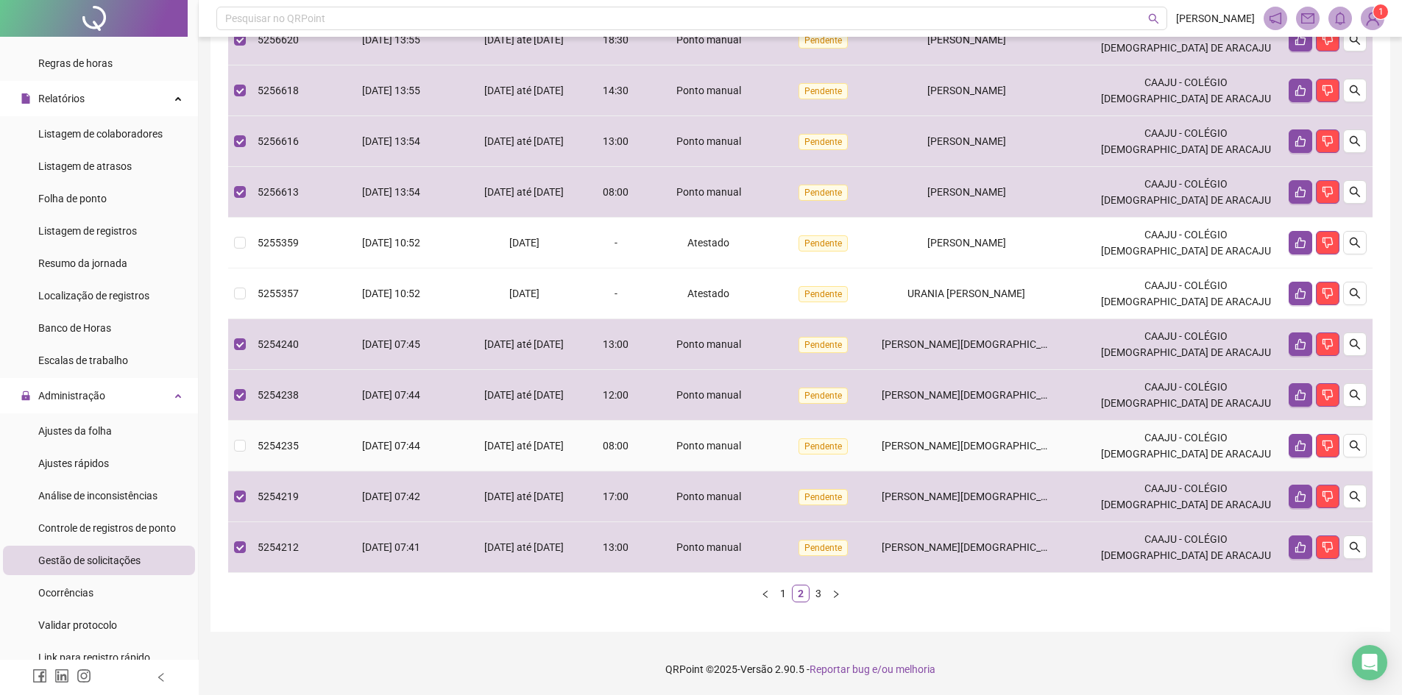
click at [371, 453] on td "[DATE] 07:44" at bounding box center [391, 446] width 135 height 51
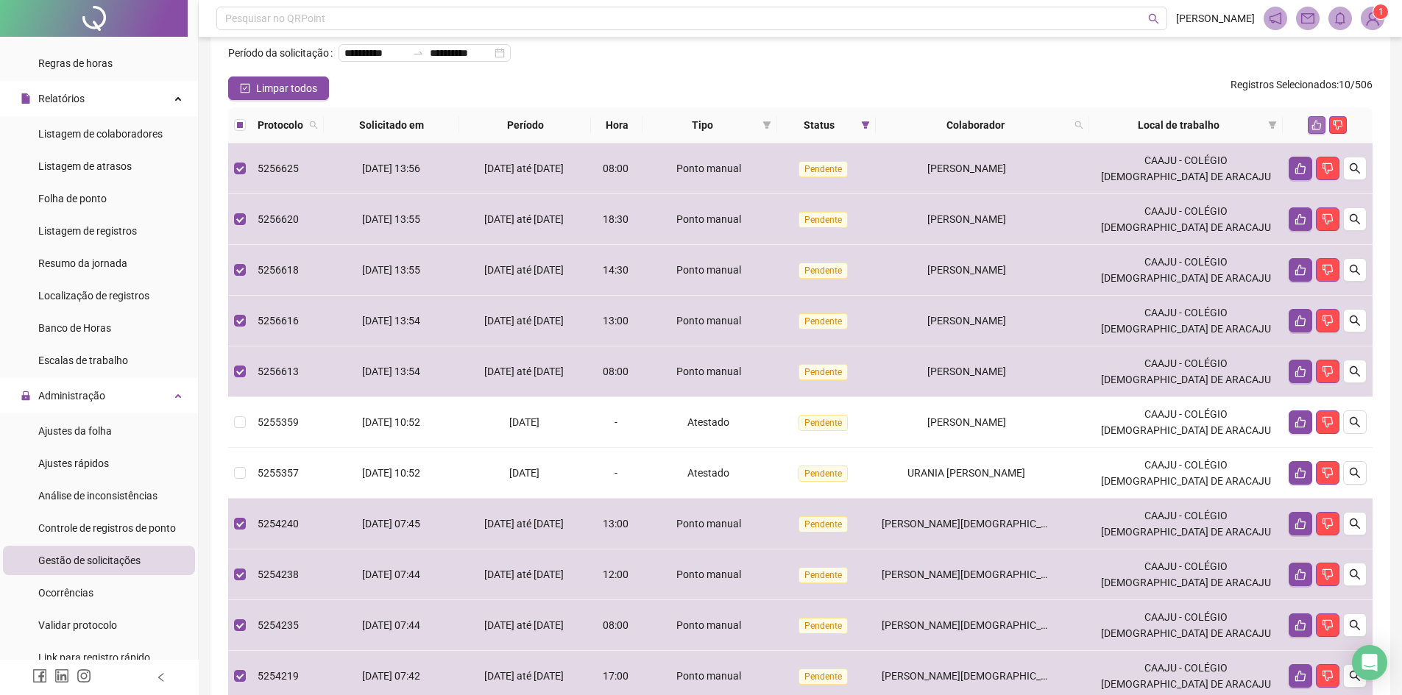
scroll to position [53, 0]
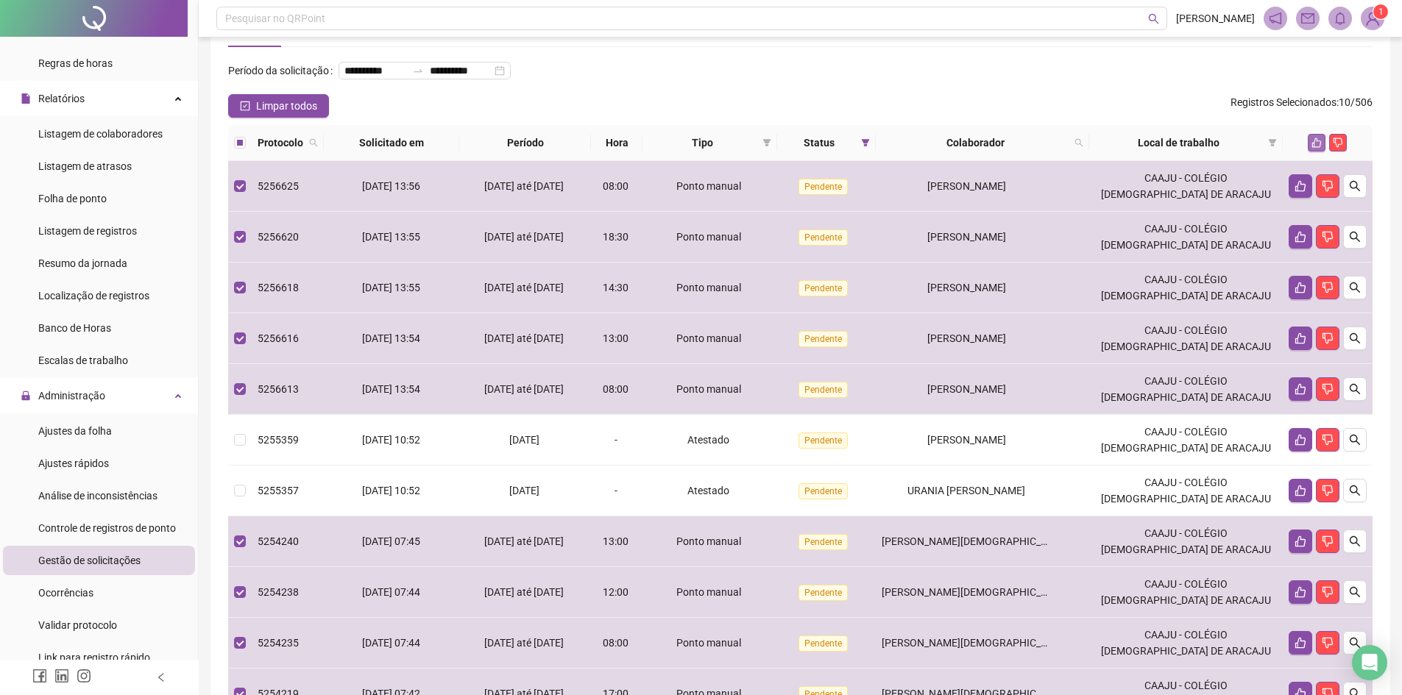
click at [1323, 152] on button "button" at bounding box center [1317, 143] width 18 height 18
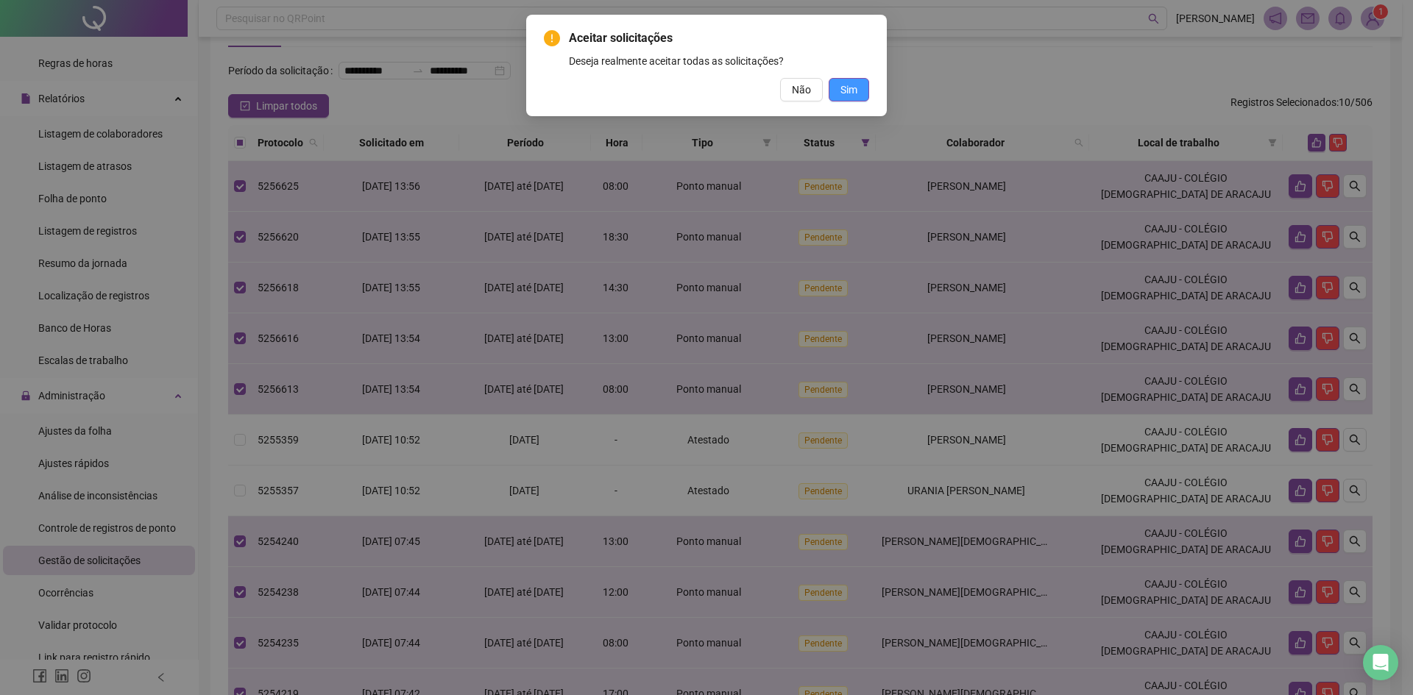
click at [846, 92] on span "Sim" at bounding box center [848, 90] width 17 height 16
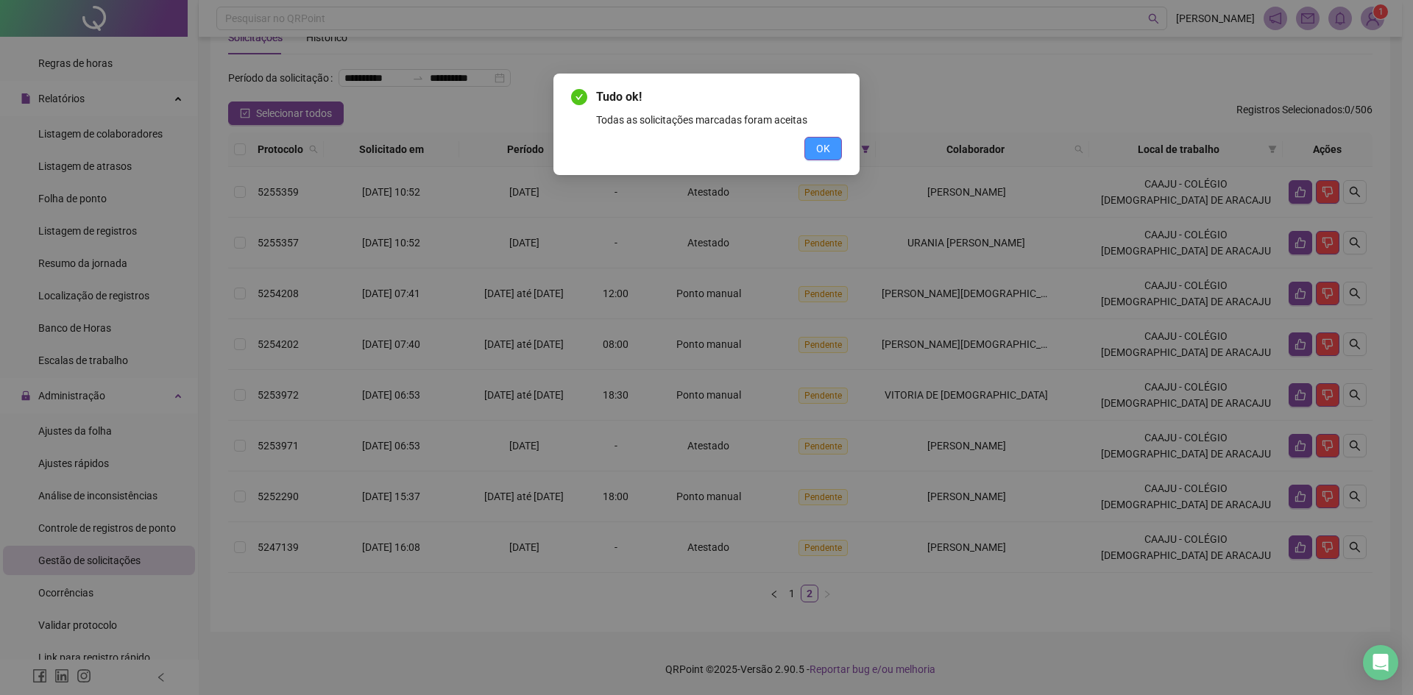
click at [832, 151] on button "OK" at bounding box center [823, 149] width 38 height 24
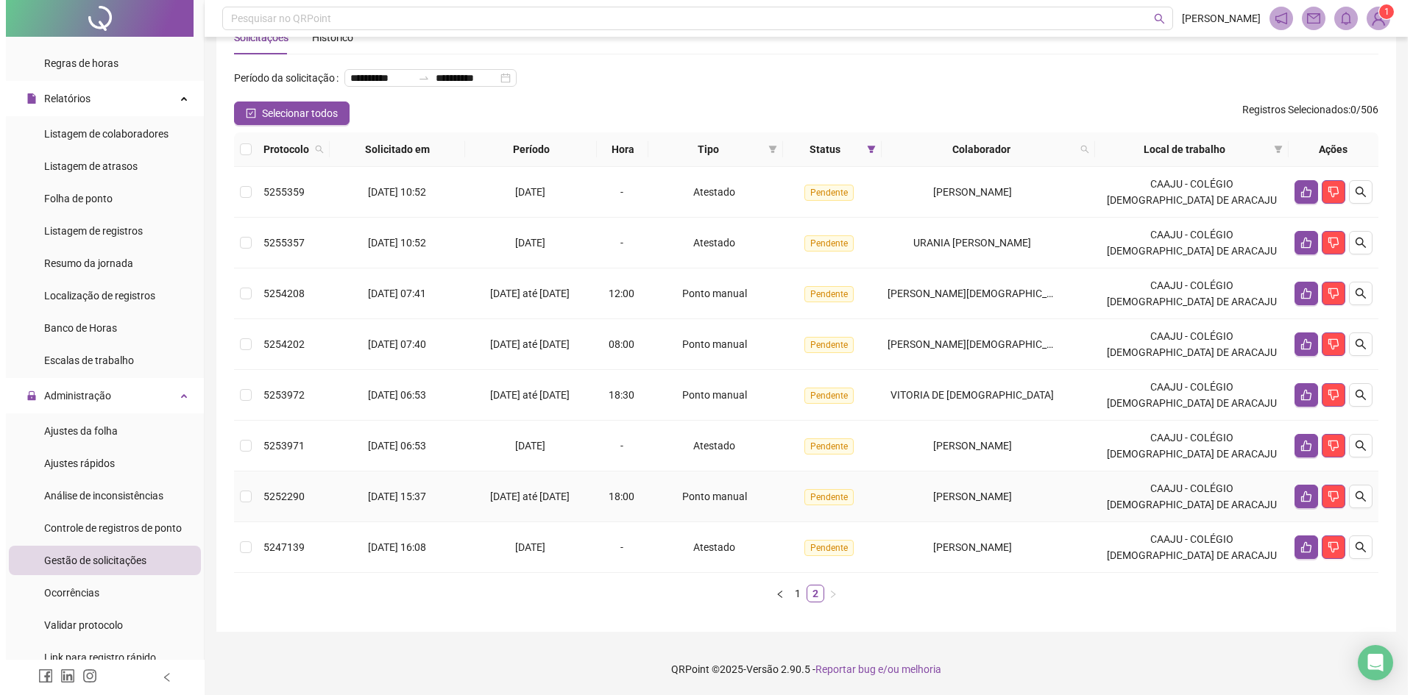
scroll to position [69, 0]
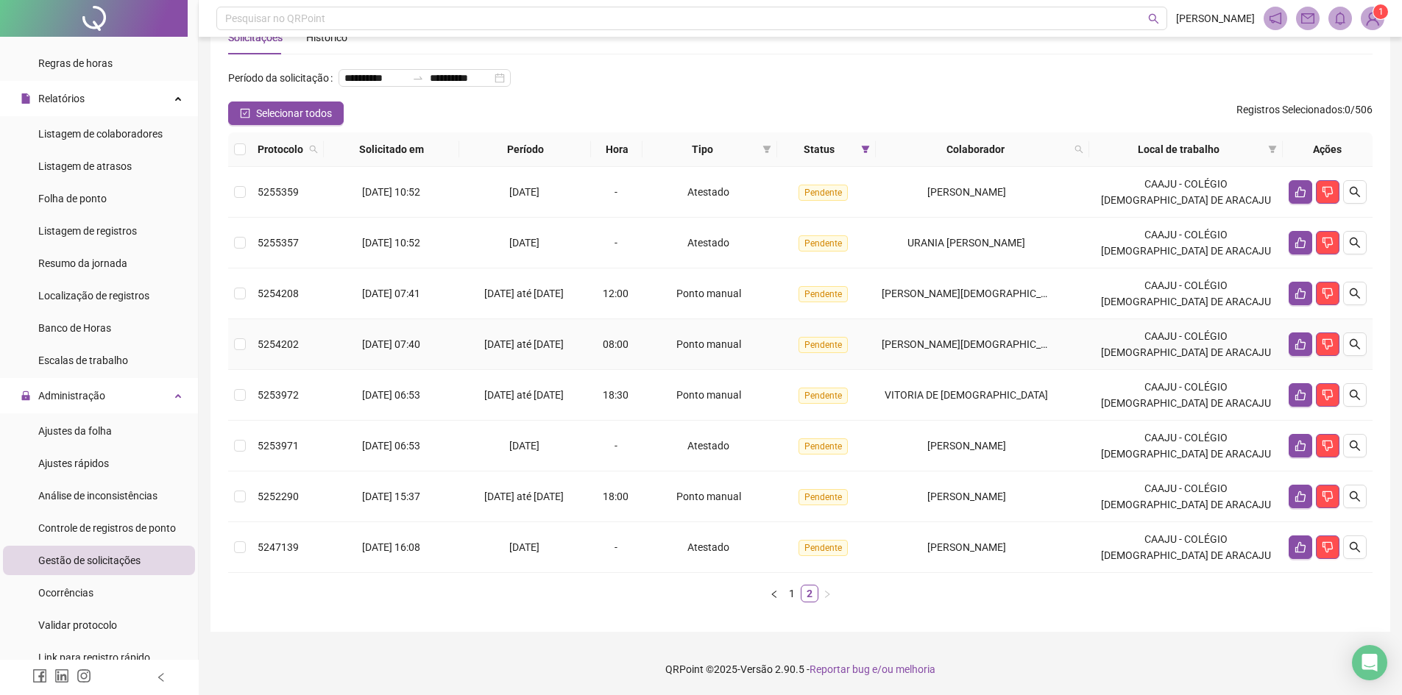
click at [683, 336] on div "Ponto manual" at bounding box center [709, 344] width 122 height 16
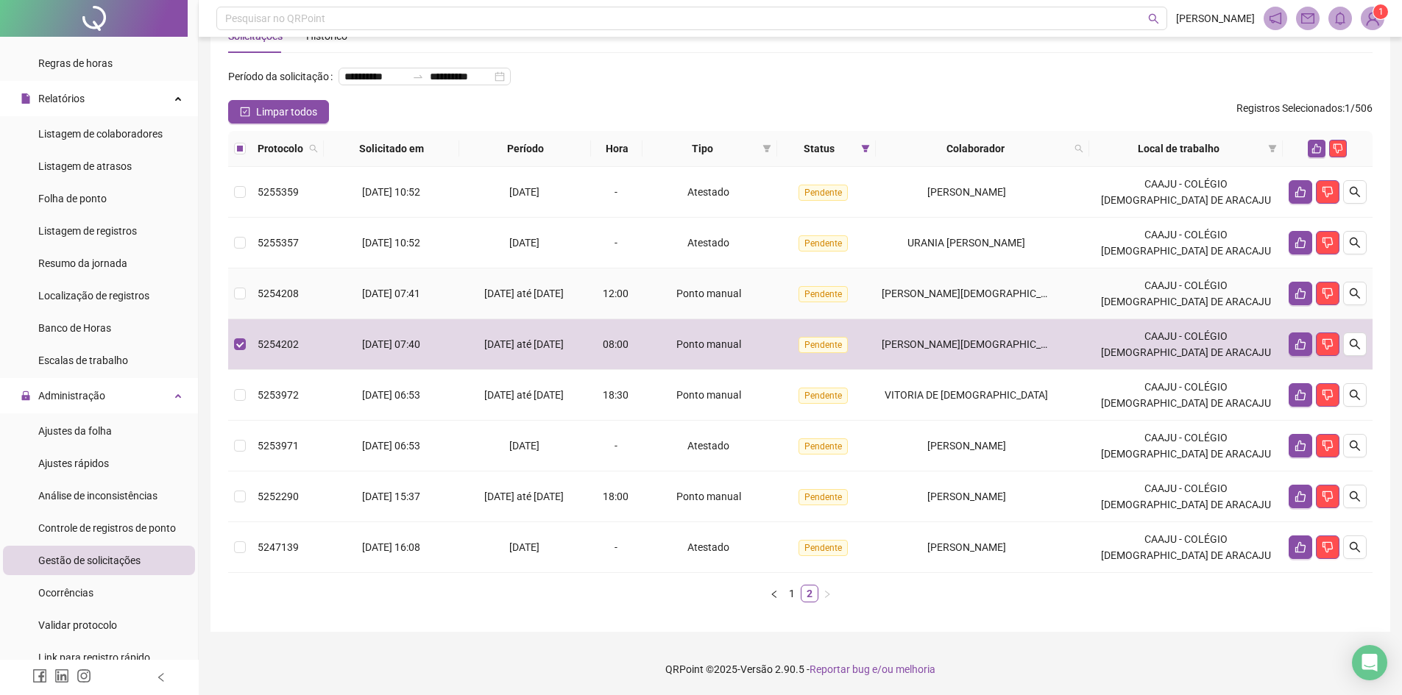
click at [666, 292] on div "Ponto manual" at bounding box center [709, 294] width 122 height 16
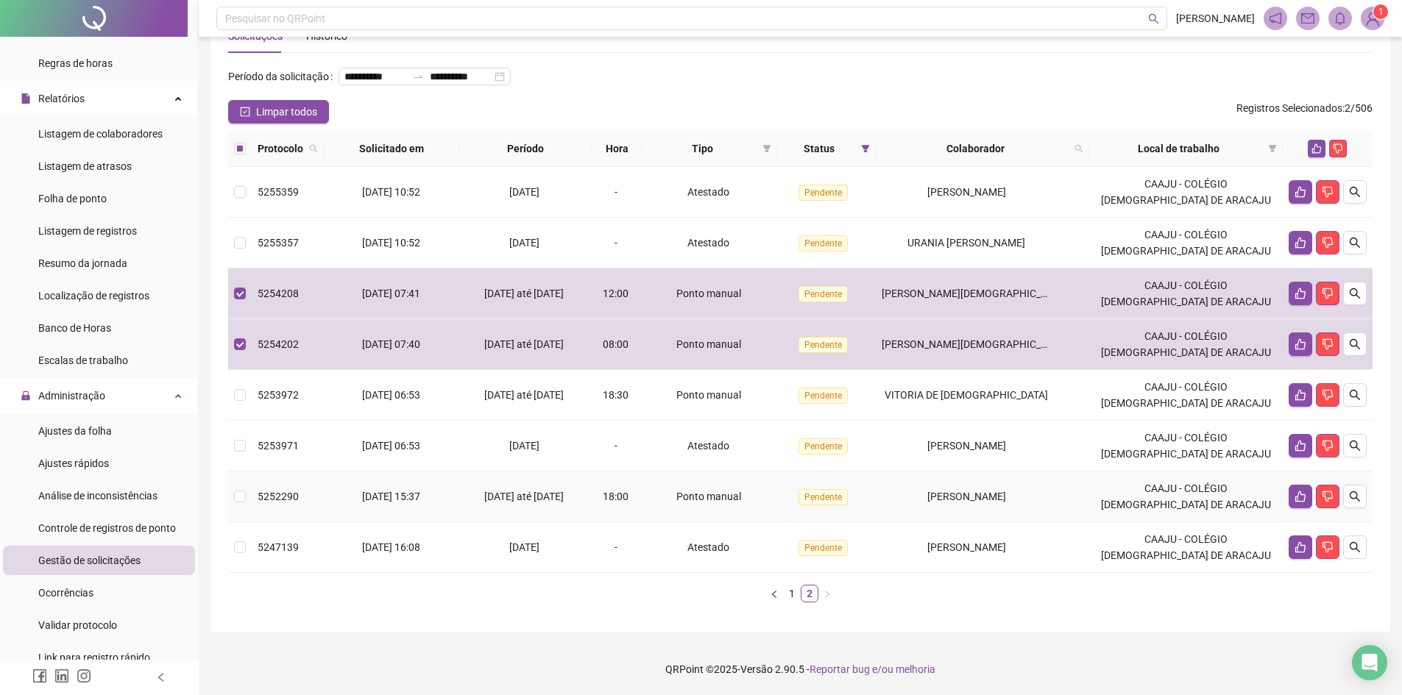
drag, startPoint x: 727, startPoint y: 498, endPoint x: 845, endPoint y: 410, distance: 147.2
click at [727, 494] on span "Ponto manual" at bounding box center [708, 497] width 65 height 12
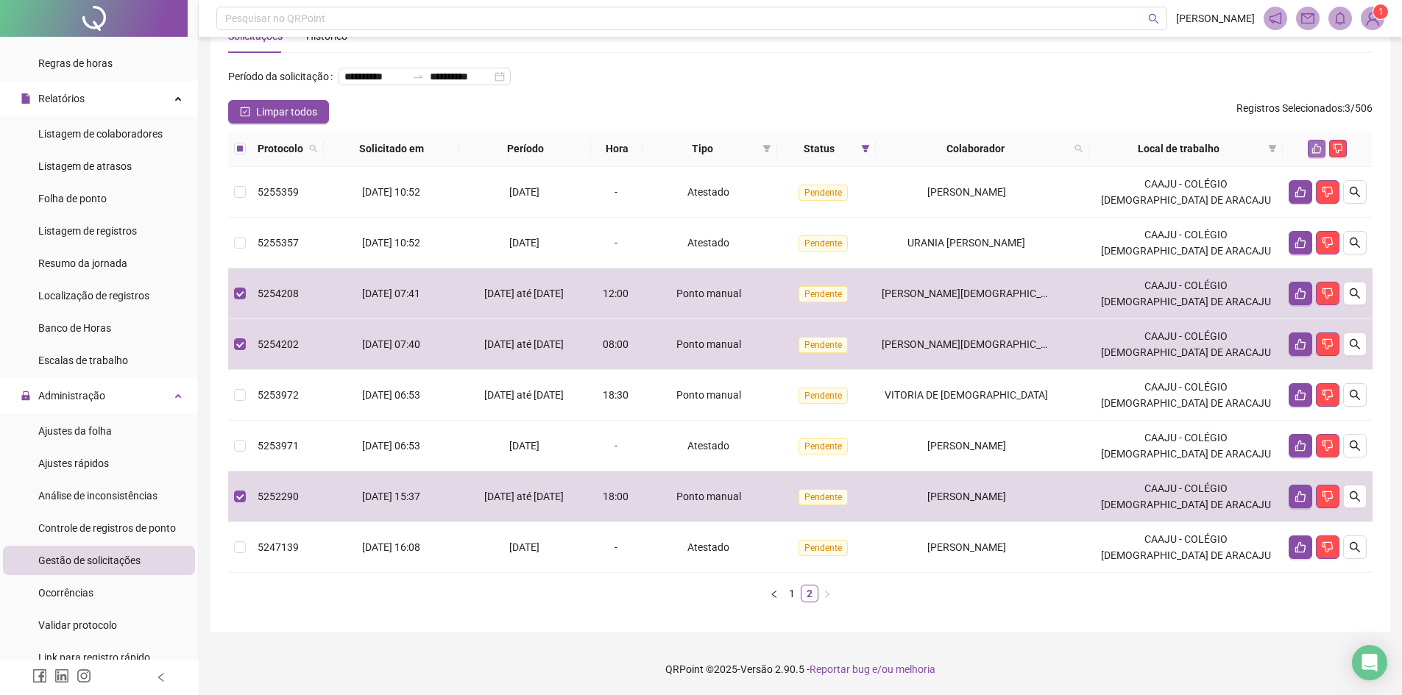
click at [1317, 146] on icon "like" at bounding box center [1316, 148] width 10 height 10
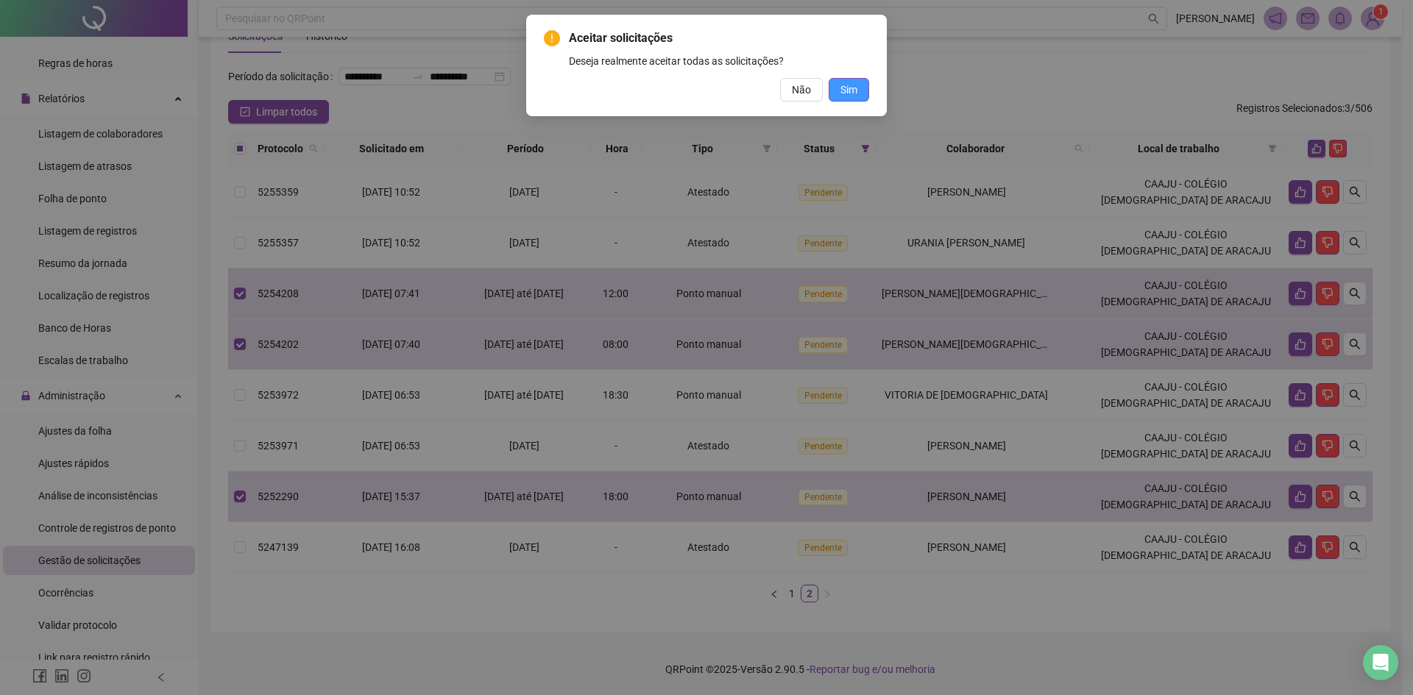
click at [846, 91] on span "Sim" at bounding box center [848, 90] width 17 height 16
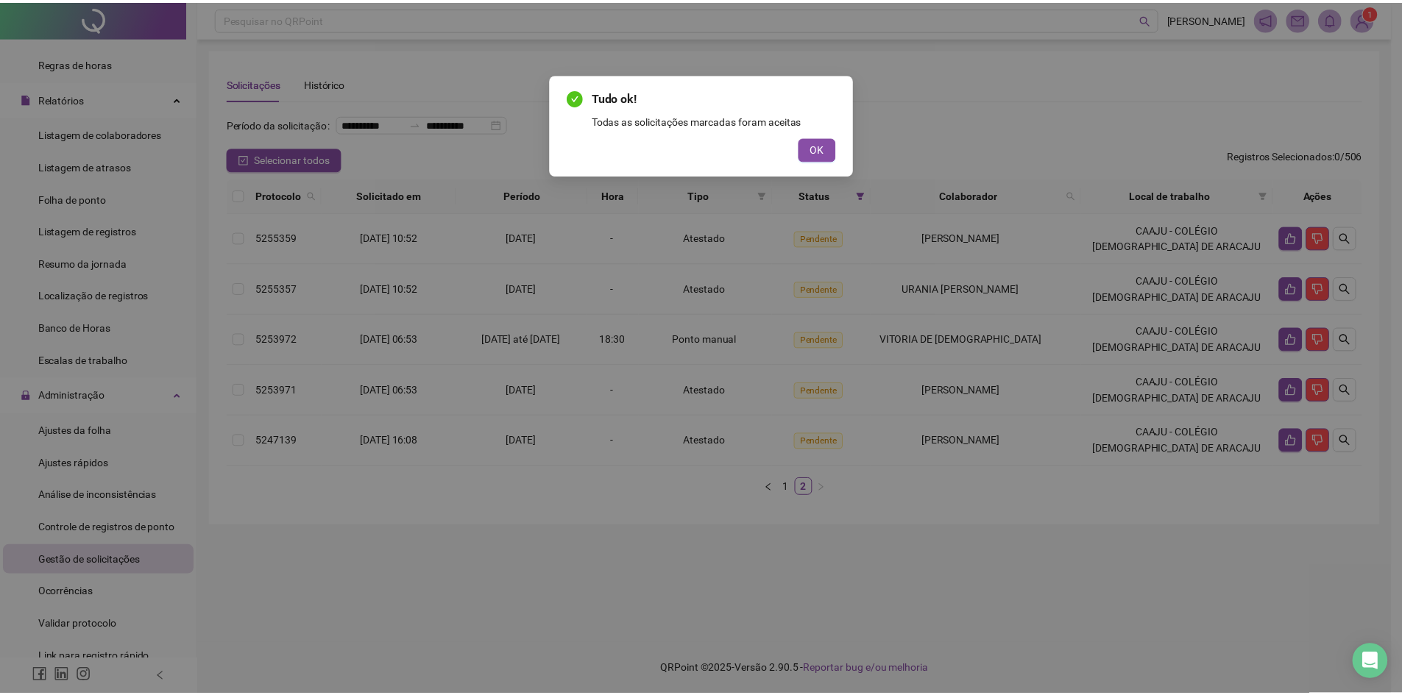
scroll to position [0, 0]
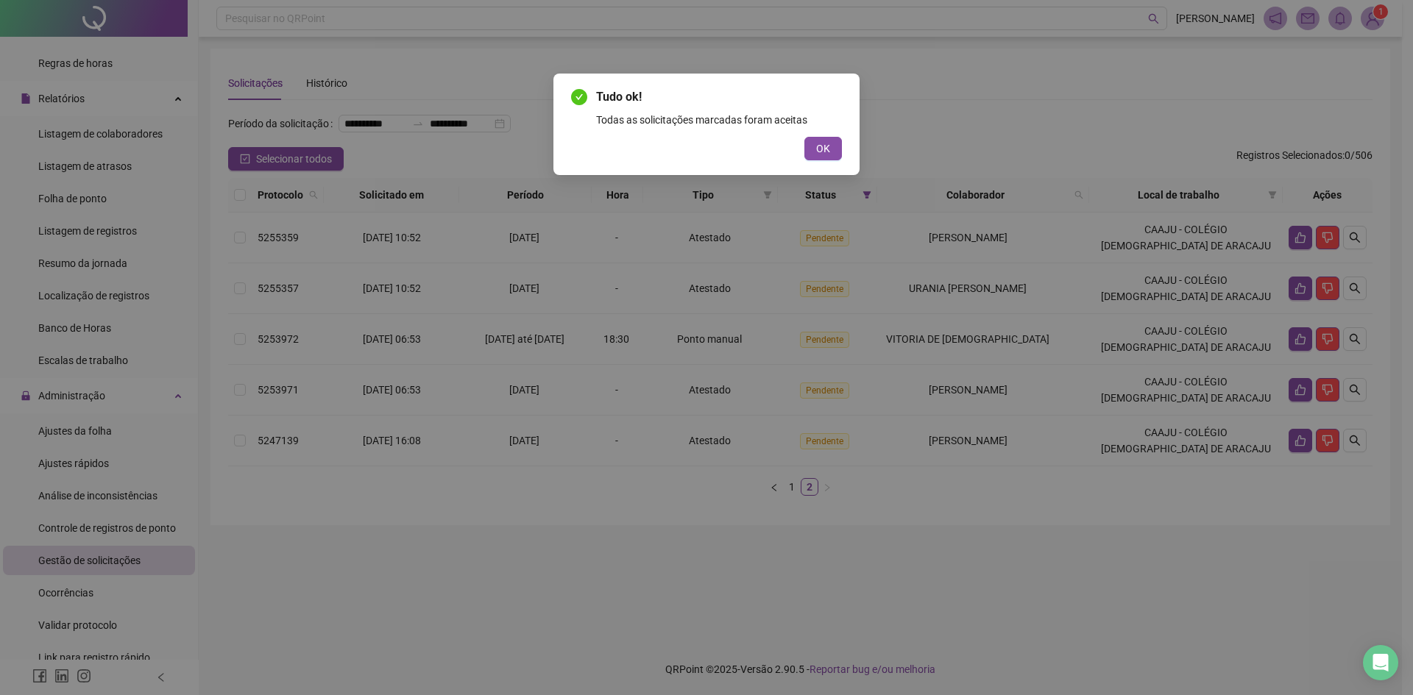
drag, startPoint x: 823, startPoint y: 147, endPoint x: 832, endPoint y: 156, distance: 12.5
click at [825, 151] on span "OK" at bounding box center [823, 149] width 14 height 16
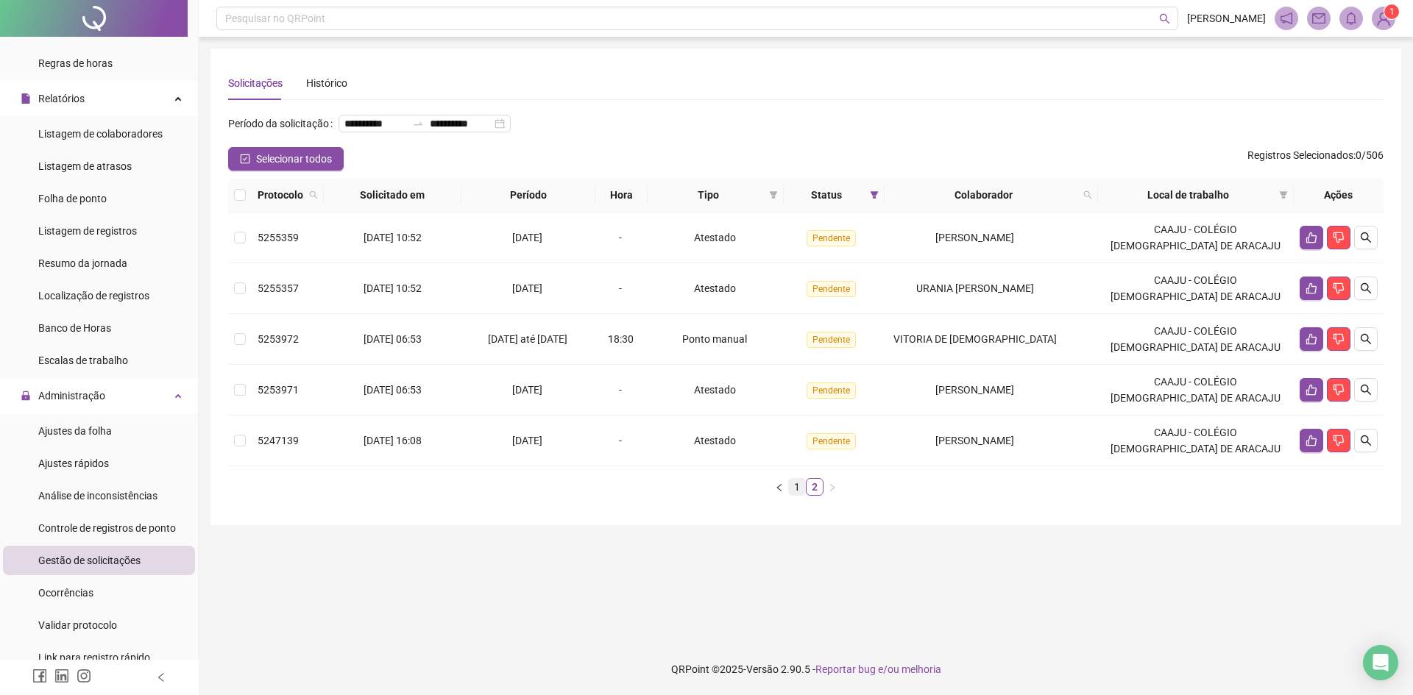
click at [798, 495] on link "1" at bounding box center [797, 487] width 16 height 16
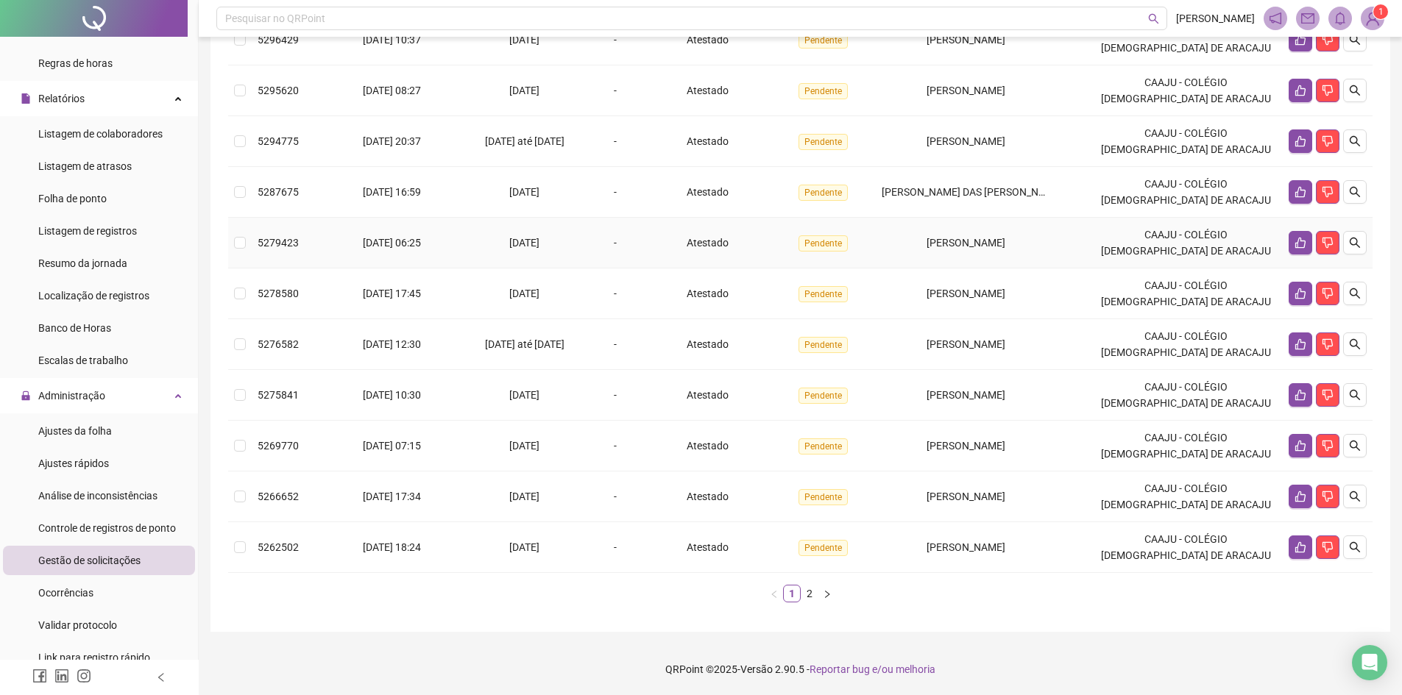
scroll to position [272, 0]
click at [812, 598] on link "2" at bounding box center [809, 594] width 16 height 16
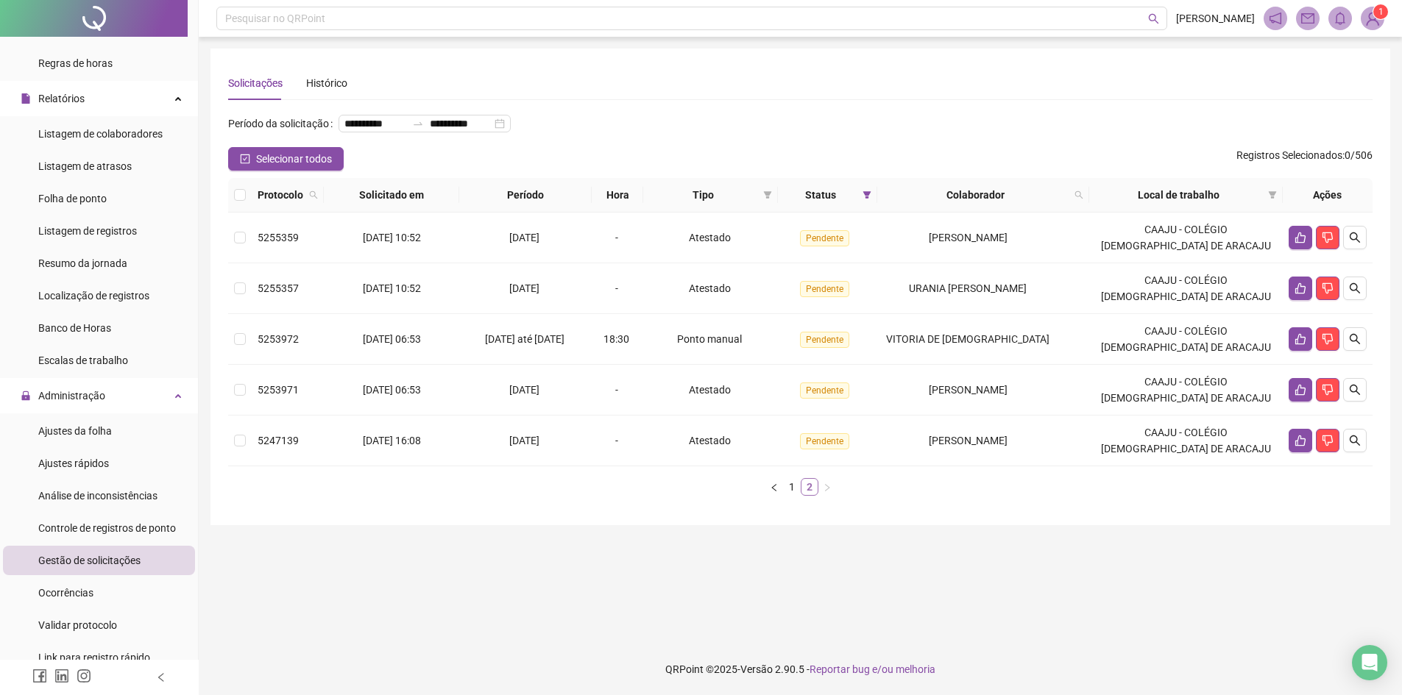
scroll to position [0, 0]
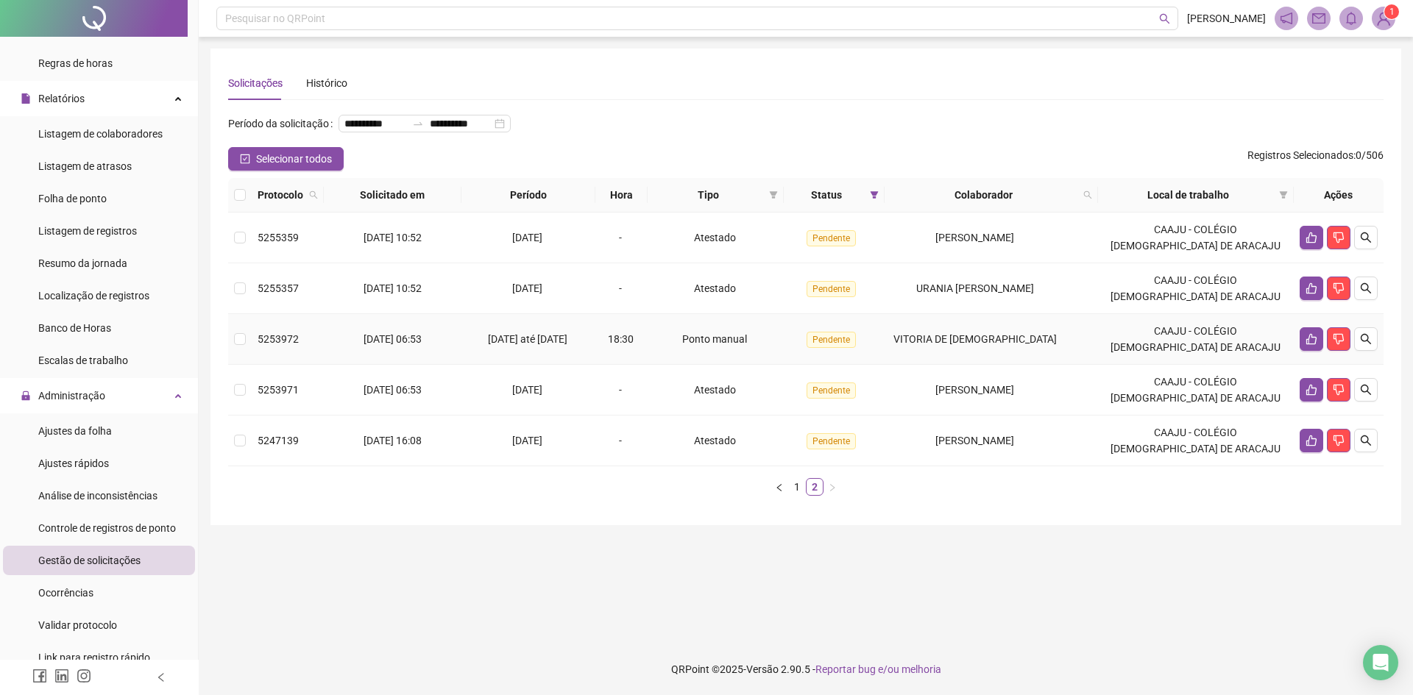
click at [677, 347] on div "Ponto manual" at bounding box center [715, 339] width 124 height 16
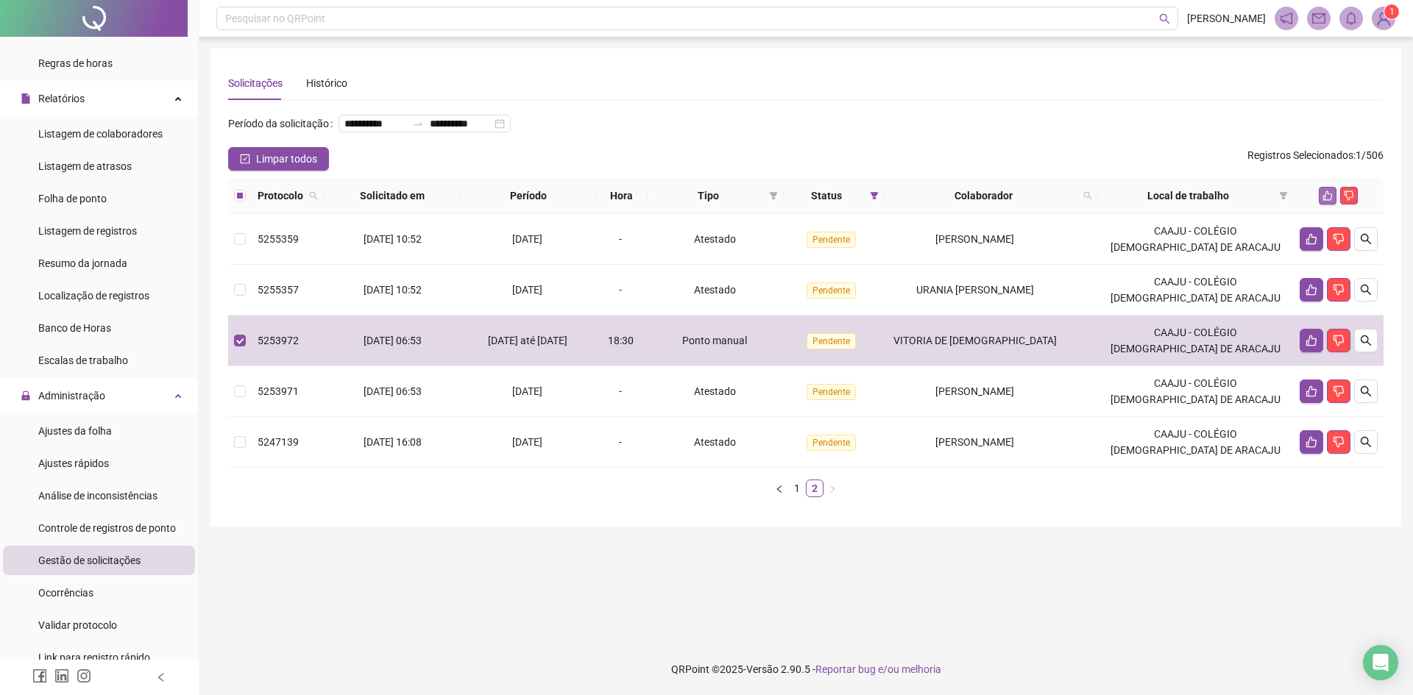
click at [1325, 201] on icon "like" at bounding box center [1328, 196] width 10 height 10
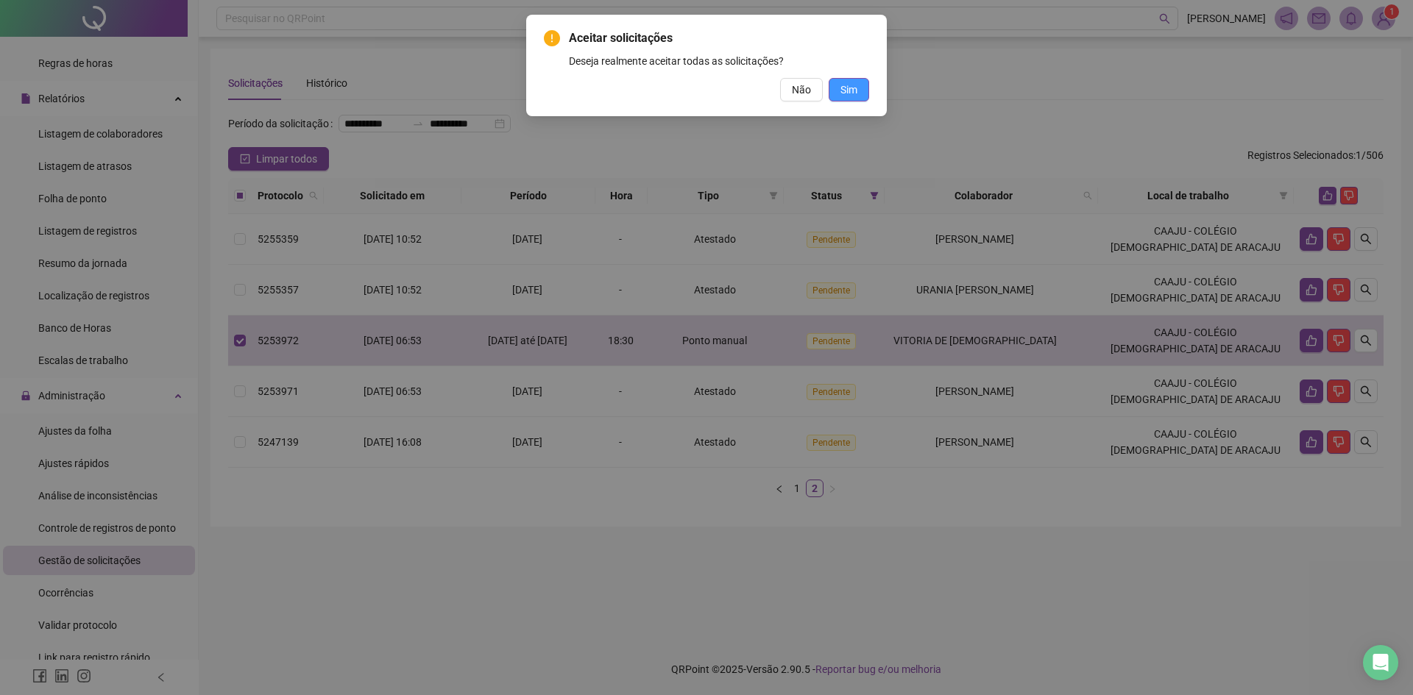
click at [860, 95] on button "Sim" at bounding box center [849, 90] width 40 height 24
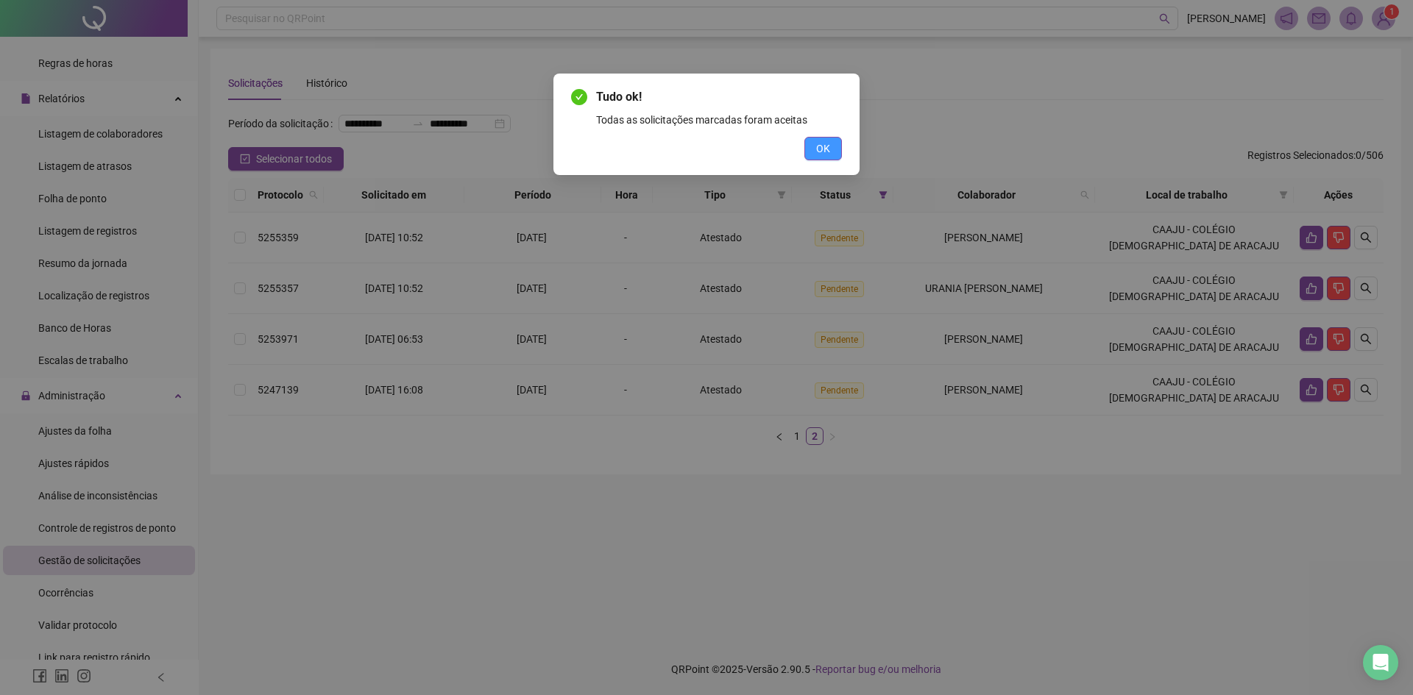
click at [829, 155] on span "OK" at bounding box center [823, 149] width 14 height 16
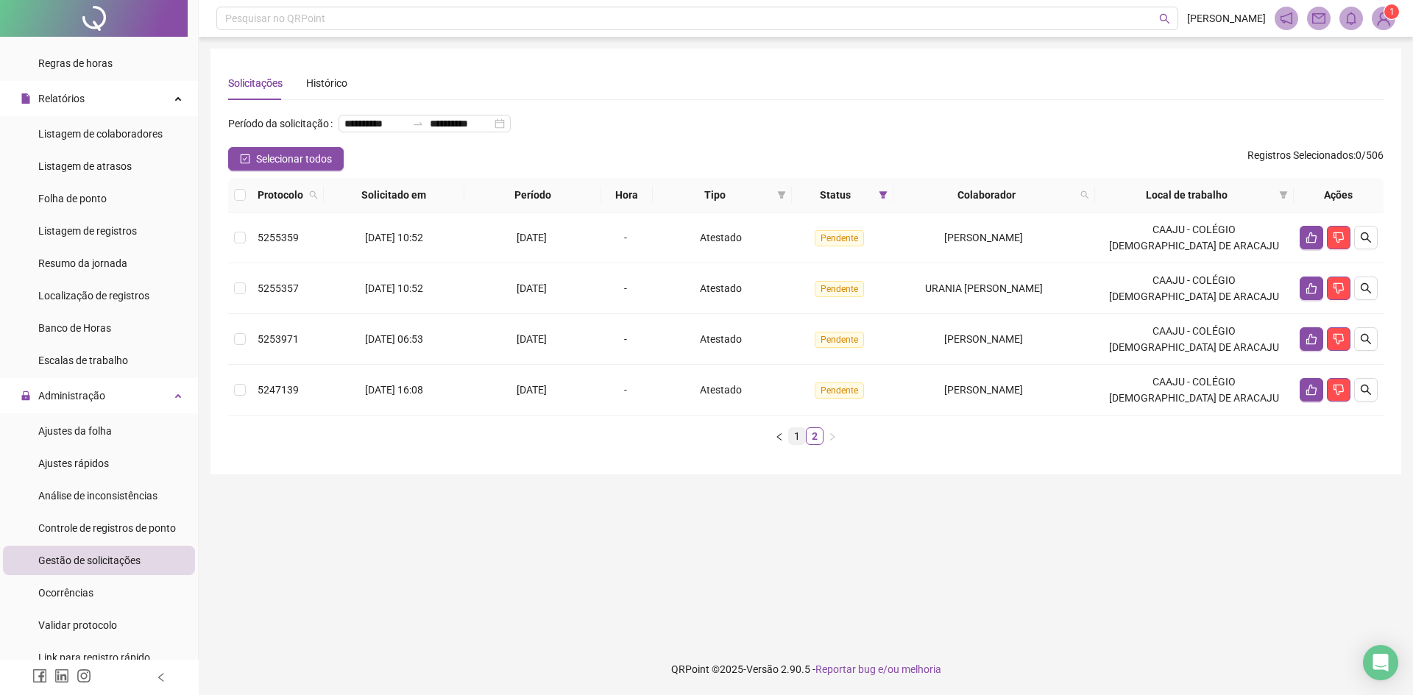
click at [800, 444] on link "1" at bounding box center [797, 436] width 16 height 16
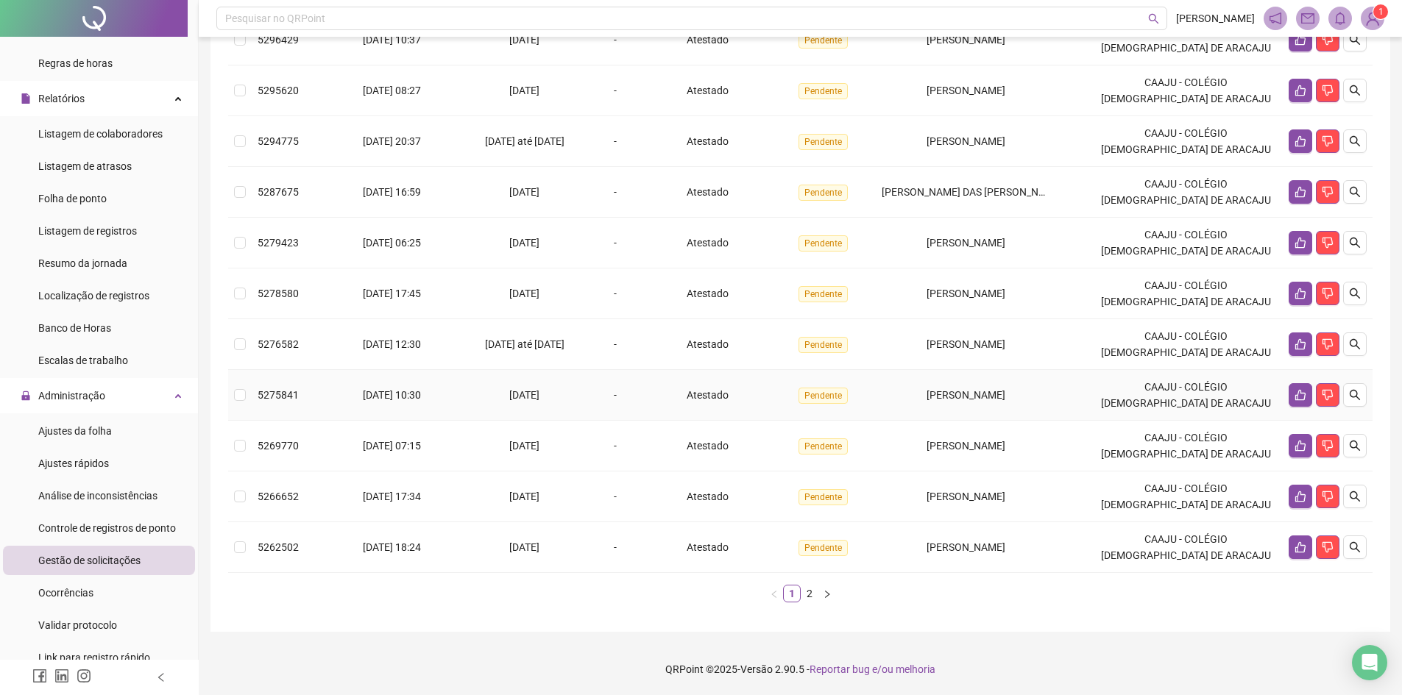
scroll to position [272, 0]
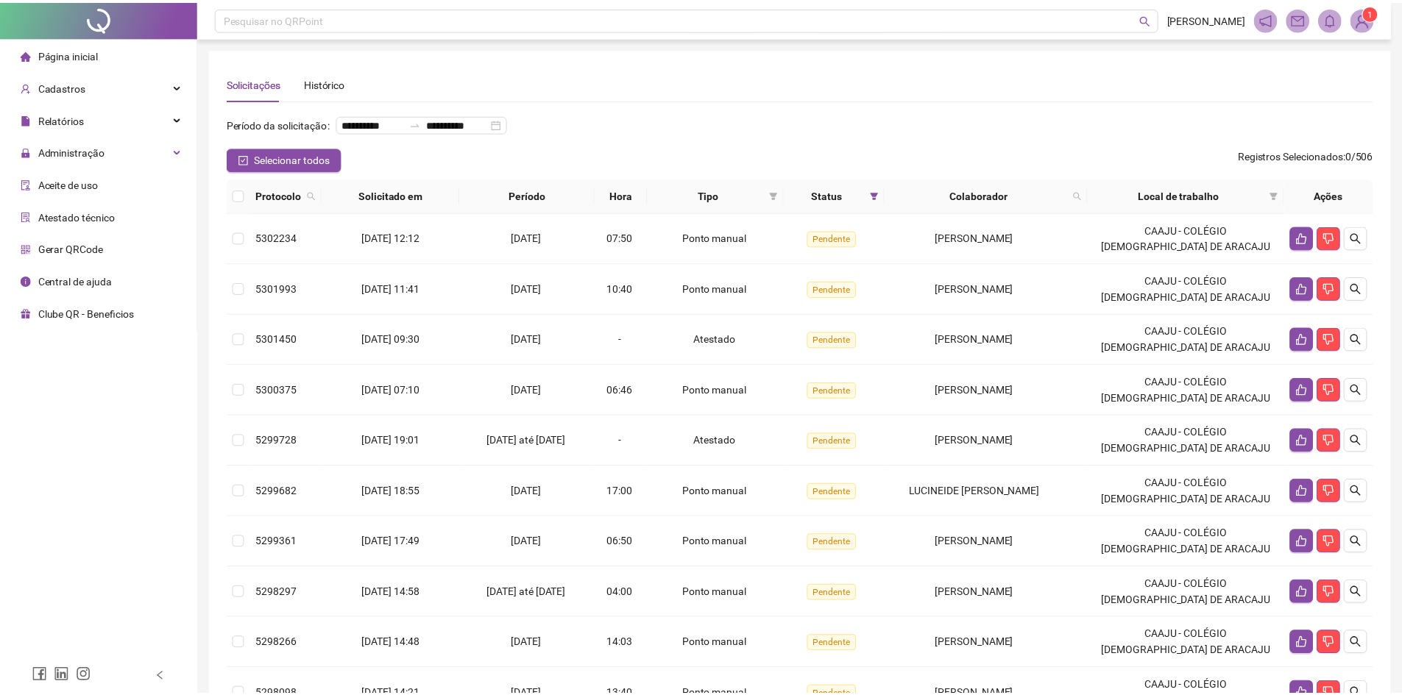
scroll to position [272, 0]
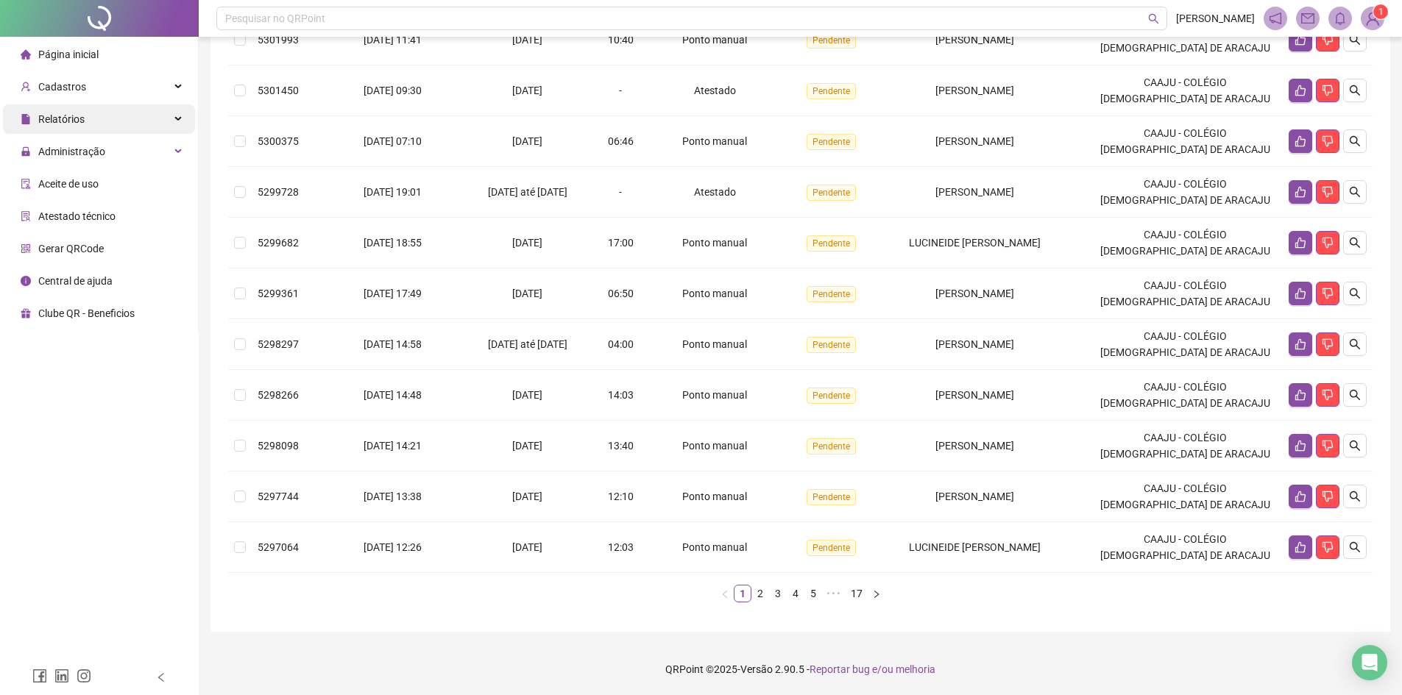
click at [110, 124] on div "Relatórios" at bounding box center [99, 118] width 192 height 29
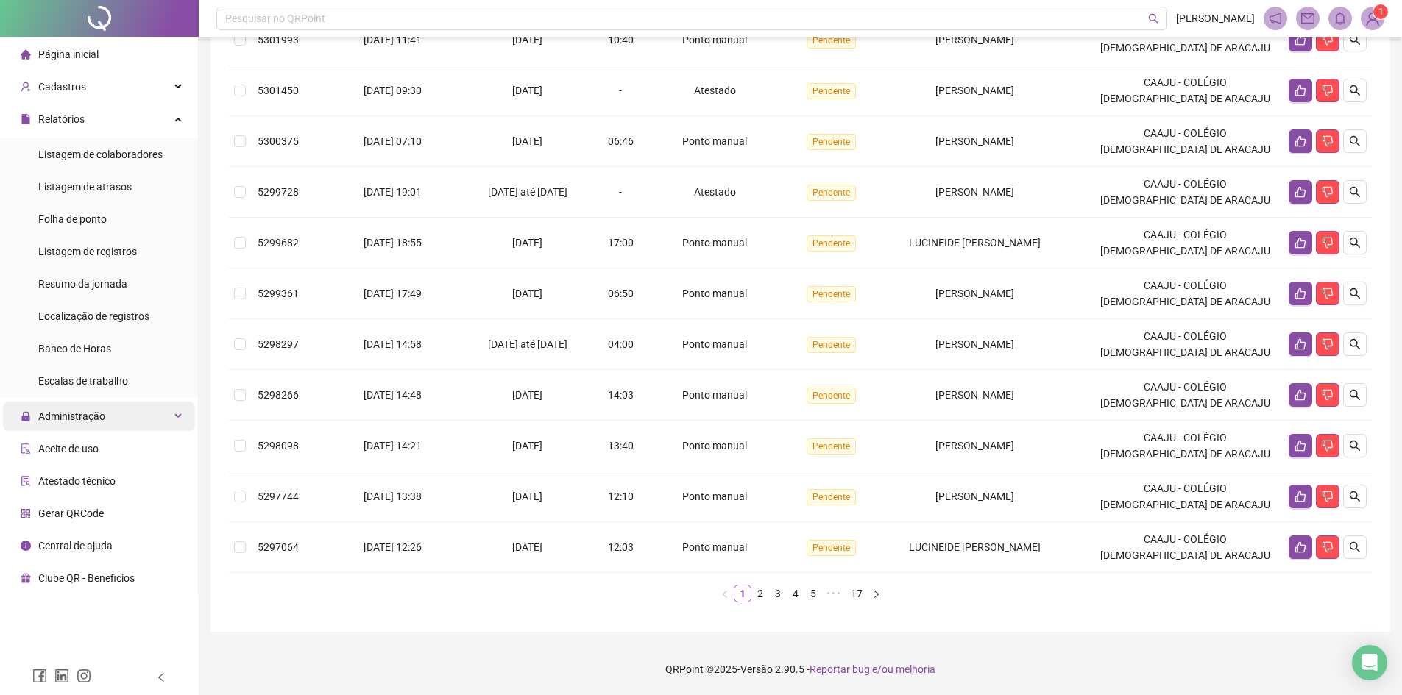
click at [69, 419] on span "Administração" at bounding box center [71, 417] width 67 height 12
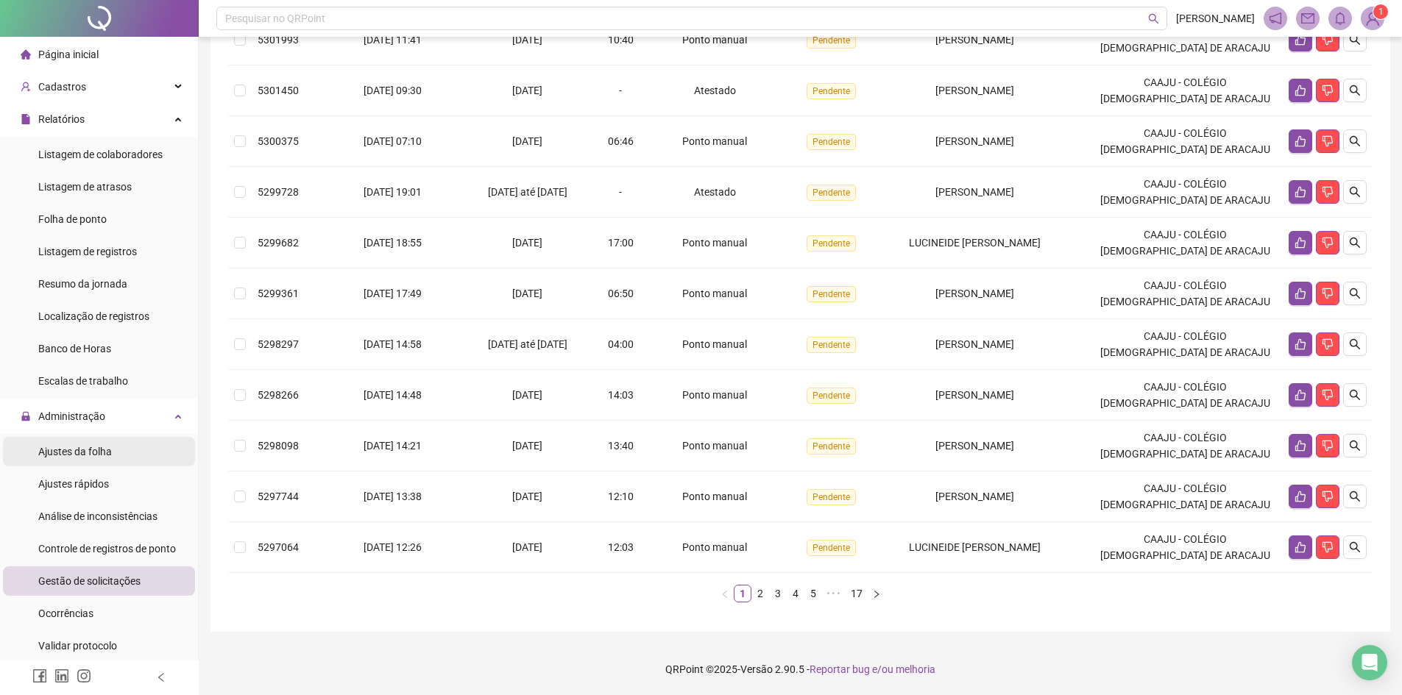
click at [104, 458] on div "Ajustes da folha" at bounding box center [75, 451] width 74 height 29
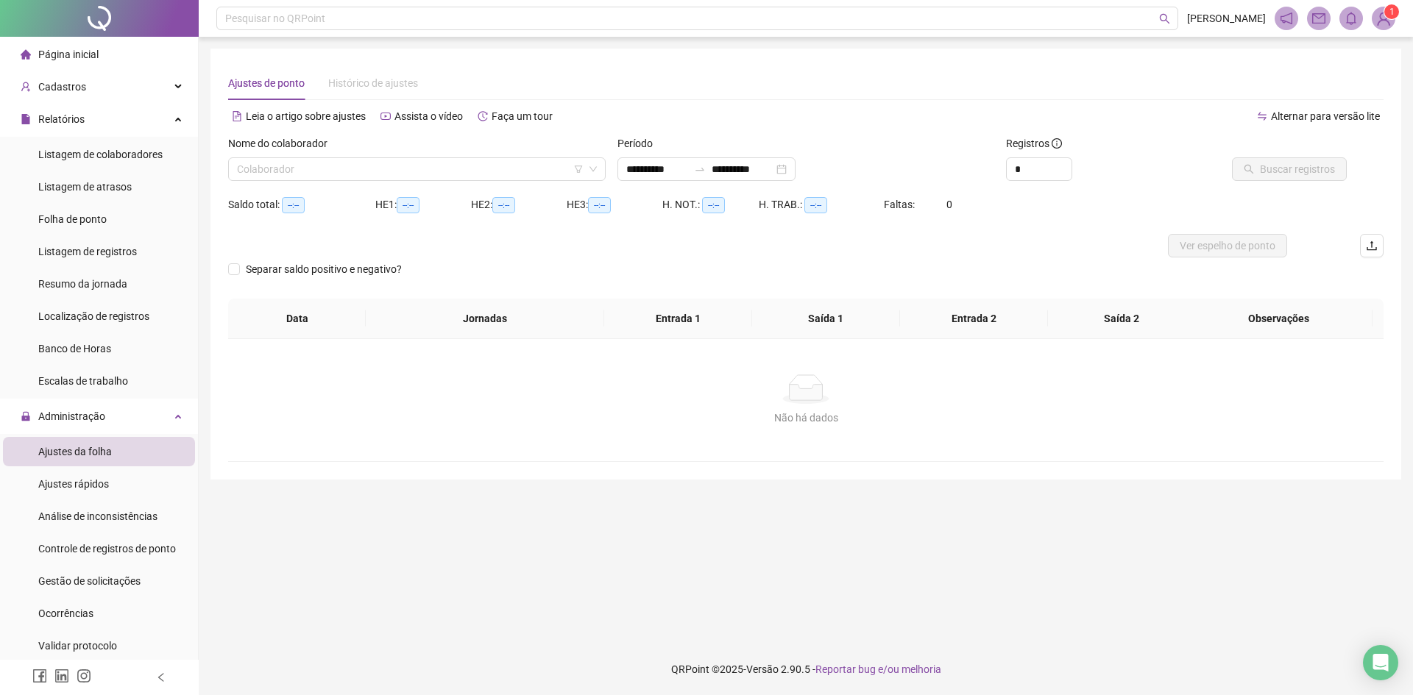
type input "**********"
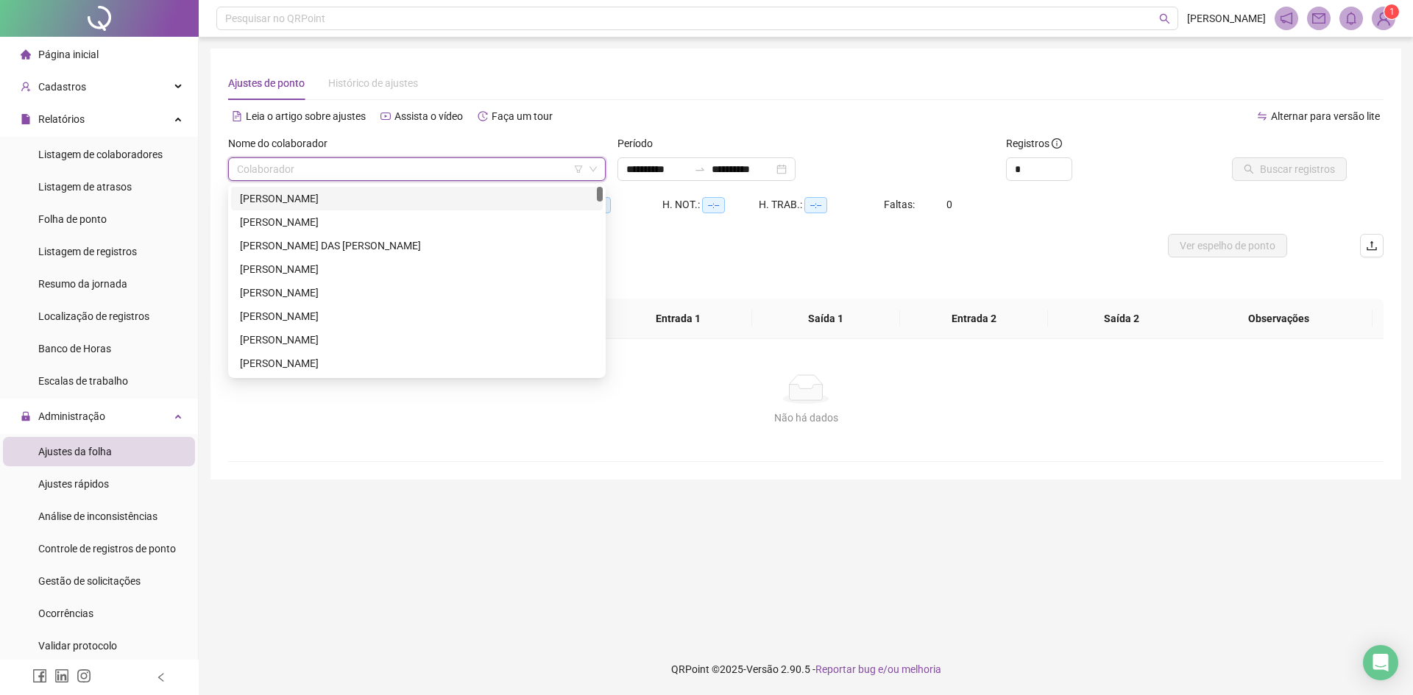
click at [359, 165] on input "search" at bounding box center [410, 169] width 347 height 22
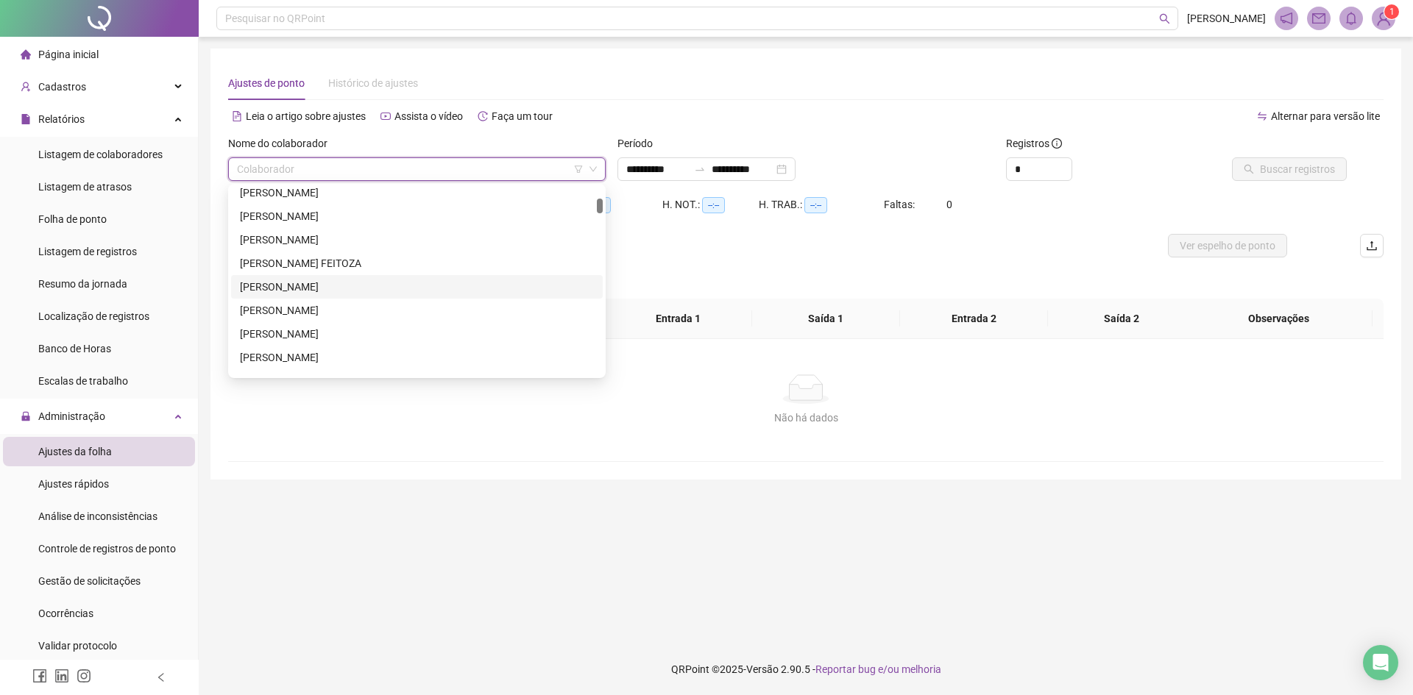
scroll to position [294, 0]
type input "****"
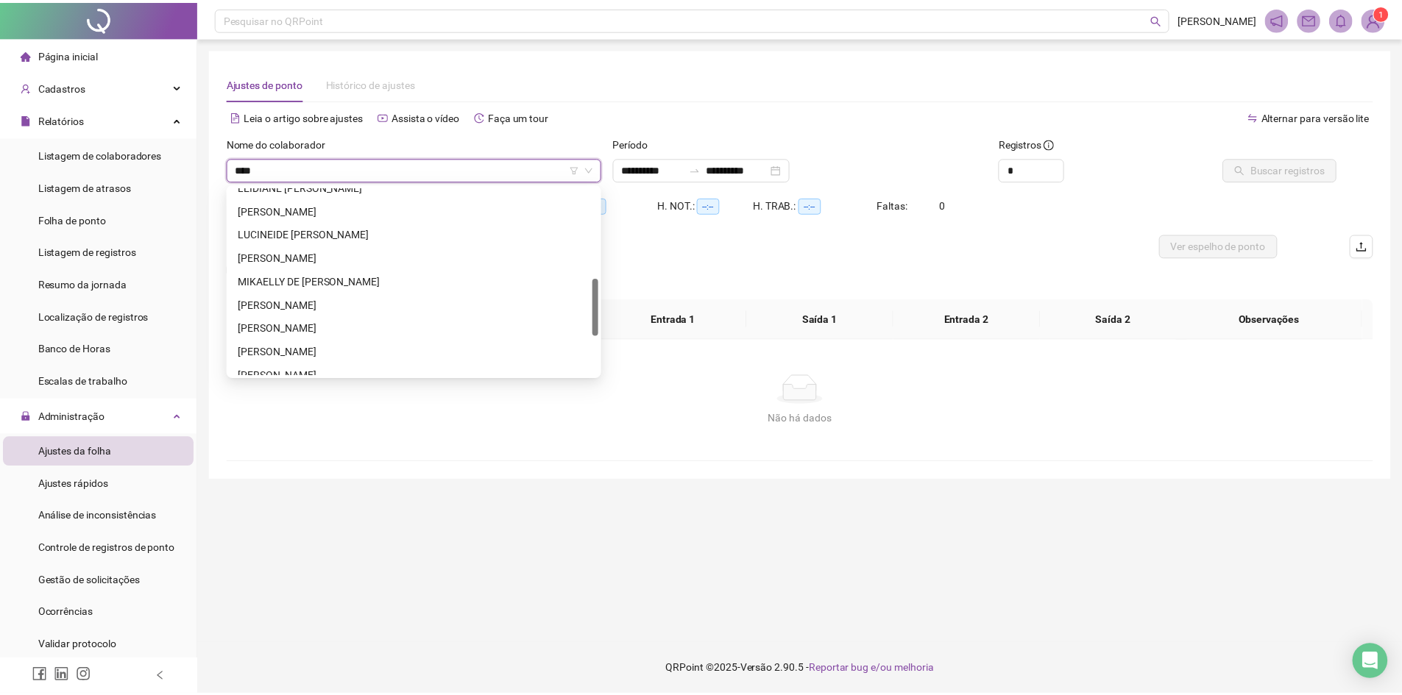
scroll to position [0, 0]
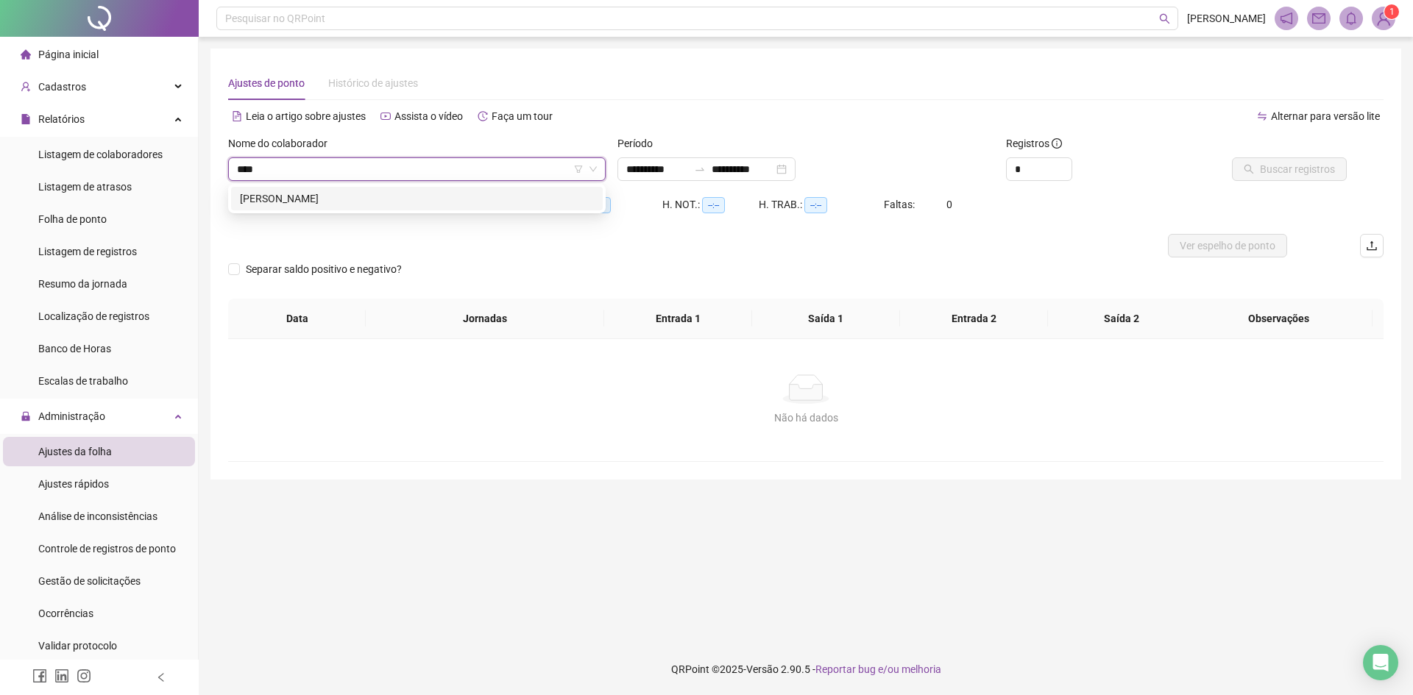
click at [305, 199] on div "[PERSON_NAME]" at bounding box center [417, 199] width 354 height 16
click at [688, 166] on input "**********" at bounding box center [657, 169] width 62 height 16
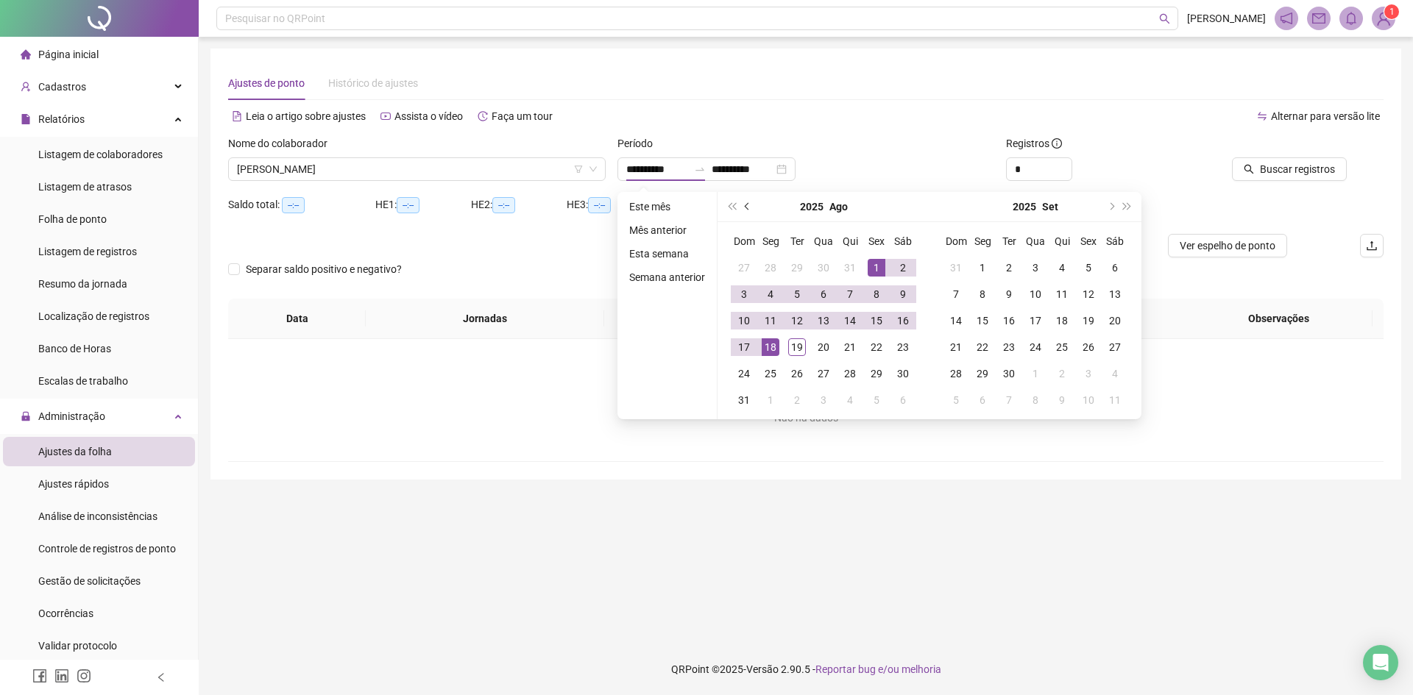
click at [749, 206] on span "prev-year" at bounding box center [748, 206] width 7 height 7
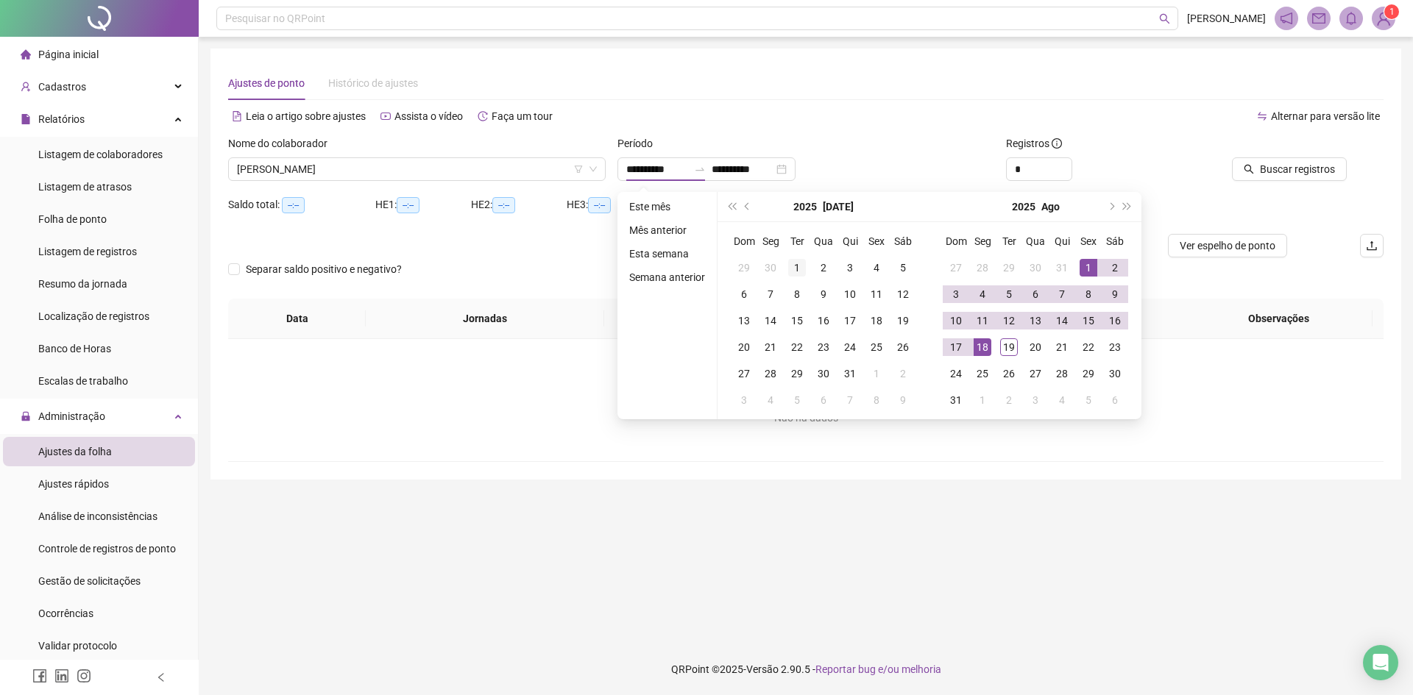
type input "**********"
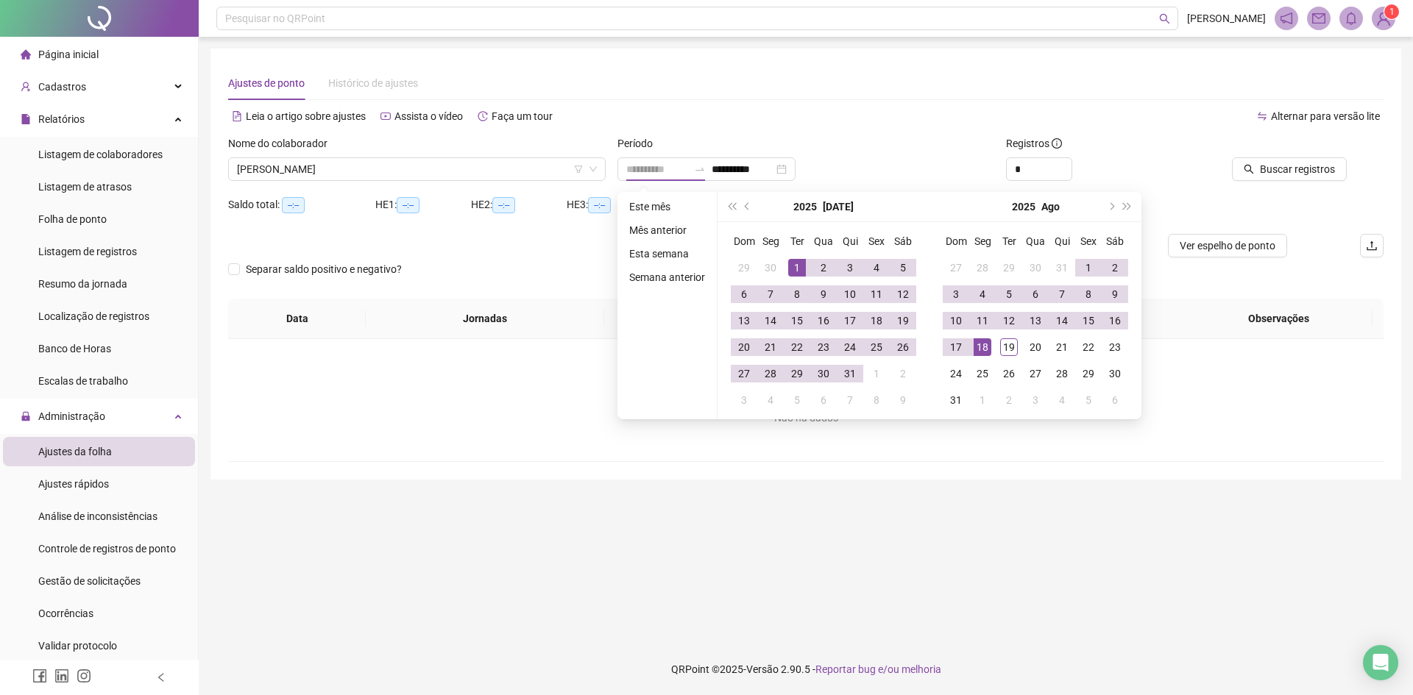
click at [793, 263] on div "1" at bounding box center [797, 268] width 18 height 18
type input "**********"
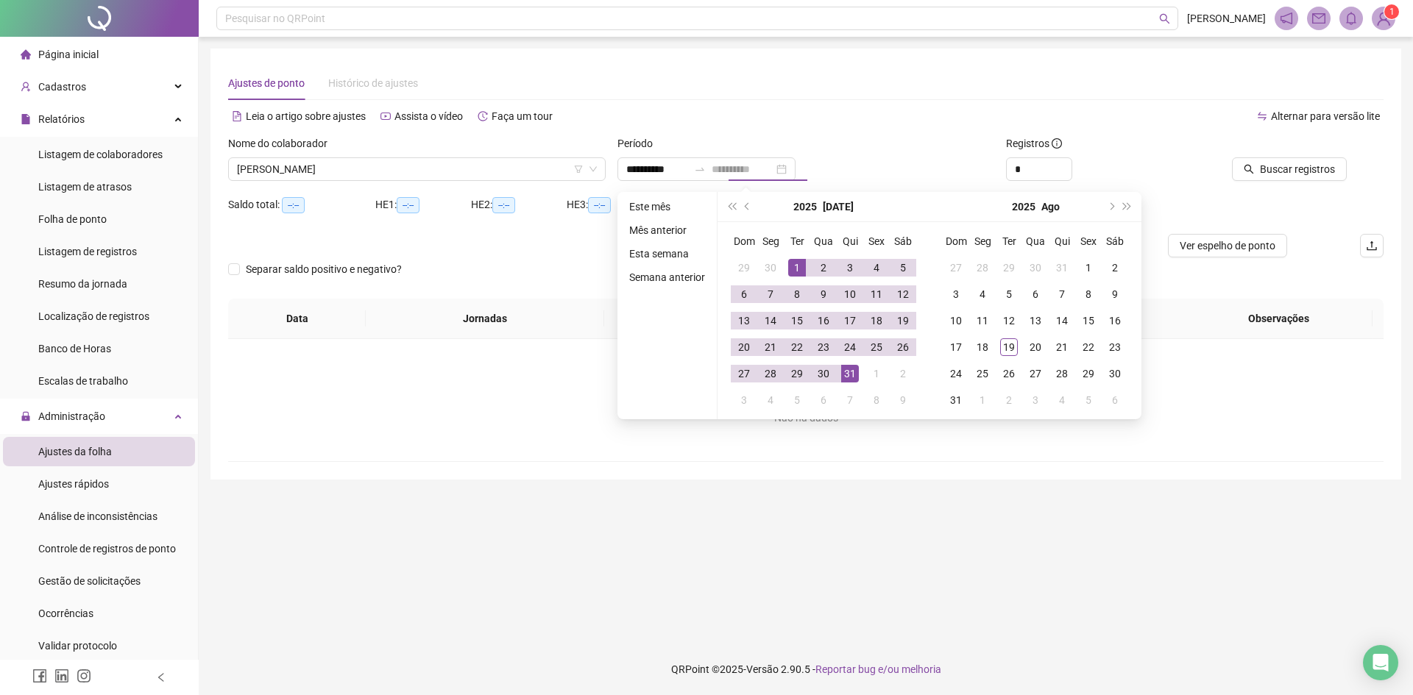
click at [845, 375] on div "31" at bounding box center [850, 374] width 18 height 18
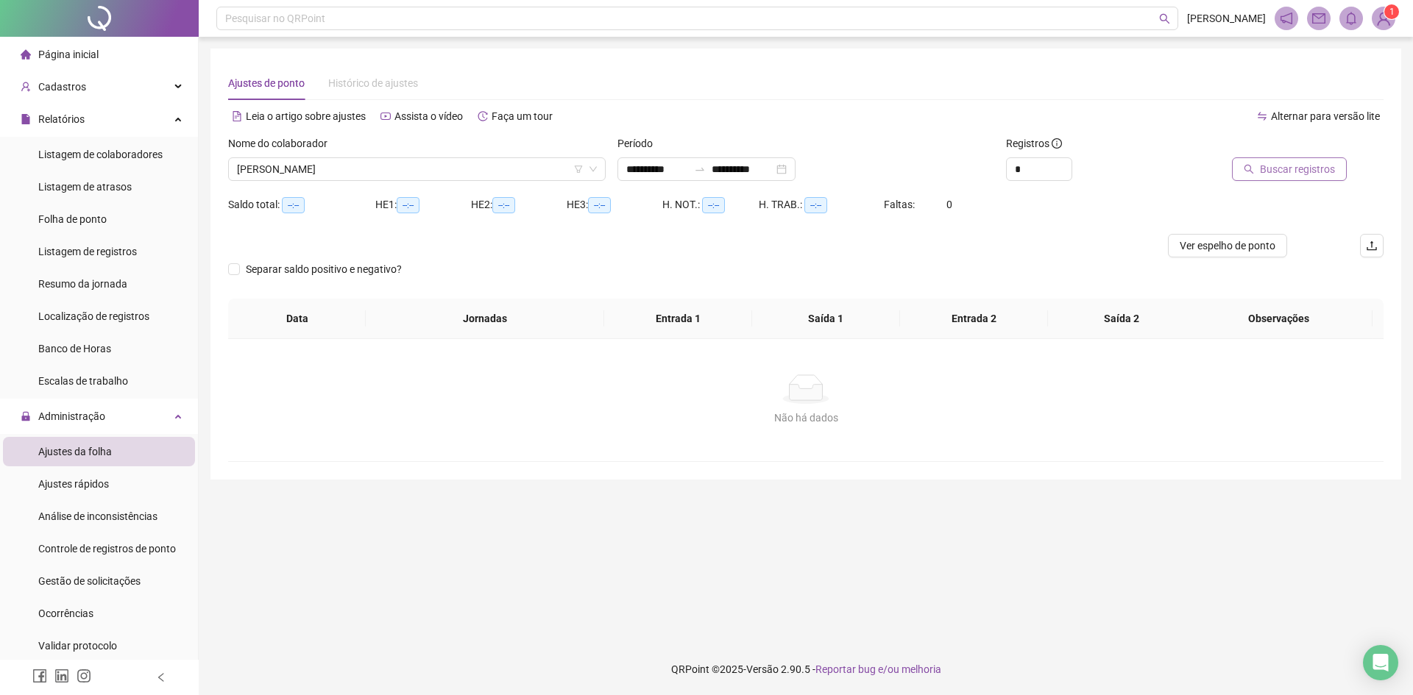
click at [1303, 169] on span "Buscar registros" at bounding box center [1297, 169] width 75 height 16
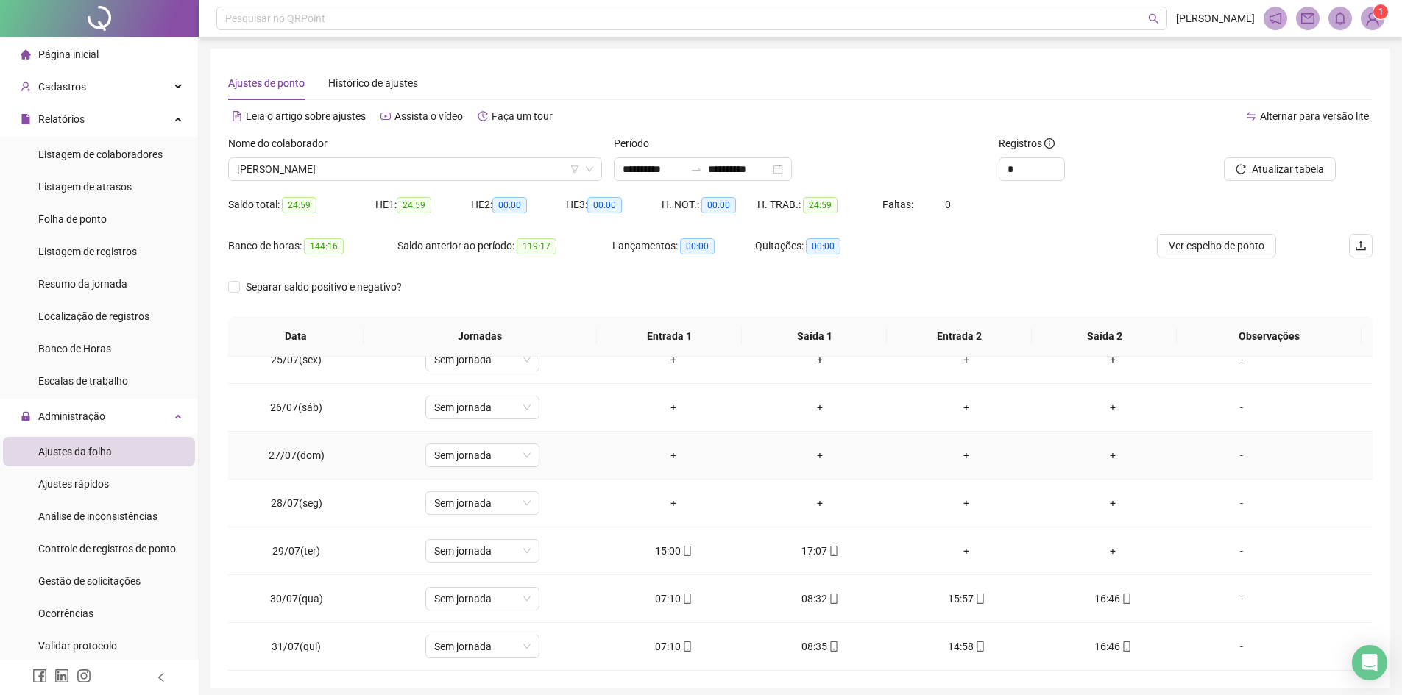
scroll to position [57, 0]
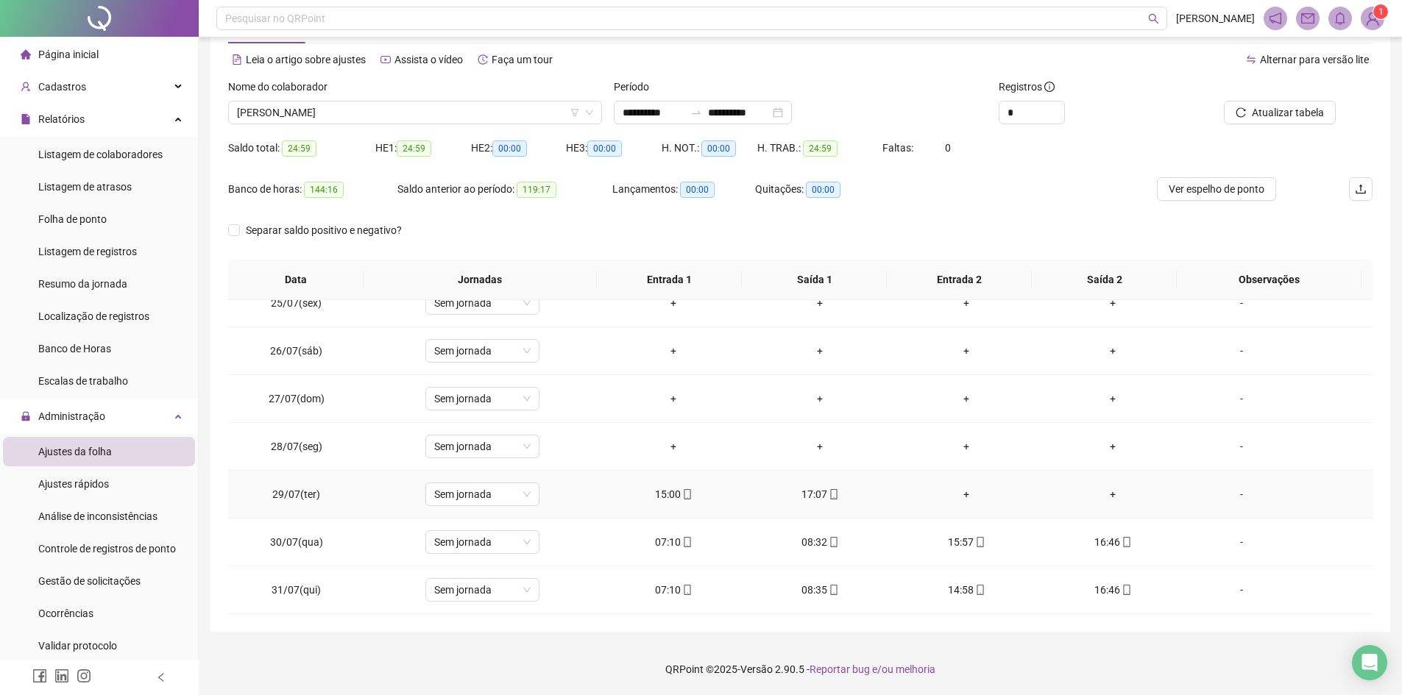
click at [1224, 492] on div "-" at bounding box center [1241, 494] width 87 height 16
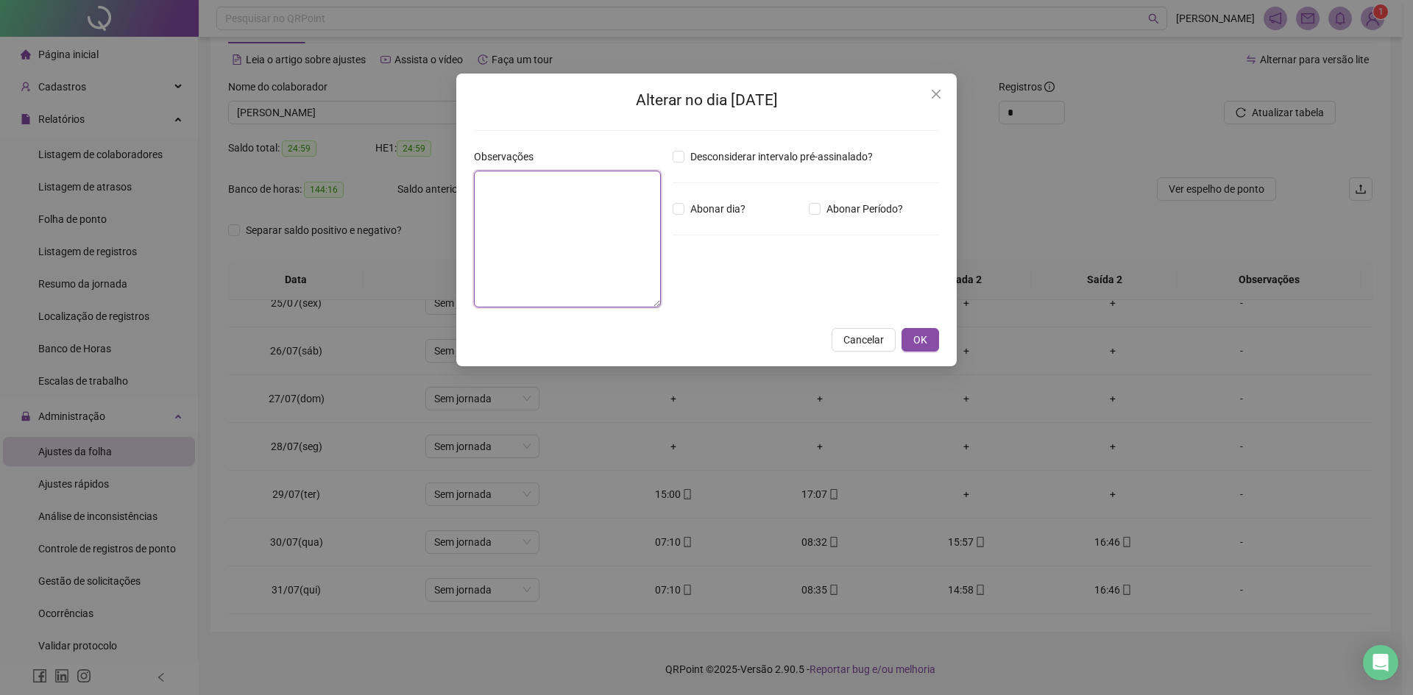
click at [570, 224] on textarea at bounding box center [567, 239] width 187 height 137
type textarea "**********"
click at [930, 341] on button "OK" at bounding box center [920, 340] width 38 height 24
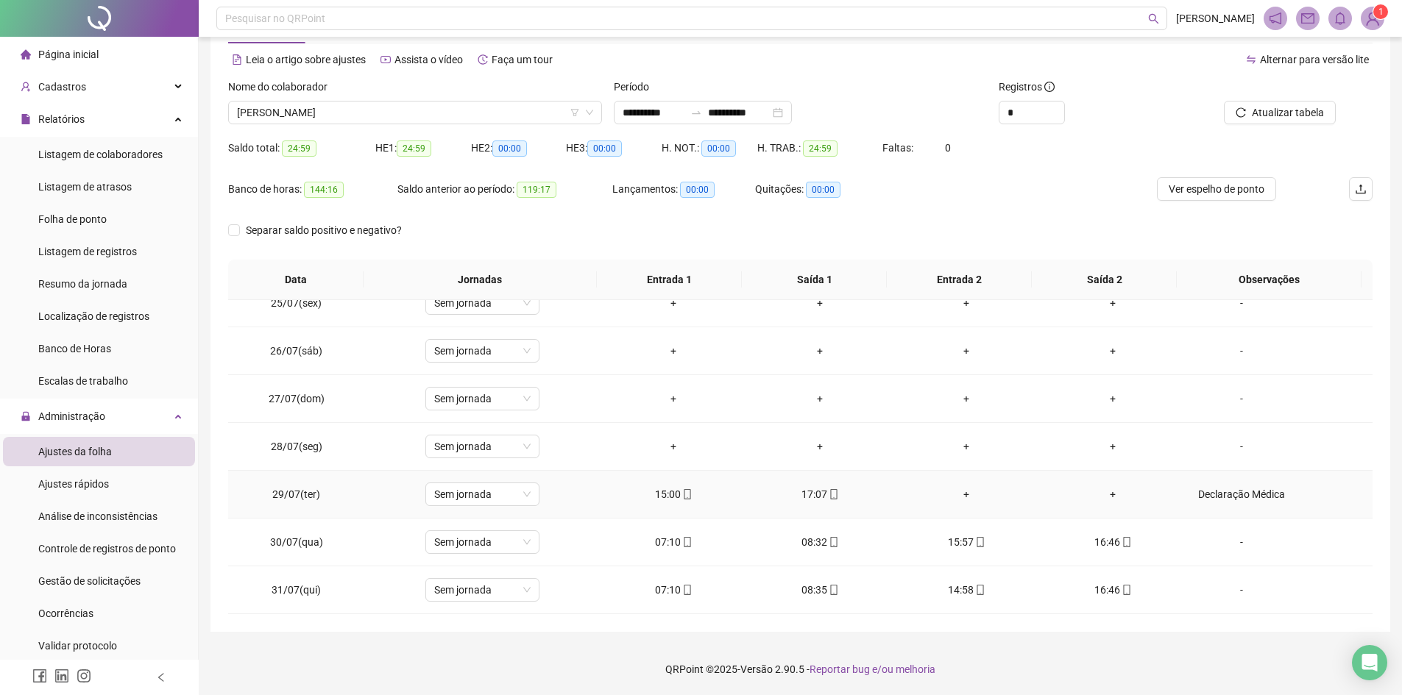
click at [1254, 505] on td "Declaração Médica" at bounding box center [1279, 495] width 186 height 48
click at [1254, 486] on div "Declaração Médica" at bounding box center [1241, 494] width 87 height 16
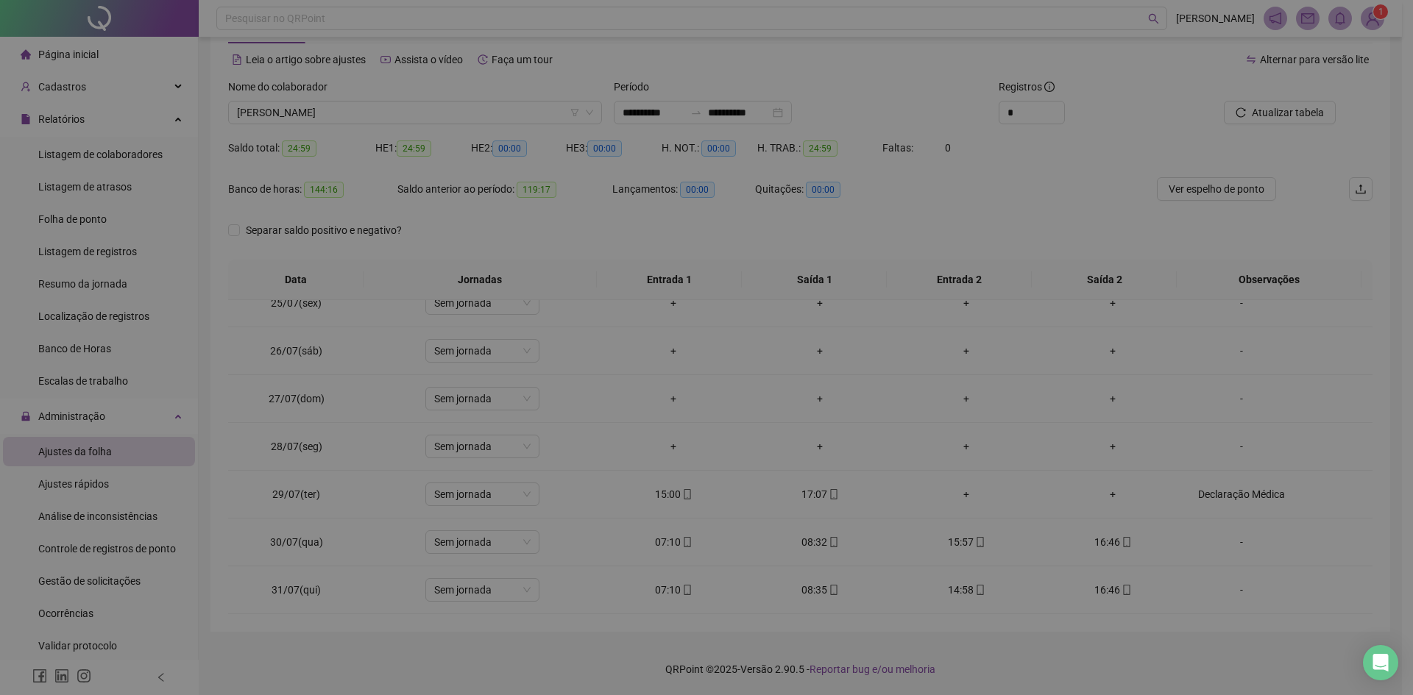
type textarea "**********"
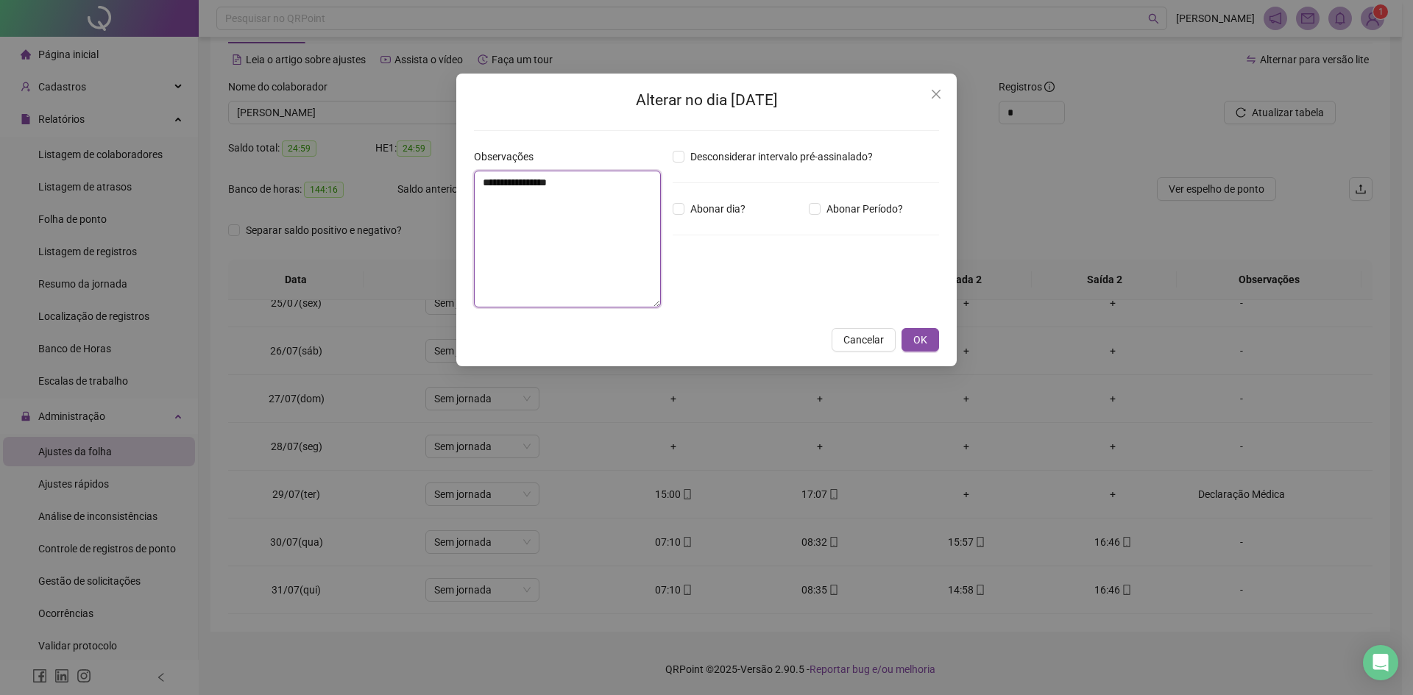
drag, startPoint x: 602, startPoint y: 182, endPoint x: 394, endPoint y: 179, distance: 207.5
click at [394, 179] on div "**********" at bounding box center [706, 347] width 1413 height 695
click at [924, 340] on span "OK" at bounding box center [920, 340] width 14 height 16
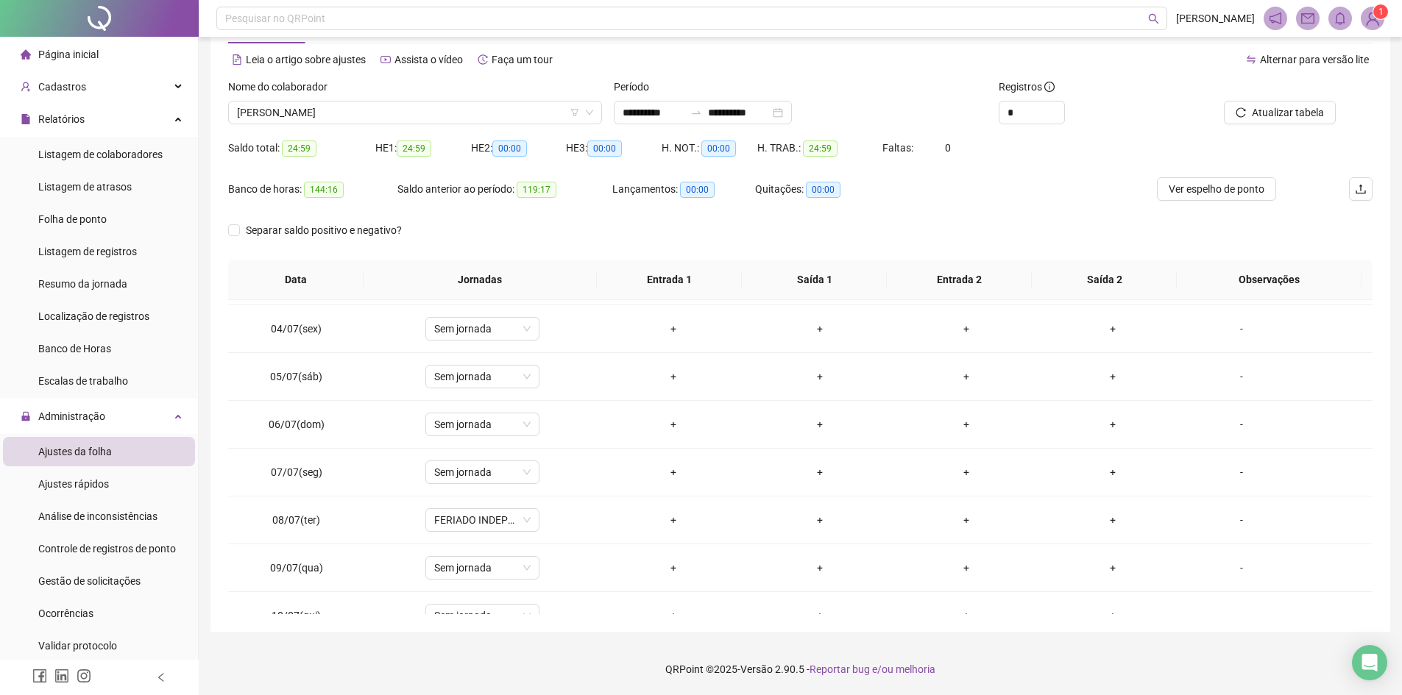
scroll to position [0, 0]
